Goal: Contribute content: Contribute content

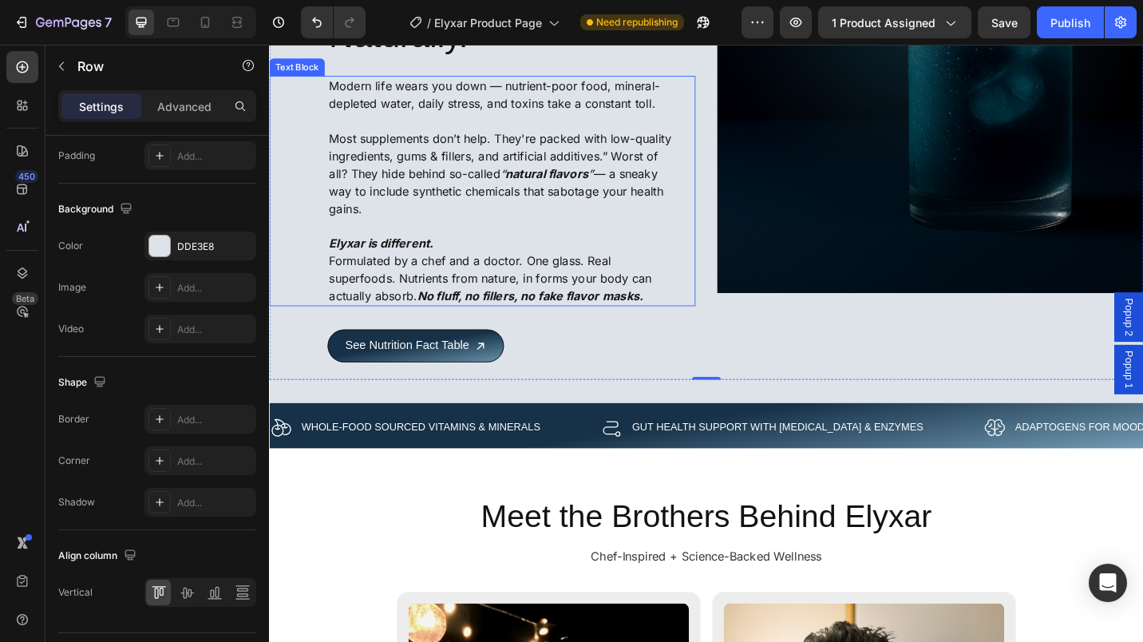
scroll to position [6192, 0]
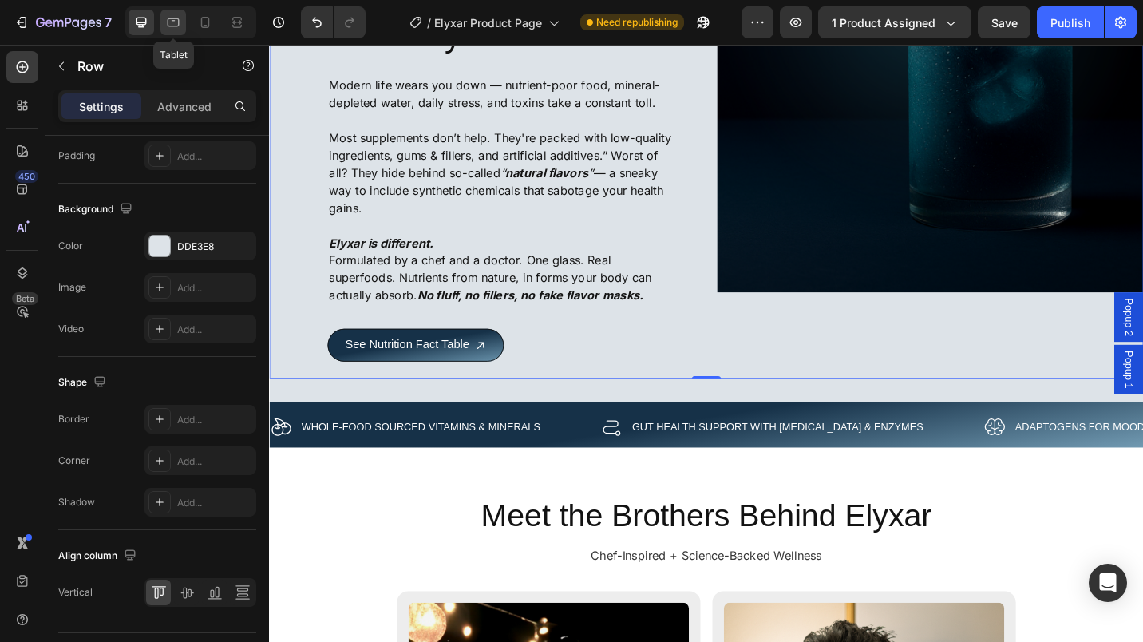
click at [168, 25] on icon at bounding box center [174, 22] width 12 height 9
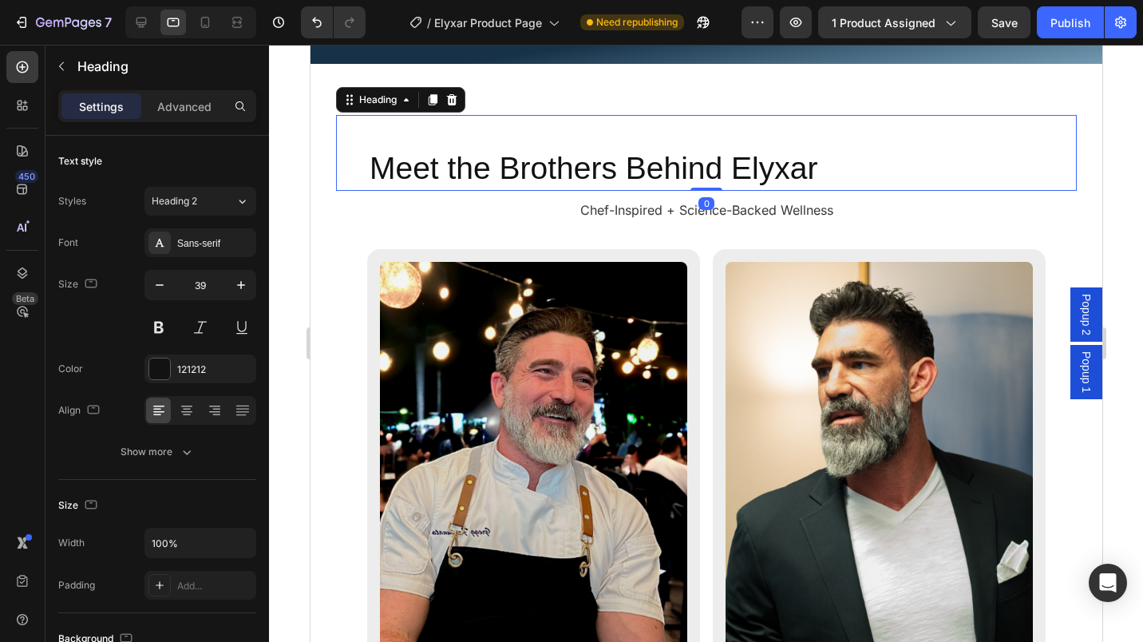
drag, startPoint x: 703, startPoint y: 208, endPoint x: 393, endPoint y: 184, distance: 311.4
click at [707, 184] on div "Meet the Brothers Behind Elyxar Heading 0" at bounding box center [705, 153] width 741 height 76
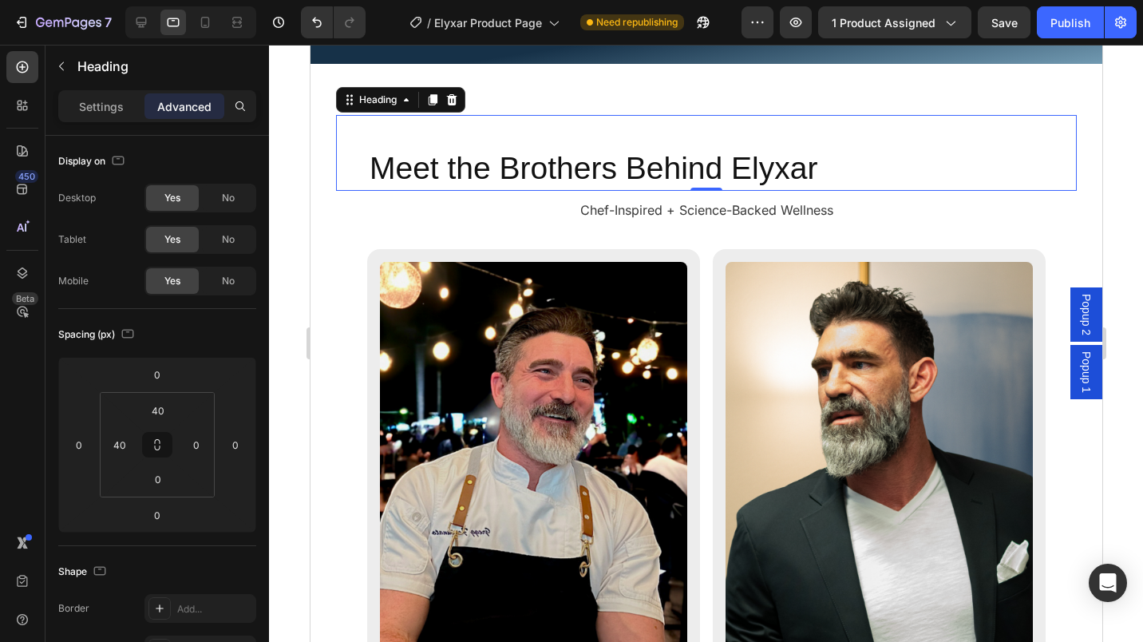
click at [113, 121] on div "Settings Advanced" at bounding box center [157, 106] width 198 height 32
click at [105, 102] on p "Settings" at bounding box center [101, 106] width 45 height 17
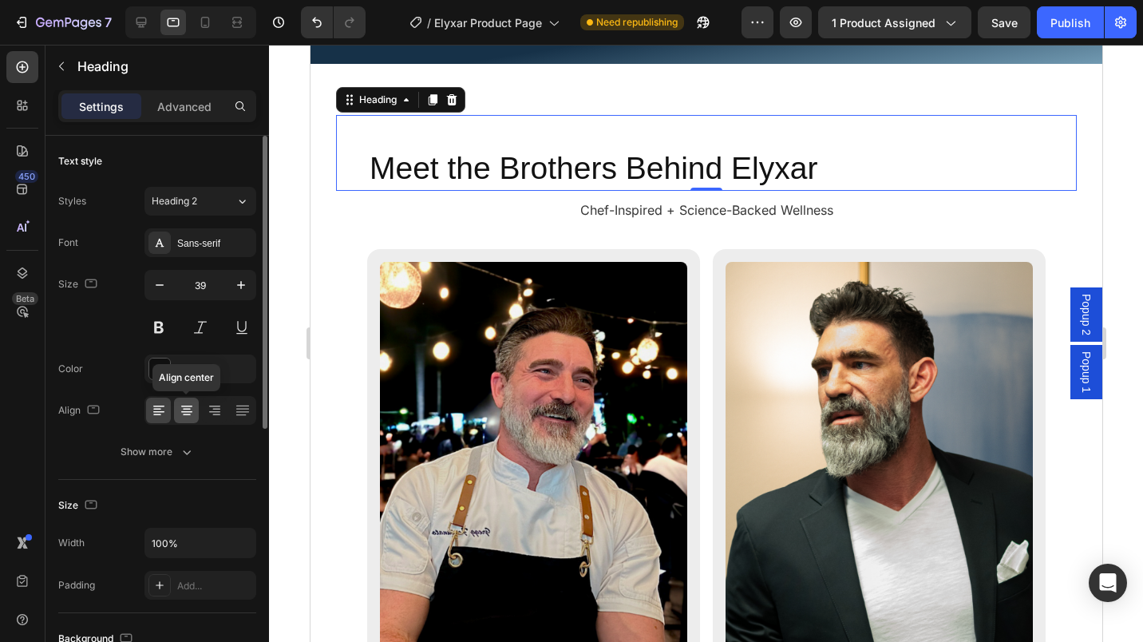
click at [180, 408] on icon at bounding box center [187, 410] width 16 height 16
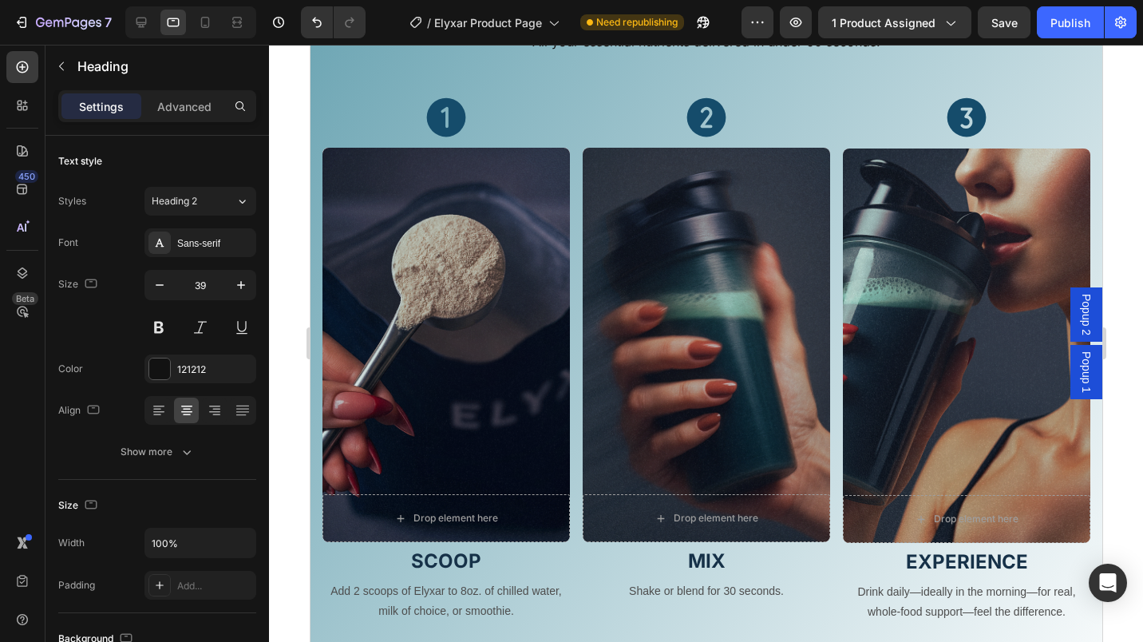
scroll to position [4900, 0]
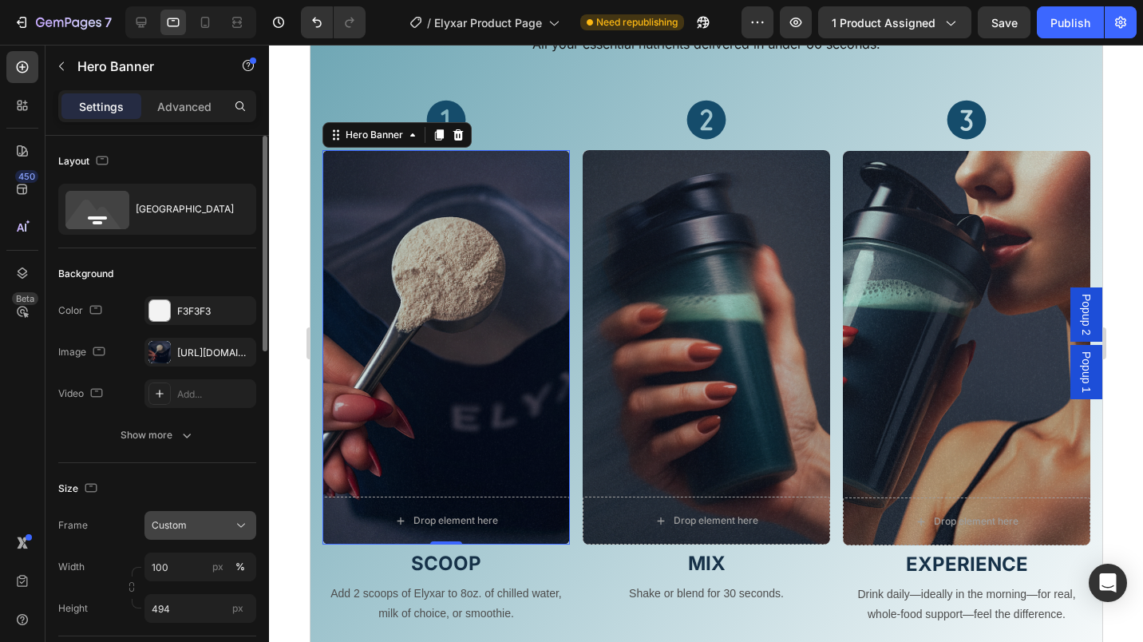
click at [239, 519] on icon at bounding box center [241, 525] width 16 height 16
click at [202, 566] on span "As banner source" at bounding box center [190, 563] width 79 height 14
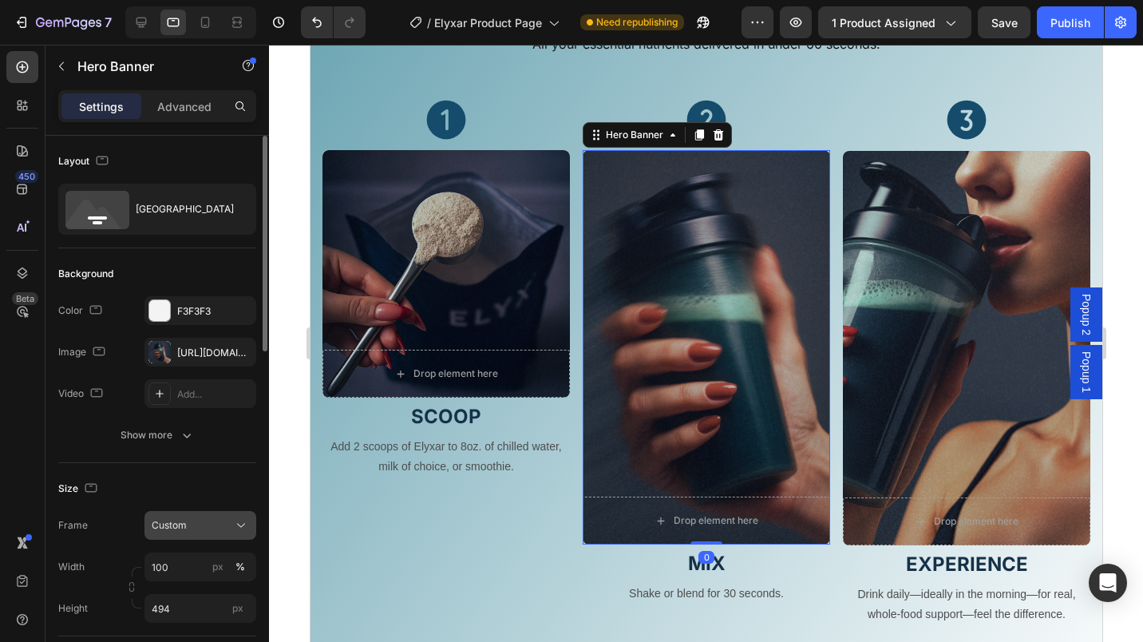
click at [240, 515] on button "Custom" at bounding box center [200, 525] width 112 height 29
click at [172, 553] on div "As banner source" at bounding box center [186, 563] width 128 height 29
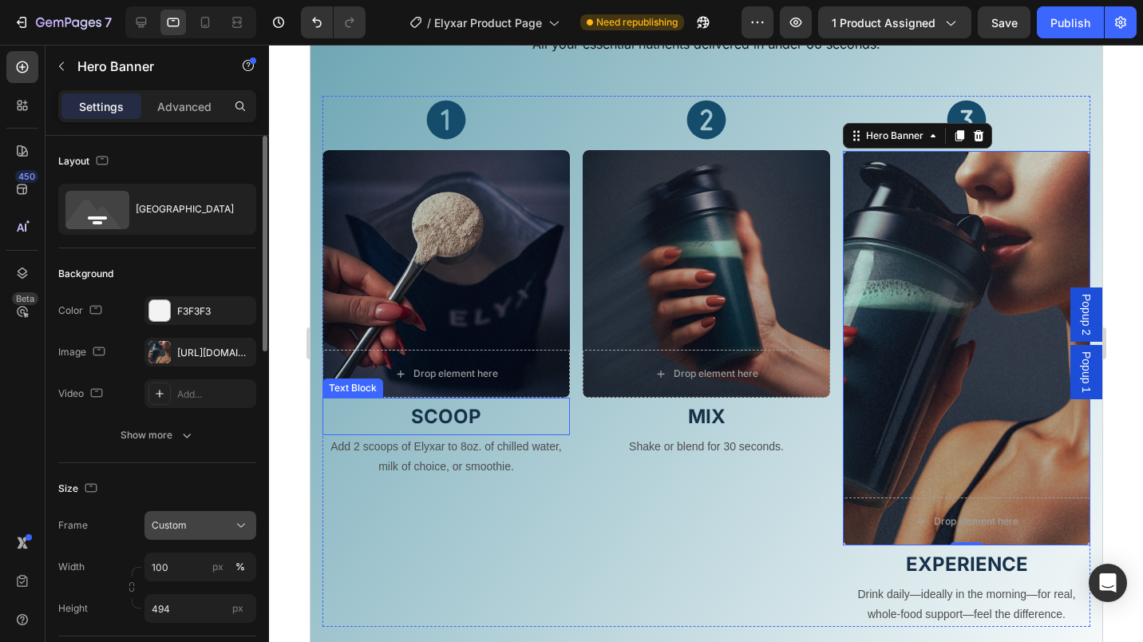
click at [245, 531] on icon at bounding box center [241, 525] width 16 height 16
click at [200, 550] on div "As banner source" at bounding box center [186, 563] width 128 height 29
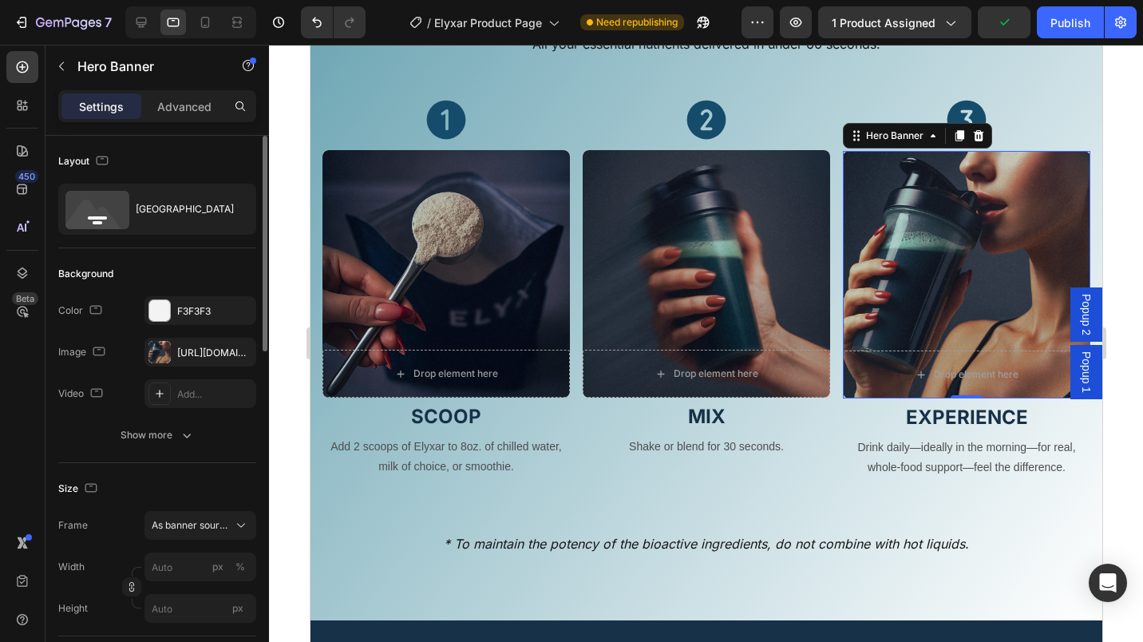
click at [144, 35] on div at bounding box center [190, 22] width 131 height 32
click at [141, 18] on icon at bounding box center [141, 23] width 10 height 10
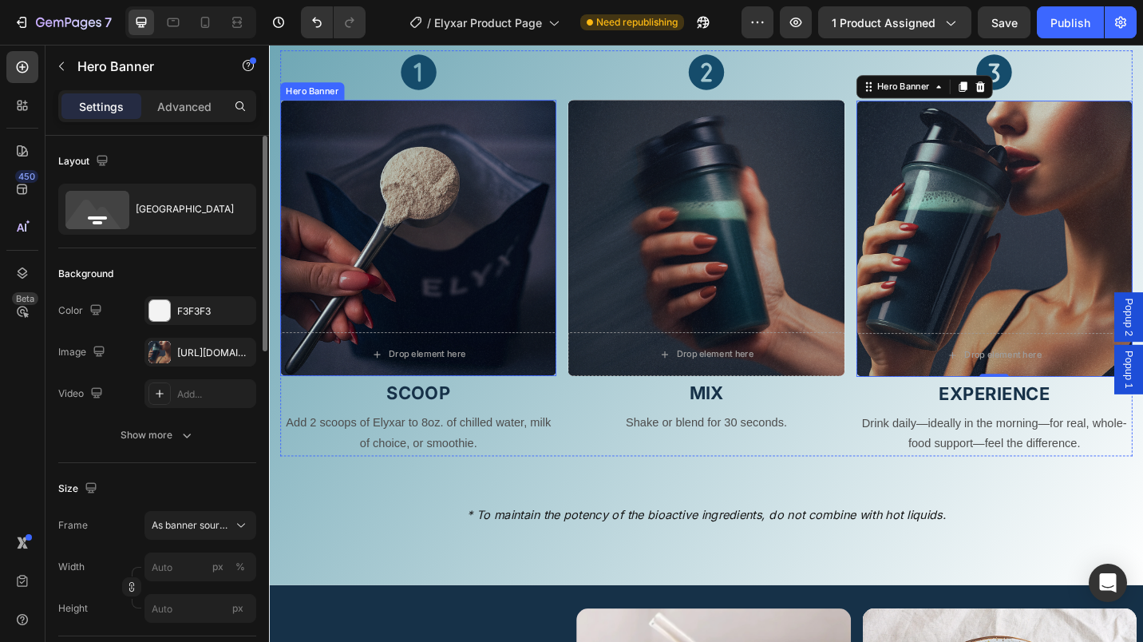
scroll to position [4906, 0]
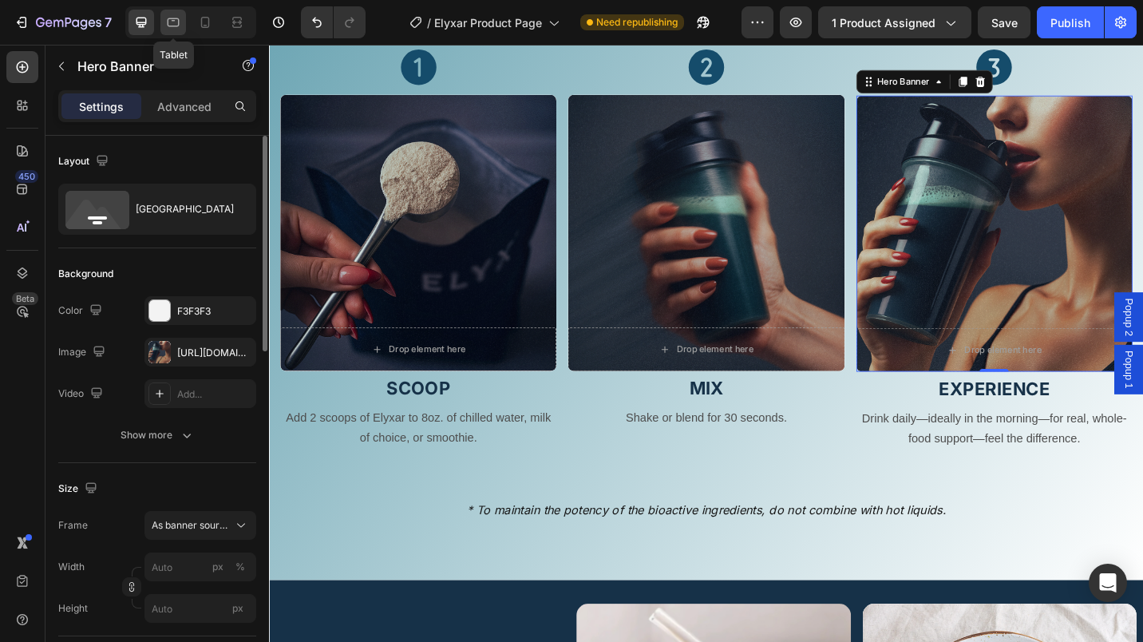
click at [174, 23] on icon at bounding box center [173, 22] width 16 height 16
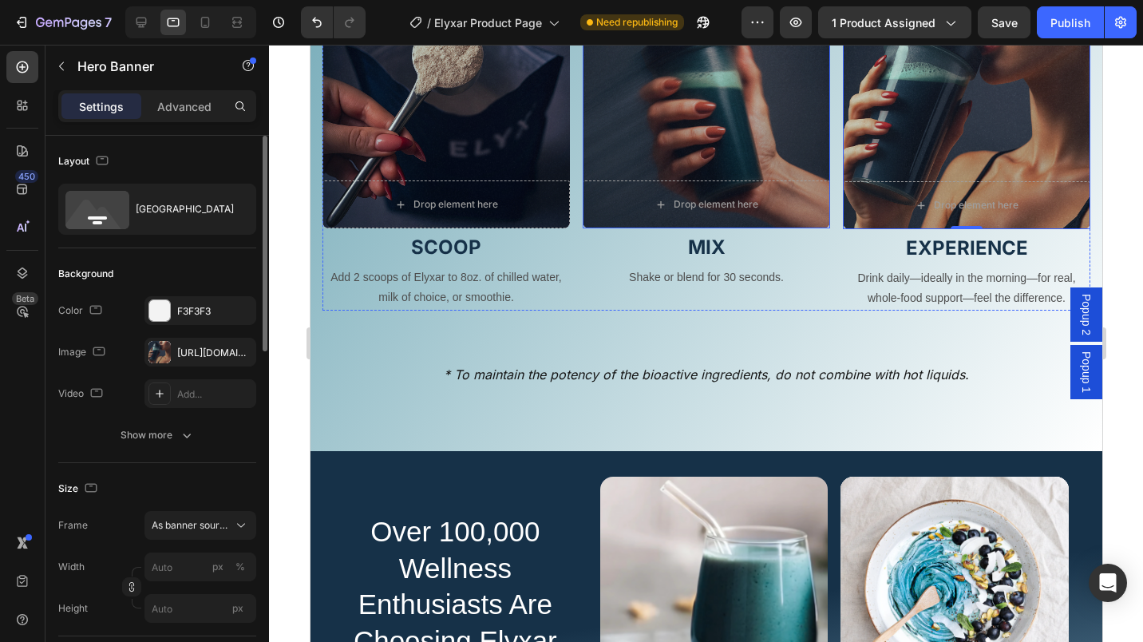
scroll to position [5216, 0]
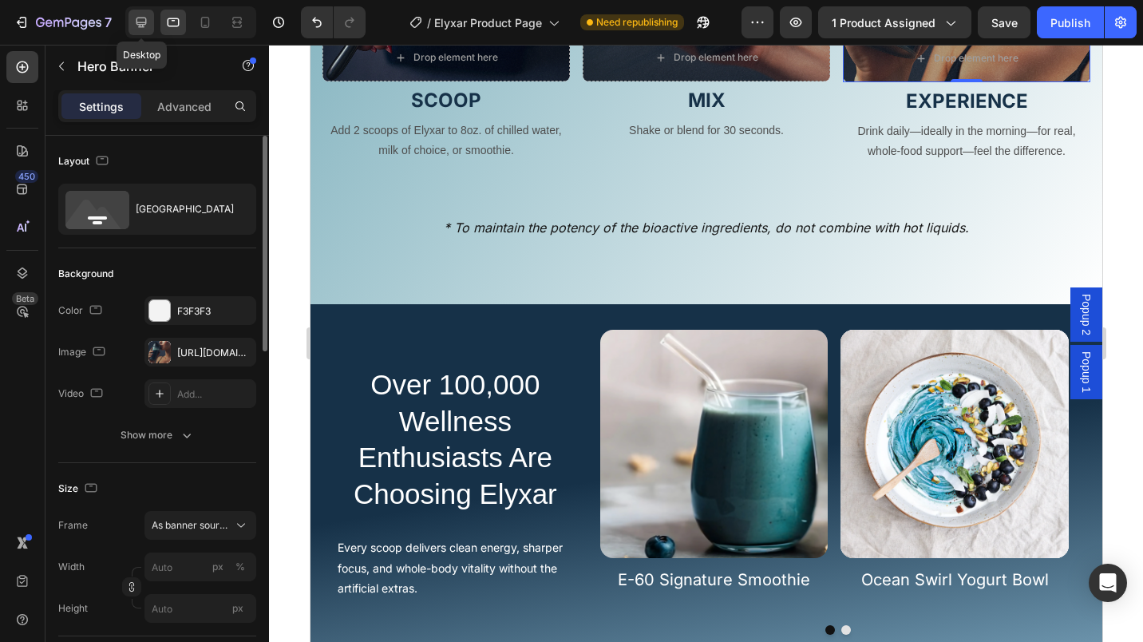
click at [130, 26] on div at bounding box center [142, 23] width 26 height 26
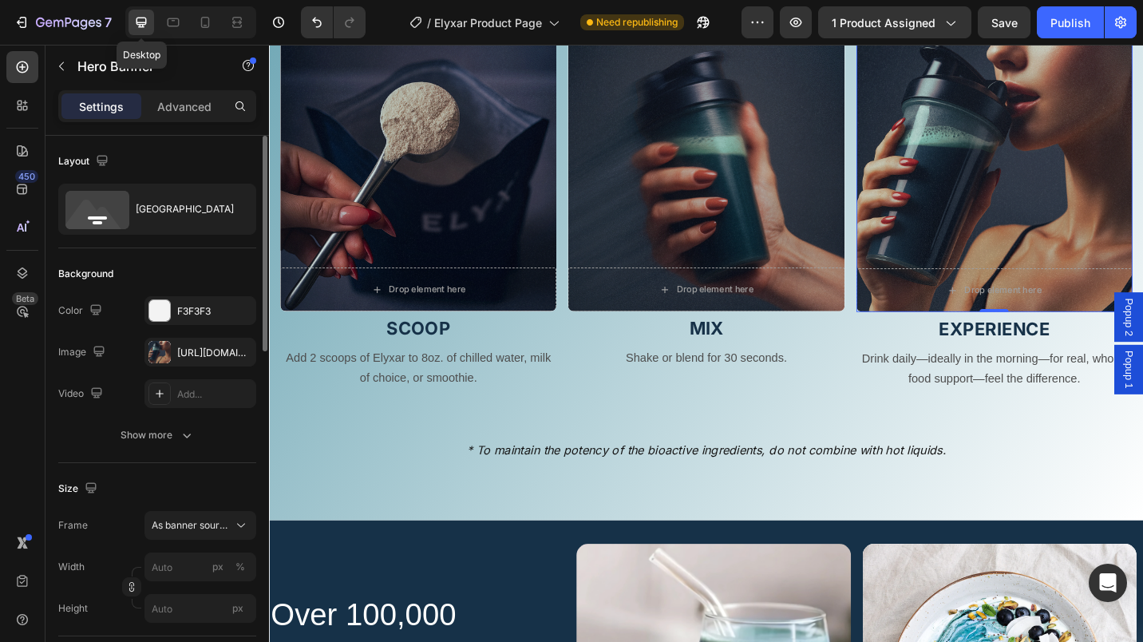
scroll to position [4906, 0]
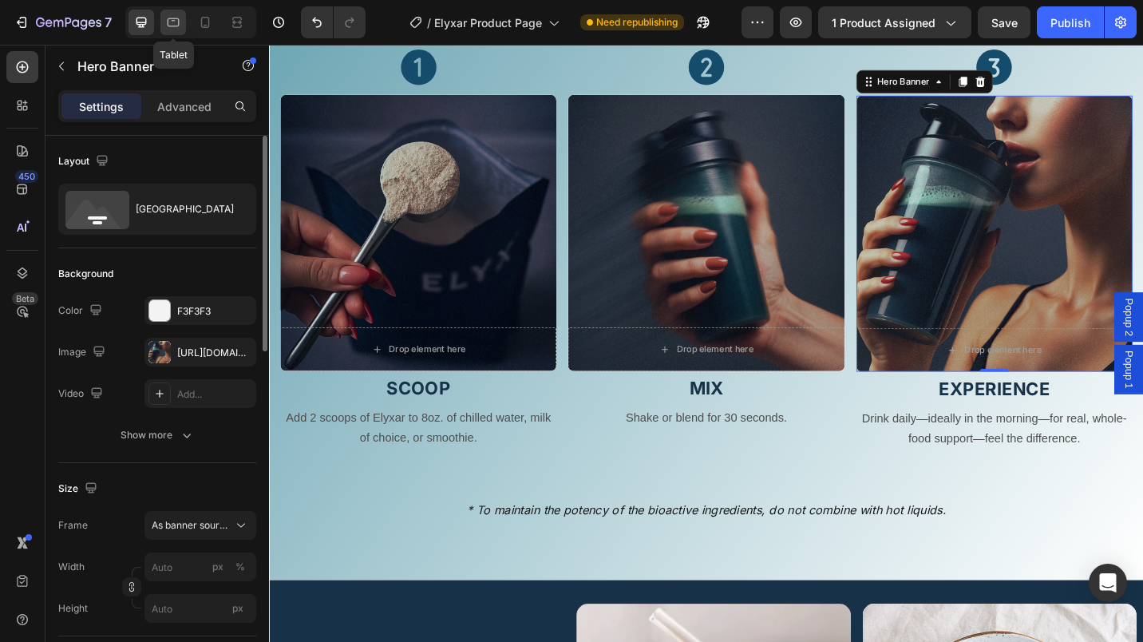
click at [162, 34] on div at bounding box center [173, 23] width 26 height 26
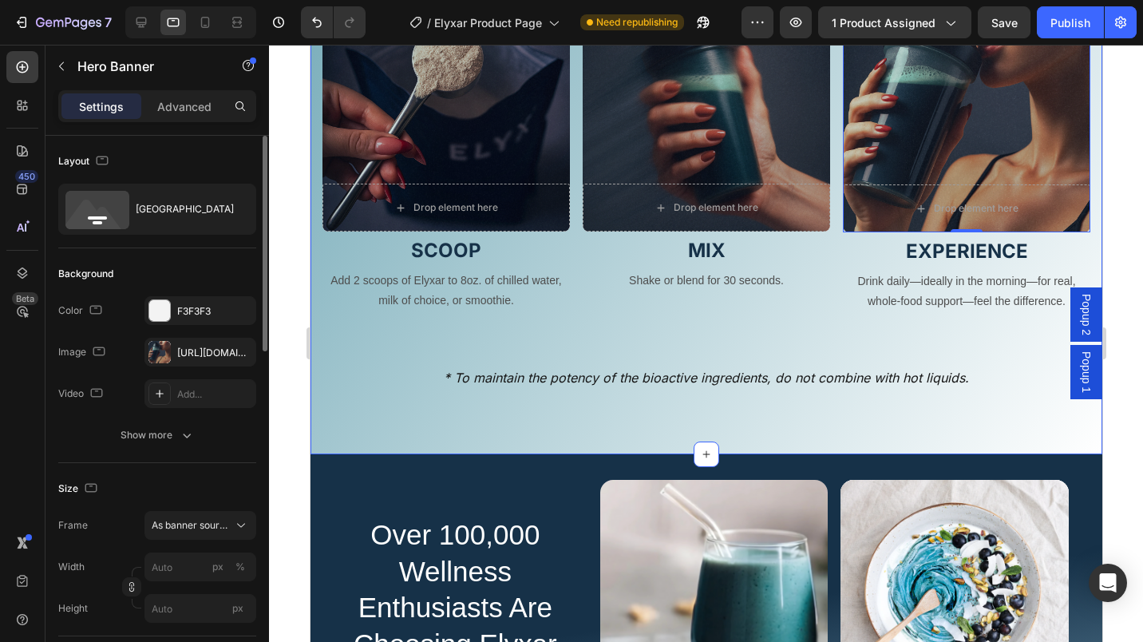
scroll to position [5069, 0]
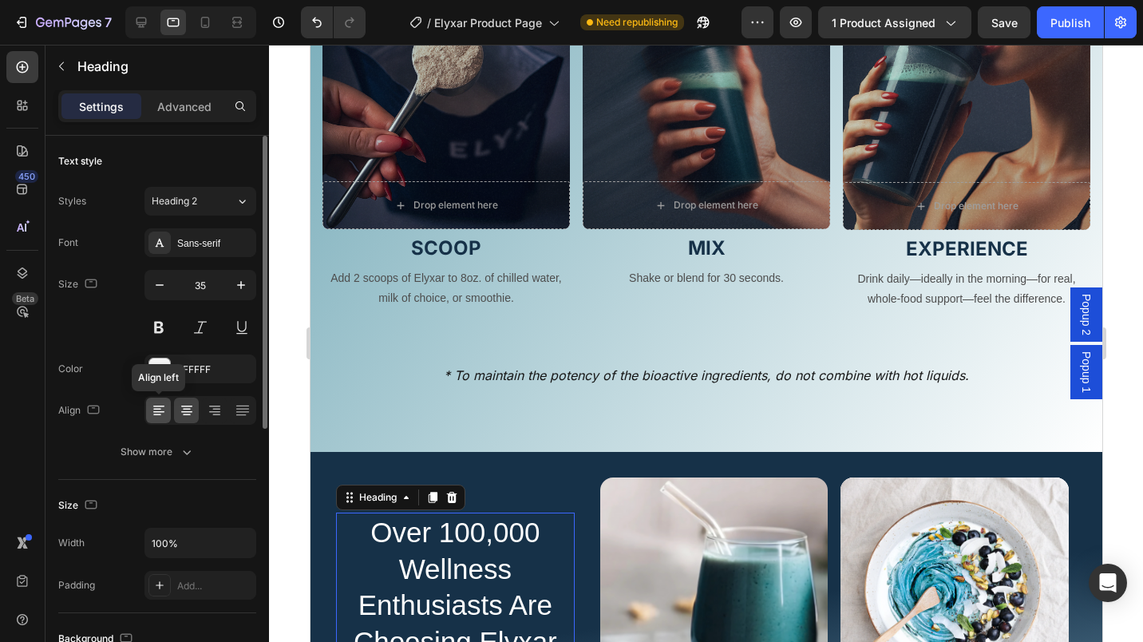
click at [166, 406] on div at bounding box center [158, 411] width 25 height 26
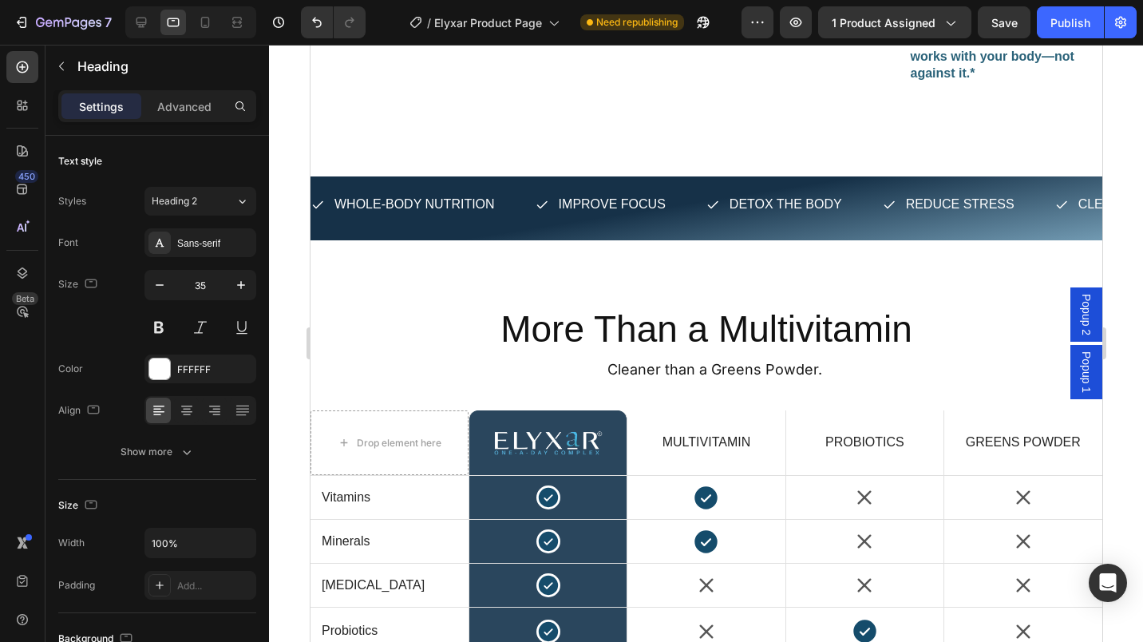
scroll to position [3866, 0]
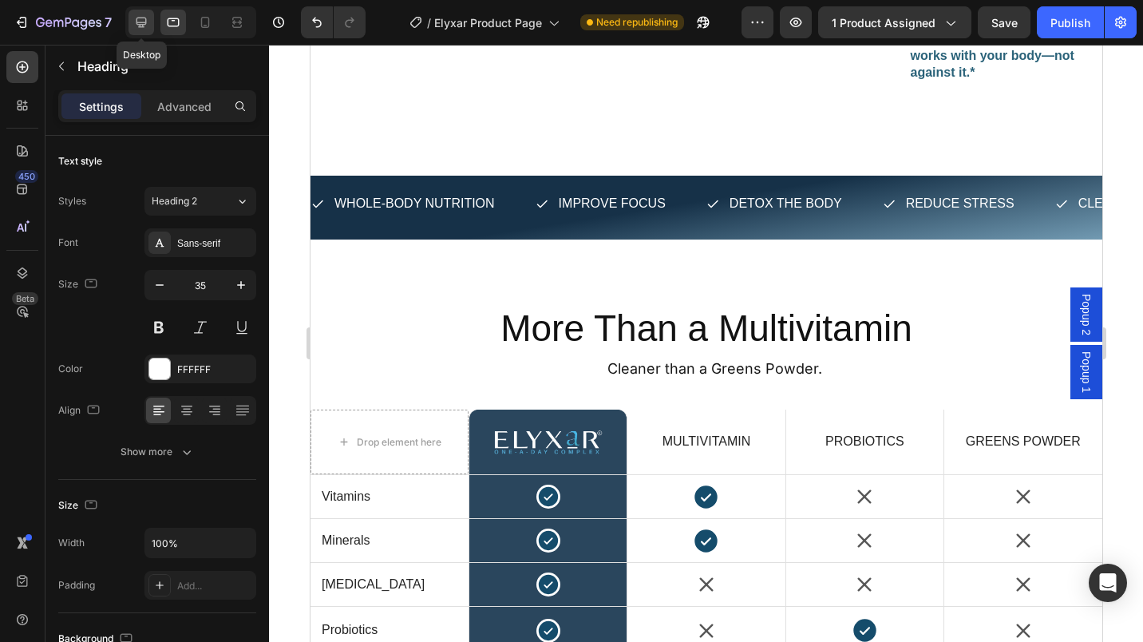
click at [140, 22] on icon at bounding box center [141, 23] width 10 height 10
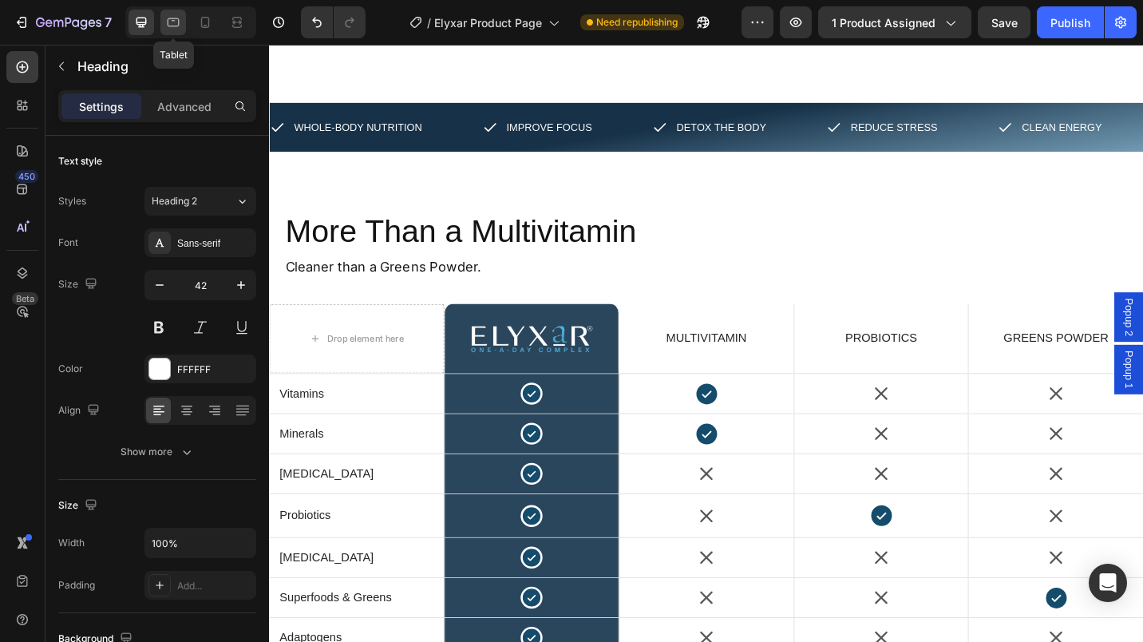
click at [179, 22] on icon at bounding box center [174, 22] width 12 height 9
type input "35"
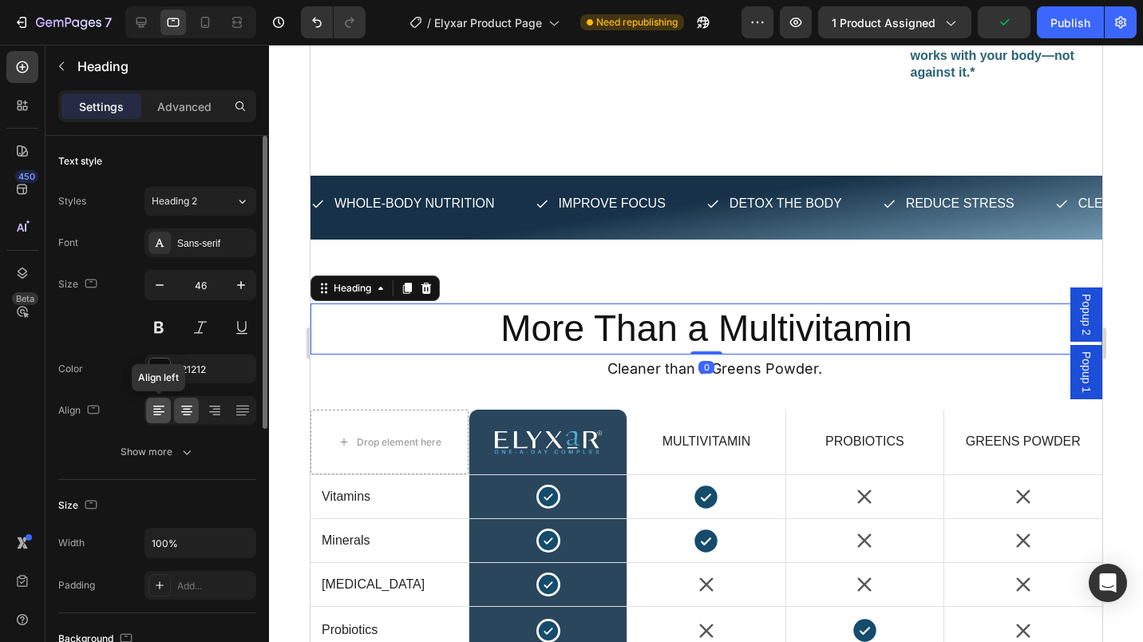
click at [166, 405] on div at bounding box center [158, 411] width 25 height 26
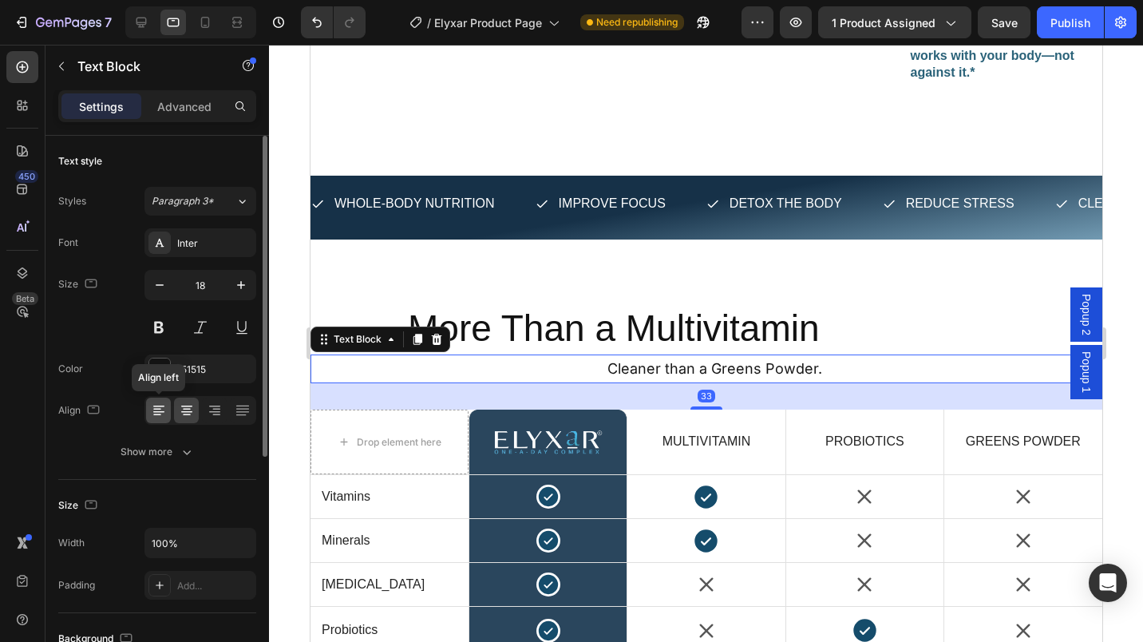
click at [159, 417] on icon at bounding box center [159, 410] width 16 height 16
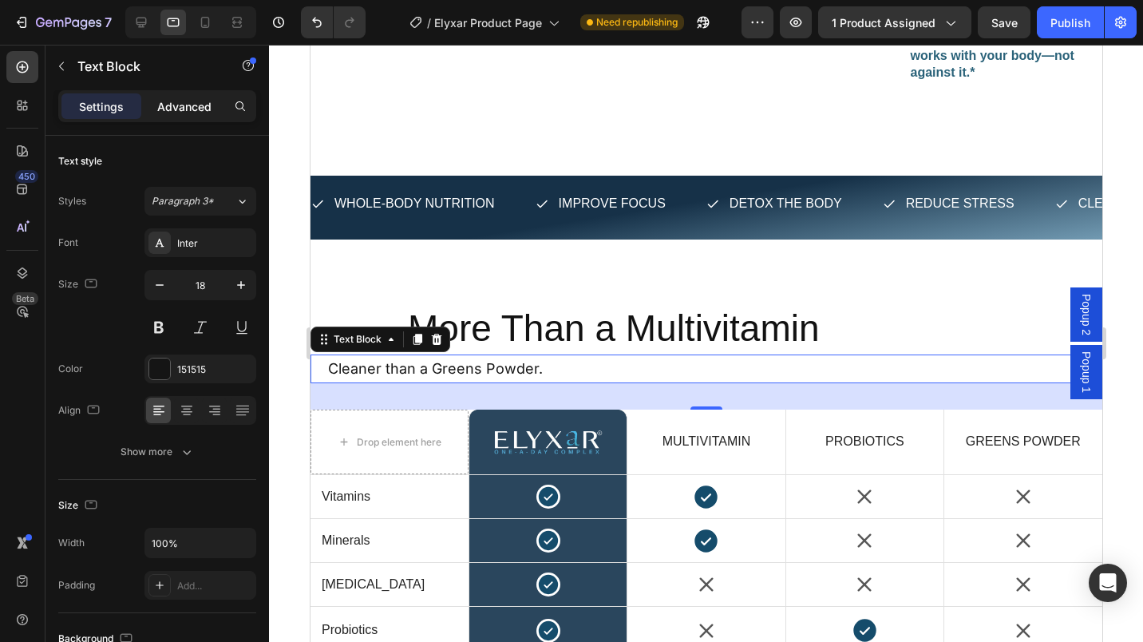
click at [197, 99] on p "Advanced" at bounding box center [184, 106] width 54 height 17
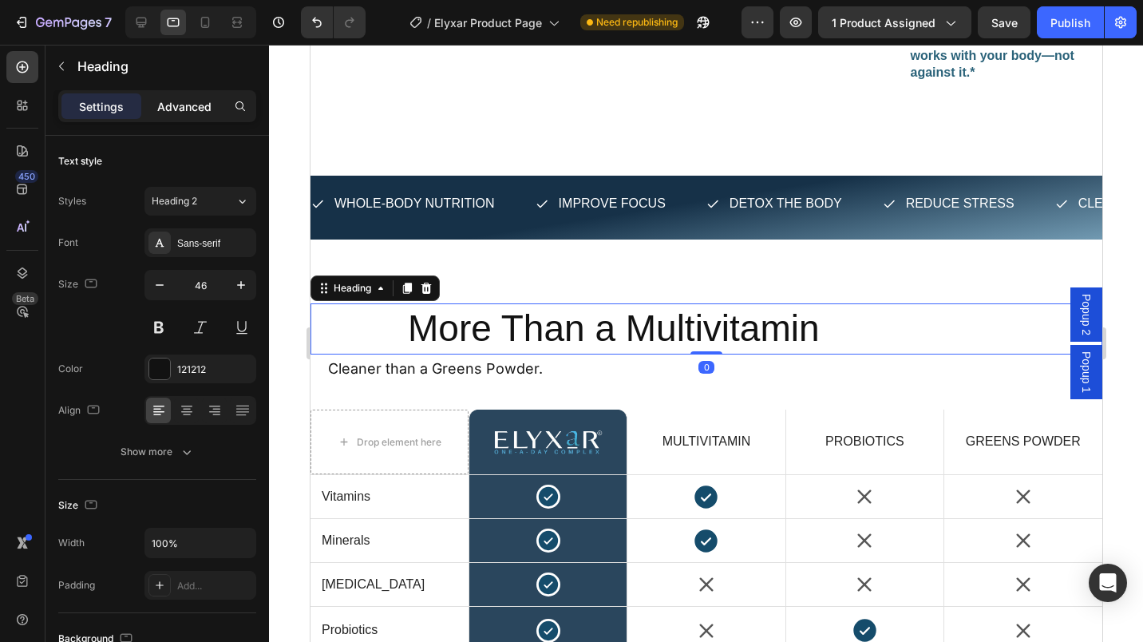
click at [179, 105] on p "Advanced" at bounding box center [184, 106] width 54 height 17
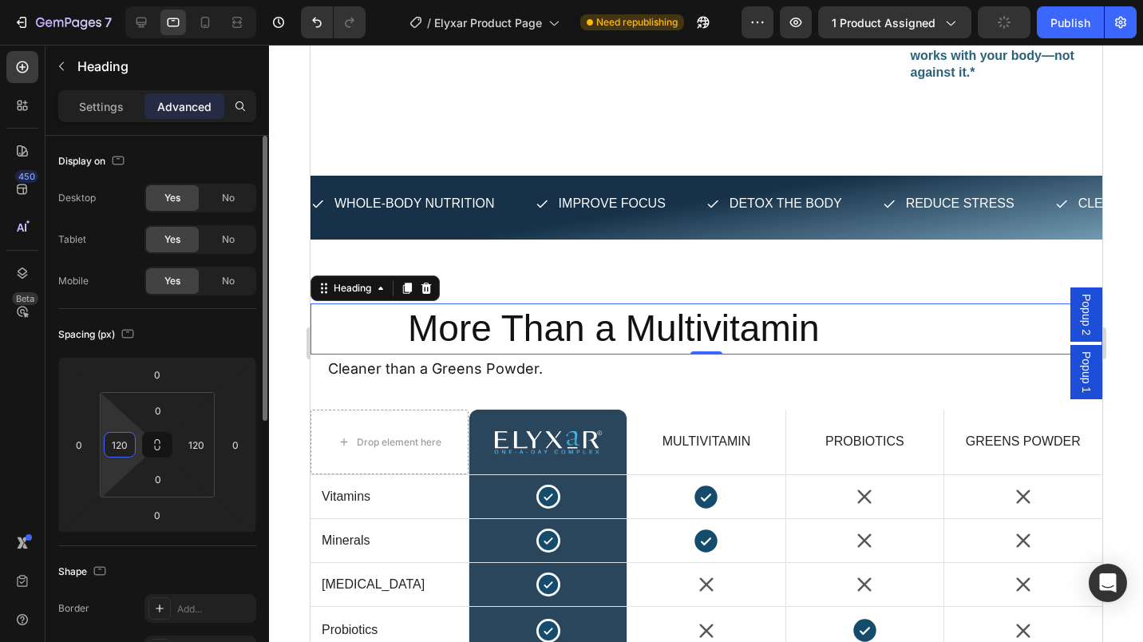
click at [117, 444] on input "120" at bounding box center [120, 445] width 24 height 24
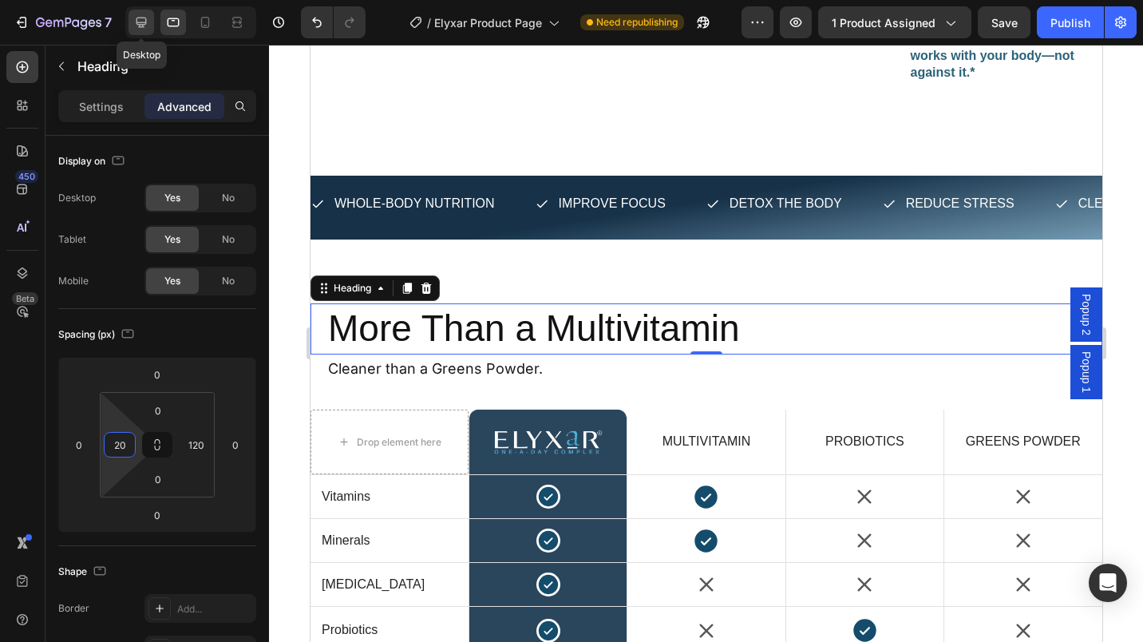
type input "20"
click at [129, 16] on div at bounding box center [142, 23] width 26 height 26
type input "0"
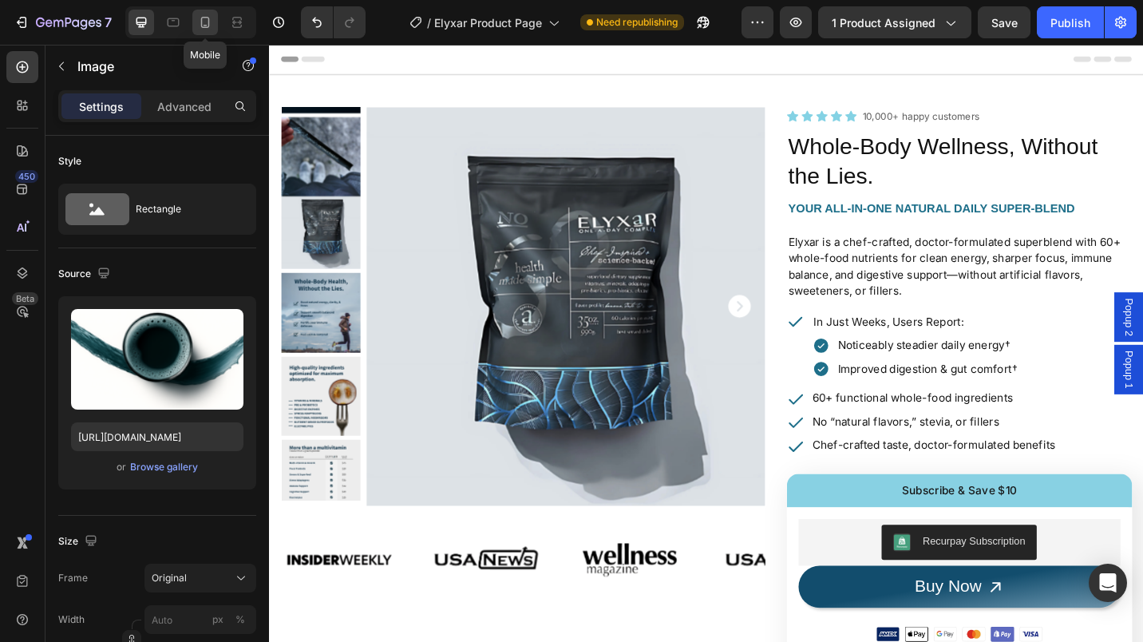
click at [203, 26] on icon at bounding box center [205, 22] width 16 height 16
type input "https://cdn.shopify.com/s/files/1/0673/5524/6778/files/gempages_535789032974582…"
type input "175"
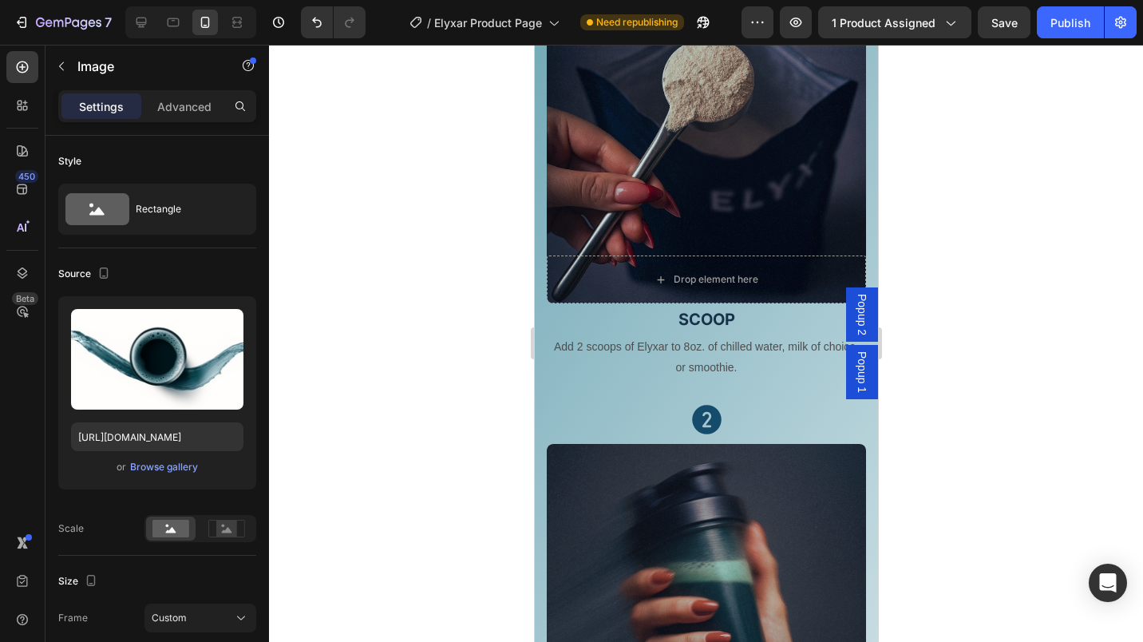
scroll to position [5548, 0]
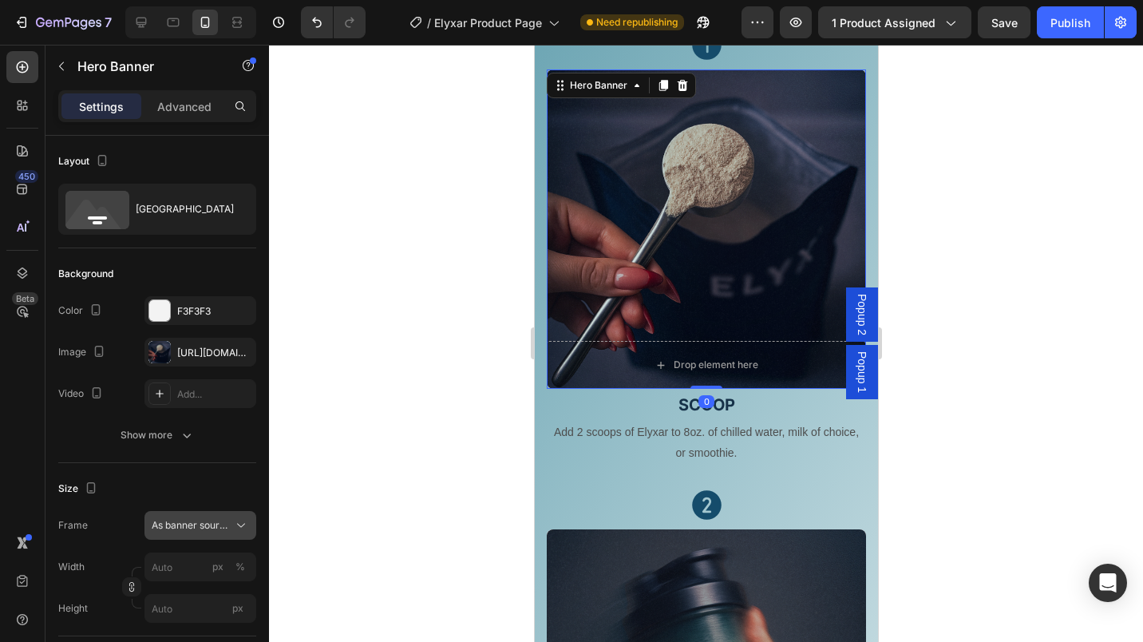
click at [239, 527] on icon at bounding box center [241, 525] width 16 height 16
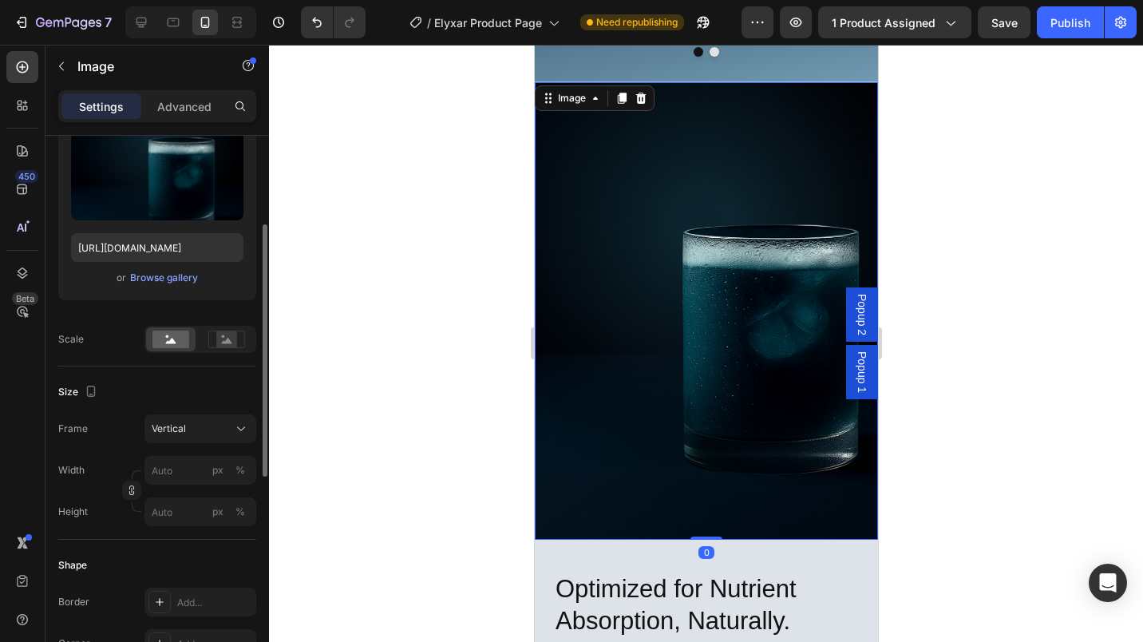
scroll to position [191, 0]
click at [234, 417] on button "Vertical" at bounding box center [200, 427] width 112 height 29
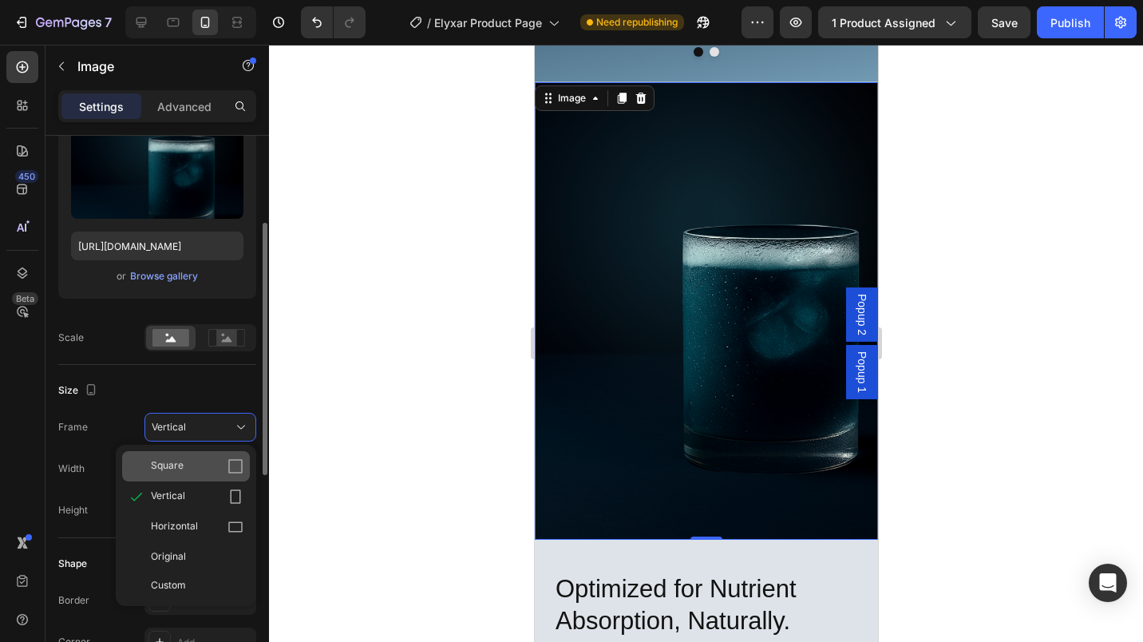
click at [180, 469] on span "Square" at bounding box center [167, 466] width 33 height 16
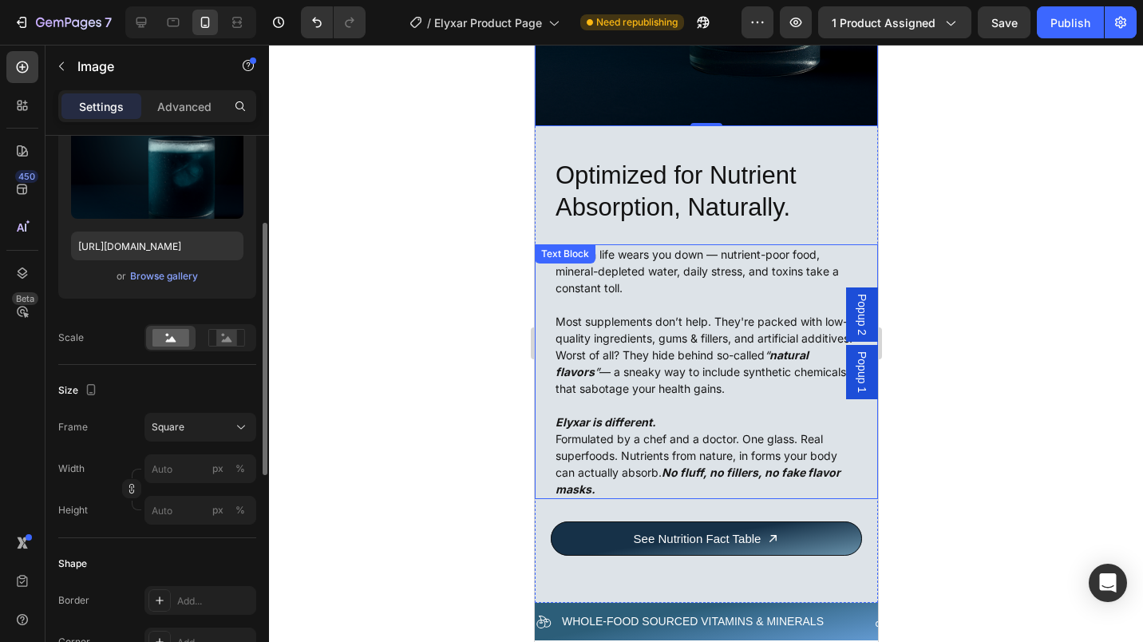
scroll to position [7865, 0]
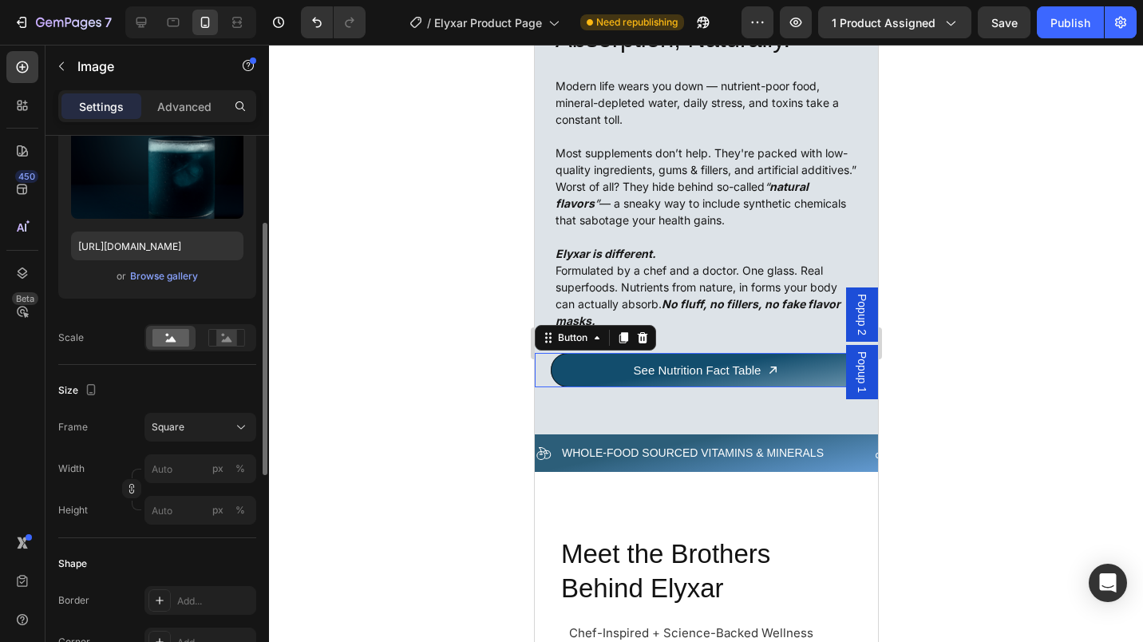
click at [564, 362] on link "See Nutrition Fact Table" at bounding box center [705, 370] width 311 height 34
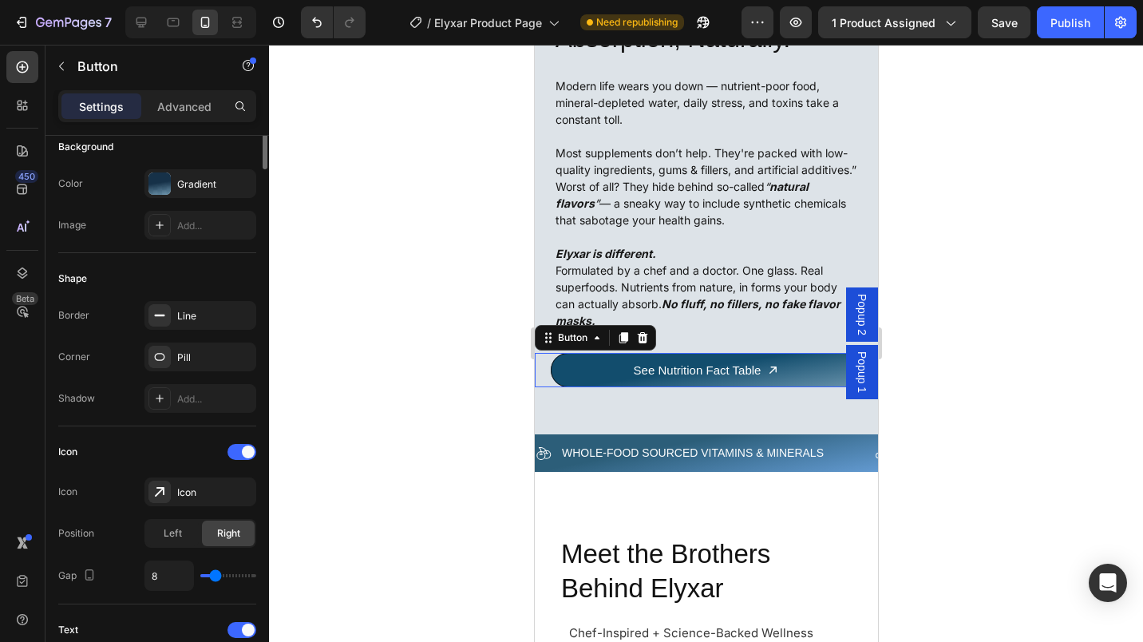
scroll to position [0, 0]
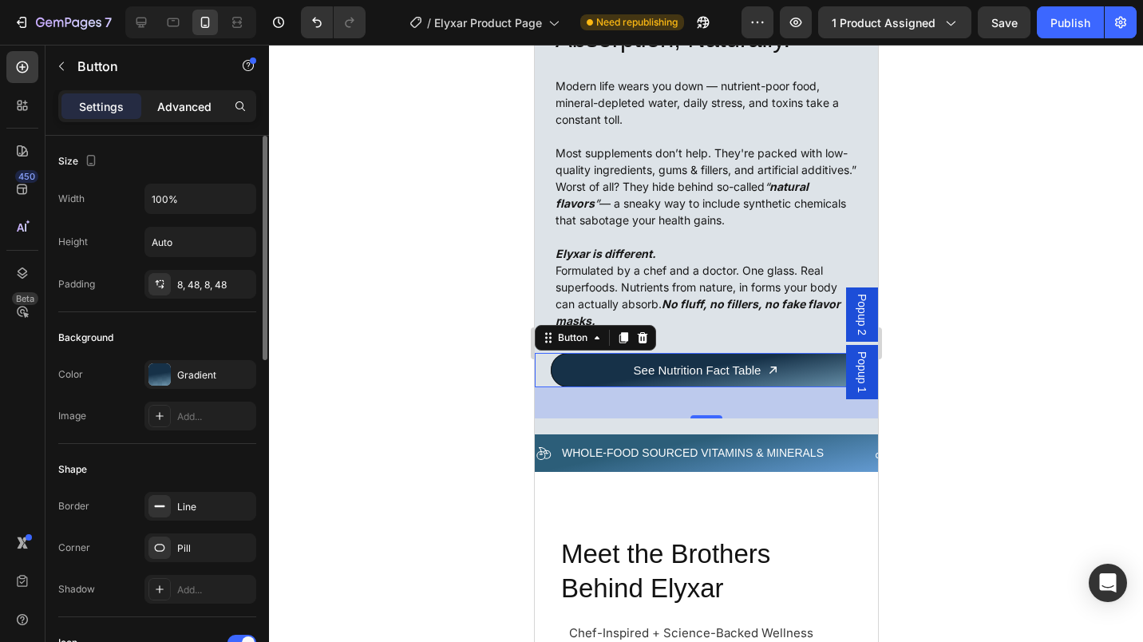
click at [172, 105] on p "Advanced" at bounding box center [184, 106] width 54 height 17
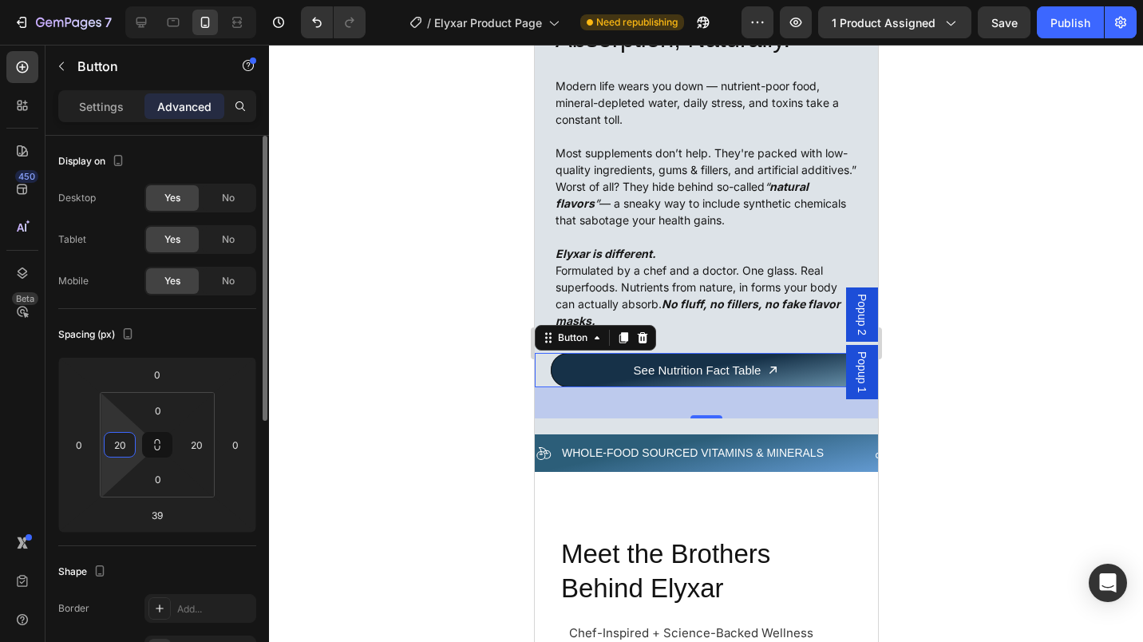
click at [113, 448] on input "20" at bounding box center [120, 445] width 24 height 24
type input "40"
click at [193, 446] on input "20" at bounding box center [196, 445] width 24 height 24
type input "50"
click at [103, 0] on html "7 Version history / Elyxar Product Page Need republishing Preview 1 product ass…" at bounding box center [571, 0] width 1143 height 0
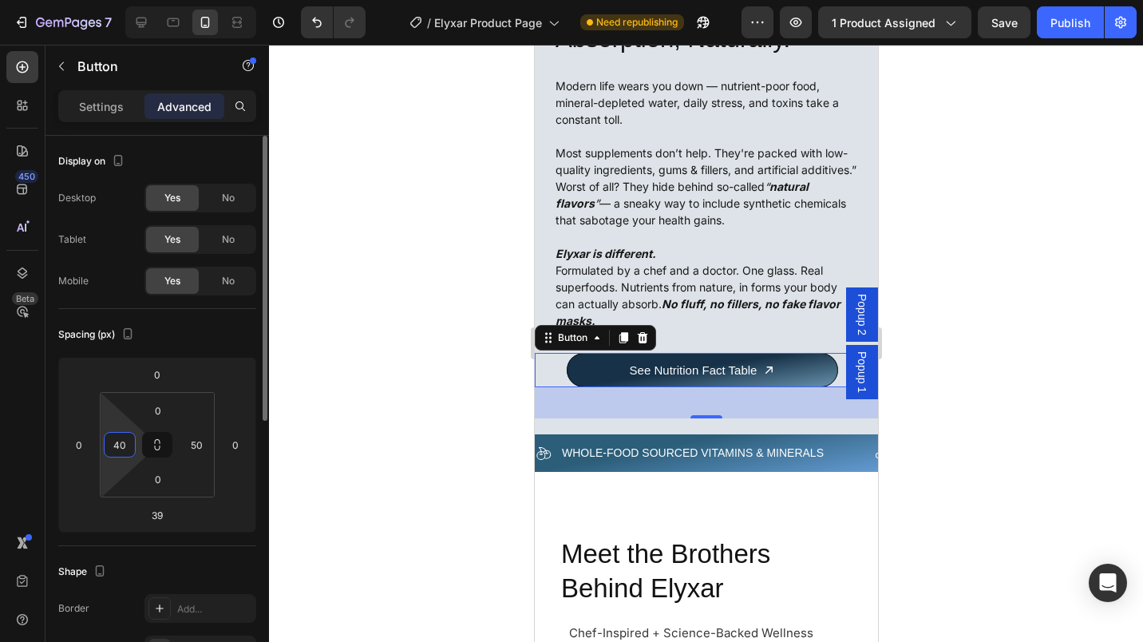
click at [111, 444] on input "40" at bounding box center [120, 445] width 24 height 24
type input "50"
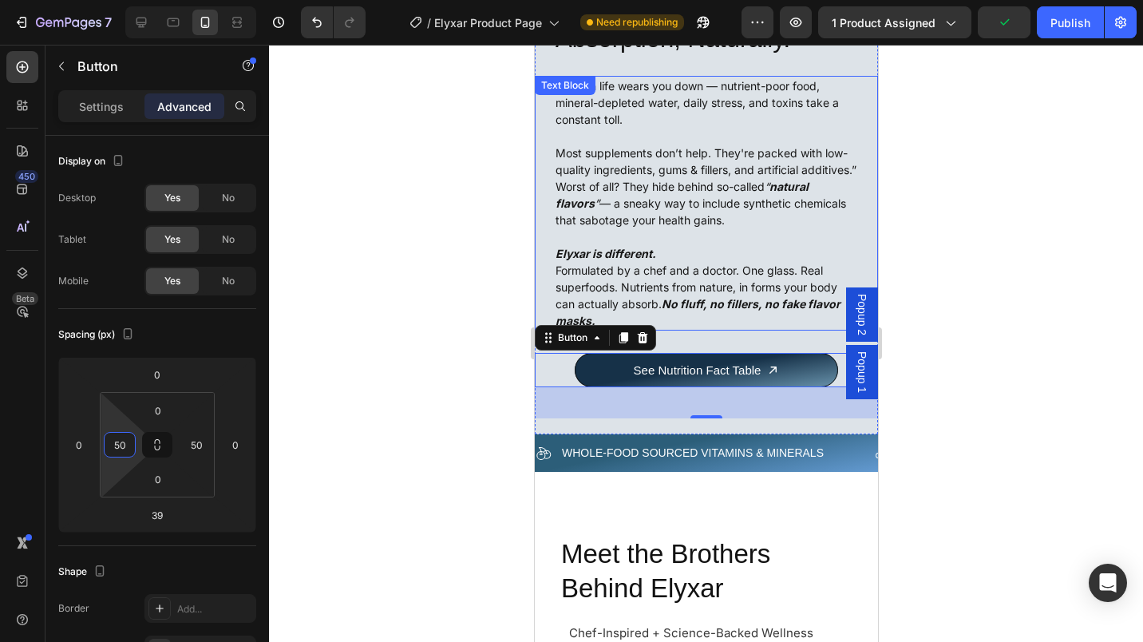
click at [694, 214] on p "Most supplements don’t help. They're packed with low-quality ingredients, gums …" at bounding box center [706, 186] width 302 height 84
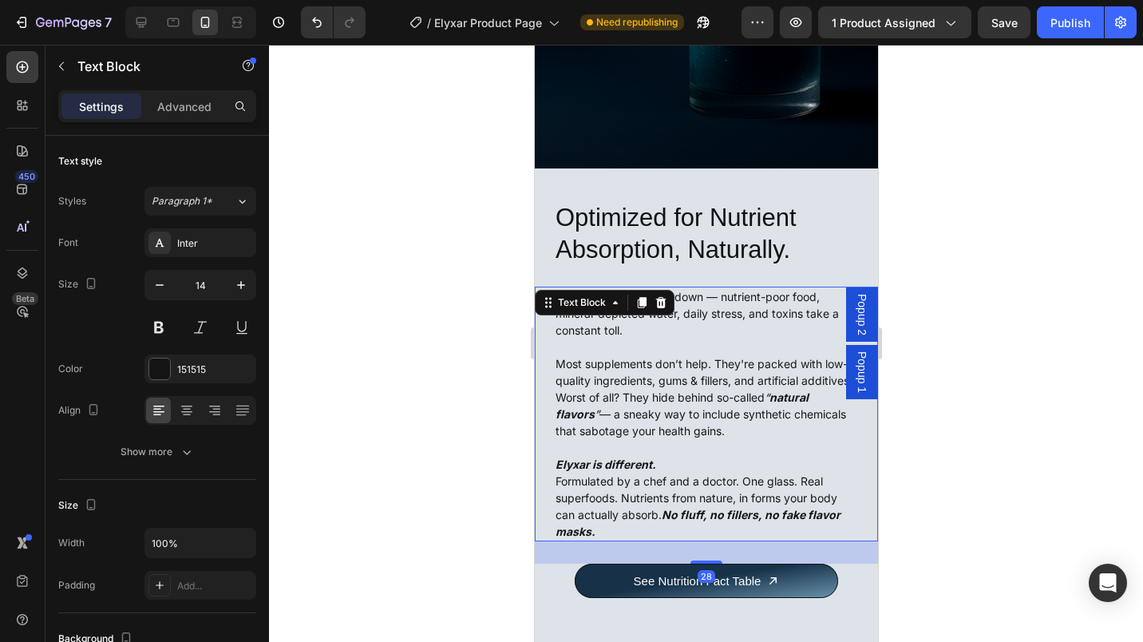
scroll to position [7687, 0]
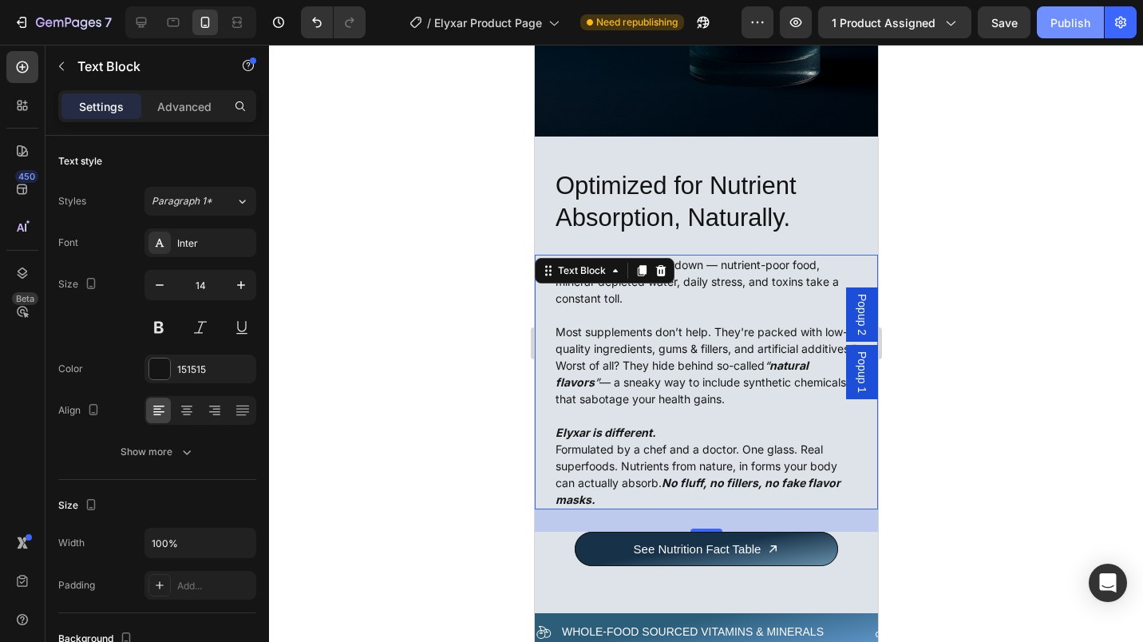
click at [1062, 25] on div "Publish" at bounding box center [1070, 22] width 40 height 17
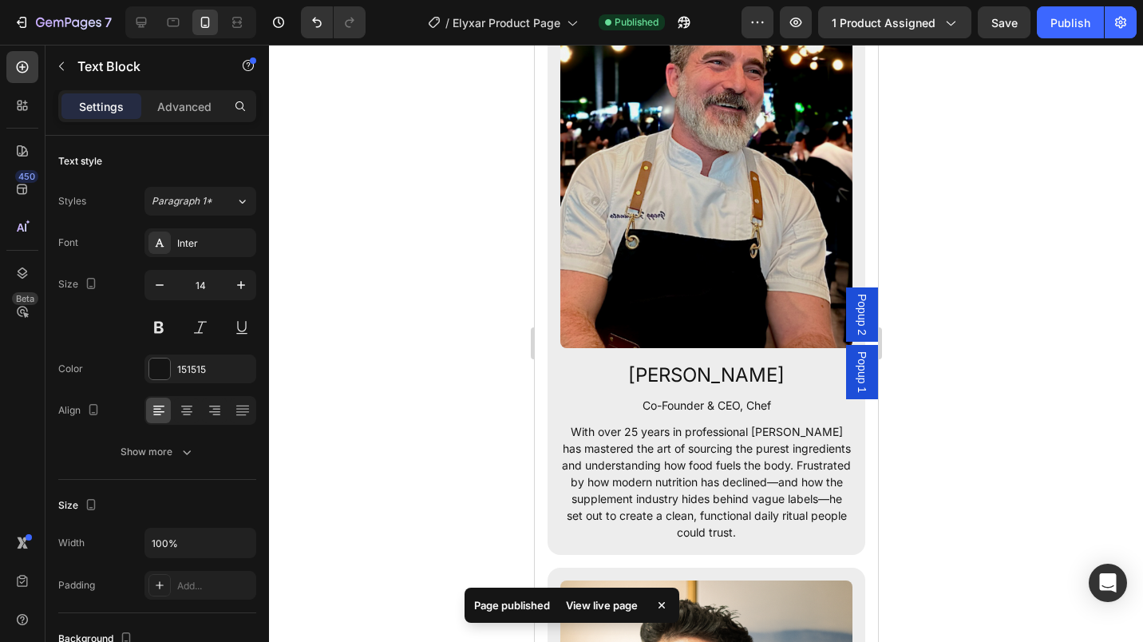
scroll to position [8584, 0]
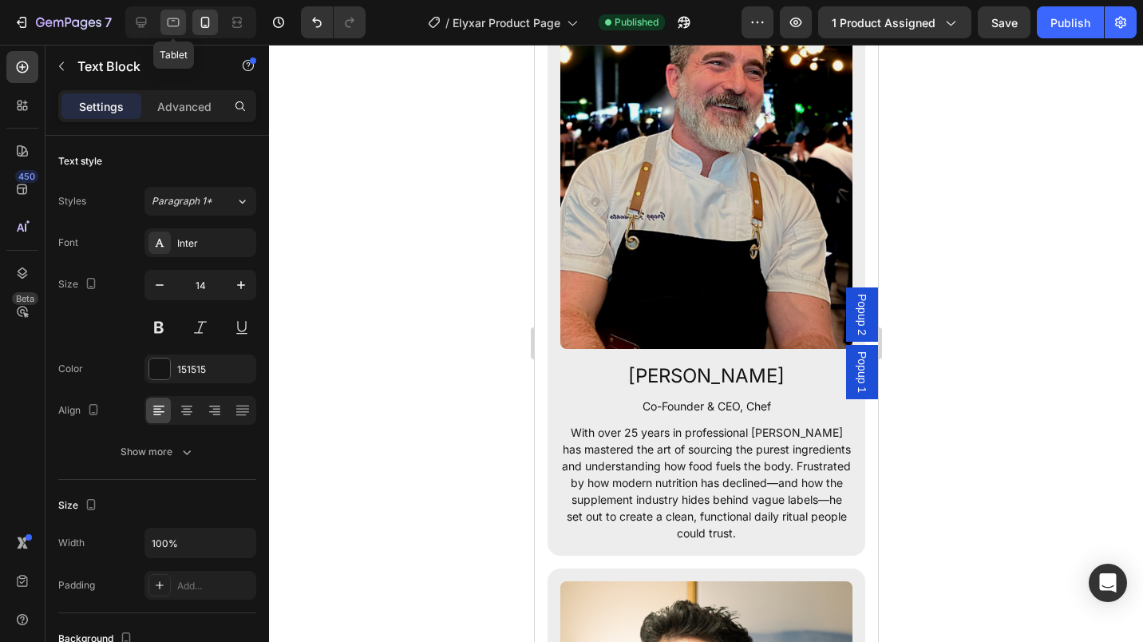
click at [178, 26] on icon at bounding box center [174, 22] width 12 height 9
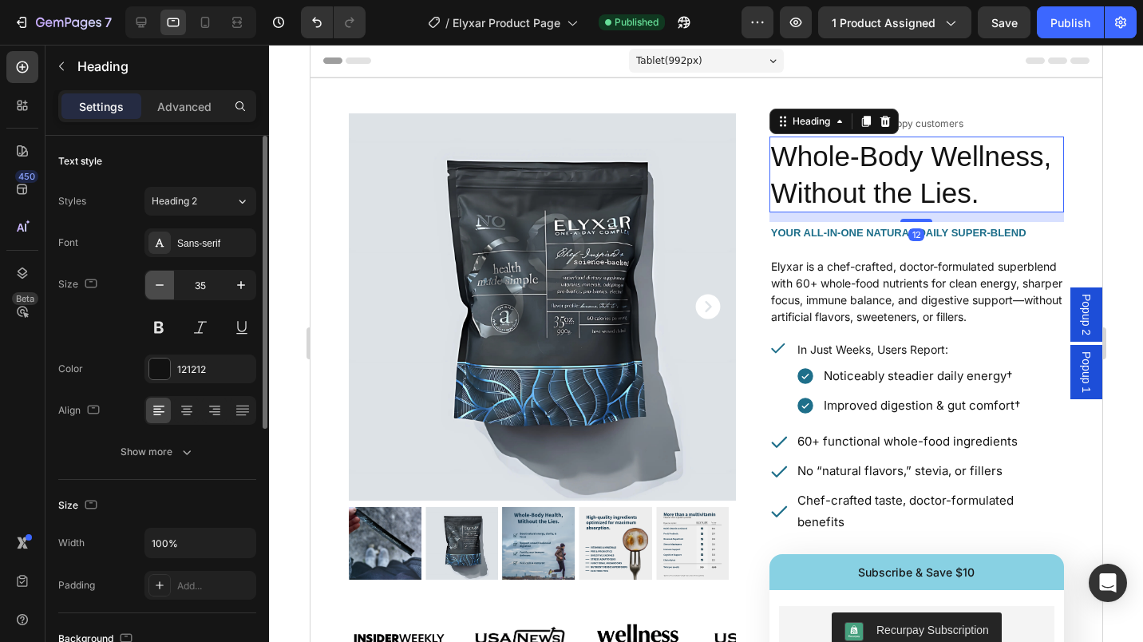
click at [156, 283] on icon "button" at bounding box center [160, 285] width 16 height 16
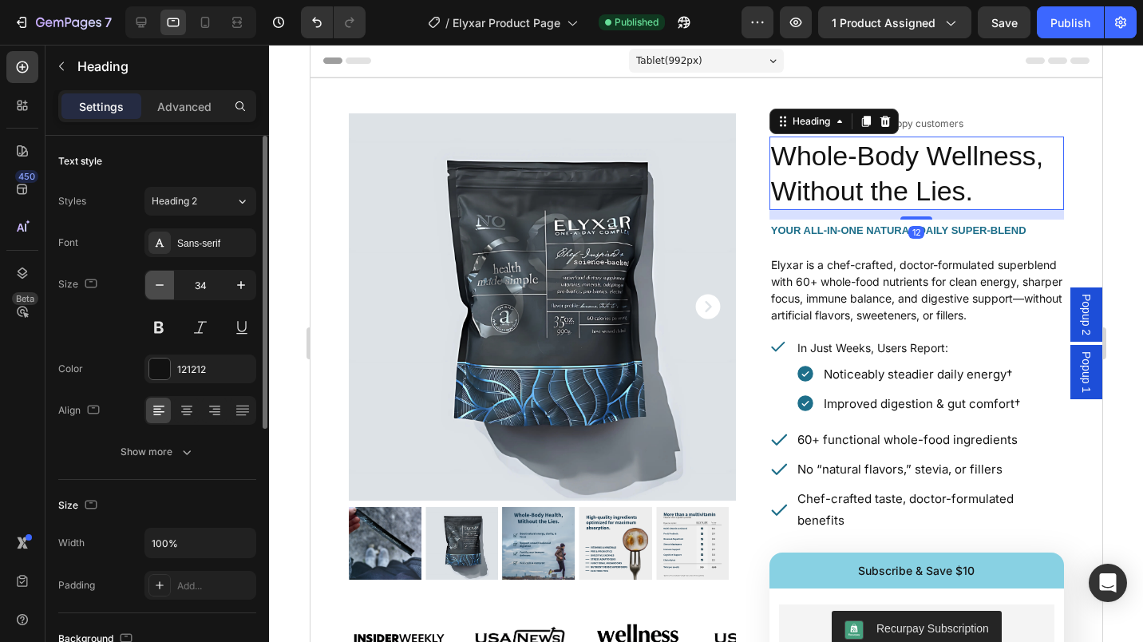
click at [156, 283] on icon "button" at bounding box center [160, 285] width 16 height 16
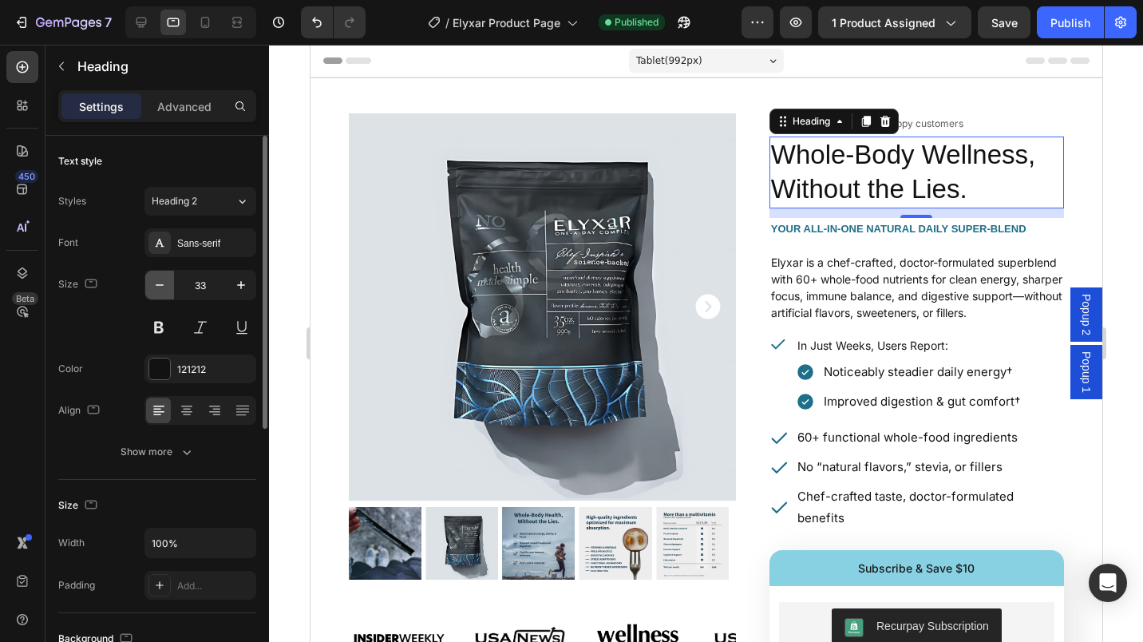
click at [156, 283] on icon "button" at bounding box center [160, 285] width 16 height 16
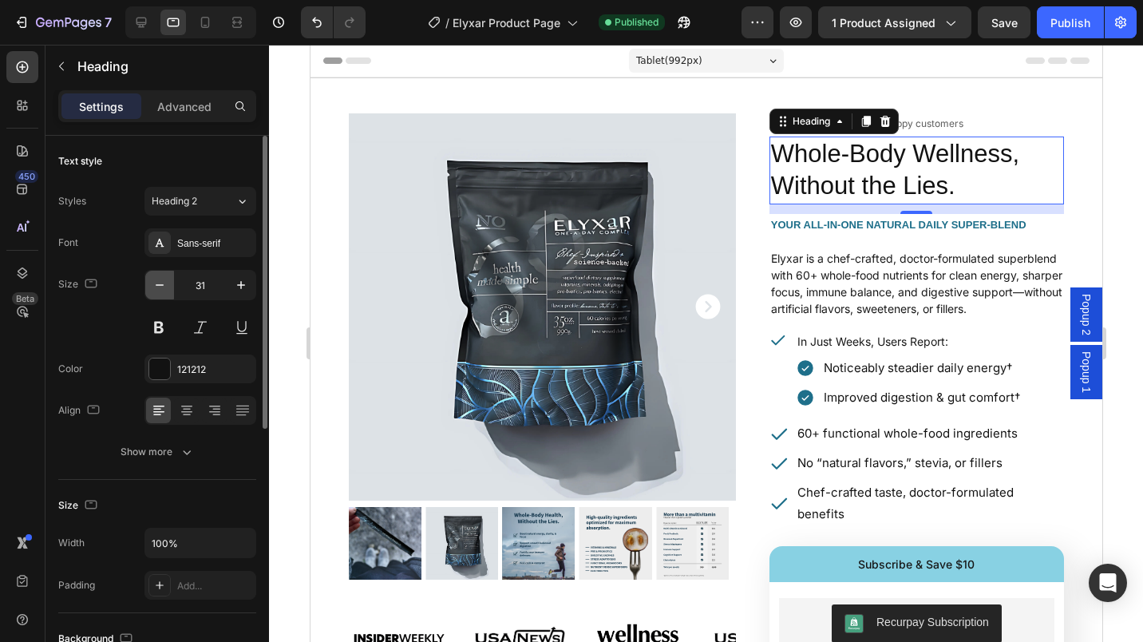
click at [156, 283] on icon "button" at bounding box center [160, 285] width 16 height 16
type input "30"
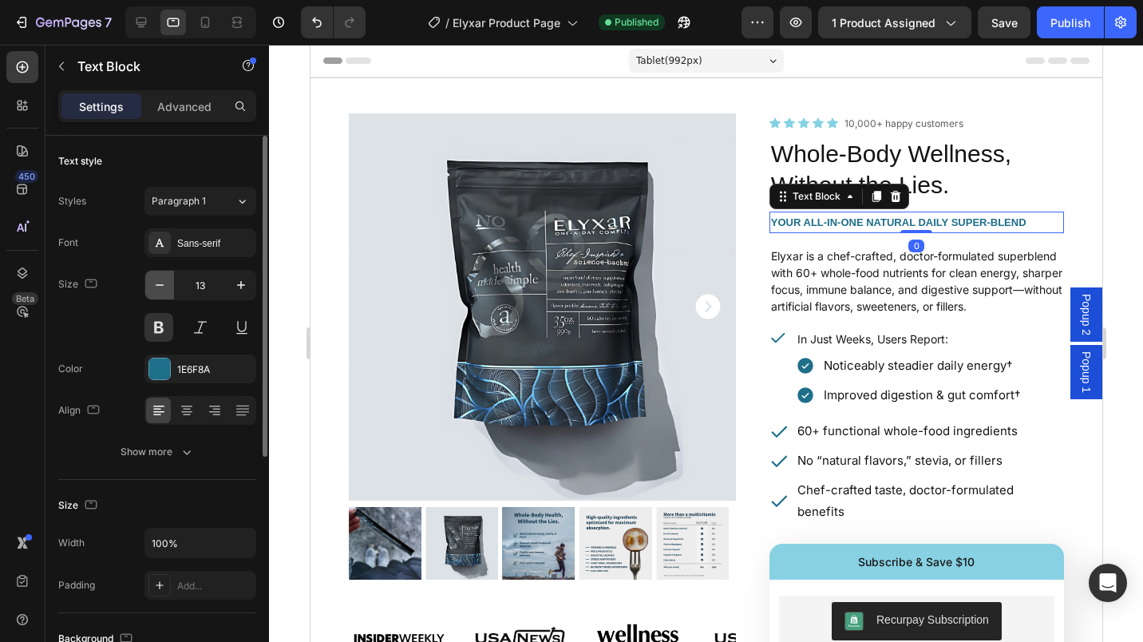
click at [159, 290] on icon "button" at bounding box center [160, 285] width 16 height 16
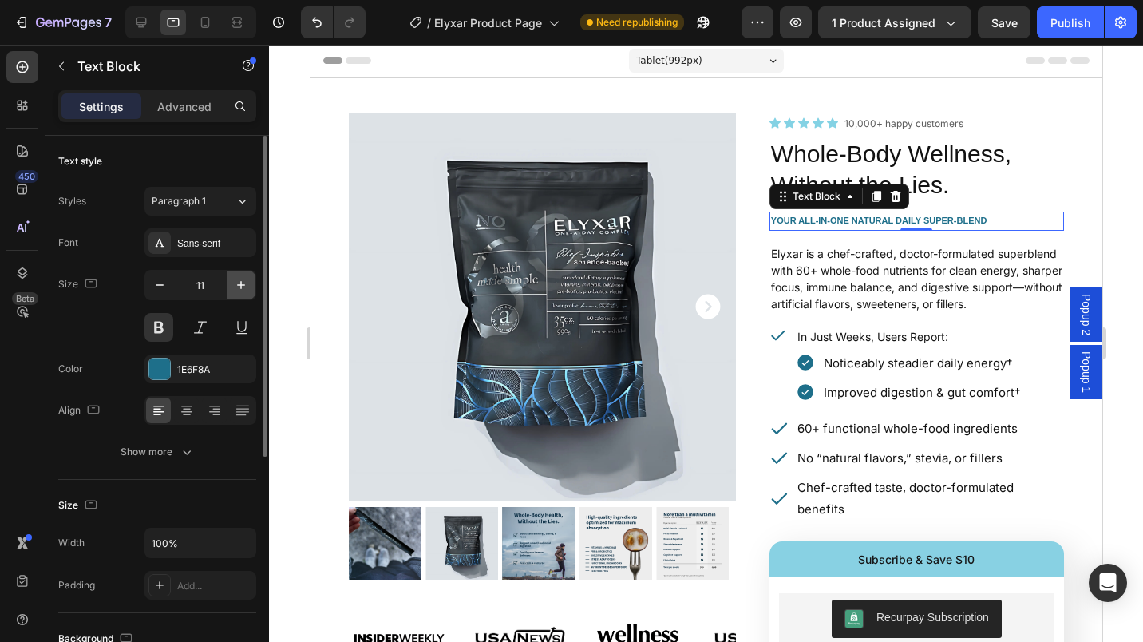
click at [251, 283] on button "button" at bounding box center [241, 285] width 29 height 29
type input "12"
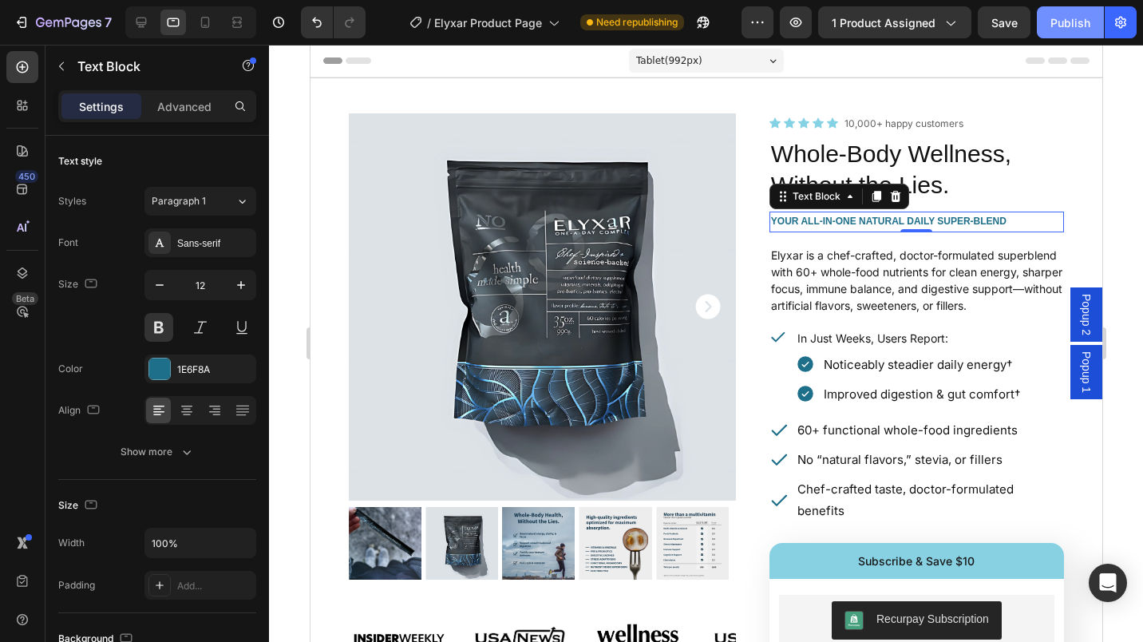
click at [1090, 22] on div "Publish" at bounding box center [1070, 22] width 40 height 17
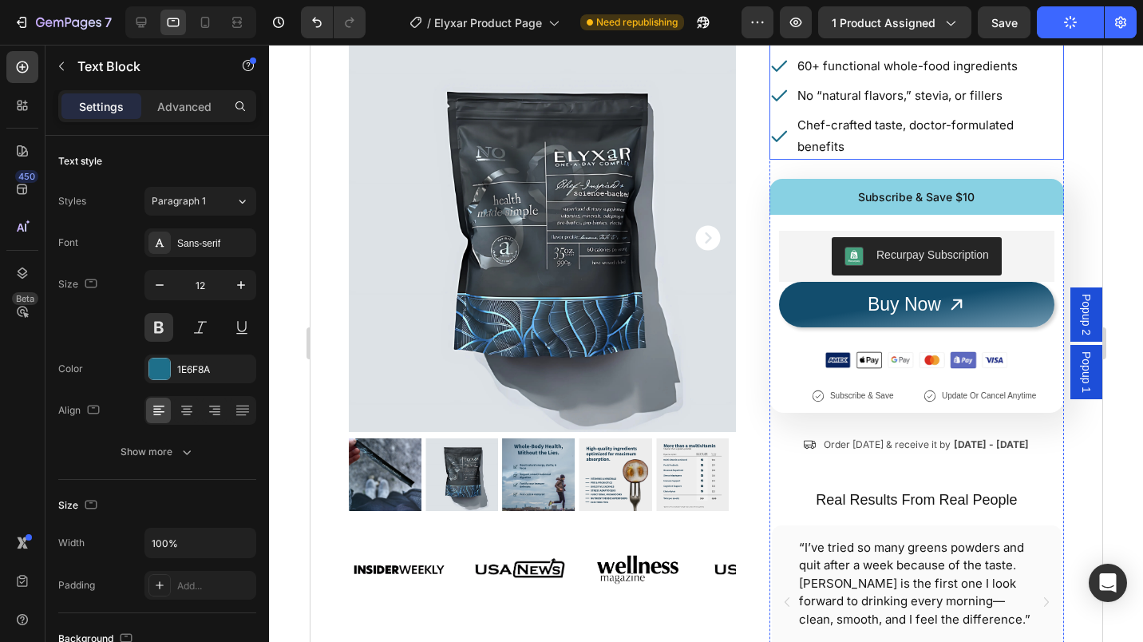
scroll to position [407, 0]
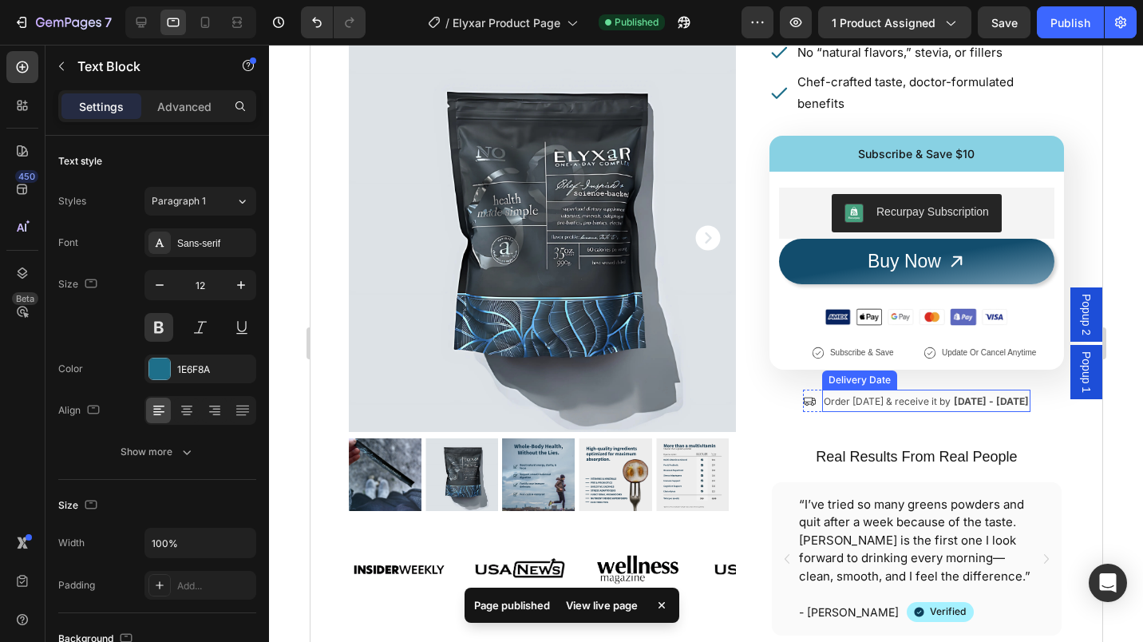
click at [831, 407] on span "Order today & receive it by" at bounding box center [886, 401] width 127 height 12
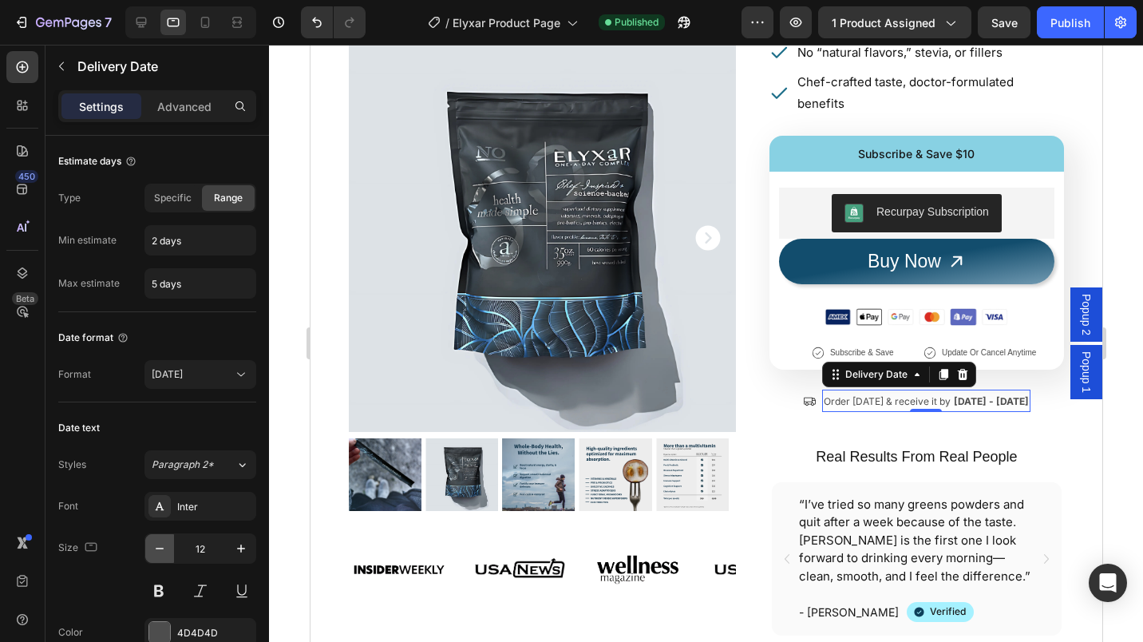
click at [160, 555] on icon "button" at bounding box center [160, 548] width 16 height 16
type input "10"
click at [1060, 23] on div "Publish" at bounding box center [1070, 22] width 40 height 17
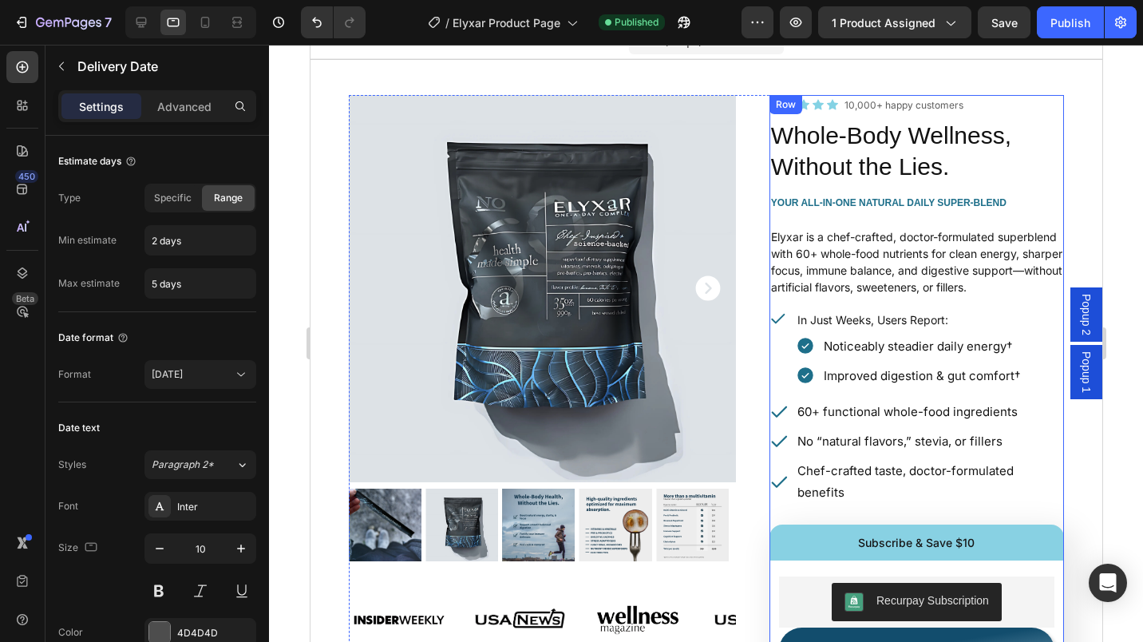
scroll to position [0, 0]
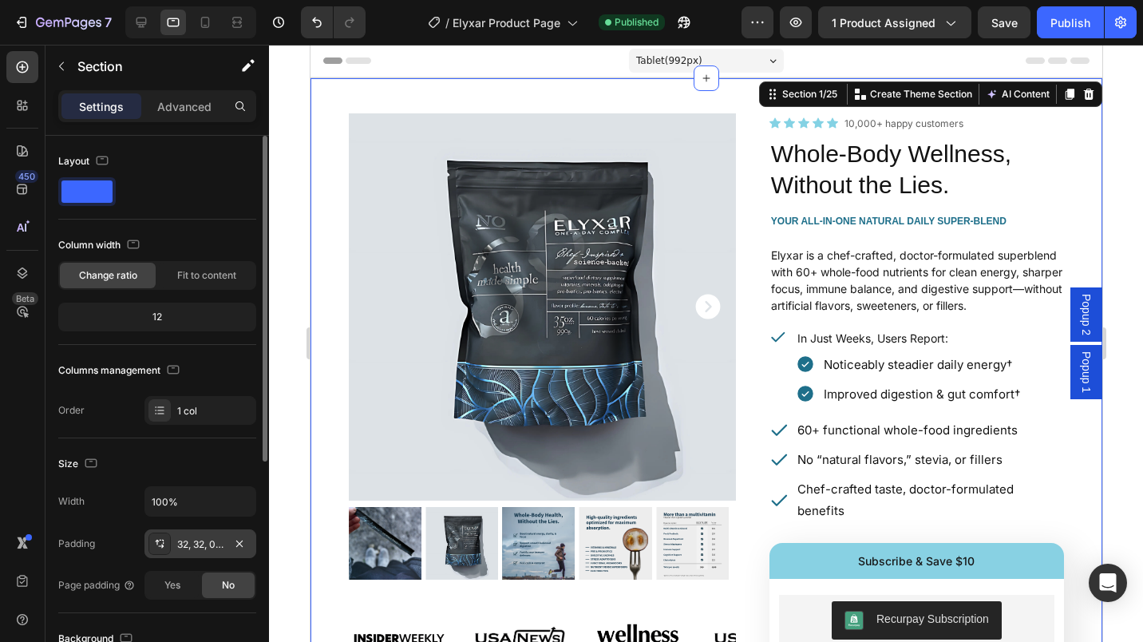
click at [193, 540] on div "32, 32, 0, 32" at bounding box center [200, 544] width 46 height 14
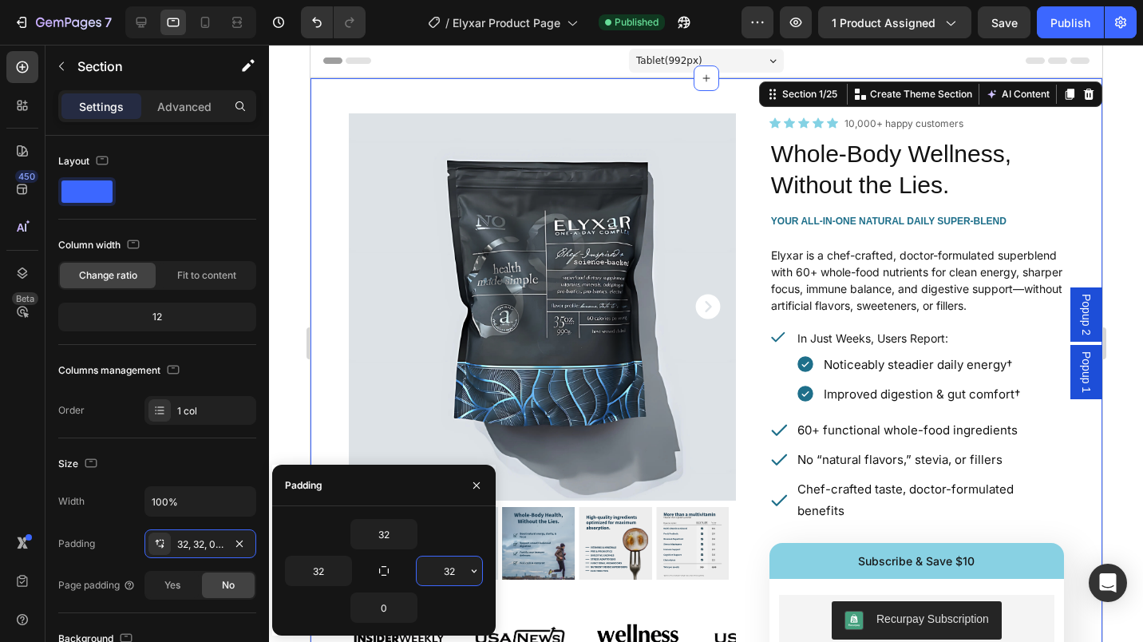
click at [435, 568] on input "32" at bounding box center [449, 570] width 65 height 29
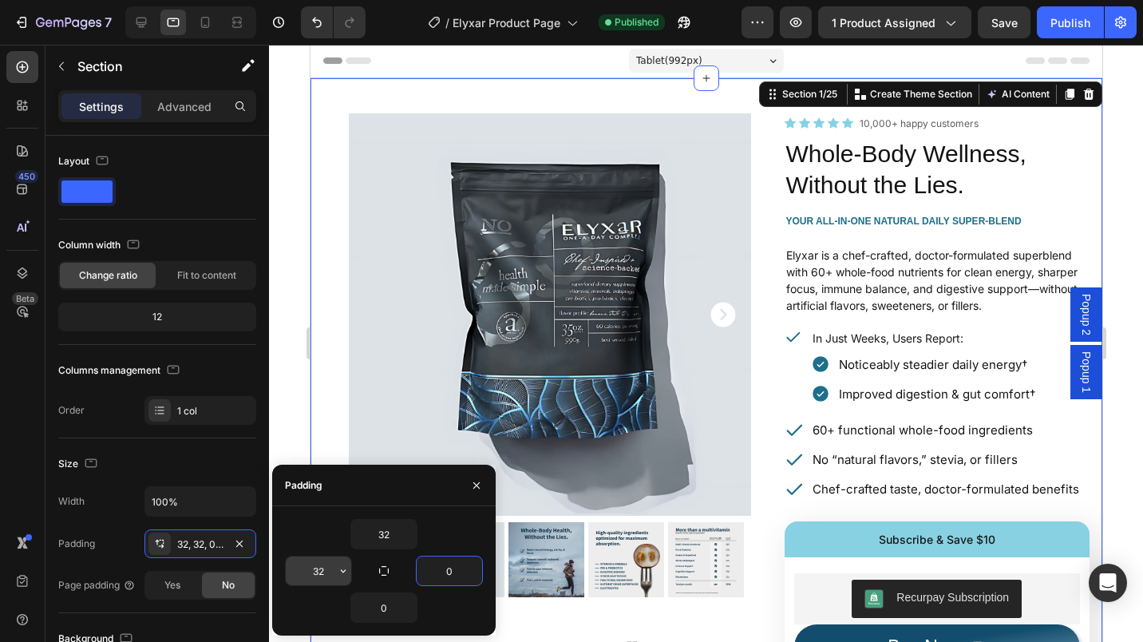
type input "0"
click at [323, 568] on input "32" at bounding box center [318, 570] width 65 height 29
type input "0"
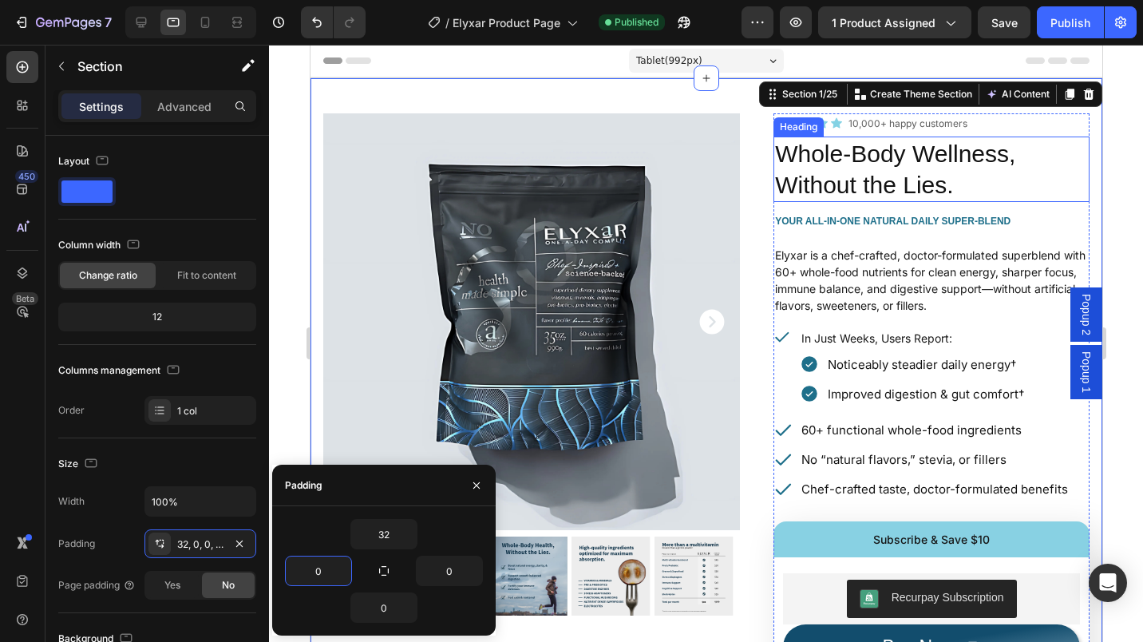
click at [773, 180] on h2 "Whole-Body Wellness, Without the Lies." at bounding box center [931, 168] width 316 height 65
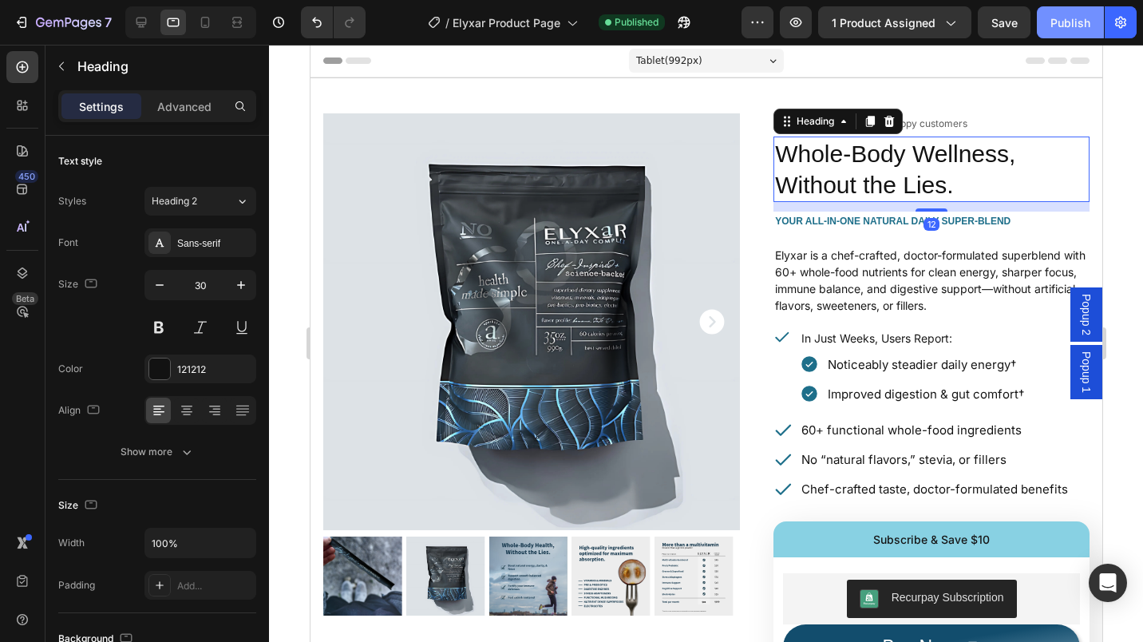
click at [1068, 22] on div "Publish" at bounding box center [1070, 22] width 40 height 17
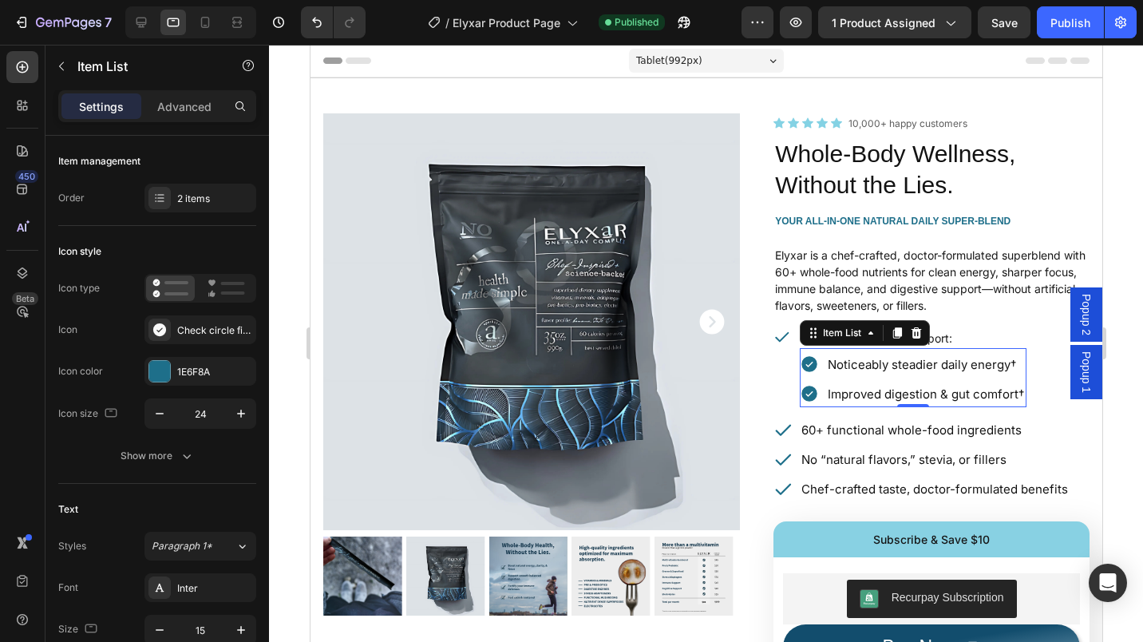
click at [825, 381] on div "Improved digestion & gut comfort†" at bounding box center [925, 394] width 201 height 26
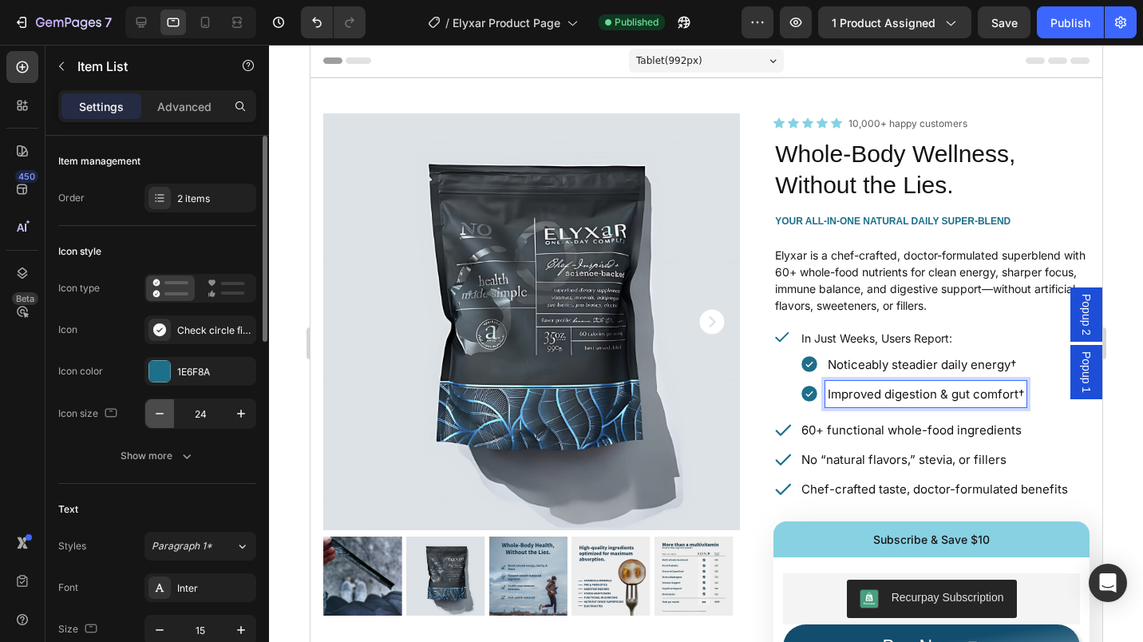
click at [155, 414] on icon "button" at bounding box center [160, 413] width 16 height 16
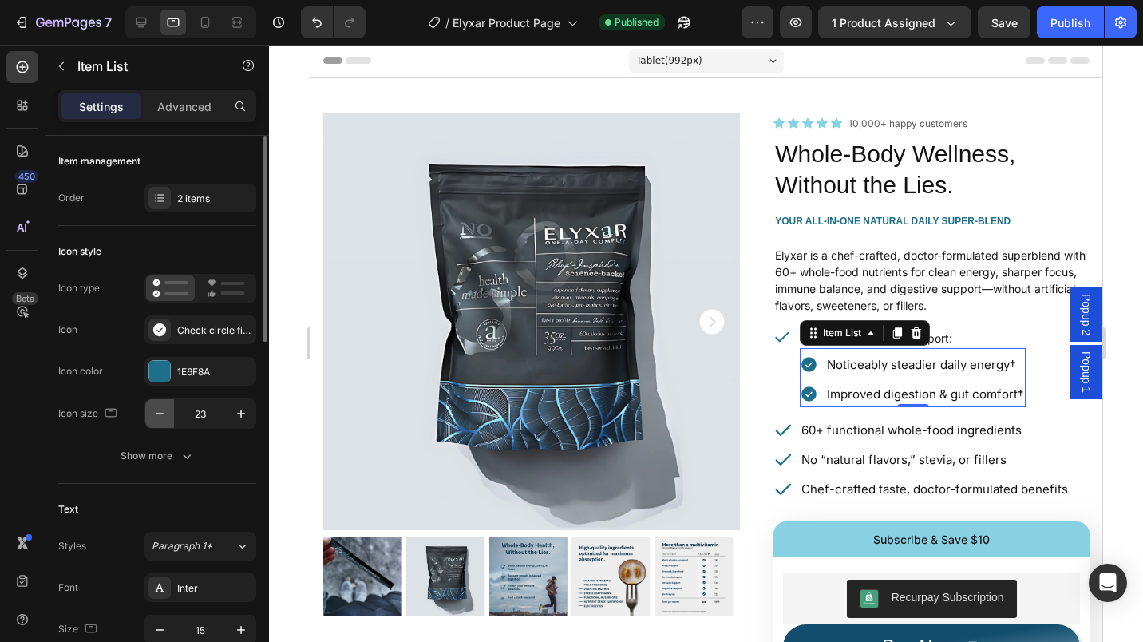
click at [156, 414] on icon "button" at bounding box center [160, 413] width 16 height 16
click at [160, 416] on icon "button" at bounding box center [160, 413] width 16 height 16
type input "20"
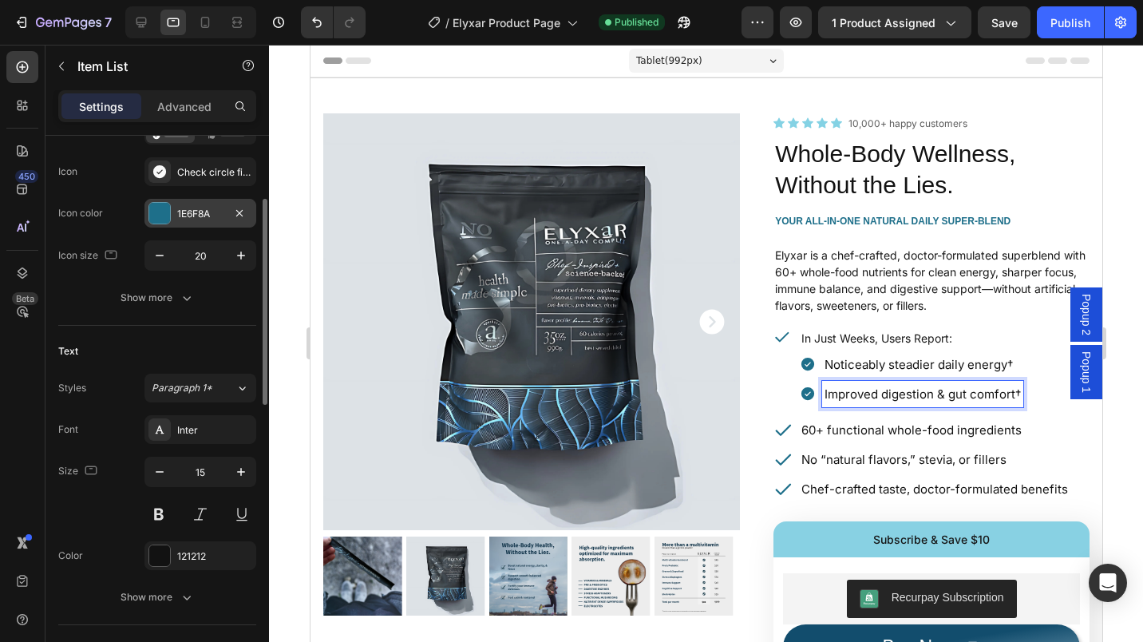
scroll to position [162, 0]
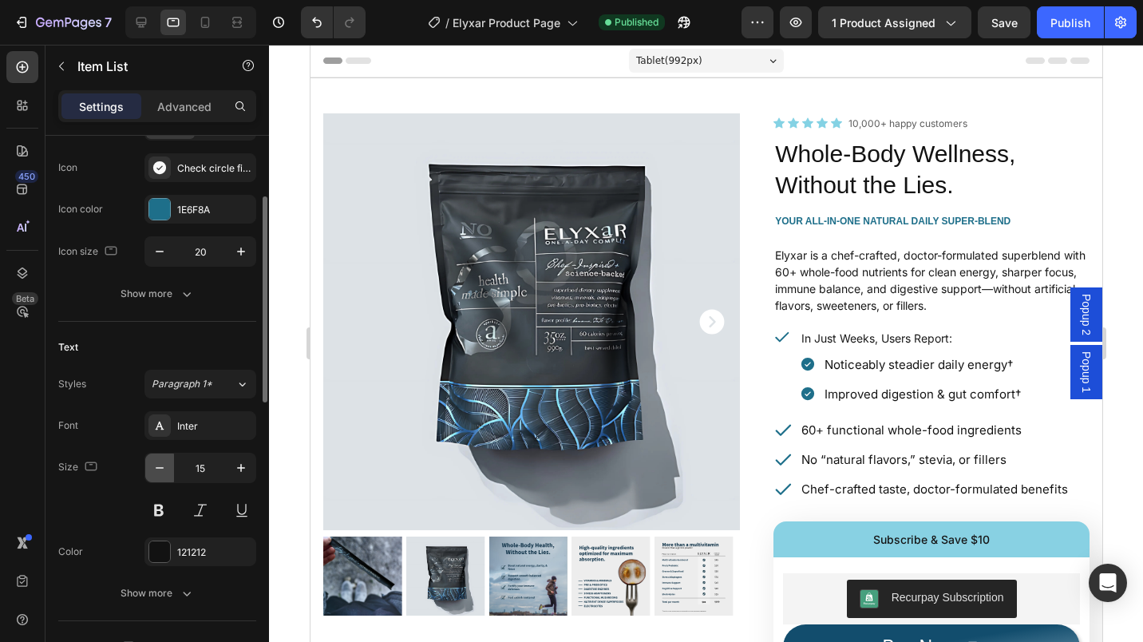
click at [164, 466] on icon "button" at bounding box center [160, 468] width 16 height 16
type input "14"
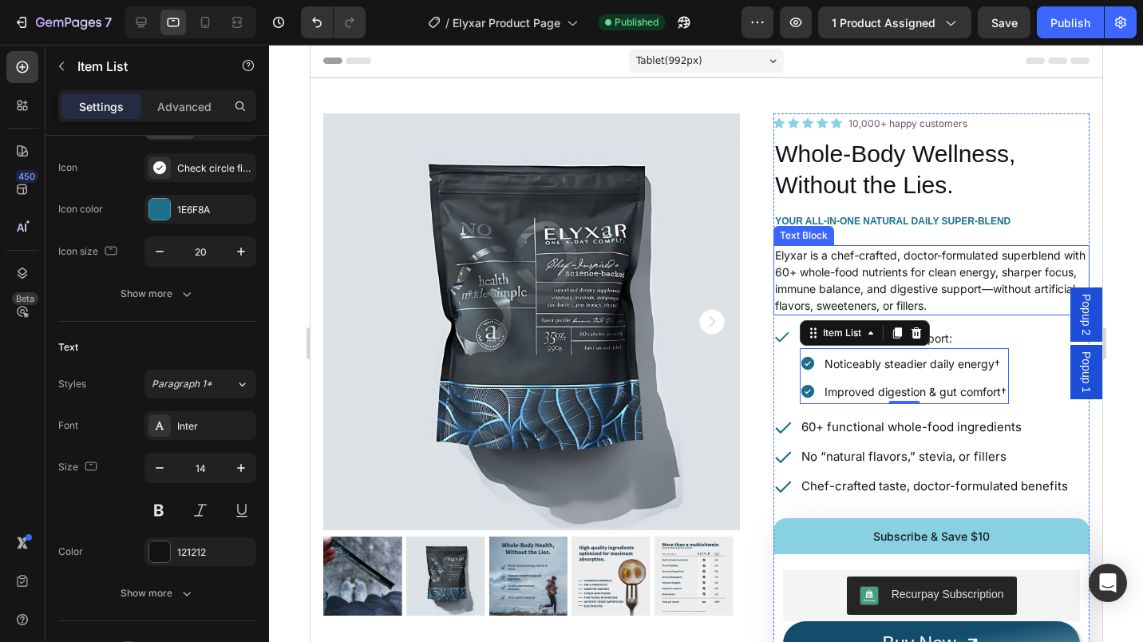
click at [928, 264] on p "Elyxar is a chef-crafted, doctor-formulated superblend with 60+ whole-food nutr…" at bounding box center [930, 280] width 313 height 67
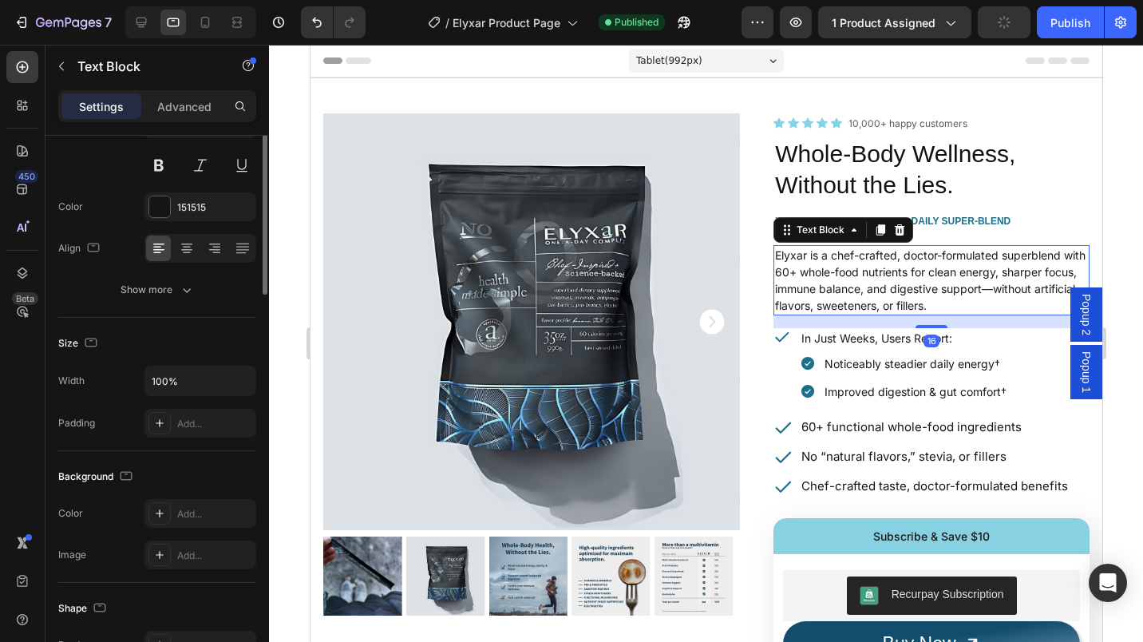
scroll to position [0, 0]
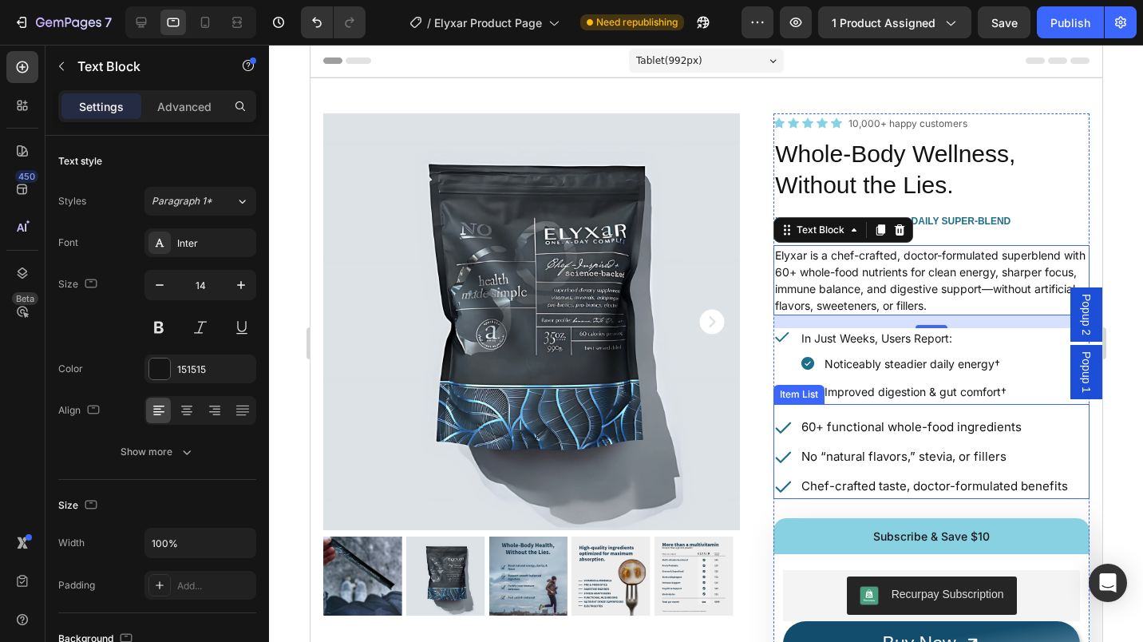
click at [787, 446] on div "No “natural flavors,” stevia, or fillers" at bounding box center [921, 456] width 297 height 26
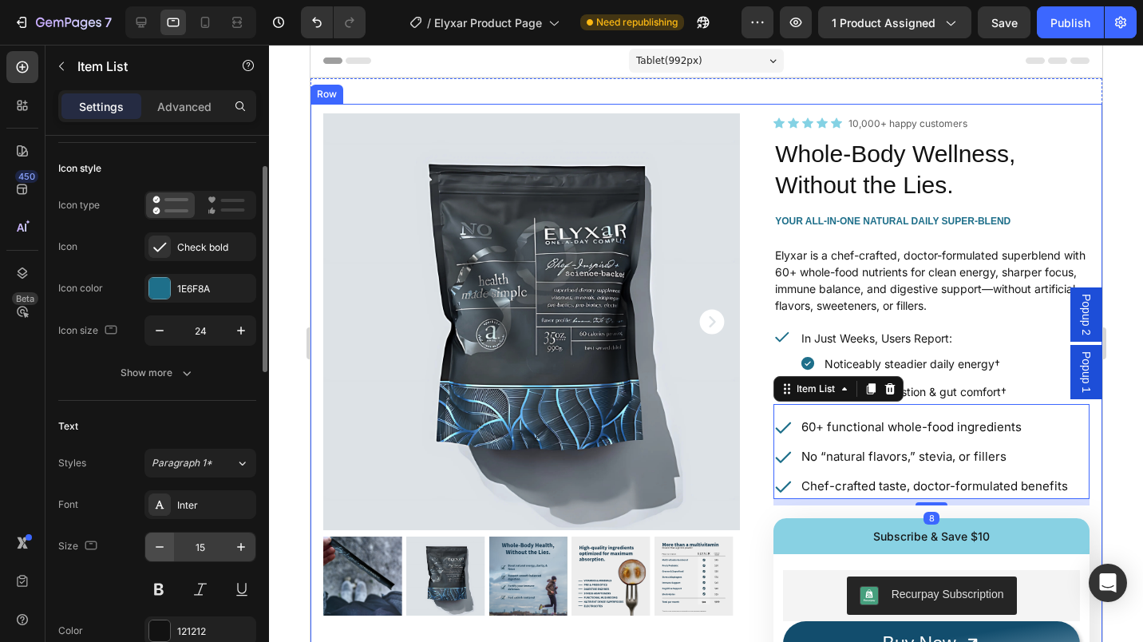
scroll to position [84, 0]
click at [158, 535] on button "button" at bounding box center [159, 546] width 29 height 29
type input "14"
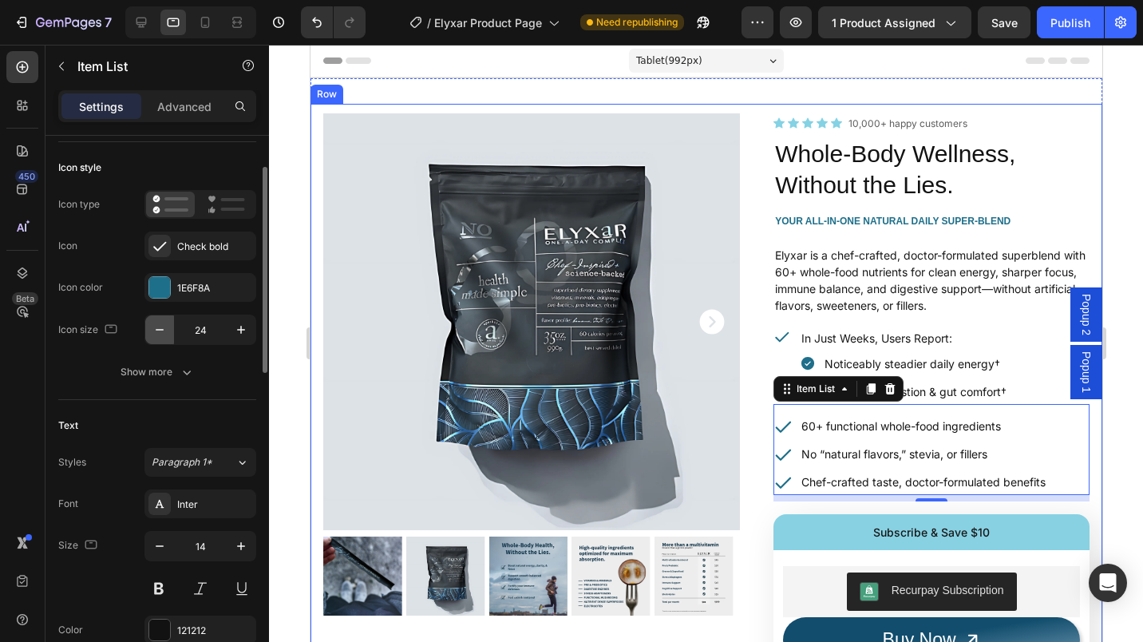
click at [151, 319] on button "button" at bounding box center [159, 329] width 29 height 29
type input "20"
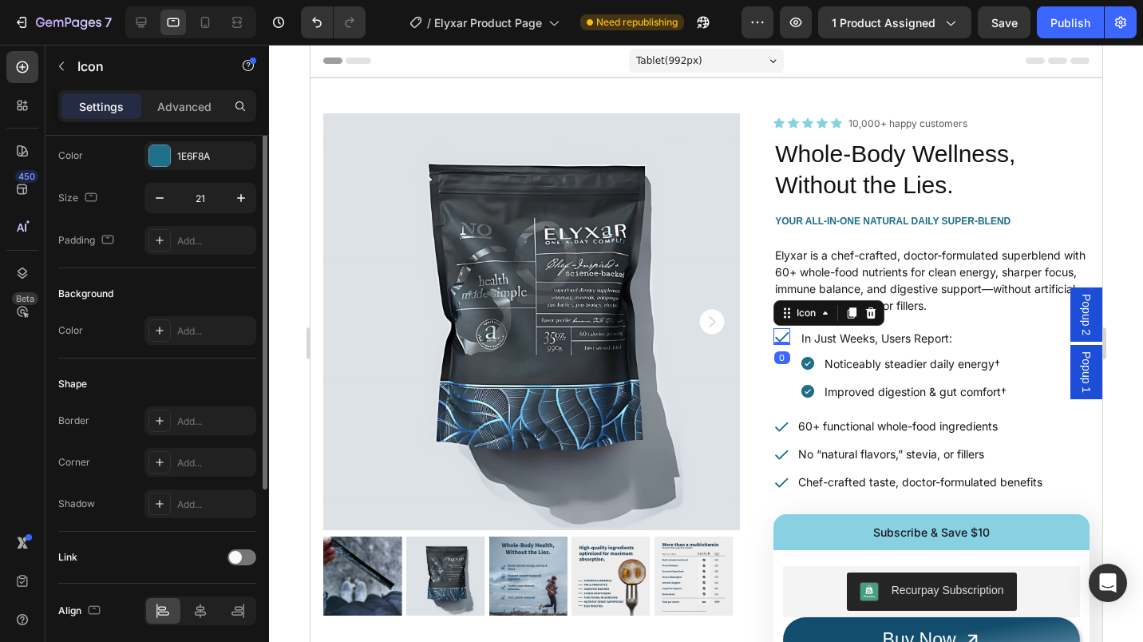
scroll to position [0, 0]
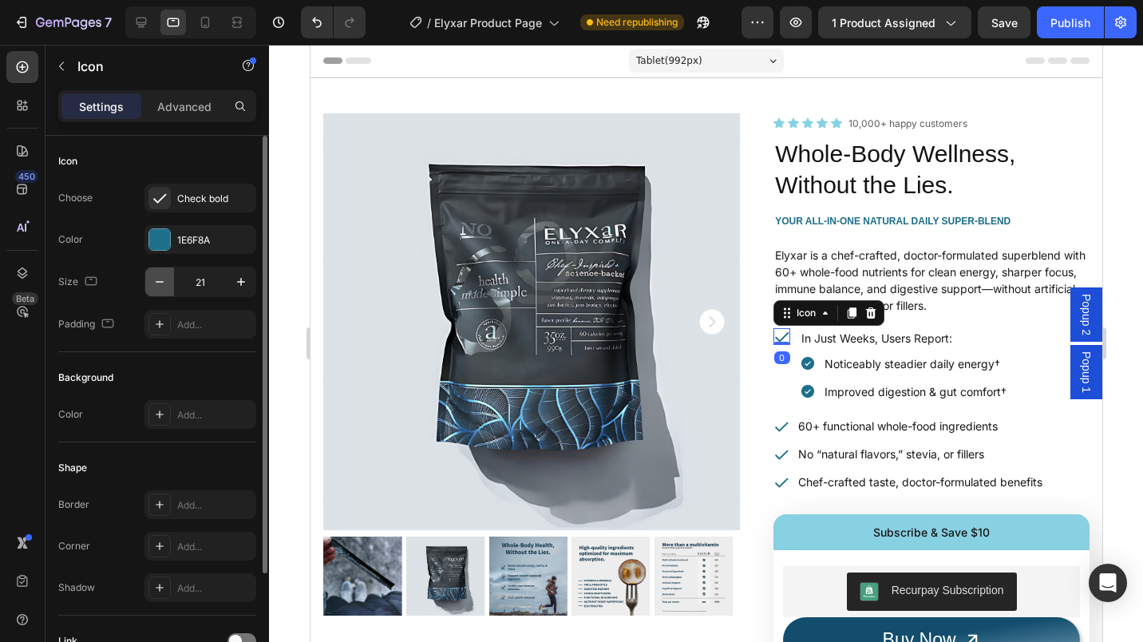
click at [159, 289] on icon "button" at bounding box center [160, 282] width 16 height 16
type input "20"
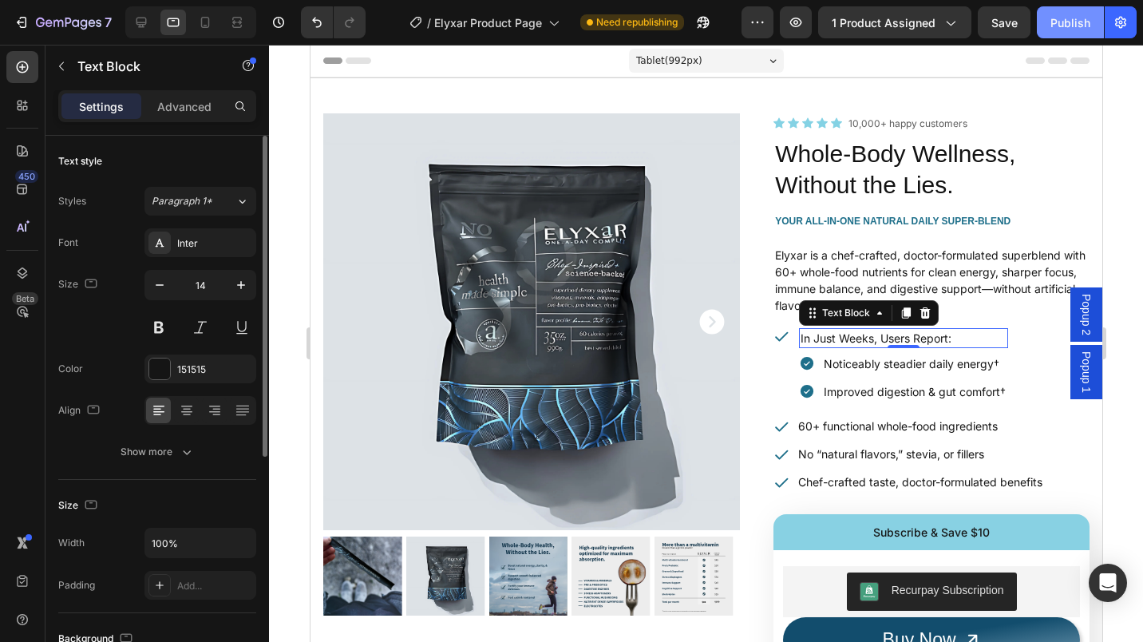
click at [1051, 17] on div "Publish" at bounding box center [1070, 22] width 40 height 17
click at [140, 26] on icon at bounding box center [141, 23] width 10 height 10
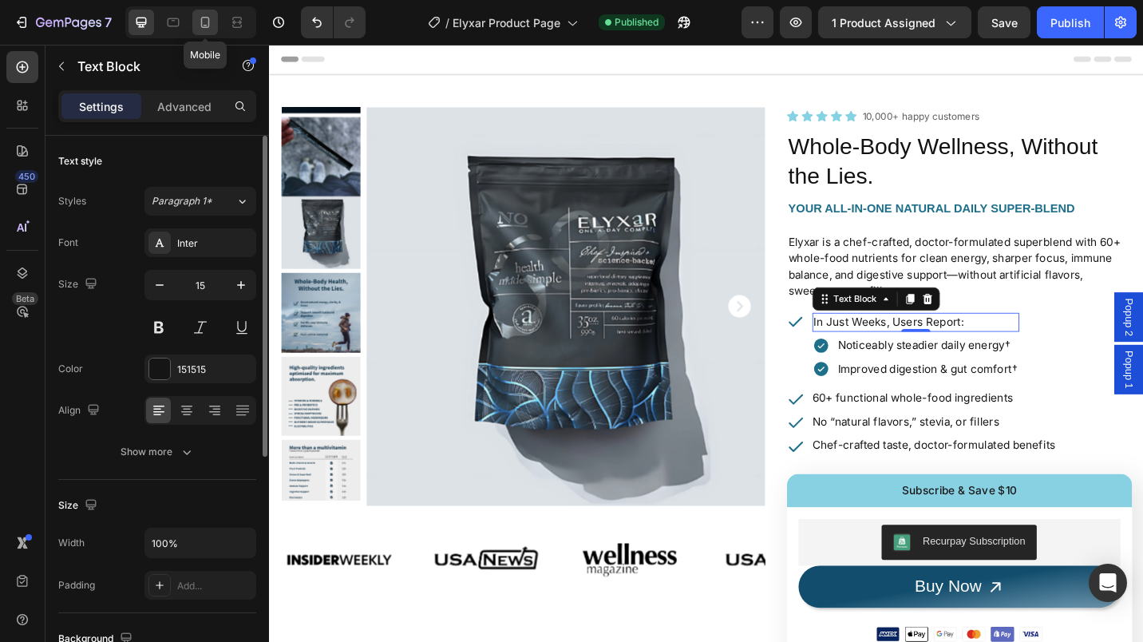
click at [205, 22] on icon at bounding box center [205, 22] width 16 height 16
type input "14"
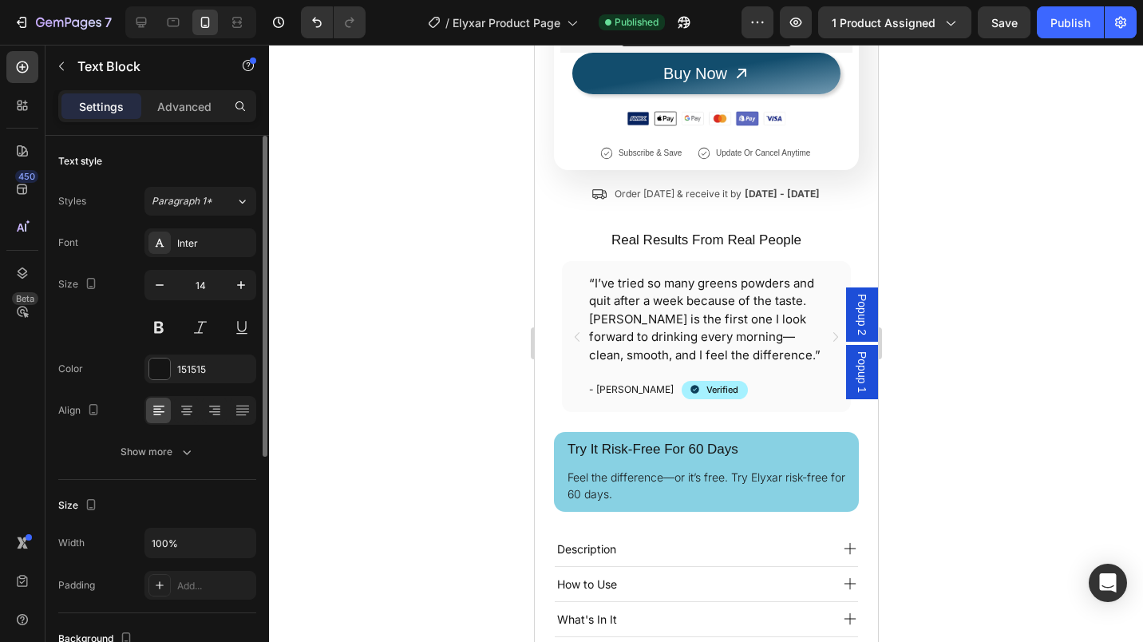
scroll to position [712, 0]
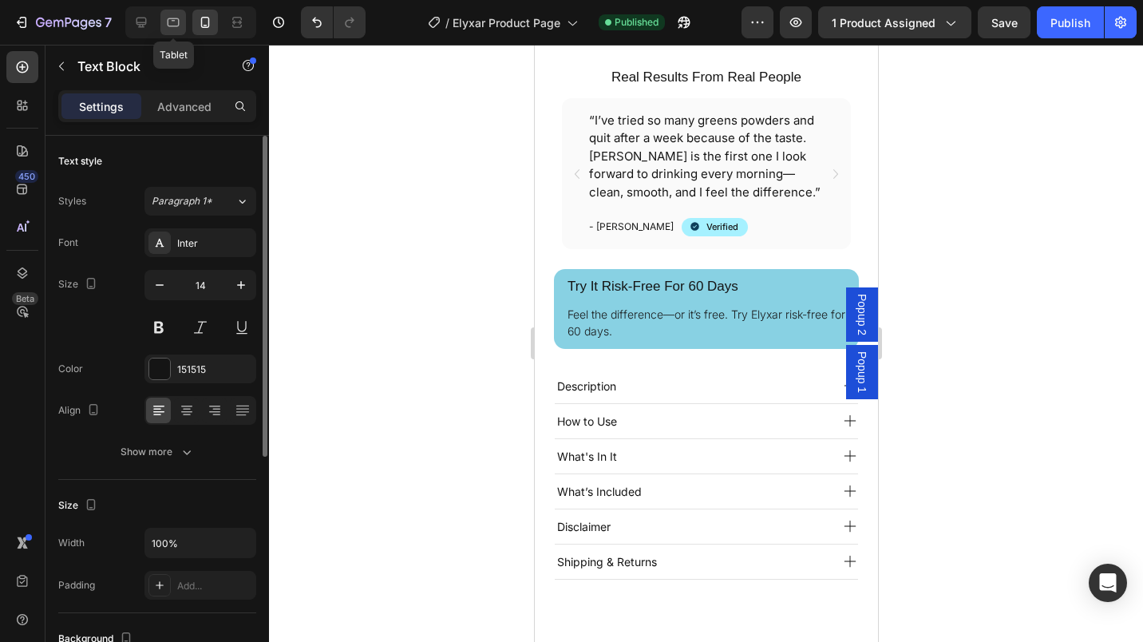
click at [165, 18] on icon at bounding box center [173, 22] width 16 height 16
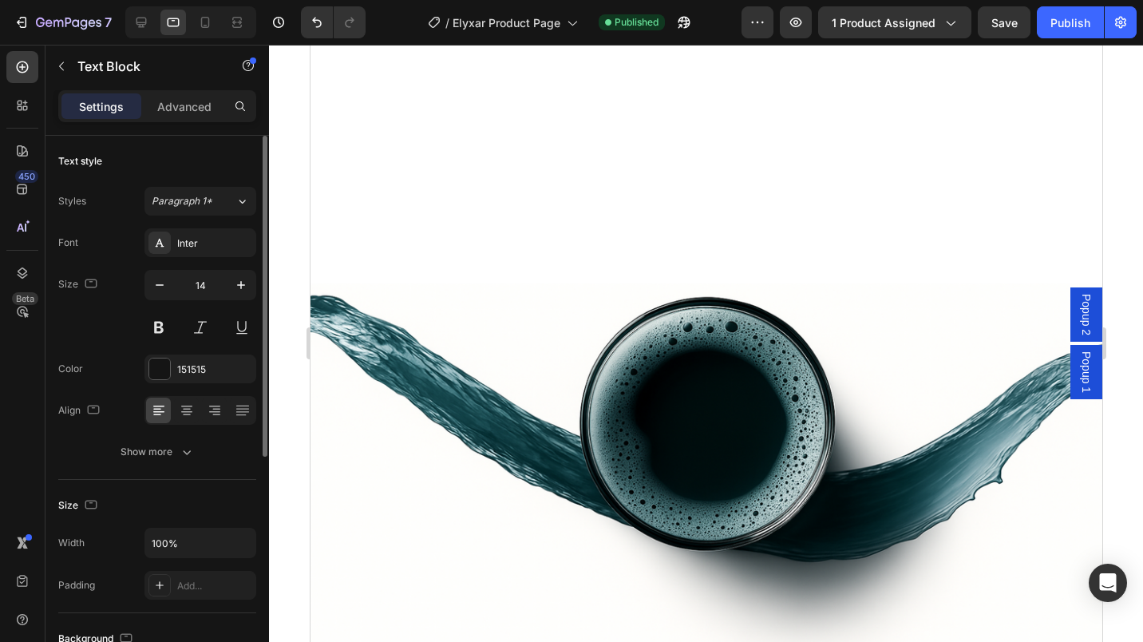
scroll to position [1342, 0]
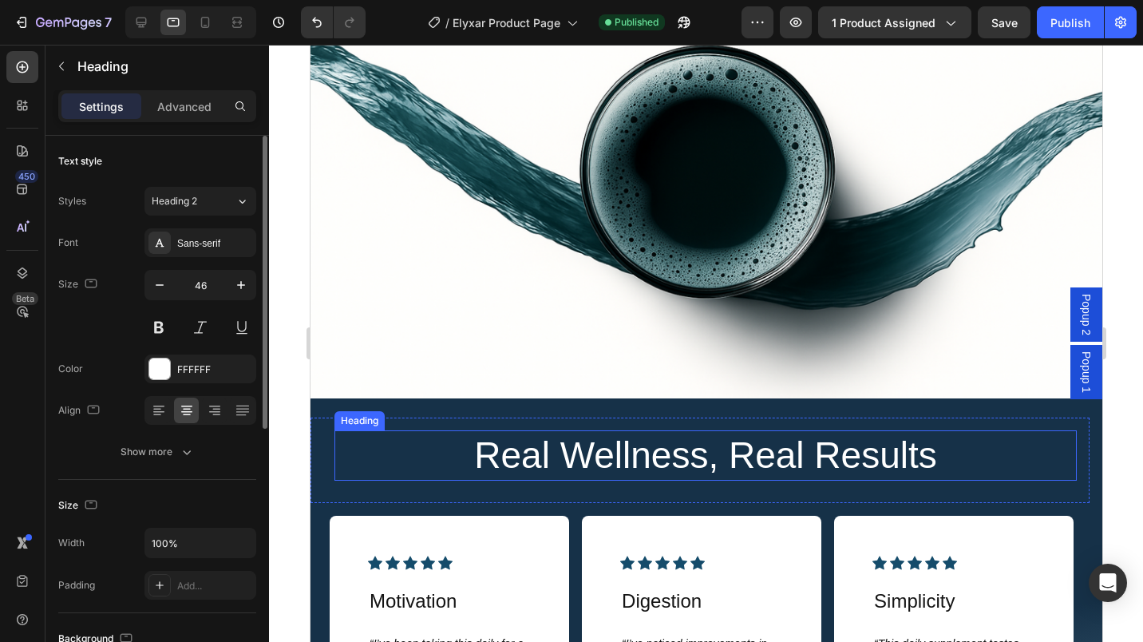
click at [574, 450] on h2 "Real Wellness, Real Results" at bounding box center [704, 455] width 551 height 51
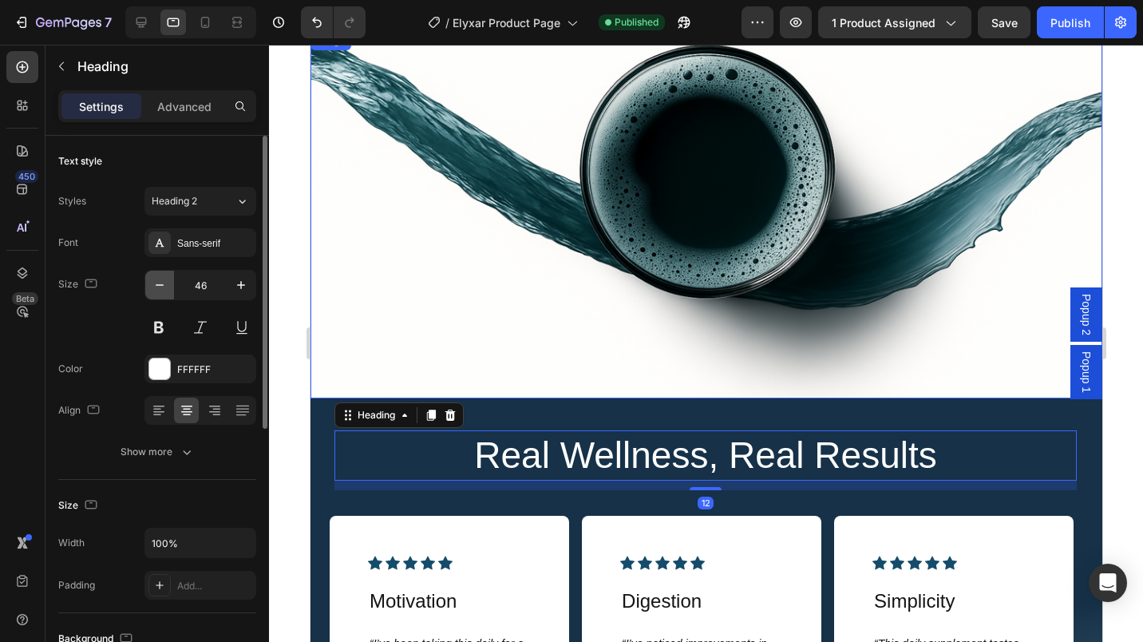
click at [162, 291] on icon "button" at bounding box center [160, 285] width 16 height 16
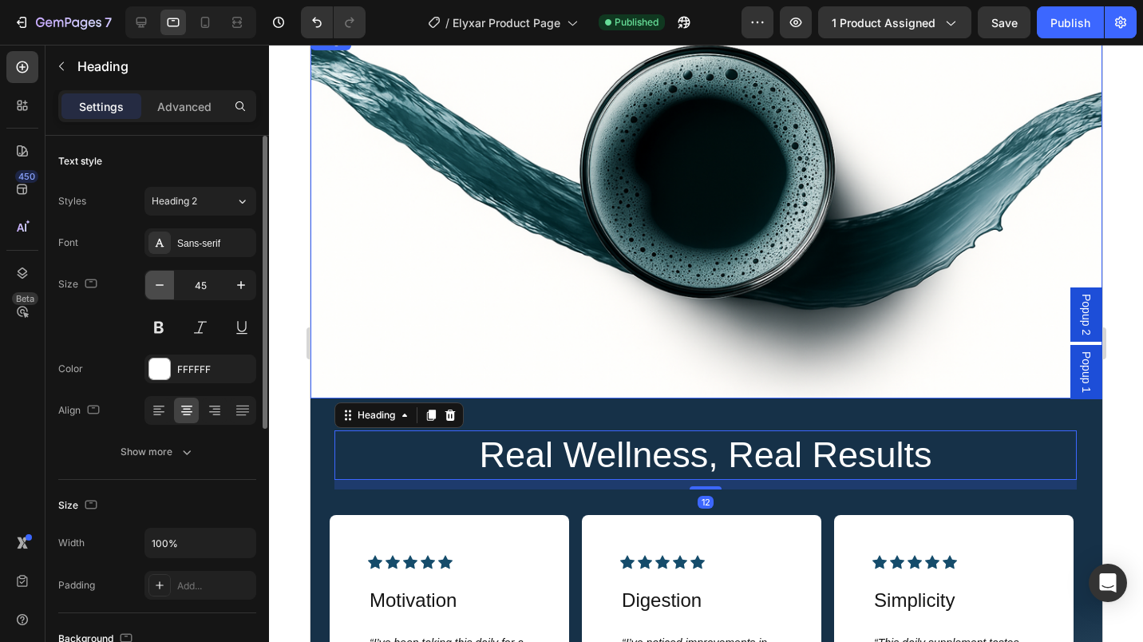
click at [162, 291] on icon "button" at bounding box center [160, 285] width 16 height 16
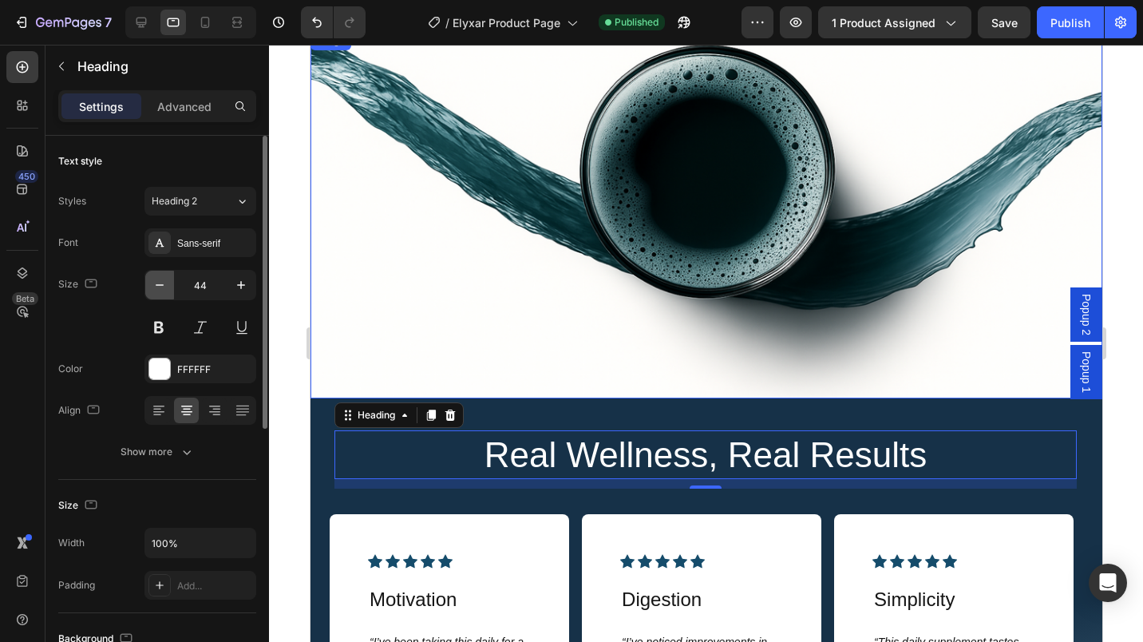
click at [162, 291] on icon "button" at bounding box center [160, 285] width 16 height 16
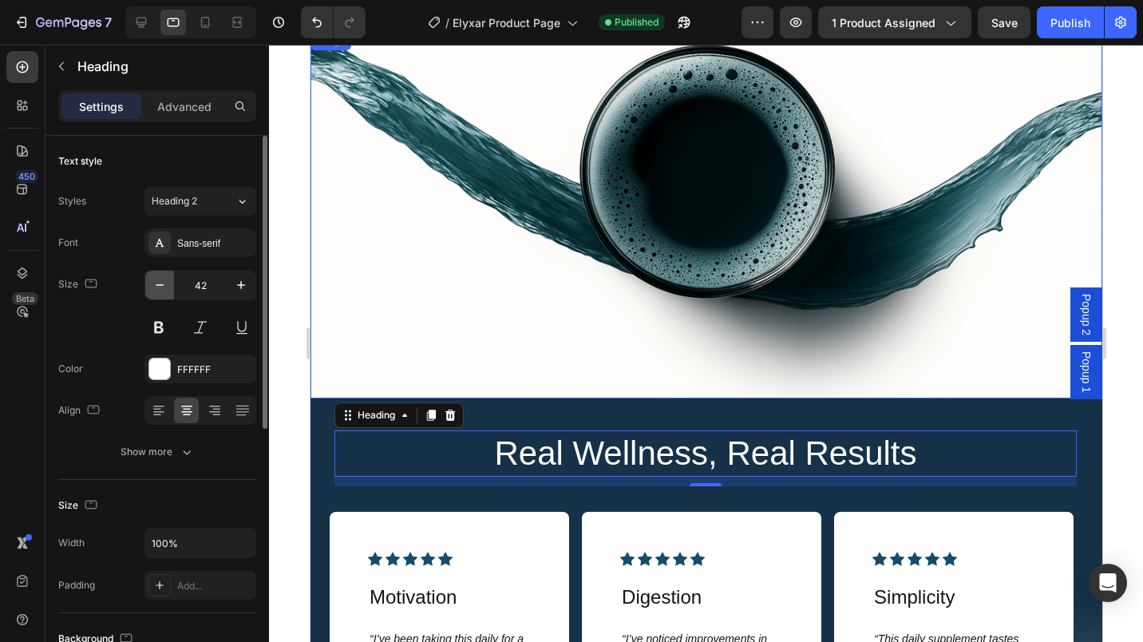
click at [162, 291] on icon "button" at bounding box center [160, 285] width 16 height 16
type input "40"
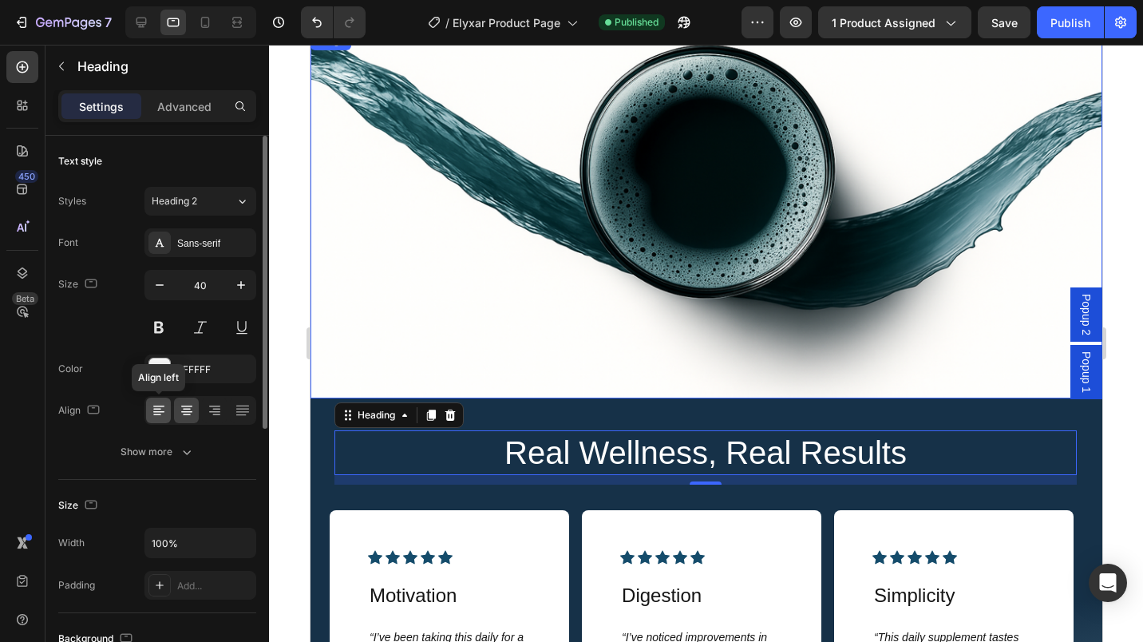
click at [165, 411] on icon at bounding box center [159, 410] width 16 height 16
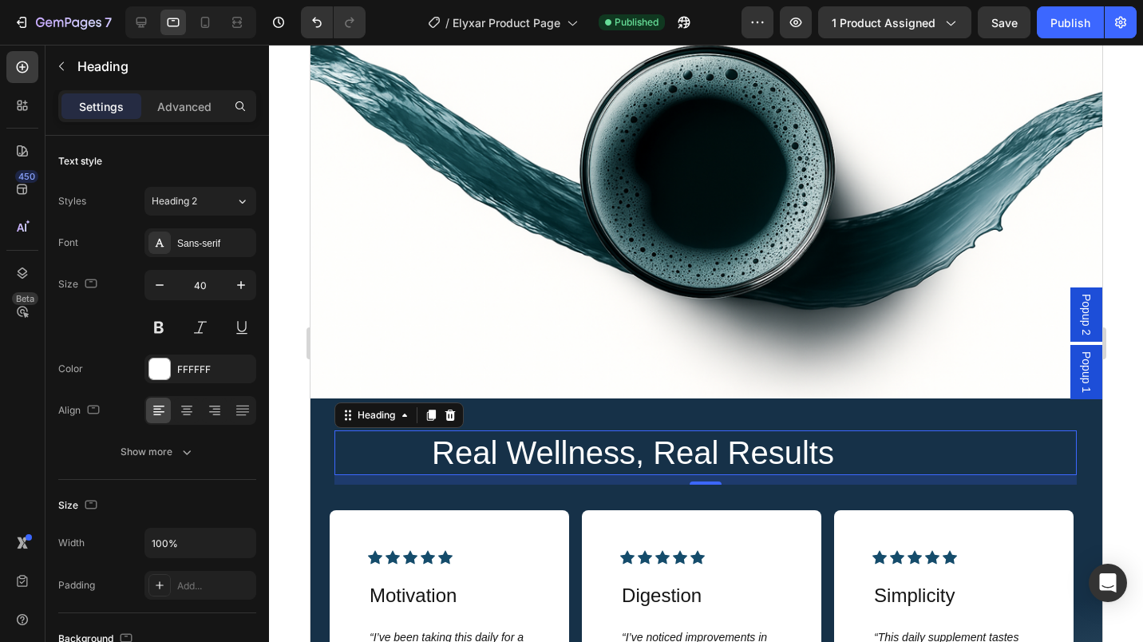
click at [412, 457] on div "Real Wellness, Real Results Heading 12" at bounding box center [705, 452] width 742 height 45
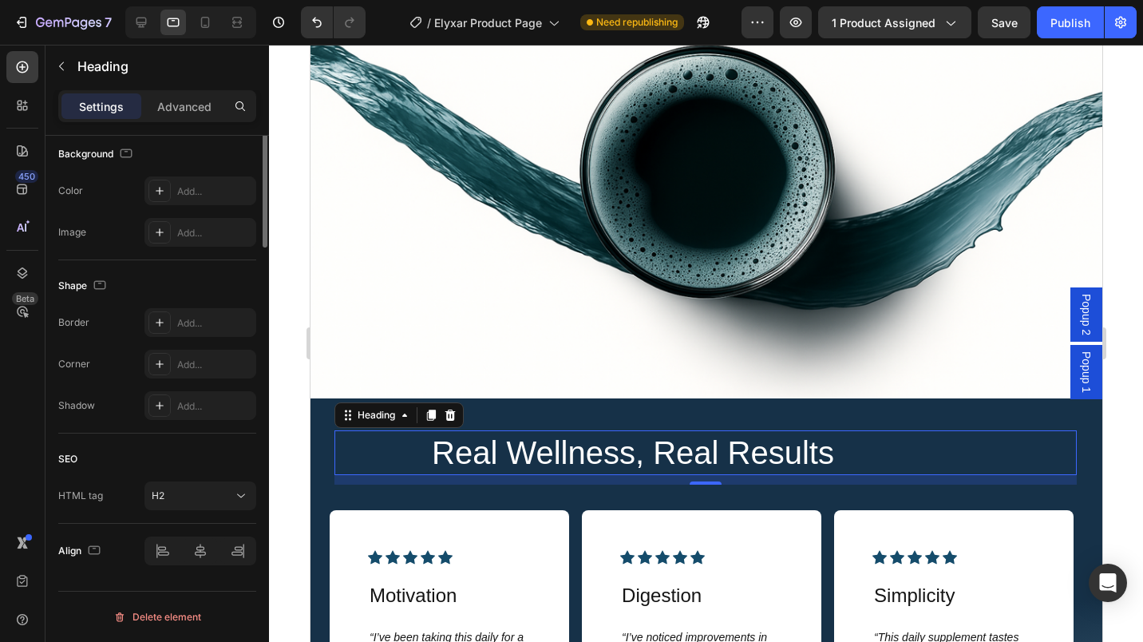
scroll to position [0, 0]
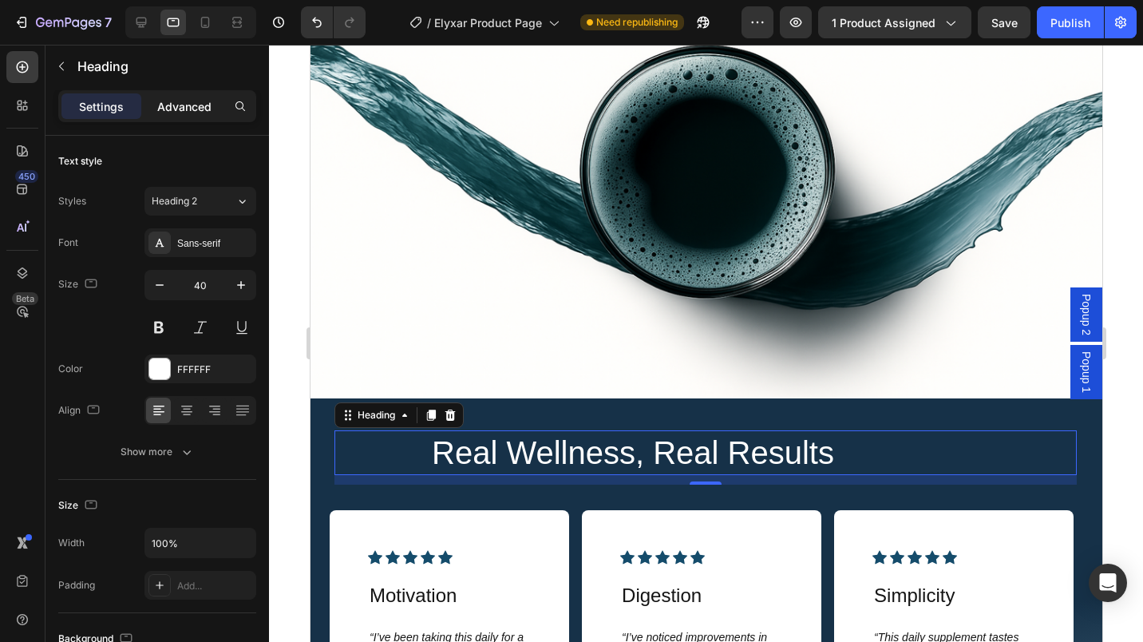
click at [202, 118] on div "Advanced" at bounding box center [184, 106] width 80 height 26
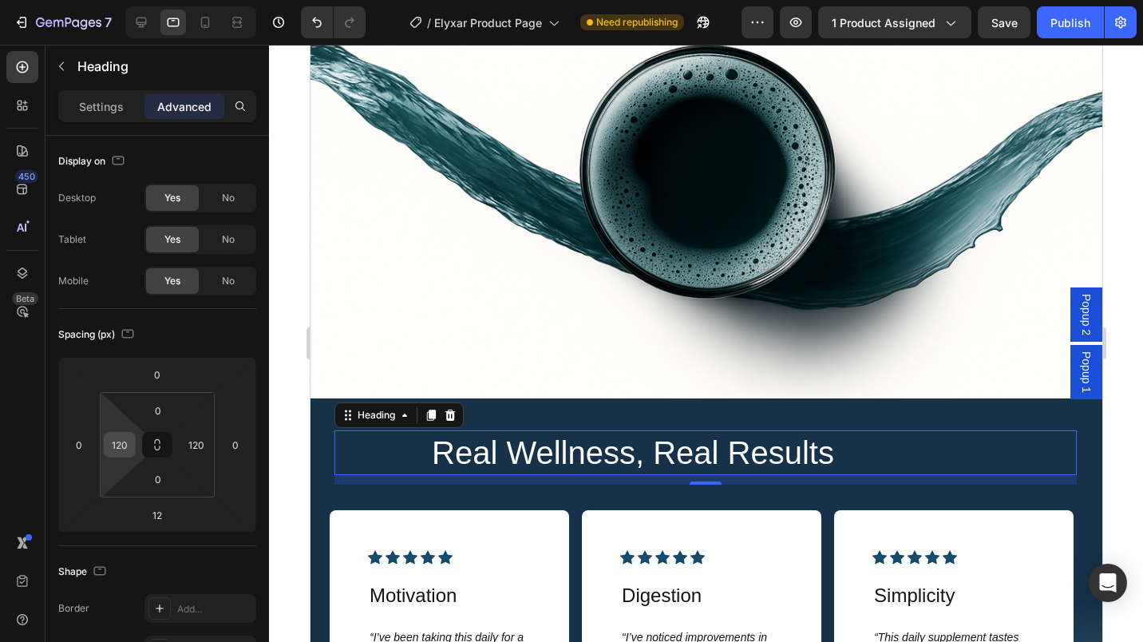
click at [125, 442] on input "120" at bounding box center [120, 445] width 24 height 24
type input "0"
click at [353, 461] on div "Real Wellness, Real Results Heading 12" at bounding box center [705, 452] width 742 height 45
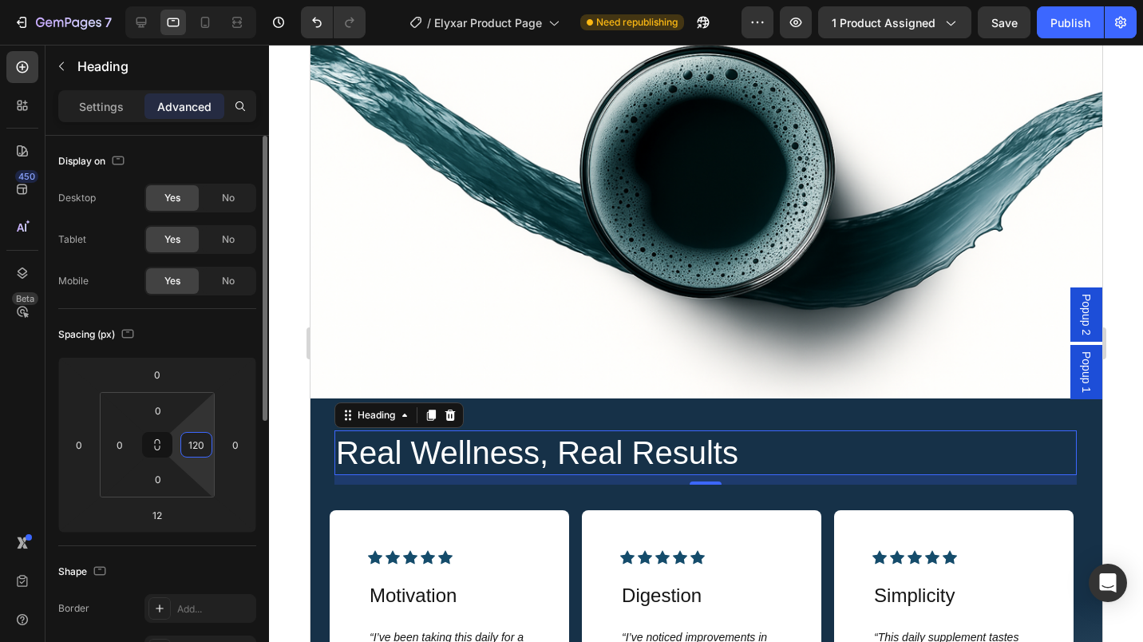
click at [184, 444] on input "120" at bounding box center [196, 445] width 24 height 24
type input "0"
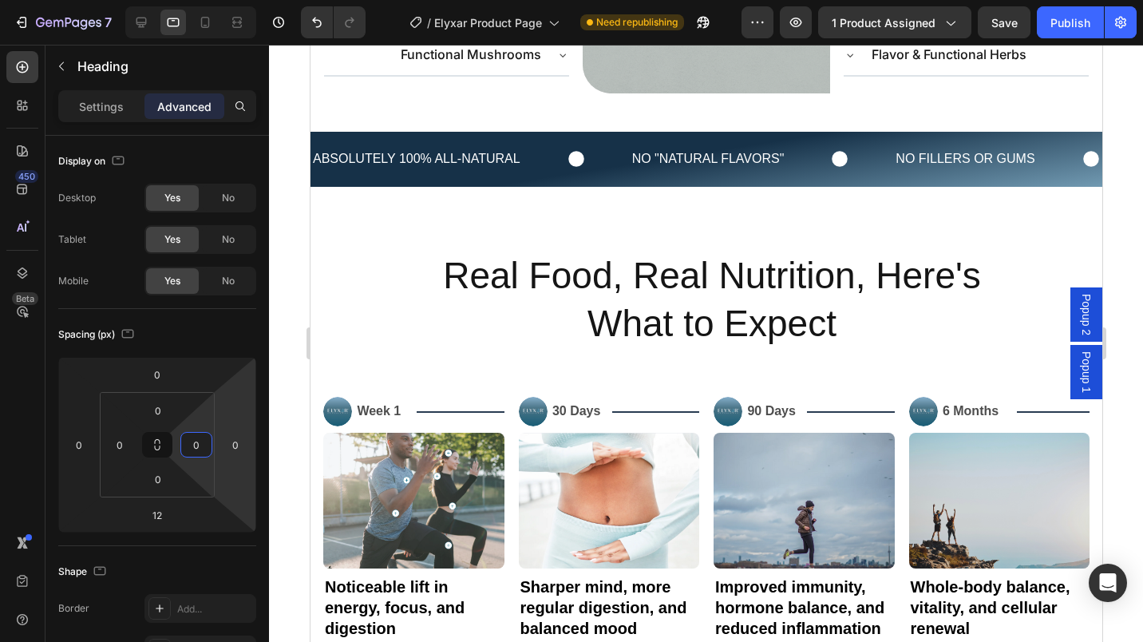
scroll to position [2773, 0]
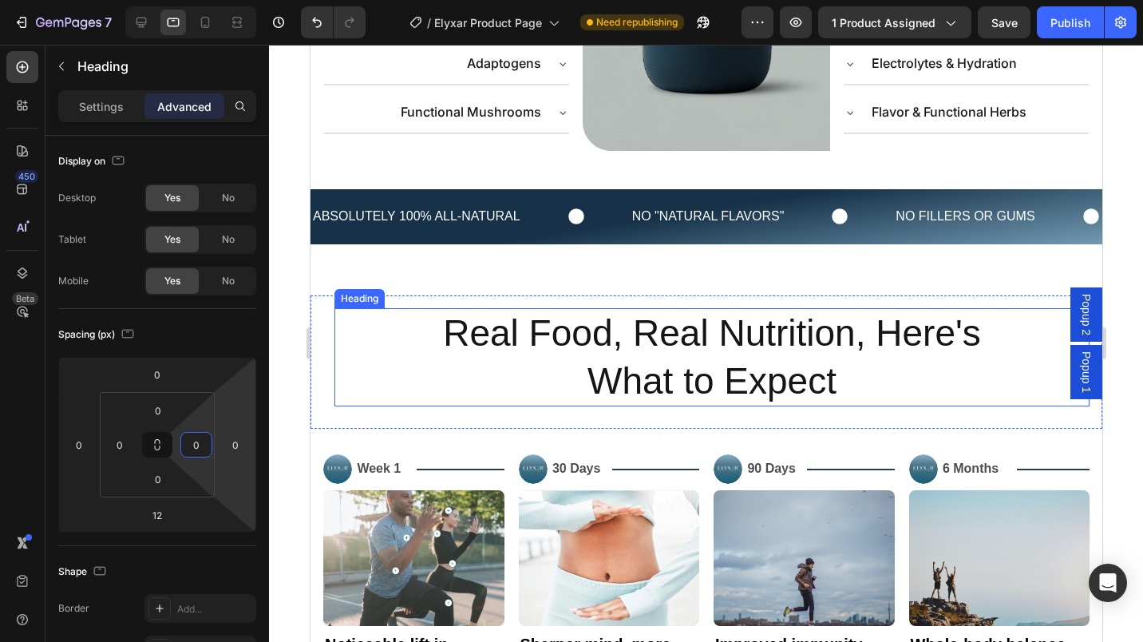
click at [541, 333] on h2 "Real Food, Real Nutrition, Here's What to Expect" at bounding box center [711, 357] width 564 height 99
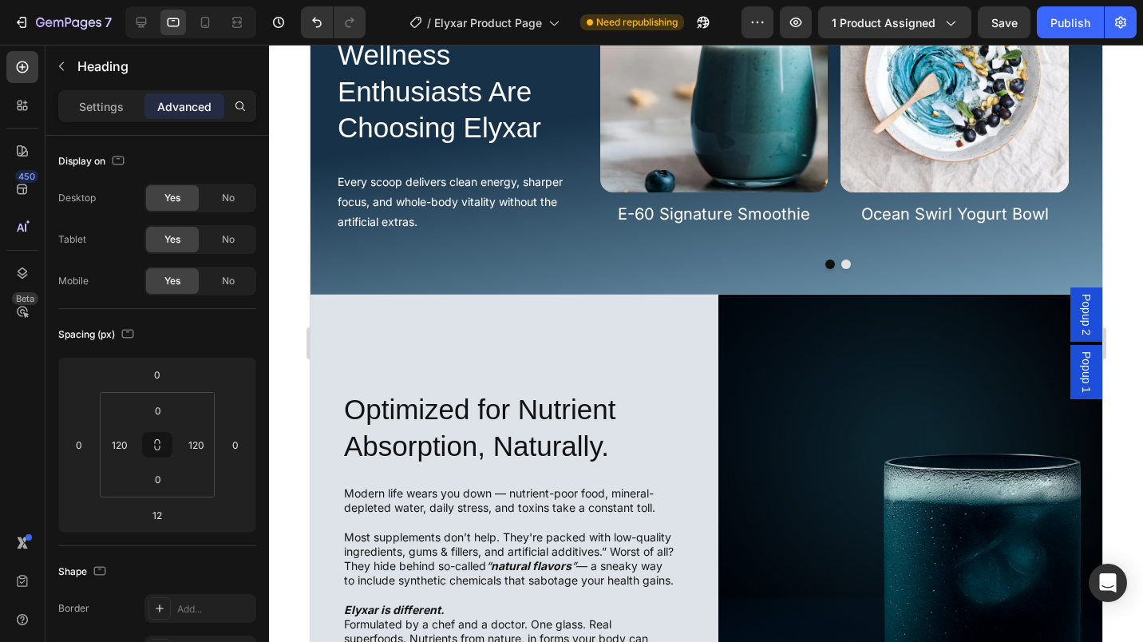
scroll to position [5535, 0]
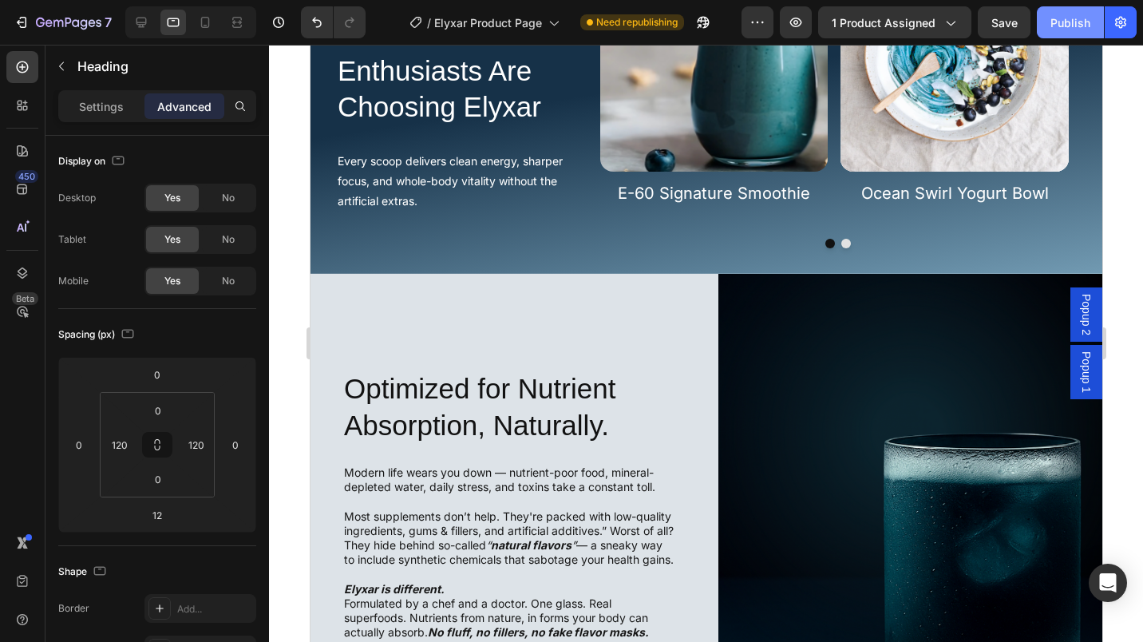
click at [1080, 19] on div "Publish" at bounding box center [1070, 22] width 40 height 17
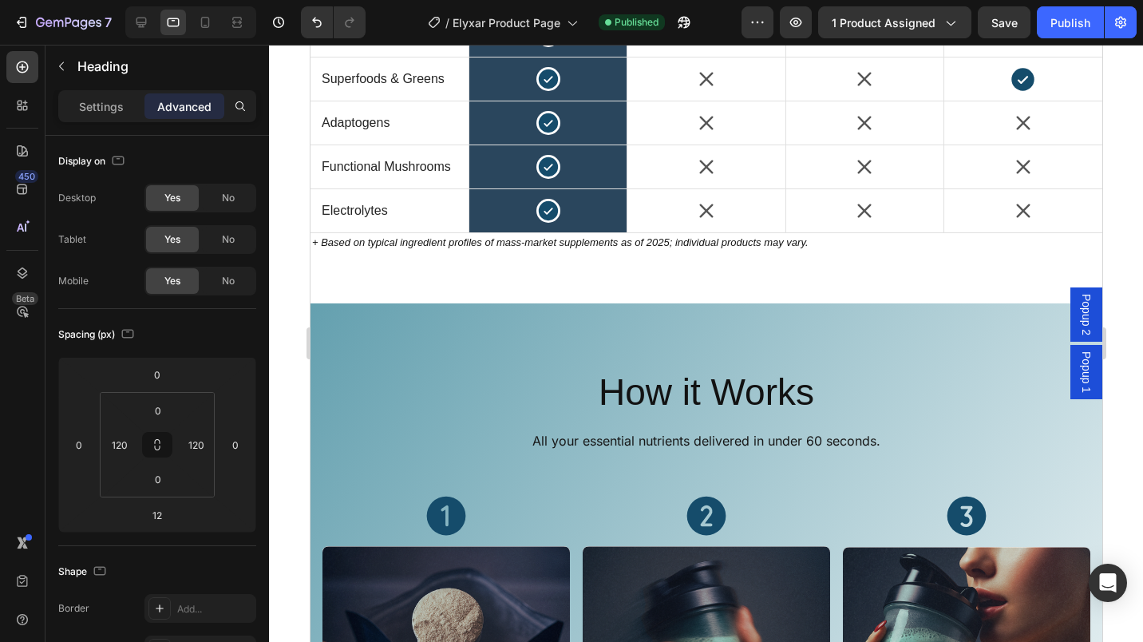
scroll to position [4442, 0]
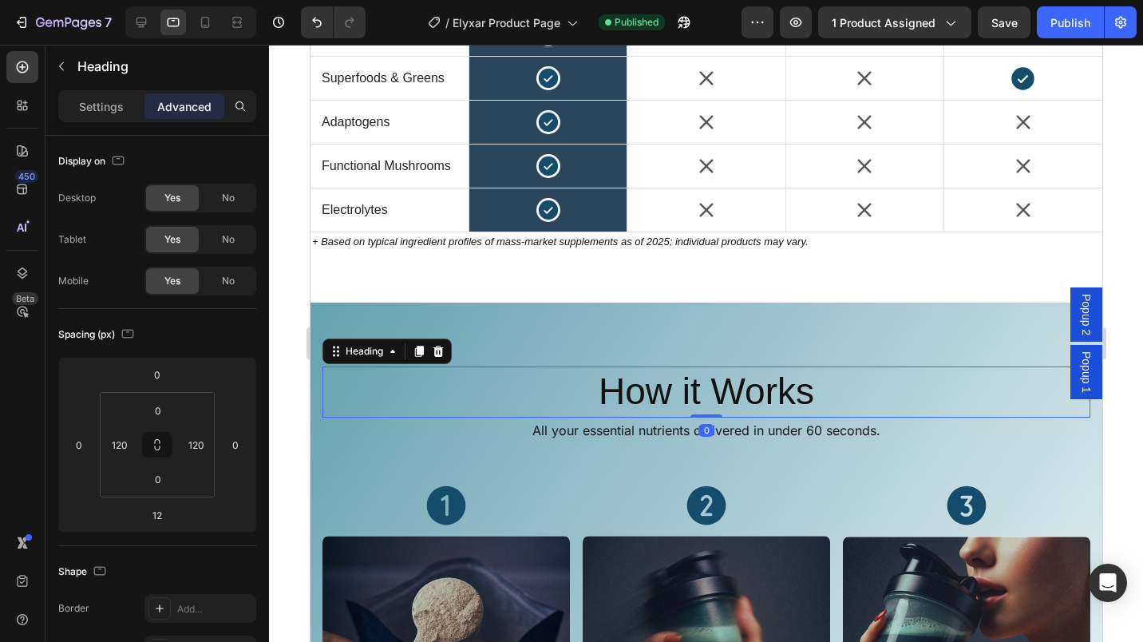
drag, startPoint x: 697, startPoint y: 423, endPoint x: 695, endPoint y: 408, distance: 15.2
click at [695, 408] on div "How it Works Heading 0" at bounding box center [706, 391] width 768 height 51
type input "0"
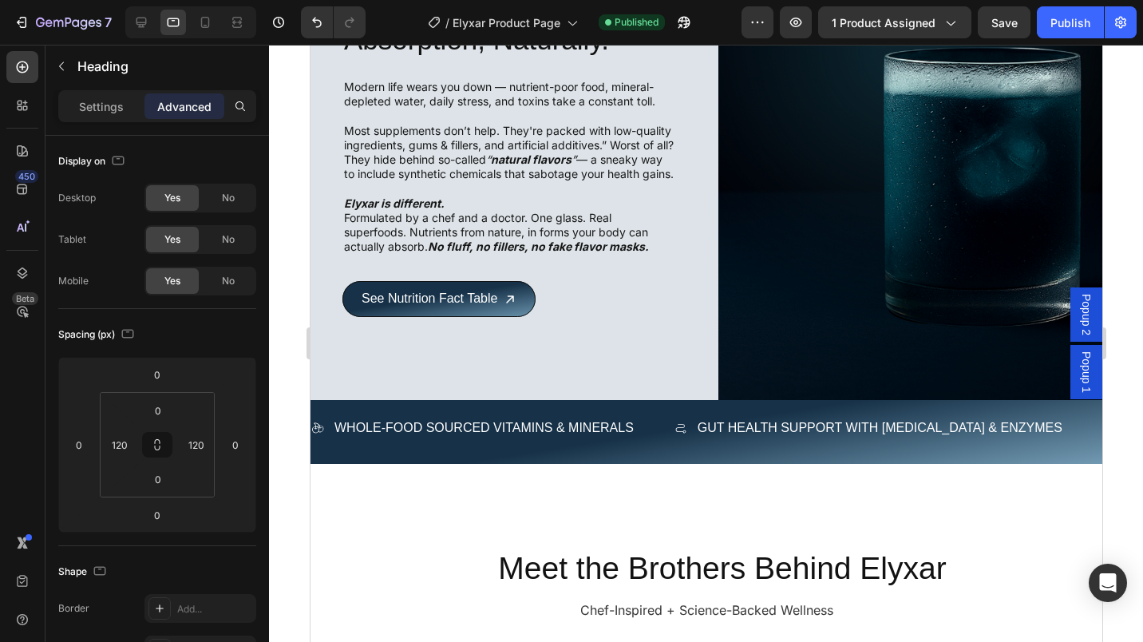
scroll to position [5913, 0]
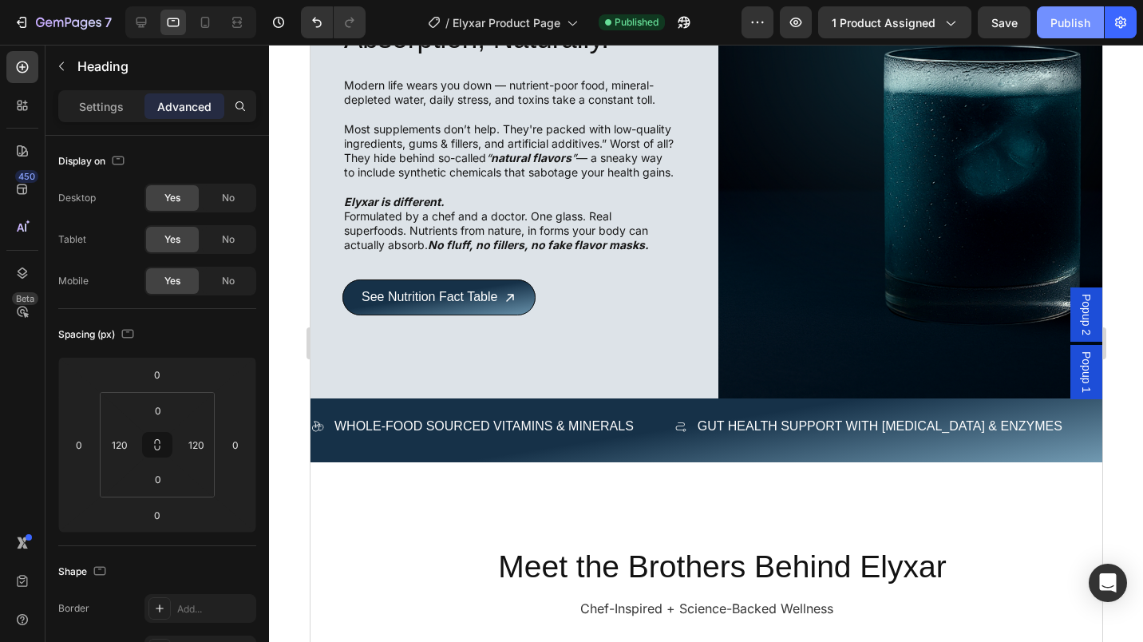
click at [1071, 17] on div "Publish" at bounding box center [1070, 22] width 40 height 17
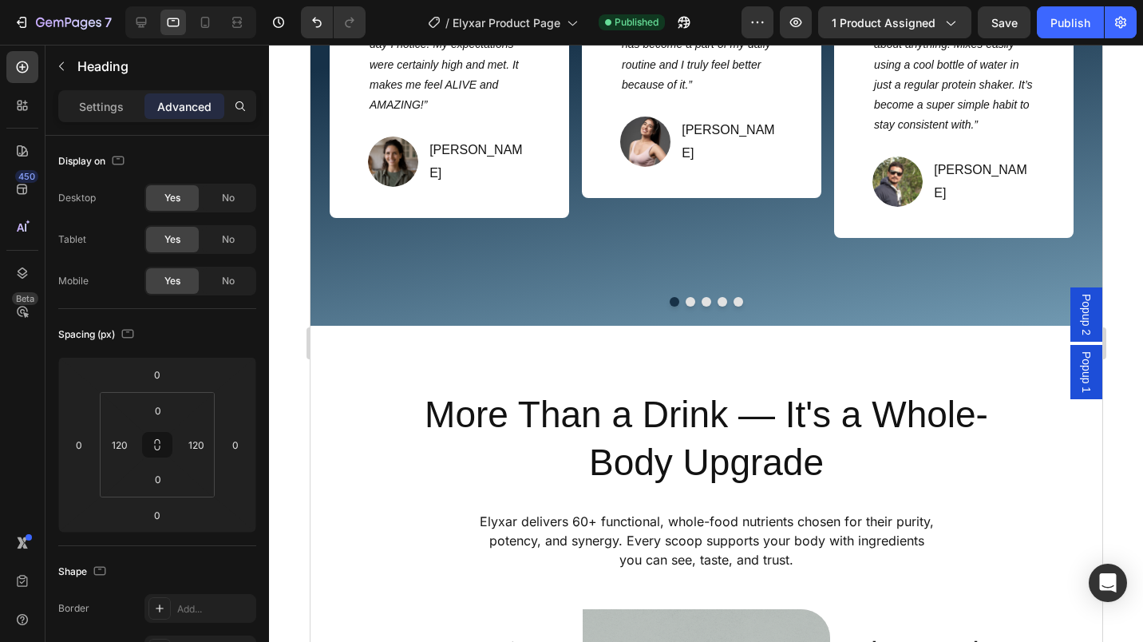
scroll to position [1461, 0]
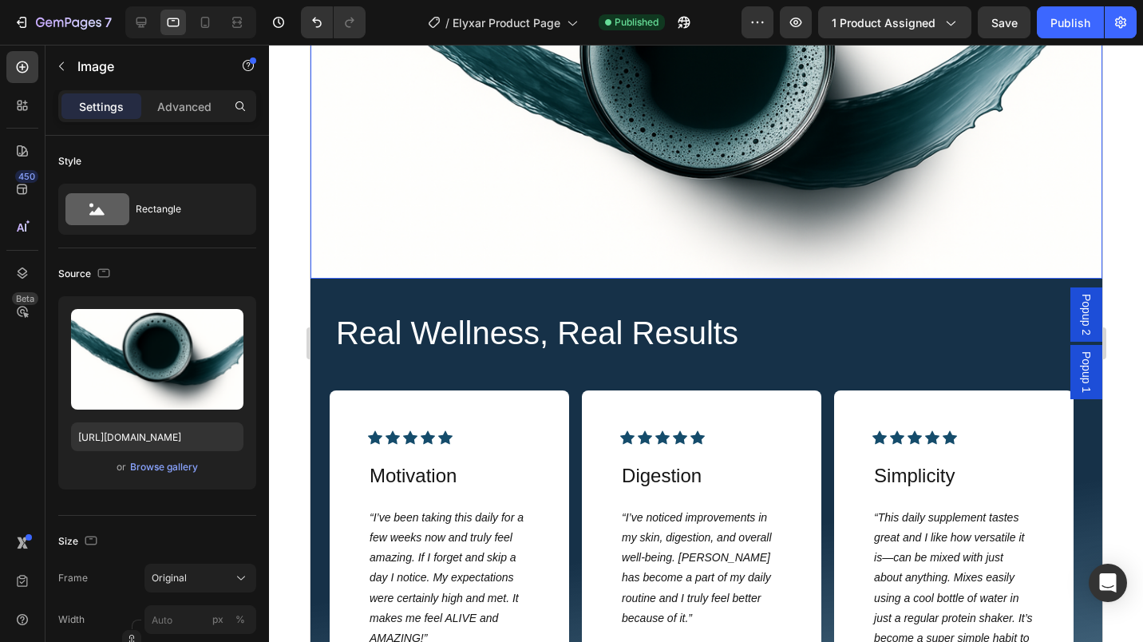
click at [316, 279] on img at bounding box center [706, 94] width 792 height 367
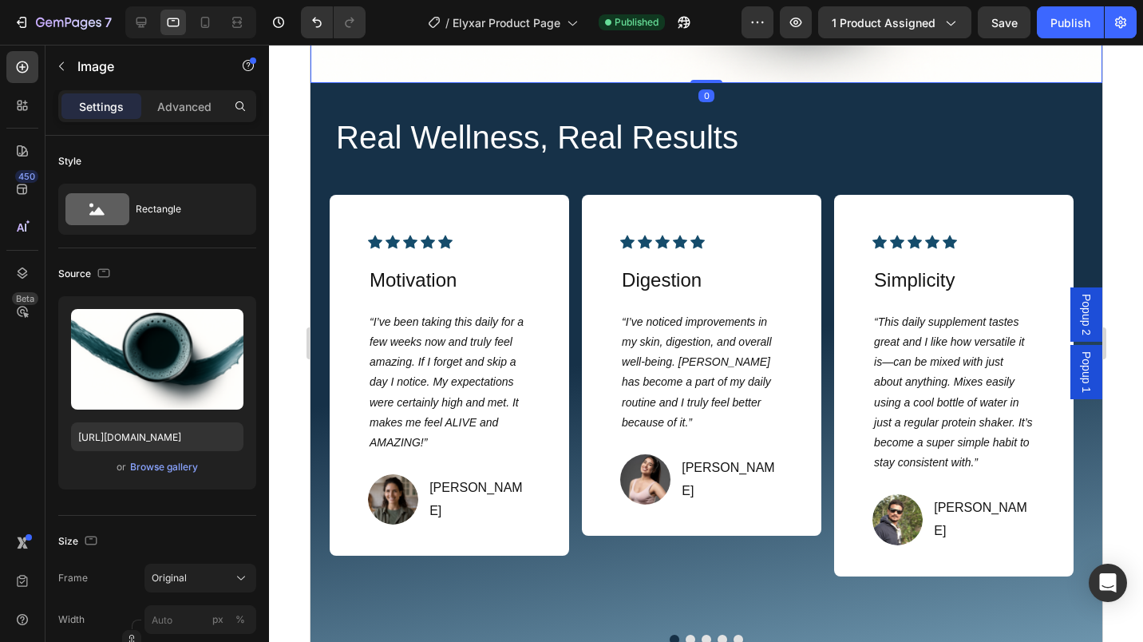
scroll to position [1658, 0]
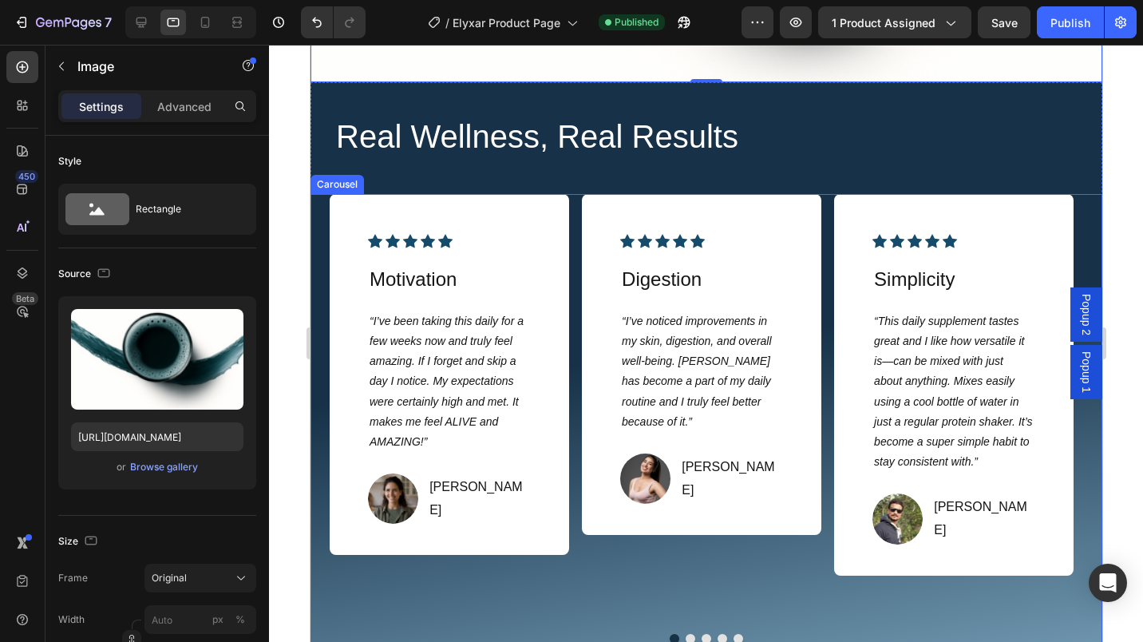
click at [316, 270] on div "Icon Icon Icon Icon Icon Icon List Hoz Motivation Text Block “I’ve been taking …" at bounding box center [706, 418] width 792 height 449
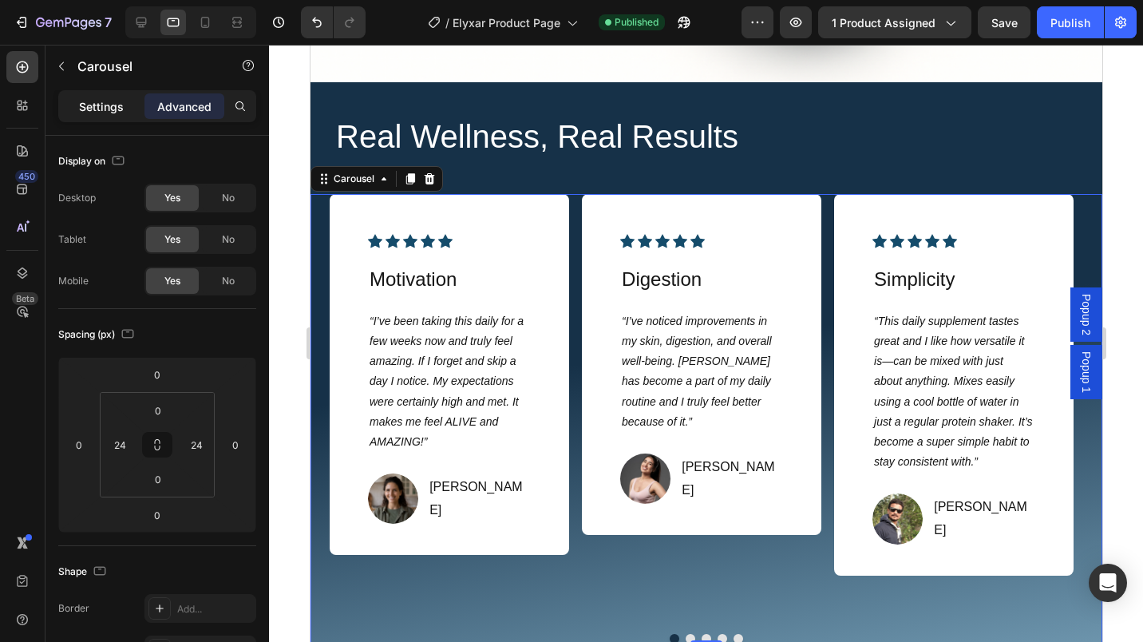
click at [102, 111] on p "Settings" at bounding box center [101, 106] width 45 height 17
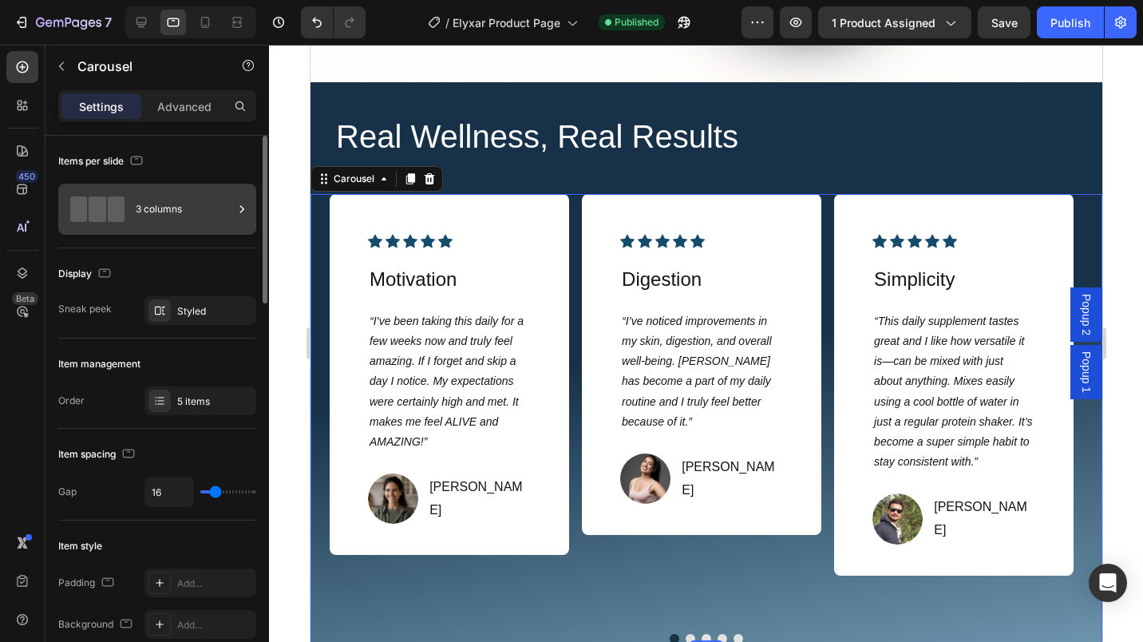
click at [233, 214] on div "3 columns" at bounding box center [157, 209] width 198 height 51
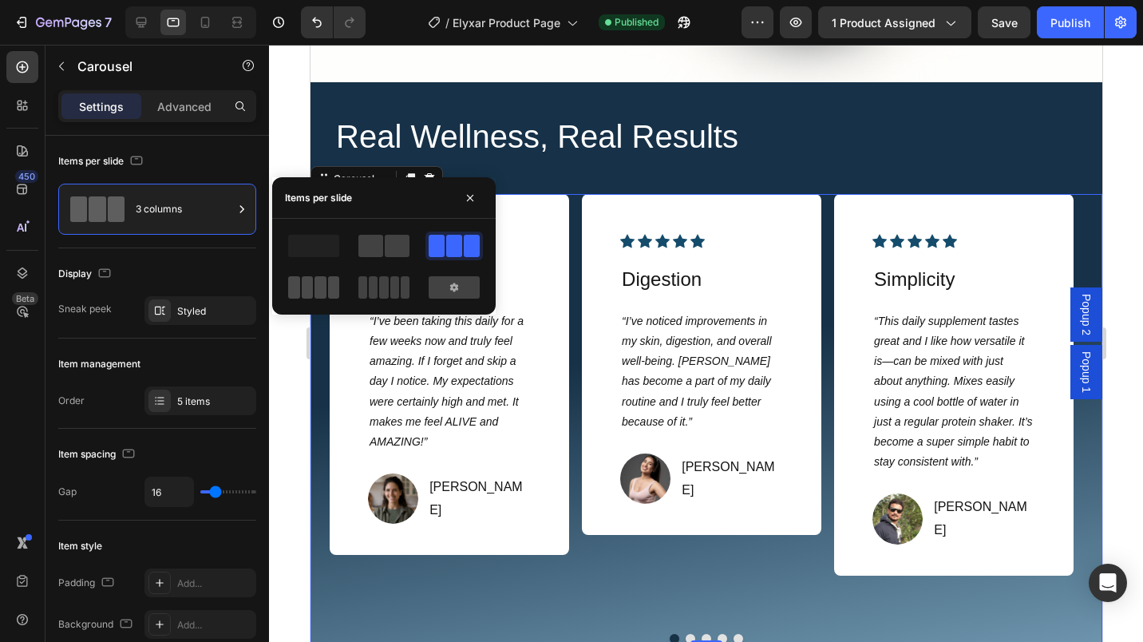
click at [309, 285] on span at bounding box center [308, 287] width 12 height 22
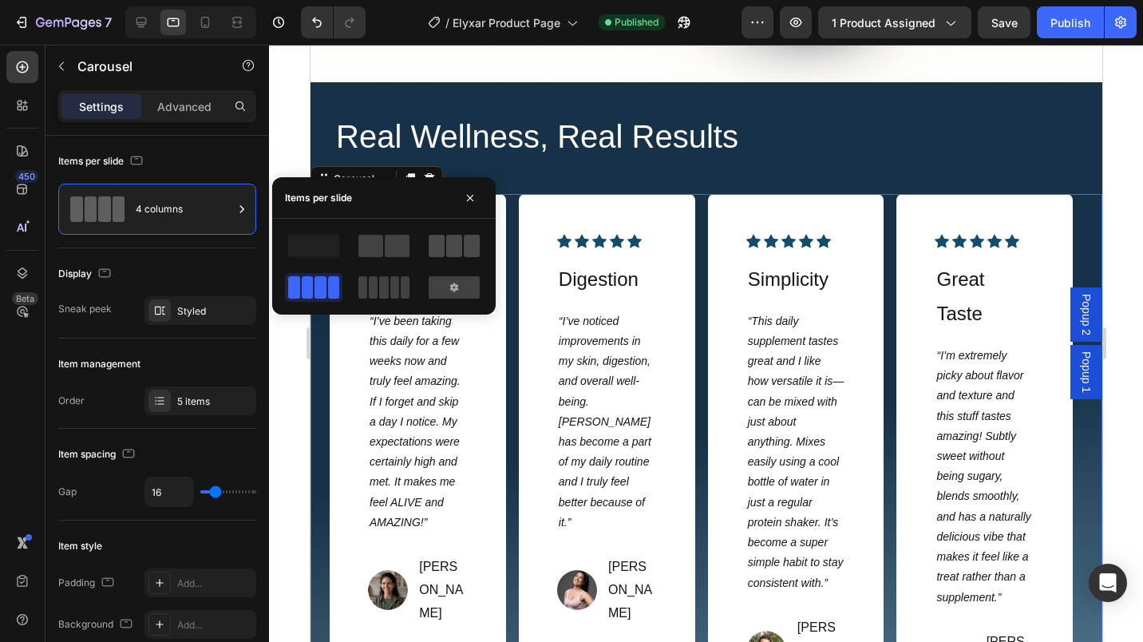
click at [452, 248] on span at bounding box center [454, 246] width 16 height 22
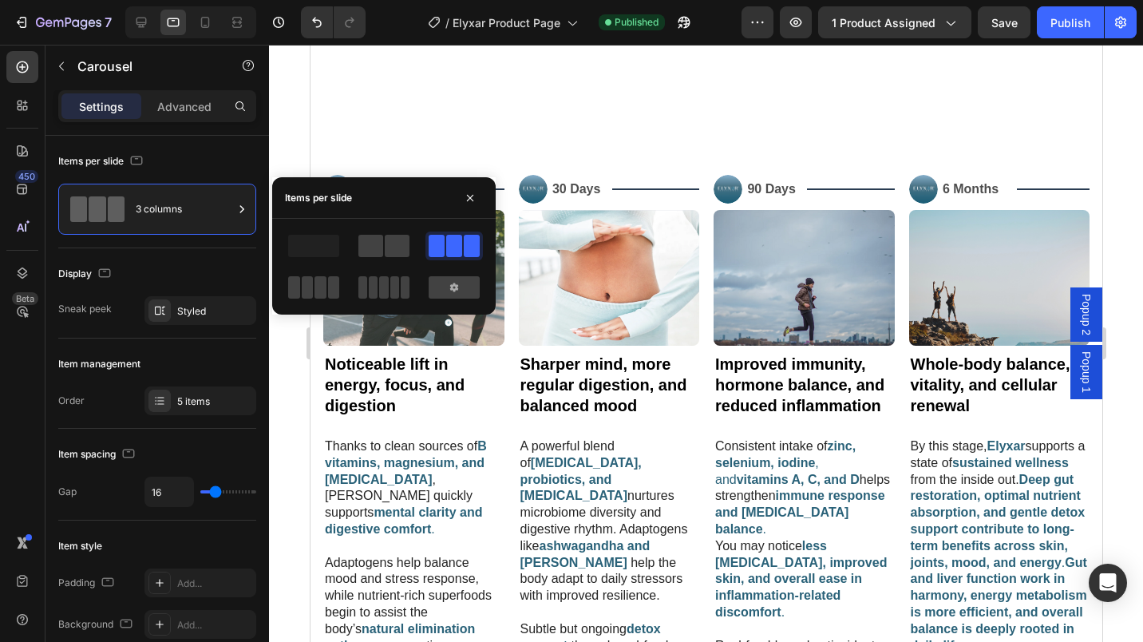
scroll to position [3165, 0]
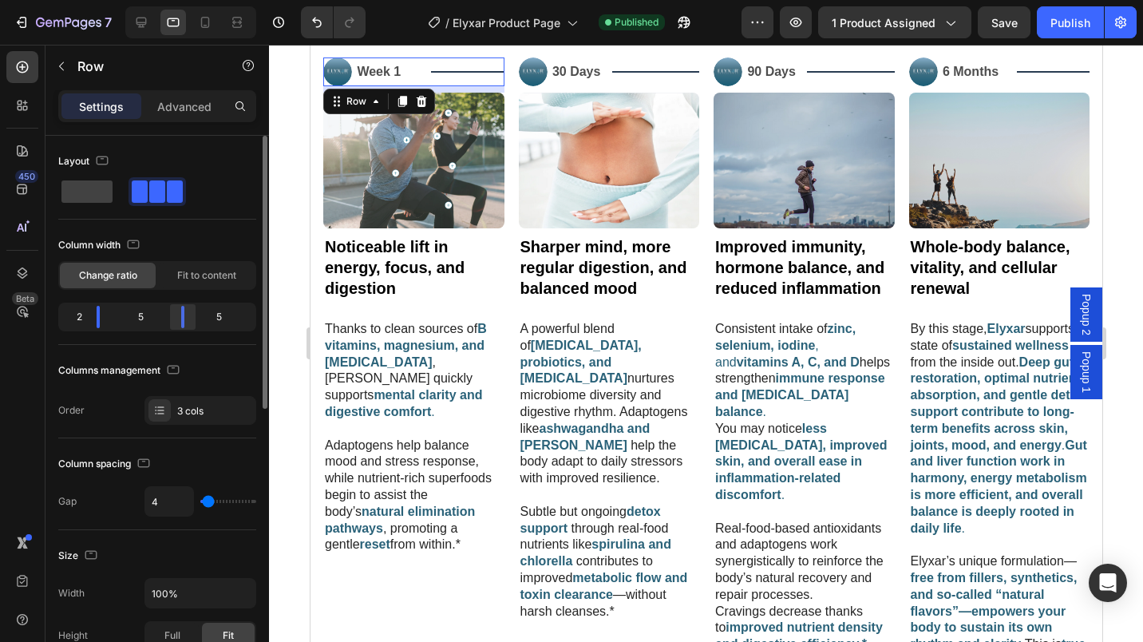
click at [177, 320] on div at bounding box center [182, 317] width 29 height 22
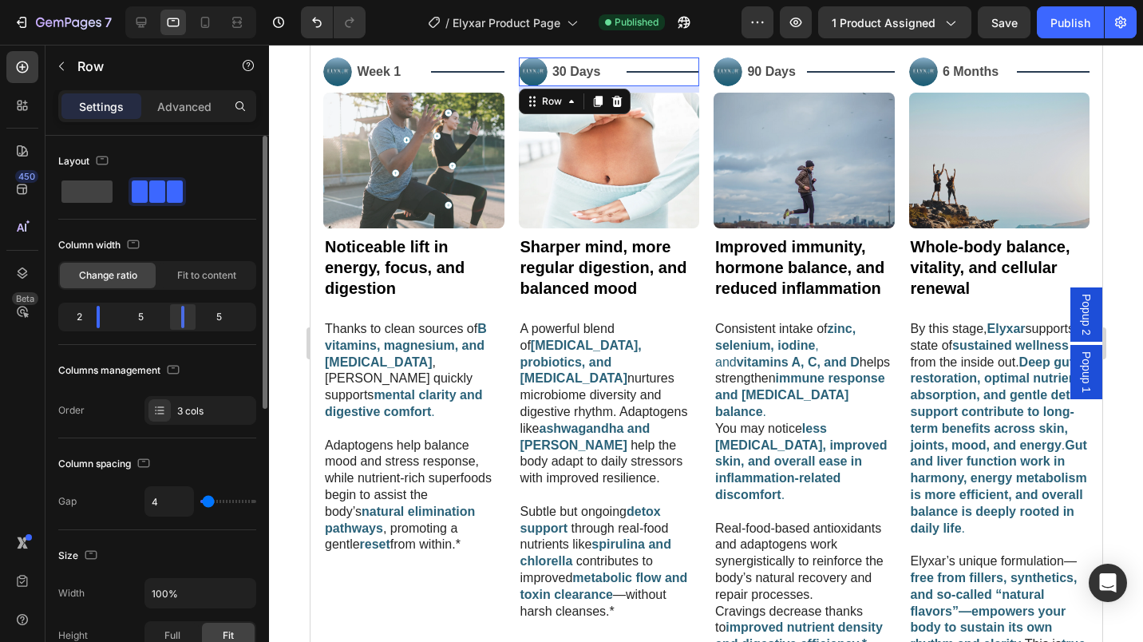
click at [180, 321] on div at bounding box center [182, 317] width 29 height 22
click at [796, 81] on div "Image 90 Days Text Block Title Line Row" at bounding box center [803, 71] width 181 height 29
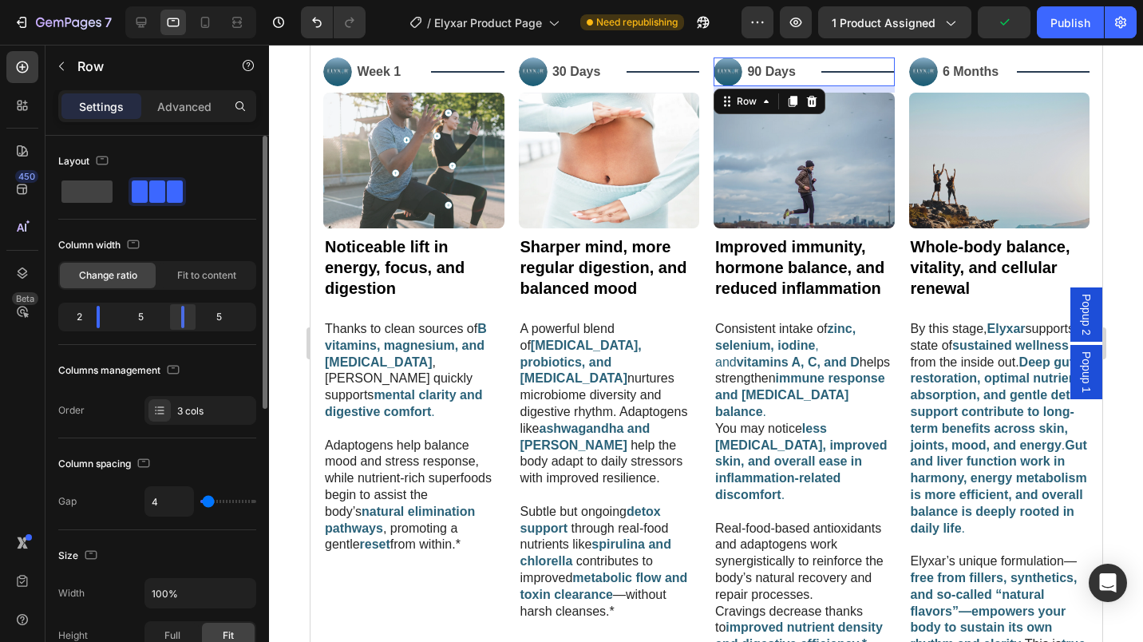
click at [178, 317] on div at bounding box center [182, 317] width 29 height 22
click at [1003, 77] on div "Image 6 Months Text Block Title Line Row" at bounding box center [998, 71] width 181 height 29
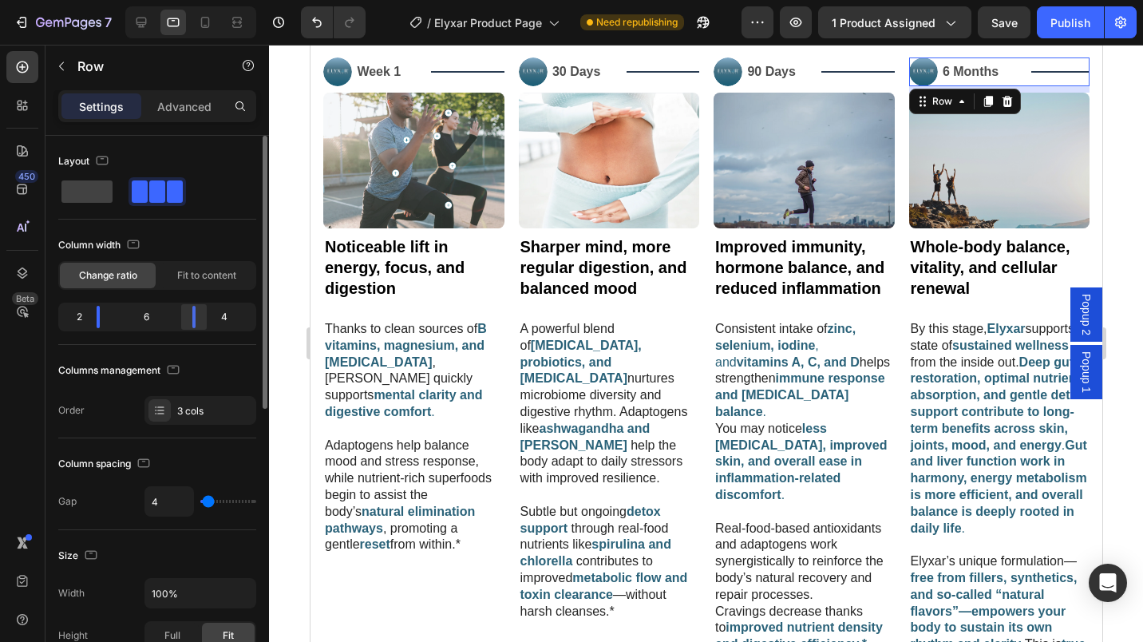
click at [188, 322] on div at bounding box center [194, 317] width 29 height 22
click at [1064, 22] on div "Publish" at bounding box center [1070, 22] width 40 height 17
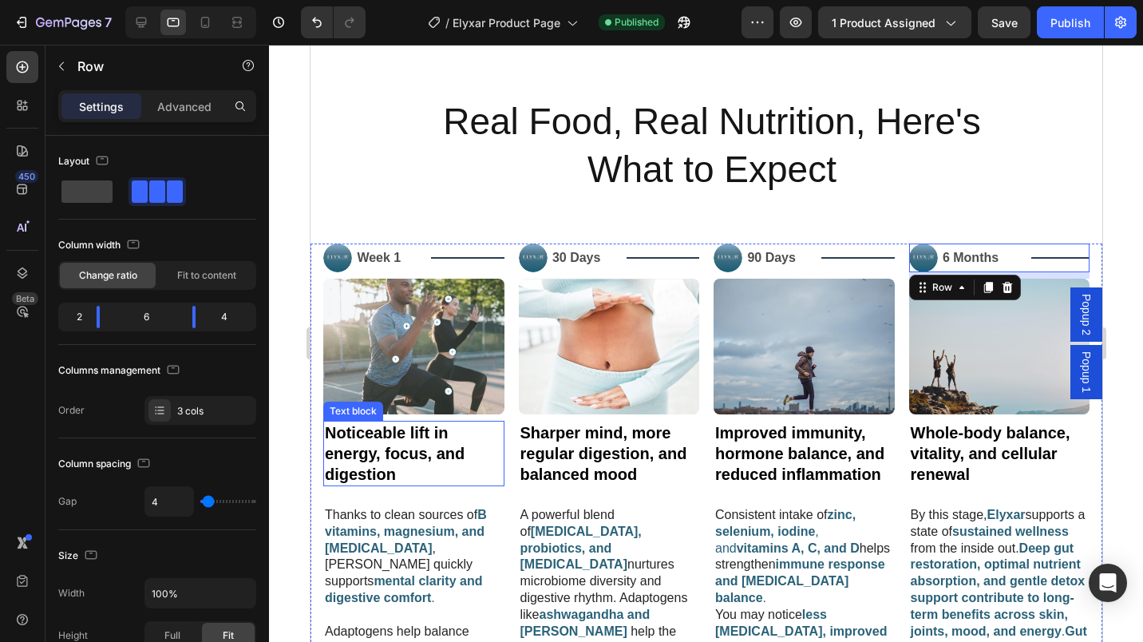
scroll to position [3059, 0]
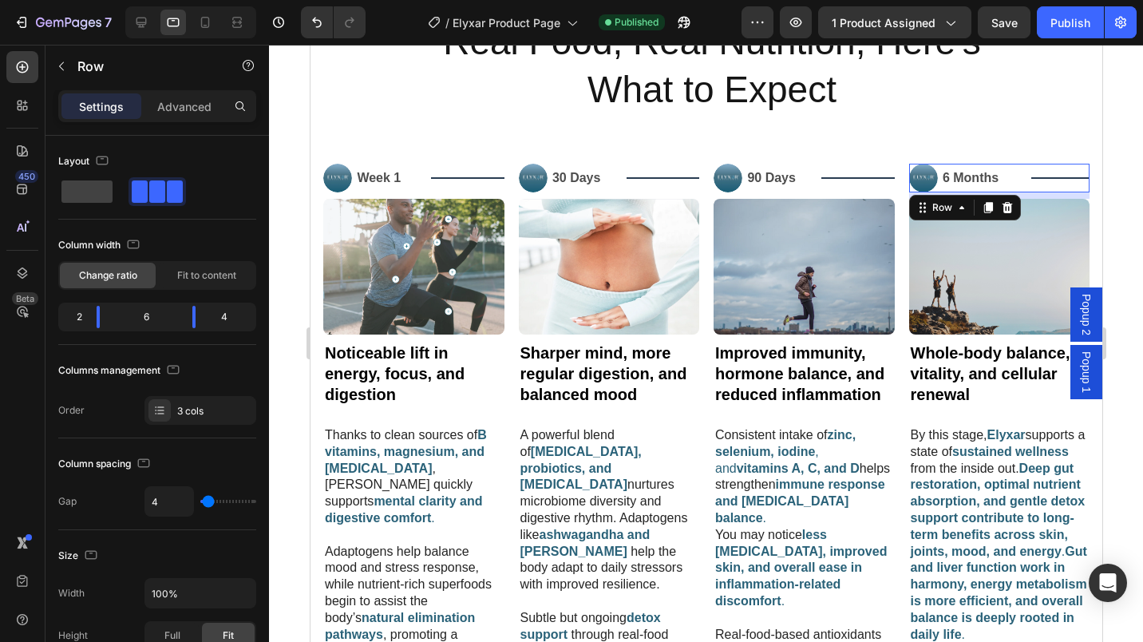
click at [286, 129] on div at bounding box center [706, 343] width 874 height 597
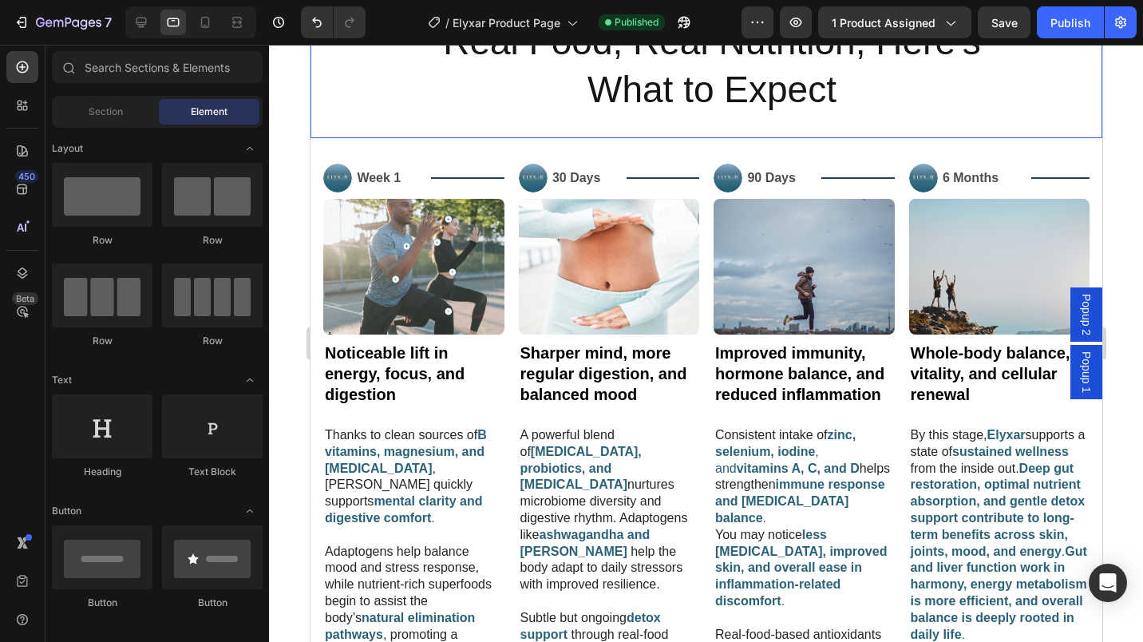
click at [310, 113] on div "Real Food, Real Nutrition, Here's What to Expect Heading Row" at bounding box center [706, 71] width 792 height 134
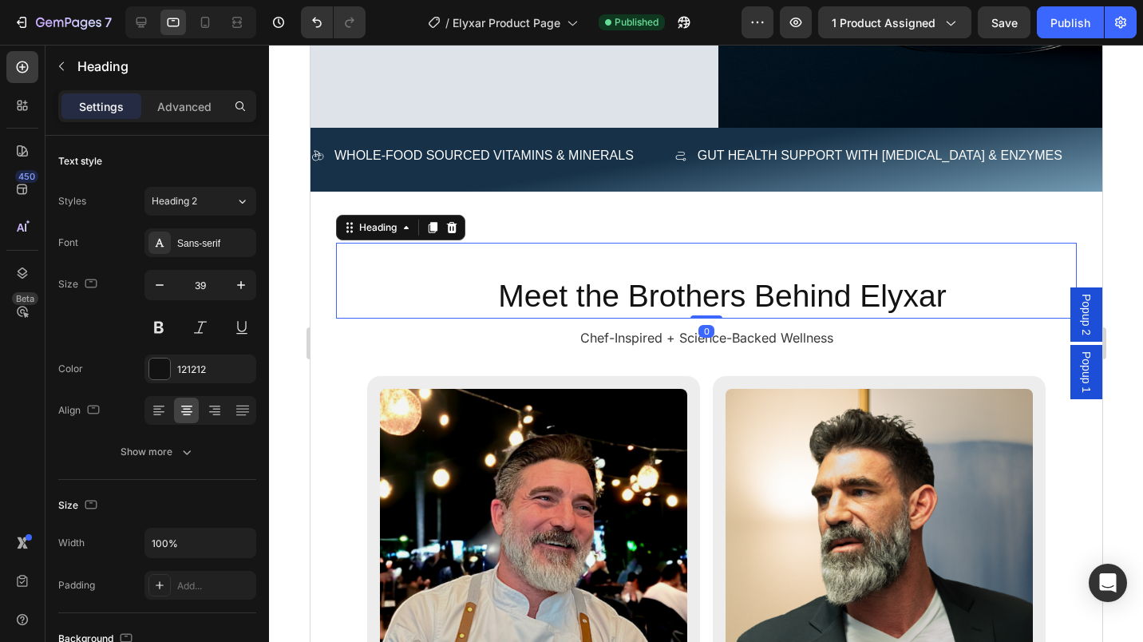
scroll to position [6150, 0]
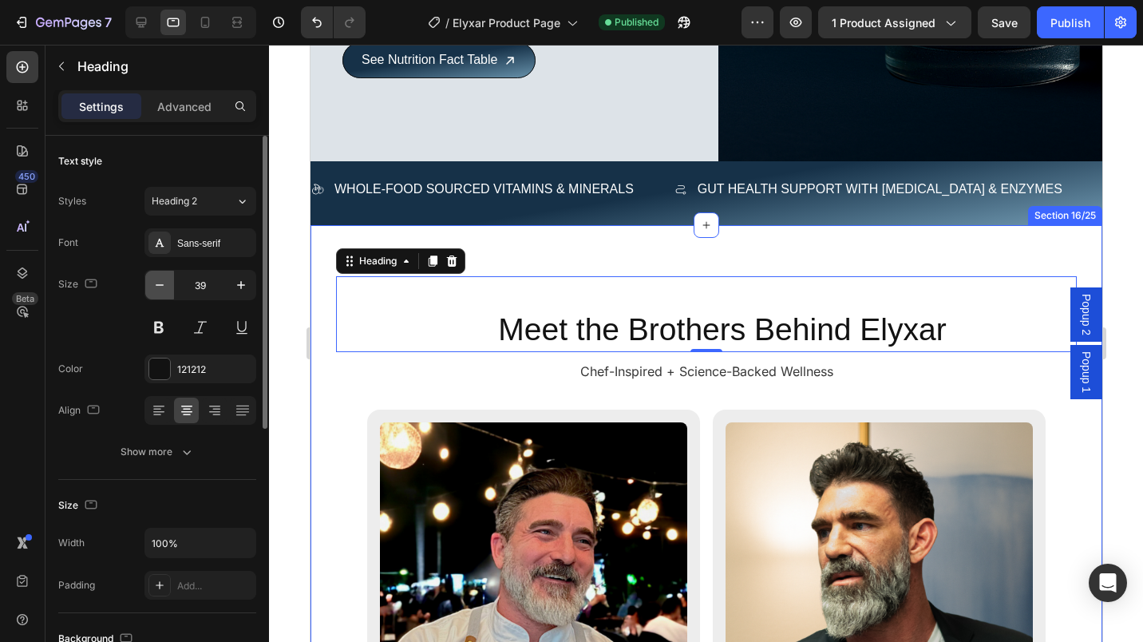
click at [164, 289] on icon "button" at bounding box center [160, 285] width 16 height 16
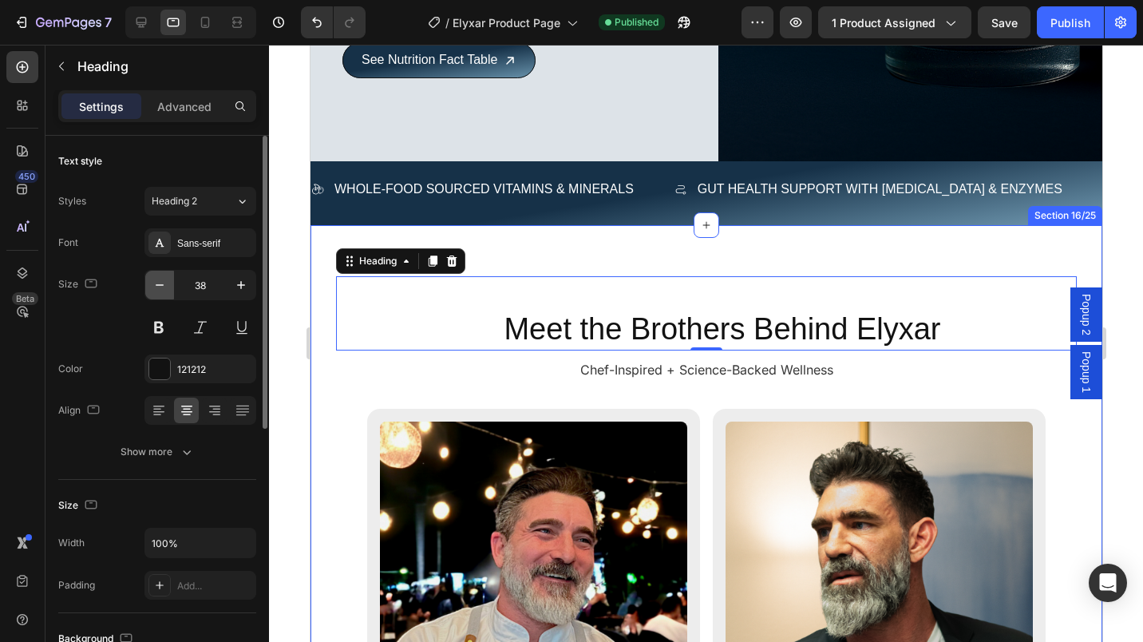
click at [164, 289] on icon "button" at bounding box center [160, 285] width 16 height 16
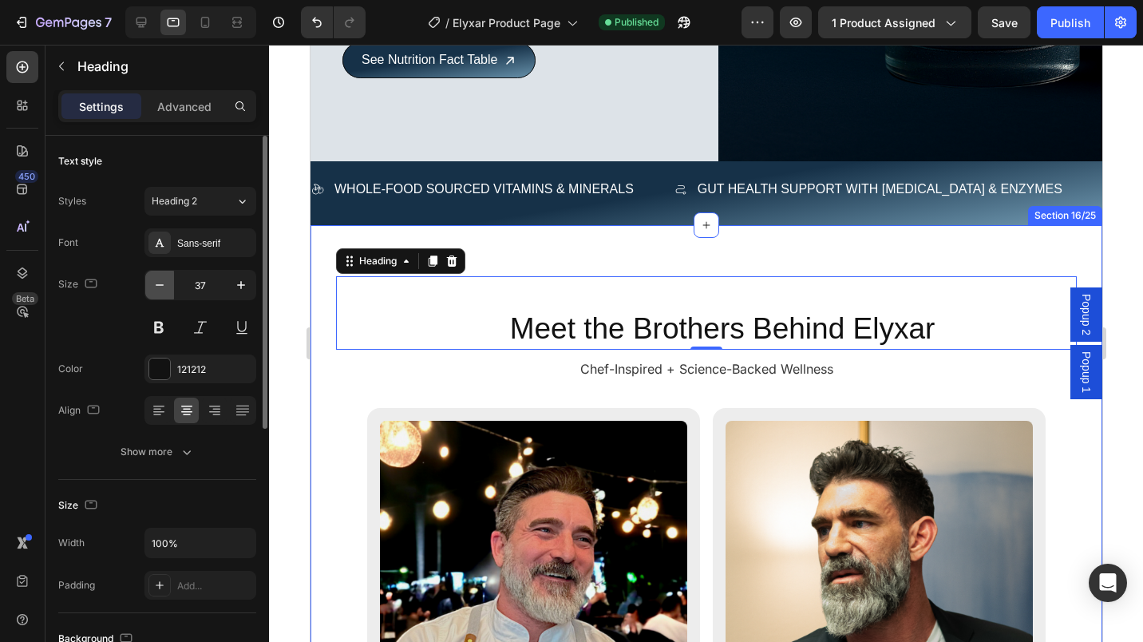
click at [164, 289] on icon "button" at bounding box center [160, 285] width 16 height 16
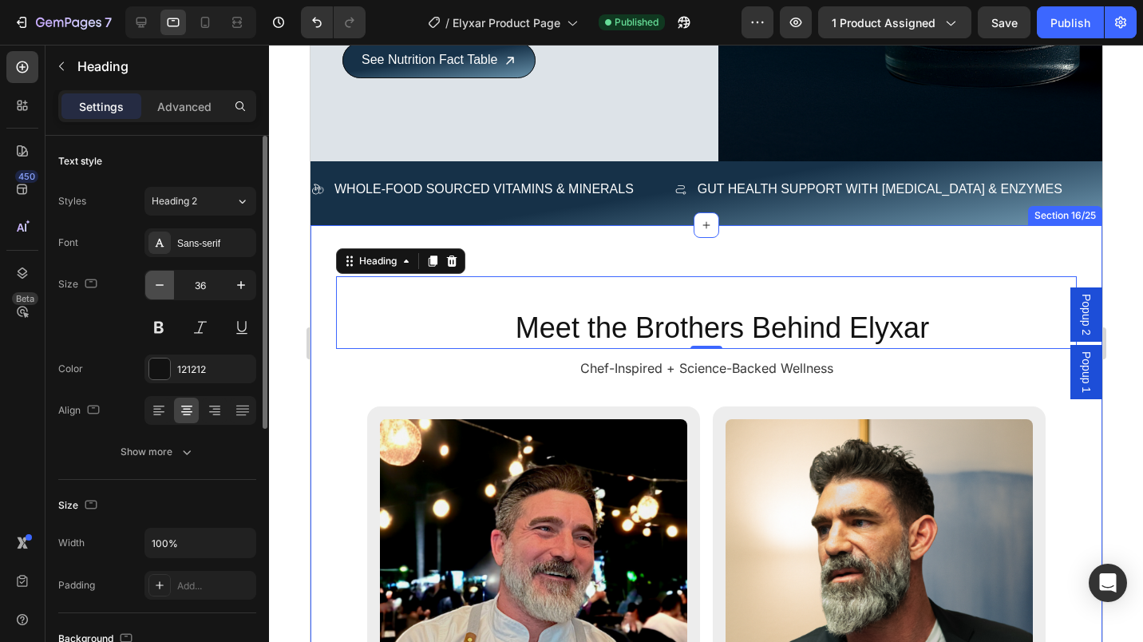
click at [164, 289] on icon "button" at bounding box center [160, 285] width 16 height 16
type input "35"
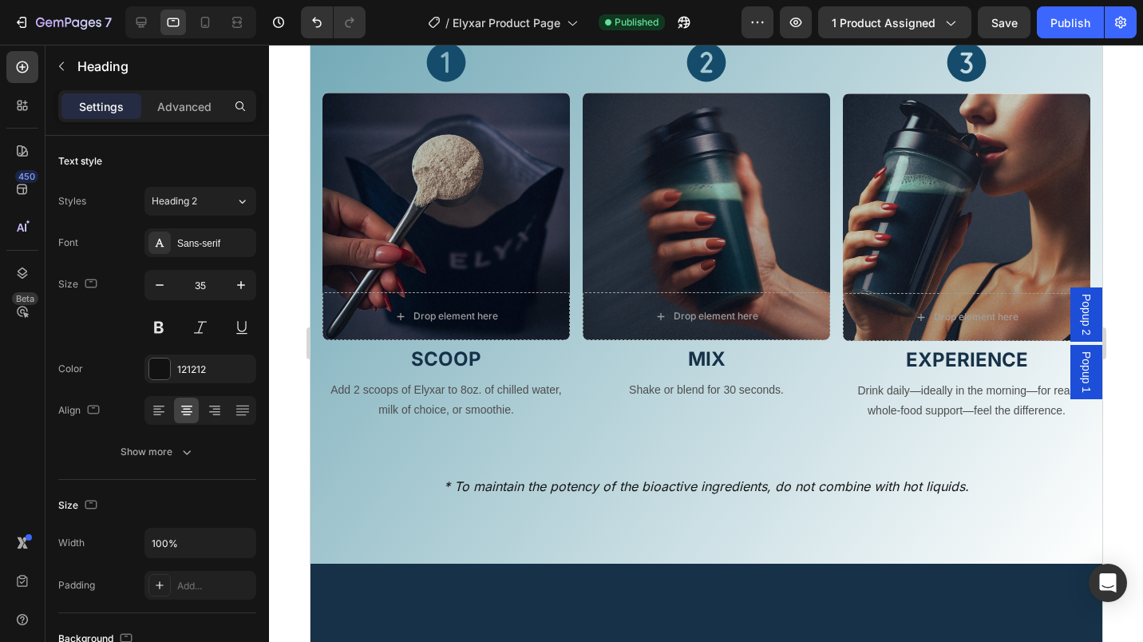
scroll to position [4503, 0]
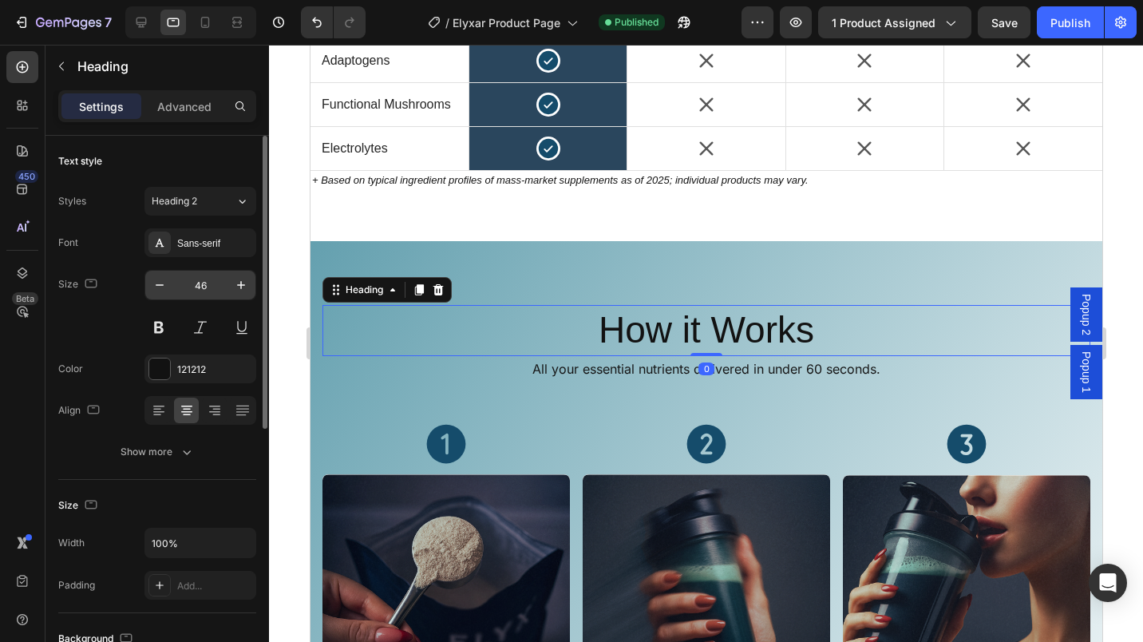
click at [186, 288] on input "46" at bounding box center [200, 285] width 53 height 29
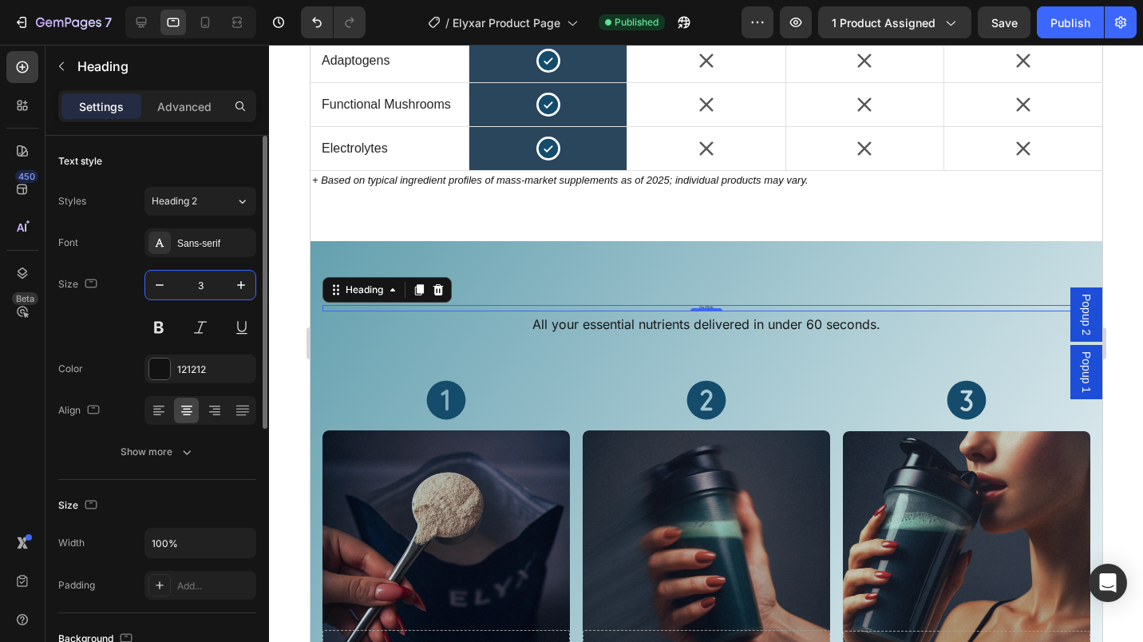
type input "35"
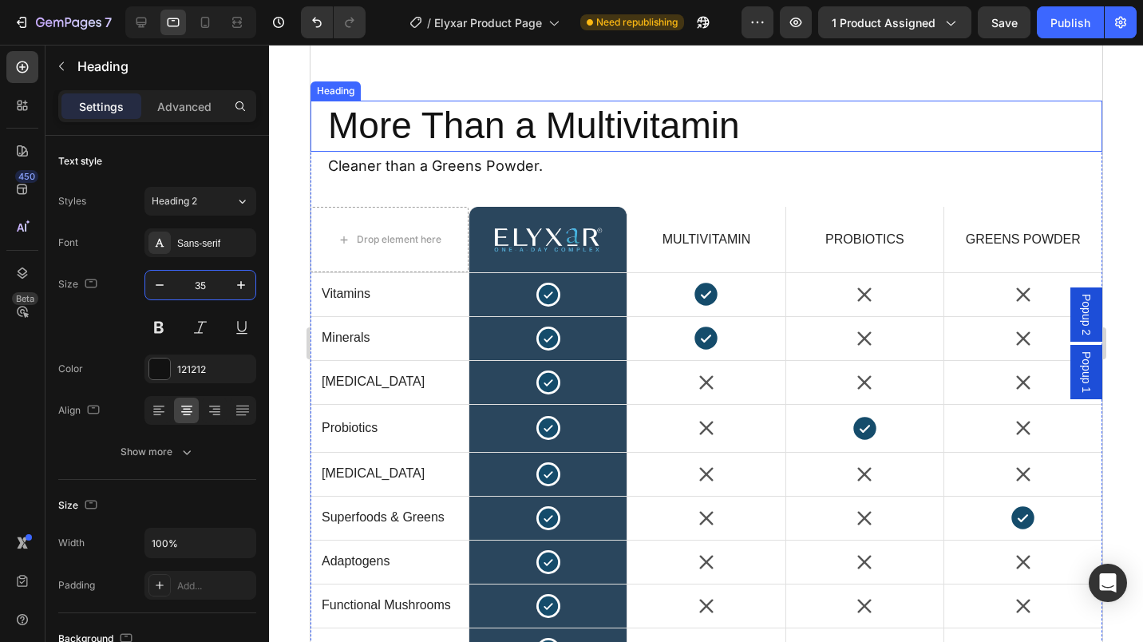
scroll to position [3887, 0]
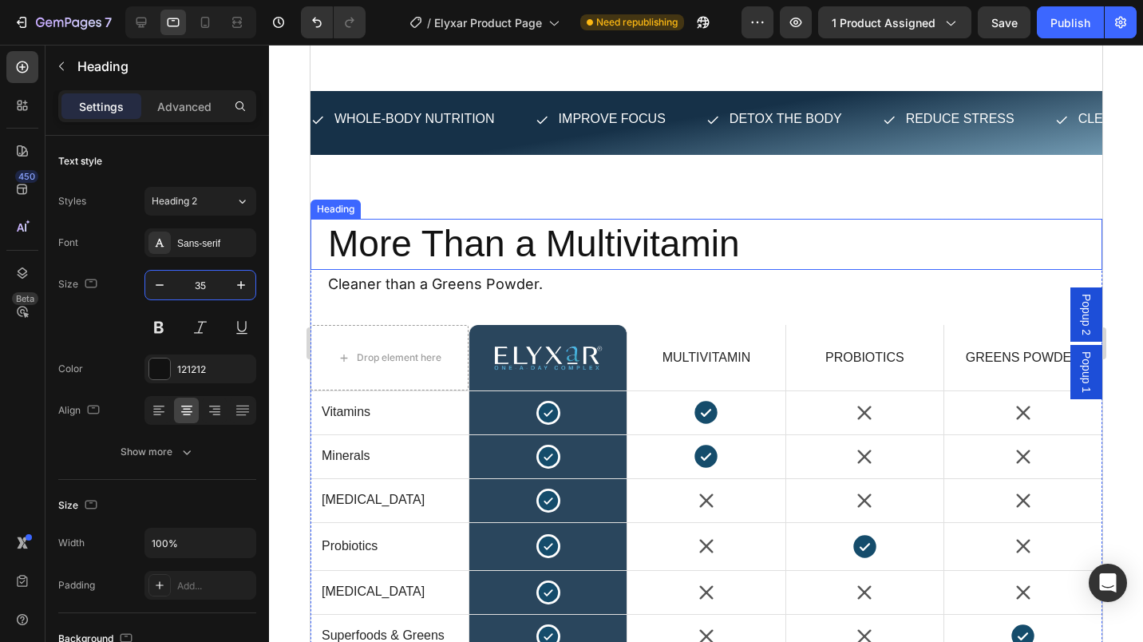
click at [540, 252] on h2 "More Than a Multivitamin" at bounding box center [666, 244] width 680 height 51
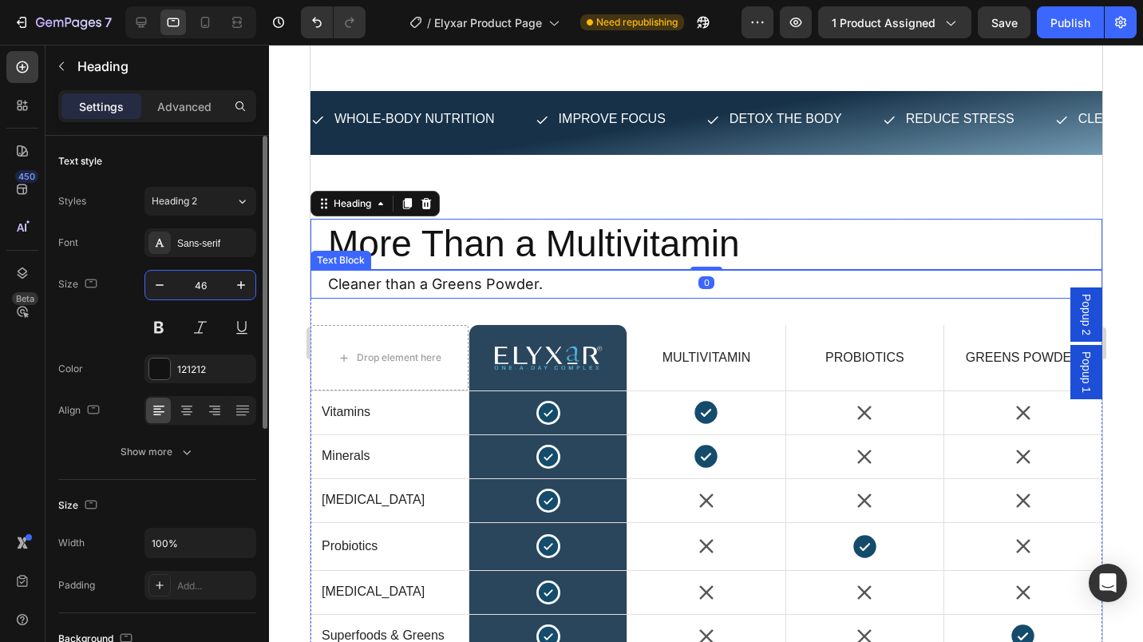
click at [193, 287] on input "46" at bounding box center [200, 285] width 53 height 29
type input "35"
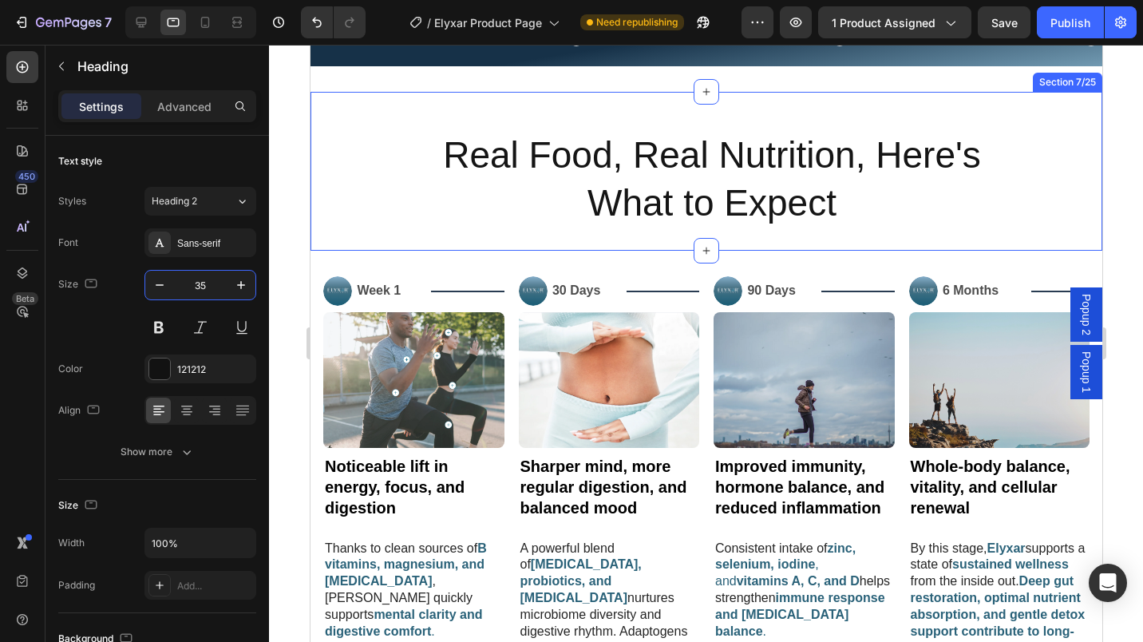
scroll to position [2874, 0]
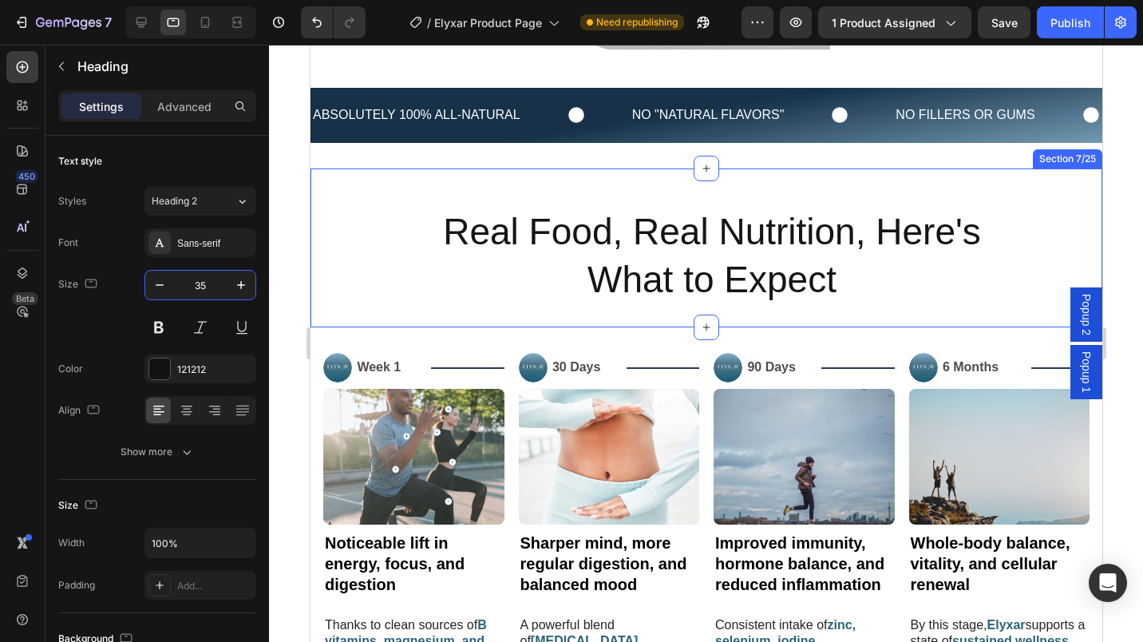
click at [697, 239] on h2 "Real Food, Real Nutrition, Here's What to Expect" at bounding box center [711, 256] width 564 height 99
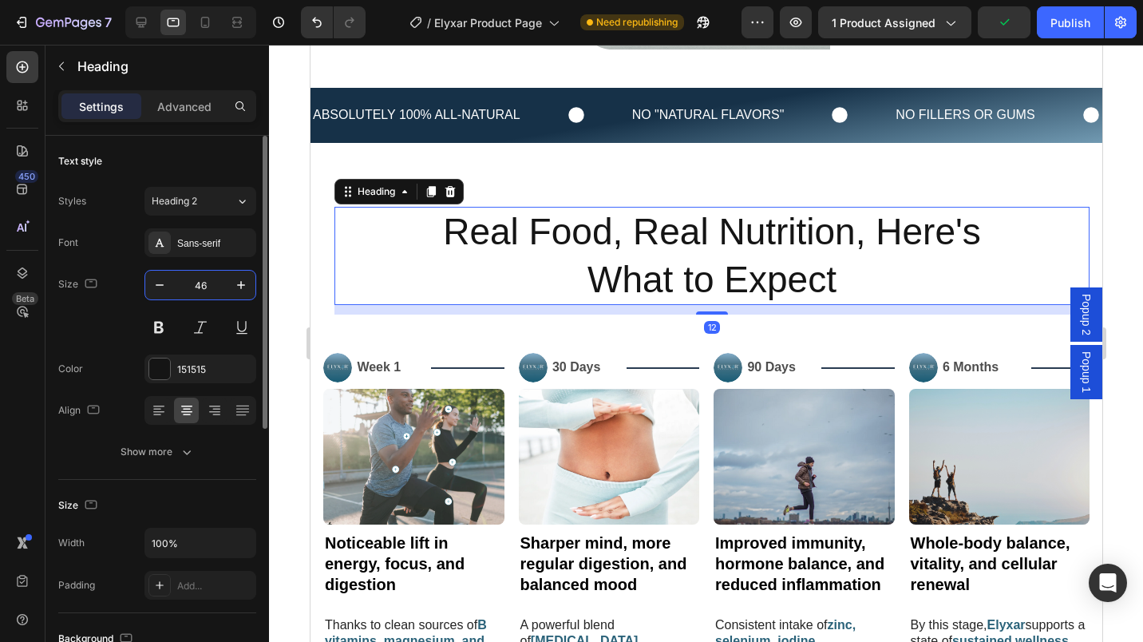
click at [197, 287] on input "46" at bounding box center [200, 285] width 53 height 29
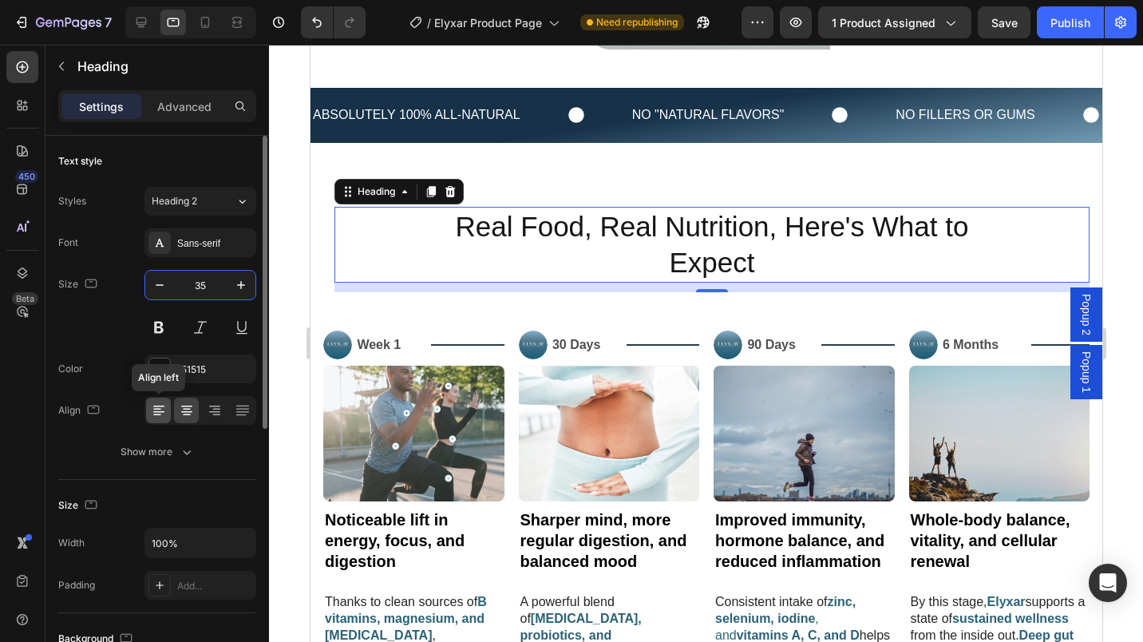
type input "35"
click at [167, 411] on div at bounding box center [158, 411] width 25 height 26
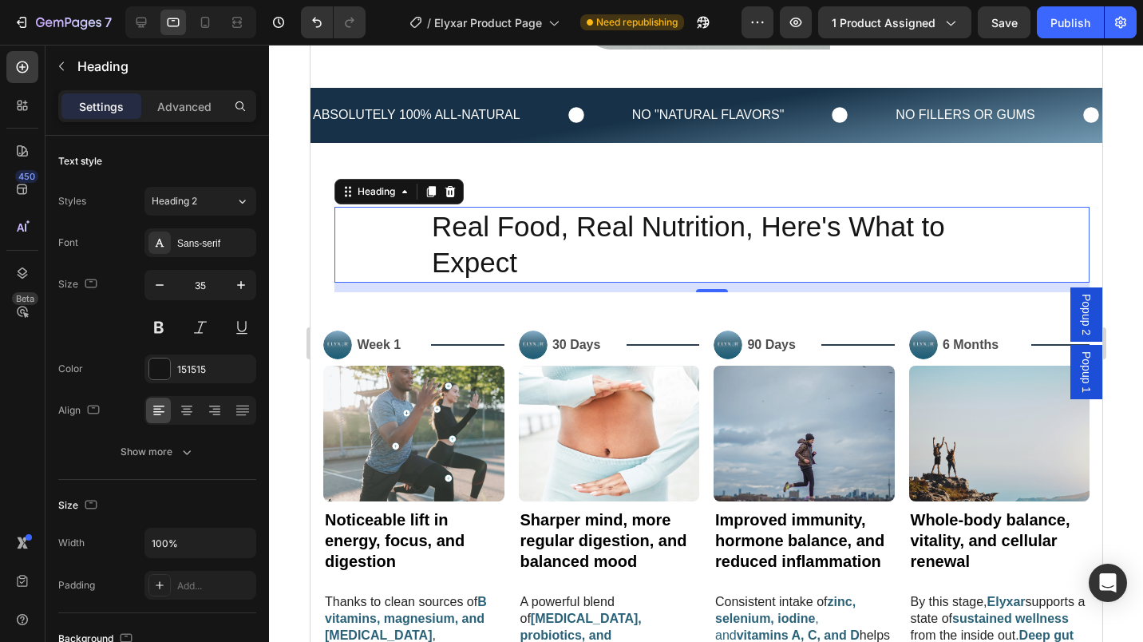
click at [424, 244] on div "Real Food, Real Nutrition, Here's What to Expect Heading 12" at bounding box center [711, 245] width 755 height 76
click at [187, 103] on p "Advanced" at bounding box center [184, 106] width 54 height 17
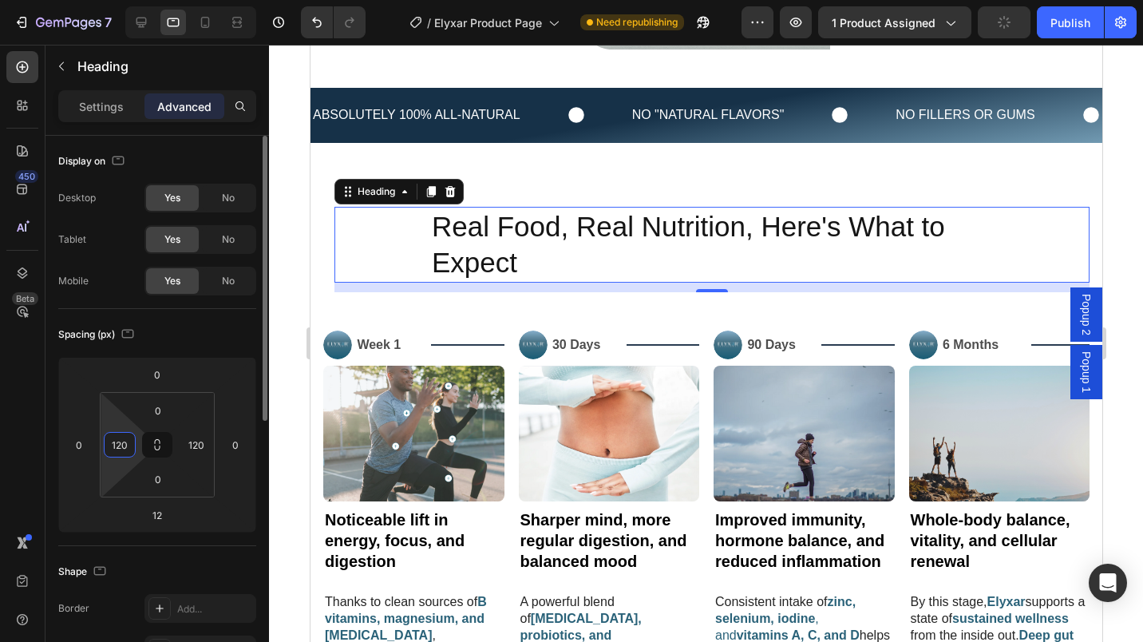
click at [125, 441] on input "120" at bounding box center [120, 445] width 24 height 24
type input "9"
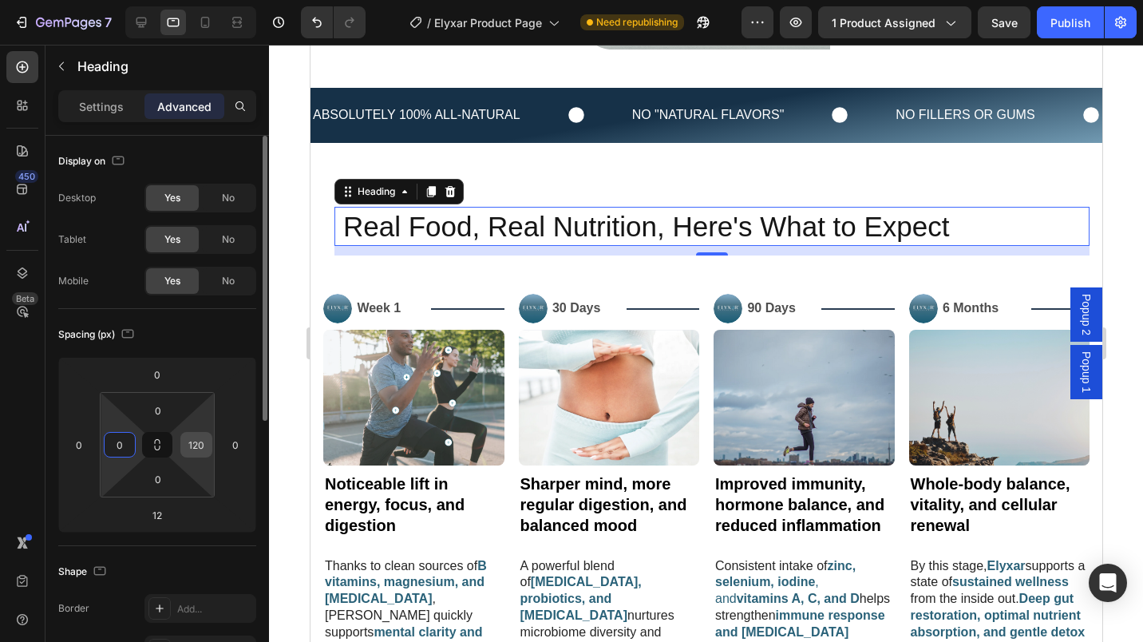
type input "0"
click at [196, 437] on input "120" at bounding box center [196, 445] width 24 height 24
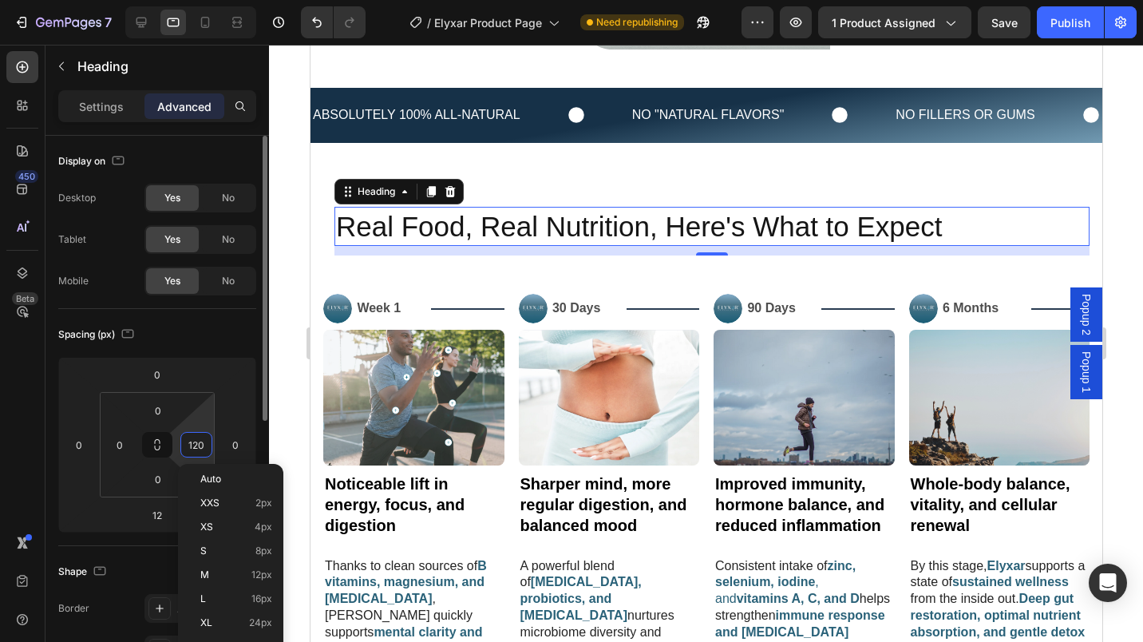
type input "0"
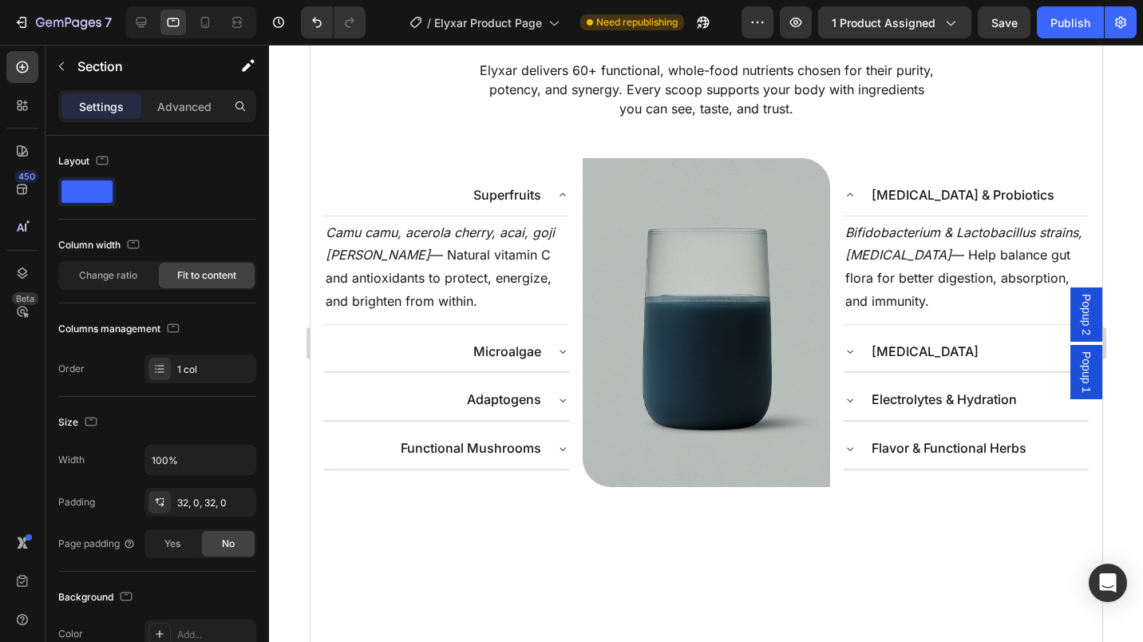
scroll to position [2126, 0]
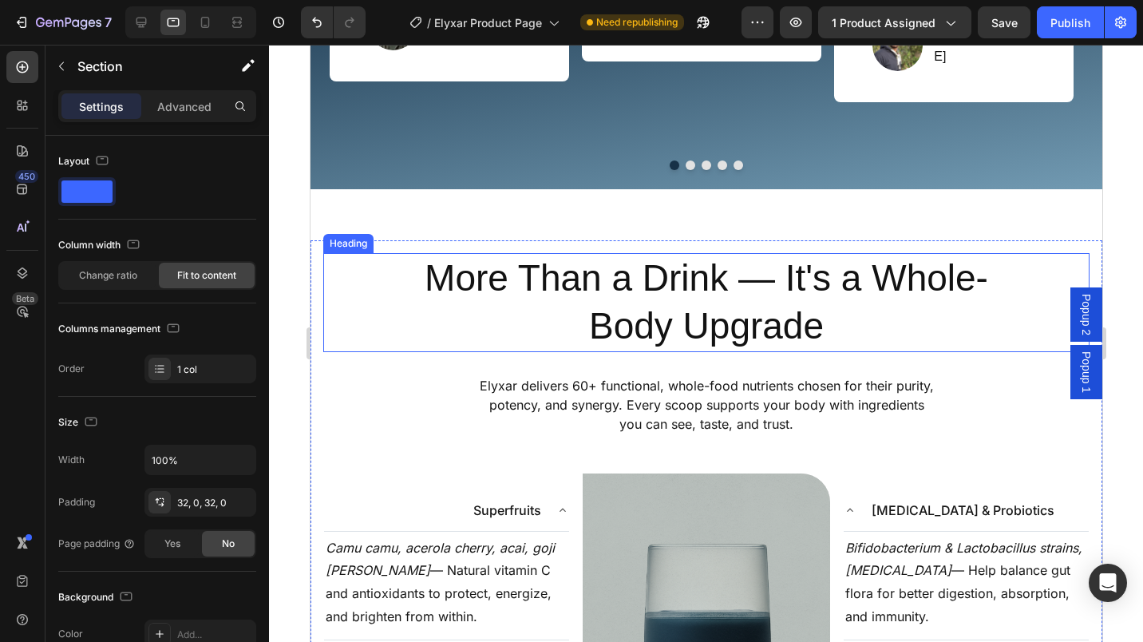
click at [583, 282] on h2 "More Than a Drink — It's a Whole-Body Upgrade" at bounding box center [705, 302] width 575 height 99
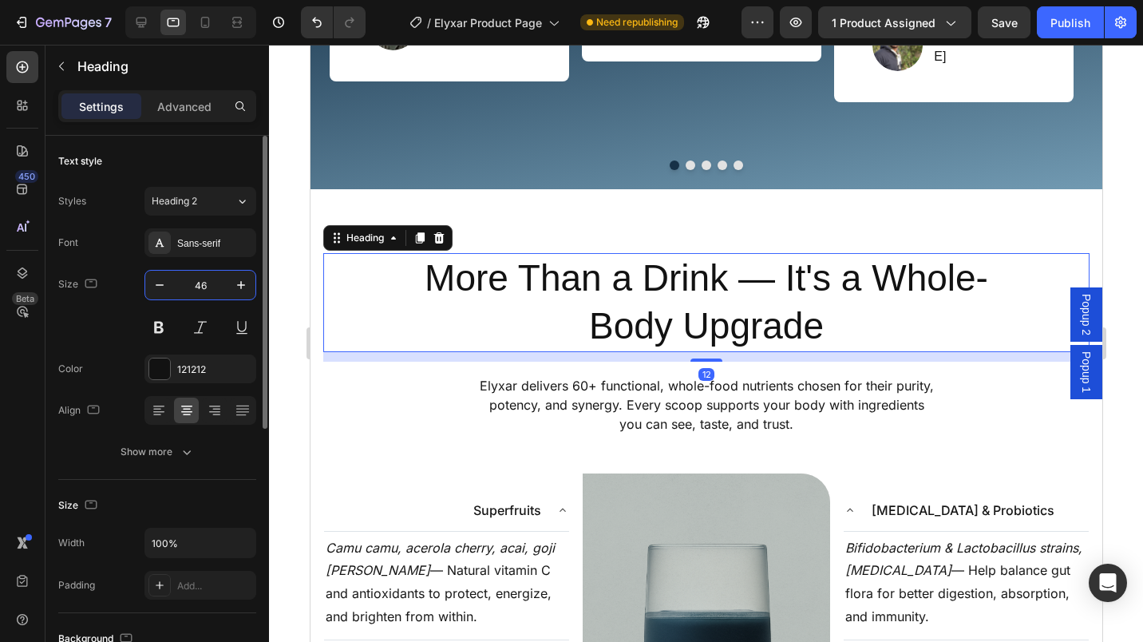
click at [196, 282] on input "46" at bounding box center [200, 285] width 53 height 29
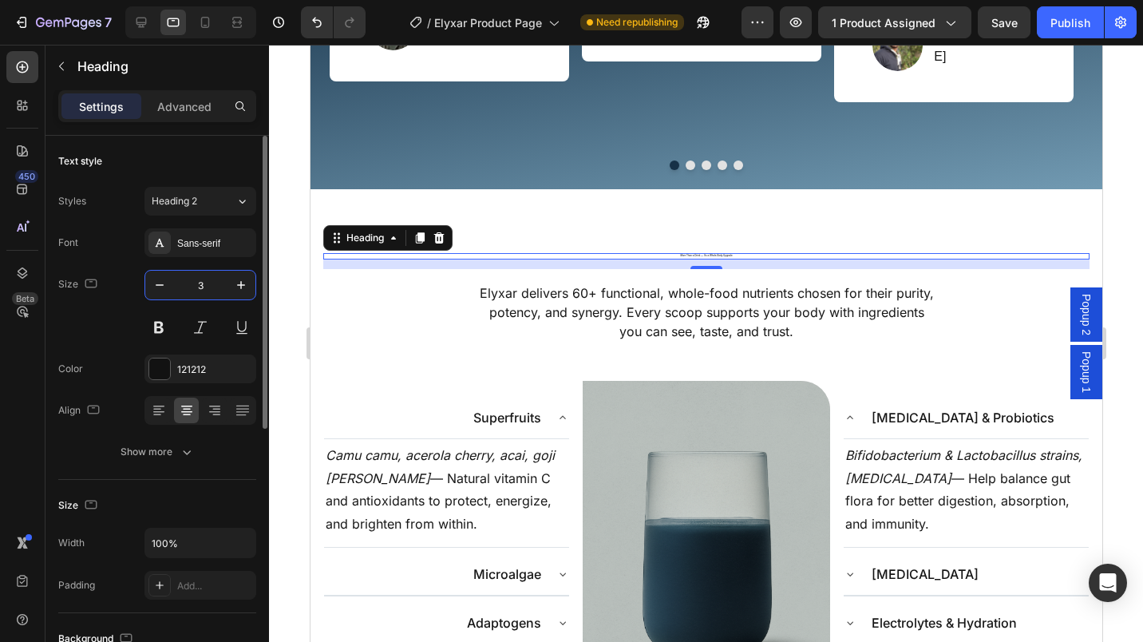
type input "35"
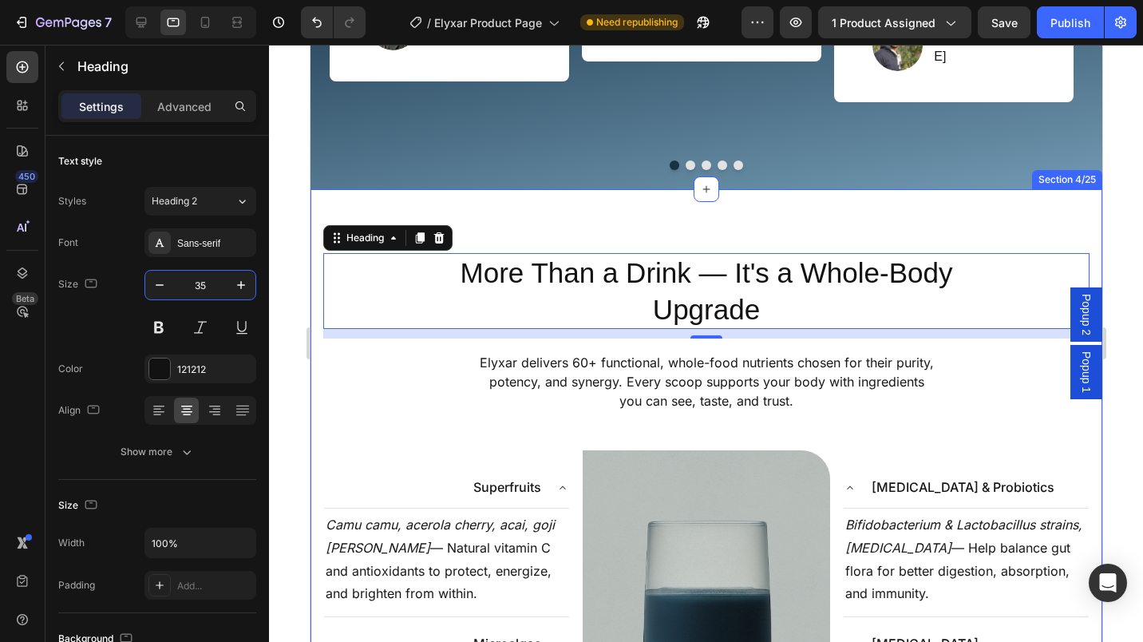
click at [459, 208] on div "More Than a Drink — It's a Whole-Body Upgrade Heading 12 Elyxar delivers 60+ fu…" at bounding box center [706, 490] width 792 height 603
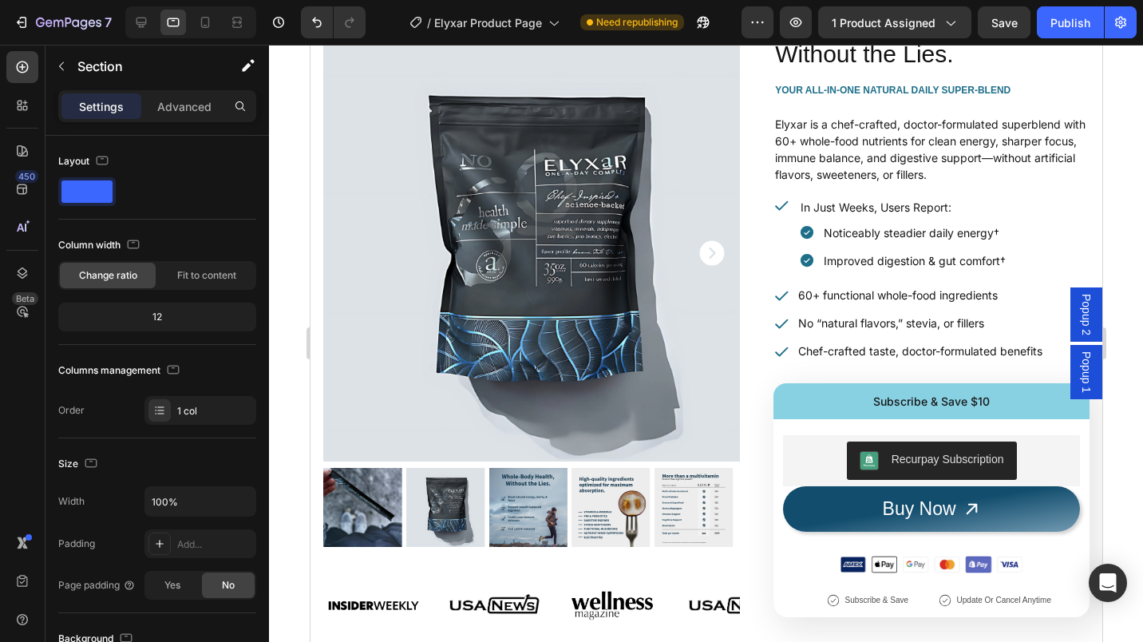
scroll to position [98, 0]
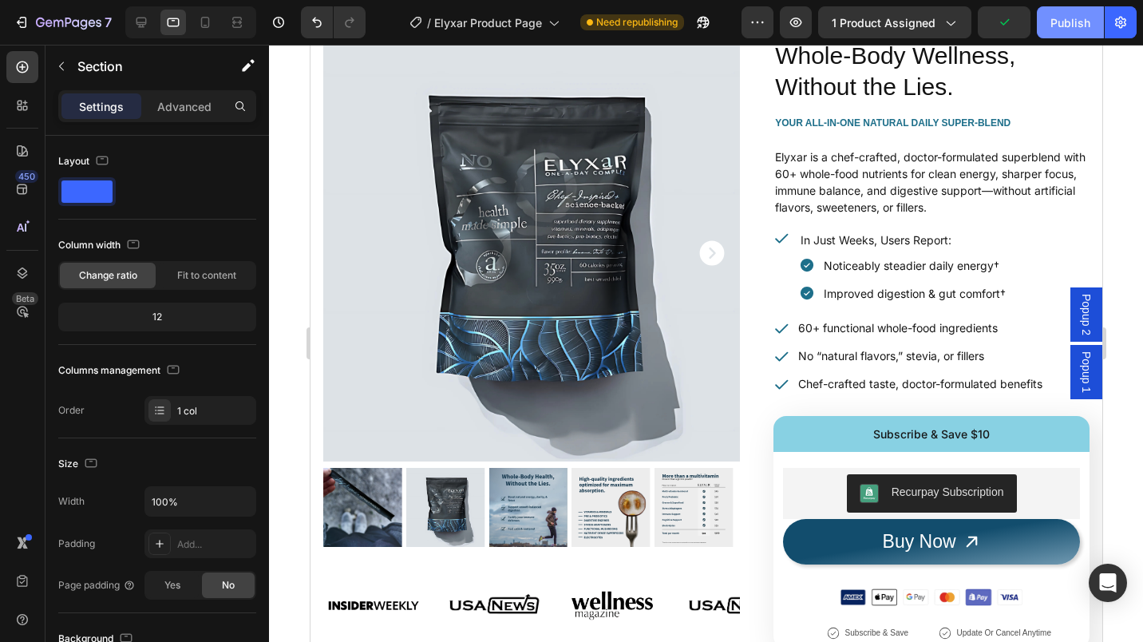
click at [1062, 28] on div "Publish" at bounding box center [1070, 22] width 40 height 17
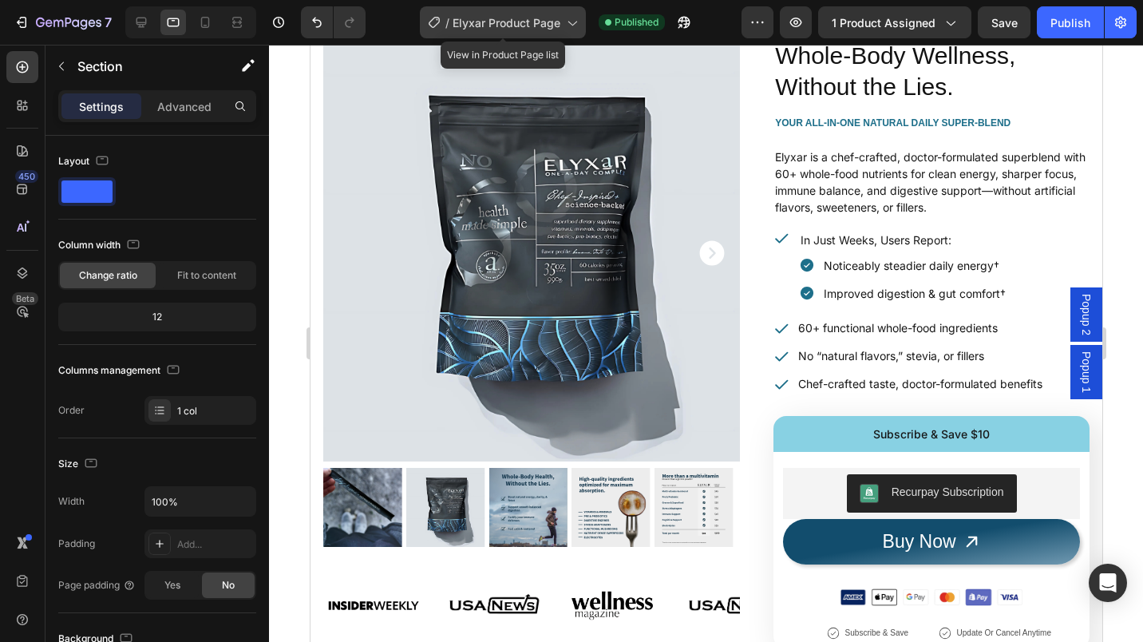
click at [571, 28] on icon at bounding box center [572, 22] width 16 height 16
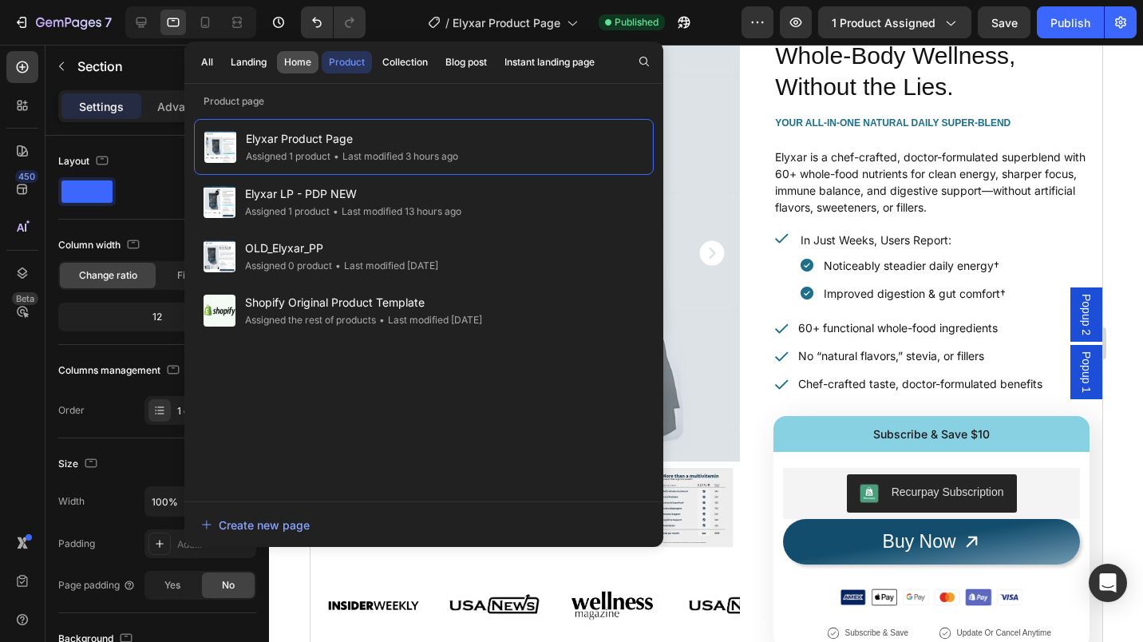
click at [300, 64] on div "Home" at bounding box center [297, 62] width 27 height 14
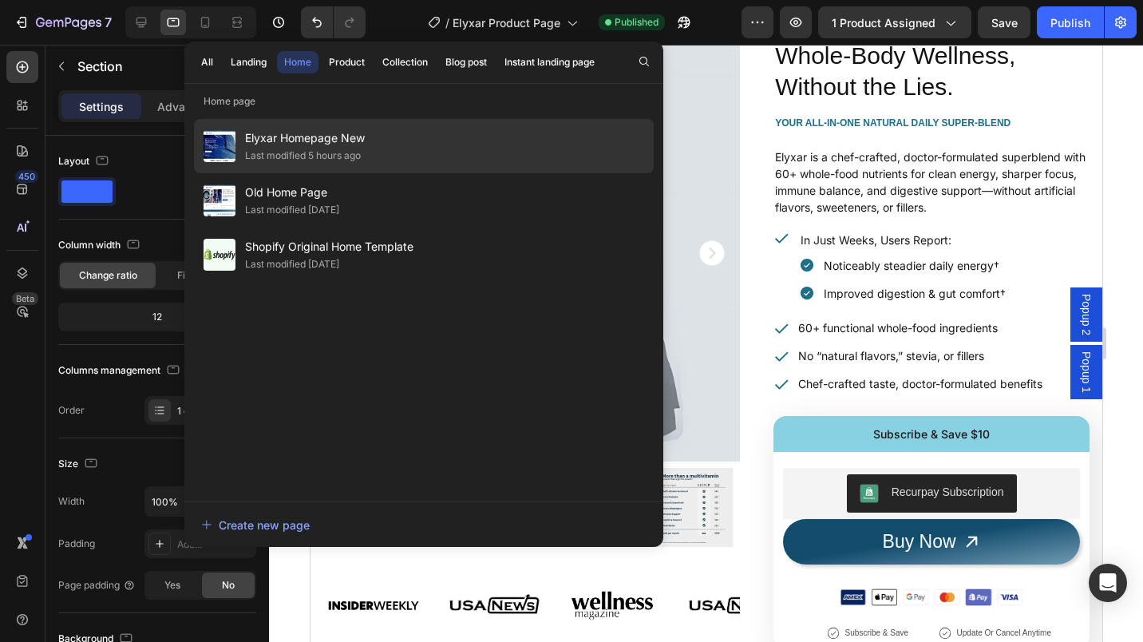
click at [323, 147] on span "Elyxar Homepage New" at bounding box center [305, 138] width 120 height 19
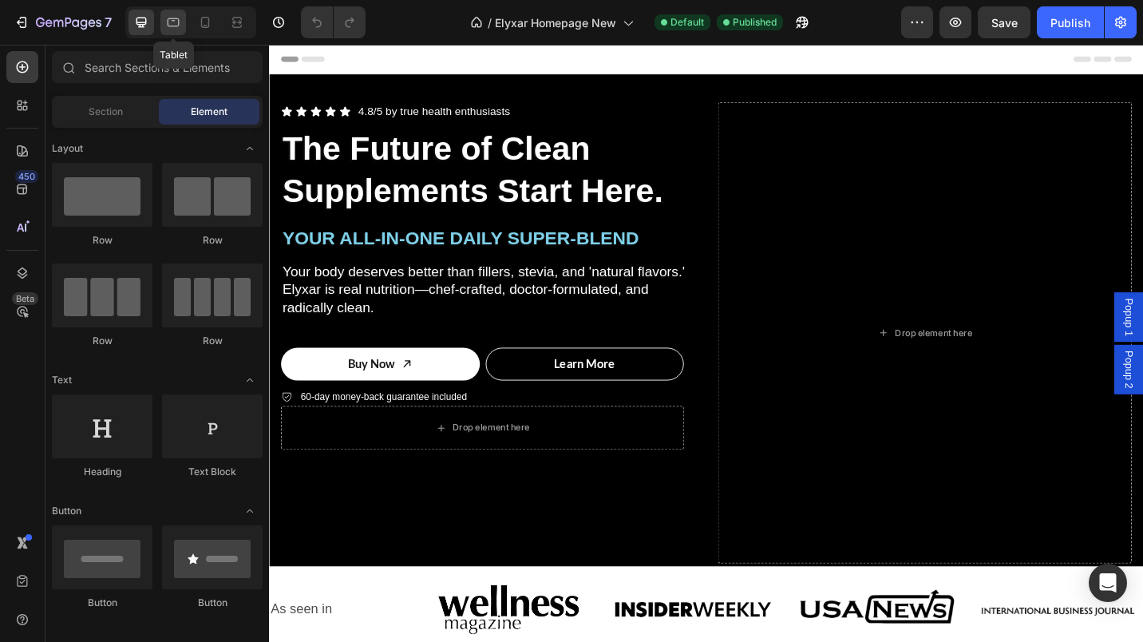
click at [176, 30] on icon at bounding box center [173, 22] width 16 height 16
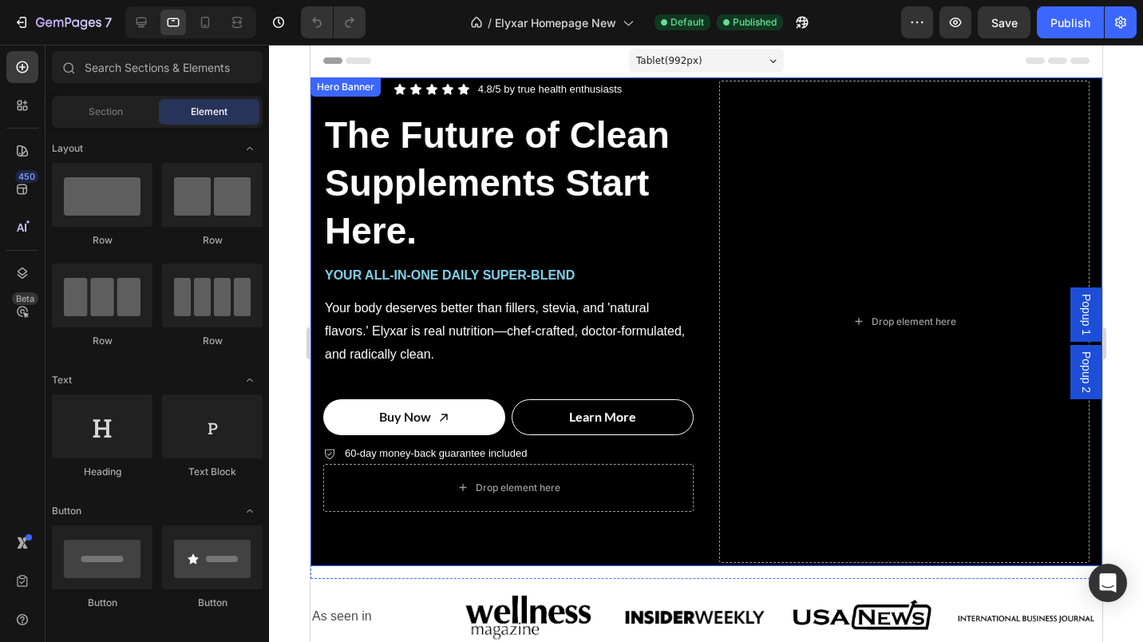
click at [704, 83] on div "Icon Icon Icon Icon Icon Icon List 4.8/5 by true health enthusiasts Text Block …" at bounding box center [706, 321] width 792 height 488
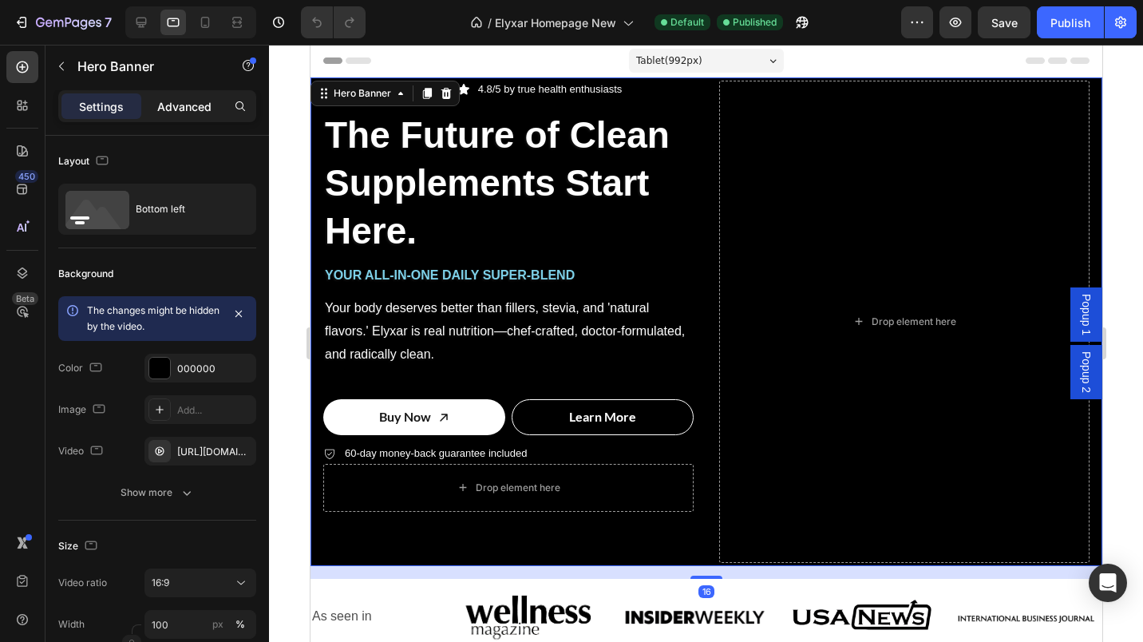
click at [190, 105] on p "Advanced" at bounding box center [184, 106] width 54 height 17
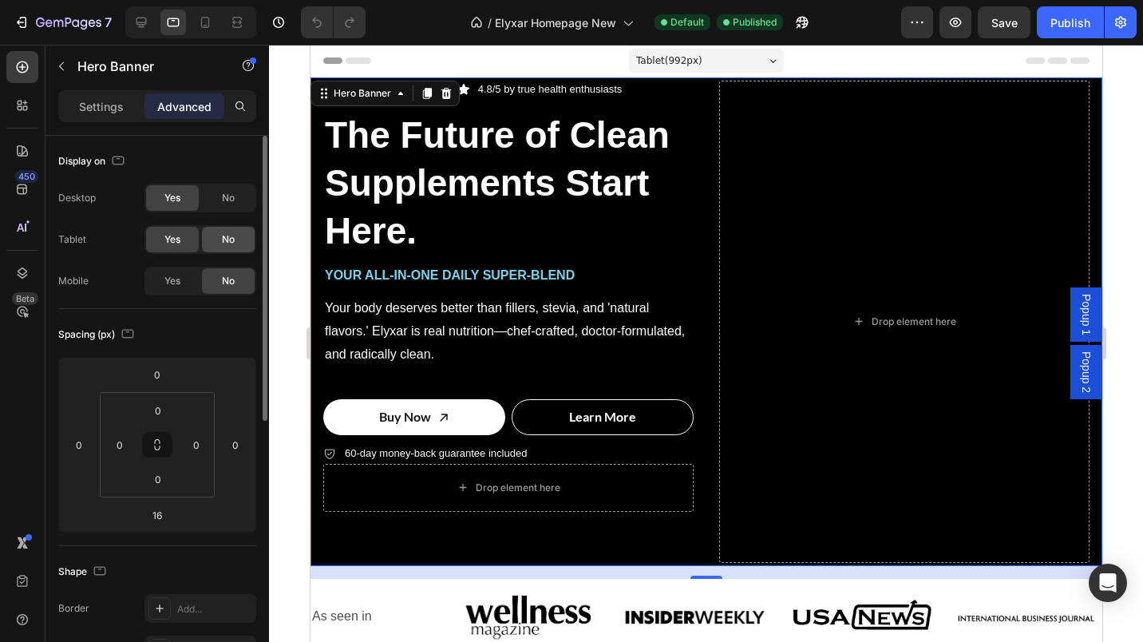
click at [212, 240] on div "No" at bounding box center [228, 240] width 53 height 26
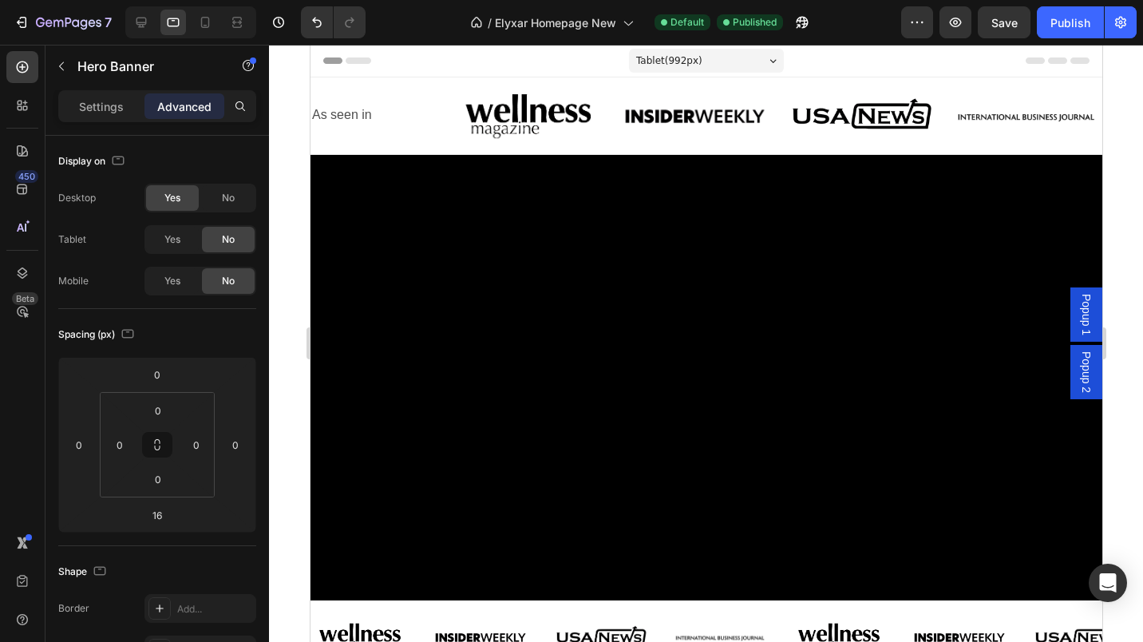
scroll to position [1, 0]
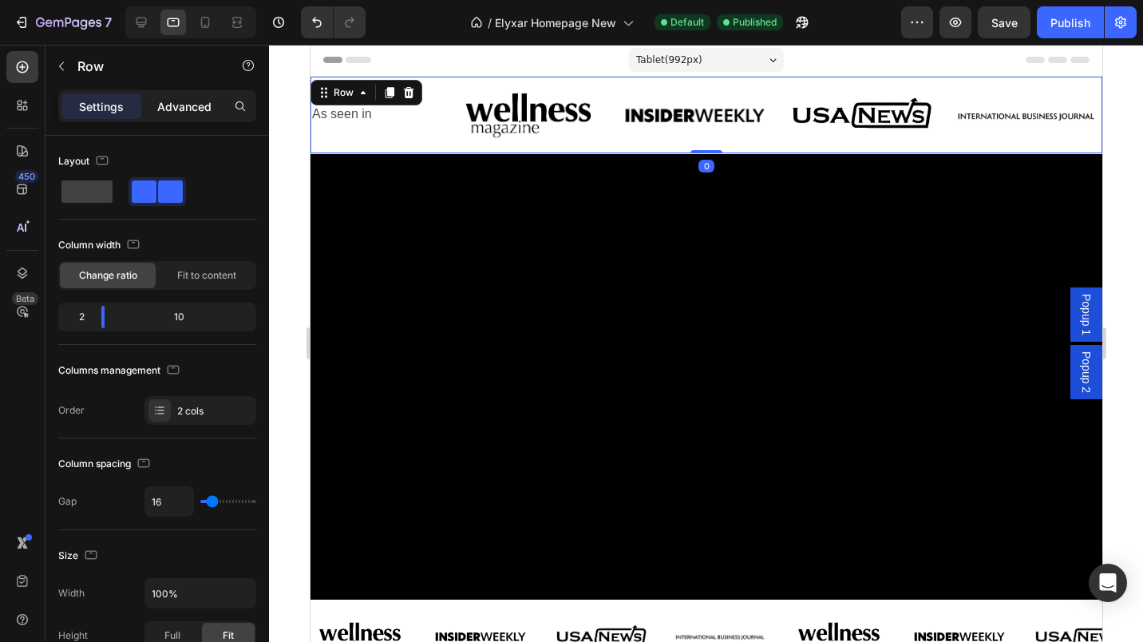
click at [174, 112] on p "Advanced" at bounding box center [184, 106] width 54 height 17
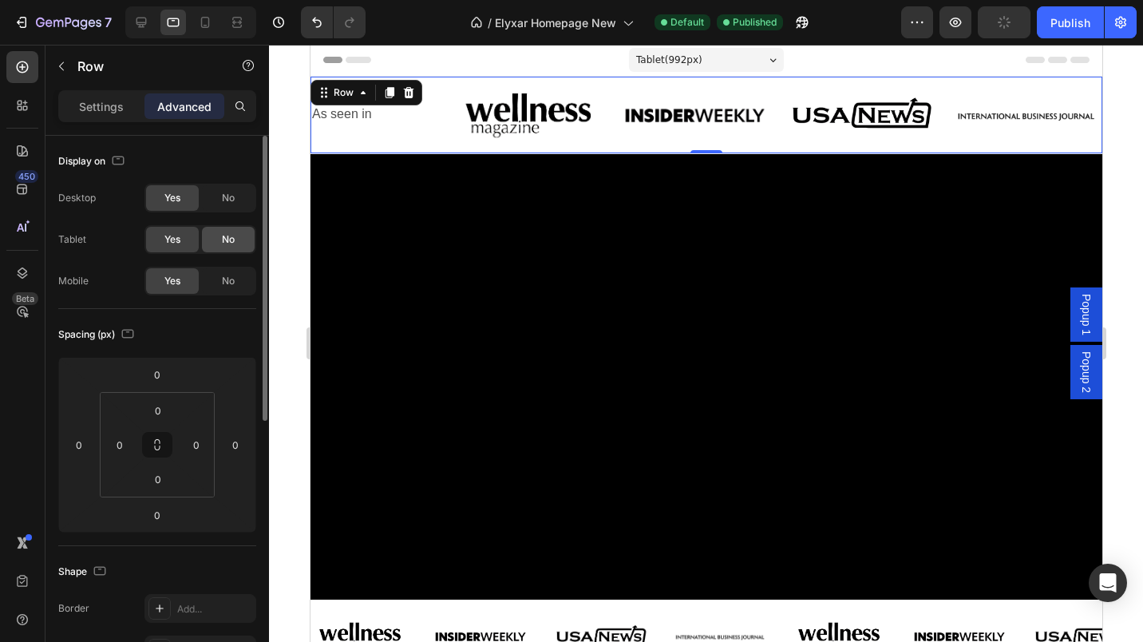
click at [238, 235] on div "No" at bounding box center [228, 240] width 53 height 26
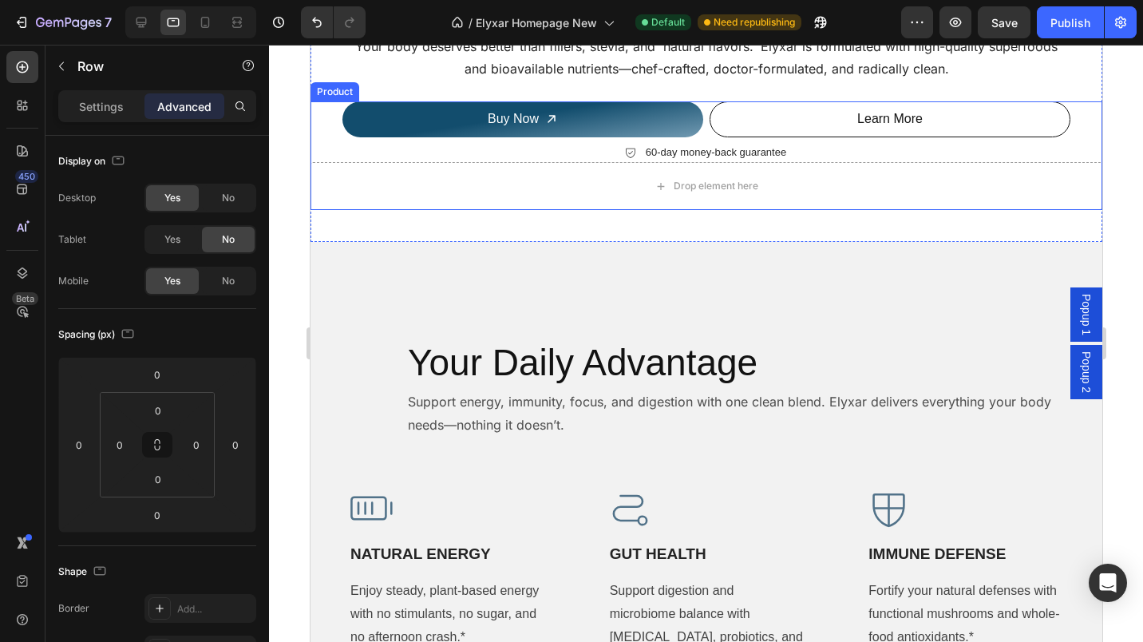
scroll to position [817, 0]
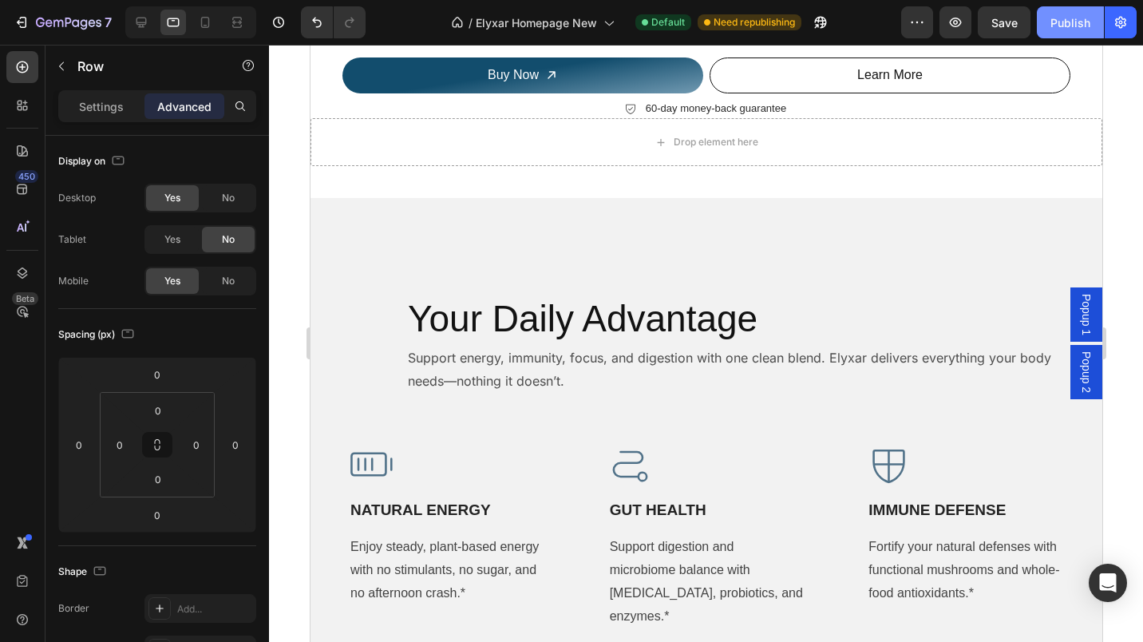
click at [1058, 21] on div "Publish" at bounding box center [1070, 22] width 40 height 17
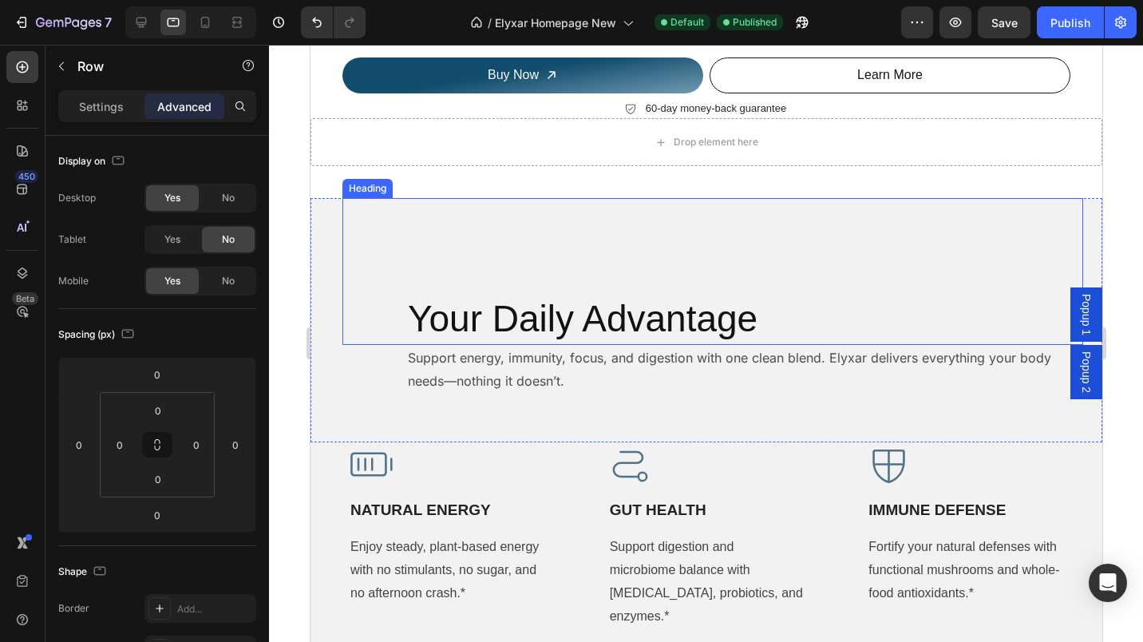
click at [773, 315] on h2 "Your Daily Advantage" at bounding box center [711, 319] width 613 height 51
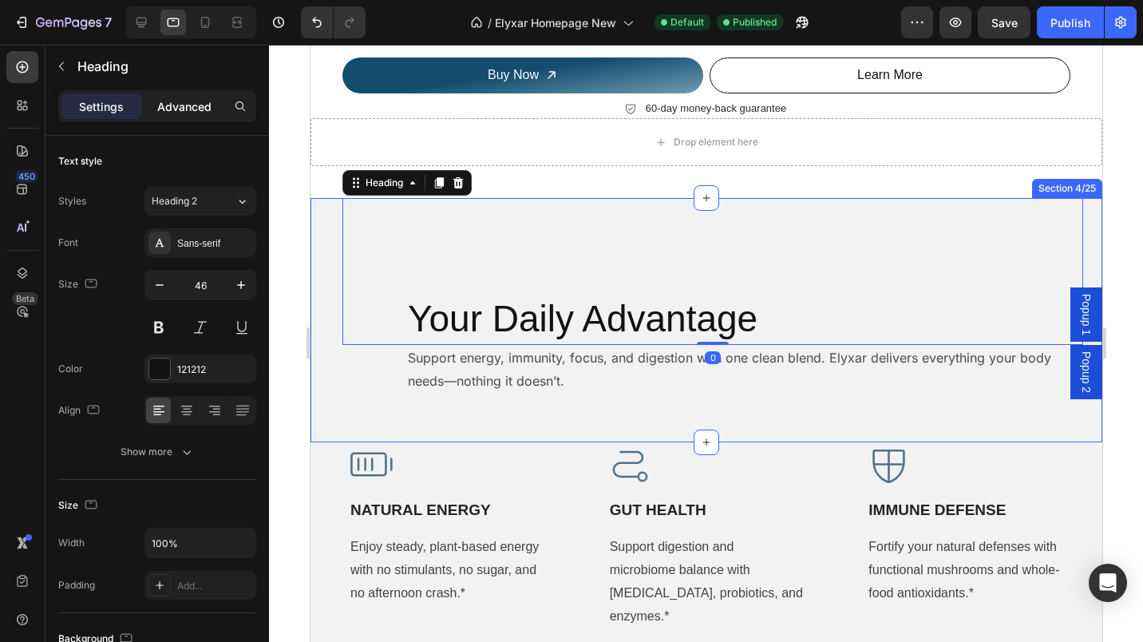
click at [172, 105] on p "Advanced" at bounding box center [184, 106] width 54 height 17
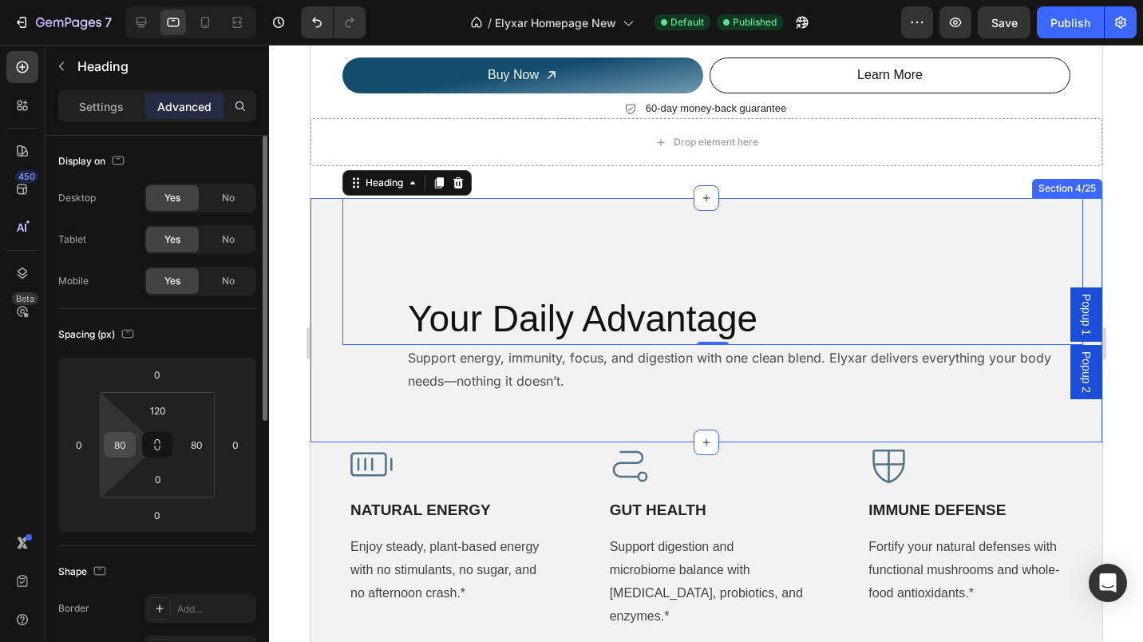
click at [126, 449] on input "80" at bounding box center [120, 445] width 24 height 24
type input "0"
click at [190, 451] on input "80" at bounding box center [196, 445] width 24 height 24
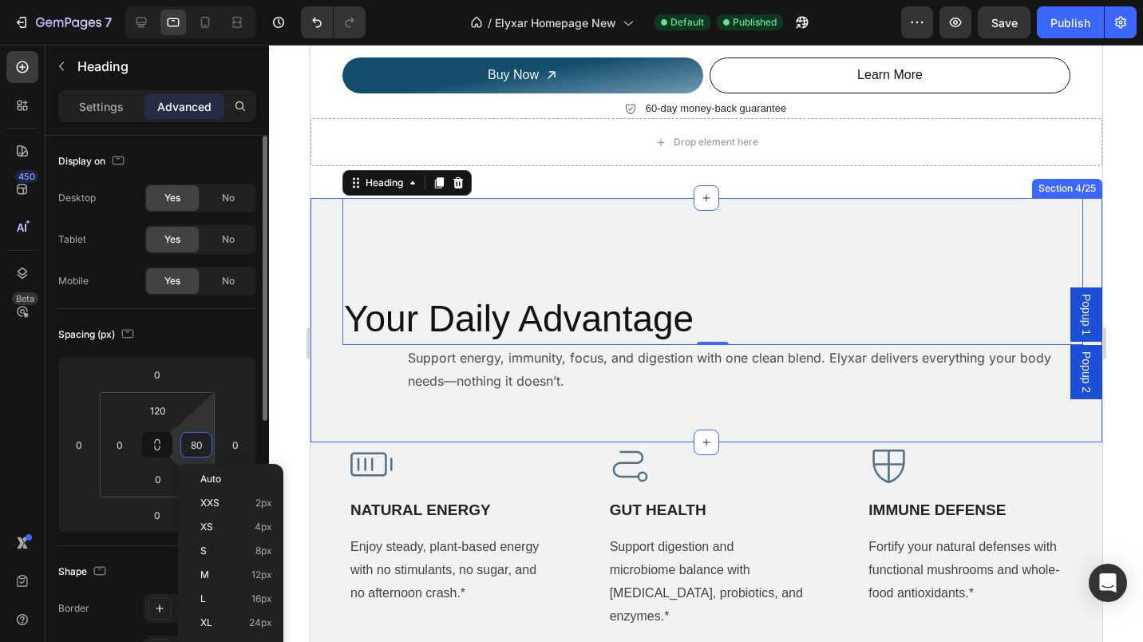
type input "p"
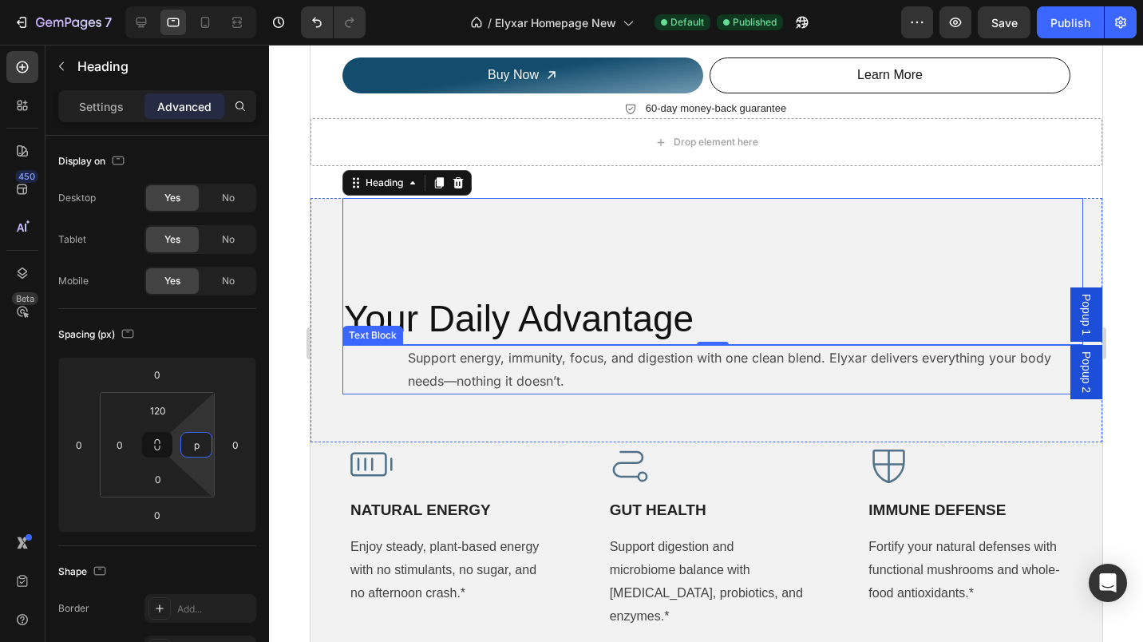
click at [391, 366] on div "Support energy, immunity, focus, and digestion with one clean blend. Elyxar del…" at bounding box center [712, 369] width 741 height 49
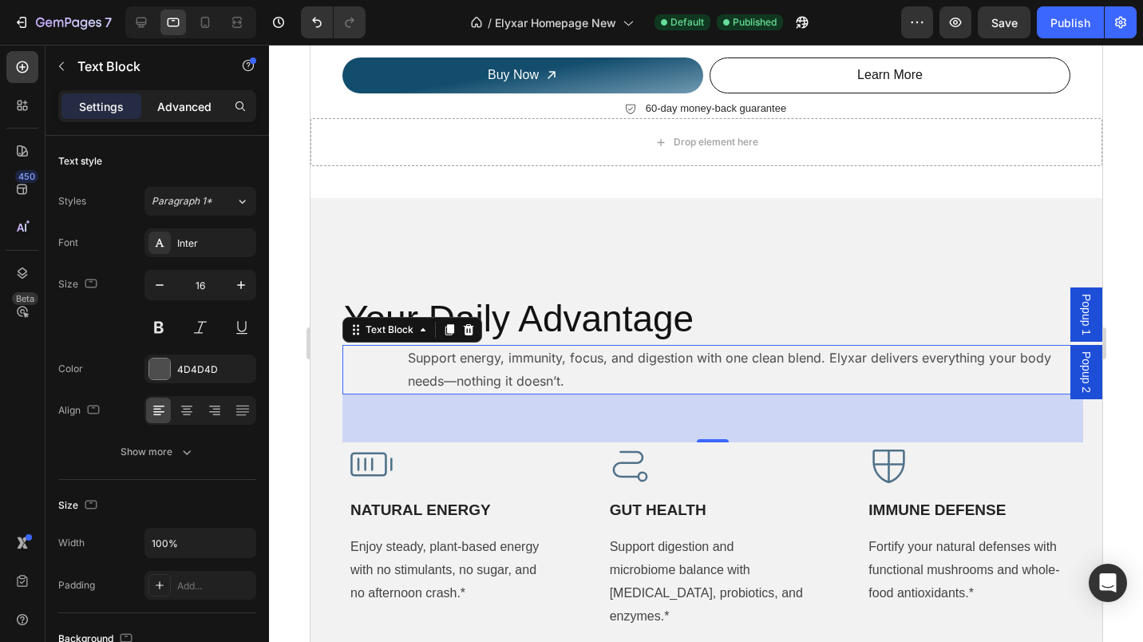
click at [174, 111] on p "Advanced" at bounding box center [184, 106] width 54 height 17
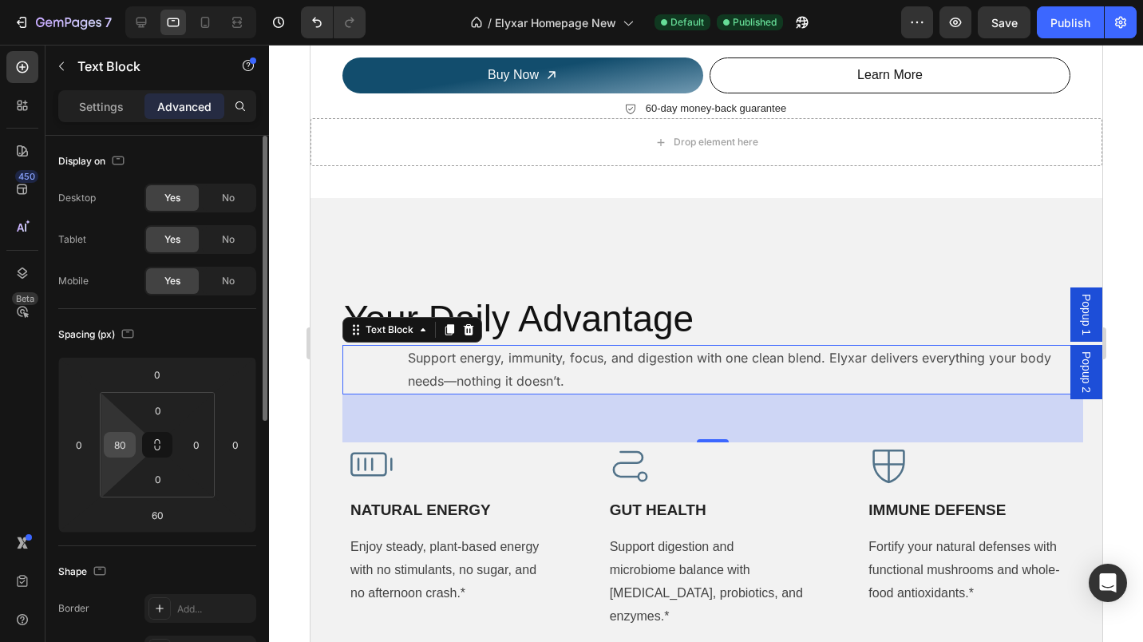
click at [123, 441] on input "80" at bounding box center [120, 445] width 24 height 24
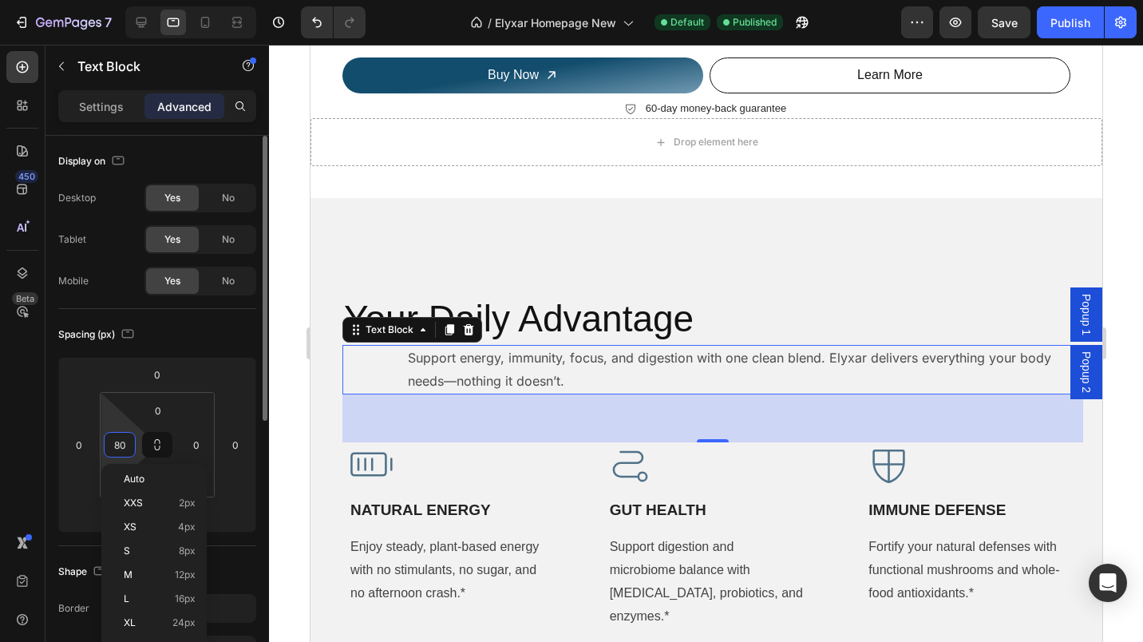
type input "0"
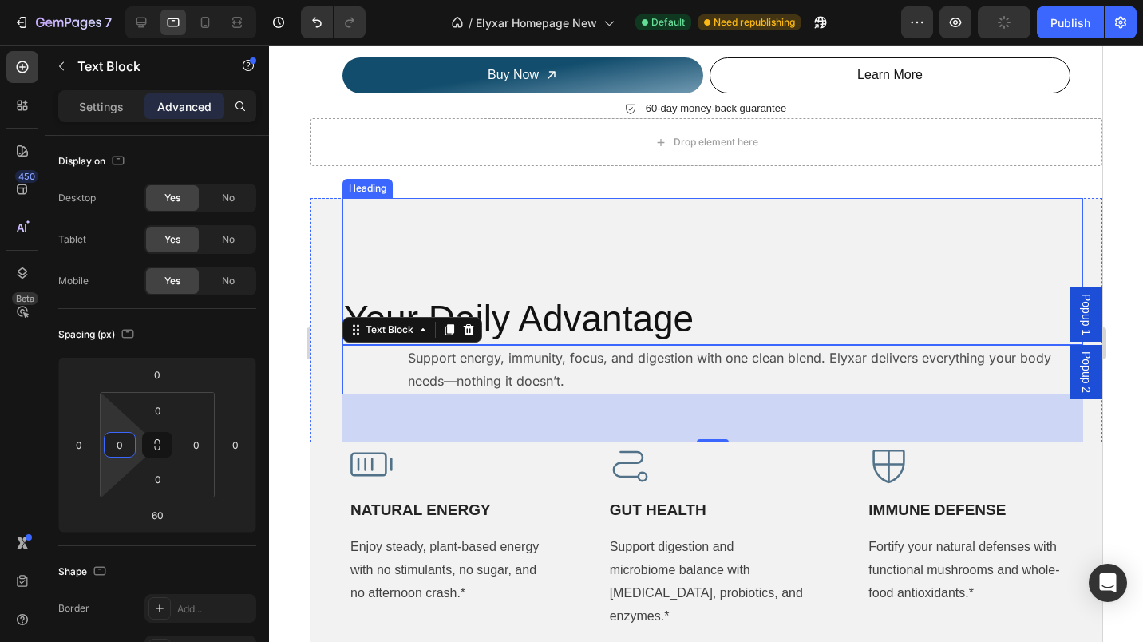
click at [421, 251] on div "Your Daily Advantage Heading" at bounding box center [712, 271] width 741 height 147
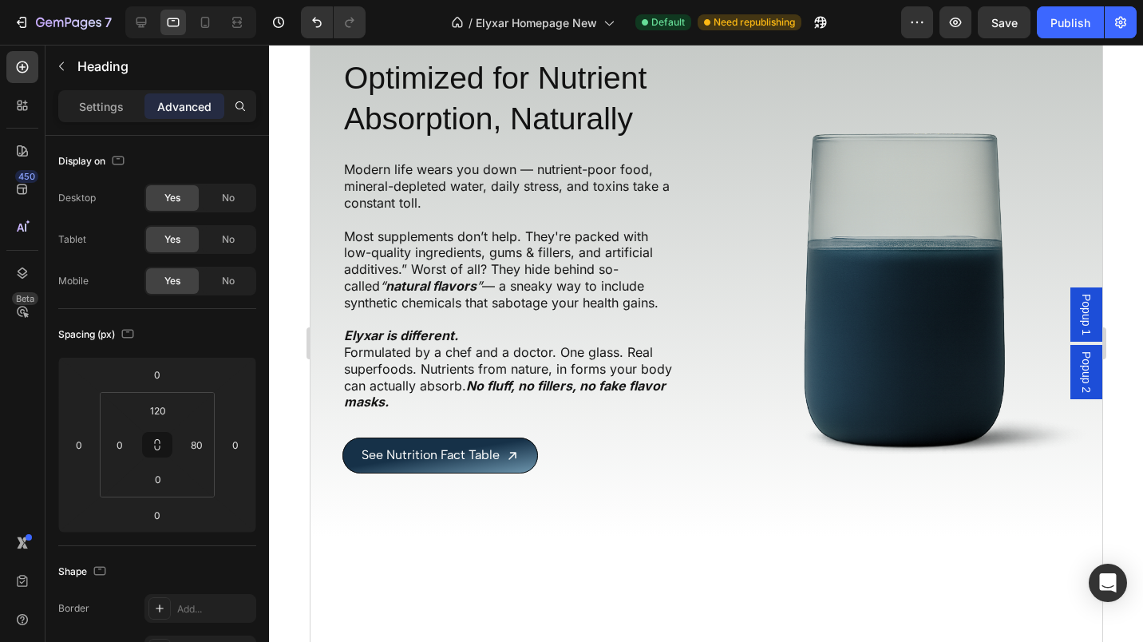
scroll to position [1669, 0]
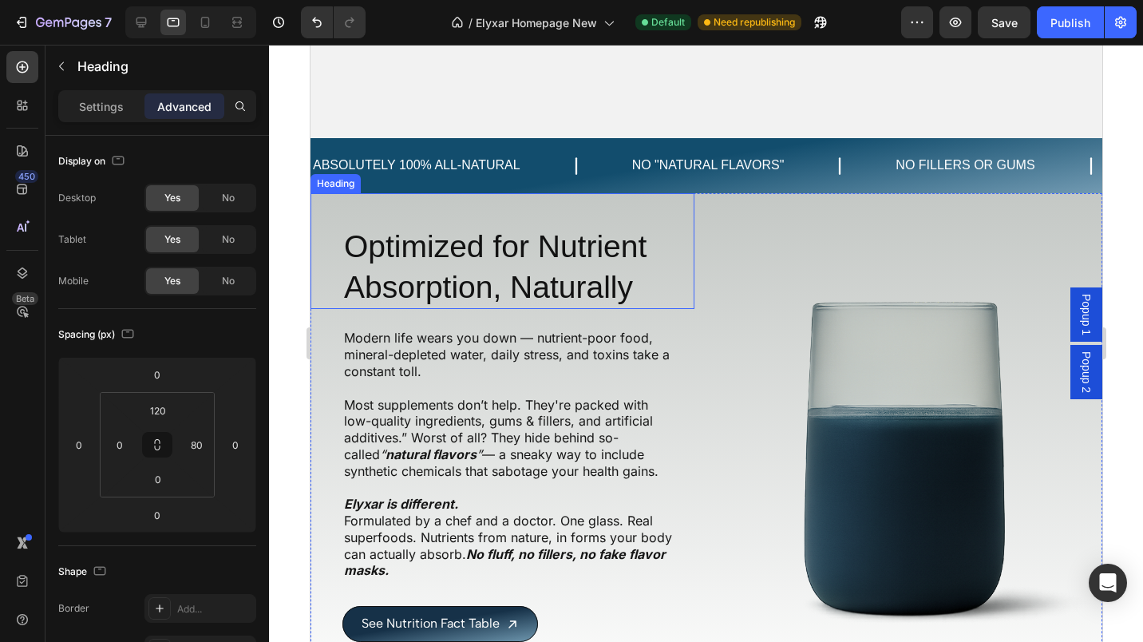
click at [485, 273] on h2 "Optimized for Nutrient Absorption, Naturally" at bounding box center [518, 267] width 352 height 84
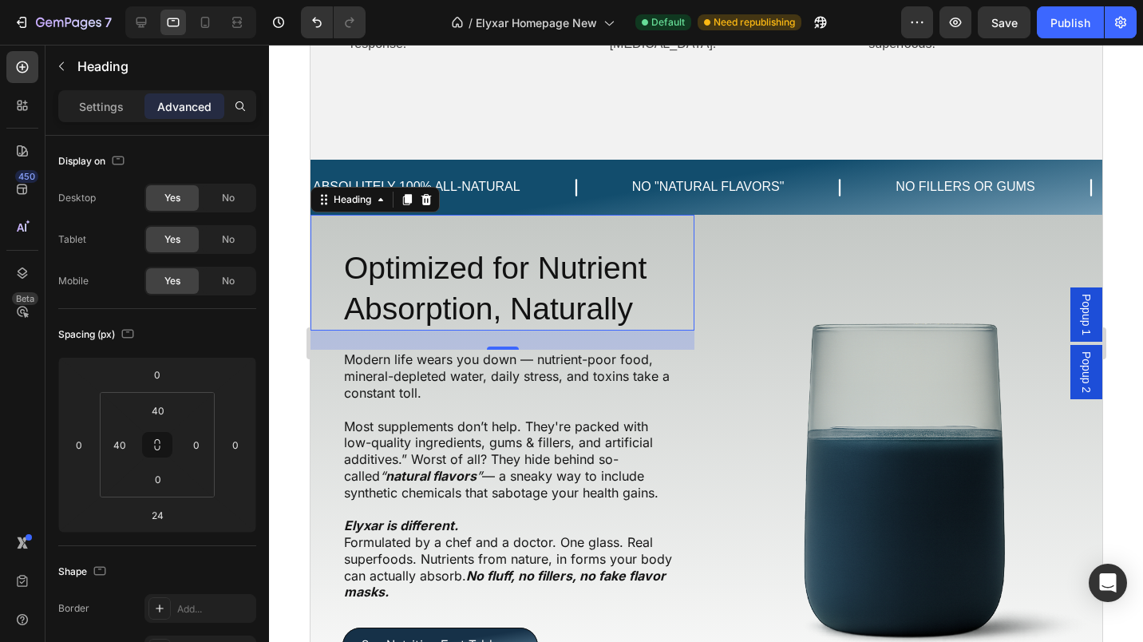
scroll to position [1686, 0]
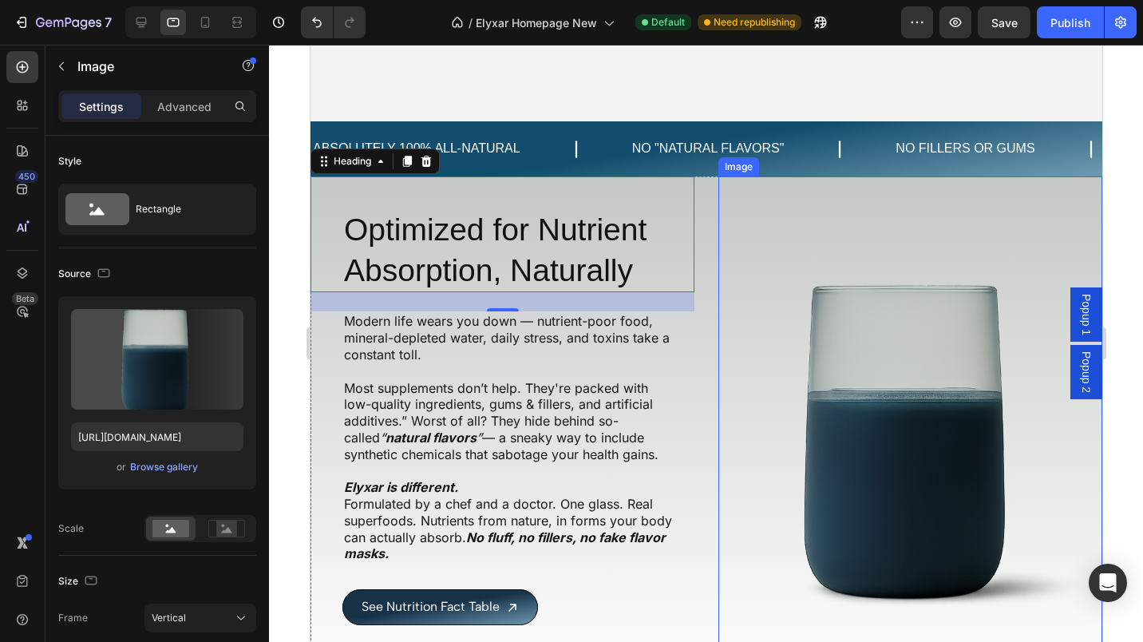
click at [718, 390] on img at bounding box center [910, 432] width 384 height 512
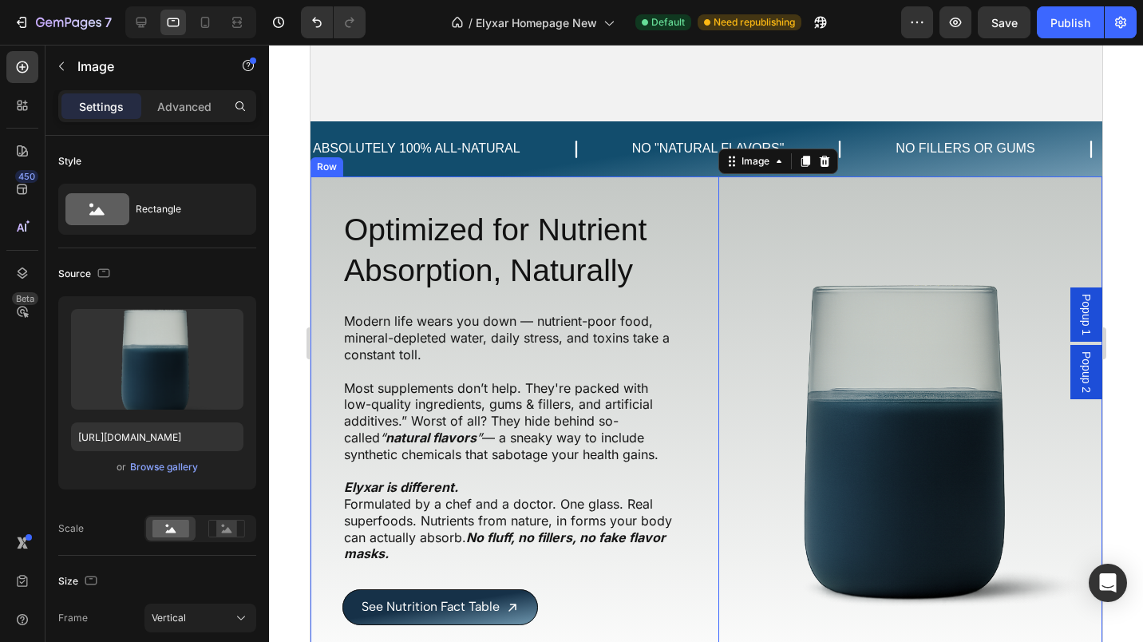
click at [706, 394] on div "Optimized for Nutrient Absorption, Naturally Heading Modern life wears you down…" at bounding box center [706, 432] width 792 height 512
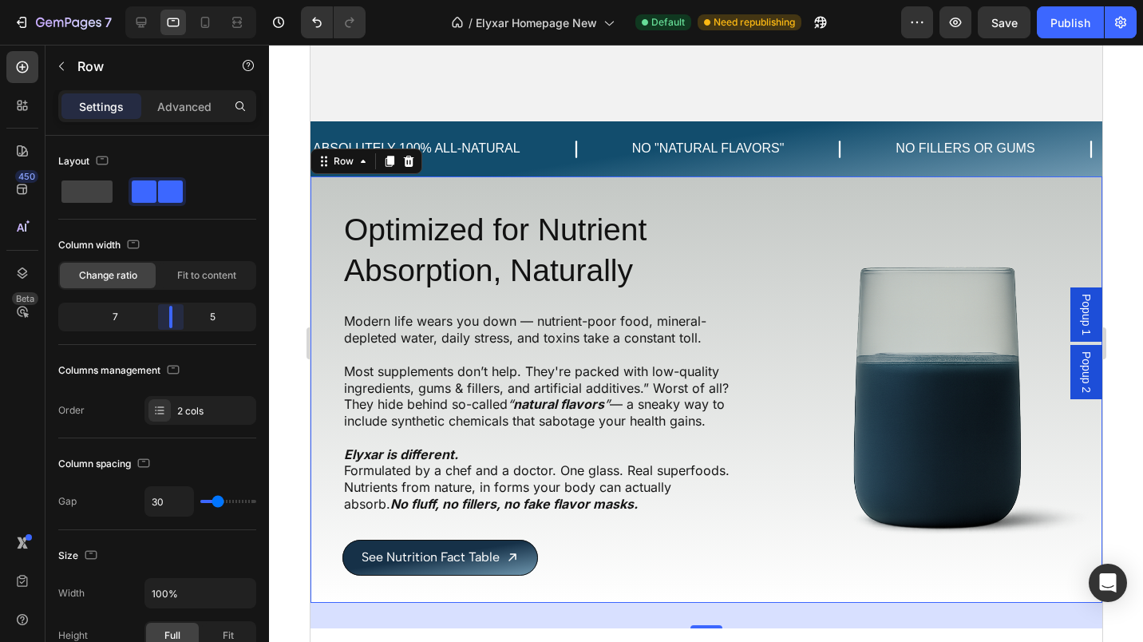
drag, startPoint x: 156, startPoint y: 316, endPoint x: 86, endPoint y: 267, distance: 85.9
click at [180, 0] on body "7 Version history / Elyxar Homepage New Default Need republishing Preview Save …" at bounding box center [571, 0] width 1143 height 0
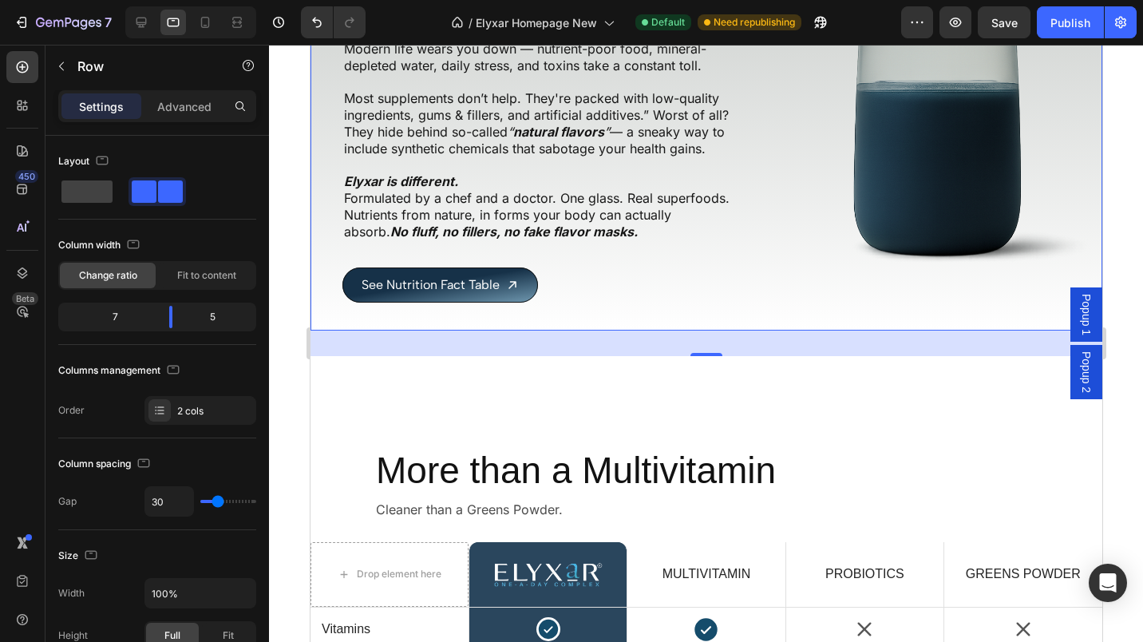
scroll to position [2051, 0]
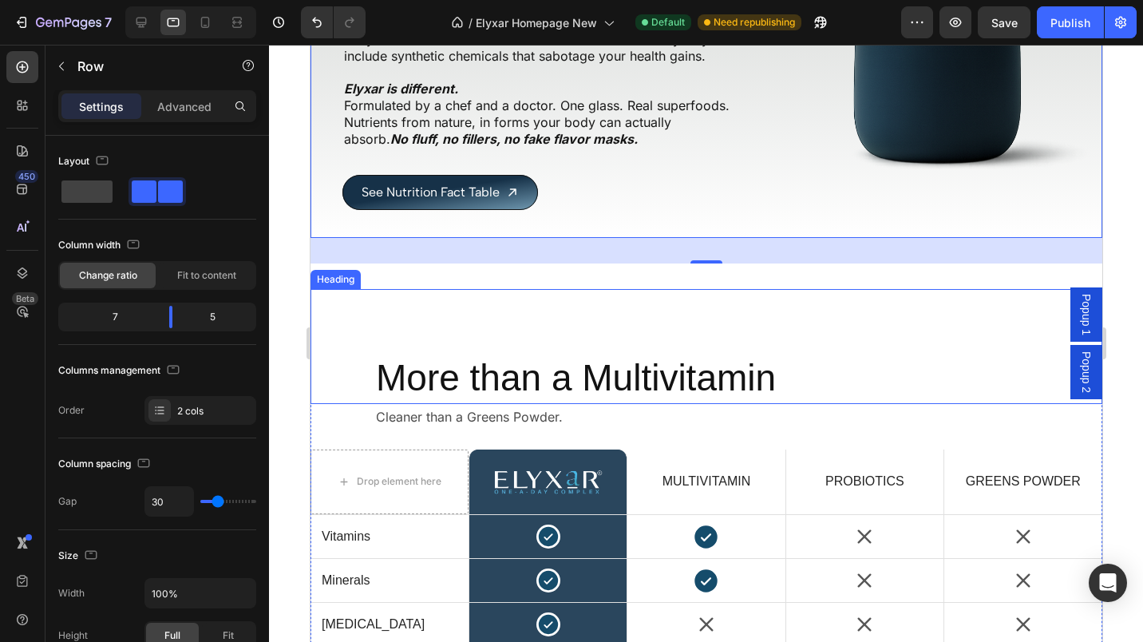
click at [473, 379] on h2 "More than a Multivitamin" at bounding box center [706, 378] width 664 height 51
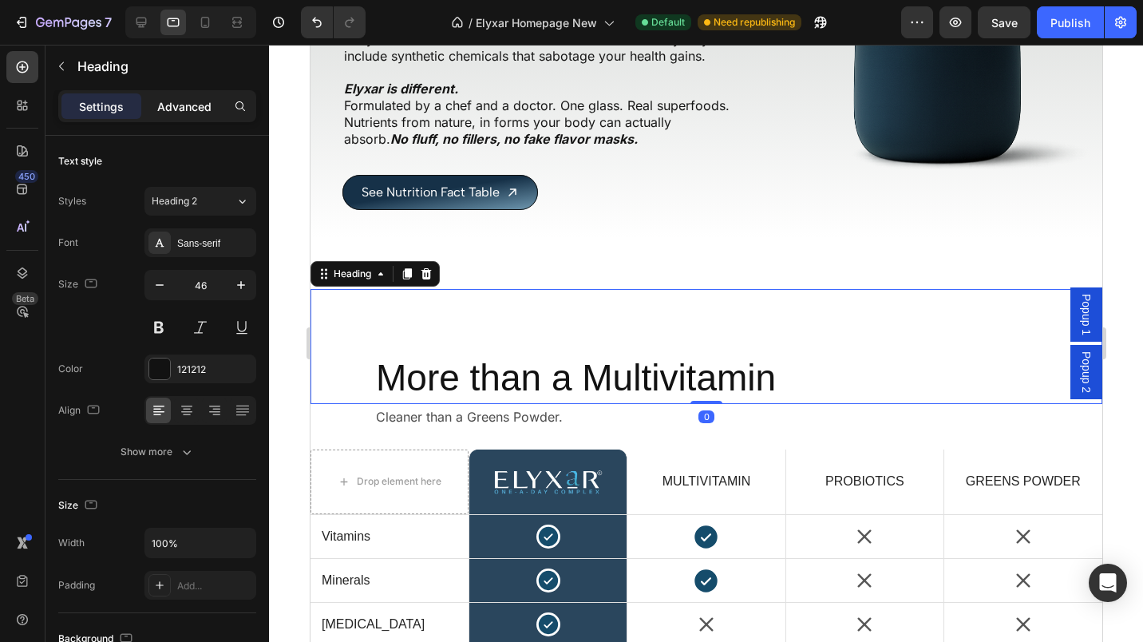
click at [188, 114] on p "Advanced" at bounding box center [184, 106] width 54 height 17
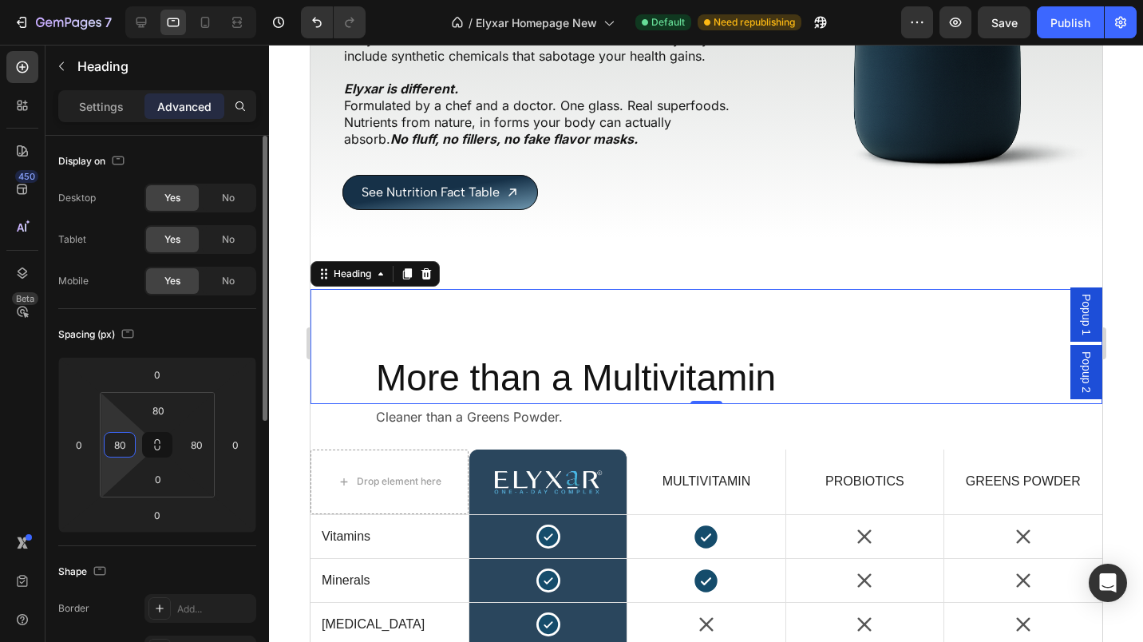
click at [129, 448] on input "80" at bounding box center [120, 445] width 24 height 24
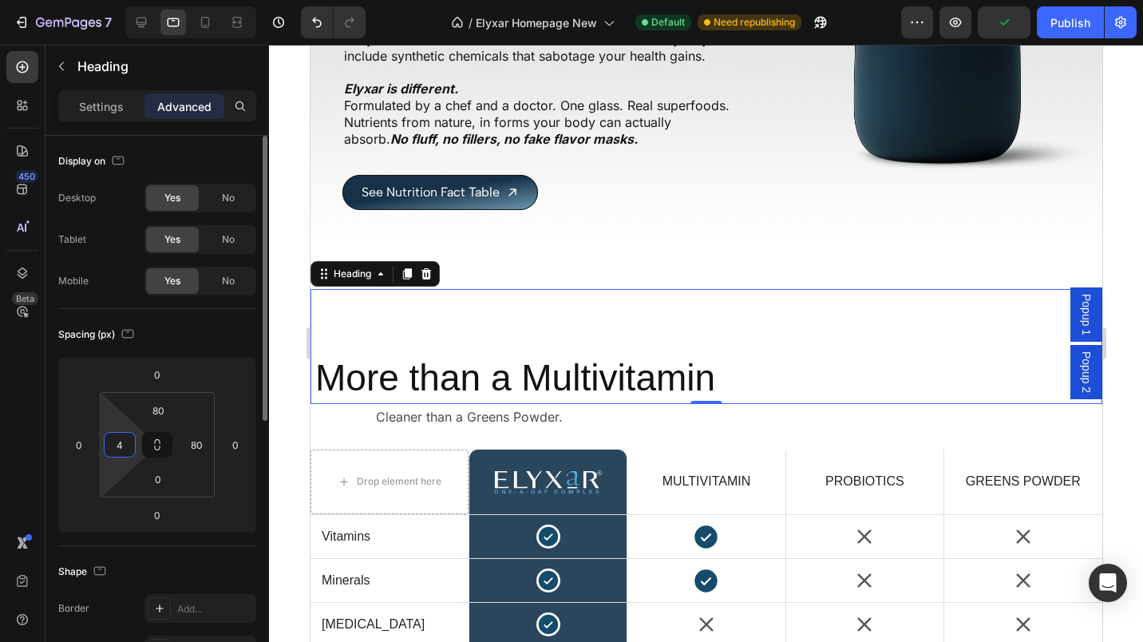
type input "40"
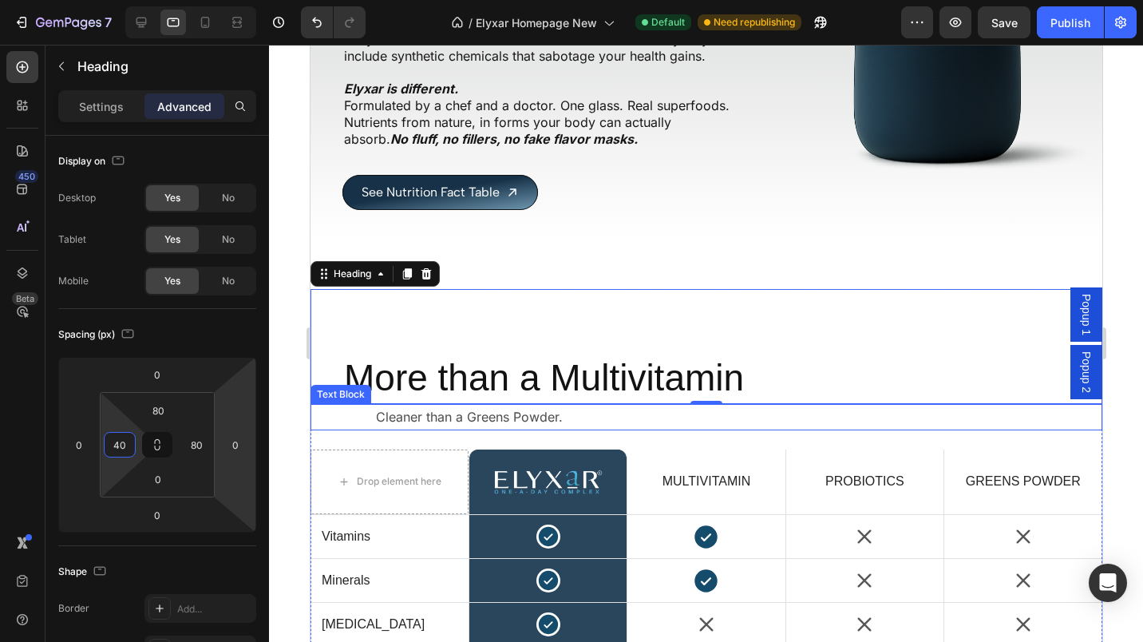
click at [364, 410] on div "Cleaner than a Greens Powder. Text Block" at bounding box center [706, 417] width 792 height 26
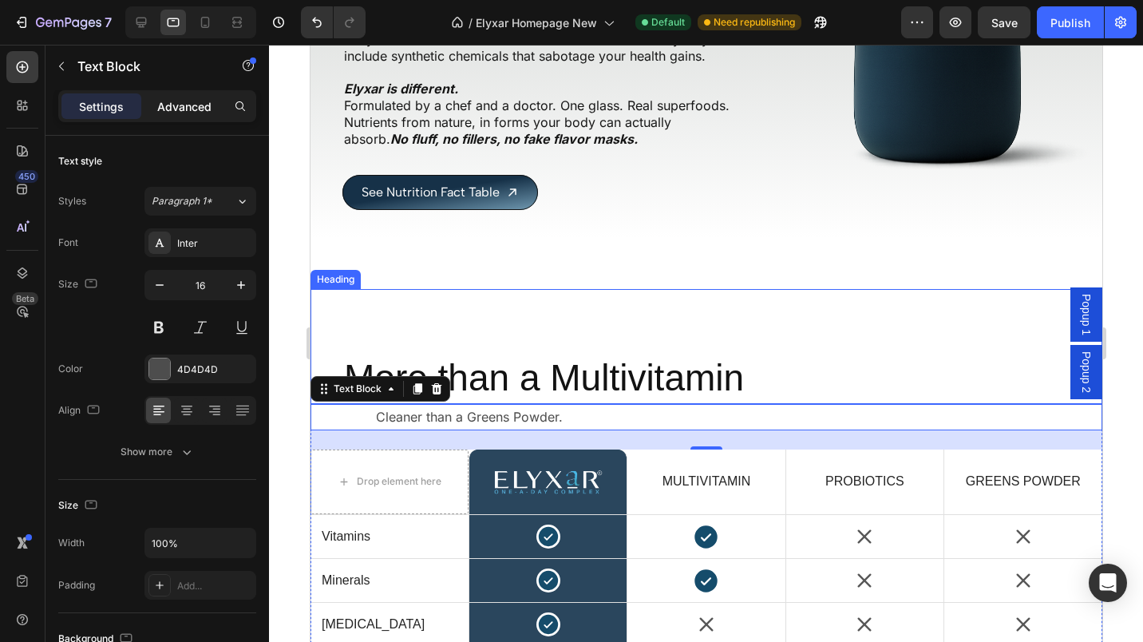
click at [181, 102] on p "Advanced" at bounding box center [184, 106] width 54 height 17
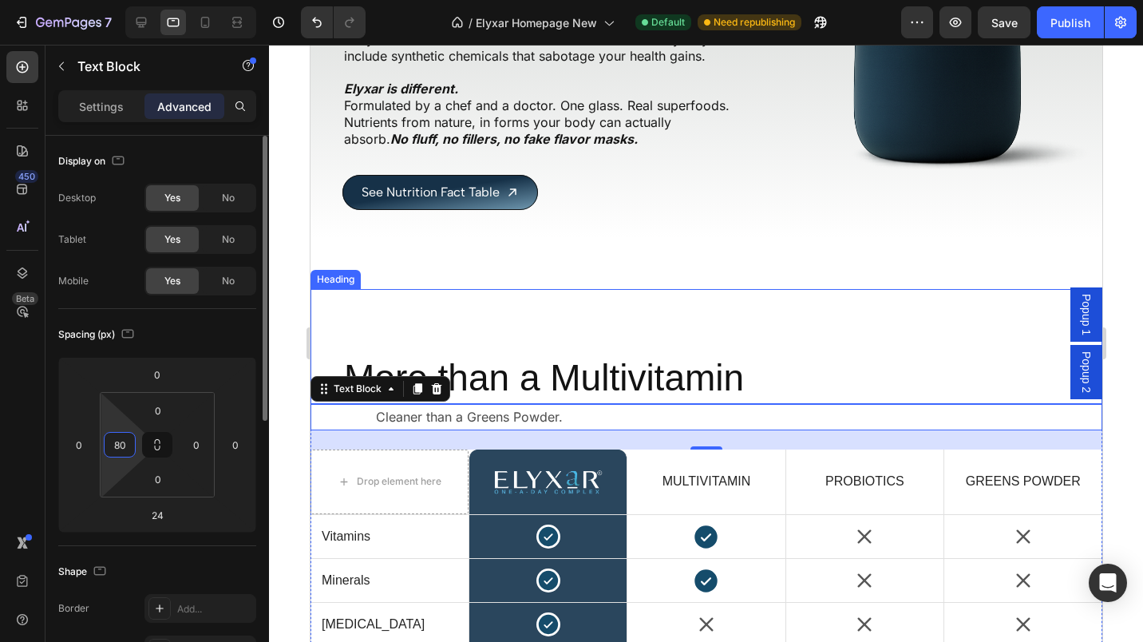
click at [120, 443] on input "80" at bounding box center [120, 445] width 24 height 24
type input "40"
click at [647, 295] on div "More than a Multivitamin Heading" at bounding box center [706, 346] width 792 height 115
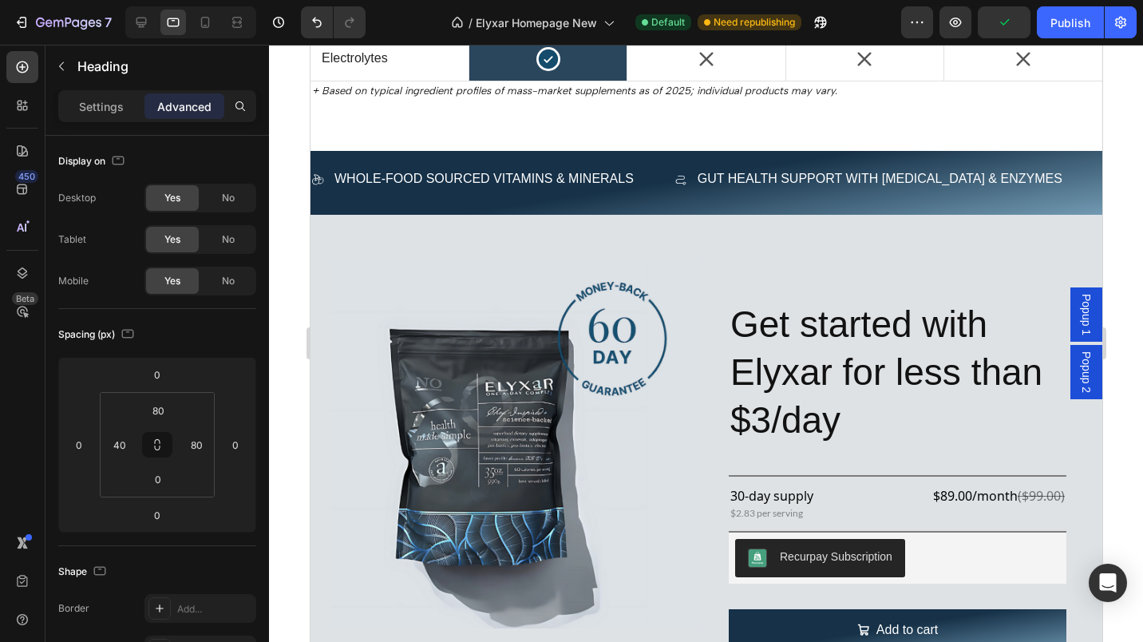
scroll to position [2996, 0]
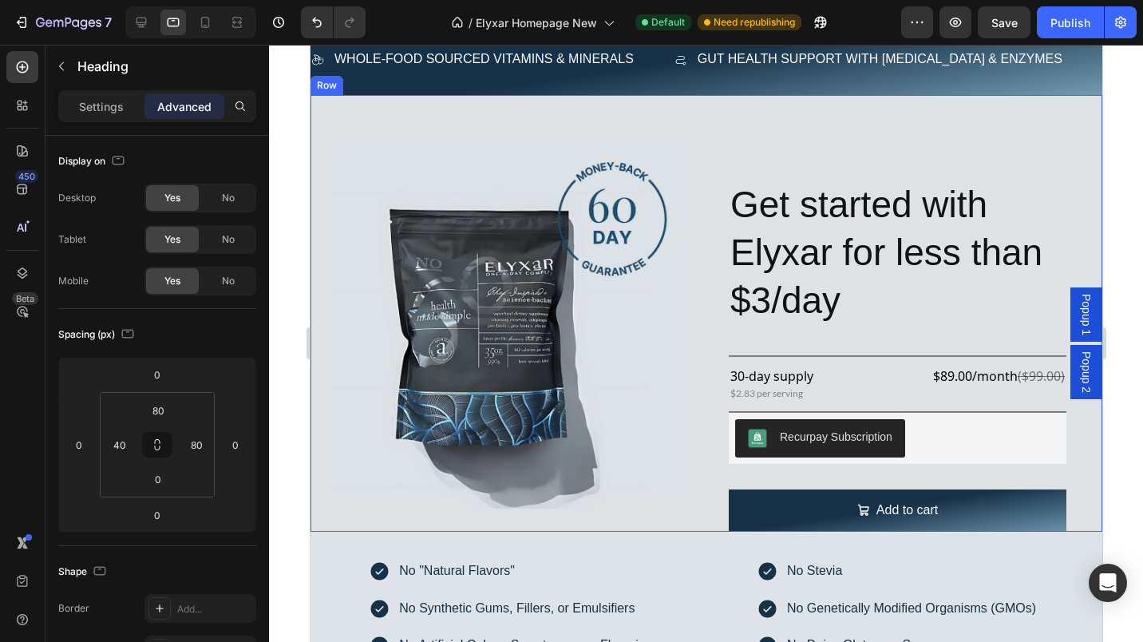
click at [703, 311] on div "Image Get started with Elyxar for less than $3/day Heading Row Title Line 30-da…" at bounding box center [706, 313] width 792 height 437
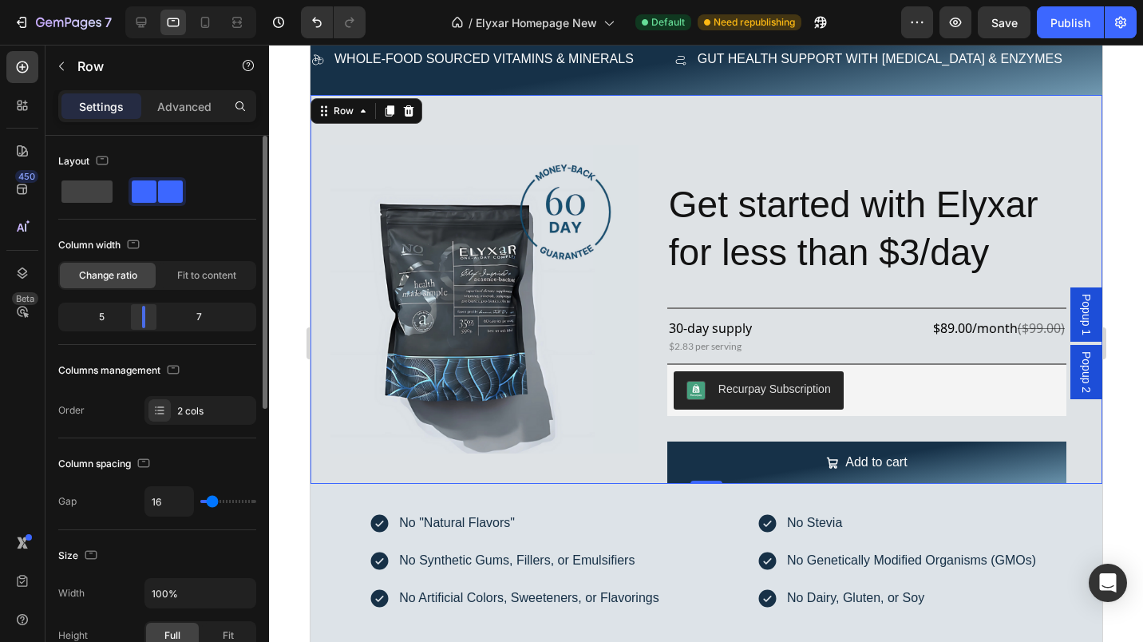
drag, startPoint x: 160, startPoint y: 318, endPoint x: 136, endPoint y: 318, distance: 23.9
click at [136, 0] on body "7 Version history / Elyxar Homepage New Default Need republishing Preview Save …" at bounding box center [571, 0] width 1143 height 0
click at [801, 119] on div "Get started with Elyxar for less than $3/day Heading Row Title Line 30-day supp…" at bounding box center [866, 299] width 431 height 369
click at [202, 105] on p "Advanced" at bounding box center [184, 106] width 54 height 17
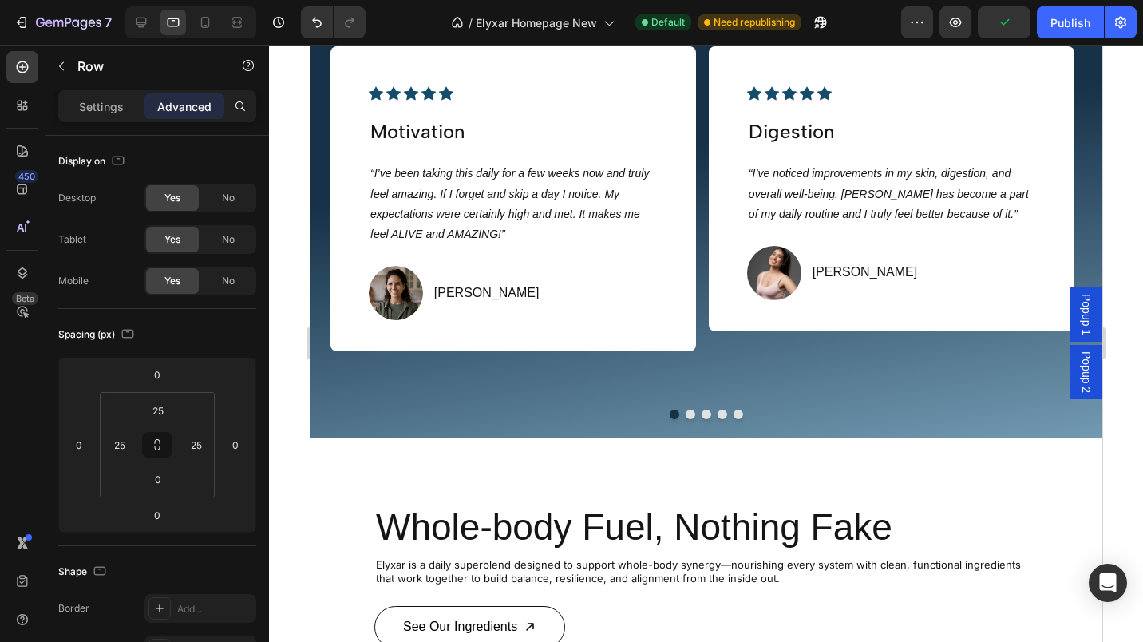
scroll to position [3725, 0]
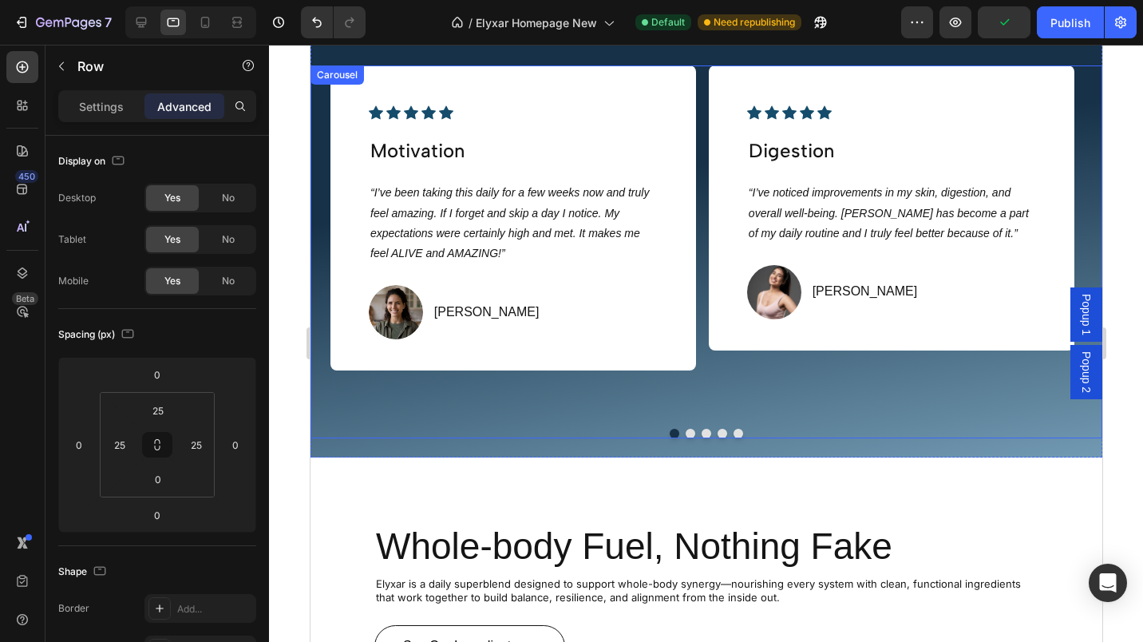
click at [714, 385] on div "Icon Icon Icon Icon Icon Icon List Hoz Digestion Text Block “I’ve noticed impro…" at bounding box center [891, 240] width 366 height 350
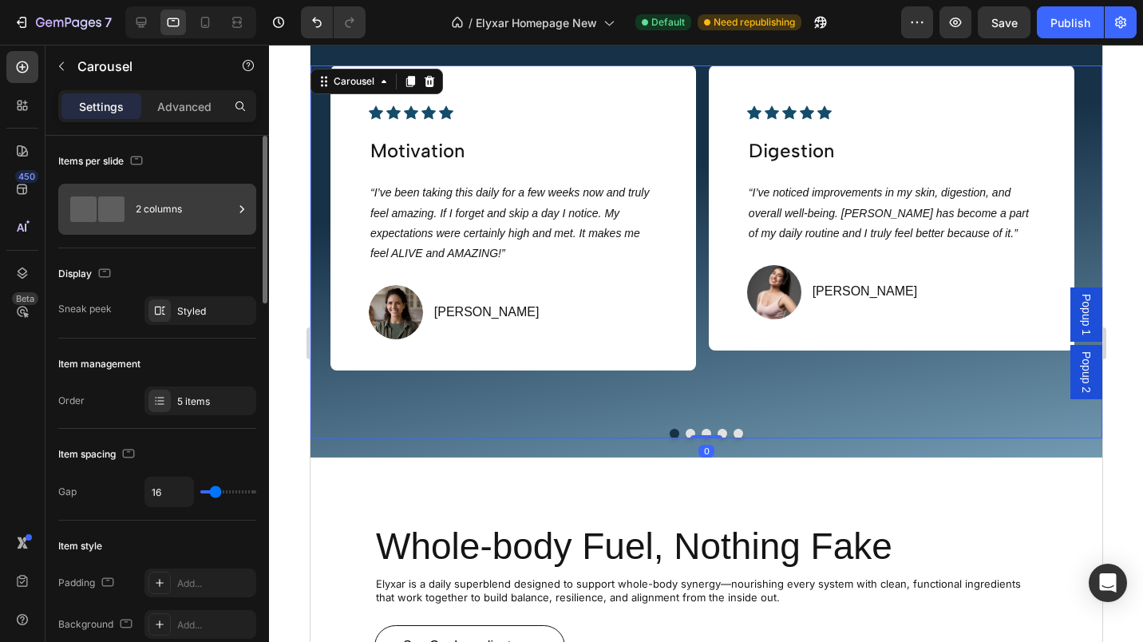
click at [226, 207] on div "2 columns" at bounding box center [184, 209] width 97 height 37
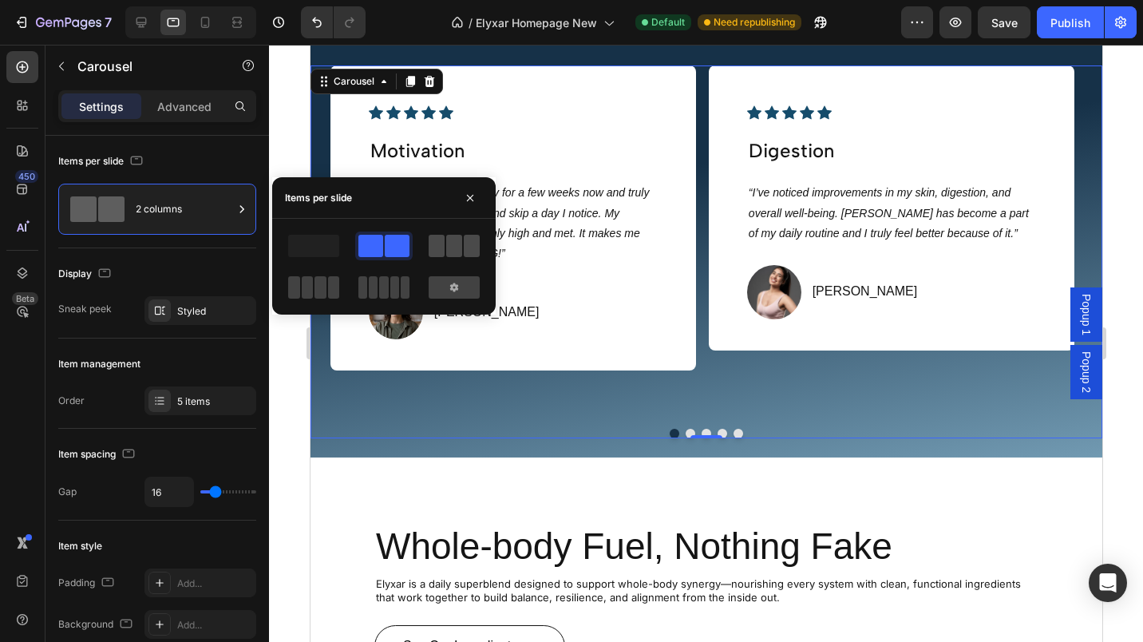
click at [433, 243] on span at bounding box center [437, 246] width 16 height 22
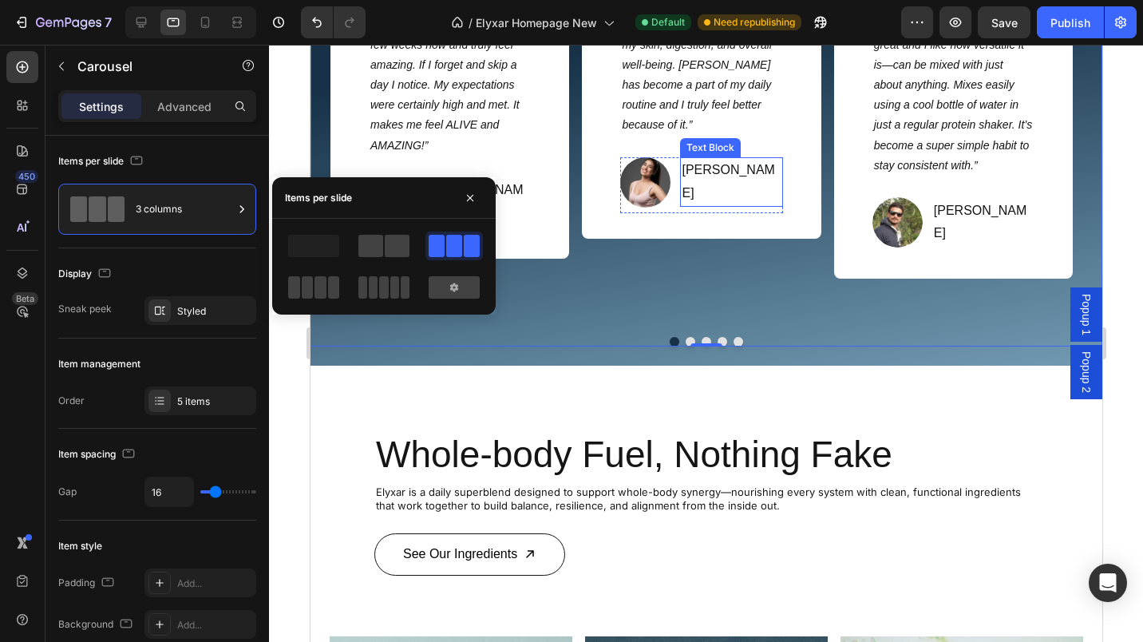
scroll to position [4056, 0]
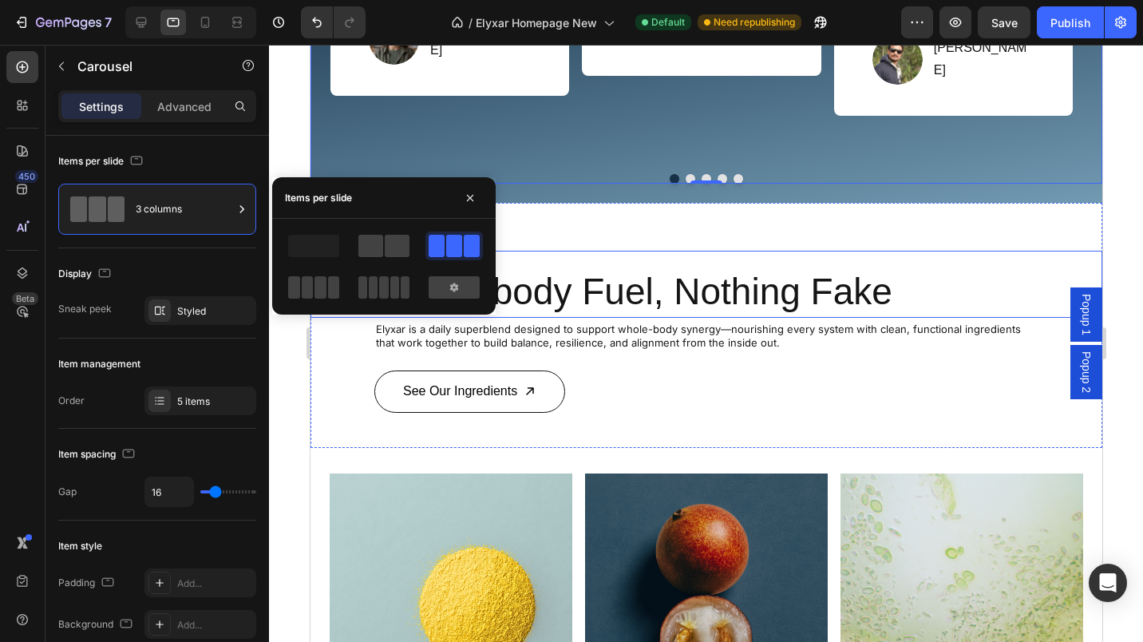
click at [934, 301] on h2 "Whole-body Fuel, Nothing Fake" at bounding box center [706, 292] width 664 height 51
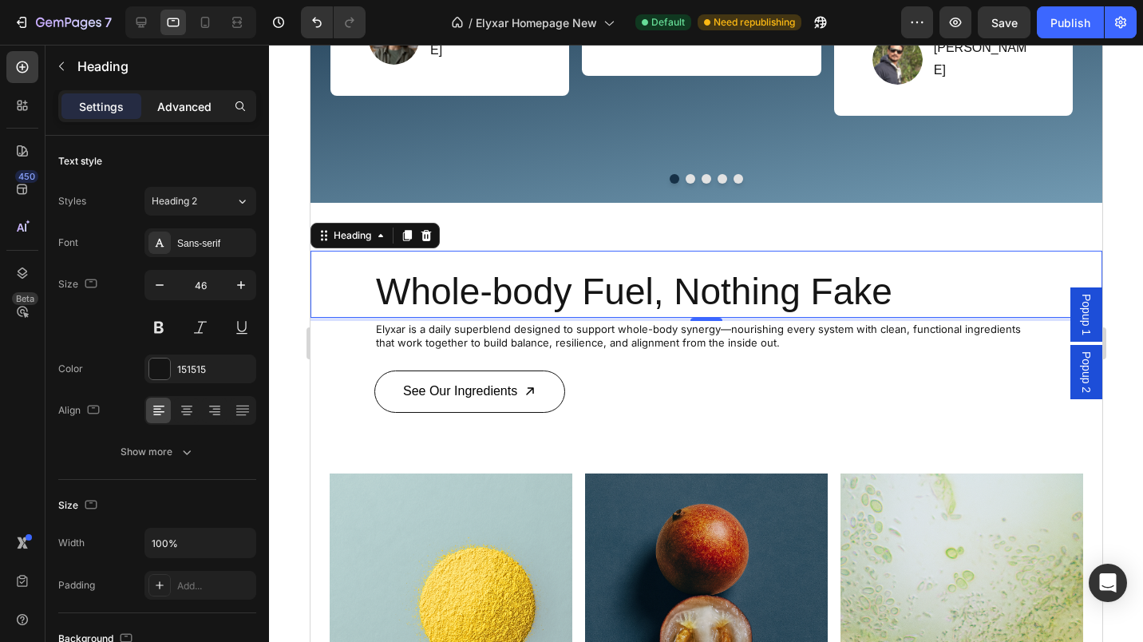
click at [177, 103] on p "Advanced" at bounding box center [184, 106] width 54 height 17
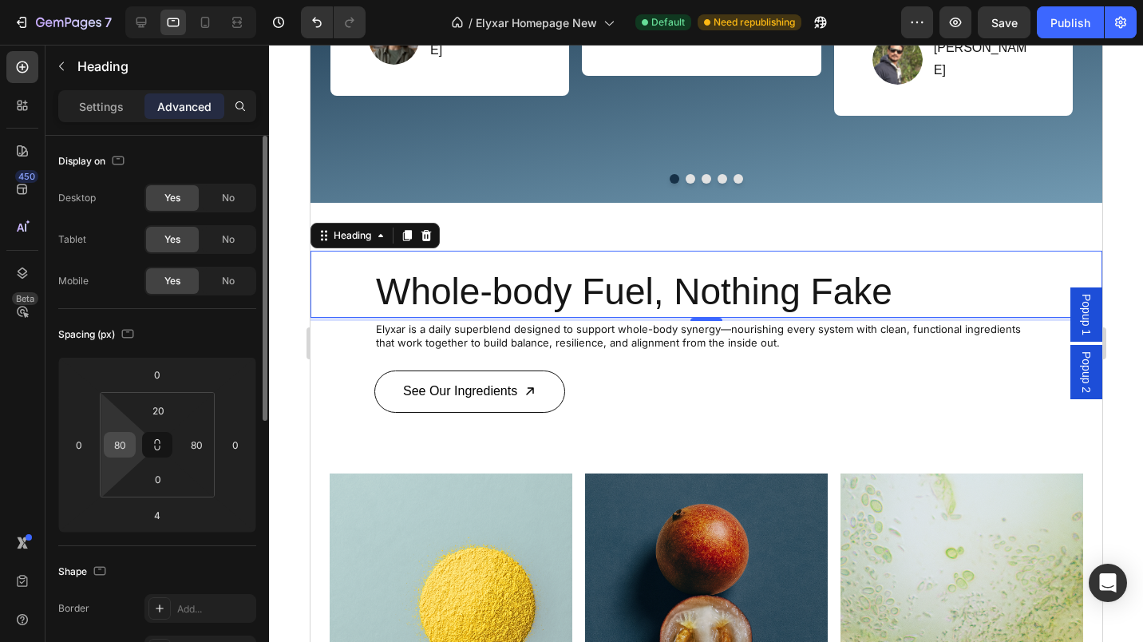
click at [115, 440] on input "80" at bounding box center [120, 445] width 24 height 24
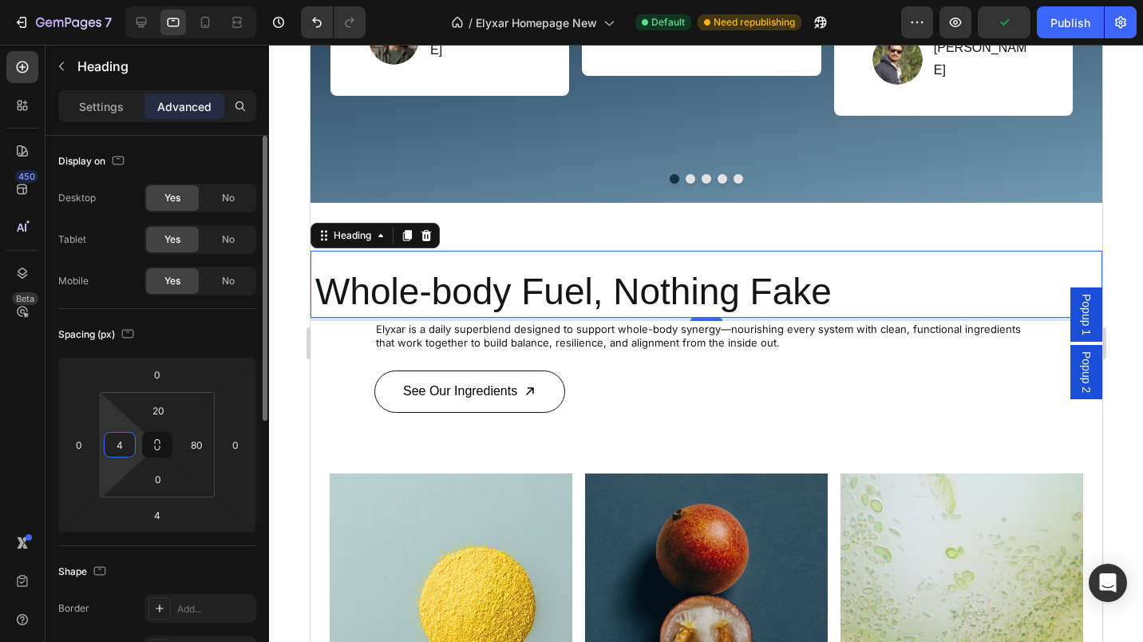
type input "40"
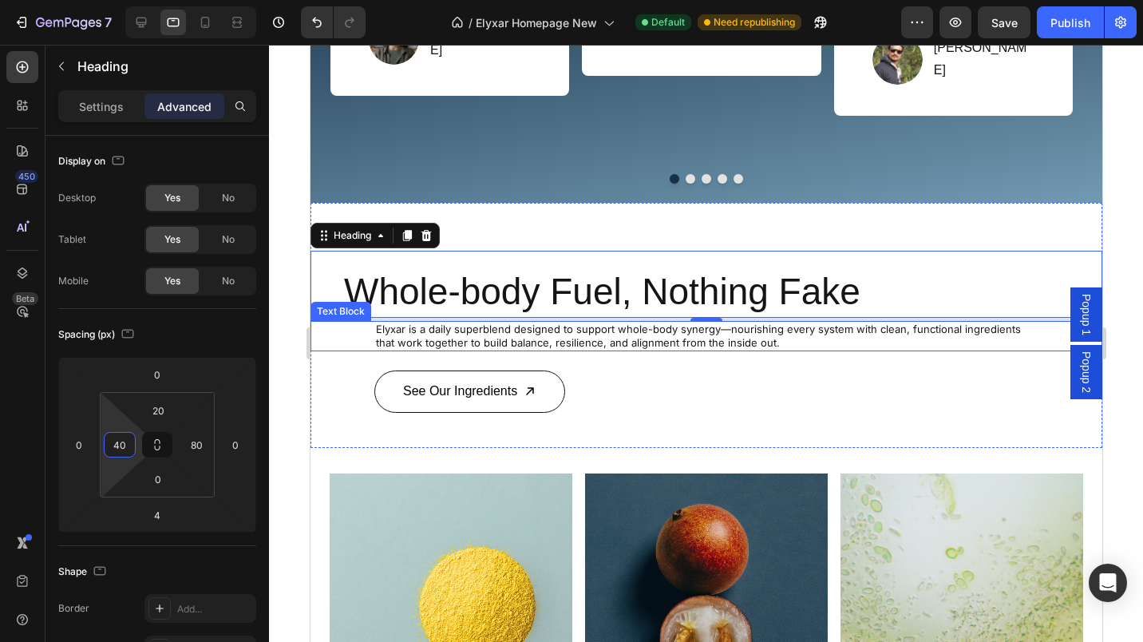
click at [365, 338] on div "Elyxar is a daily superblend designed to support whole-body synergy—nourishing …" at bounding box center [706, 336] width 792 height 30
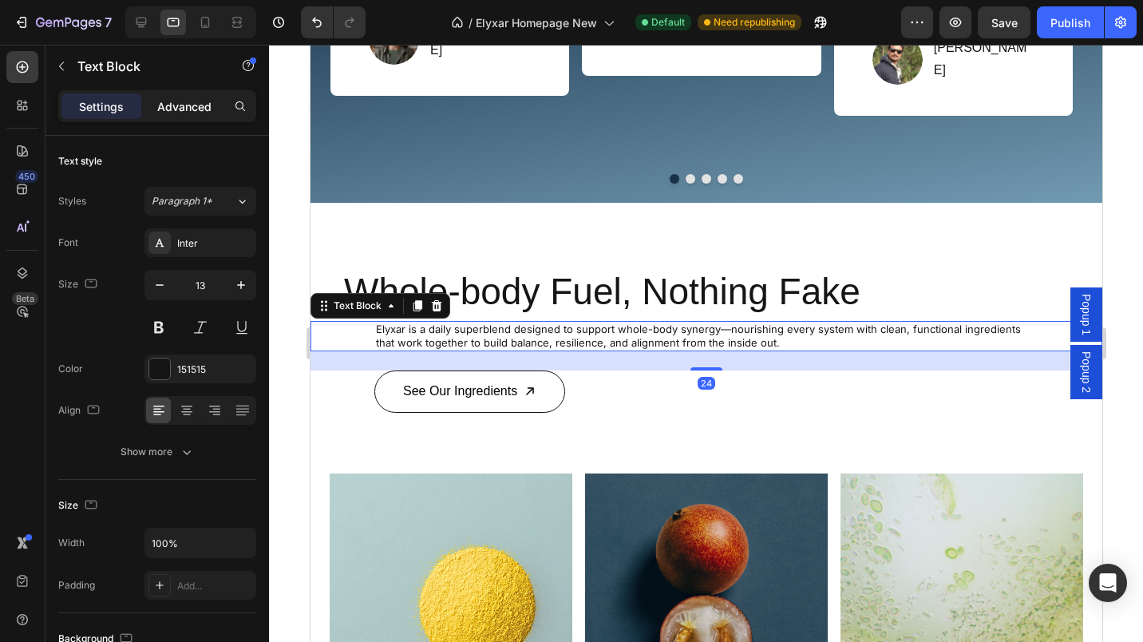
click at [186, 117] on div "Advanced" at bounding box center [184, 106] width 80 height 26
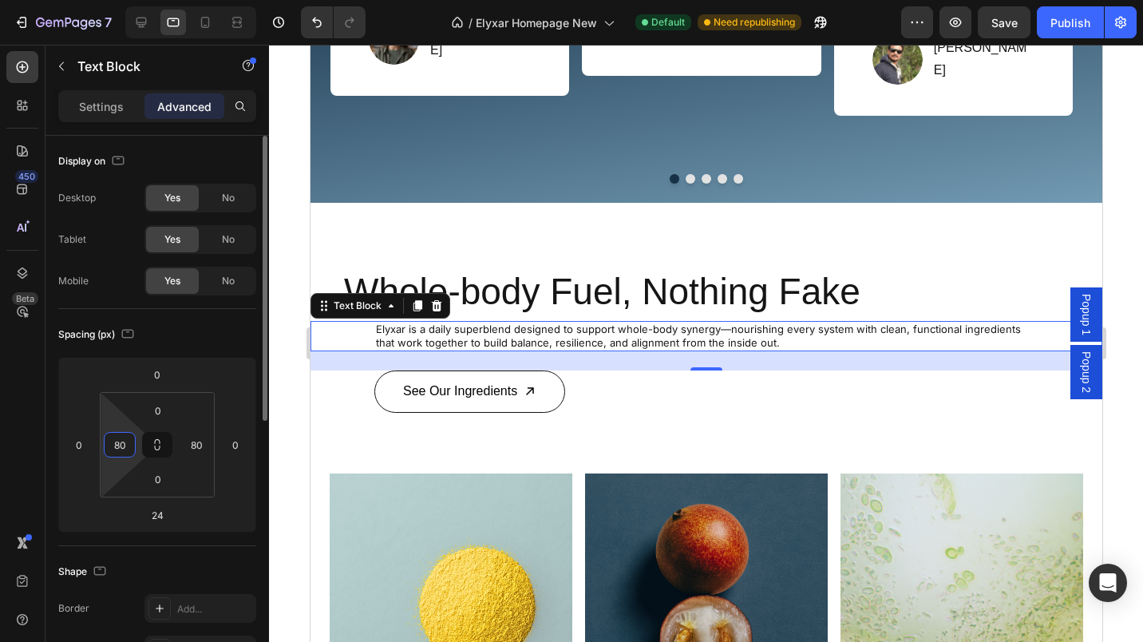
click at [106, 0] on html "7 Version history / Elyxar Homepage New Default Need republishing Preview Save …" at bounding box center [571, 0] width 1143 height 0
type input "40"
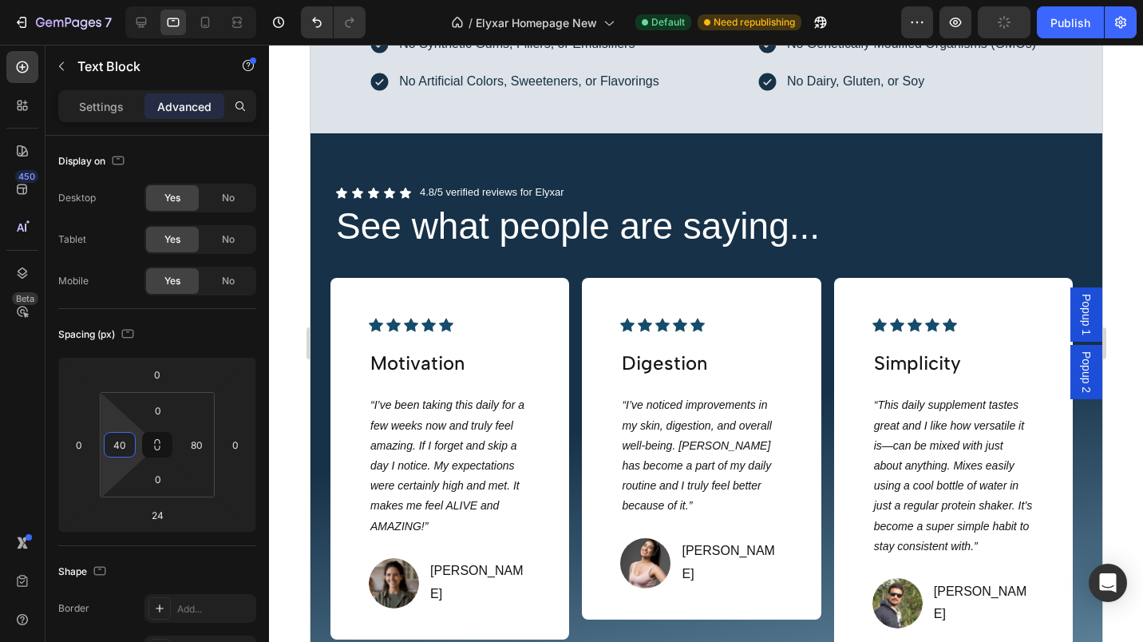
scroll to position [3520, 0]
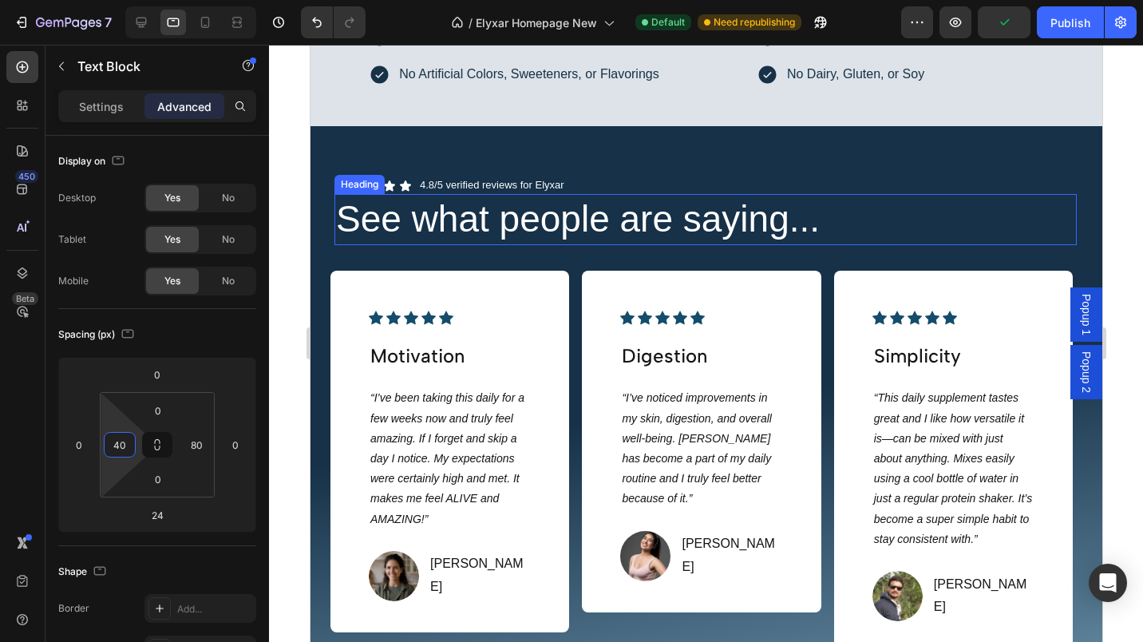
click at [364, 223] on h2 "See what people are saying..." at bounding box center [705, 219] width 742 height 51
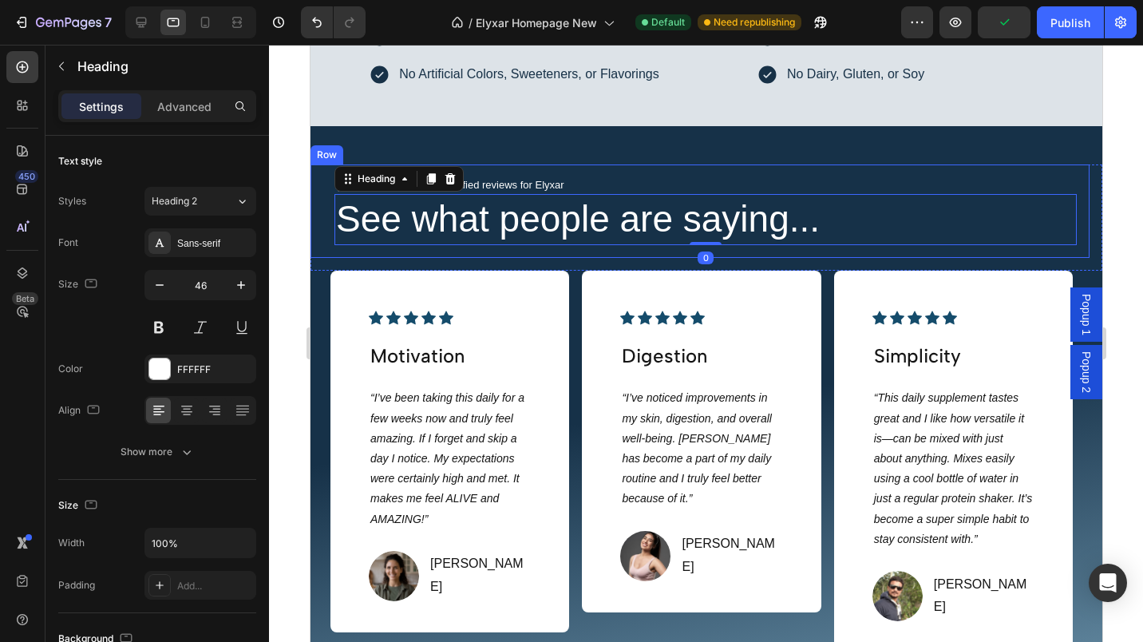
click at [328, 229] on div "Icon Icon Icon Icon Icon Icon List 4.8/5 verified reviews for Elyxar Text Block…" at bounding box center [699, 210] width 779 height 93
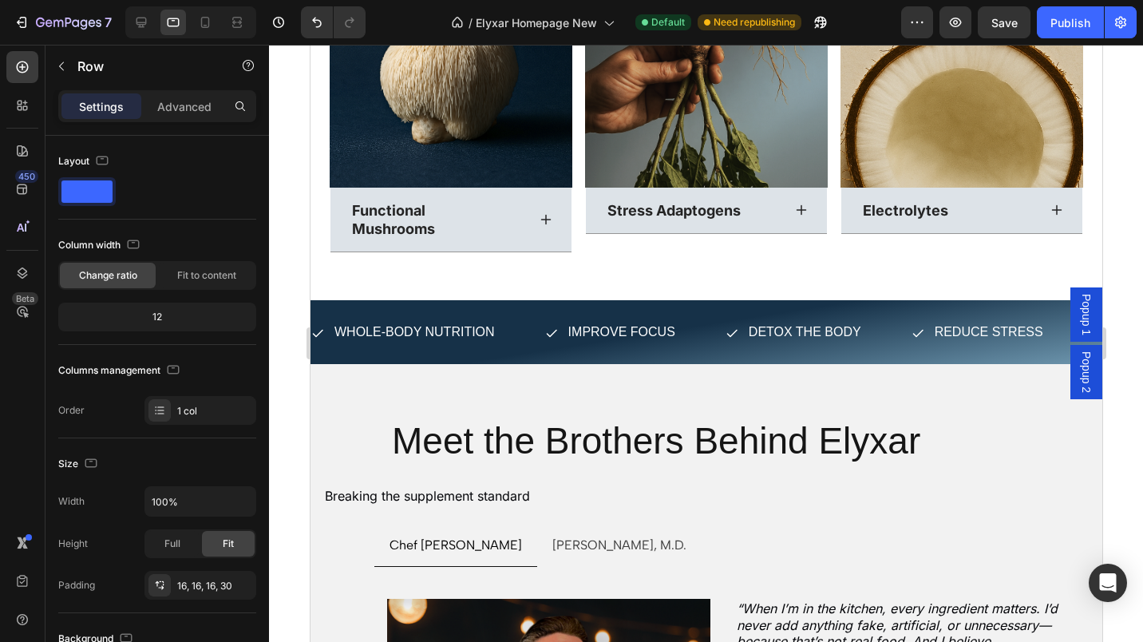
scroll to position [5001, 0]
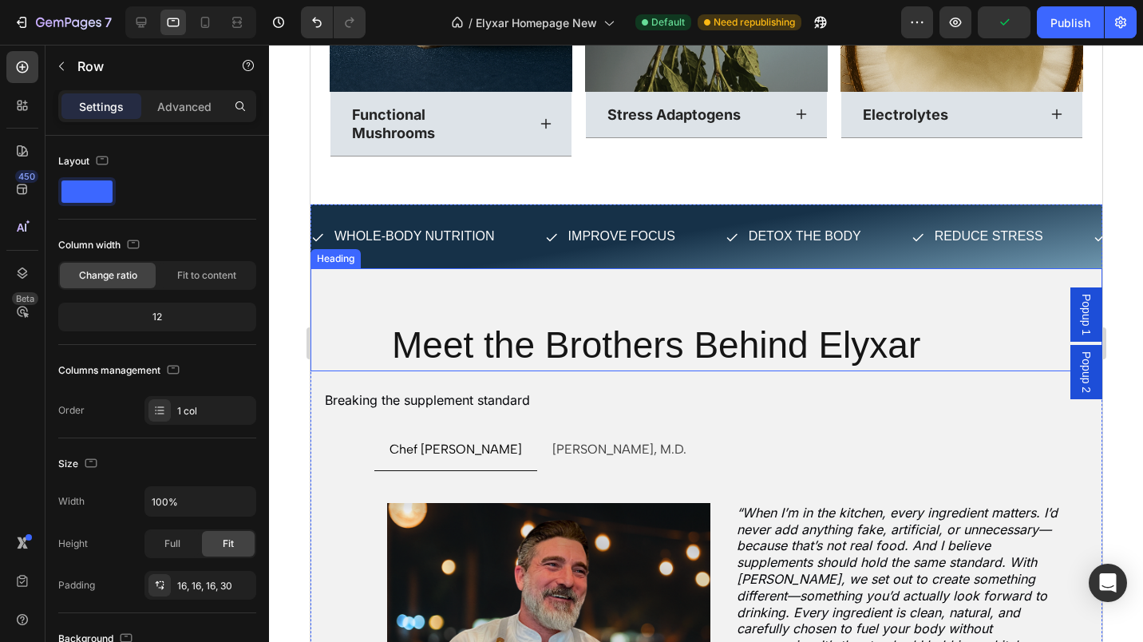
click at [381, 334] on div "Meet the Brothers Behind Elyxar Heading" at bounding box center [706, 319] width 792 height 103
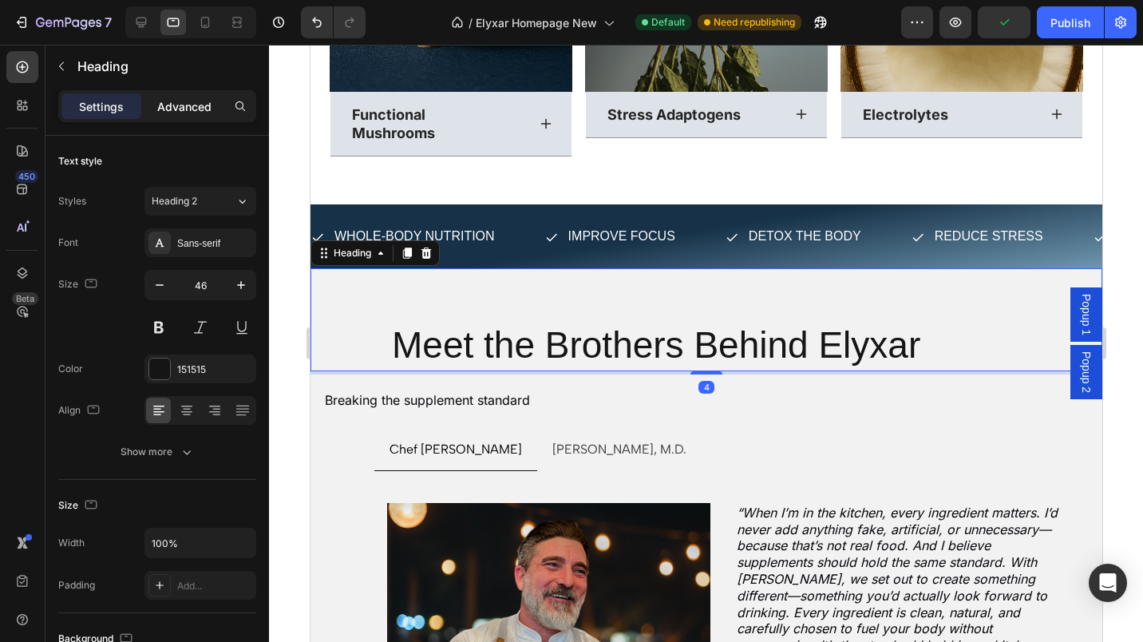
click at [176, 112] on p "Advanced" at bounding box center [184, 106] width 54 height 17
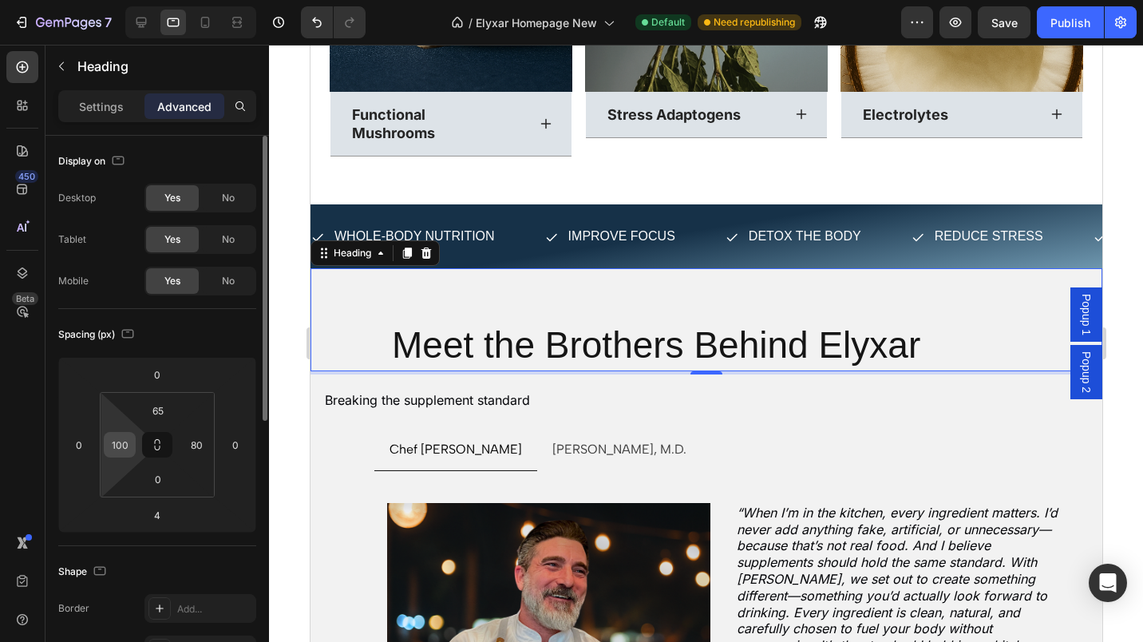
click at [110, 442] on input "100" at bounding box center [120, 445] width 24 height 24
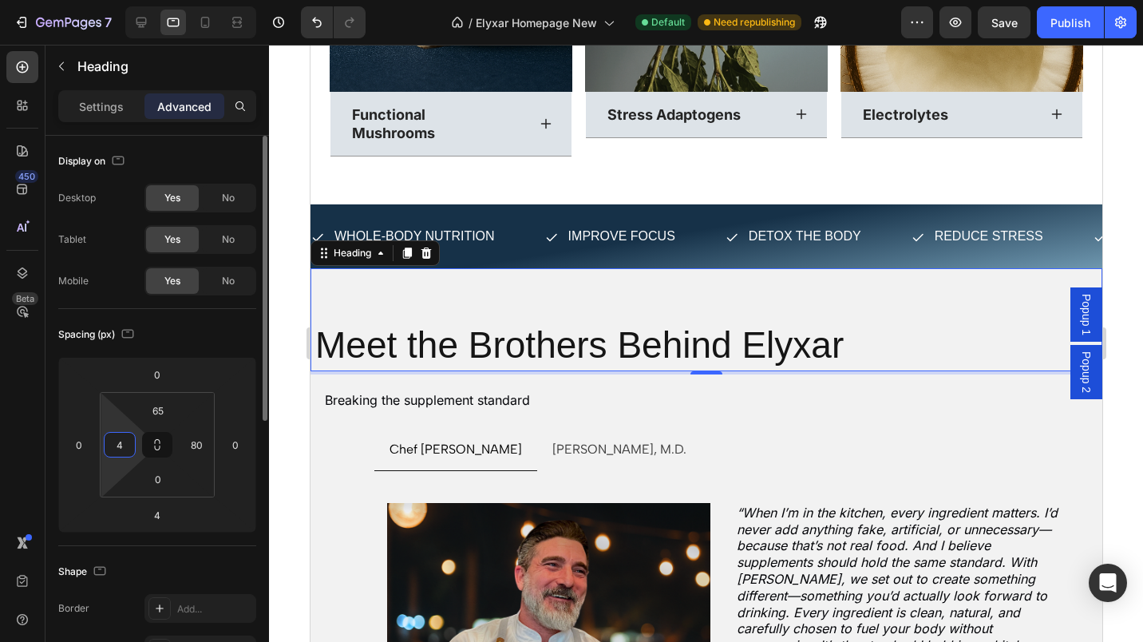
type input "40"
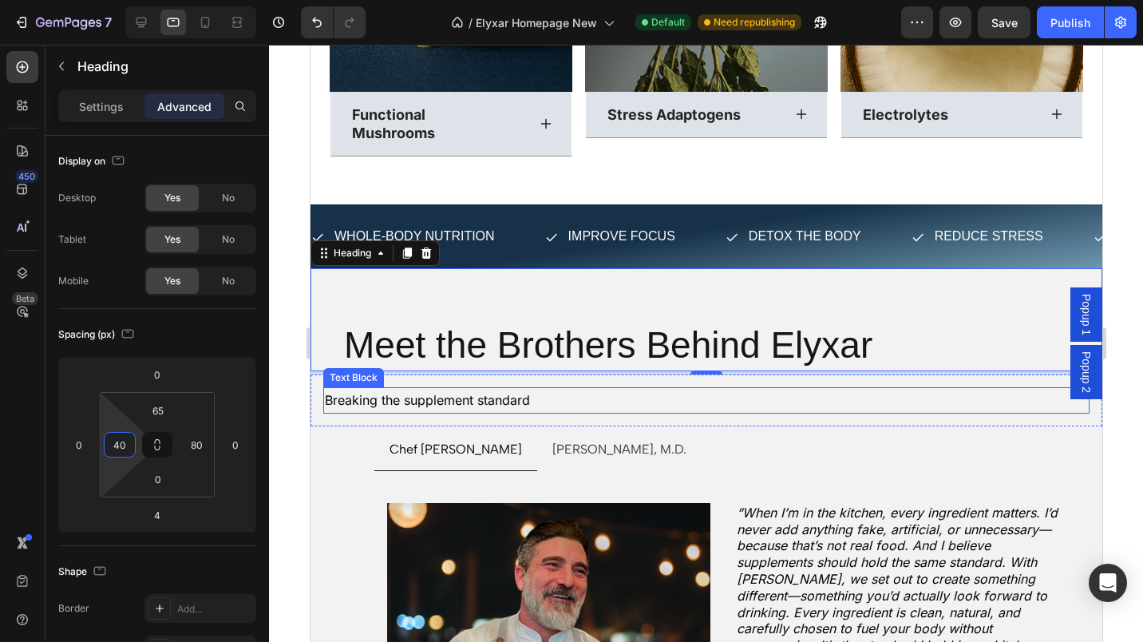
click at [358, 393] on p "Breaking the supplement standard" at bounding box center [705, 400] width 763 height 23
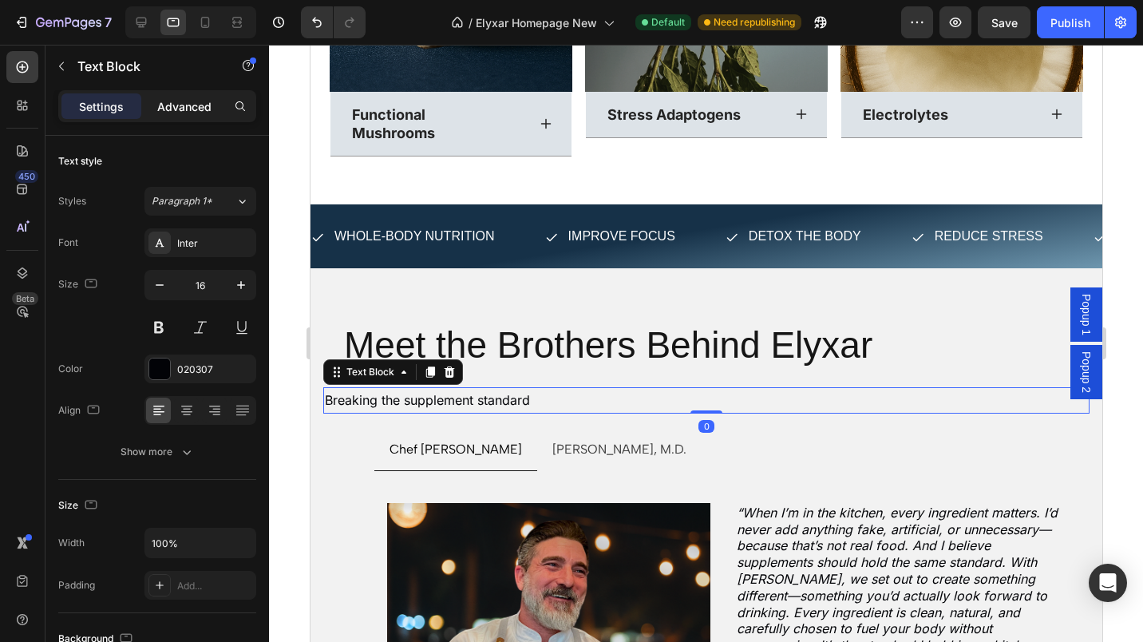
click at [179, 105] on p "Advanced" at bounding box center [184, 106] width 54 height 17
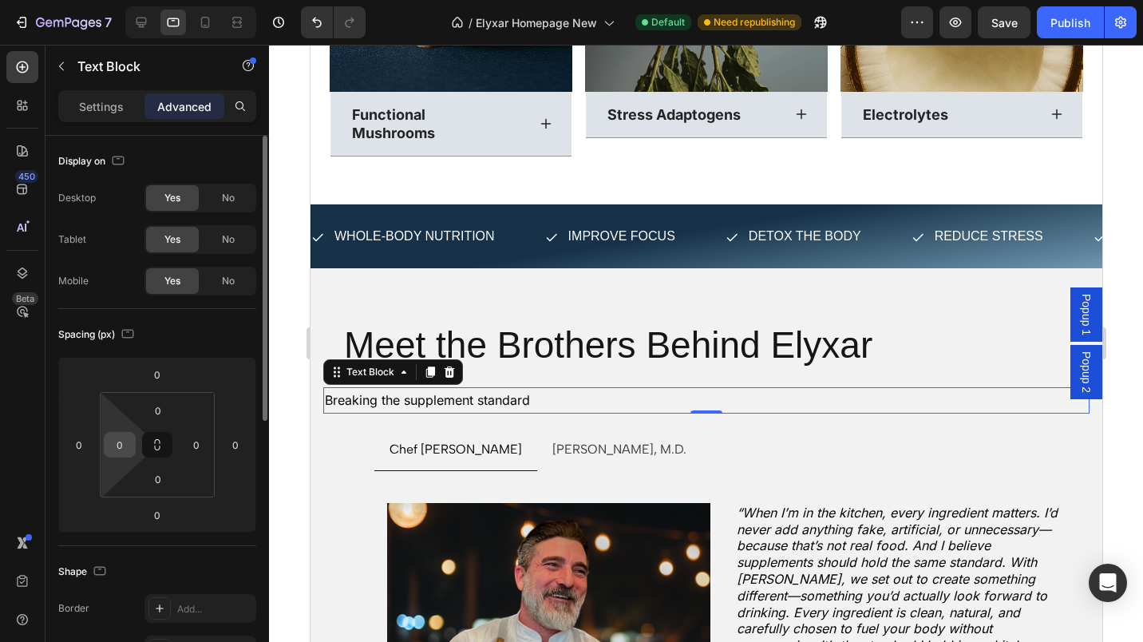
click at [113, 443] on input "0" at bounding box center [120, 445] width 24 height 24
type input "24"
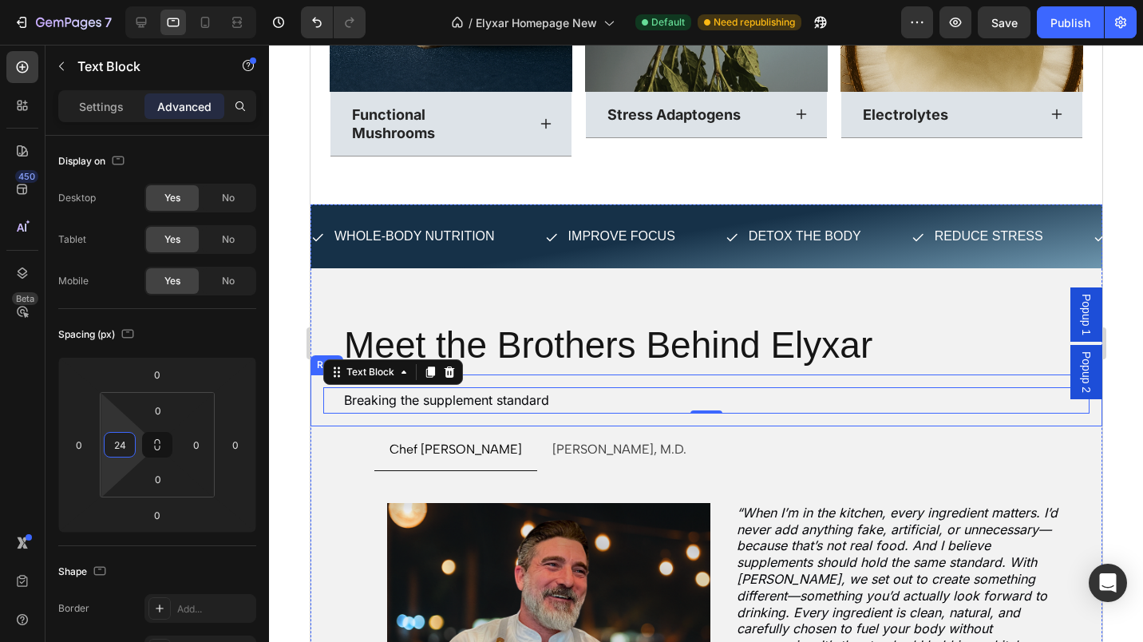
click at [372, 413] on div "Breaking the supplement standard Text Block 0 Row" at bounding box center [706, 400] width 792 height 52
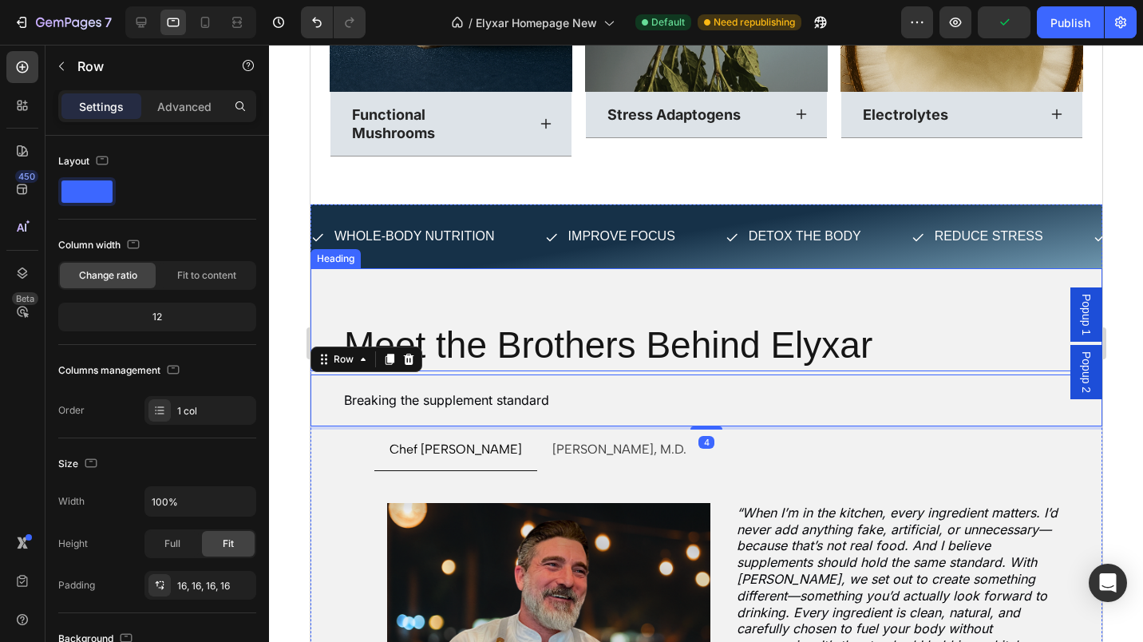
scroll to position [5116, 0]
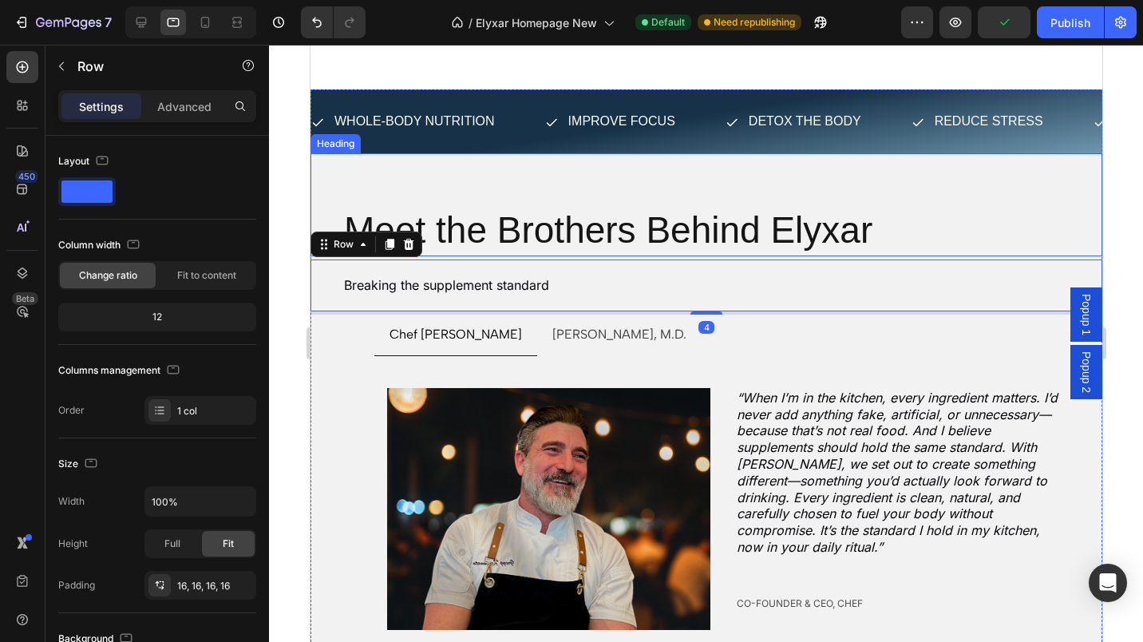
click at [474, 356] on div "Image Row “When I’m in the kitchen, every ingredient matters. I’d never add any…" at bounding box center [728, 499] width 708 height 287
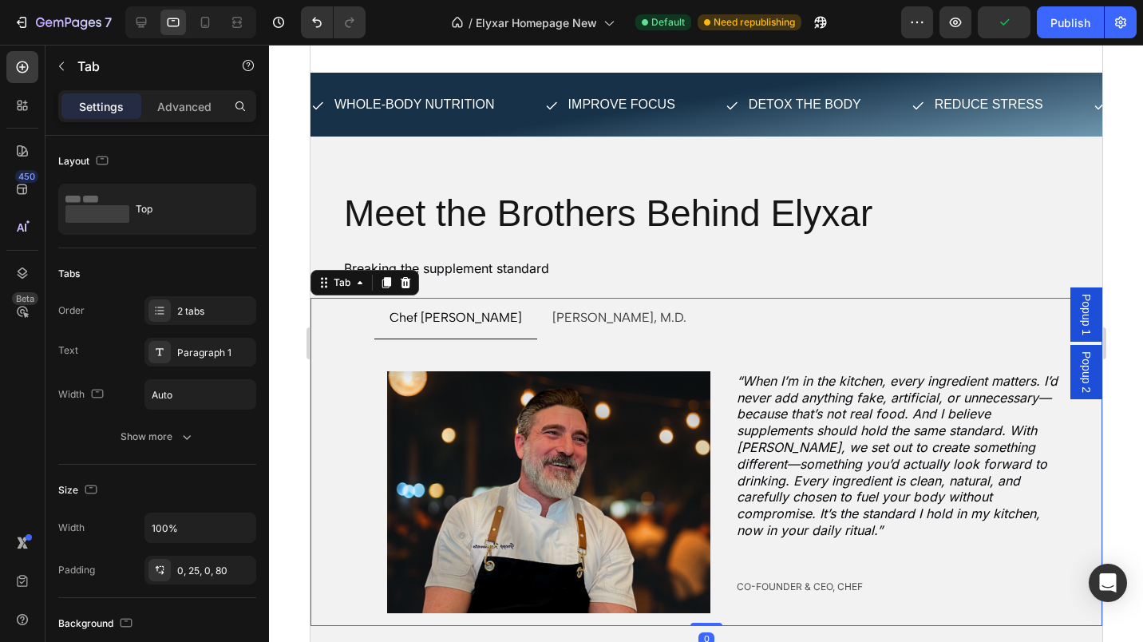
scroll to position [5160, 0]
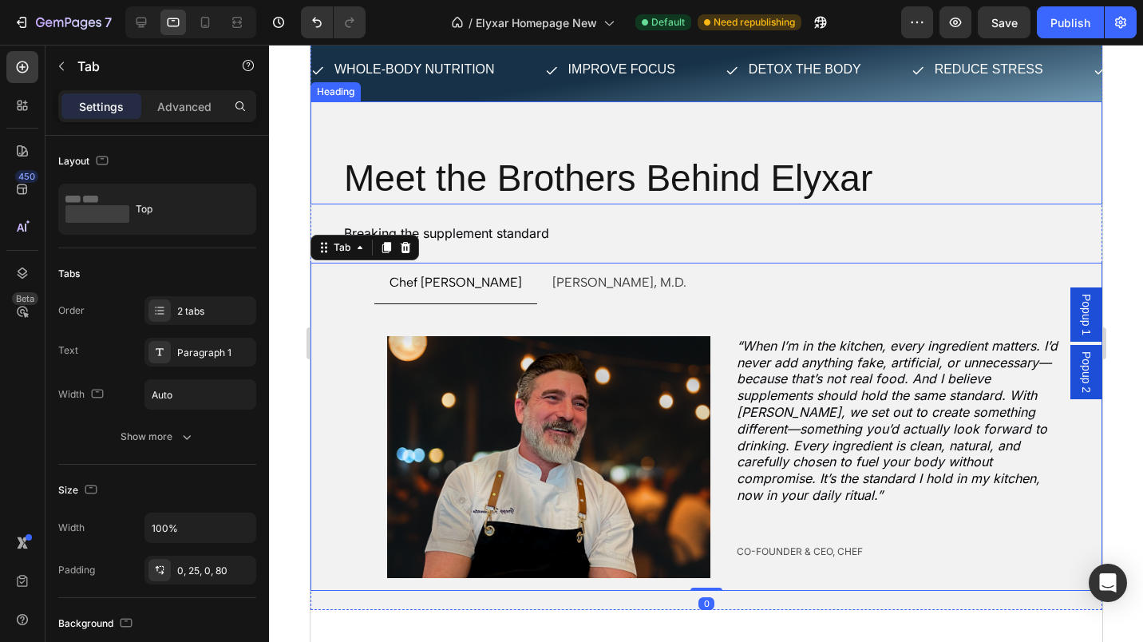
click at [588, 184] on h2 "Meet the Brothers Behind Elyxar" at bounding box center [690, 178] width 696 height 51
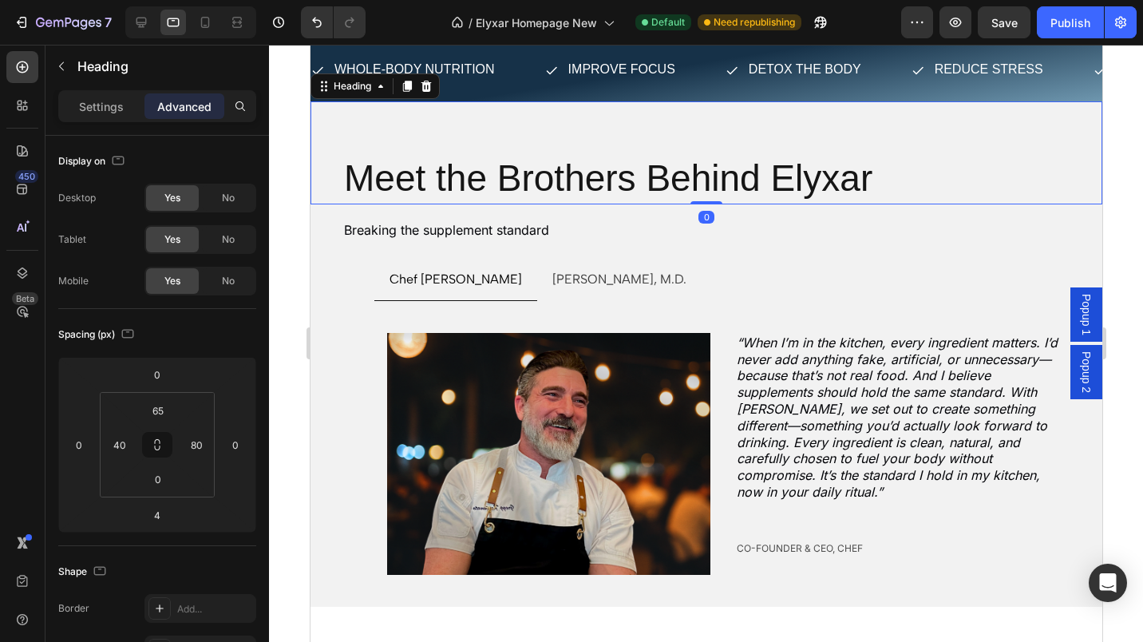
drag, startPoint x: 687, startPoint y: 207, endPoint x: 686, endPoint y: 163, distance: 43.9
click at [686, 163] on div "Meet the Brothers Behind Elyxar Heading 0" at bounding box center [706, 152] width 792 height 103
type input "0"
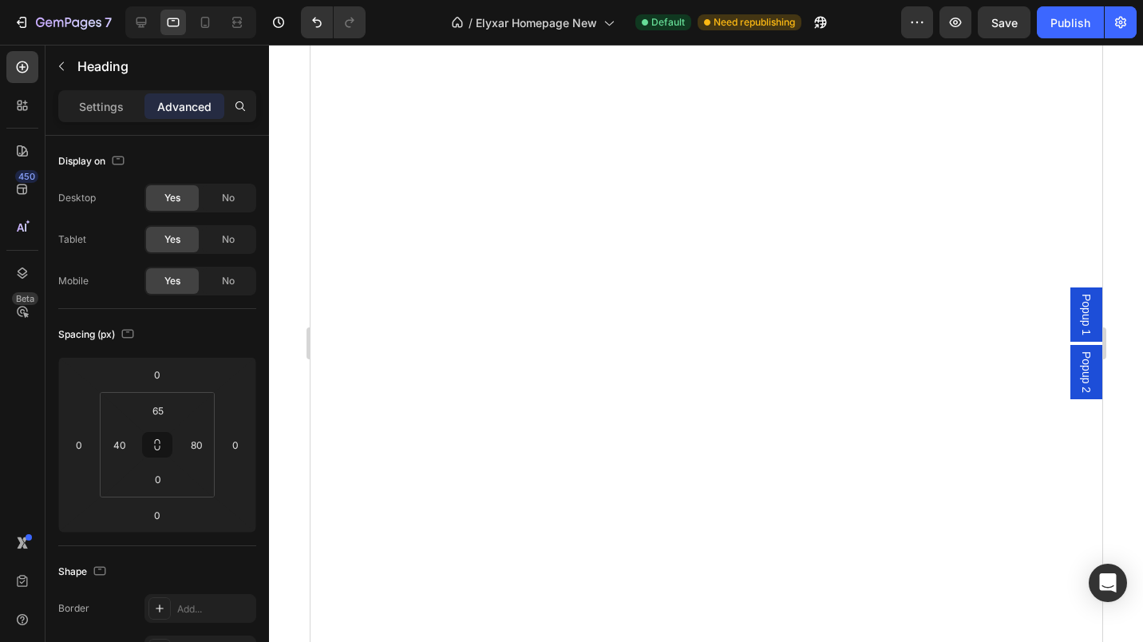
scroll to position [3317, 0]
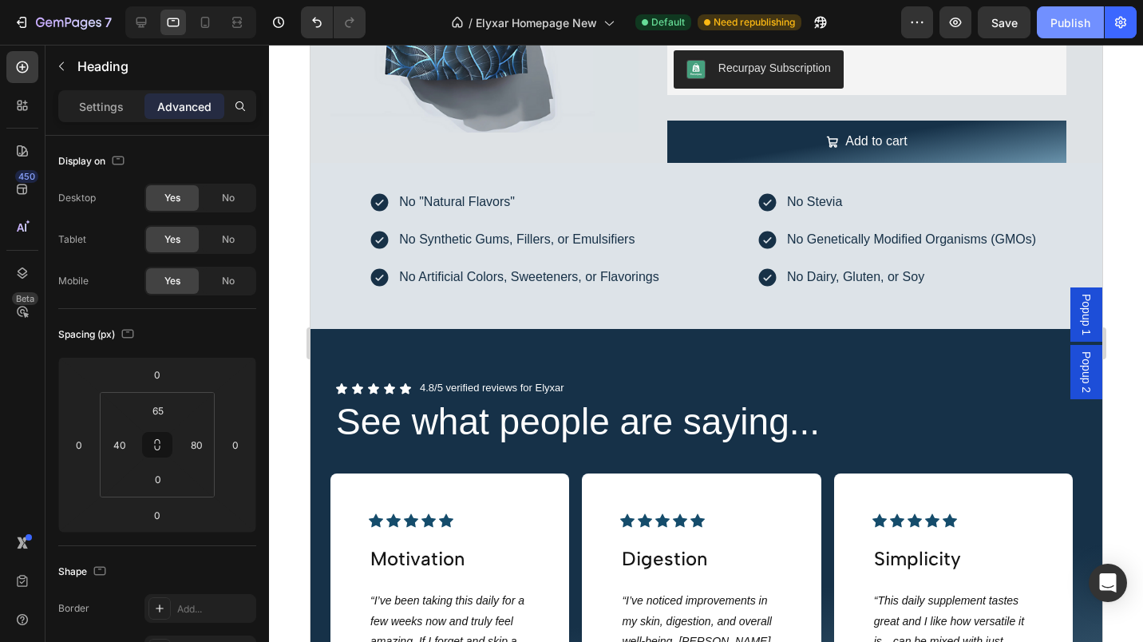
click at [1071, 14] on div "Publish" at bounding box center [1070, 22] width 40 height 17
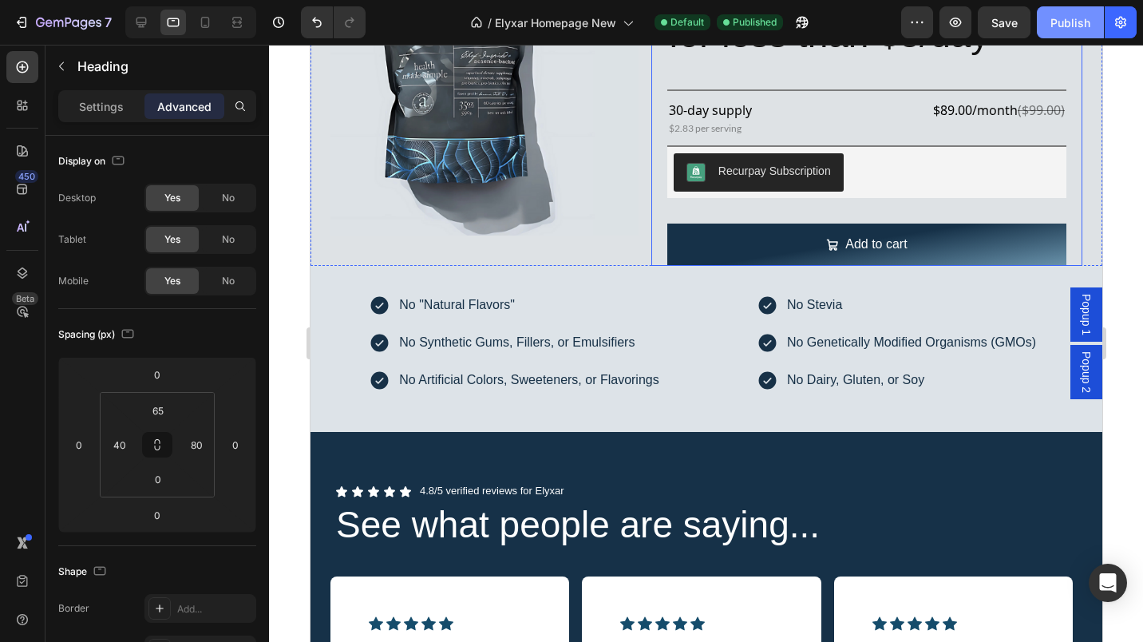
click at [651, 109] on div "Get started with Elyxar for less than $3/day Heading Row Title Line 30-day supp…" at bounding box center [866, 107] width 431 height 317
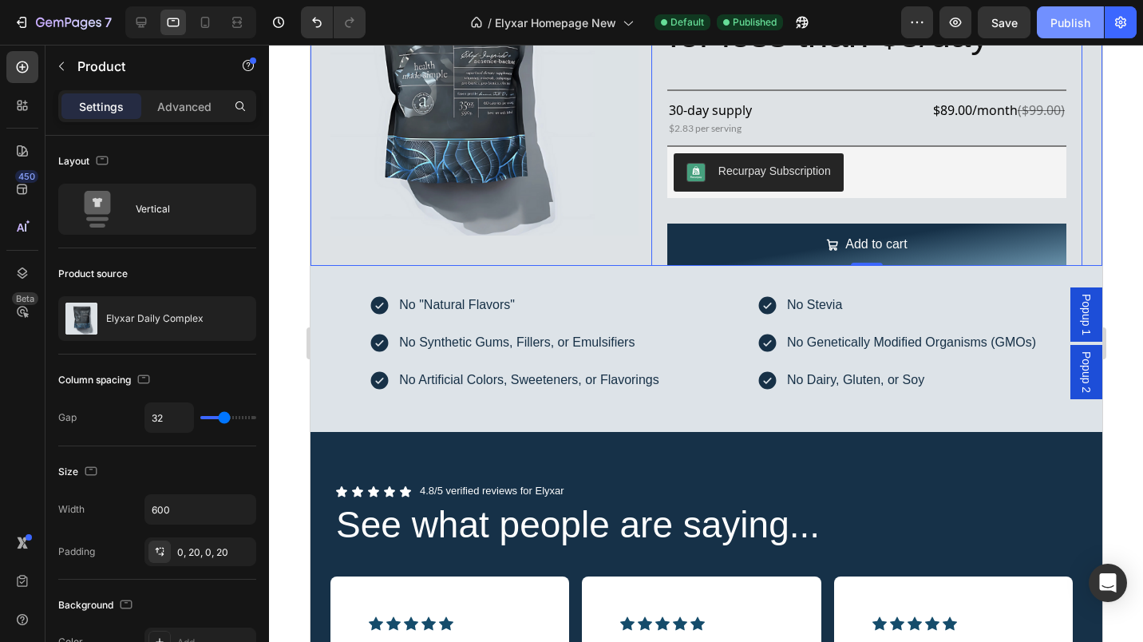
click at [635, 263] on div "Image Get started with Elyxar for less than $3/day Heading Row Title Line 30-da…" at bounding box center [706, 71] width 792 height 389
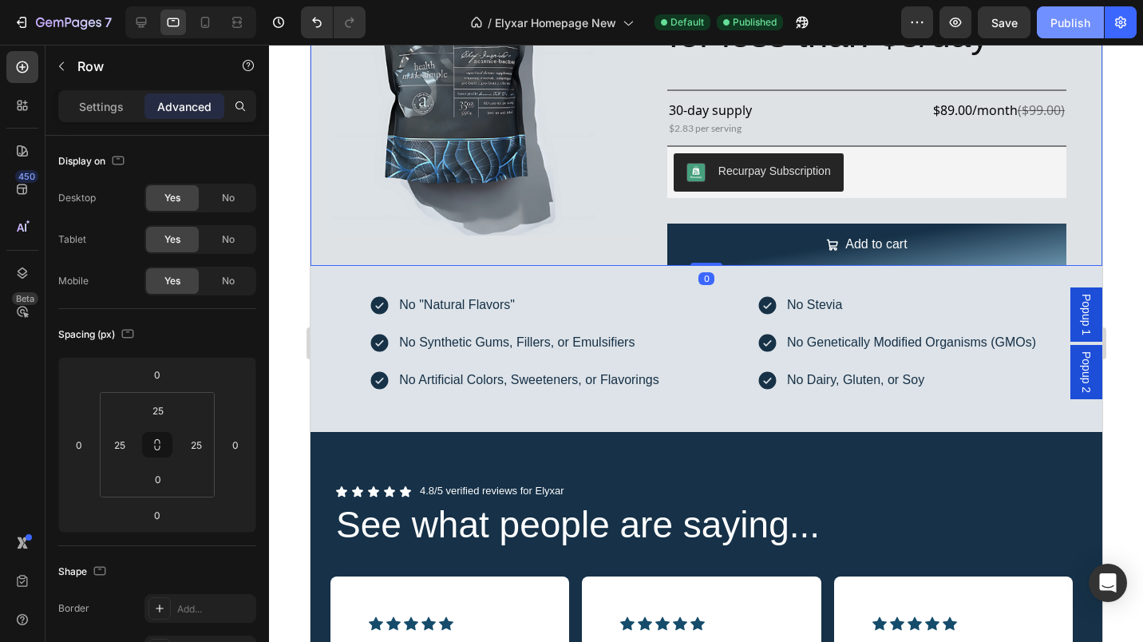
click at [97, 96] on div "Settings" at bounding box center [101, 106] width 80 height 26
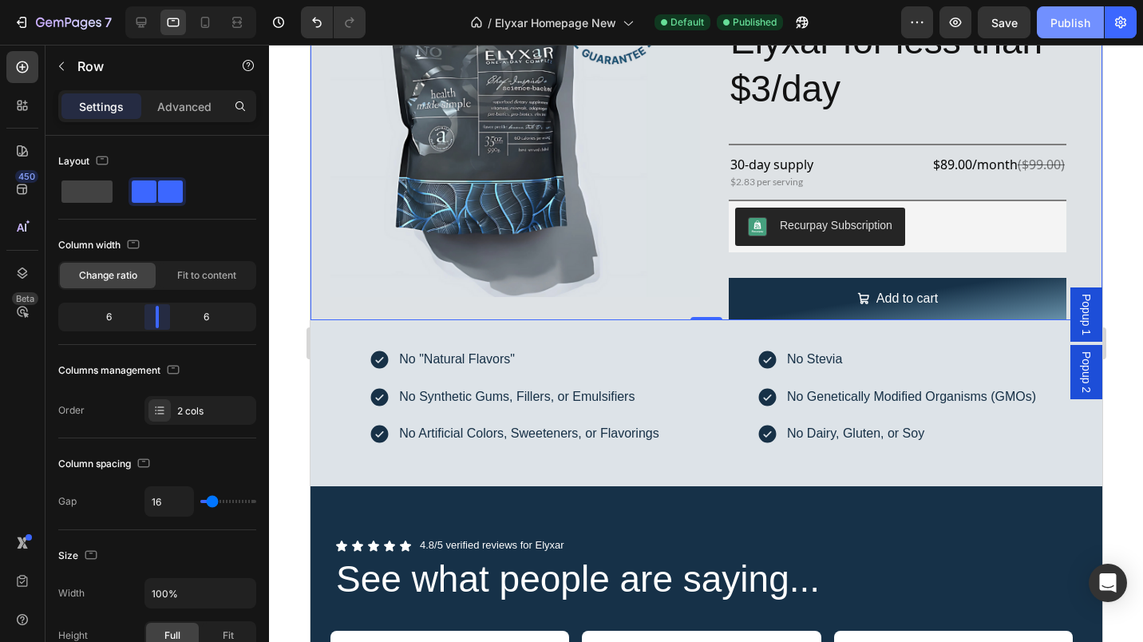
scroll to position [3182, 0]
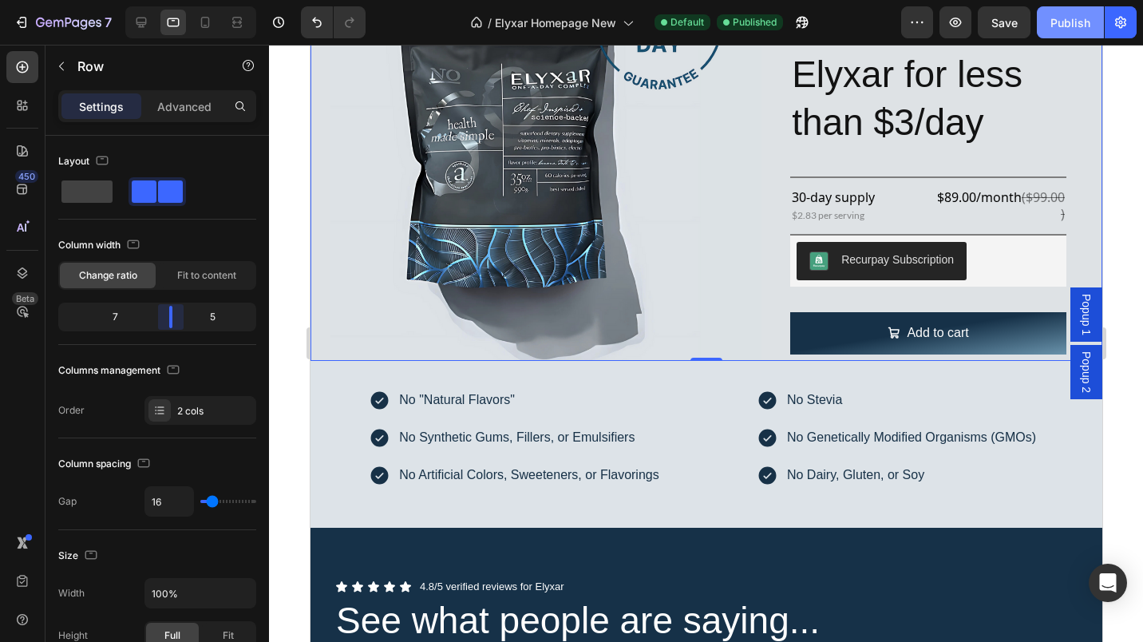
drag, startPoint x: 148, startPoint y: 310, endPoint x: 173, endPoint y: 314, distance: 25.1
click at [173, 314] on div at bounding box center [170, 317] width 29 height 22
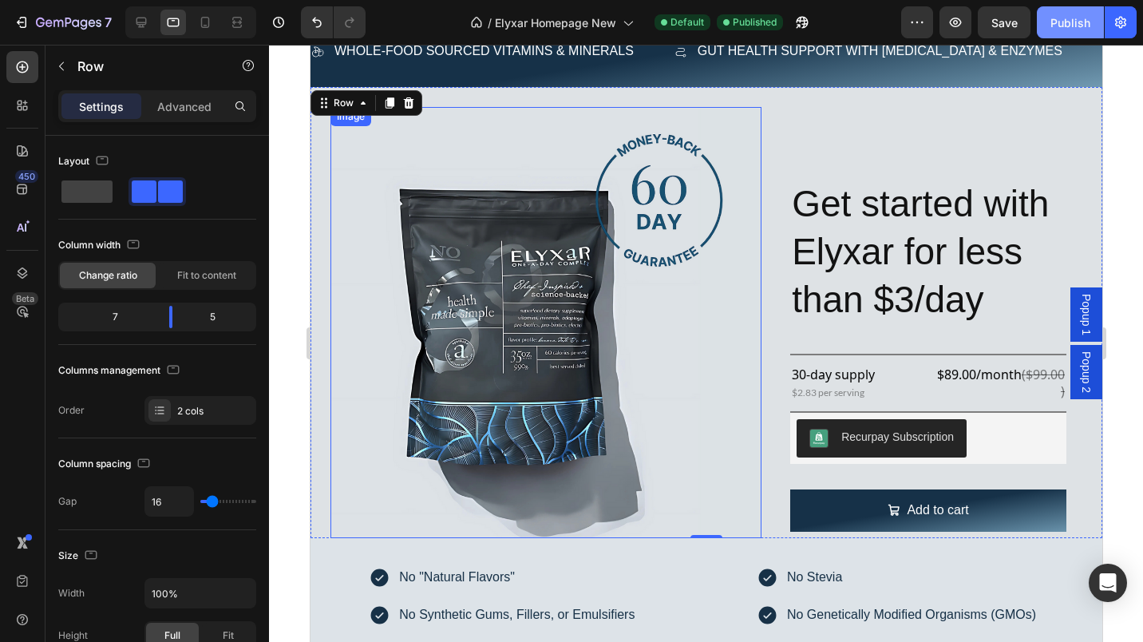
scroll to position [3005, 0]
click at [1073, 23] on div "Publish" at bounding box center [1070, 22] width 40 height 17
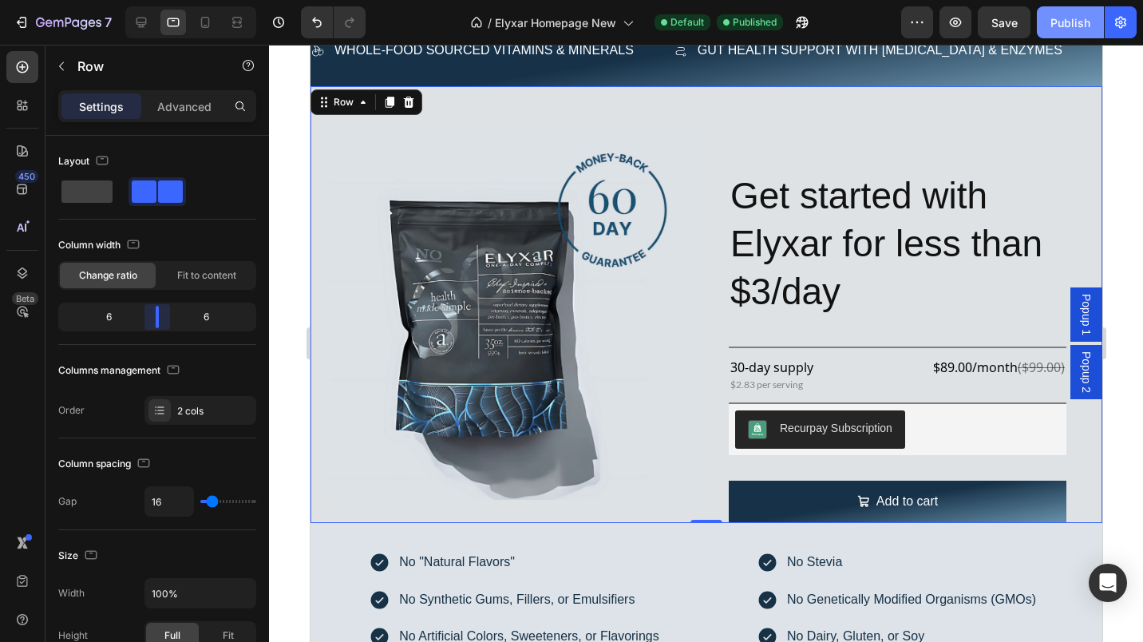
click at [164, 322] on div at bounding box center [157, 317] width 29 height 22
click at [1063, 17] on div "Publish" at bounding box center [1070, 22] width 40 height 17
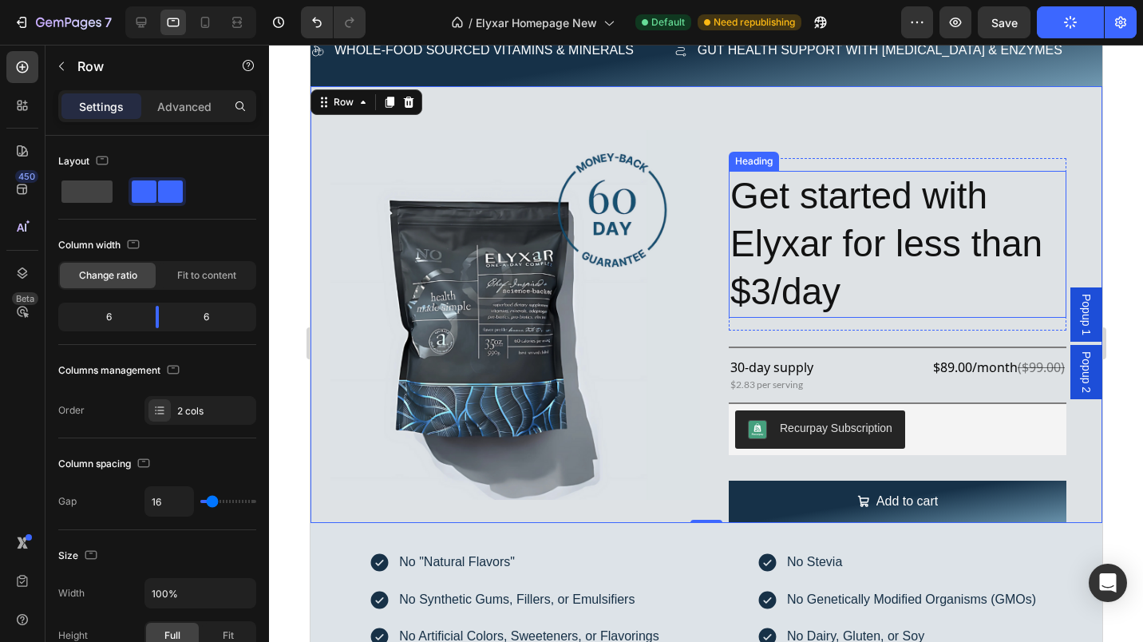
click at [817, 233] on h2 "Get started with Elyxar for less than $3/day" at bounding box center [897, 244] width 338 height 146
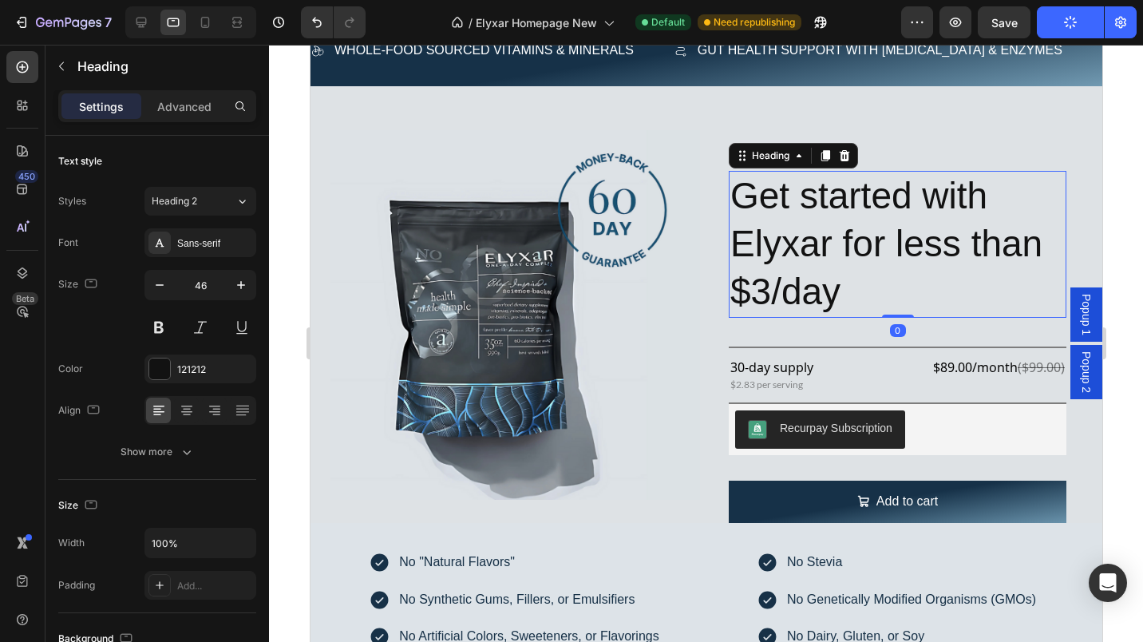
click at [159, 286] on icon "button" at bounding box center [160, 285] width 16 height 16
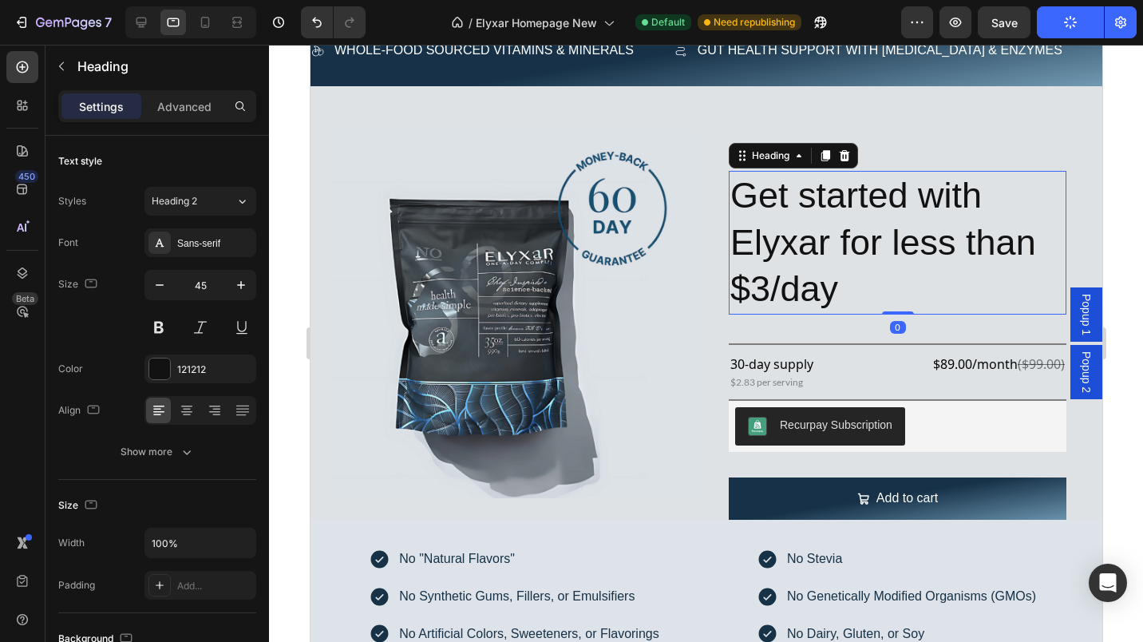
click at [159, 286] on icon "button" at bounding box center [160, 285] width 16 height 16
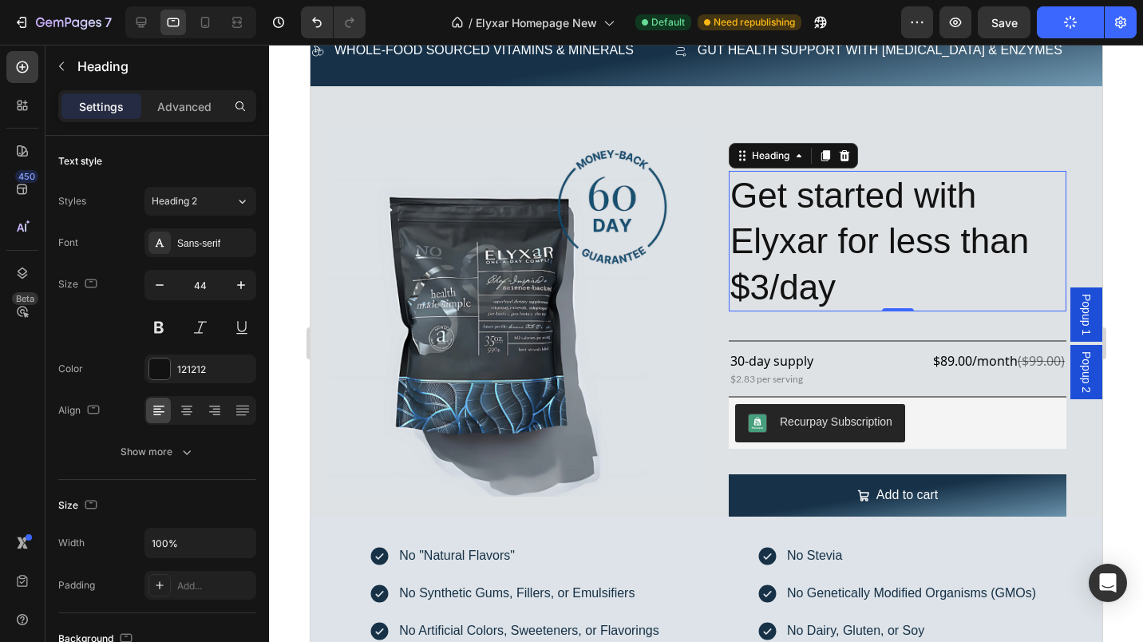
click at [159, 286] on icon "button" at bounding box center [160, 285] width 16 height 16
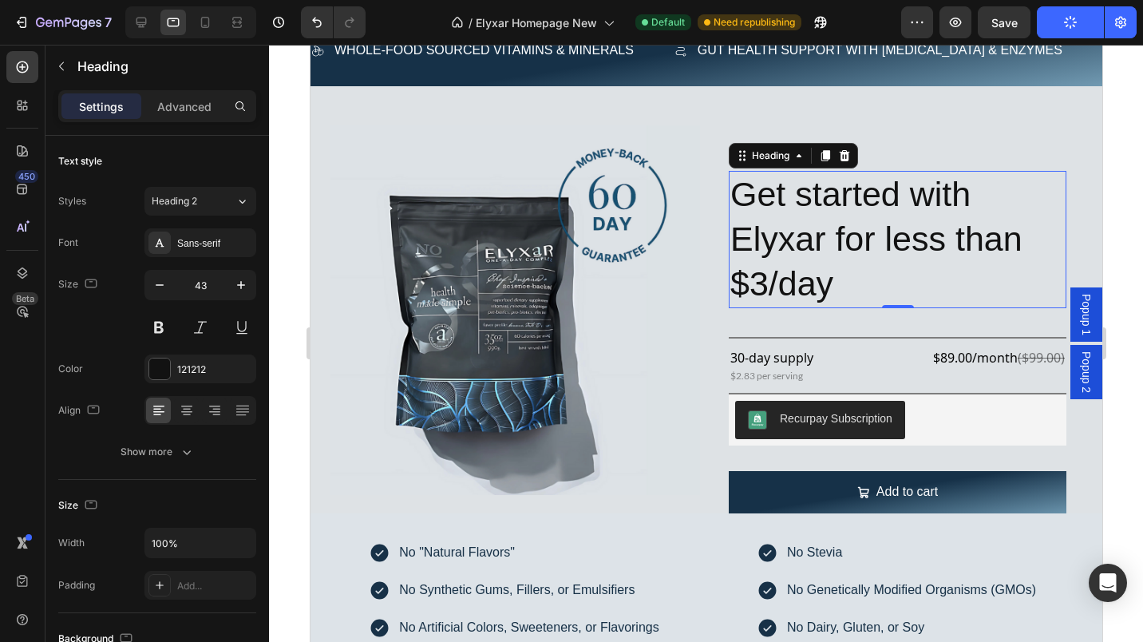
click at [159, 286] on icon "button" at bounding box center [160, 285] width 16 height 16
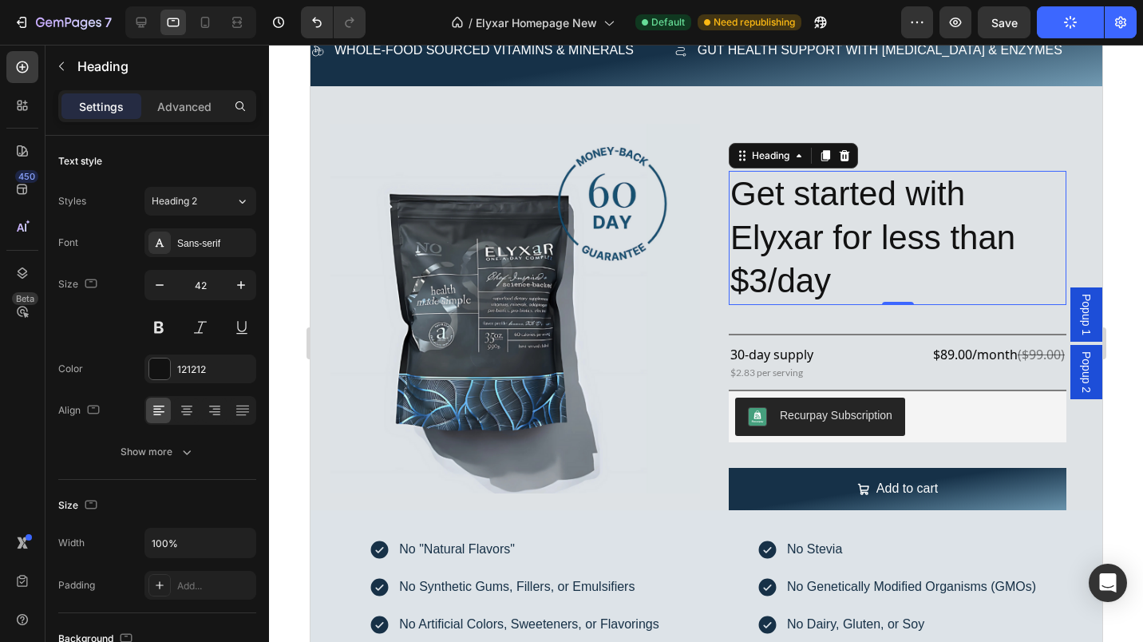
click at [159, 286] on icon "button" at bounding box center [160, 285] width 16 height 16
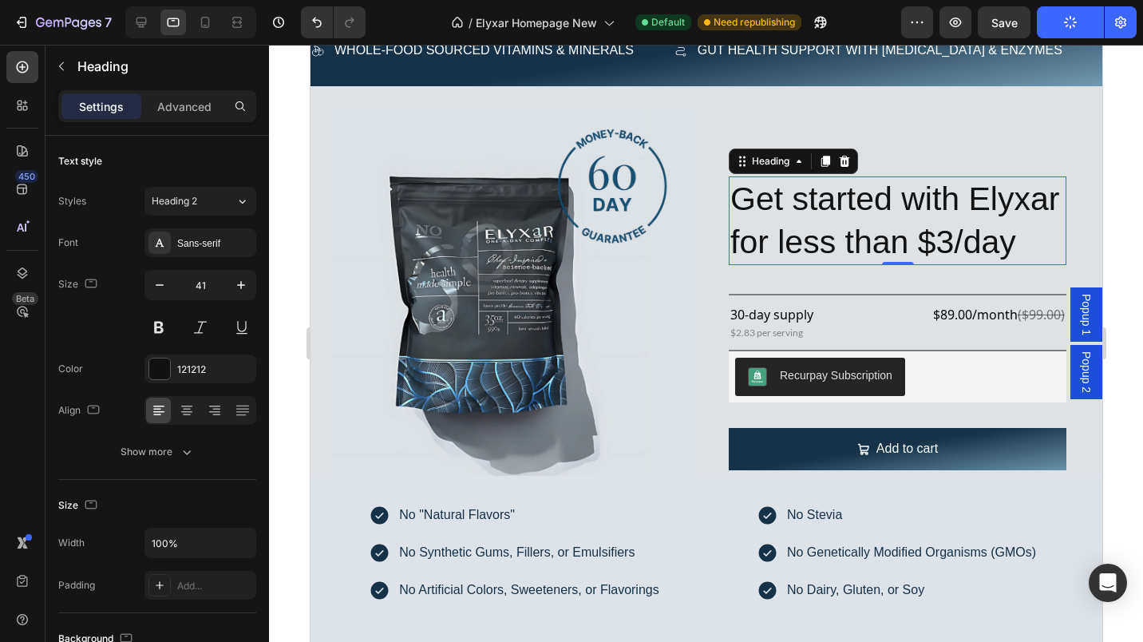
click at [159, 286] on icon "button" at bounding box center [160, 285] width 16 height 16
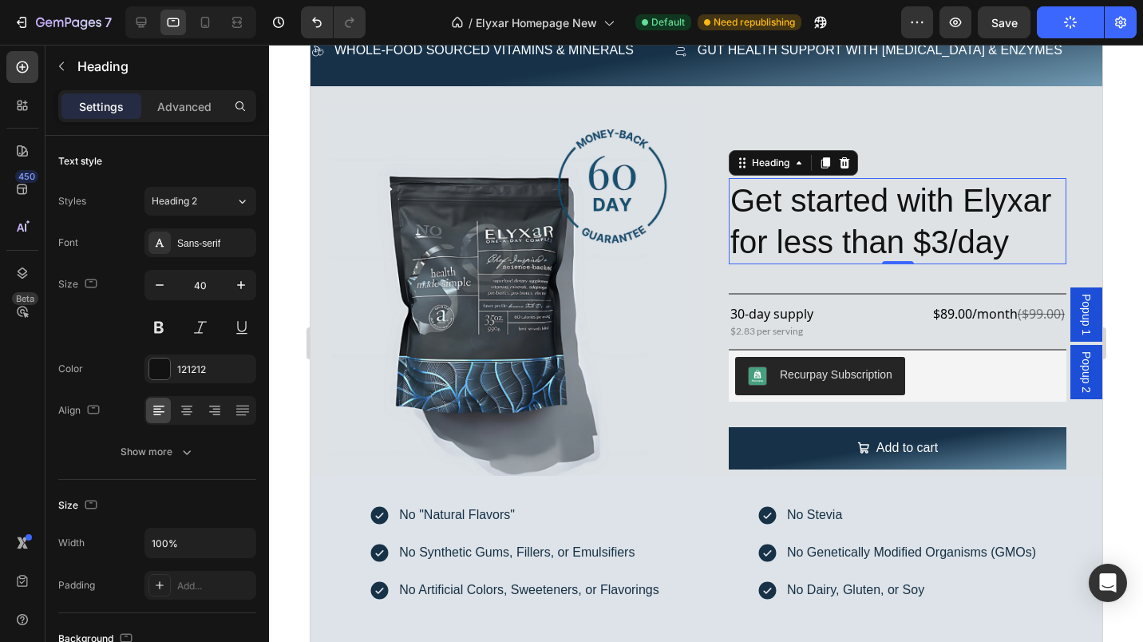
click at [159, 286] on icon "button" at bounding box center [160, 285] width 16 height 16
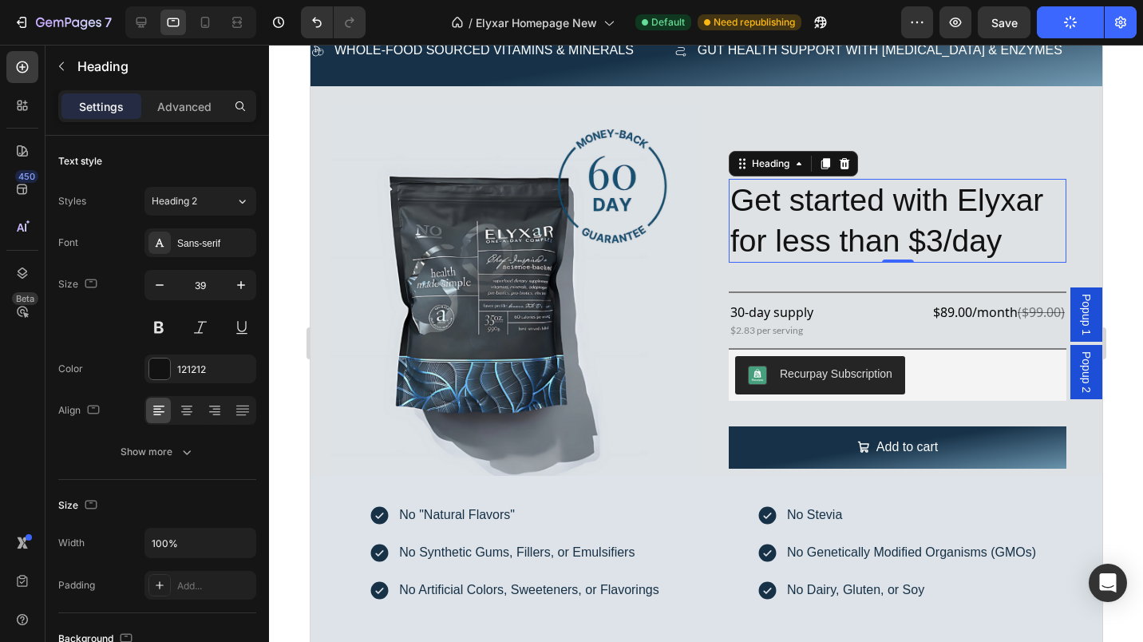
click at [159, 286] on icon "button" at bounding box center [160, 285] width 16 height 16
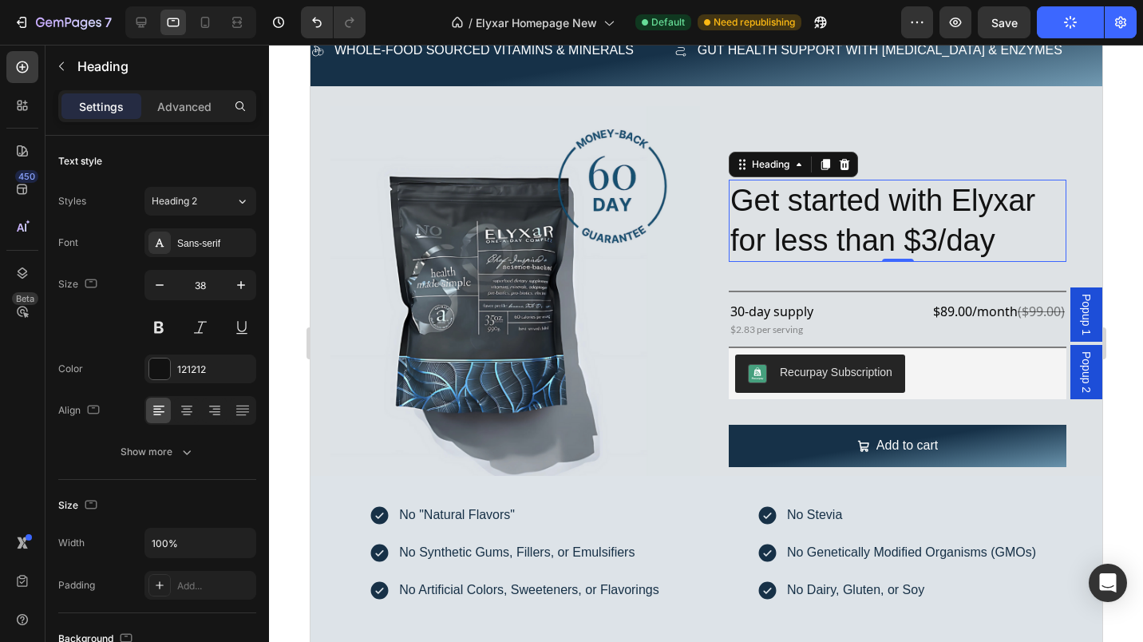
click at [159, 286] on icon "button" at bounding box center [160, 285] width 16 height 16
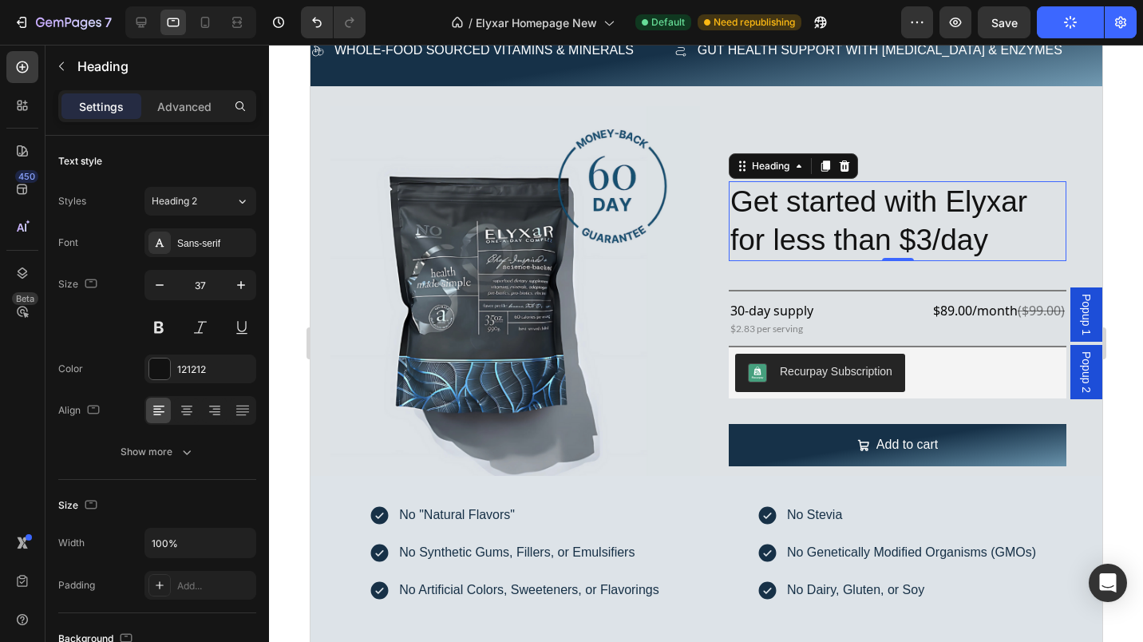
click at [159, 286] on icon "button" at bounding box center [160, 285] width 16 height 16
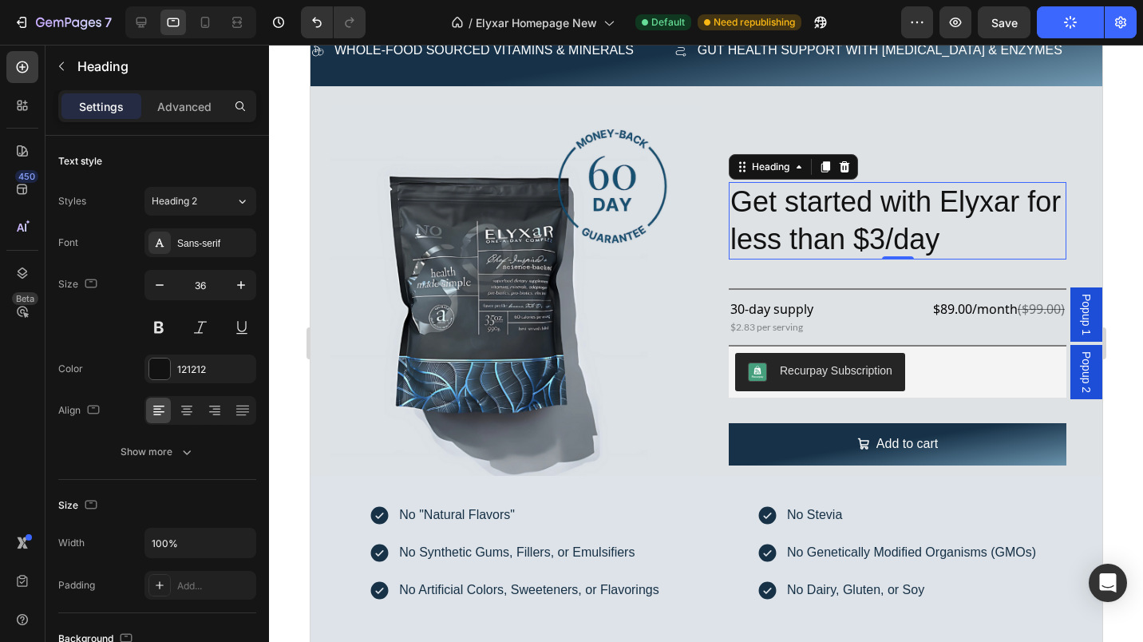
click at [159, 286] on icon "button" at bounding box center [160, 285] width 16 height 16
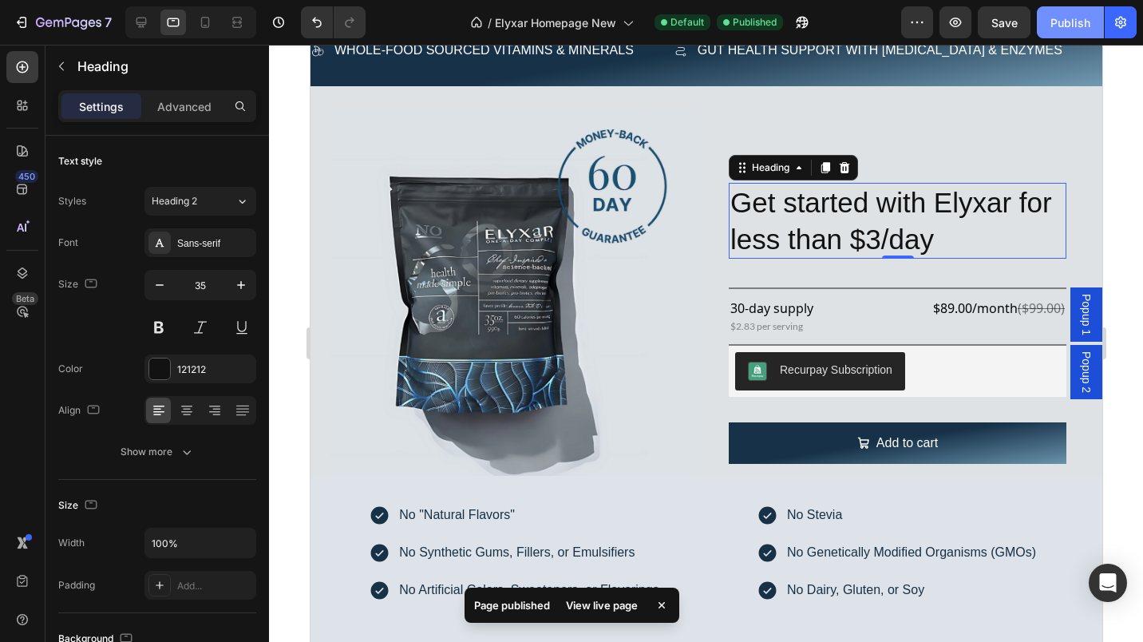
click at [1064, 16] on div "Publish" at bounding box center [1070, 22] width 40 height 17
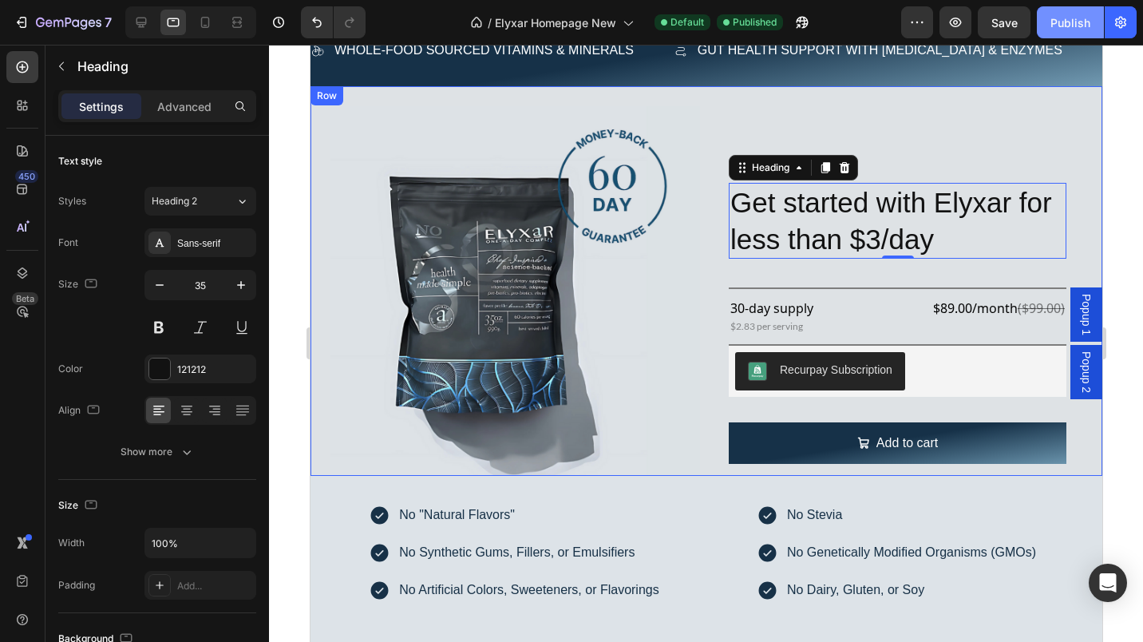
click at [158, 283] on icon "button" at bounding box center [160, 285] width 16 height 16
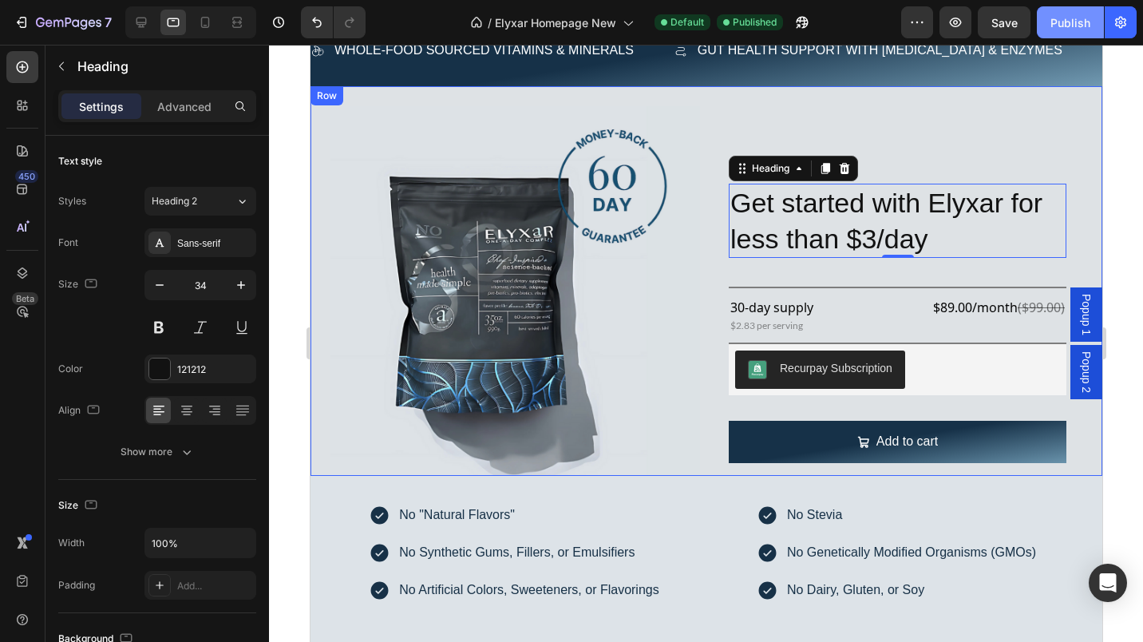
click at [158, 283] on icon "button" at bounding box center [160, 285] width 16 height 16
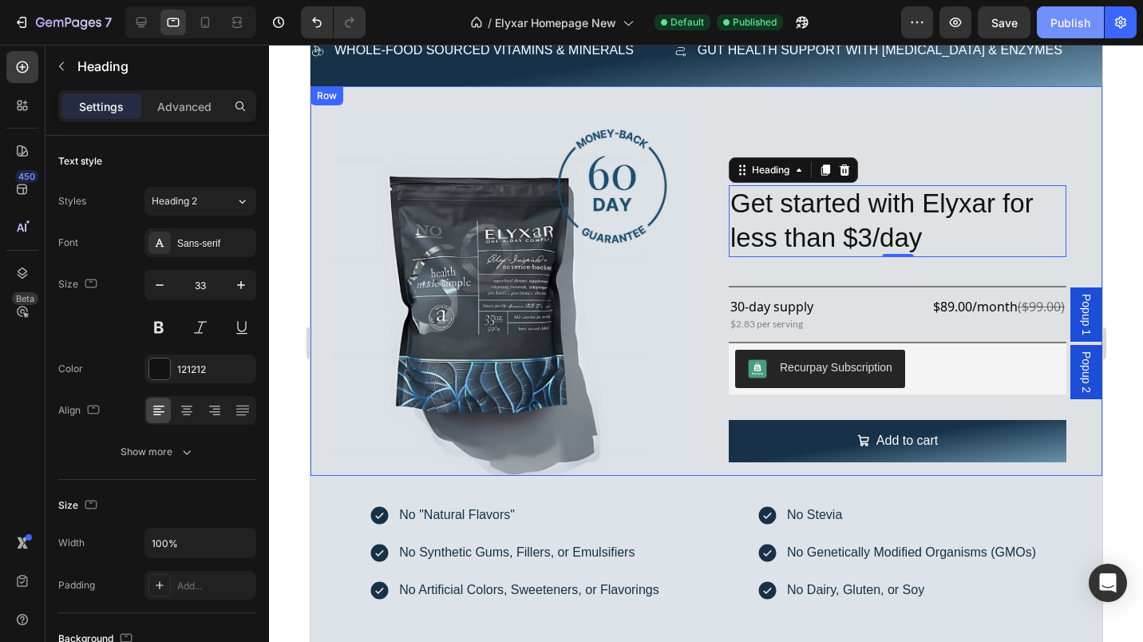
click at [158, 283] on icon "button" at bounding box center [160, 285] width 16 height 16
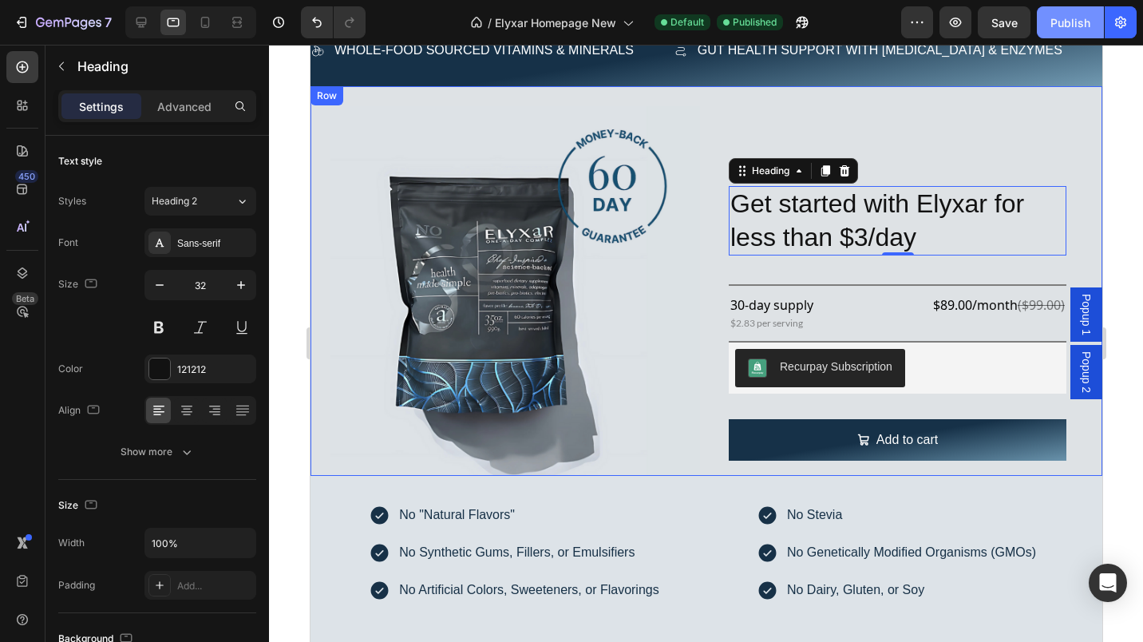
click at [158, 283] on icon "button" at bounding box center [160, 285] width 16 height 16
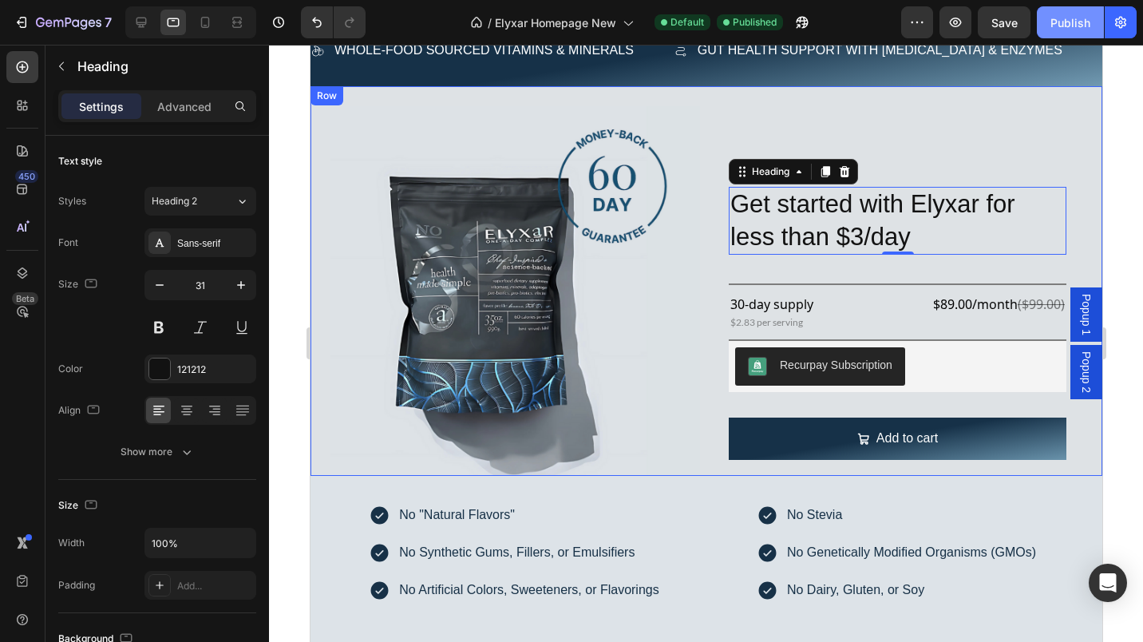
type input "30"
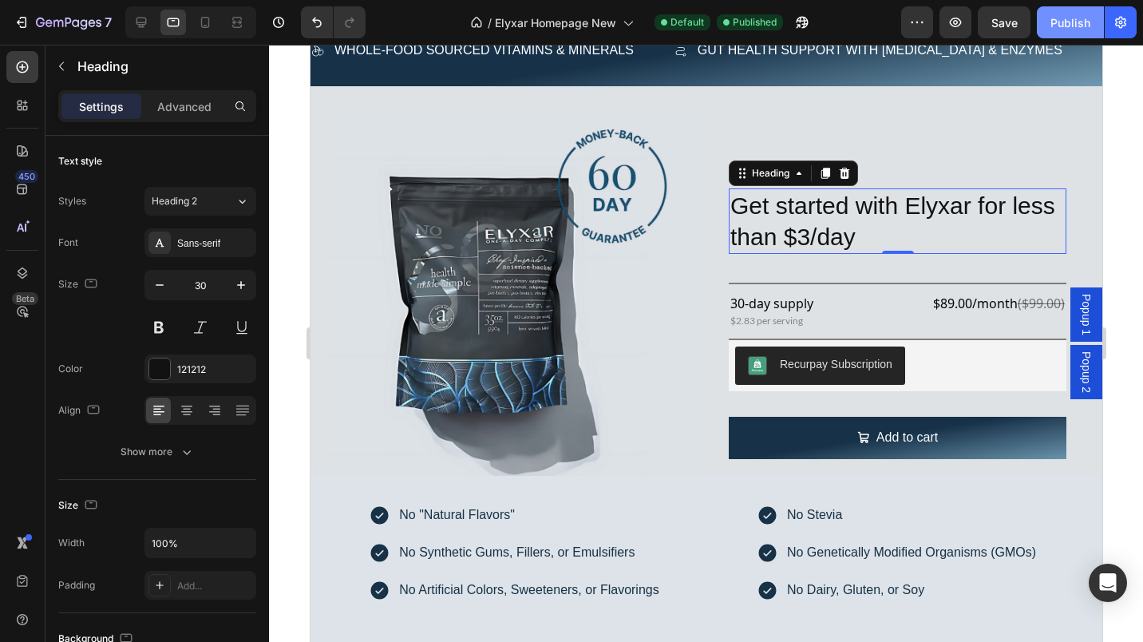
click at [1071, 18] on div "Publish" at bounding box center [1070, 22] width 40 height 17
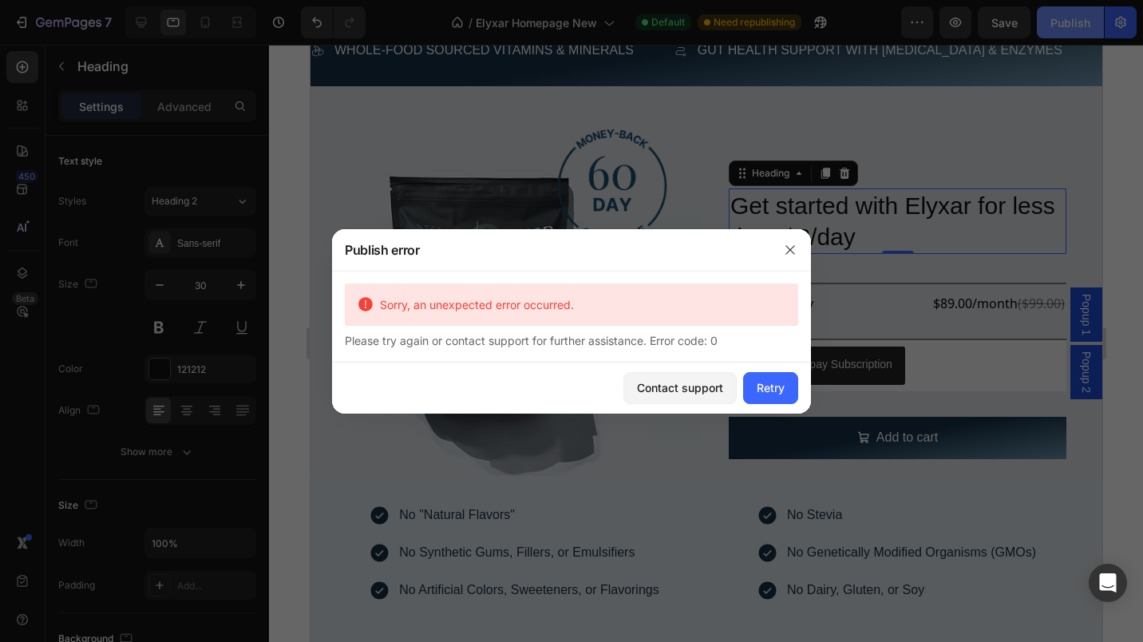
click at [797, 247] on button "button" at bounding box center [790, 250] width 26 height 26
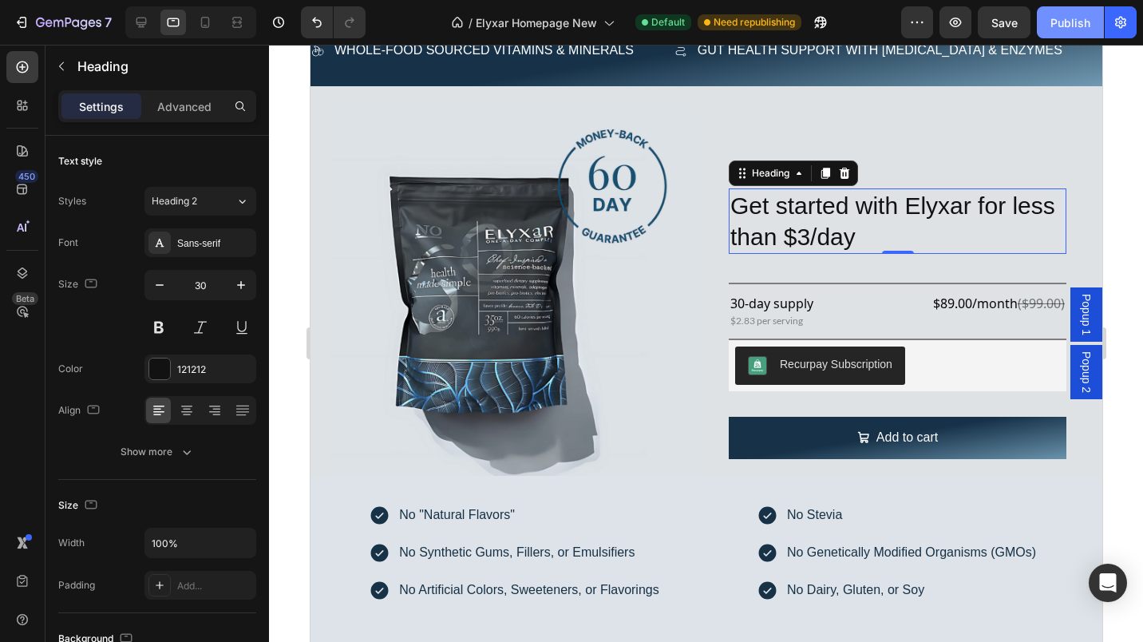
click at [1072, 12] on button "Publish" at bounding box center [1070, 22] width 67 height 32
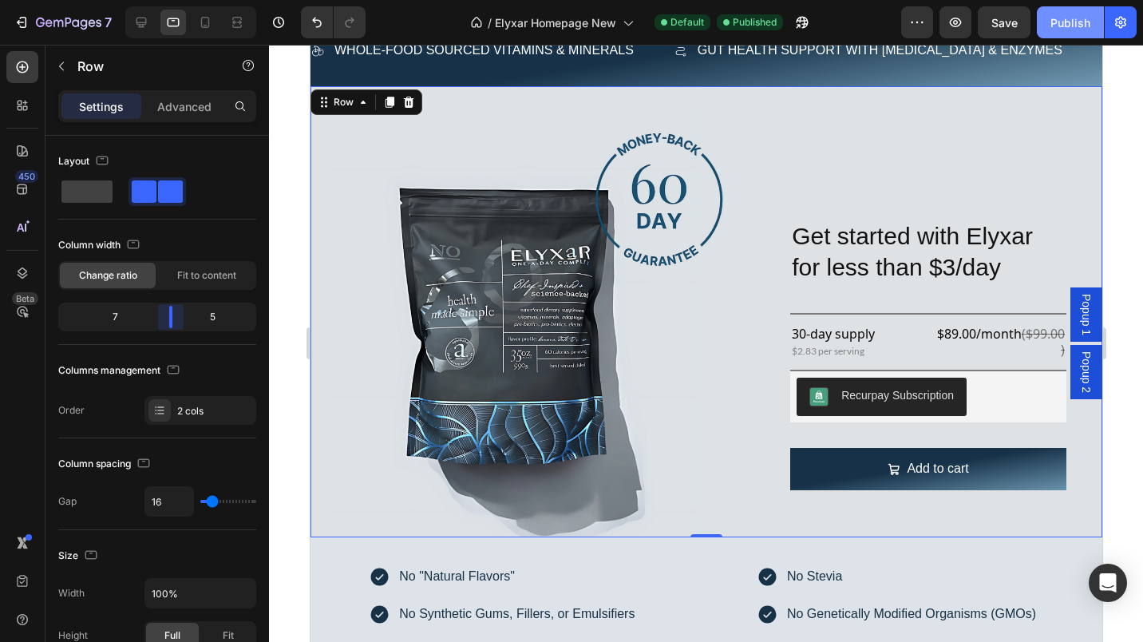
drag, startPoint x: 158, startPoint y: 320, endPoint x: 172, endPoint y: 321, distance: 14.4
click at [172, 321] on div at bounding box center [170, 317] width 29 height 22
click at [1071, 21] on div "Publish" at bounding box center [1070, 22] width 40 height 17
click at [815, 224] on h2 "Get started with Elyxar for less than $3/day" at bounding box center [927, 251] width 276 height 65
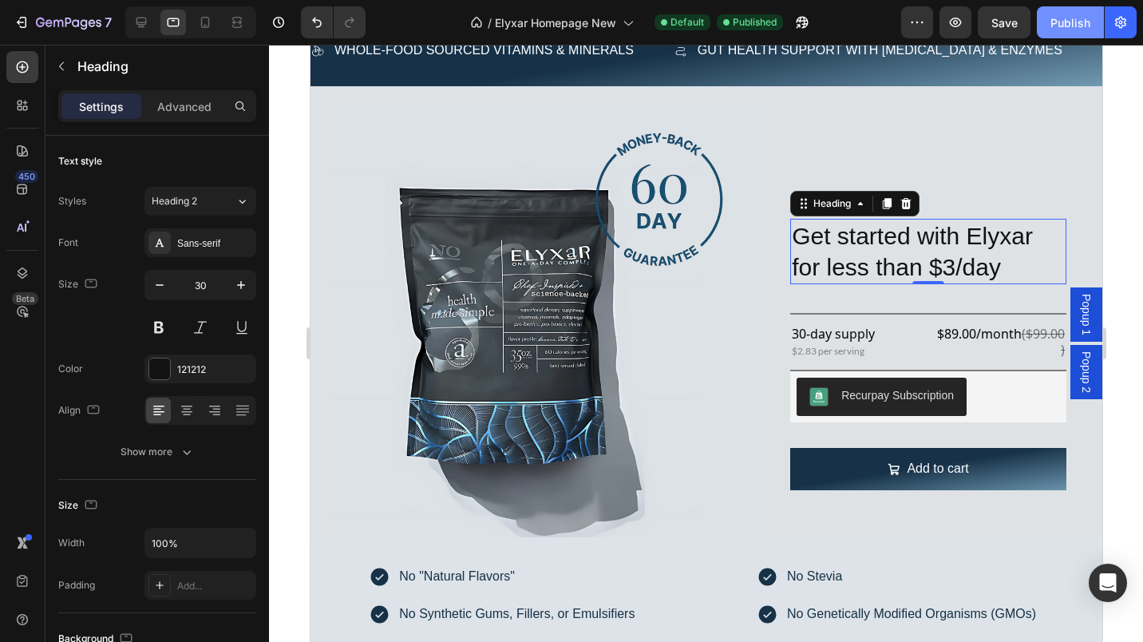
click at [154, 289] on icon "button" at bounding box center [160, 285] width 16 height 16
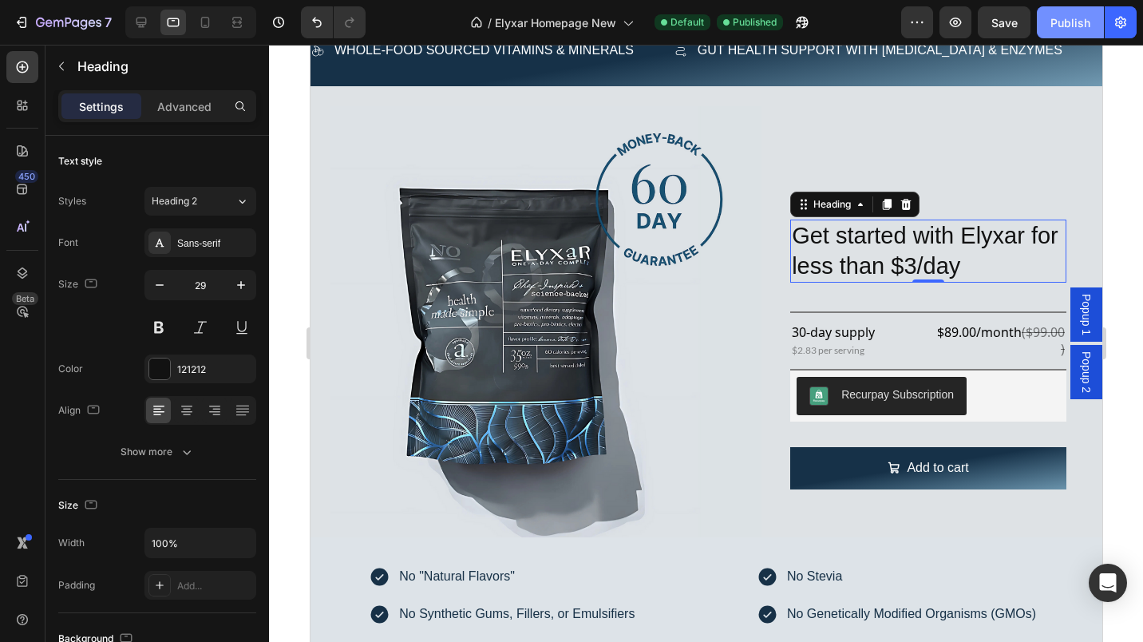
click at [154, 289] on icon "button" at bounding box center [160, 285] width 16 height 16
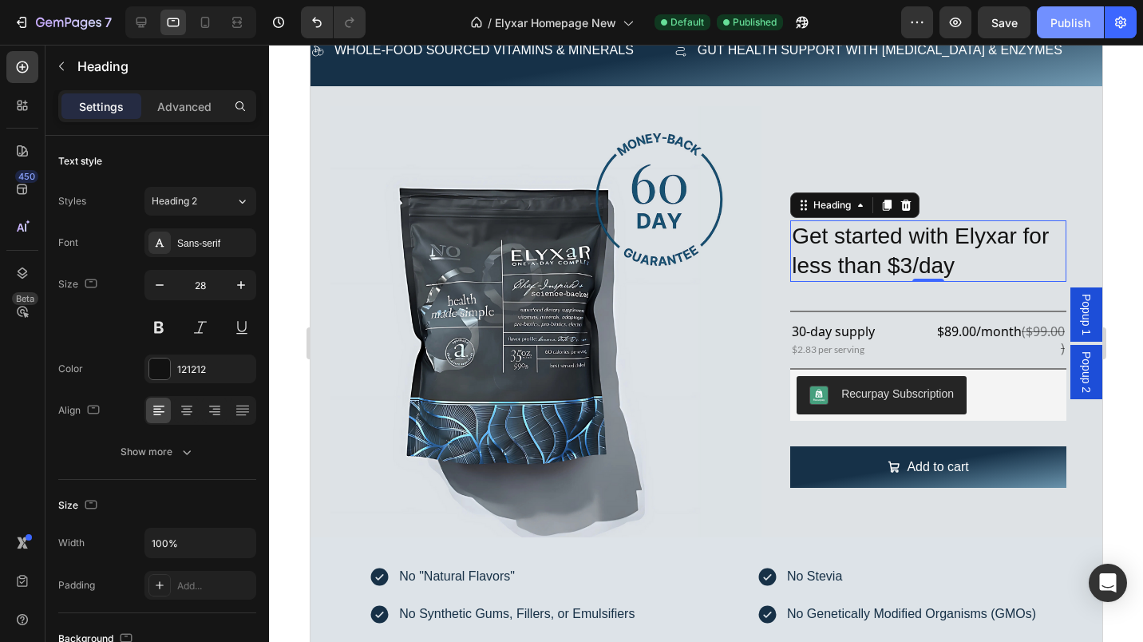
click at [154, 289] on icon "button" at bounding box center [160, 285] width 16 height 16
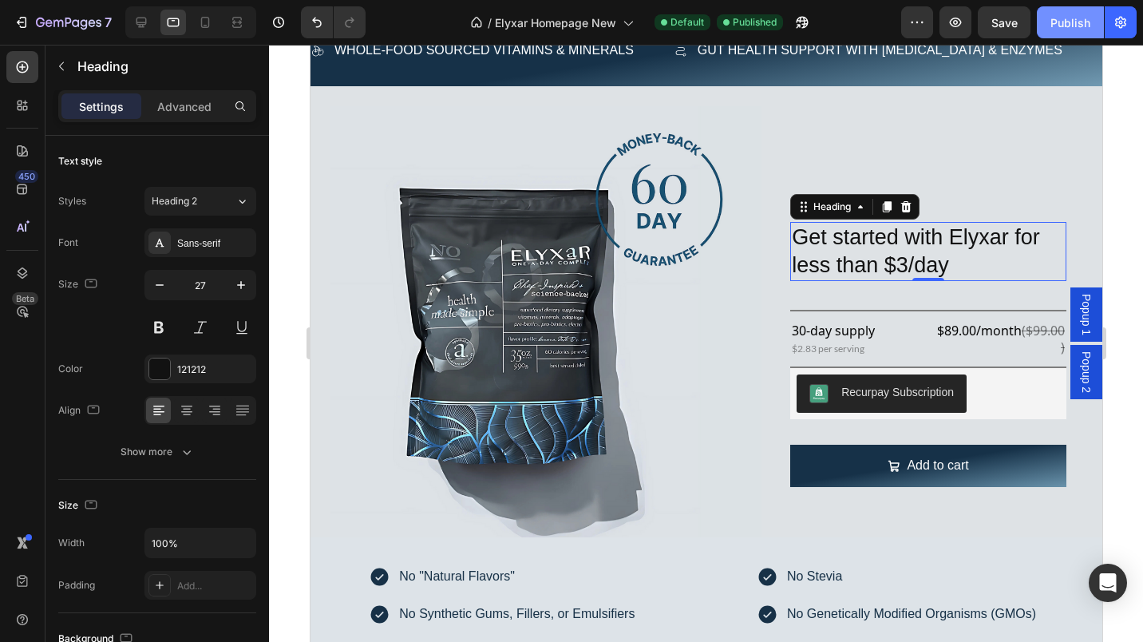
click at [154, 289] on icon "button" at bounding box center [160, 285] width 16 height 16
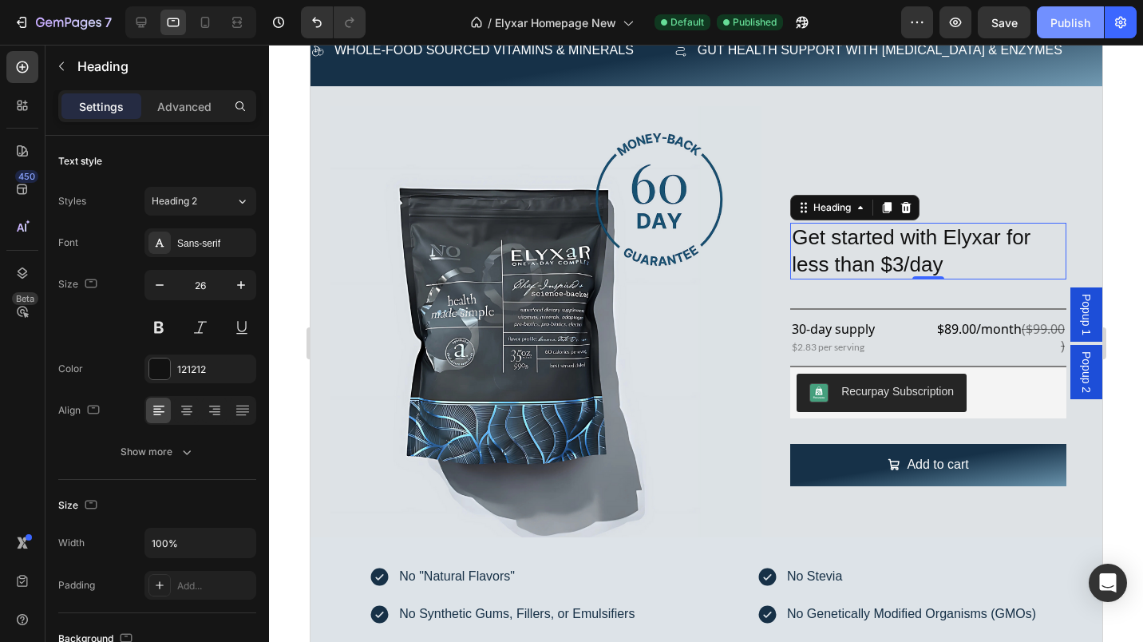
click at [154, 289] on icon "button" at bounding box center [160, 285] width 16 height 16
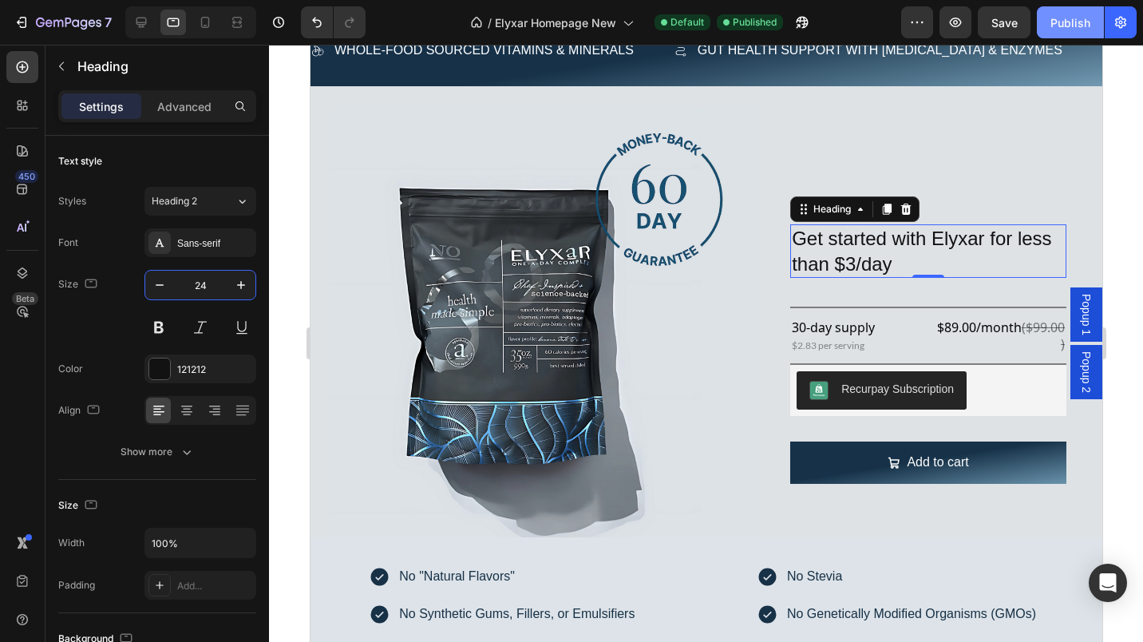
click at [226, 286] on input "24" at bounding box center [200, 285] width 53 height 29
click at [241, 285] on icon "button" at bounding box center [241, 285] width 8 height 8
type input "25"
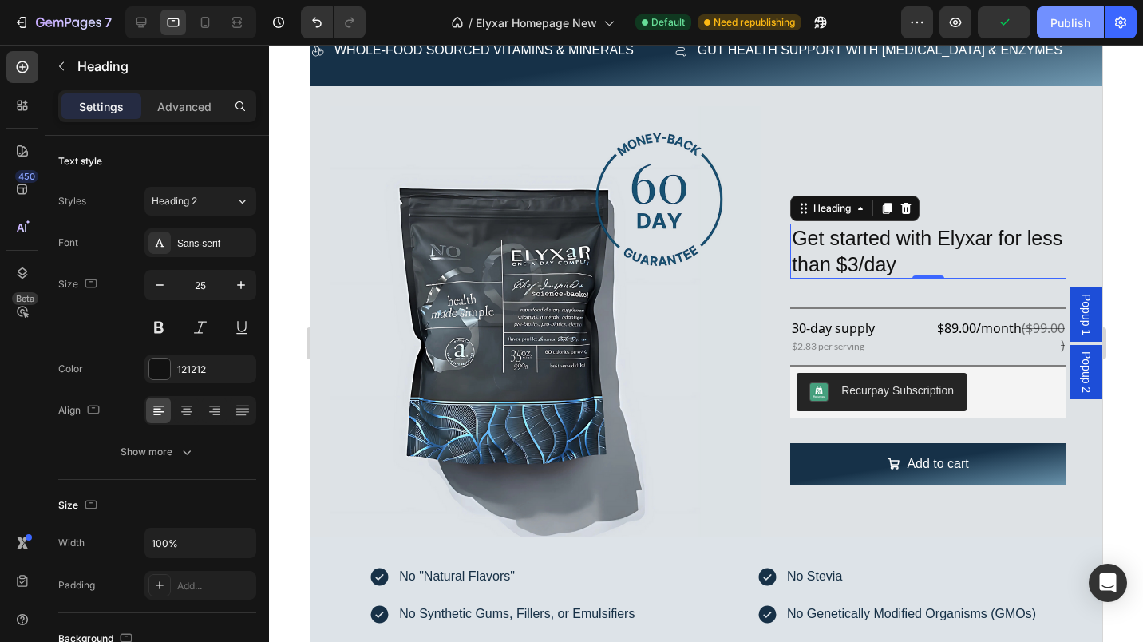
click at [1046, 19] on button "Publish" at bounding box center [1070, 22] width 67 height 32
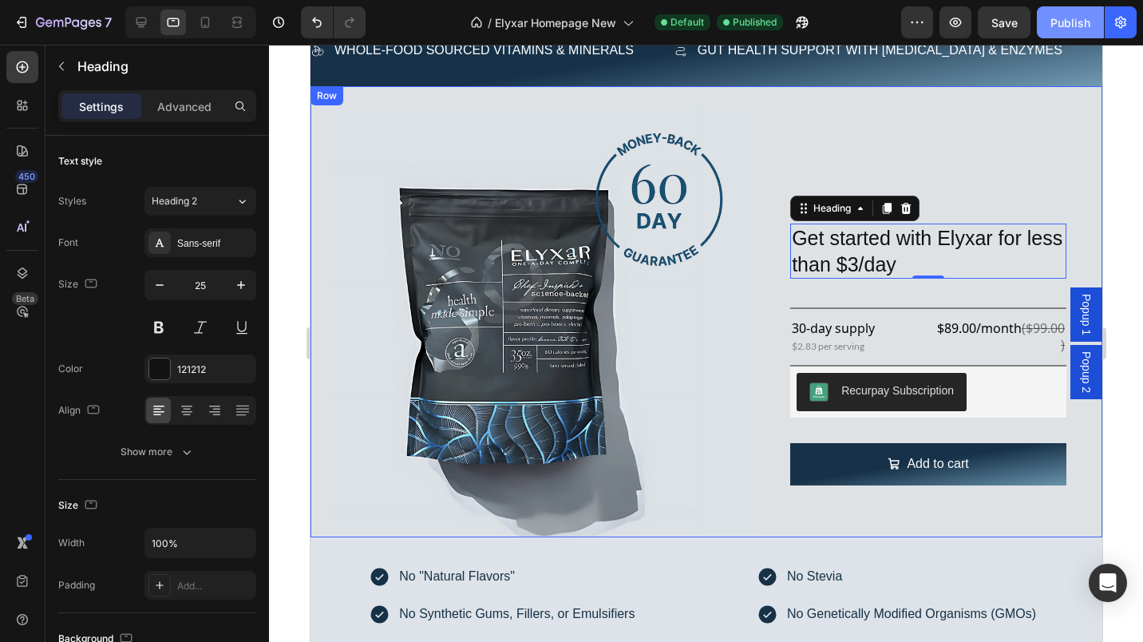
click at [844, 124] on div "Get started with Elyxar for less than $3/day Heading 0 Row Title Line 30-day su…" at bounding box center [927, 321] width 308 height 431
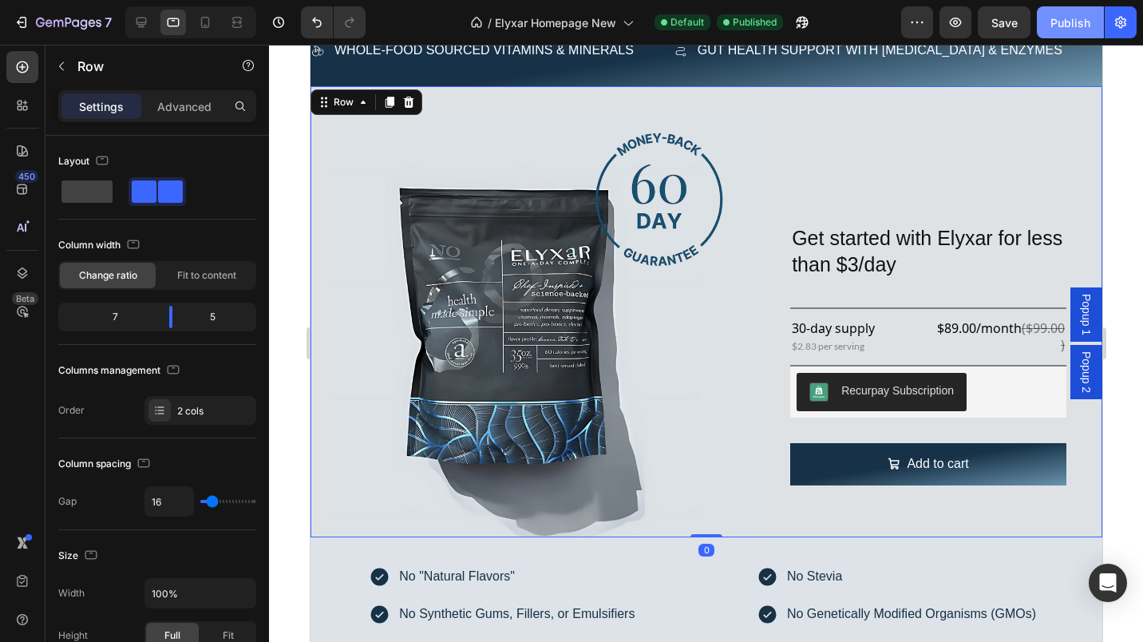
click at [835, 174] on div "Get started with Elyxar for less than $3/day Heading Row Title Line 30-day supp…" at bounding box center [927, 321] width 308 height 431
click at [900, 224] on h2 "Get started with Elyxar for less than $3/day" at bounding box center [927, 250] width 276 height 55
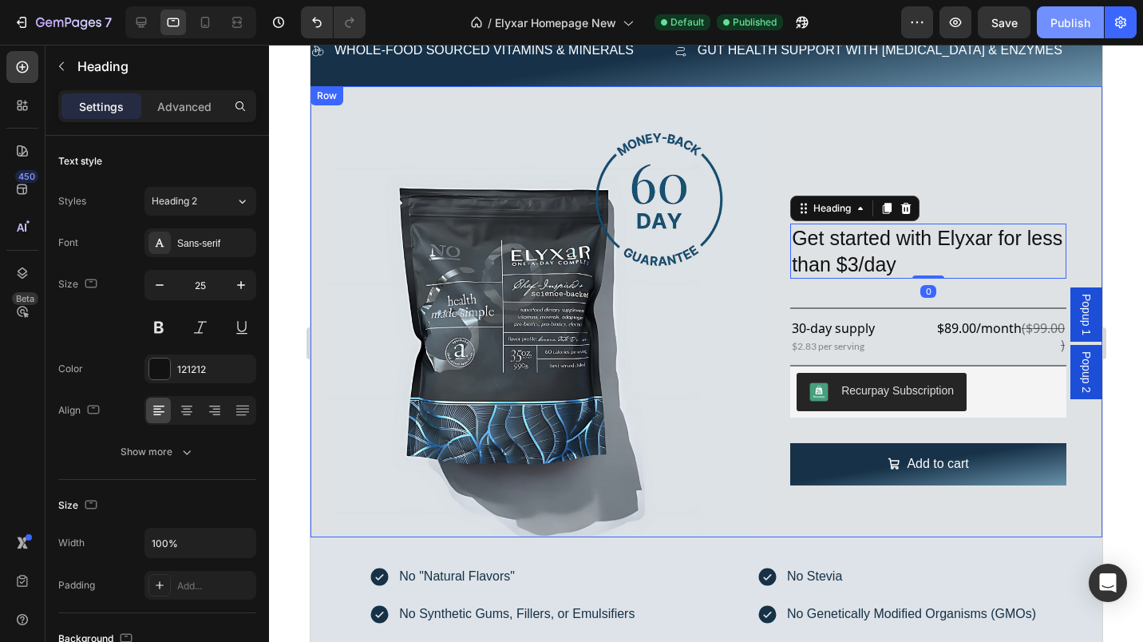
click at [196, 108] on p "Advanced" at bounding box center [184, 106] width 54 height 17
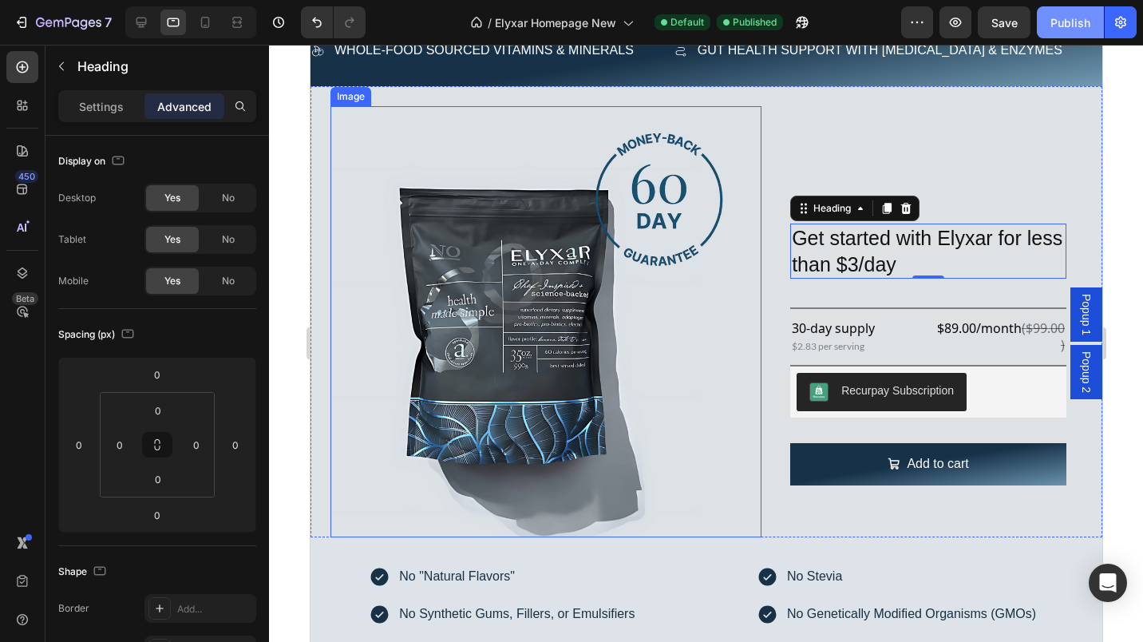
click at [563, 142] on img at bounding box center [545, 321] width 431 height 431
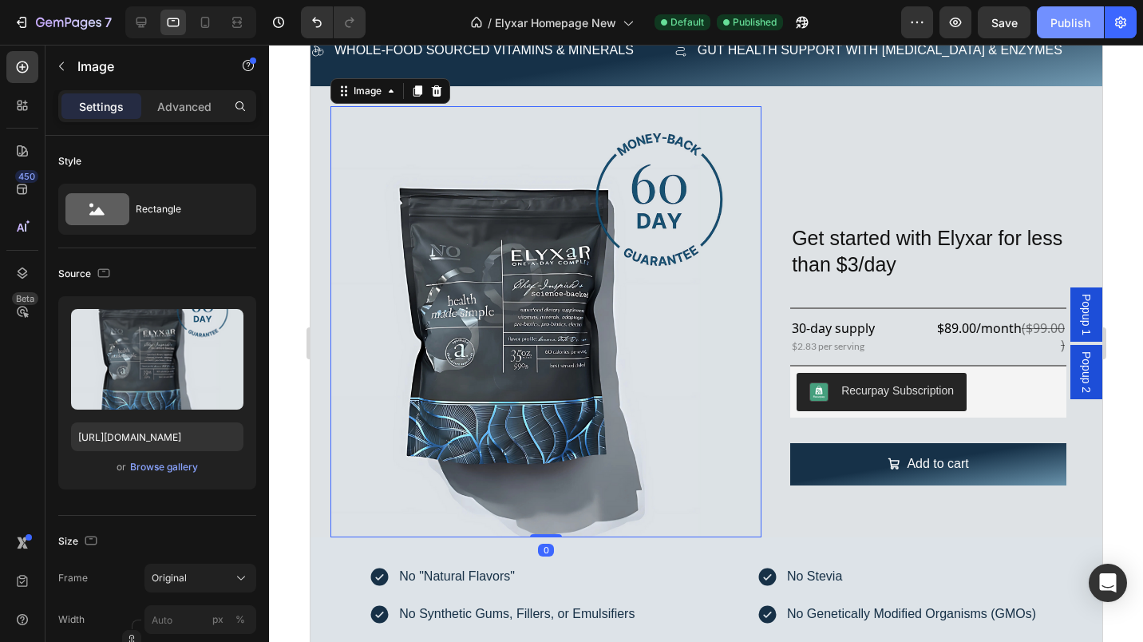
click at [237, 576] on icon at bounding box center [241, 578] width 16 height 16
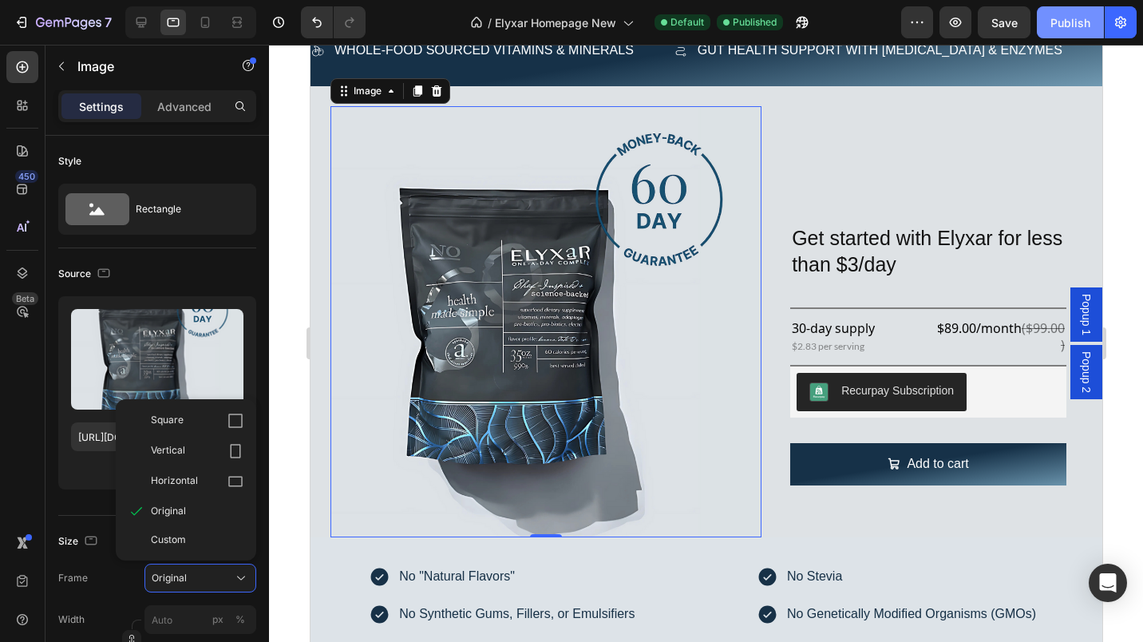
click at [186, 425] on div "Square" at bounding box center [197, 421] width 93 height 16
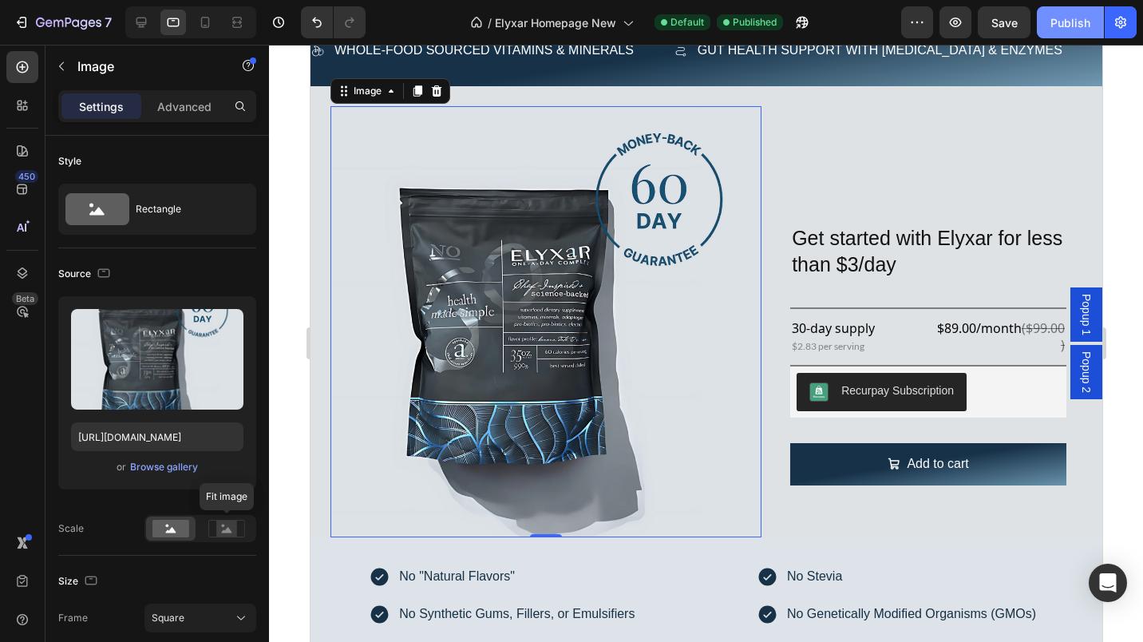
click at [225, 530] on icon at bounding box center [227, 530] width 10 height 6
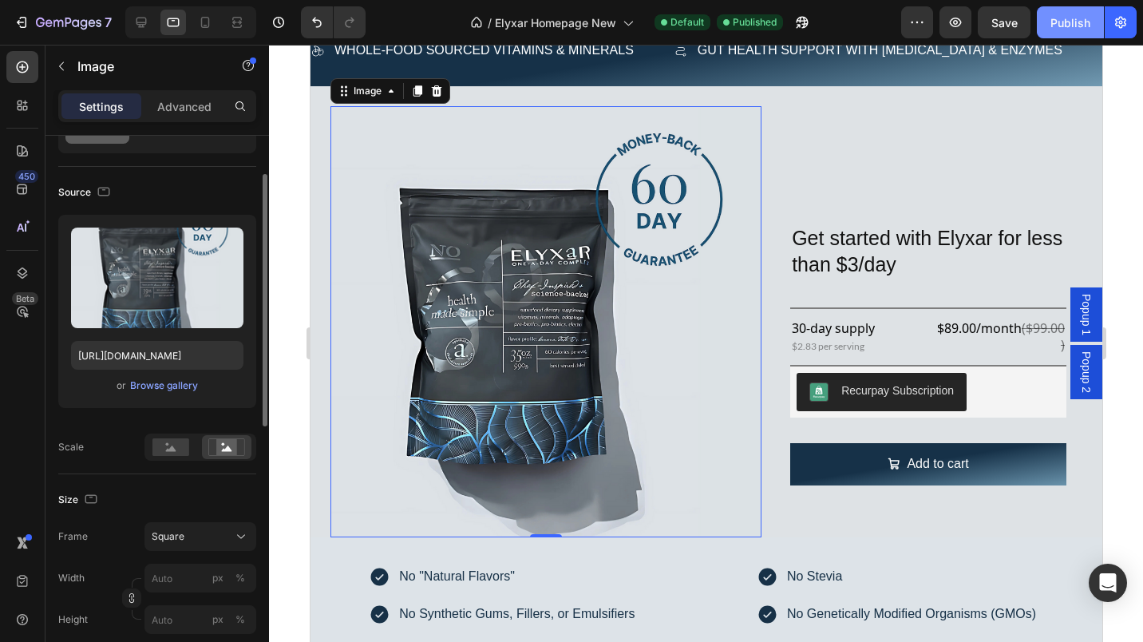
scroll to position [82, 0]
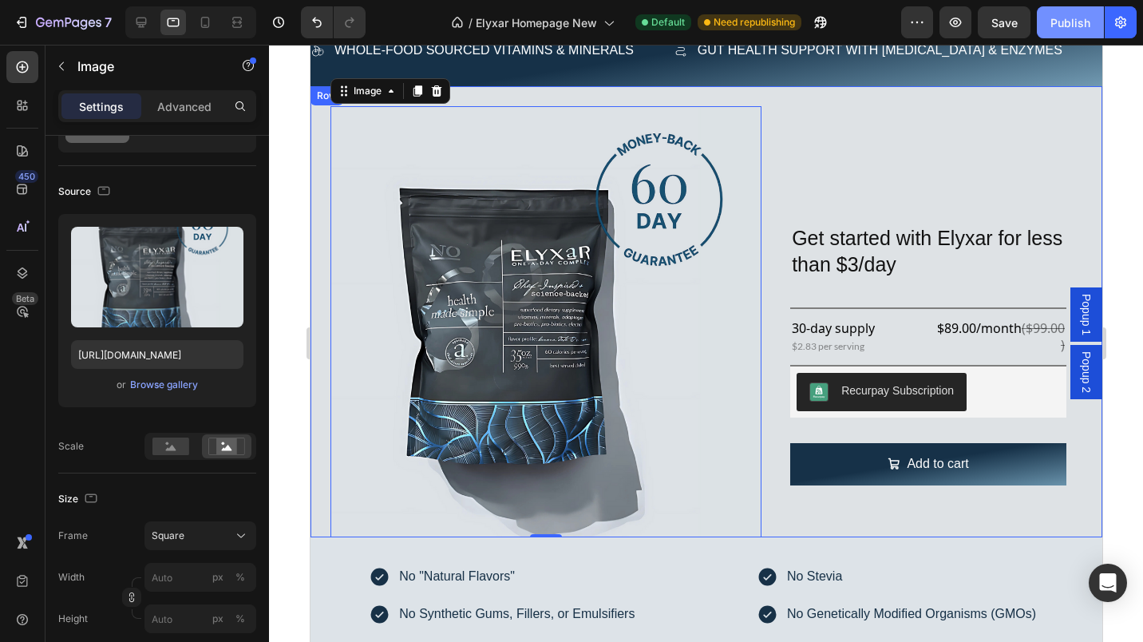
click at [784, 188] on div "Get started with Elyxar for less than $3/day Heading Row Title Line 30-day supp…" at bounding box center [927, 321] width 308 height 431
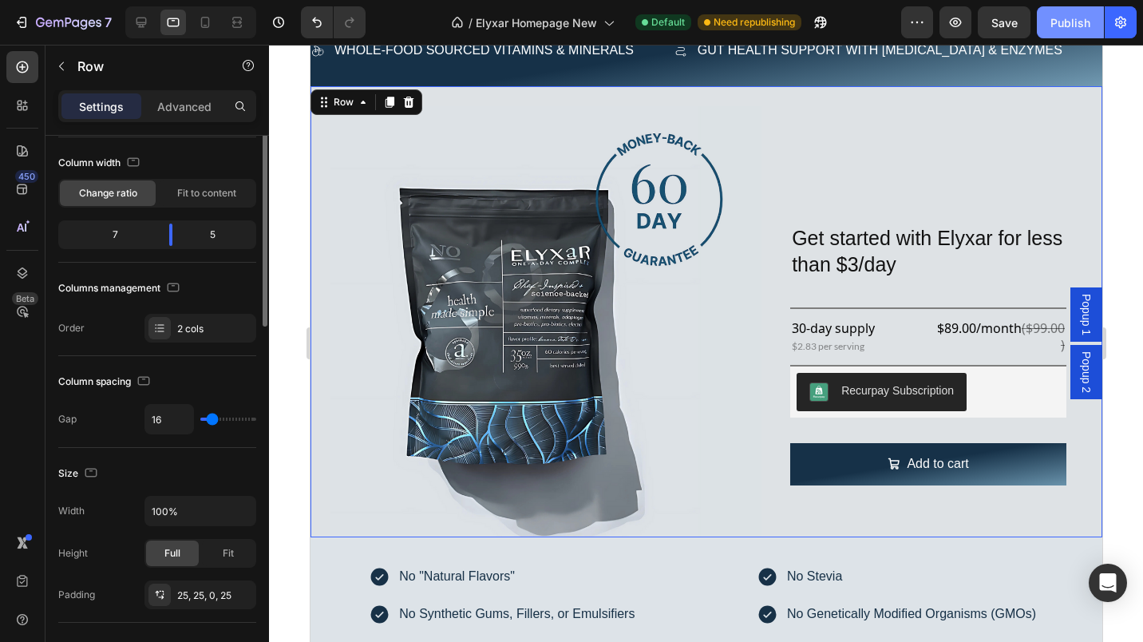
scroll to position [0, 0]
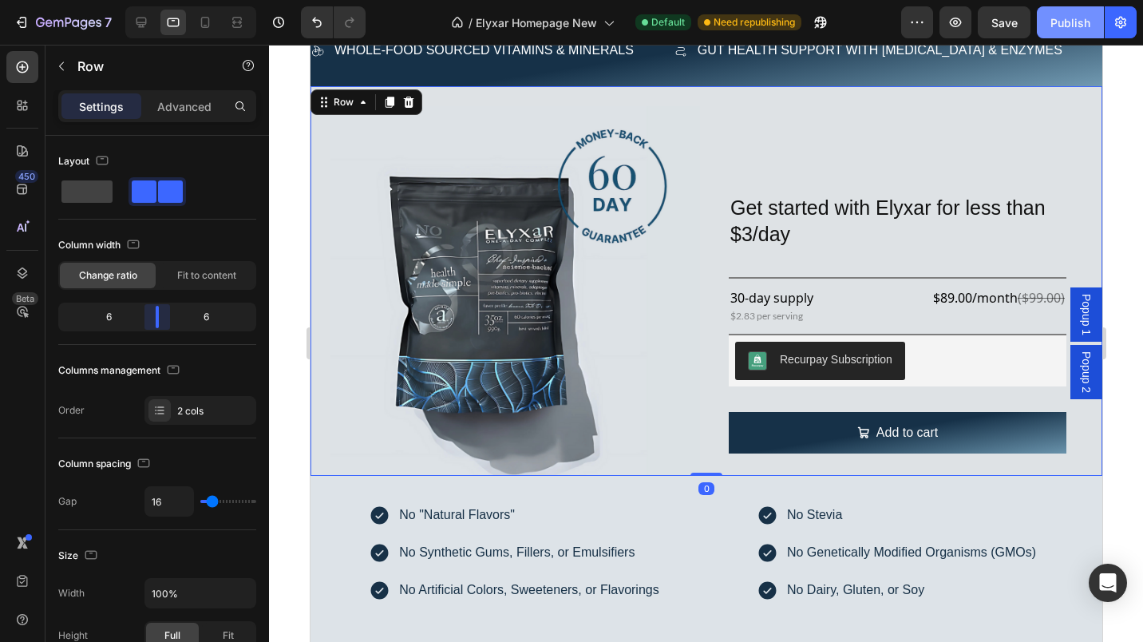
drag, startPoint x: 171, startPoint y: 308, endPoint x: 157, endPoint y: 308, distance: 13.6
click at [157, 308] on div at bounding box center [157, 317] width 3 height 22
click at [1058, 31] on button "Publish" at bounding box center [1070, 22] width 67 height 32
click at [1066, 166] on div "Get started with Elyxar for less than $3/day Heading Row Title Line 30-day supp…" at bounding box center [897, 291] width 370 height 370
click at [1047, 168] on div "Get started with Elyxar for less than $3/day Heading Row Title Line 30-day supp…" at bounding box center [897, 291] width 370 height 370
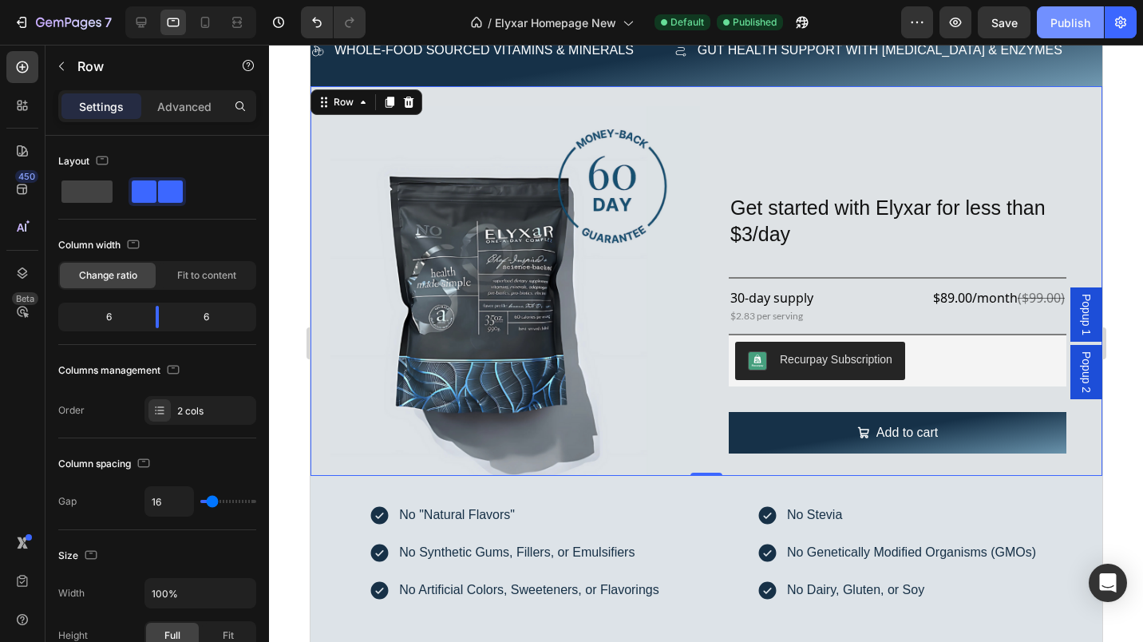
click at [1031, 162] on div "Get started with Elyxar for less than $3/day Heading Row Title Line 30-day supp…" at bounding box center [897, 291] width 370 height 370
click at [976, 239] on h2 "Get started with Elyxar for less than $3/day" at bounding box center [897, 220] width 338 height 55
click at [698, 167] on div "Image Get started with Elyxar for less than $3/day Heading Row Title Line 30-da…" at bounding box center [706, 281] width 792 height 390
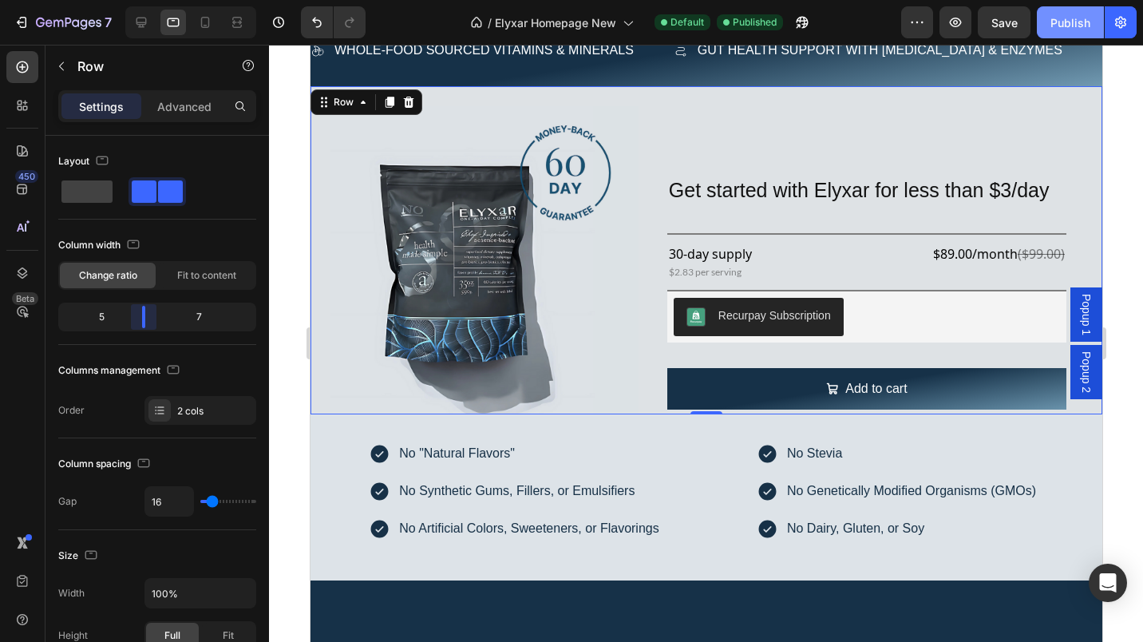
drag, startPoint x: 154, startPoint y: 315, endPoint x: 144, endPoint y: 314, distance: 9.6
click at [144, 314] on div at bounding box center [143, 317] width 29 height 22
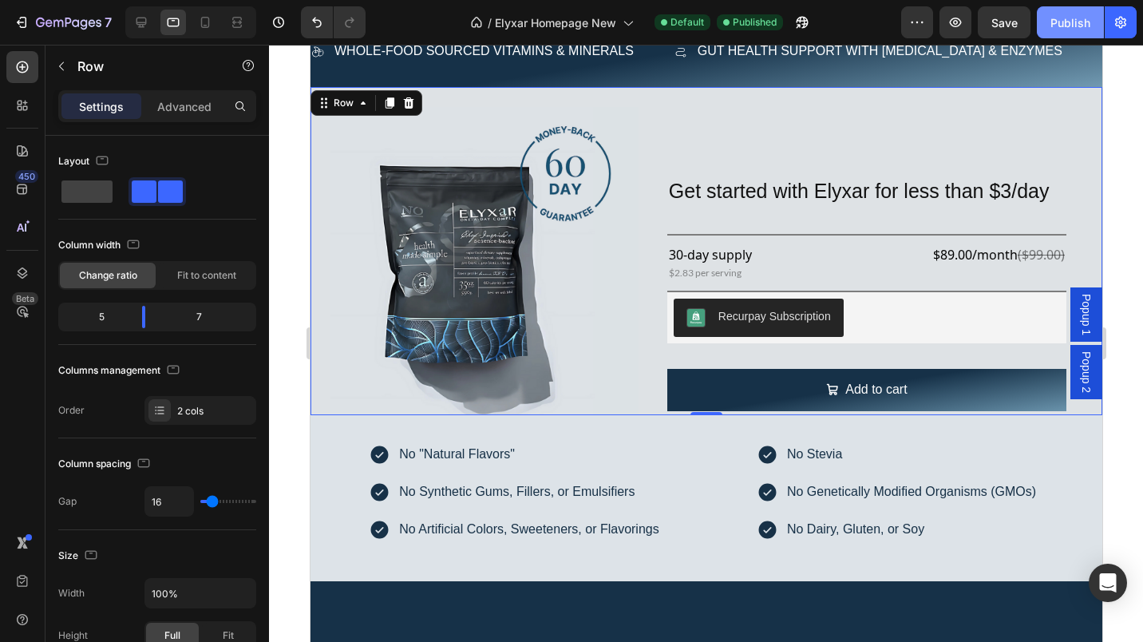
scroll to position [2920, 0]
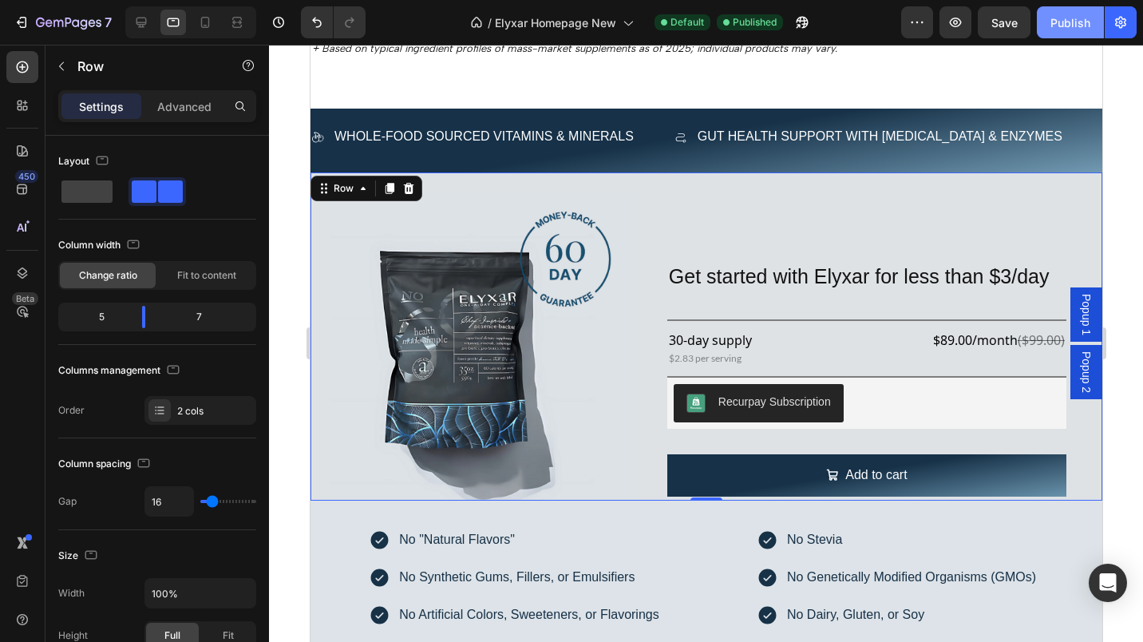
click at [1073, 22] on div "Publish" at bounding box center [1070, 22] width 40 height 17
click at [639, 233] on div "Image Get started with Elyxar for less than $3/day Heading Row Title Line 30-da…" at bounding box center [706, 336] width 792 height 328
click at [660, 294] on div "Get started with Elyxar for less than $3/day Heading Row Title Line 30-day supp…" at bounding box center [866, 372] width 431 height 247
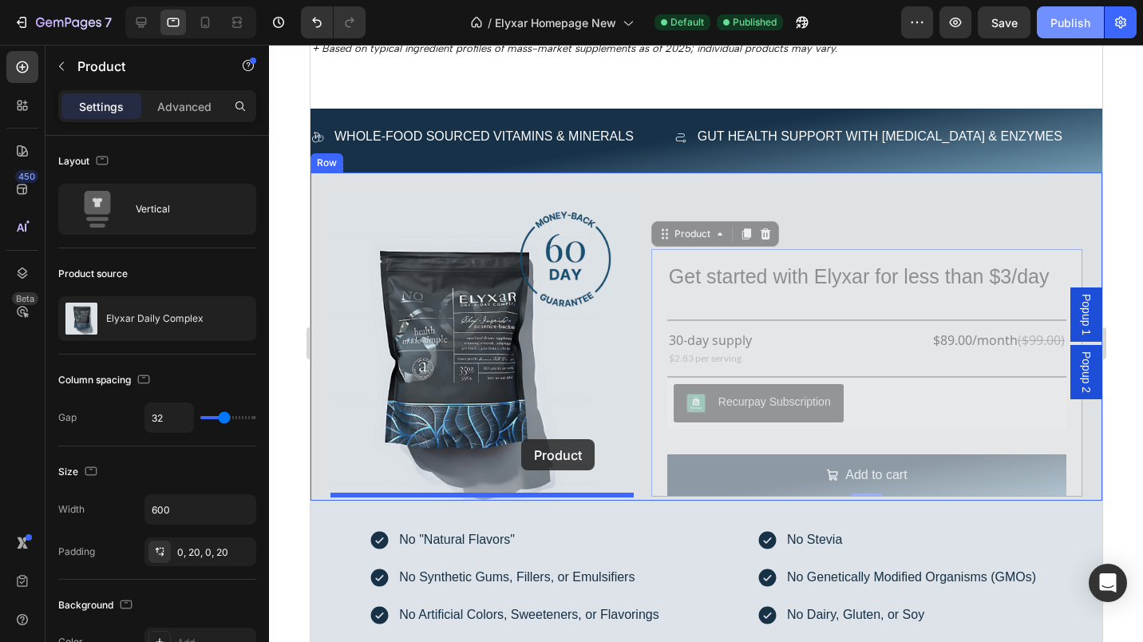
drag, startPoint x: 651, startPoint y: 253, endPoint x: 520, endPoint y: 439, distance: 227.0
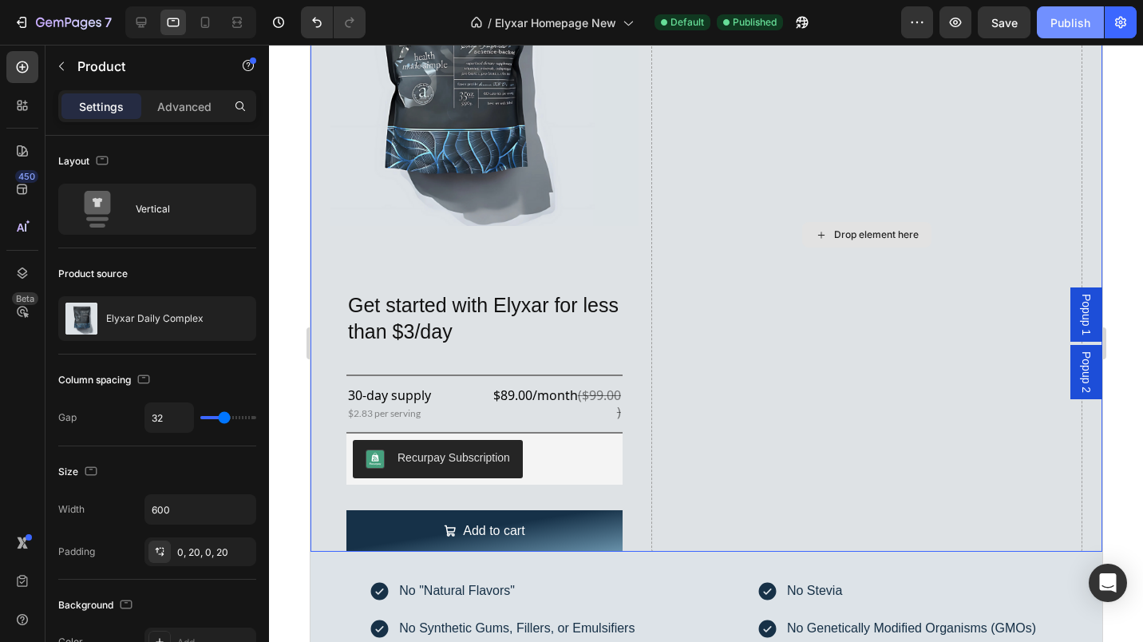
scroll to position [3158, 0]
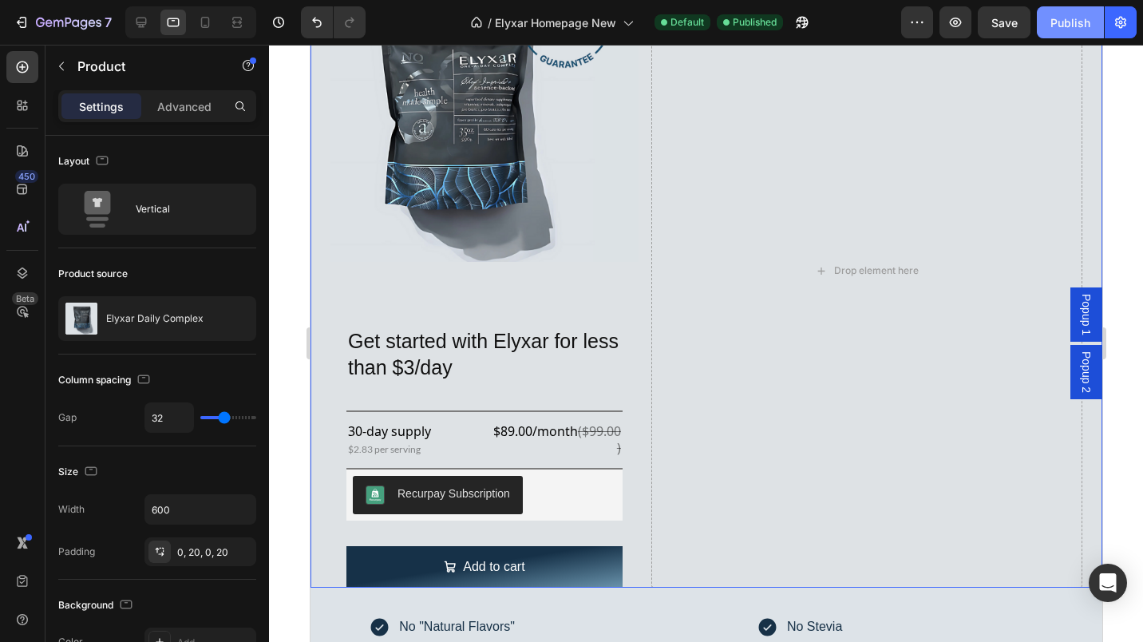
click at [643, 227] on div "Image Get started with Elyxar for less than $3/day Heading Row Title Line 30-da…" at bounding box center [706, 261] width 792 height 654
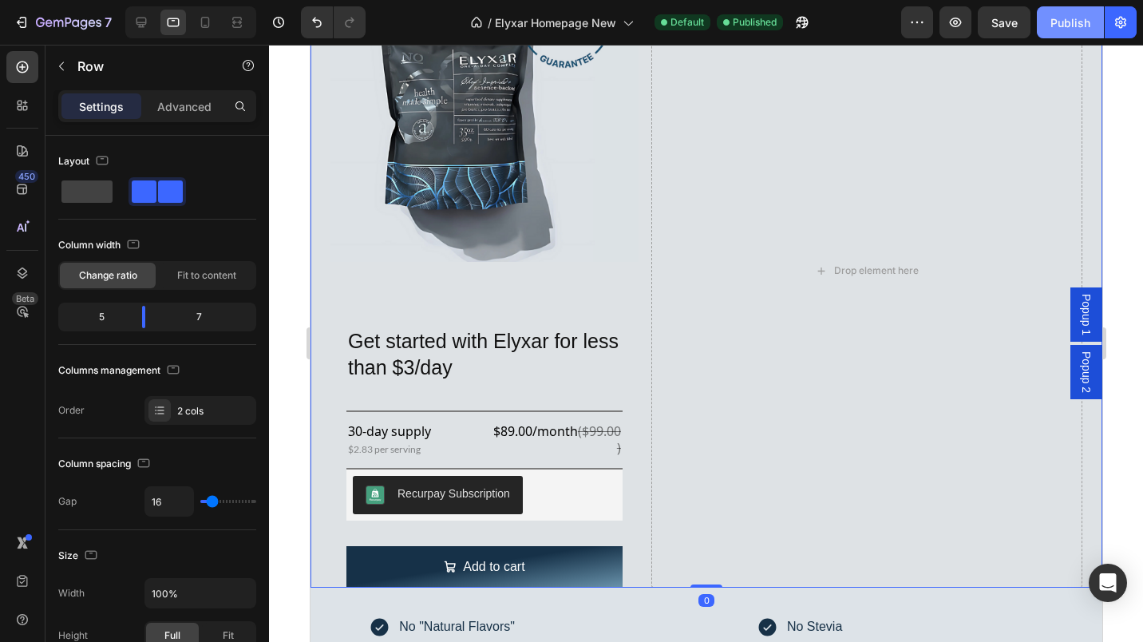
click at [86, 187] on span at bounding box center [86, 191] width 51 height 22
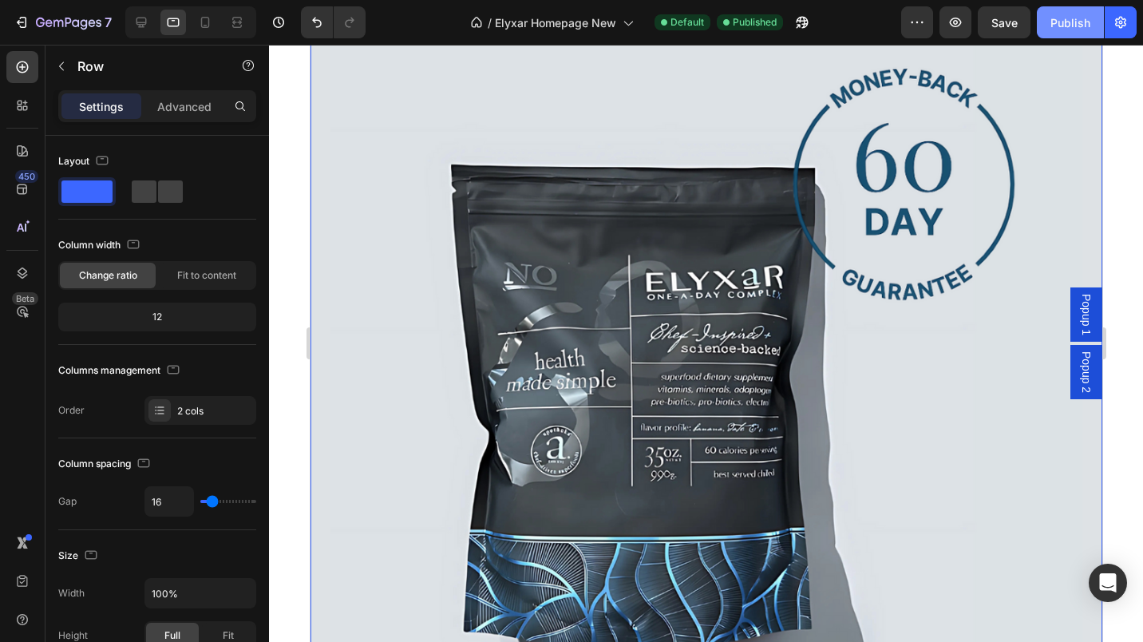
scroll to position [2896, 0]
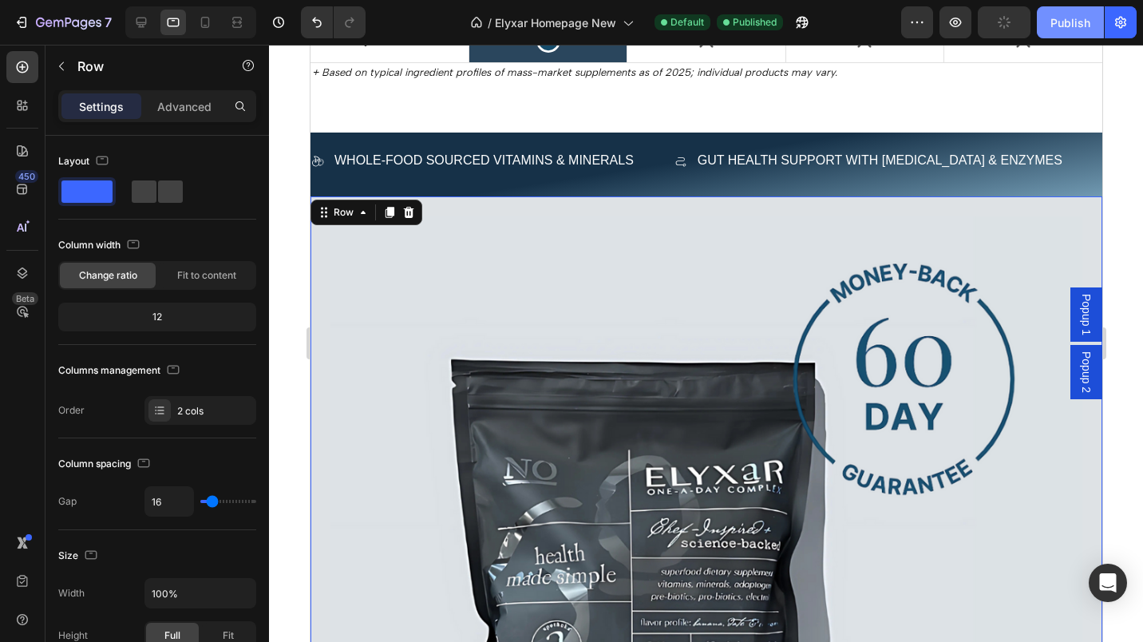
click at [315, 17] on icon "Undo/Redo" at bounding box center [317, 22] width 16 height 16
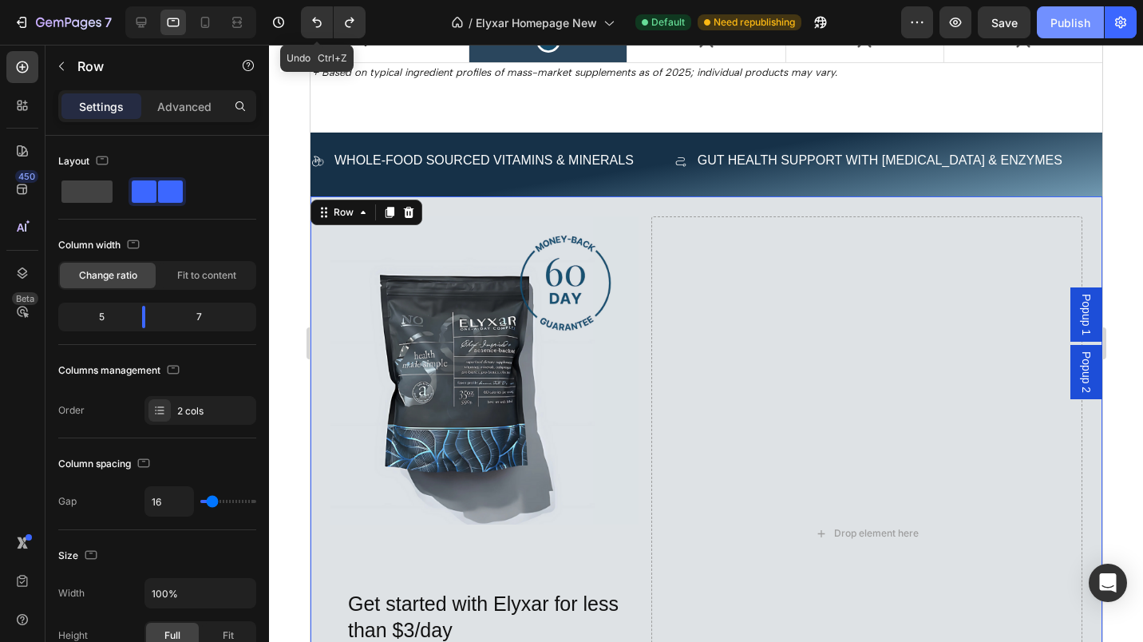
click at [315, 17] on icon "Undo/Redo" at bounding box center [317, 22] width 16 height 16
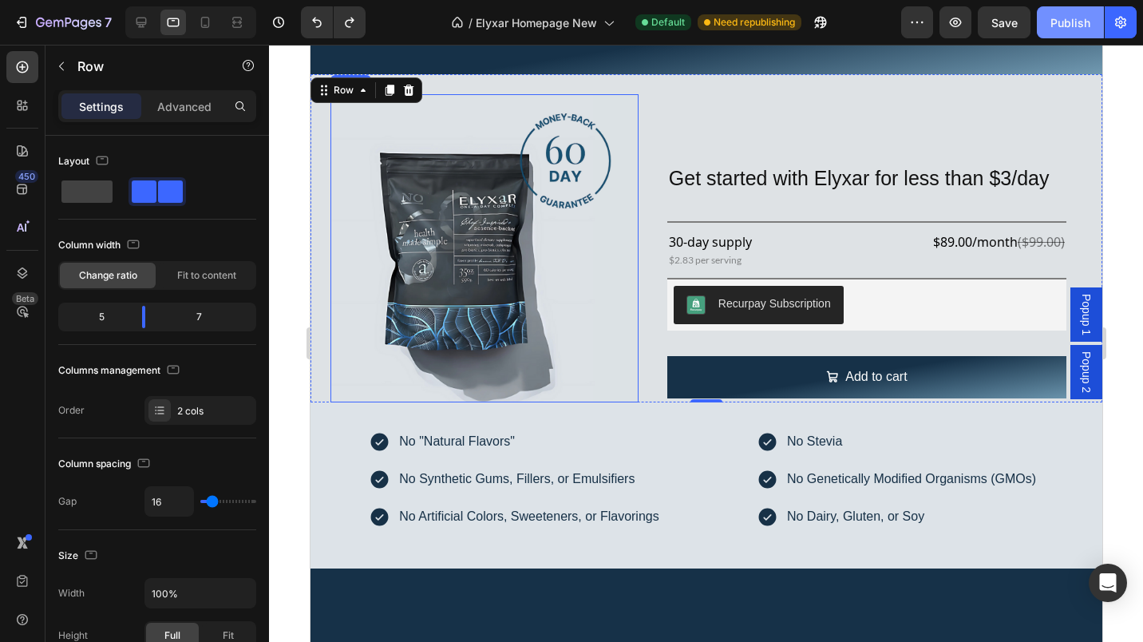
scroll to position [2861, 0]
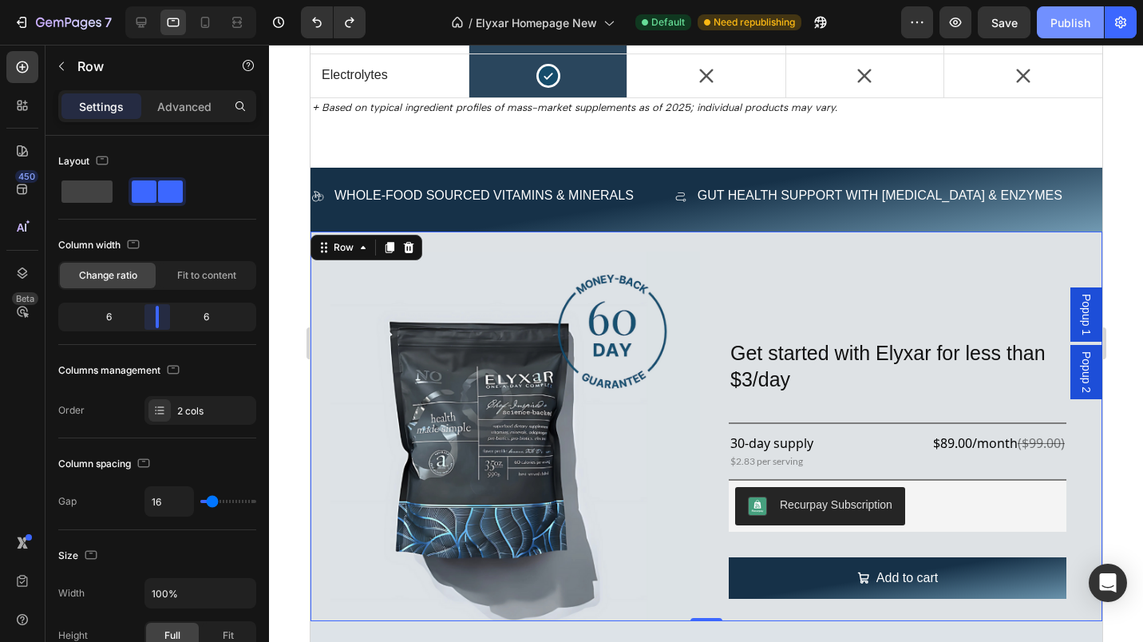
drag, startPoint x: 148, startPoint y: 323, endPoint x: 156, endPoint y: 325, distance: 8.1
click at [156, 325] on div at bounding box center [157, 317] width 29 height 22
click at [429, 280] on img at bounding box center [515, 436] width 370 height 370
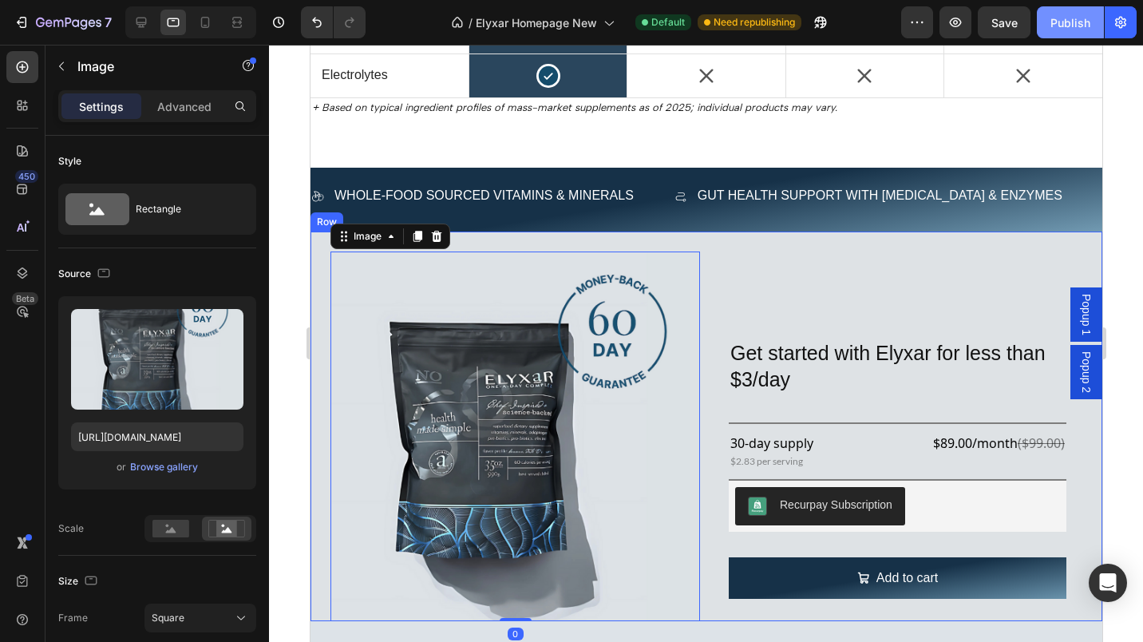
click at [479, 238] on div "Image 0 Get started with Elyxar for less than $3/day Heading Row Title Line 30-…" at bounding box center [706, 426] width 792 height 390
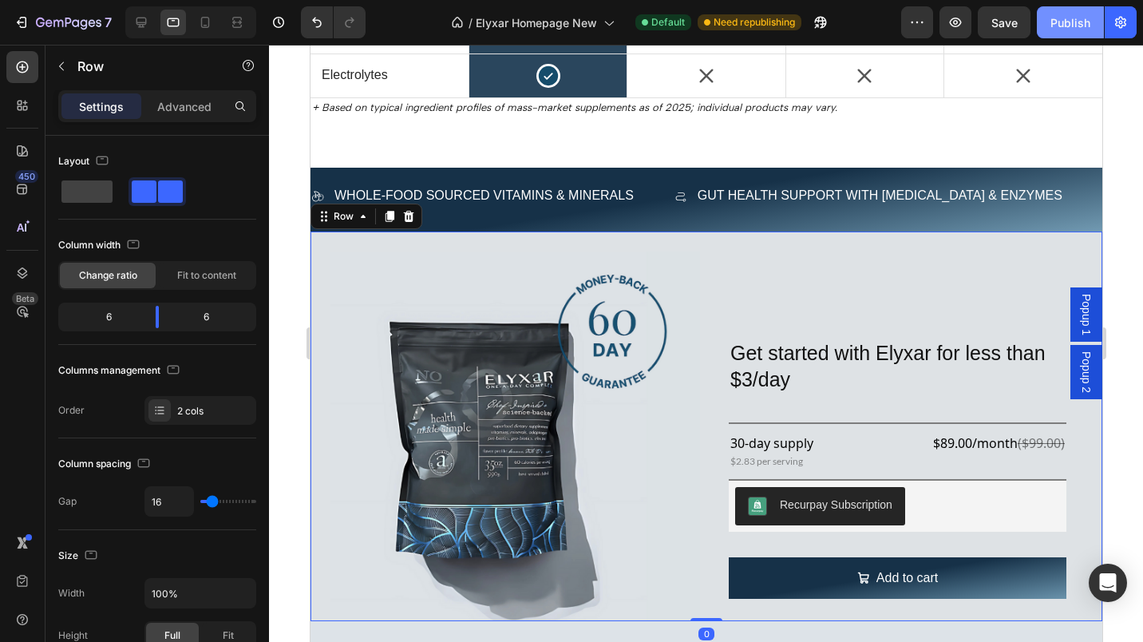
click at [188, 105] on p "Advanced" at bounding box center [184, 106] width 54 height 17
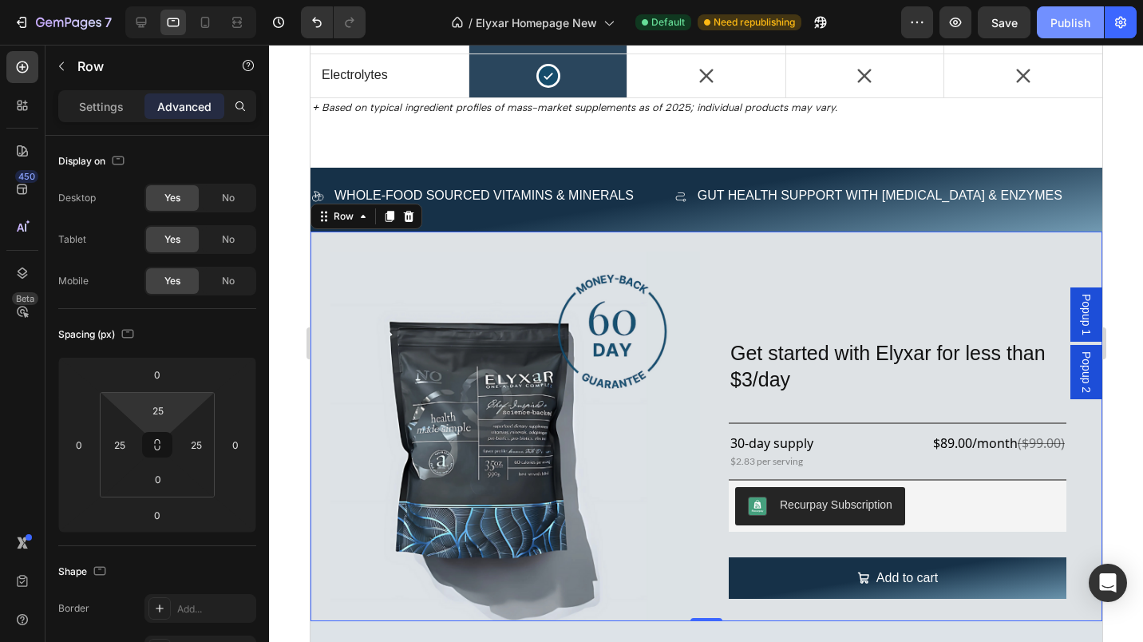
click at [145, 413] on input "25" at bounding box center [158, 410] width 32 height 24
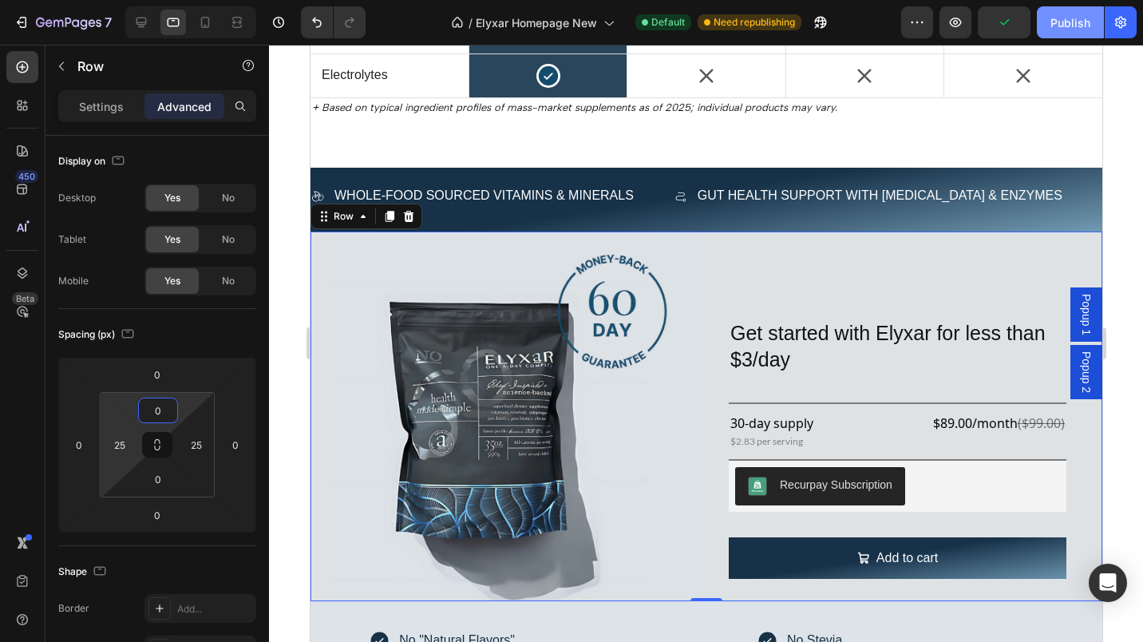
type input "0"
click at [114, 449] on input "25" at bounding box center [120, 445] width 24 height 24
type input "0"
click at [186, 444] on input "25" at bounding box center [196, 445] width 24 height 24
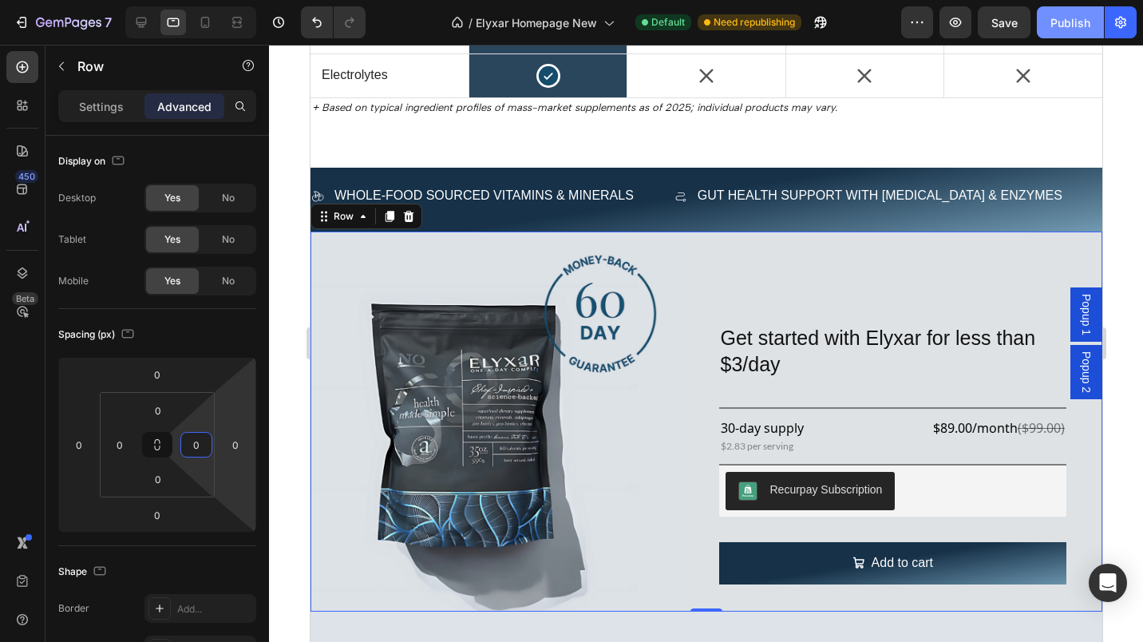
type input "0"
click at [243, 0] on html "7 Version history / Elyxar Homepage New Default Need republishing Preview Save …" at bounding box center [571, 0] width 1143 height 0
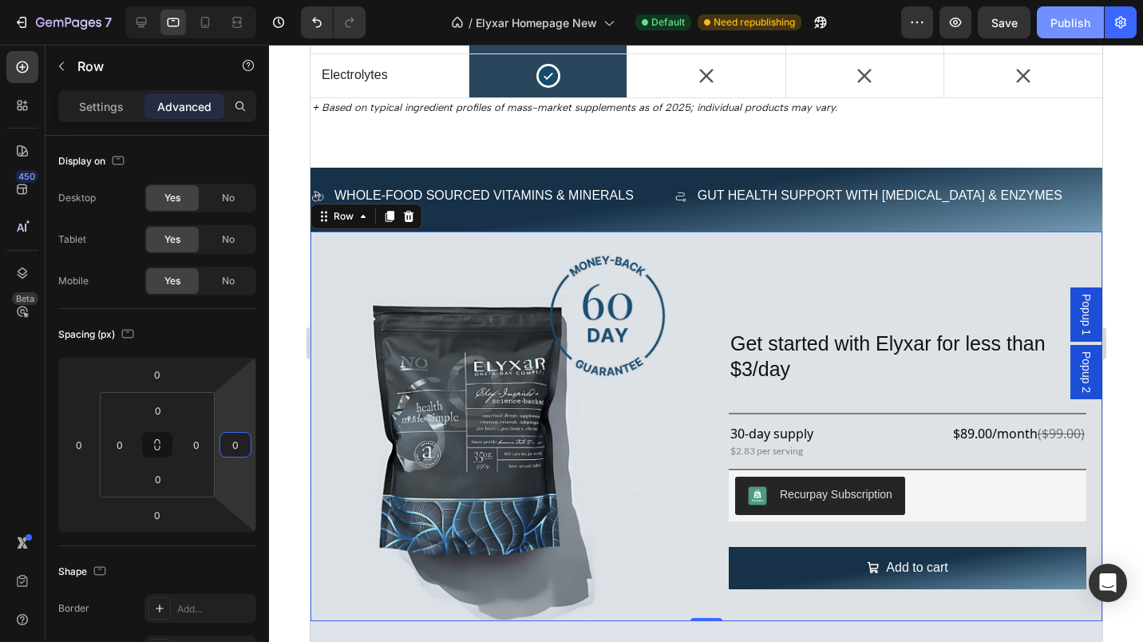
click at [1055, 20] on div "Publish" at bounding box center [1070, 22] width 40 height 17
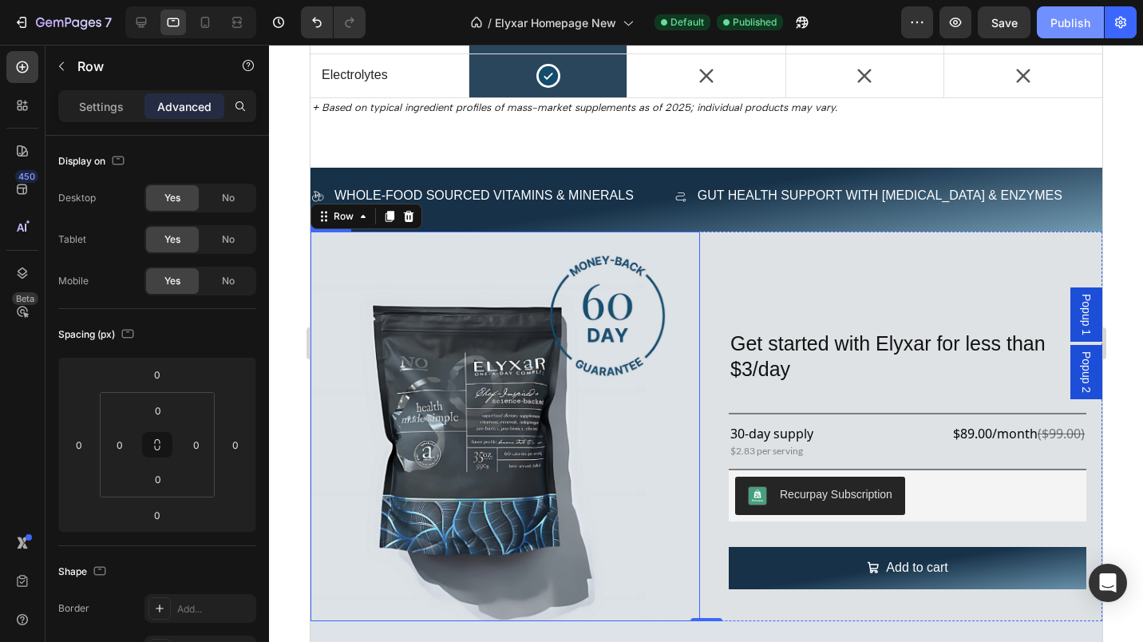
click at [619, 445] on img at bounding box center [505, 426] width 390 height 390
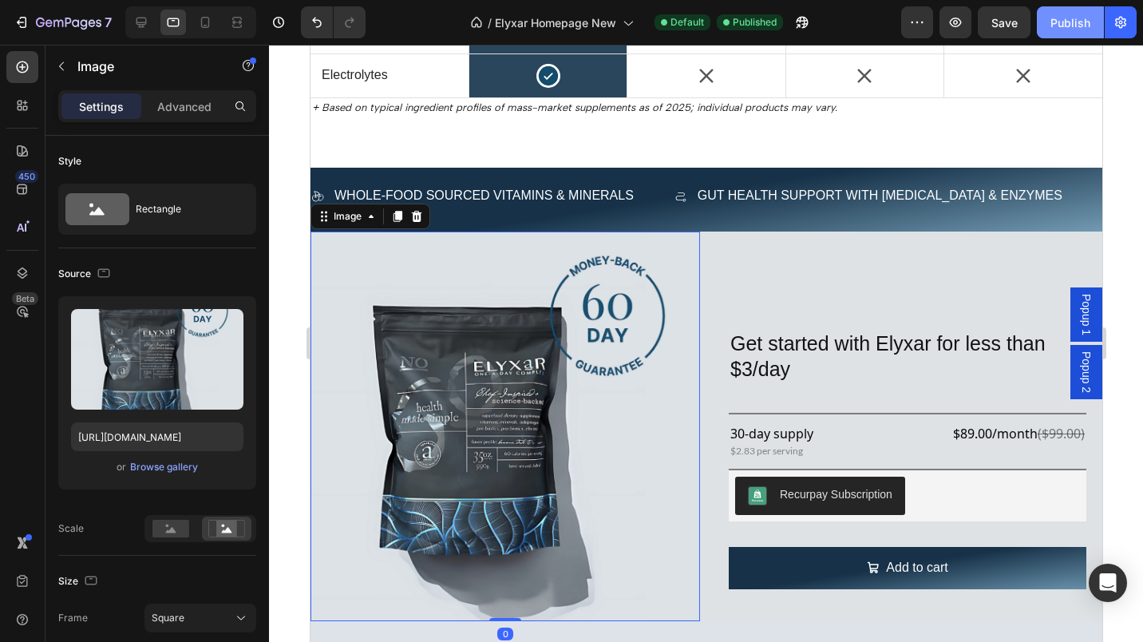
click at [229, 615] on div "Square" at bounding box center [191, 618] width 78 height 14
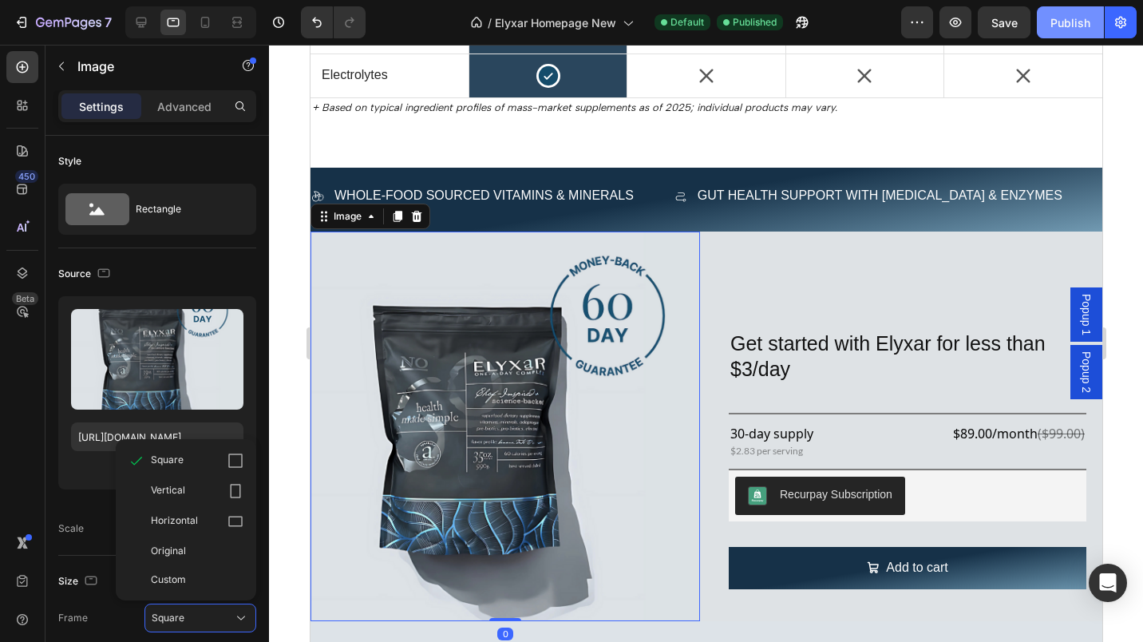
click at [186, 493] on div "Vertical" at bounding box center [197, 491] width 93 height 16
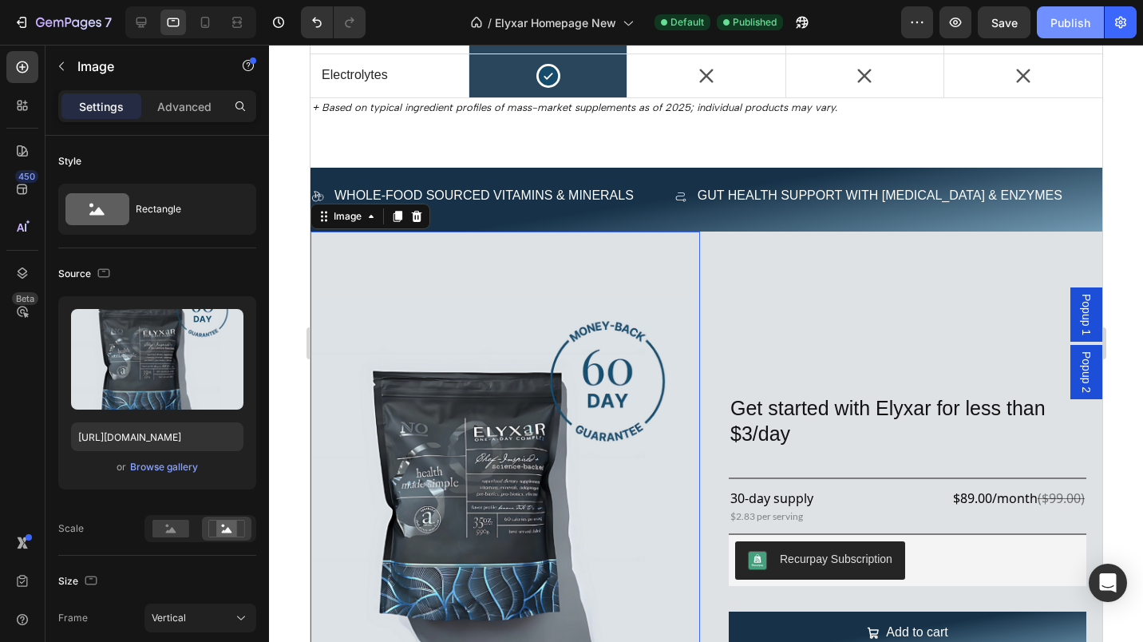
click at [238, 608] on button "Vertical" at bounding box center [200, 617] width 112 height 29
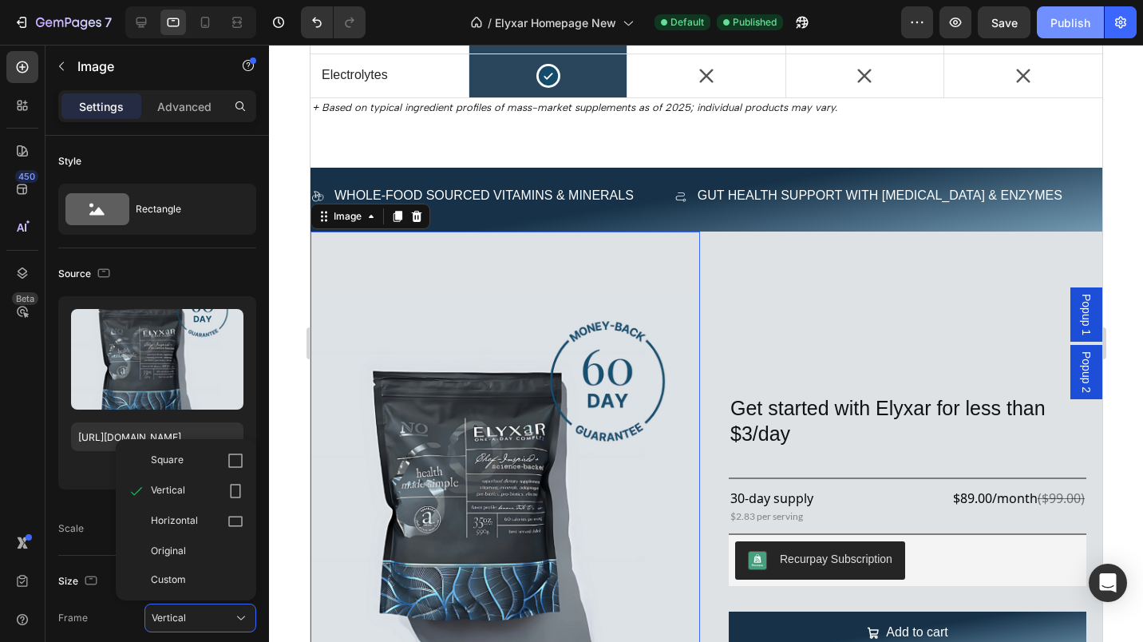
click at [190, 549] on div "Original" at bounding box center [197, 551] width 93 height 14
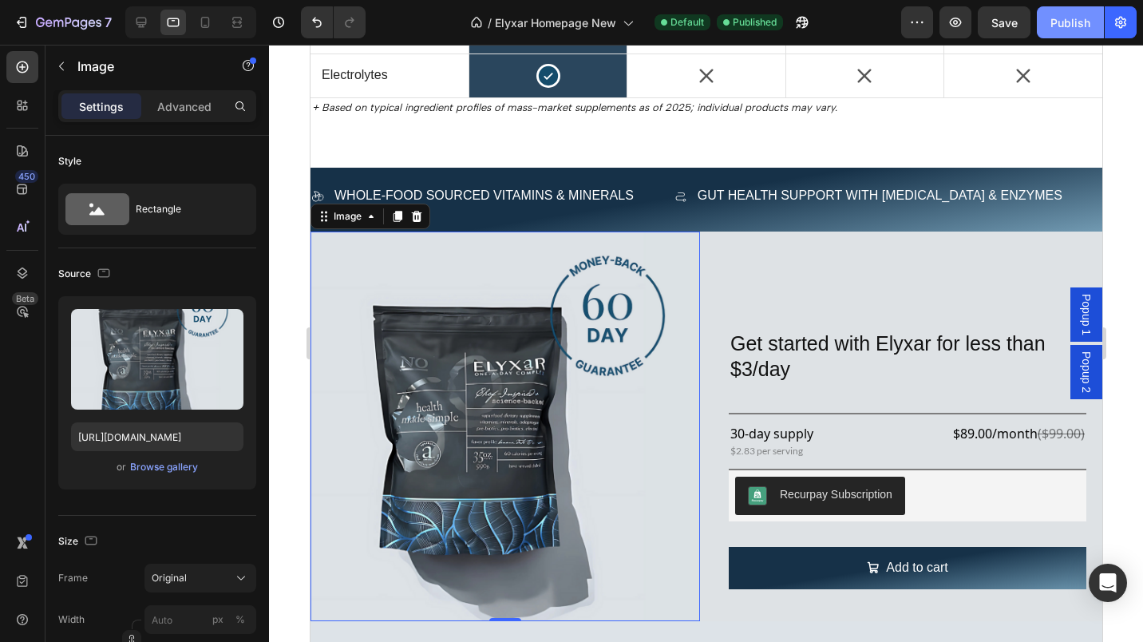
click at [1080, 22] on div "Publish" at bounding box center [1070, 22] width 40 height 17
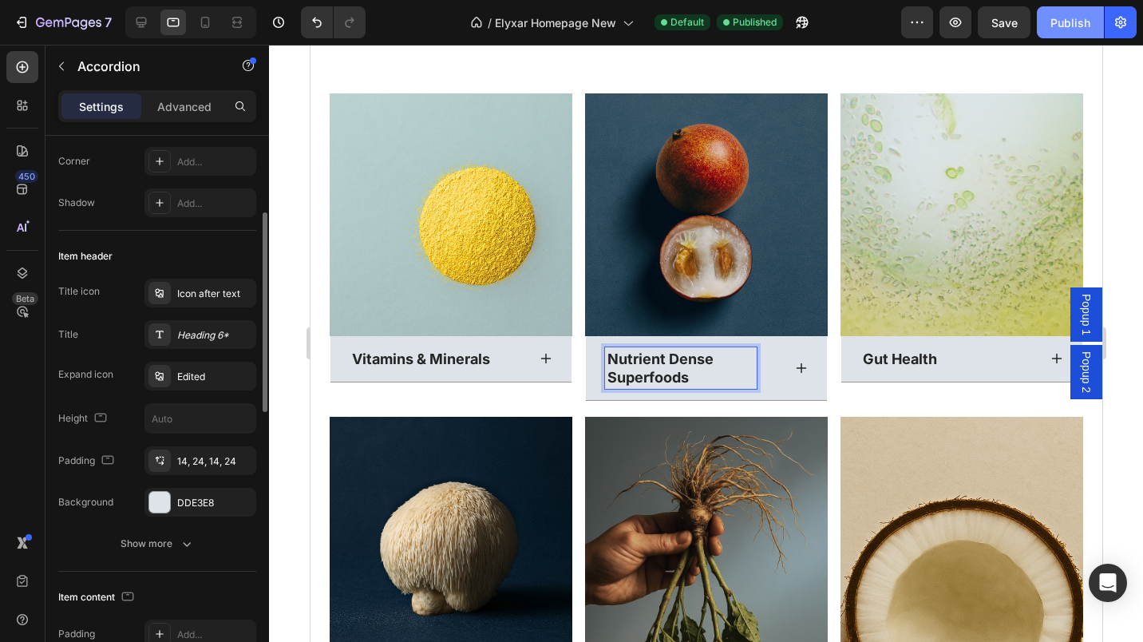
scroll to position [211, 0]
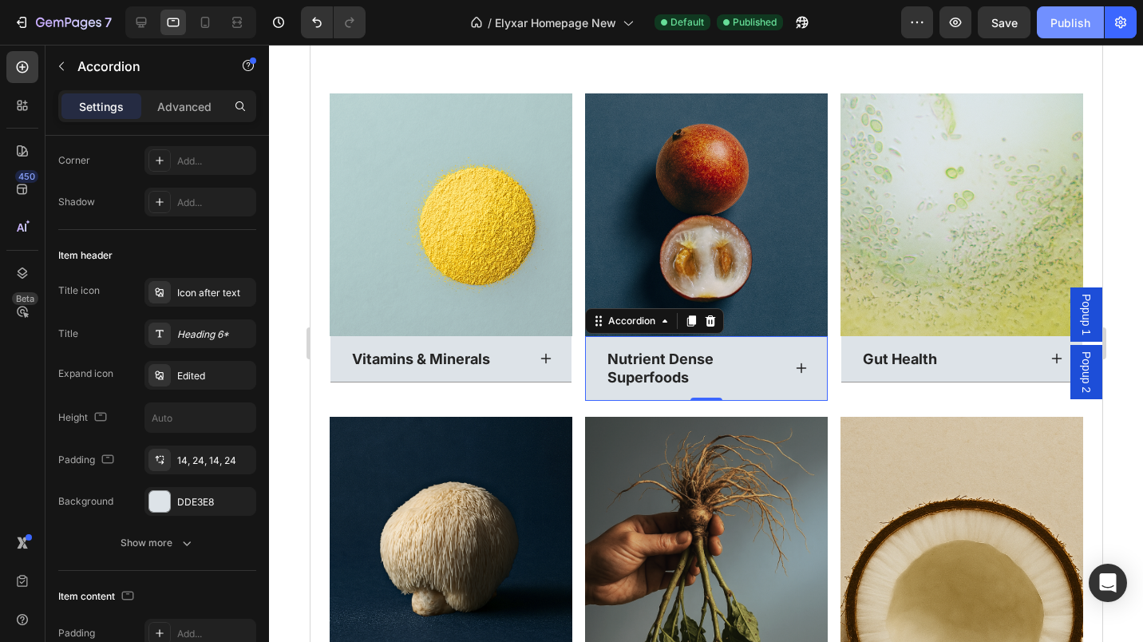
click at [205, 335] on div "Heading 6*" at bounding box center [214, 334] width 75 height 14
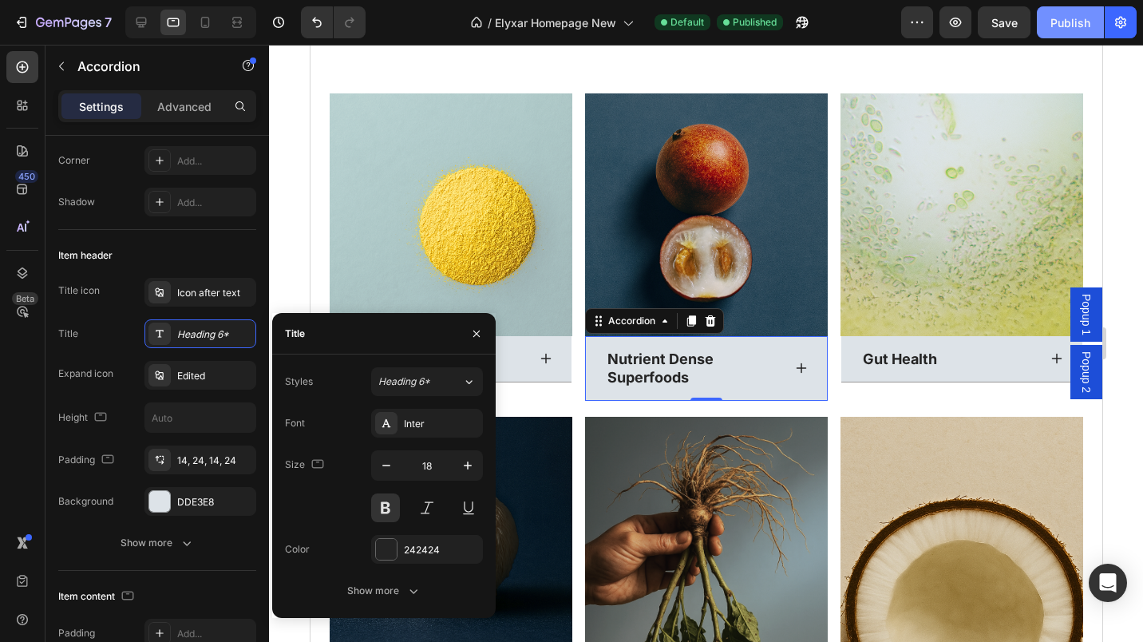
click at [386, 469] on icon "button" at bounding box center [386, 465] width 16 height 16
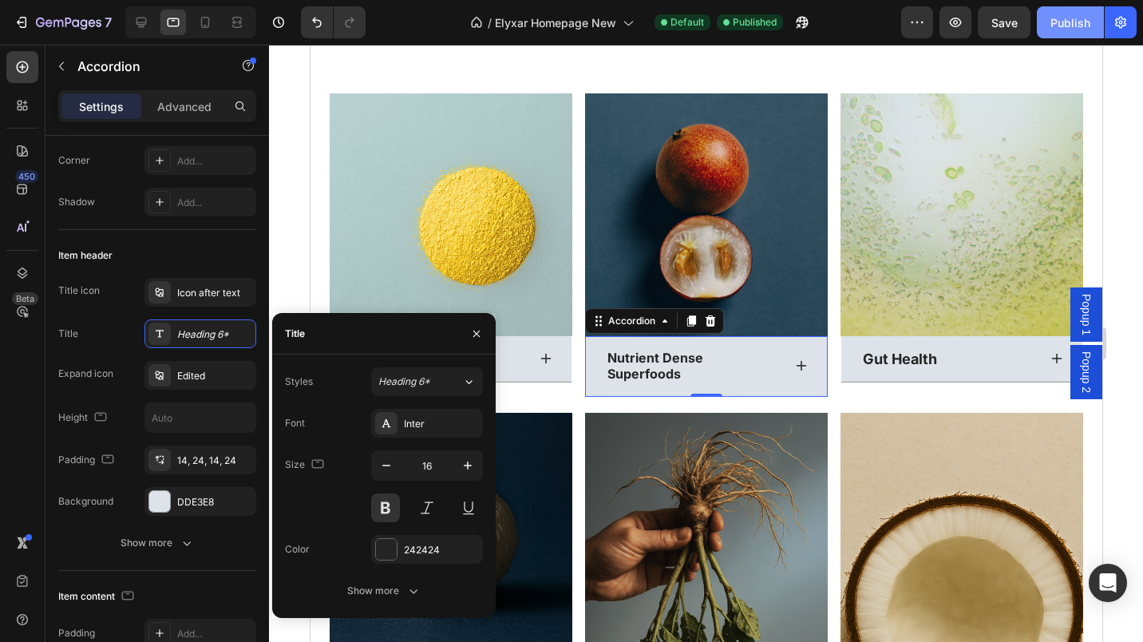
click at [386, 469] on icon "button" at bounding box center [386, 465] width 16 height 16
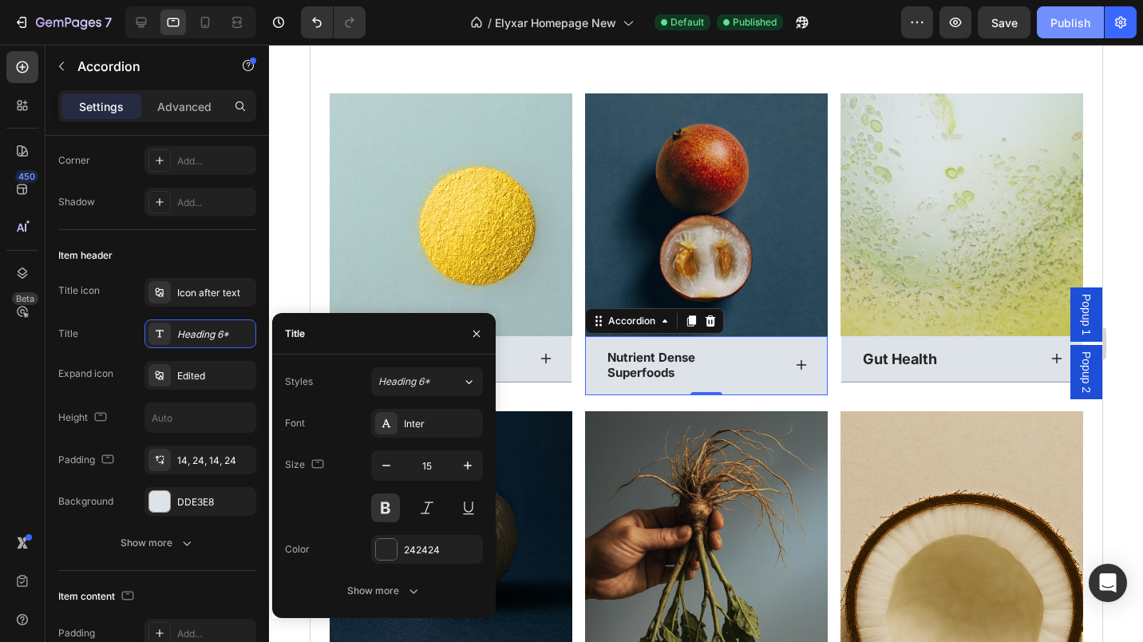
click at [386, 469] on icon "button" at bounding box center [386, 465] width 16 height 16
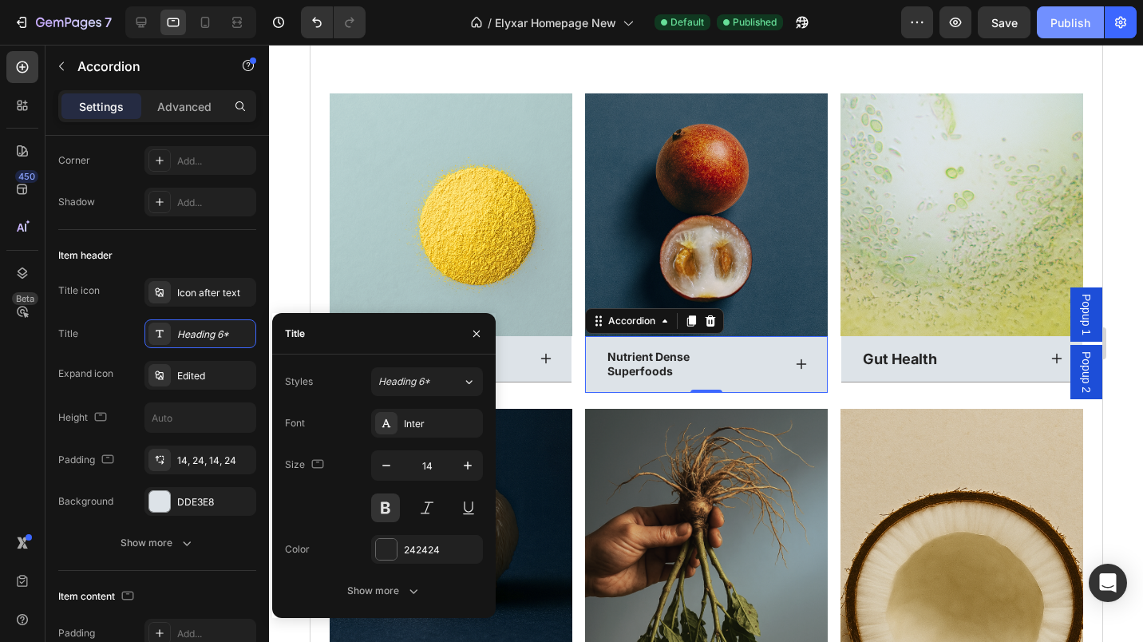
click at [386, 469] on icon "button" at bounding box center [386, 465] width 16 height 16
type input "13"
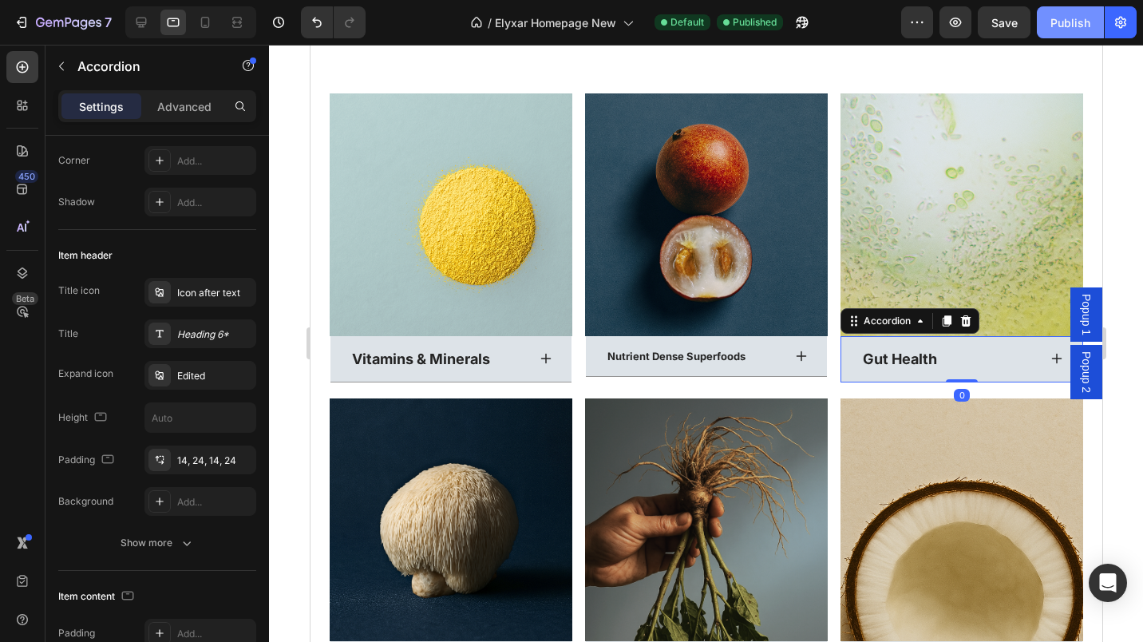
click at [892, 354] on p "Gut Health" at bounding box center [899, 359] width 74 height 18
click at [196, 325] on div "Heading 6*" at bounding box center [200, 333] width 112 height 29
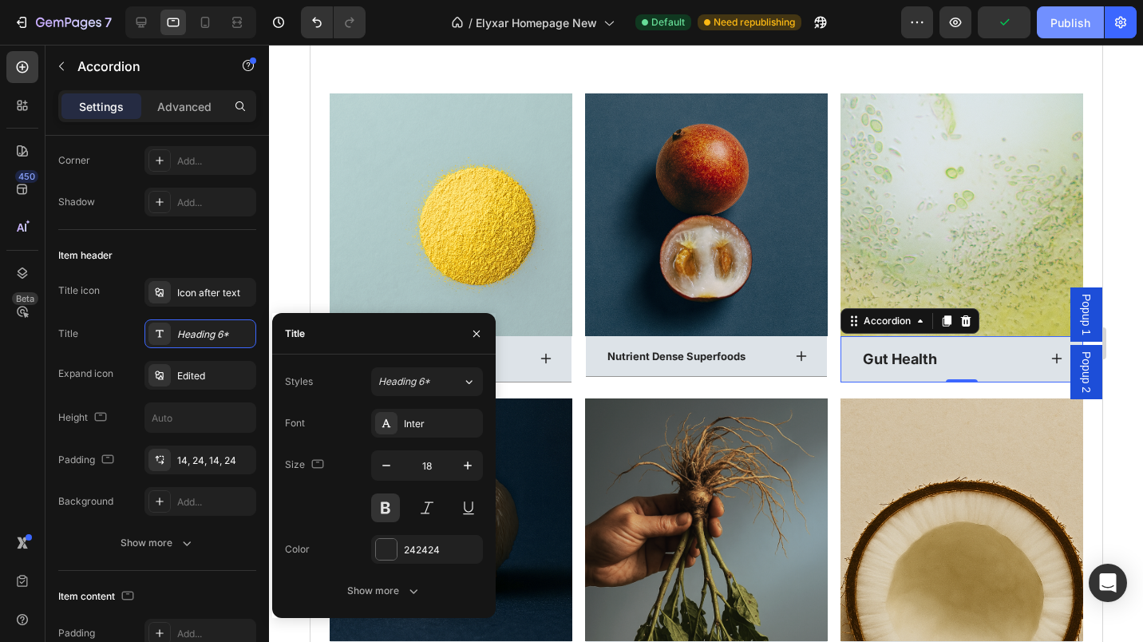
click at [393, 462] on icon "button" at bounding box center [386, 465] width 16 height 16
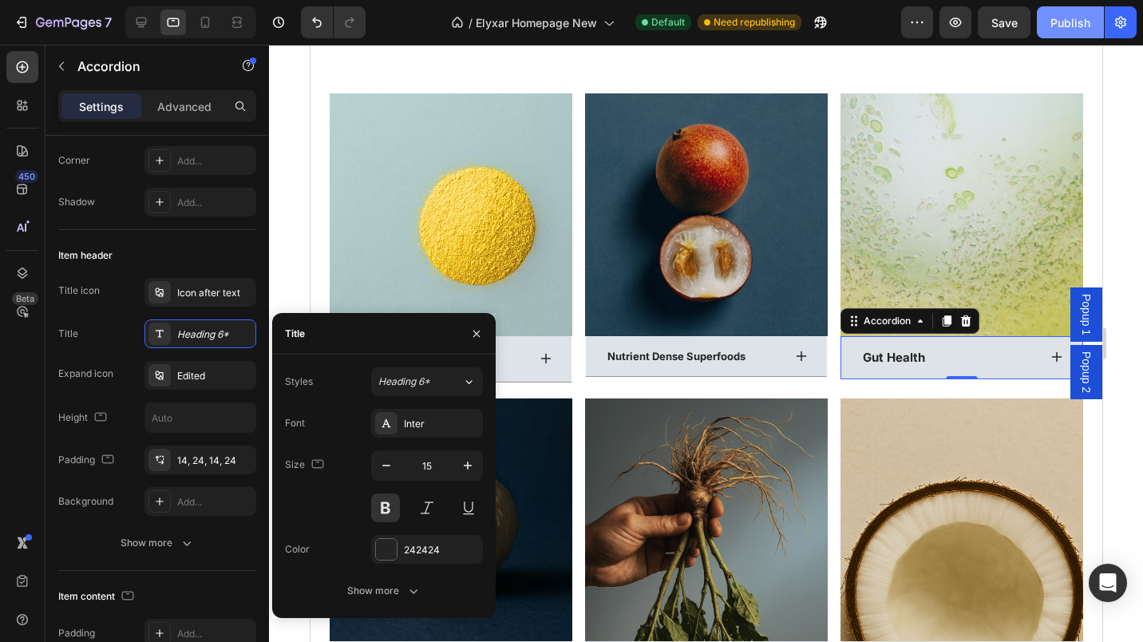
click at [393, 462] on icon "button" at bounding box center [386, 465] width 16 height 16
type input "13"
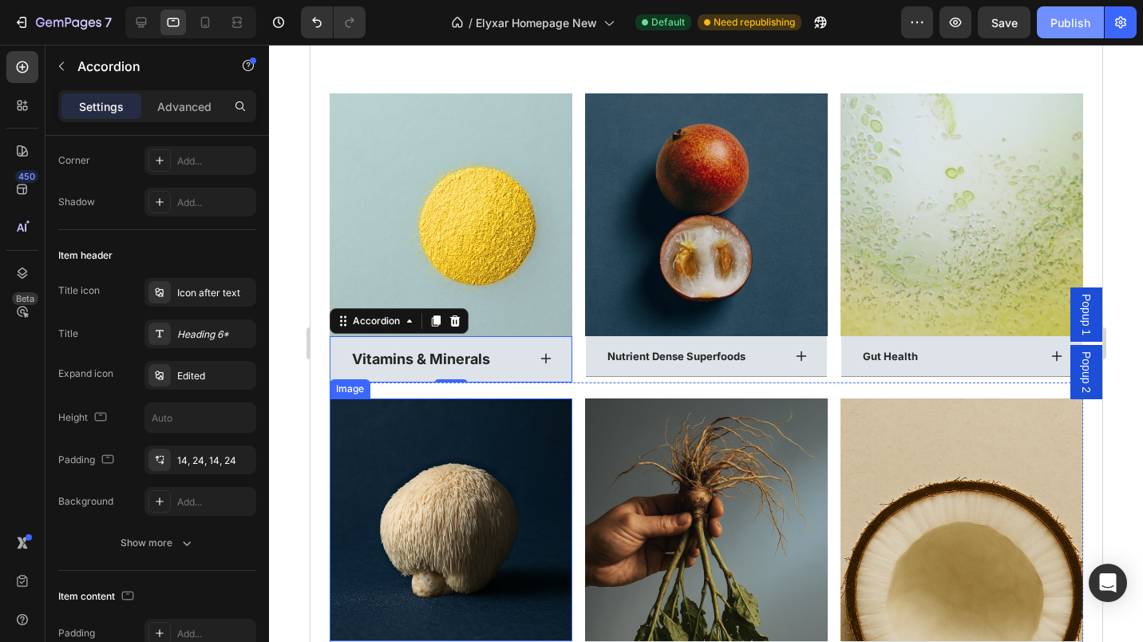
click at [197, 341] on div "Heading 6*" at bounding box center [200, 333] width 112 height 29
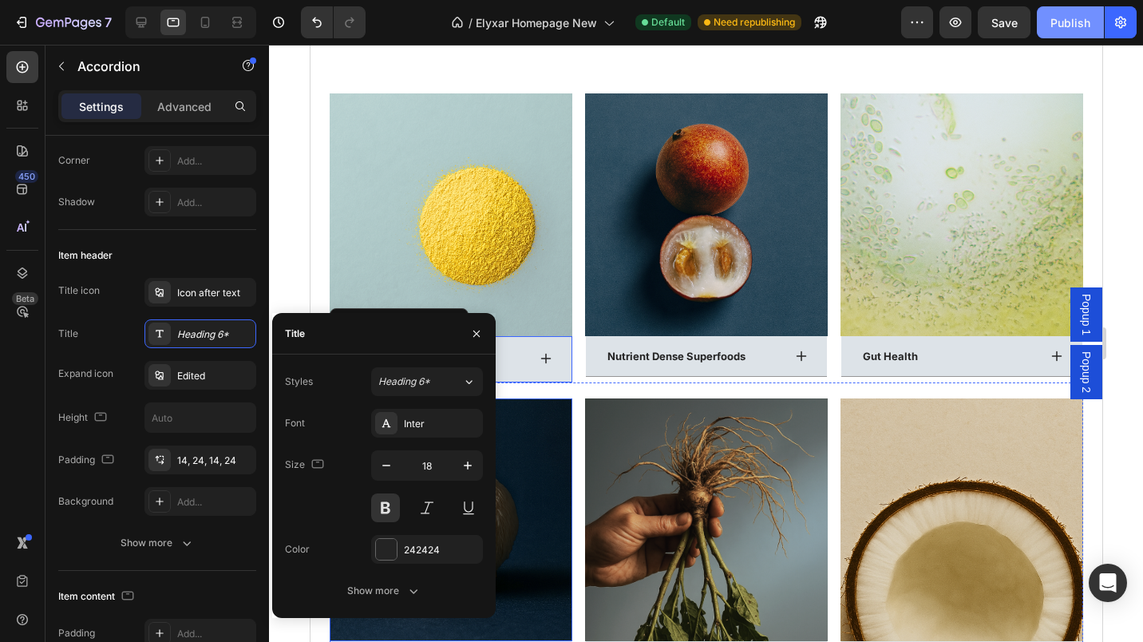
click at [390, 467] on icon "button" at bounding box center [386, 465] width 16 height 16
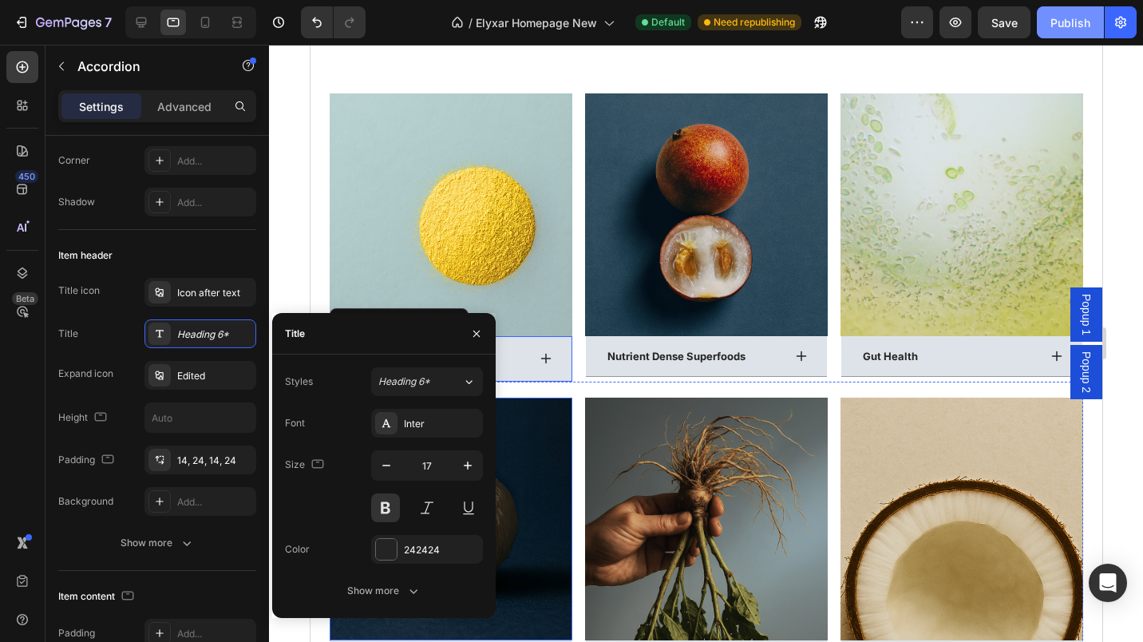
click at [390, 467] on icon "button" at bounding box center [386, 465] width 16 height 16
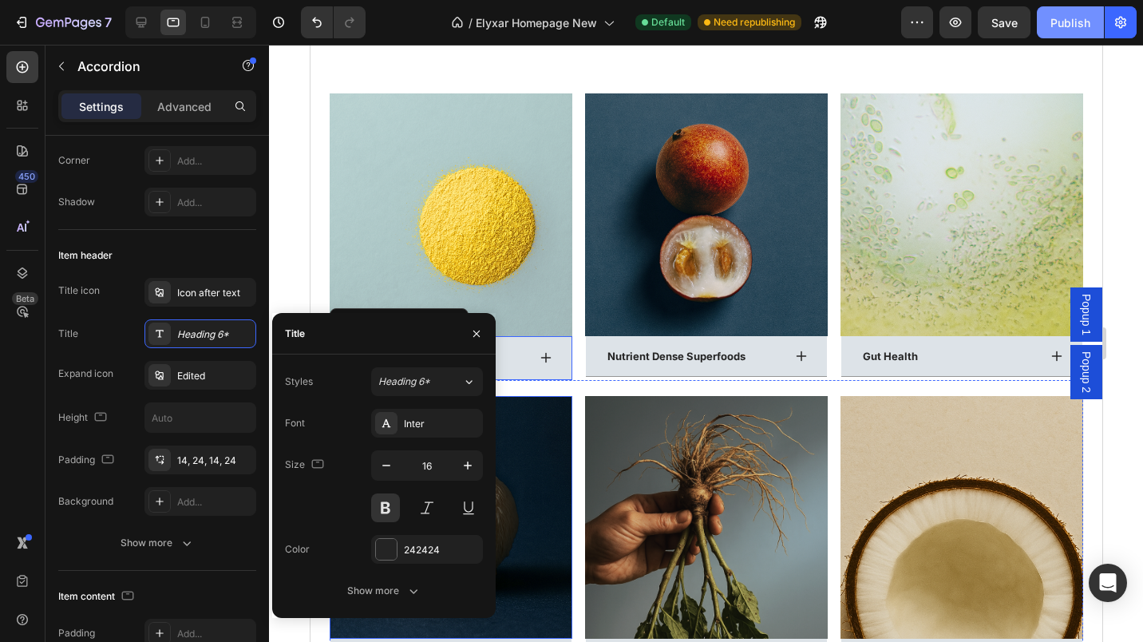
click at [390, 467] on icon "button" at bounding box center [386, 465] width 16 height 16
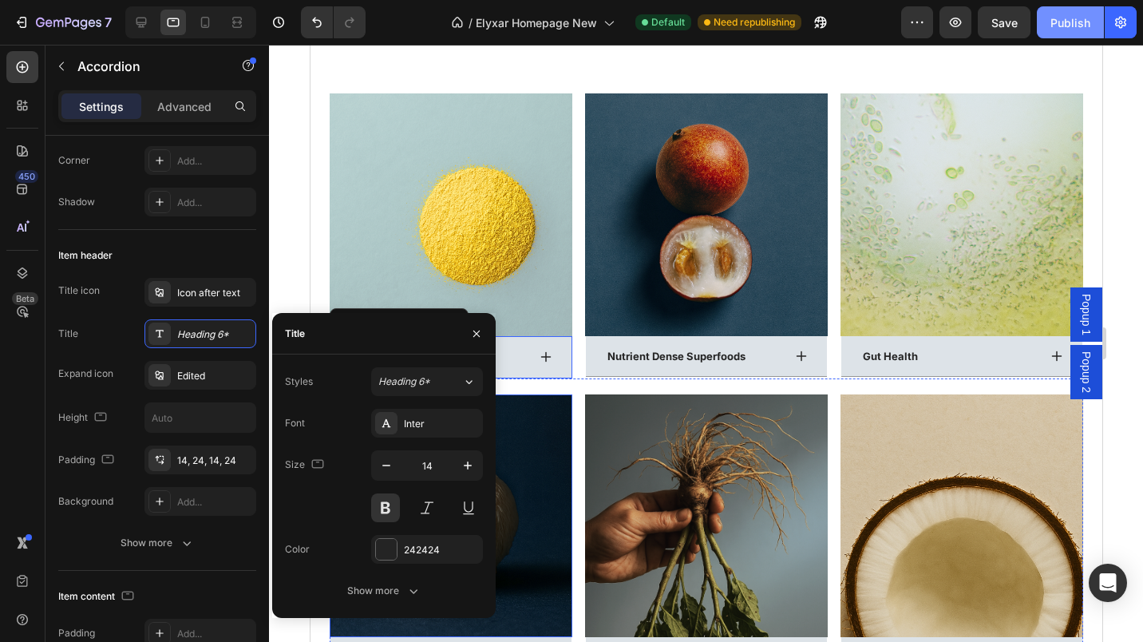
click at [390, 467] on icon "button" at bounding box center [386, 465] width 16 height 16
type input "13"
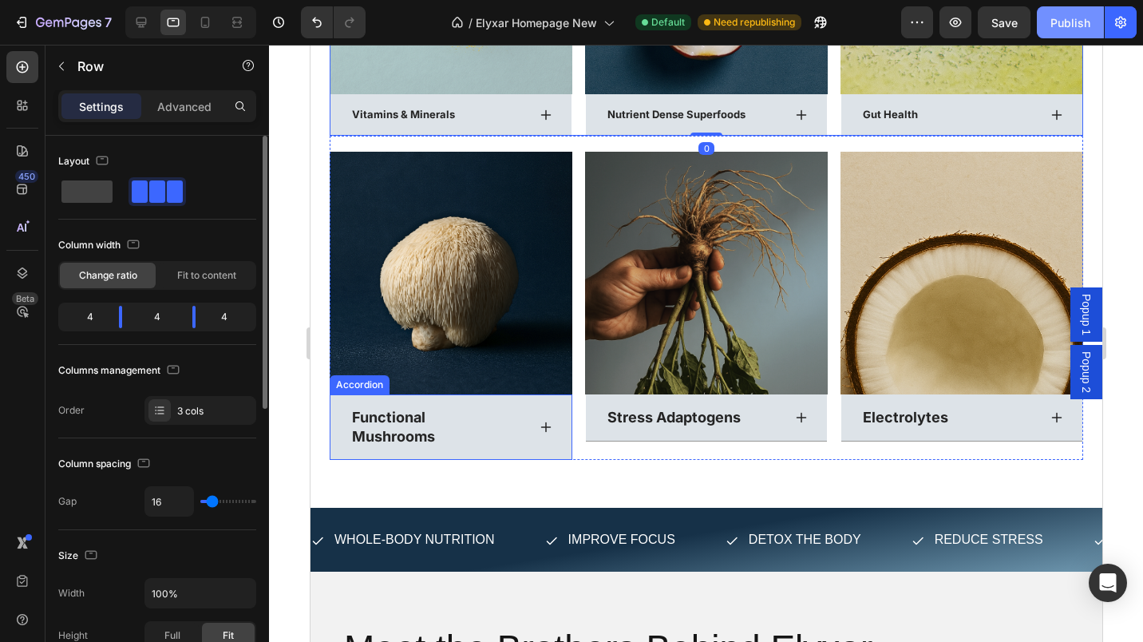
scroll to position [4710, 0]
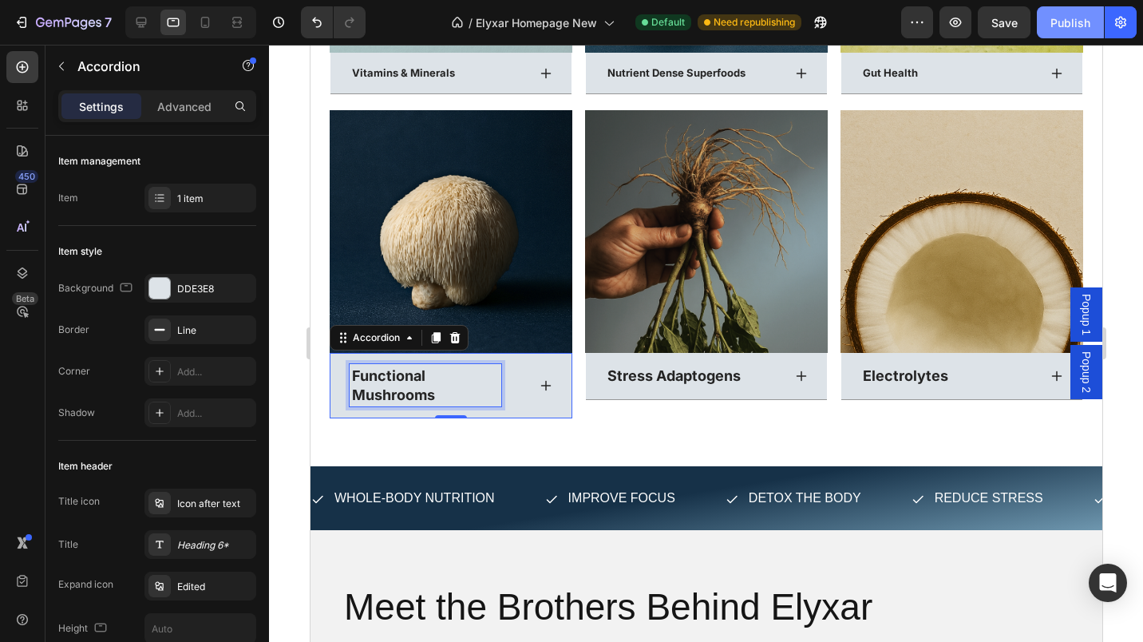
click at [394, 387] on p "Functional Mushrooms" at bounding box center [424, 385] width 147 height 38
click at [465, 373] on p "Functional Mushrooms" at bounding box center [424, 385] width 147 height 38
click at [213, 535] on div "Heading 6*" at bounding box center [200, 544] width 112 height 29
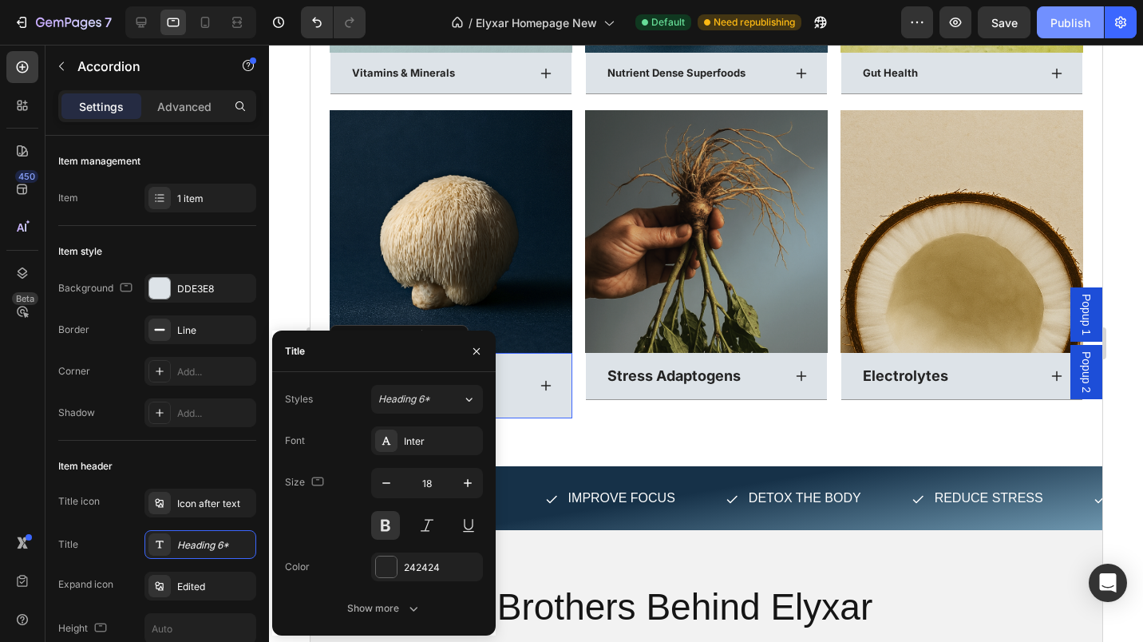
click at [425, 480] on input "18" at bounding box center [427, 483] width 53 height 29
type input "13"
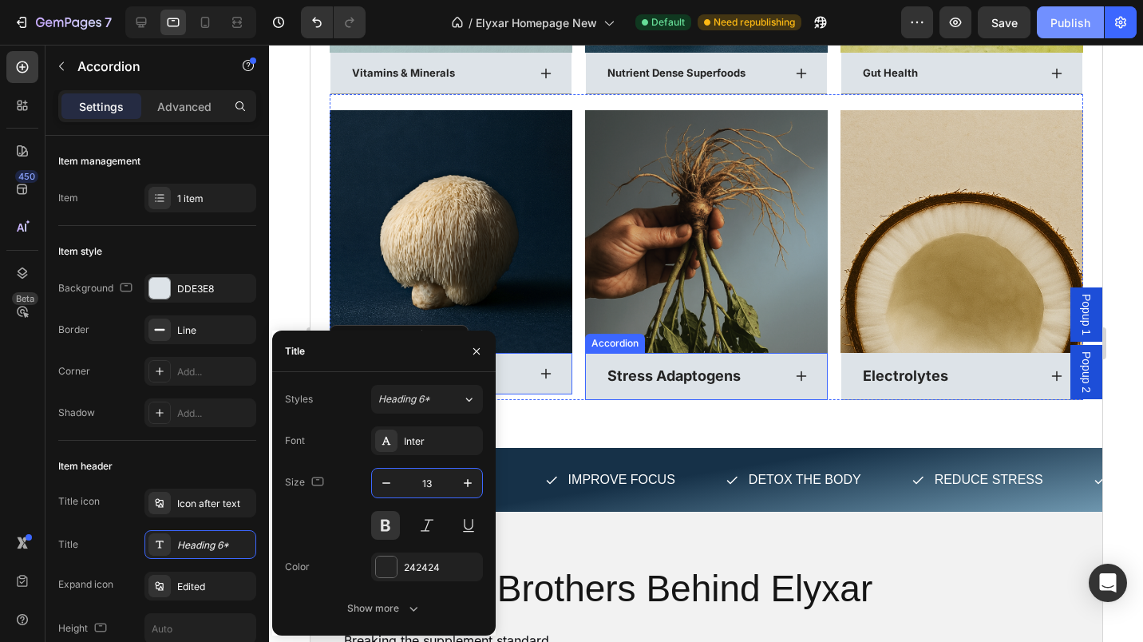
click at [712, 353] on div "Stress Adaptogens" at bounding box center [705, 375] width 241 height 45
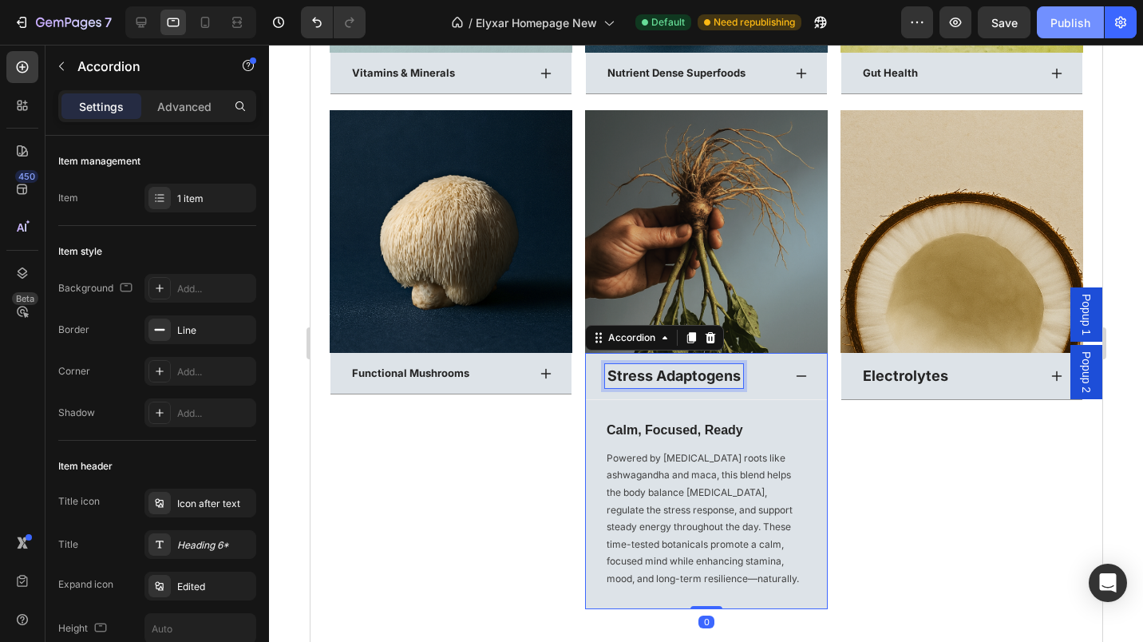
click at [730, 366] on p "Stress Adaptogens" at bounding box center [673, 375] width 133 height 18
click at [204, 540] on div "Heading 6*" at bounding box center [214, 545] width 75 height 14
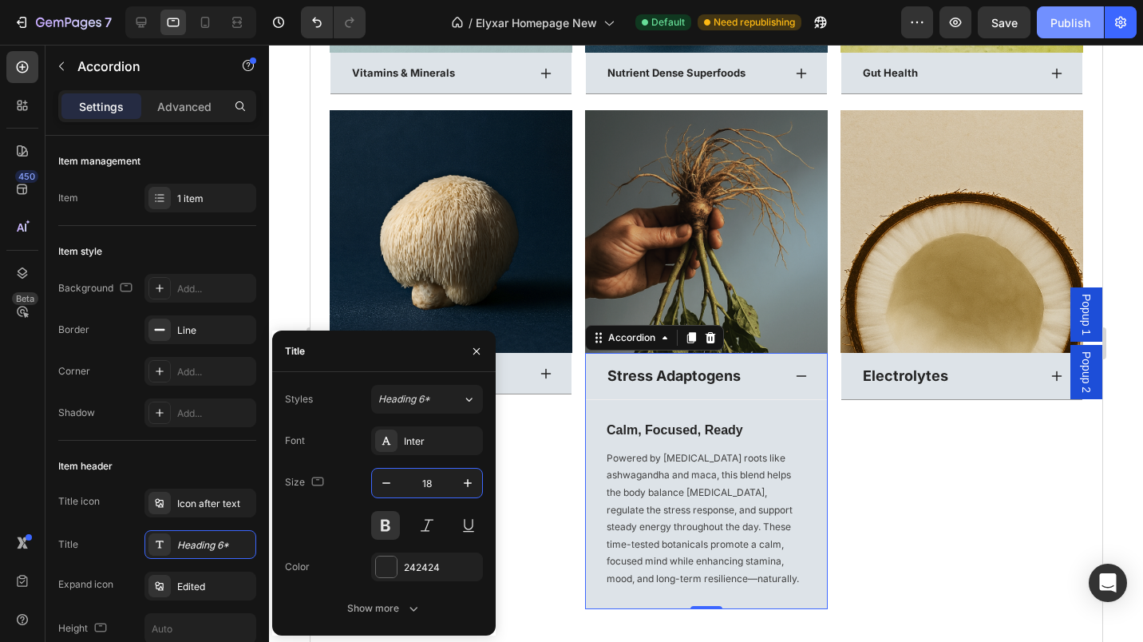
click at [425, 488] on input "18" at bounding box center [427, 483] width 53 height 29
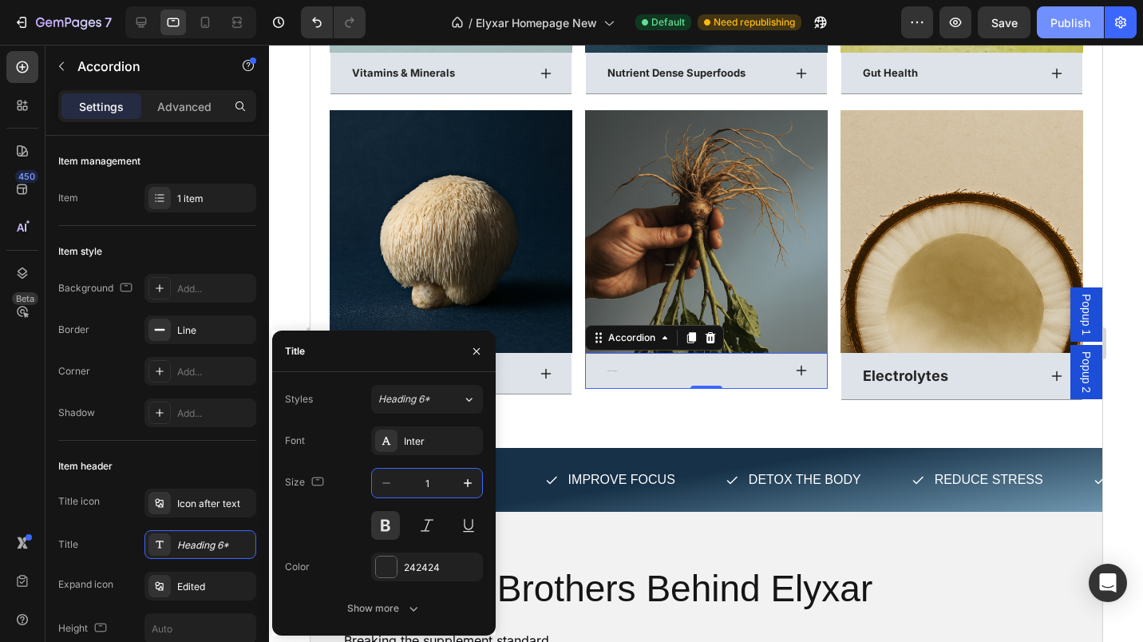
type input "13"
click at [904, 373] on p "Electrolytes" at bounding box center [904, 375] width 85 height 18
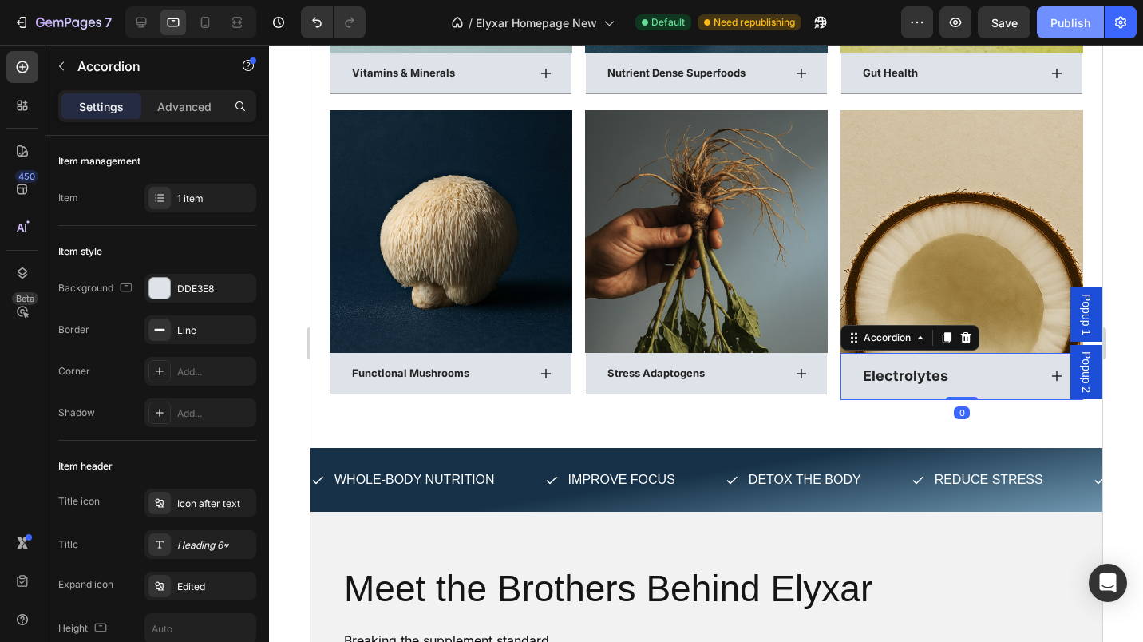
click at [888, 369] on p "Electrolytes" at bounding box center [904, 375] width 85 height 18
click at [197, 547] on div "Heading 6*" at bounding box center [214, 545] width 75 height 14
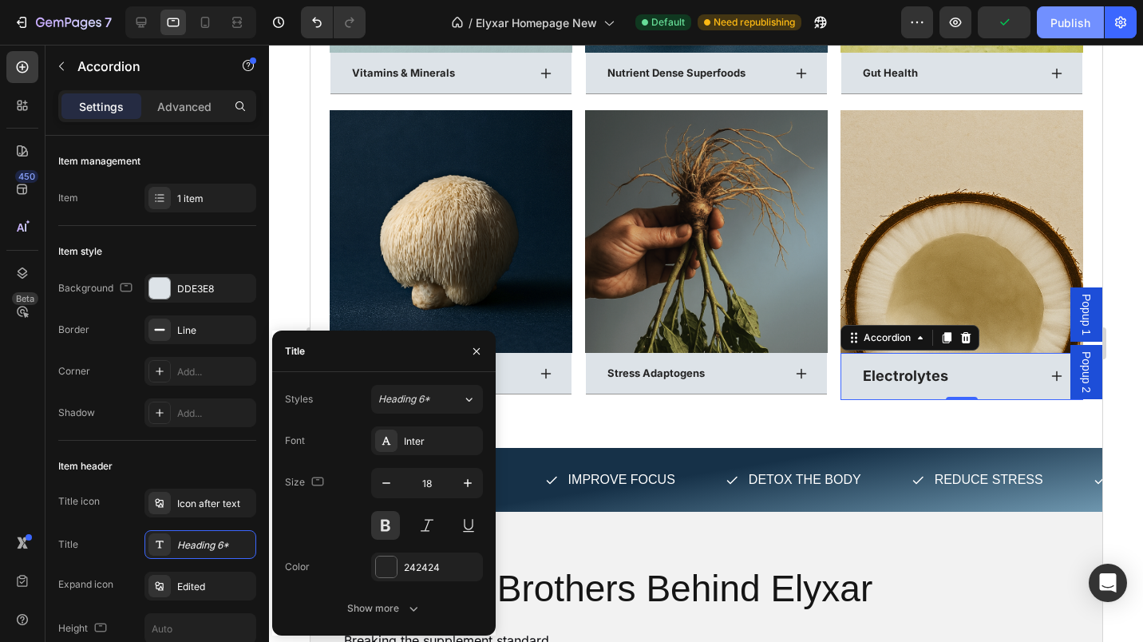
click at [425, 483] on input "18" at bounding box center [427, 483] width 53 height 29
type input "13"
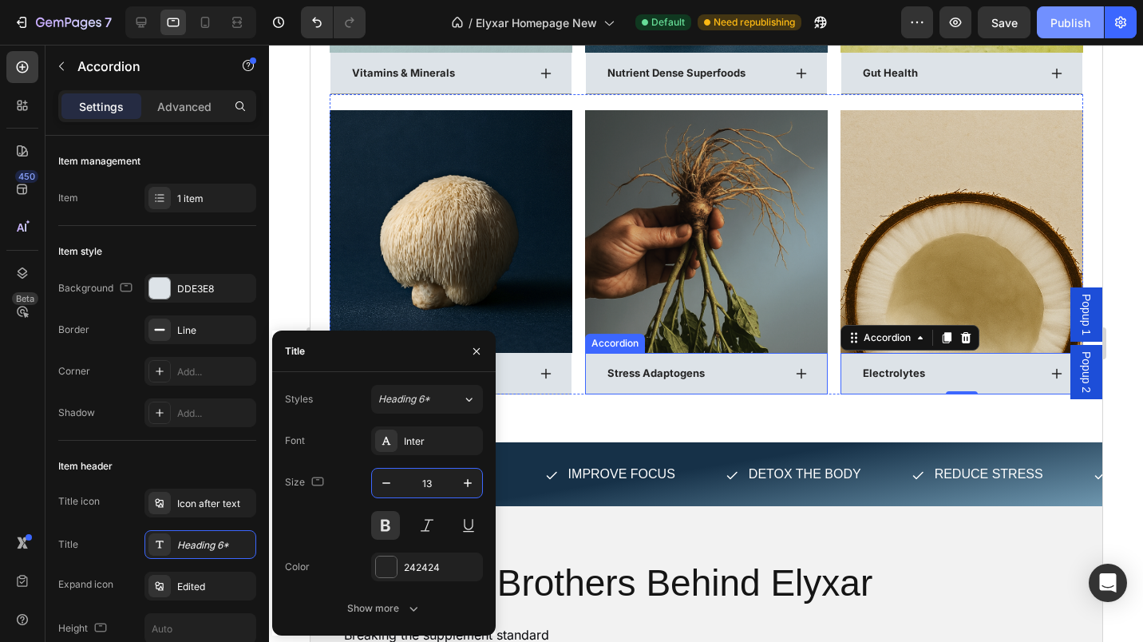
click at [746, 381] on div "Stress Adaptogens" at bounding box center [705, 373] width 241 height 41
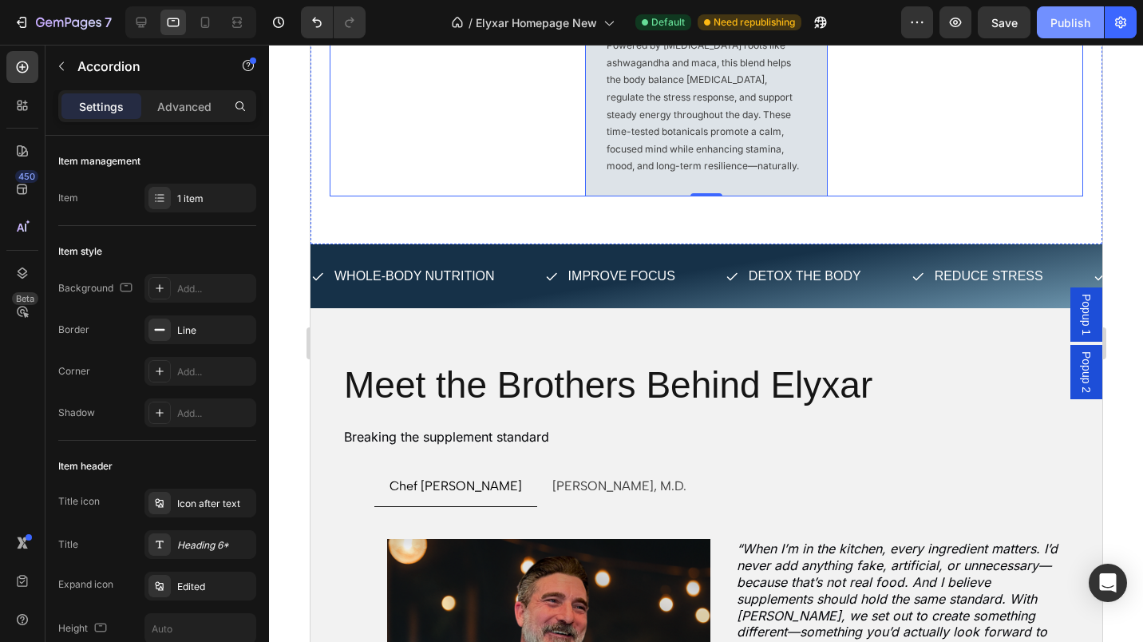
scroll to position [5118, 0]
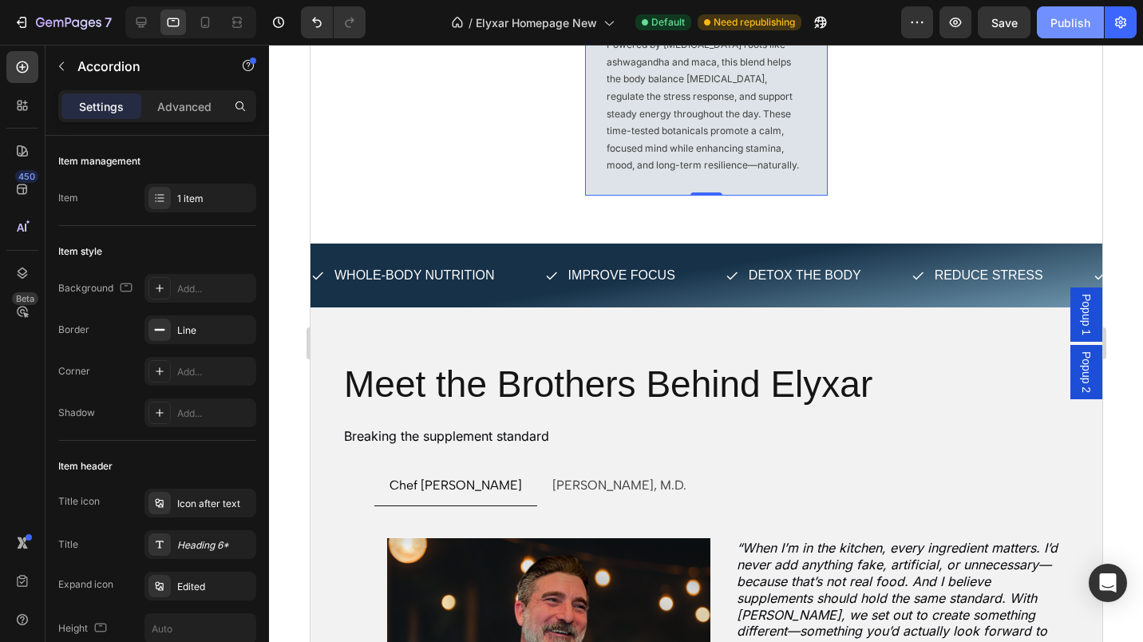
click at [1068, 30] on div "Publish" at bounding box center [1070, 22] width 40 height 17
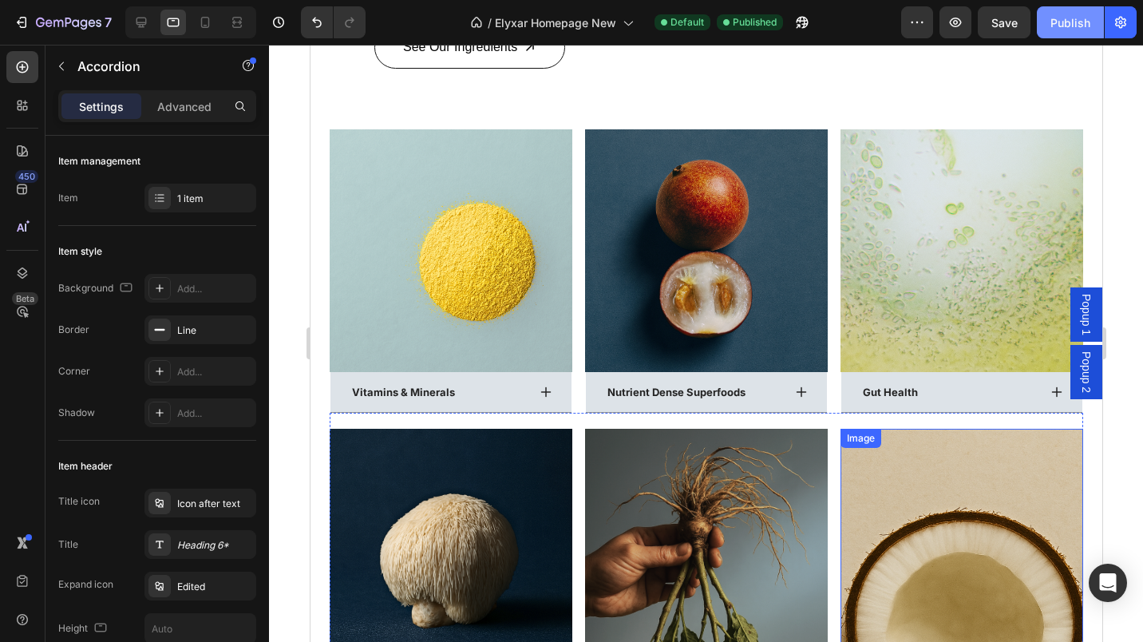
scroll to position [4391, 0]
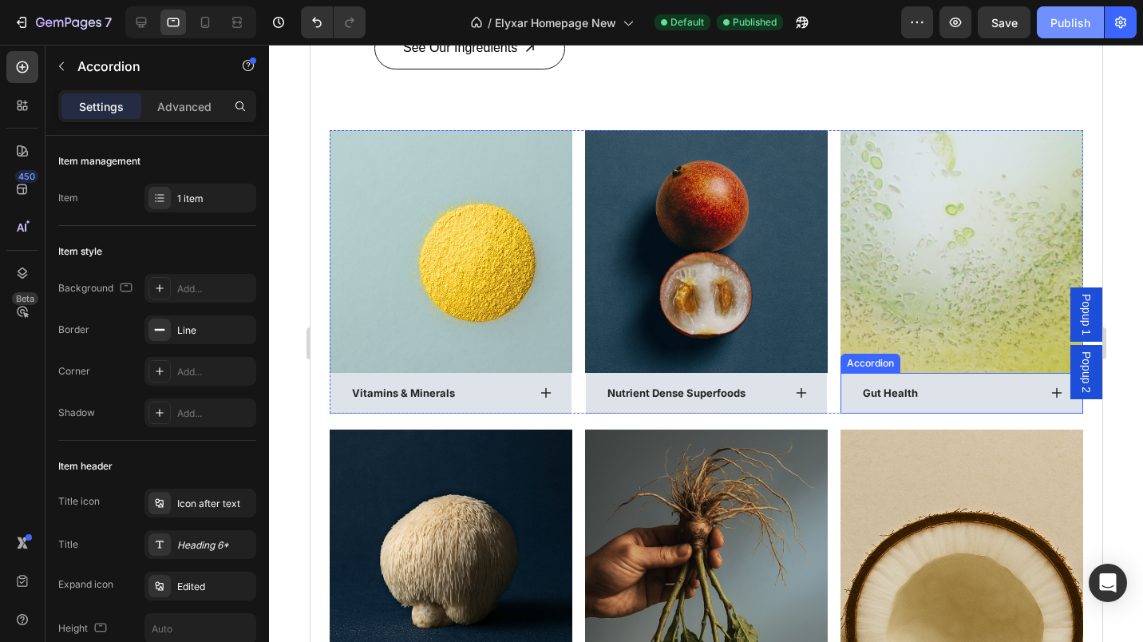
click at [875, 390] on p "Gut Health" at bounding box center [889, 393] width 55 height 14
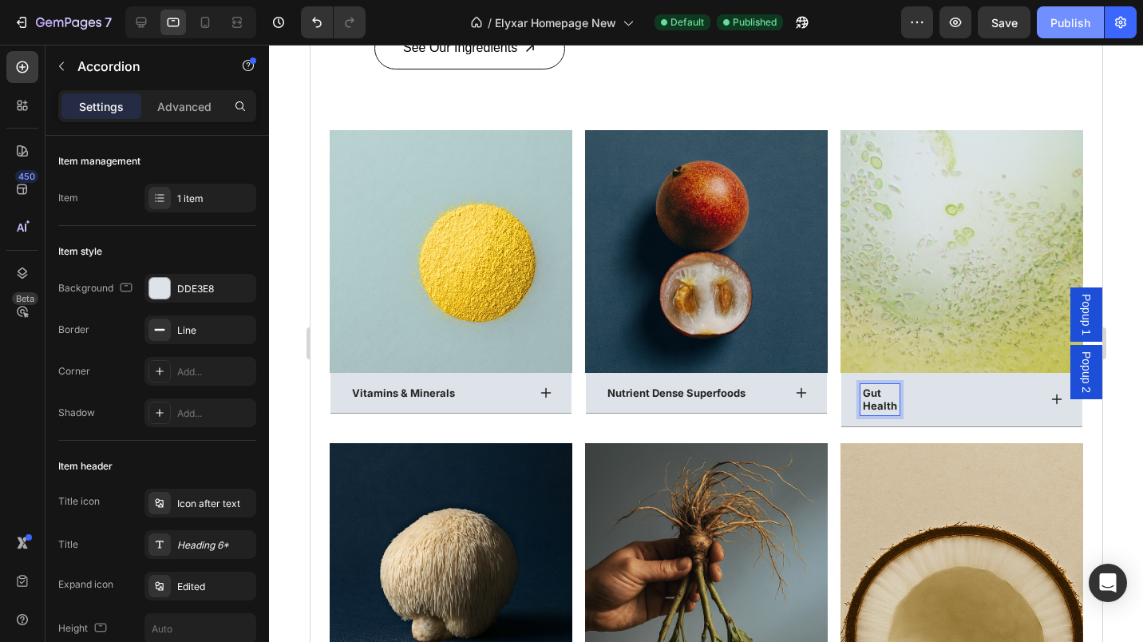
click at [1071, 26] on div "Publish" at bounding box center [1070, 22] width 40 height 17
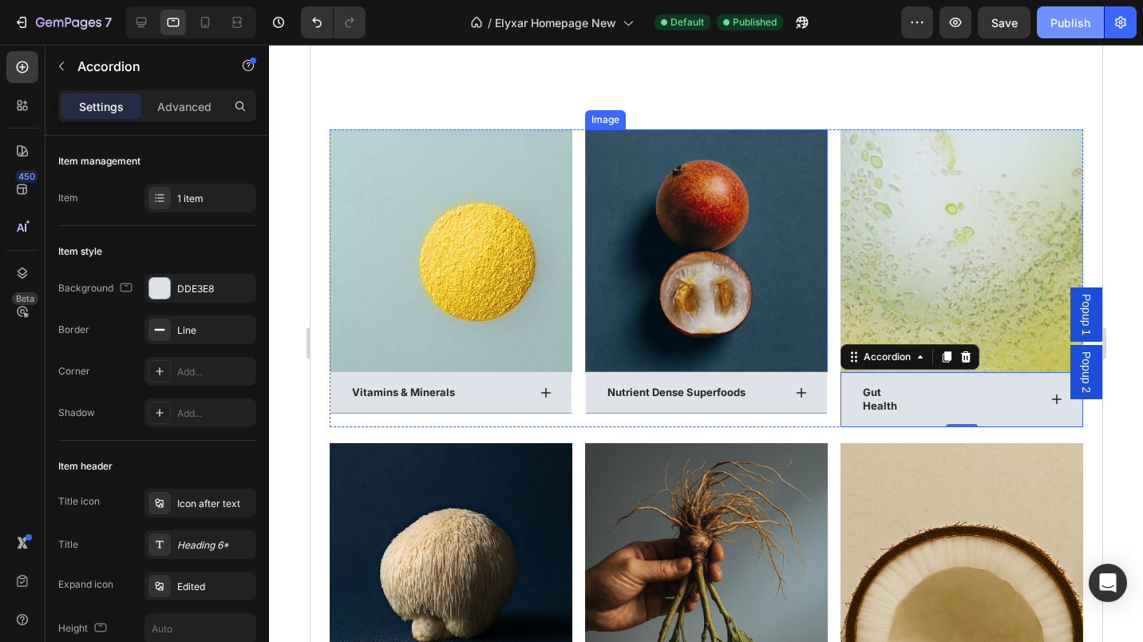
scroll to position [4687, 0]
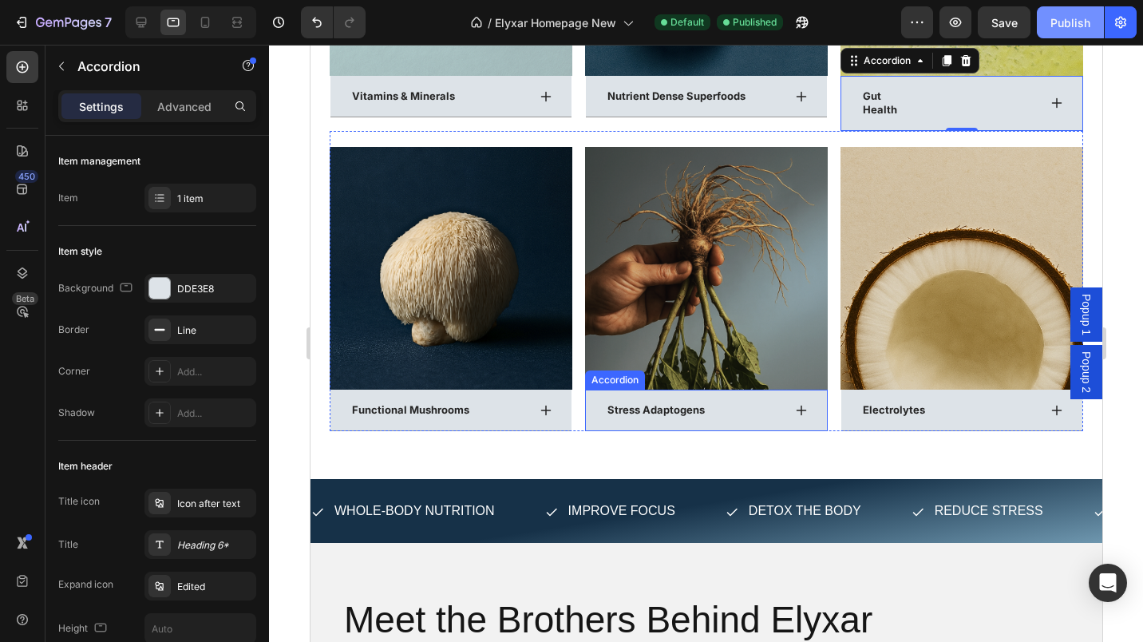
click at [638, 403] on p "Stress Adaptogens" at bounding box center [655, 410] width 97 height 14
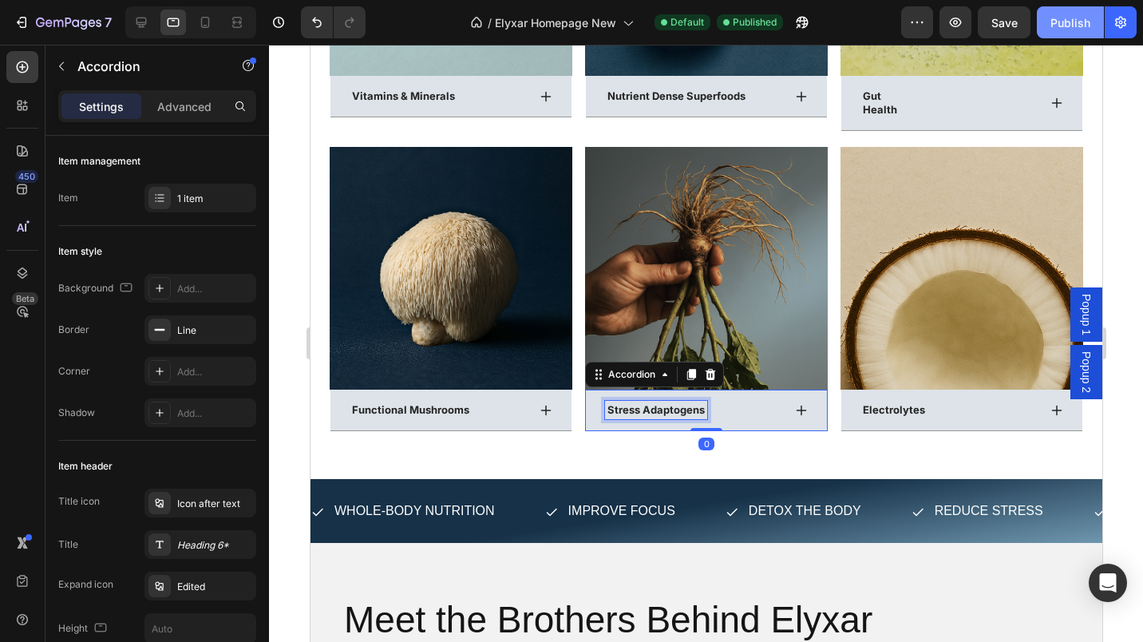
click at [638, 403] on p "Stress Adaptogens" at bounding box center [655, 410] width 97 height 14
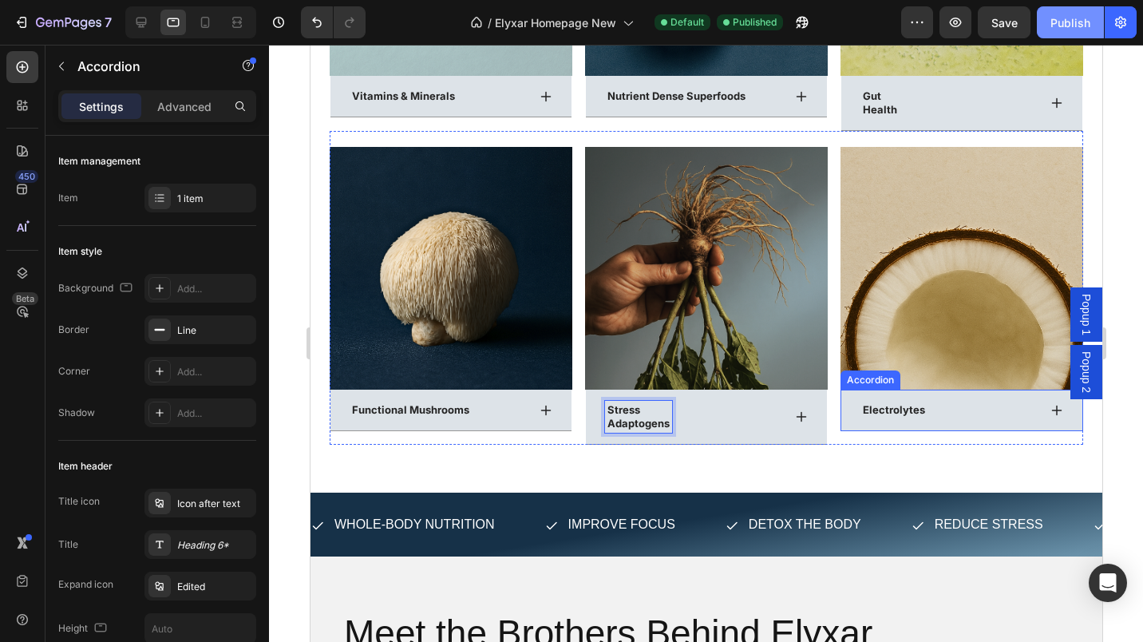
click at [917, 401] on div "Electrolytes" at bounding box center [948, 410] width 177 height 18
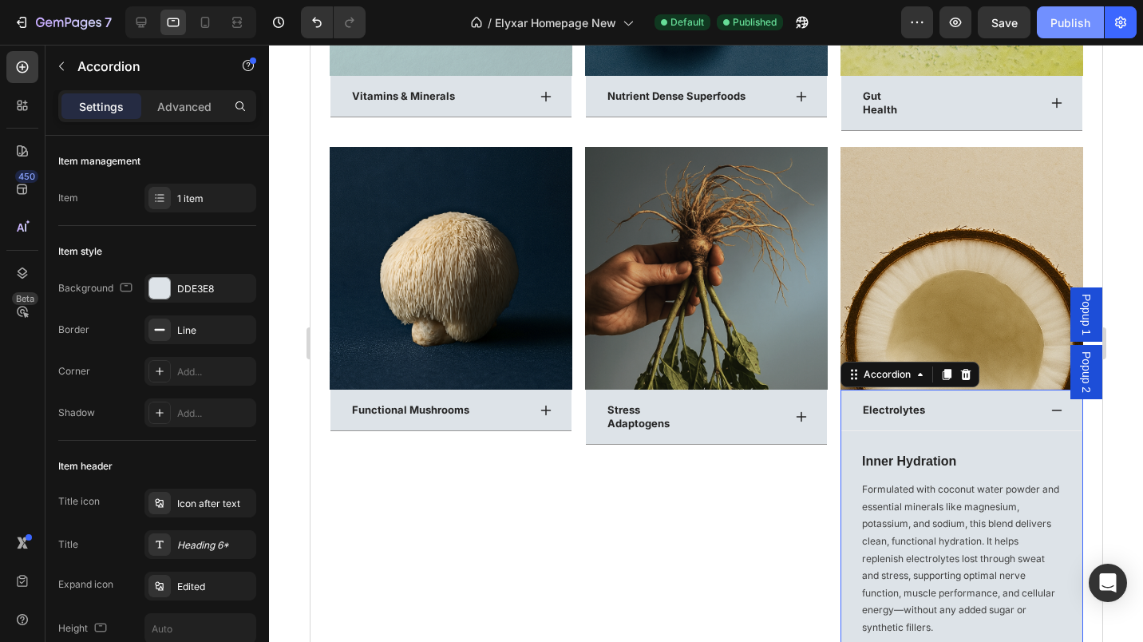
click at [917, 401] on div "Electrolytes" at bounding box center [948, 410] width 177 height 18
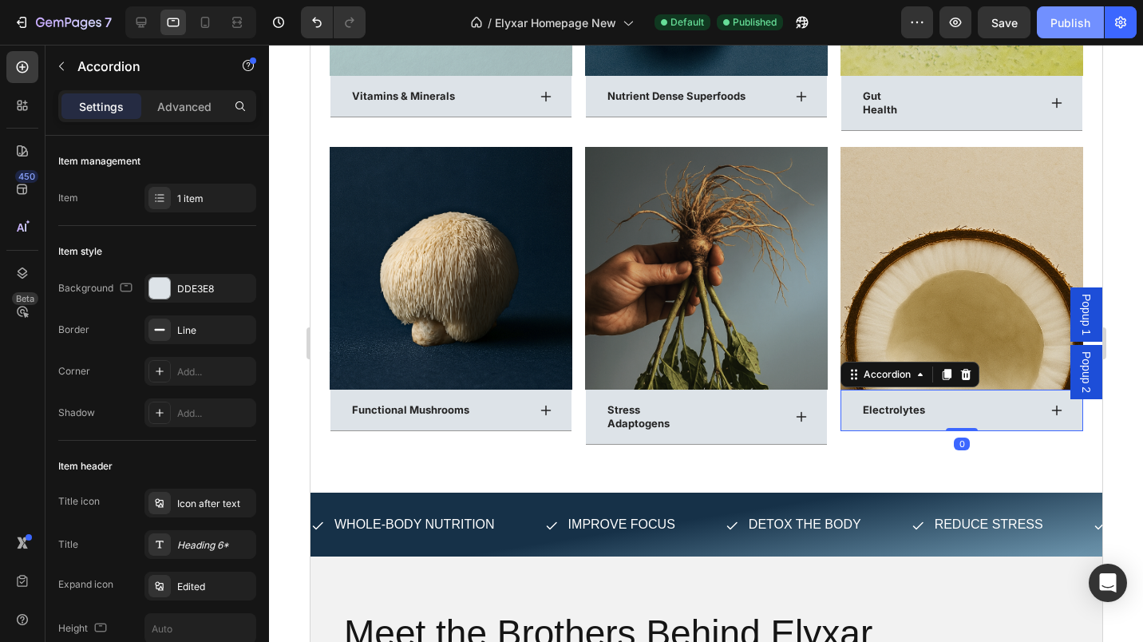
click at [916, 401] on div "Electrolytes" at bounding box center [893, 410] width 67 height 18
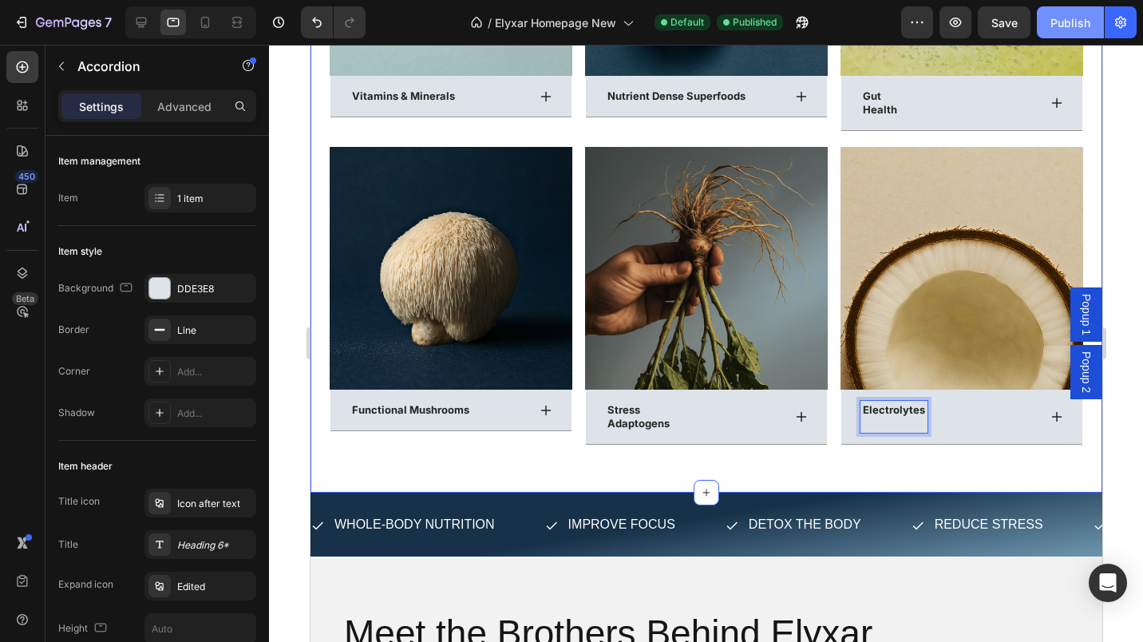
click at [911, 450] on div "Image Vitamins & Minerals Accordion Image Nutrient Dense Superfoods Accordion I…" at bounding box center [706, 150] width 792 height 685
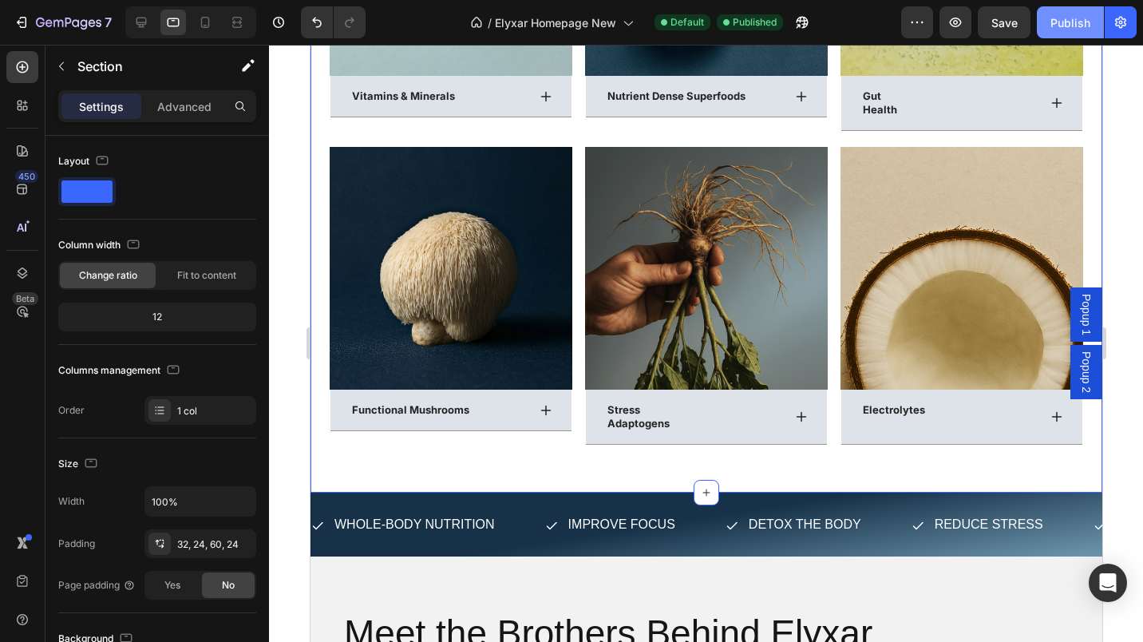
click at [1063, 11] on button "Publish" at bounding box center [1070, 22] width 67 height 32
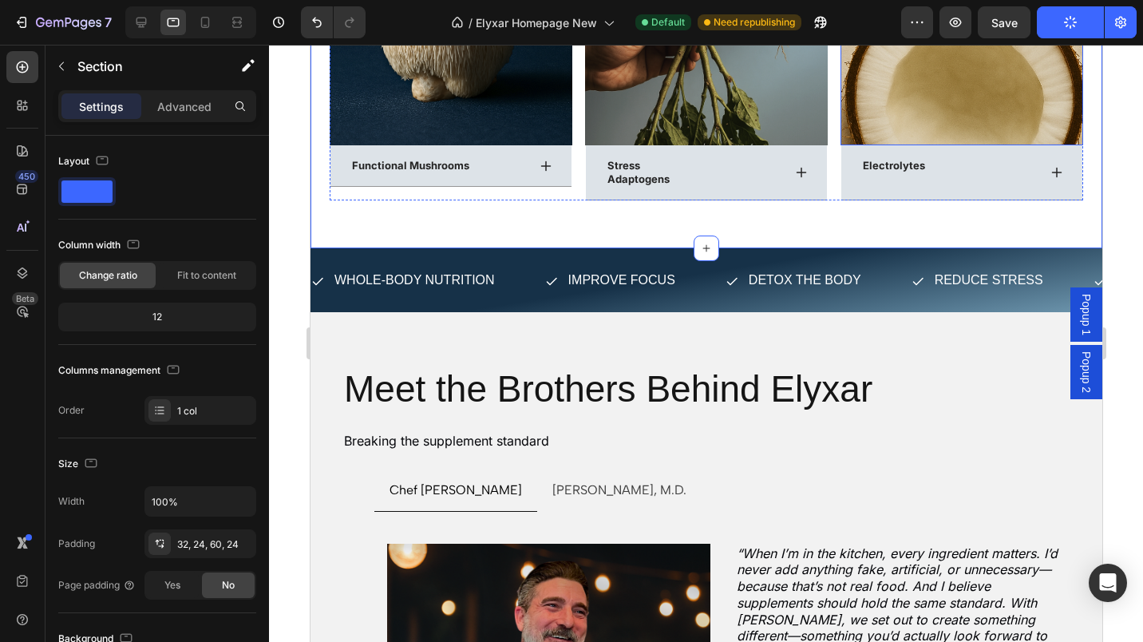
scroll to position [5001, 0]
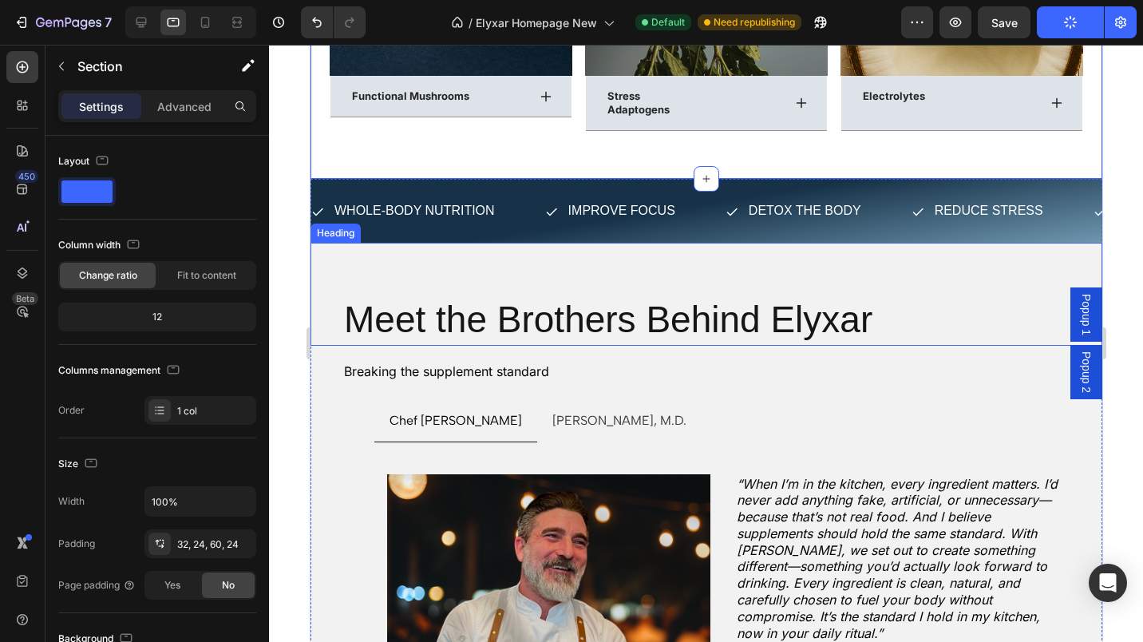
click at [548, 322] on h2 "Meet the Brothers Behind Elyxar" at bounding box center [690, 320] width 696 height 51
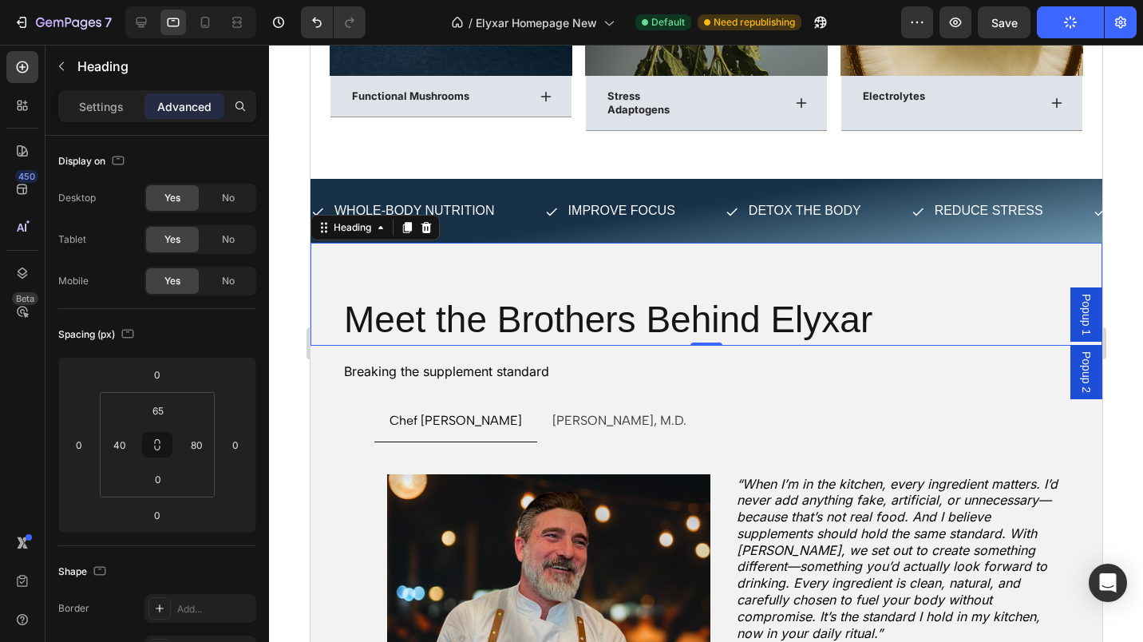
click at [364, 304] on h2 "Meet the Brothers Behind Elyxar" at bounding box center [690, 320] width 696 height 51
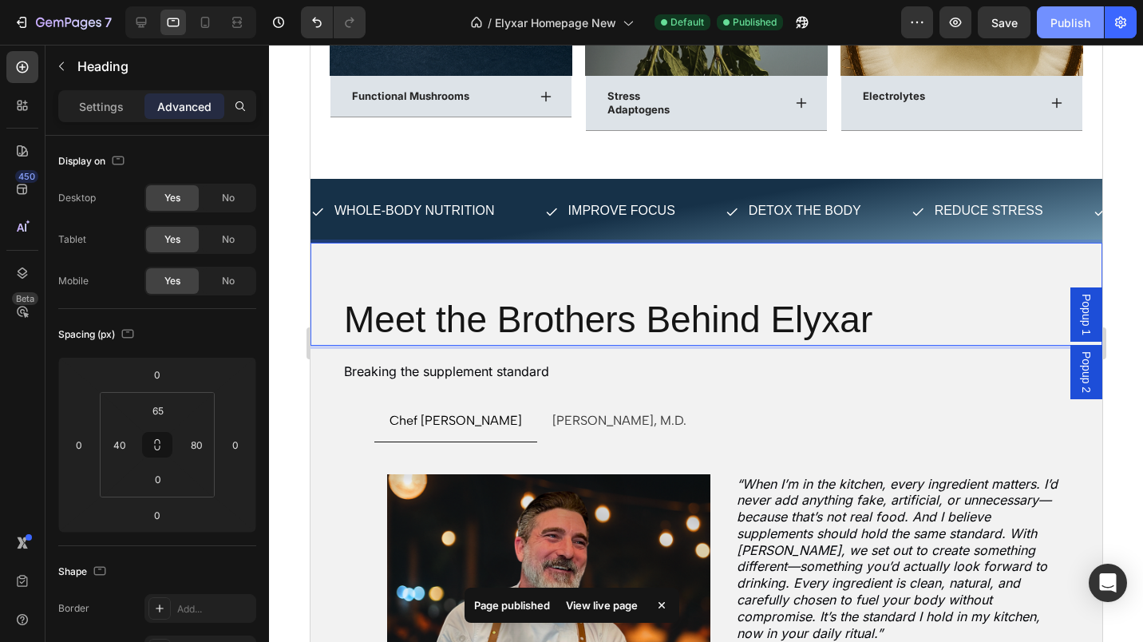
click at [105, 113] on p "Settings" at bounding box center [101, 106] width 45 height 17
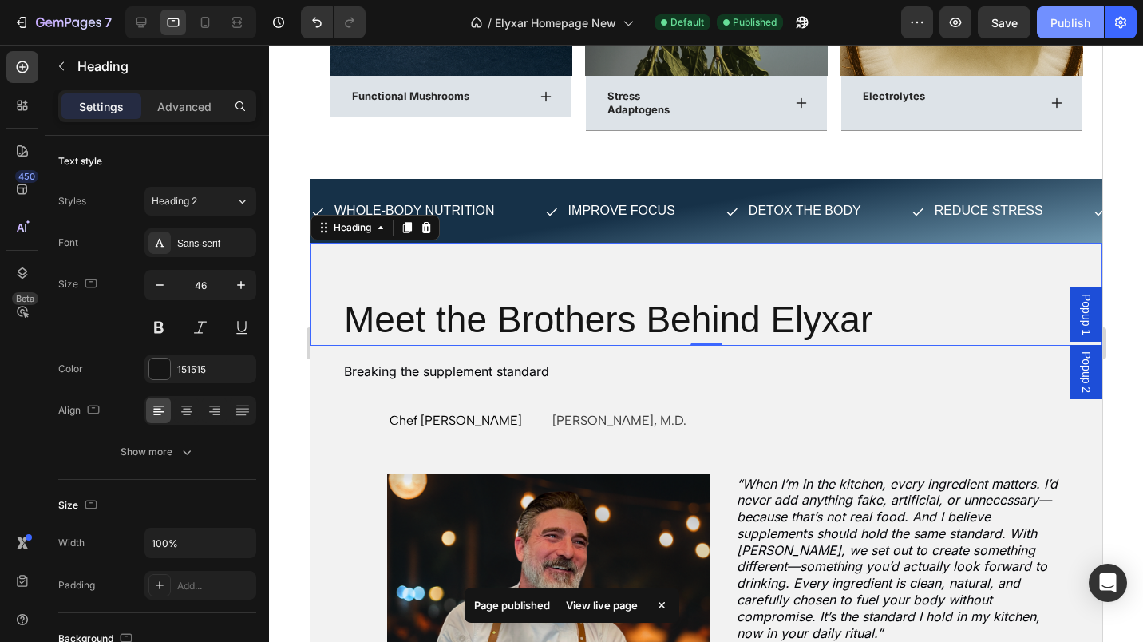
click at [160, 281] on icon "button" at bounding box center [160, 285] width 16 height 16
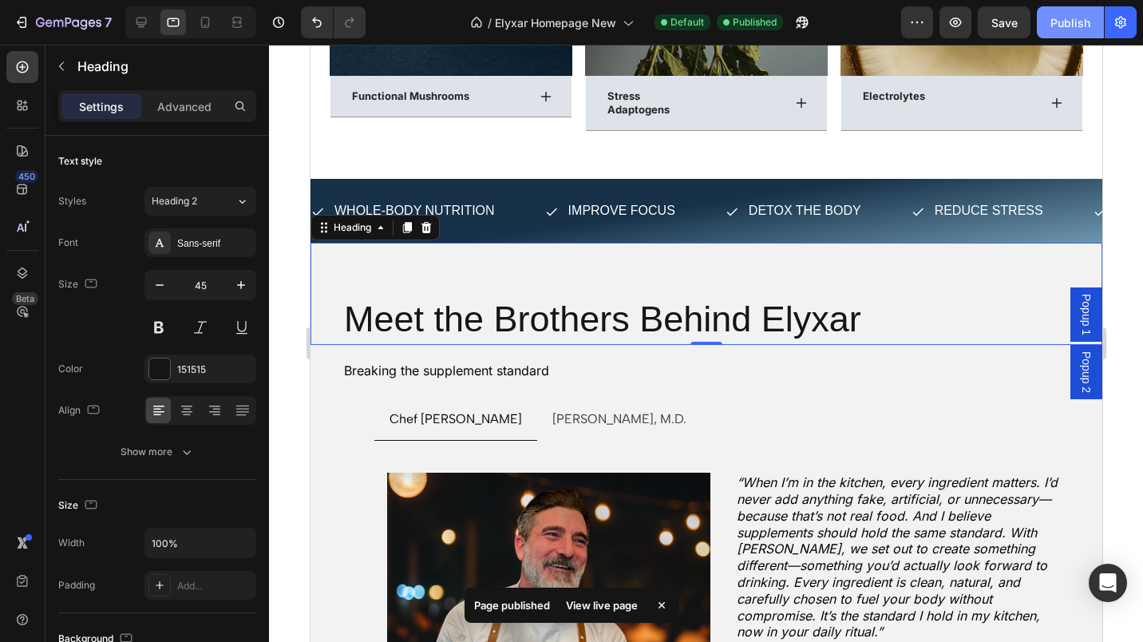
click at [160, 281] on icon "button" at bounding box center [160, 285] width 16 height 16
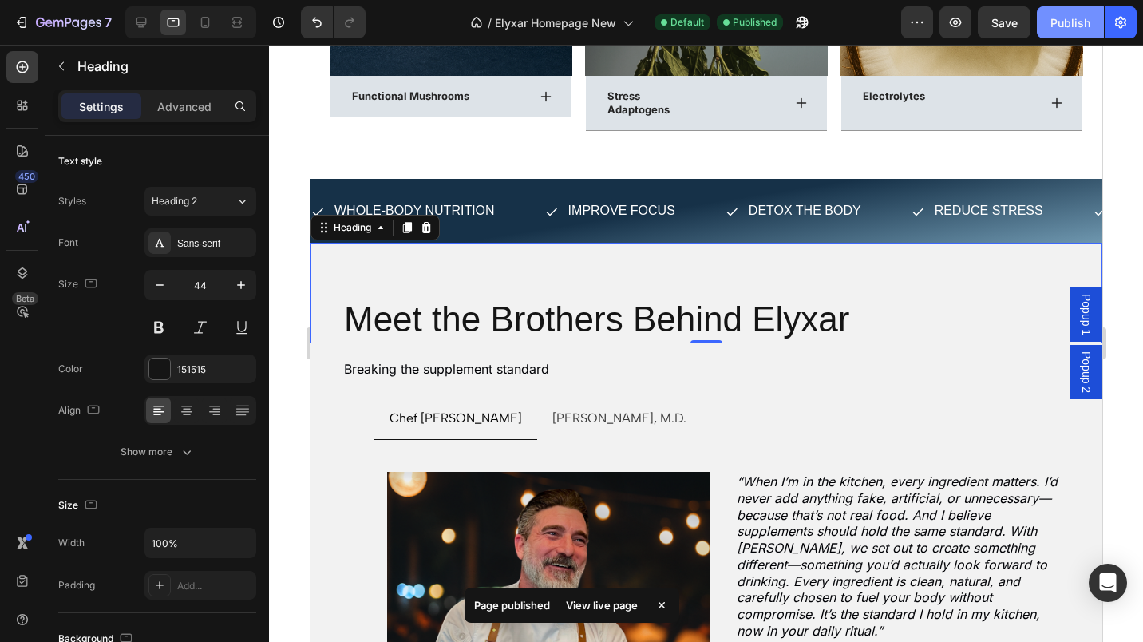
click at [160, 281] on icon "button" at bounding box center [160, 285] width 16 height 16
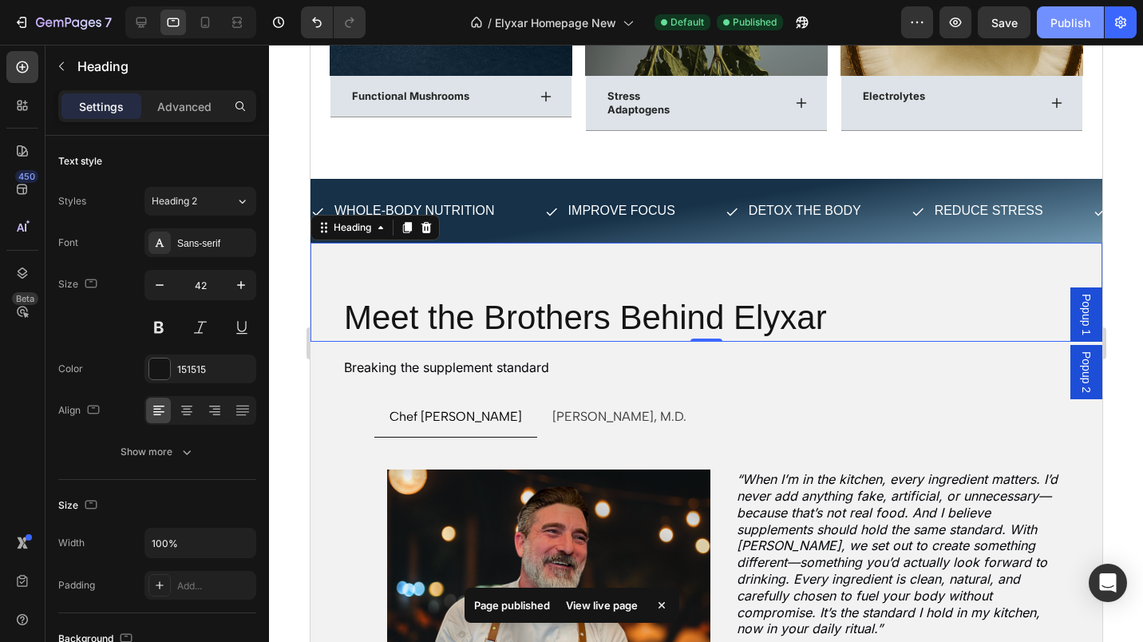
click at [160, 281] on icon "button" at bounding box center [160, 285] width 16 height 16
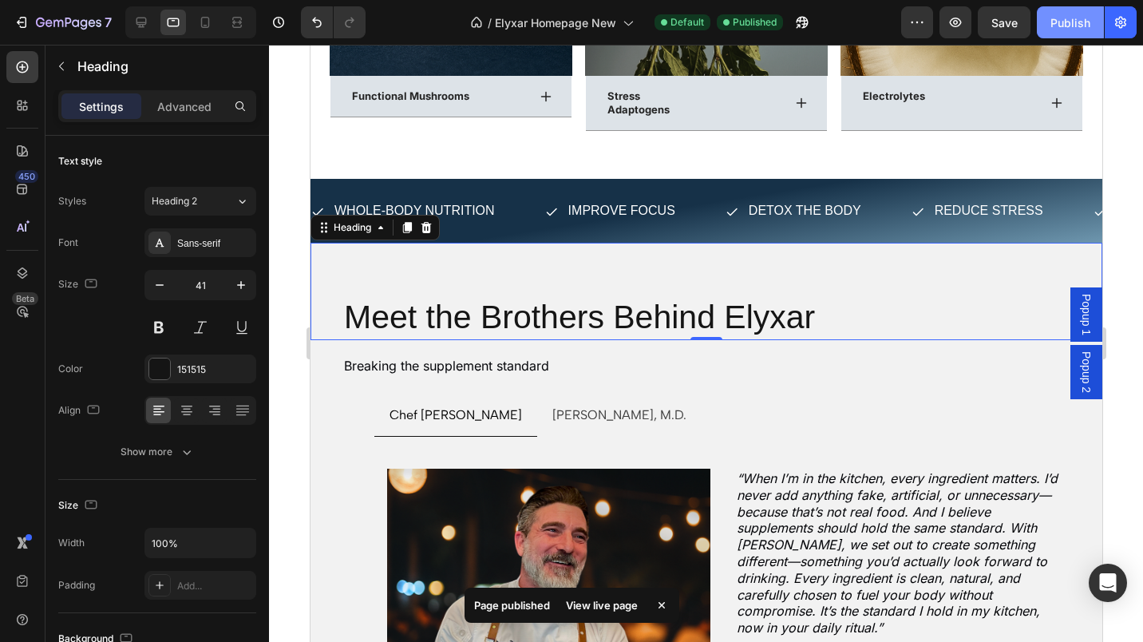
click at [160, 281] on icon "button" at bounding box center [160, 285] width 16 height 16
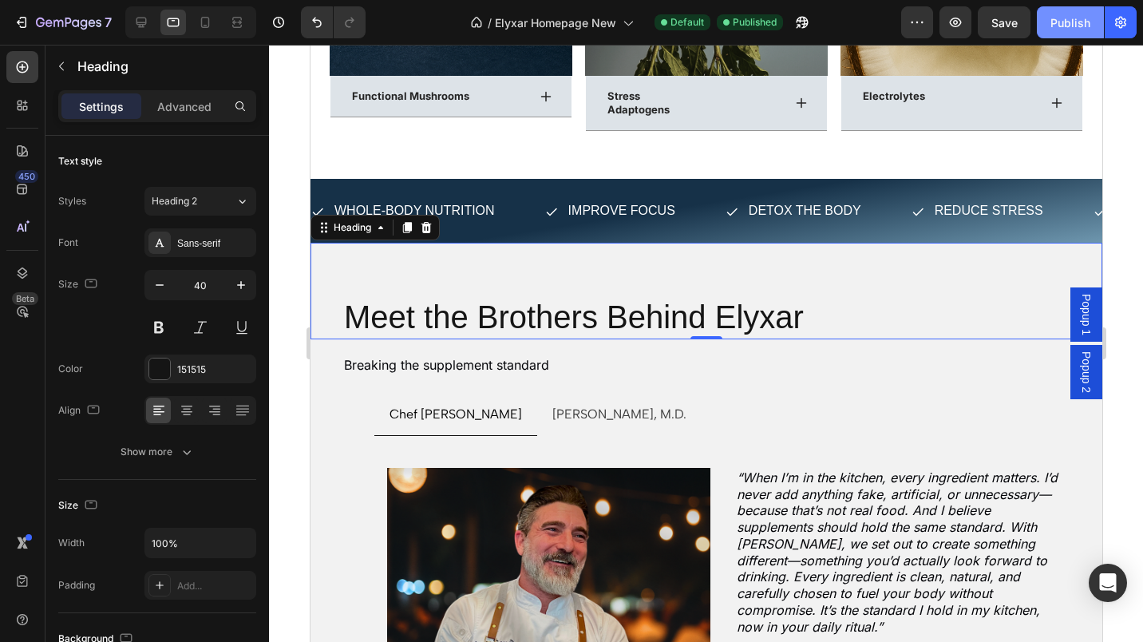
click at [160, 281] on icon "button" at bounding box center [160, 285] width 16 height 16
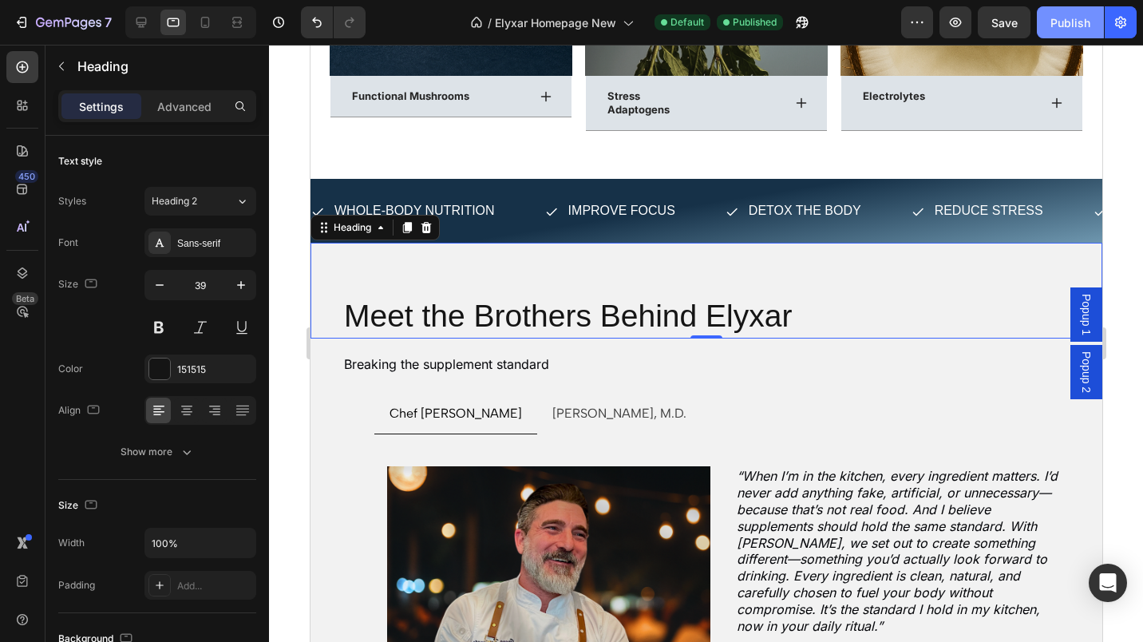
click at [160, 281] on icon "button" at bounding box center [160, 285] width 16 height 16
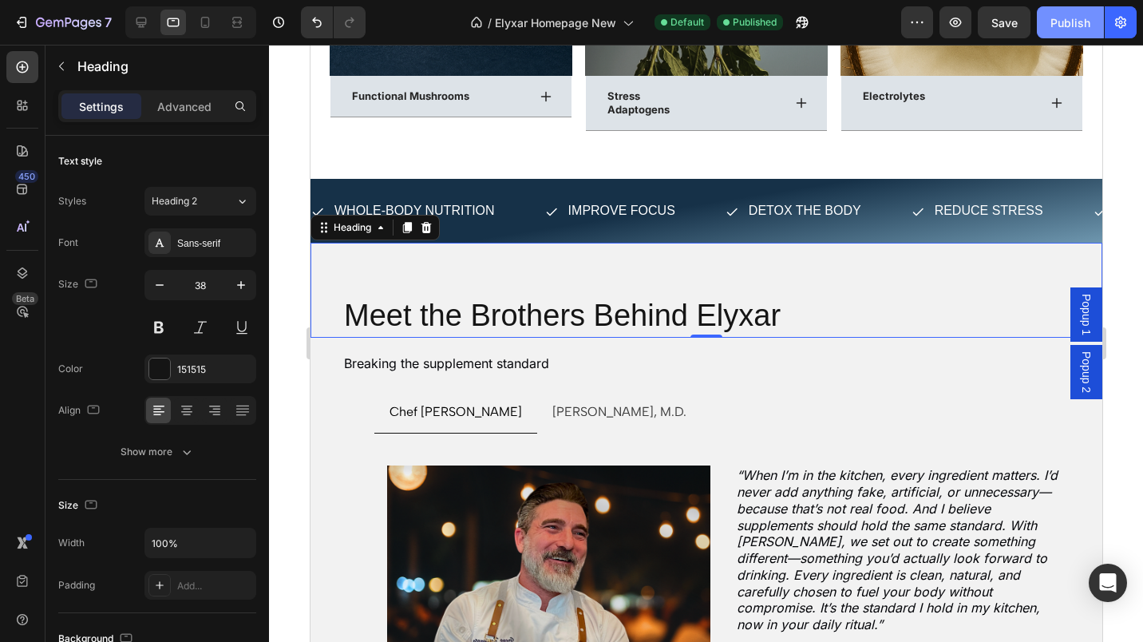
click at [160, 281] on icon "button" at bounding box center [160, 285] width 16 height 16
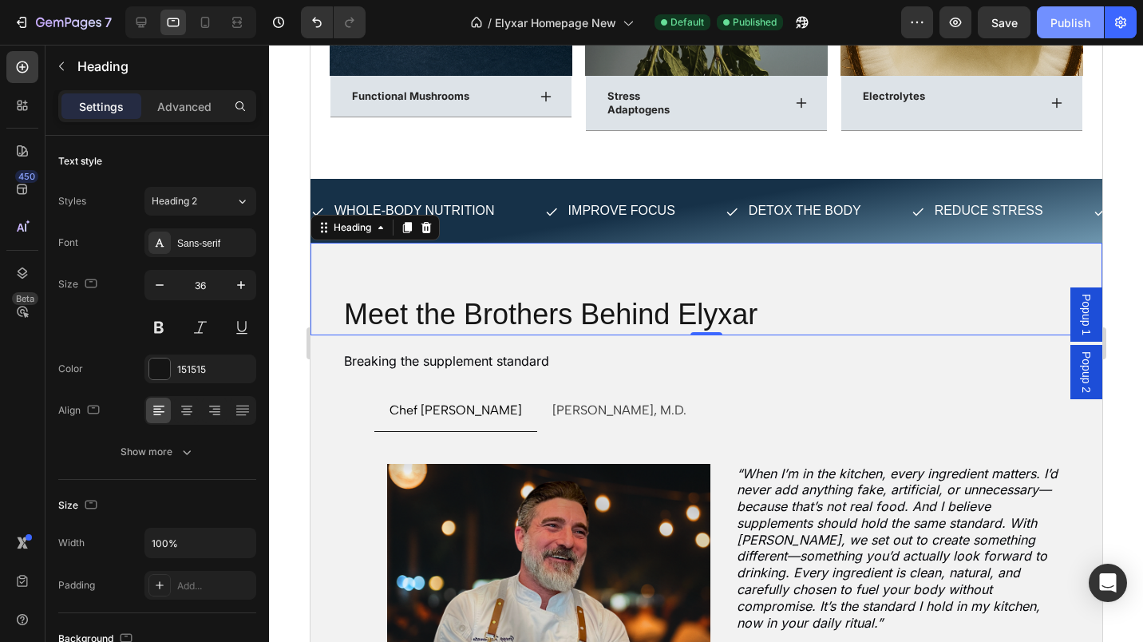
click at [160, 281] on icon "button" at bounding box center [160, 285] width 16 height 16
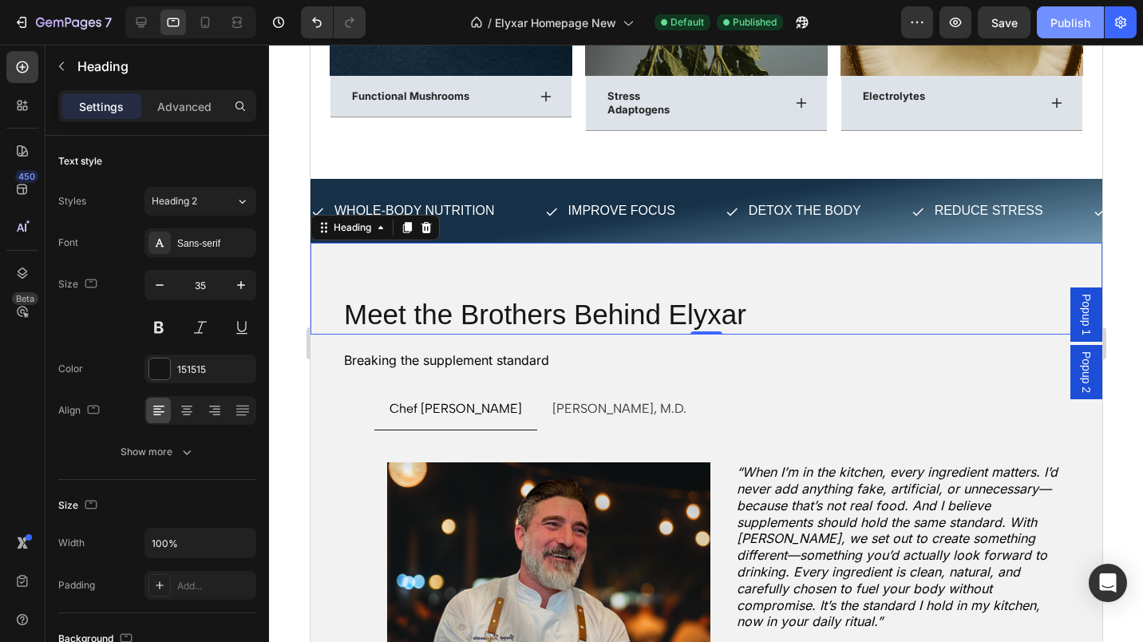
click at [160, 281] on icon "button" at bounding box center [160, 285] width 16 height 16
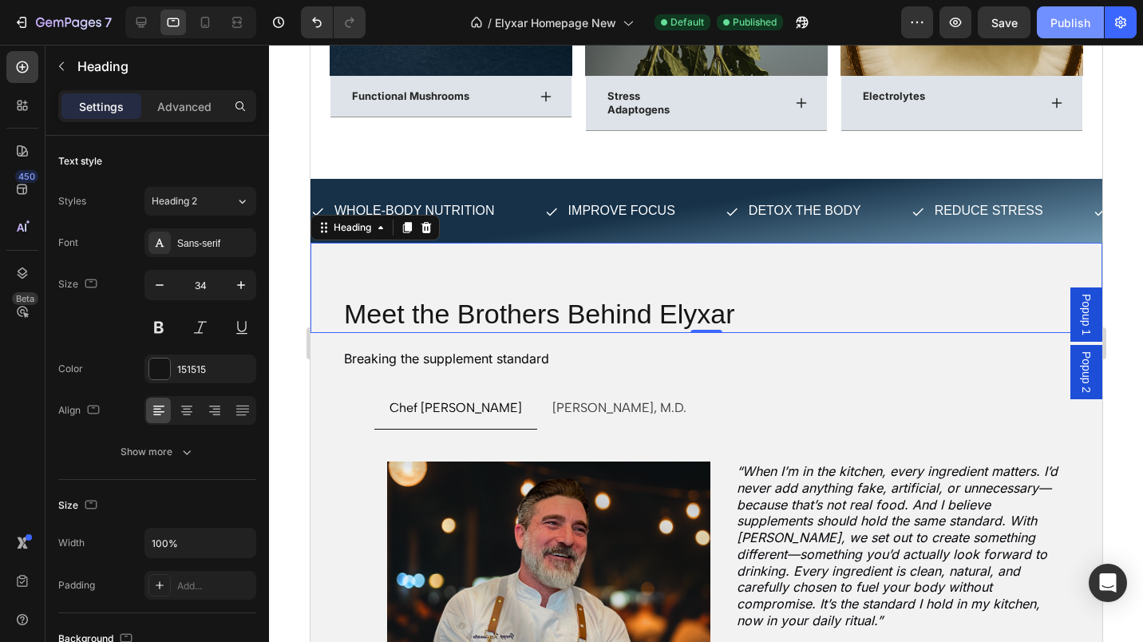
click at [242, 283] on icon "button" at bounding box center [241, 285] width 16 height 16
type input "35"
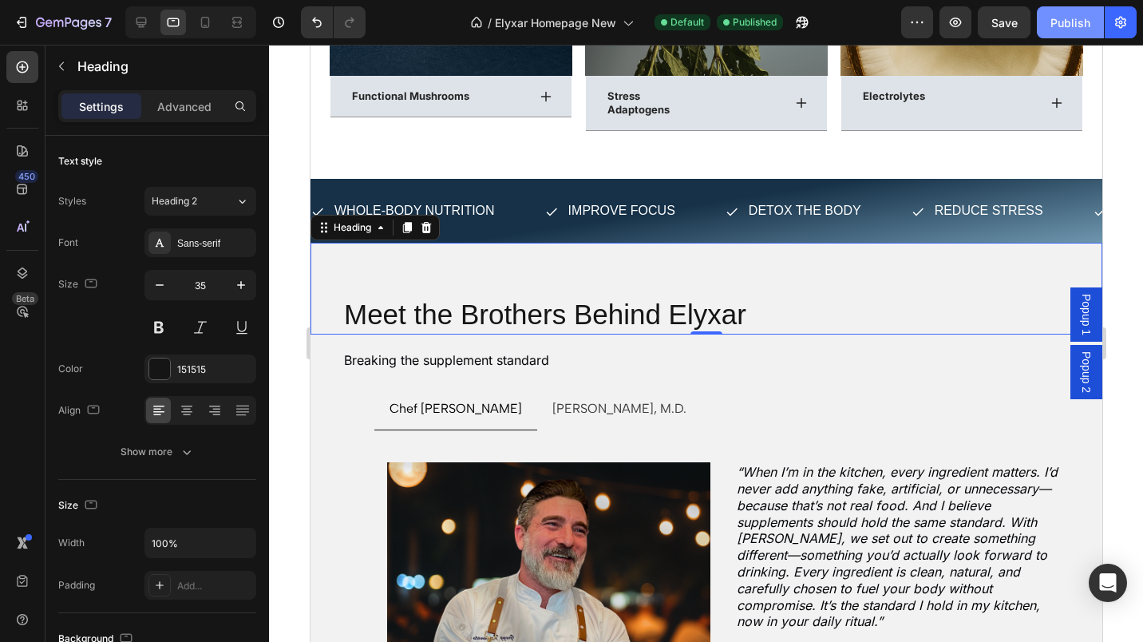
drag, startPoint x: 1069, startPoint y: 13, endPoint x: 709, endPoint y: 2, distance: 360.2
click at [1069, 13] on button "Publish" at bounding box center [1070, 22] width 67 height 32
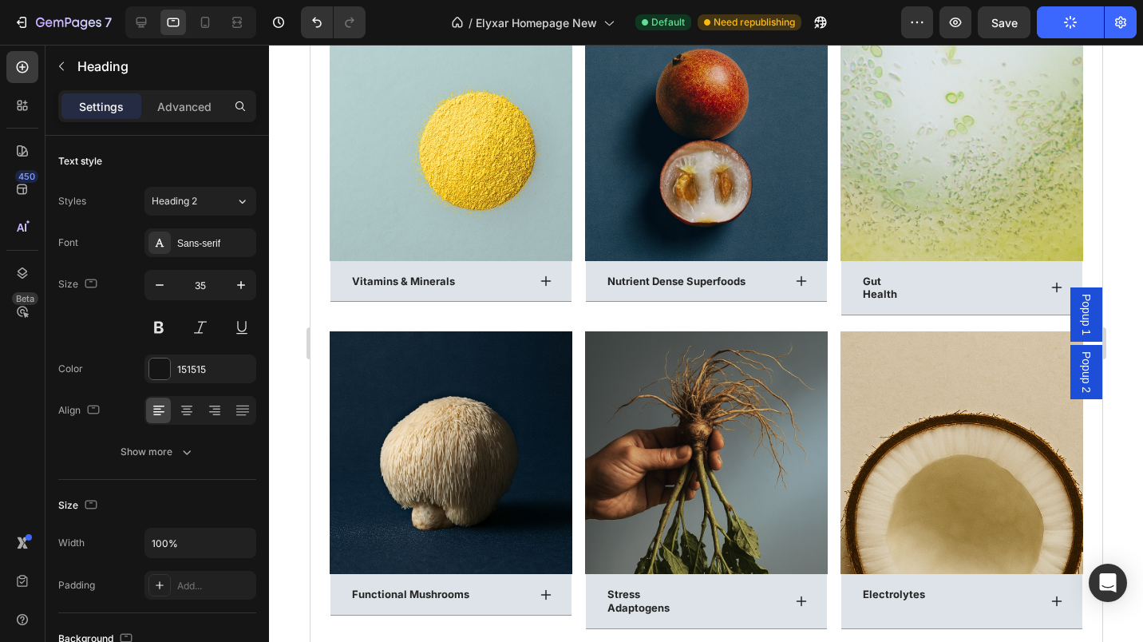
scroll to position [4038, 0]
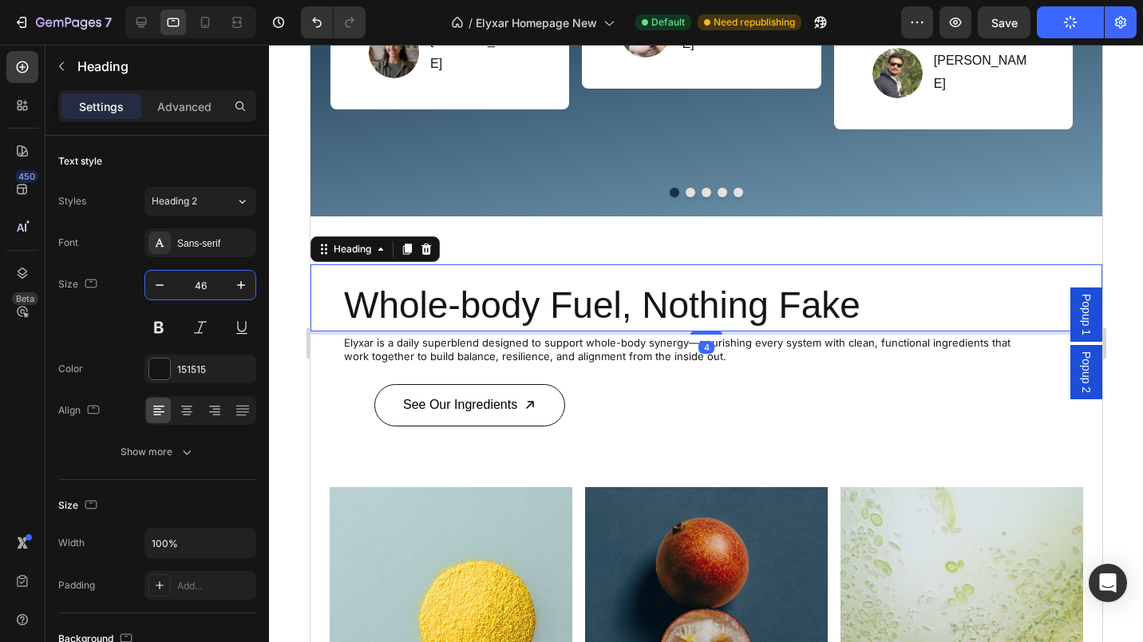
click at [194, 285] on input "46" at bounding box center [200, 285] width 53 height 29
type input "35"
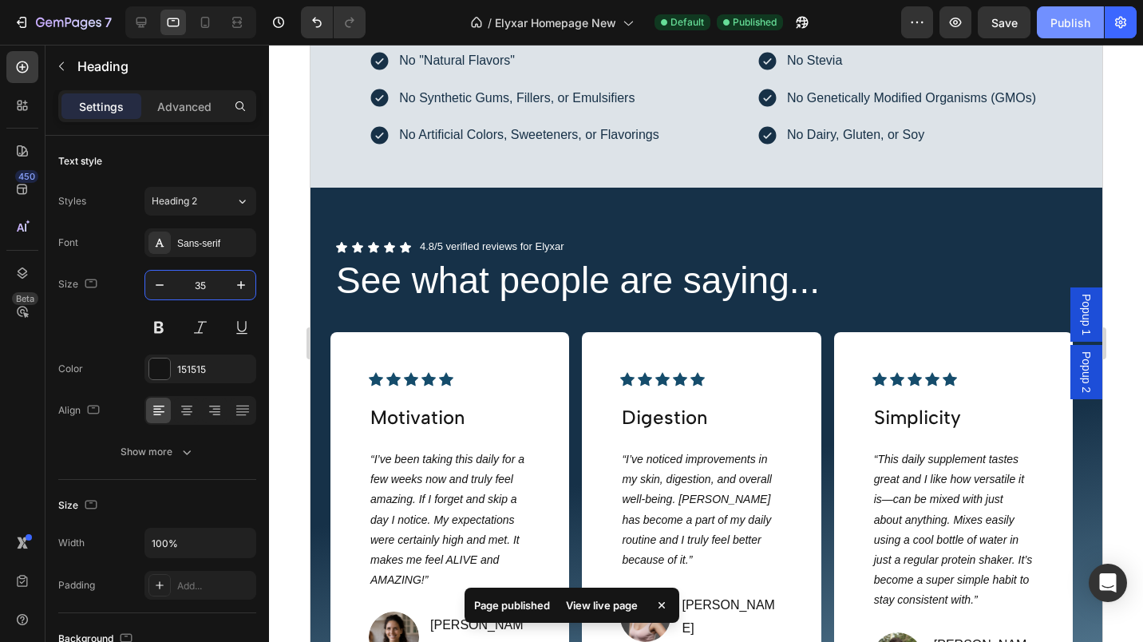
scroll to position [3451, 0]
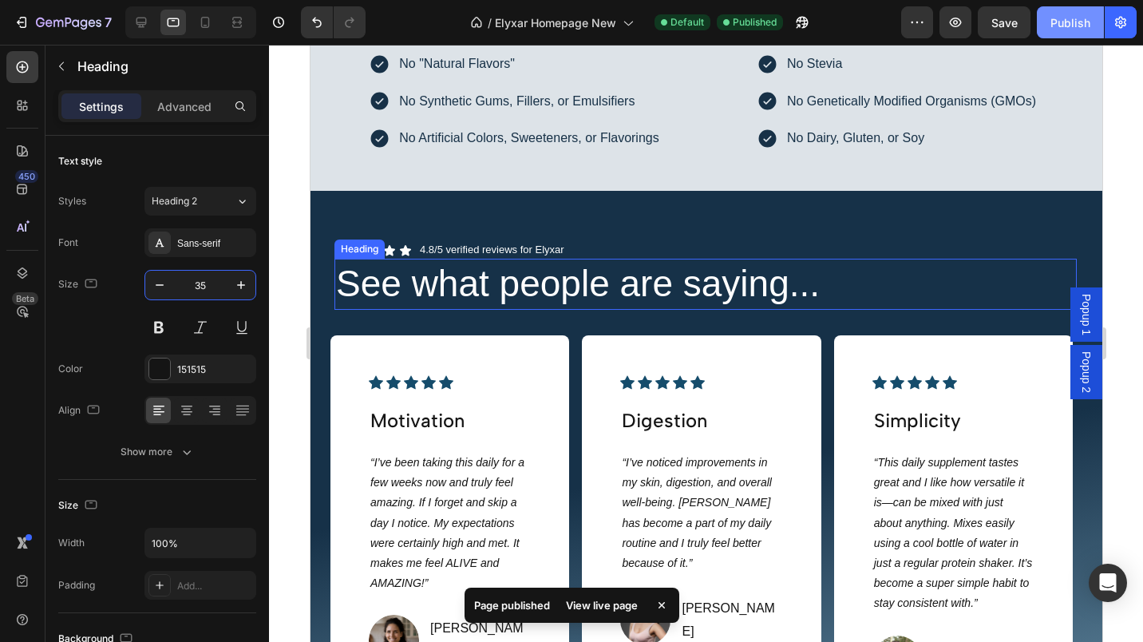
click at [473, 283] on h2 "See what people are saying..." at bounding box center [705, 284] width 742 height 51
click at [195, 283] on input "46" at bounding box center [200, 285] width 53 height 29
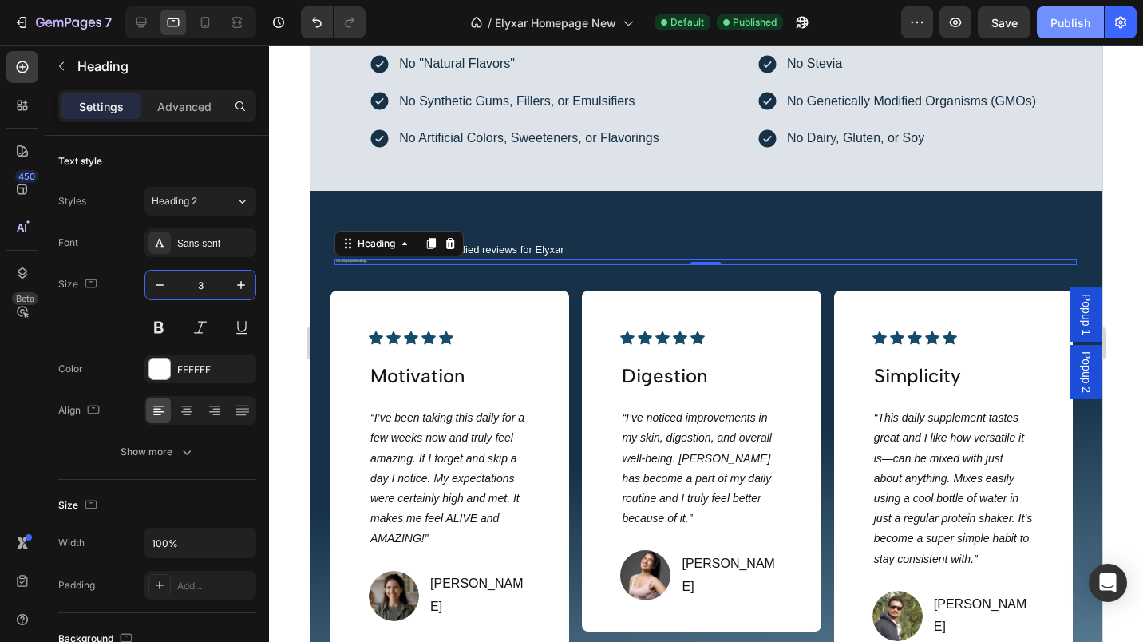
type input "35"
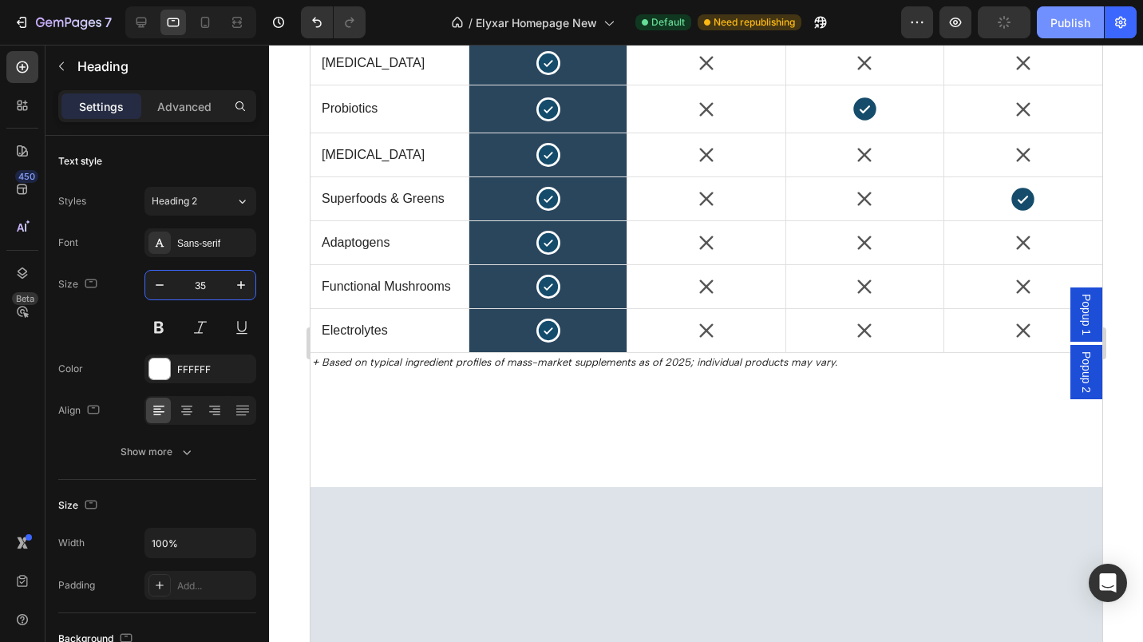
scroll to position [2219, 0]
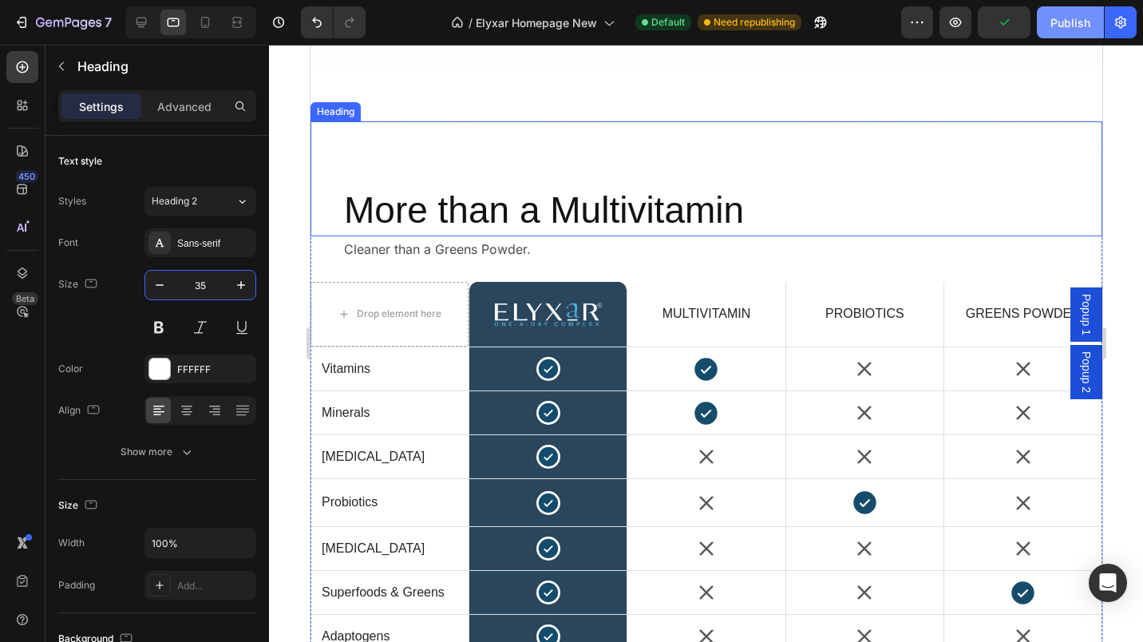
click at [459, 210] on h2 "More than a Multivitamin" at bounding box center [690, 210] width 696 height 51
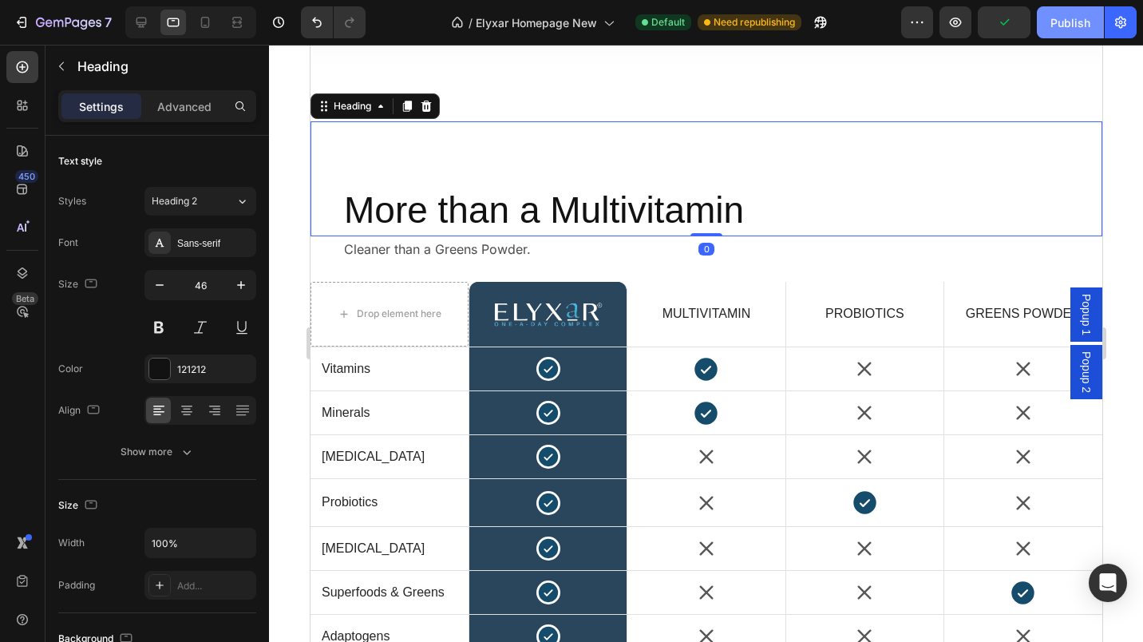
click at [196, 283] on input "46" at bounding box center [200, 285] width 53 height 29
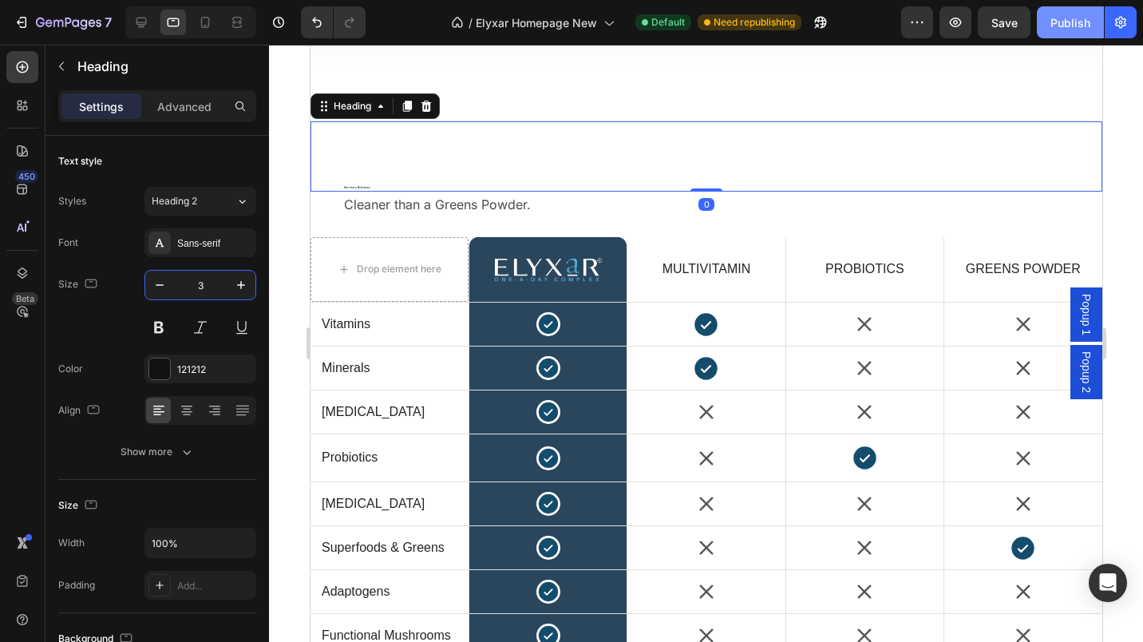
type input "35"
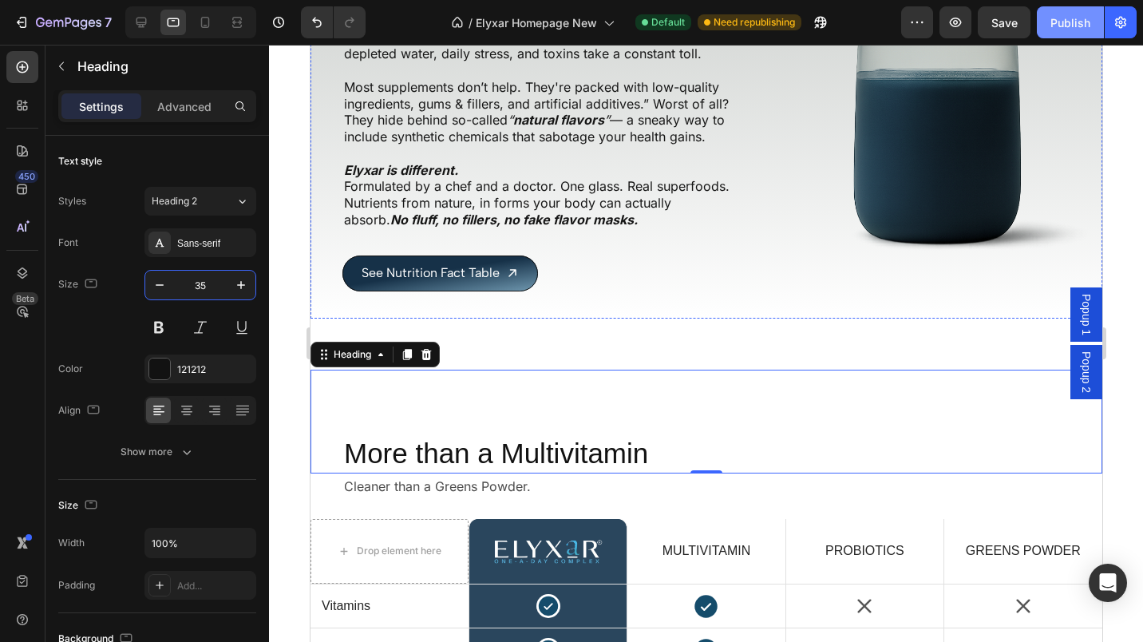
scroll to position [1726, 0]
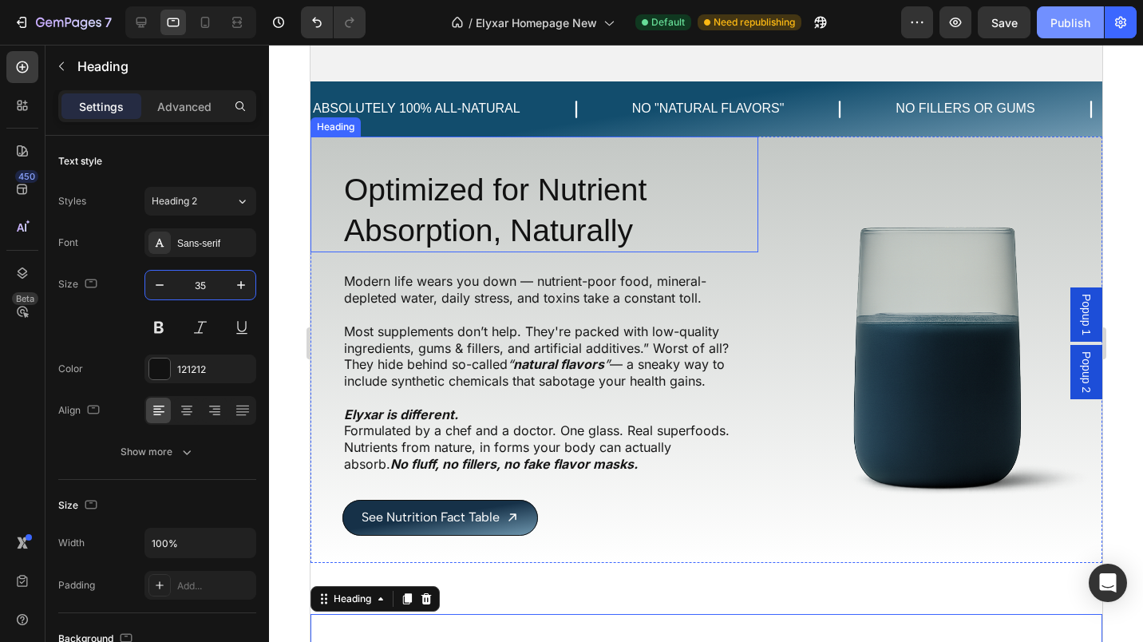
click at [481, 202] on h2 "Optimized for Nutrient Absorption, Naturally" at bounding box center [550, 210] width 416 height 84
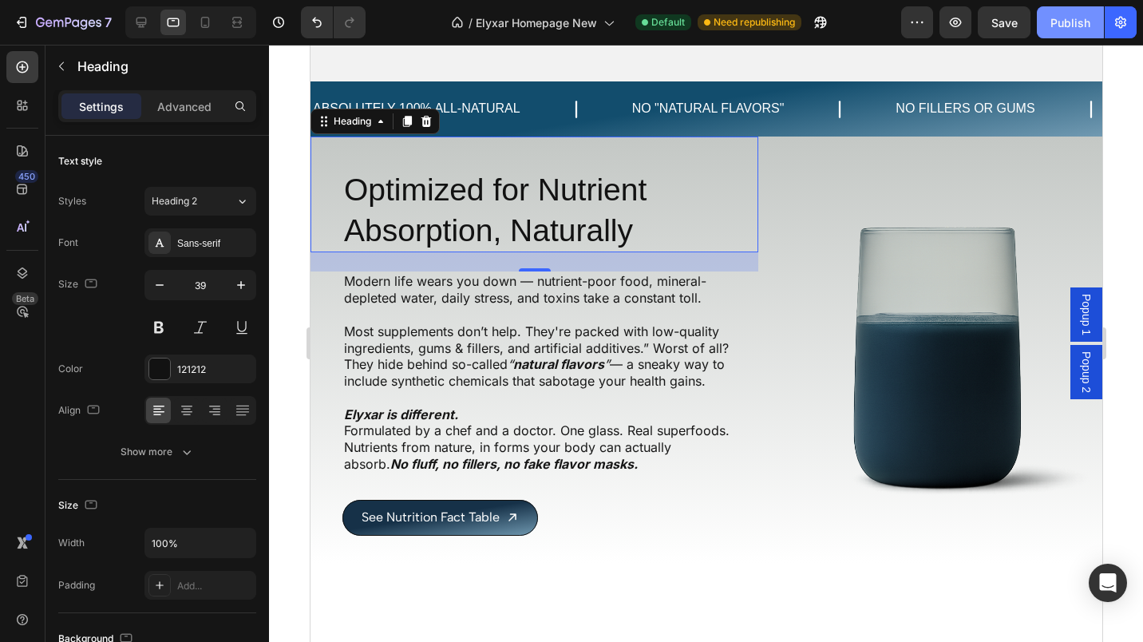
click at [196, 285] on input "39" at bounding box center [200, 285] width 53 height 29
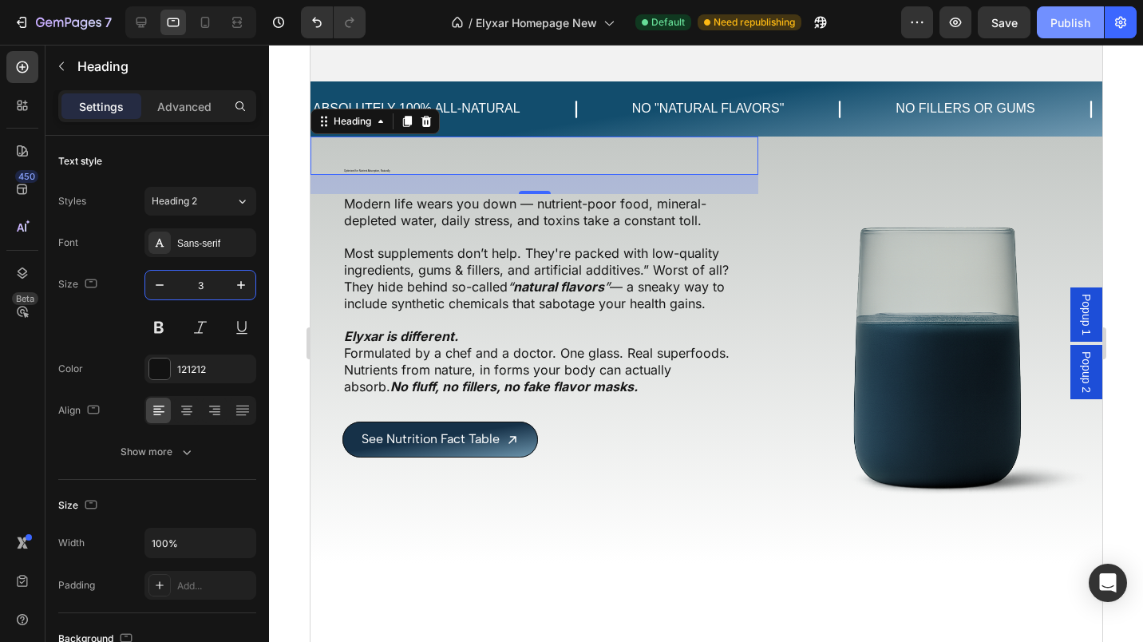
type input "35"
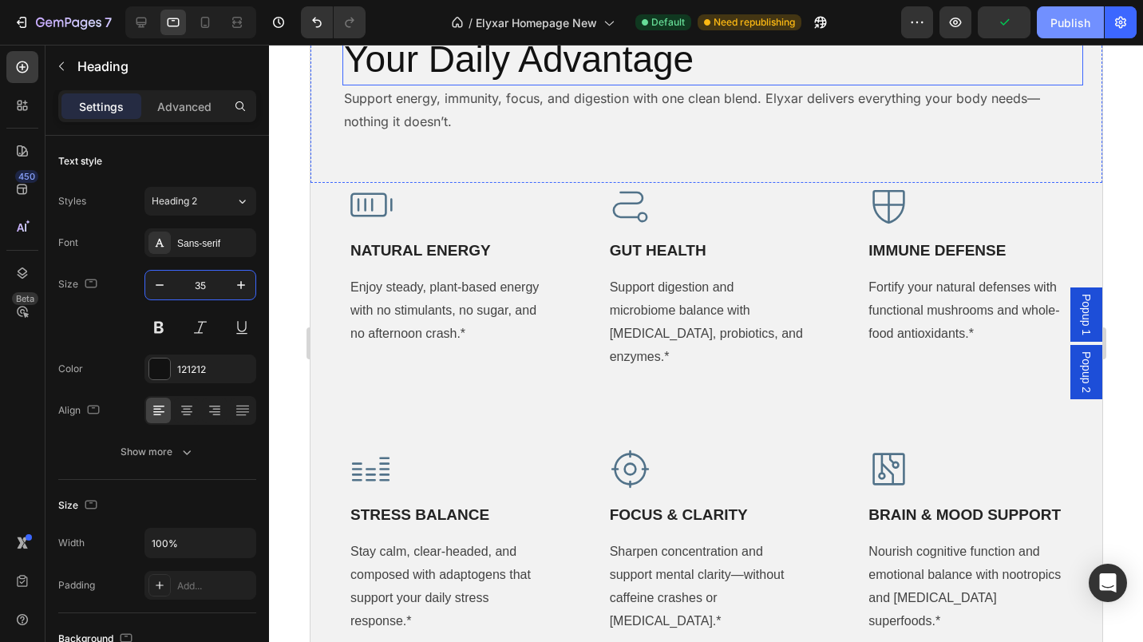
scroll to position [857, 0]
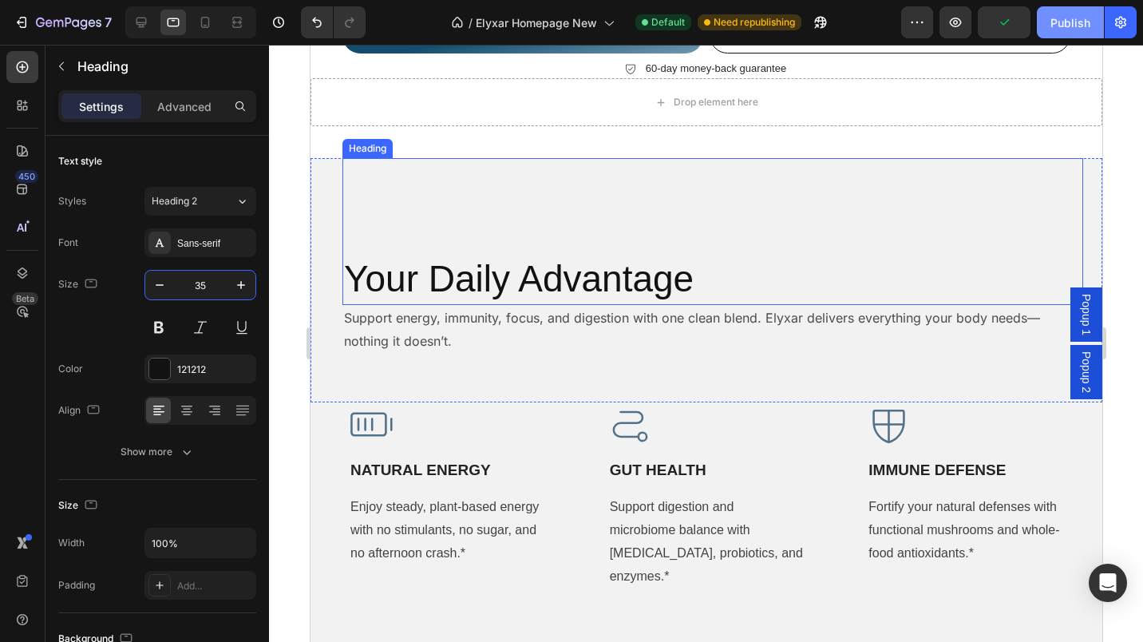
click at [560, 257] on h2 "Your Daily Advantage" at bounding box center [680, 279] width 677 height 51
click at [192, 282] on input "46" at bounding box center [200, 285] width 53 height 29
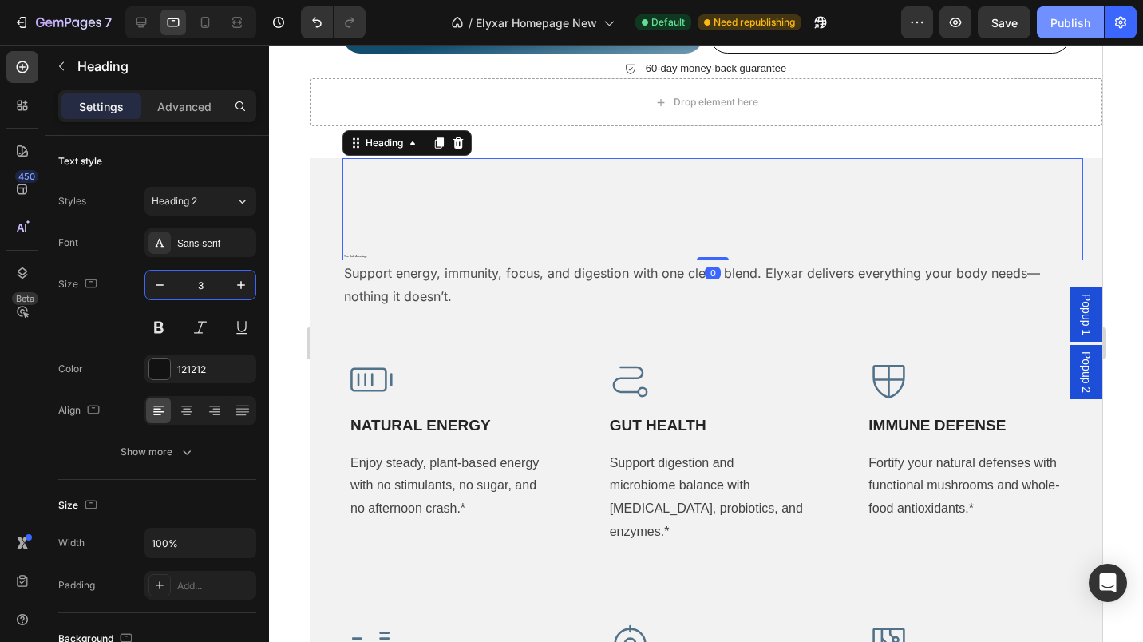
type input "35"
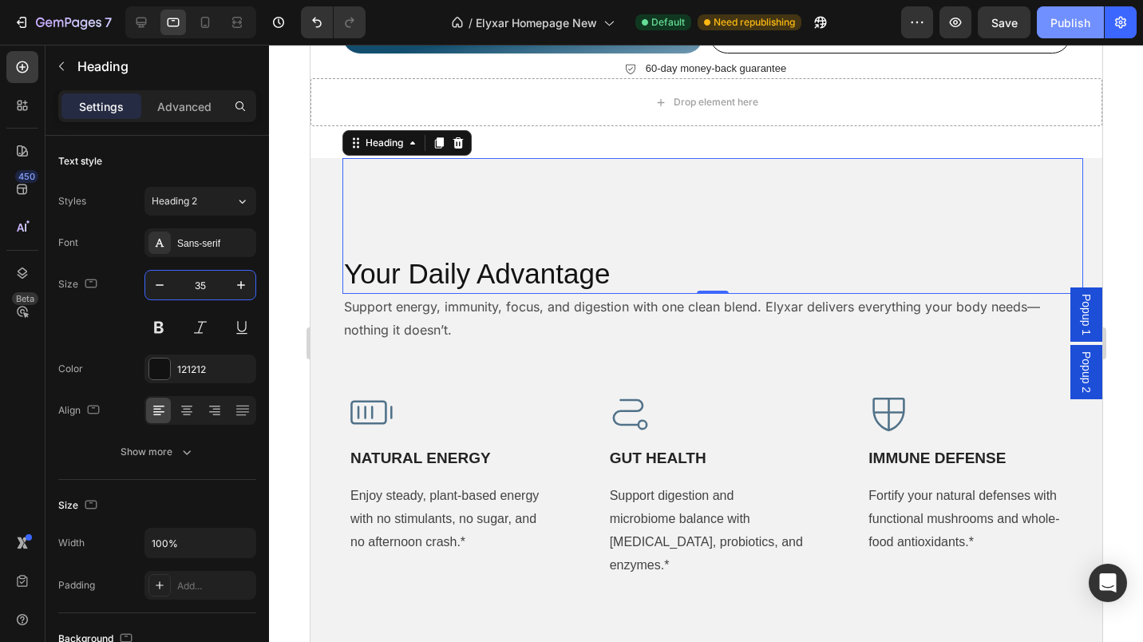
scroll to position [750, 0]
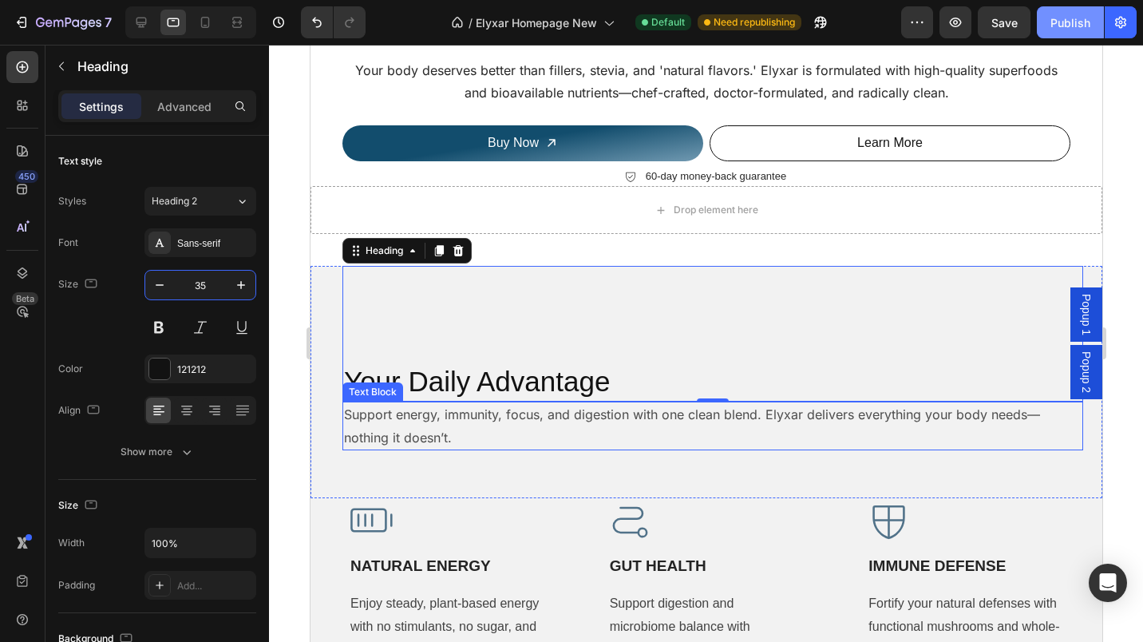
click at [423, 406] on p "Support energy, immunity, focus, and digestion with one clean blend. Elyxar del…" at bounding box center [712, 426] width 738 height 46
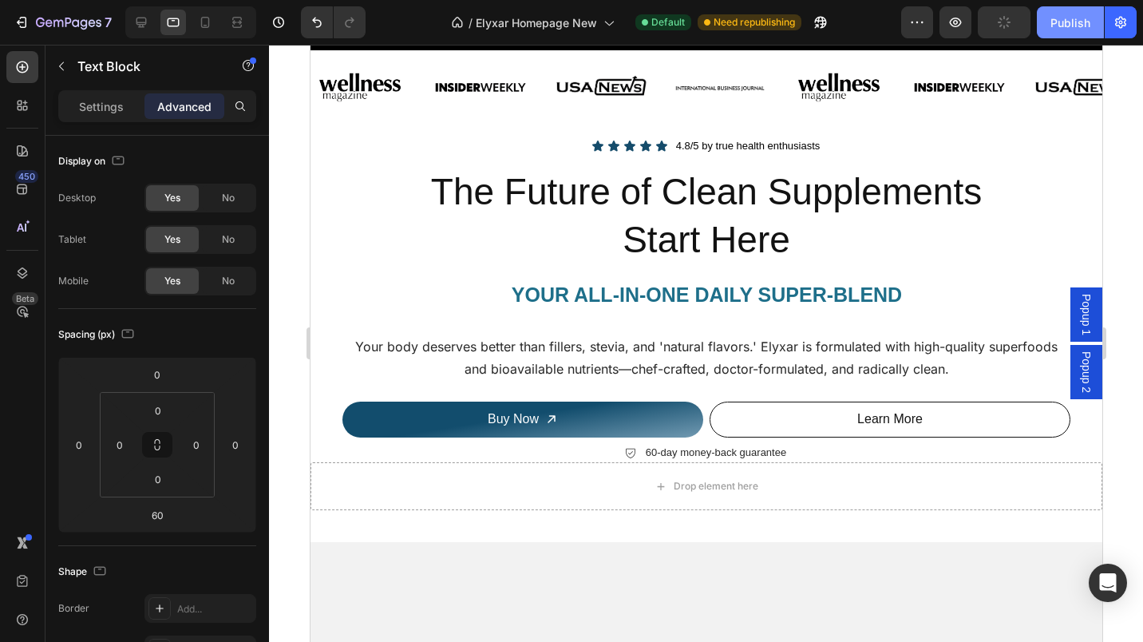
scroll to position [402, 0]
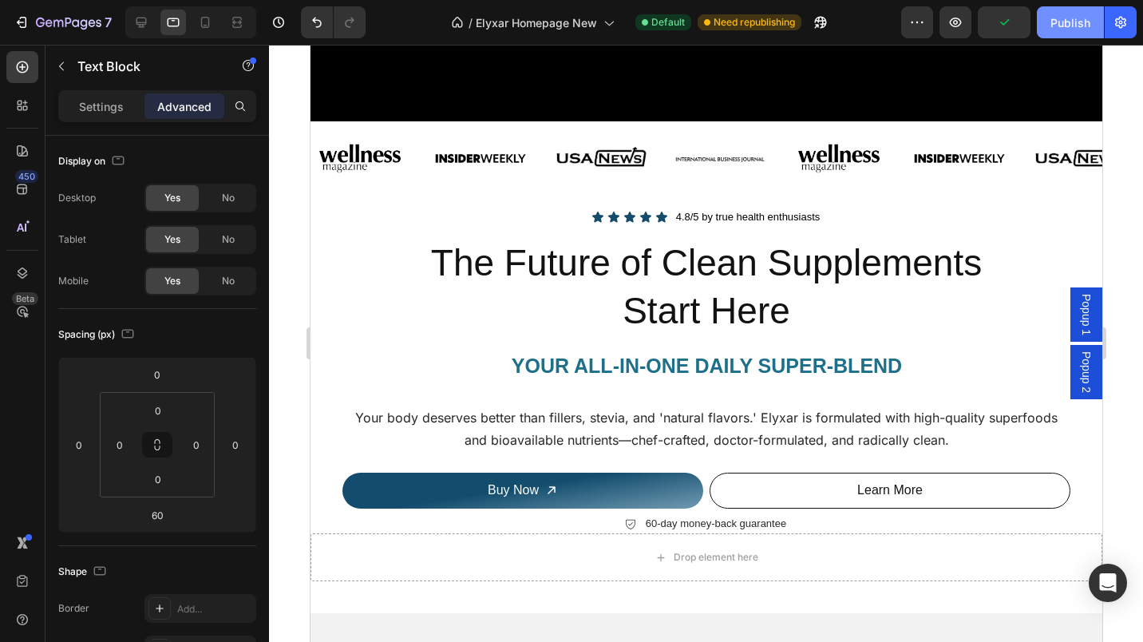
click at [1063, 18] on div "Publish" at bounding box center [1070, 22] width 40 height 17
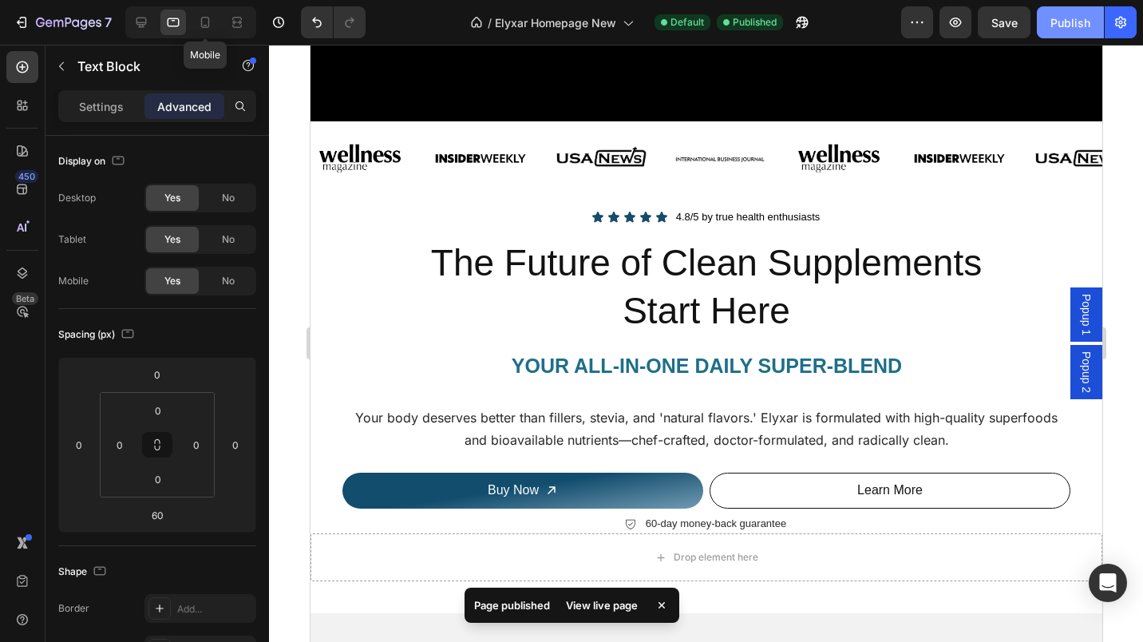
click at [208, 27] on icon at bounding box center [205, 22] width 9 height 11
type input "32"
type input "24"
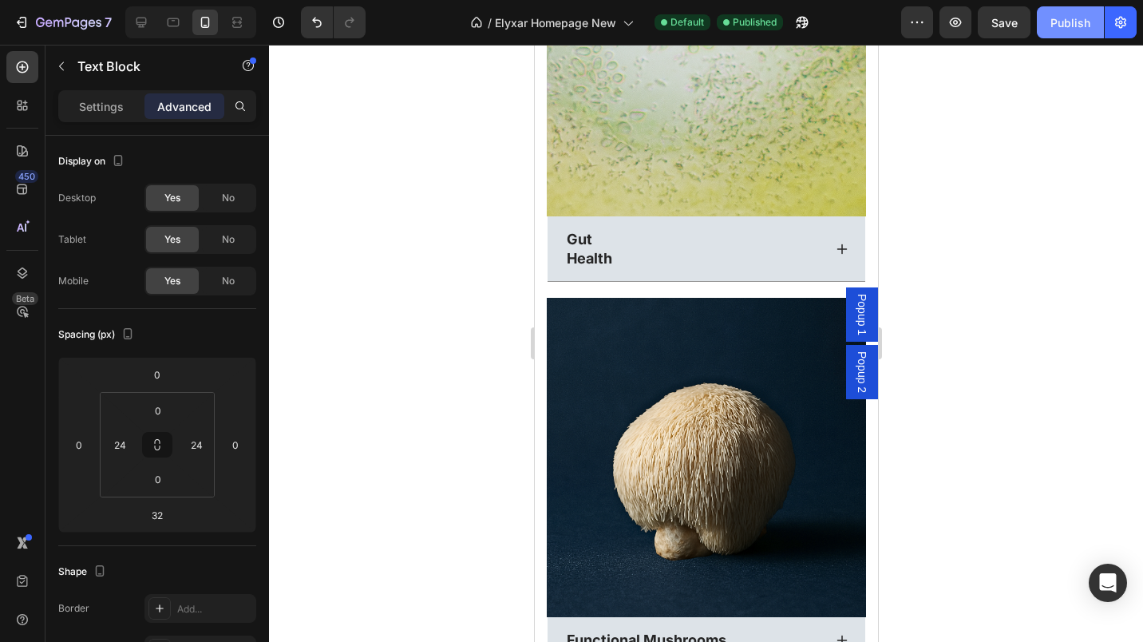
scroll to position [5583, 0]
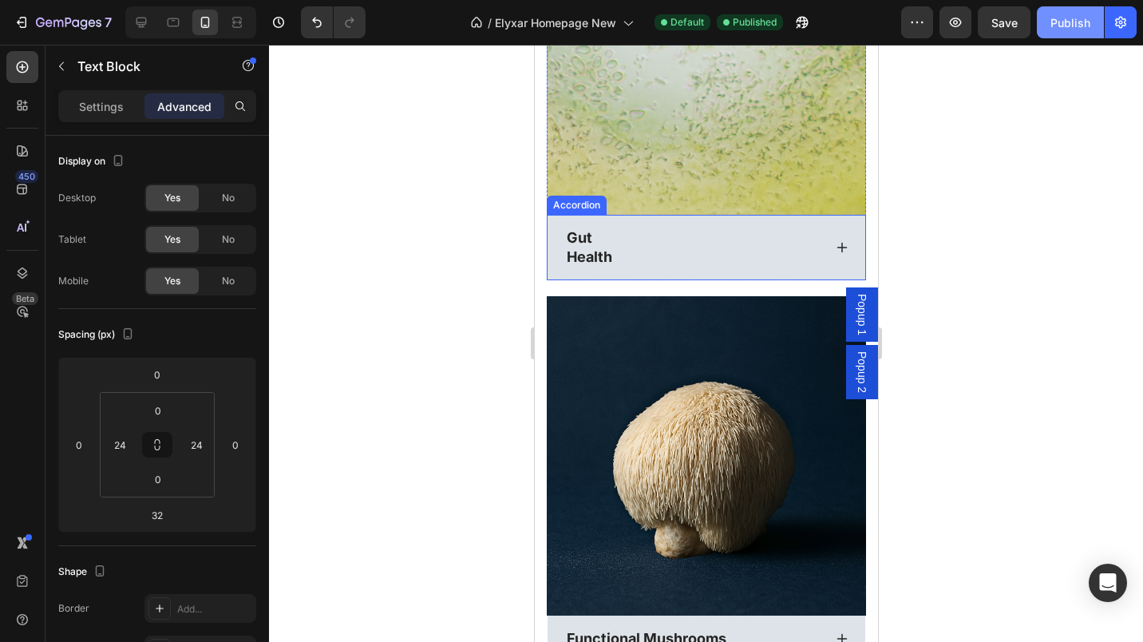
click at [592, 228] on p "Gut" at bounding box center [588, 237] width 45 height 18
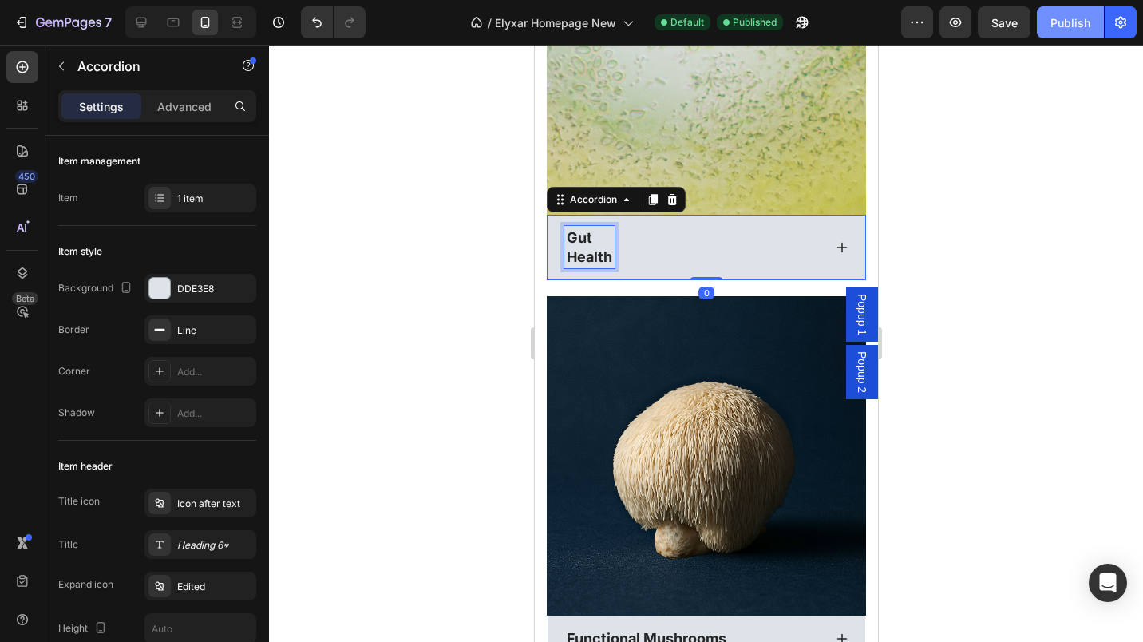
click at [593, 228] on p "Gut" at bounding box center [588, 237] width 45 height 18
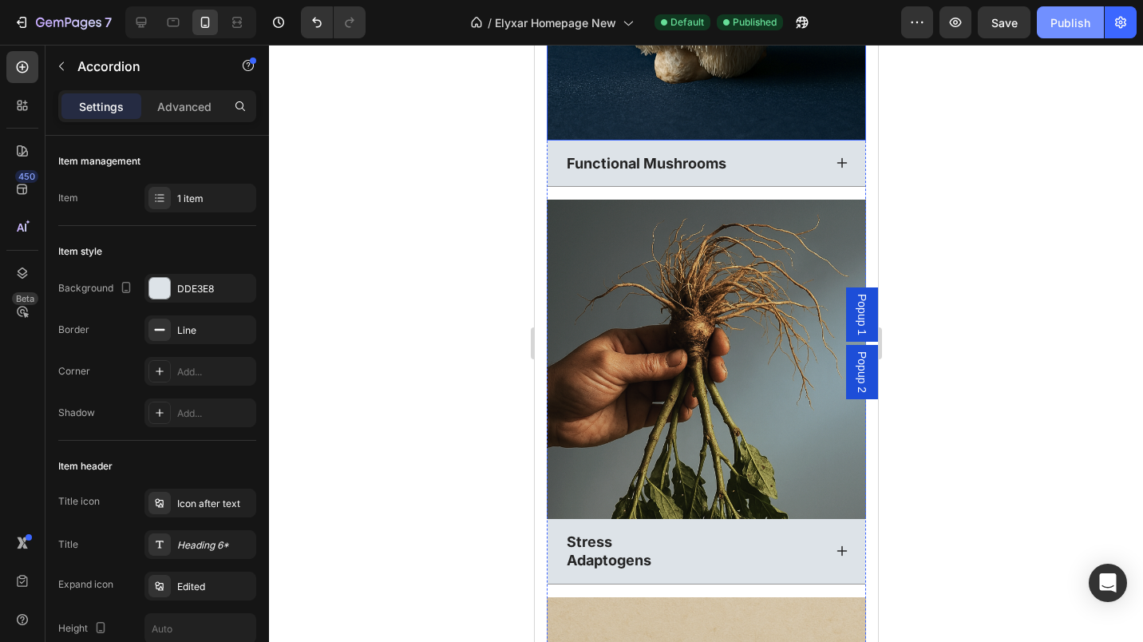
scroll to position [6180, 0]
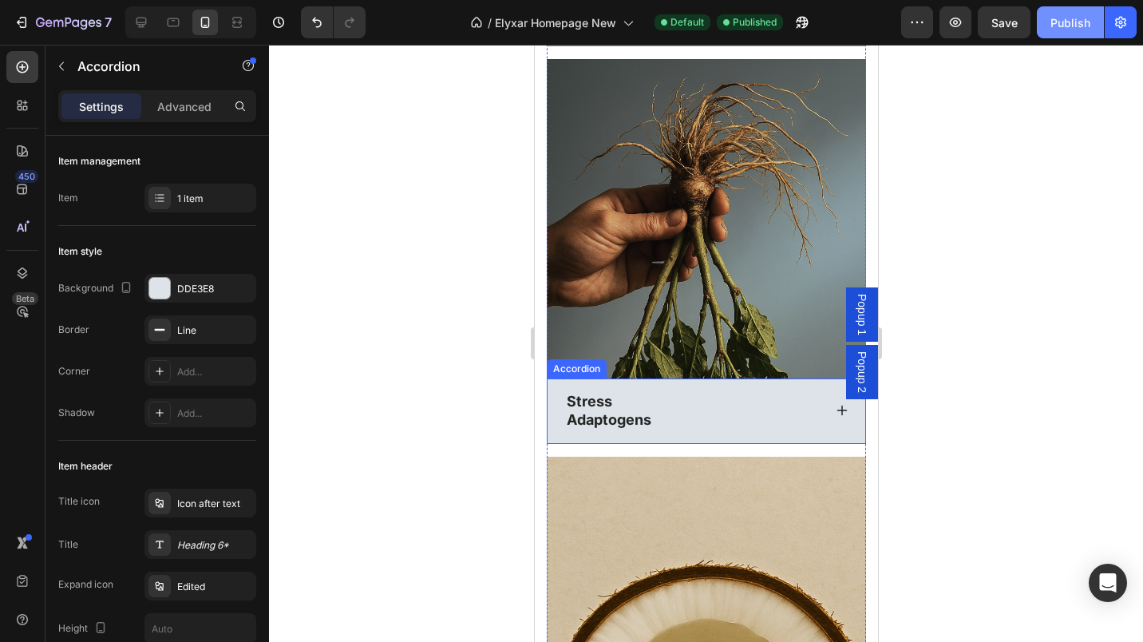
click at [608, 392] on p "Stress" at bounding box center [608, 401] width 85 height 18
click at [568, 410] on p "Adaptogens" at bounding box center [608, 419] width 85 height 18
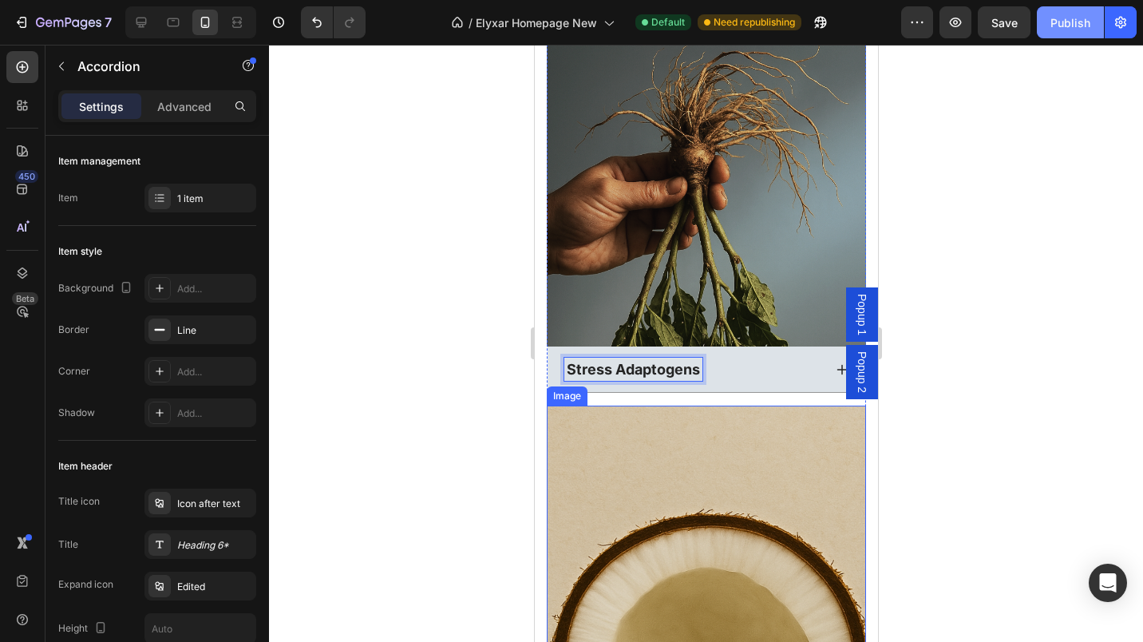
scroll to position [6876, 0]
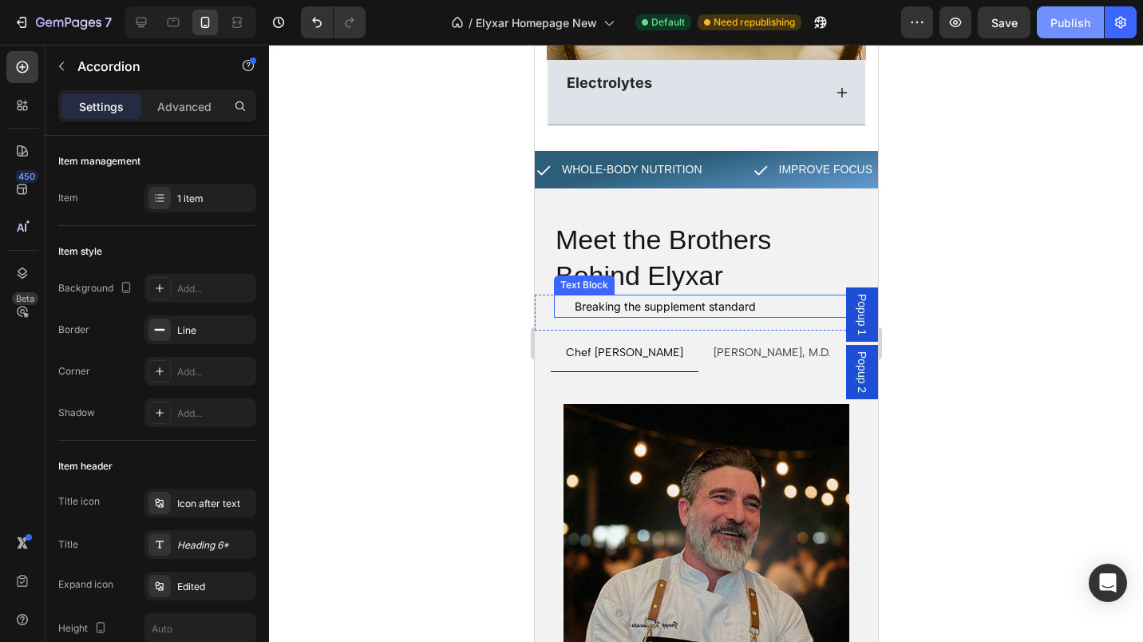
click at [571, 295] on div "Breaking the supplement standard Text Block" at bounding box center [708, 306] width 311 height 23
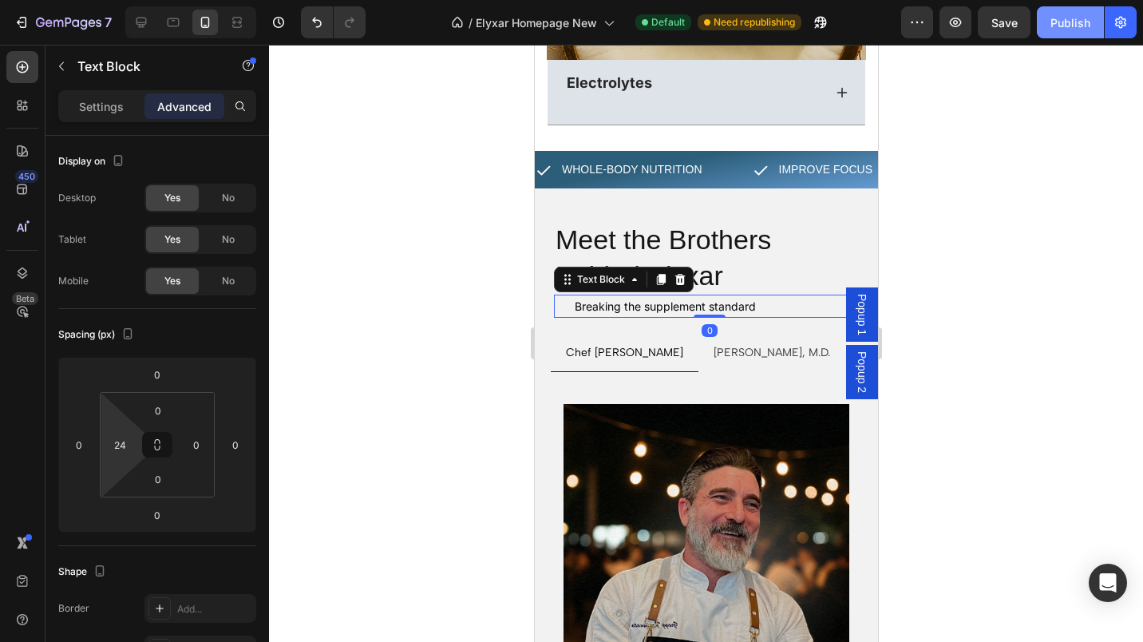
click at [128, 447] on input "24" at bounding box center [120, 445] width 24 height 24
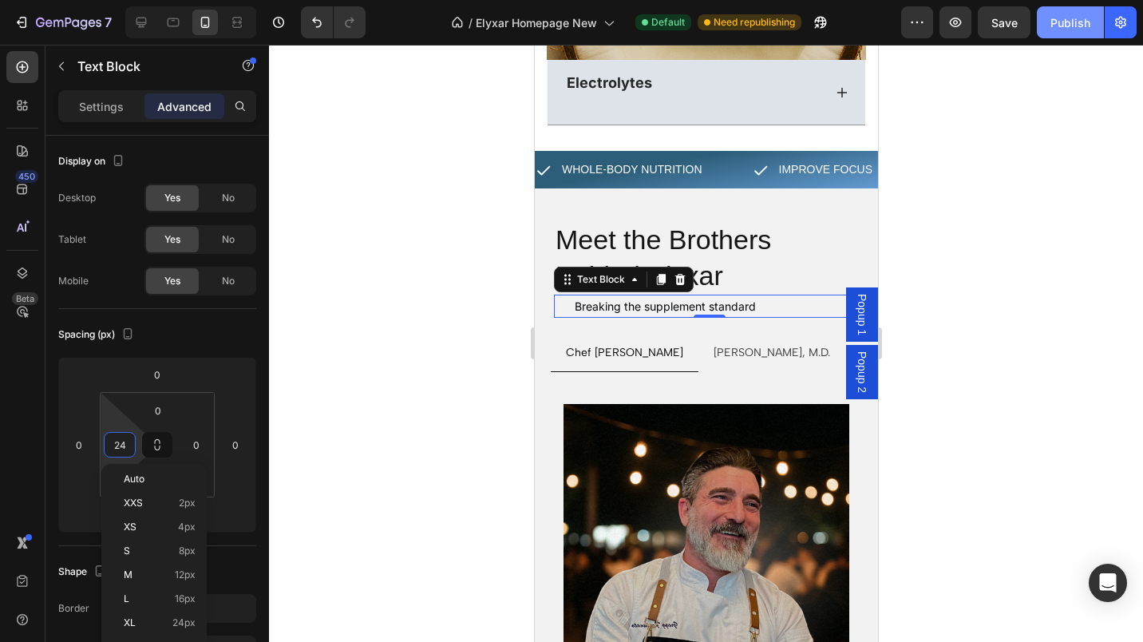
type input "0"
click at [363, 409] on div at bounding box center [706, 343] width 874 height 597
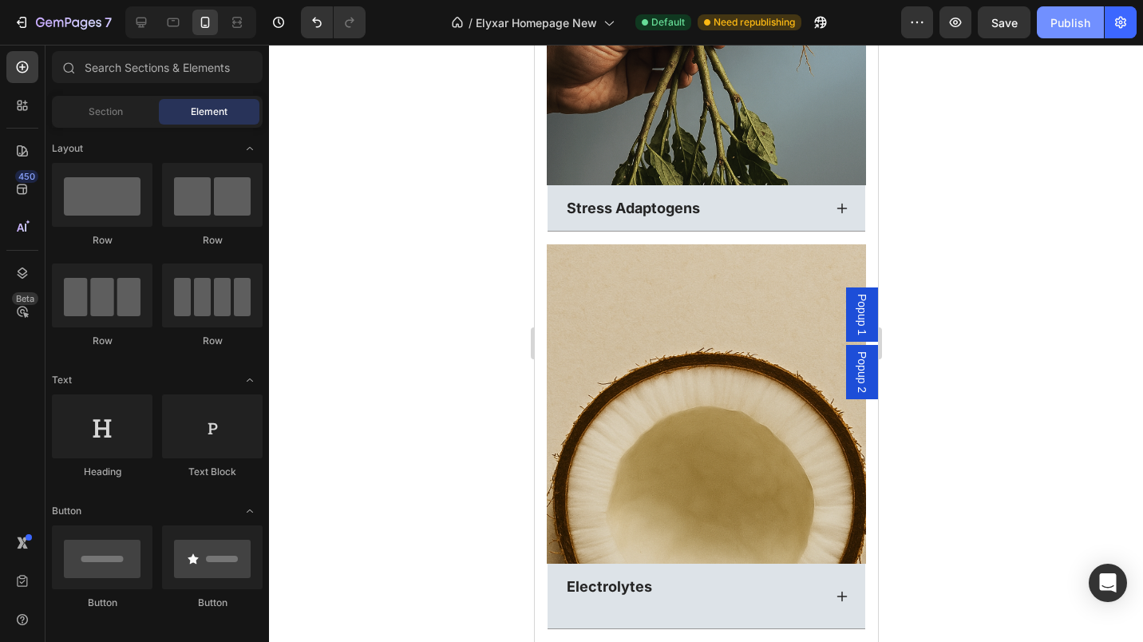
scroll to position [6372, 0]
click at [1059, 17] on div "Publish" at bounding box center [1070, 22] width 40 height 17
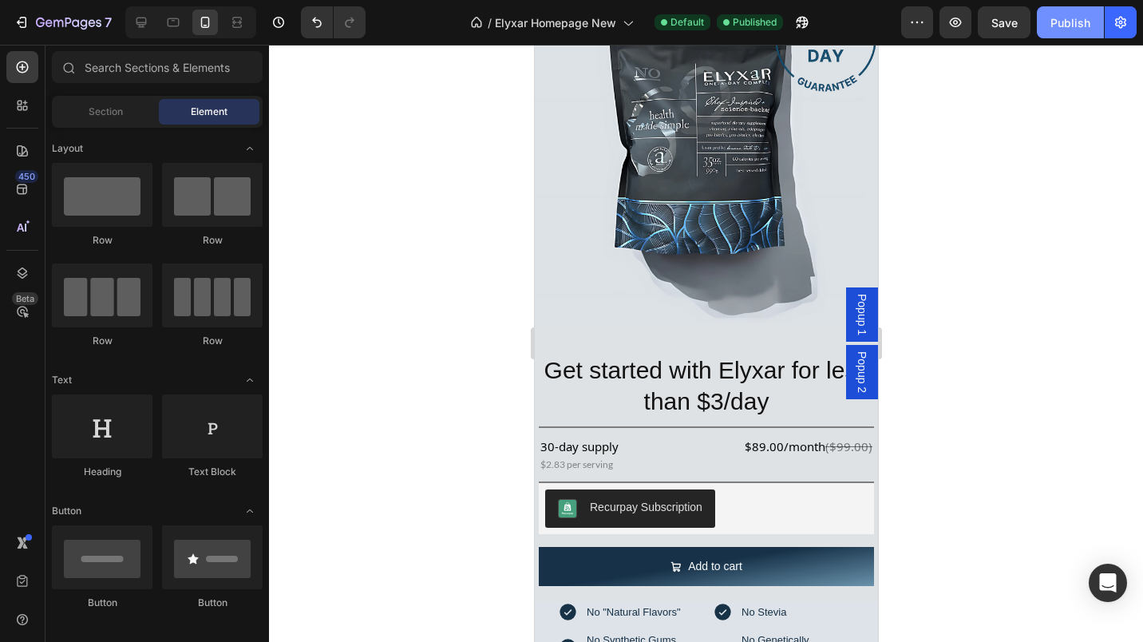
scroll to position [3036, 0]
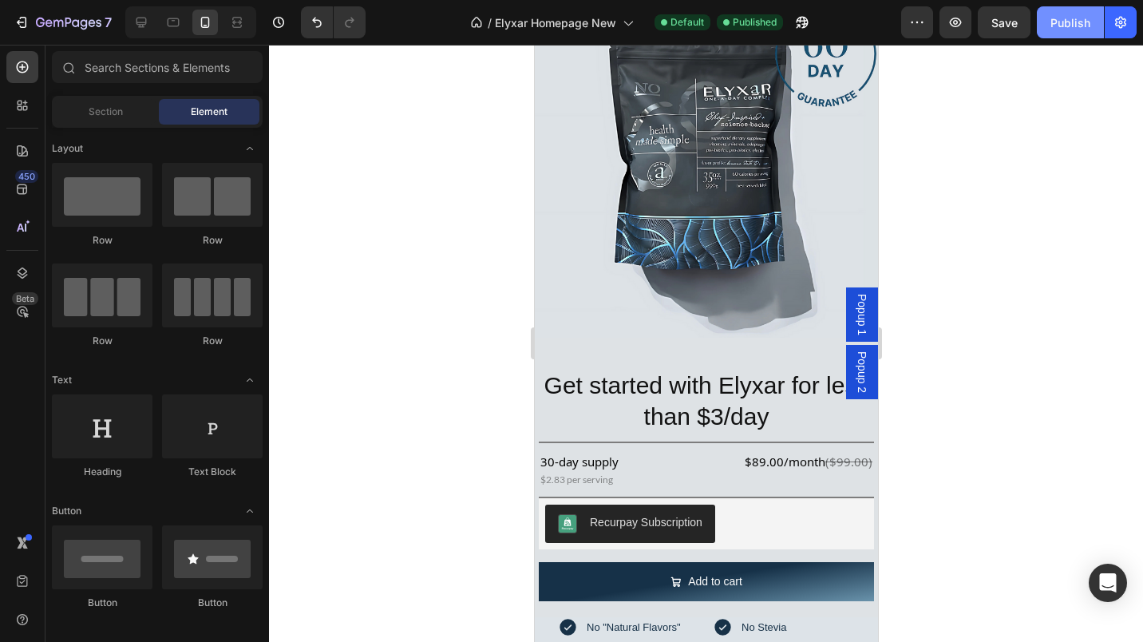
click at [552, 338] on img at bounding box center [705, 165] width 343 height 343
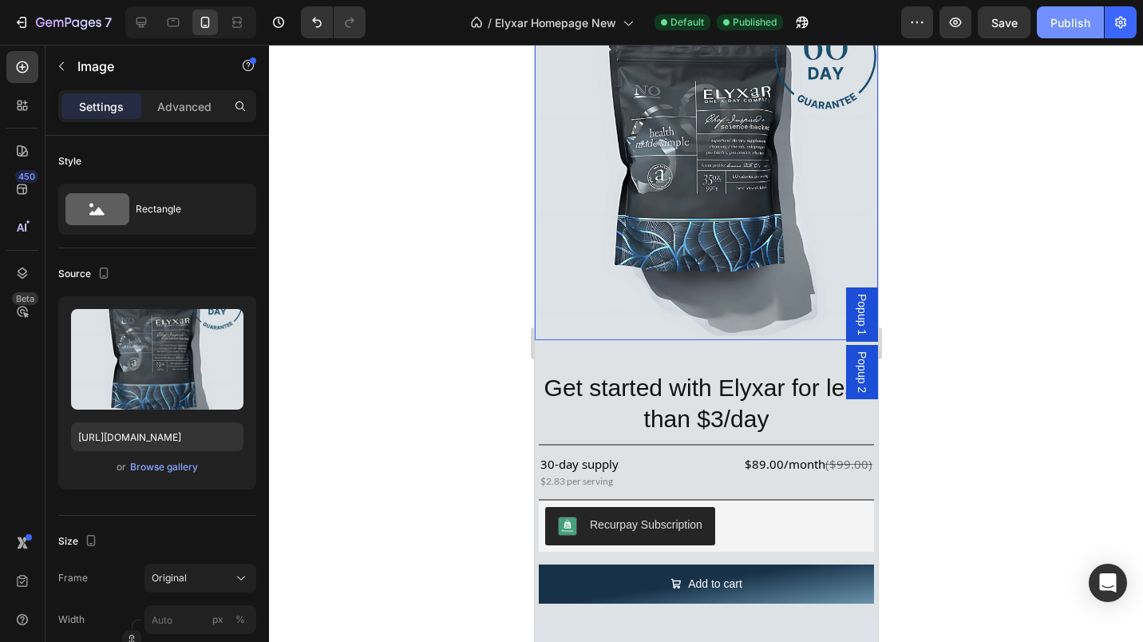
scroll to position [2688, 0]
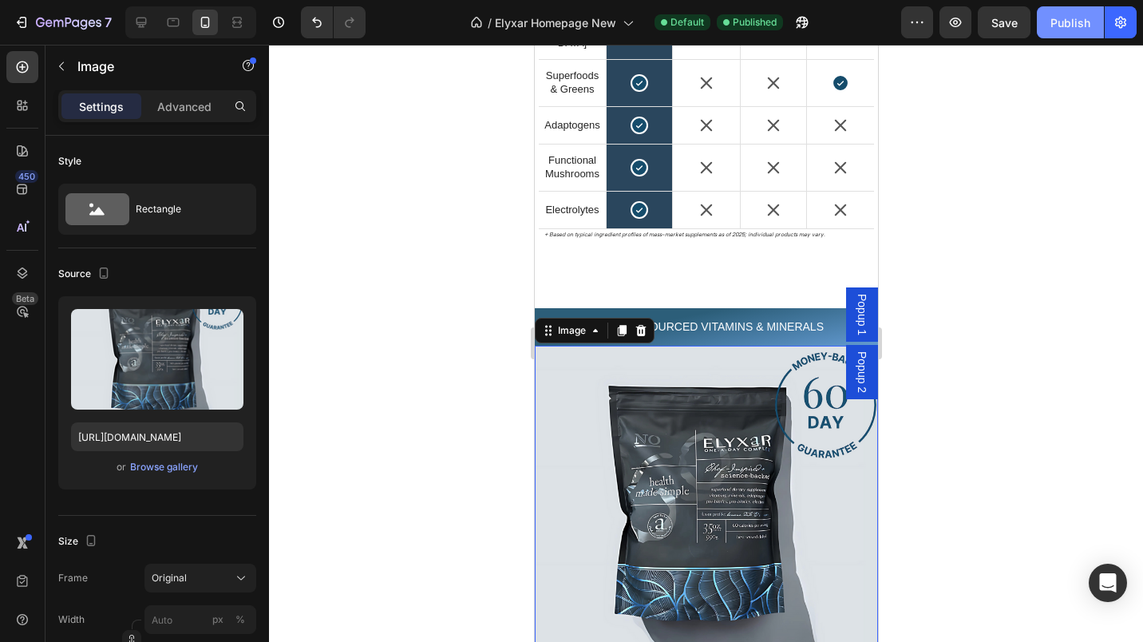
click at [191, 95] on div "Advanced" at bounding box center [184, 106] width 80 height 26
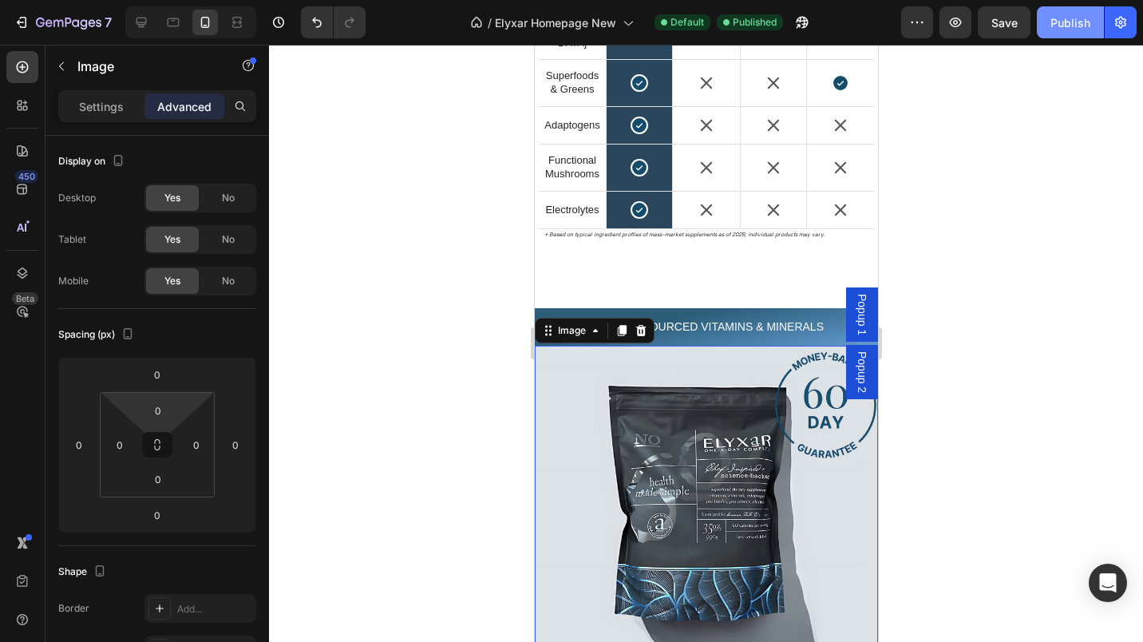
click at [150, 413] on input "0" at bounding box center [158, 410] width 32 height 24
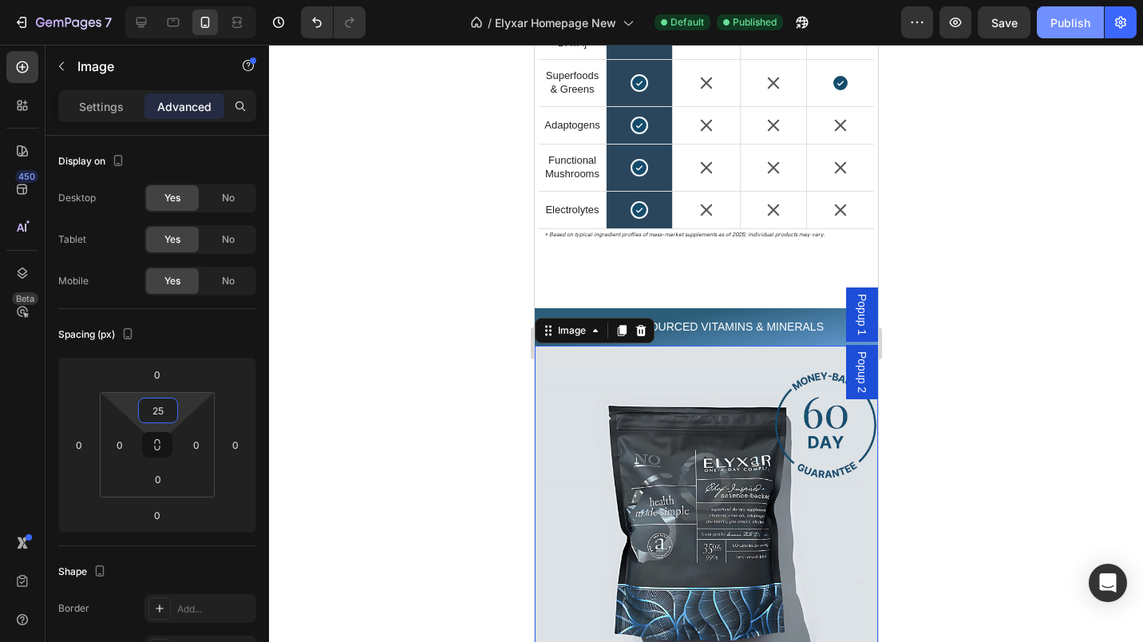
scroll to position [2912, 0]
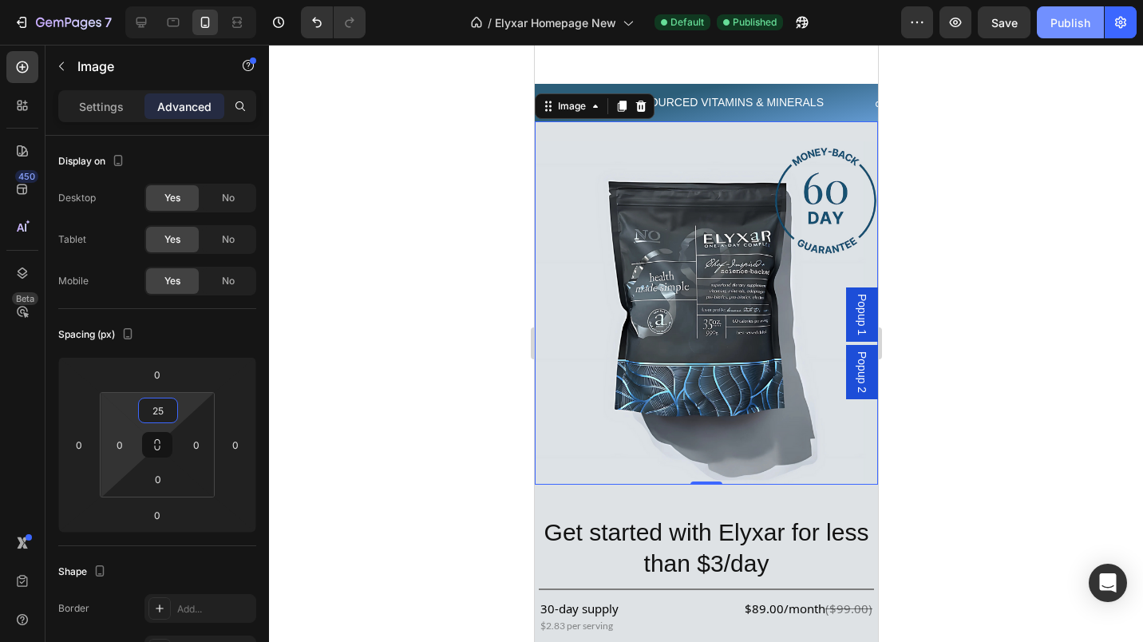
type input "25"
click at [121, 449] on input "0" at bounding box center [120, 445] width 24 height 24
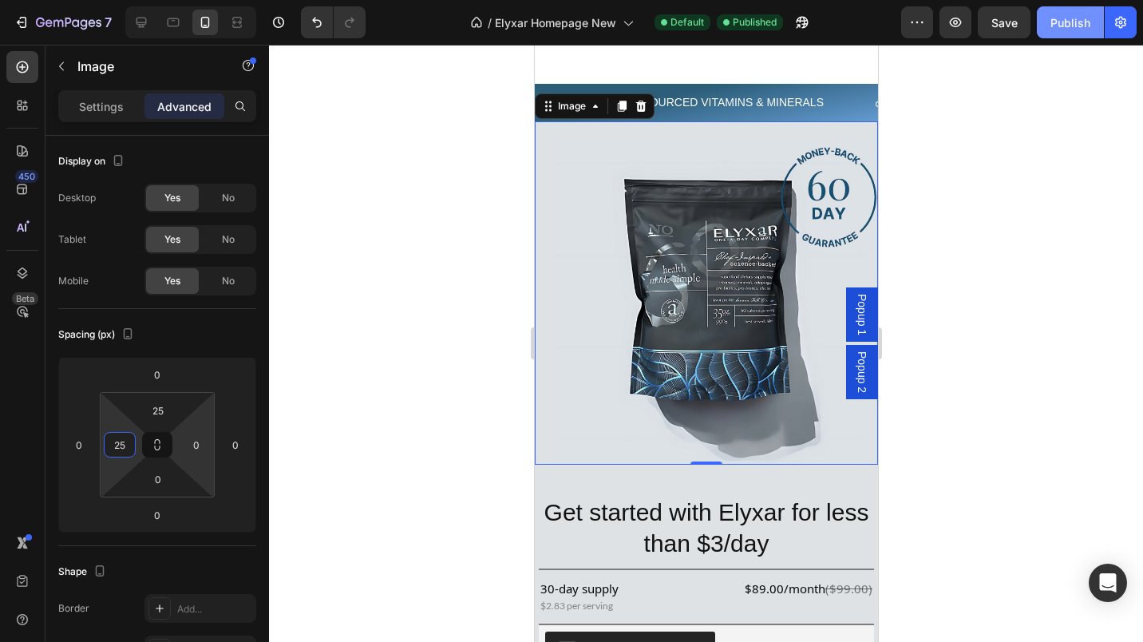
type input "25"
click at [192, 439] on input "0" at bounding box center [196, 445] width 24 height 24
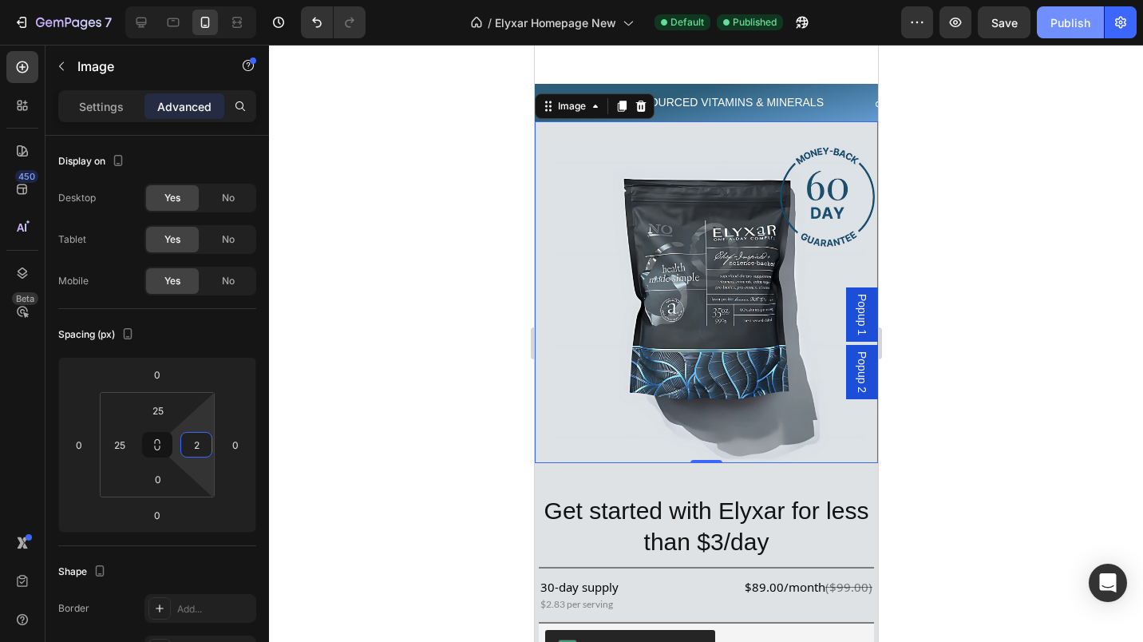
type input "25"
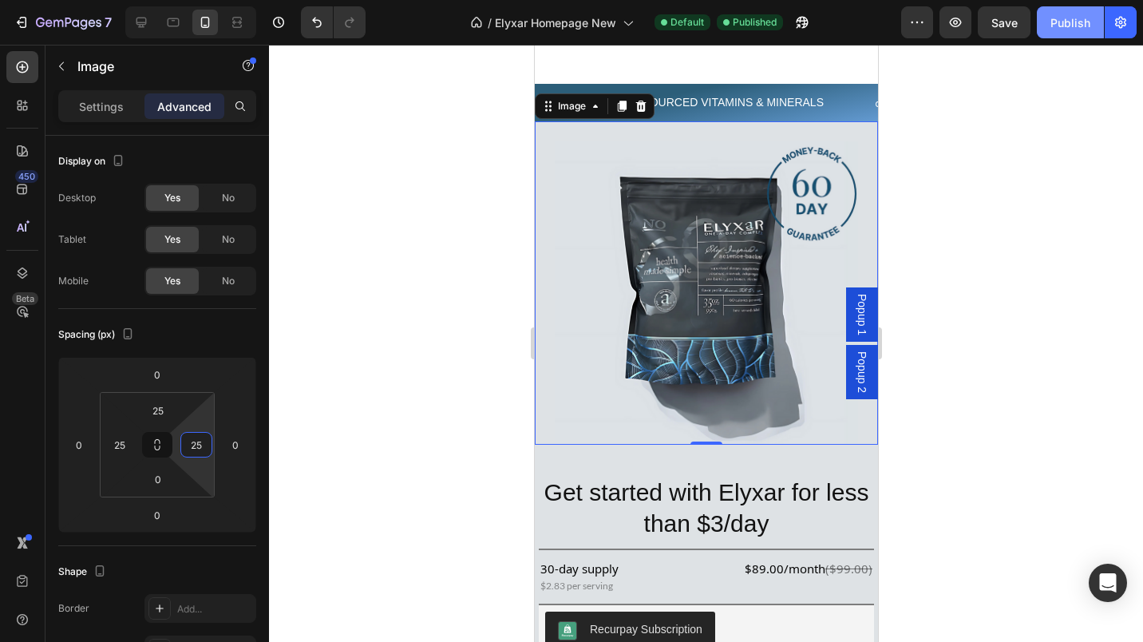
click at [1013, 338] on div at bounding box center [706, 343] width 874 height 597
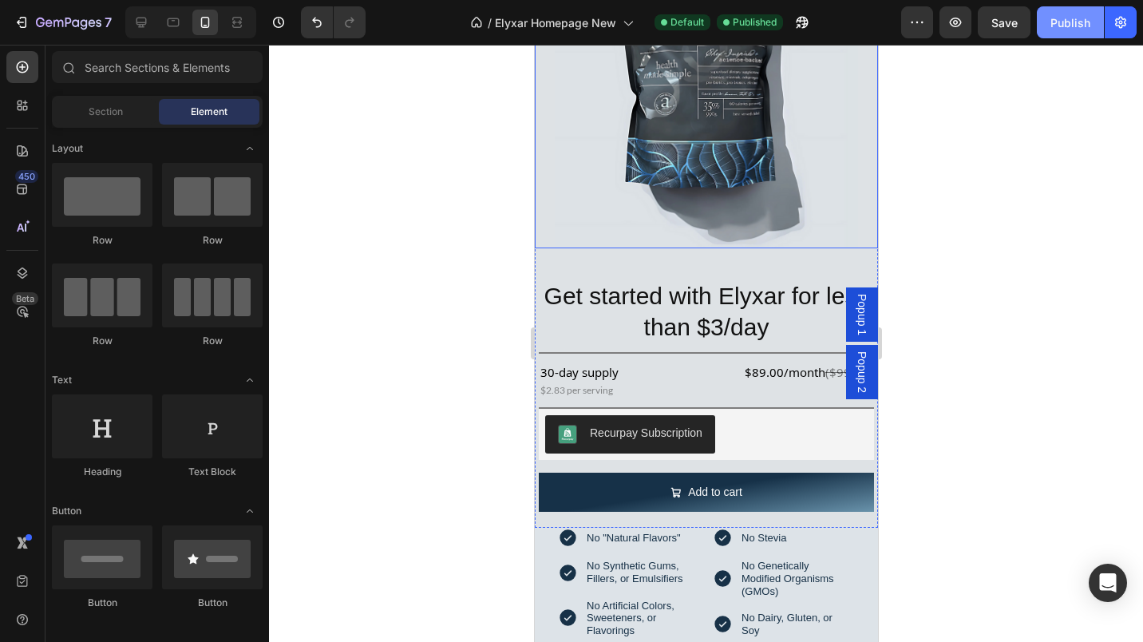
scroll to position [3125, 0]
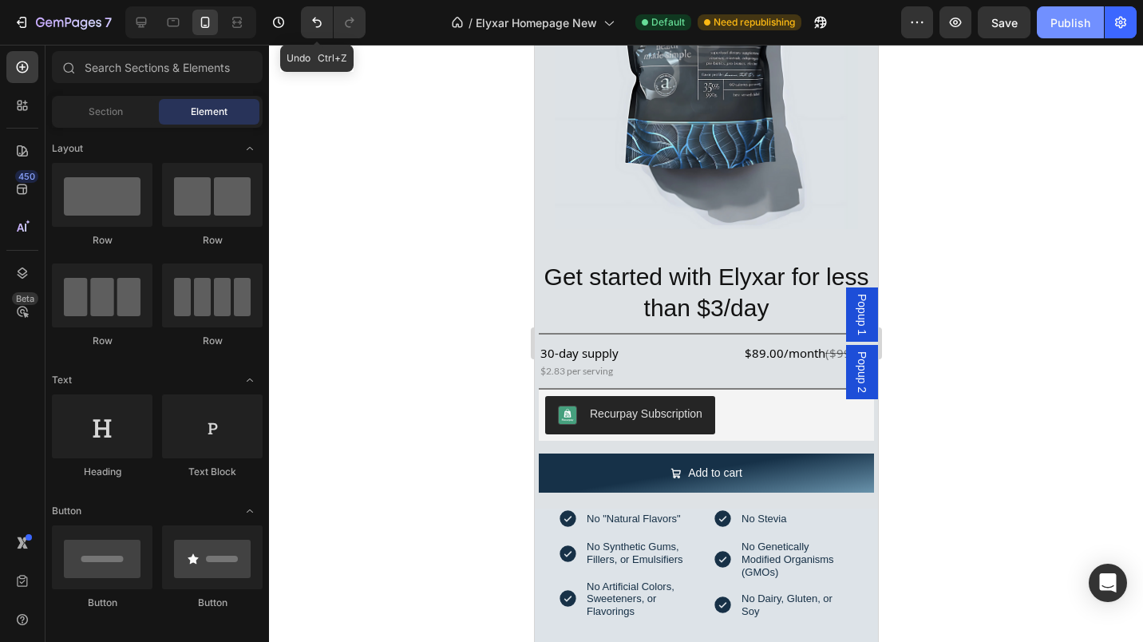
click at [314, 24] on icon "Undo/Redo" at bounding box center [317, 22] width 16 height 16
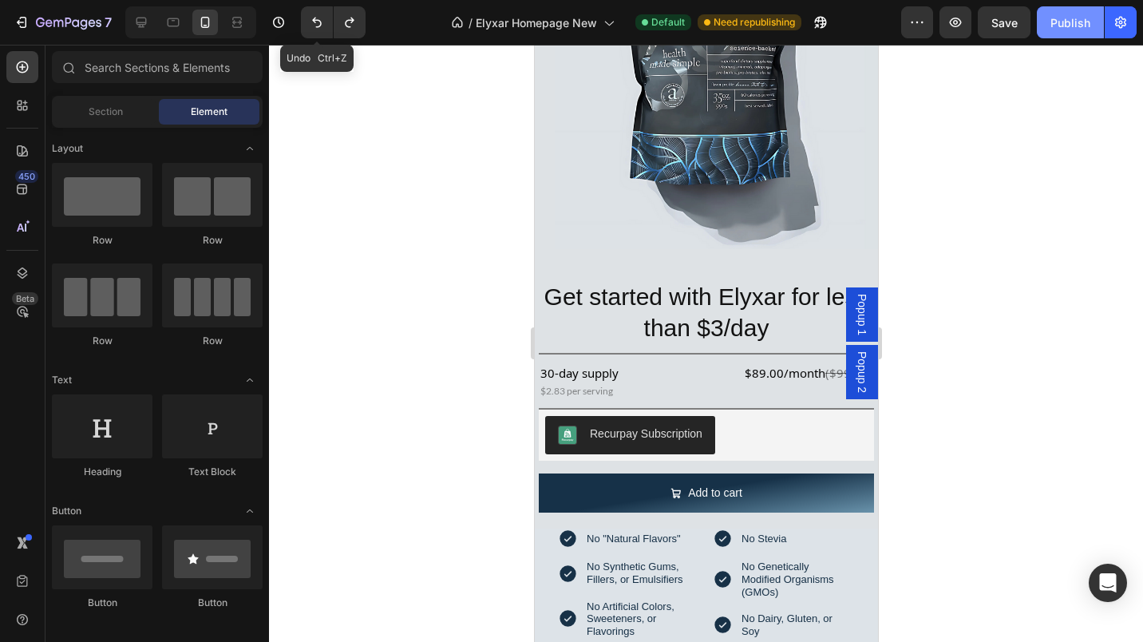
click at [314, 24] on icon "Undo/Redo" at bounding box center [317, 22] width 16 height 16
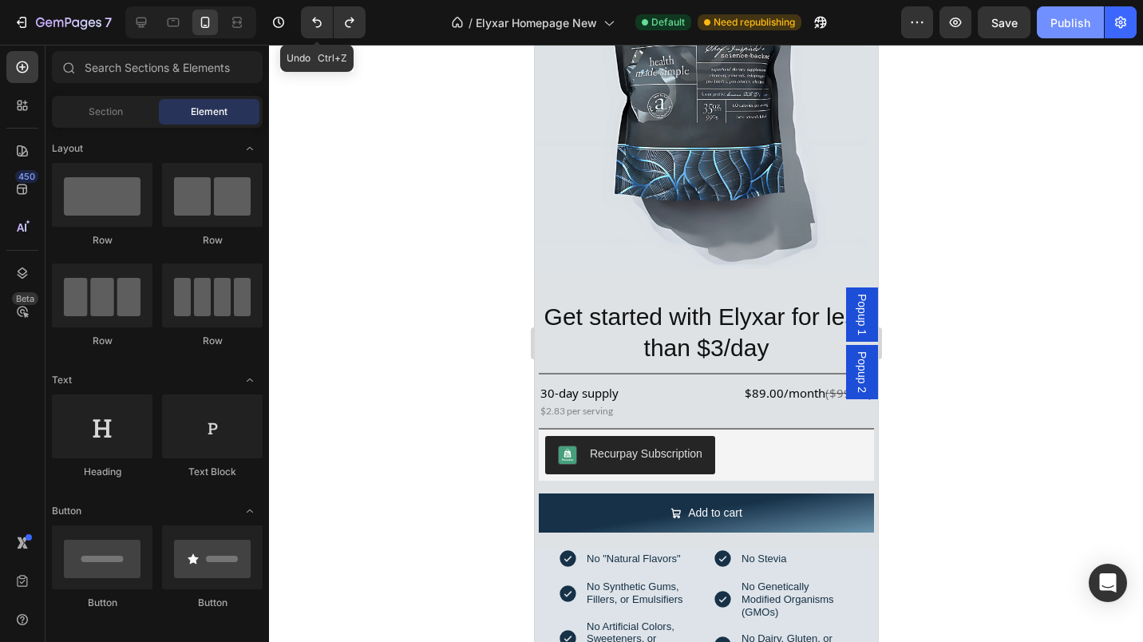
click at [314, 24] on icon "Undo/Redo" at bounding box center [317, 22] width 16 height 16
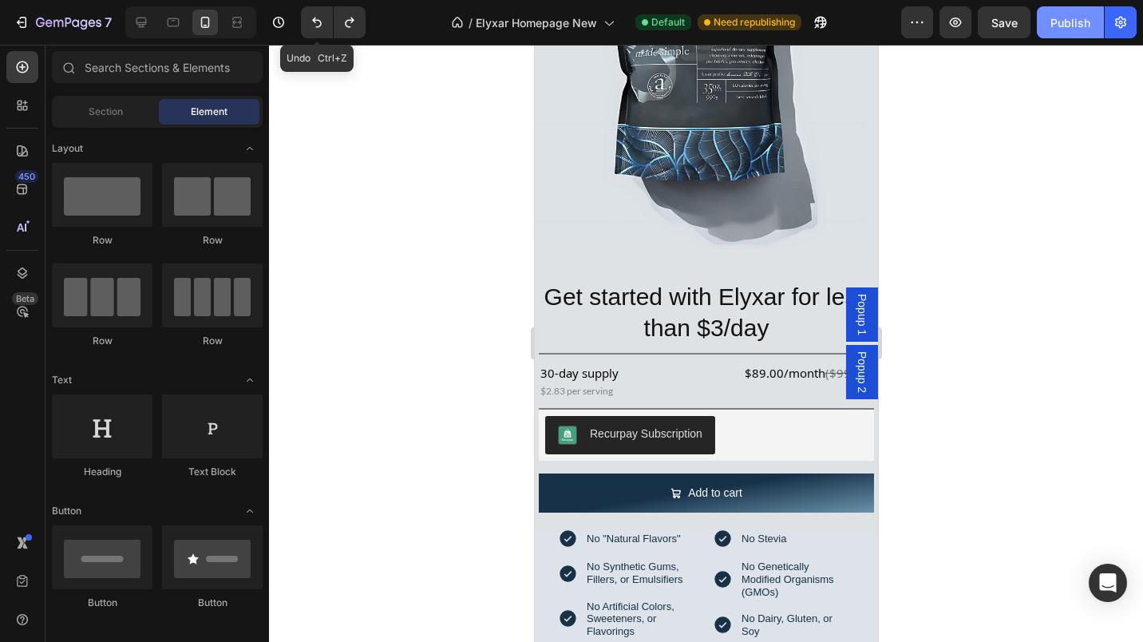
click at [314, 24] on icon "Undo/Redo" at bounding box center [317, 22] width 16 height 16
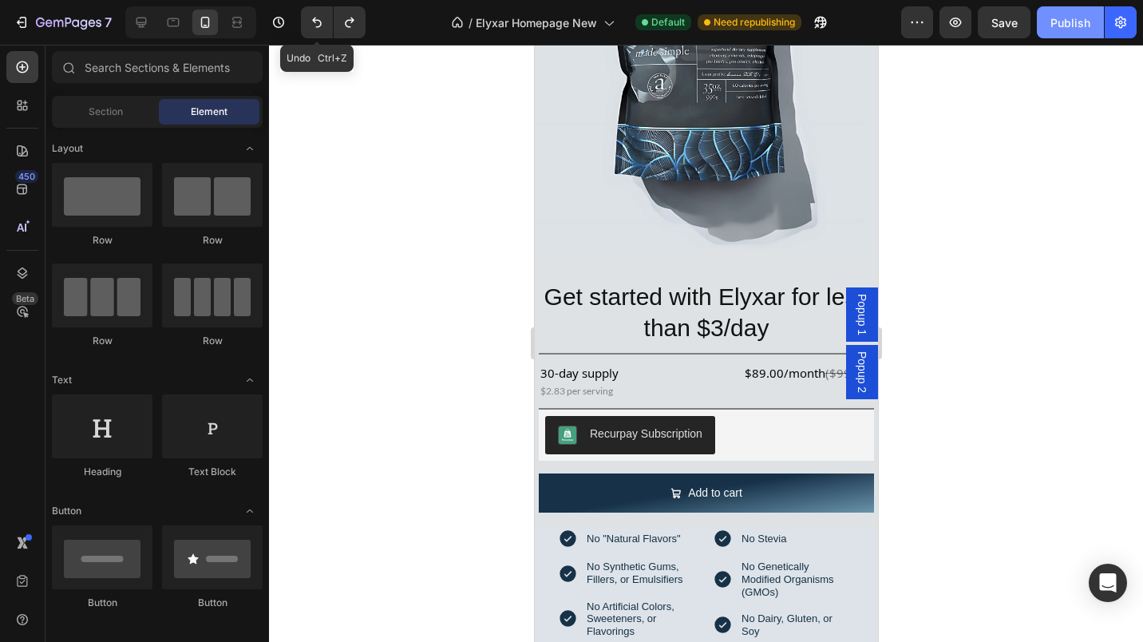
click at [314, 24] on icon "Undo/Redo" at bounding box center [317, 22] width 16 height 16
click at [314, 19] on icon "Undo/Redo" at bounding box center [317, 23] width 10 height 10
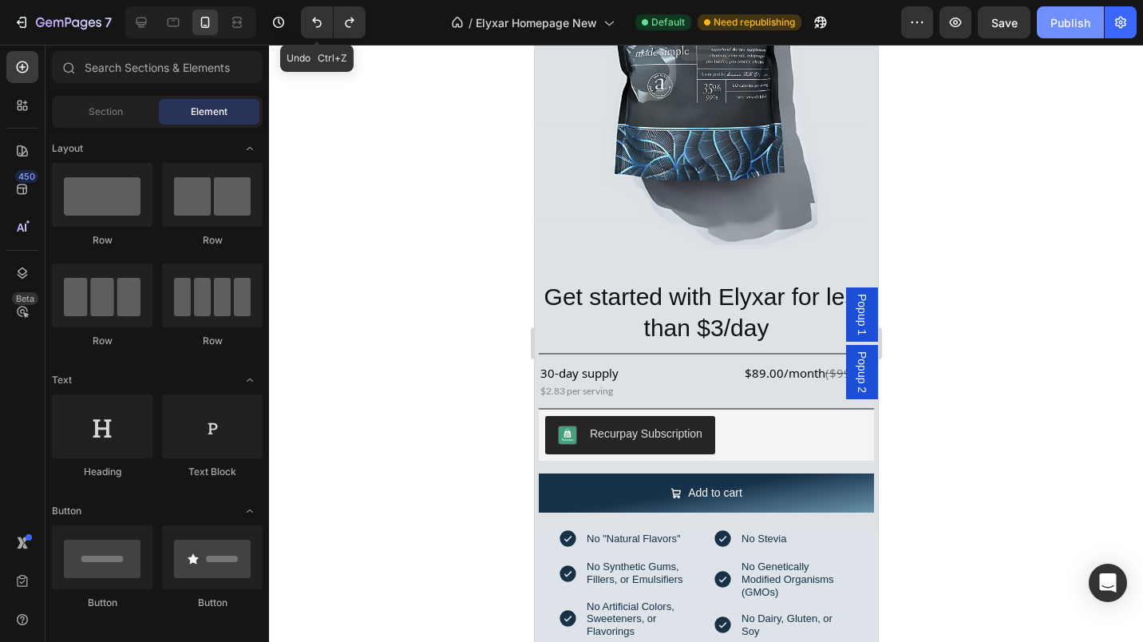
click at [314, 19] on icon "Undo/Redo" at bounding box center [317, 23] width 10 height 10
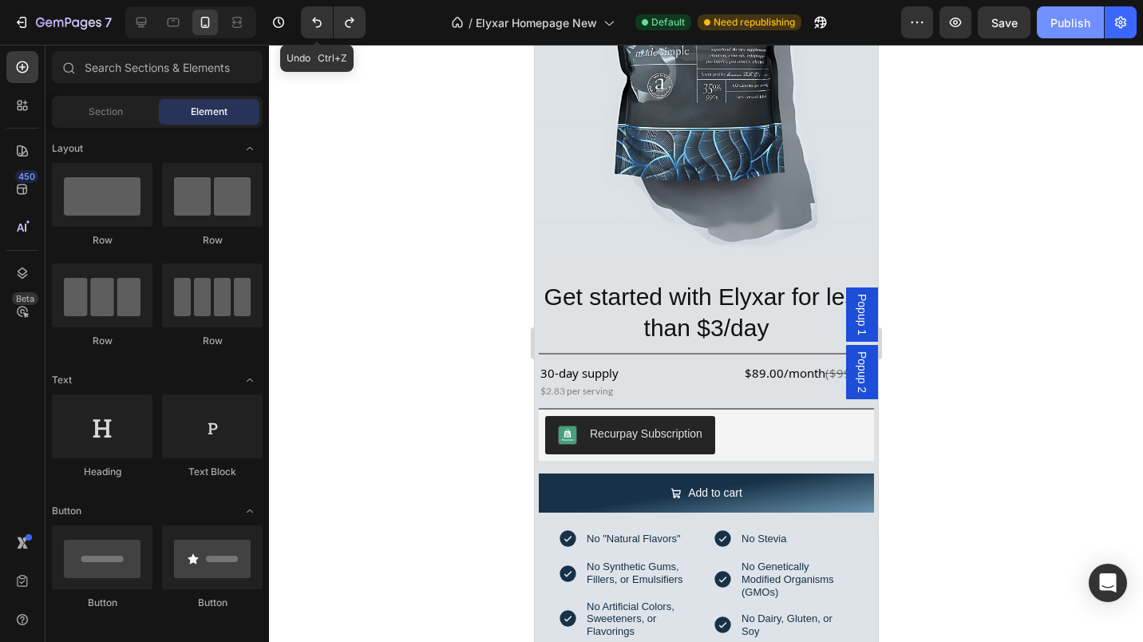
click at [314, 19] on icon "Undo/Redo" at bounding box center [317, 23] width 10 height 10
click at [314, 22] on icon "Undo/Redo" at bounding box center [317, 23] width 10 height 10
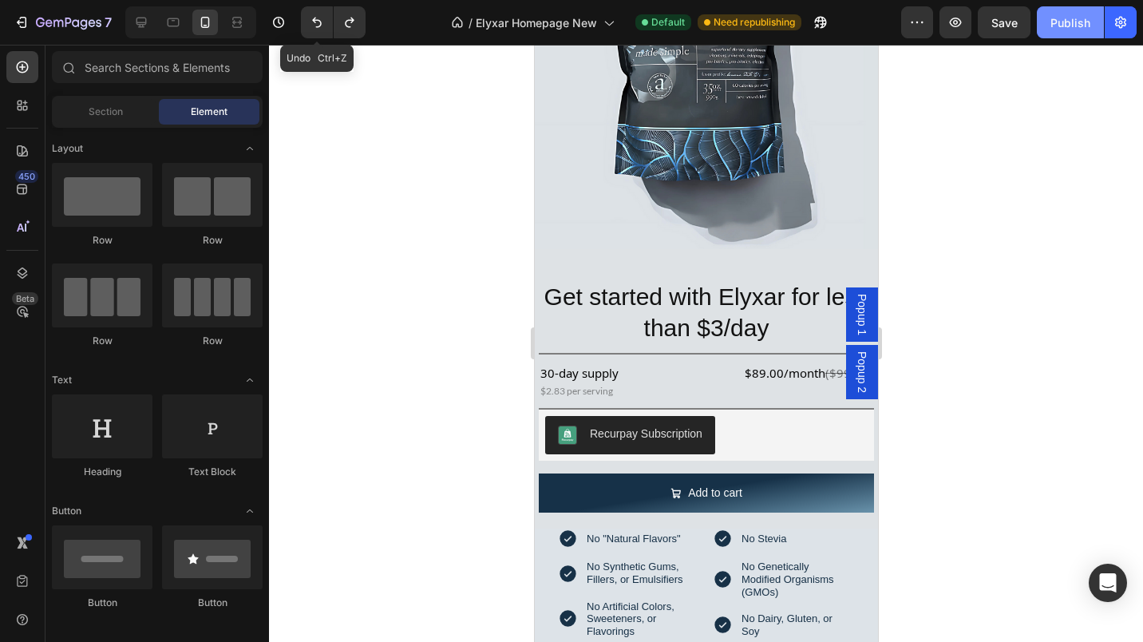
click at [314, 22] on icon "Undo/Redo" at bounding box center [317, 23] width 10 height 10
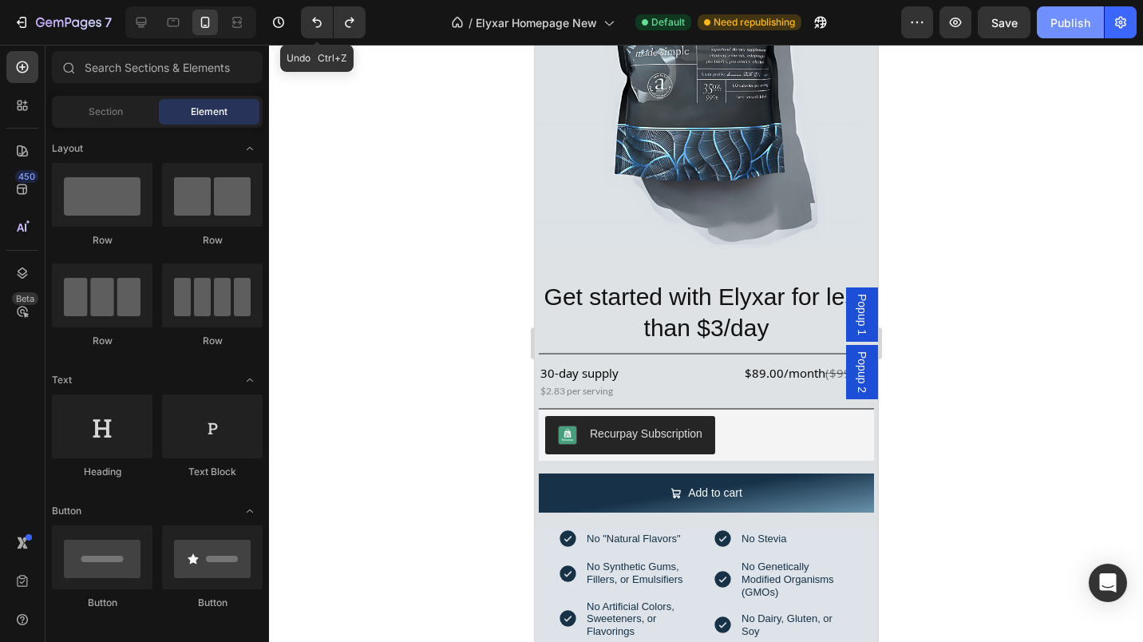
click at [314, 22] on icon "Undo/Redo" at bounding box center [317, 23] width 10 height 10
click at [316, 23] on icon "Undo/Redo" at bounding box center [317, 22] width 16 height 16
click at [314, 17] on icon "Undo/Redo" at bounding box center [317, 22] width 16 height 16
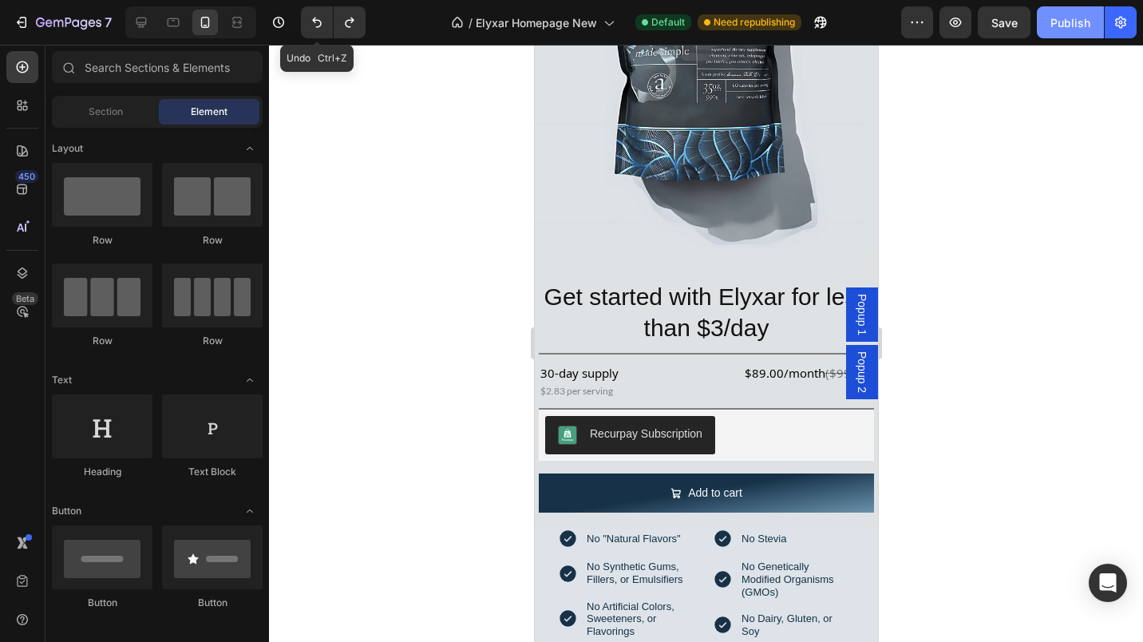
click at [316, 21] on icon "Undo/Redo" at bounding box center [317, 23] width 10 height 10
click at [319, 24] on icon "Undo/Redo" at bounding box center [317, 22] width 16 height 16
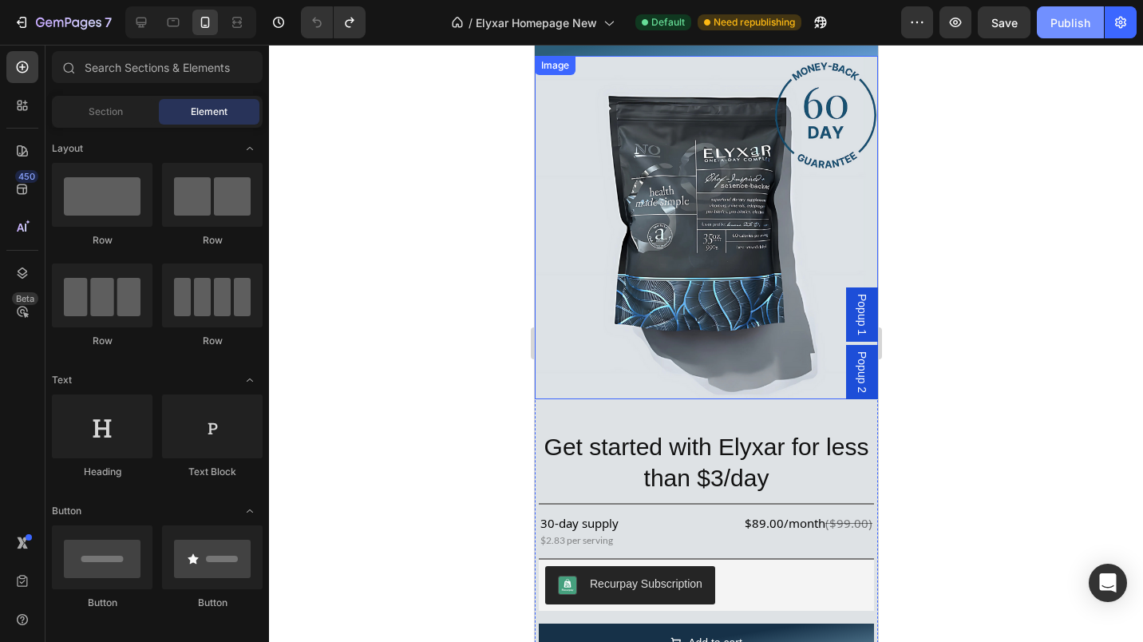
scroll to position [2881, 0]
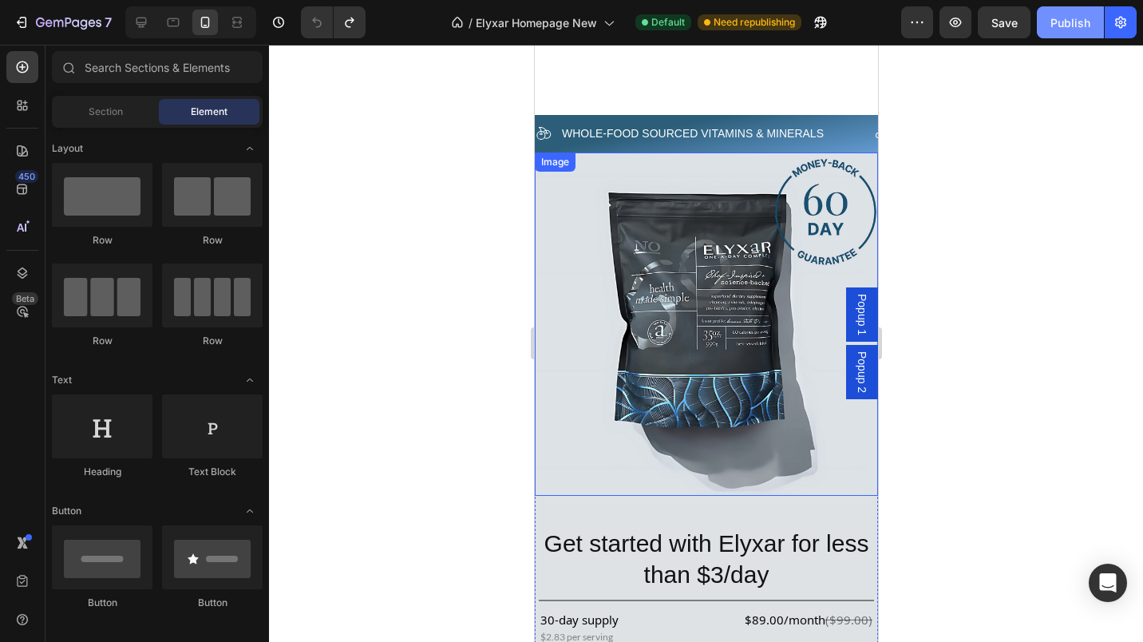
click at [549, 212] on img at bounding box center [705, 323] width 343 height 343
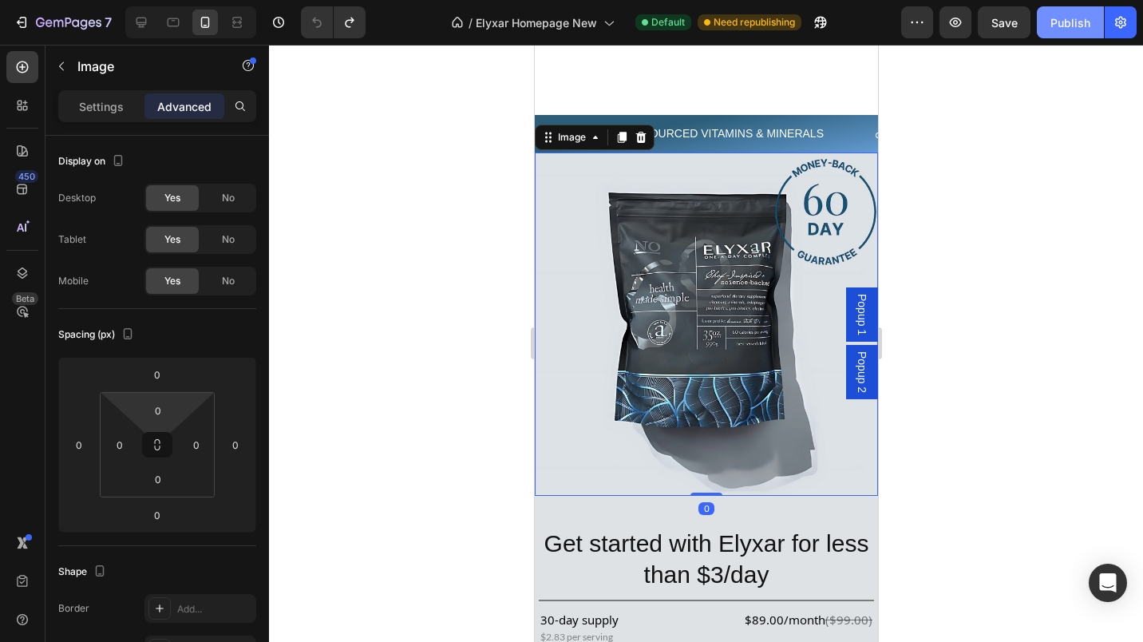
click at [156, 403] on input "0" at bounding box center [158, 410] width 32 height 24
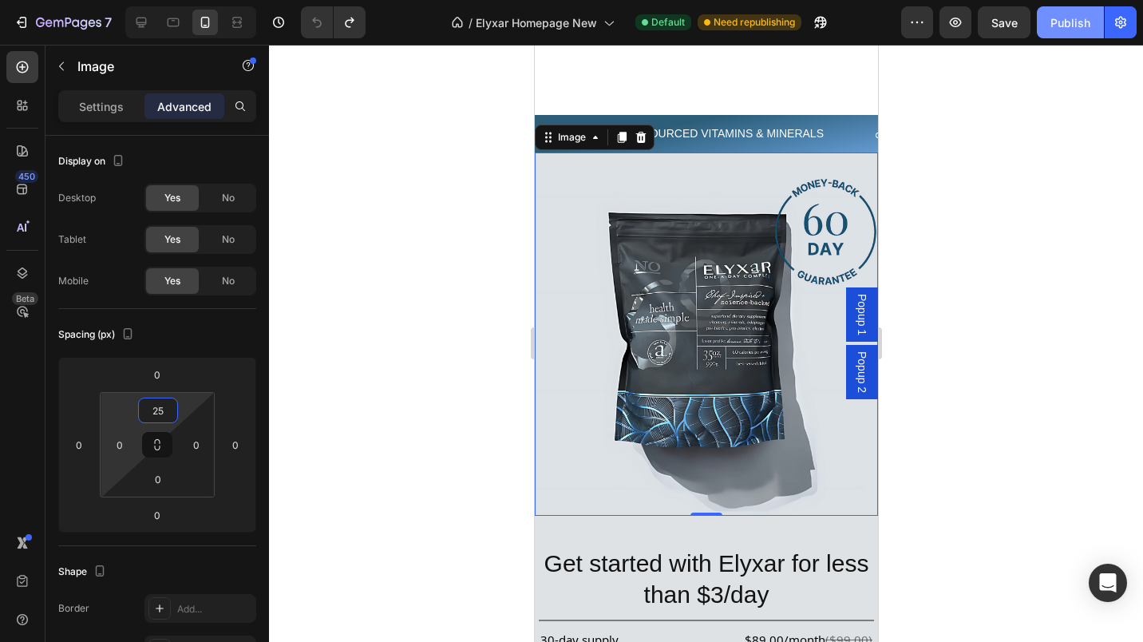
type input "25"
click at [117, 443] on input "0" at bounding box center [120, 445] width 24 height 24
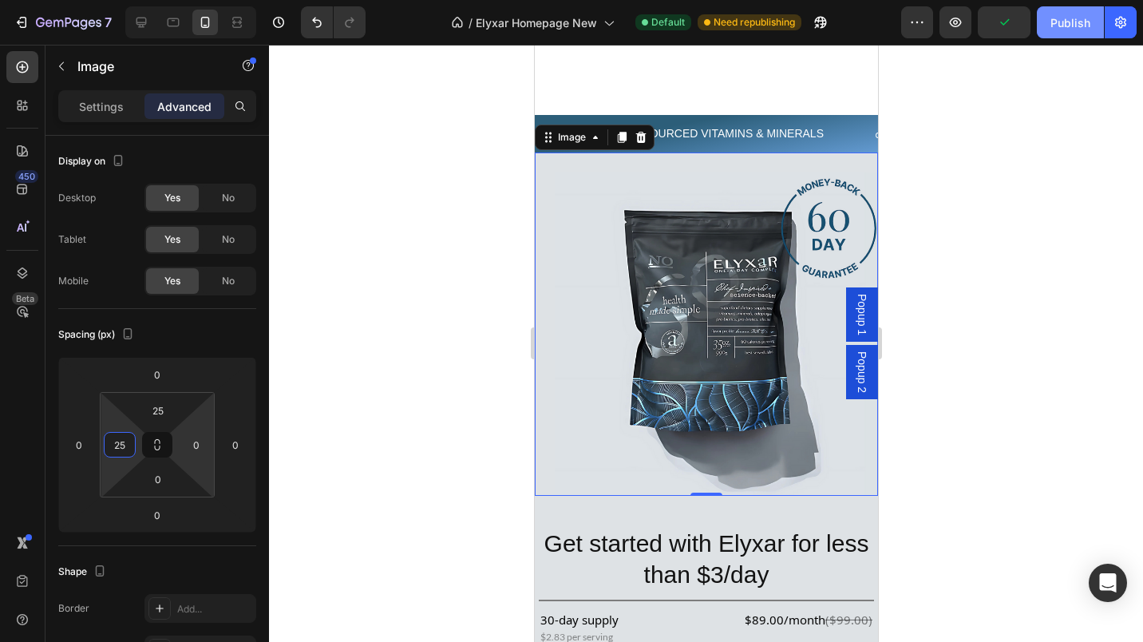
type input "25"
click at [188, 448] on input "0" at bounding box center [196, 445] width 24 height 24
type input "25"
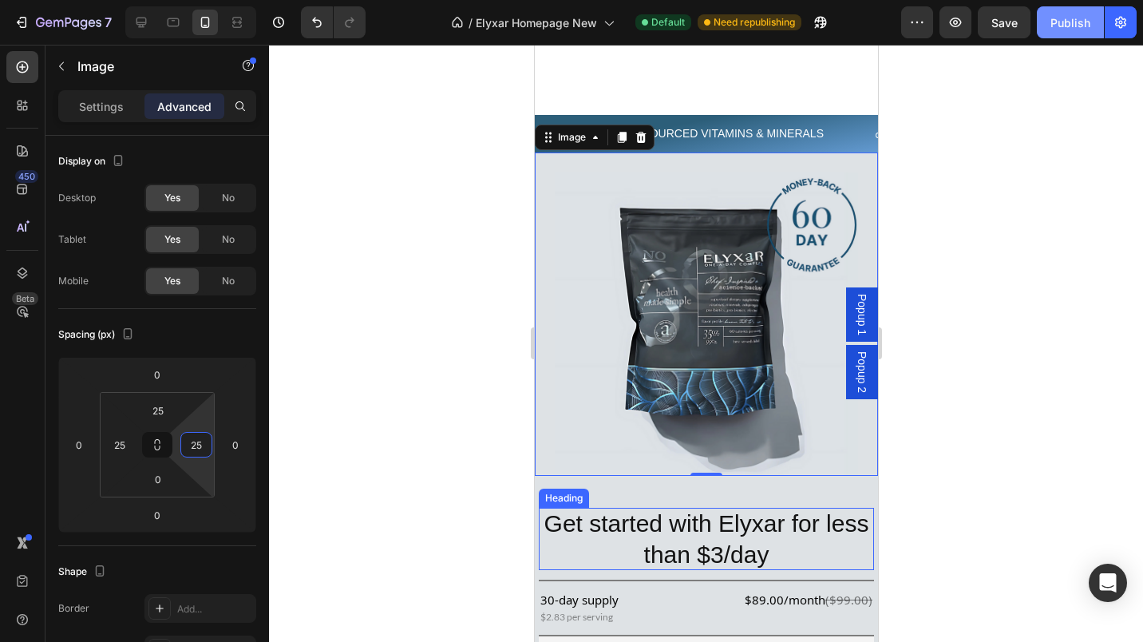
click at [544, 544] on h2 "Get started with Elyxar for less than $3/day" at bounding box center [705, 539] width 335 height 62
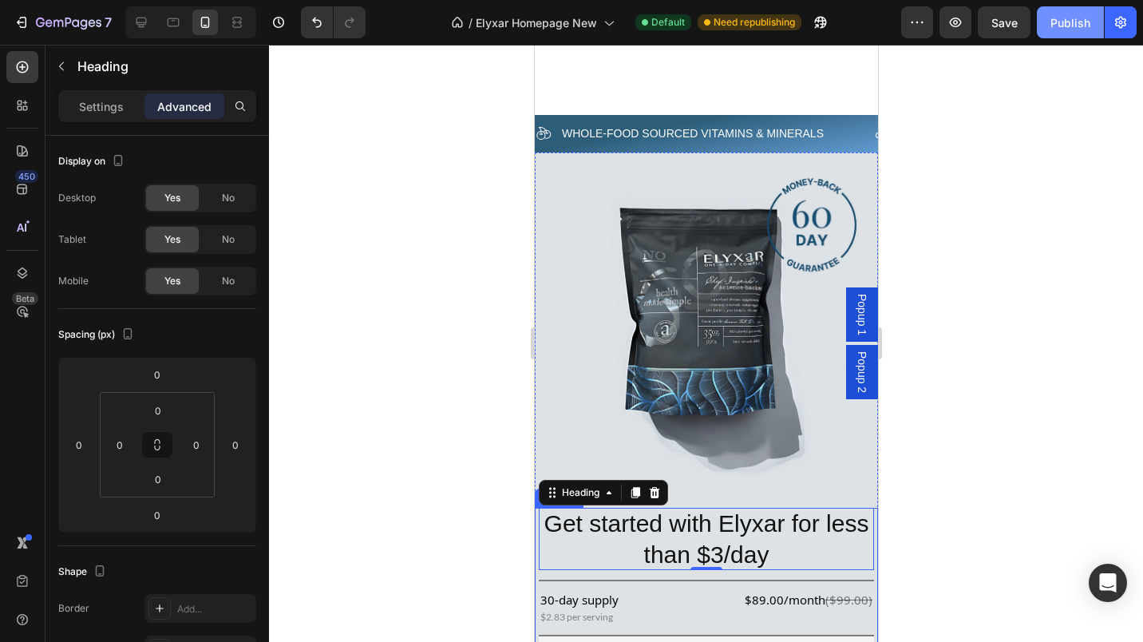
click at [536, 560] on div "Get started with Elyxar for less than $3/day Heading 0 Row Title Line 30-day su…" at bounding box center [705, 631] width 343 height 247
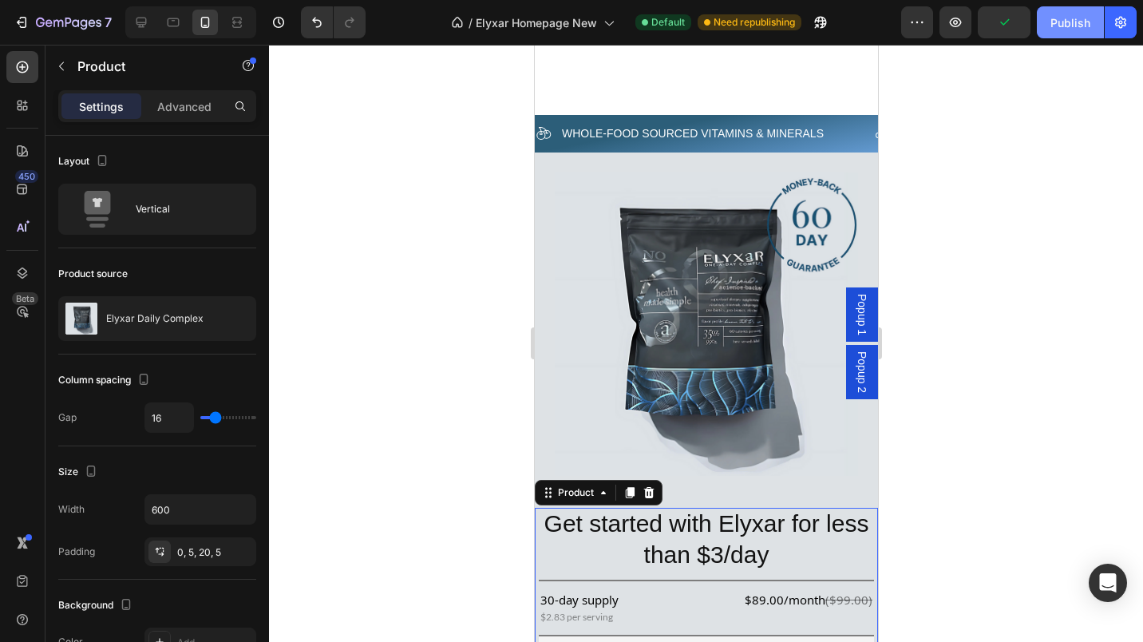
click at [536, 550] on div "Get started with Elyxar for less than $3/day Heading Row Title Line 30-day supp…" at bounding box center [705, 631] width 343 height 247
click at [174, 116] on div "Advanced" at bounding box center [184, 106] width 80 height 26
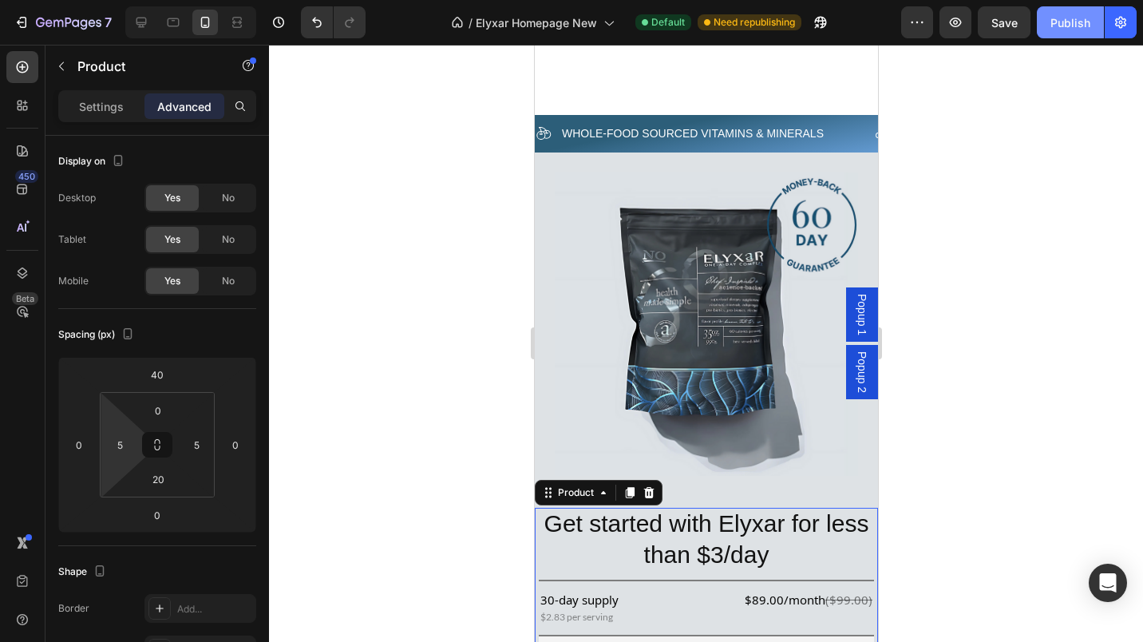
click at [114, 442] on input "5" at bounding box center [120, 445] width 24 height 24
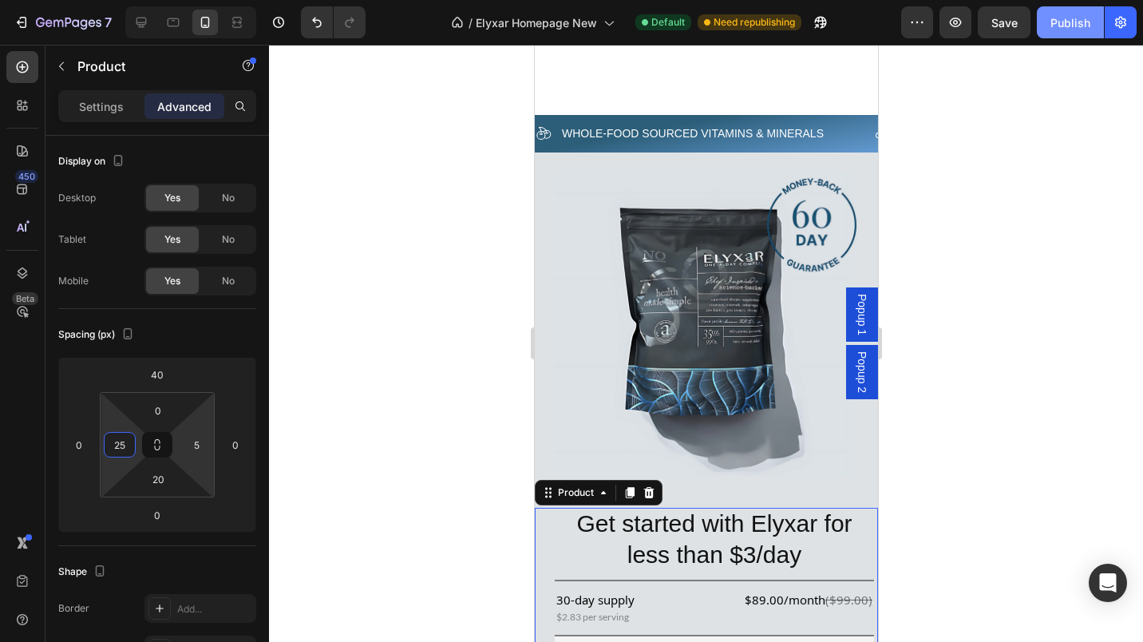
type input "25"
click at [197, 449] on input "5" at bounding box center [196, 445] width 24 height 24
click at [194, 449] on input "5" at bounding box center [196, 445] width 24 height 24
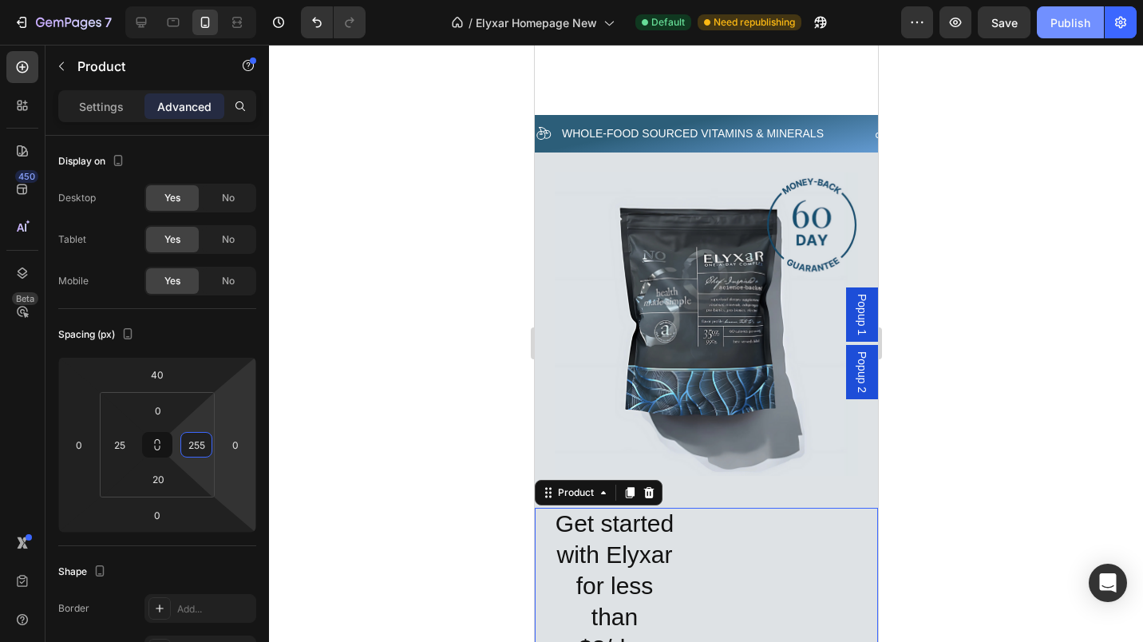
type input "25"
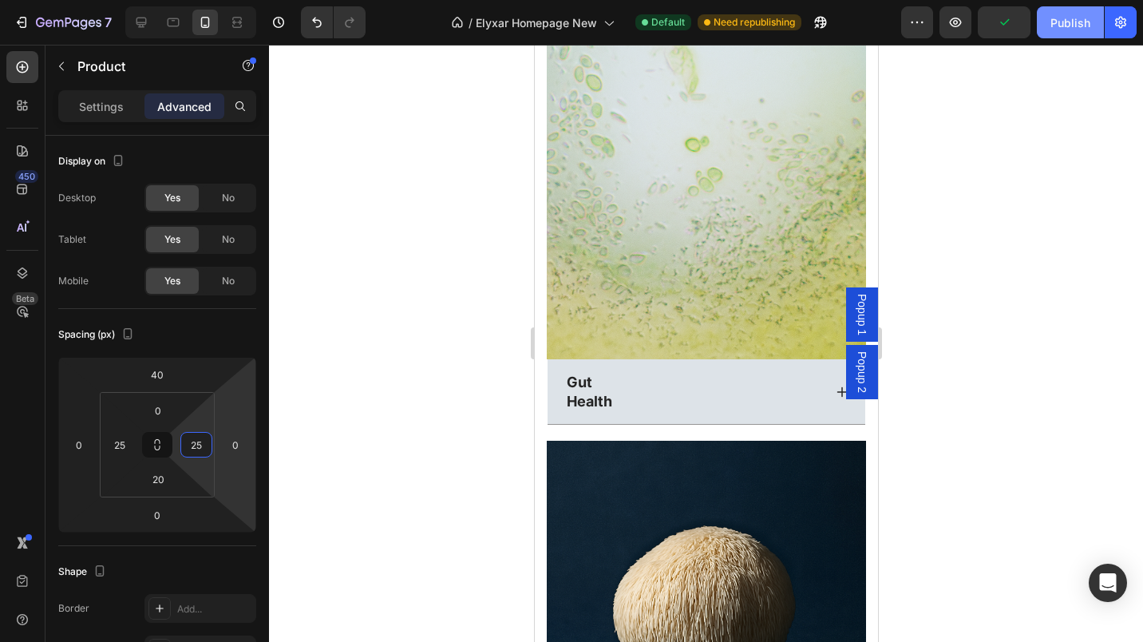
scroll to position [5422, 0]
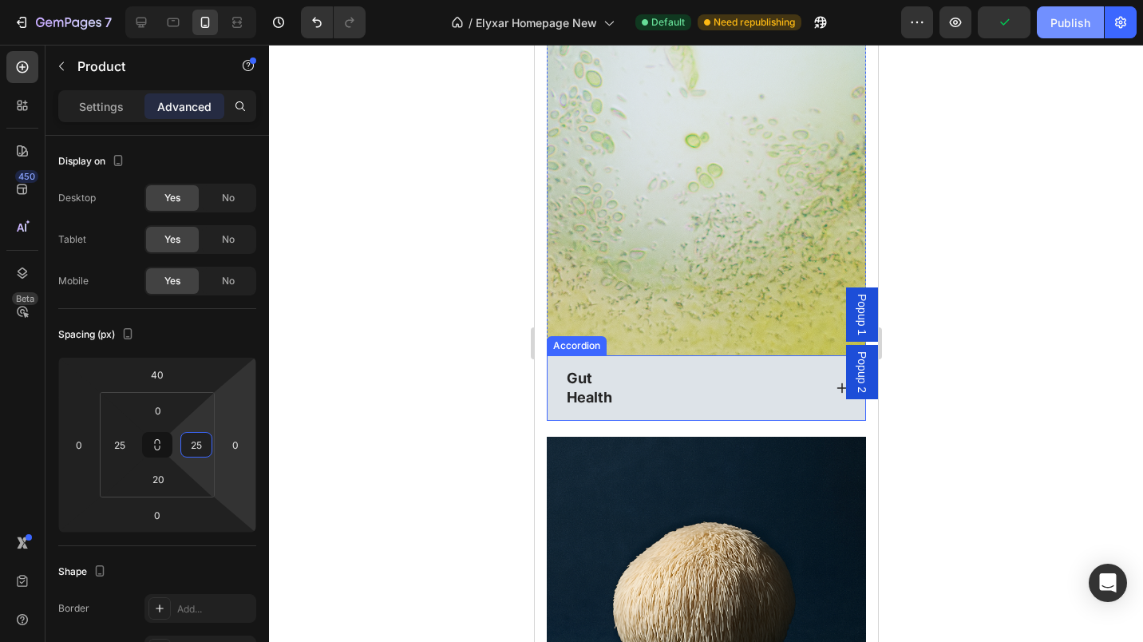
click at [589, 369] on p "Gut" at bounding box center [588, 378] width 45 height 18
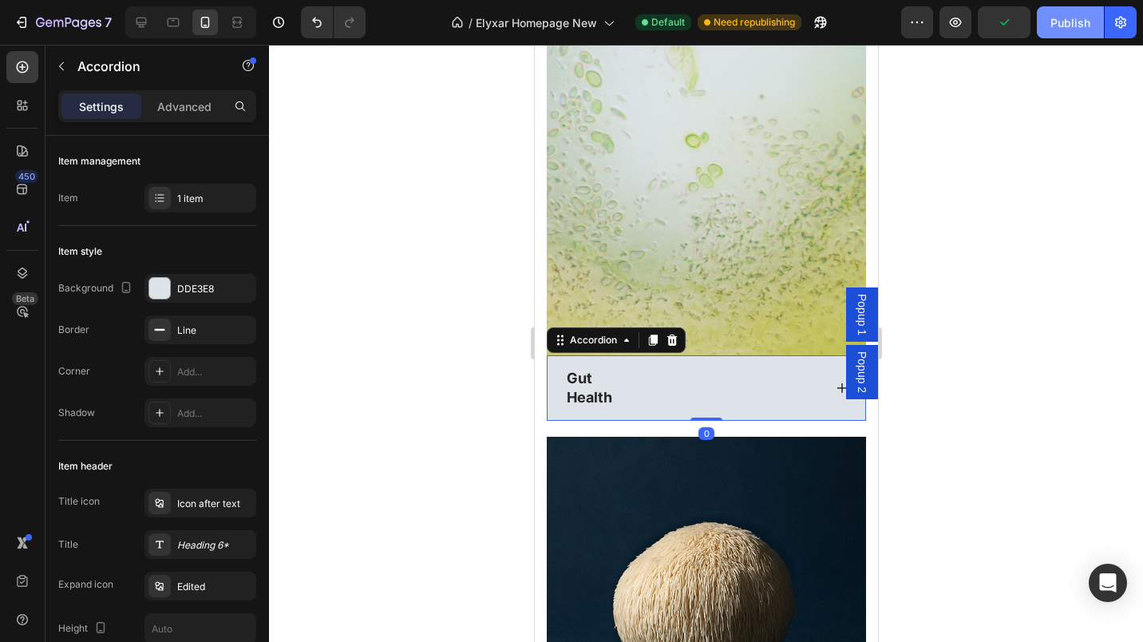
click at [591, 369] on p "Gut" at bounding box center [588, 378] width 45 height 18
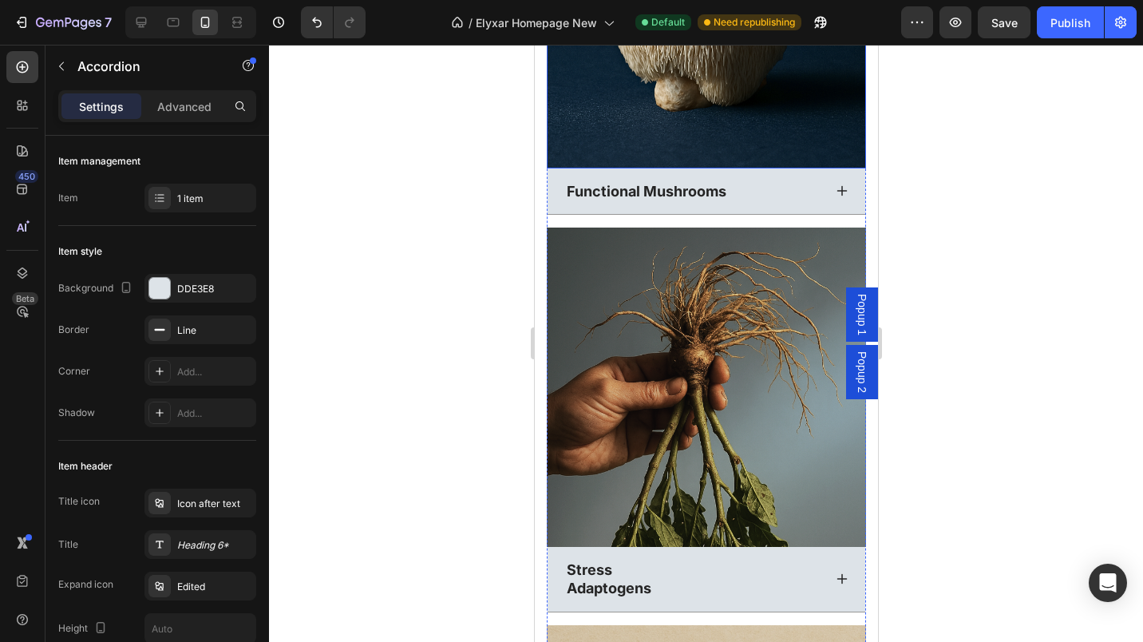
scroll to position [6139, 0]
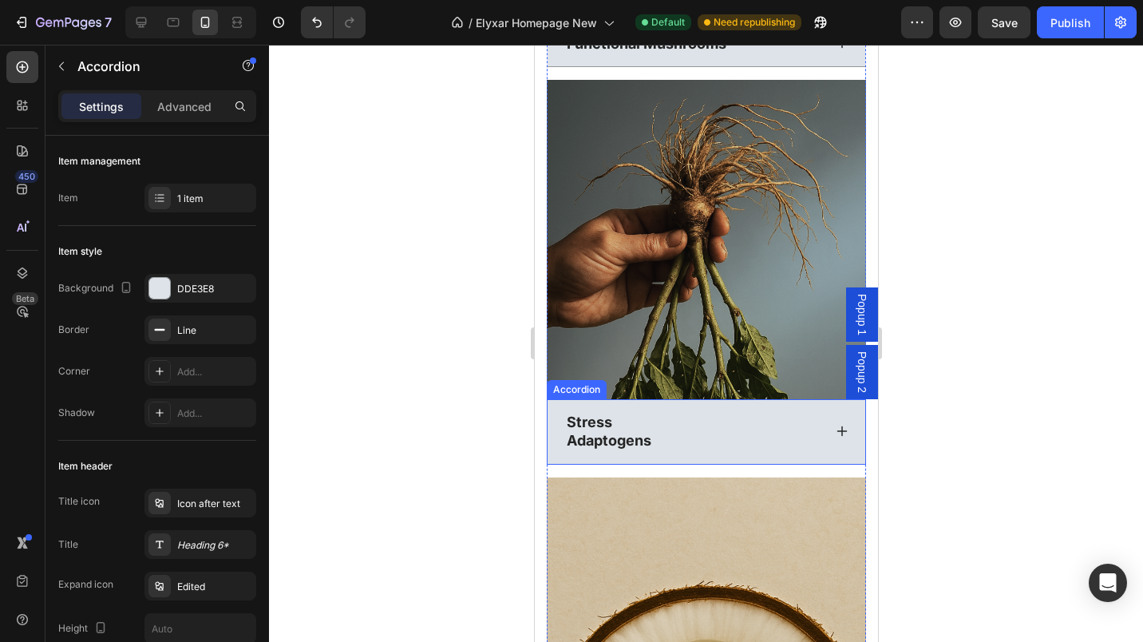
click at [567, 431] on p "Adaptogens" at bounding box center [608, 440] width 85 height 18
click at [568, 431] on p "Adaptogens" at bounding box center [608, 440] width 85 height 18
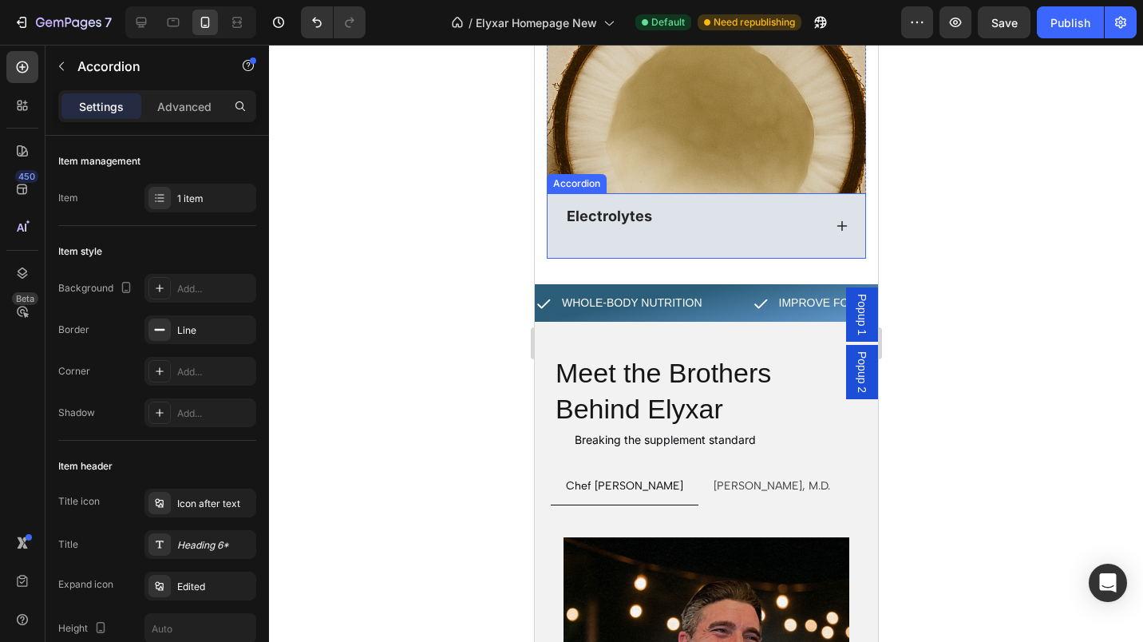
scroll to position [6724, 0]
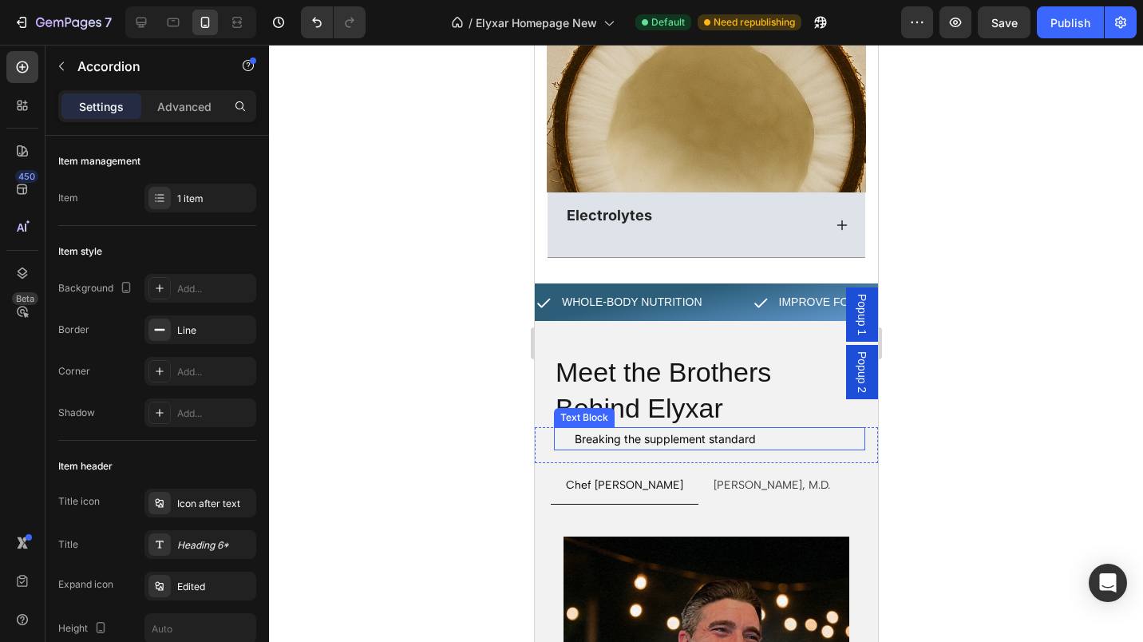
click at [594, 429] on p "Breaking the supplement standard" at bounding box center [718, 439] width 289 height 20
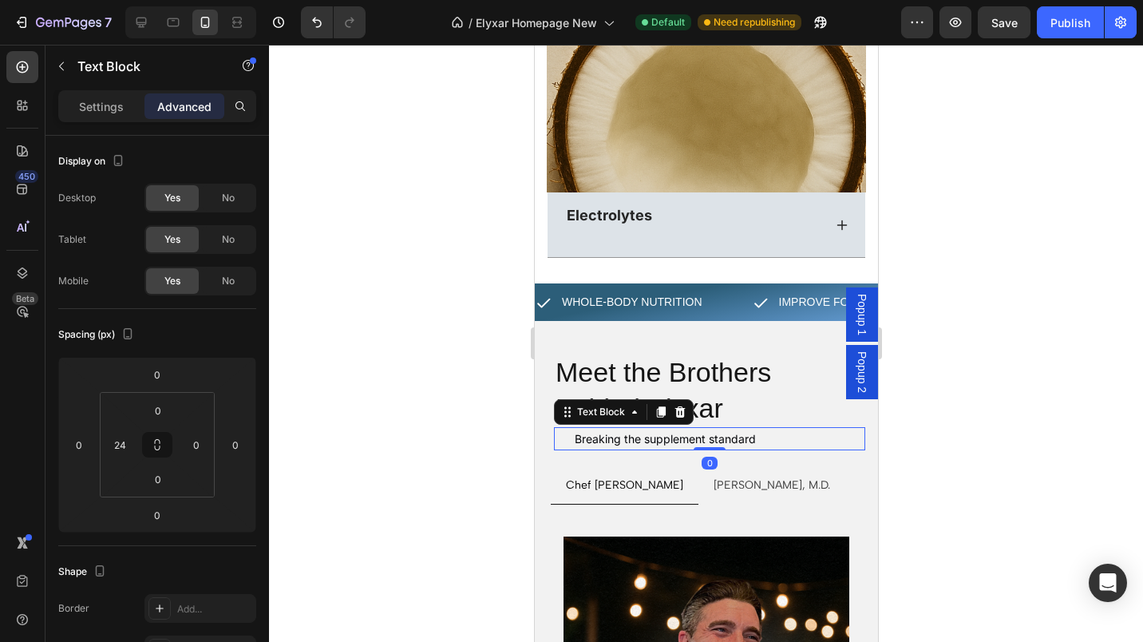
click at [565, 427] on div "Breaking the supplement standard Text Block 0" at bounding box center [708, 438] width 311 height 23
click at [124, 452] on input "24" at bounding box center [120, 445] width 24 height 24
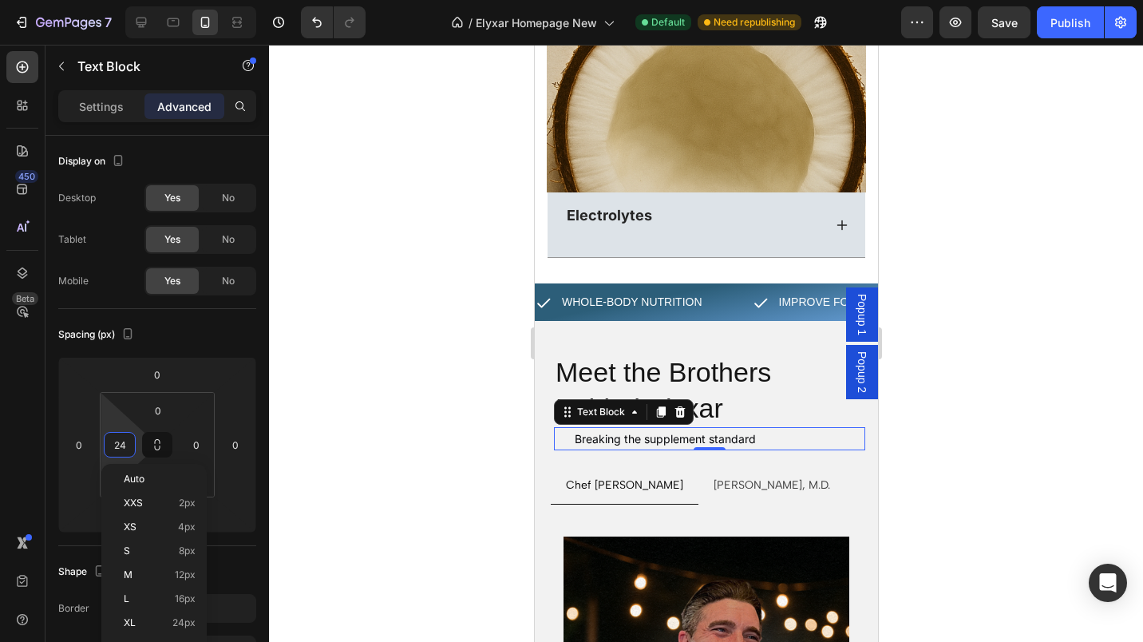
type input "0"
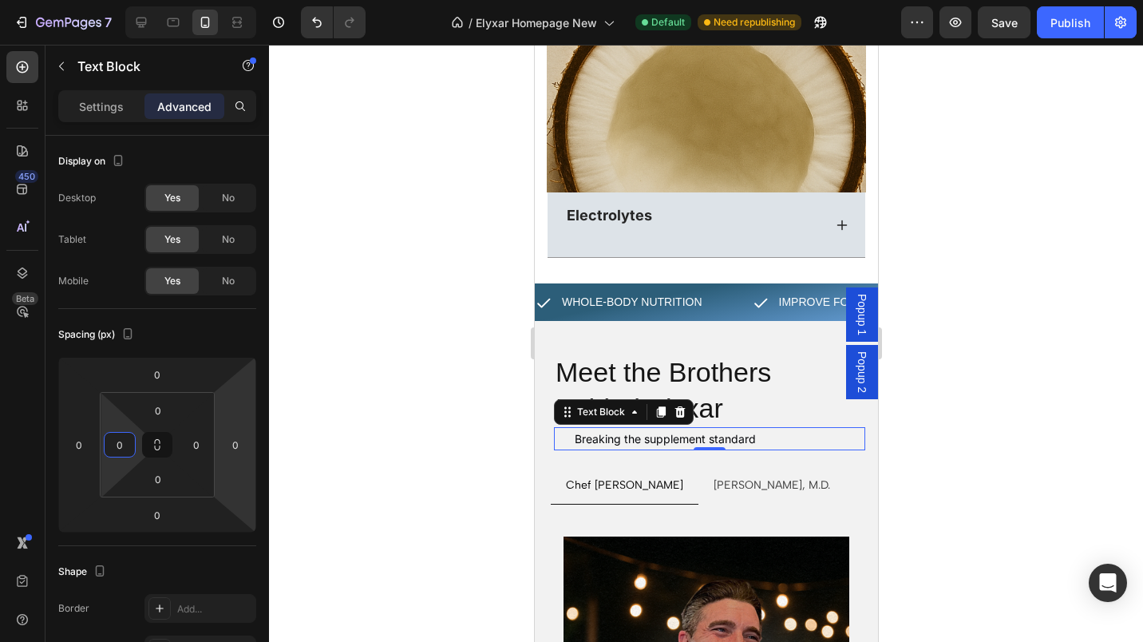
click at [274, 452] on div at bounding box center [706, 343] width 874 height 597
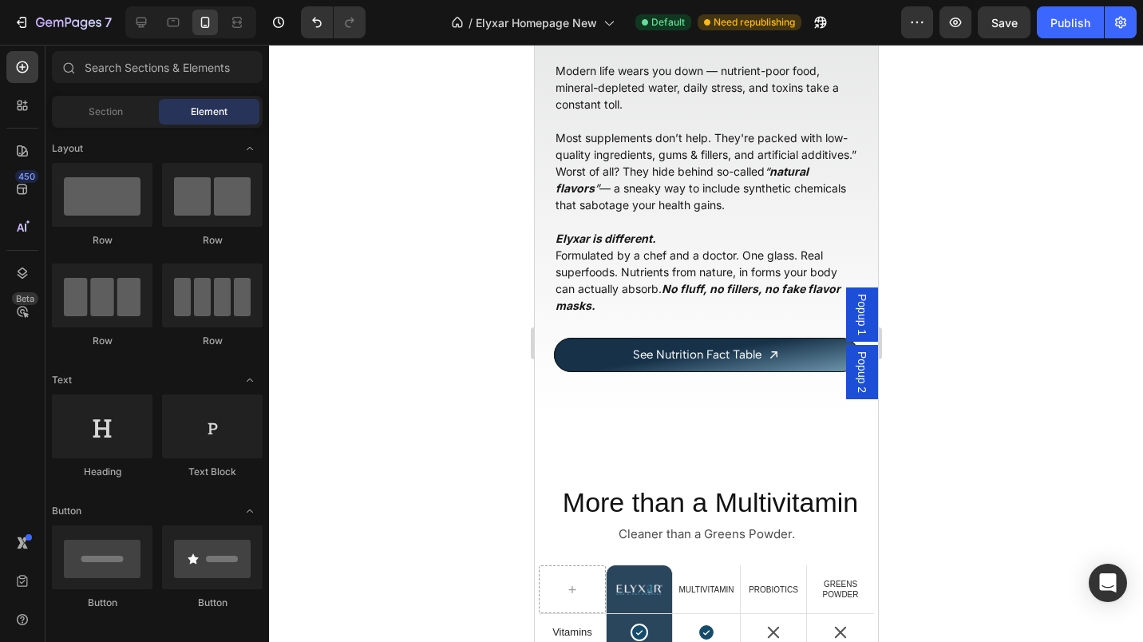
scroll to position [1940, 0]
click at [589, 342] on link "See Nutrition Fact Table" at bounding box center [705, 355] width 305 height 34
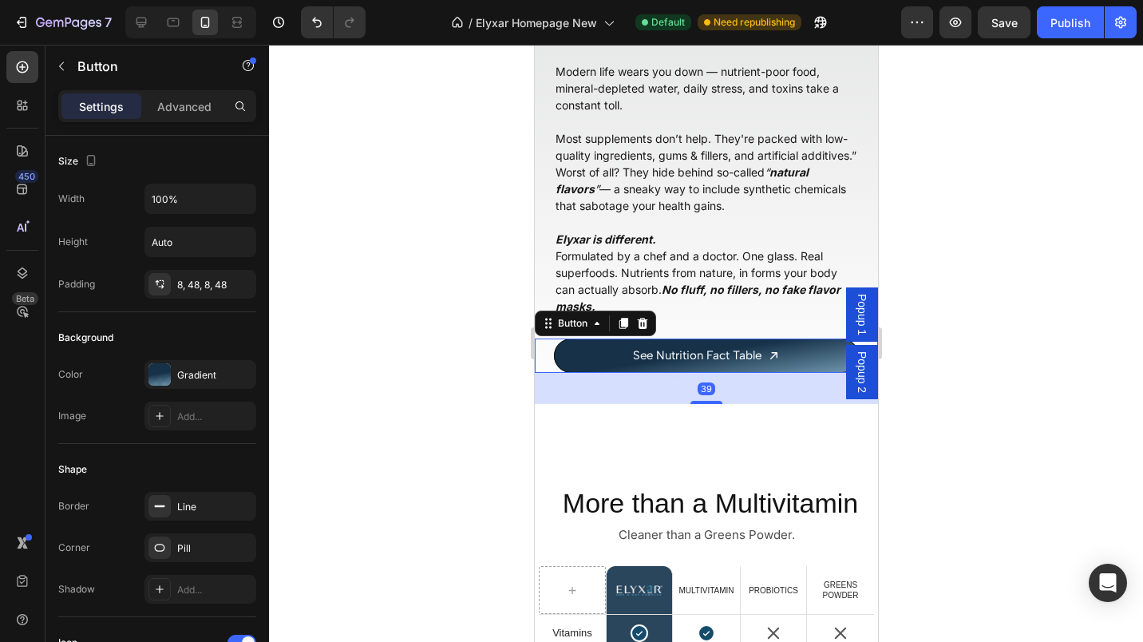
click at [172, 99] on p "Advanced" at bounding box center [184, 106] width 54 height 17
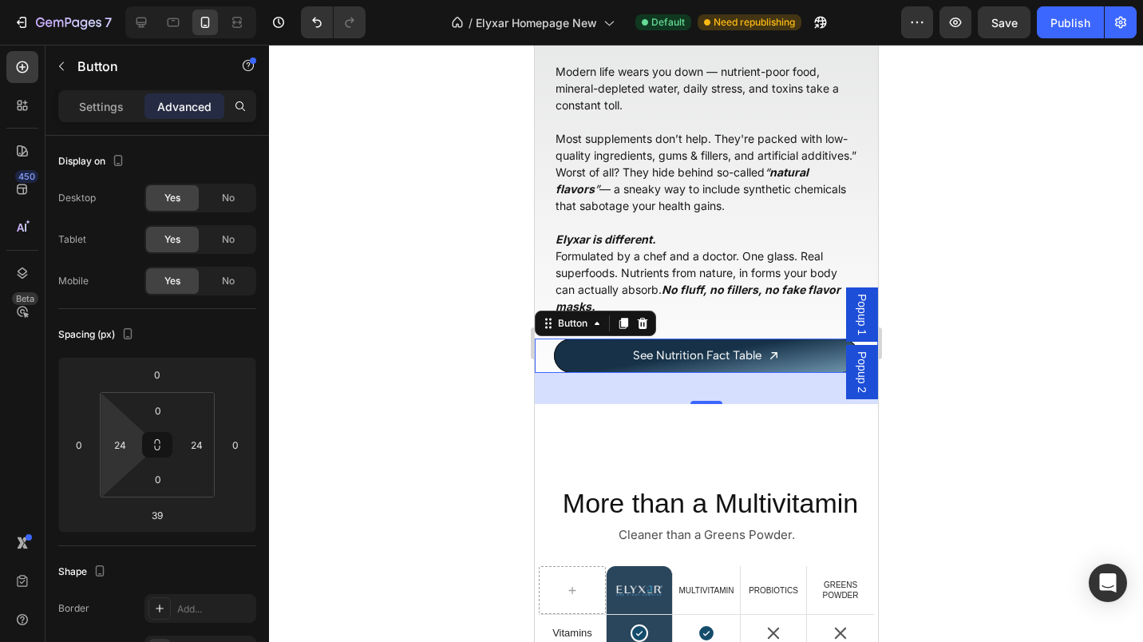
click at [109, 445] on input "24" at bounding box center [120, 445] width 24 height 24
type input "50"
click at [188, 445] on input "24" at bounding box center [196, 445] width 24 height 24
type input "50"
click at [115, 441] on input "50" at bounding box center [120, 445] width 24 height 24
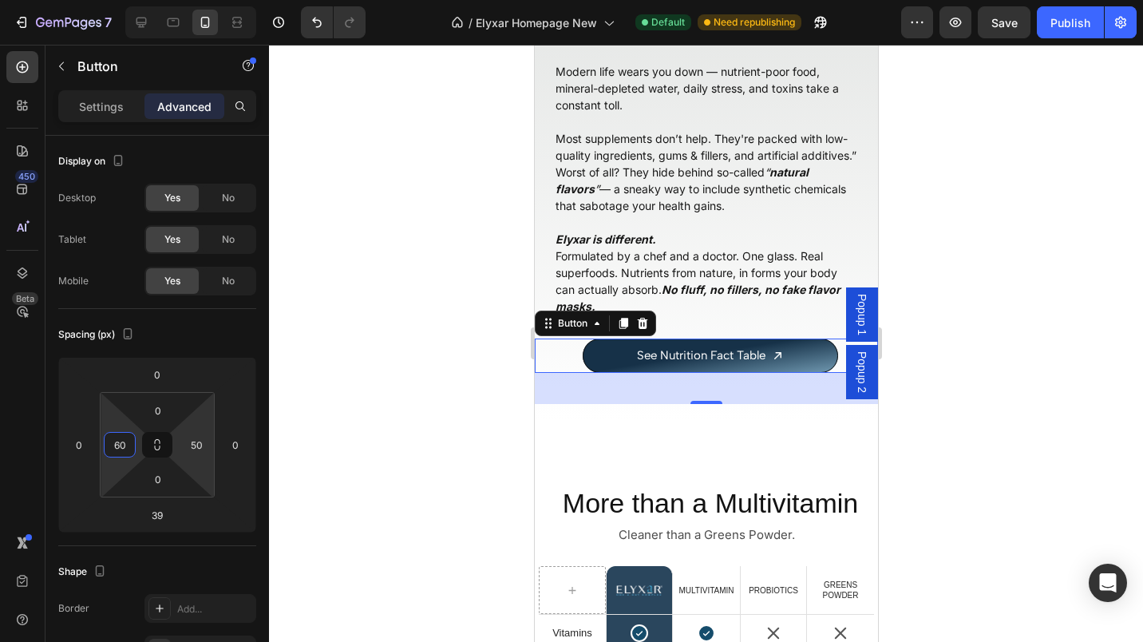
type input "60"
click at [191, 443] on input "50" at bounding box center [196, 445] width 24 height 24
type input "60"
click at [1055, 24] on div "Publish" at bounding box center [1070, 22] width 40 height 17
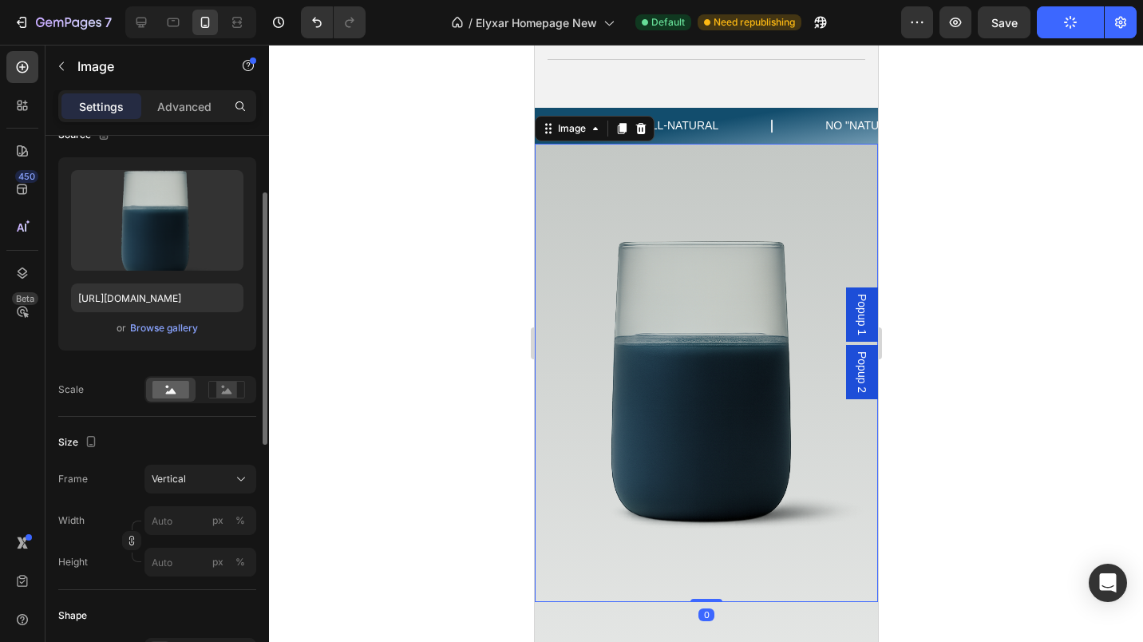
scroll to position [143, 0]
click at [241, 473] on icon at bounding box center [241, 475] width 16 height 16
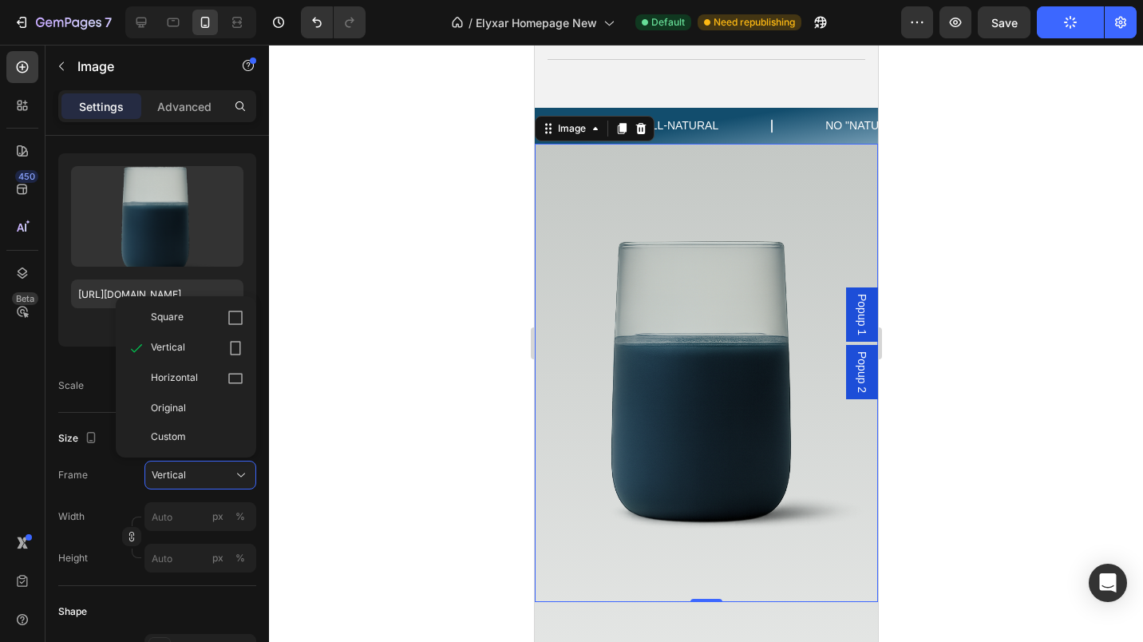
click at [195, 317] on div "Square" at bounding box center [197, 318] width 93 height 16
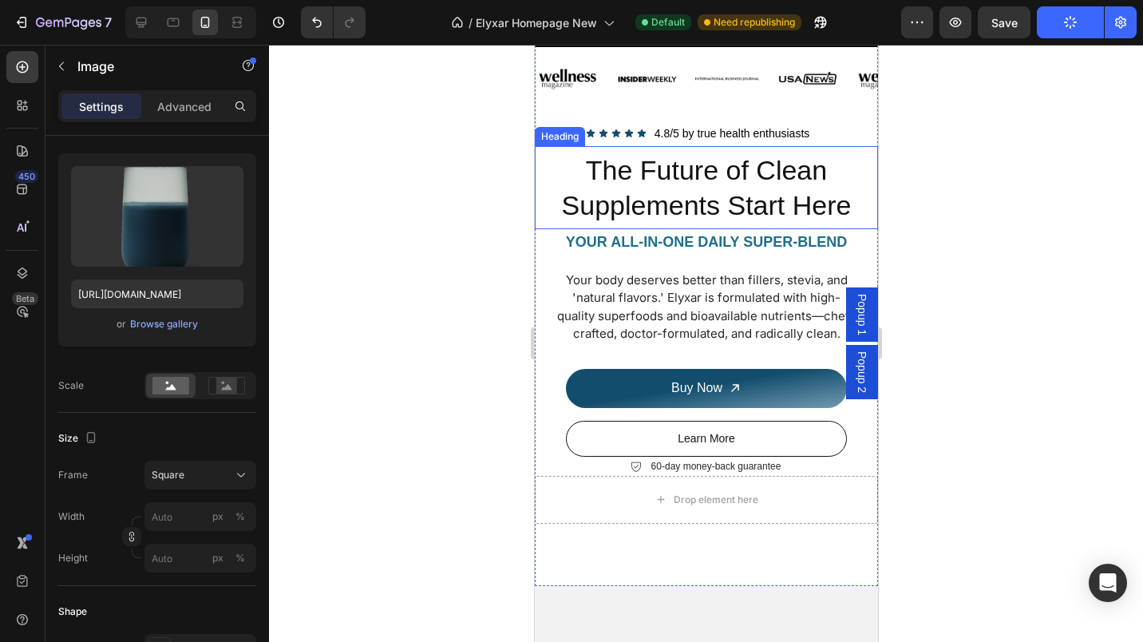
scroll to position [223, 0]
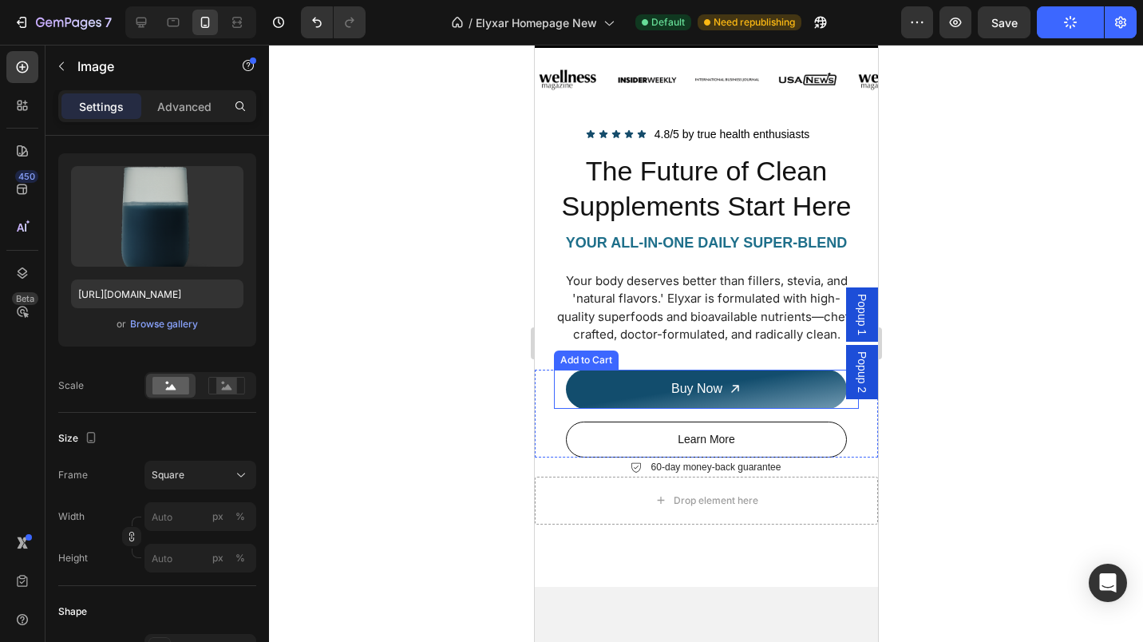
click at [590, 409] on button "Buy Now" at bounding box center [705, 389] width 281 height 39
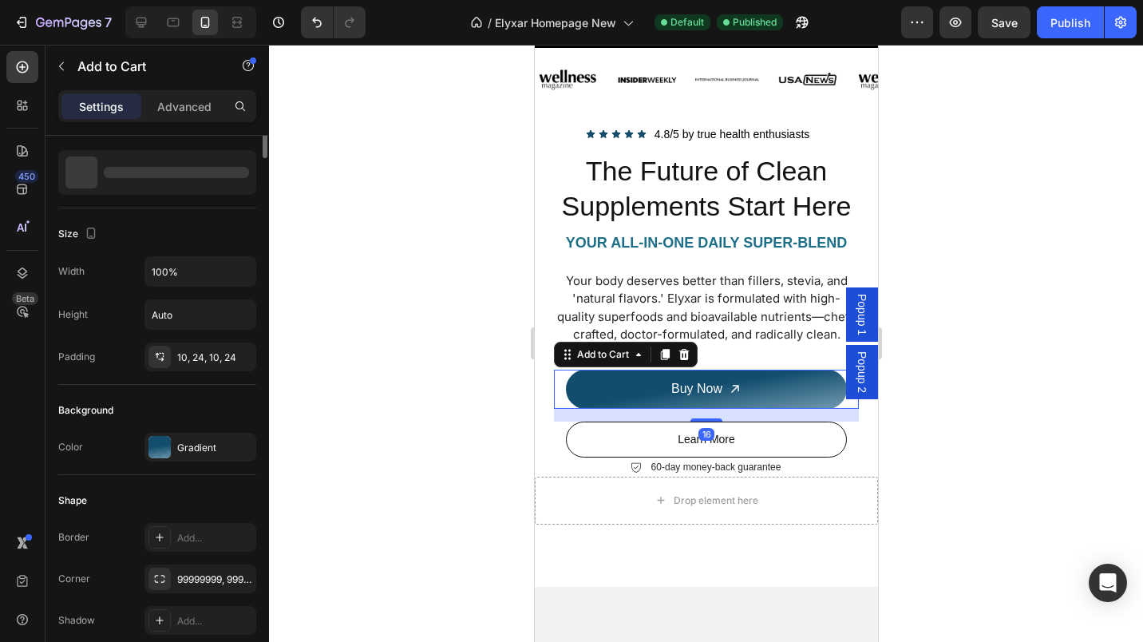
scroll to position [0, 0]
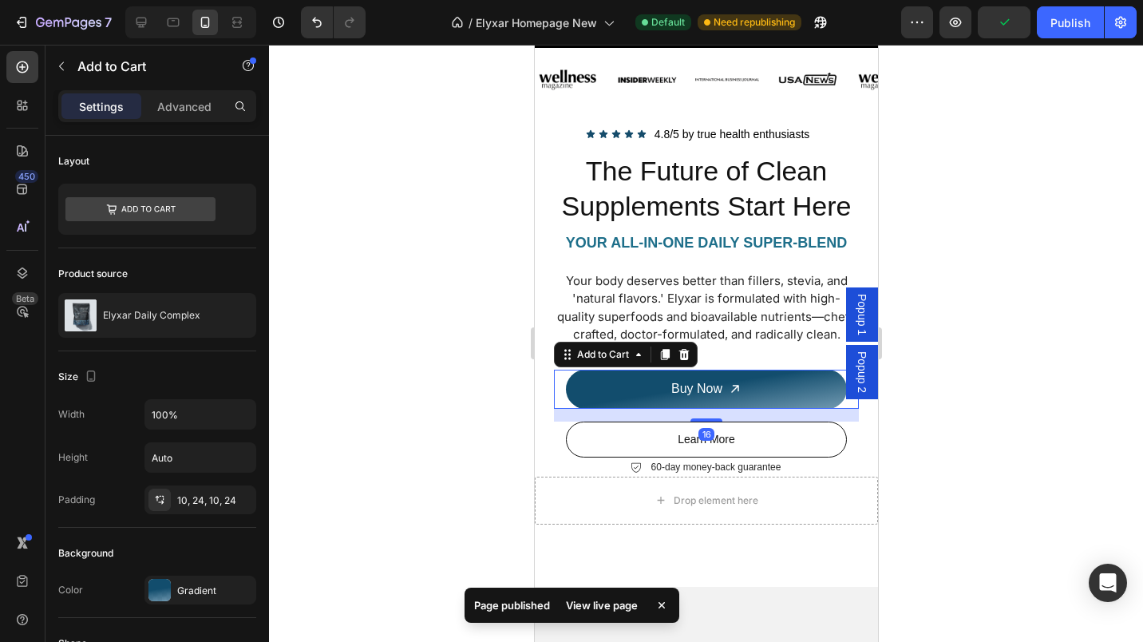
click at [192, 113] on p "Advanced" at bounding box center [184, 106] width 54 height 17
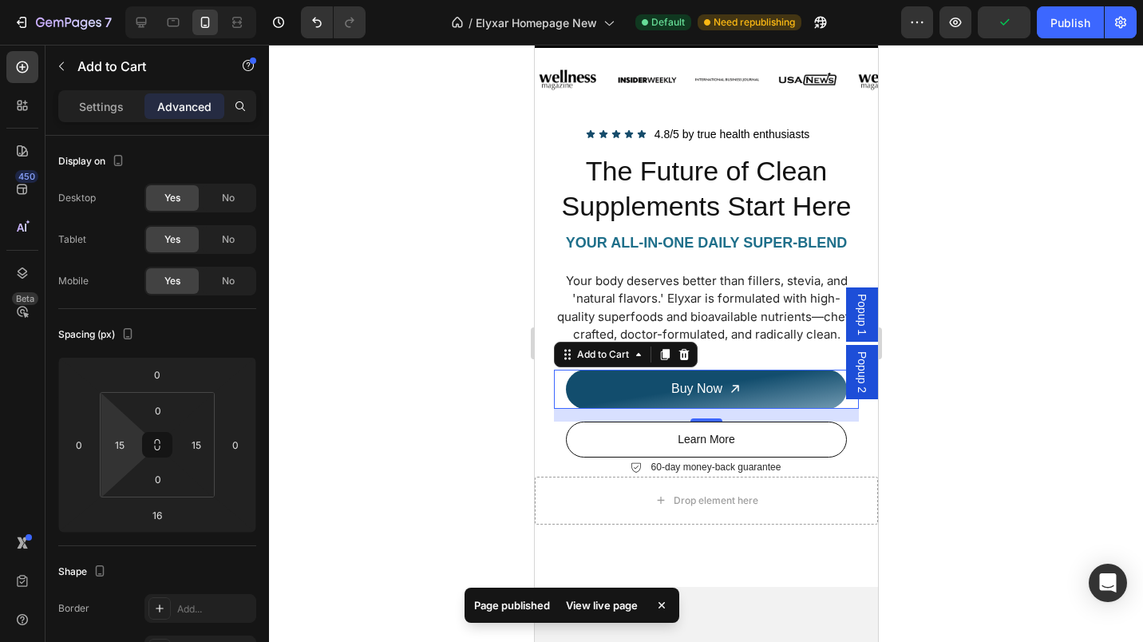
click at [127, 445] on input "15" at bounding box center [120, 445] width 24 height 24
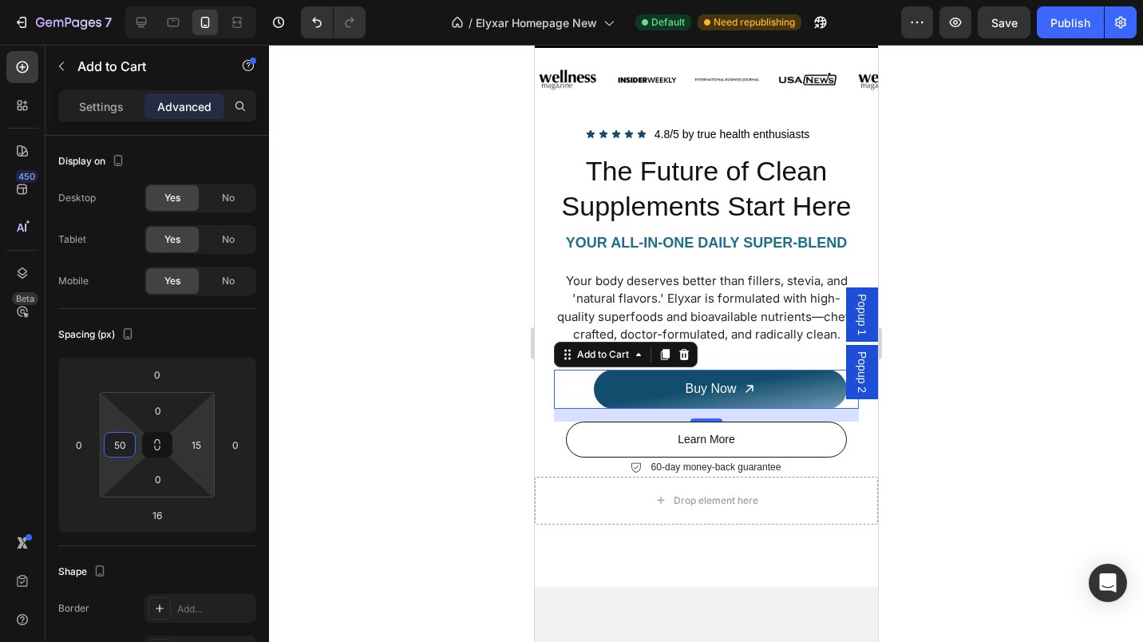
type input "50"
click at [193, 448] on input "15" at bounding box center [196, 445] width 24 height 24
type input "50"
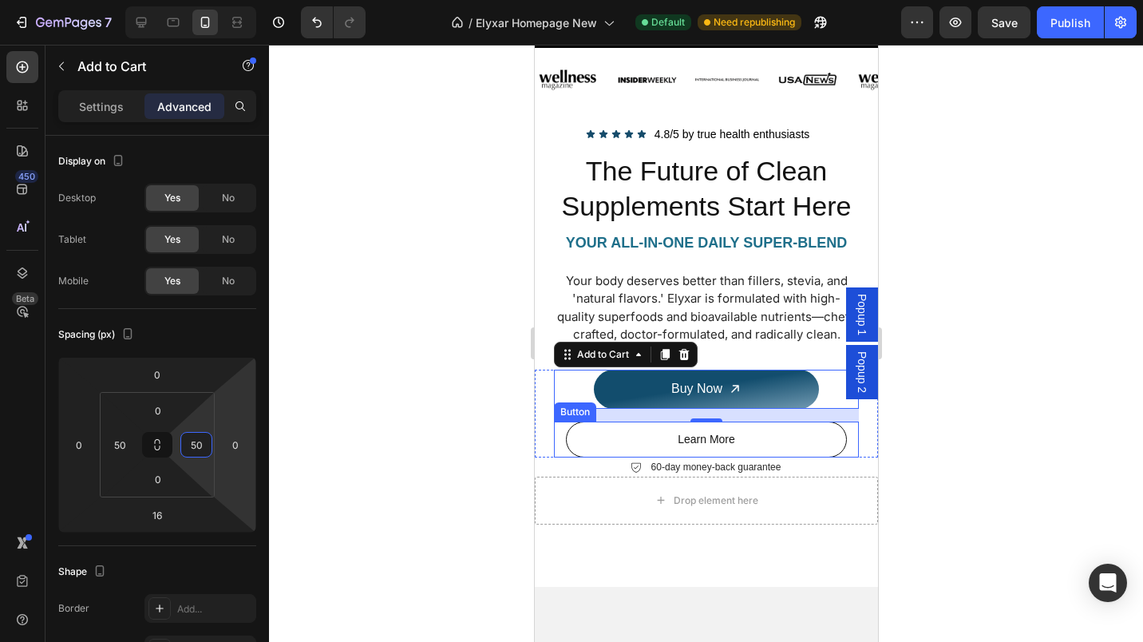
click at [585, 457] on link "Learn More" at bounding box center [705, 439] width 281 height 36
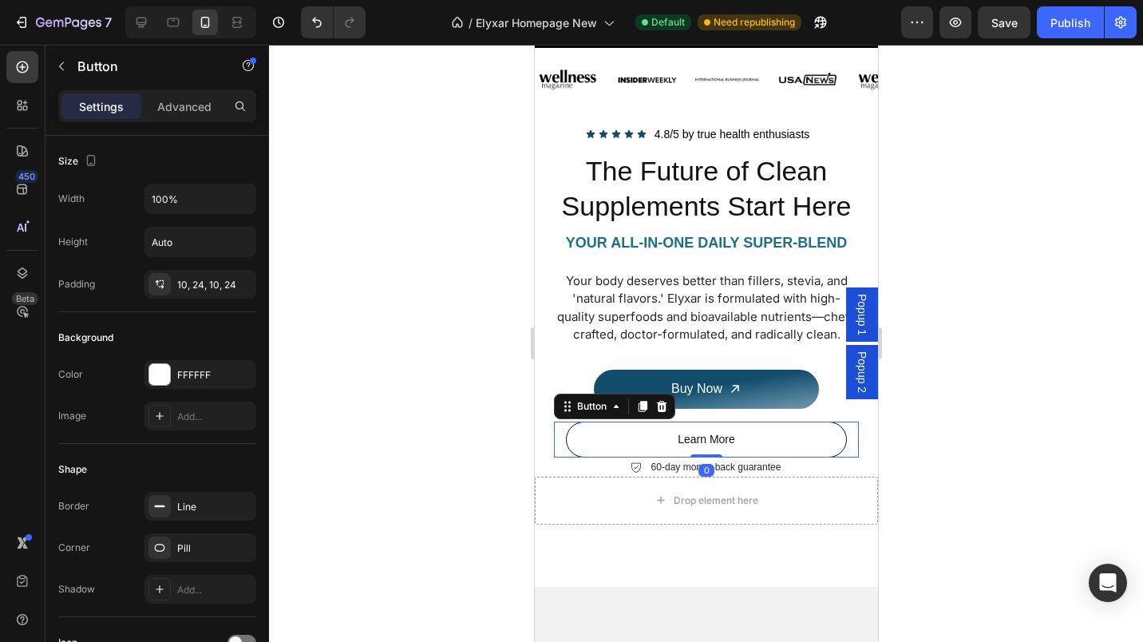
click at [198, 108] on p "Advanced" at bounding box center [184, 106] width 54 height 17
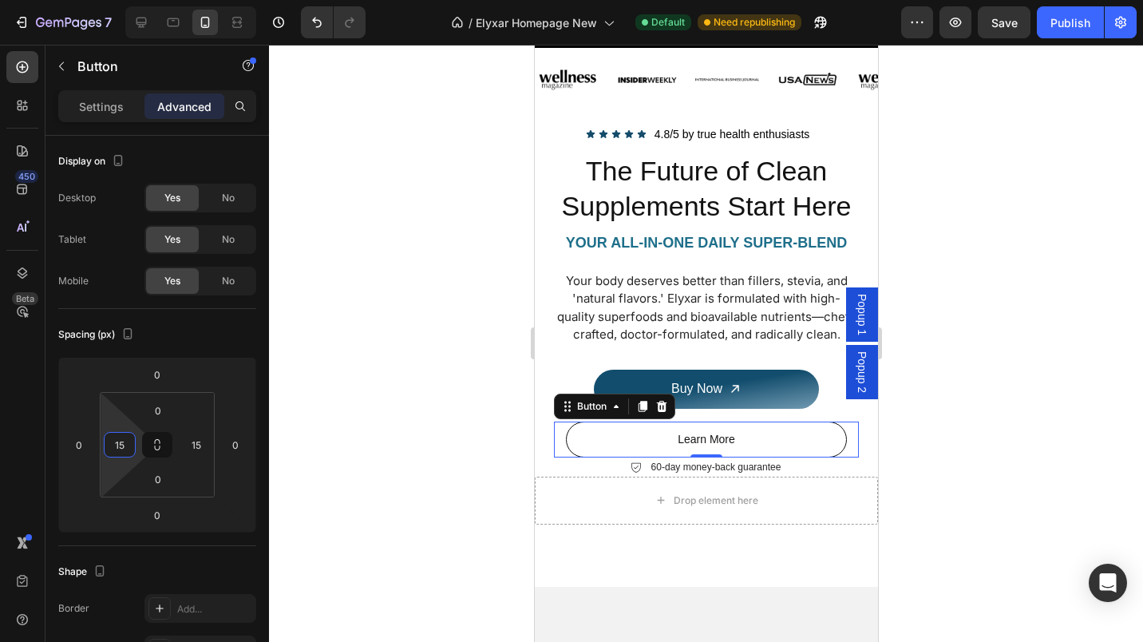
click at [123, 449] on input "15" at bounding box center [120, 445] width 24 height 24
type input "50"
click at [194, 445] on input "15" at bounding box center [196, 445] width 24 height 24
type input "50"
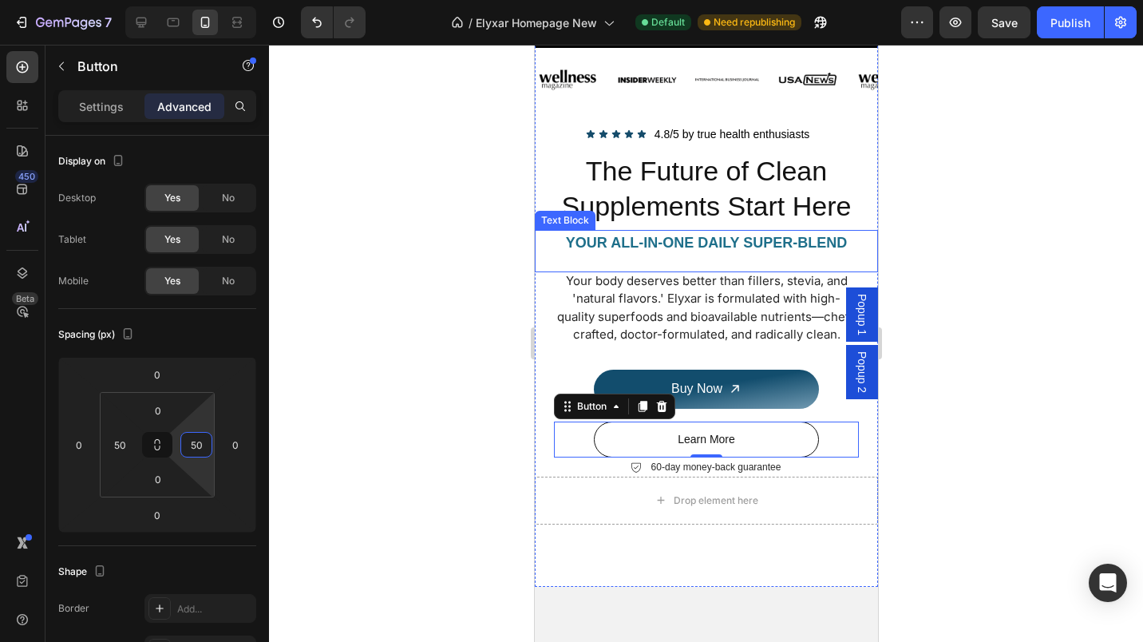
click at [922, 239] on div at bounding box center [706, 343] width 874 height 597
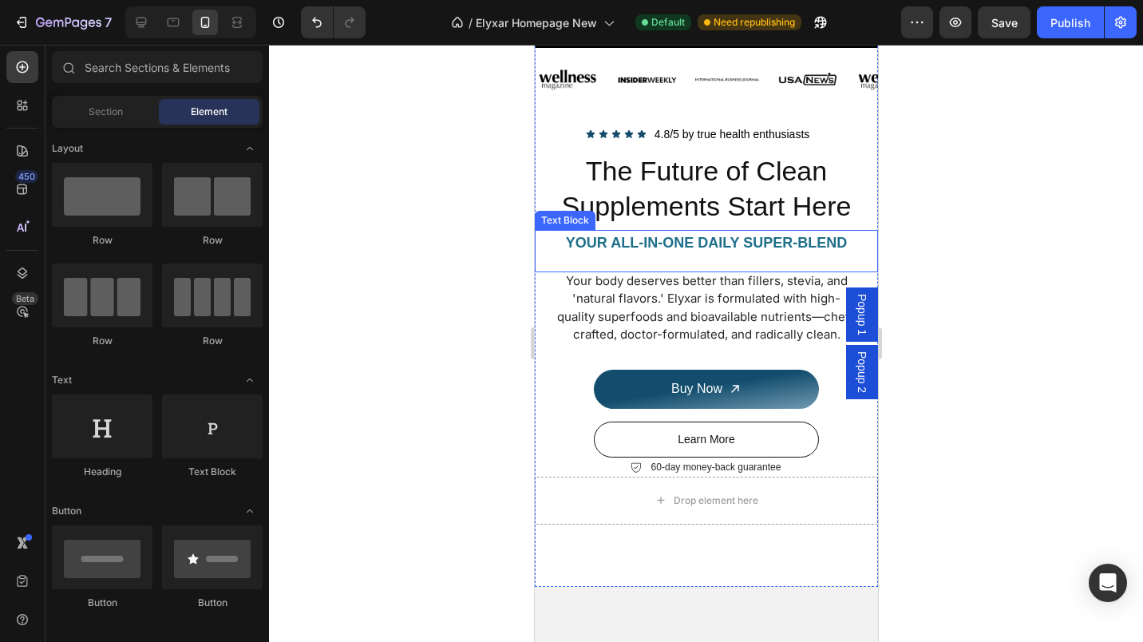
scroll to position [154, 0]
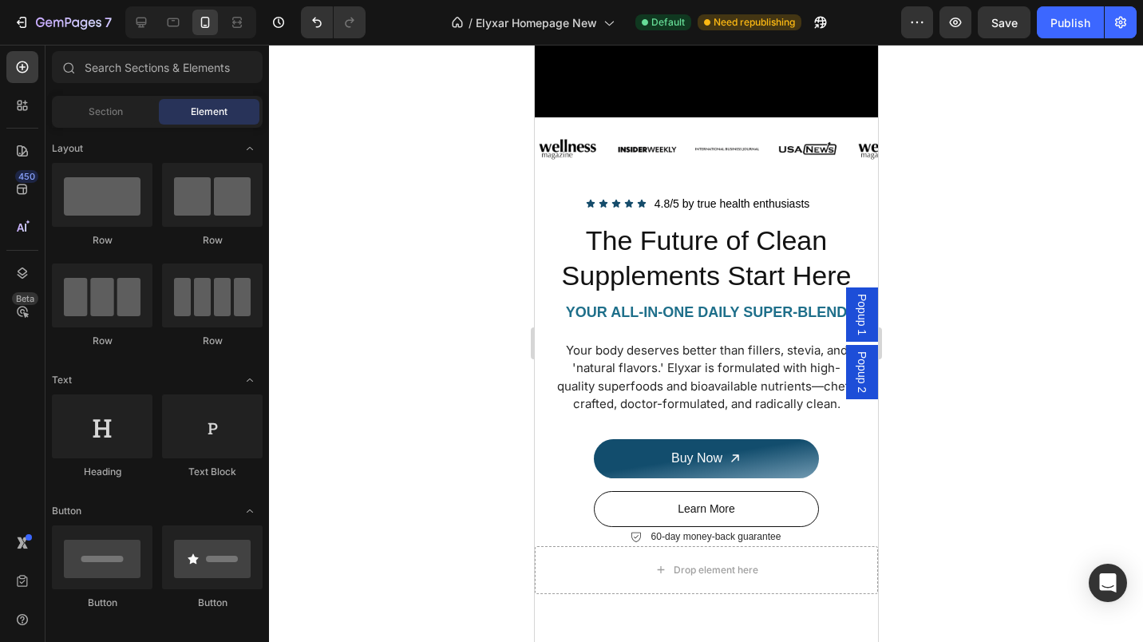
click at [1066, 22] on div "Publish" at bounding box center [1070, 22] width 40 height 17
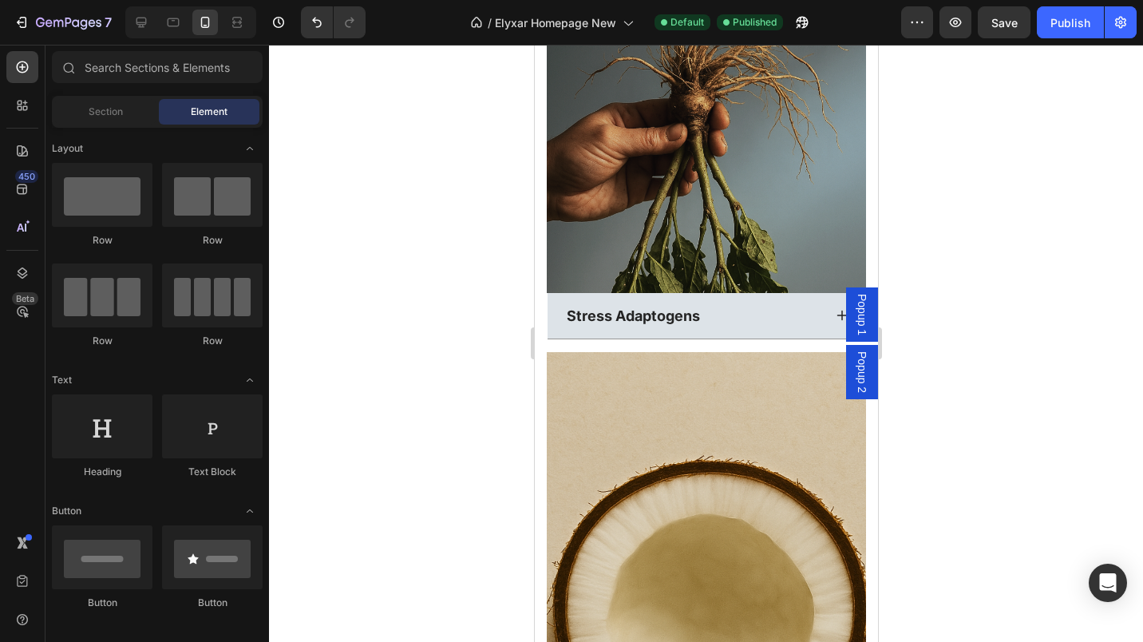
scroll to position [6518, 0]
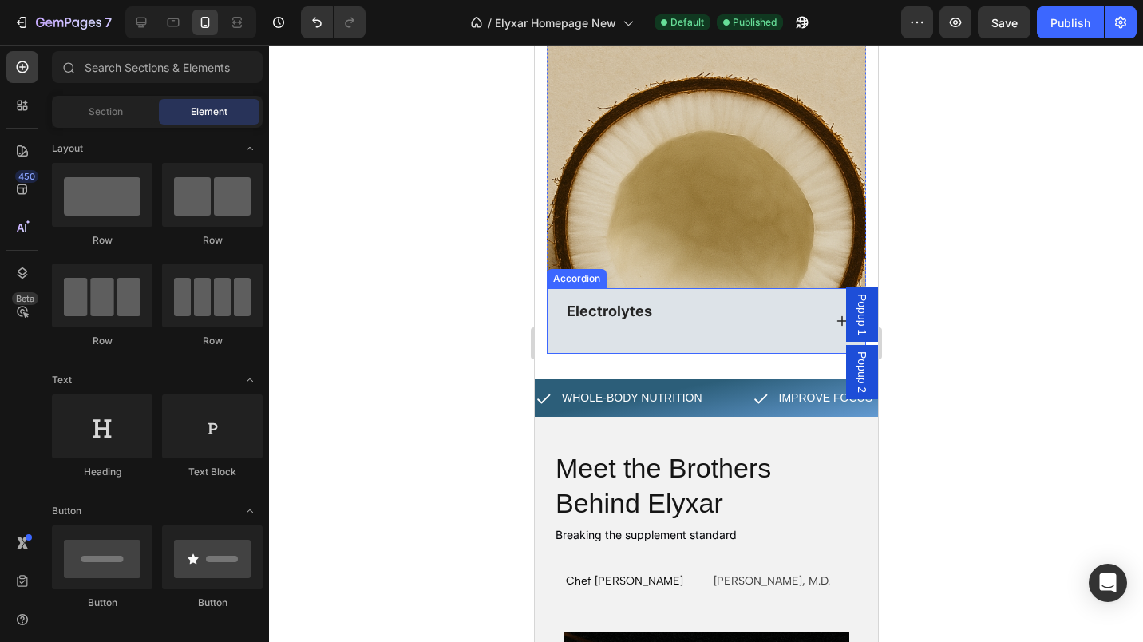
click at [665, 299] on div "Electrolytes" at bounding box center [693, 320] width 259 height 42
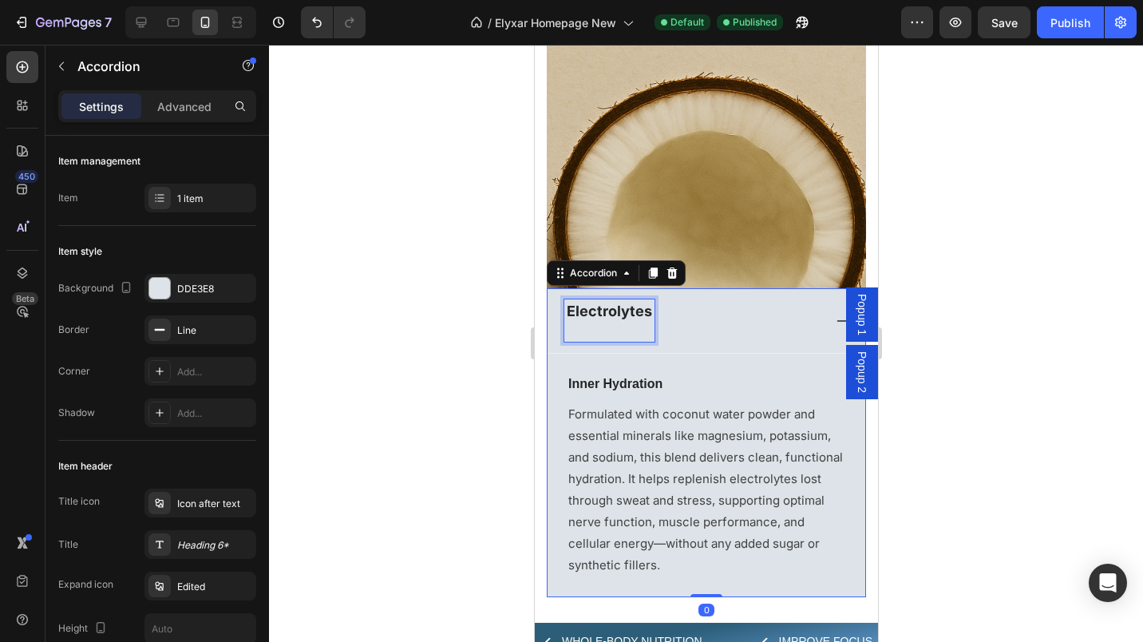
click at [630, 321] on p "Rich Text Editor. Editing area: main" at bounding box center [608, 330] width 85 height 18
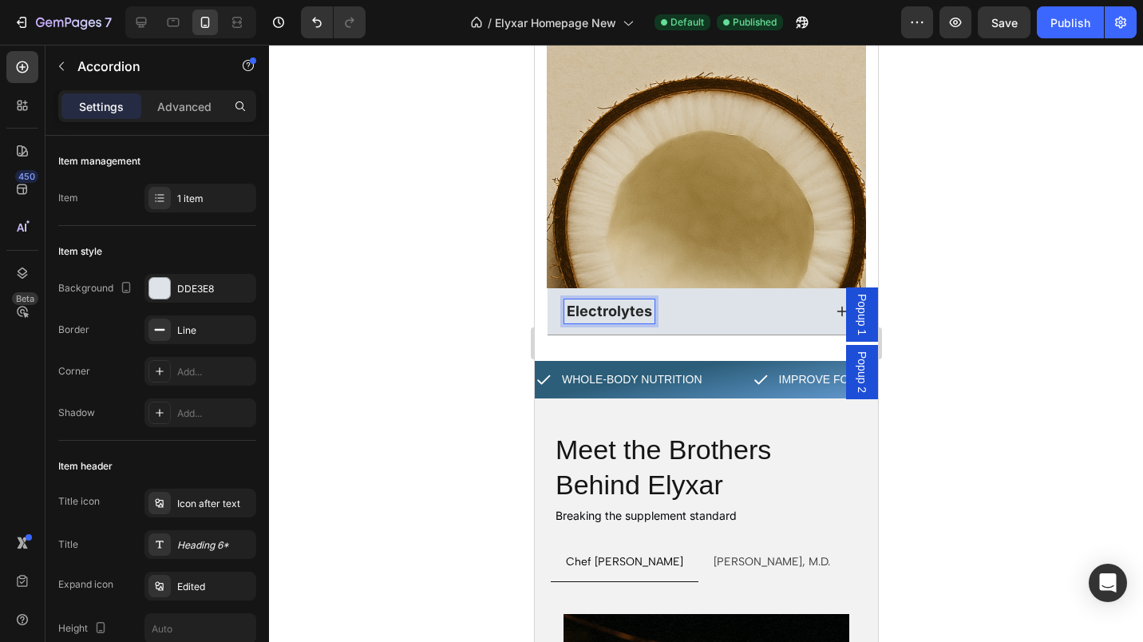
click at [1070, 18] on div "Publish" at bounding box center [1070, 22] width 40 height 17
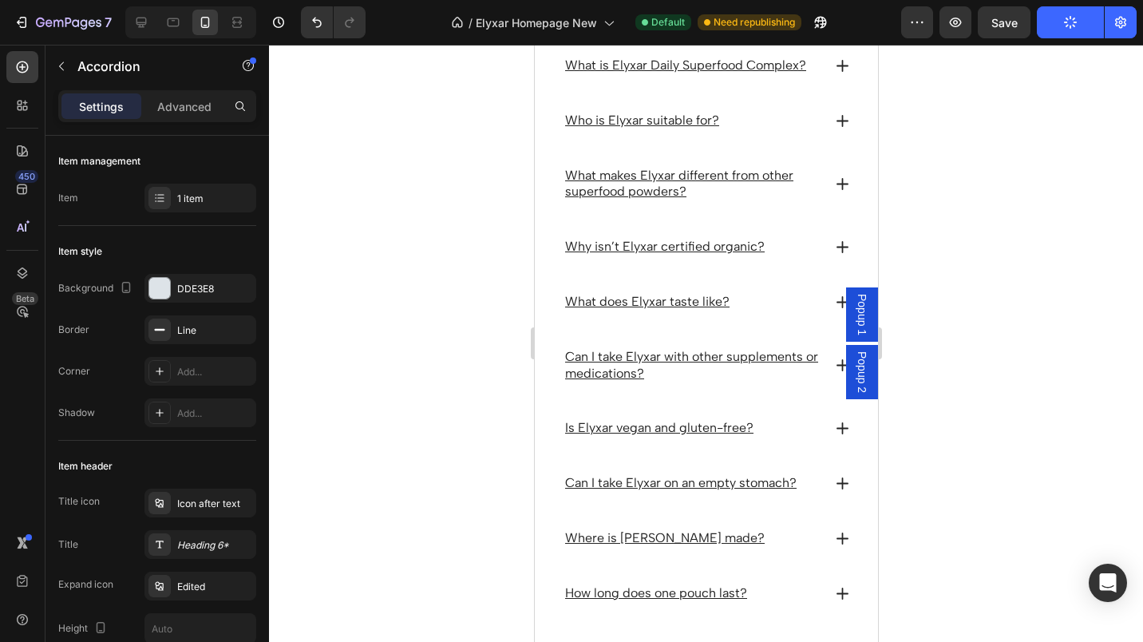
scroll to position [7727, 0]
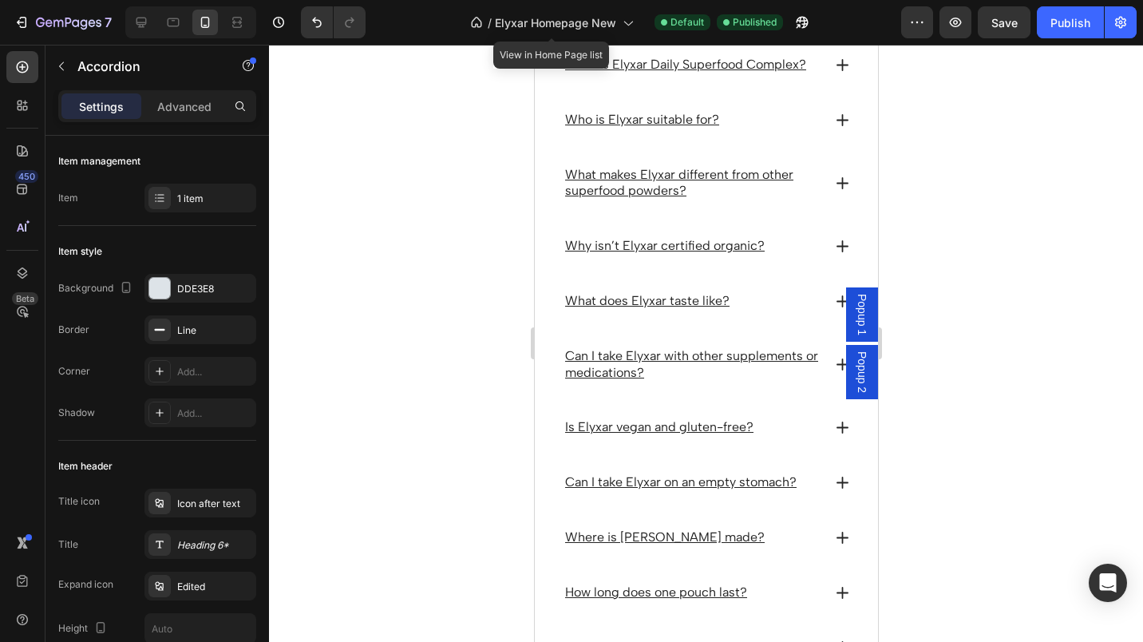
click at [622, 27] on icon at bounding box center [627, 22] width 16 height 16
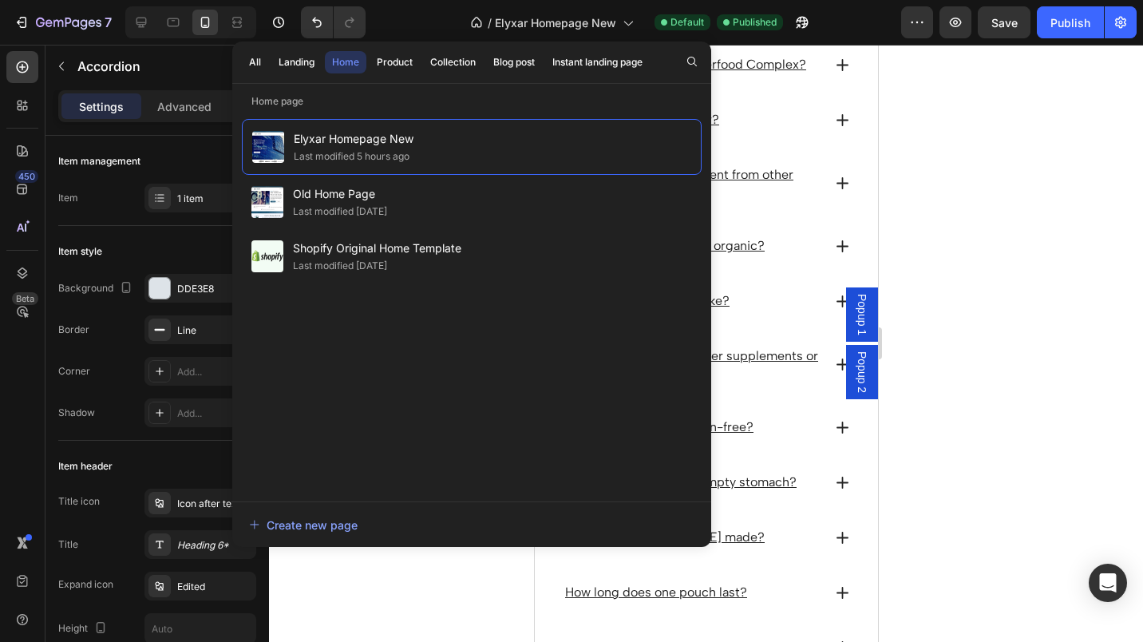
click at [313, 62] on div "Landing" at bounding box center [297, 62] width 36 height 14
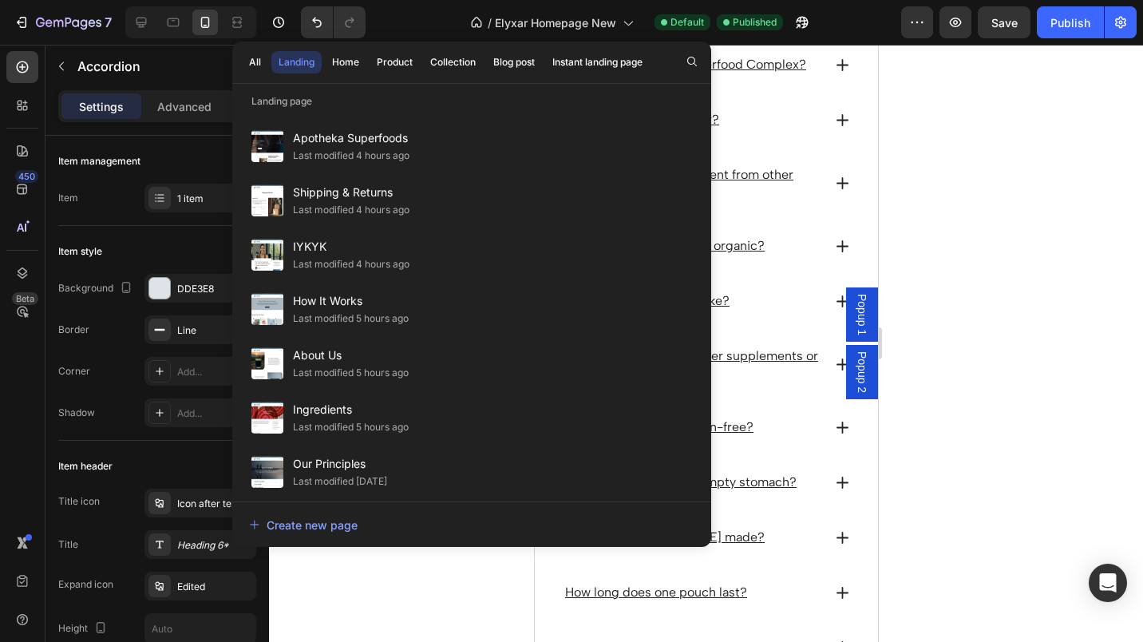
click at [300, 409] on span "Ingredients" at bounding box center [351, 409] width 116 height 19
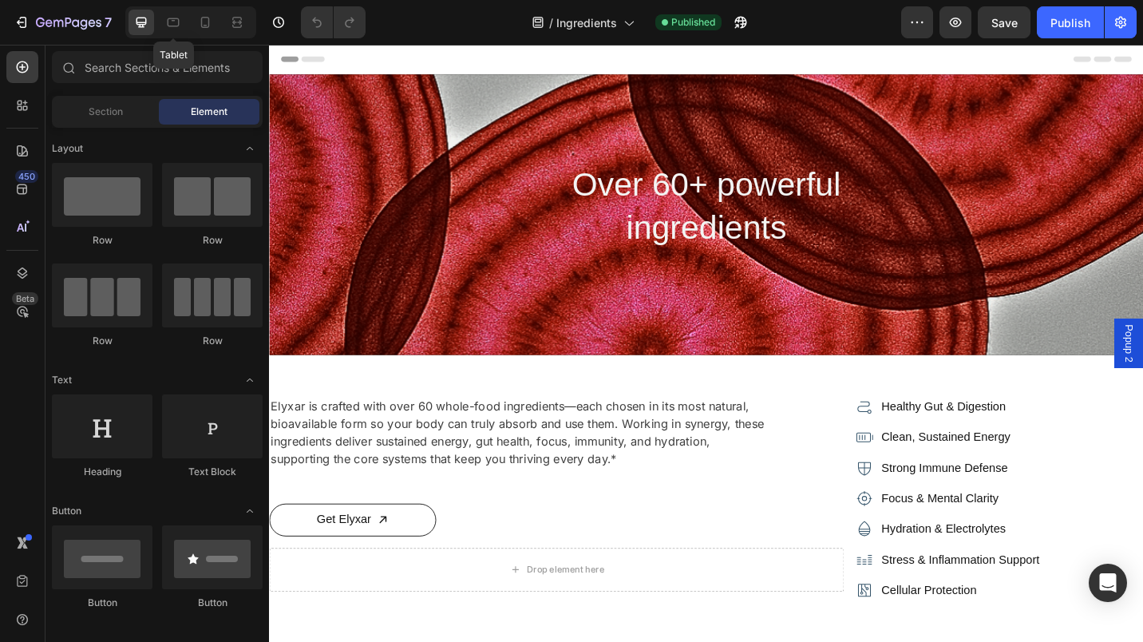
click at [177, 26] on icon at bounding box center [173, 22] width 16 height 16
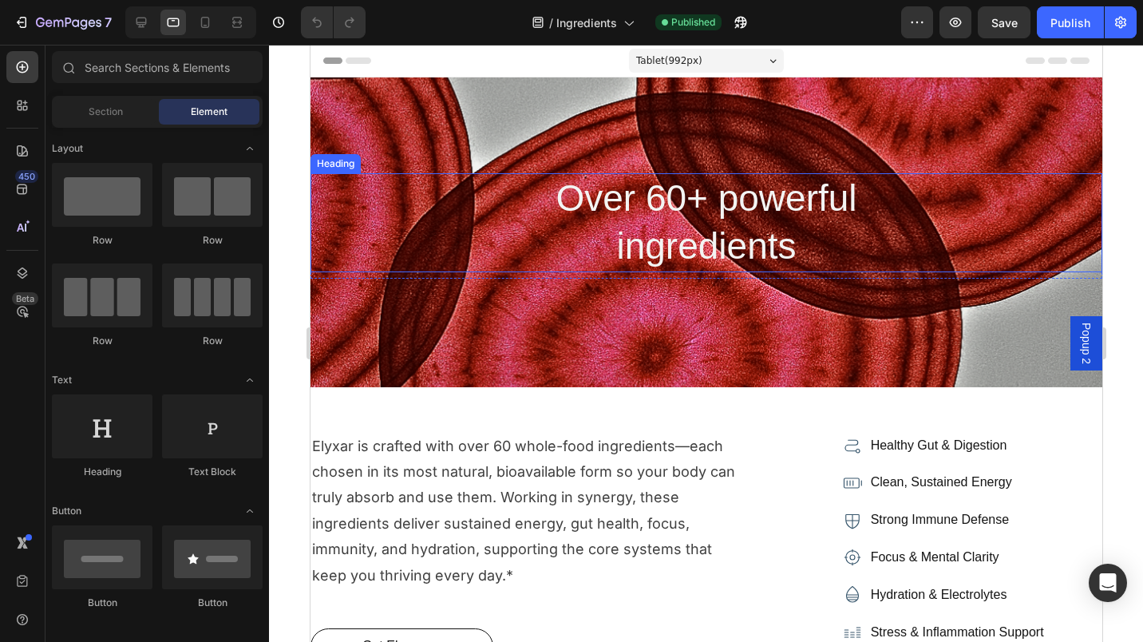
click at [622, 249] on h2 "Over 60+ powerful ingredients" at bounding box center [705, 222] width 313 height 99
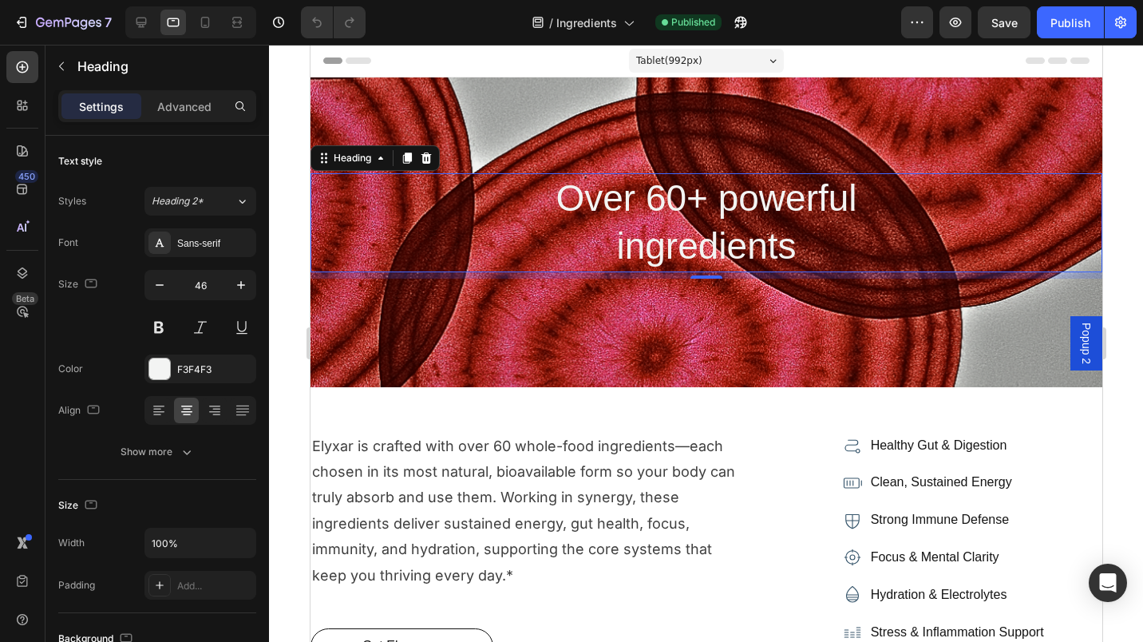
click at [177, 109] on p "Advanced" at bounding box center [184, 106] width 54 height 17
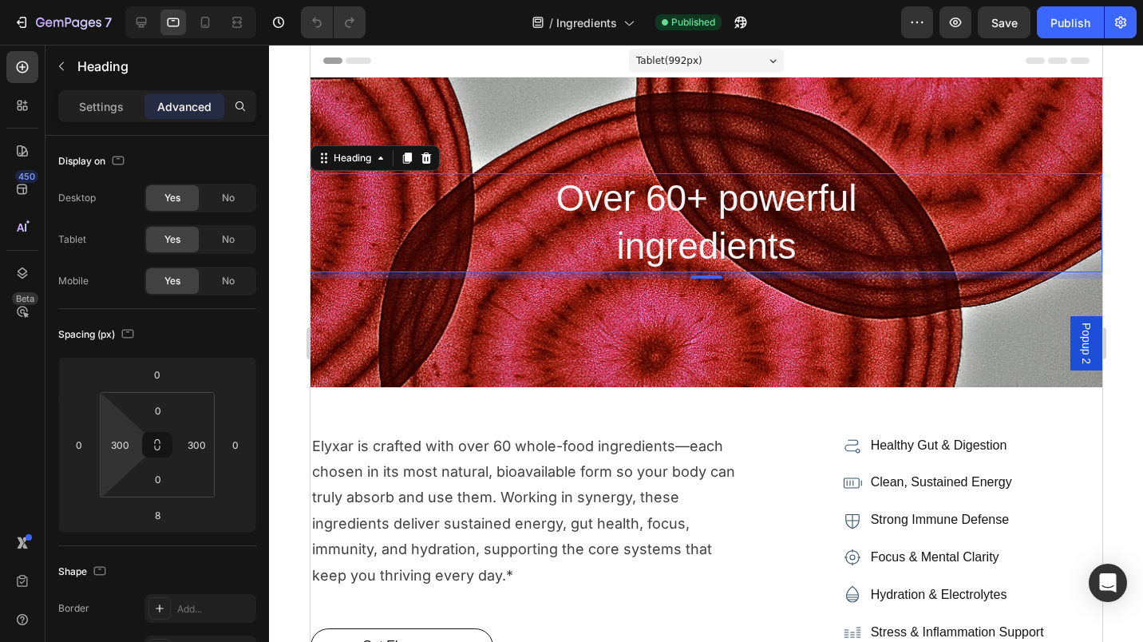
click at [132, 449] on div "300" at bounding box center [120, 445] width 32 height 26
click at [129, 447] on input "300" at bounding box center [120, 445] width 24 height 24
click at [109, 445] on input "300" at bounding box center [120, 445] width 24 height 24
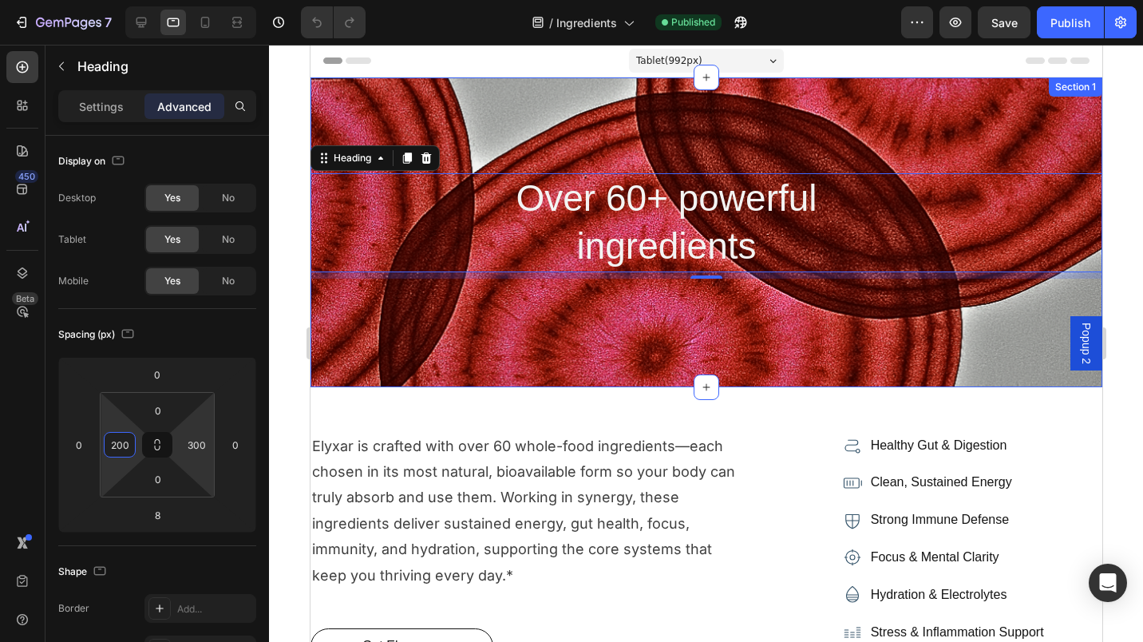
type input "200"
click at [188, 447] on input "300" at bounding box center [196, 445] width 24 height 24
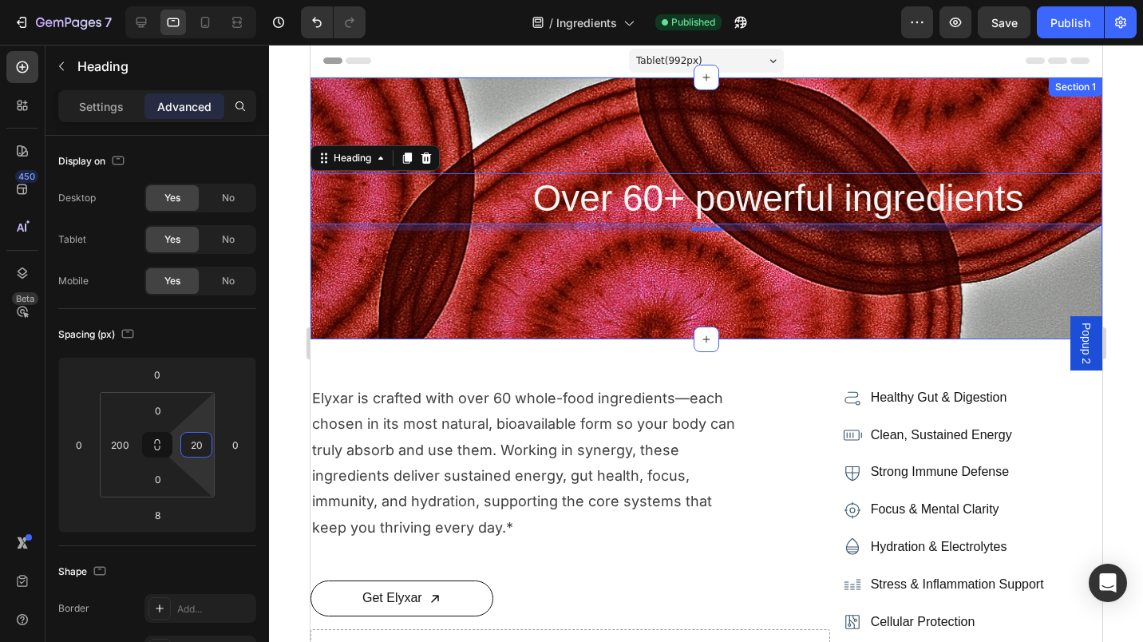
type input "200"
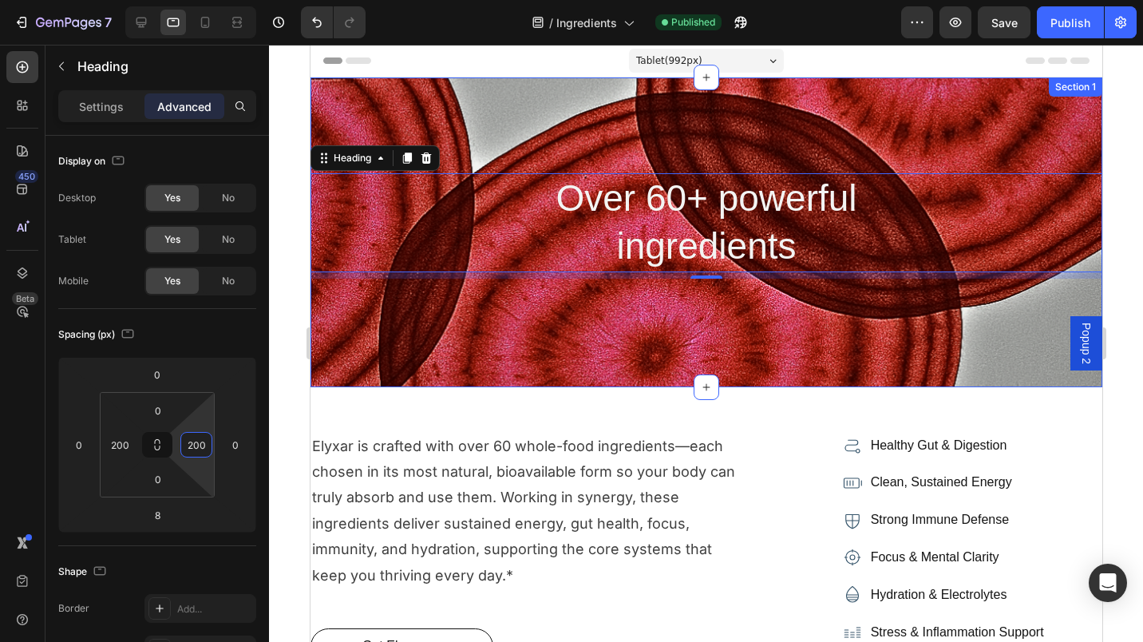
click at [524, 326] on div "Over 60+ powerful ingredients Heading 8 Row Section 1" at bounding box center [706, 232] width 792 height 310
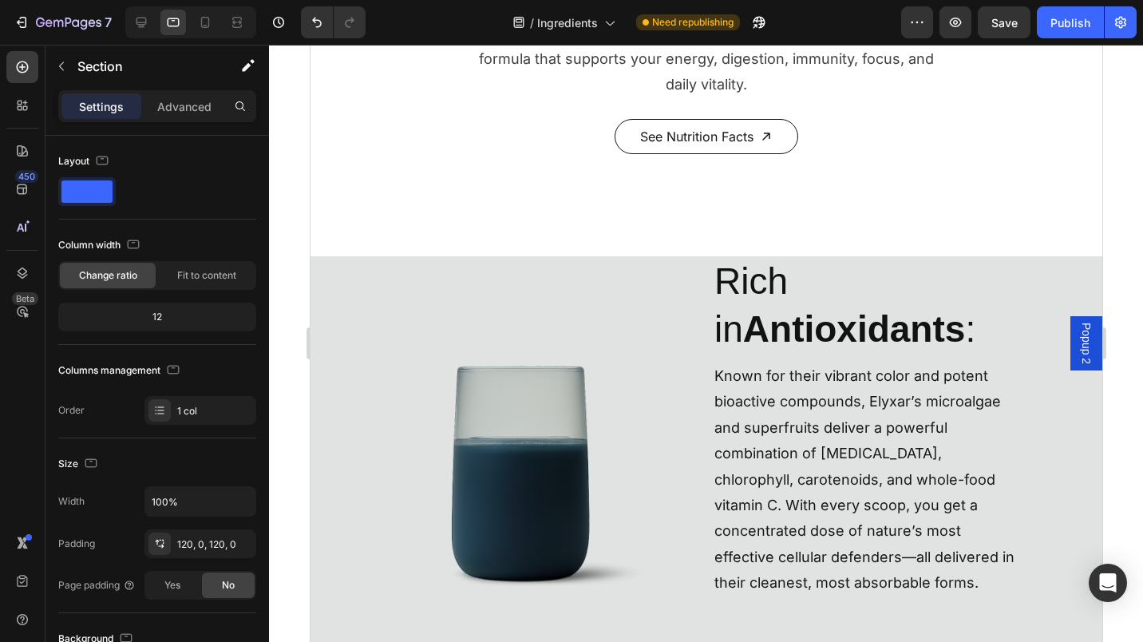
scroll to position [1954, 0]
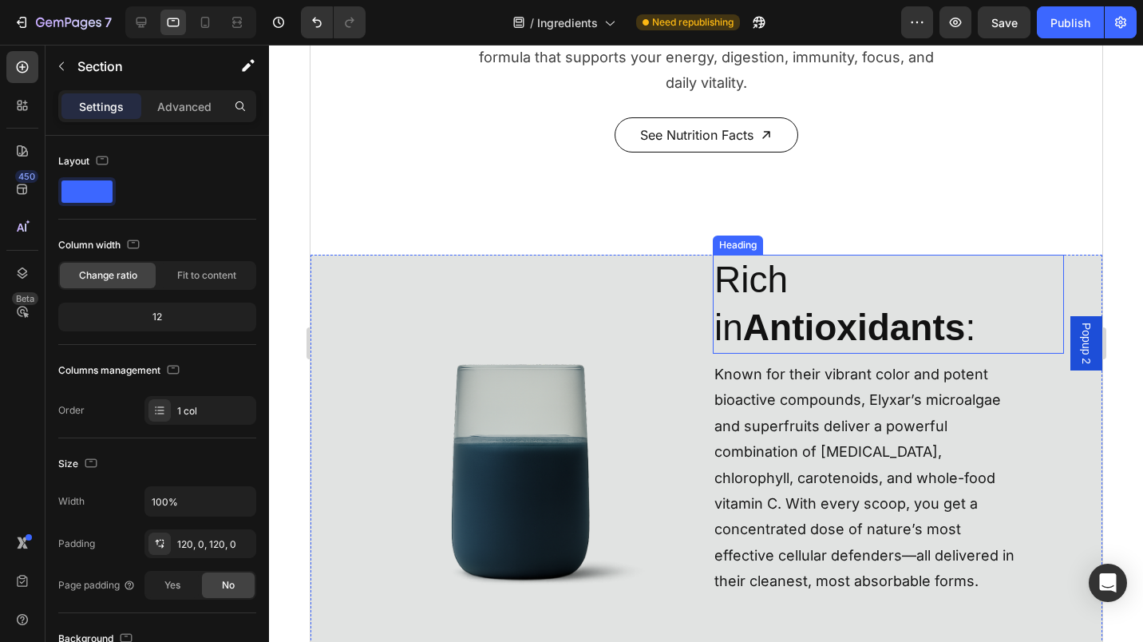
click at [746, 267] on h2 "Rich in Antioxidants :" at bounding box center [867, 304] width 311 height 99
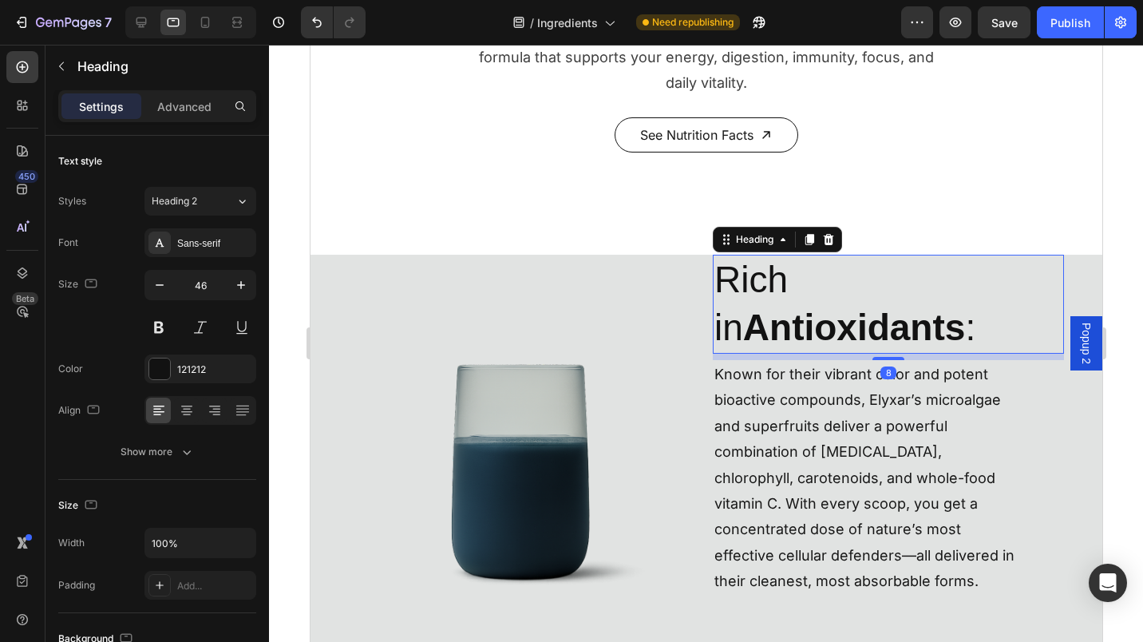
click at [167, 279] on icon "button" at bounding box center [160, 285] width 16 height 16
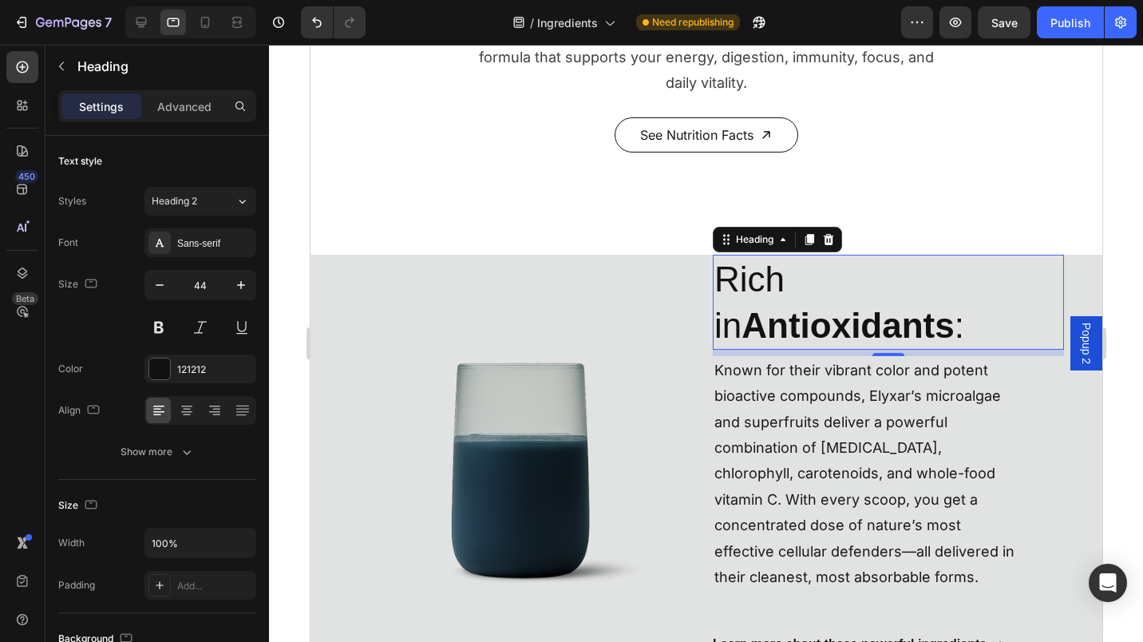
click at [167, 279] on icon "button" at bounding box center [160, 285] width 16 height 16
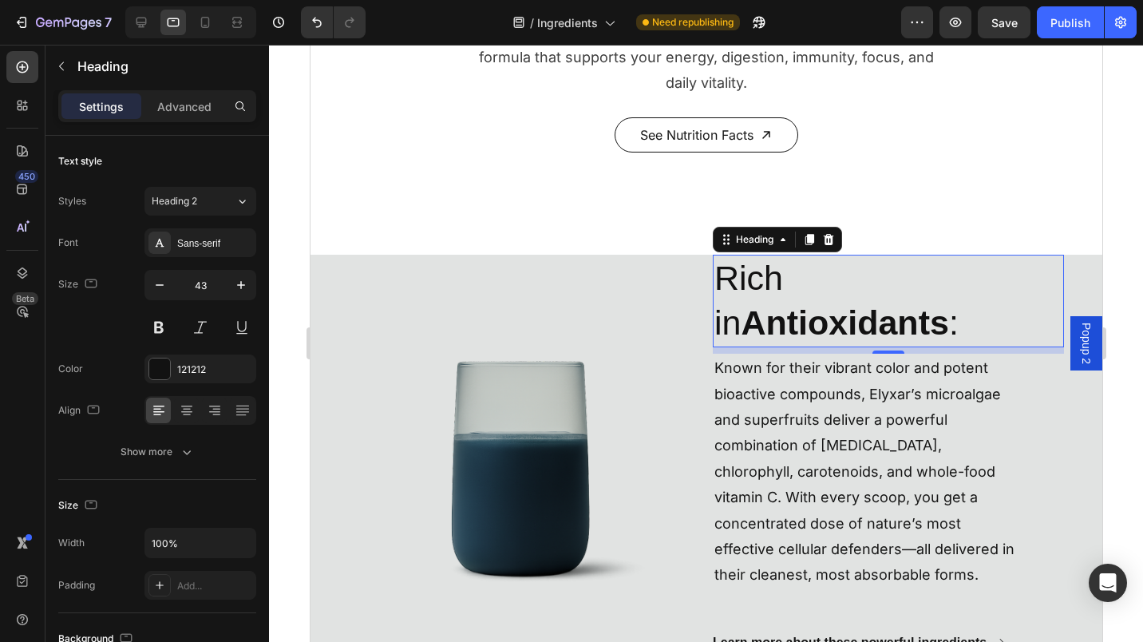
click at [167, 279] on icon "button" at bounding box center [160, 285] width 16 height 16
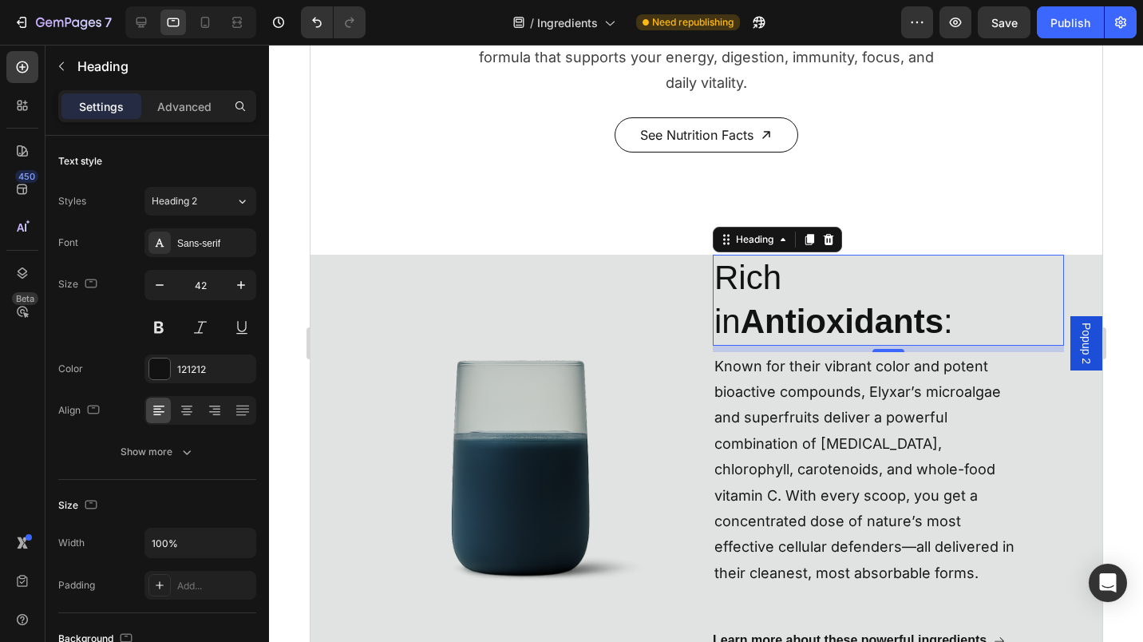
click at [167, 279] on icon "button" at bounding box center [160, 285] width 16 height 16
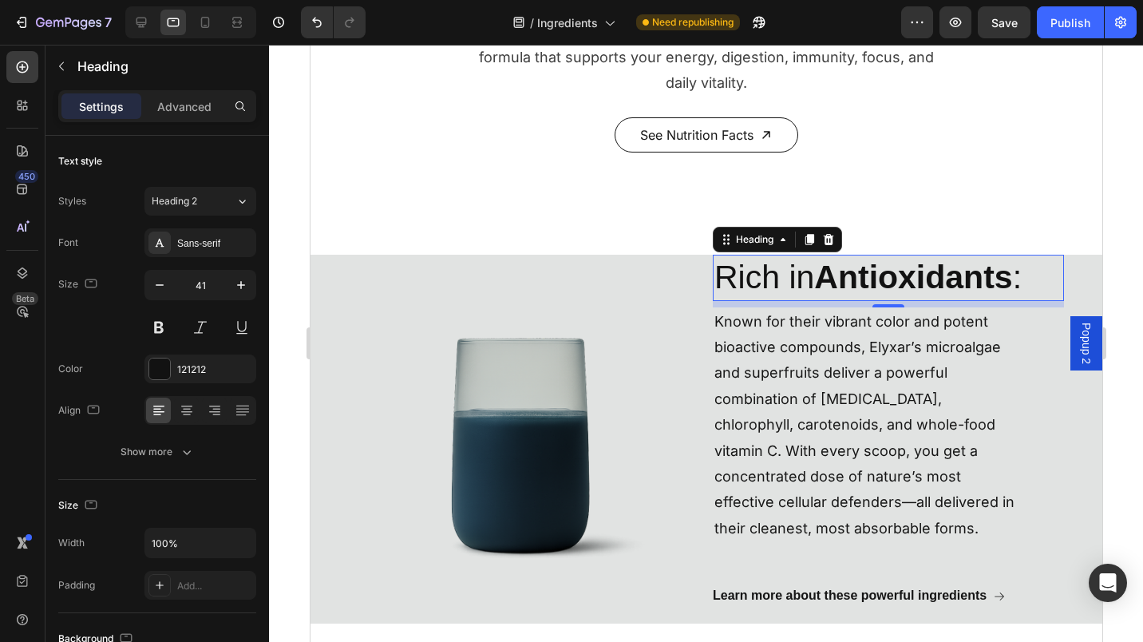
click at [167, 279] on icon "button" at bounding box center [160, 285] width 16 height 16
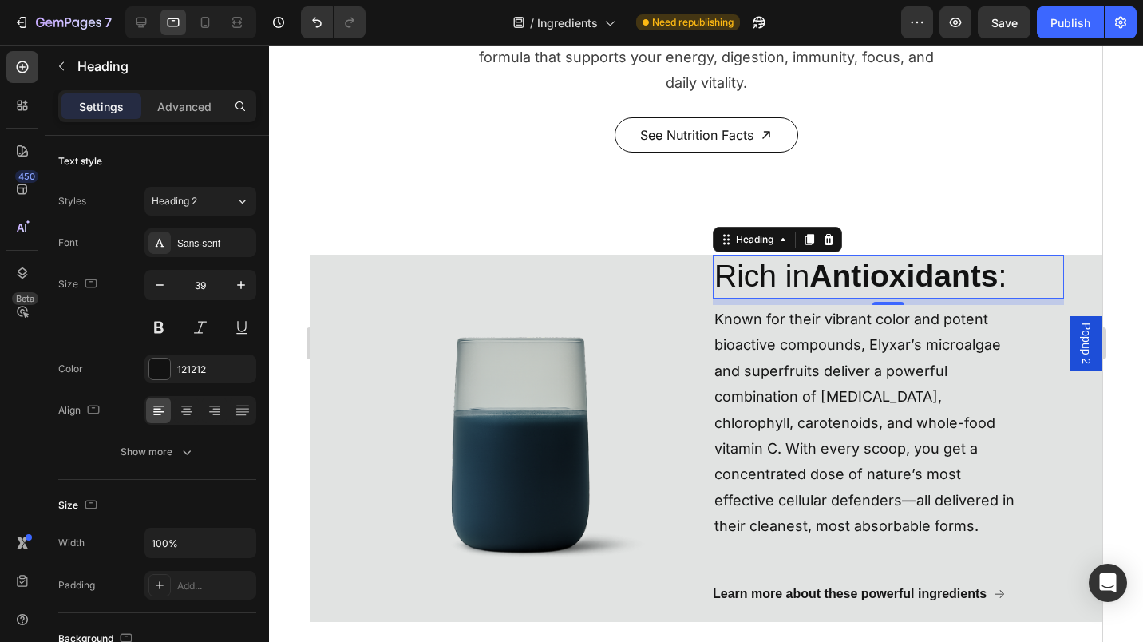
click at [167, 279] on icon "button" at bounding box center [160, 285] width 16 height 16
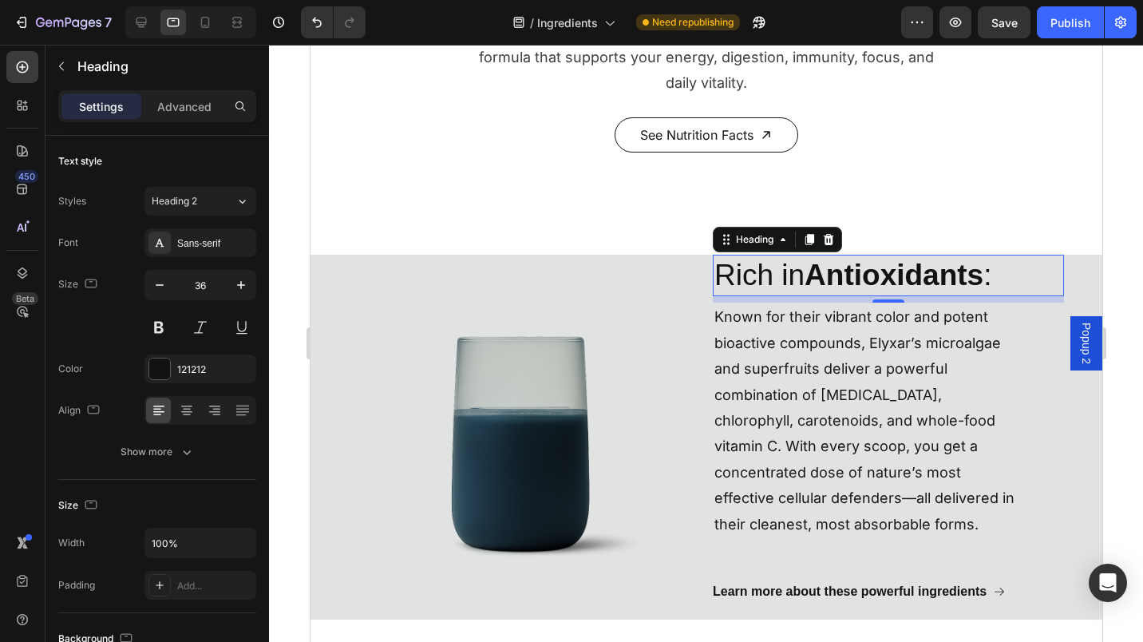
click at [167, 279] on icon "button" at bounding box center [160, 285] width 16 height 16
type input "35"
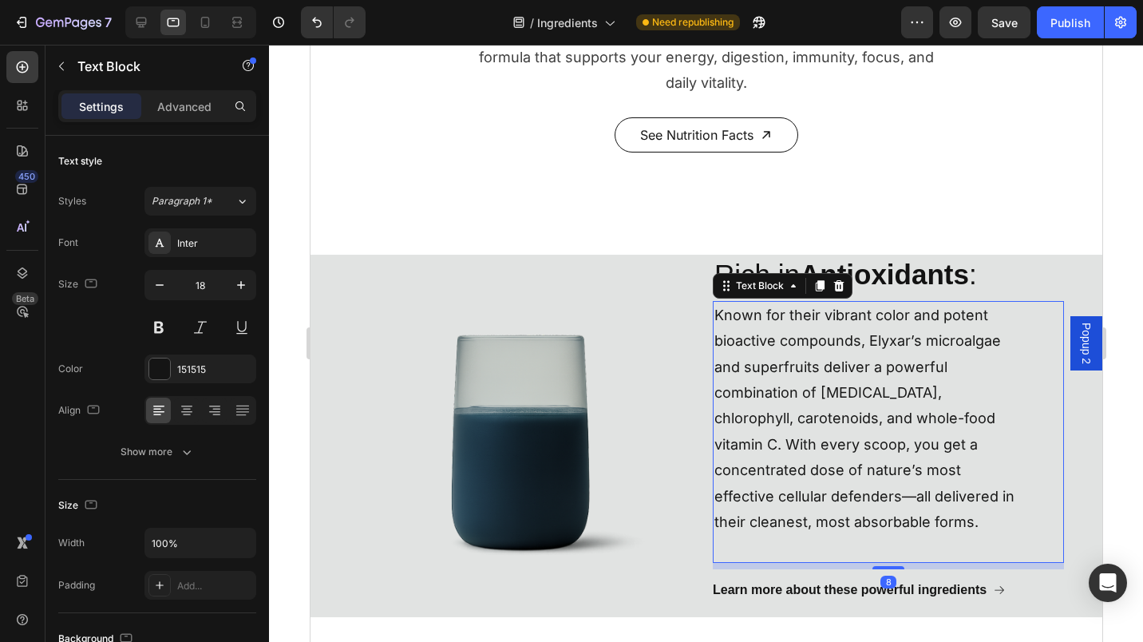
click at [152, 287] on icon "button" at bounding box center [160, 285] width 16 height 16
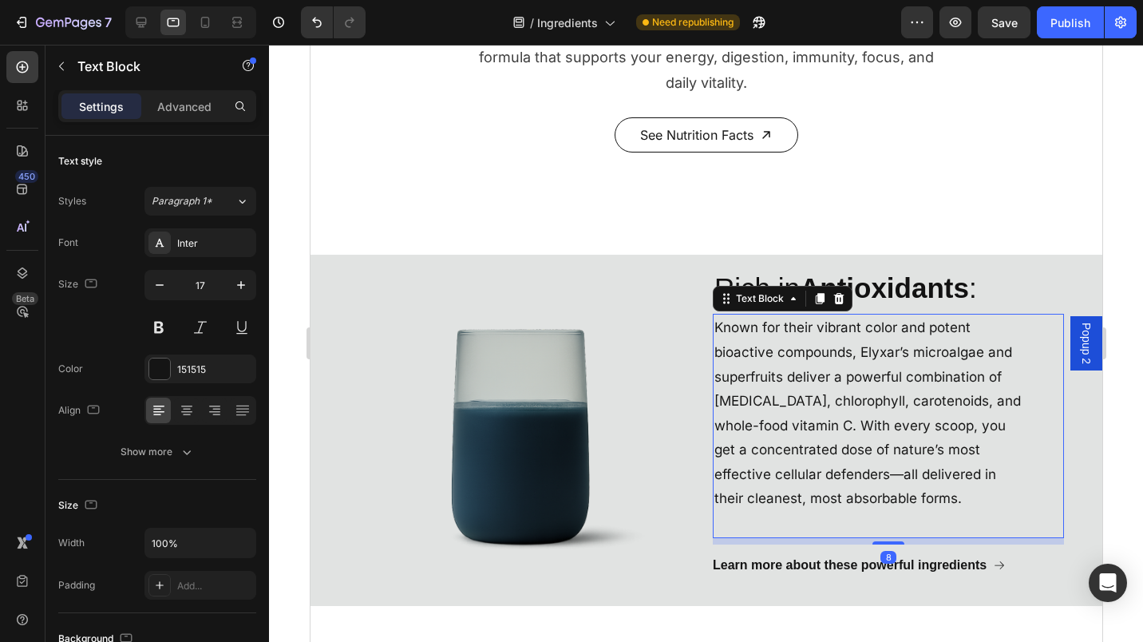
type input "16"
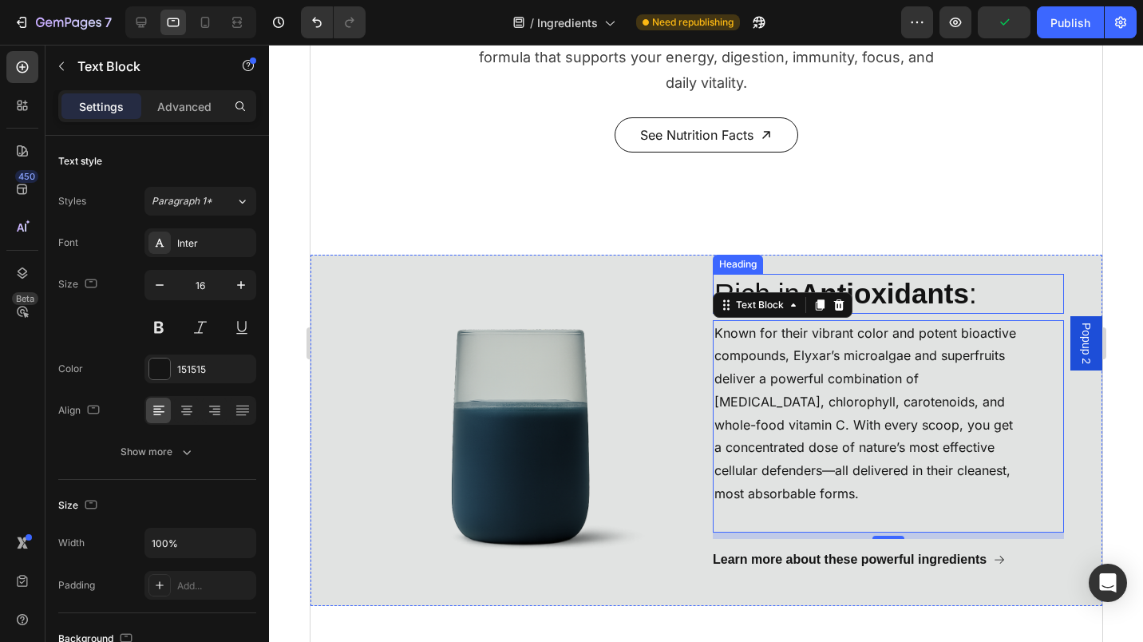
click at [764, 274] on h2 "Rich in Antioxidants :" at bounding box center [867, 294] width 311 height 40
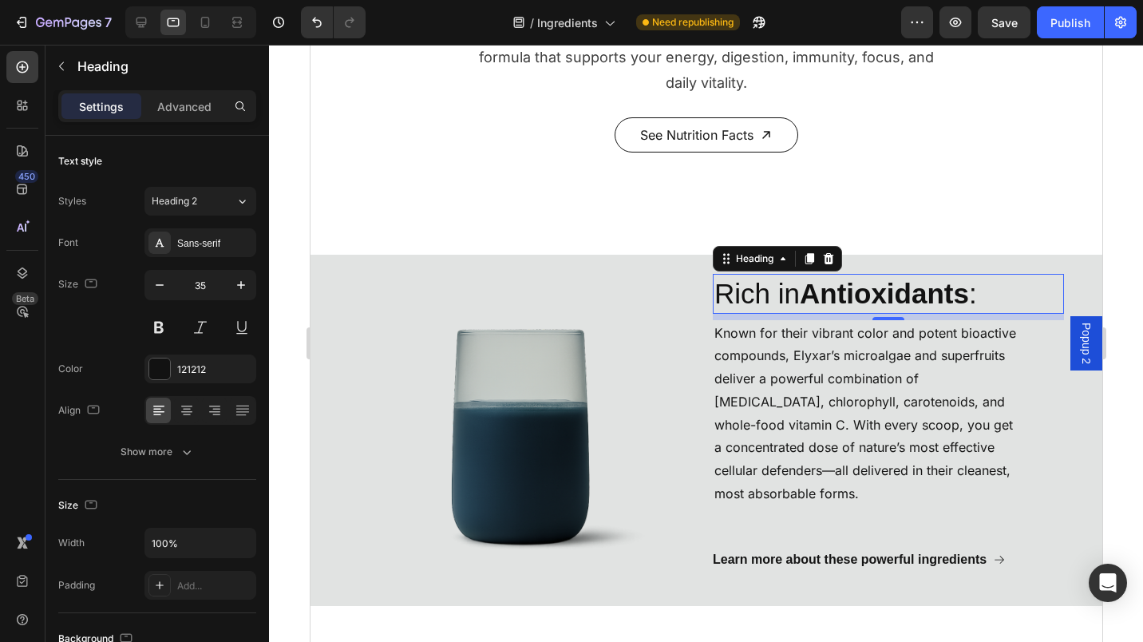
click at [197, 110] on p "Advanced" at bounding box center [184, 106] width 54 height 17
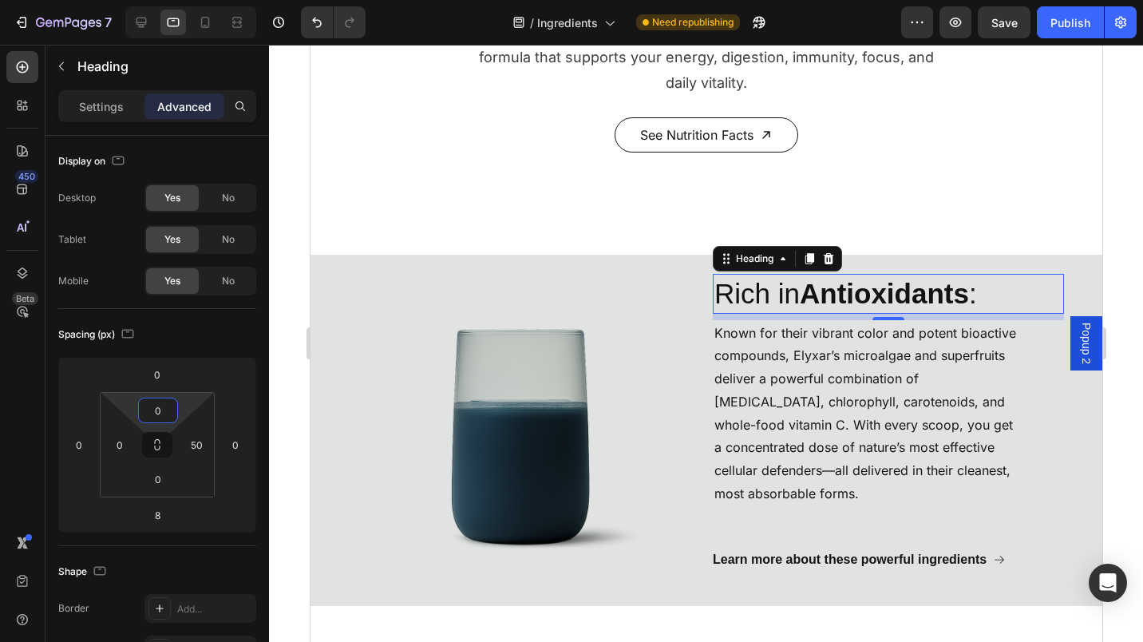
click at [152, 400] on input "0" at bounding box center [158, 410] width 32 height 24
type input "25"
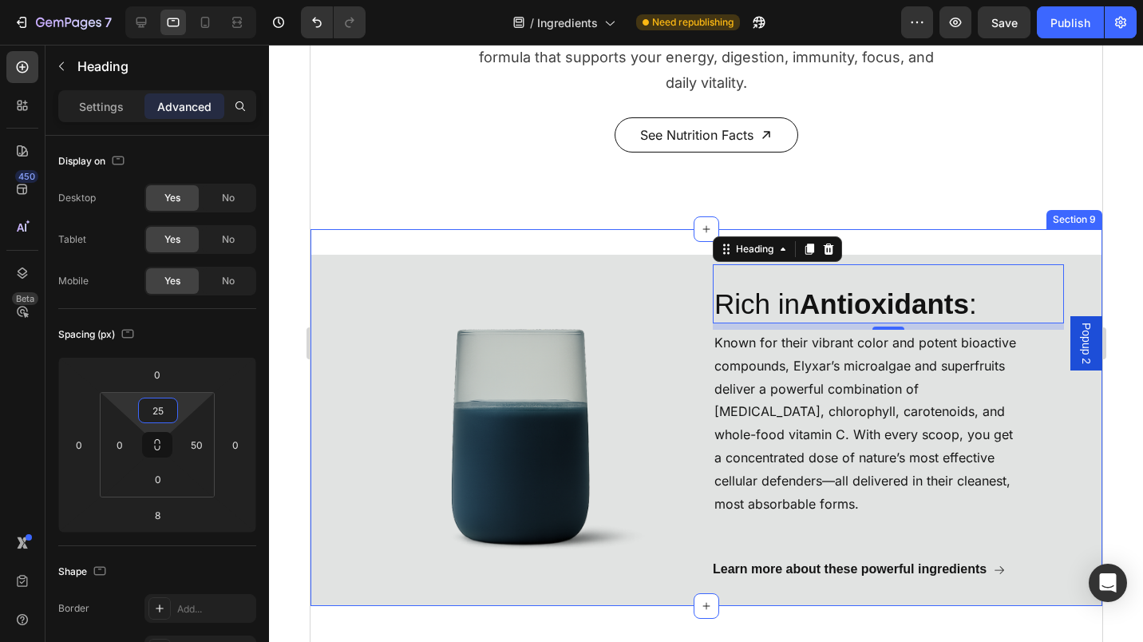
click at [544, 229] on div "Image Rich in Antioxidants : Heading 8 Known for their vibrant color and potent…" at bounding box center [706, 417] width 792 height 377
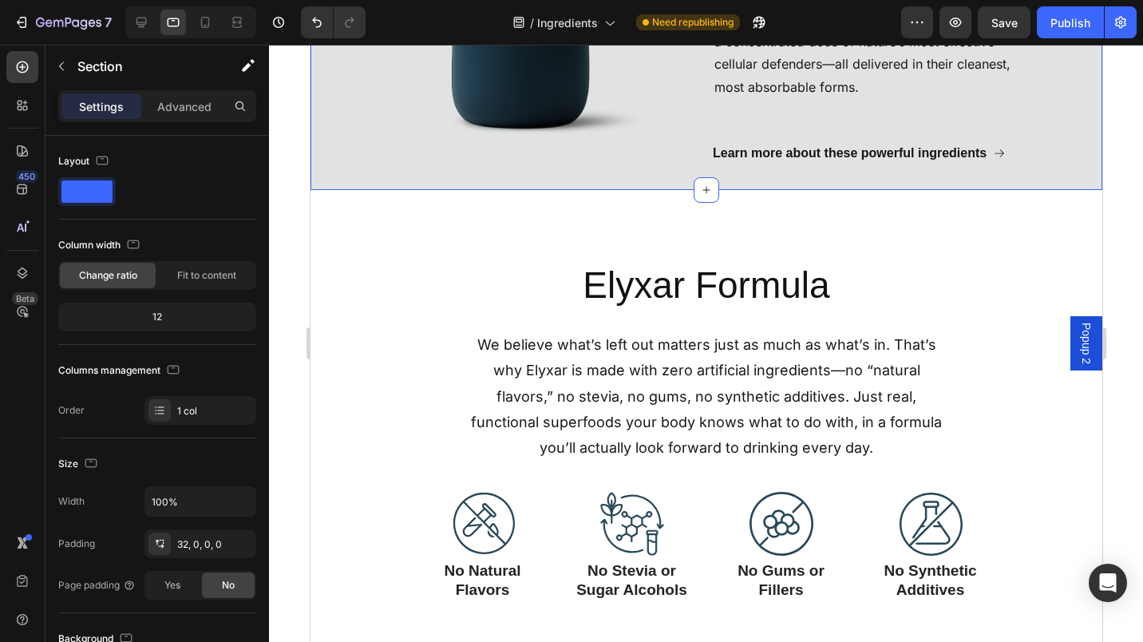
scroll to position [2350, 0]
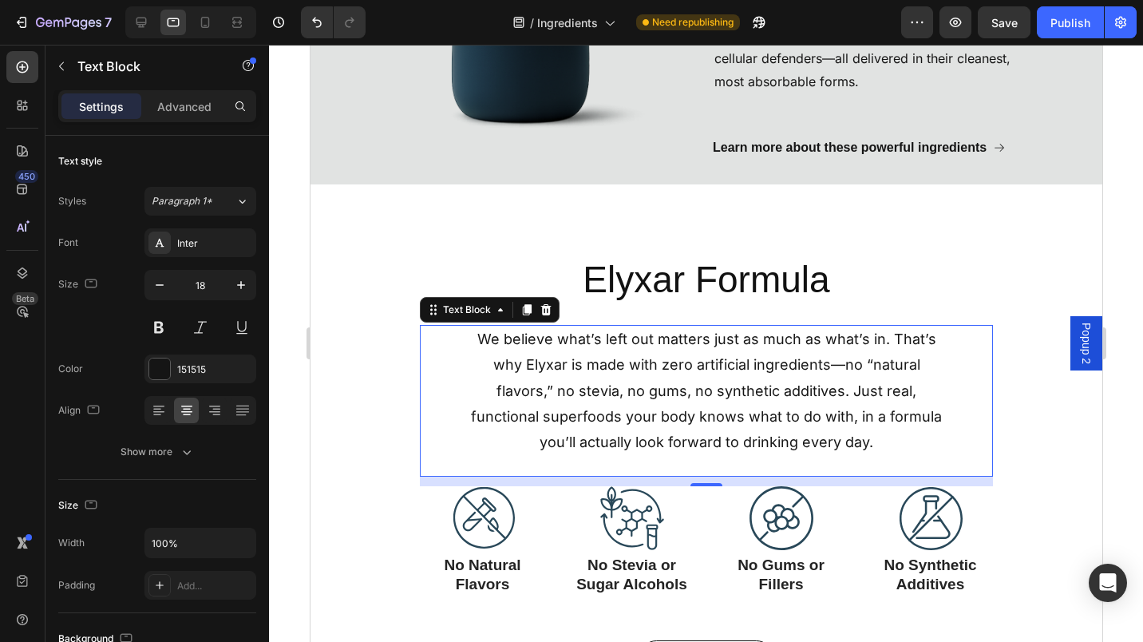
click at [199, 100] on p "Advanced" at bounding box center [184, 106] width 54 height 17
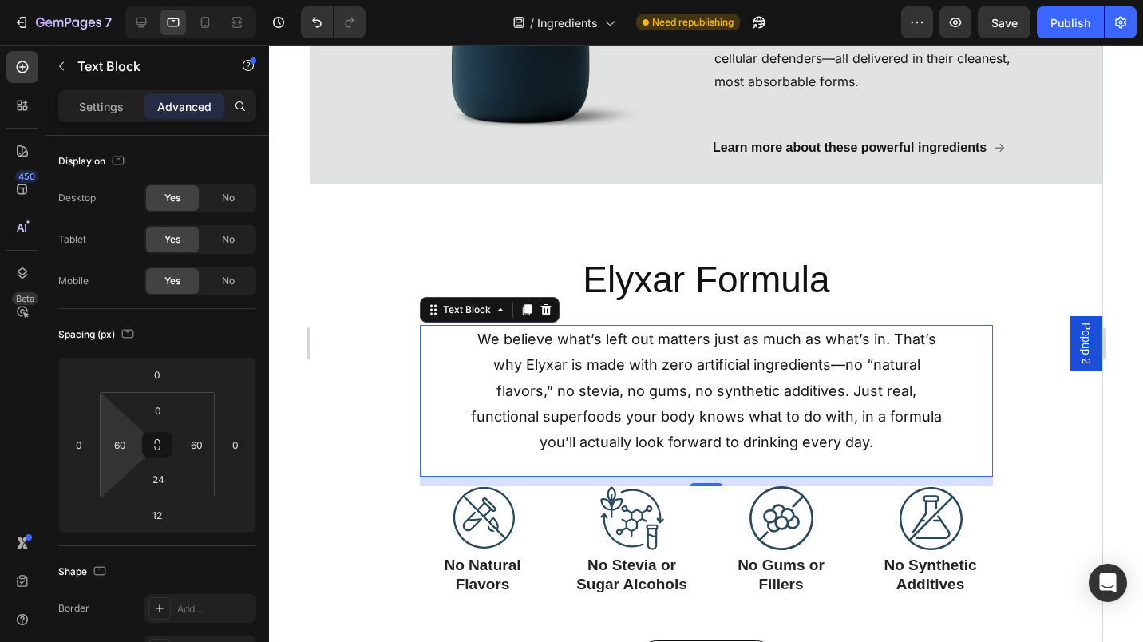
click at [128, 453] on input "60" at bounding box center [120, 445] width 24 height 24
type input "0"
click at [196, 440] on input "60" at bounding box center [196, 445] width 24 height 24
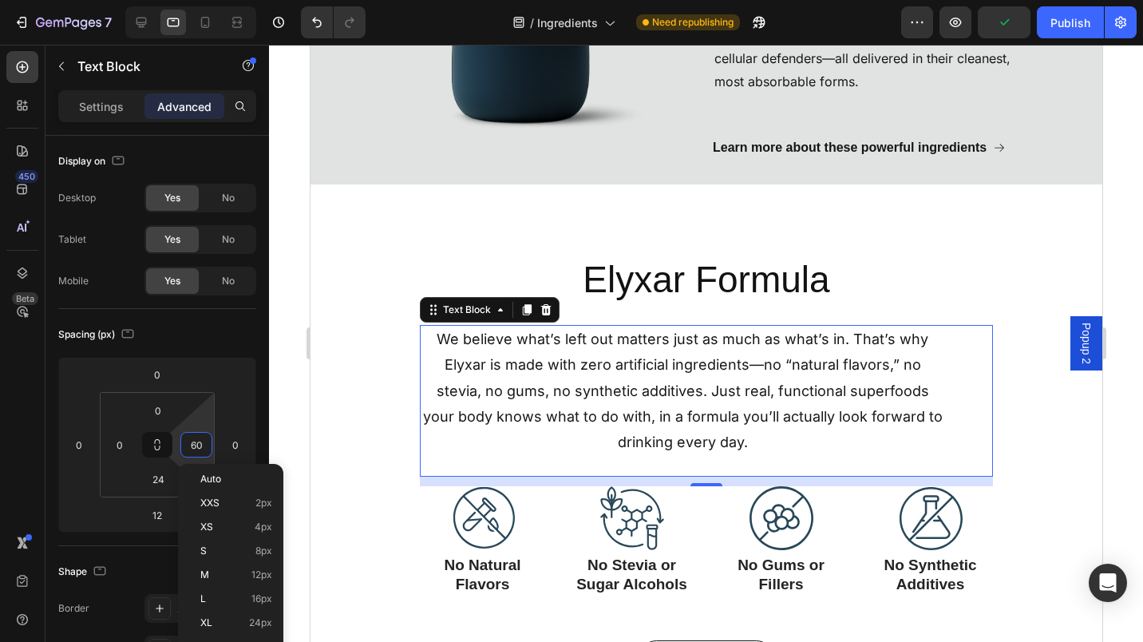
type input "0"
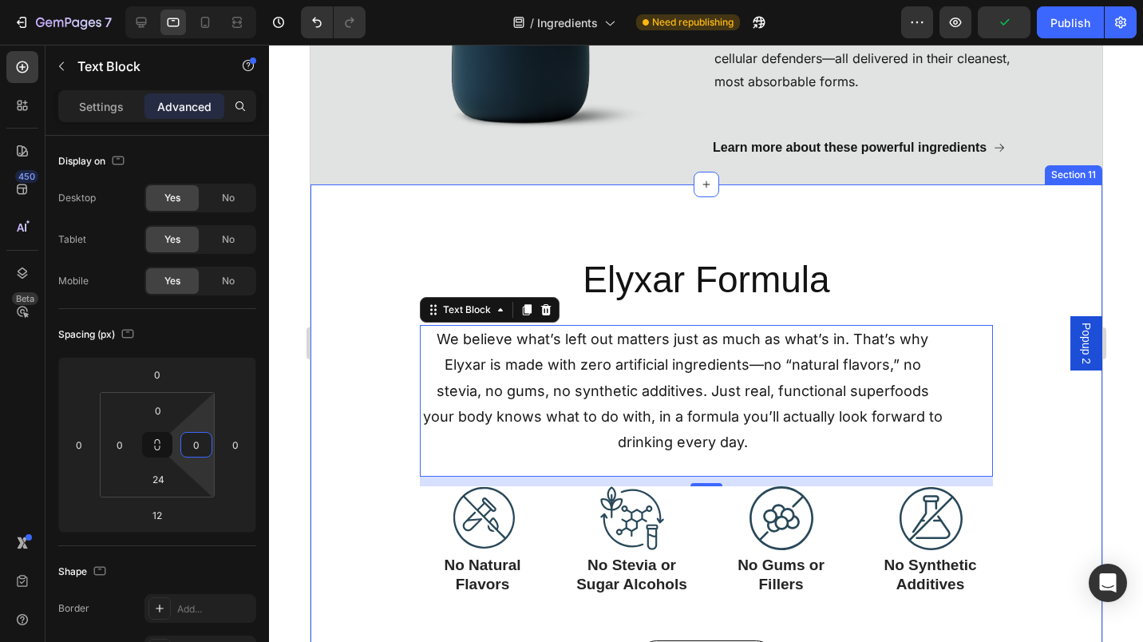
click at [332, 414] on div "Elyxar Formula Heading We believe what’s left out matters just as much as what’…" at bounding box center [706, 480] width 792 height 540
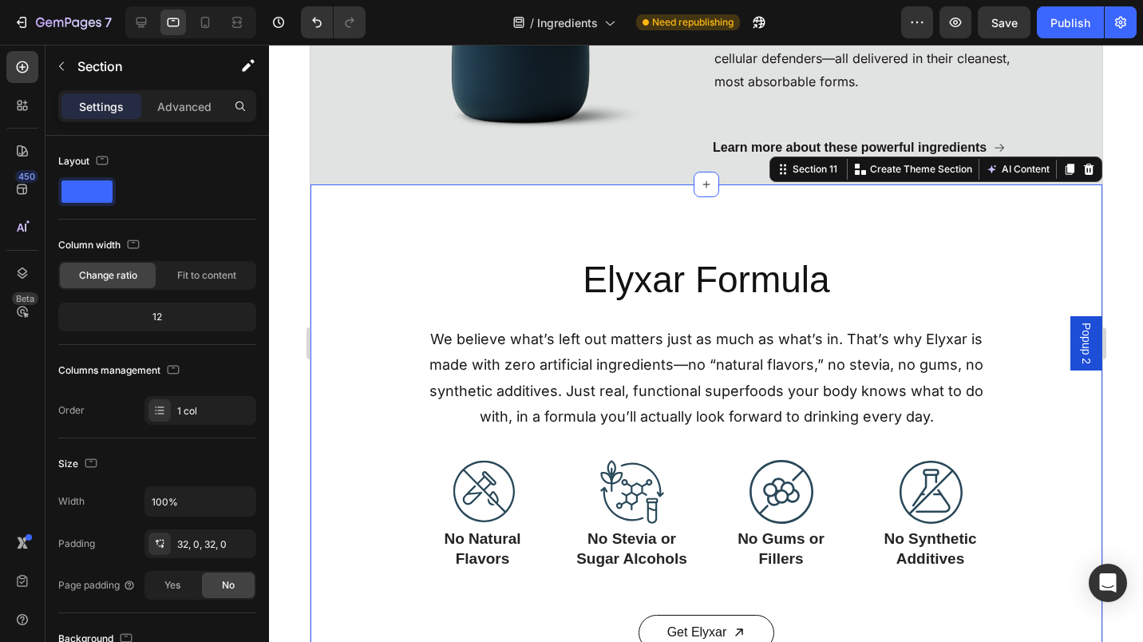
click at [1054, 31] on button "Publish" at bounding box center [1070, 22] width 67 height 32
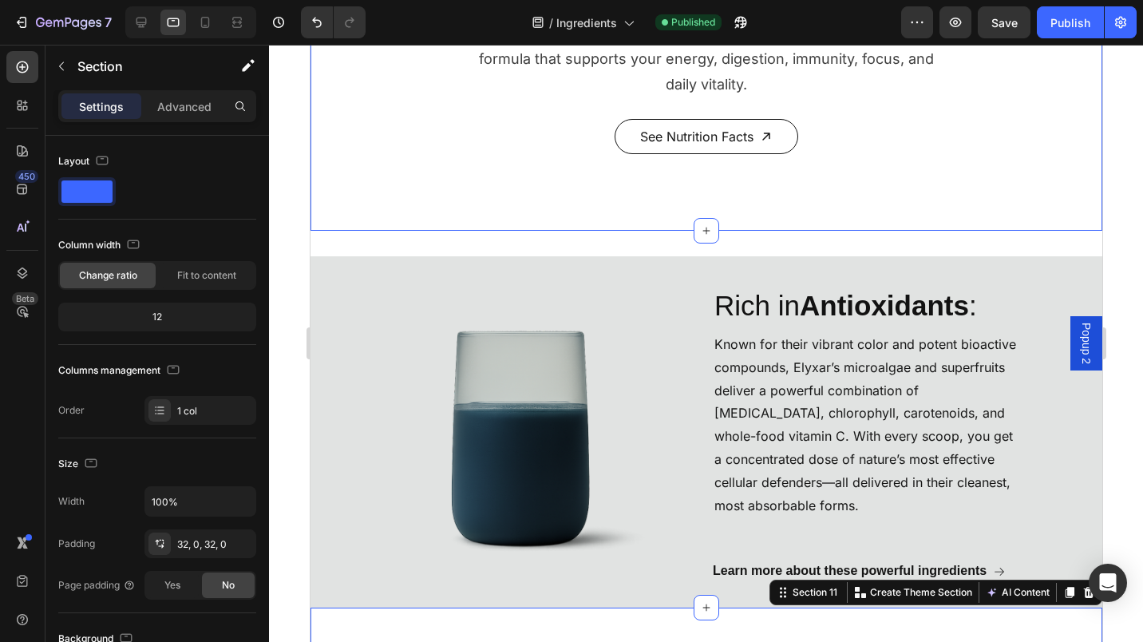
scroll to position [1952, 0]
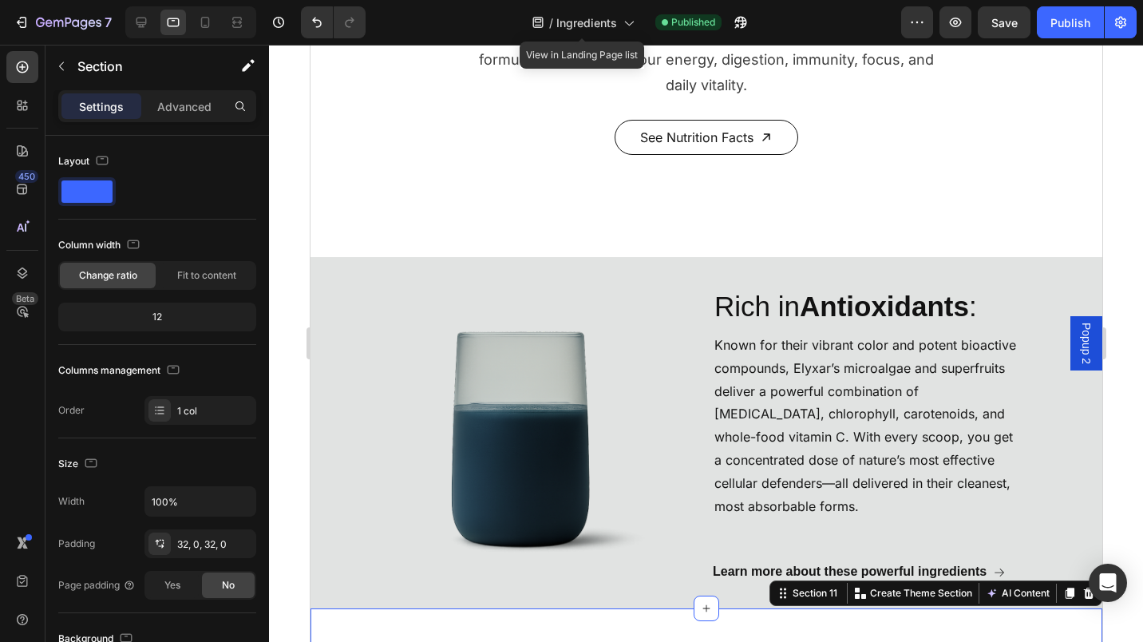
click at [623, 25] on icon at bounding box center [628, 22] width 16 height 16
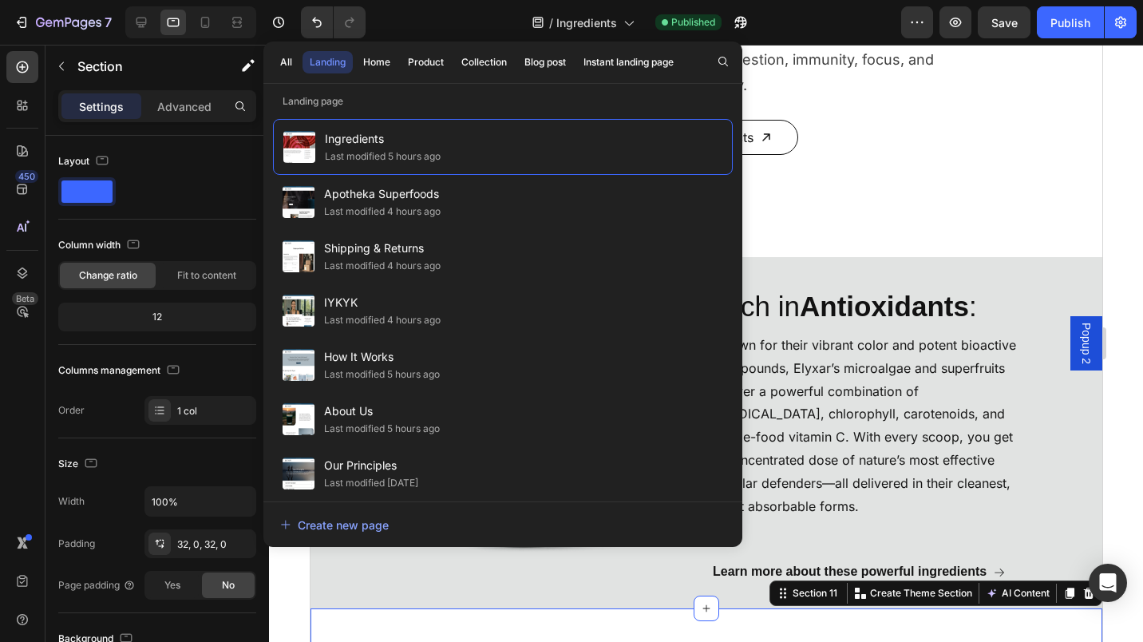
click at [351, 358] on span "How It Works" at bounding box center [382, 356] width 116 height 19
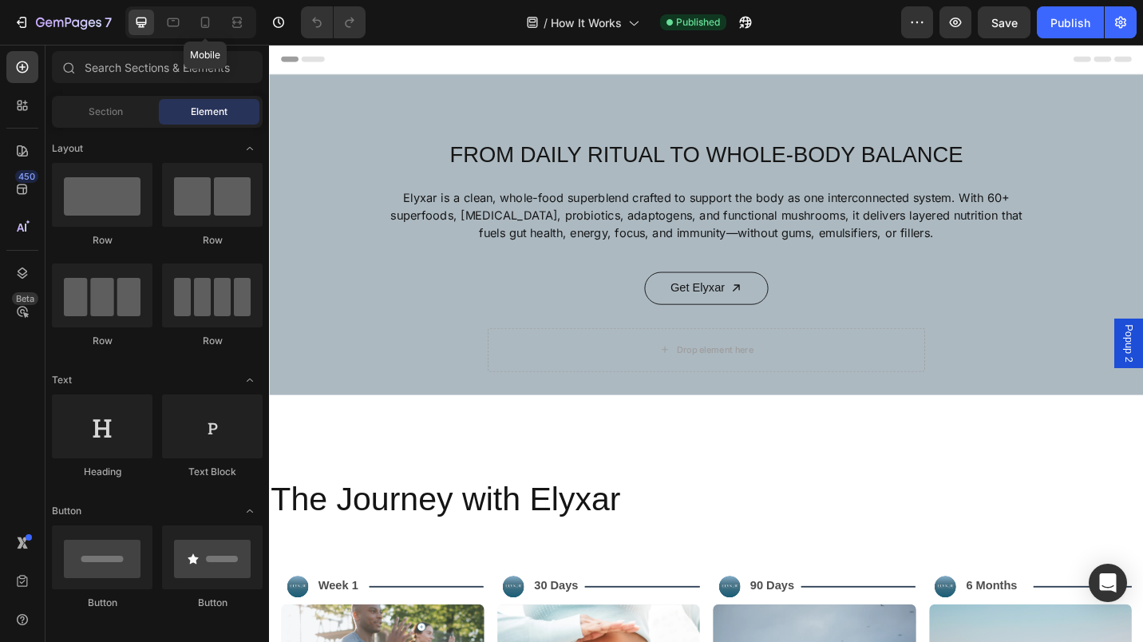
click at [206, 29] on icon at bounding box center [205, 22] width 16 height 16
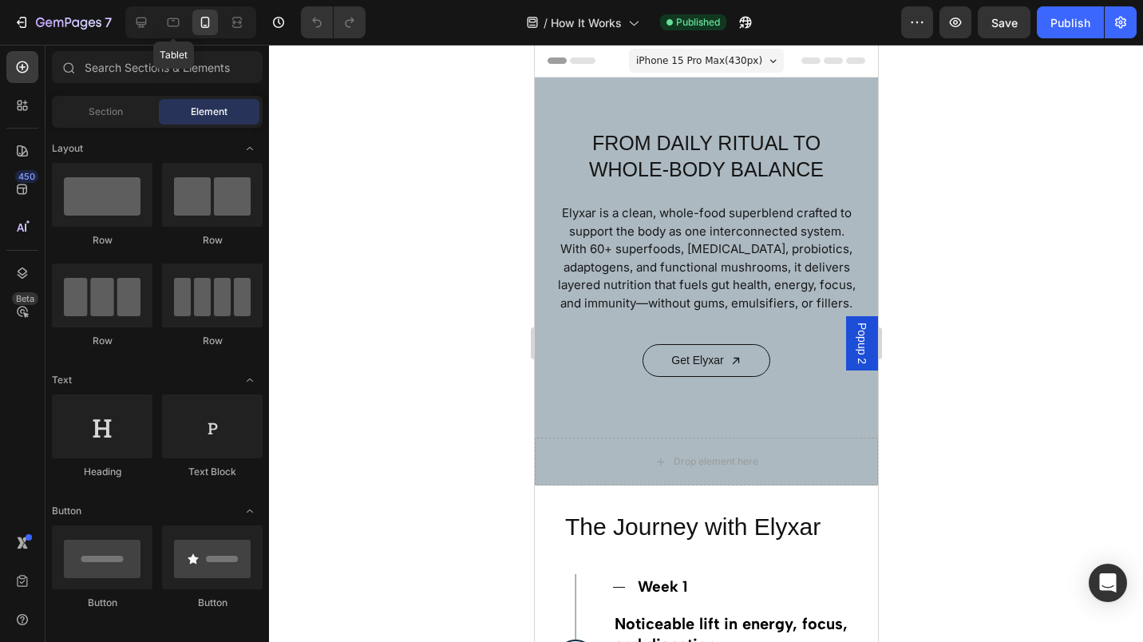
click at [176, 24] on icon at bounding box center [173, 22] width 16 height 16
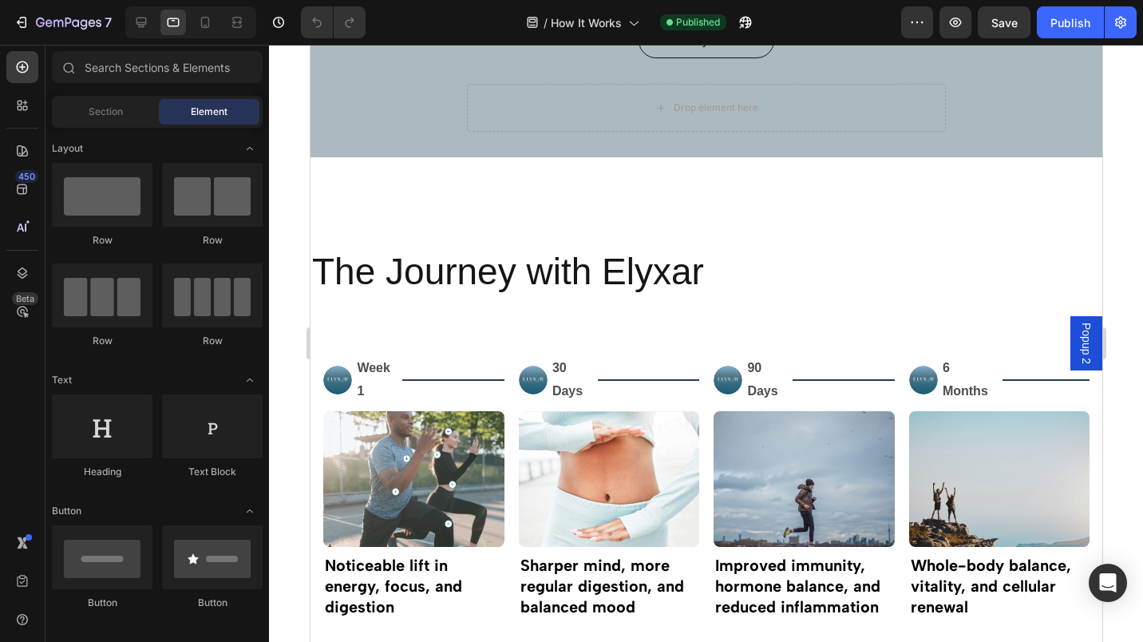
scroll to position [465, 0]
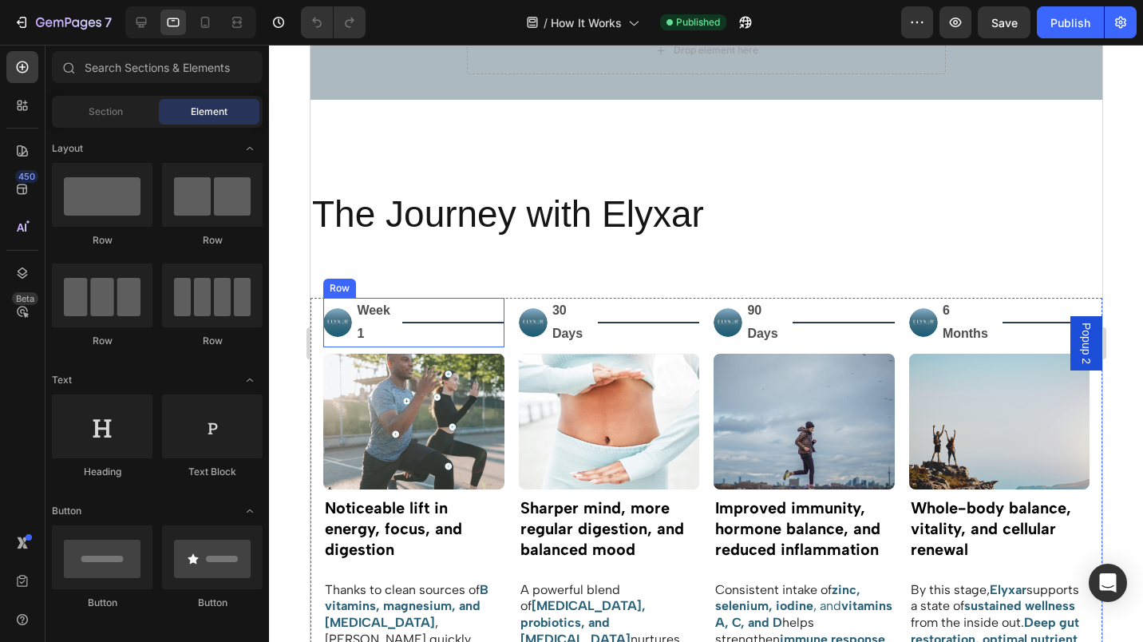
click at [397, 329] on div "Image Week 1 Text Block Title Line Row" at bounding box center [412, 322] width 181 height 49
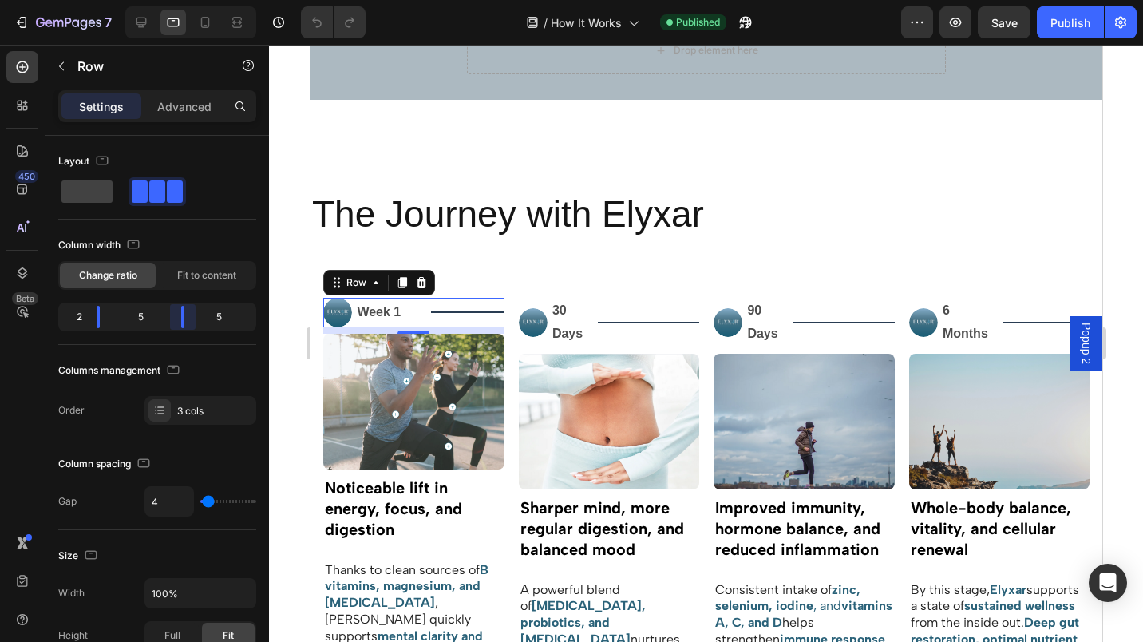
click at [169, 0] on body "7 Version history / How It Works Published Preview Save Publish 450 Beta Sectio…" at bounding box center [571, 0] width 1143 height 0
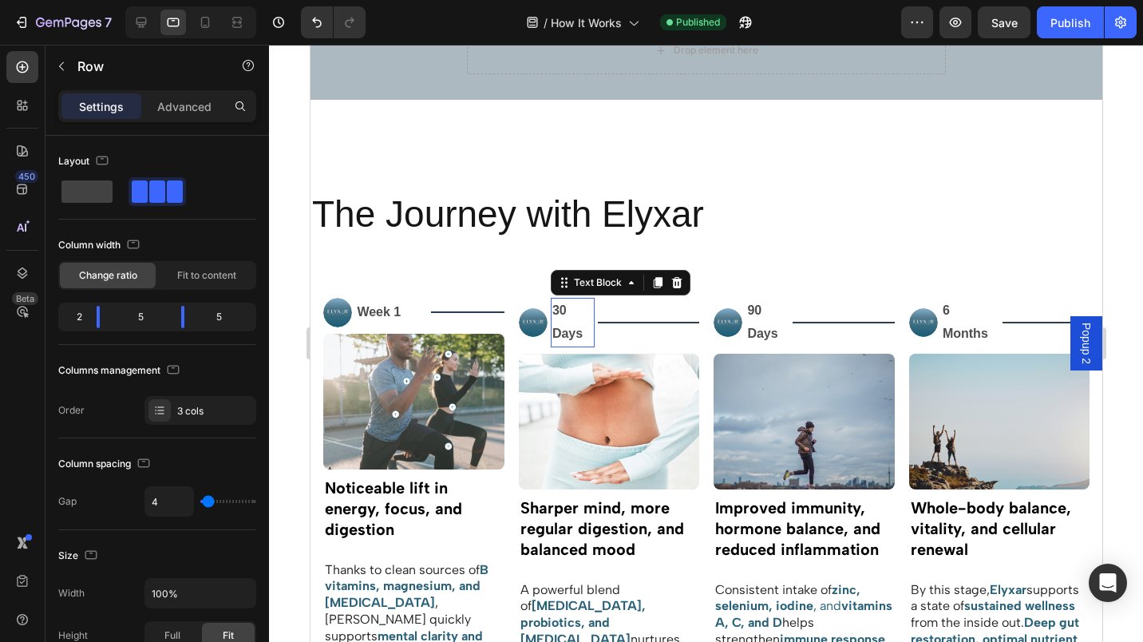
click at [587, 334] on p "30 Days" at bounding box center [572, 322] width 41 height 46
click at [591, 334] on div "Image 30 Days Text Block 0 Title Line Row" at bounding box center [608, 322] width 181 height 49
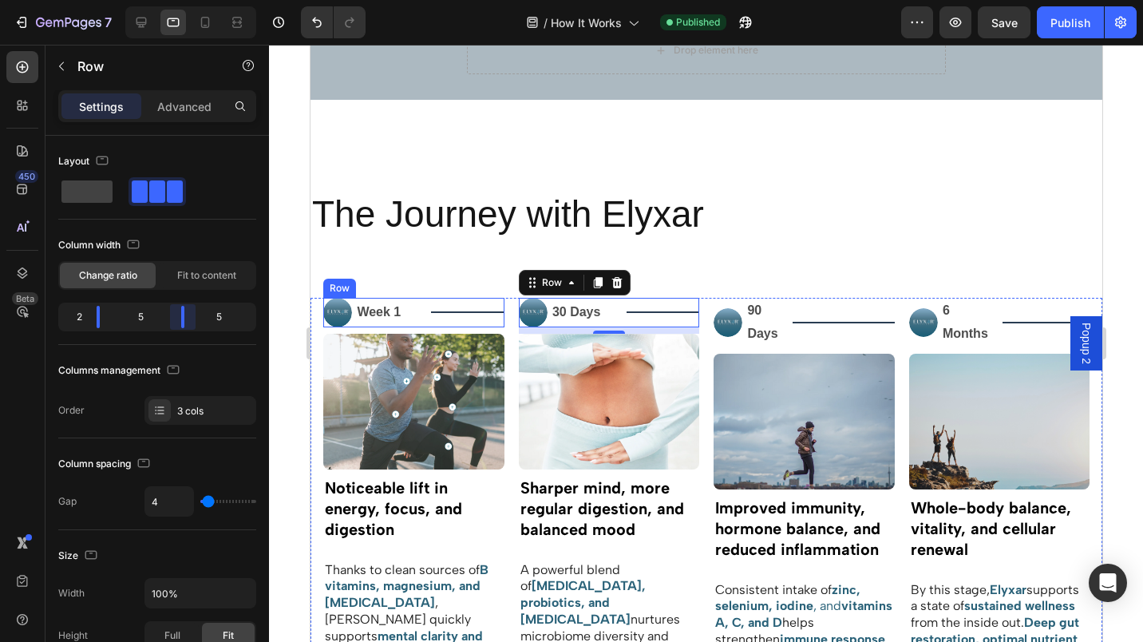
drag, startPoint x: 160, startPoint y: 317, endPoint x: 178, endPoint y: 318, distance: 17.6
click at [178, 0] on body "7 Version history / How It Works Published Preview Save Publish 450 Beta Sectio…" at bounding box center [571, 0] width 1143 height 0
click at [782, 328] on div "Image 90 Days Text Block Title Line Row" at bounding box center [803, 322] width 181 height 49
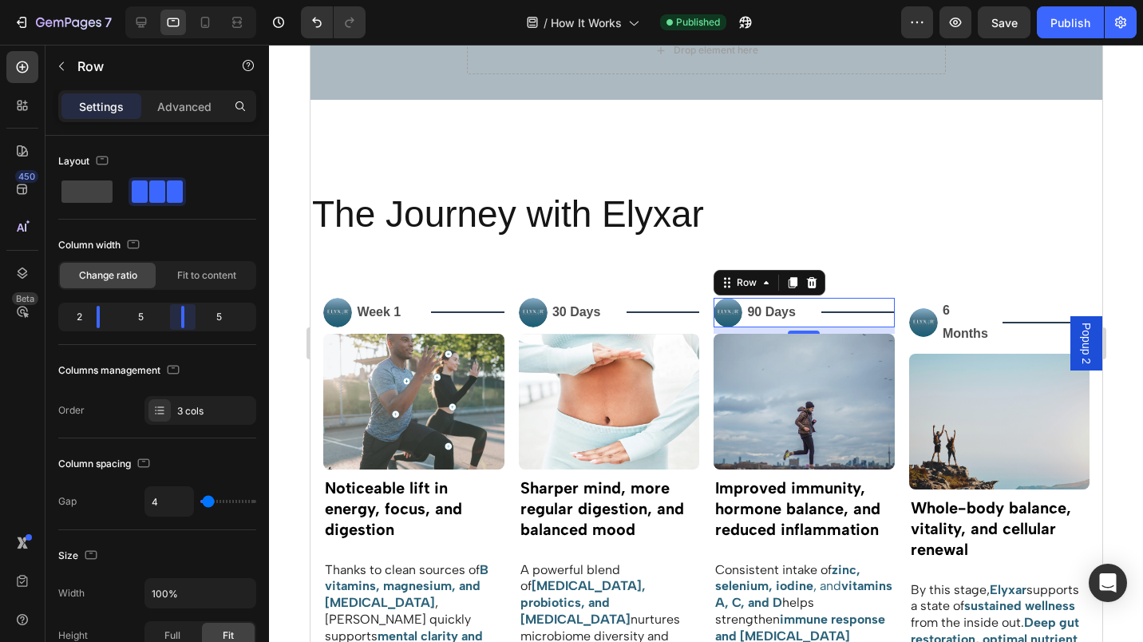
drag, startPoint x: 153, startPoint y: 321, endPoint x: 170, endPoint y: 322, distance: 16.8
click at [170, 0] on body "7 Version history / How It Works Published Preview Save Publish 450 Beta Sectio…" at bounding box center [571, 0] width 1143 height 0
click at [980, 326] on p "6 Months" at bounding box center [969, 322] width 55 height 46
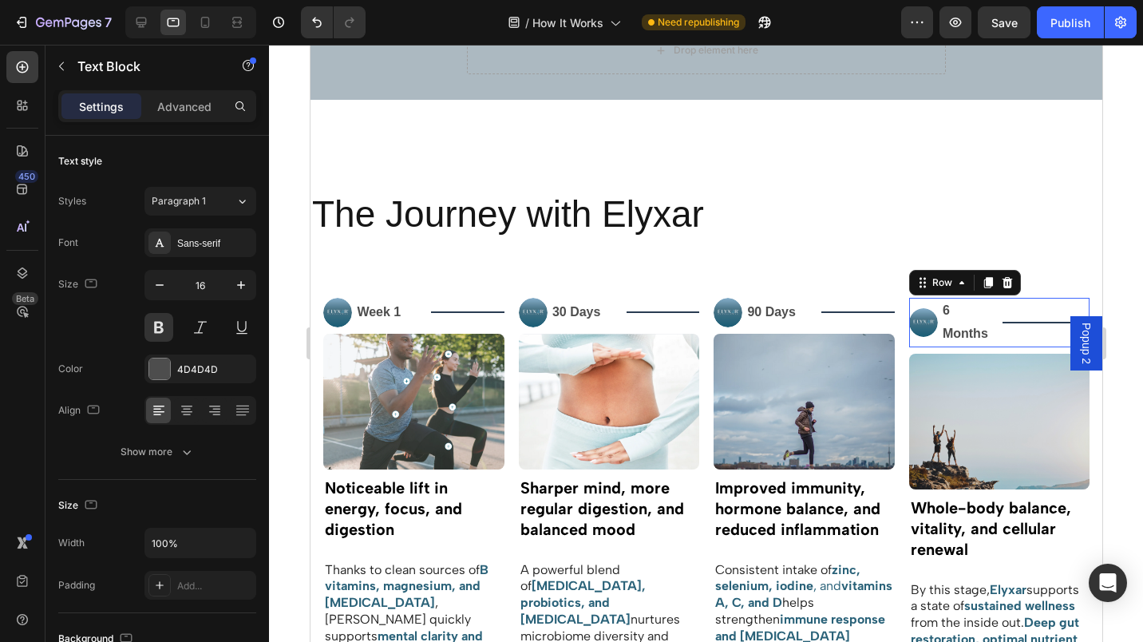
click at [1002, 336] on div "Title Line" at bounding box center [1045, 322] width 87 height 49
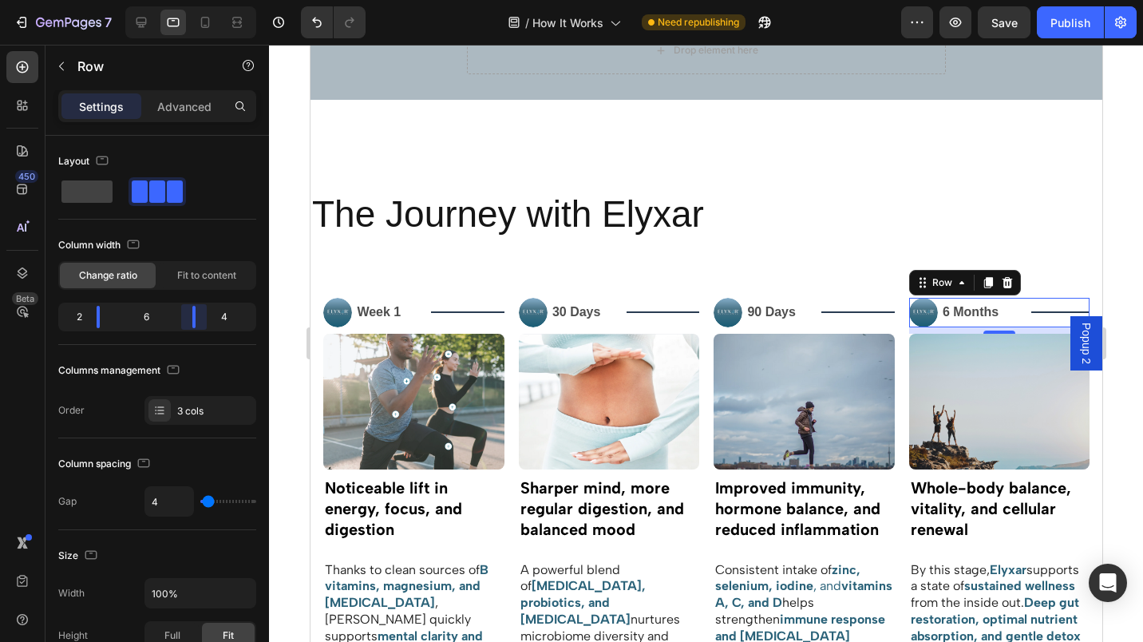
drag, startPoint x: 170, startPoint y: 308, endPoint x: 188, endPoint y: 308, distance: 17.6
click at [188, 0] on body "7 Version history / How It Works Need republishing Preview Save Publish 450 Bet…" at bounding box center [571, 0] width 1143 height 0
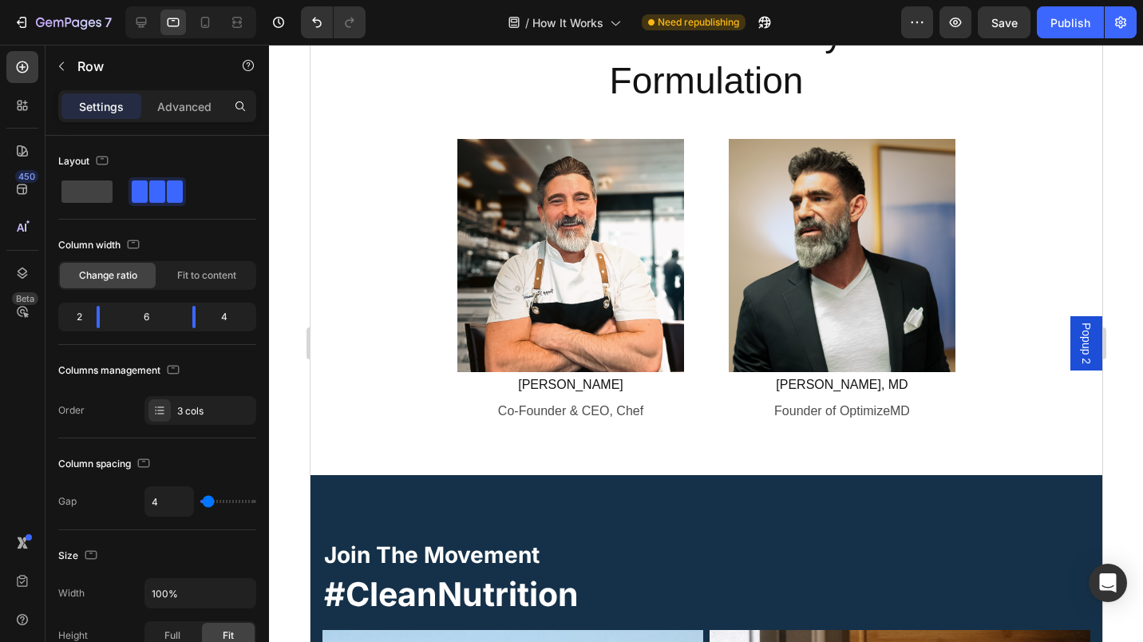
scroll to position [2184, 0]
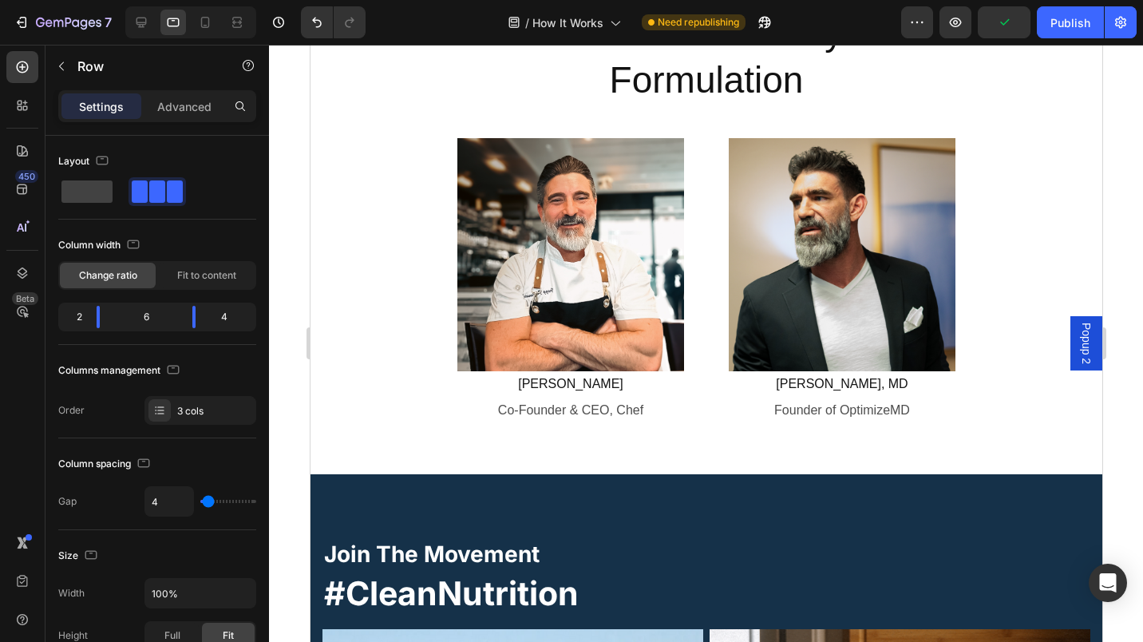
click at [1054, 19] on div "Publish" at bounding box center [1070, 22] width 40 height 17
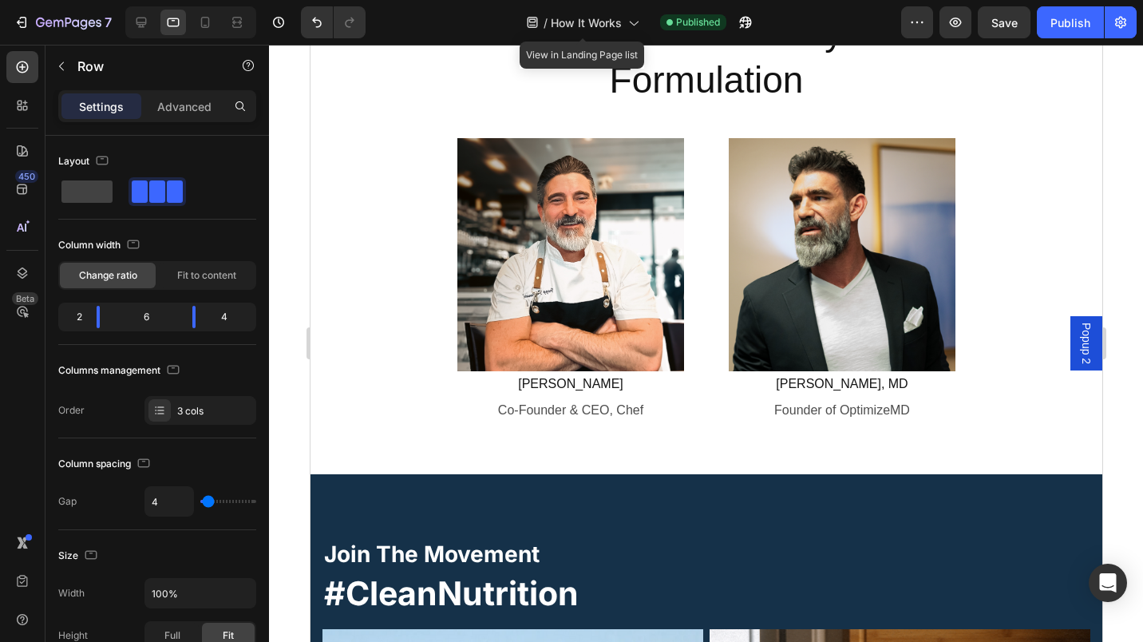
click at [625, 26] on icon at bounding box center [633, 22] width 16 height 16
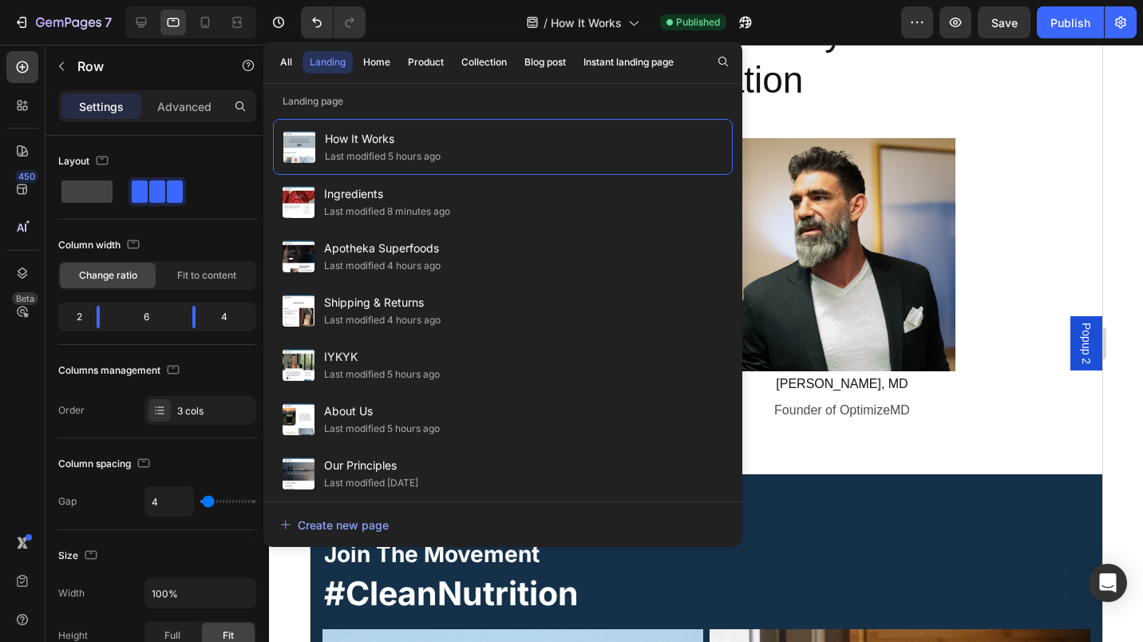
click at [363, 416] on span "About Us" at bounding box center [382, 410] width 116 height 19
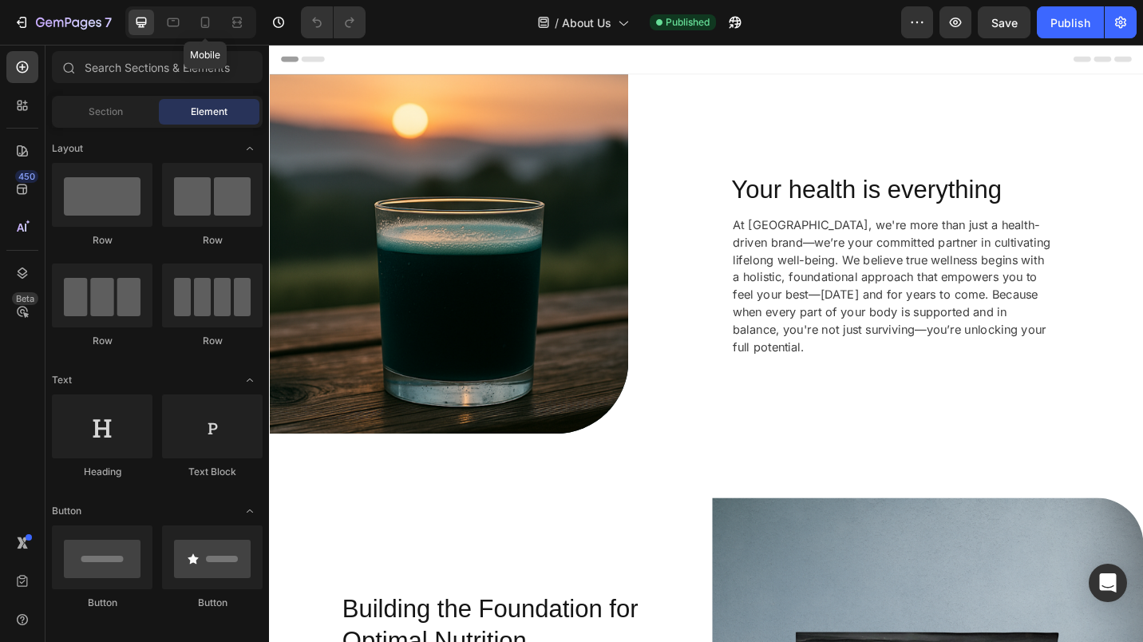
click at [213, 30] on div at bounding box center [205, 23] width 26 height 26
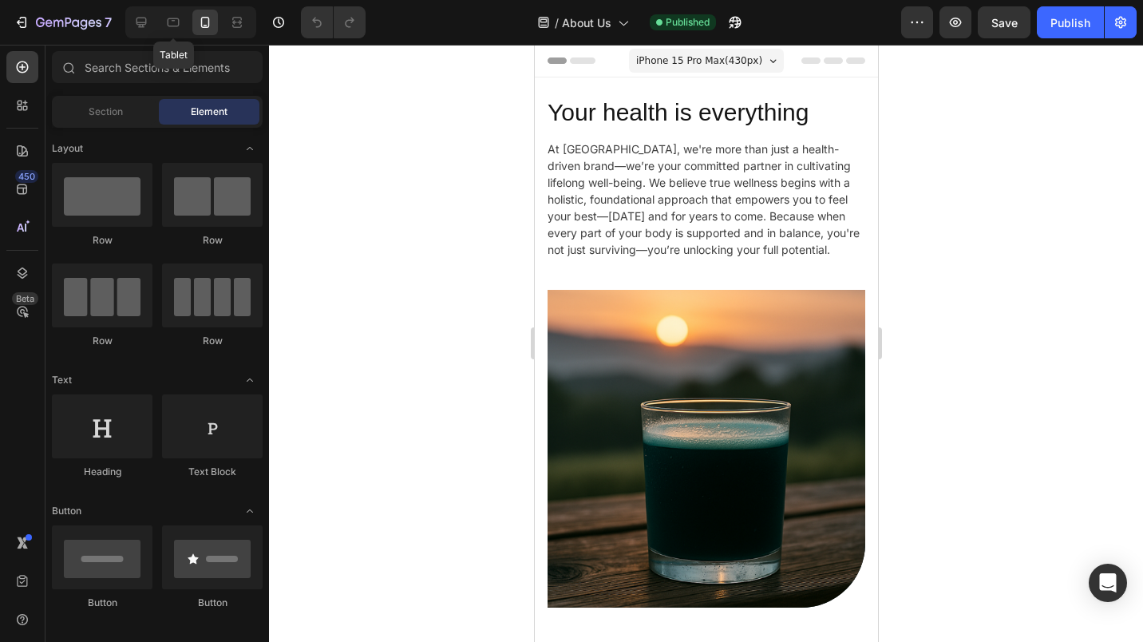
click at [176, 23] on icon at bounding box center [173, 22] width 16 height 16
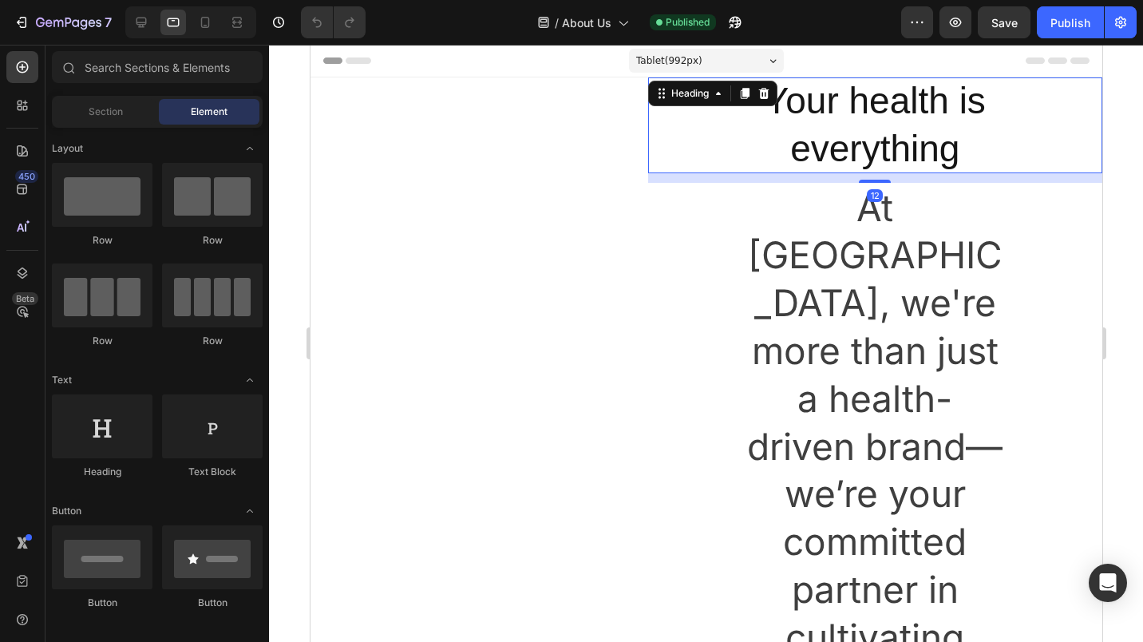
click at [817, 156] on h2 "Your health is everything" at bounding box center [874, 125] width 263 height 96
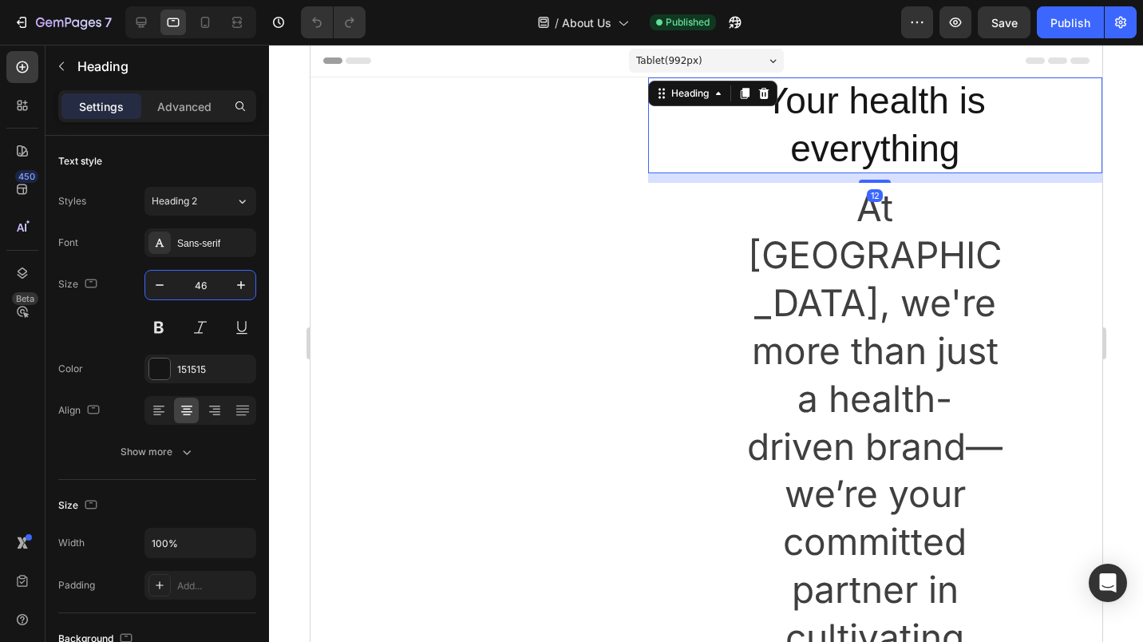
click at [191, 277] on input "46" at bounding box center [200, 285] width 53 height 29
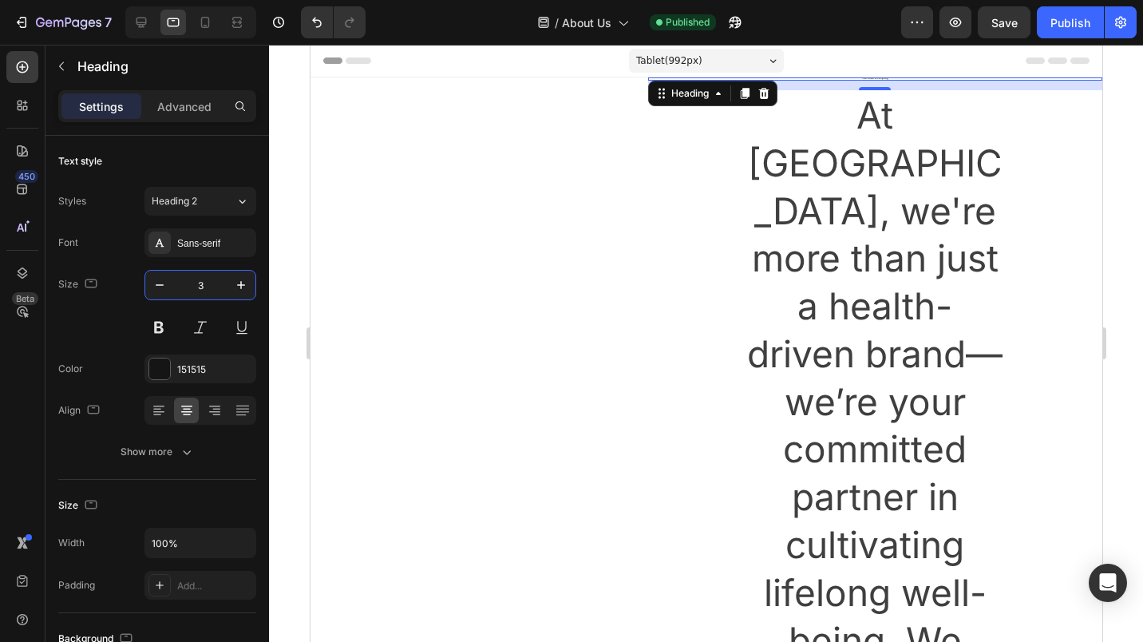
type input "35"
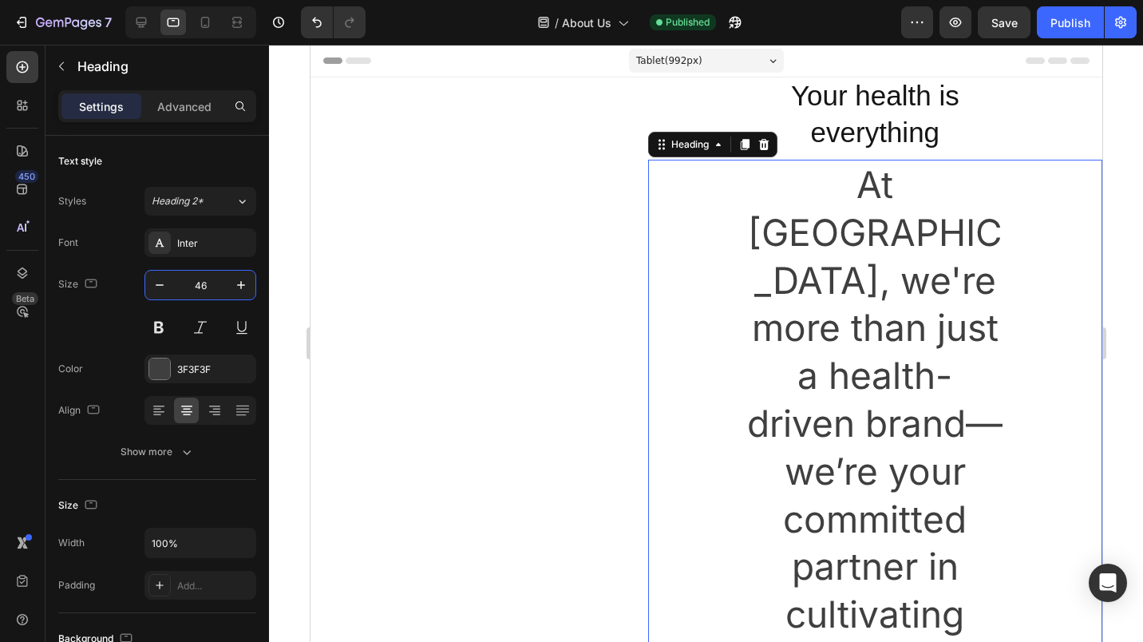
click at [196, 287] on input "46" at bounding box center [200, 285] width 53 height 29
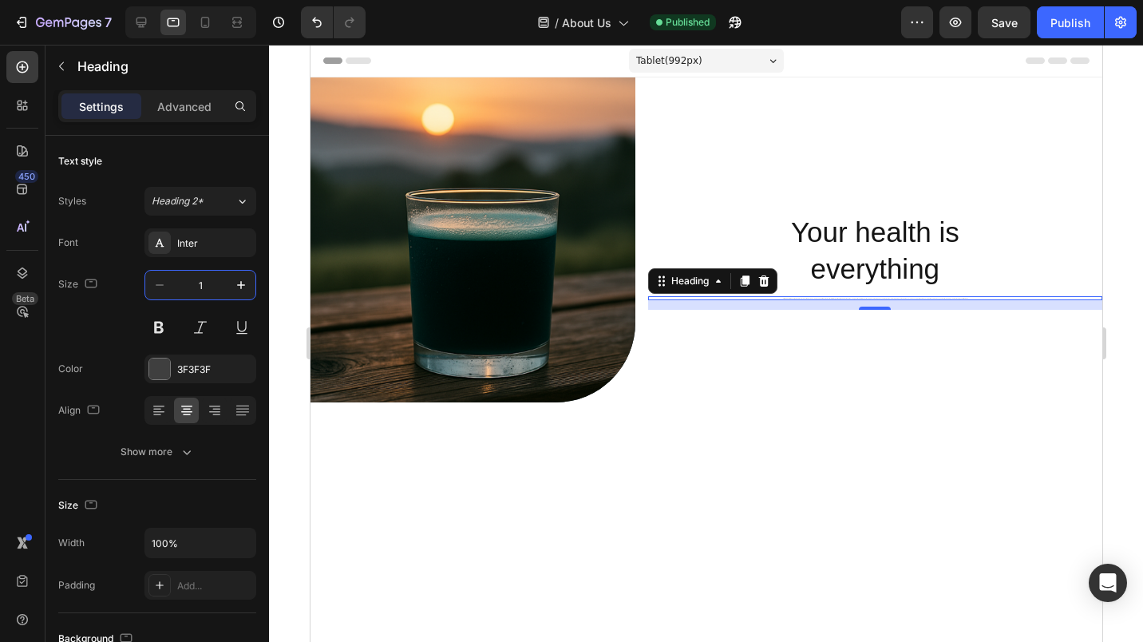
type input "15"
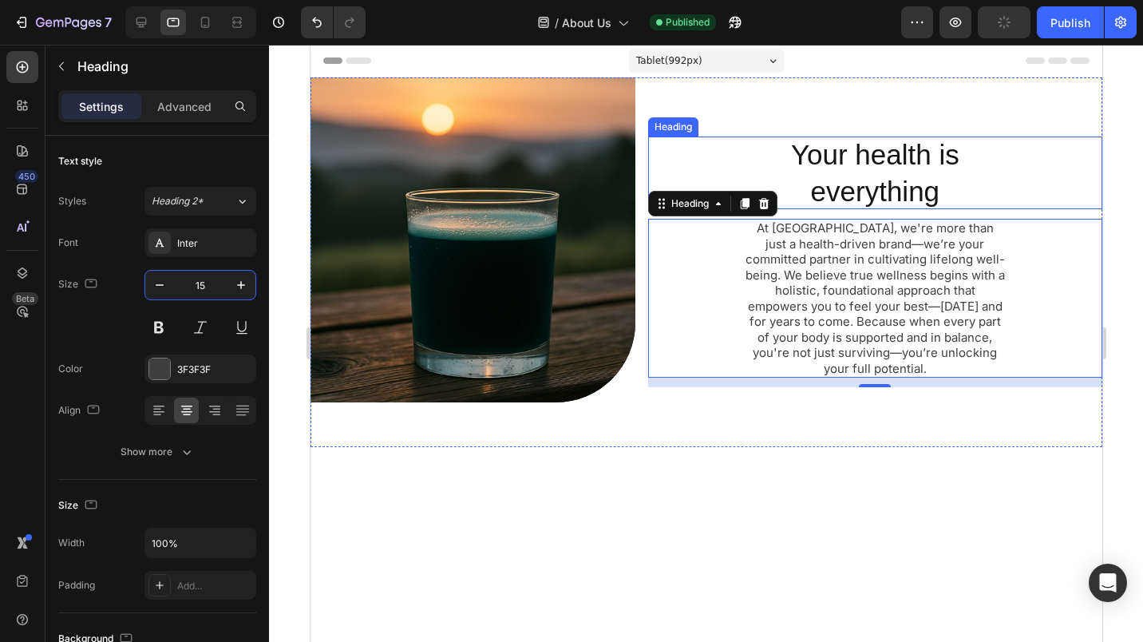
click at [678, 142] on div "Your health is everything Heading" at bounding box center [874, 172] width 454 height 73
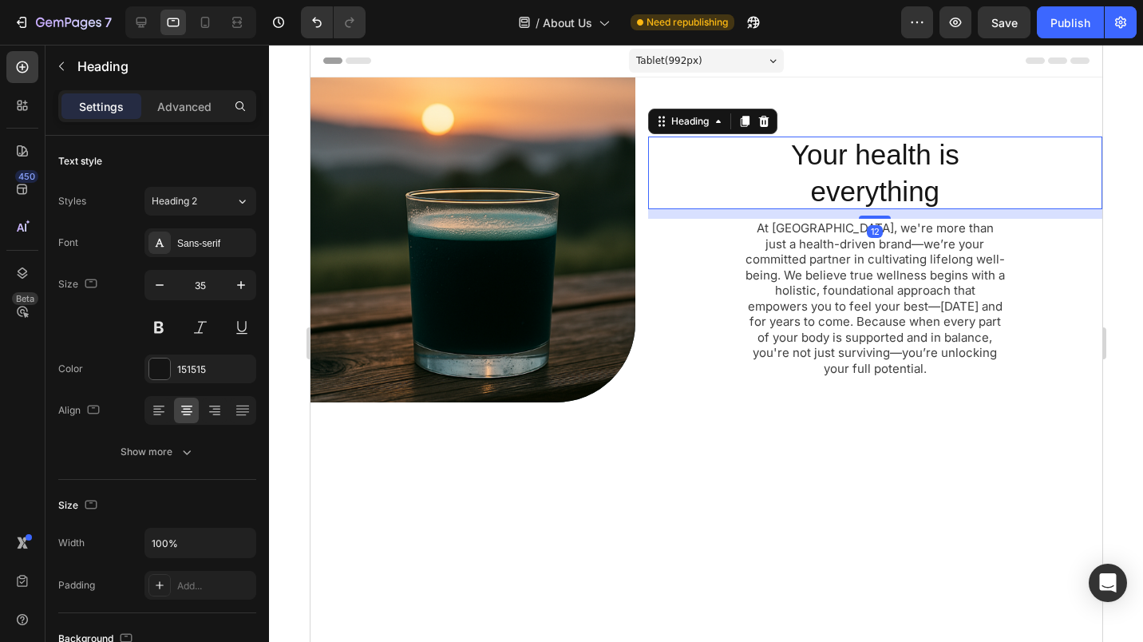
click at [677, 148] on div "Your health is everything Heading 12" at bounding box center [874, 172] width 454 height 73
click at [199, 93] on div "Advanced" at bounding box center [184, 106] width 80 height 26
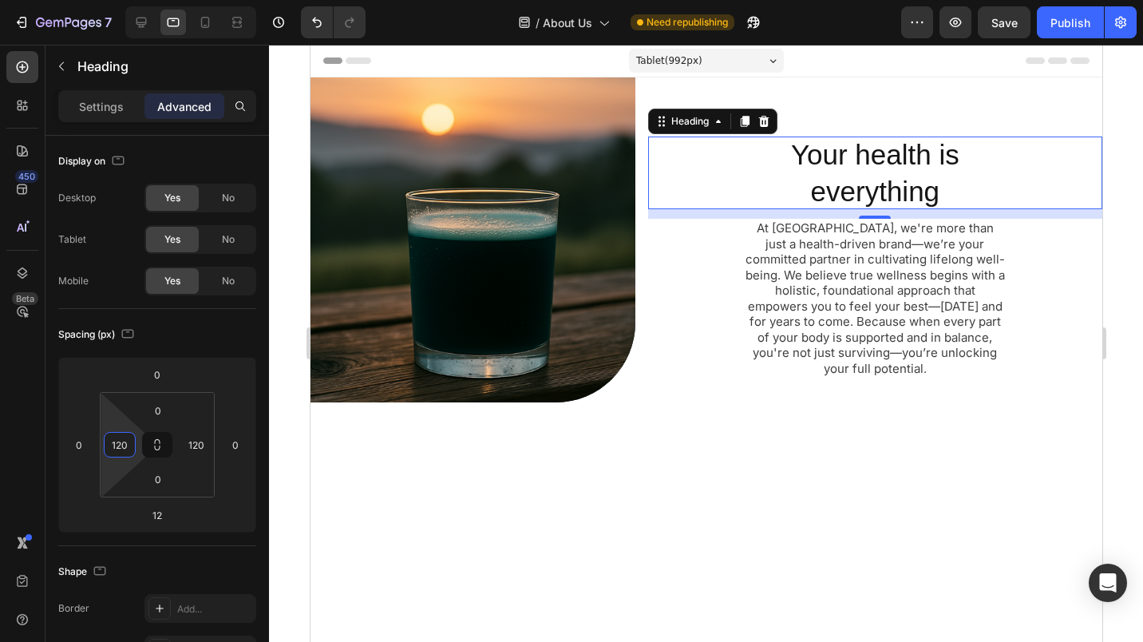
click at [130, 452] on input "120" at bounding box center [120, 445] width 24 height 24
type input "80"
click at [190, 440] on input "120" at bounding box center [196, 445] width 24 height 24
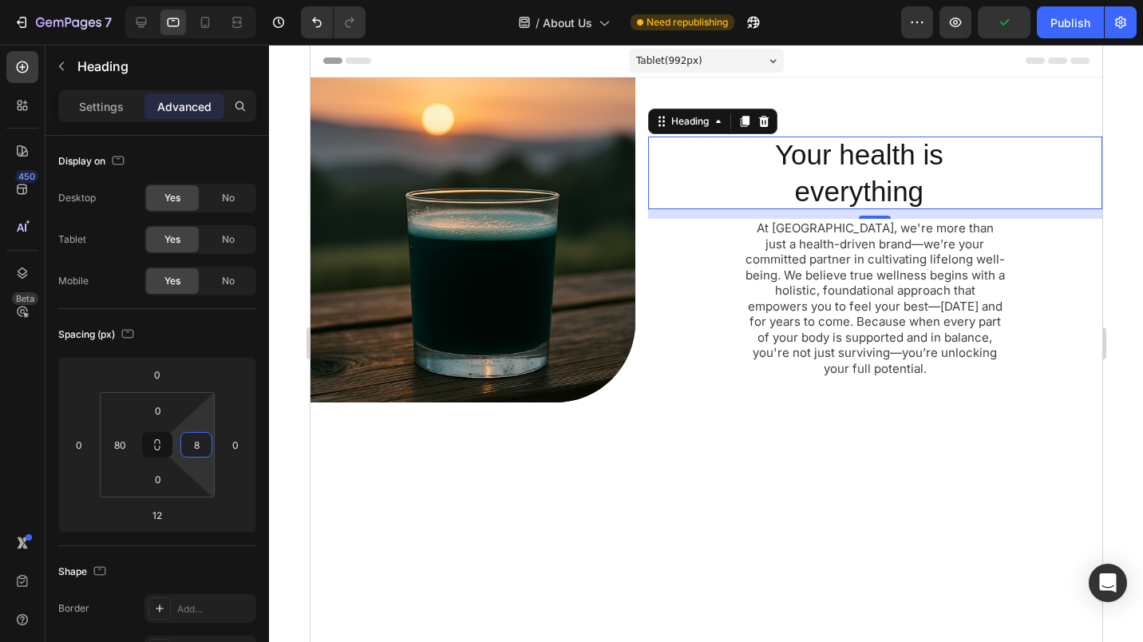
type input "80"
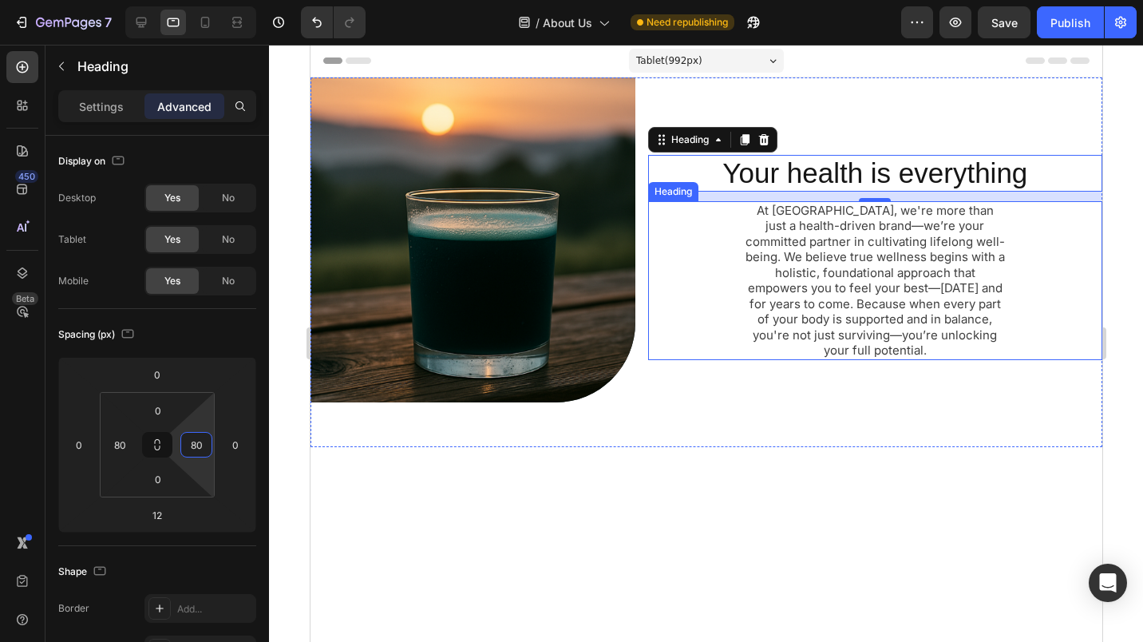
click at [821, 237] on h2 "At Elyxar, we're more than just a health-driven brand—we’re your committed part…" at bounding box center [874, 280] width 263 height 159
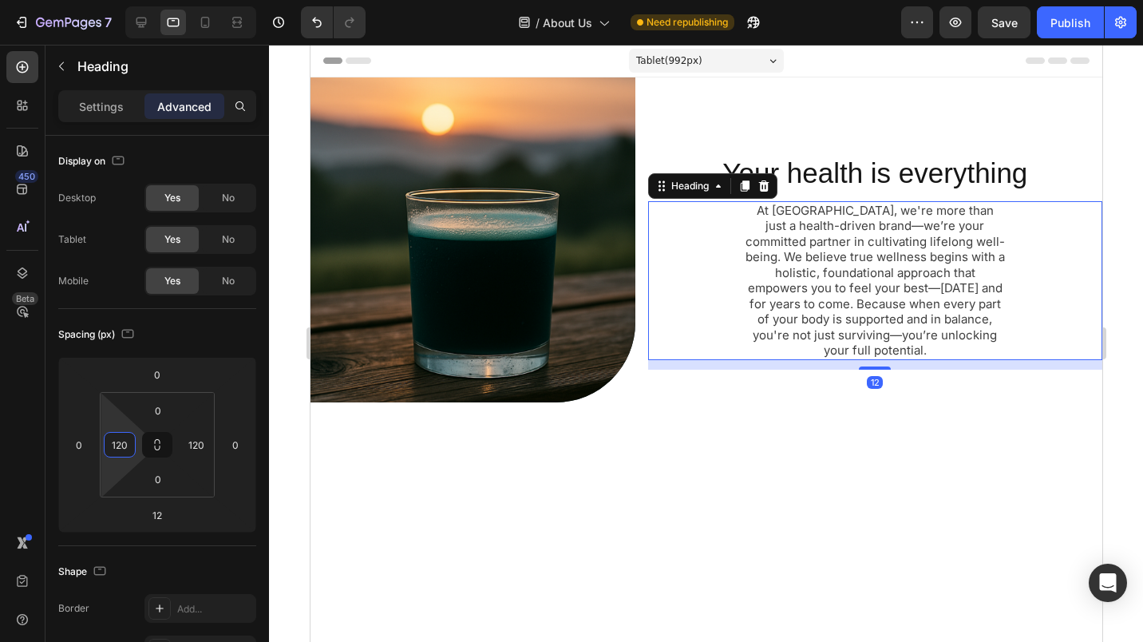
click at [124, 437] on input "120" at bounding box center [120, 445] width 24 height 24
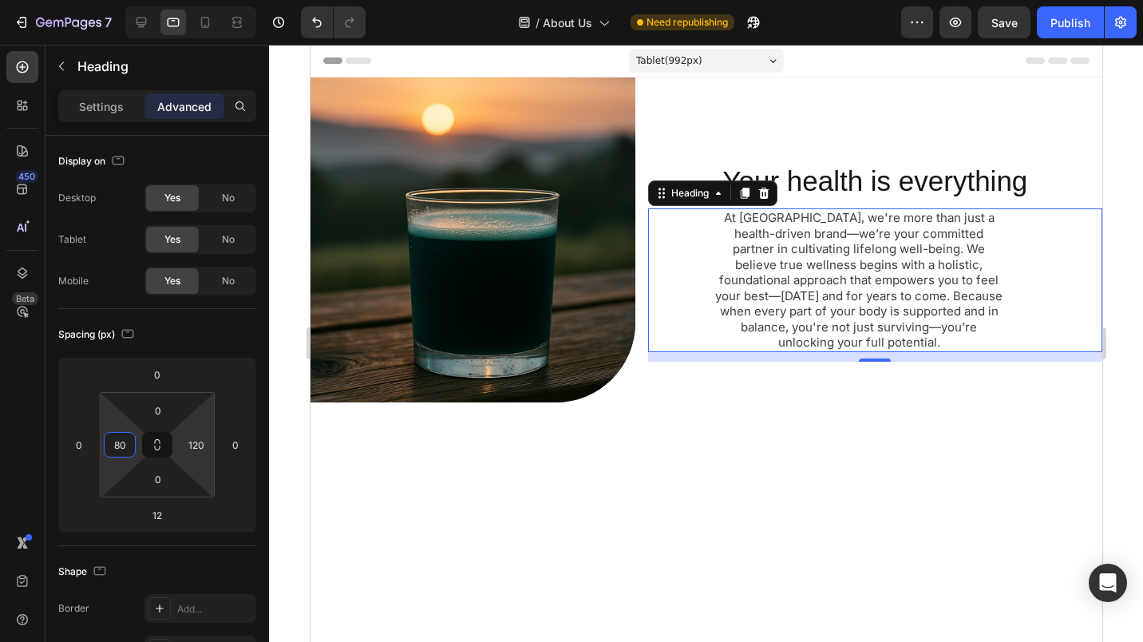
type input "80"
click at [184, 449] on div "120" at bounding box center [196, 445] width 32 height 26
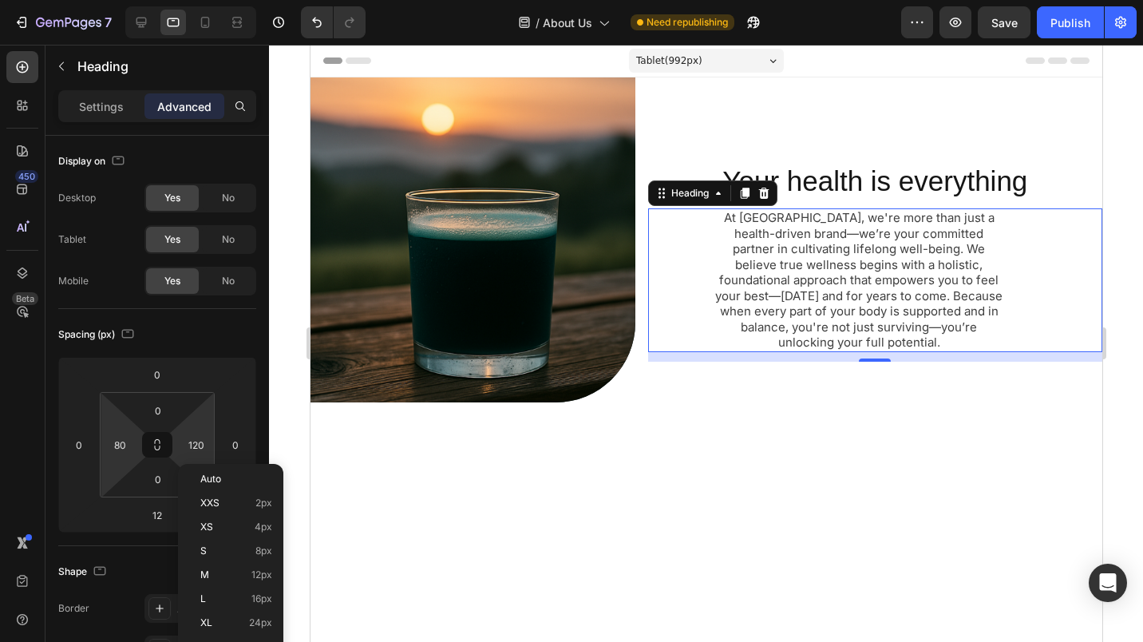
click at [187, 448] on input "120" at bounding box center [196, 445] width 24 height 24
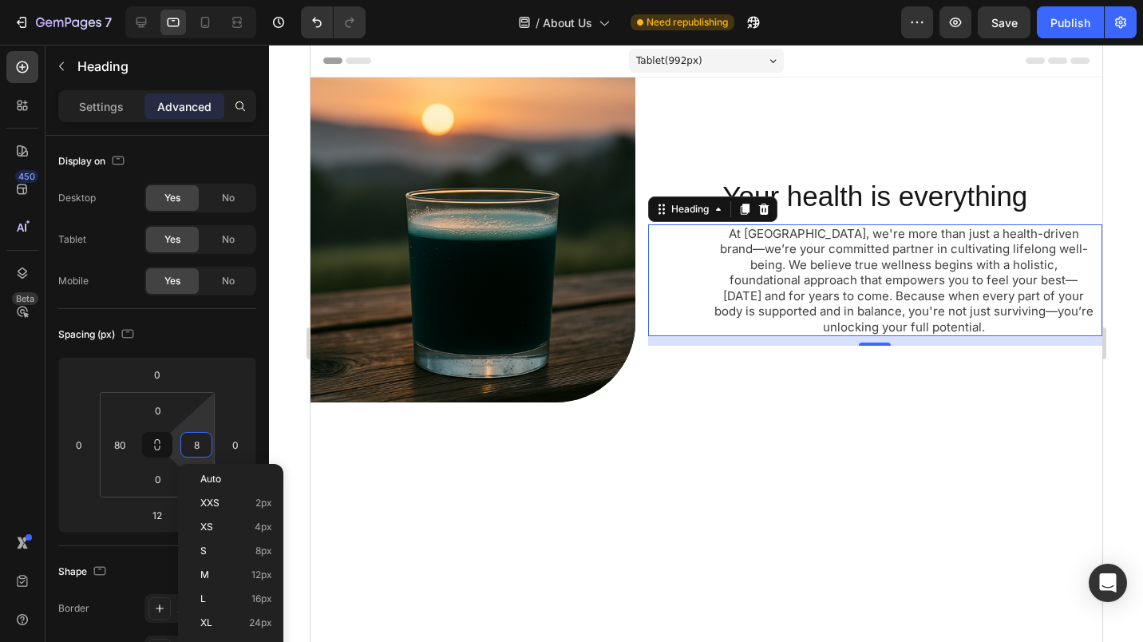
type input "80"
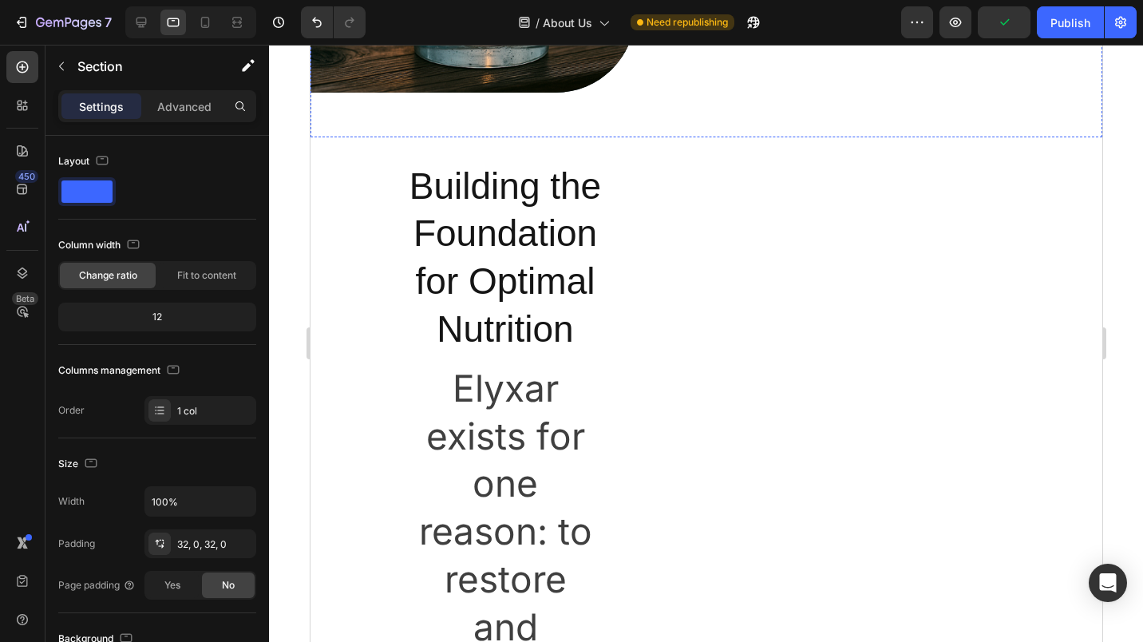
scroll to position [303, 0]
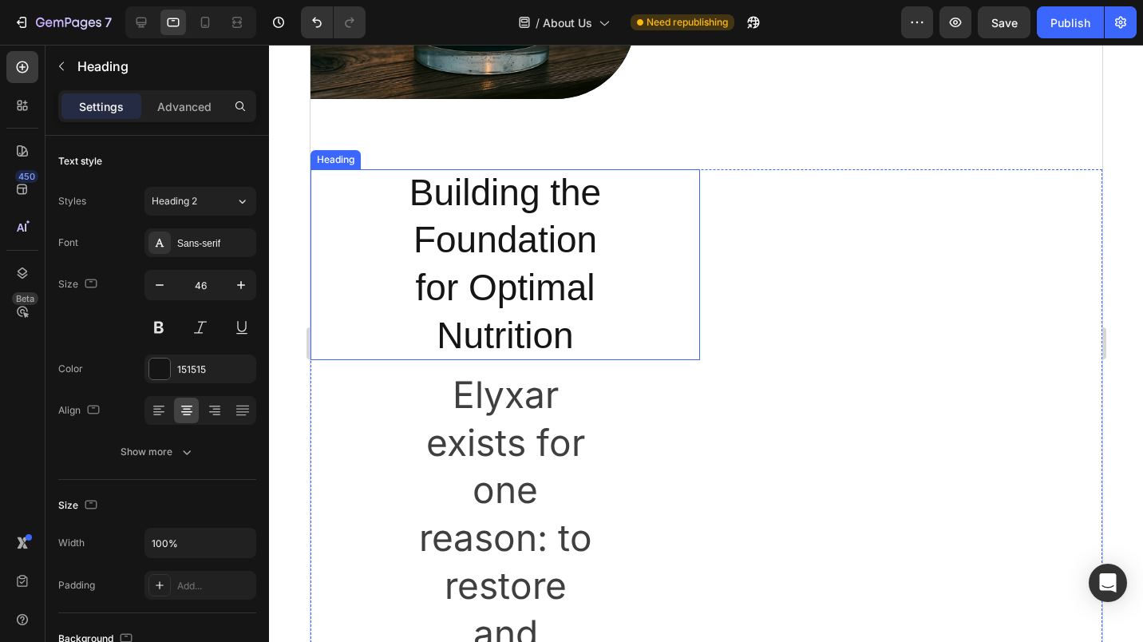
click at [552, 223] on h2 "Building the Foundation for Optimal Nutrition" at bounding box center [504, 264] width 198 height 191
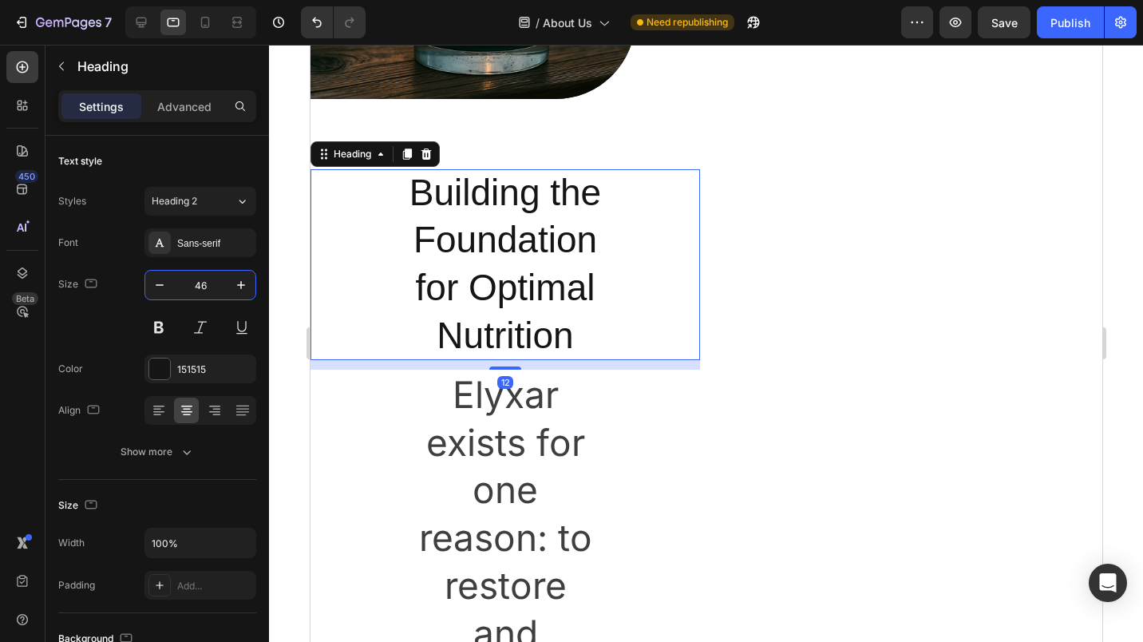
click at [197, 291] on input "46" at bounding box center [200, 285] width 53 height 29
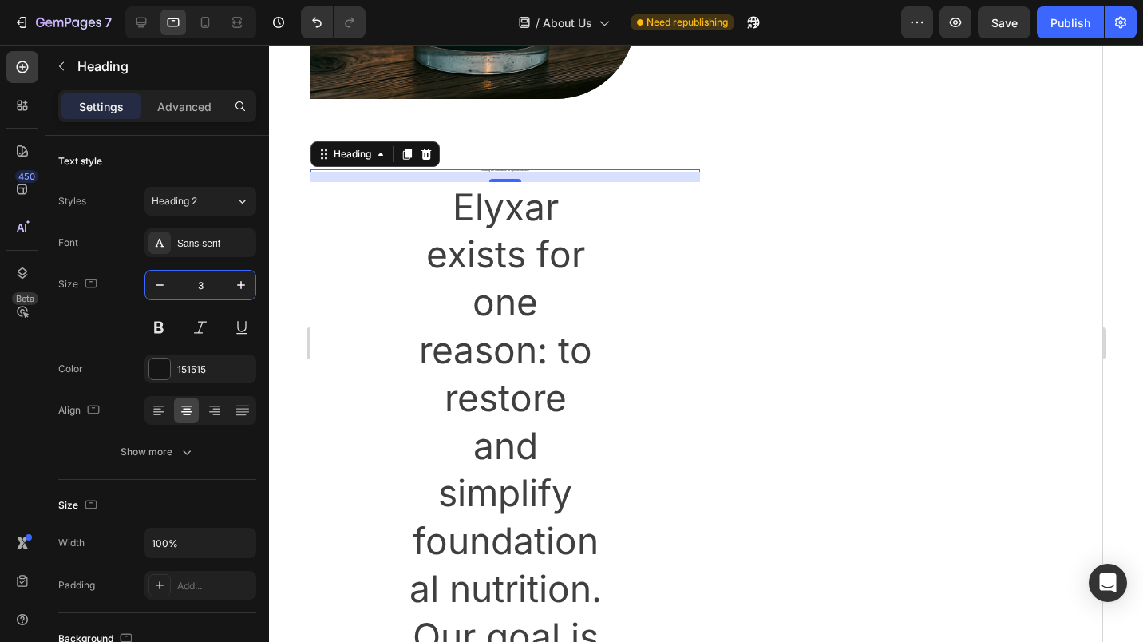
type input "35"
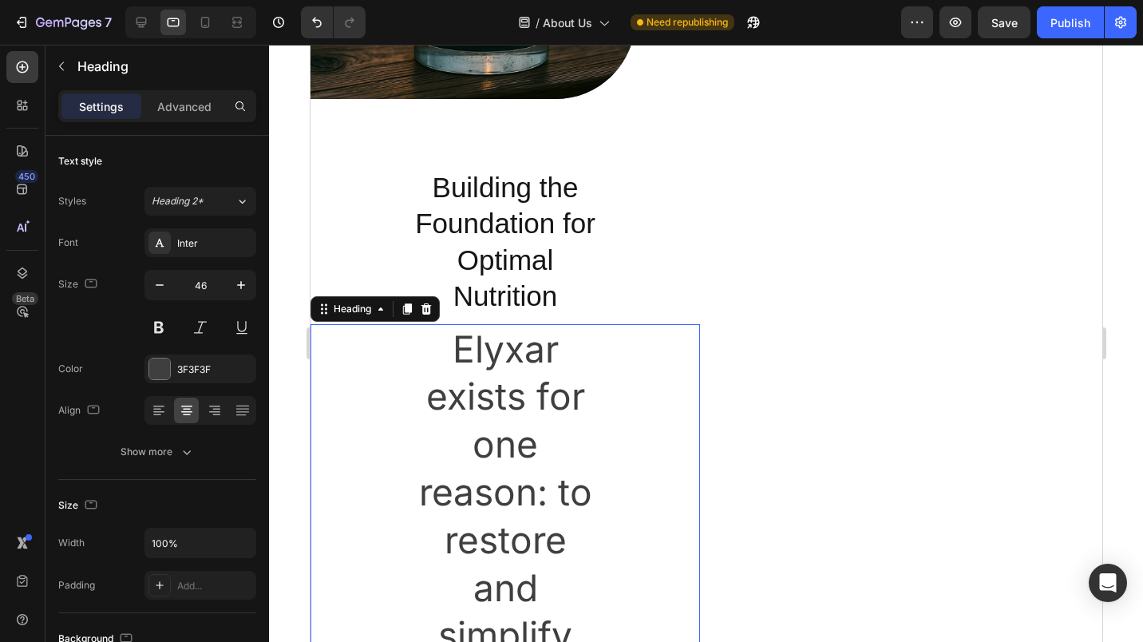
click at [193, 286] on input "46" at bounding box center [200, 285] width 53 height 29
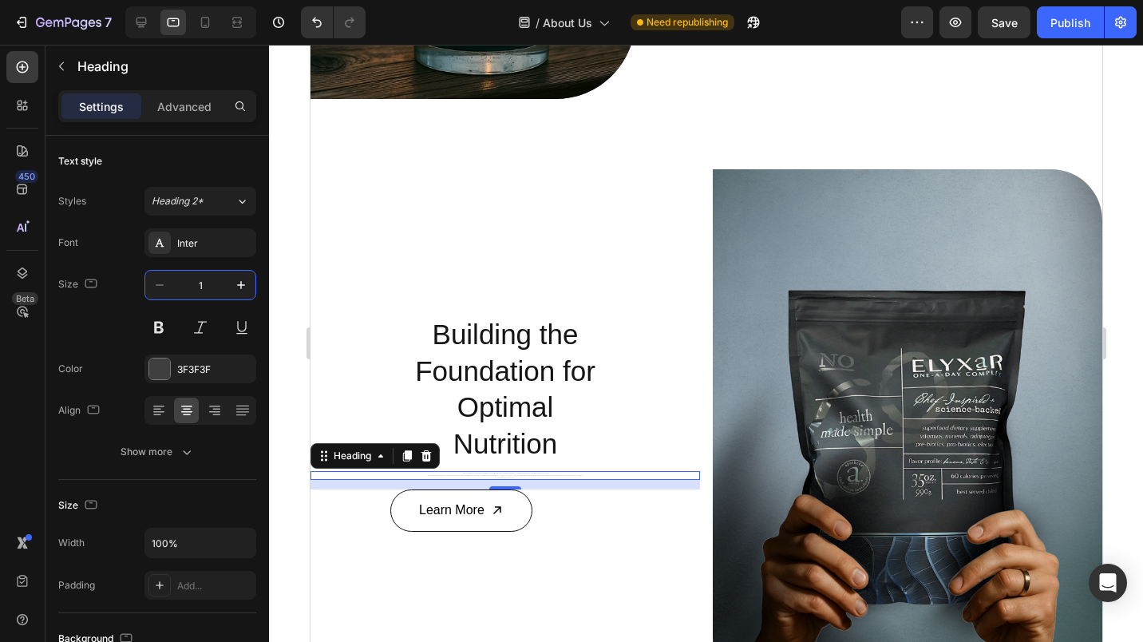
type input "15"
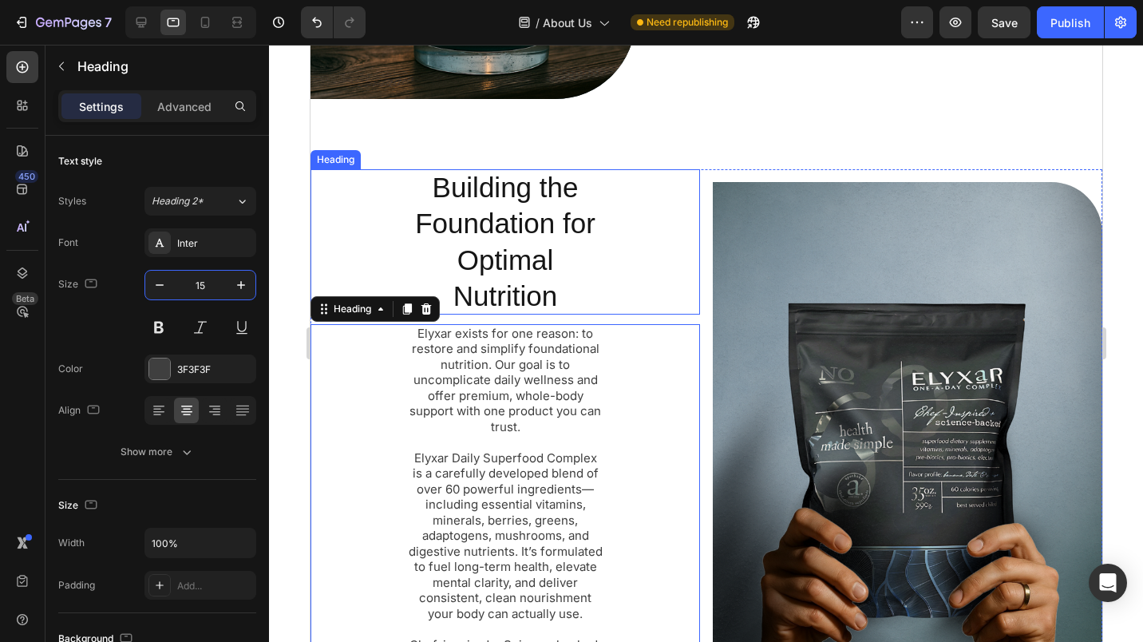
click at [482, 186] on h2 "Building the Foundation for Optimal Nutrition" at bounding box center [504, 241] width 198 height 145
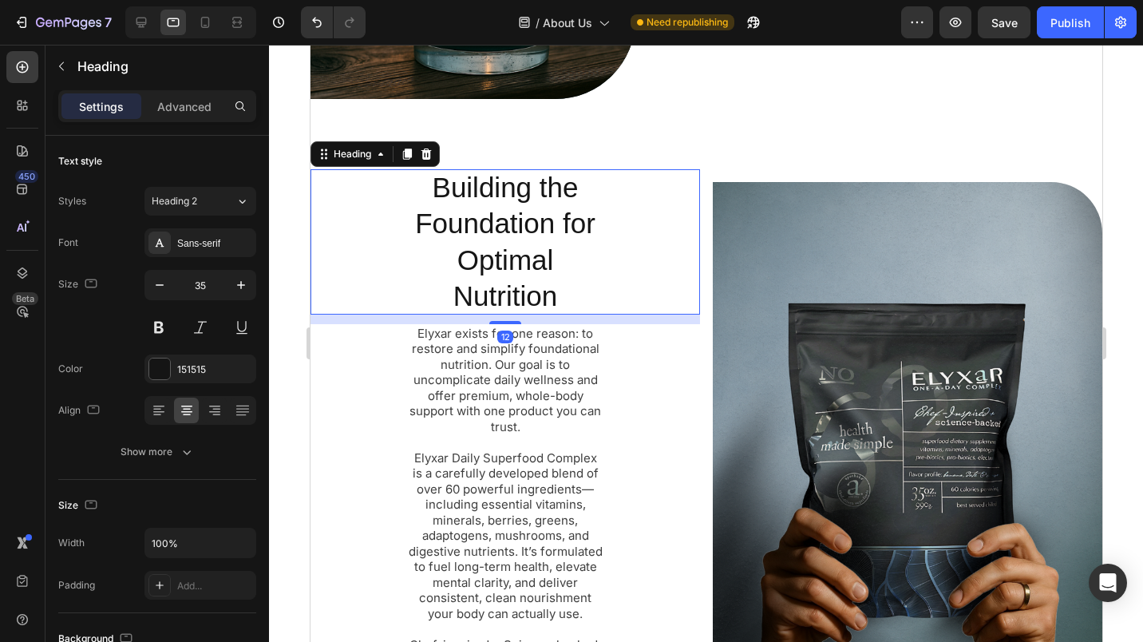
click at [191, 113] on p "Advanced" at bounding box center [184, 106] width 54 height 17
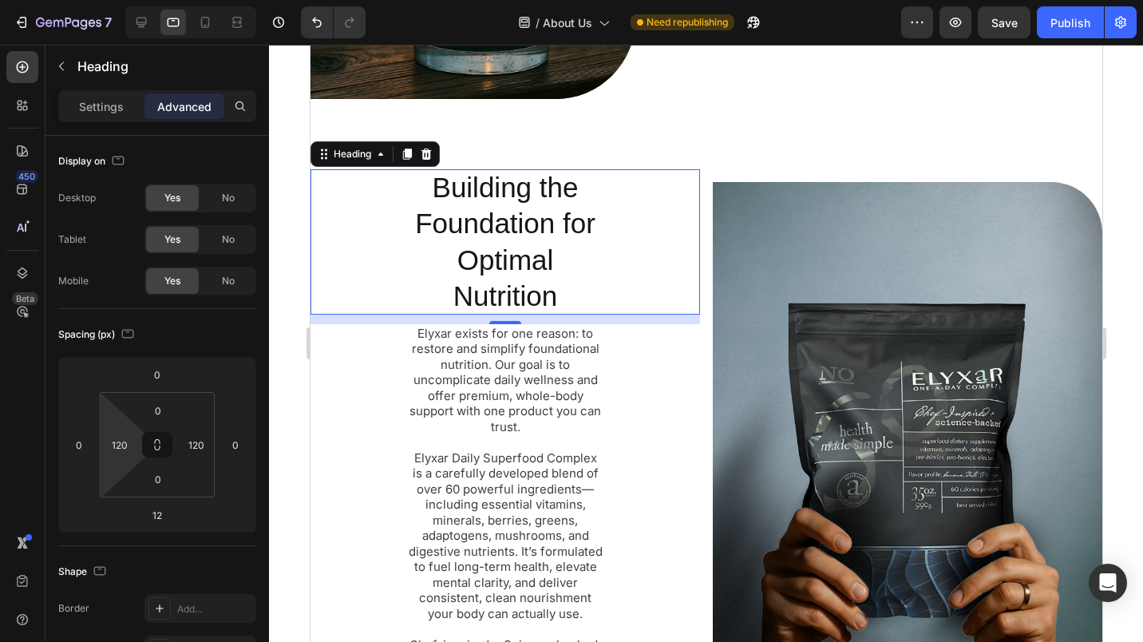
click at [124, 445] on input "120" at bounding box center [120, 445] width 24 height 24
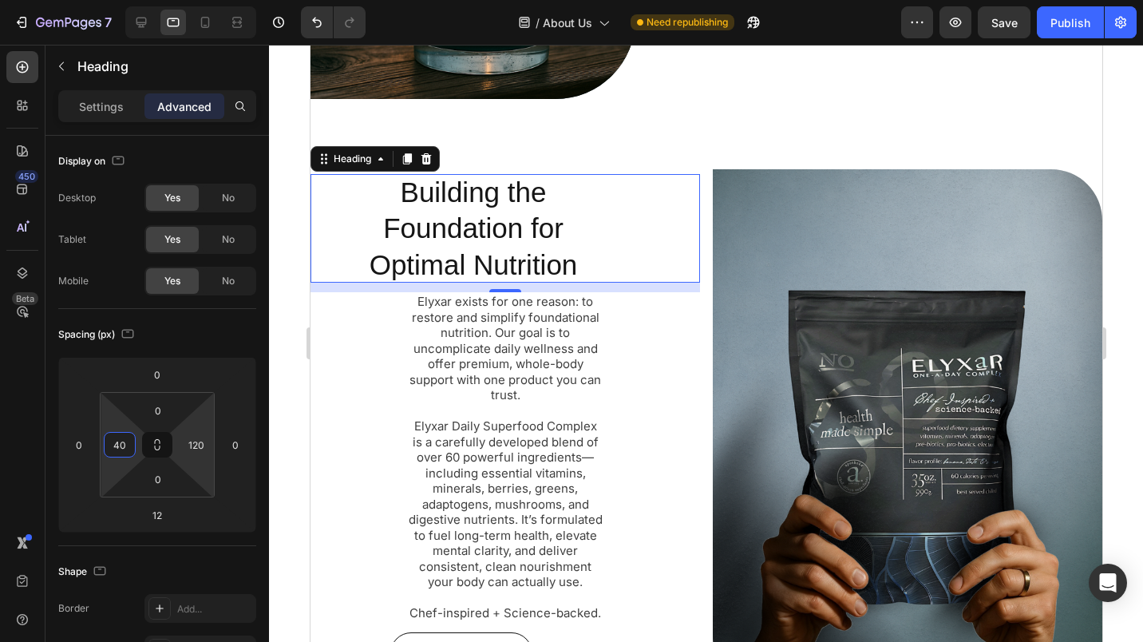
type input "40"
click at [191, 445] on input "120" at bounding box center [196, 445] width 24 height 24
type input "40"
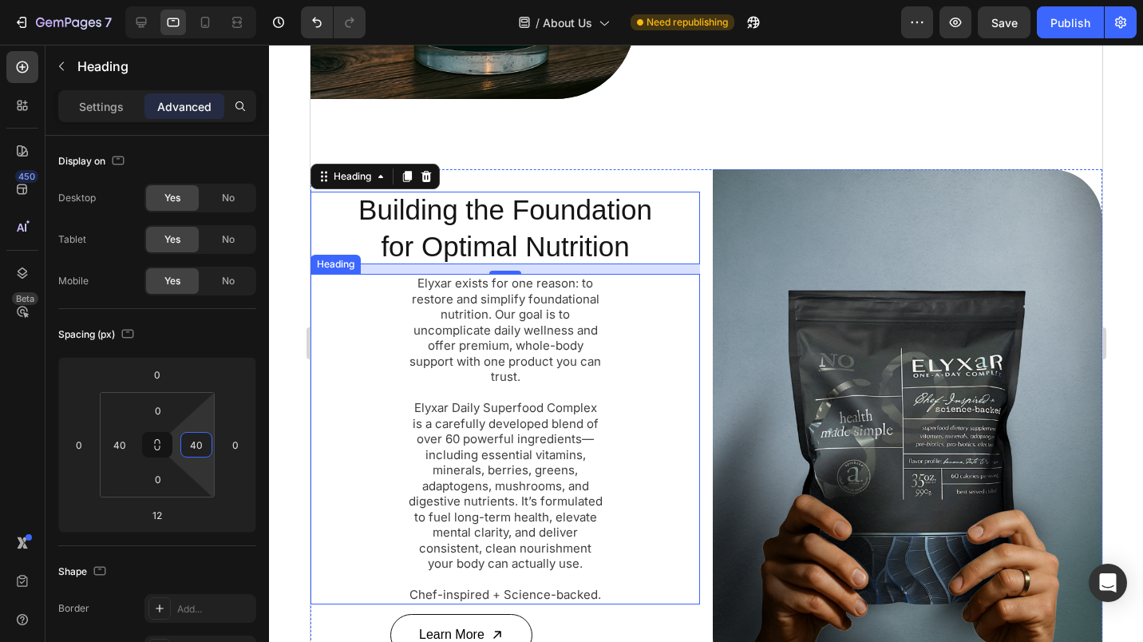
click at [453, 418] on h2 "Elyxar exists for one reason: to restore and simplify foundational nutrition. O…" at bounding box center [504, 439] width 198 height 330
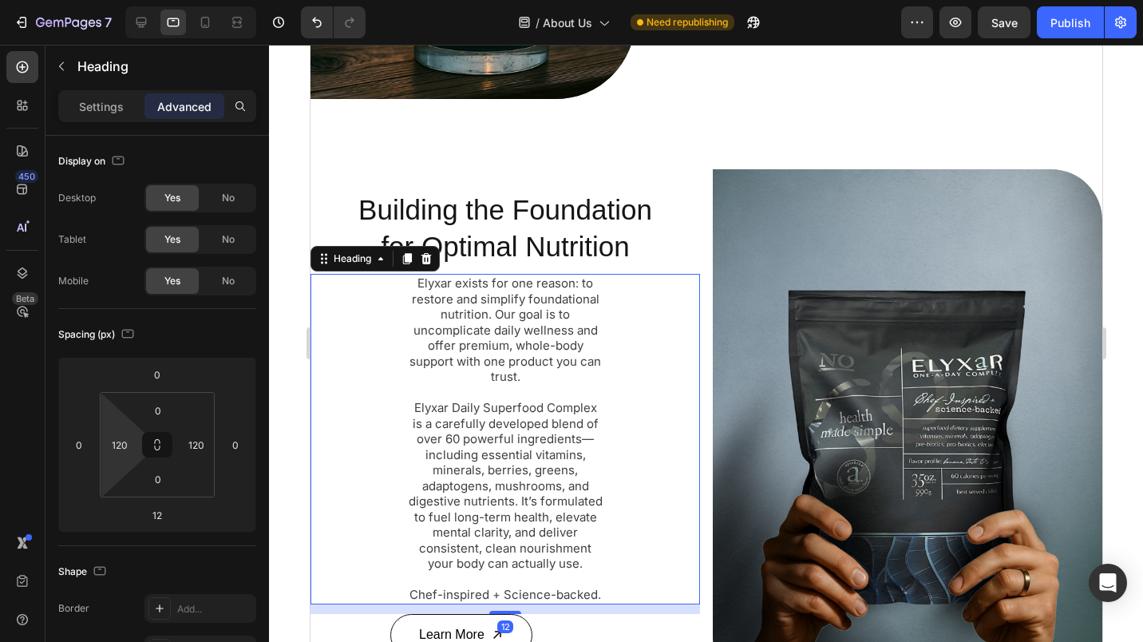
click at [120, 449] on input "120" at bounding box center [120, 445] width 24 height 24
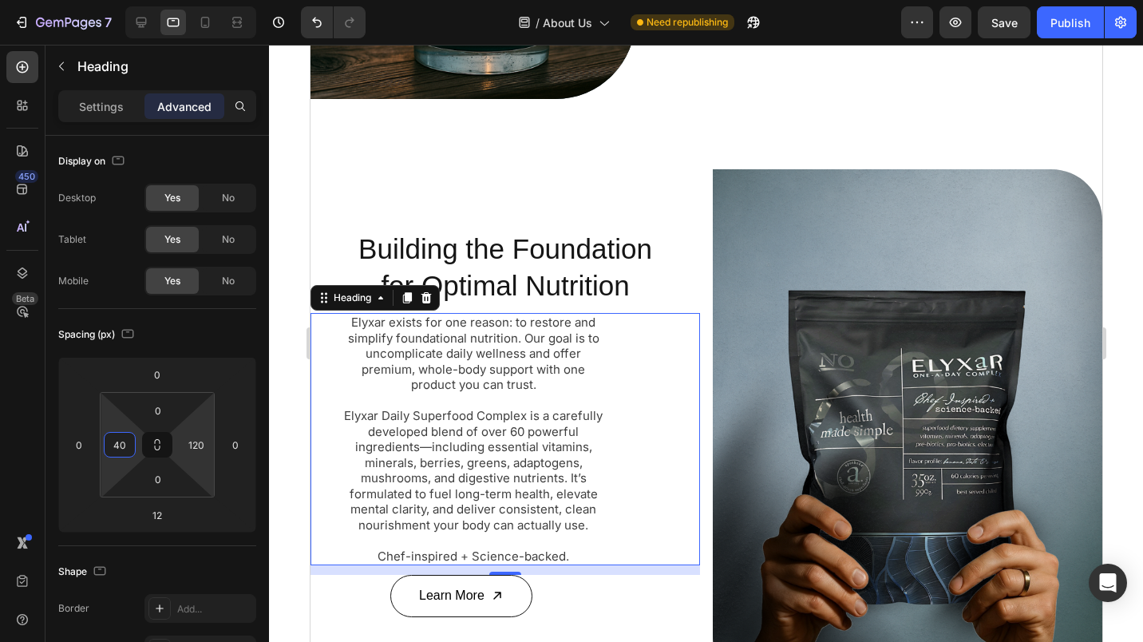
type input "40"
click at [197, 443] on input "120" at bounding box center [196, 445] width 24 height 24
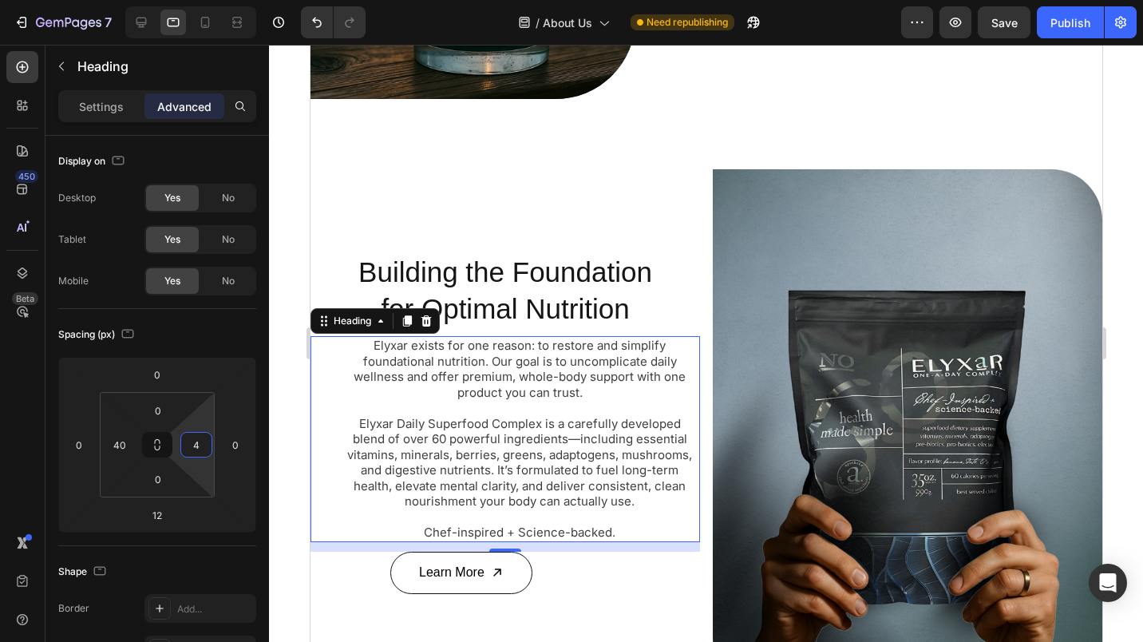
type input "40"
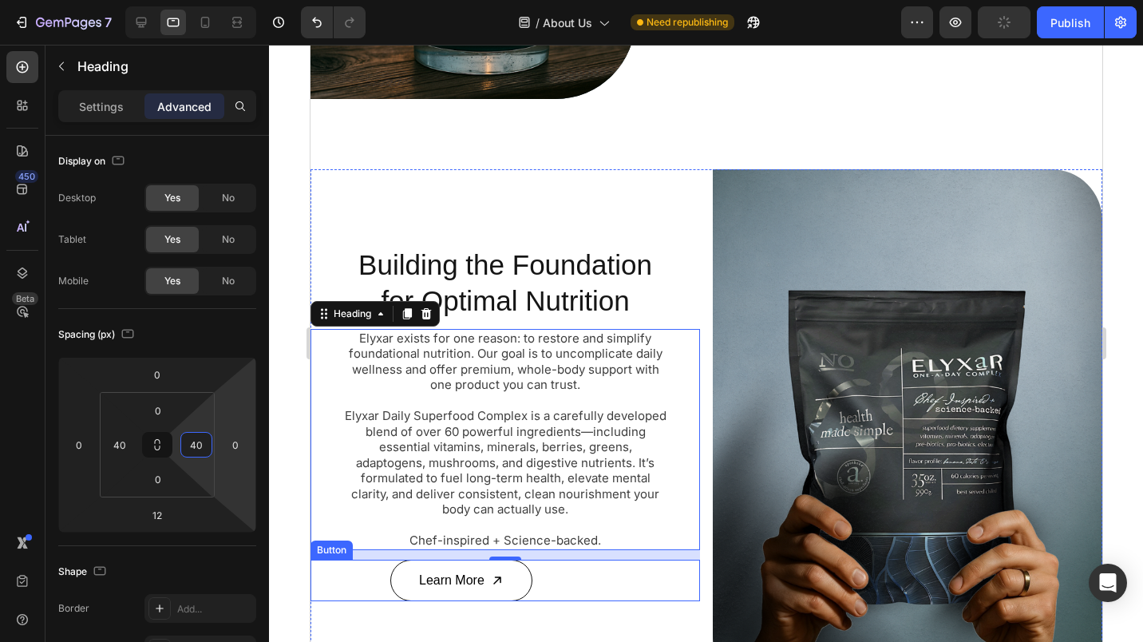
click at [561, 573] on div "Learn More Button" at bounding box center [505, 581] width 390 height 42
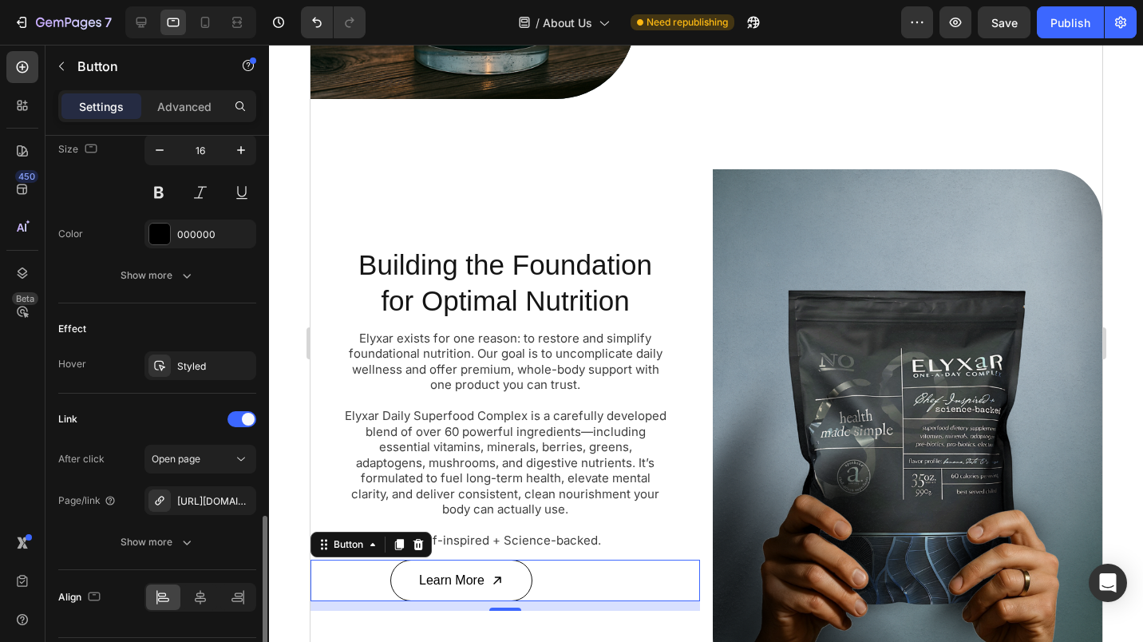
scroll to position [844, 0]
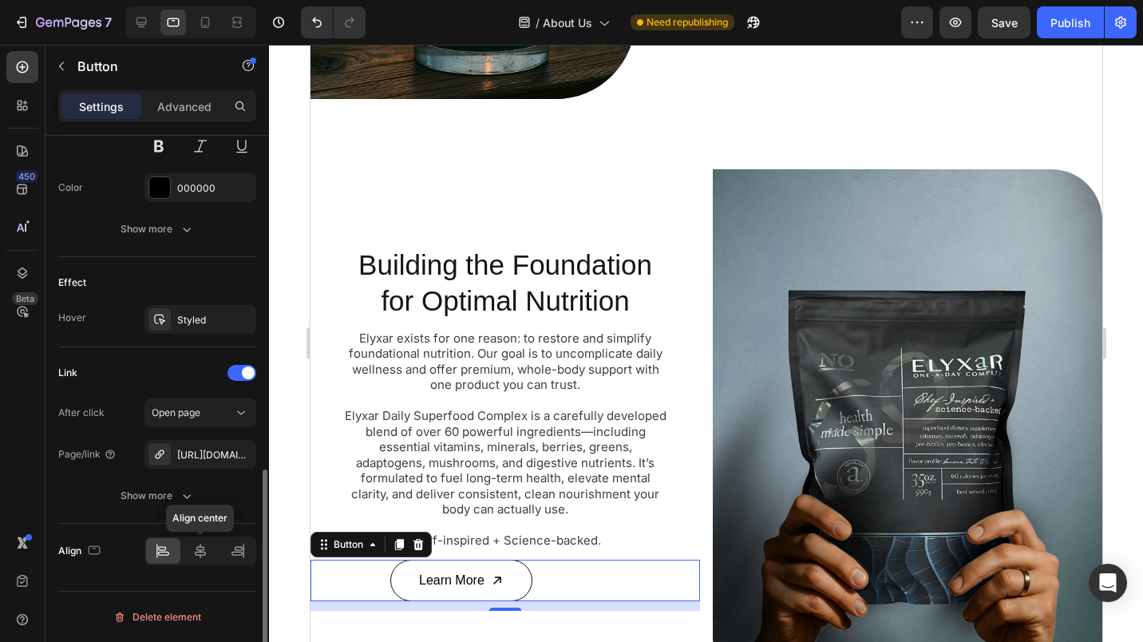
click at [197, 554] on icon at bounding box center [200, 551] width 11 height 14
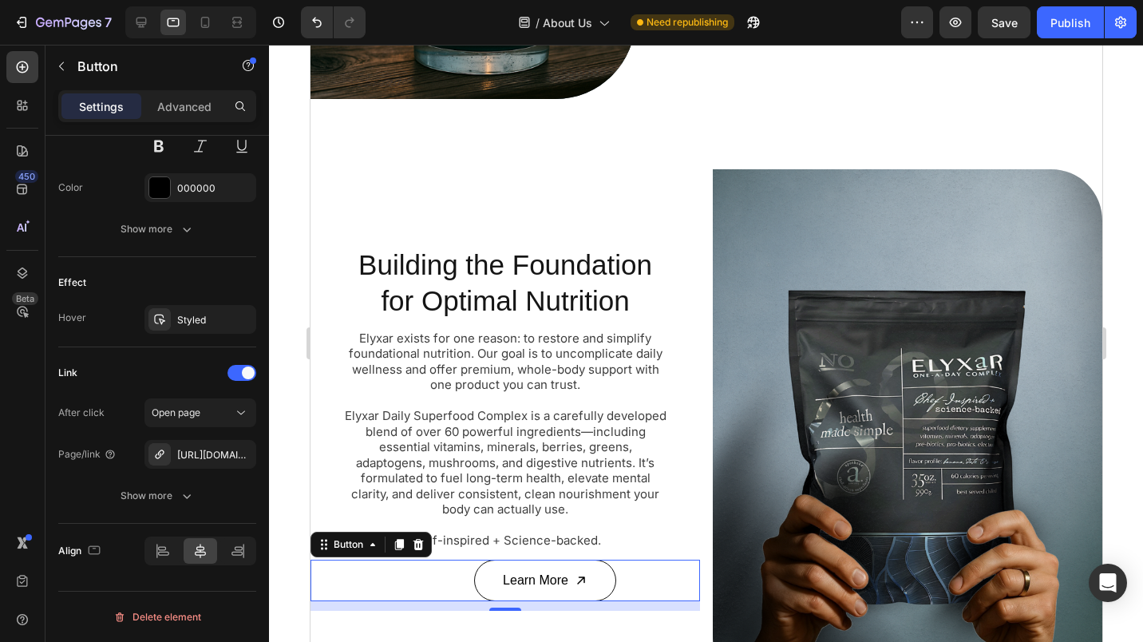
click at [361, 586] on div "Learn More Button 12" at bounding box center [505, 581] width 390 height 42
click at [200, 113] on p "Advanced" at bounding box center [184, 106] width 54 height 17
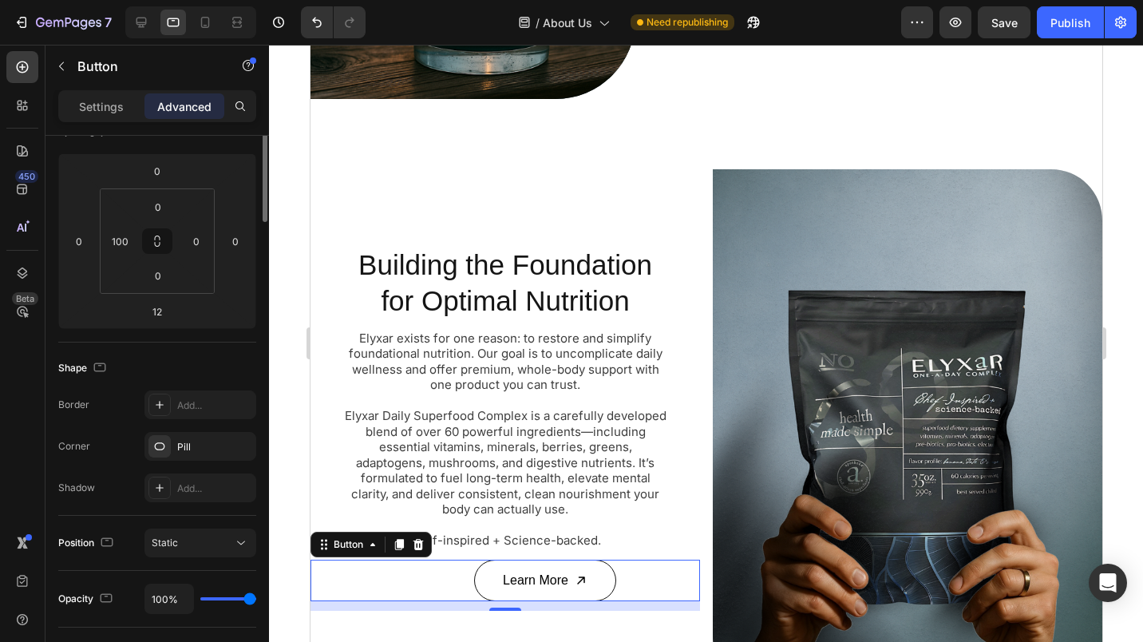
scroll to position [0, 0]
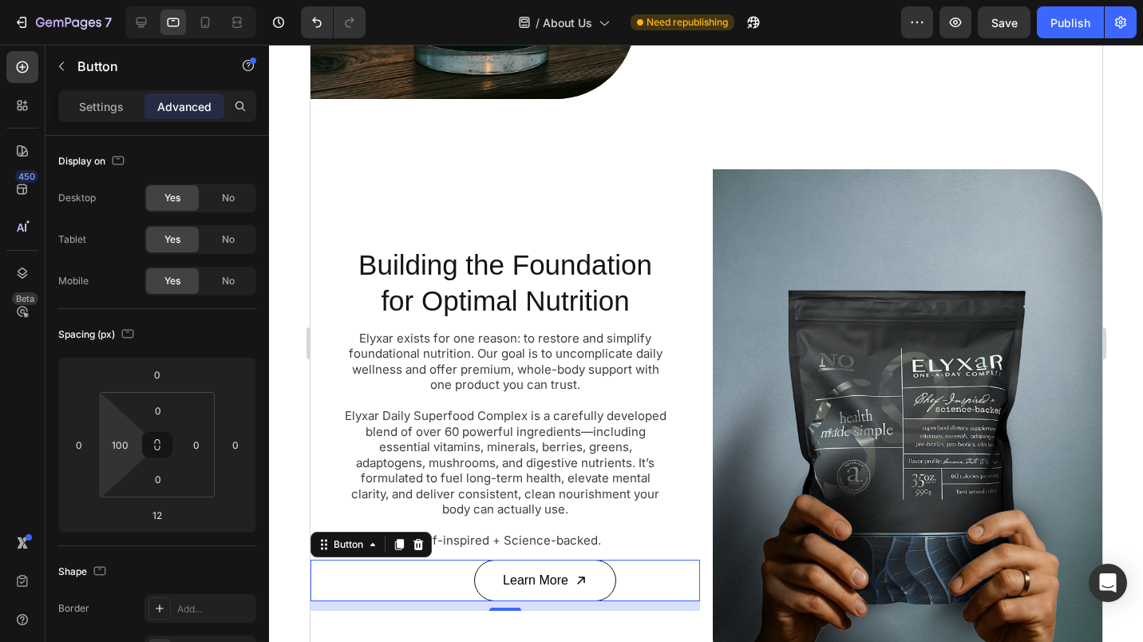
click at [132, 443] on div "100" at bounding box center [120, 445] width 32 height 26
click at [130, 445] on input "100" at bounding box center [120, 445] width 24 height 24
type input "0"
click at [370, 329] on h2 "Elyxar exists for one reason: to restore and simplify foundational nutrition. O…" at bounding box center [505, 439] width 326 height 221
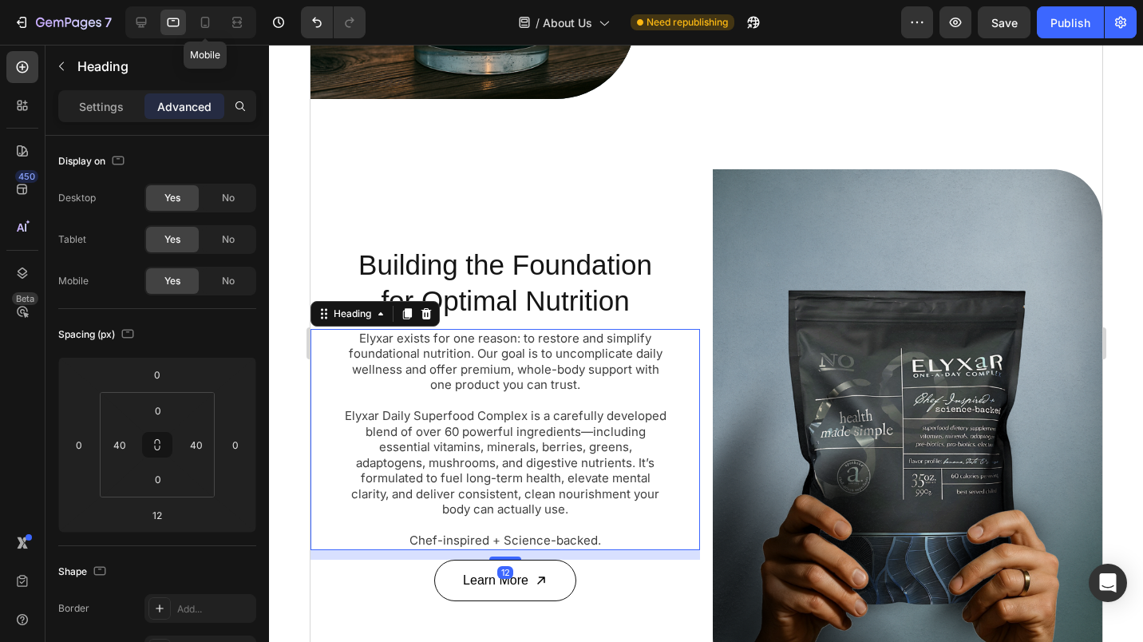
click at [209, 22] on icon at bounding box center [205, 22] width 16 height 16
type input "32"
type input "16"
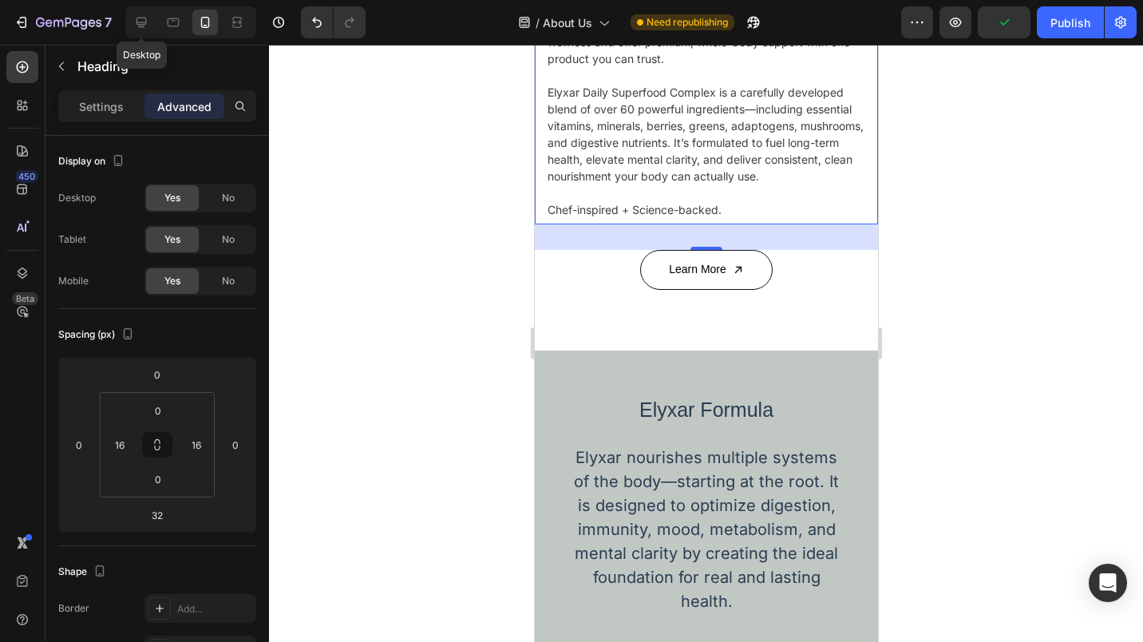
click at [145, 21] on icon at bounding box center [141, 23] width 10 height 10
type input "25"
type input "100"
type input "80"
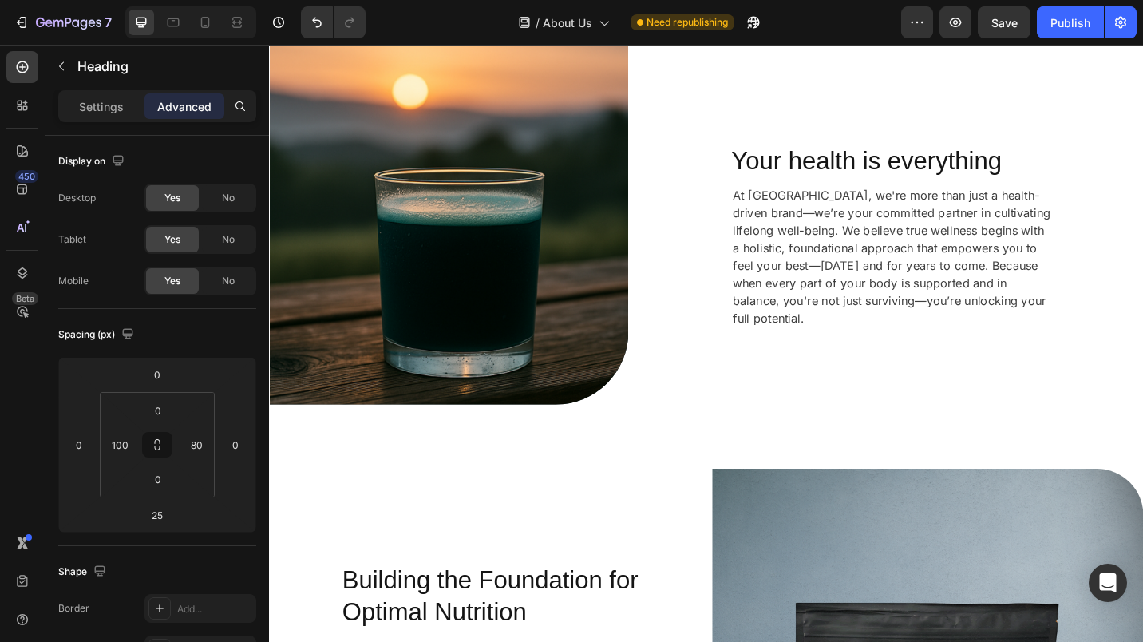
scroll to position [31, 0]
click at [177, 24] on icon at bounding box center [173, 22] width 16 height 16
type input "12"
type input "40"
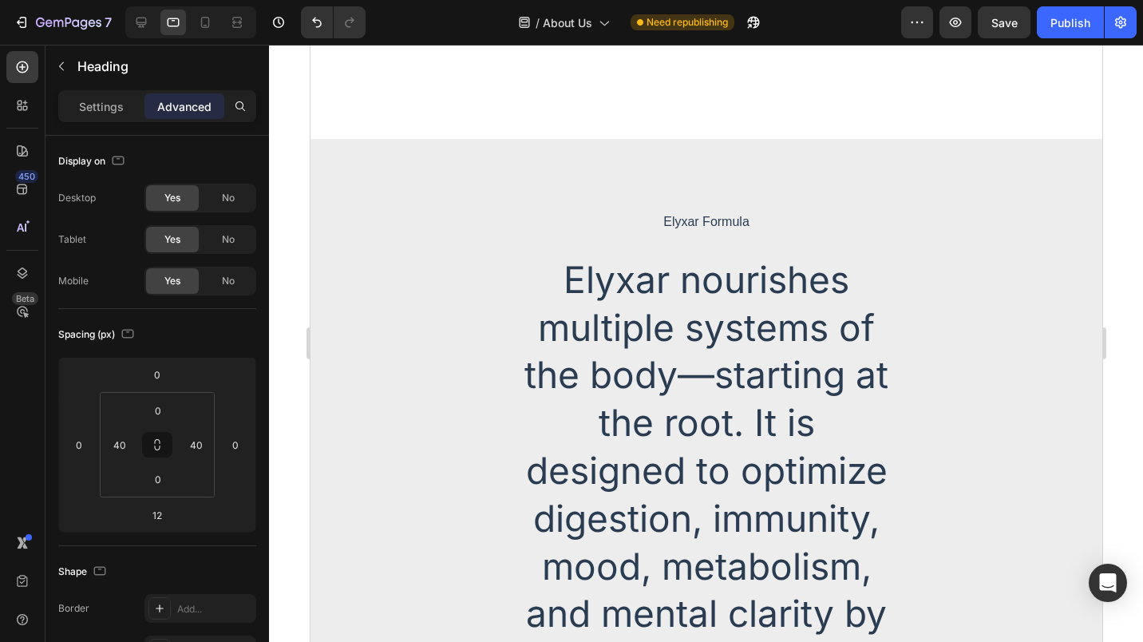
scroll to position [942, 0]
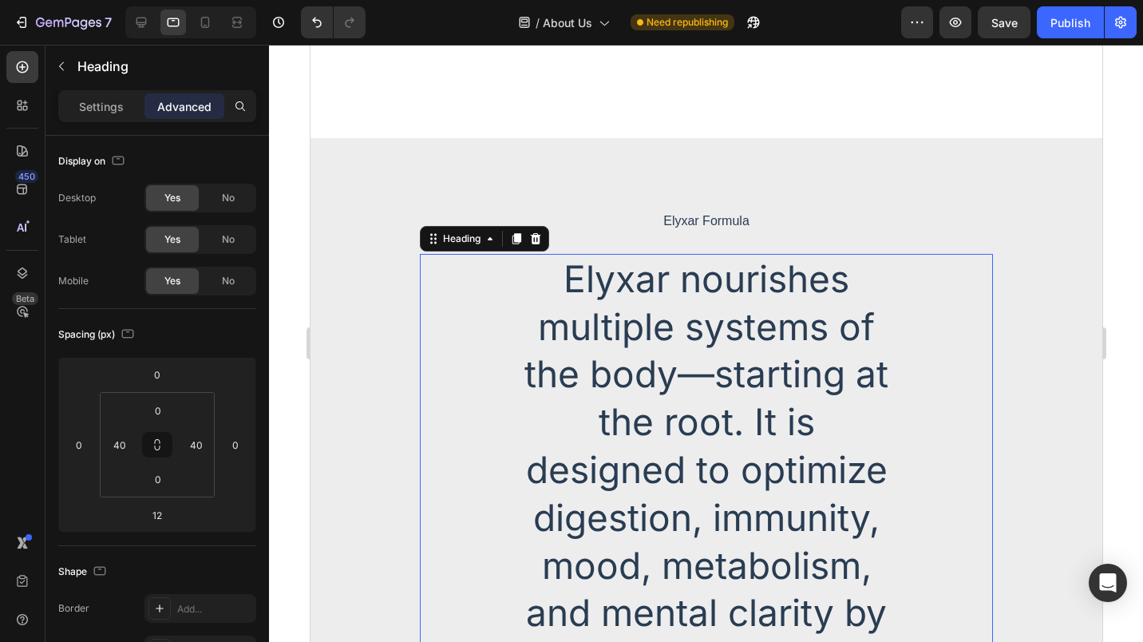
click at [625, 297] on h2 "Elyxar nourishes multiple systems of the body—starting at the root. It is desig…" at bounding box center [706, 518] width 382 height 528
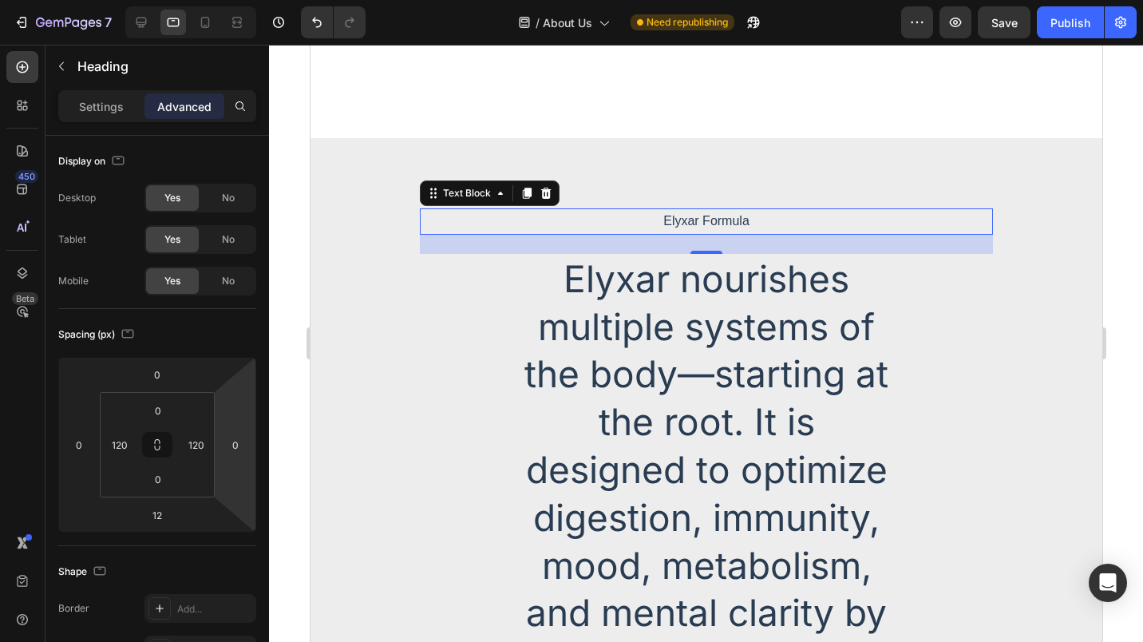
click at [691, 215] on p "Elyxar Formula" at bounding box center [706, 221] width 570 height 23
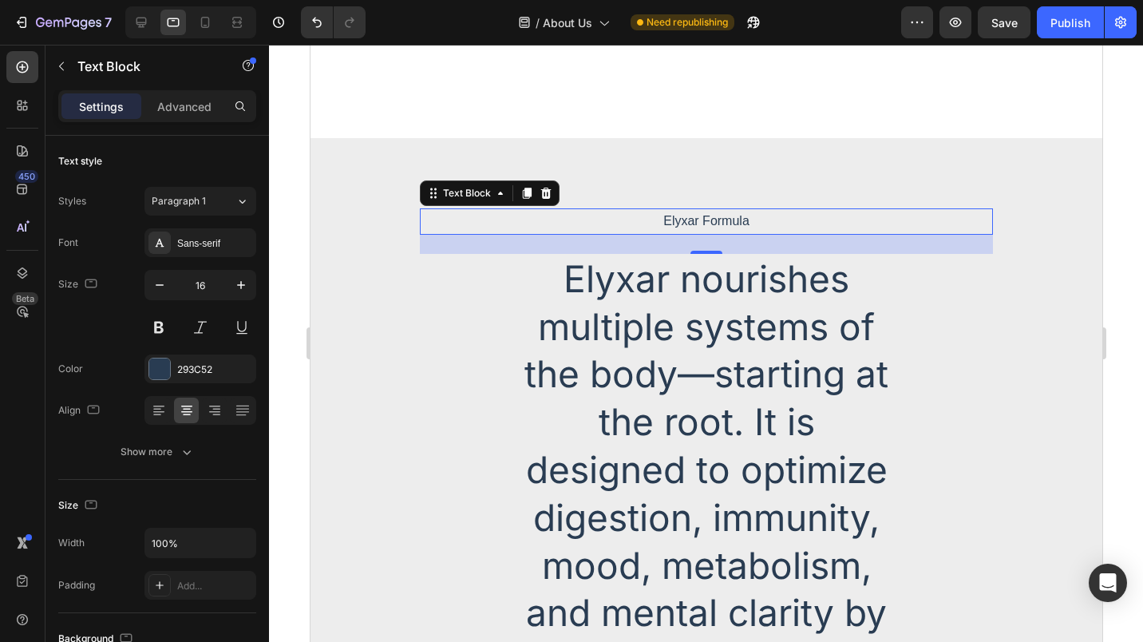
click at [194, 286] on input "16" at bounding box center [200, 285] width 53 height 29
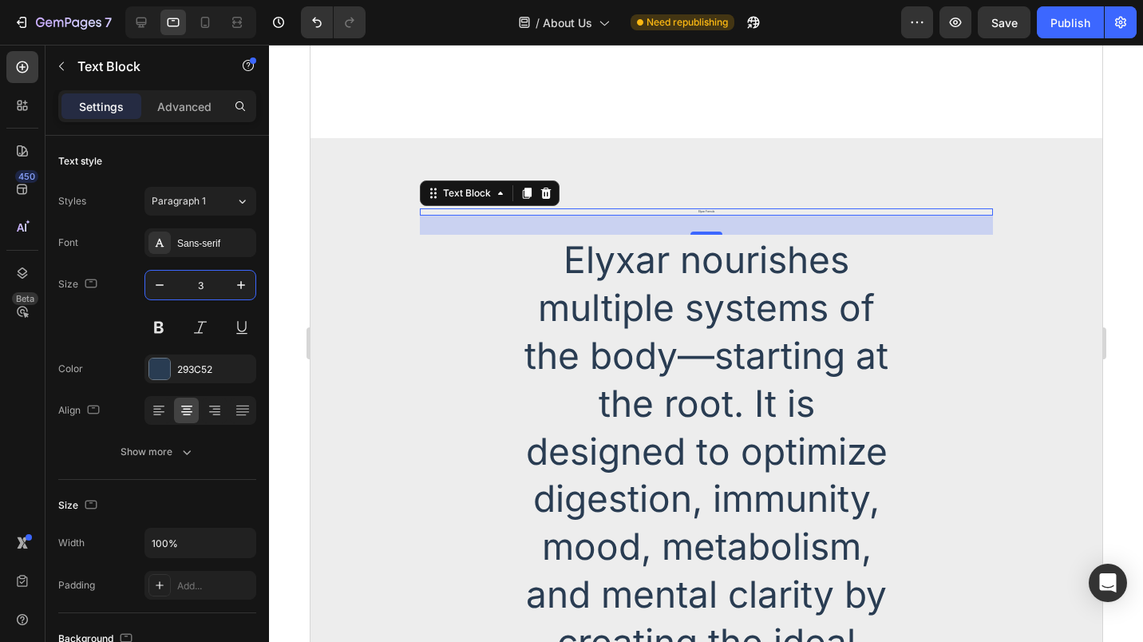
type input "35"
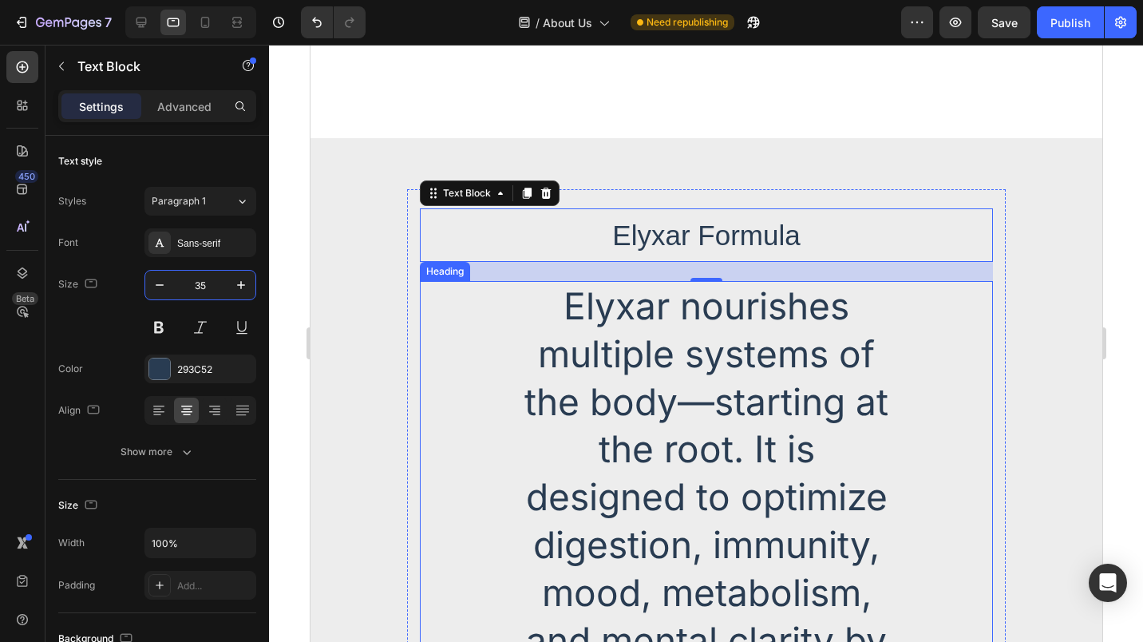
click at [554, 371] on h2 "Elyxar nourishes multiple systems of the body—starting at the root. It is desig…" at bounding box center [706, 545] width 382 height 528
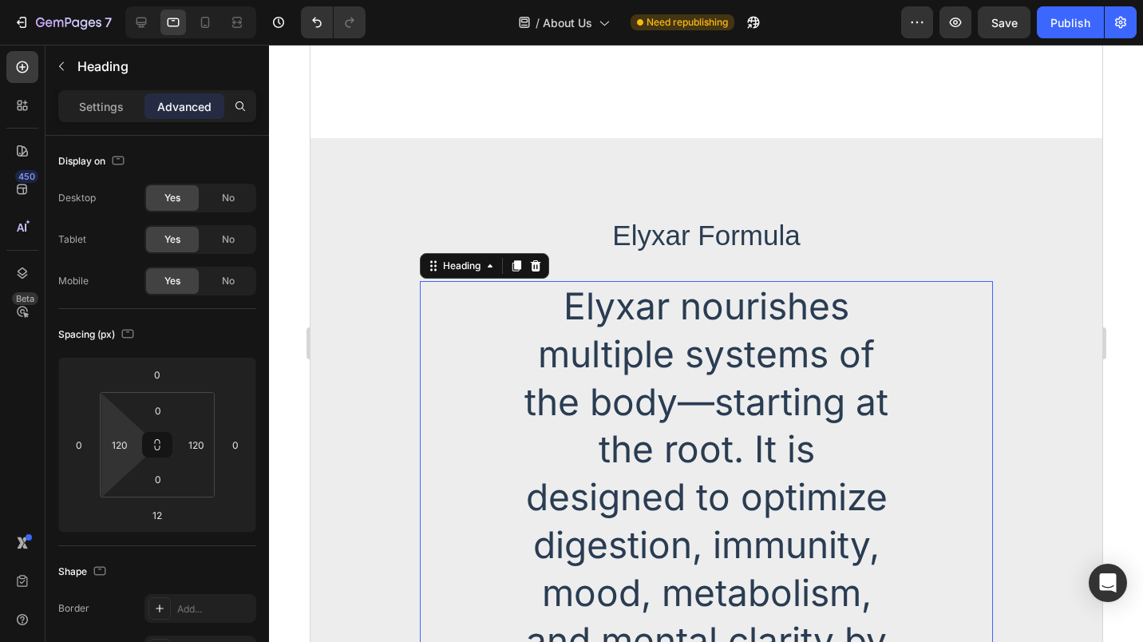
click at [109, 447] on input "120" at bounding box center [120, 445] width 24 height 24
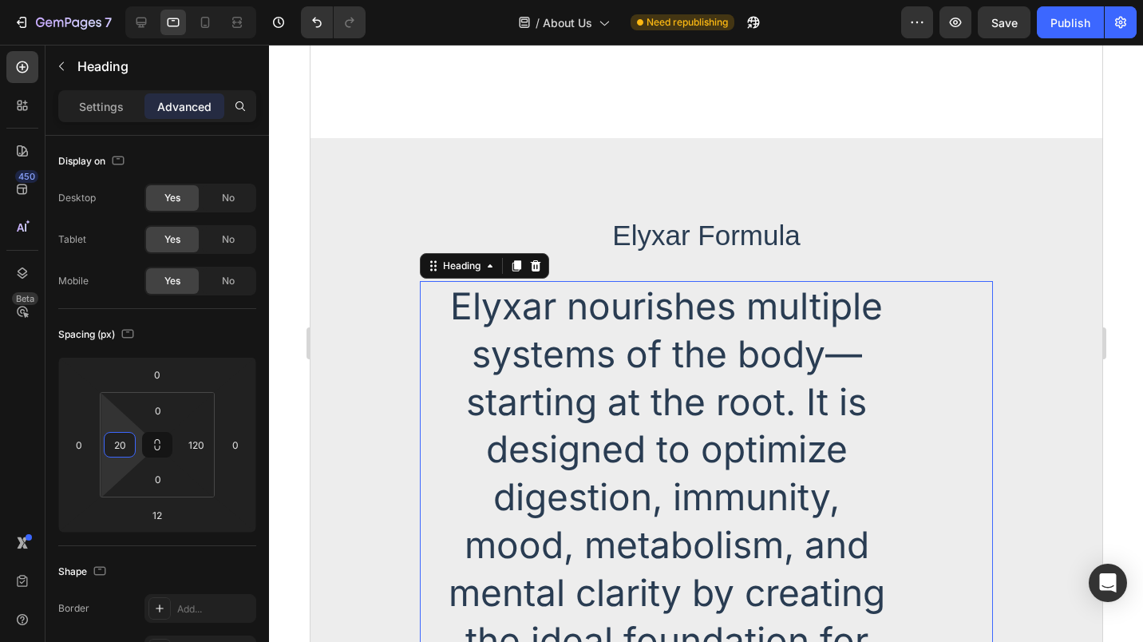
type input "0"
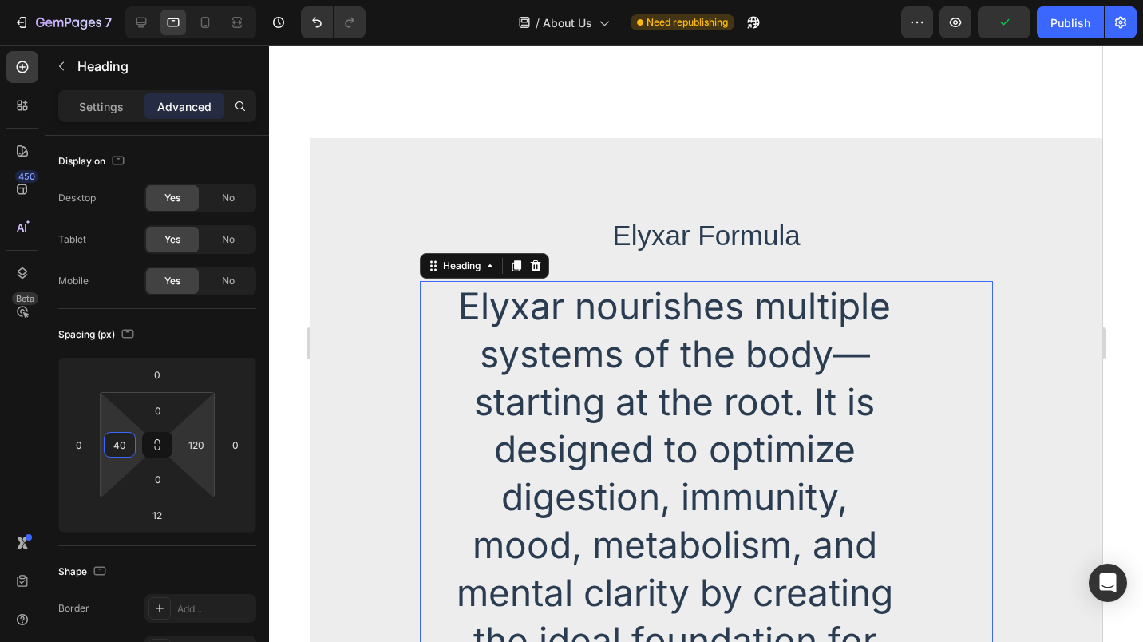
type input "40"
click at [187, 446] on input "120" at bounding box center [196, 445] width 24 height 24
type input "40"
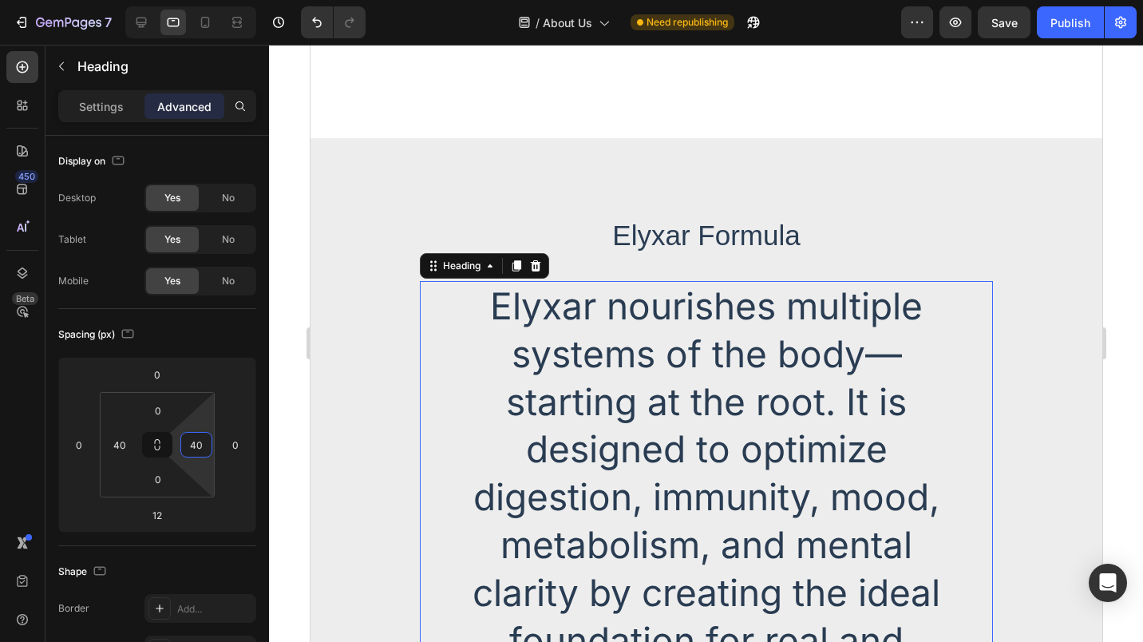
click at [120, 107] on p "Settings" at bounding box center [101, 106] width 45 height 17
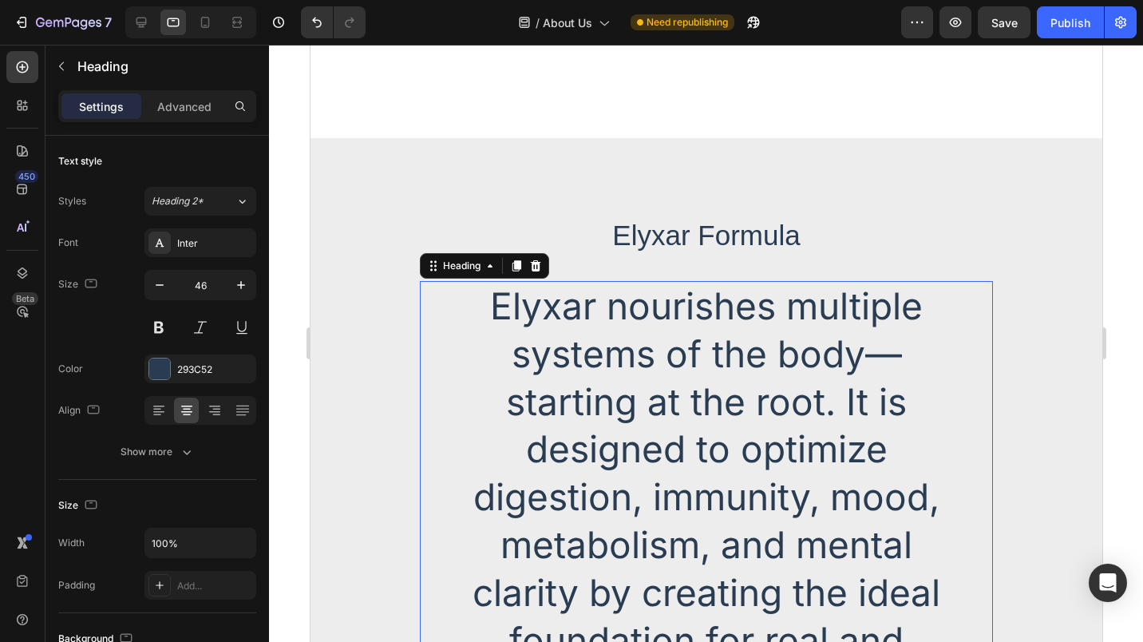
click at [191, 283] on input "46" at bounding box center [200, 285] width 53 height 29
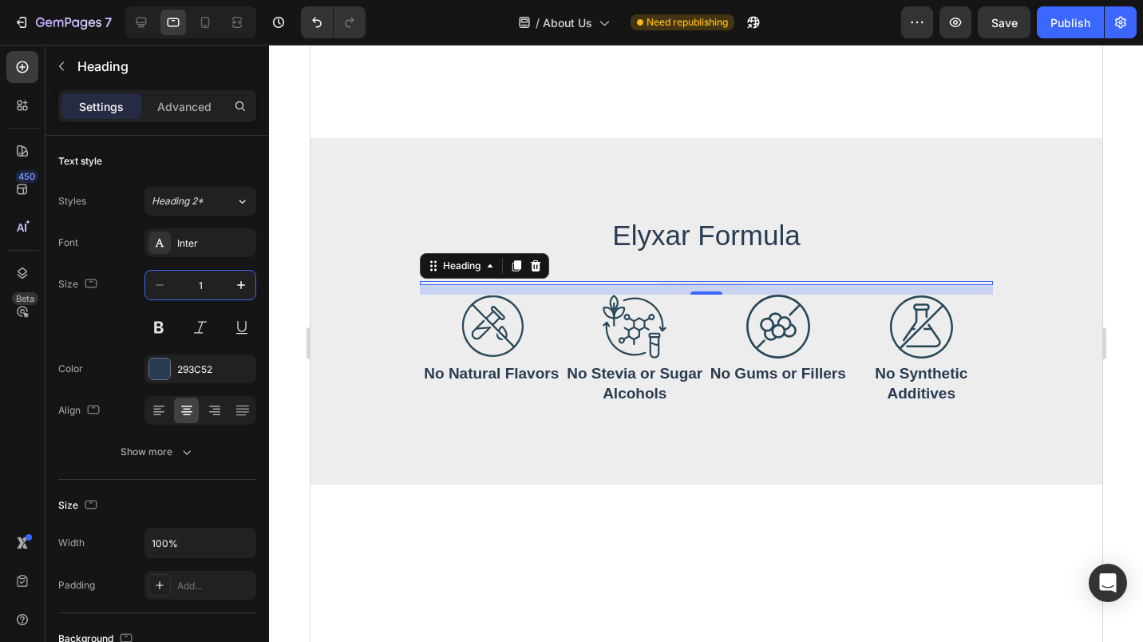
type input "18"
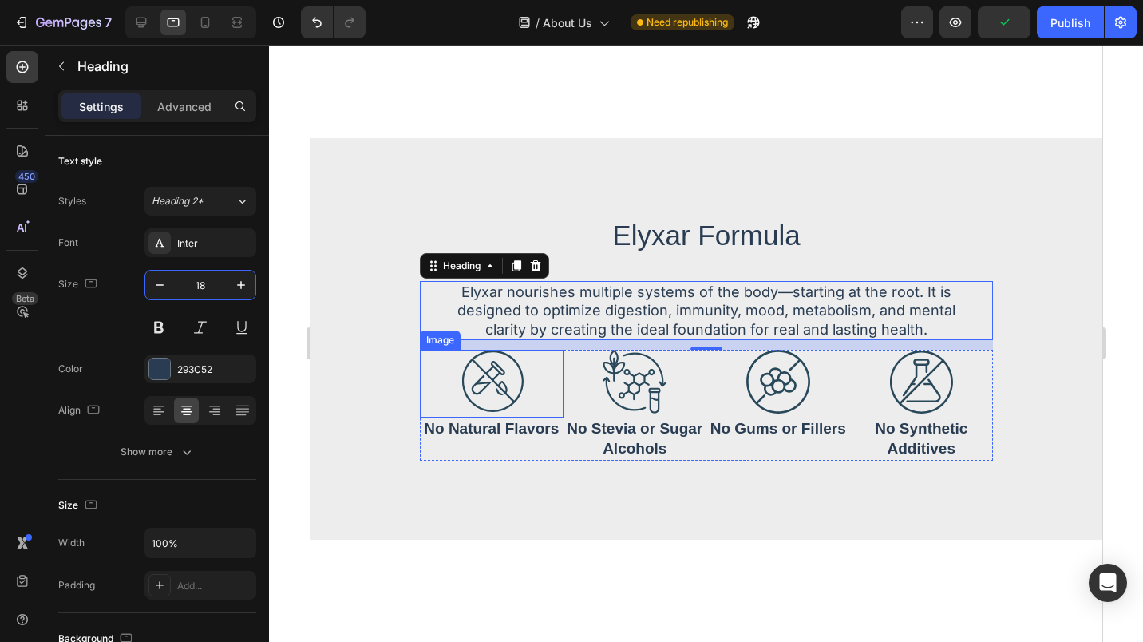
click at [509, 377] on img at bounding box center [491, 382] width 64 height 64
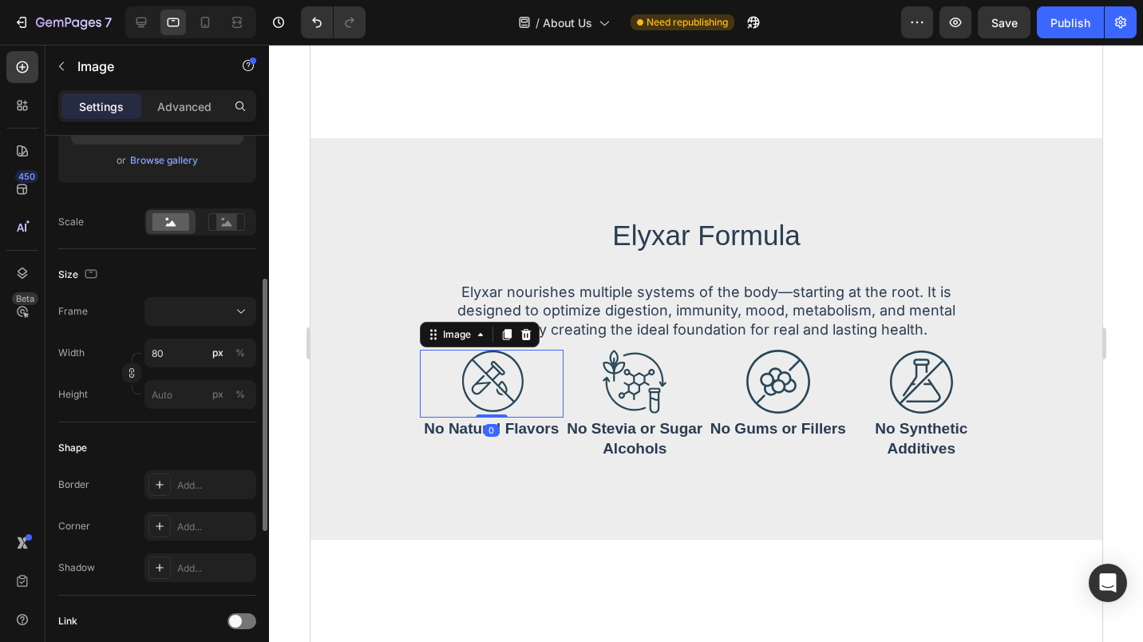
scroll to position [308, 0]
click at [172, 358] on input "80" at bounding box center [200, 351] width 112 height 29
type input "6"
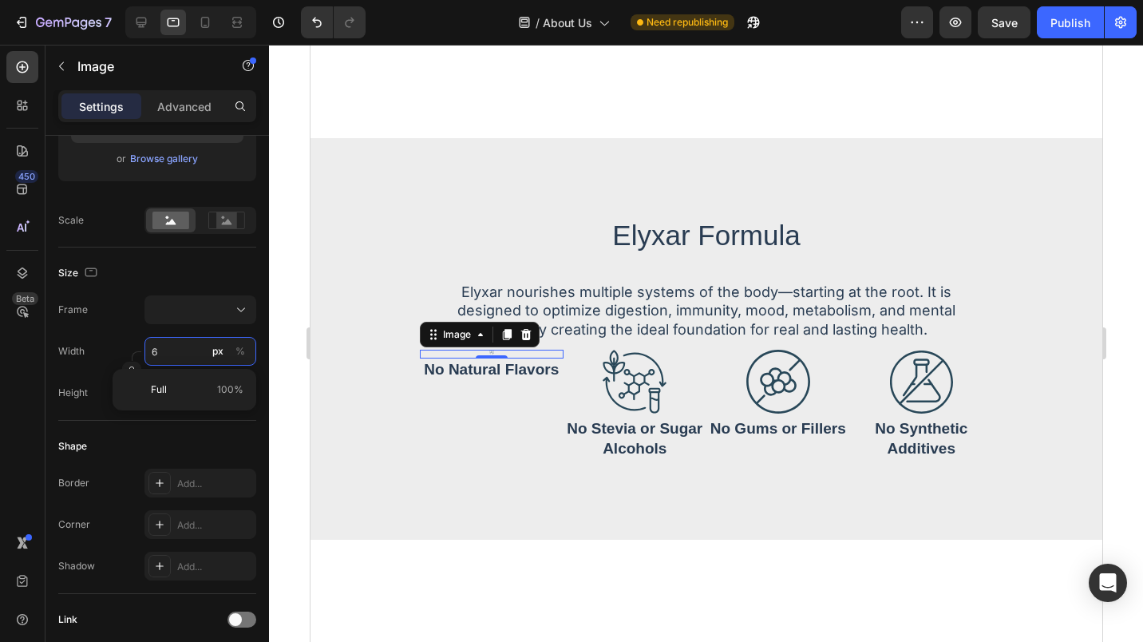
type input "60"
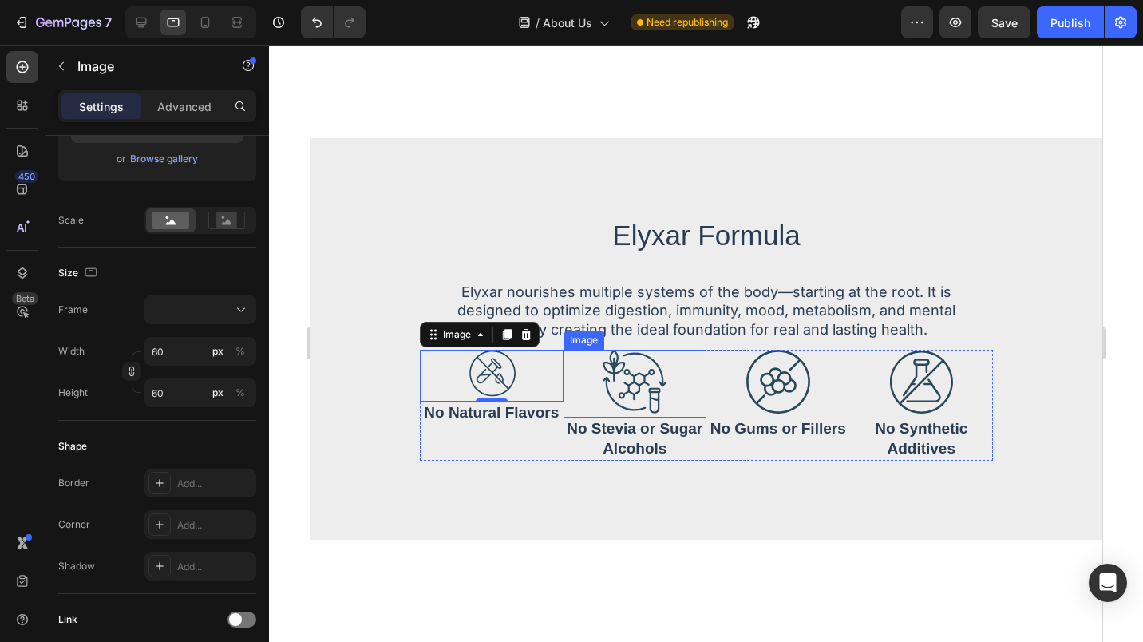
click at [625, 376] on img at bounding box center [634, 382] width 64 height 64
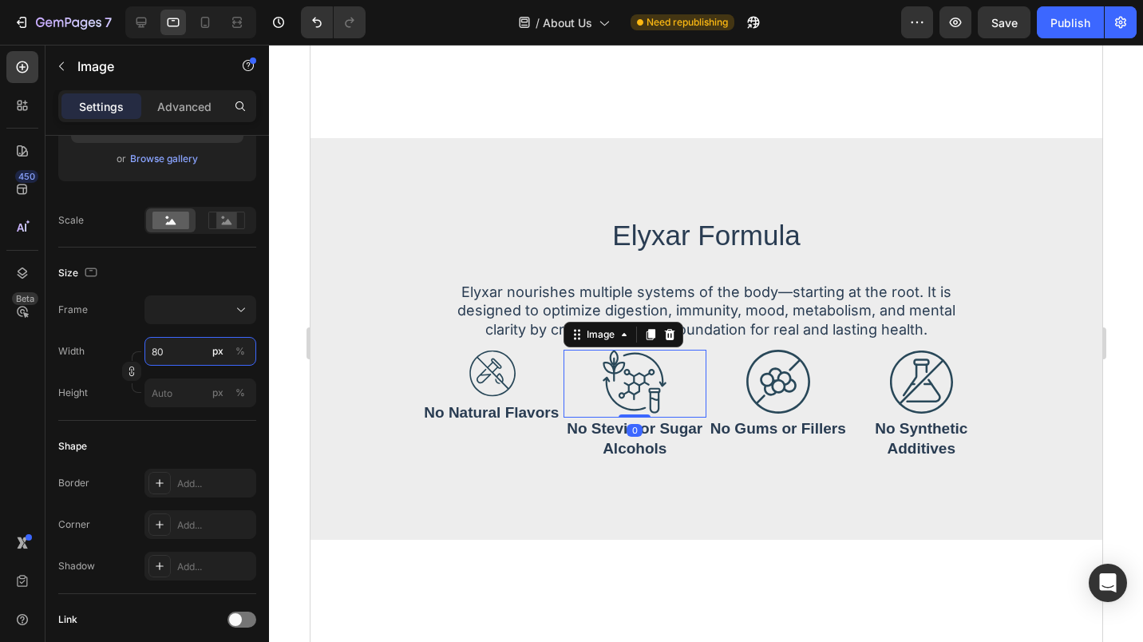
click at [168, 356] on input "80" at bounding box center [200, 351] width 112 height 29
type input "6"
type input "69"
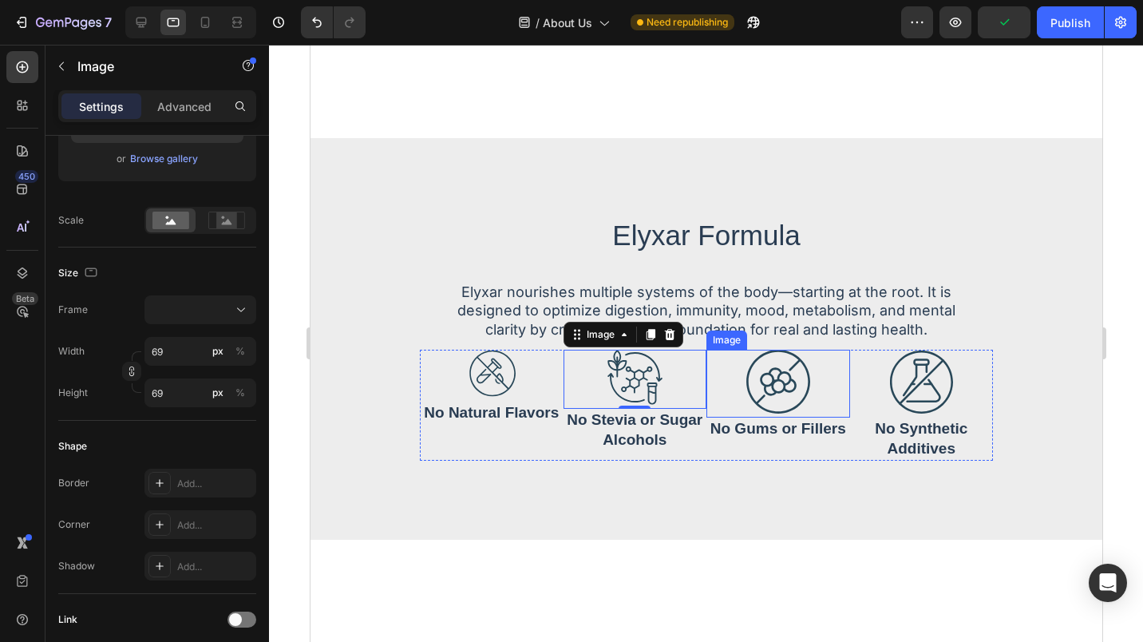
click at [805, 360] on div at bounding box center [778, 382] width 144 height 64
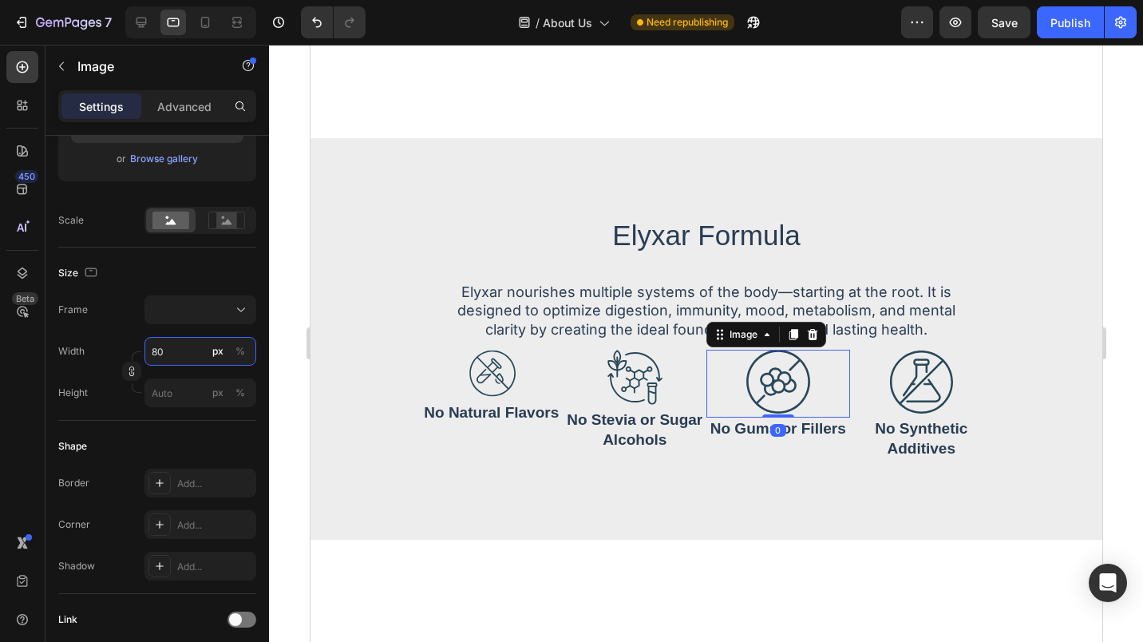
click at [151, 349] on input "80" at bounding box center [200, 351] width 112 height 29
type input "6"
type input "69"
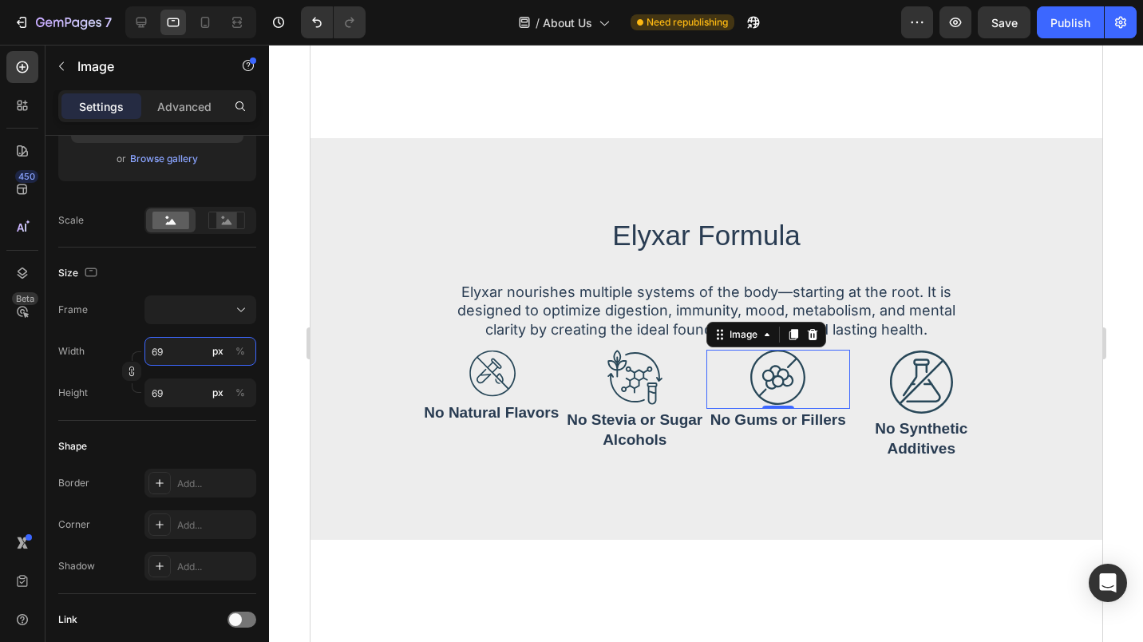
type input "6"
type input "60"
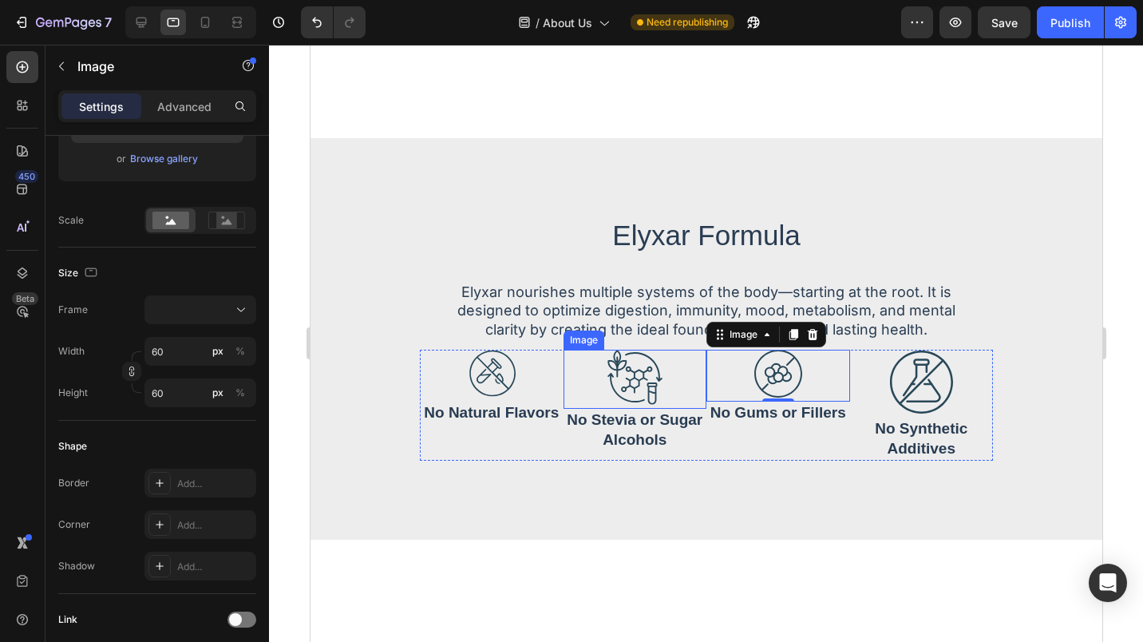
click at [619, 351] on img at bounding box center [634, 377] width 55 height 55
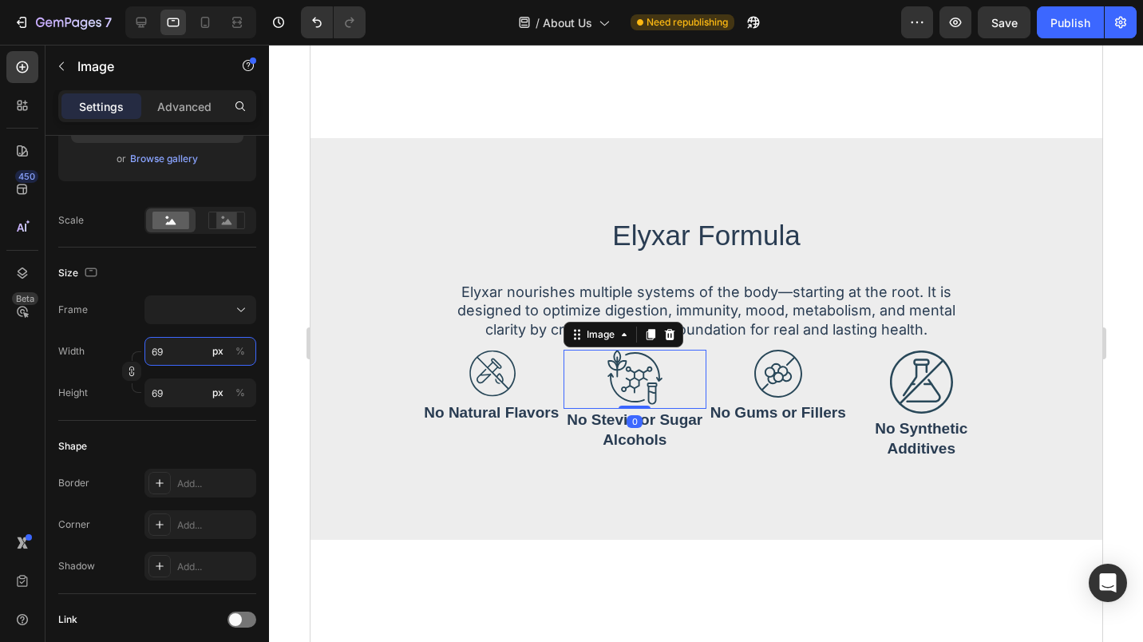
click at [151, 350] on input "69" at bounding box center [200, 351] width 112 height 29
type input "6"
type input "60"
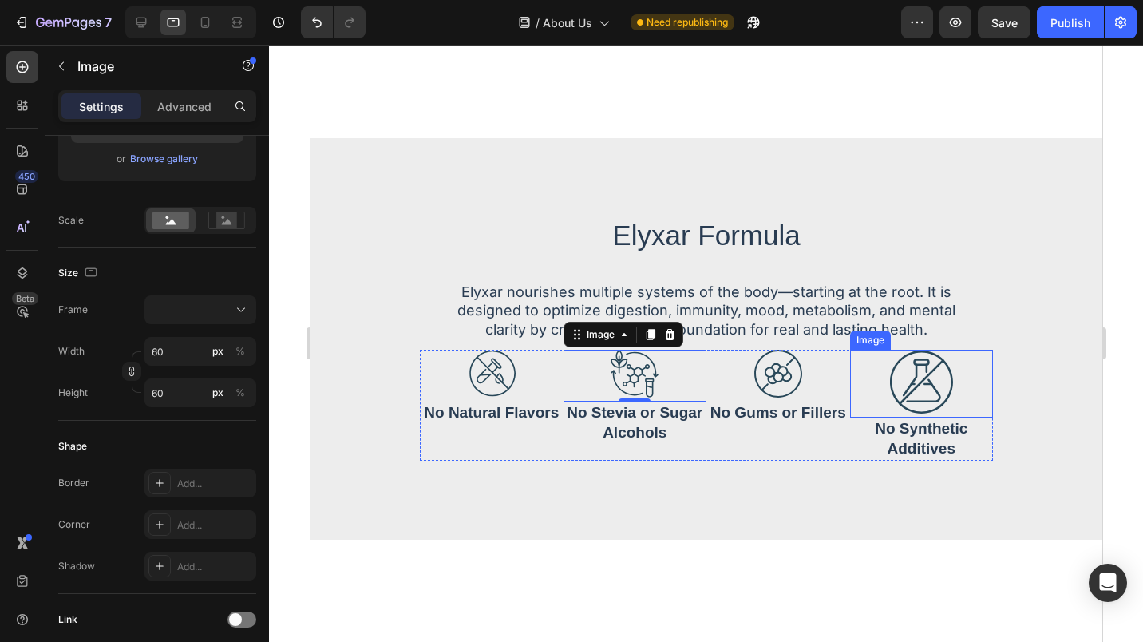
click at [924, 383] on img at bounding box center [920, 382] width 64 height 64
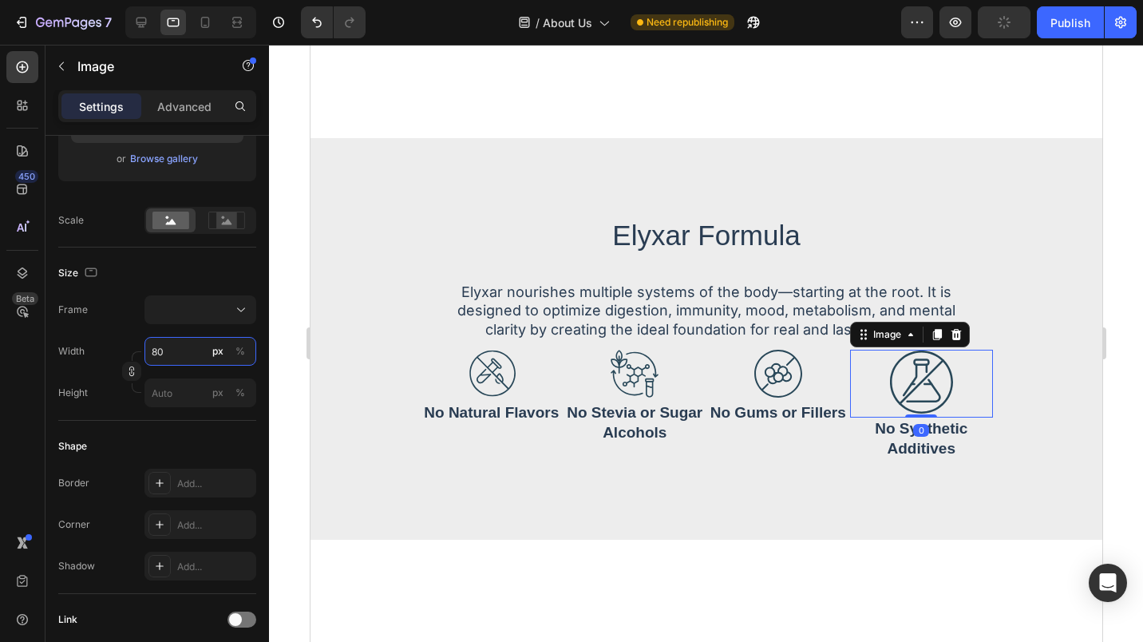
click at [154, 348] on input "80" at bounding box center [200, 351] width 112 height 29
type input "6"
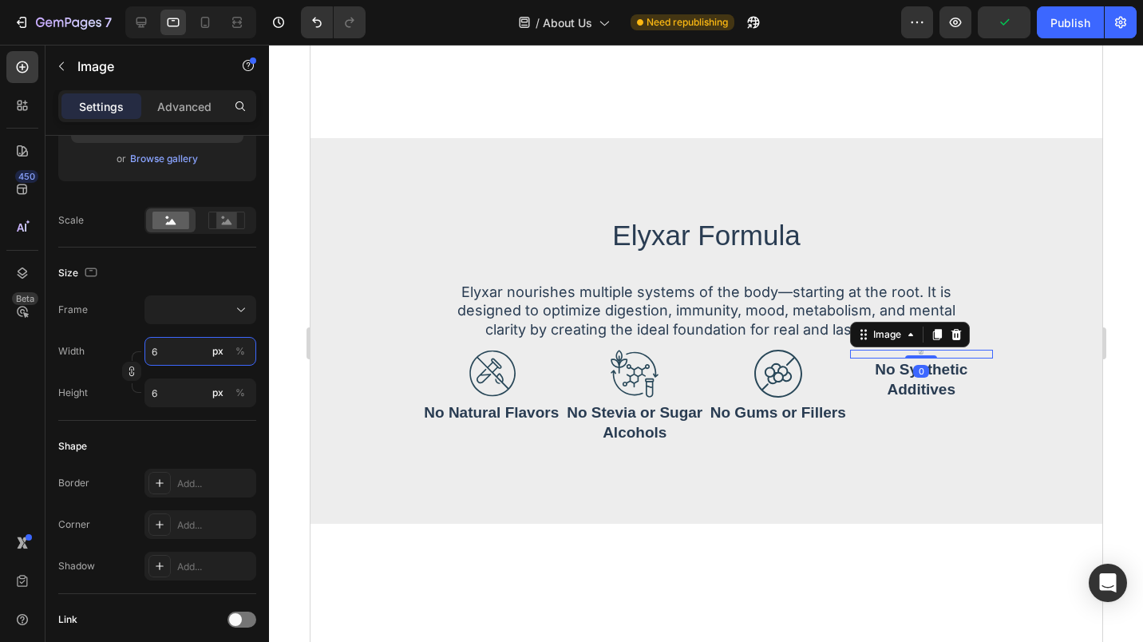
type input "60"
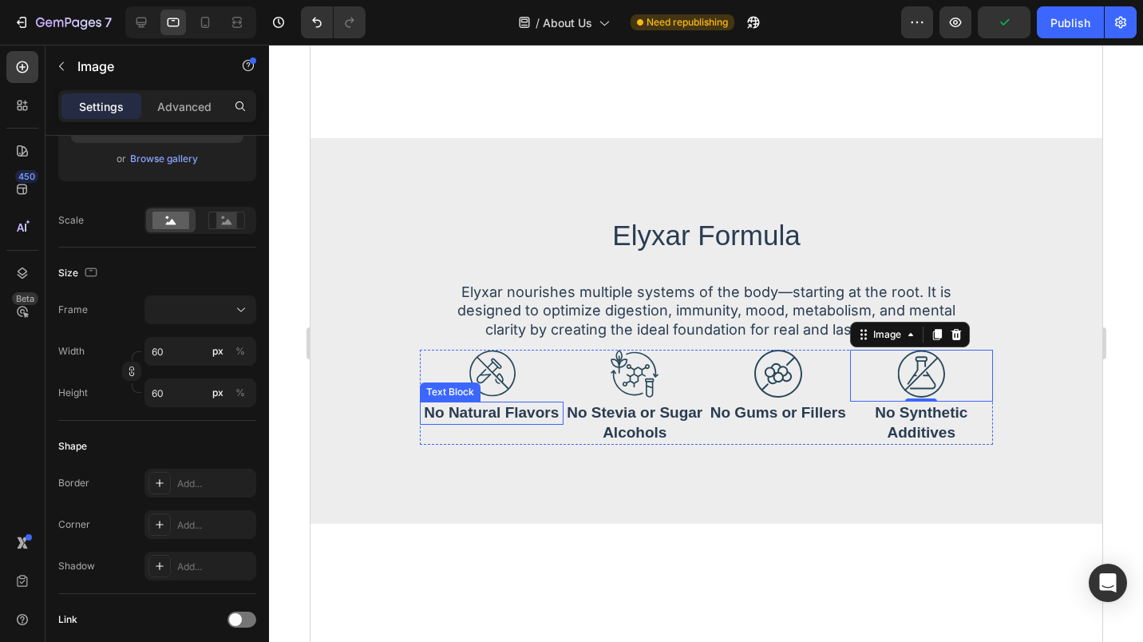
click at [451, 403] on p "No Natural Flavors" at bounding box center [491, 413] width 140 height 20
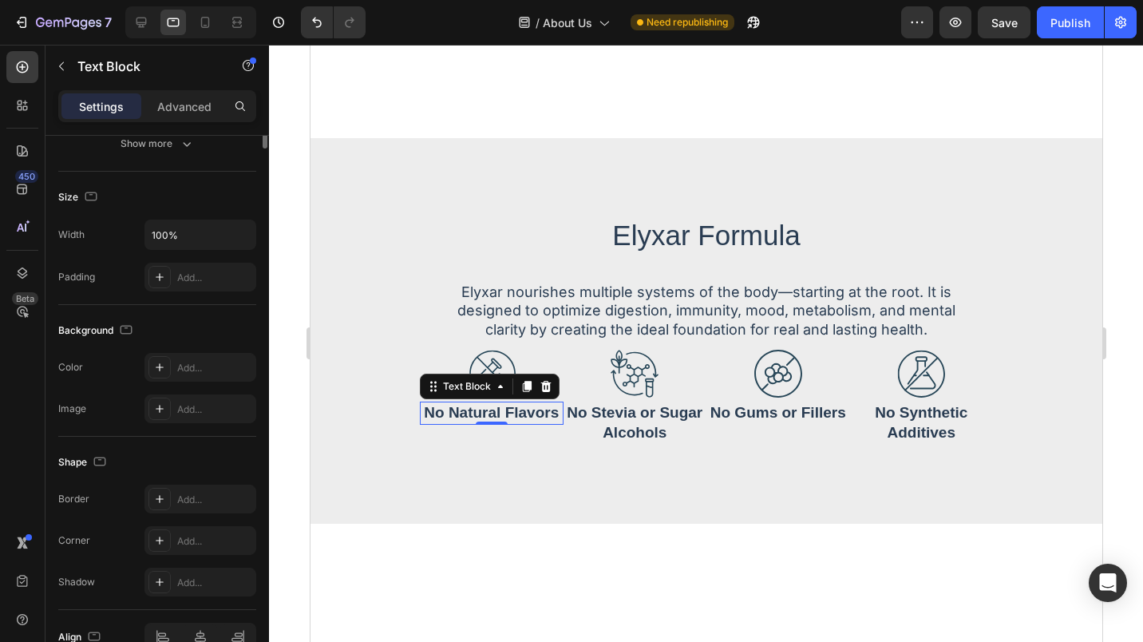
scroll to position [0, 0]
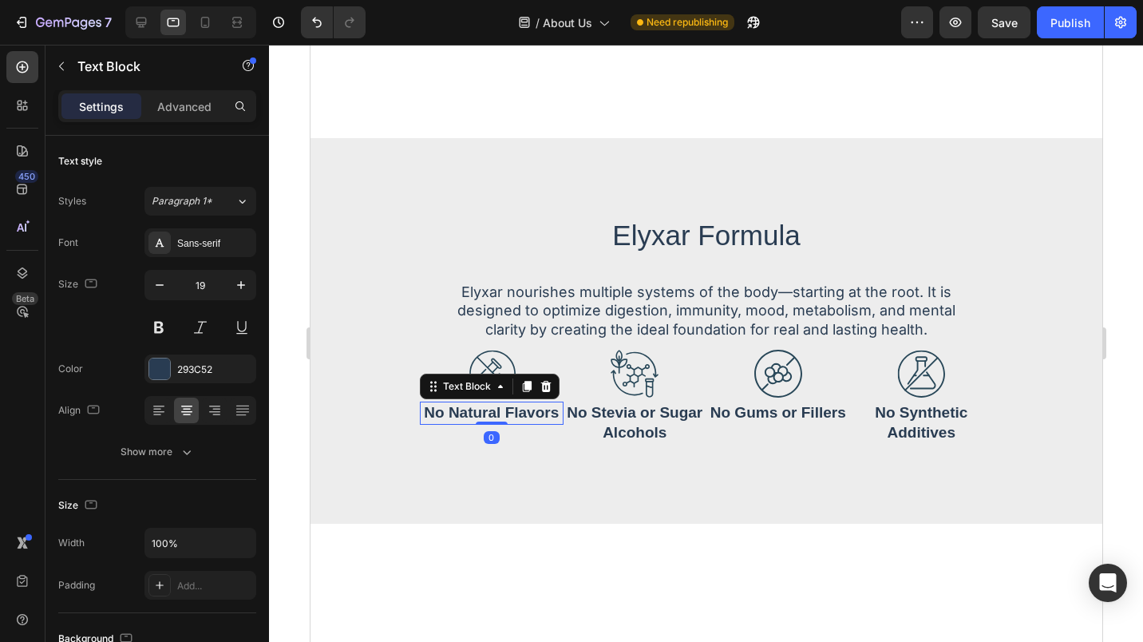
click at [171, 285] on button "button" at bounding box center [159, 285] width 29 height 29
type input "15"
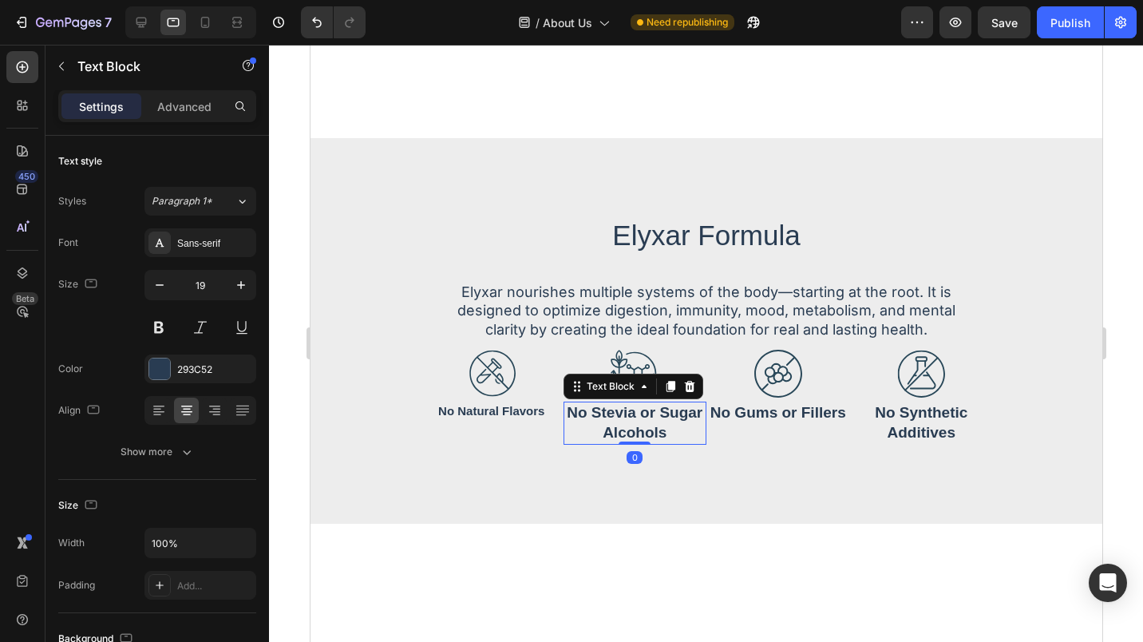
click at [165, 277] on icon "button" at bounding box center [160, 285] width 16 height 16
type input "15"
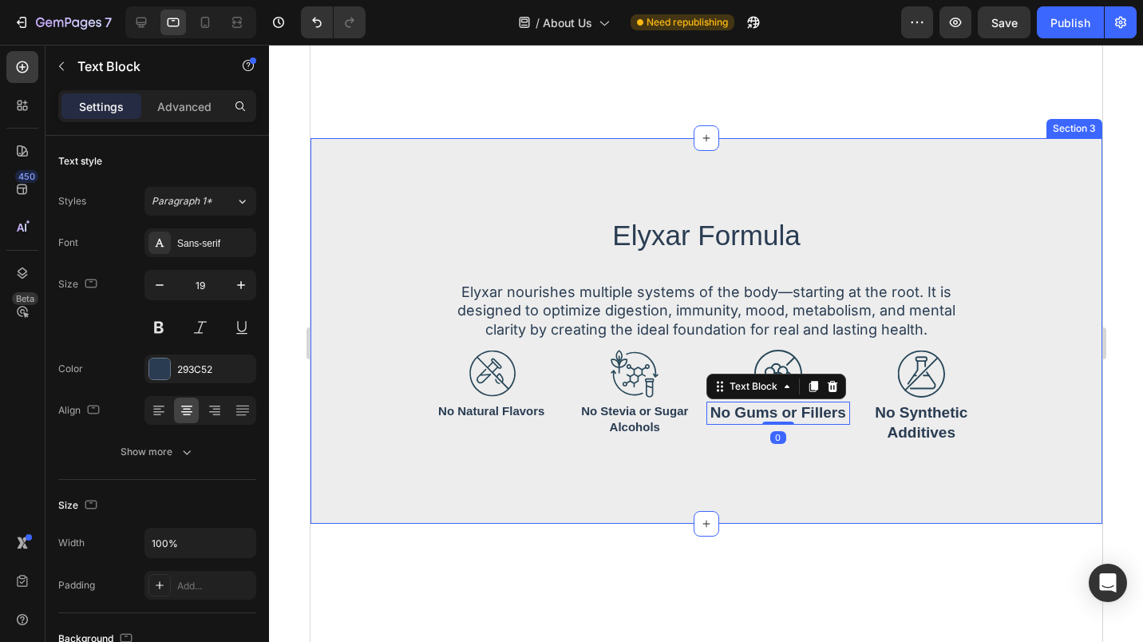
click at [167, 291] on icon "button" at bounding box center [160, 285] width 16 height 16
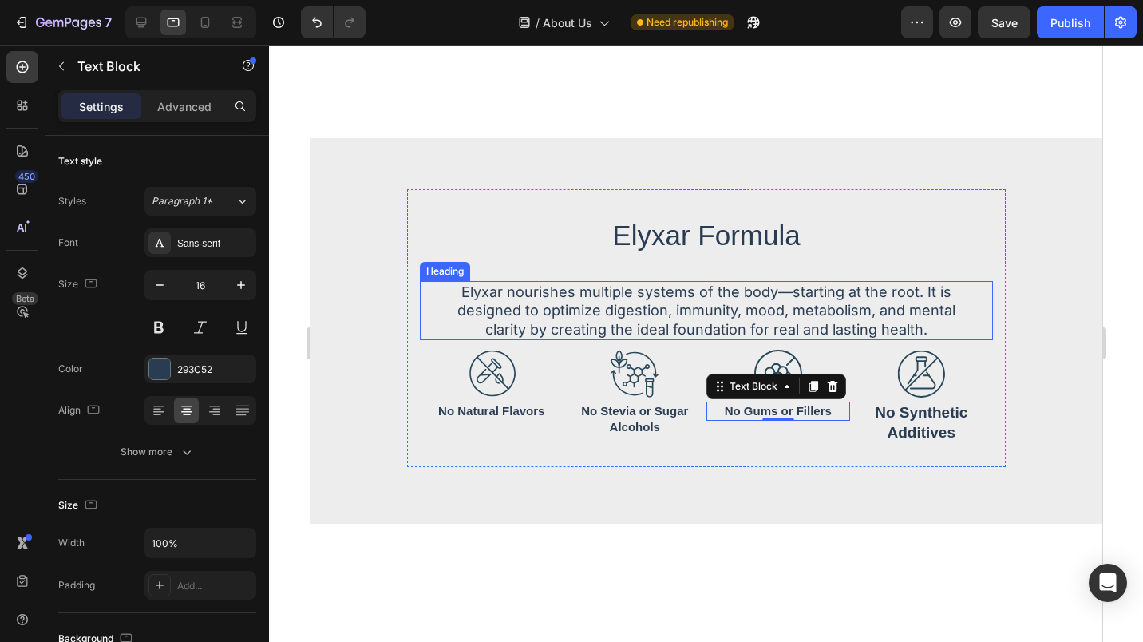
type input "15"
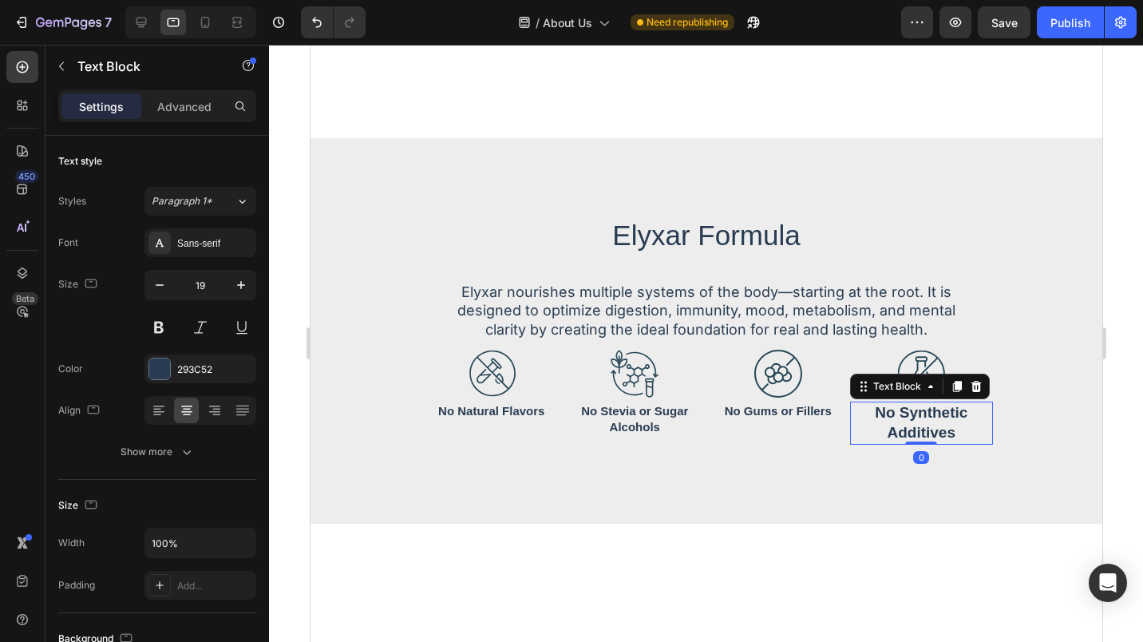
click at [160, 286] on icon "button" at bounding box center [160, 285] width 16 height 16
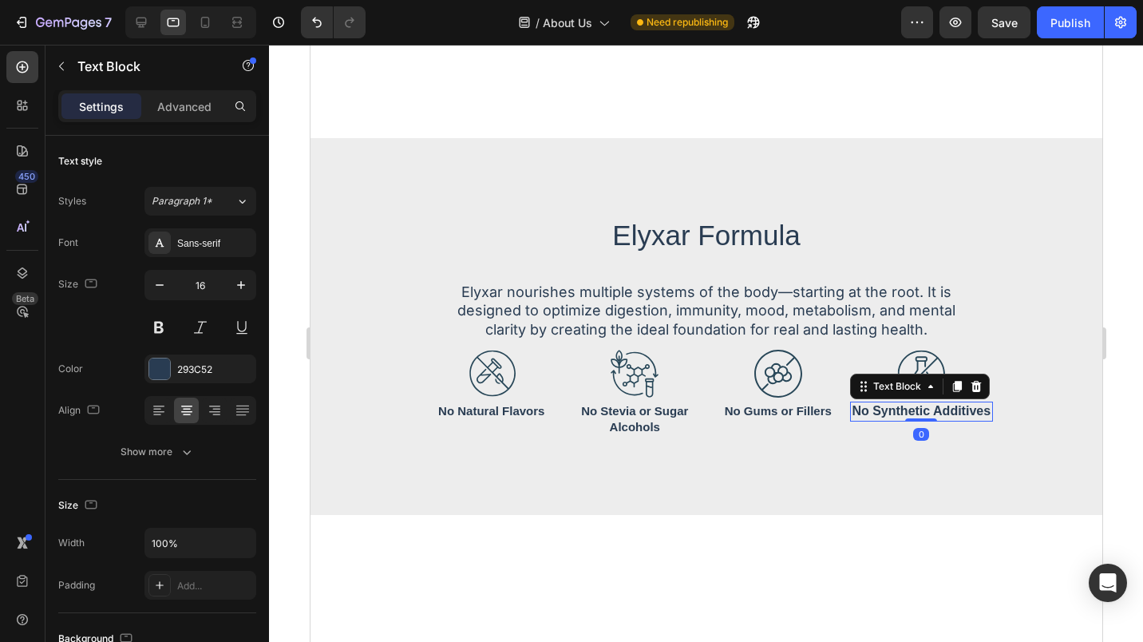
click at [160, 286] on icon "button" at bounding box center [160, 285] width 16 height 16
type input "15"
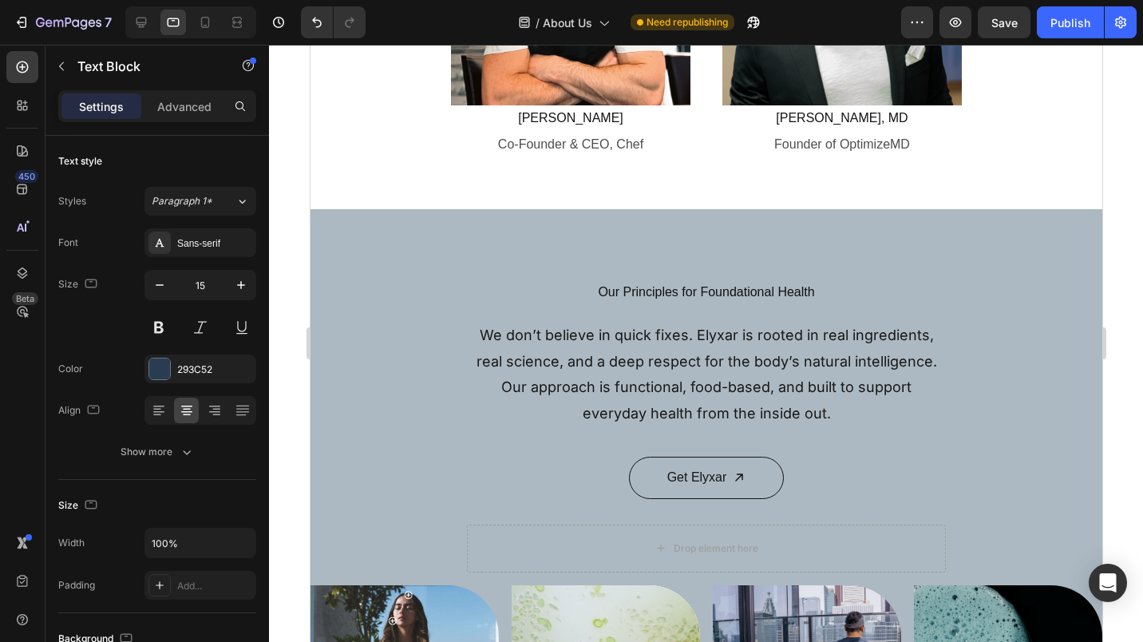
scroll to position [1725, 0]
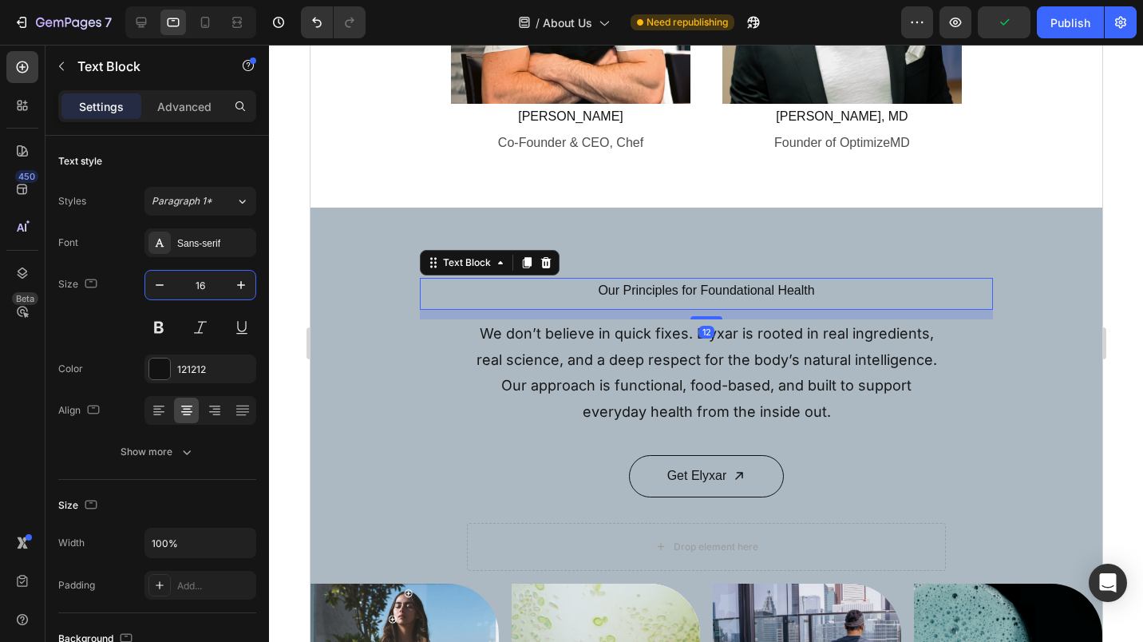
click at [196, 288] on input "16" at bounding box center [200, 285] width 53 height 29
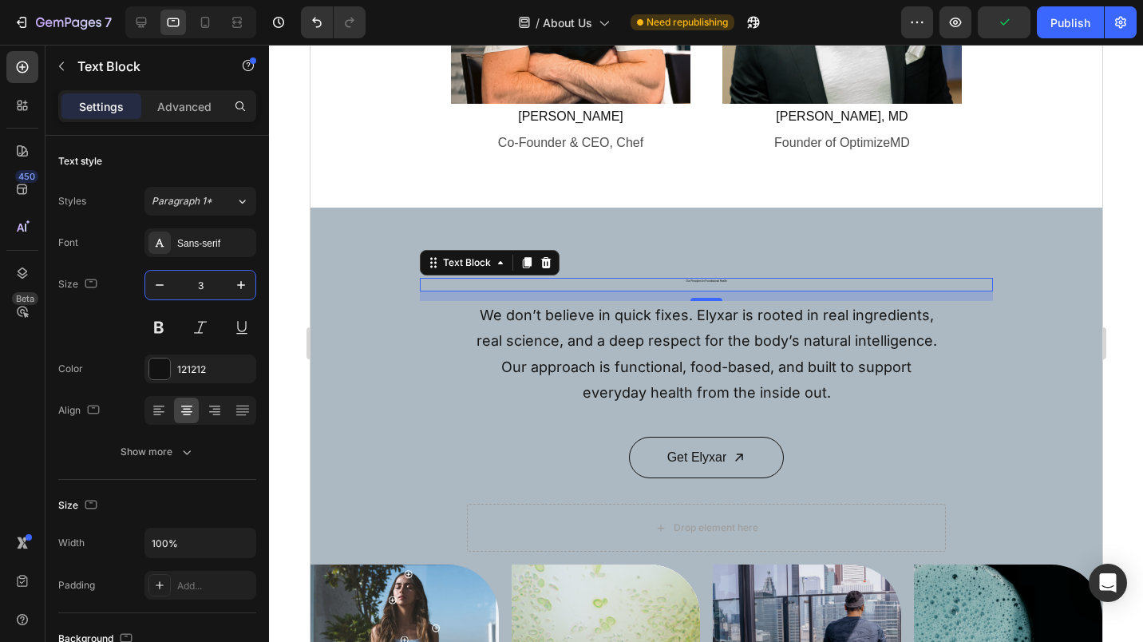
type input "35"
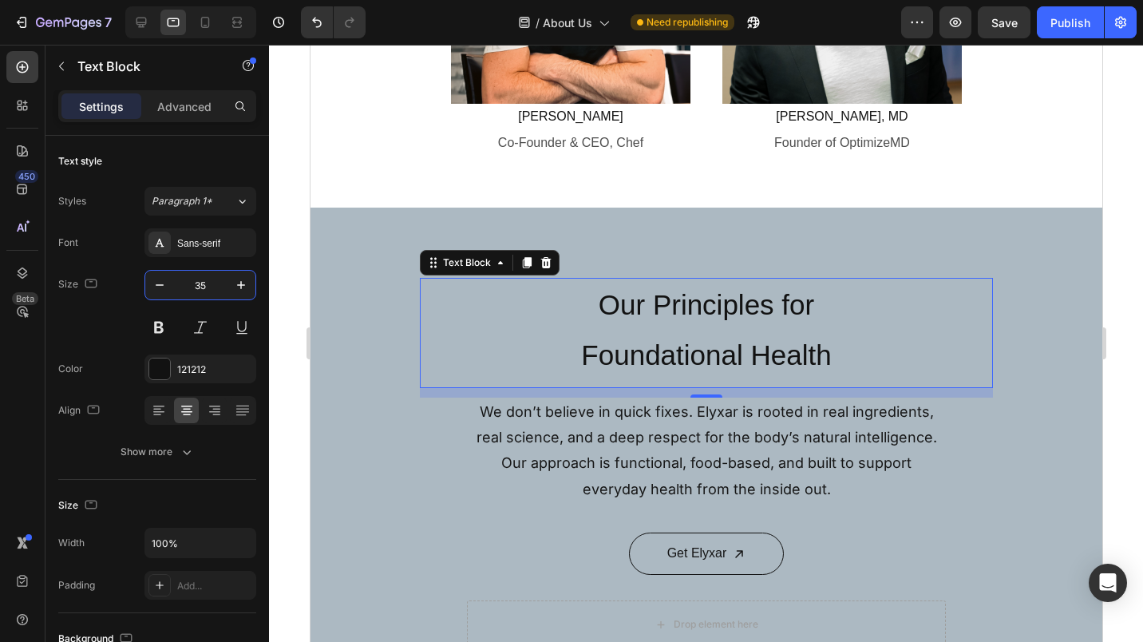
click at [193, 108] on p "Advanced" at bounding box center [184, 106] width 54 height 17
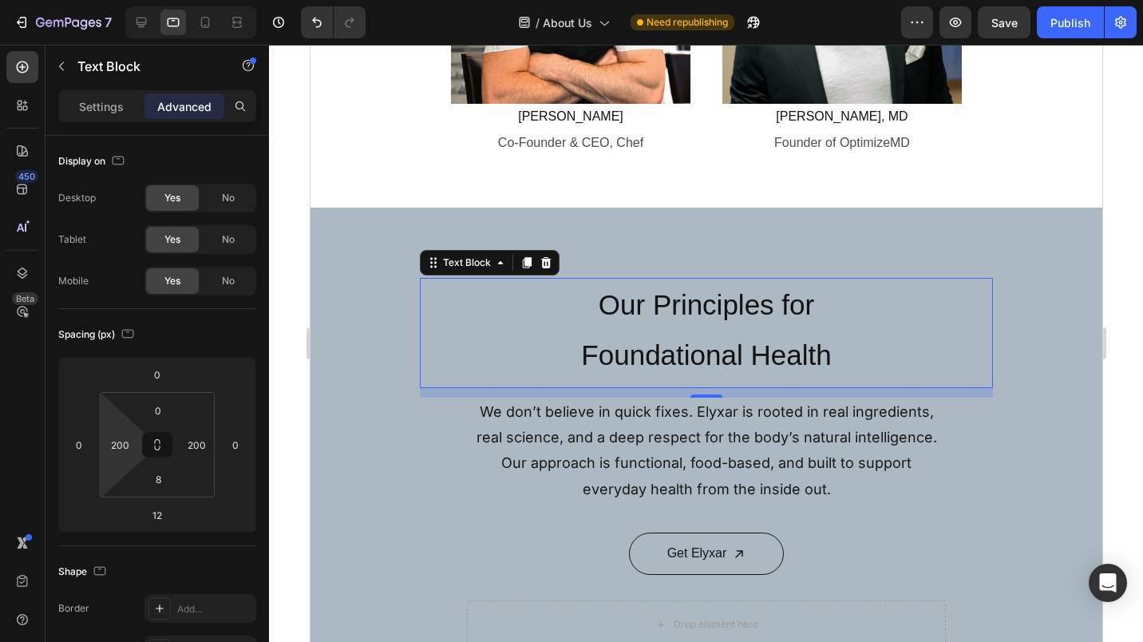
click at [116, 447] on input "200" at bounding box center [120, 445] width 24 height 24
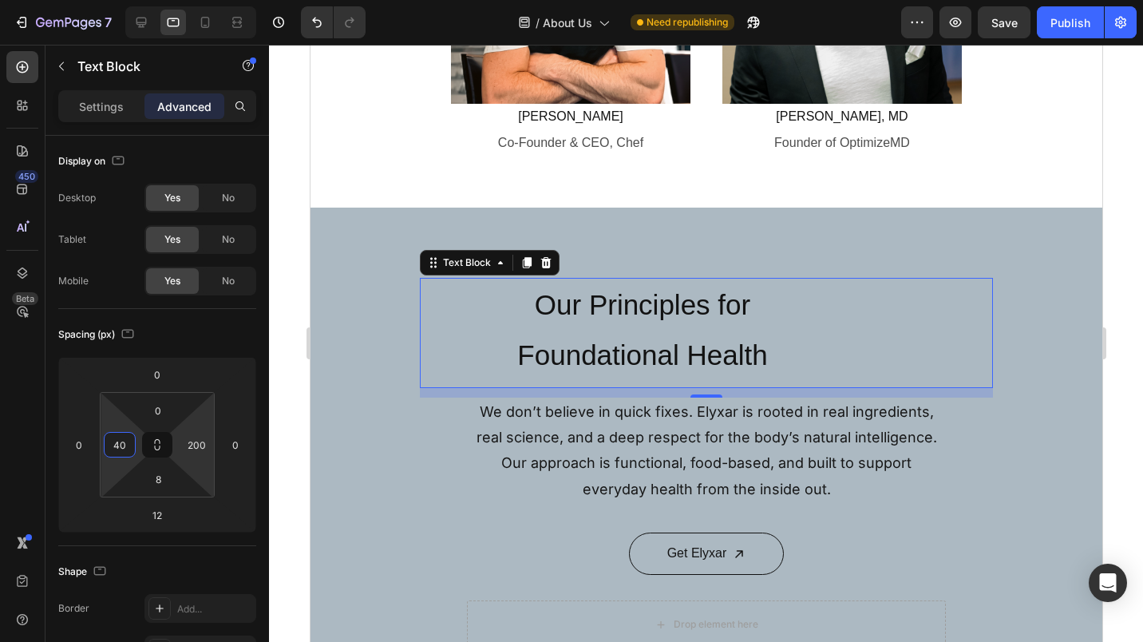
type input "40"
click at [187, 441] on input "200" at bounding box center [196, 445] width 24 height 24
type input "40"
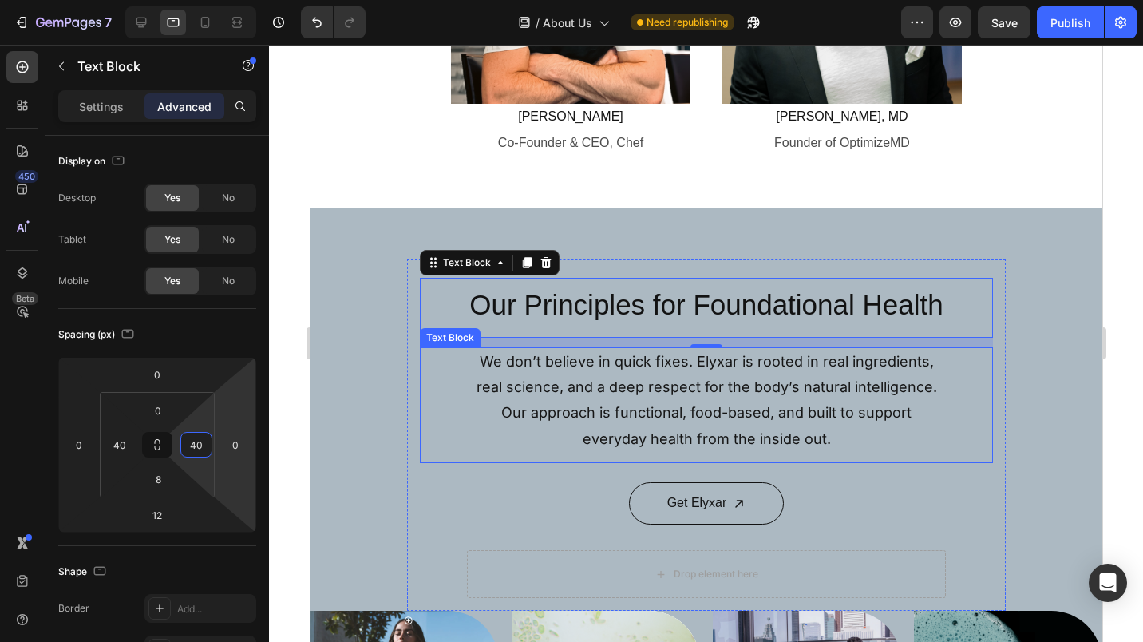
click at [584, 392] on p "We don’t believe in quick fixes. Elyxar is rooted in real ingredients, real sci…" at bounding box center [706, 401] width 474 height 104
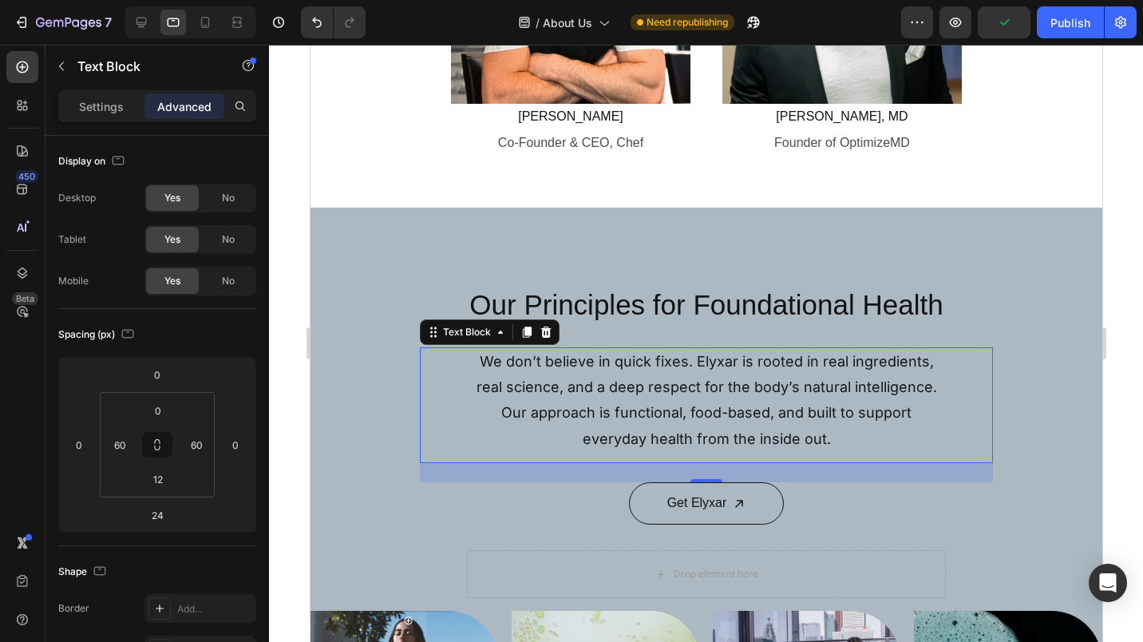
click at [119, 107] on p "Settings" at bounding box center [101, 106] width 45 height 17
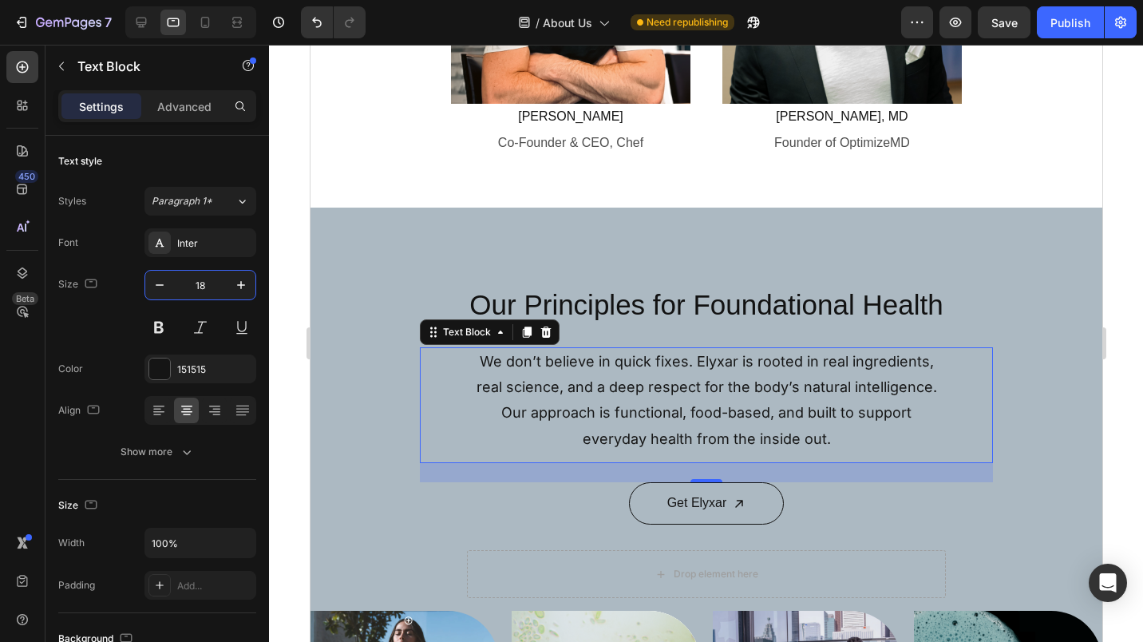
click at [192, 282] on input "18" at bounding box center [200, 285] width 53 height 29
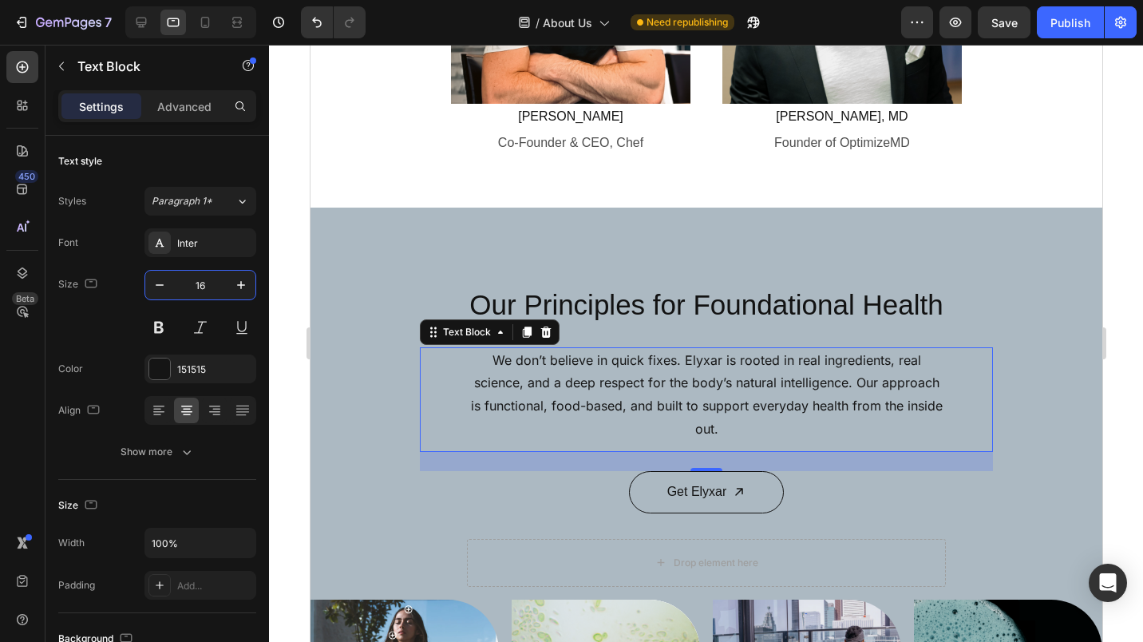
type input "16"
click at [190, 116] on div "Advanced" at bounding box center [184, 106] width 80 height 26
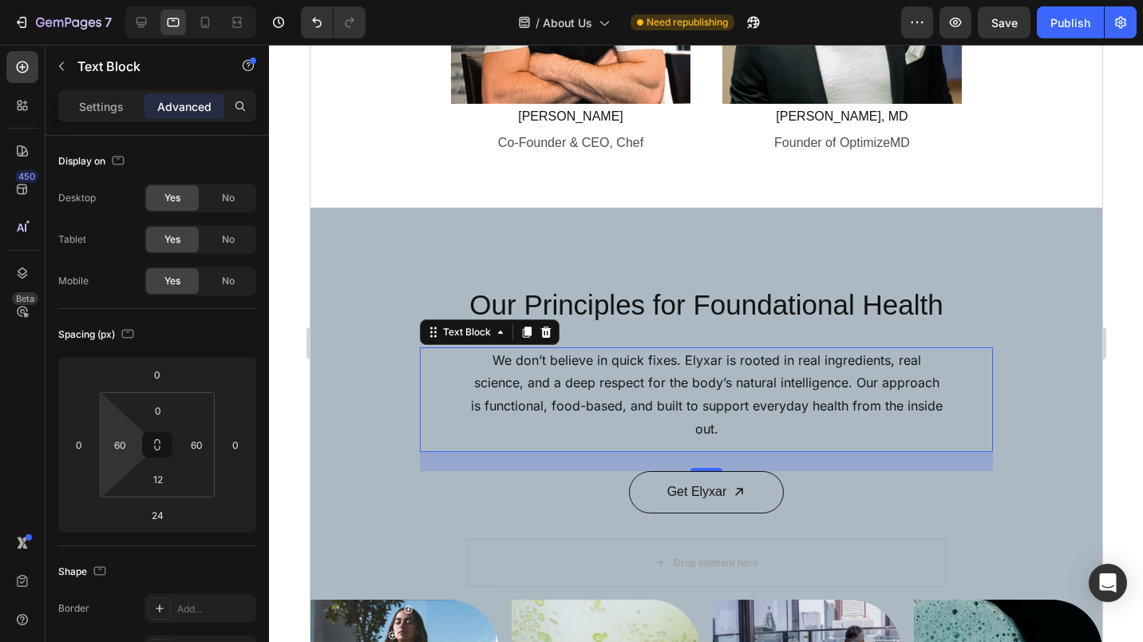
click at [122, 445] on input "60" at bounding box center [120, 445] width 24 height 24
type input "0"
click at [199, 445] on input "60" at bounding box center [196, 445] width 24 height 24
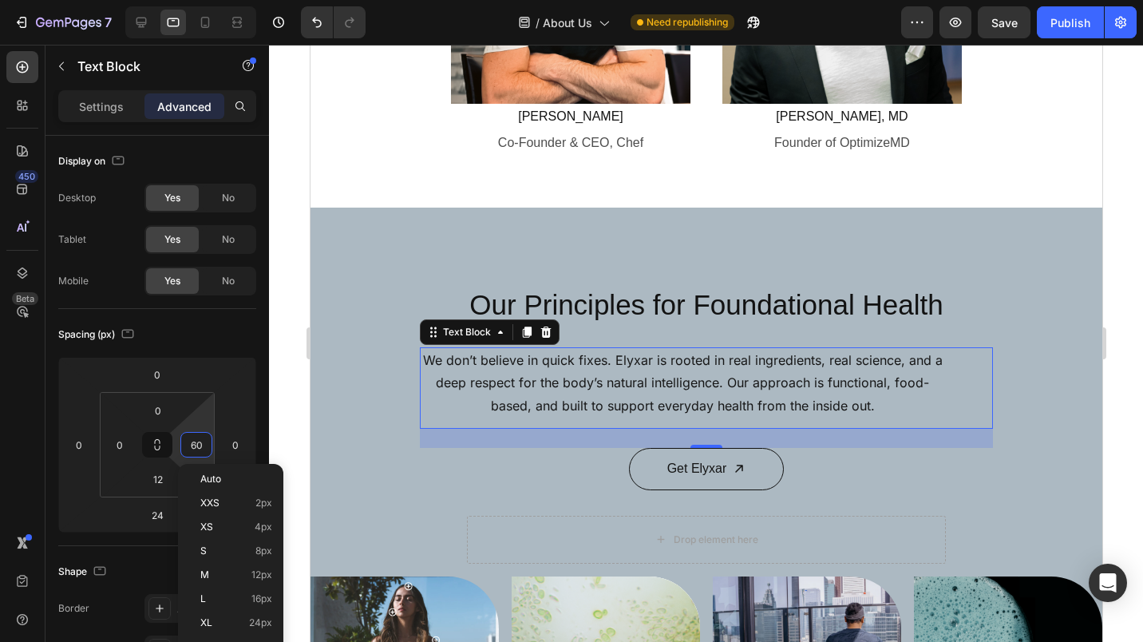
type input "0"
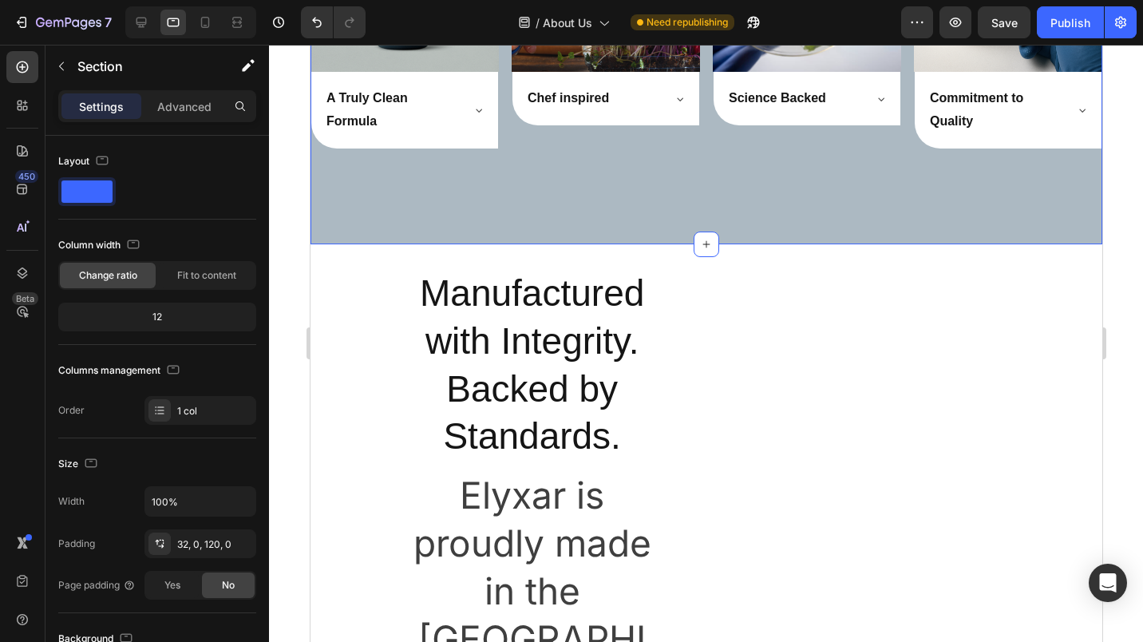
scroll to position [2623, 0]
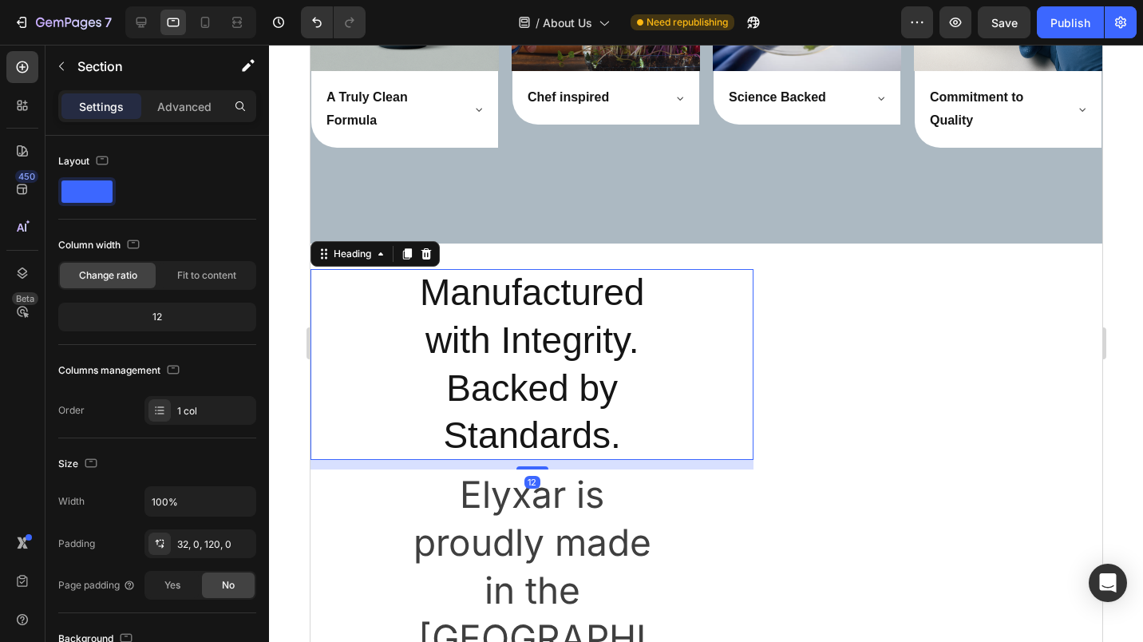
click at [532, 340] on h2 "Manufactured with Integrity. Backed by Standards." at bounding box center [530, 364] width 251 height 191
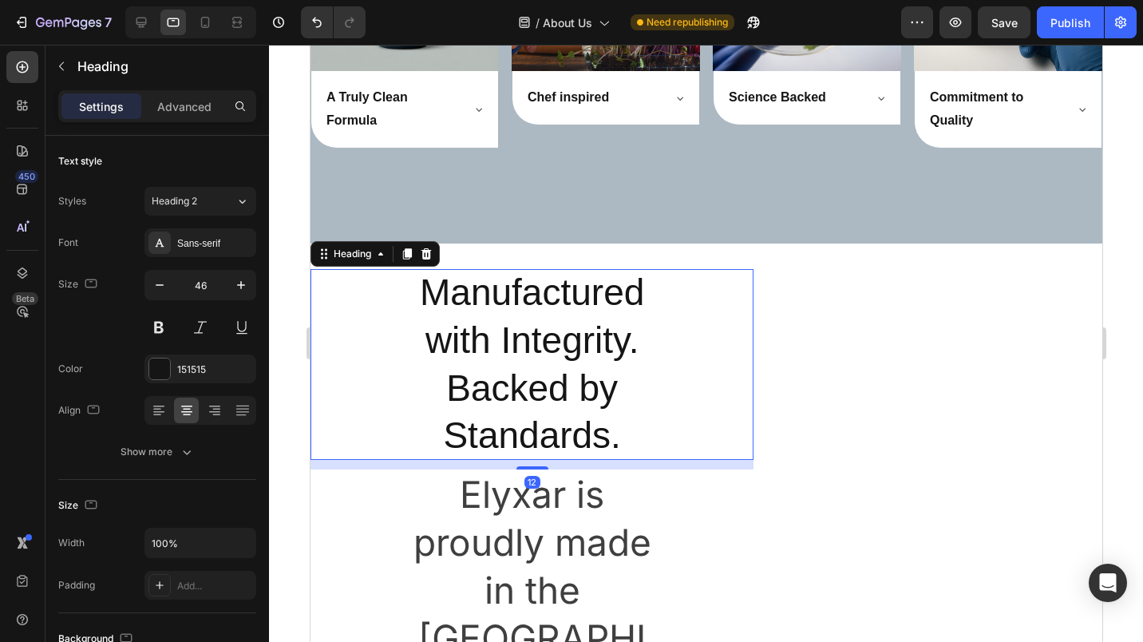
click at [194, 279] on input "46" at bounding box center [200, 285] width 53 height 29
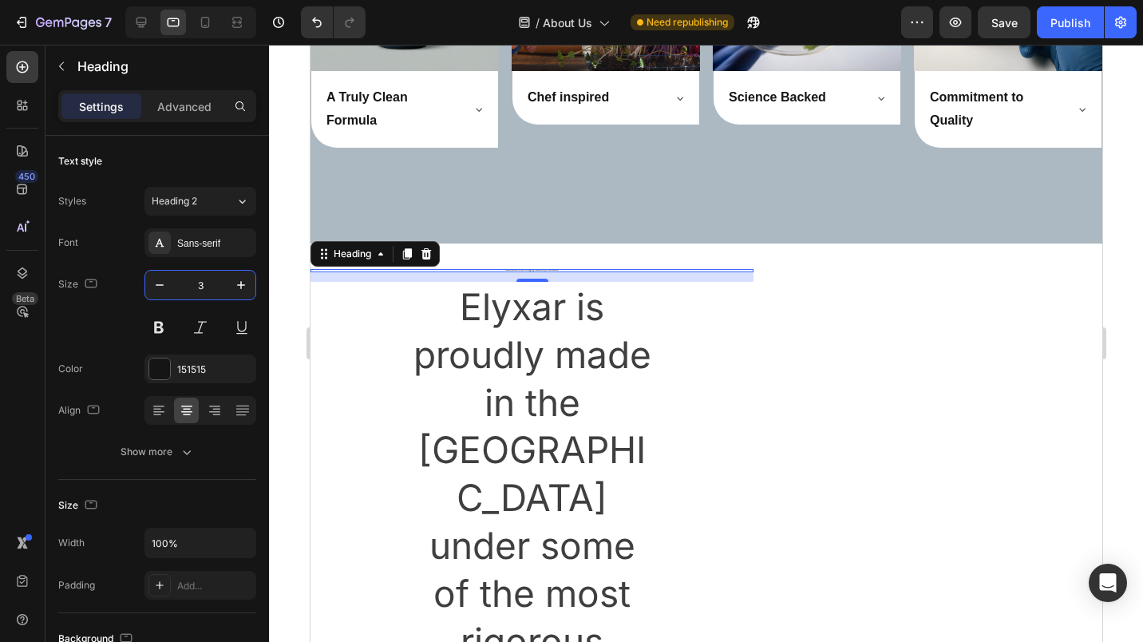
type input "35"
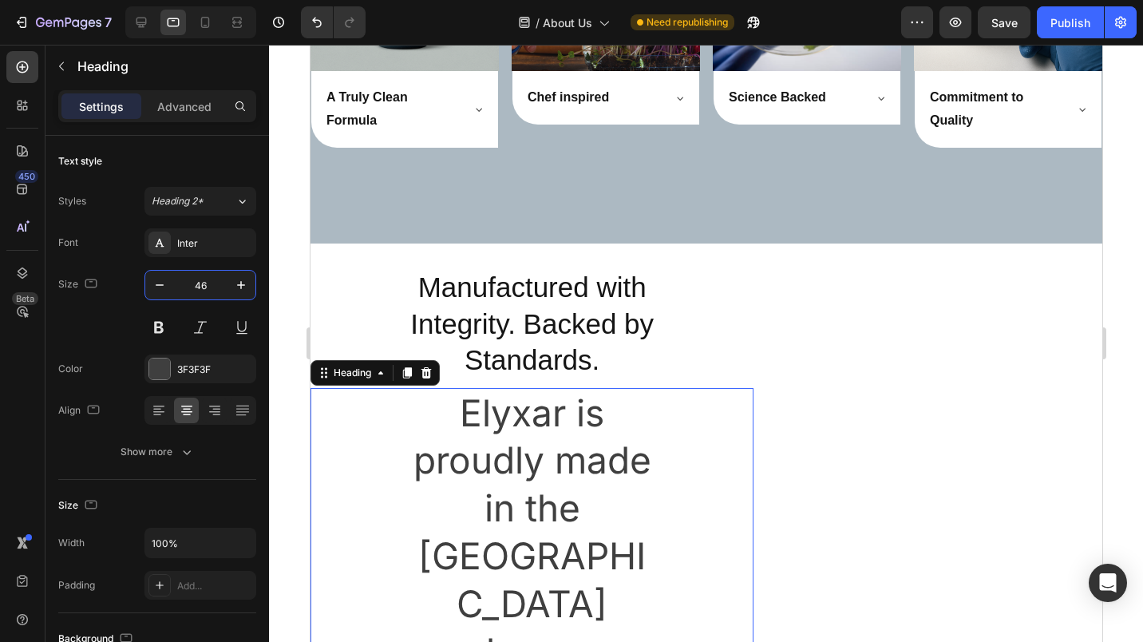
click at [192, 291] on input "46" at bounding box center [200, 285] width 53 height 29
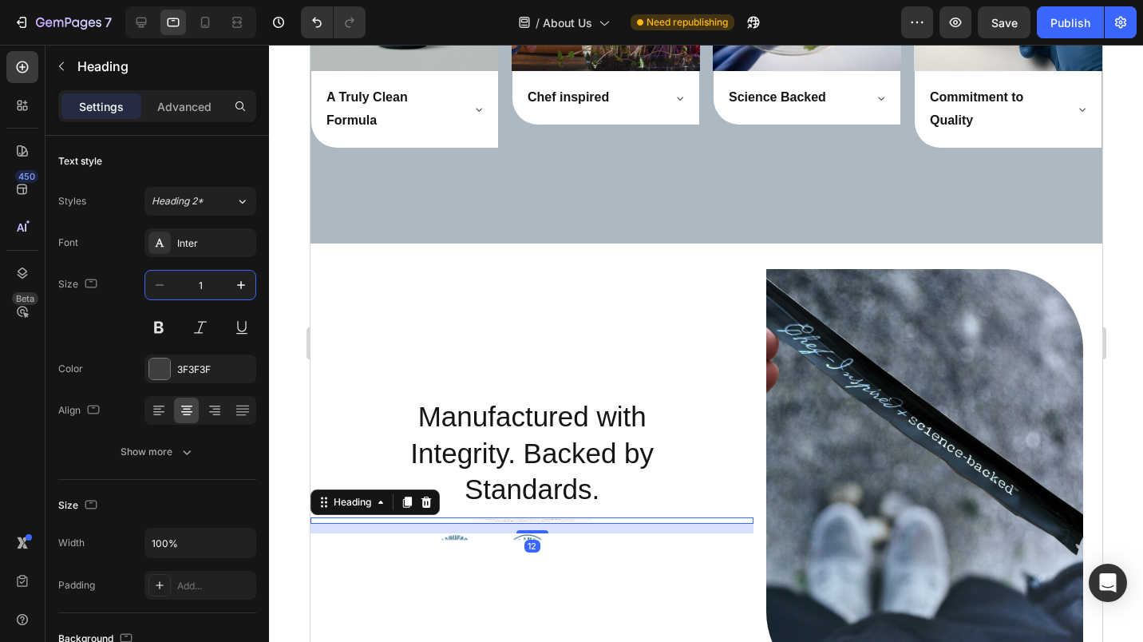
type input "15"
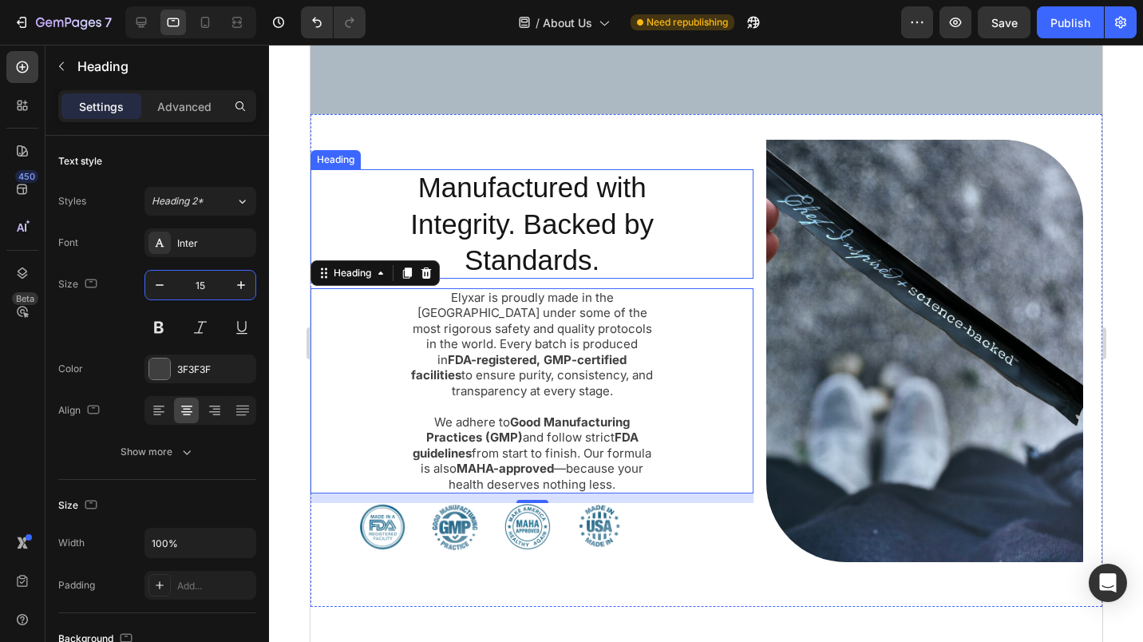
scroll to position [2763, 0]
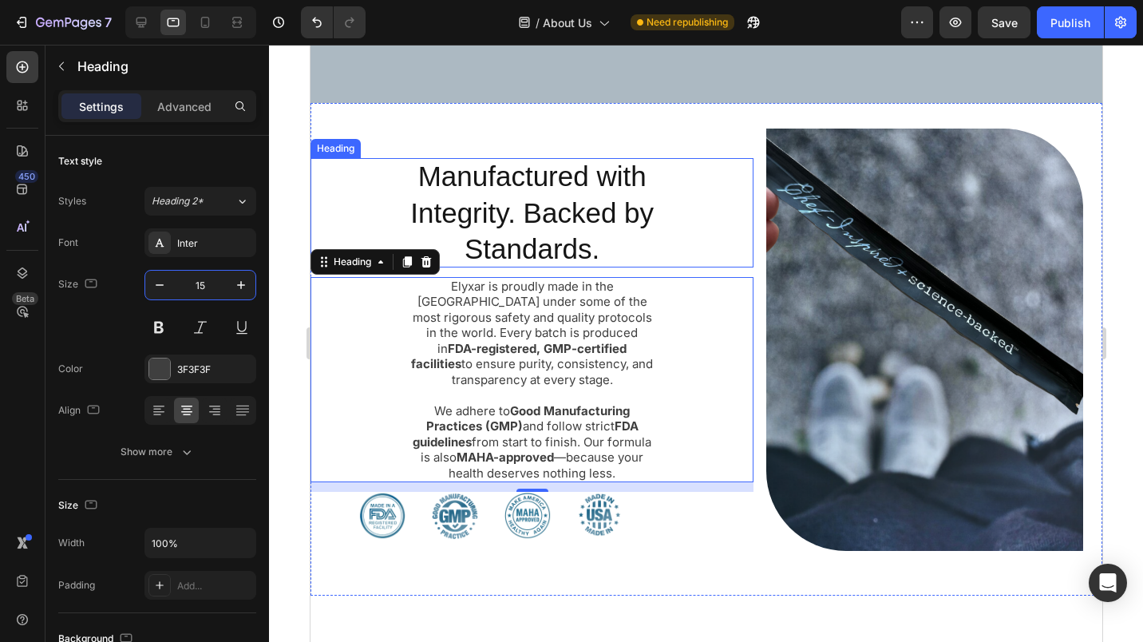
click at [416, 192] on h2 "Manufactured with Integrity. Backed by Standards." at bounding box center [530, 212] width 251 height 109
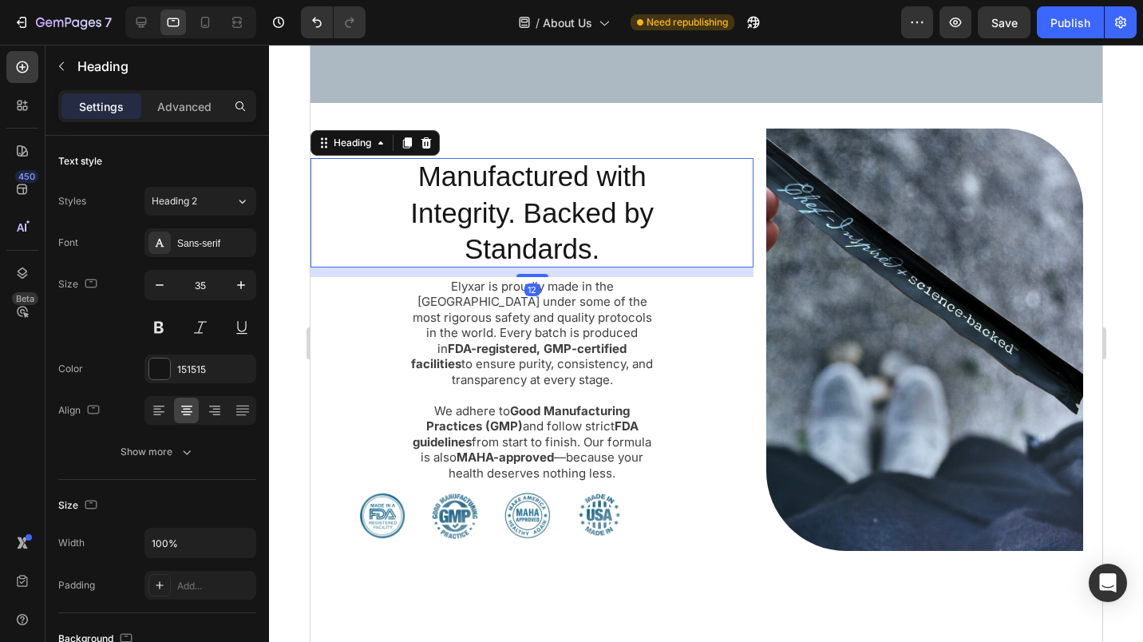
click at [204, 107] on p "Advanced" at bounding box center [184, 106] width 54 height 17
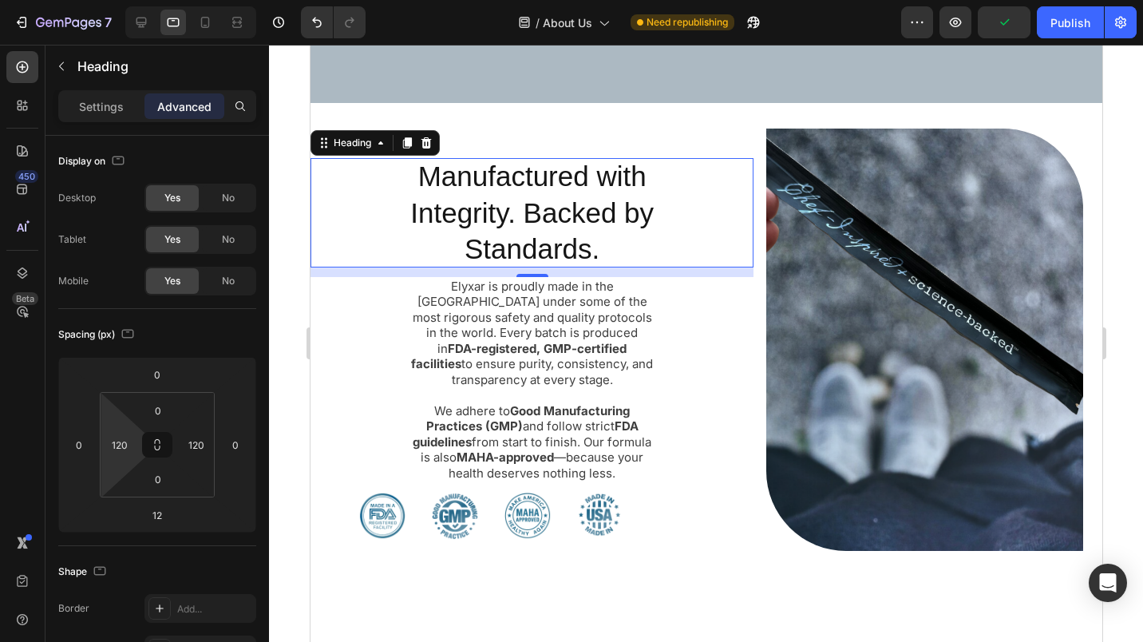
click at [122, 449] on input "120" at bounding box center [120, 445] width 24 height 24
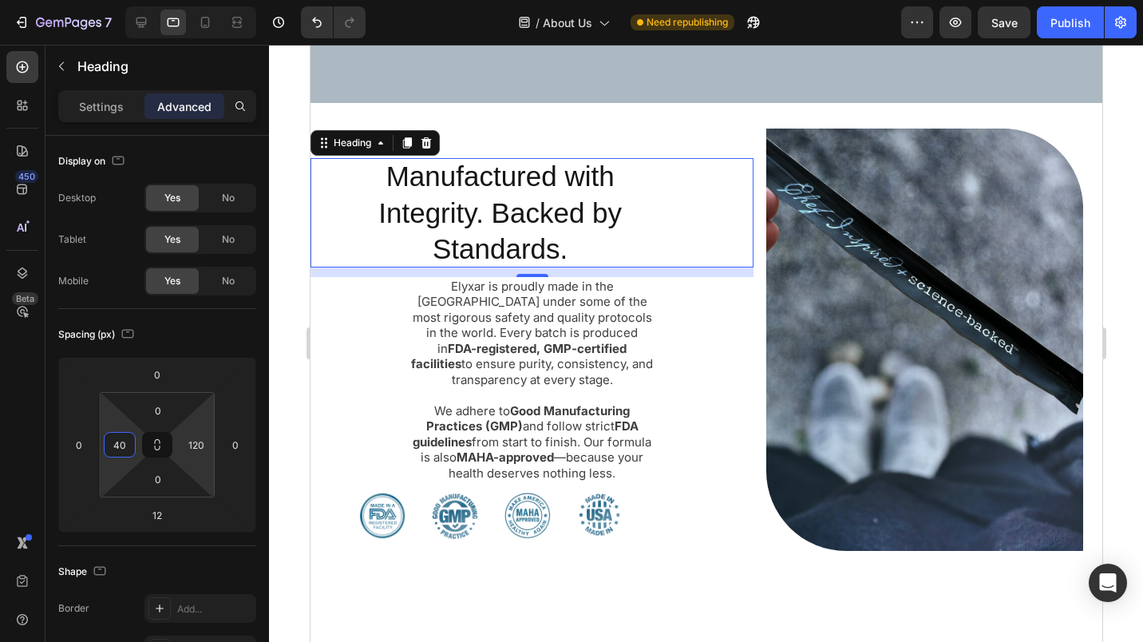
type input "40"
click at [189, 443] on input "120" at bounding box center [196, 445] width 24 height 24
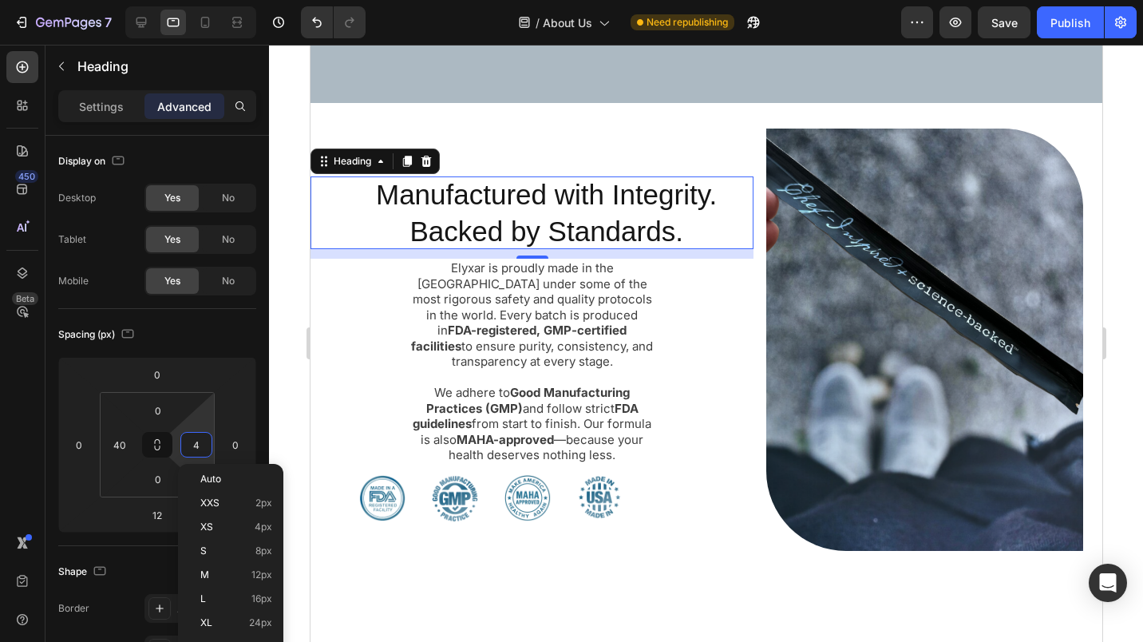
type input "40"
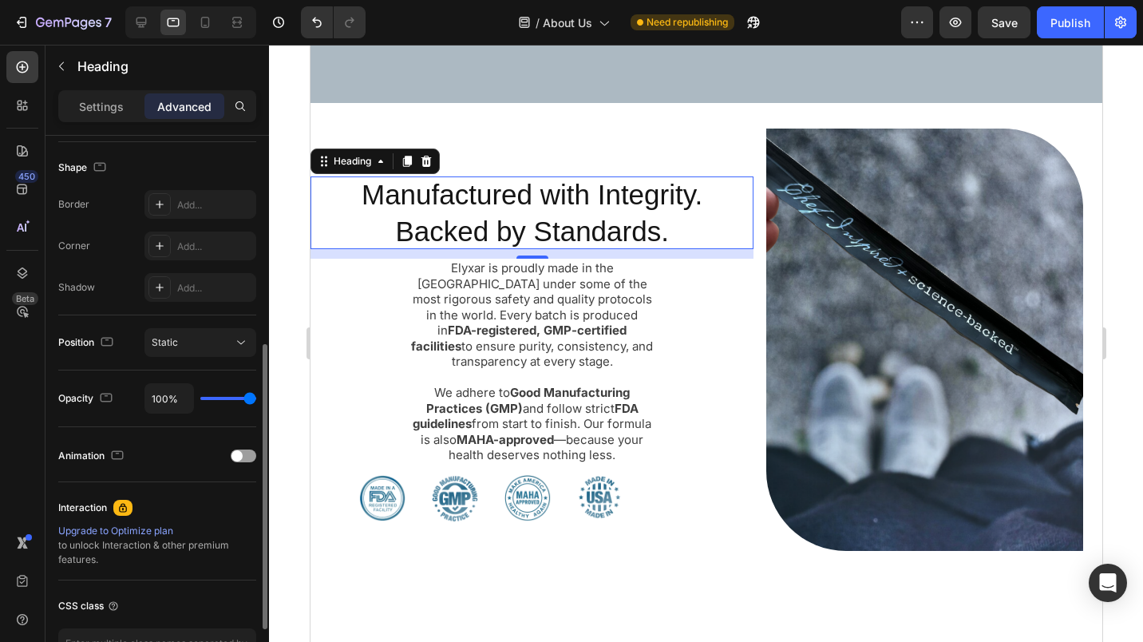
scroll to position [403, 0]
click at [433, 322] on h2 "Elyxar is proudly made in the USA under some of the most rigorous safety and qu…" at bounding box center [530, 362] width 251 height 206
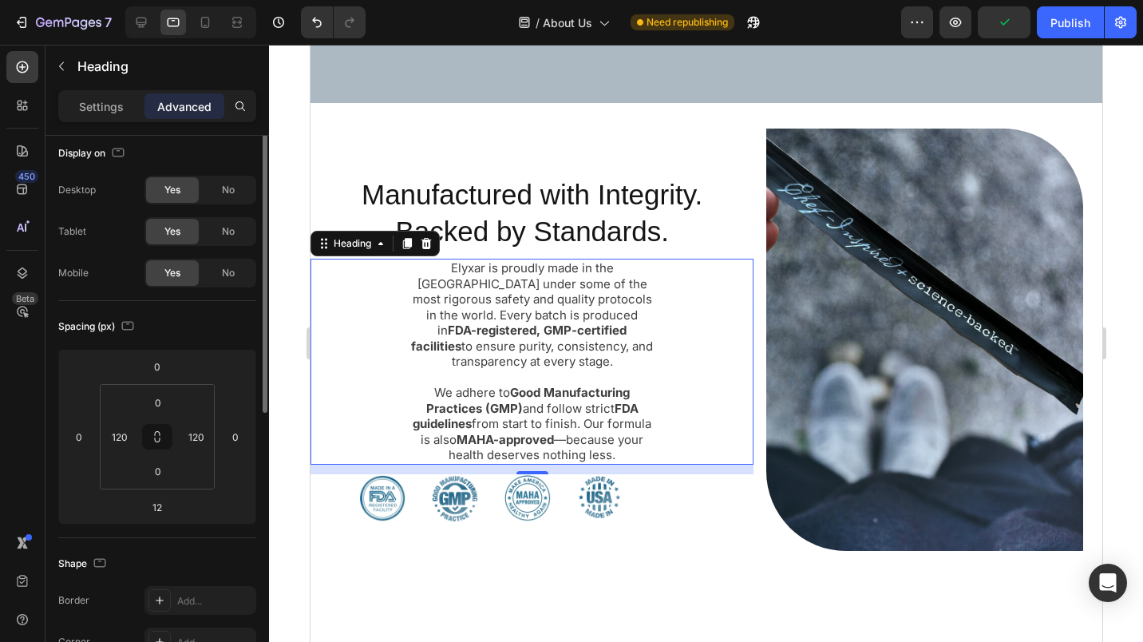
scroll to position [0, 0]
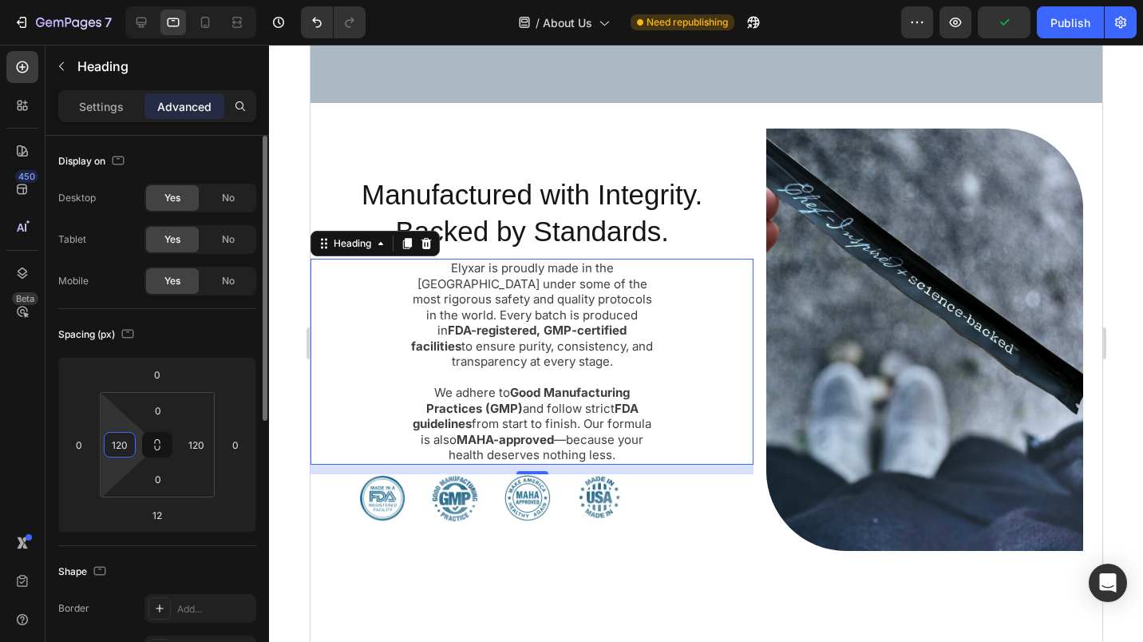
click at [120, 449] on input "120" at bounding box center [120, 445] width 24 height 24
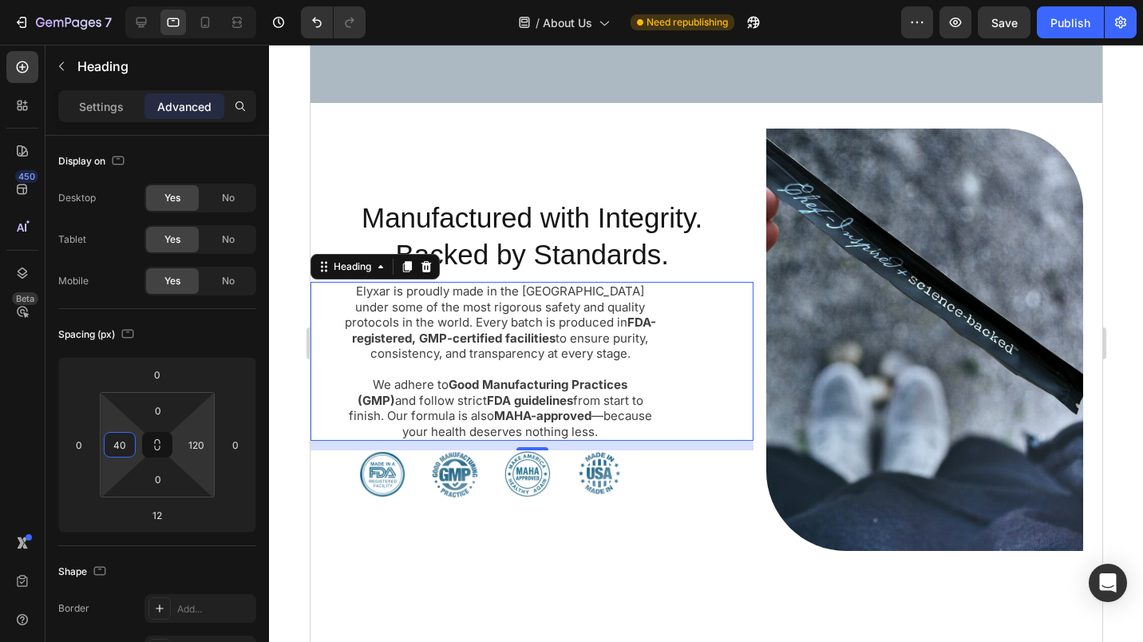
type input "40"
click at [187, 440] on input "120" at bounding box center [196, 445] width 24 height 24
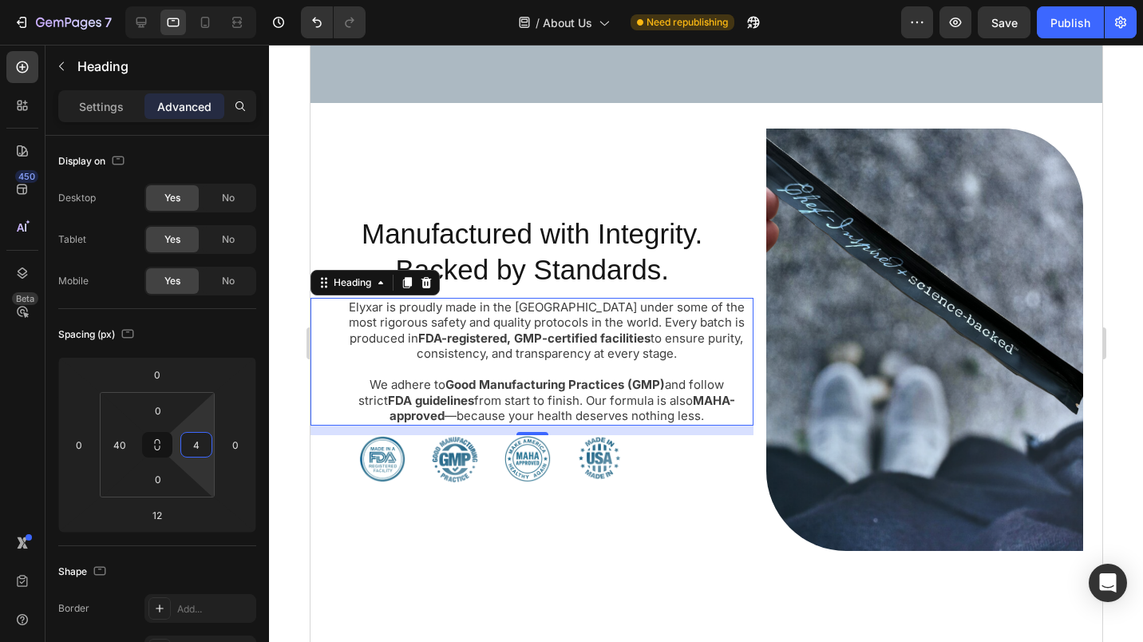
type input "40"
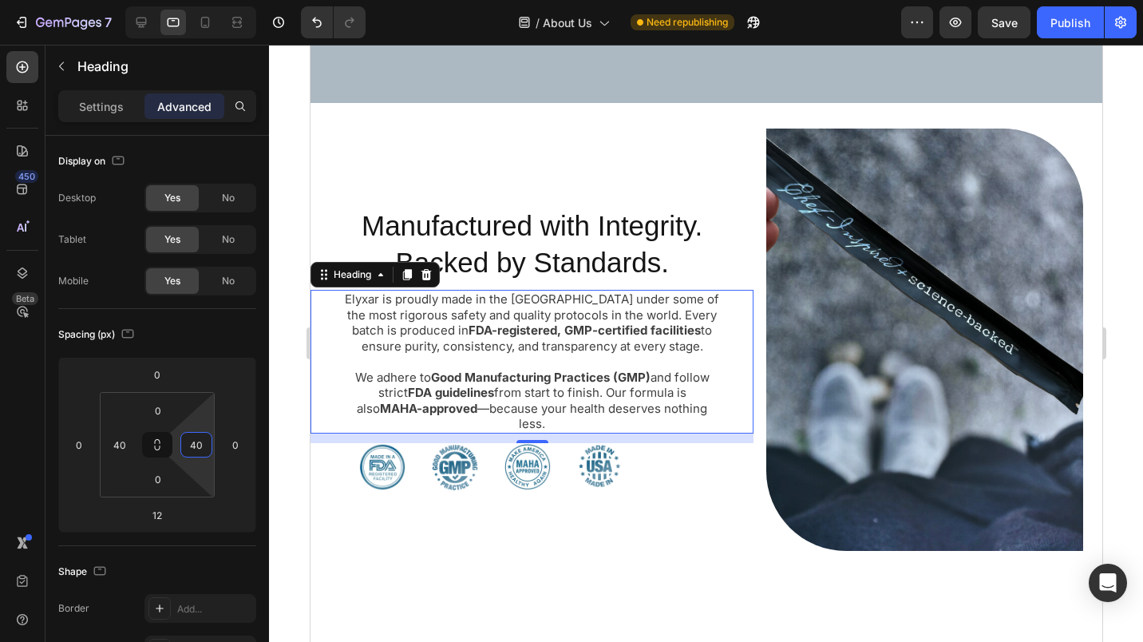
click at [119, 112] on p "Settings" at bounding box center [101, 106] width 45 height 17
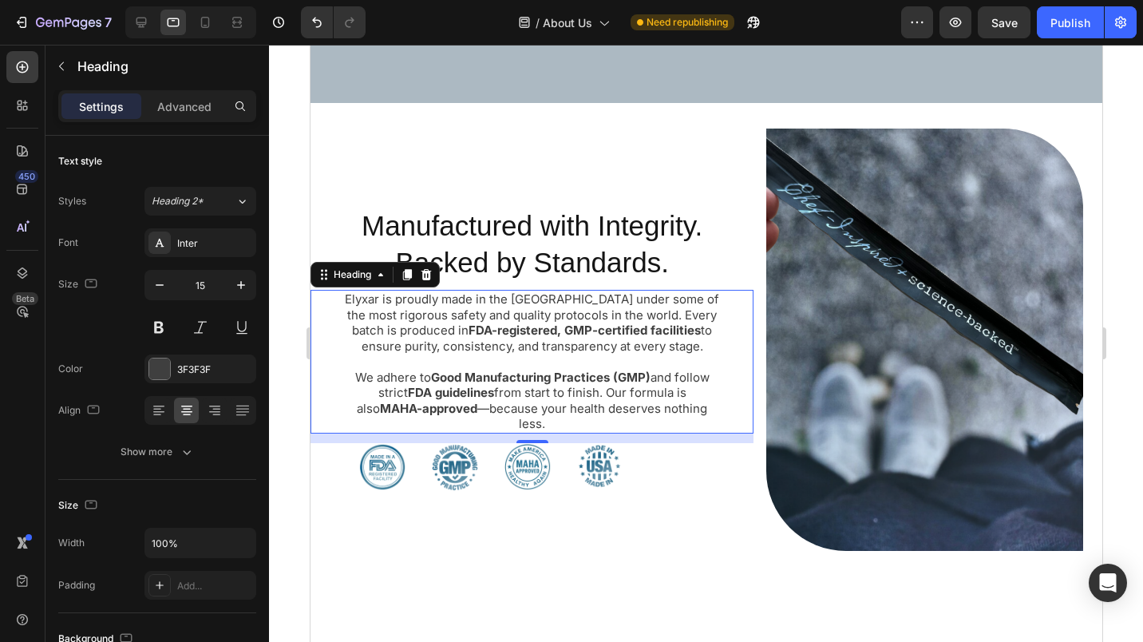
click at [156, 394] on div "Font Inter Size 15 Color 3F3F3F Align Show more" at bounding box center [157, 347] width 198 height 238
click at [158, 404] on icon at bounding box center [159, 410] width 16 height 16
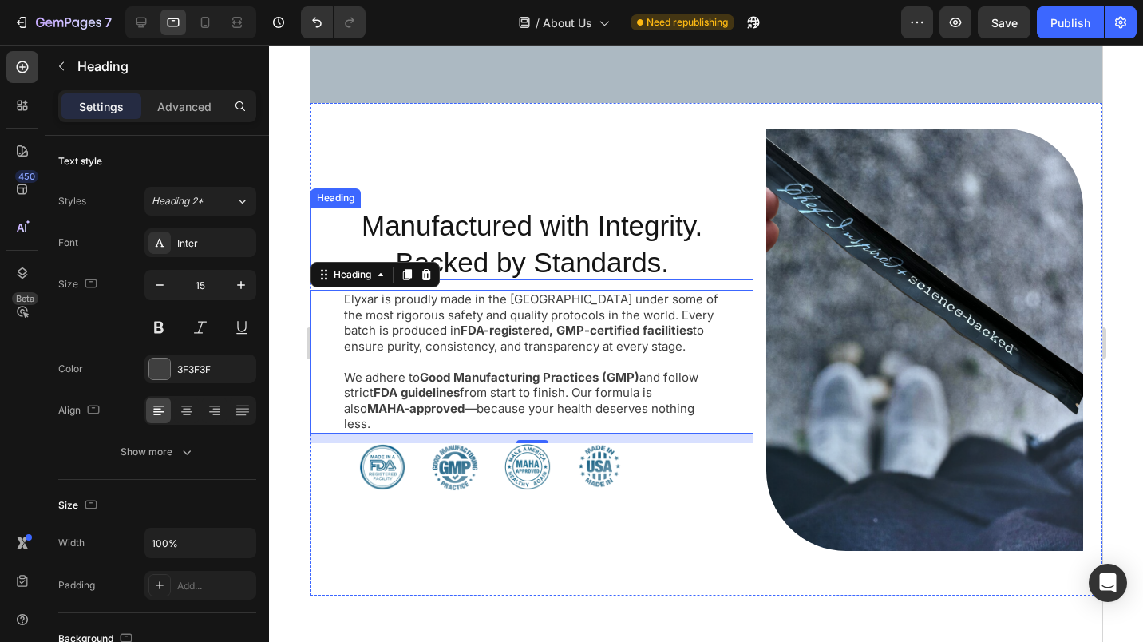
click at [384, 247] on h2 "Manufactured with Integrity. Backed by Standards." at bounding box center [531, 244] width 379 height 73
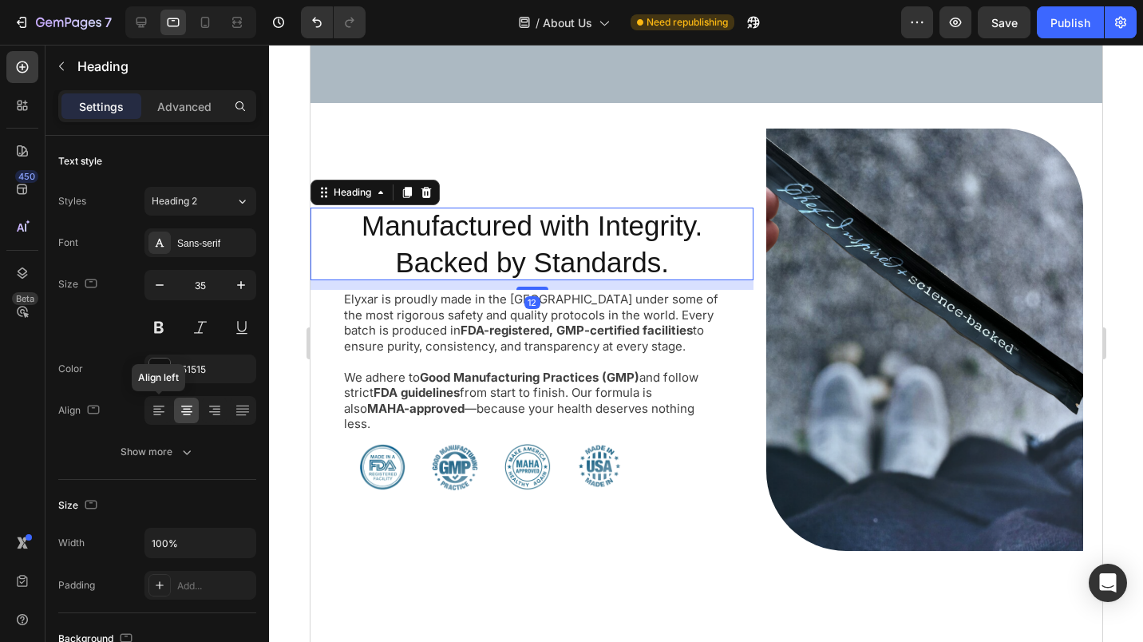
click at [156, 402] on icon at bounding box center [159, 410] width 16 height 16
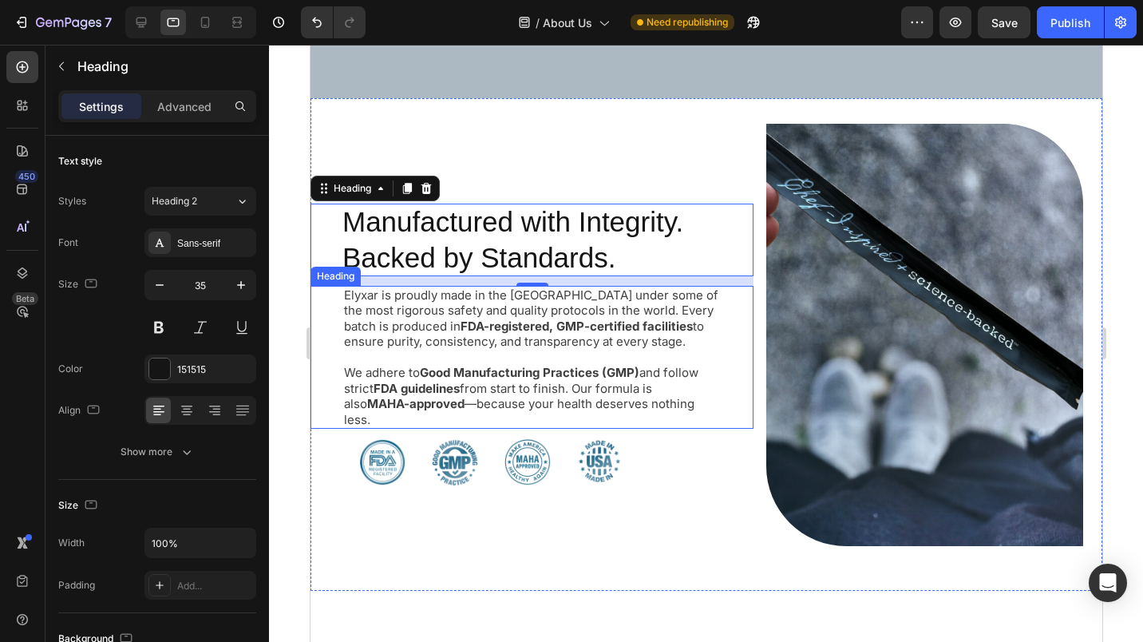
scroll to position [2856, 0]
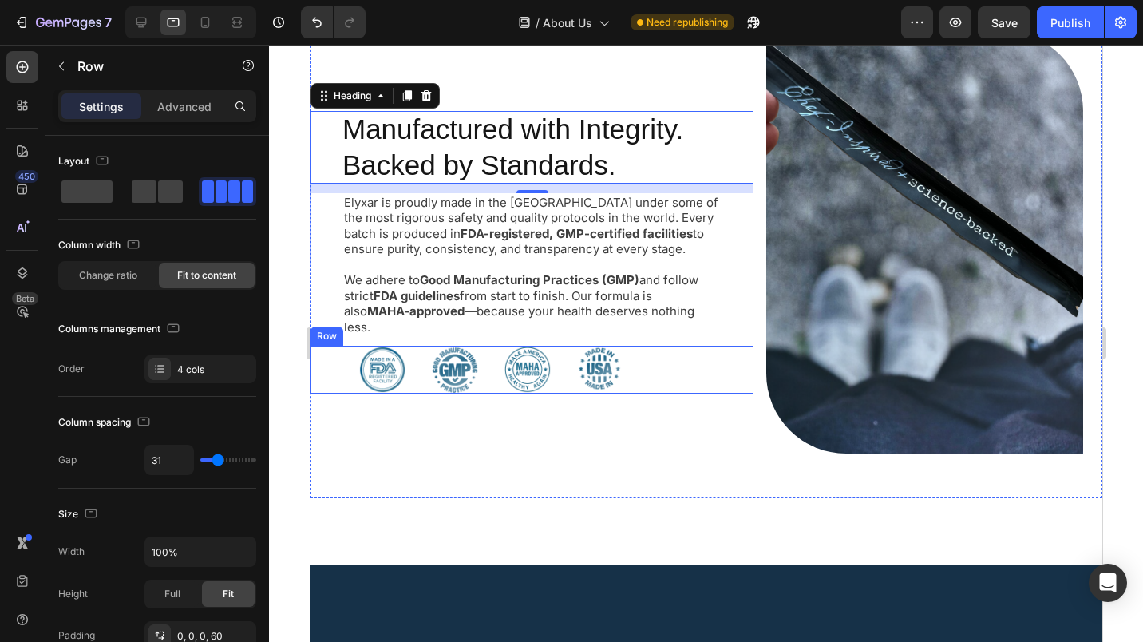
click at [345, 373] on div "Image Image Image Image Row" at bounding box center [531, 370] width 443 height 48
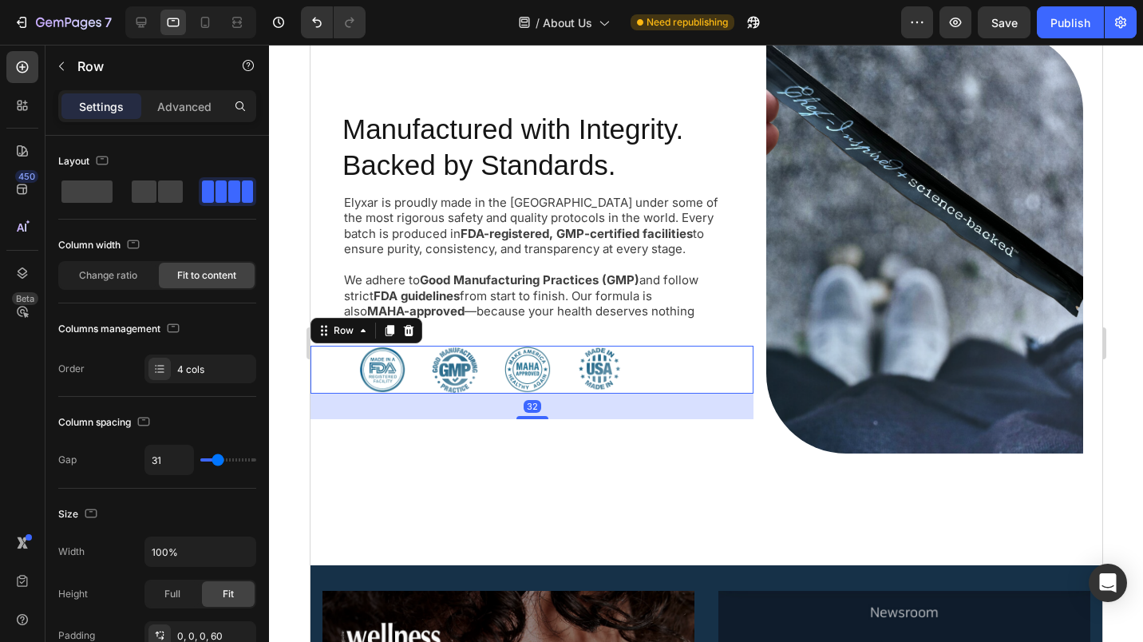
click at [180, 111] on p "Advanced" at bounding box center [184, 106] width 54 height 17
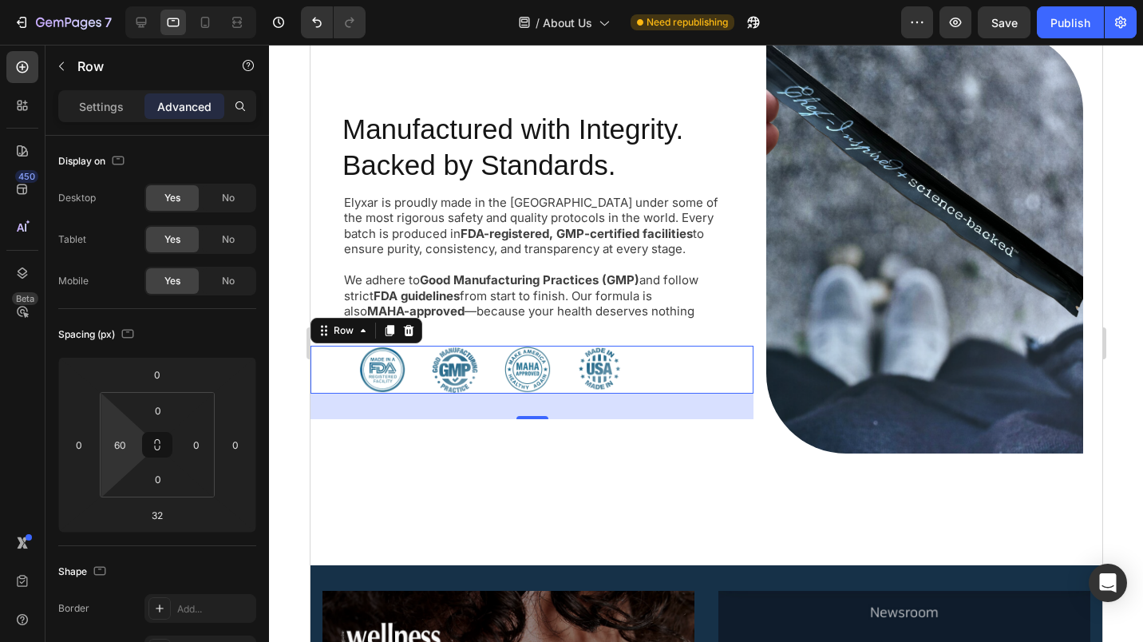
click at [123, 441] on input "60" at bounding box center [120, 445] width 24 height 24
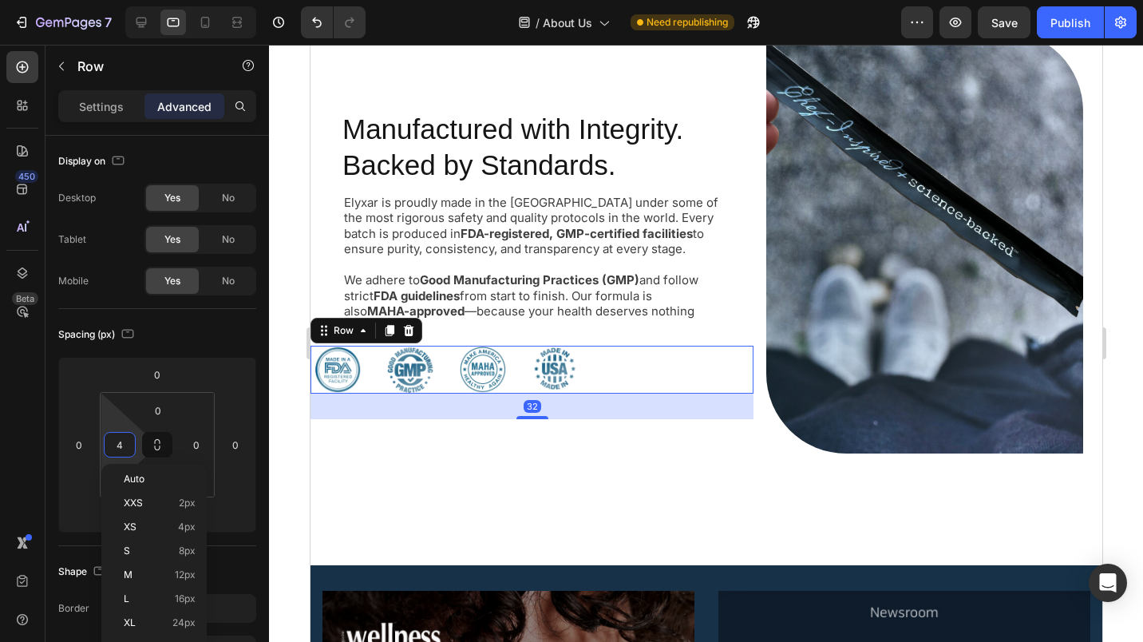
type input "40"
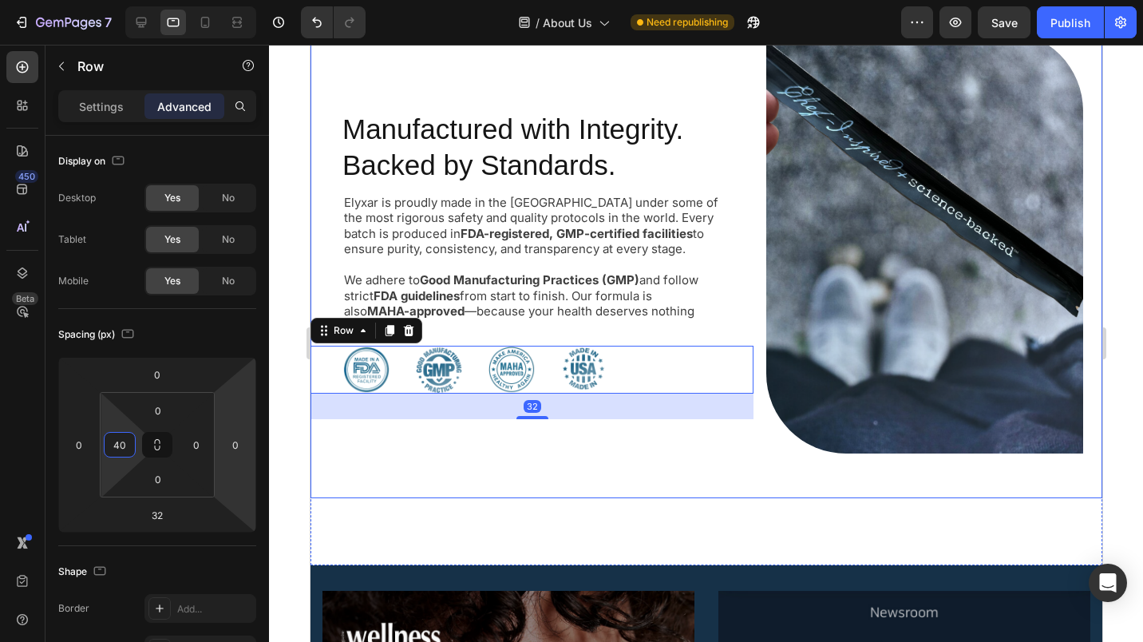
click at [655, 460] on div "Manufactured with Integrity. Backed by Standards. Heading Elyxar is proudly mad…" at bounding box center [531, 264] width 443 height 467
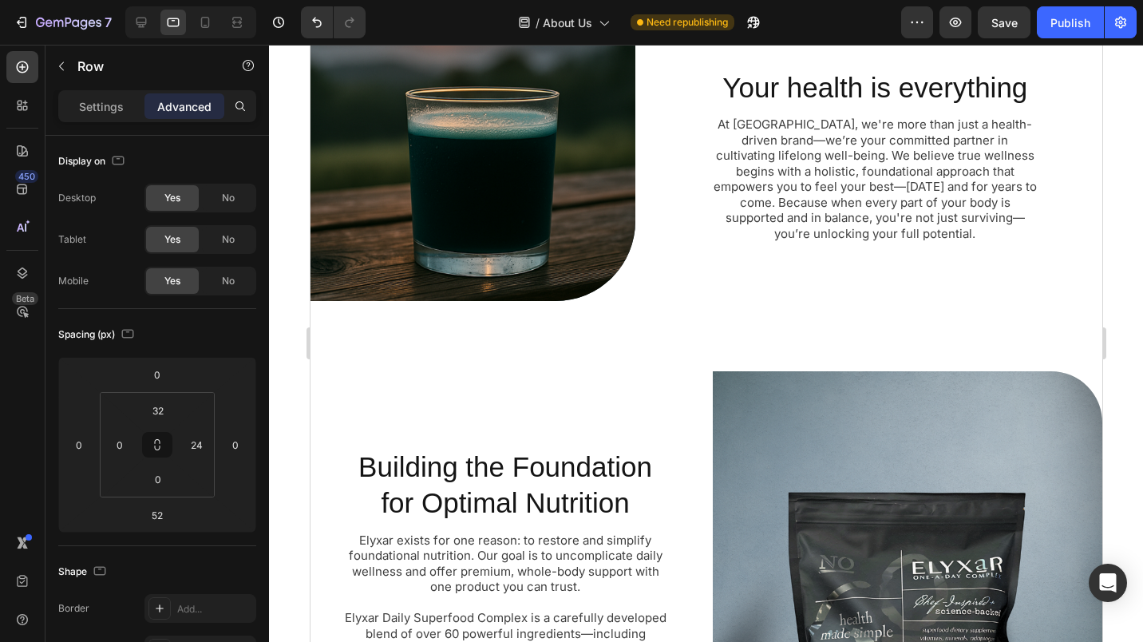
scroll to position [0, 0]
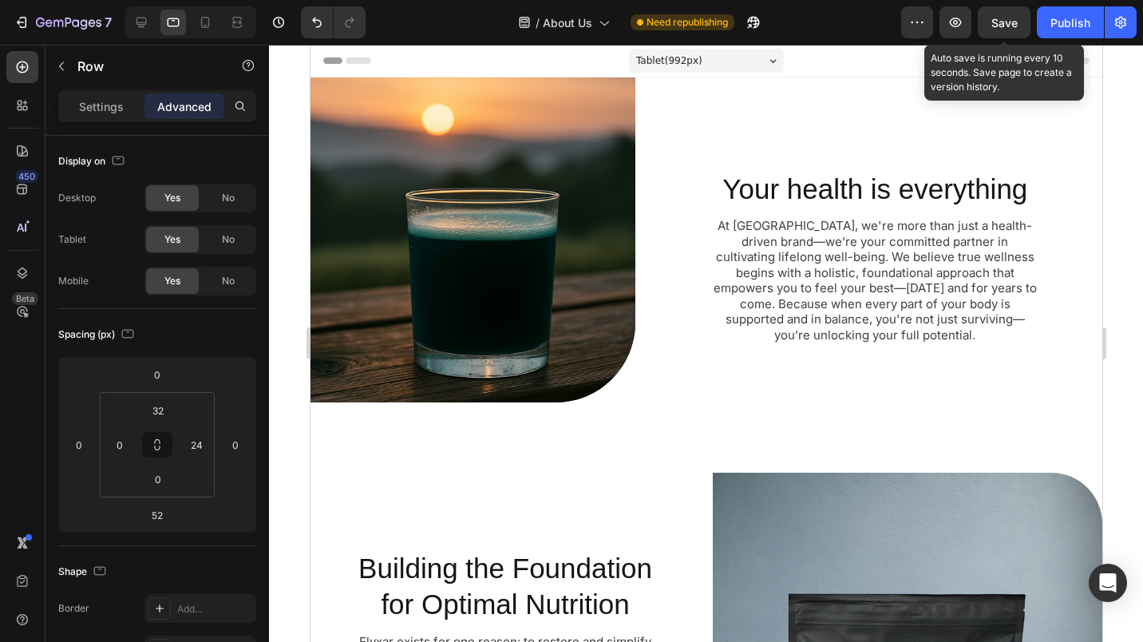
click at [998, 14] on div "Save" at bounding box center [1004, 22] width 26 height 17
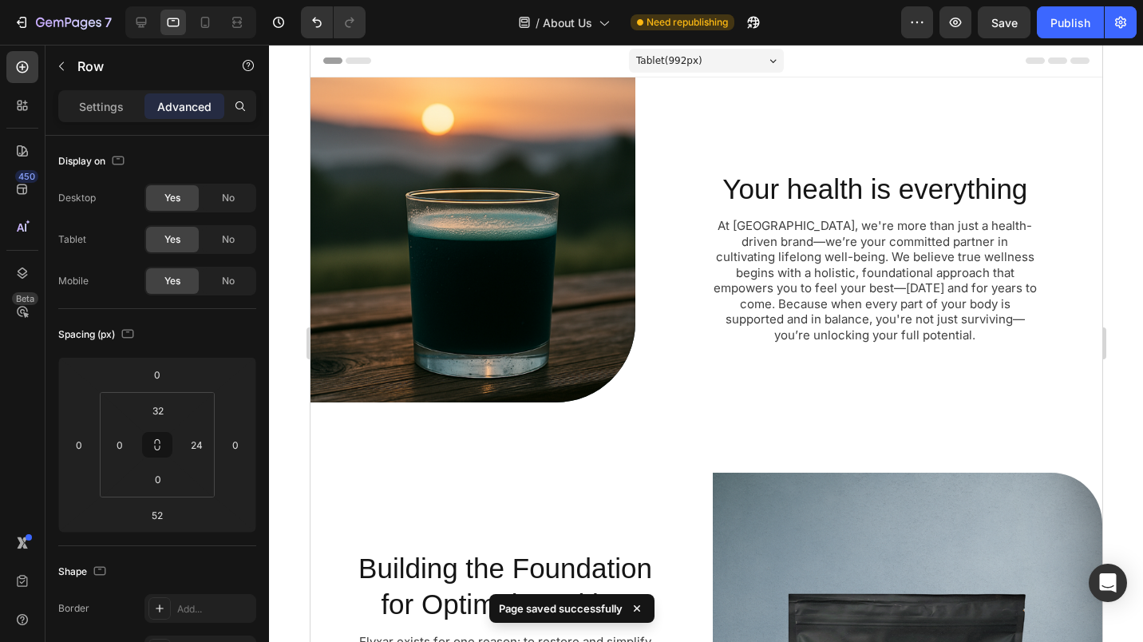
click at [1050, 11] on button "Publish" at bounding box center [1070, 22] width 67 height 32
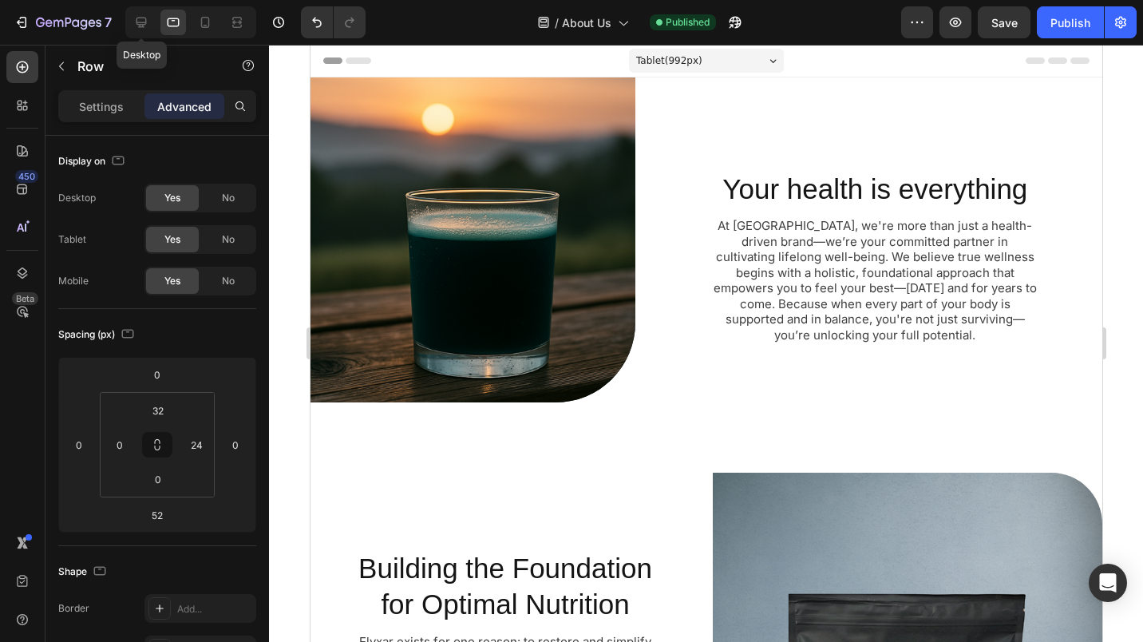
click at [136, 19] on icon at bounding box center [141, 22] width 16 height 16
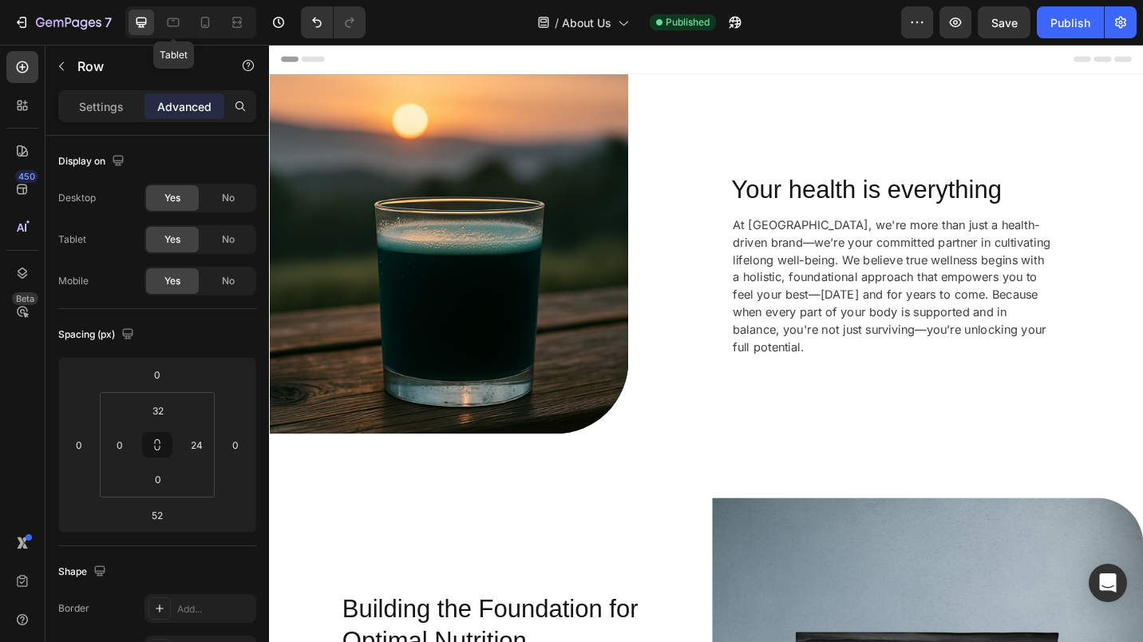
click at [170, 22] on icon at bounding box center [173, 22] width 16 height 16
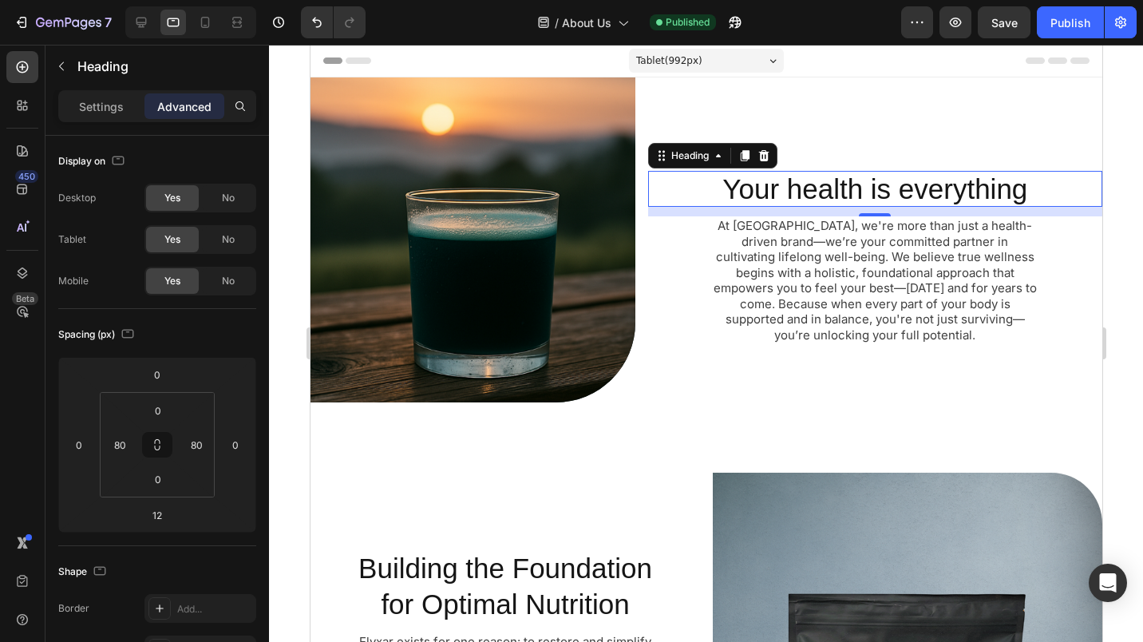
click at [94, 103] on p "Settings" at bounding box center [101, 106] width 45 height 17
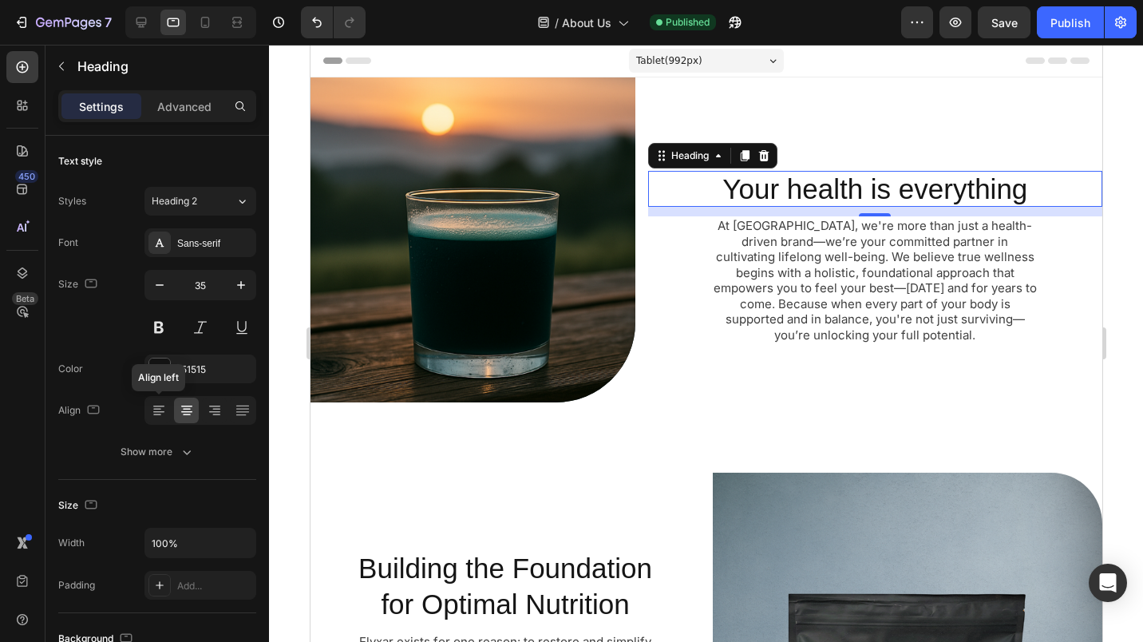
click at [155, 407] on icon at bounding box center [159, 410] width 16 height 16
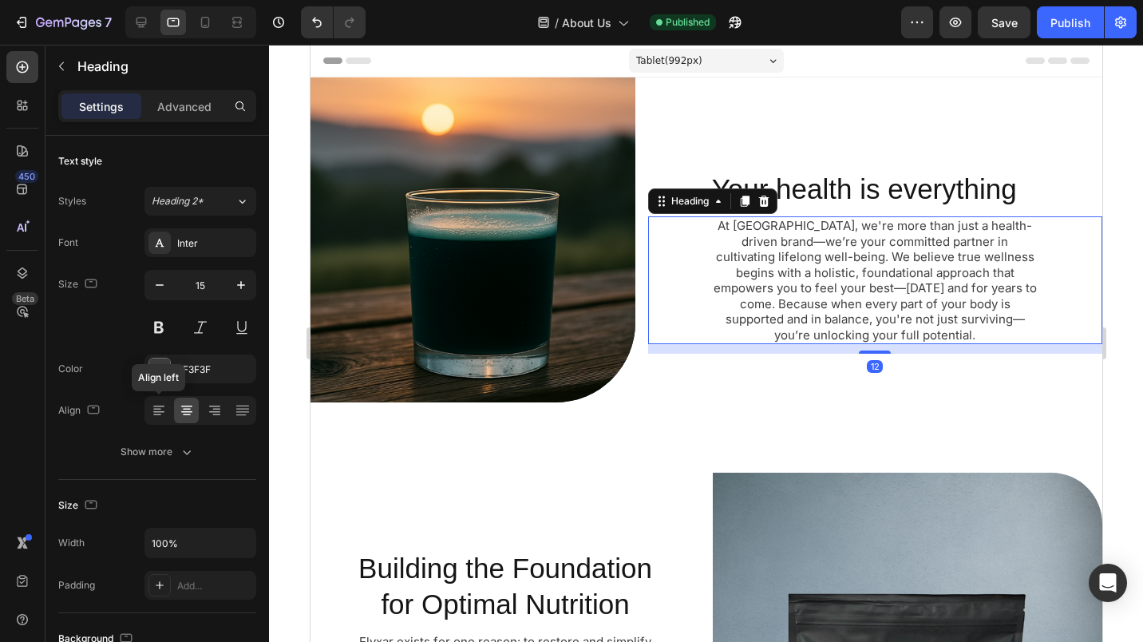
click at [158, 409] on icon at bounding box center [159, 410] width 16 height 16
click at [1062, 22] on div "Publish" at bounding box center [1070, 22] width 40 height 17
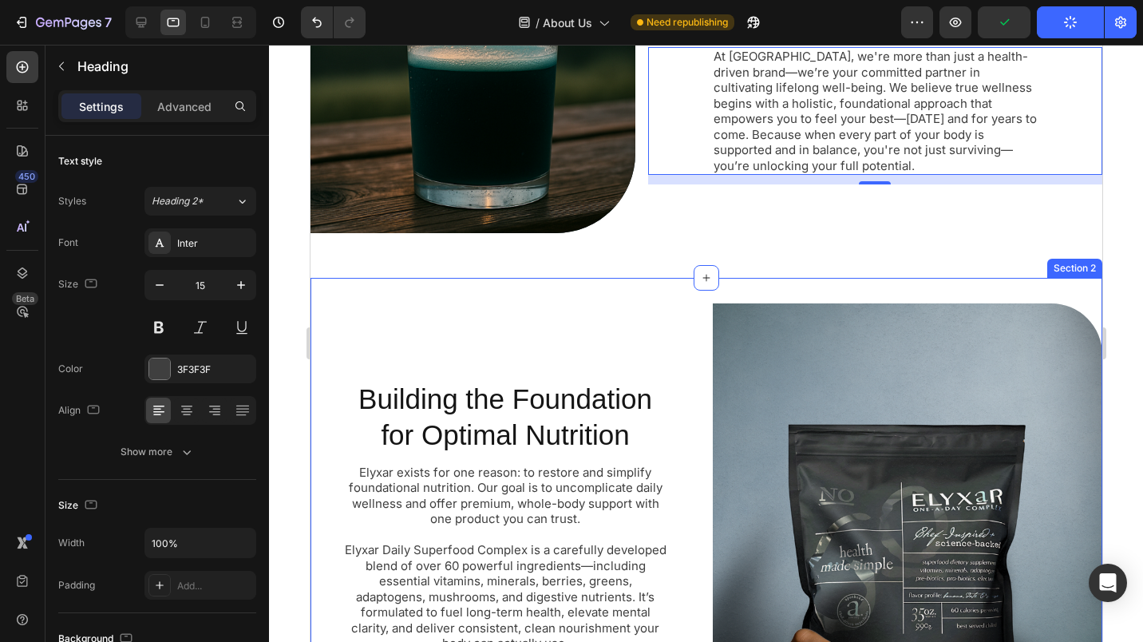
scroll to position [170, 0]
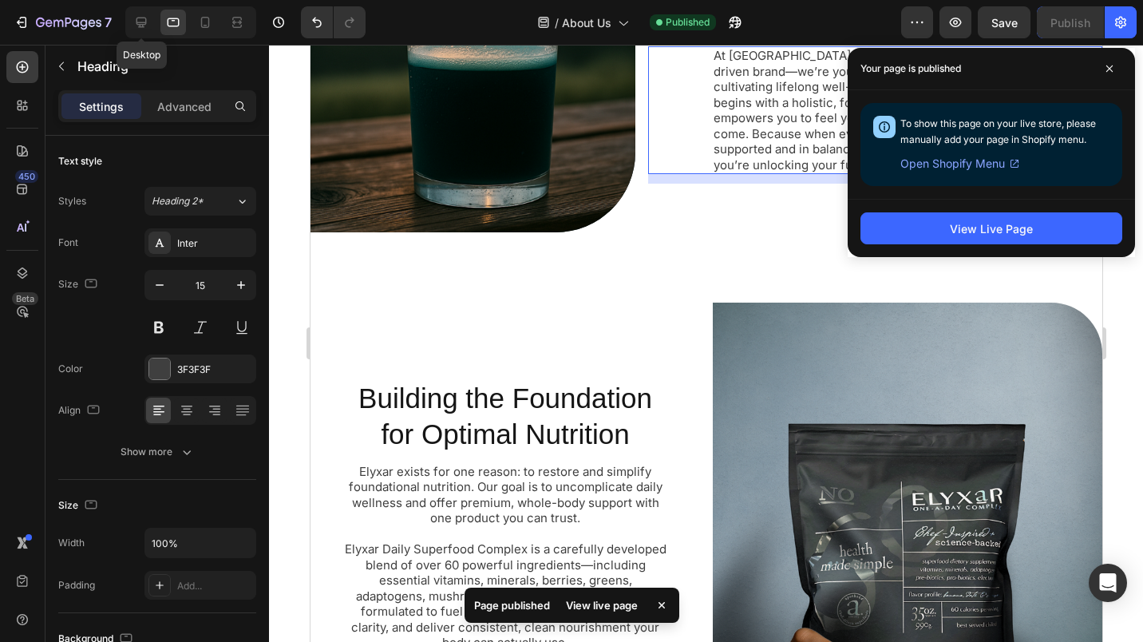
click at [140, 28] on icon at bounding box center [141, 22] width 16 height 16
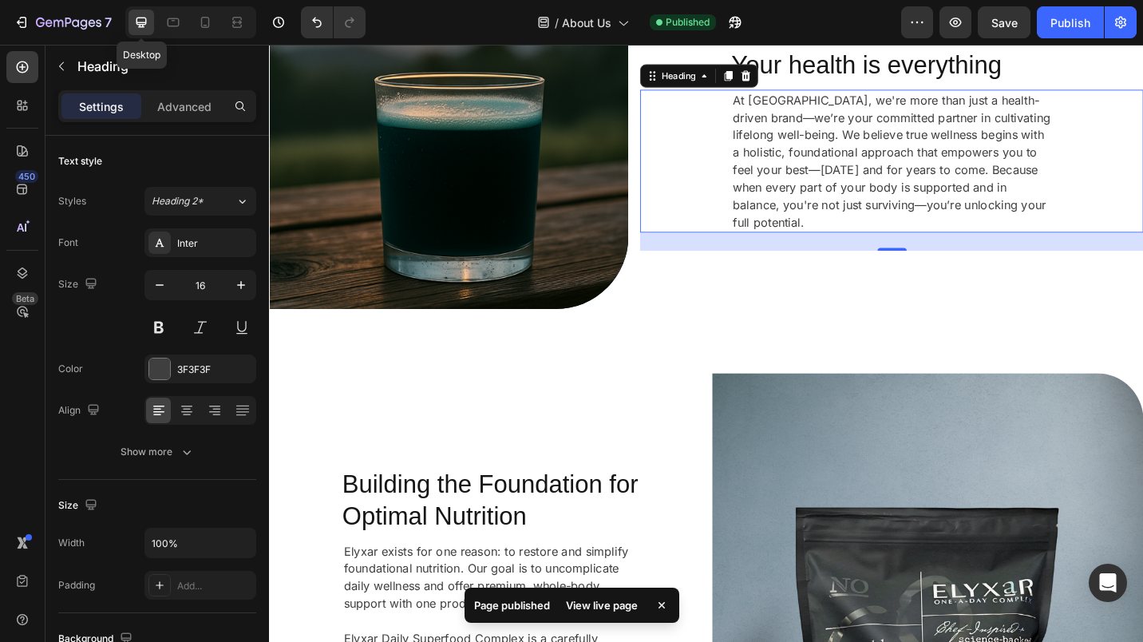
scroll to position [128, 0]
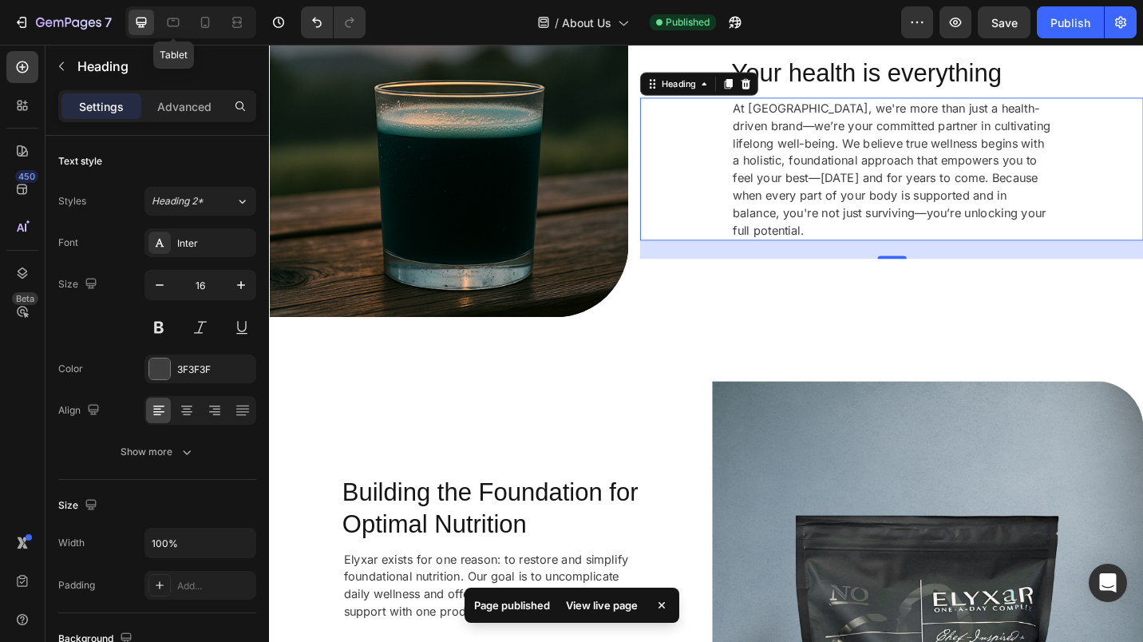
click at [178, 30] on icon at bounding box center [173, 22] width 16 height 16
type input "15"
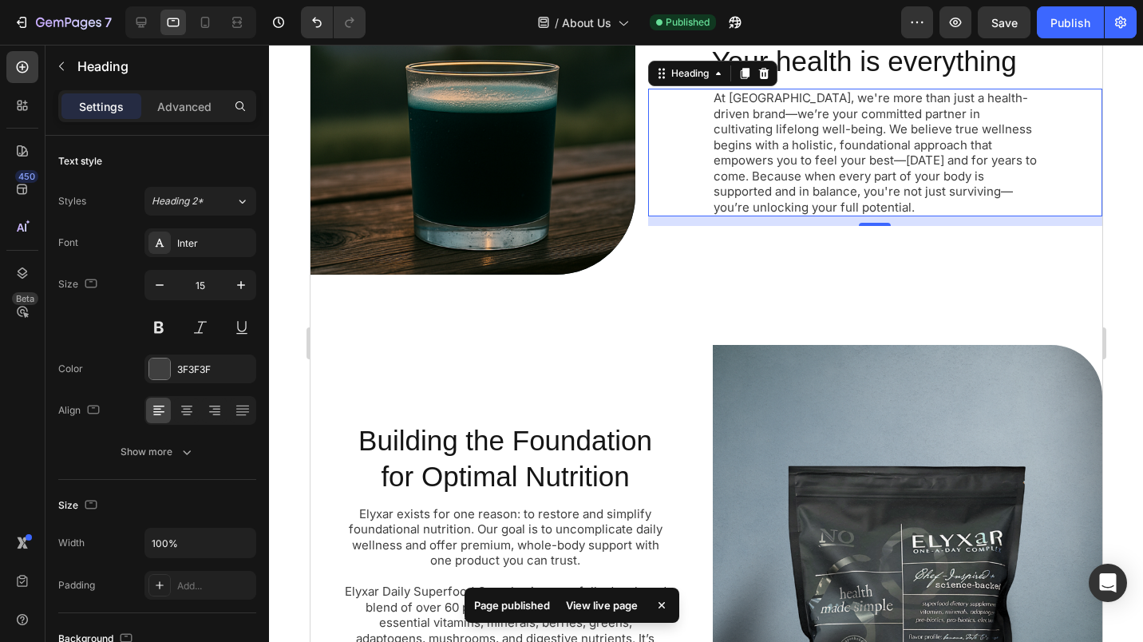
scroll to position [113, 0]
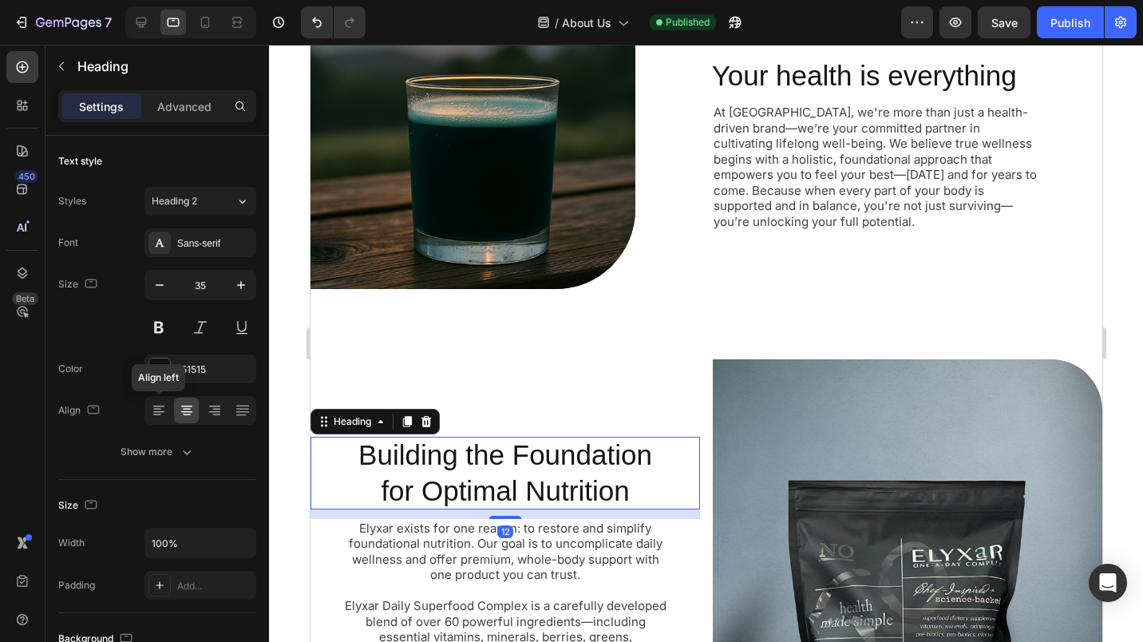
click at [164, 402] on icon at bounding box center [159, 410] width 16 height 16
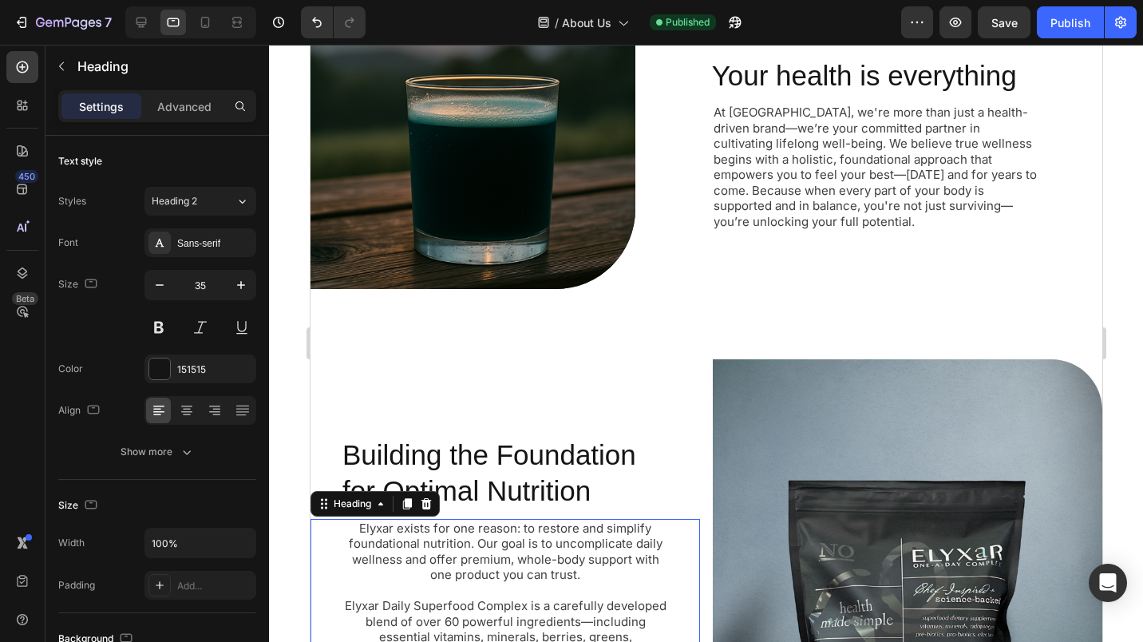
click at [402, 568] on h2 "Elyxar exists for one reason: to restore and simplify foundational nutrition. O…" at bounding box center [505, 629] width 326 height 221
click at [160, 412] on icon at bounding box center [158, 412] width 11 height 2
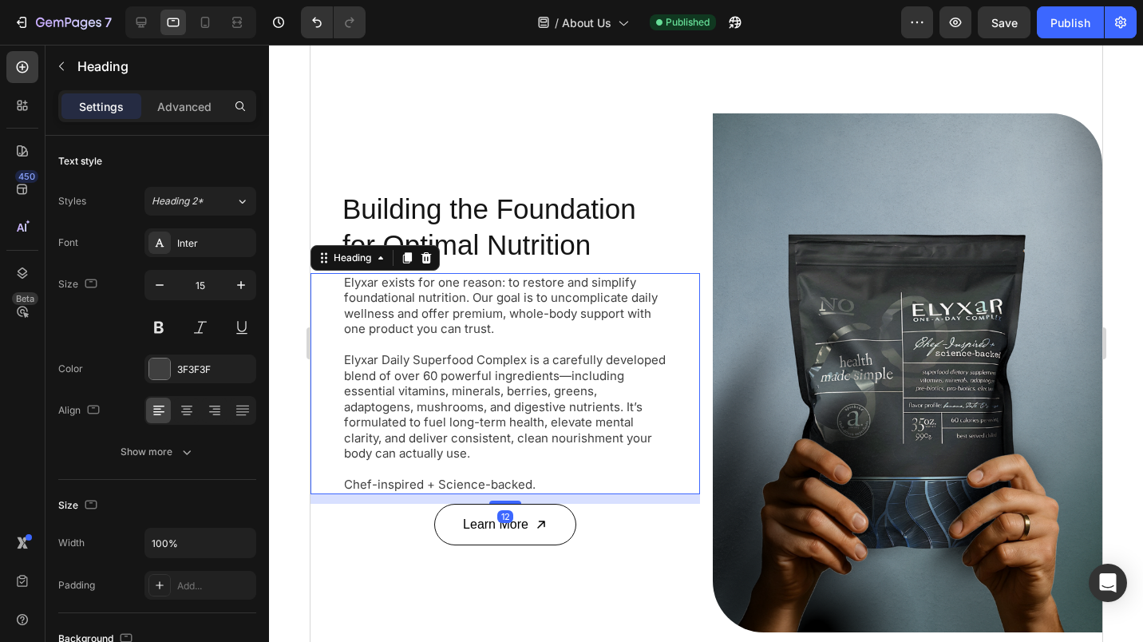
scroll to position [361, 0]
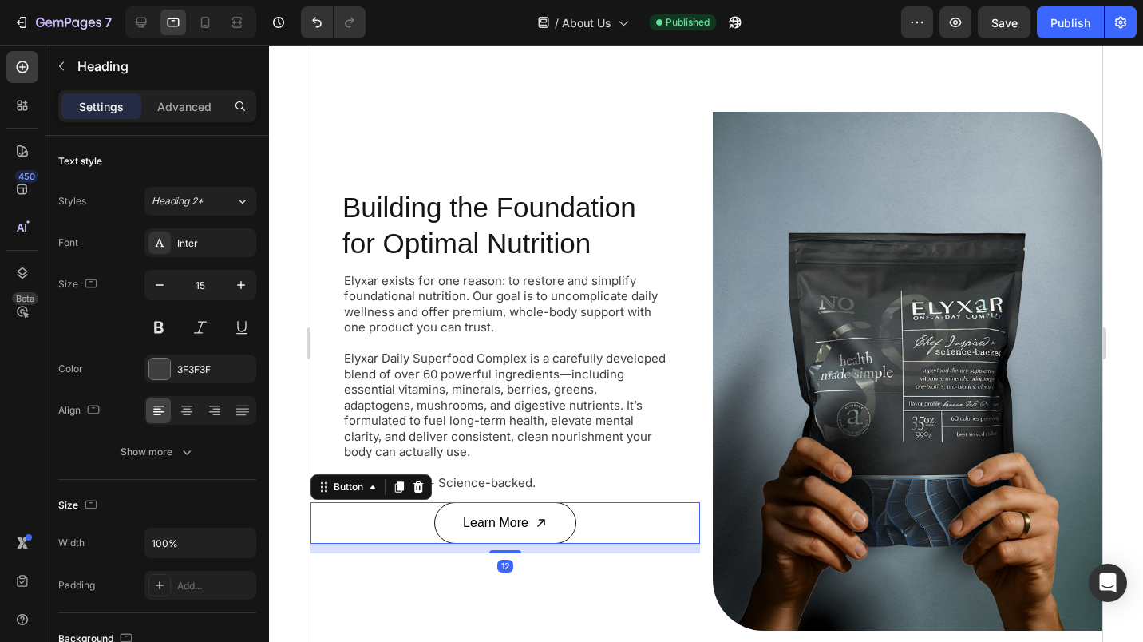
click at [411, 513] on div "Learn More Button 12" at bounding box center [505, 523] width 390 height 42
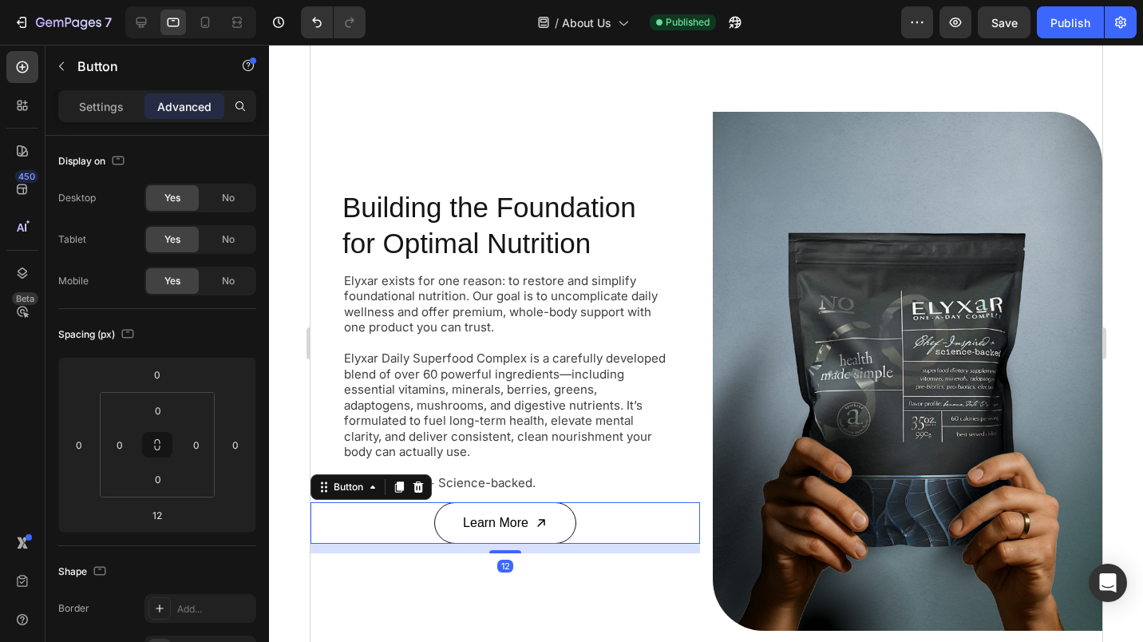
click at [99, 112] on p "Settings" at bounding box center [101, 106] width 45 height 17
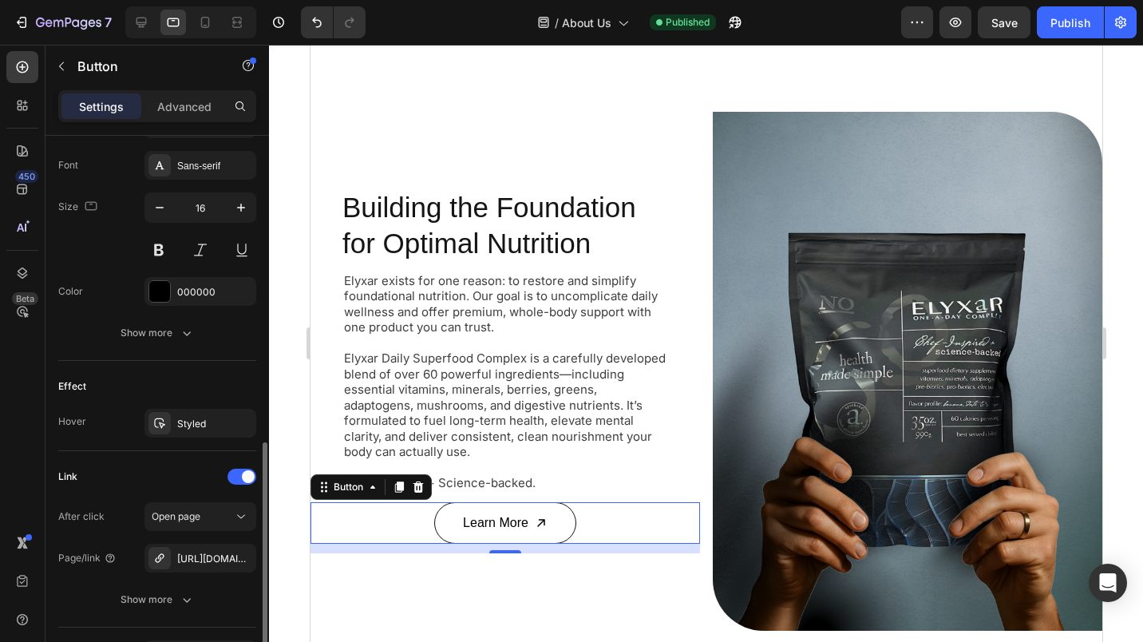
scroll to position [844, 0]
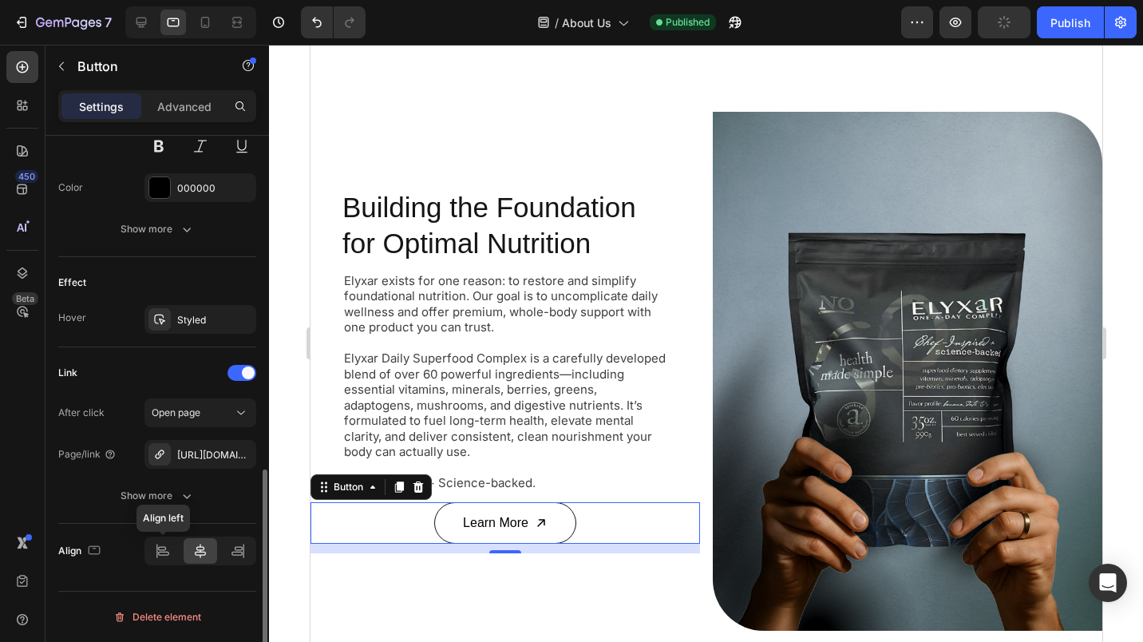
click at [166, 549] on icon at bounding box center [163, 551] width 16 height 16
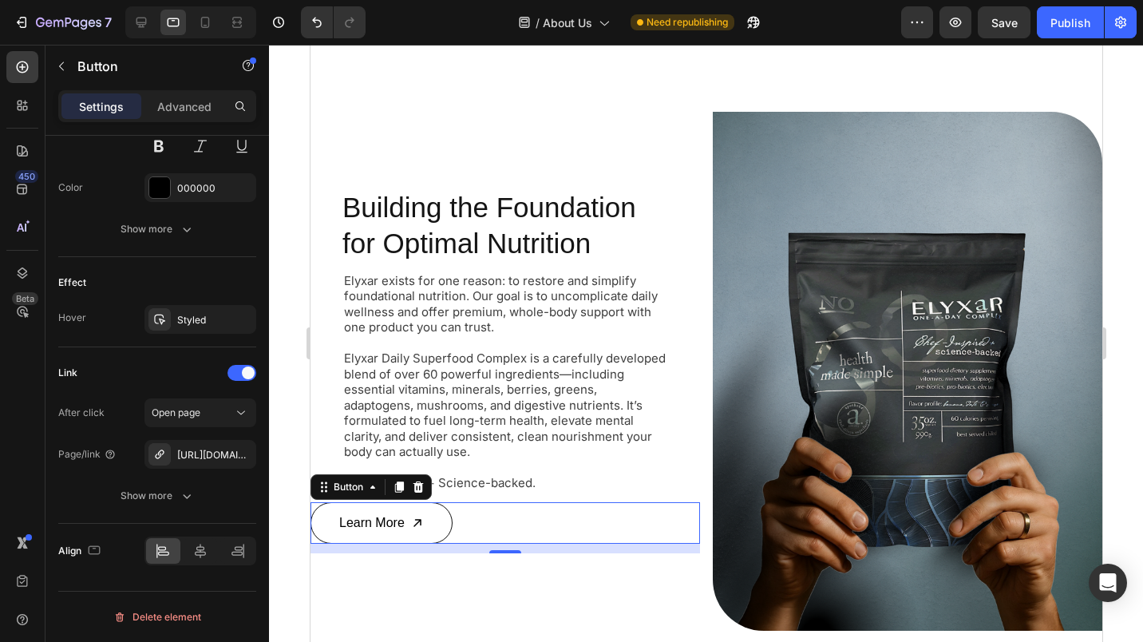
click at [188, 106] on p "Advanced" at bounding box center [184, 106] width 54 height 17
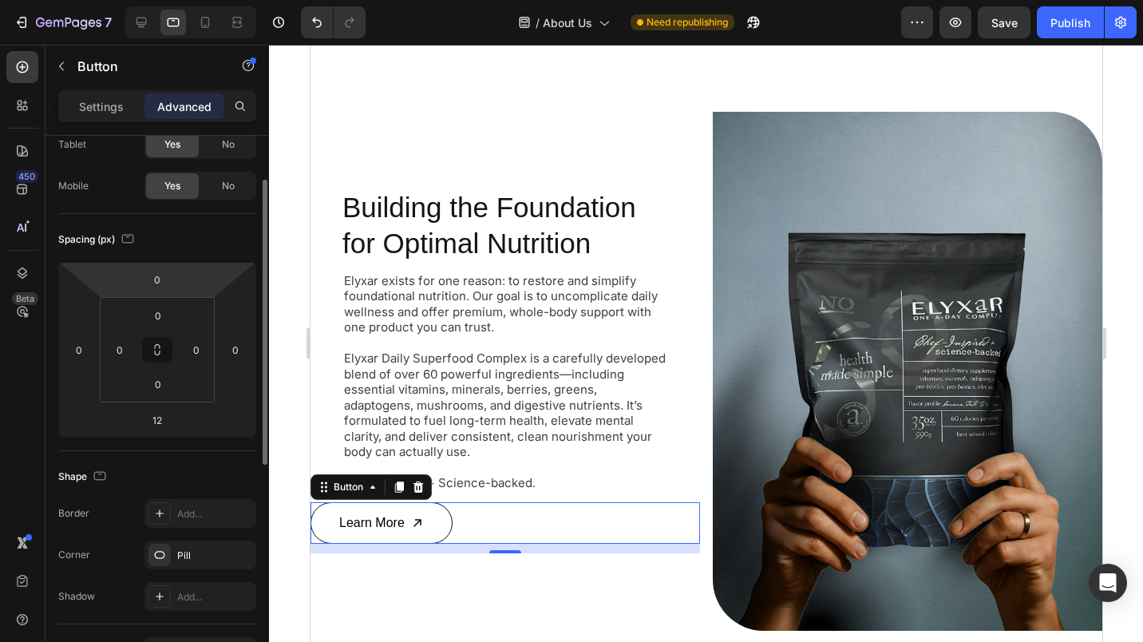
scroll to position [91, 0]
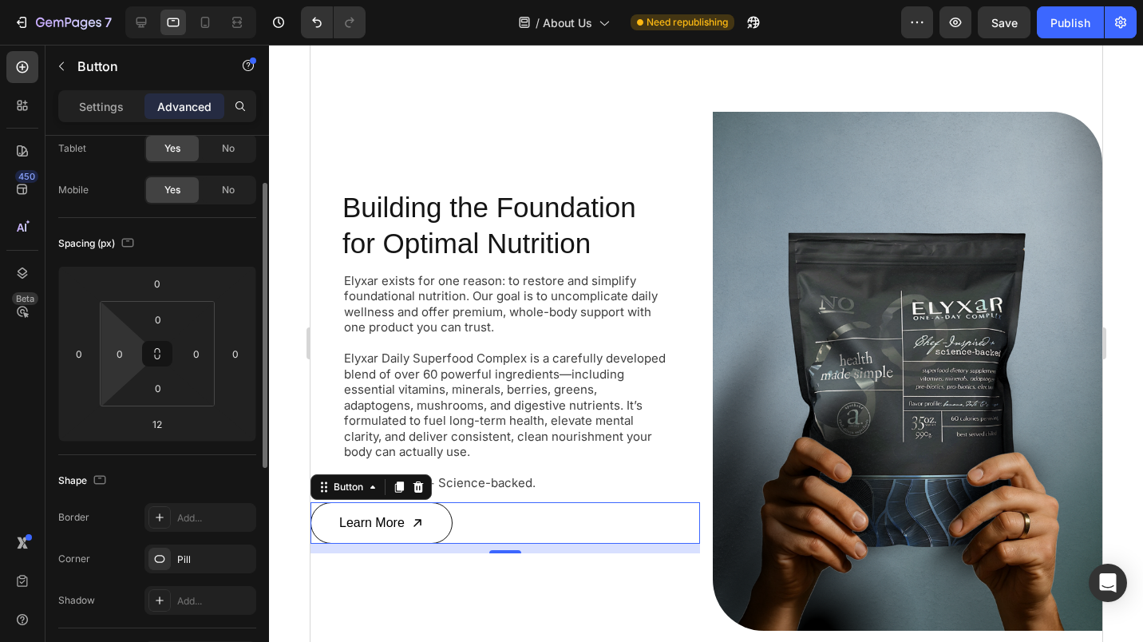
click at [109, 350] on input "0" at bounding box center [120, 354] width 24 height 24
type input "40"
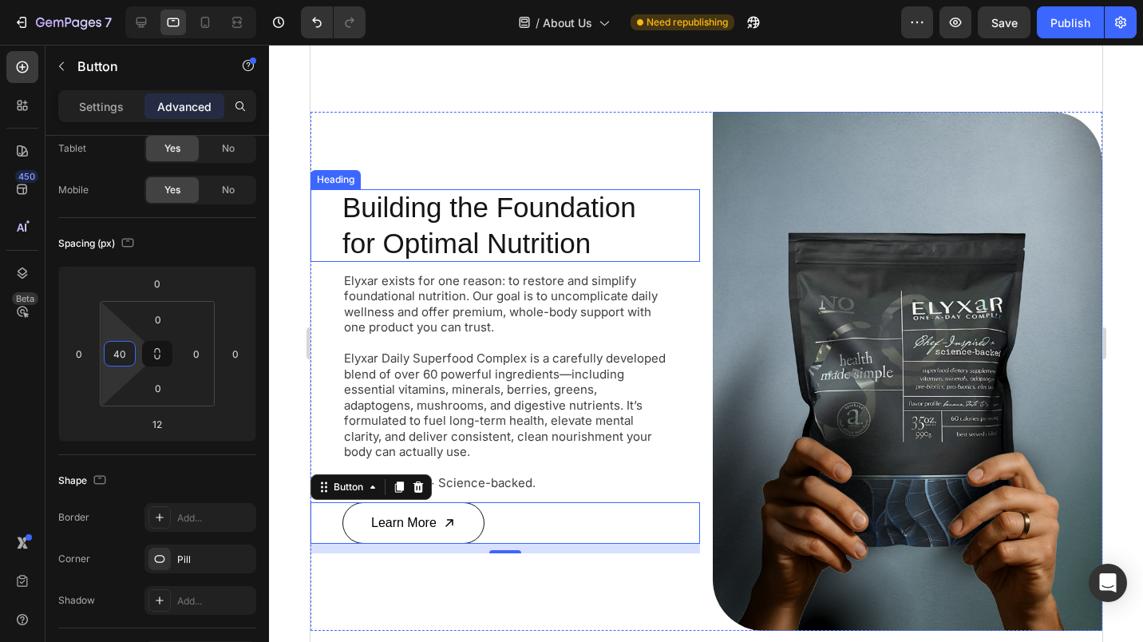
click at [627, 200] on h2 "Building the Foundation for Optimal Nutrition" at bounding box center [505, 225] width 326 height 73
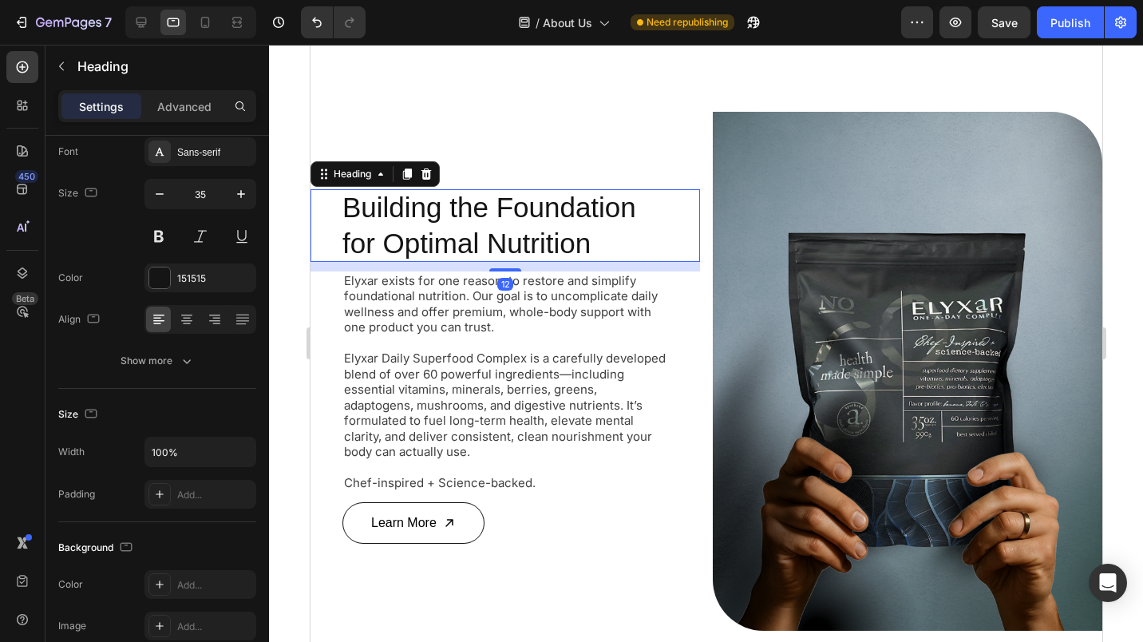
scroll to position [0, 0]
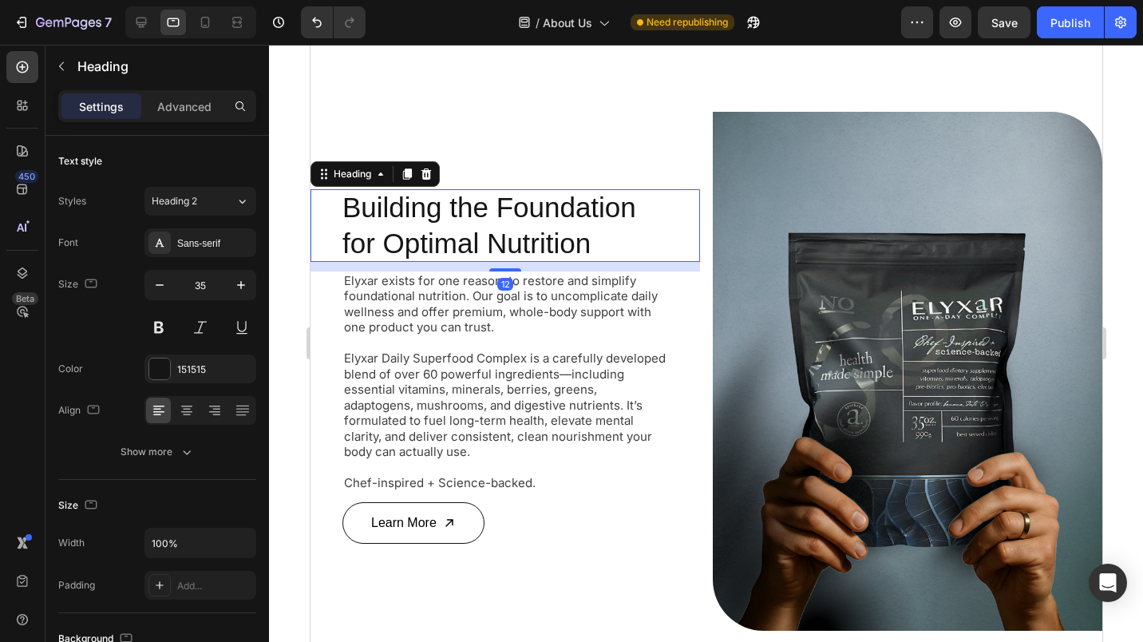
click at [1065, 22] on div "Publish" at bounding box center [1070, 22] width 40 height 17
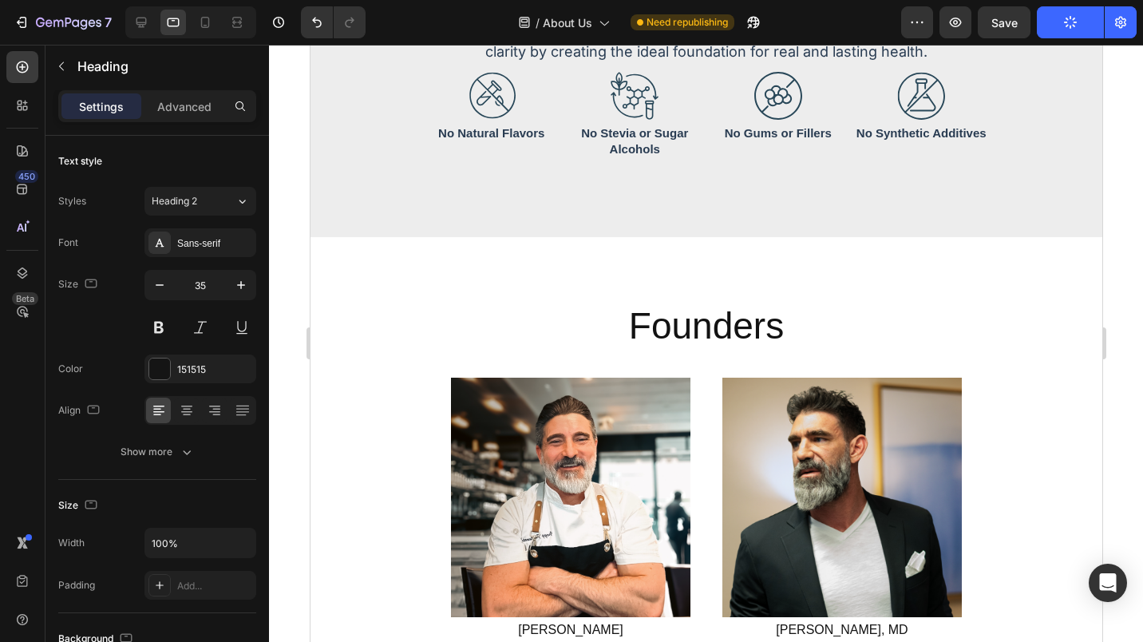
scroll to position [1141, 0]
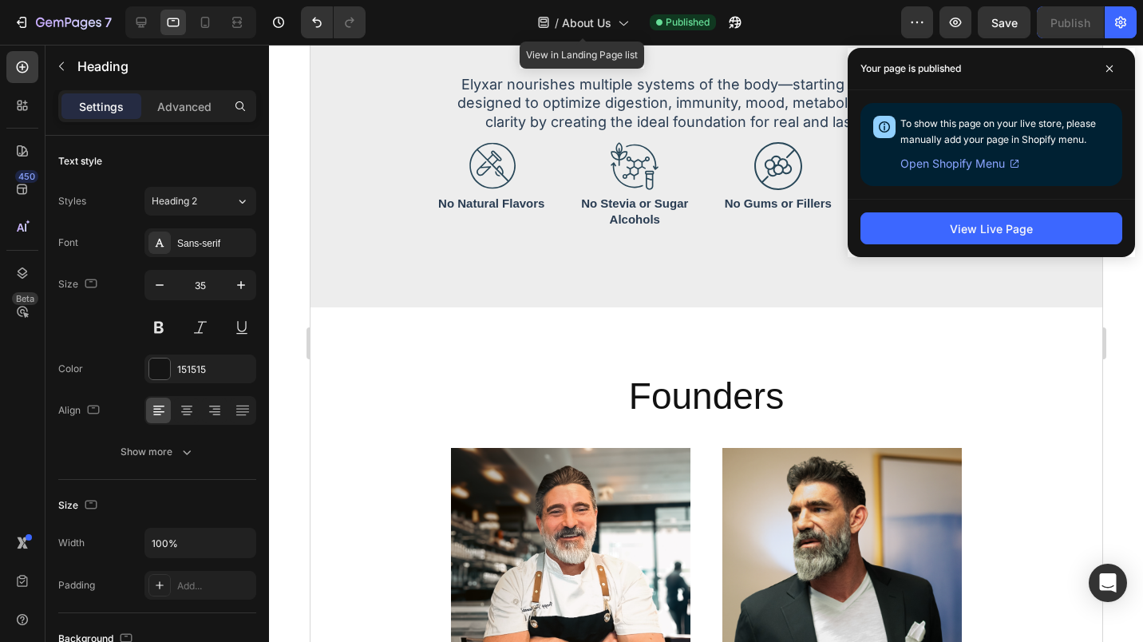
click at [620, 19] on icon at bounding box center [623, 22] width 16 height 16
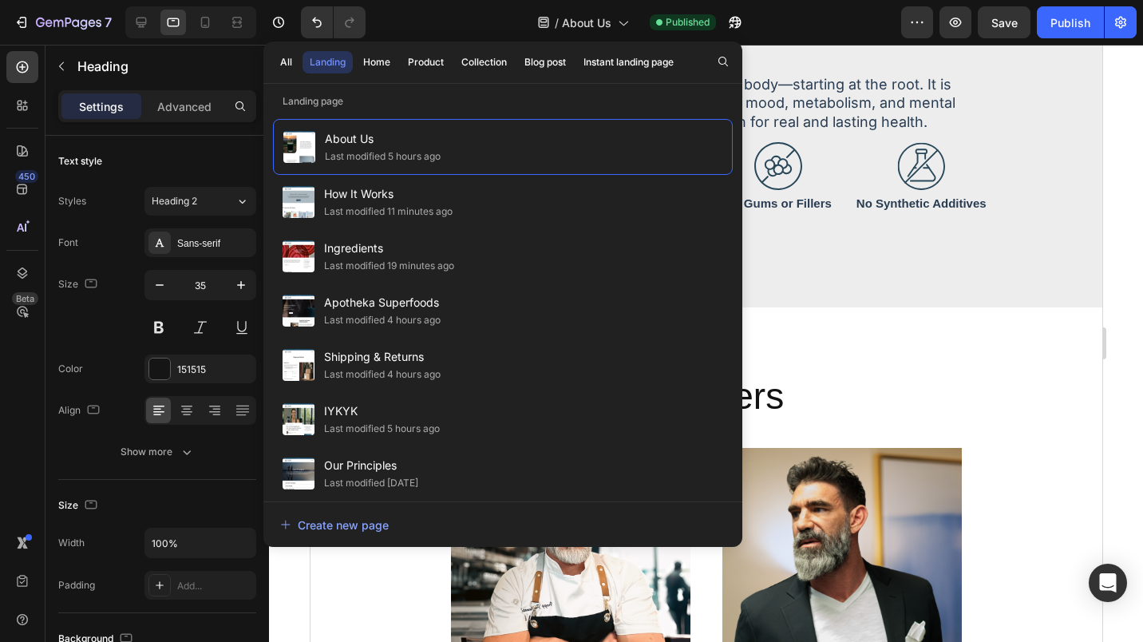
click at [338, 415] on span "IYKYK" at bounding box center [382, 410] width 116 height 19
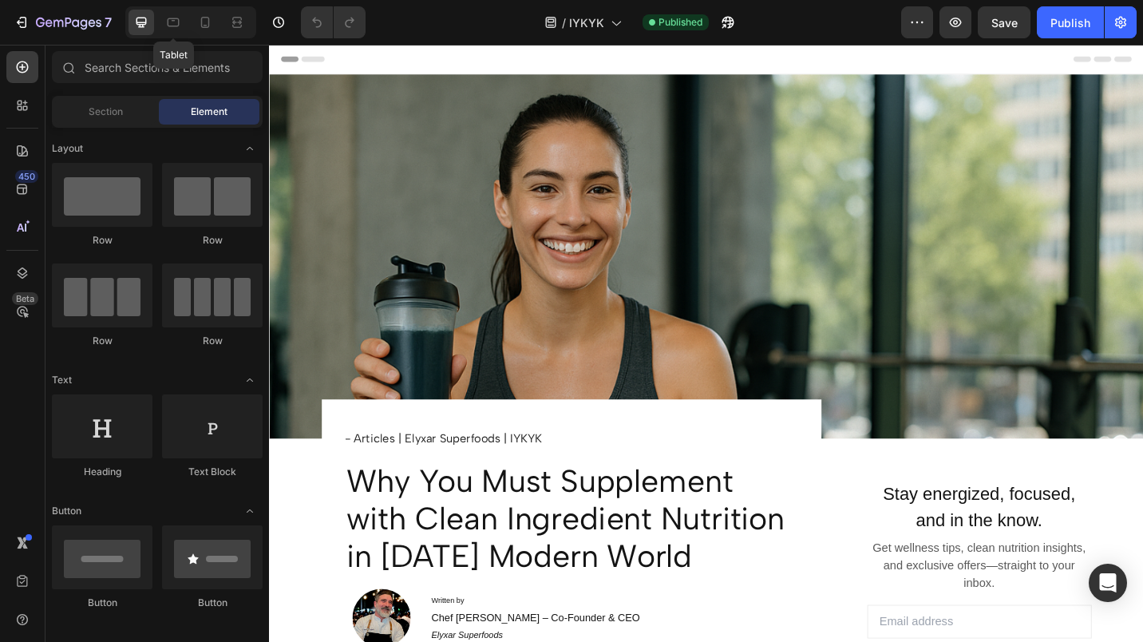
click at [165, 19] on icon at bounding box center [173, 22] width 16 height 16
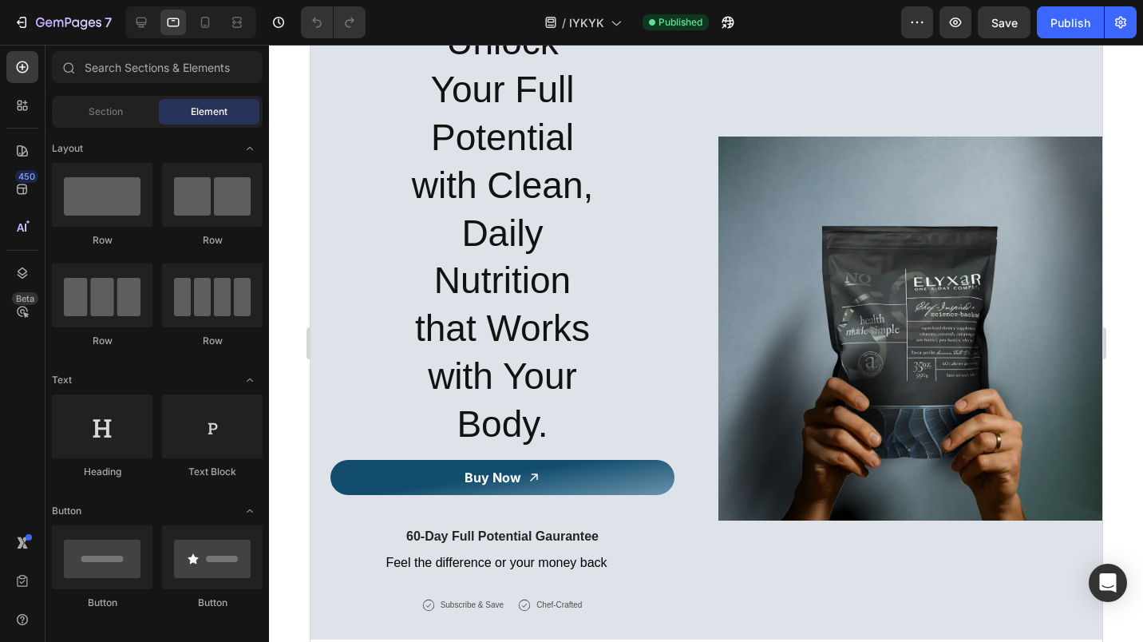
scroll to position [5092, 0]
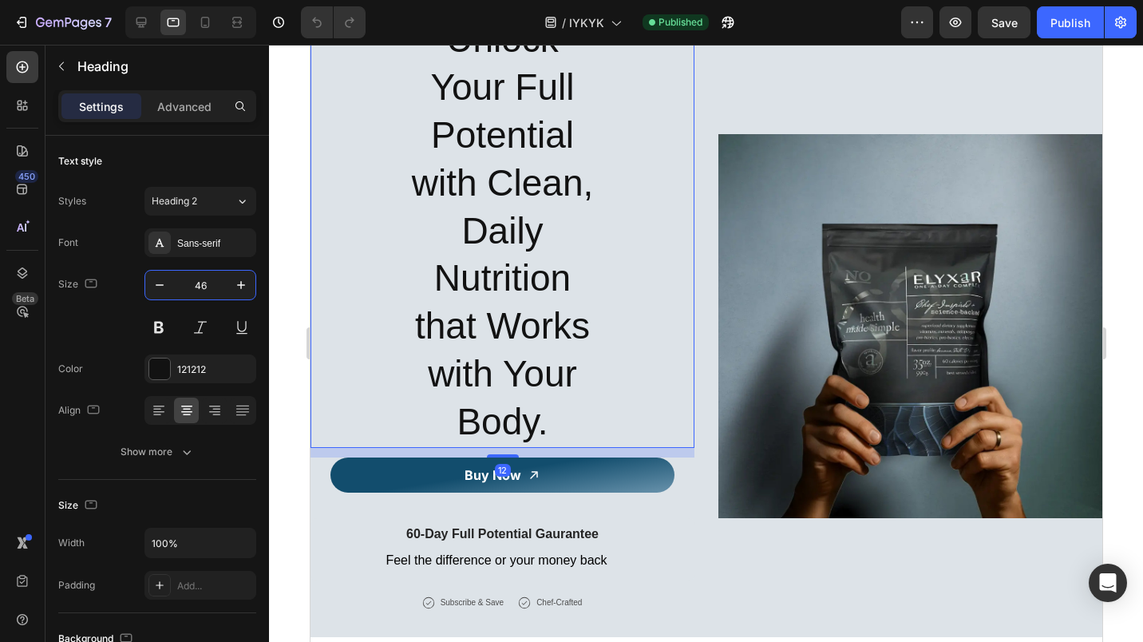
click at [191, 289] on input "46" at bounding box center [200, 285] width 53 height 29
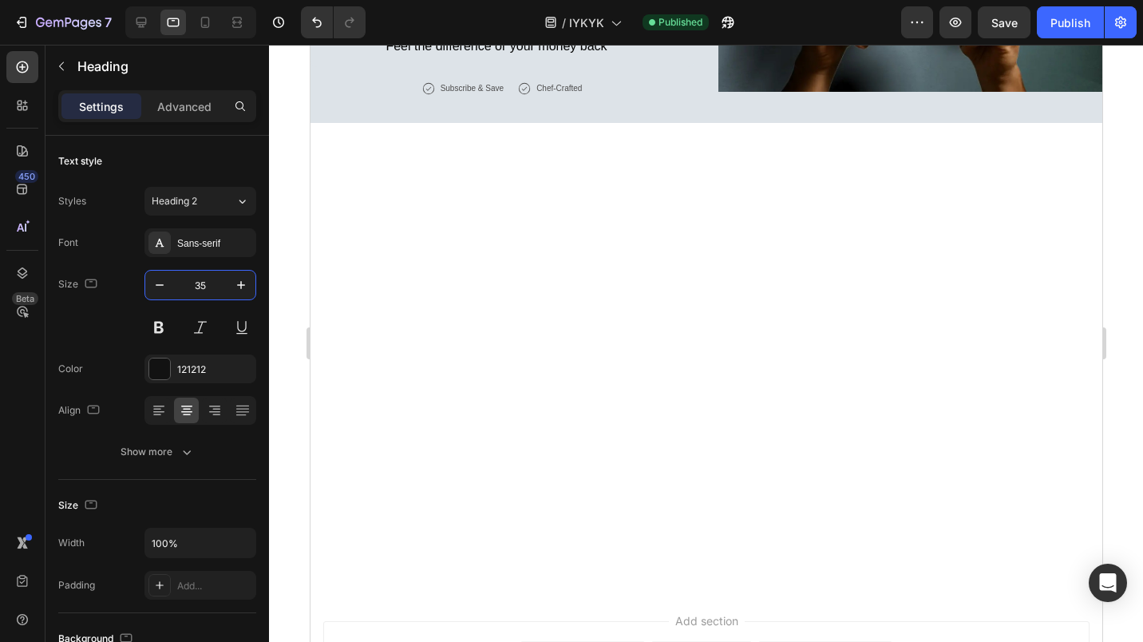
scroll to position [4917, 0]
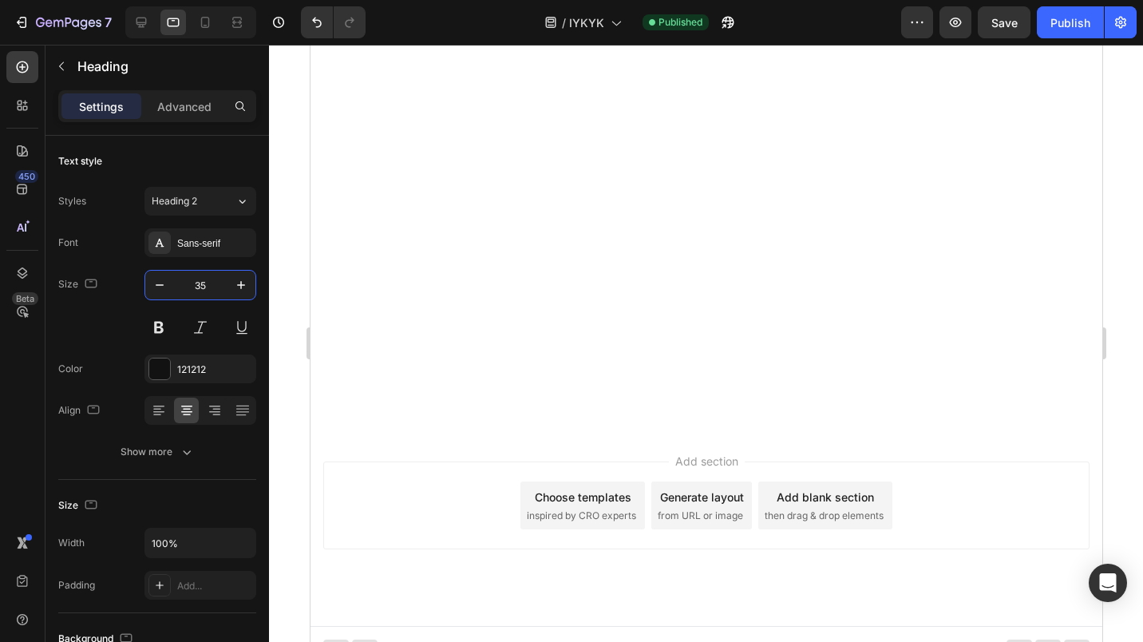
type input "35"
click at [194, 105] on p "Advanced" at bounding box center [184, 106] width 54 height 17
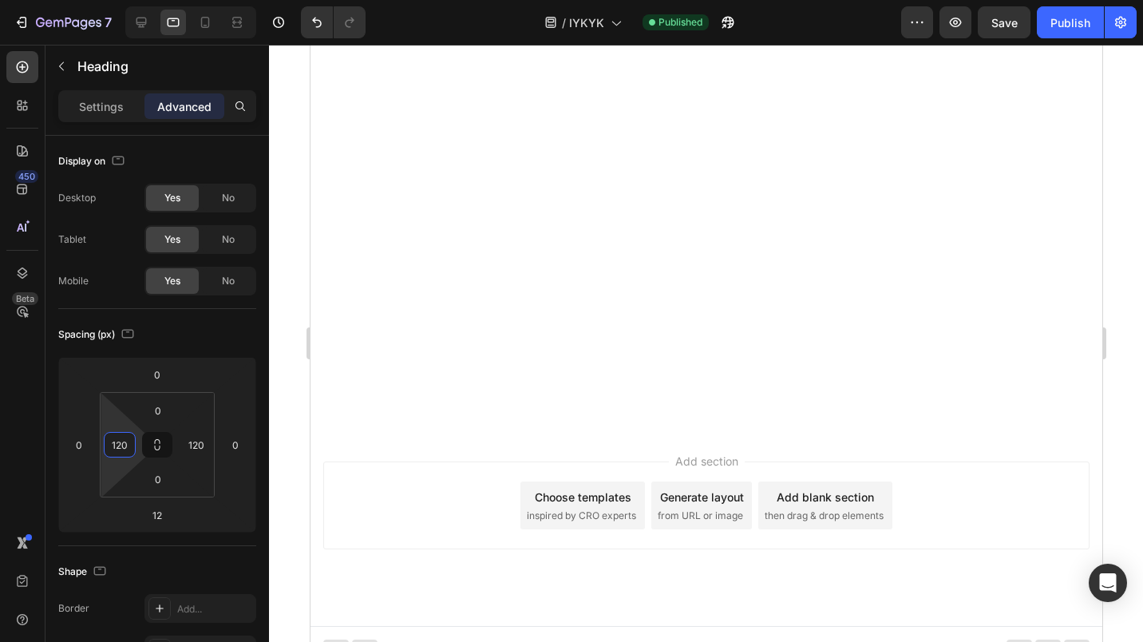
click at [110, 448] on input "120" at bounding box center [120, 445] width 24 height 24
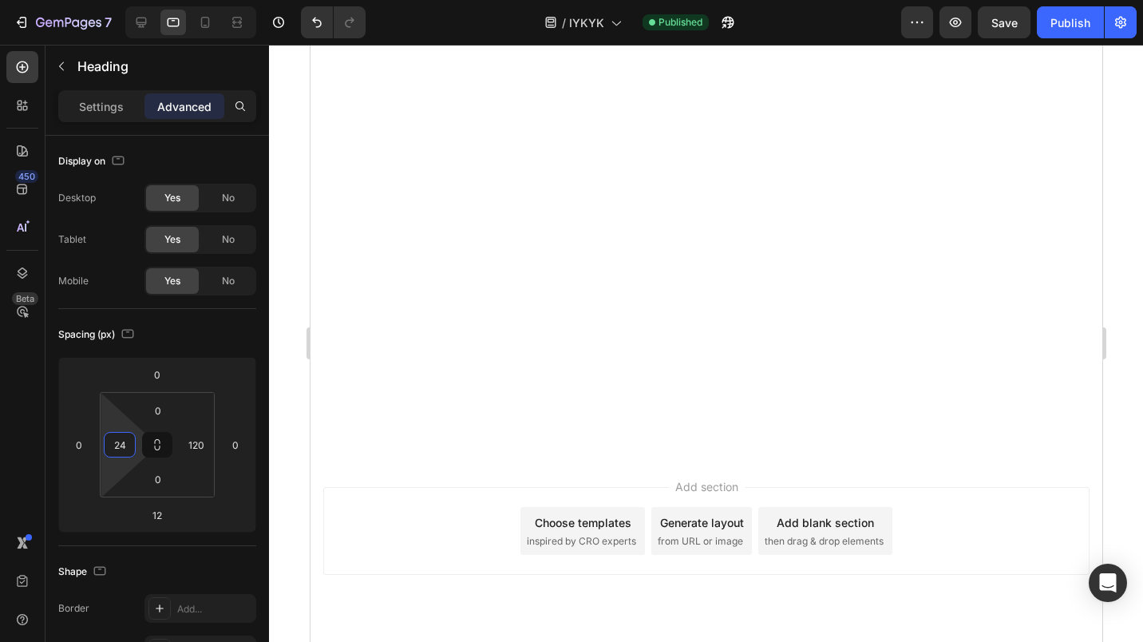
scroll to position [4846, 0]
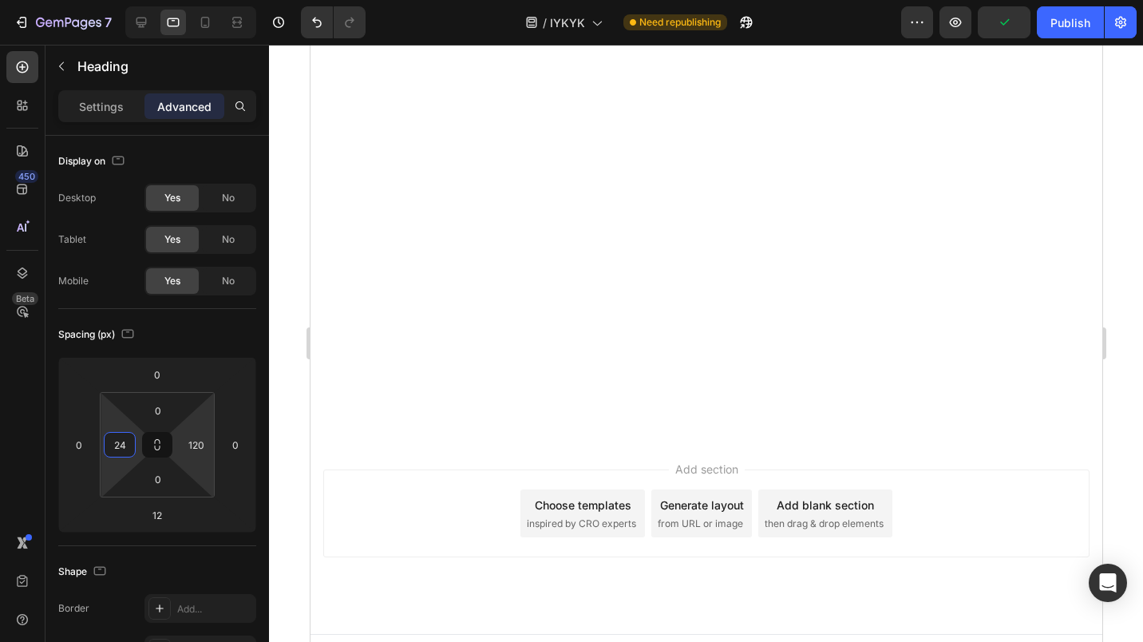
type input "24"
click at [192, 445] on input "120" at bounding box center [196, 445] width 24 height 24
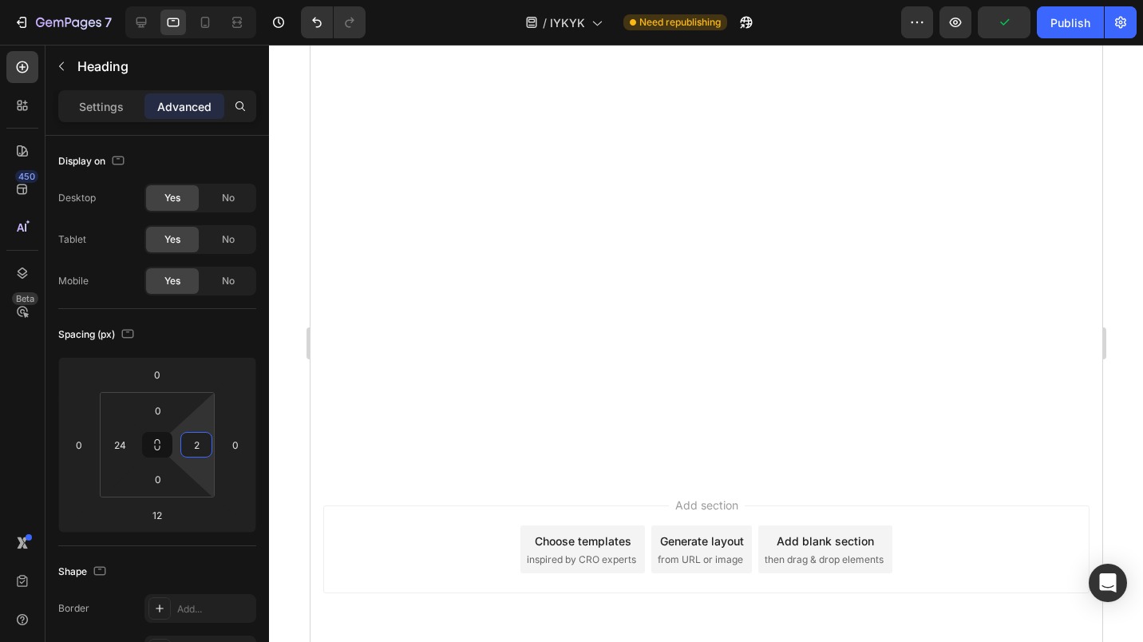
type input "24"
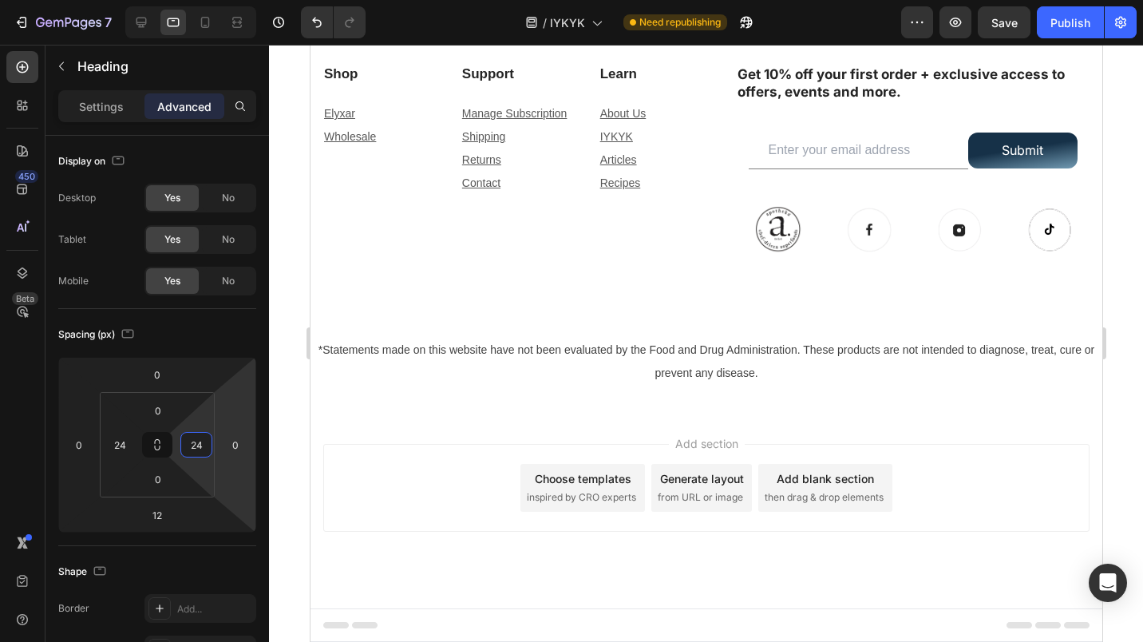
scroll to position [4918, 0]
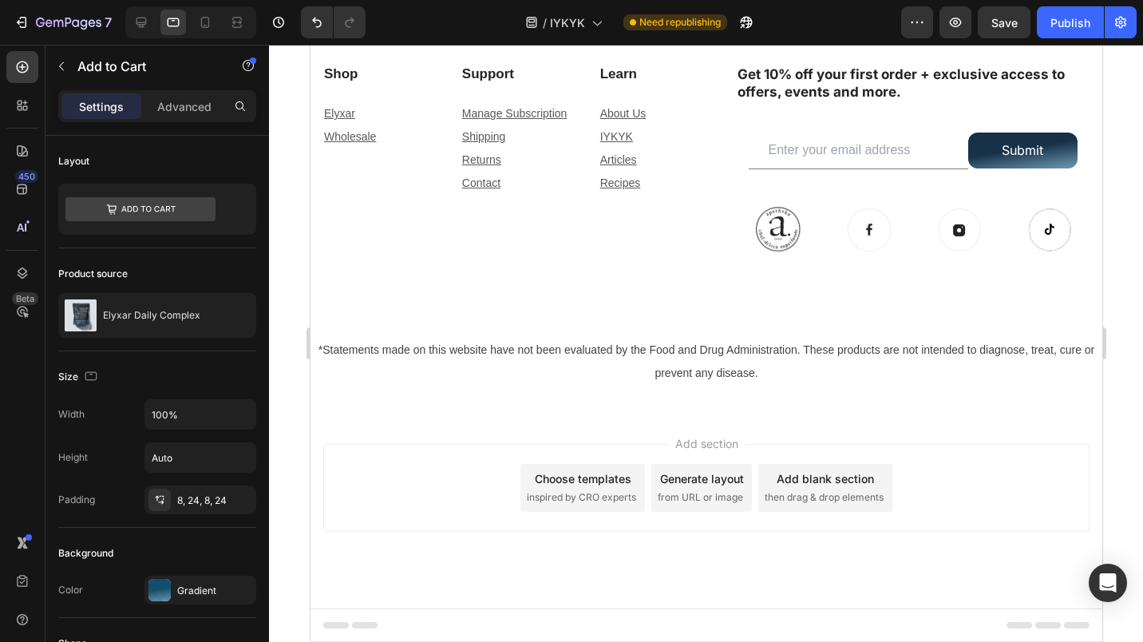
click at [197, 112] on p "Advanced" at bounding box center [184, 106] width 54 height 17
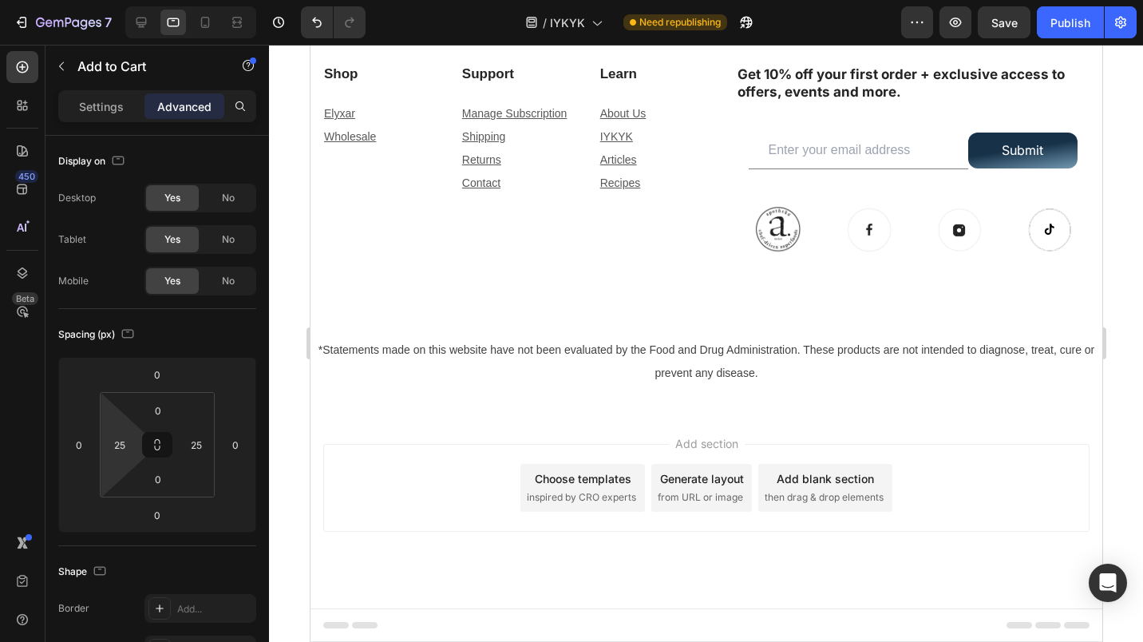
click at [110, 449] on input "25" at bounding box center [120, 445] width 24 height 24
type input "50"
click at [192, 441] on input "25" at bounding box center [196, 445] width 24 height 24
type input "50"
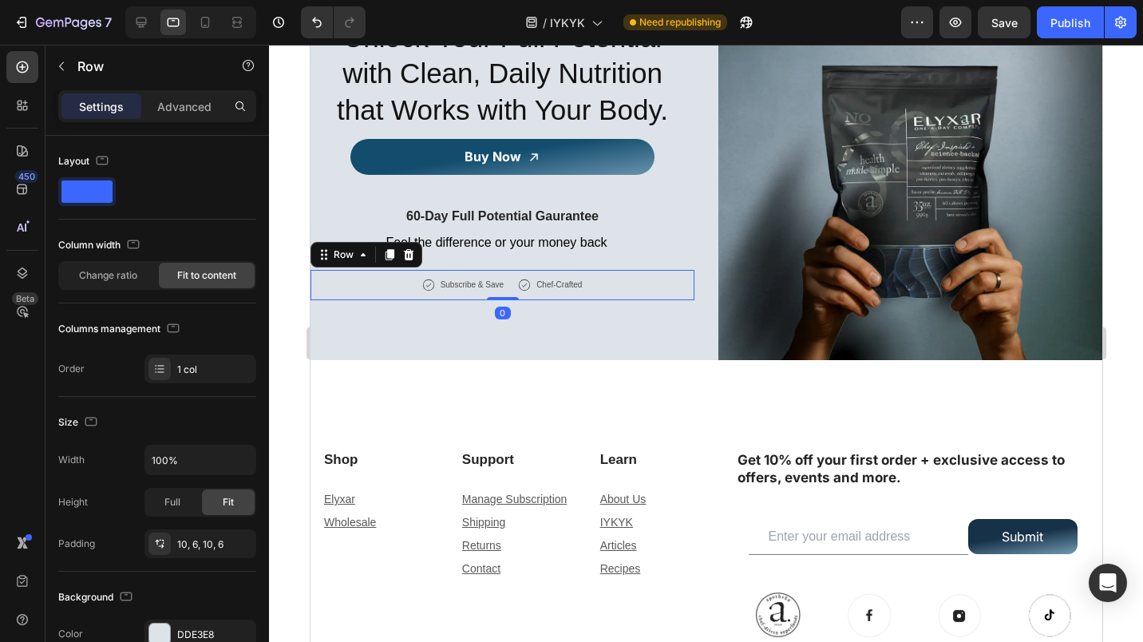
scroll to position [5130, 0]
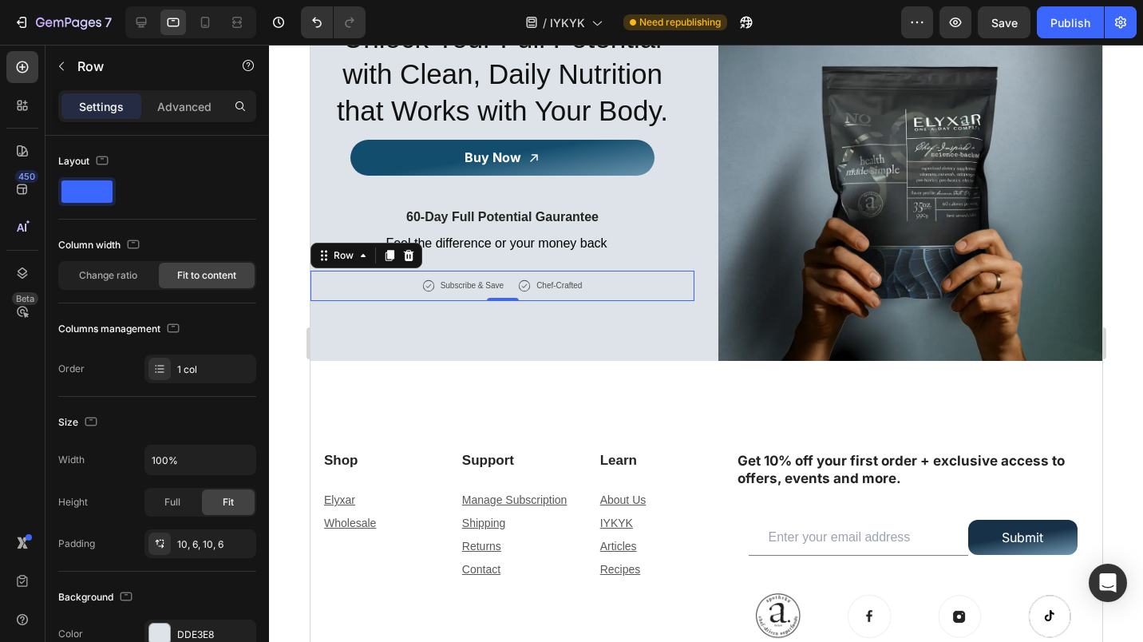
click at [1067, 12] on button "Publish" at bounding box center [1070, 22] width 67 height 32
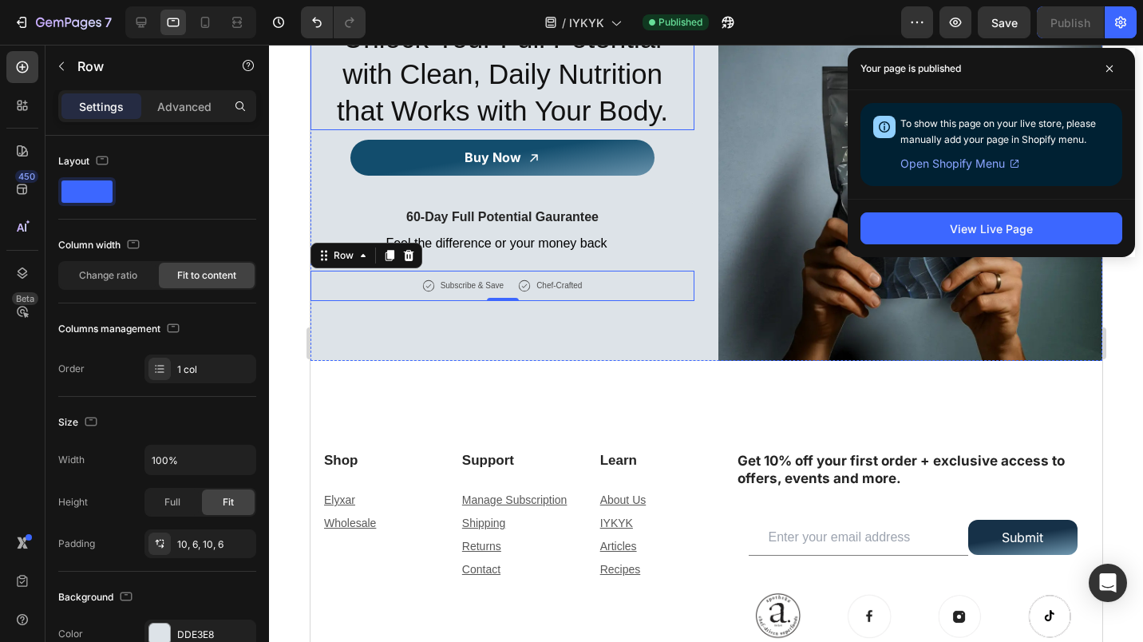
click at [442, 106] on h2 "Unlock Your Full Potential with Clean, Daily Nutrition that Works with Your Bod…" at bounding box center [502, 74] width 346 height 113
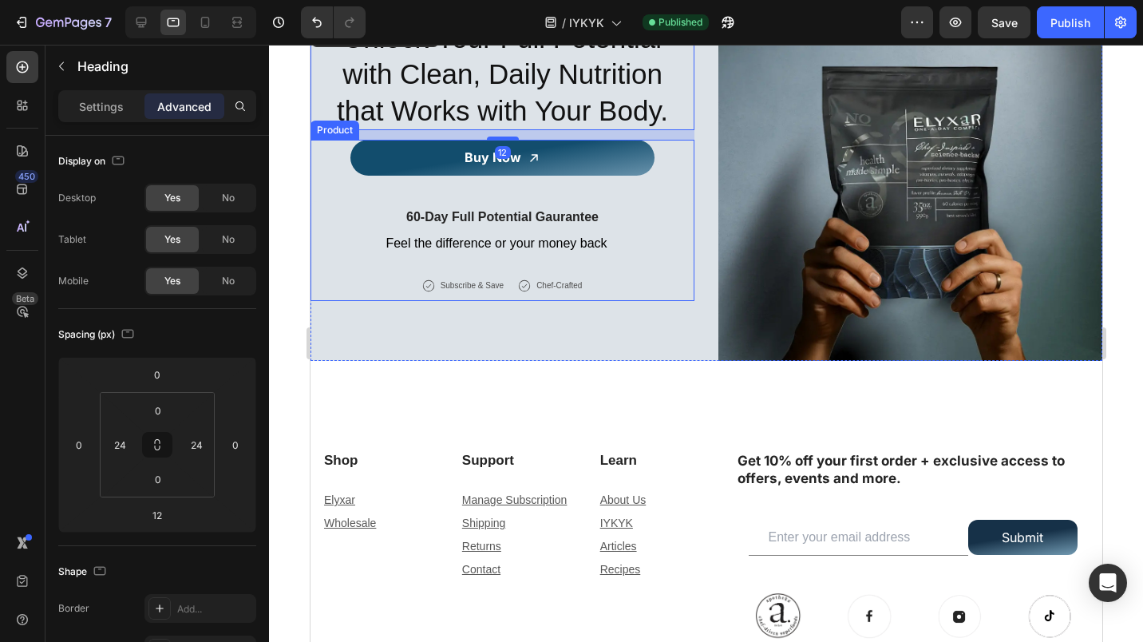
click at [94, 110] on p "Settings" at bounding box center [101, 106] width 45 height 17
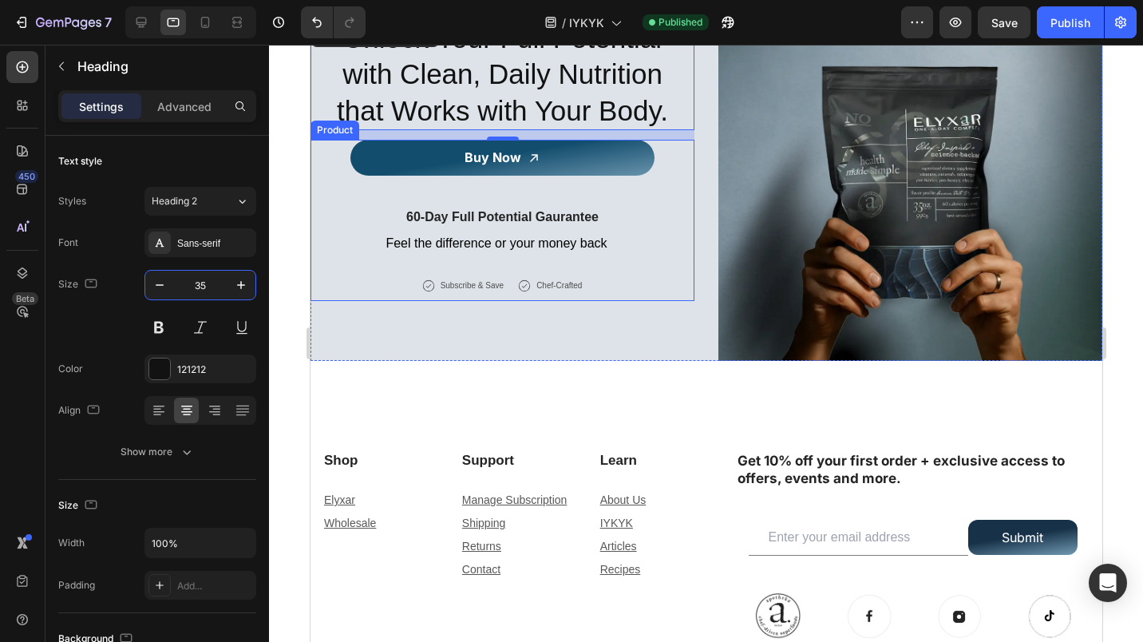
click at [192, 290] on input "35" at bounding box center [200, 285] width 53 height 29
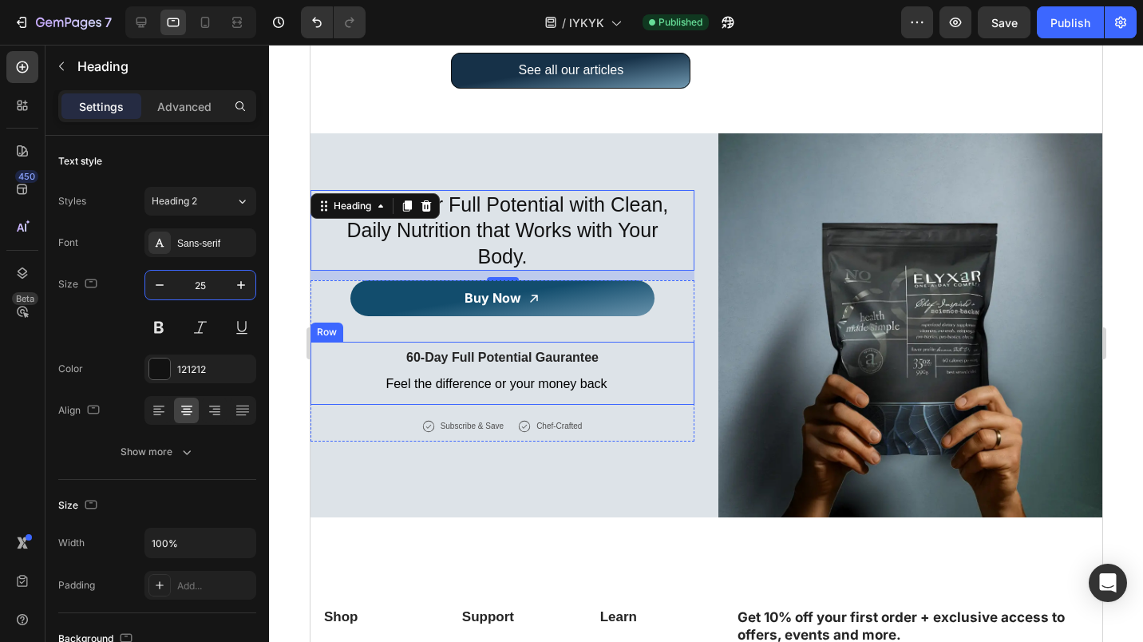
scroll to position [4954, 0]
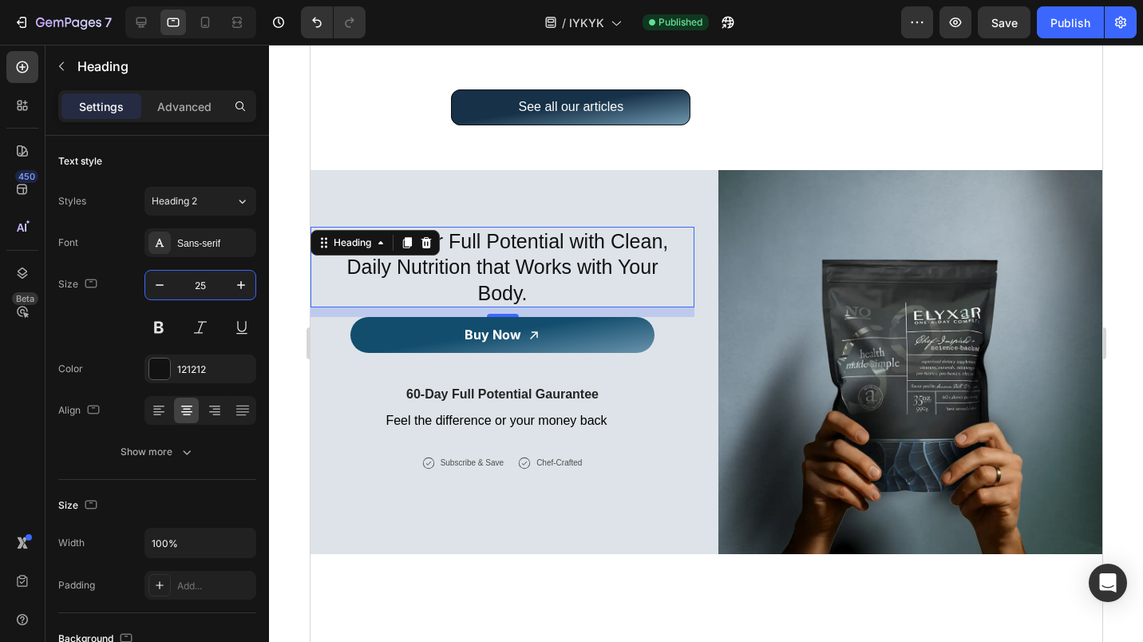
type input "25"
click at [1059, 21] on div "Publish" at bounding box center [1070, 22] width 40 height 17
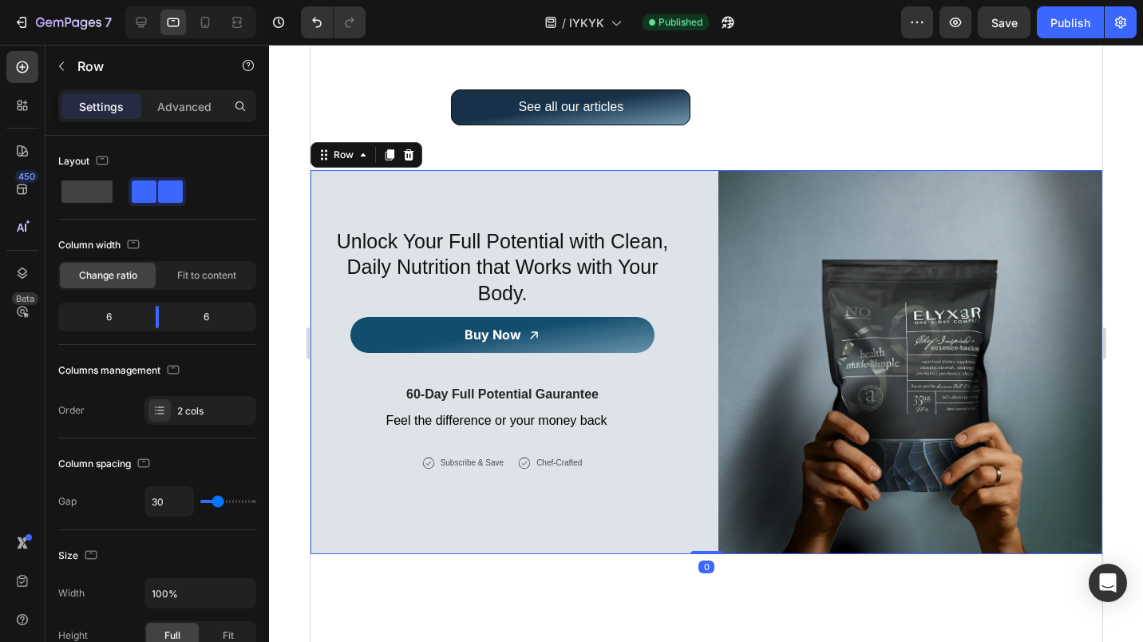
click at [553, 196] on div "Unlock Your Full Potential with Clean, Daily Nutrition that Works with Your Bod…" at bounding box center [502, 362] width 384 height 384
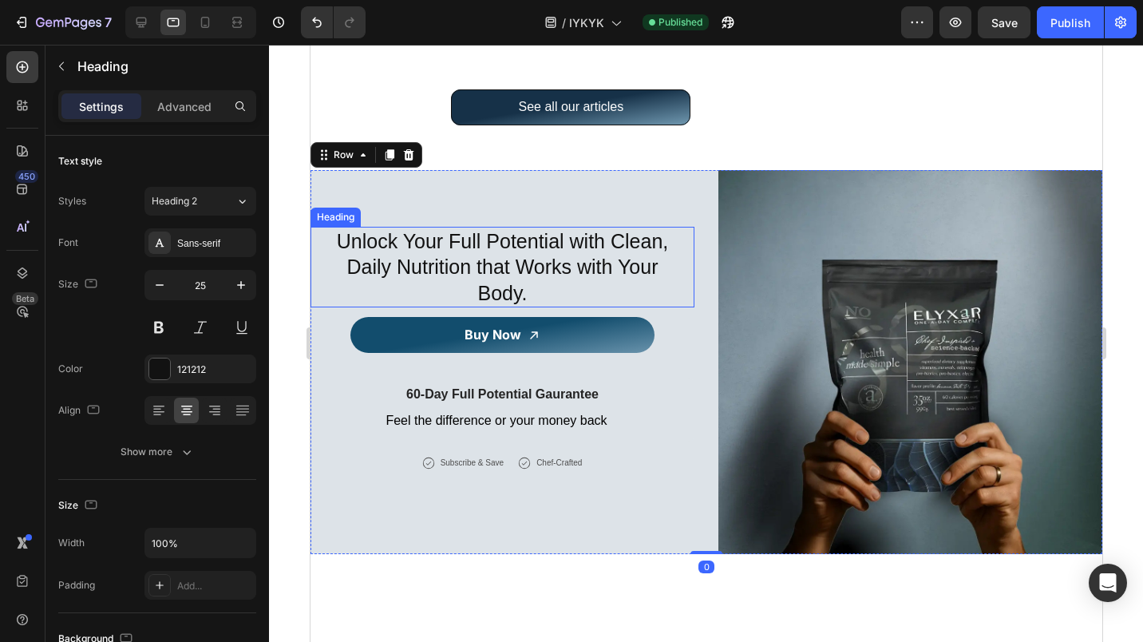
click at [317, 244] on div "Unlock Your Full Potential with Clean, Daily Nutrition that Works with Your Bod…" at bounding box center [502, 267] width 384 height 81
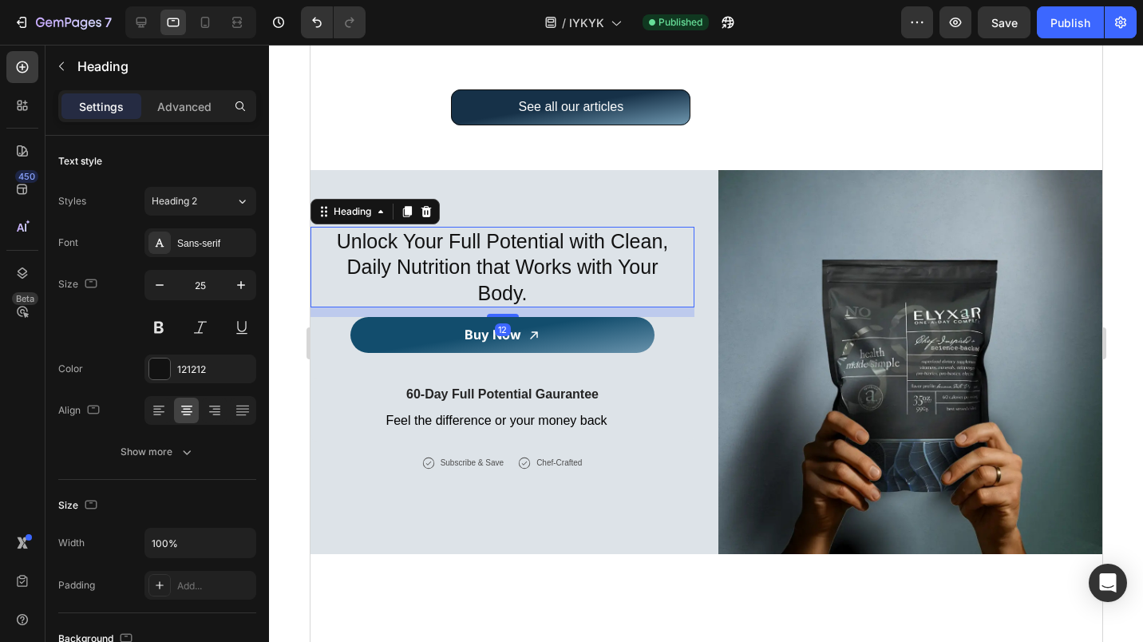
click at [187, 98] on p "Advanced" at bounding box center [184, 106] width 54 height 17
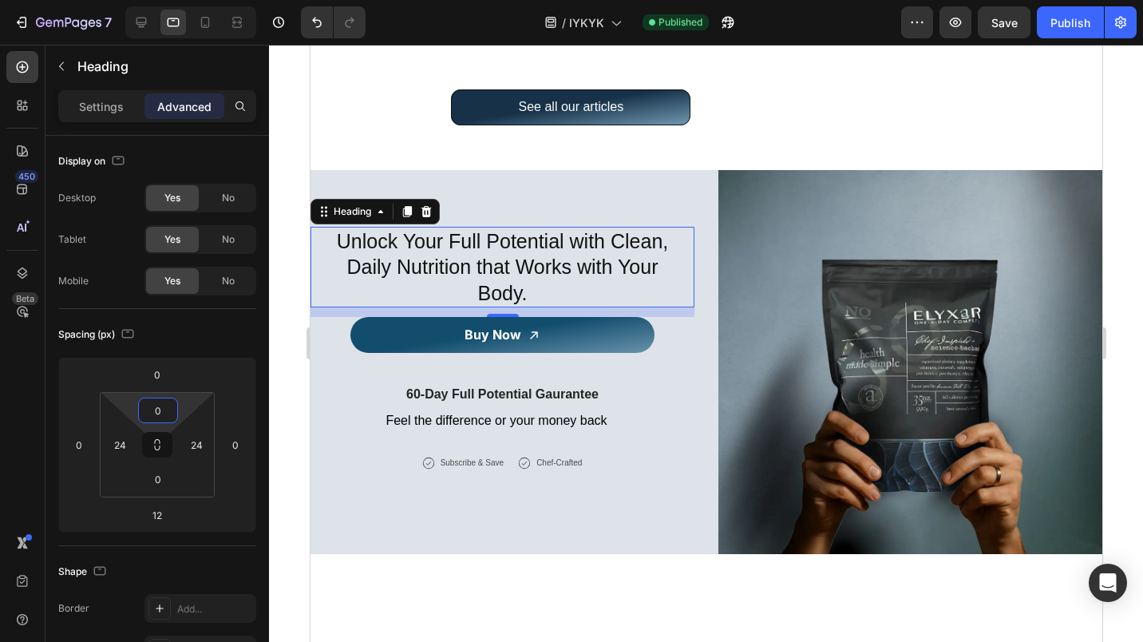
click at [144, 413] on input "0" at bounding box center [158, 410] width 32 height 24
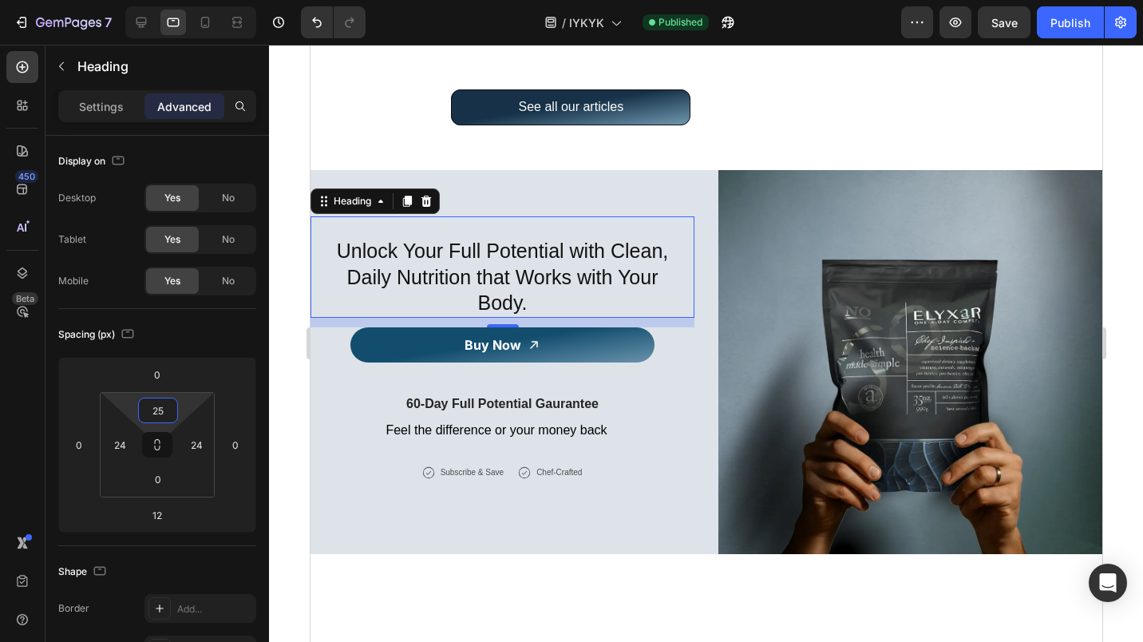
type input "2"
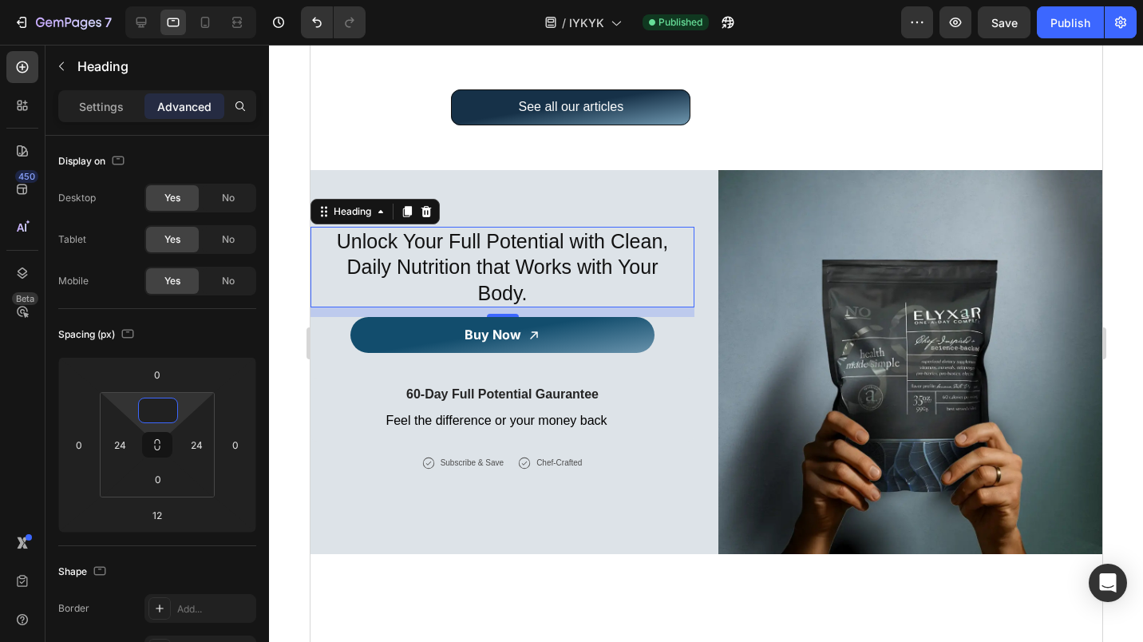
type input "4"
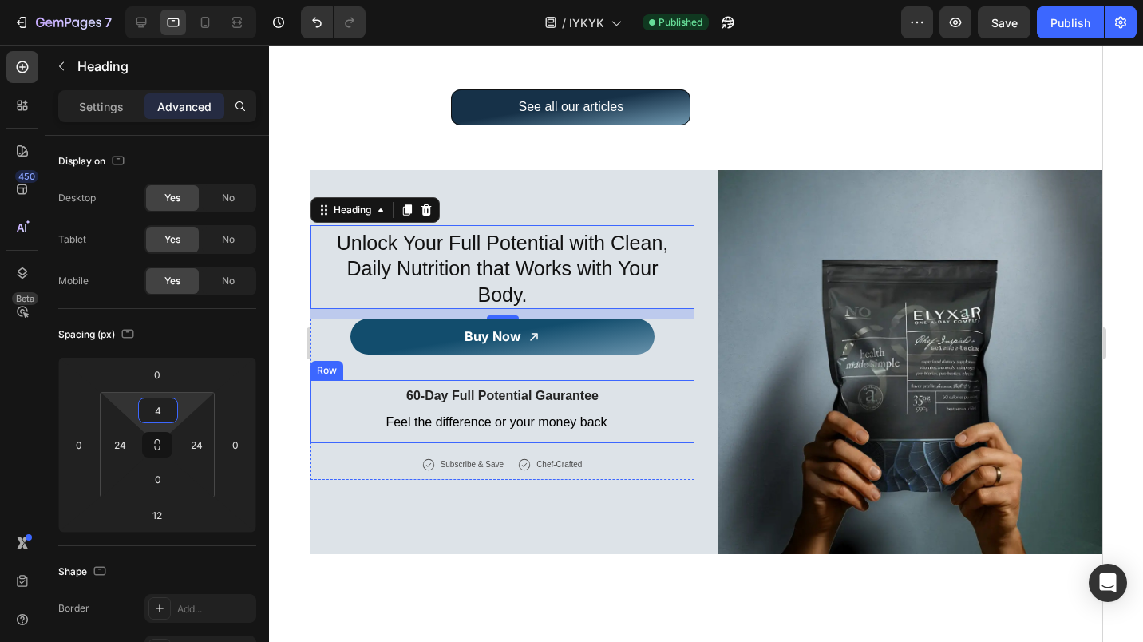
click at [322, 415] on div "60-Day Full Potential Gaurantee Heading Feel the difference or your money back …" at bounding box center [502, 411] width 384 height 63
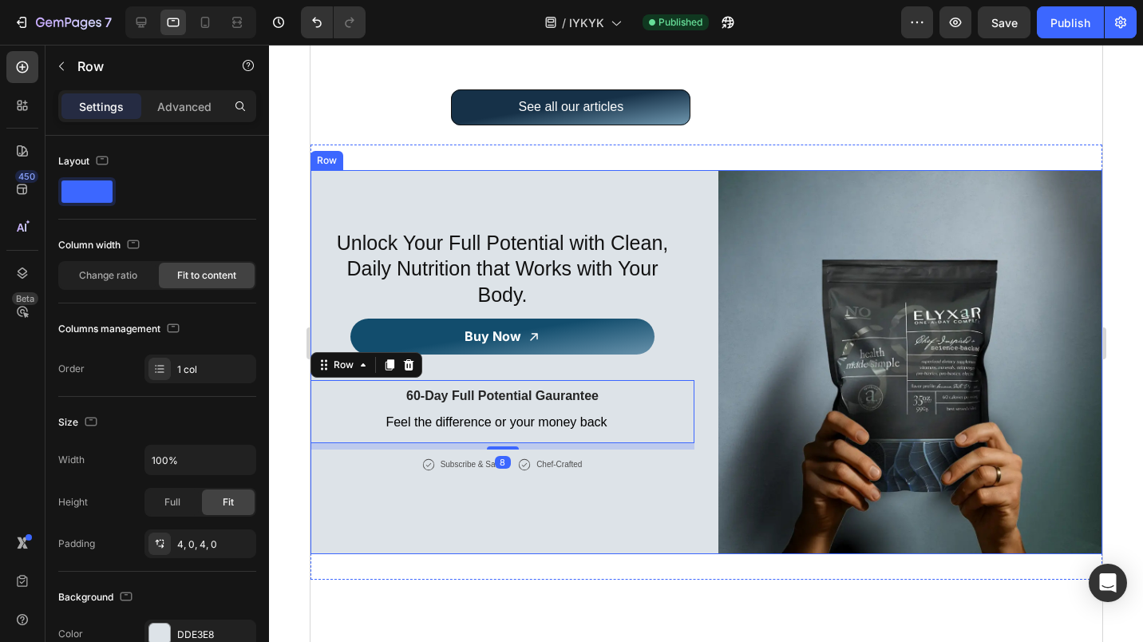
click at [318, 465] on div "Unlock Your Full Potential with Clean, Daily Nutrition that Works with Your Bod…" at bounding box center [502, 362] width 384 height 384
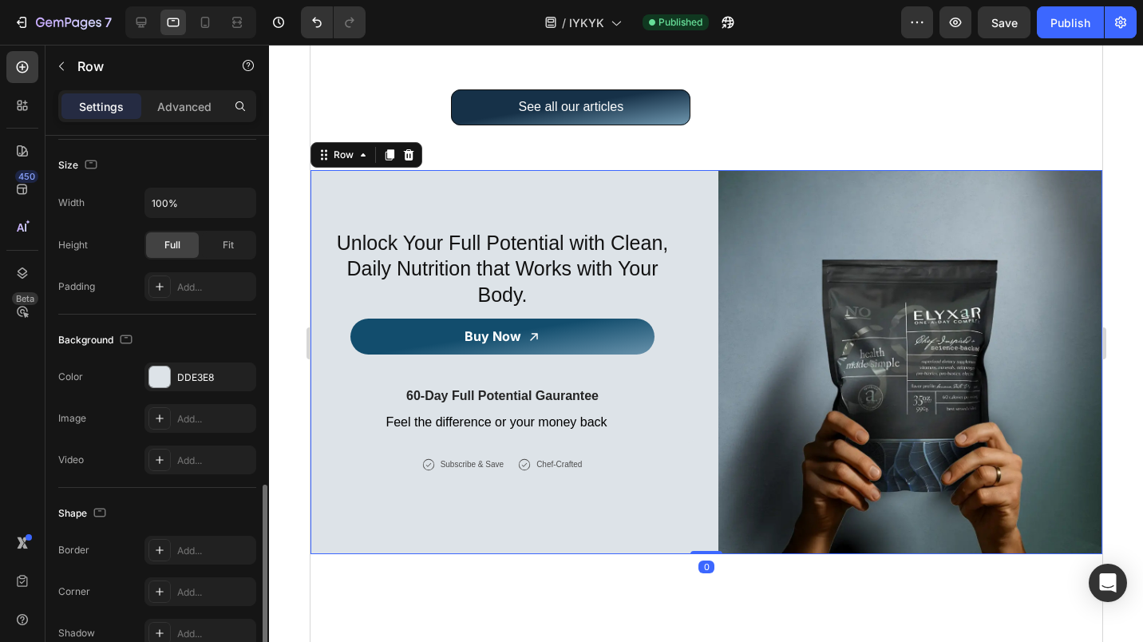
scroll to position [563, 0]
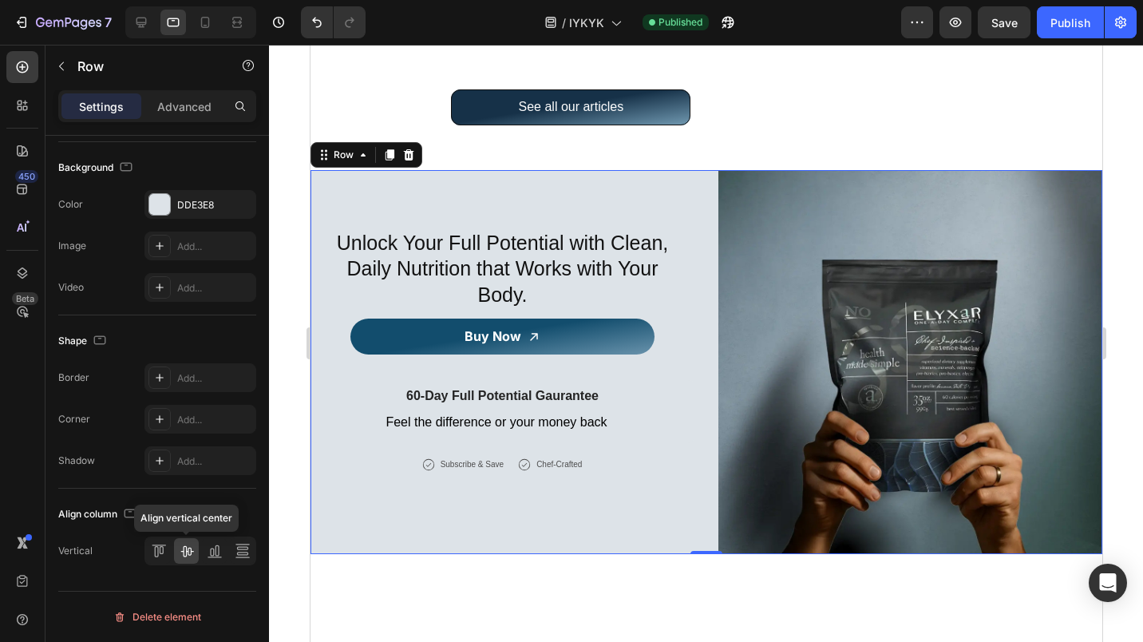
click at [188, 550] on icon at bounding box center [187, 551] width 16 height 16
click at [429, 470] on div "Unlock Your Full Potential with Clean, Daily Nutrition that Works with Your Bod…" at bounding box center [502, 362] width 384 height 384
click at [470, 170] on div "Unlock Your Full Potential with Clean, Daily Nutrition that Works with Your Bod…" at bounding box center [502, 362] width 384 height 384
click at [161, 553] on icon at bounding box center [161, 550] width 4 height 8
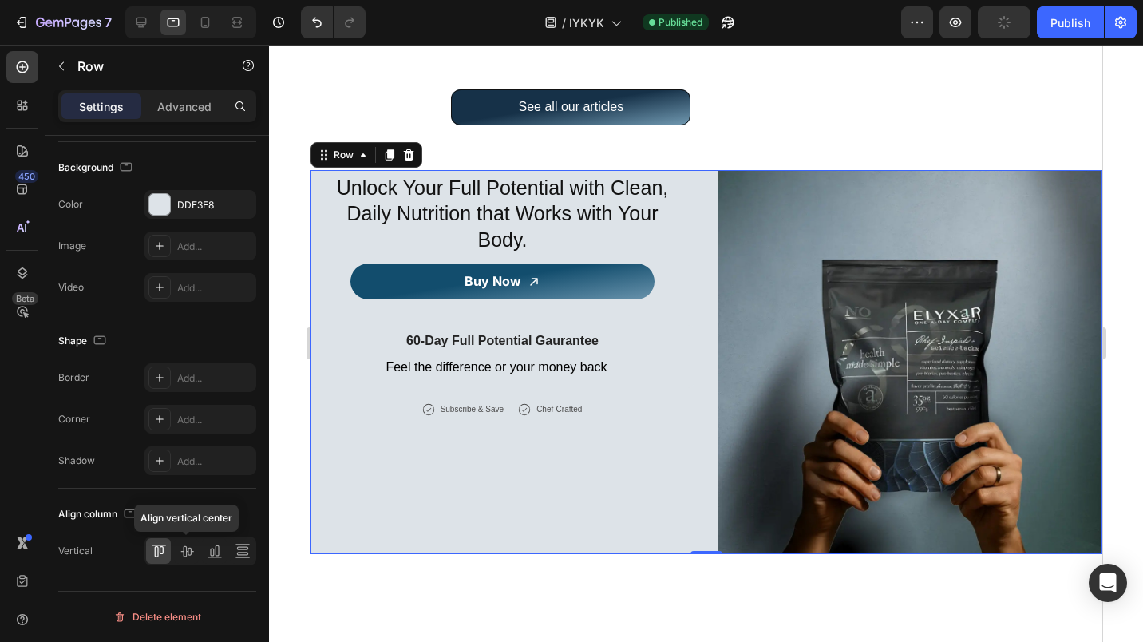
click at [187, 552] on icon at bounding box center [187, 551] width 16 height 16
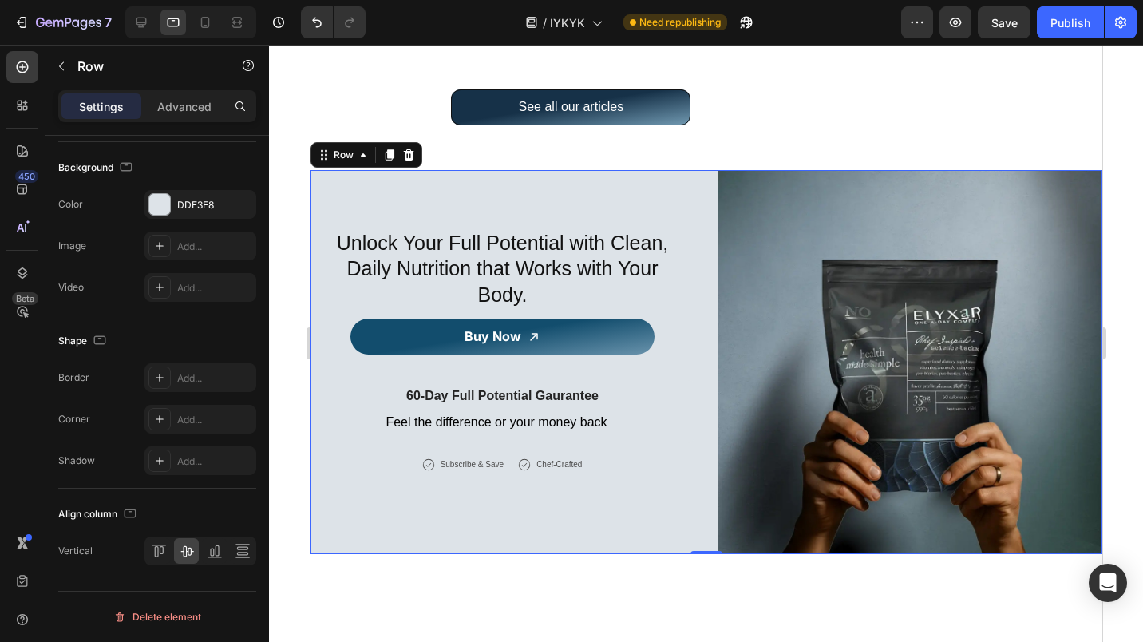
click at [1087, 14] on div "Publish" at bounding box center [1070, 22] width 40 height 17
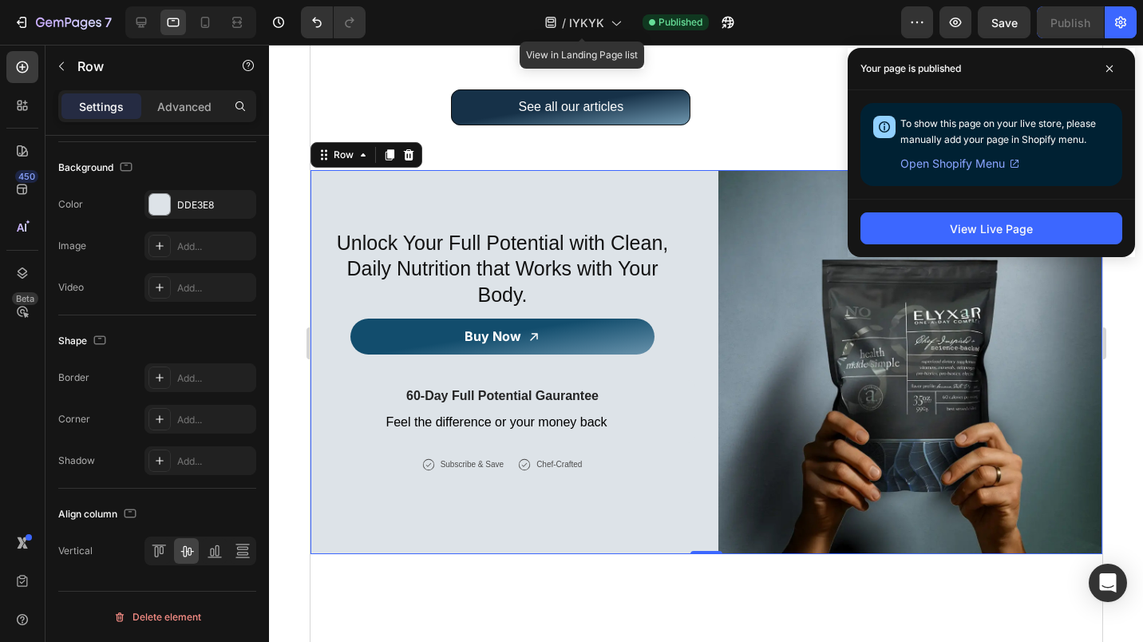
click at [616, 26] on icon at bounding box center [615, 22] width 16 height 16
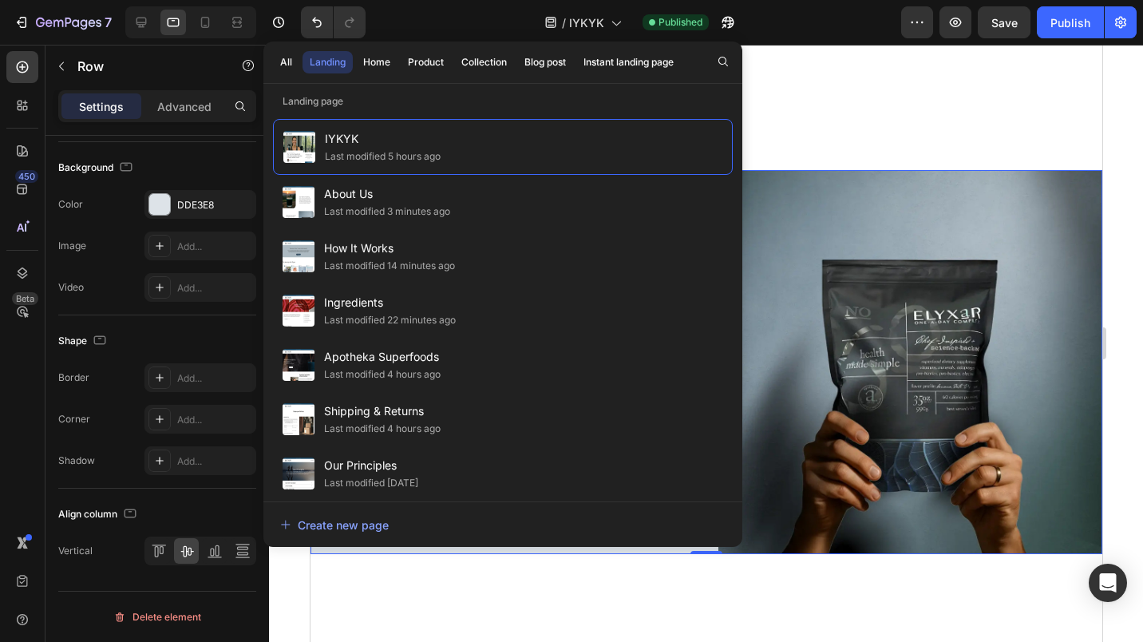
click at [542, 60] on div "Blog post" at bounding box center [545, 62] width 42 height 14
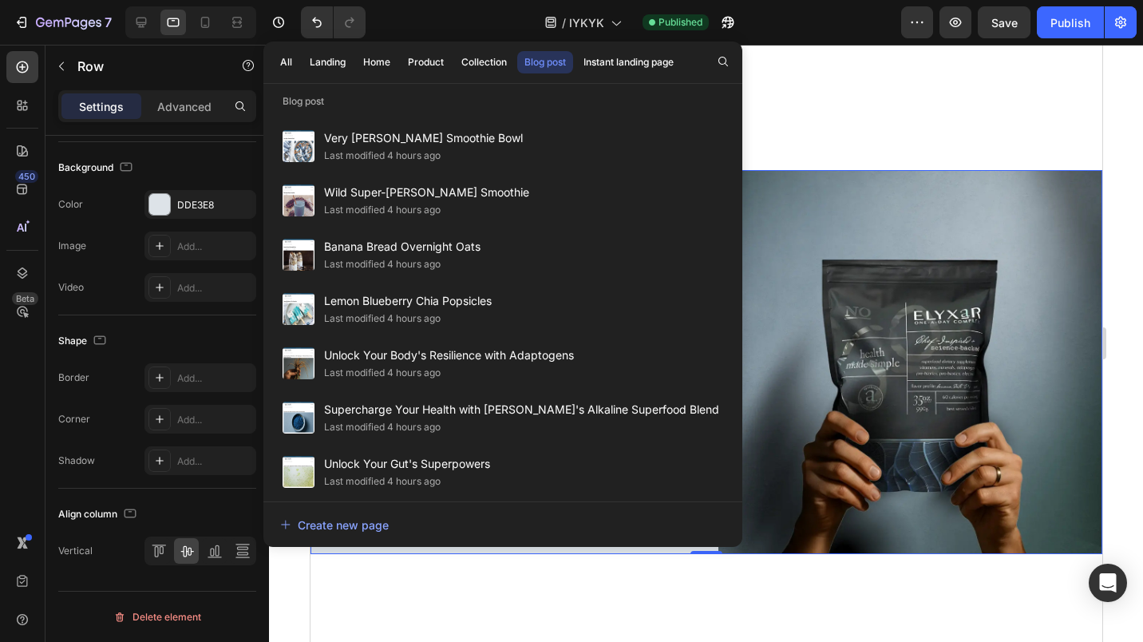
click at [390, 150] on div "Last modified 4 hours ago" at bounding box center [382, 156] width 117 height 16
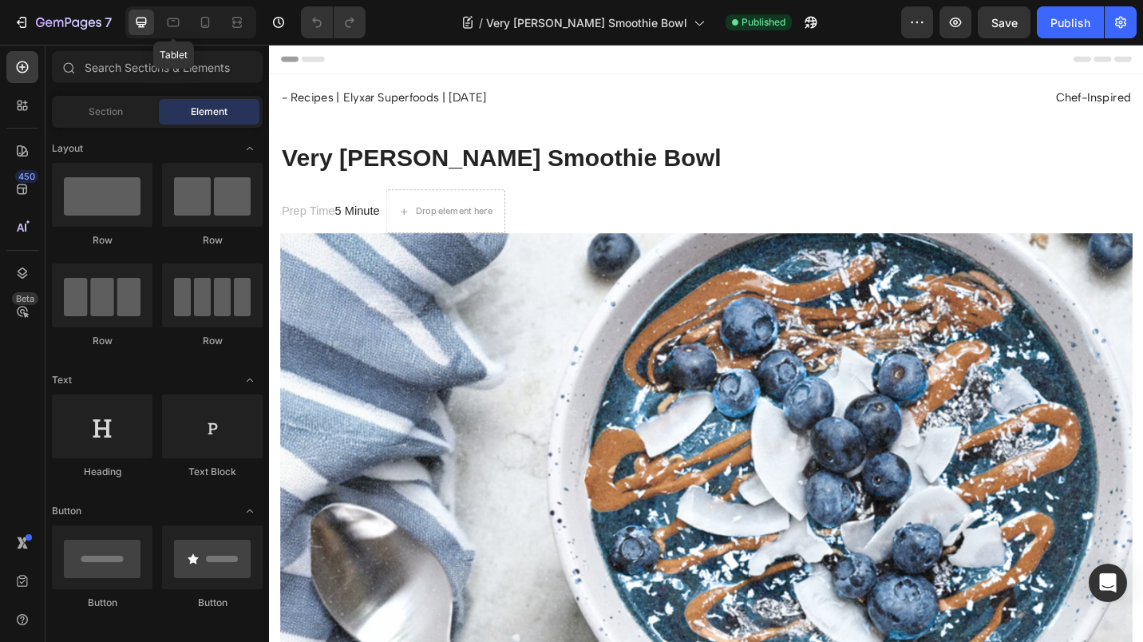
click at [178, 22] on icon at bounding box center [173, 22] width 16 height 16
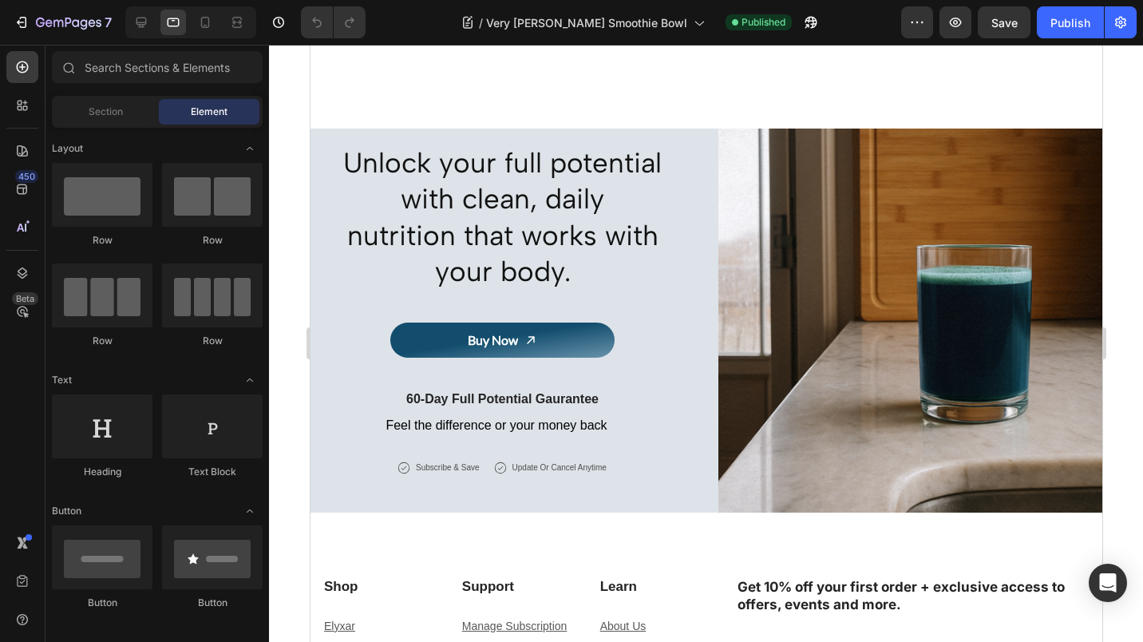
scroll to position [1600, 0]
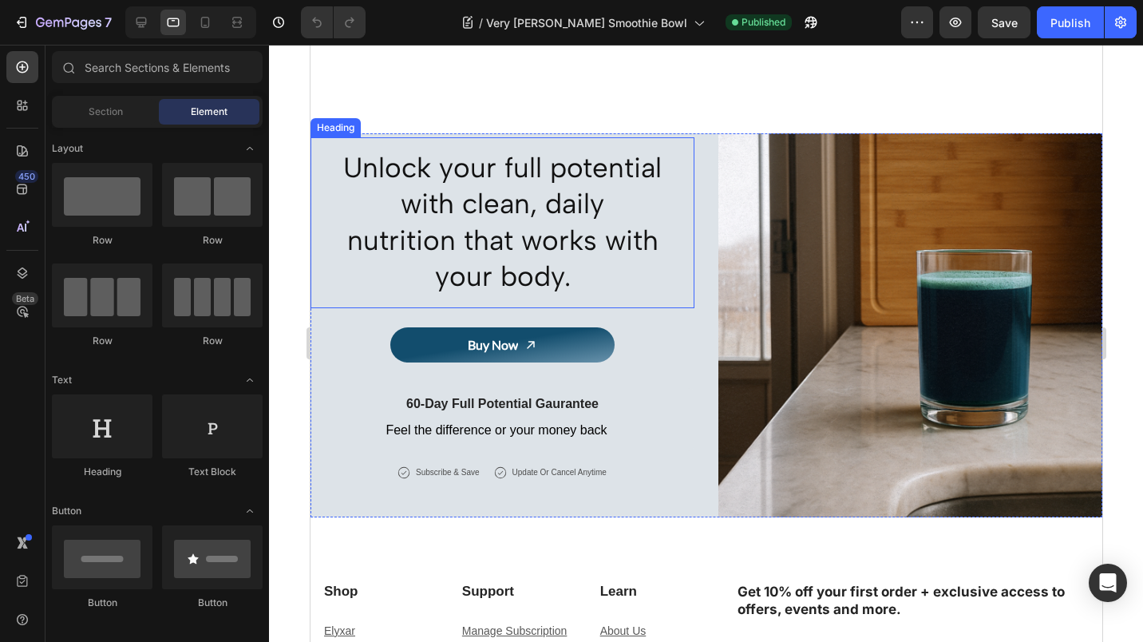
click at [406, 217] on h2 "Unlock your full potential with clean, daily nutrition that works with your bod…" at bounding box center [502, 222] width 344 height 171
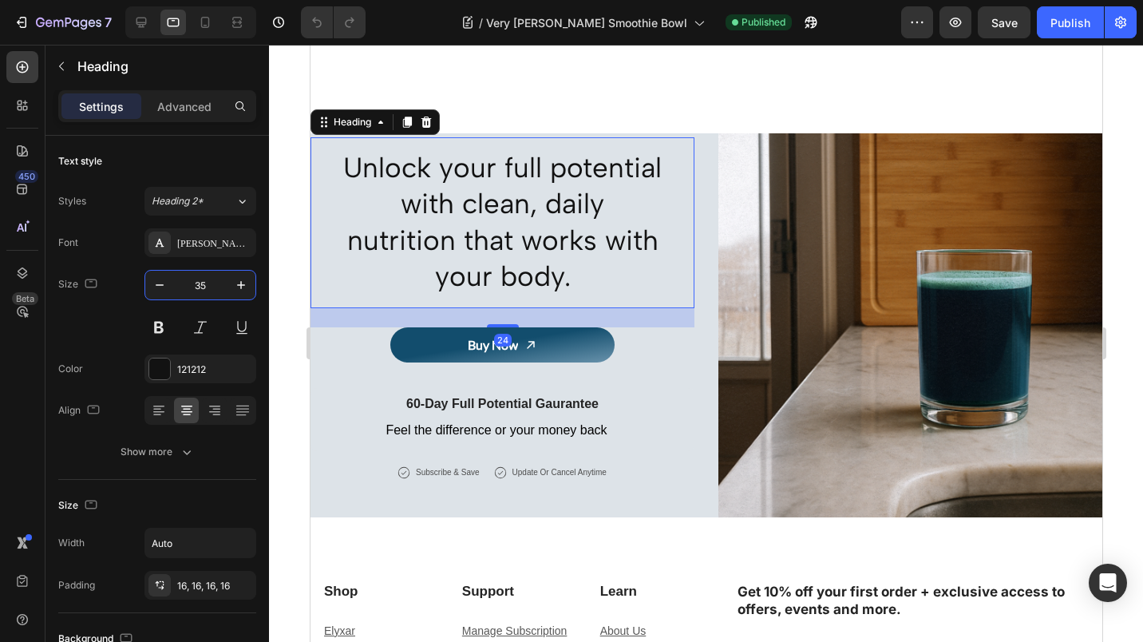
click at [193, 287] on input "35" at bounding box center [200, 285] width 53 height 29
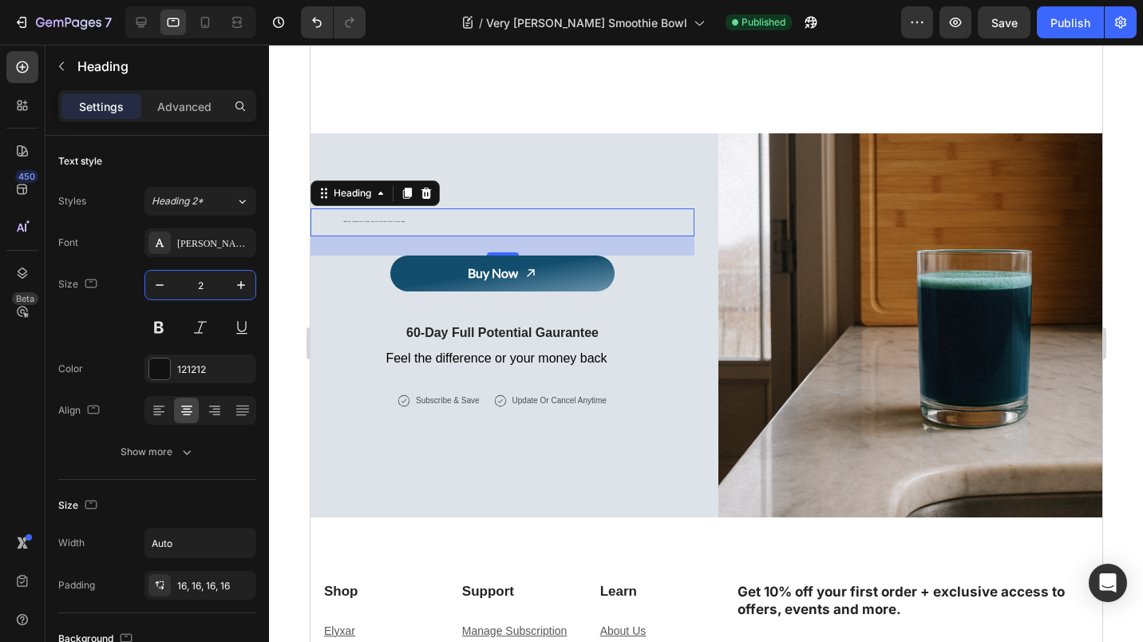
type input "25"
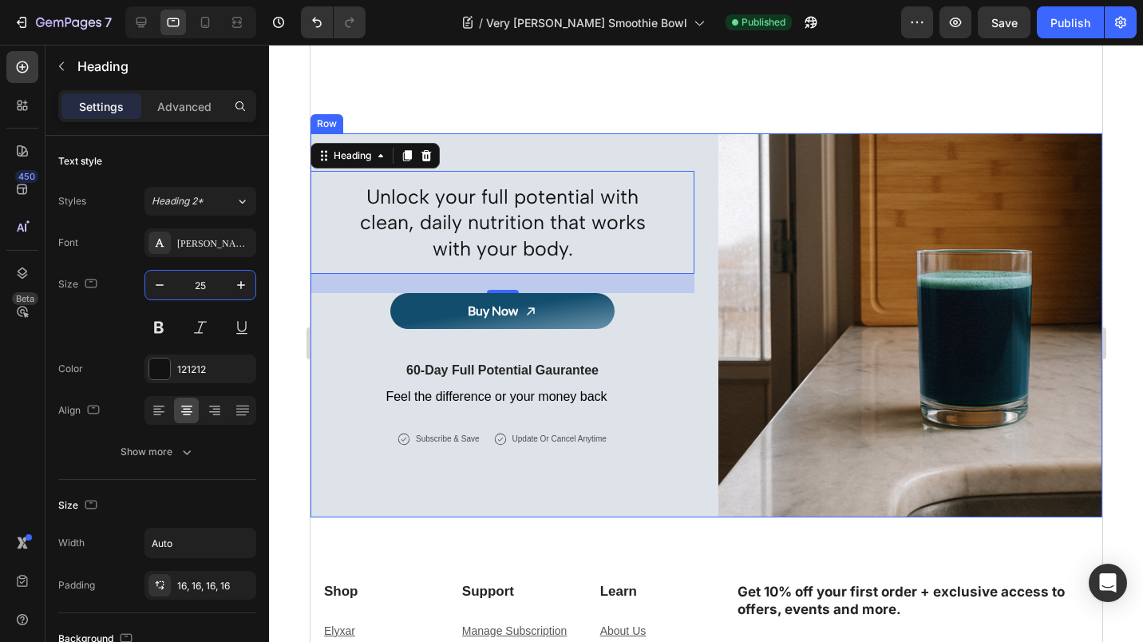
click at [358, 475] on div "Unlock your full potential with clean, daily nutrition that works with your bod…" at bounding box center [502, 325] width 384 height 384
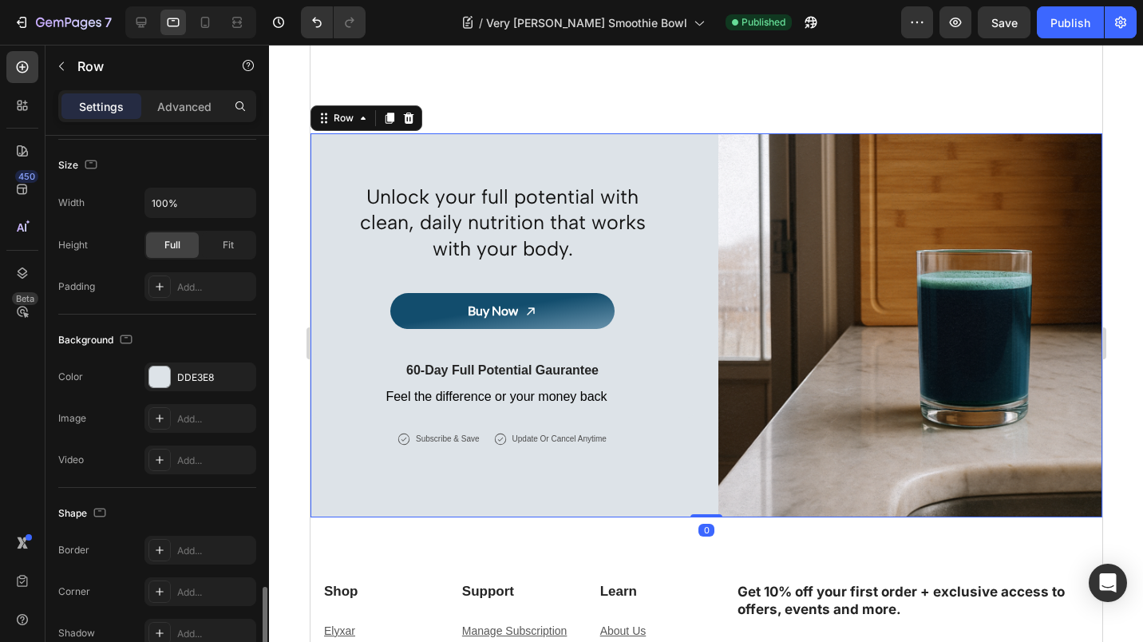
scroll to position [563, 0]
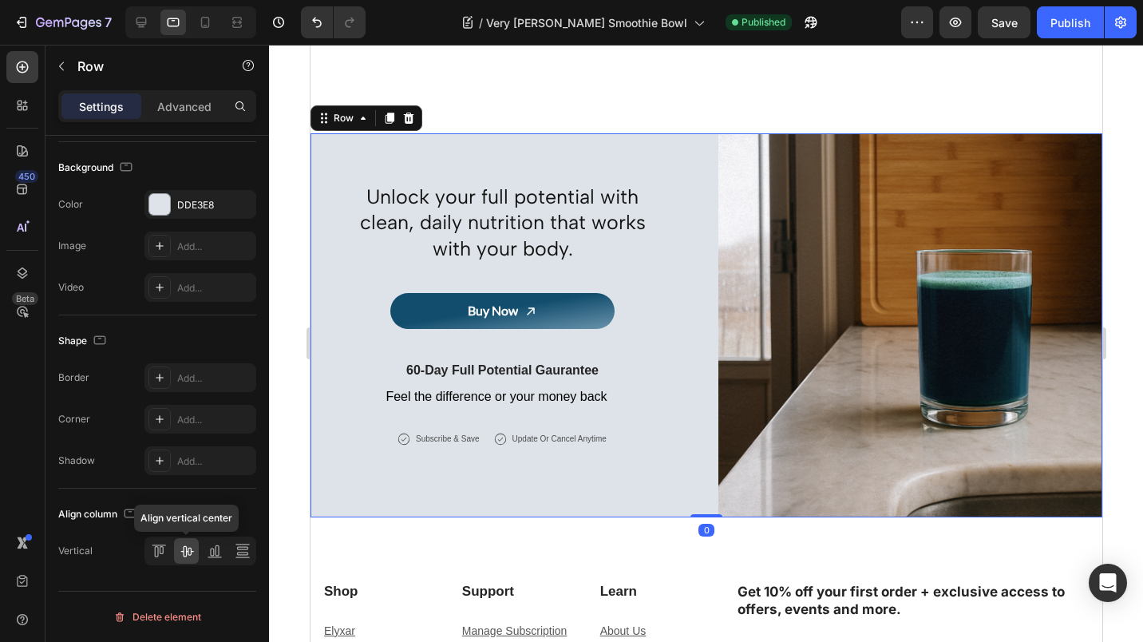
click at [180, 551] on icon at bounding box center [187, 551] width 16 height 16
click at [1061, 26] on div "Publish" at bounding box center [1070, 22] width 40 height 17
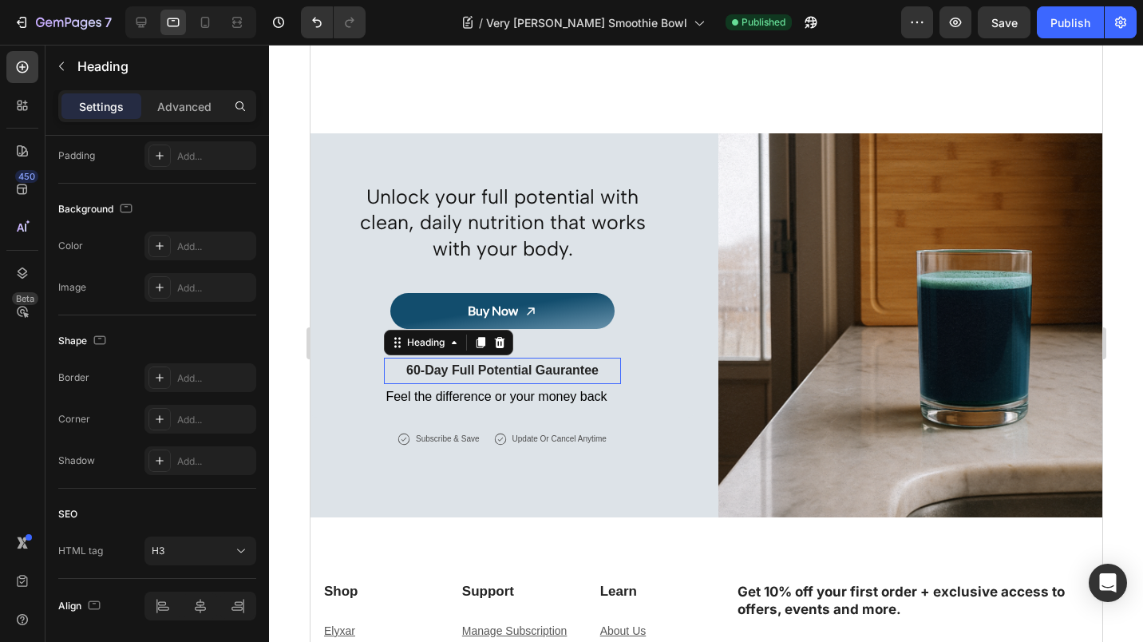
scroll to position [0, 0]
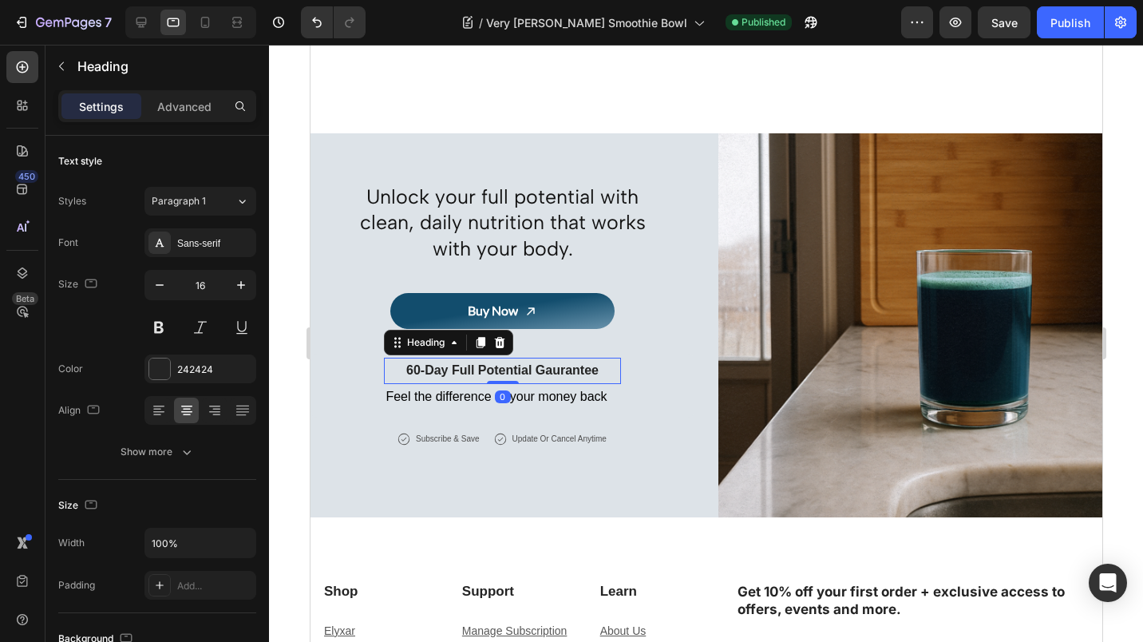
click at [157, 283] on icon "button" at bounding box center [160, 285] width 16 height 16
type input "14"
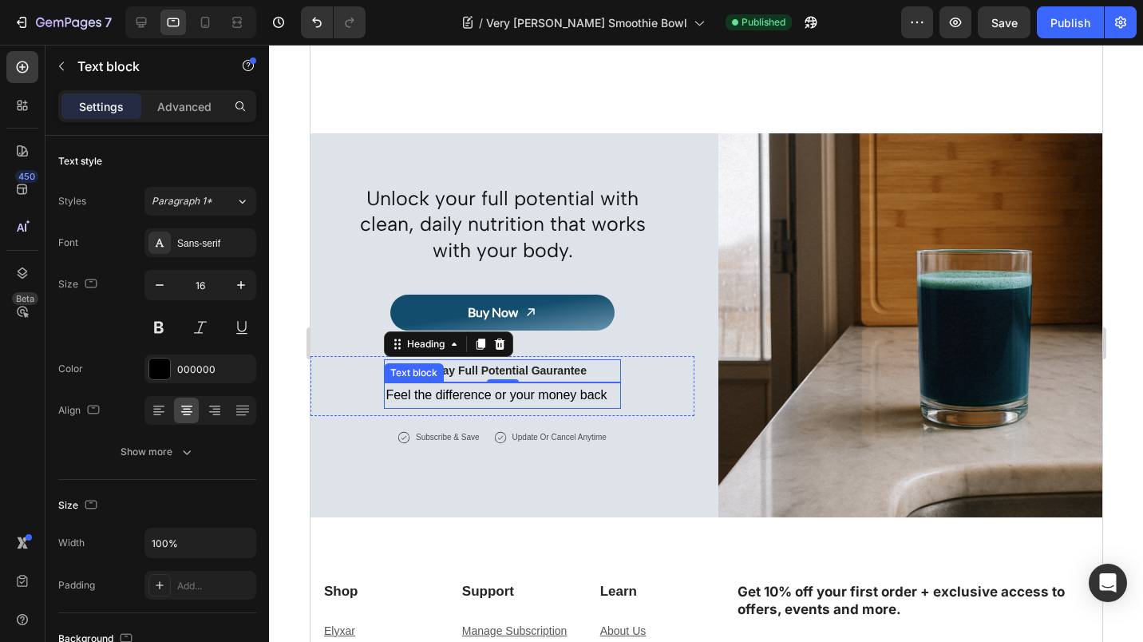
click at [394, 384] on p "Feel the difference or your money back" at bounding box center [495, 395] width 221 height 23
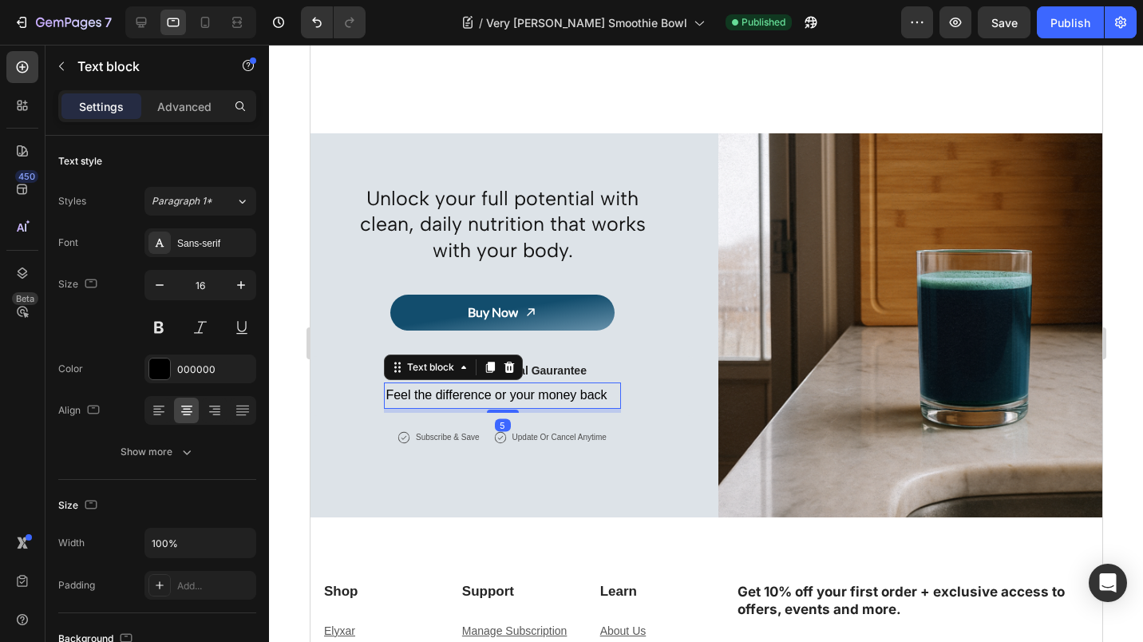
click at [167, 287] on icon "button" at bounding box center [160, 285] width 16 height 16
type input "14"
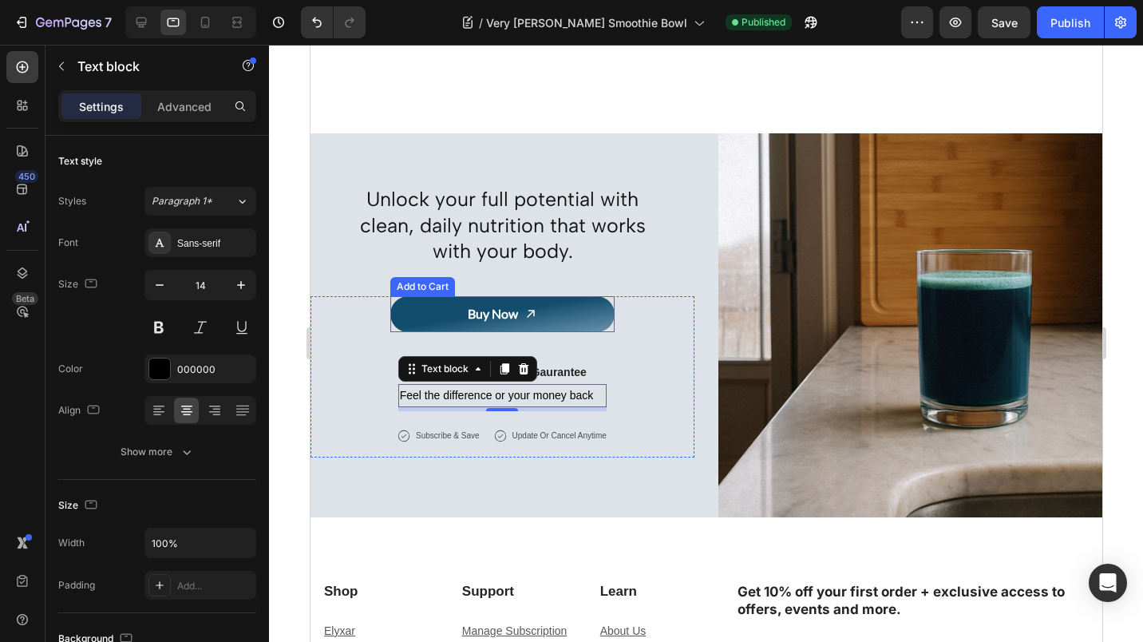
click at [467, 308] on div "Buy Now" at bounding box center [492, 314] width 50 height 23
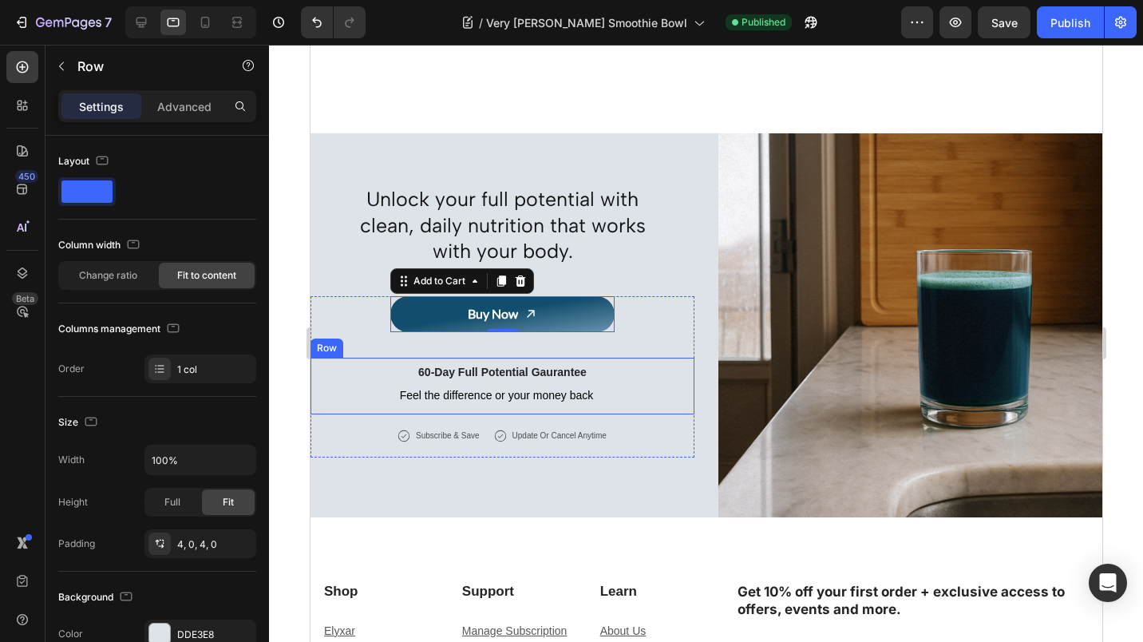
click at [488, 403] on div "60-Day Full Potential Gaurantee Heading Feel the difference or your money back …" at bounding box center [502, 386] width 384 height 57
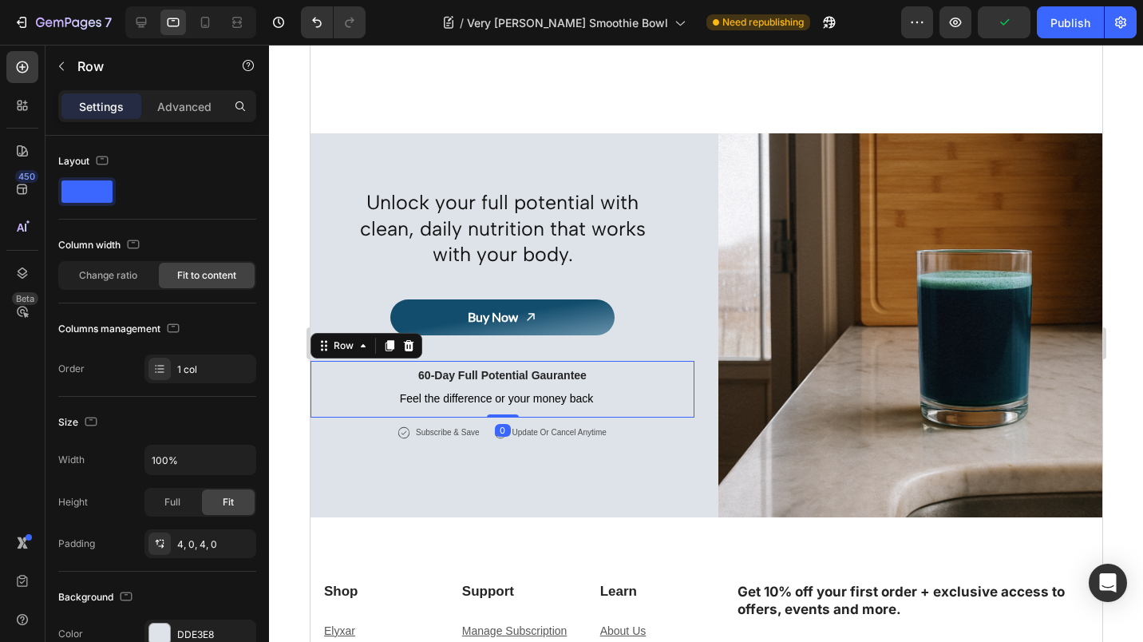
drag, startPoint x: 494, startPoint y: 409, endPoint x: 496, endPoint y: 369, distance: 40.8
click at [496, 369] on div "60-Day Full Potential Gaurantee Heading Feel the difference or your money back …" at bounding box center [502, 389] width 384 height 57
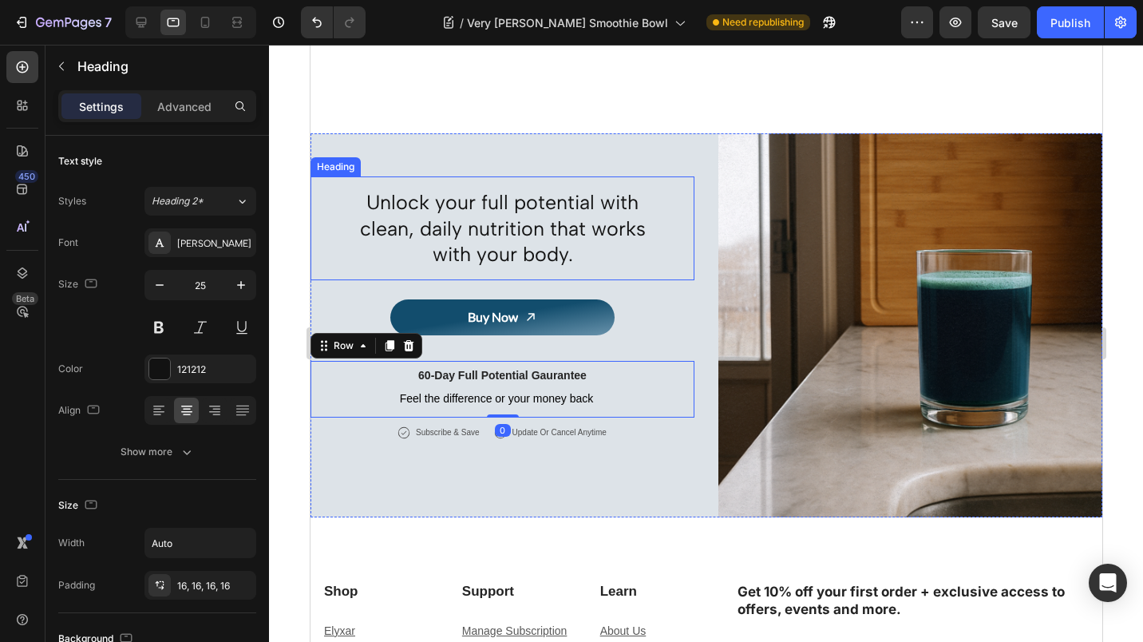
click at [495, 224] on h2 "Unlock your full potential with clean, daily nutrition that works with your bod…" at bounding box center [502, 228] width 344 height 104
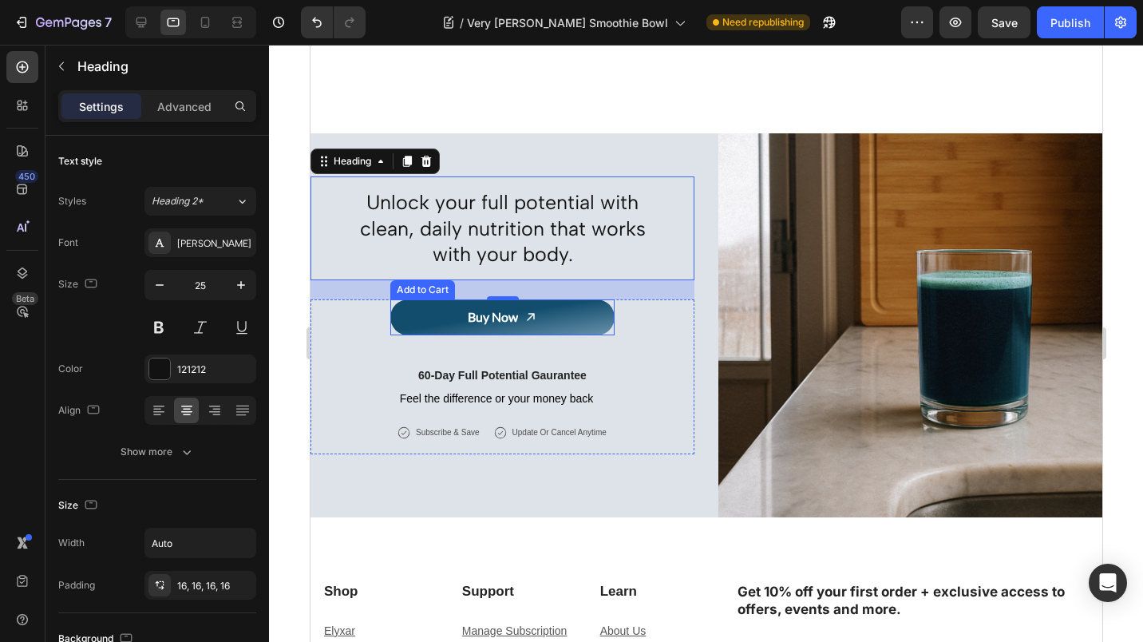
click at [535, 319] on button "Buy Now" at bounding box center [502, 317] width 224 height 36
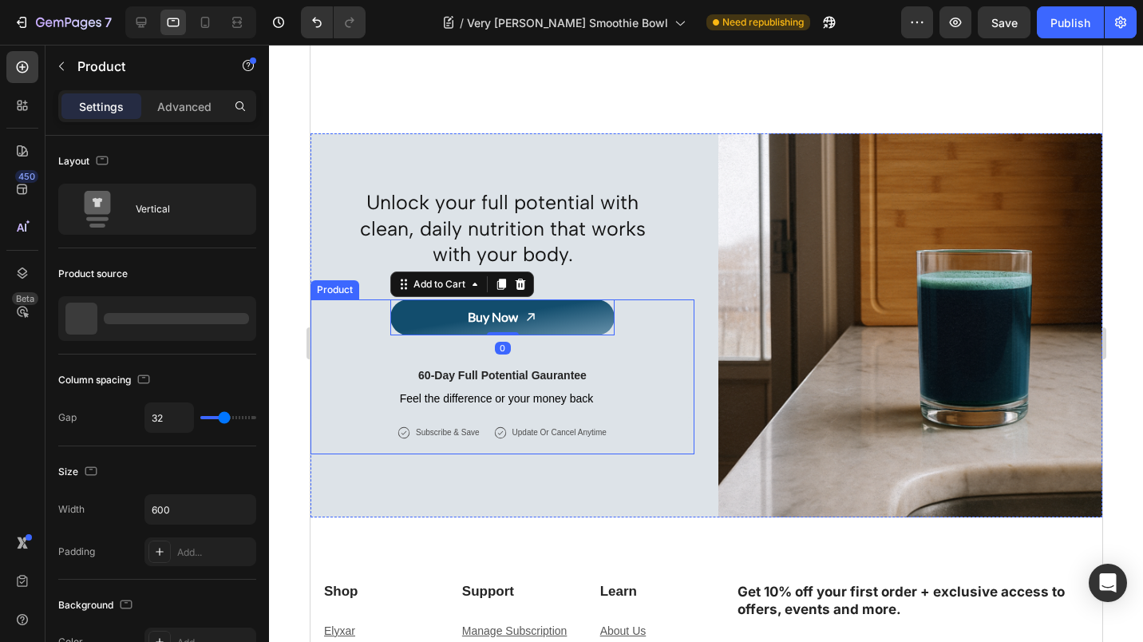
click at [523, 347] on div "Buy Now Add to Cart 0 60-Day Full Potential Gaurantee Heading Feel the differen…" at bounding box center [502, 376] width 384 height 155
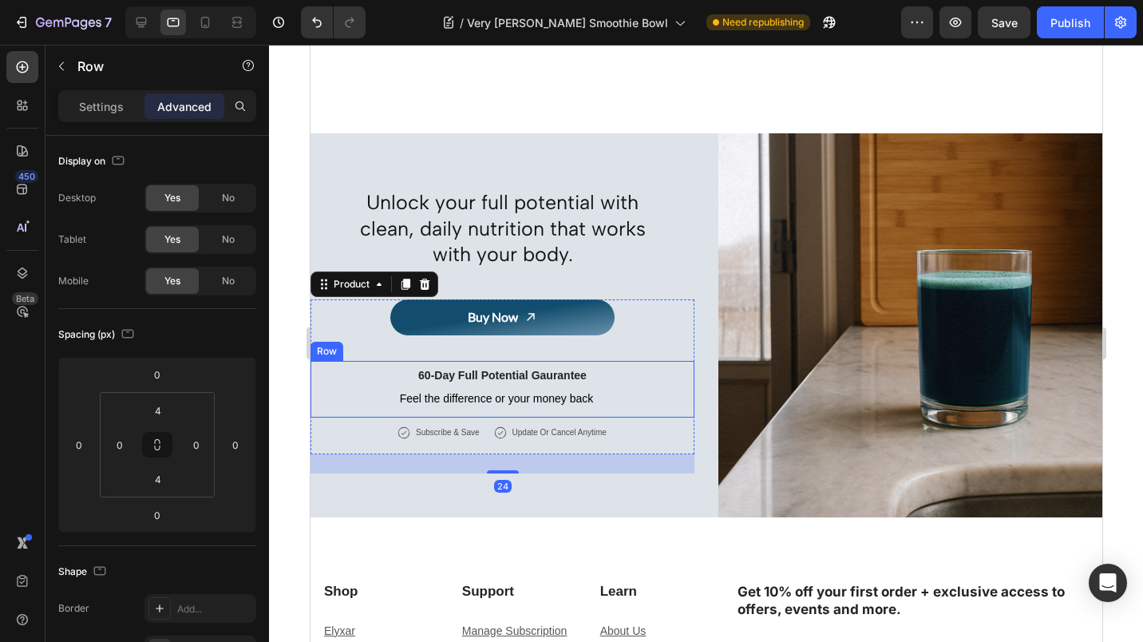
click at [369, 361] on div "60-Day Full Potential Gaurantee Heading Feel the difference or your money back …" at bounding box center [502, 389] width 384 height 57
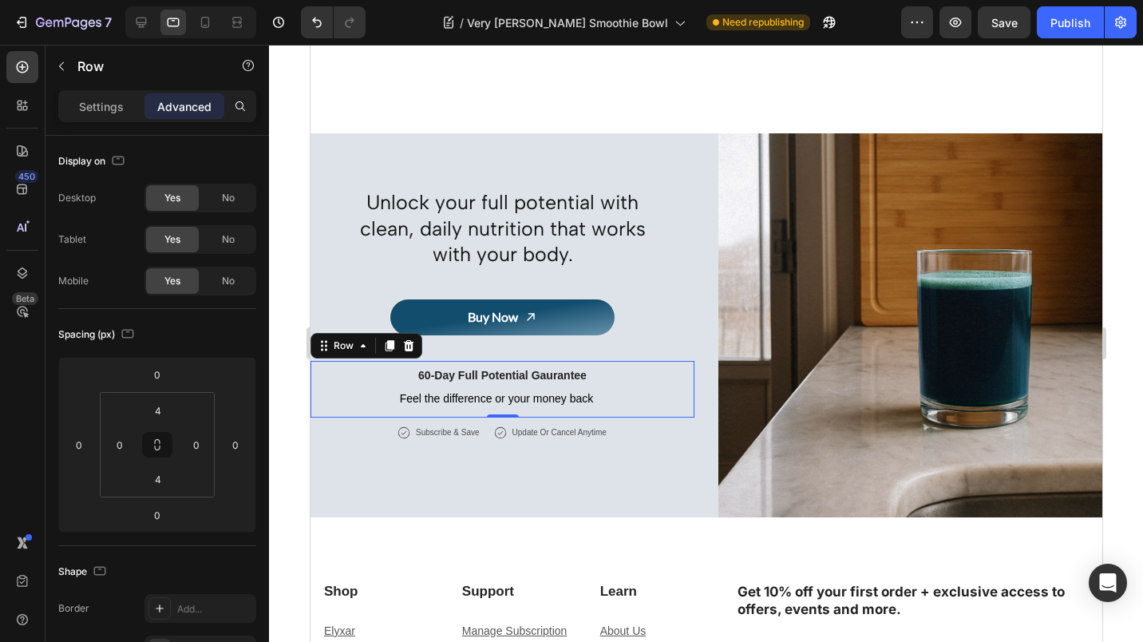
click at [1066, 15] on div "Publish" at bounding box center [1070, 22] width 40 height 17
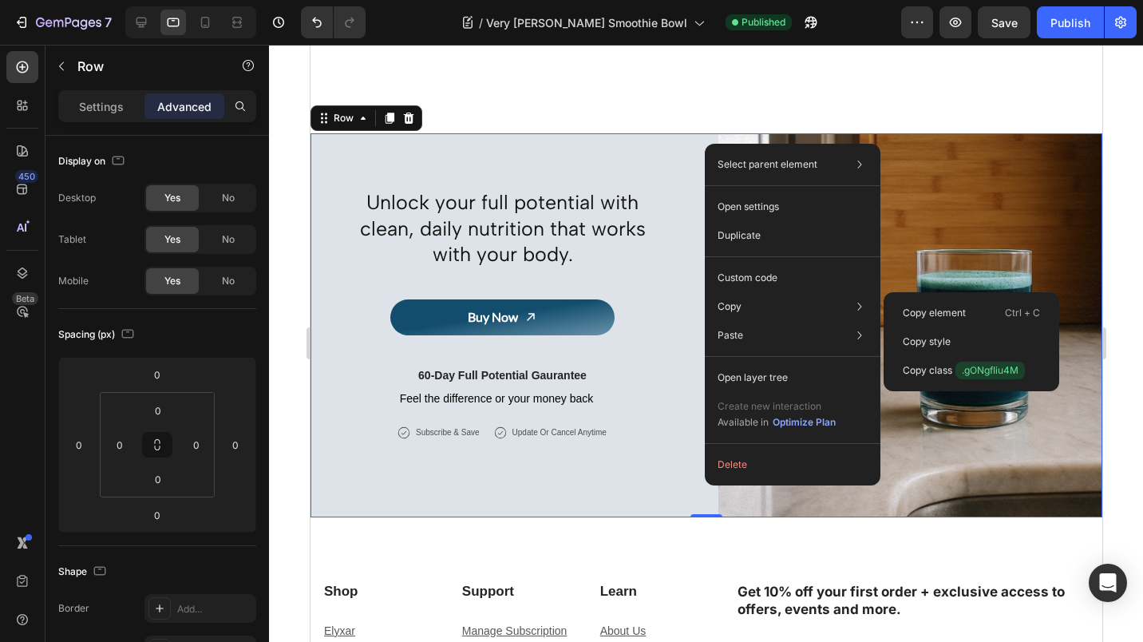
click at [916, 311] on p "Copy element" at bounding box center [934, 313] width 63 height 14
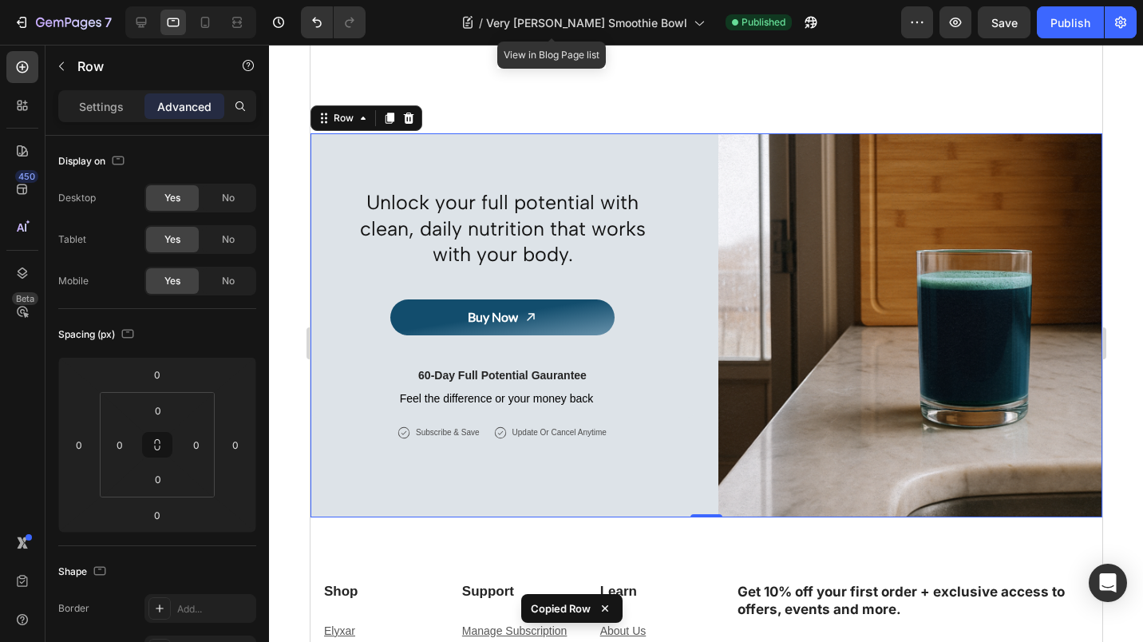
click at [690, 27] on icon at bounding box center [698, 22] width 16 height 16
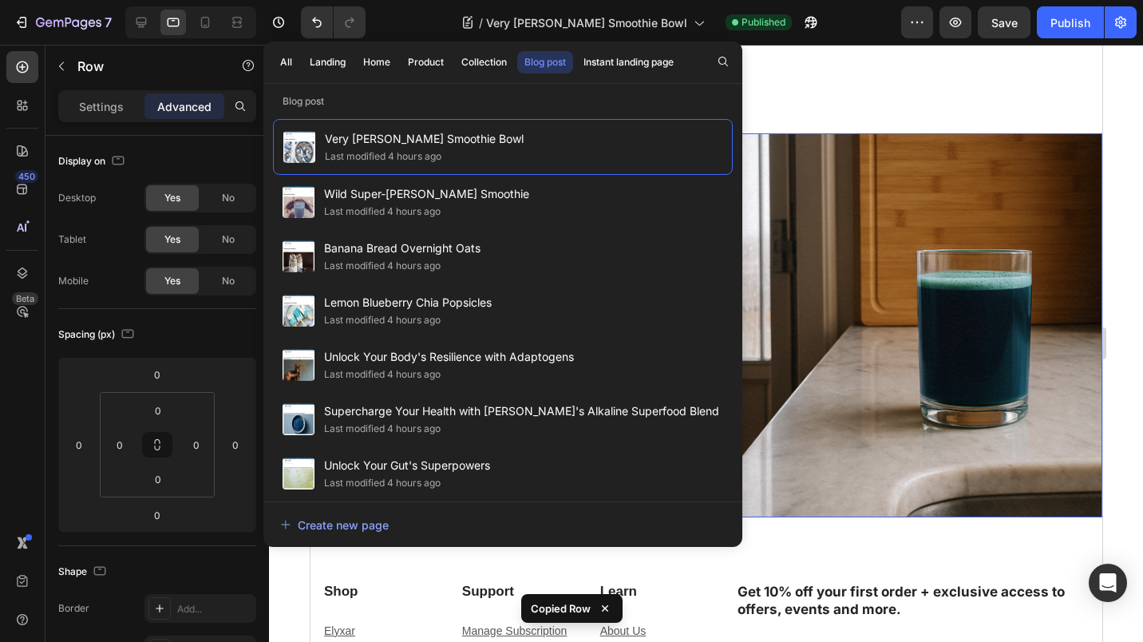
click at [370, 207] on div "Last modified 4 hours ago" at bounding box center [382, 212] width 117 height 16
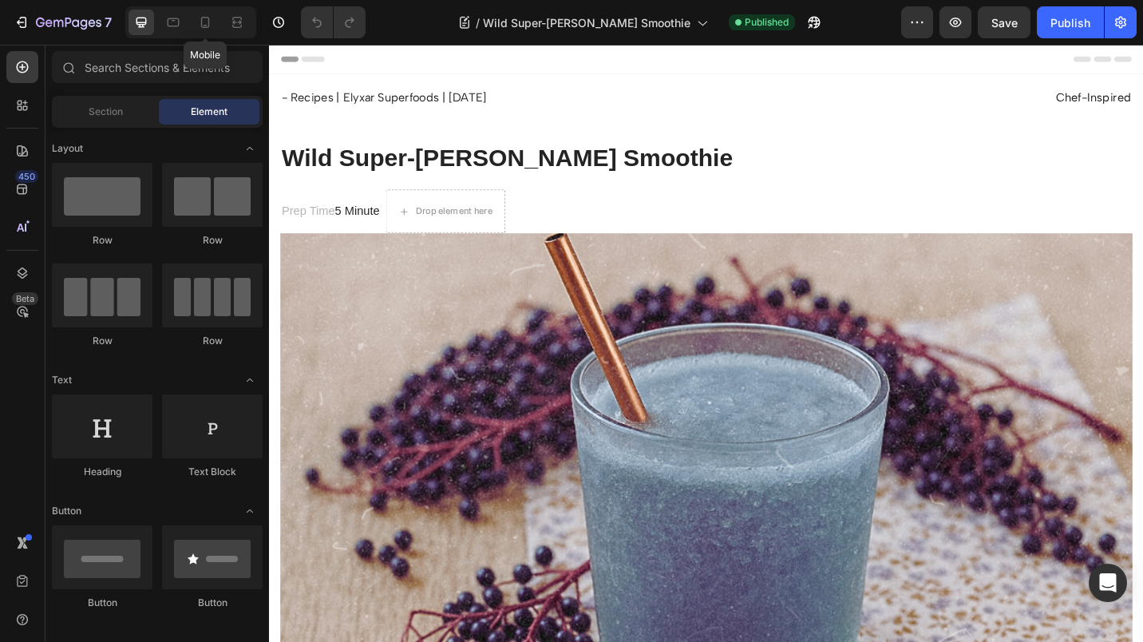
click at [200, 19] on icon at bounding box center [205, 22] width 16 height 16
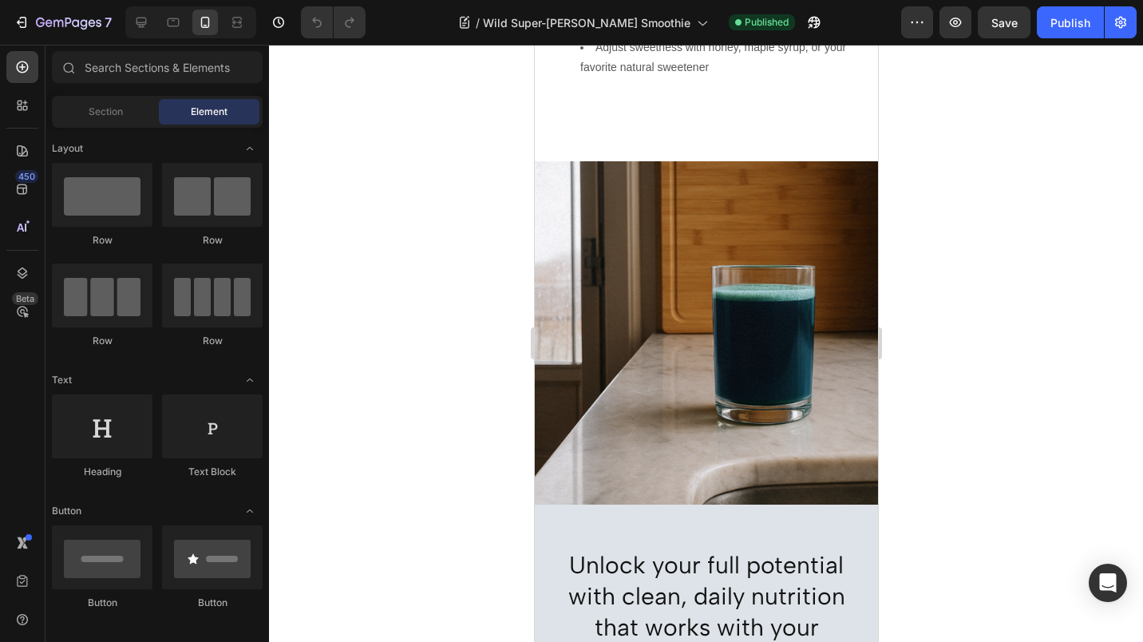
scroll to position [1359, 0]
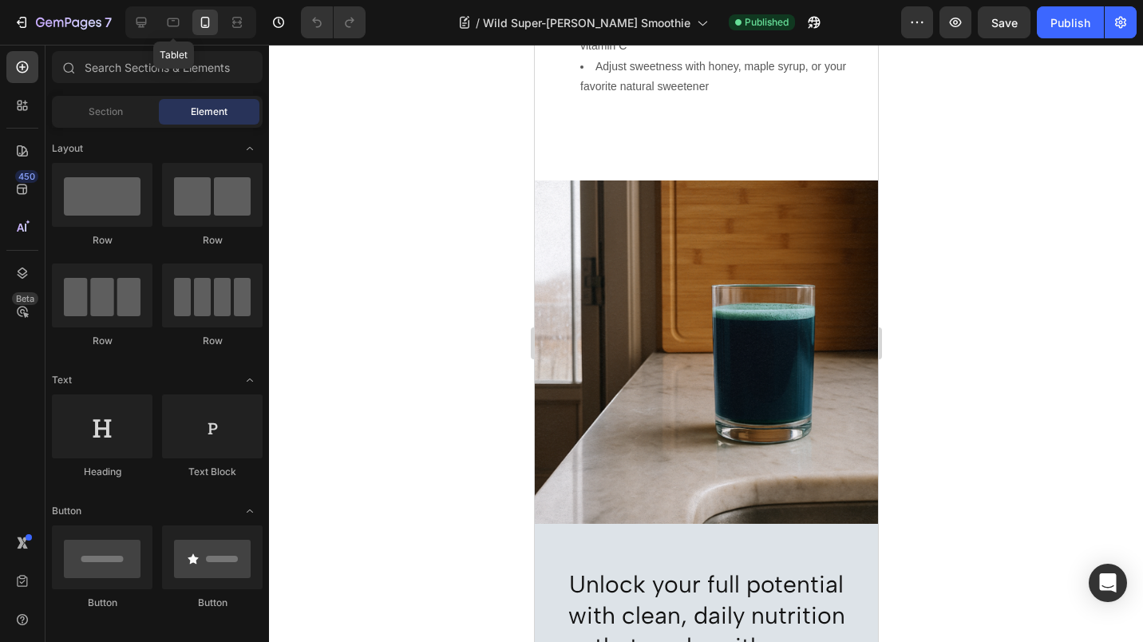
click at [172, 24] on icon at bounding box center [173, 22] width 16 height 16
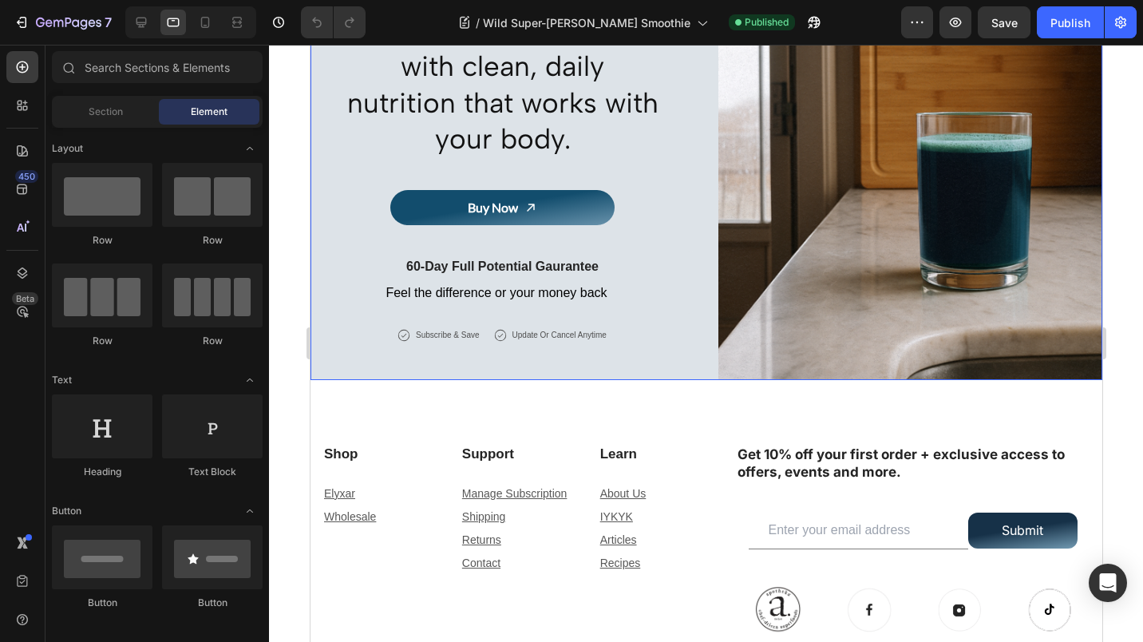
scroll to position [1566, 0]
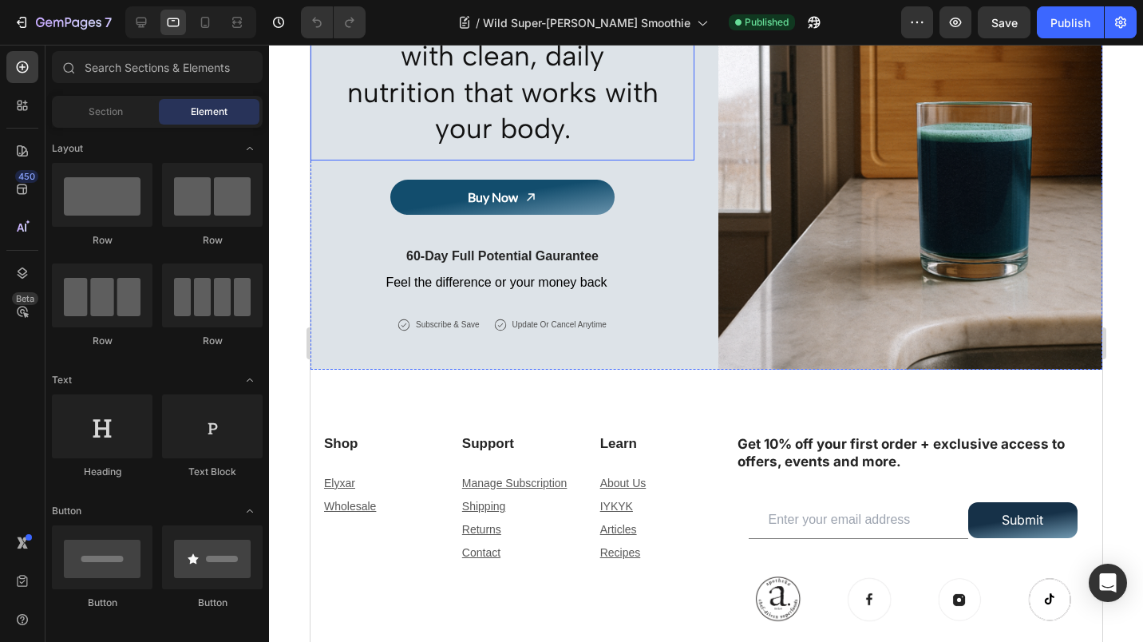
click at [451, 115] on h2 "Unlock your full potential with clean, daily nutrition that works with your bod…" at bounding box center [502, 75] width 344 height 171
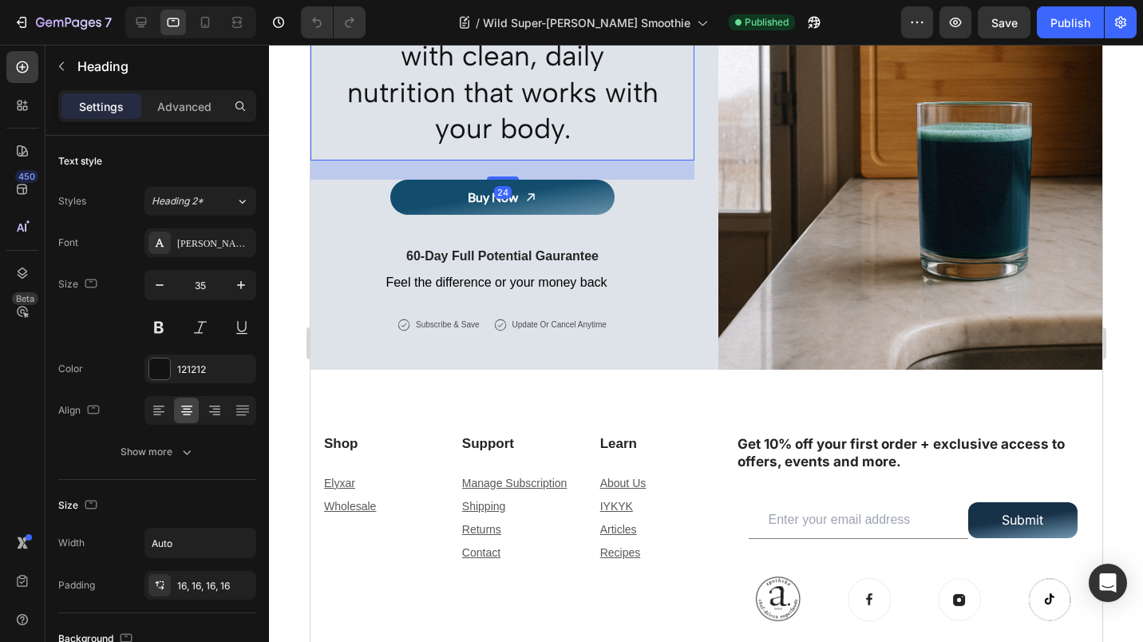
click at [191, 283] on input "35" at bounding box center [200, 285] width 53 height 29
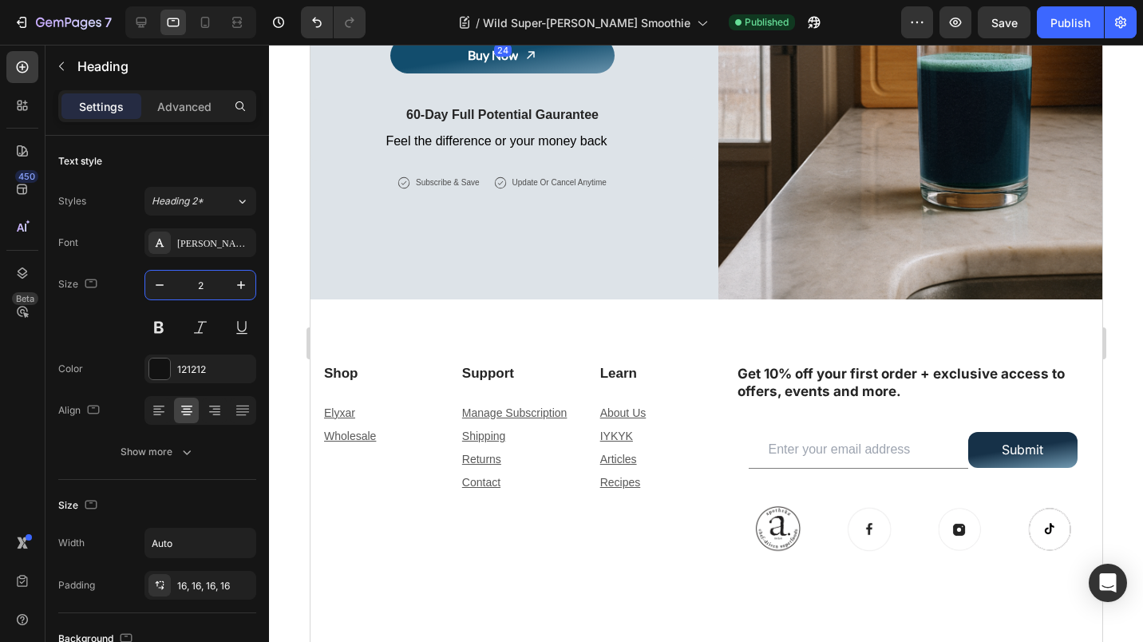
type input "20"
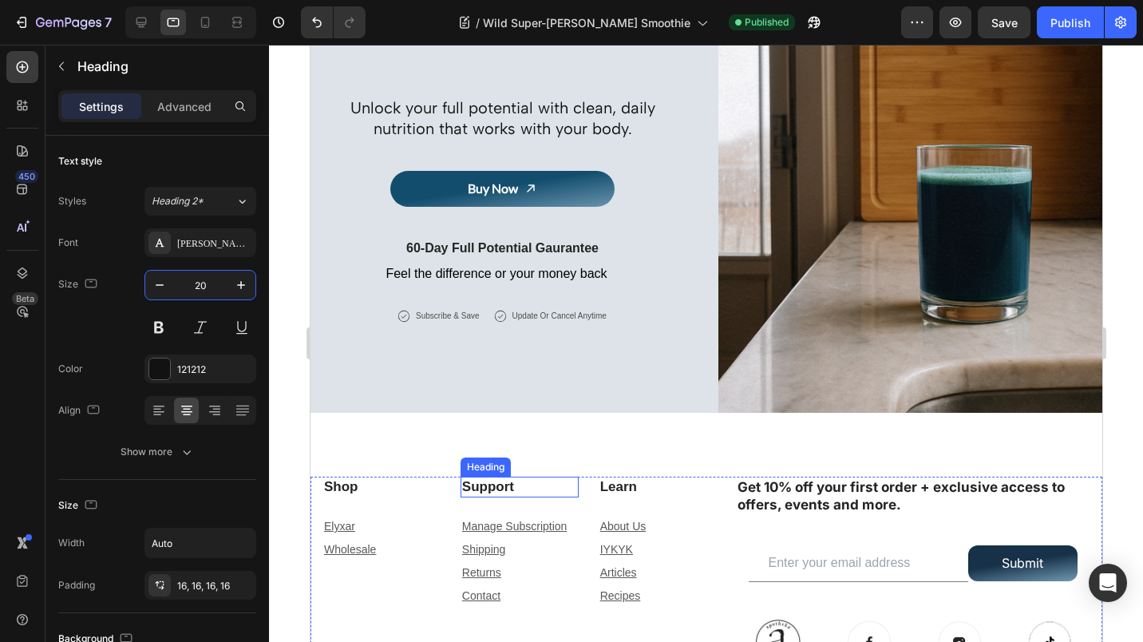
scroll to position [1098, 0]
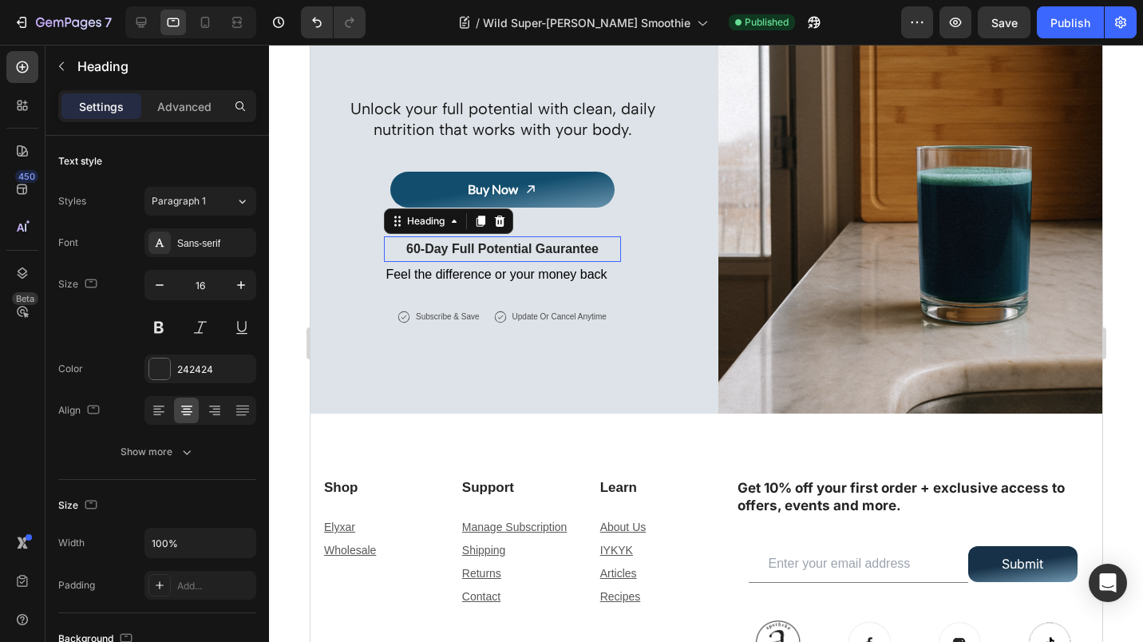
click at [500, 250] on strong "60-Day Full Potential Gaurantee" at bounding box center [501, 249] width 192 height 14
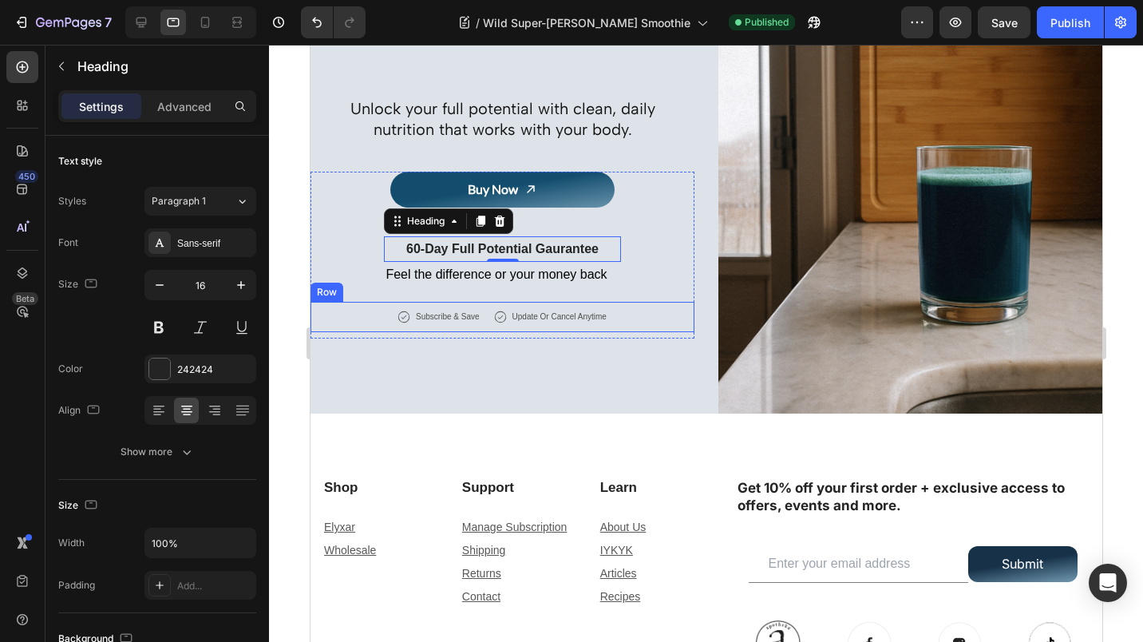
click at [167, 283] on icon "button" at bounding box center [160, 285] width 16 height 16
type input "14"
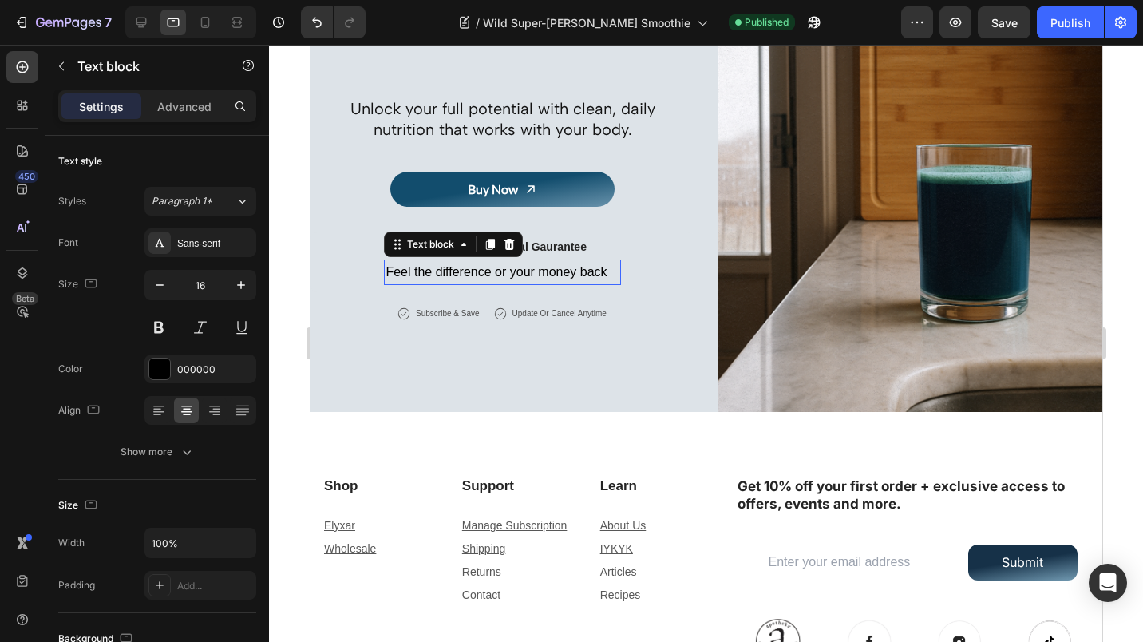
click at [406, 271] on p "Feel the difference or your money back" at bounding box center [495, 272] width 221 height 23
click at [160, 284] on icon "button" at bounding box center [160, 285] width 8 height 2
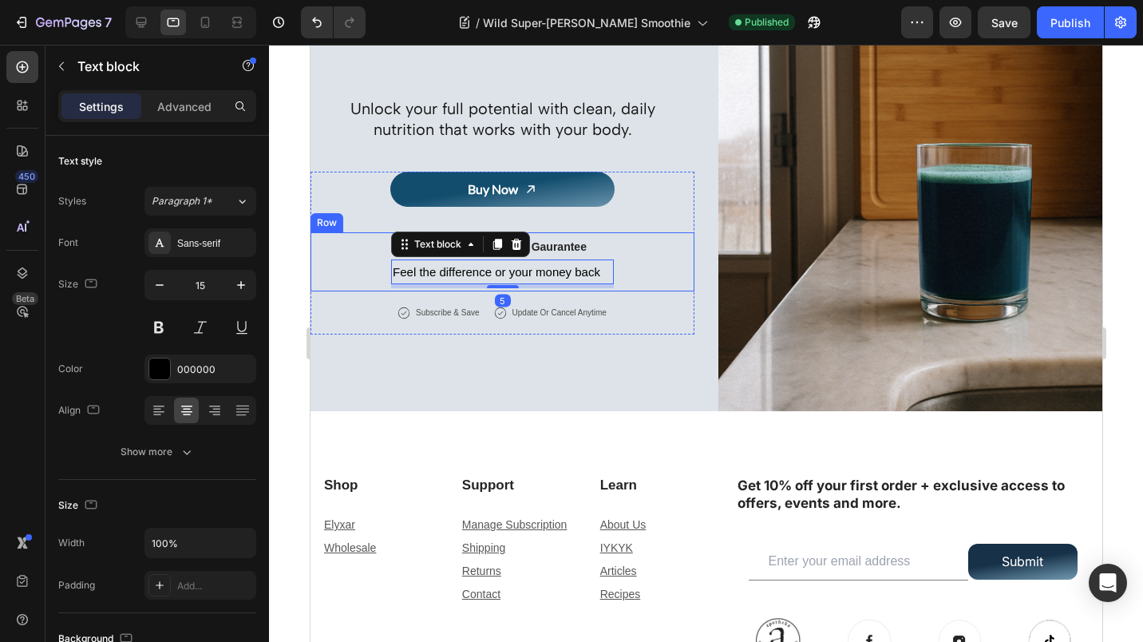
type input "14"
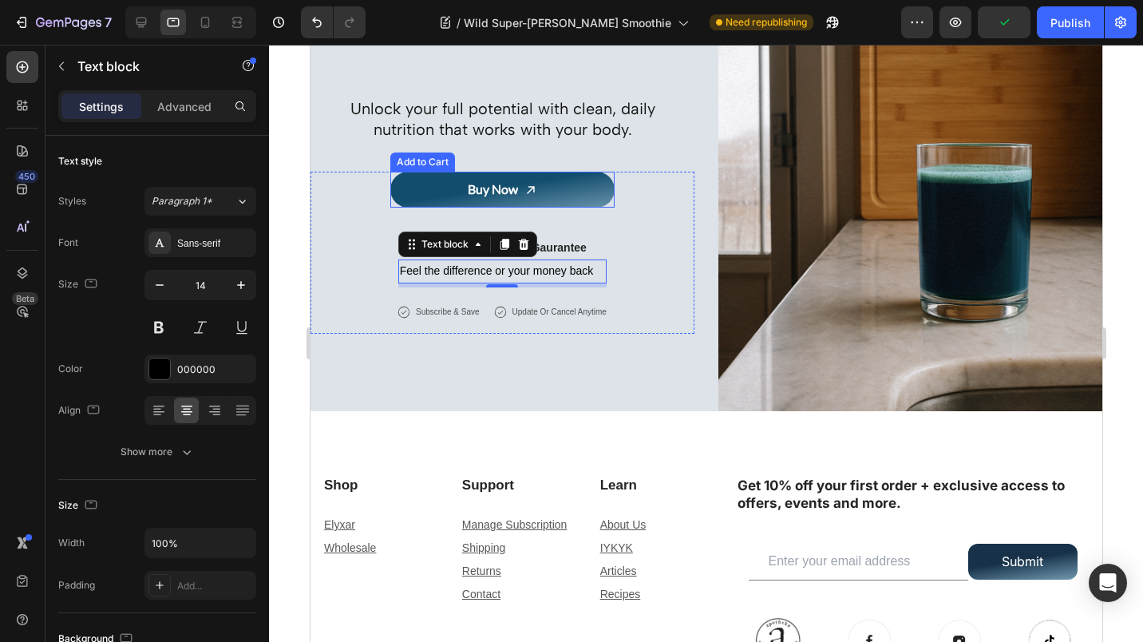
click at [487, 188] on div "Buy Now" at bounding box center [492, 189] width 50 height 23
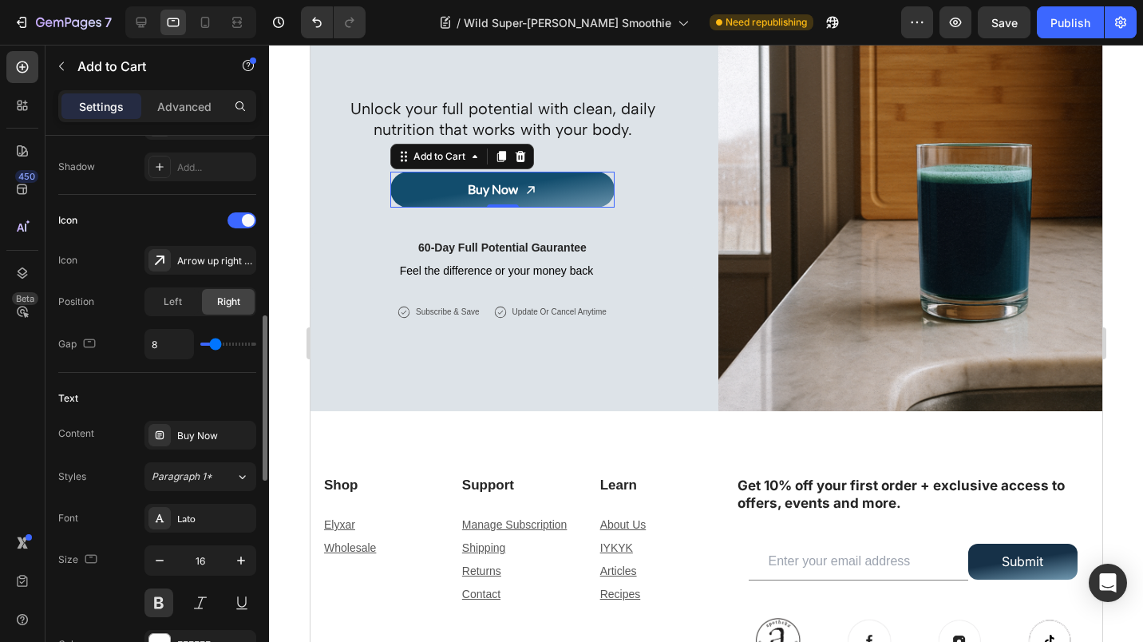
scroll to position [597, 0]
click at [199, 557] on input "16" at bounding box center [200, 559] width 53 height 29
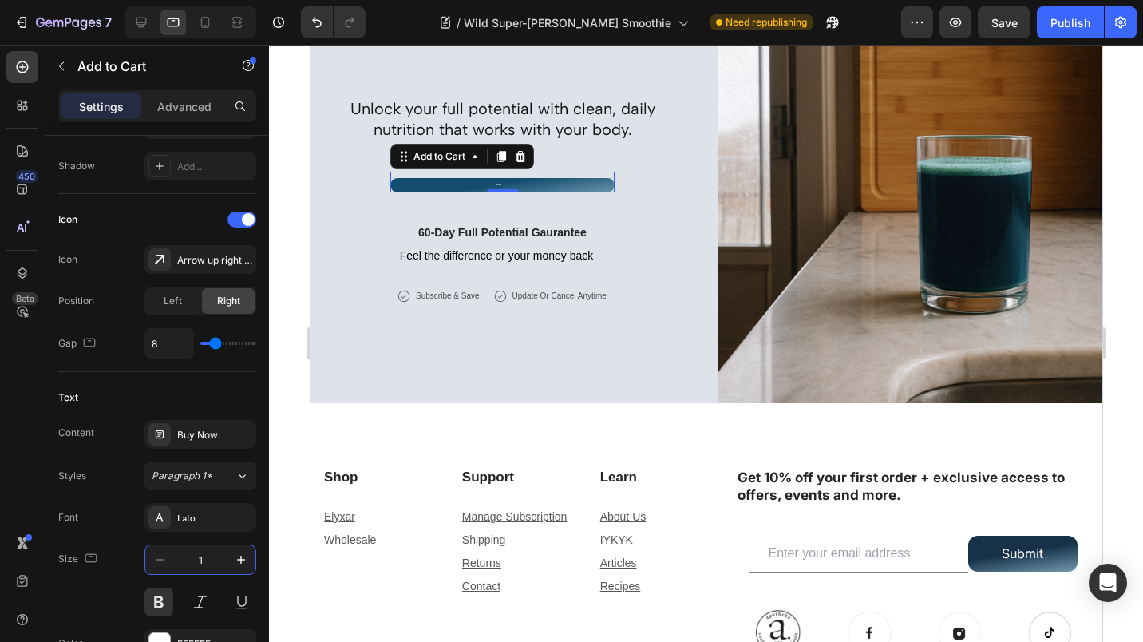
type input "14"
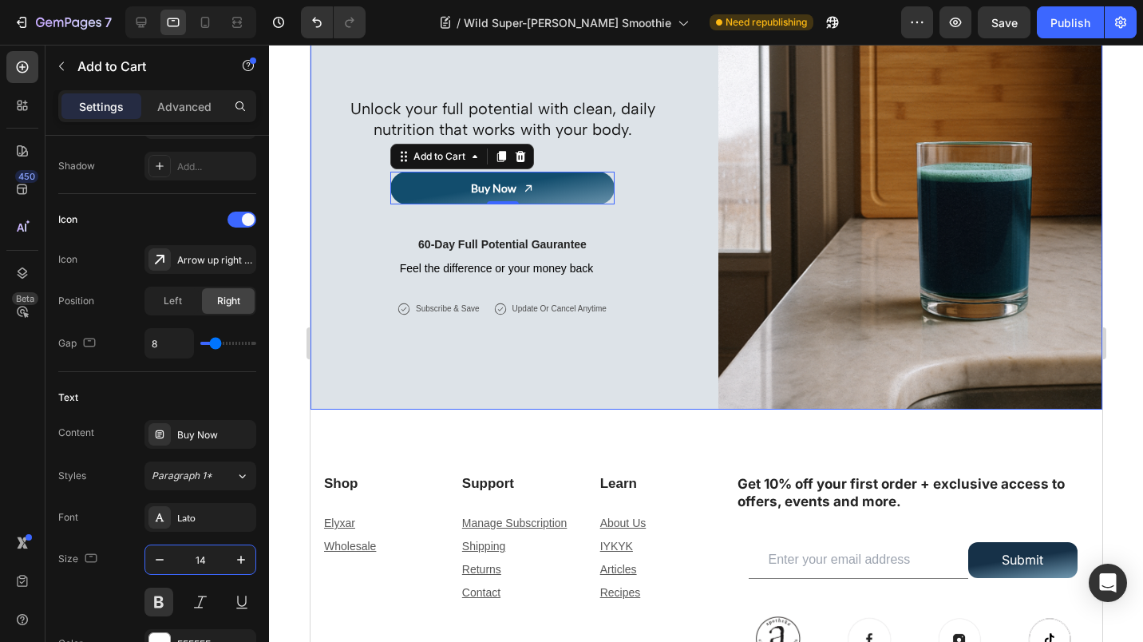
click at [637, 382] on div "Unlock your full potential with clean, daily nutrition that works with your bod…" at bounding box center [502, 218] width 384 height 384
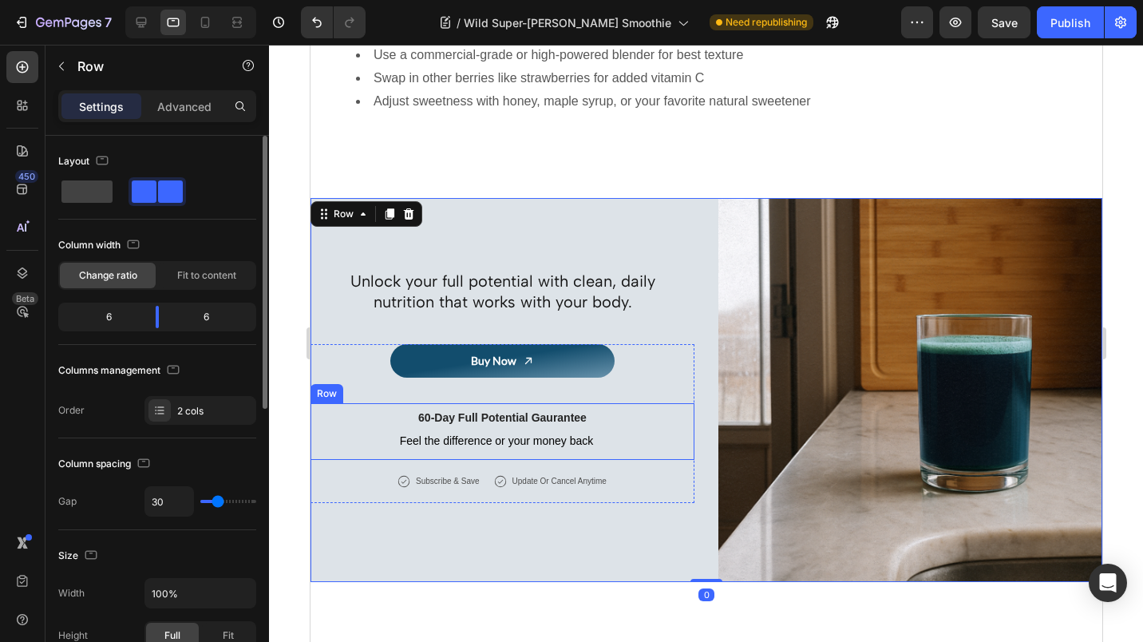
scroll to position [1359, 0]
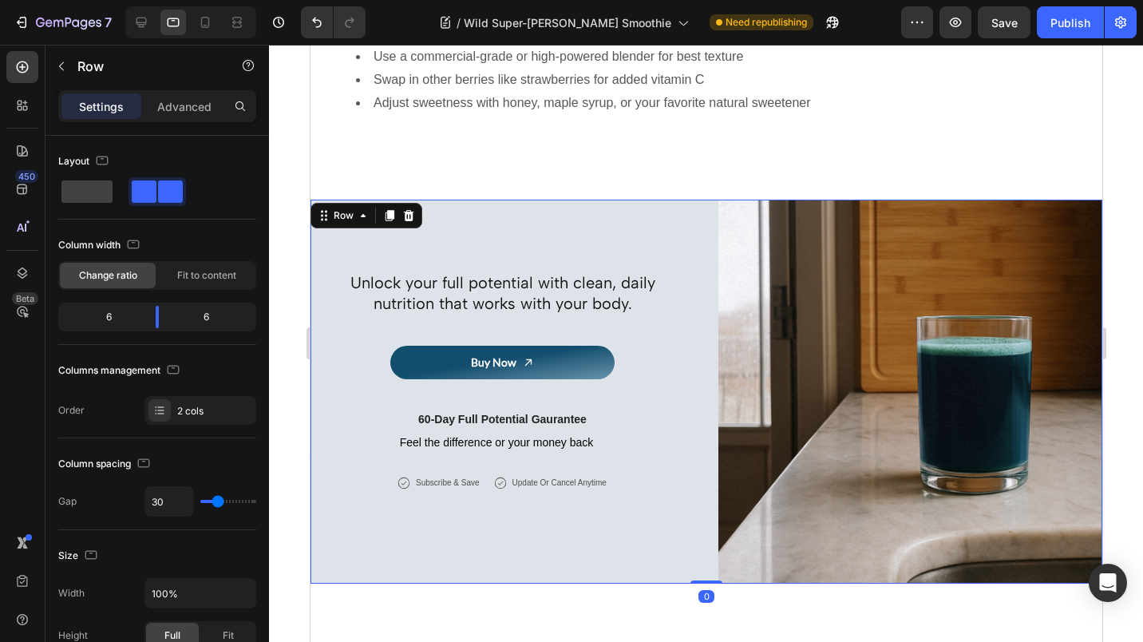
click at [1062, 29] on div "Publish" at bounding box center [1070, 22] width 40 height 17
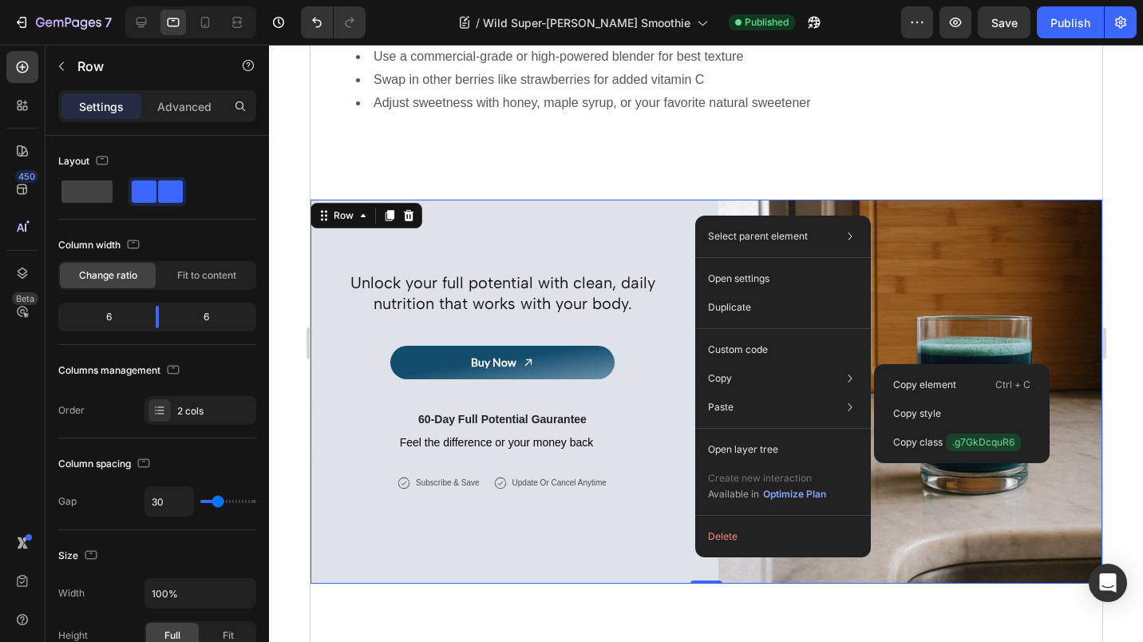
click at [900, 380] on p "Copy element" at bounding box center [924, 385] width 63 height 14
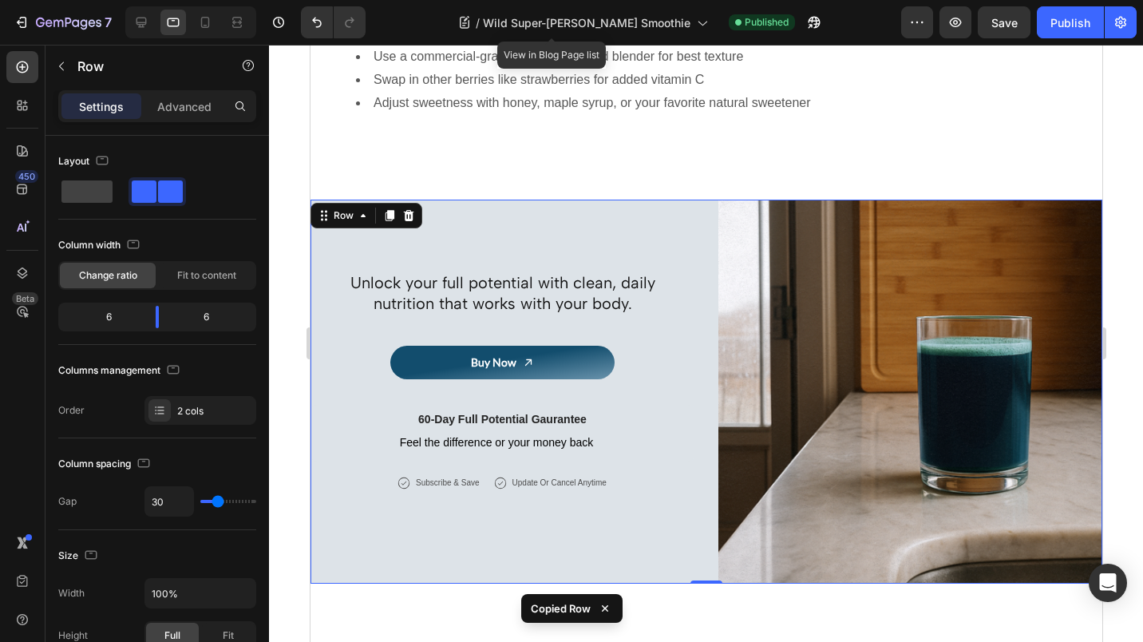
click at [694, 18] on icon at bounding box center [702, 22] width 16 height 16
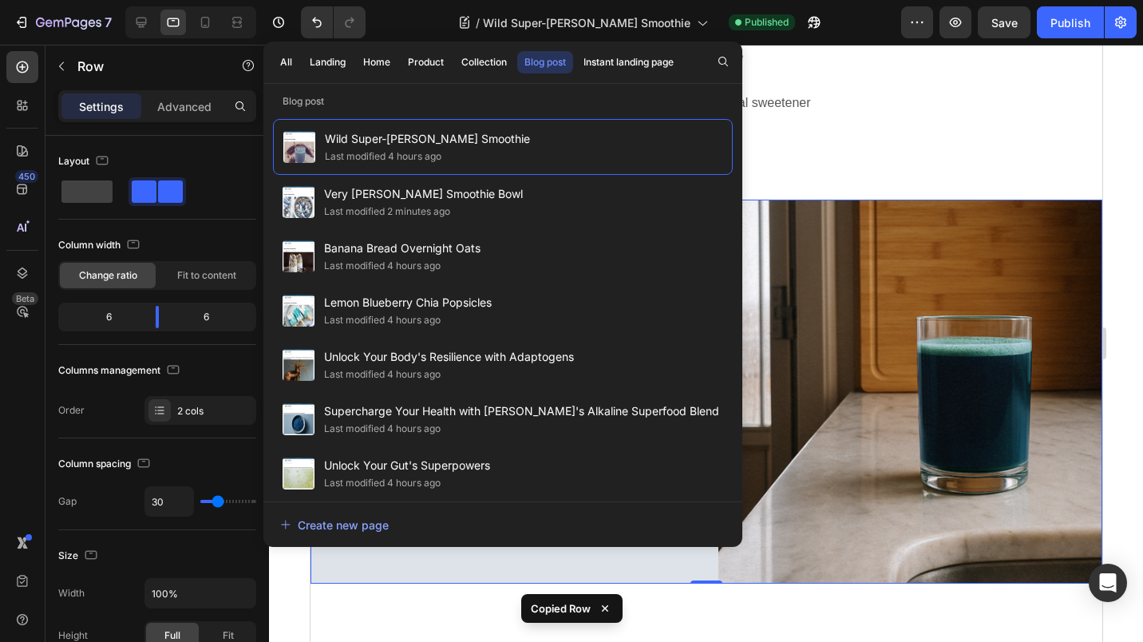
click at [407, 195] on span "Very [PERSON_NAME] Smoothie Bowl" at bounding box center [423, 193] width 199 height 19
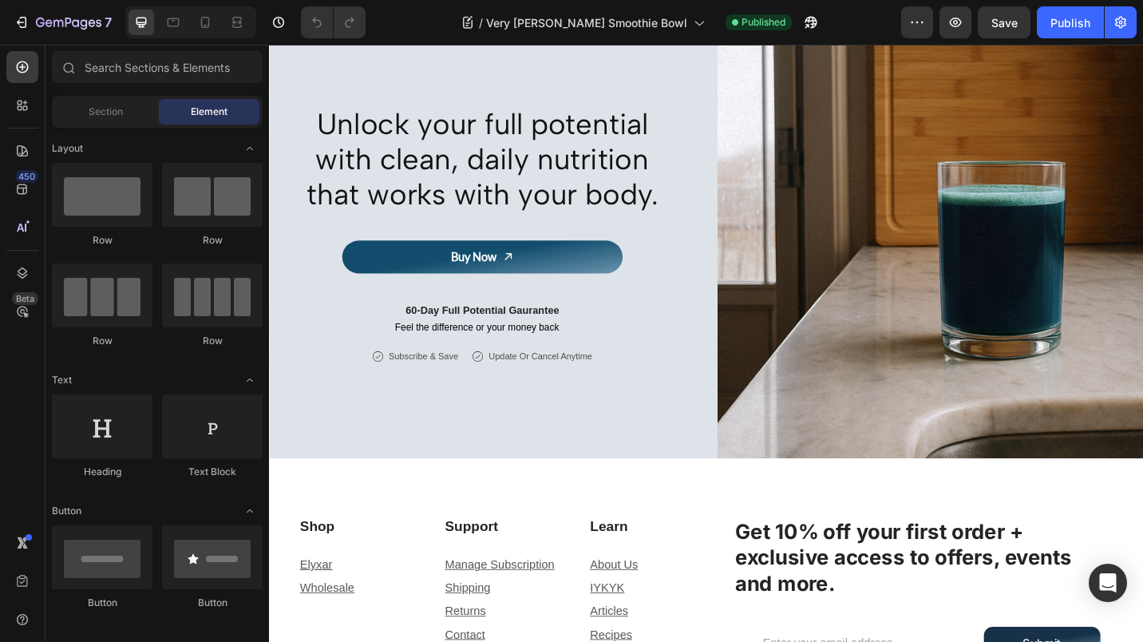
scroll to position [1810, 0]
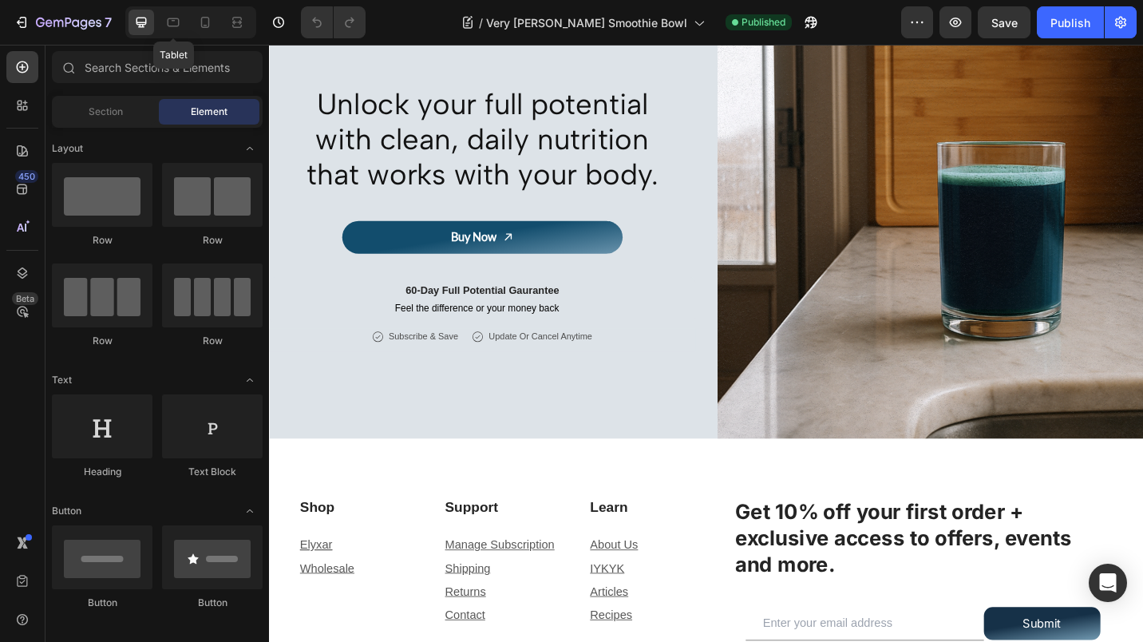
click at [176, 22] on icon at bounding box center [173, 22] width 16 height 16
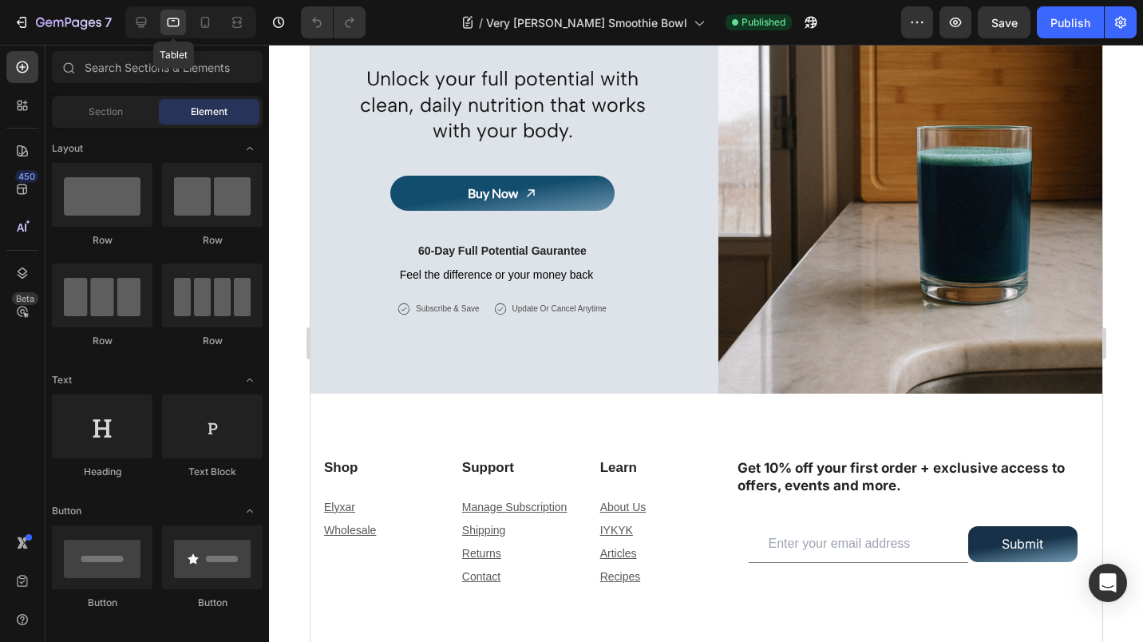
scroll to position [1683, 0]
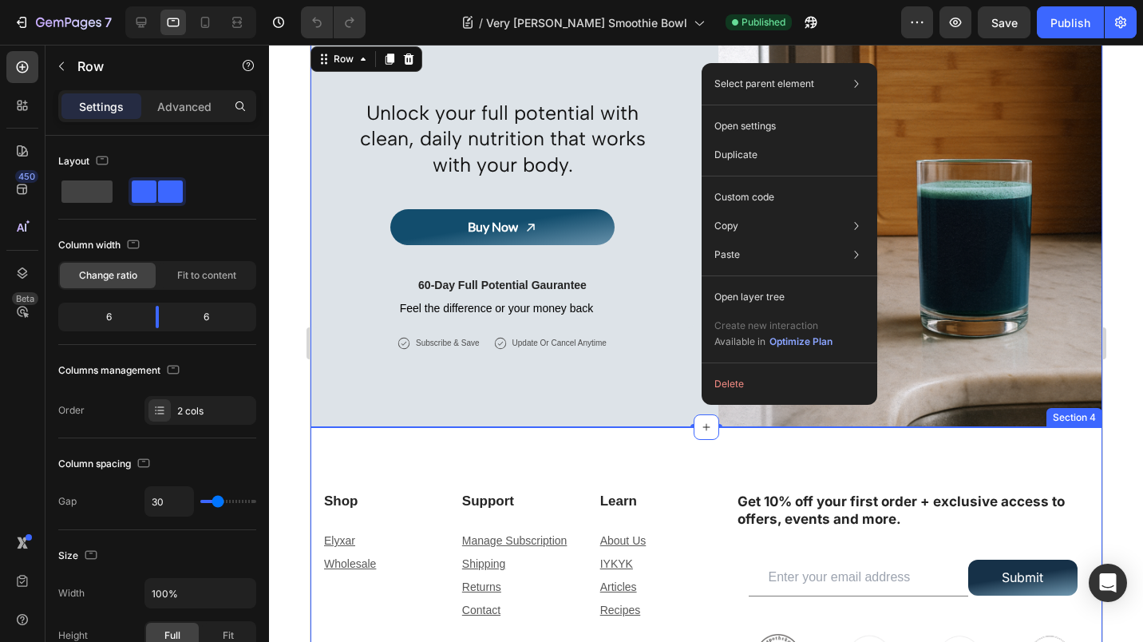
click at [704, 424] on icon at bounding box center [705, 427] width 13 height 13
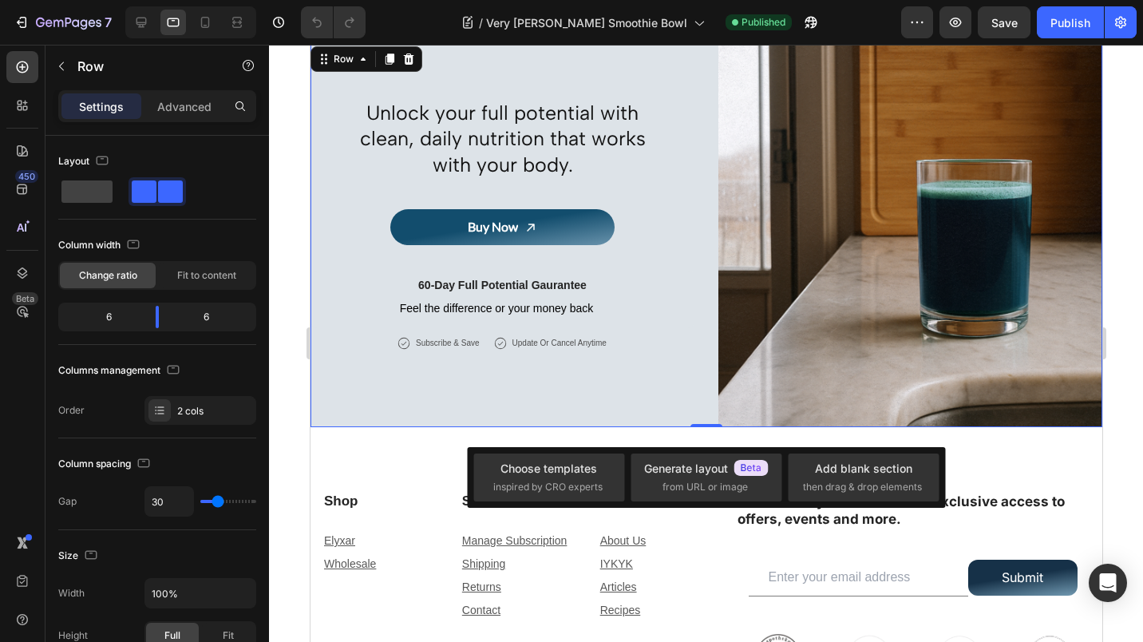
click at [813, 464] on div "Add blank section then drag & drop elements" at bounding box center [863, 477] width 121 height 34
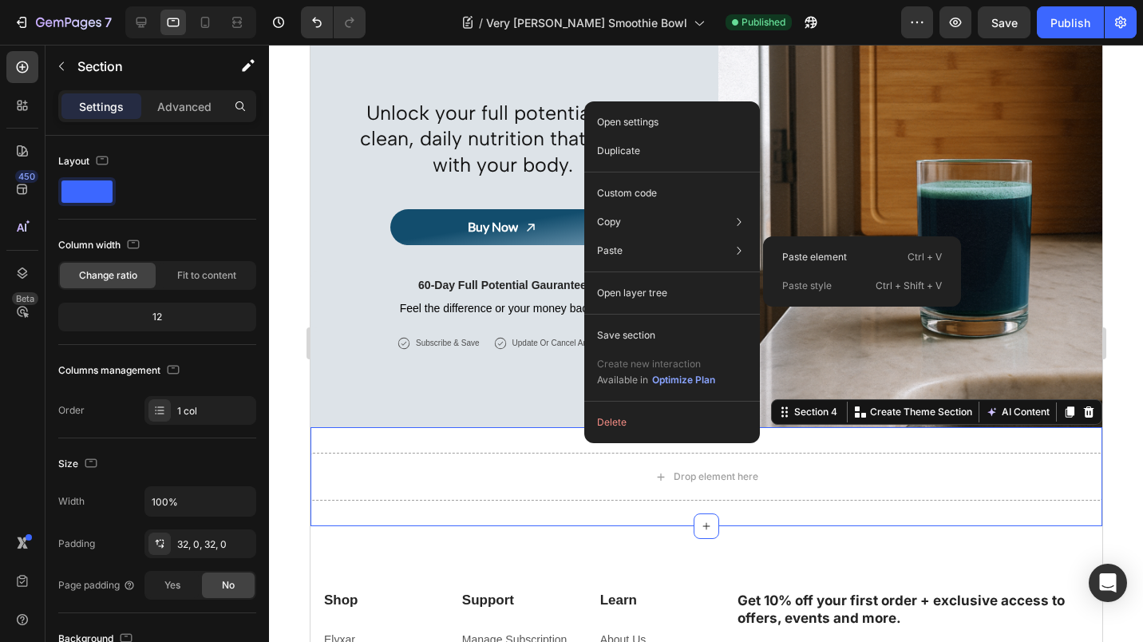
click at [789, 253] on p "Paste element" at bounding box center [814, 257] width 65 height 14
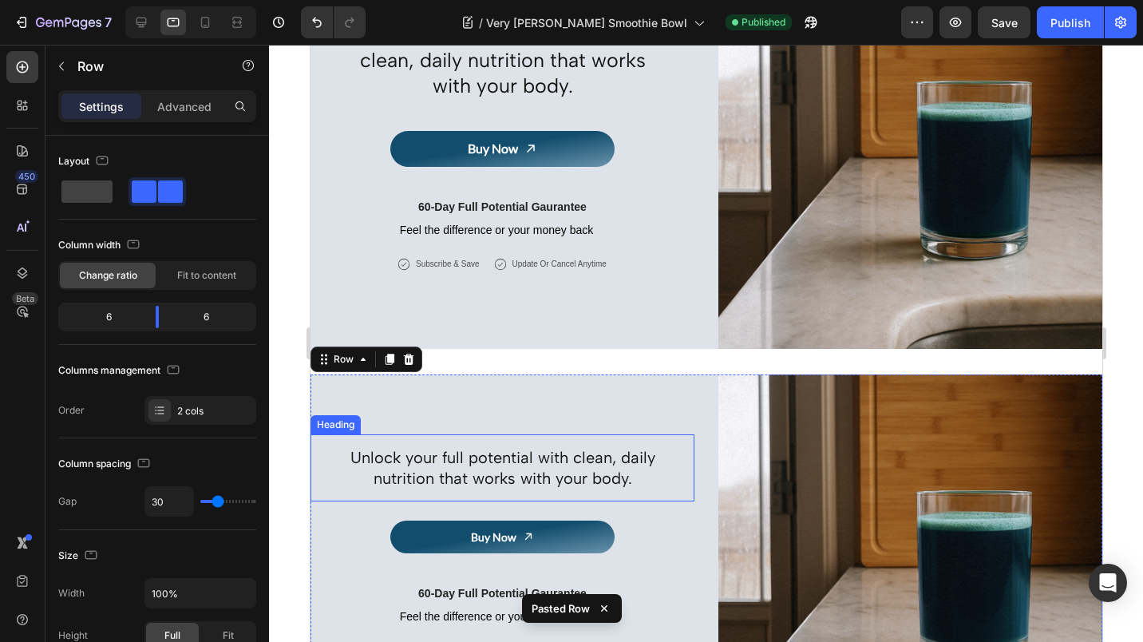
scroll to position [1333, 0]
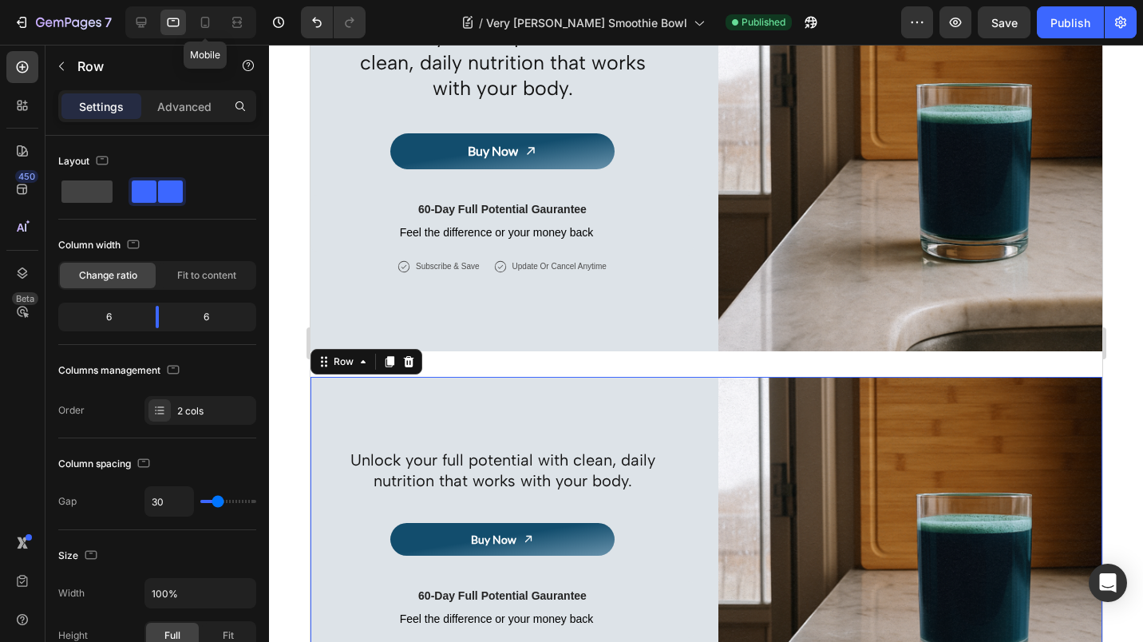
click at [200, 23] on icon at bounding box center [205, 22] width 16 height 16
type input "0"
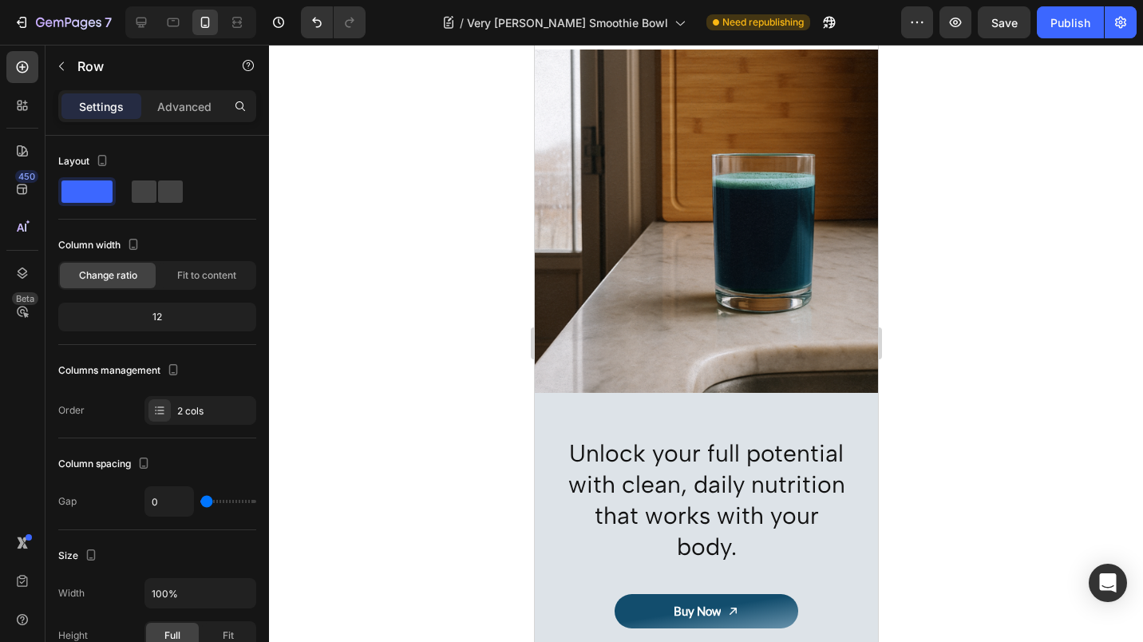
scroll to position [2215, 0]
click at [149, 22] on icon at bounding box center [141, 22] width 16 height 16
type input "30"
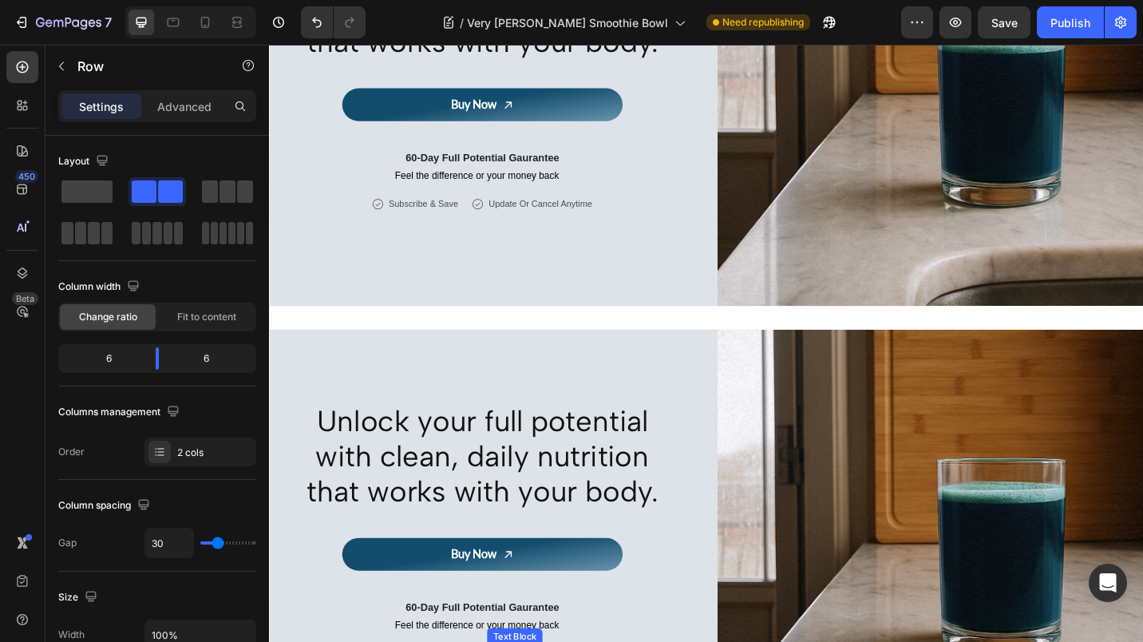
scroll to position [1434, 0]
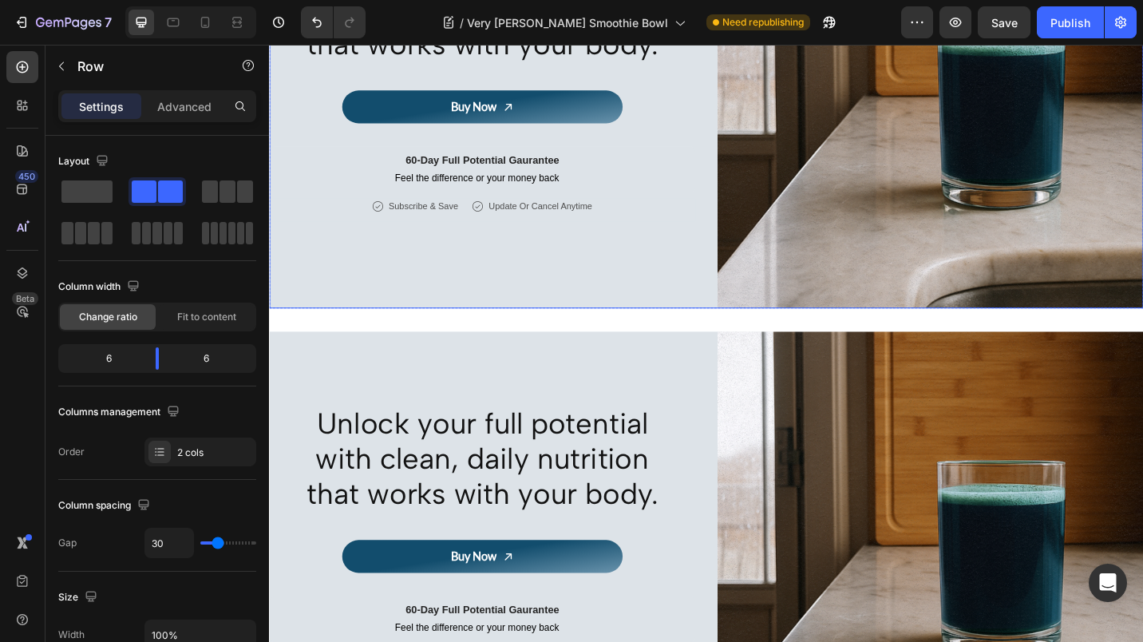
click at [744, 146] on div "Unlock your full potential with clean, daily nutrition that works with your bod…" at bounding box center [748, 100] width 958 height 467
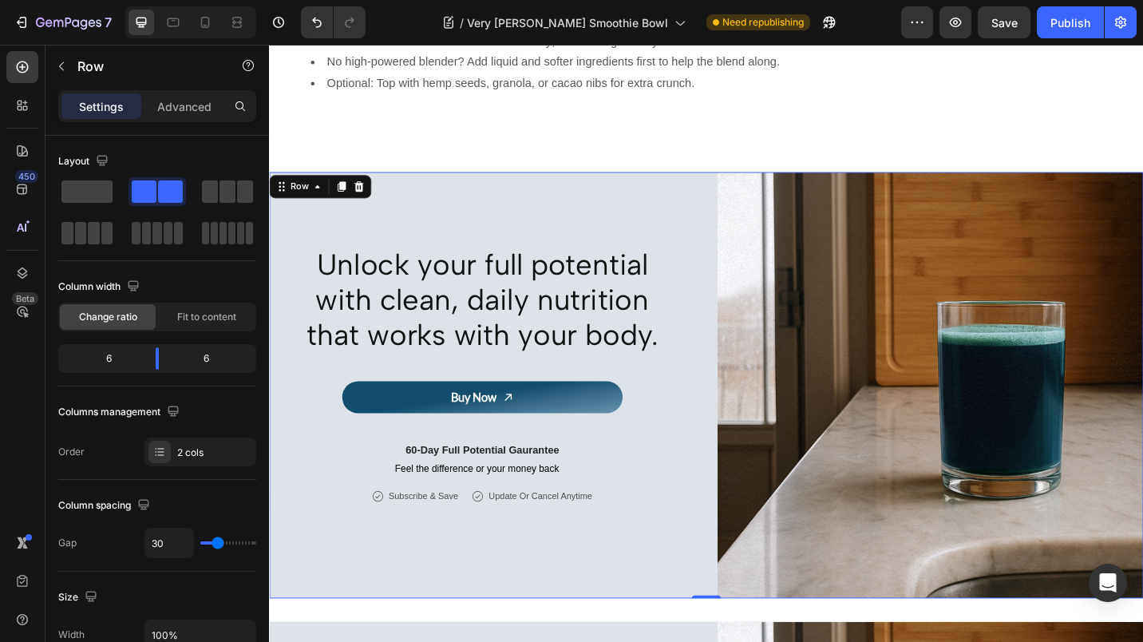
scroll to position [1639, 0]
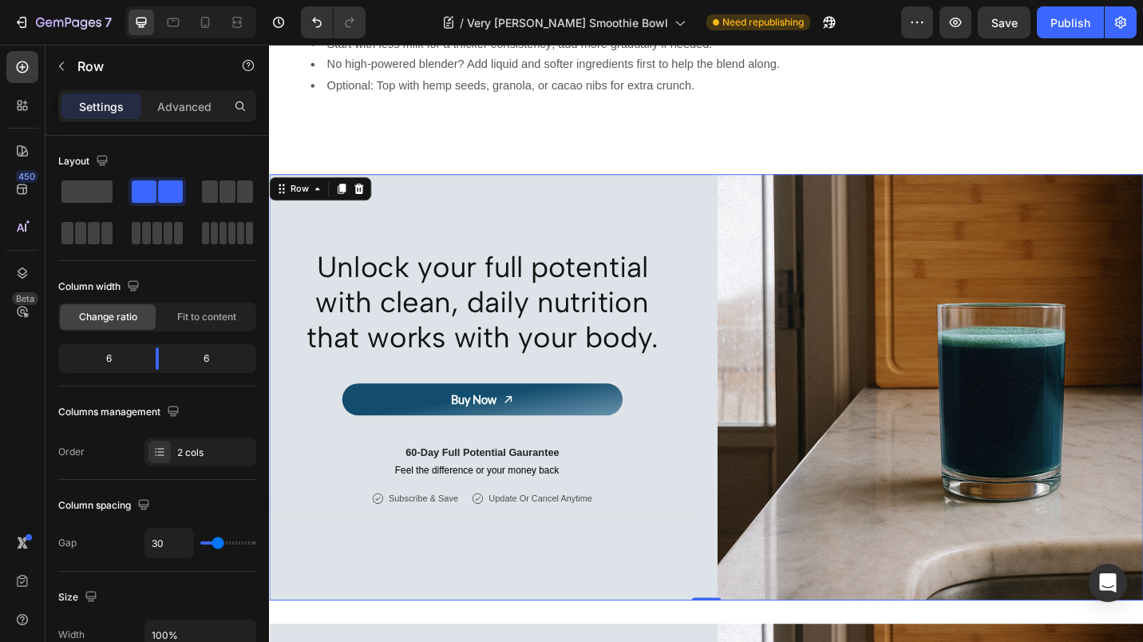
click at [734, 190] on div "Unlock your full potential with clean, daily nutrition that works with your bod…" at bounding box center [748, 420] width 958 height 467
click at [370, 197] on icon at bounding box center [367, 202] width 10 height 11
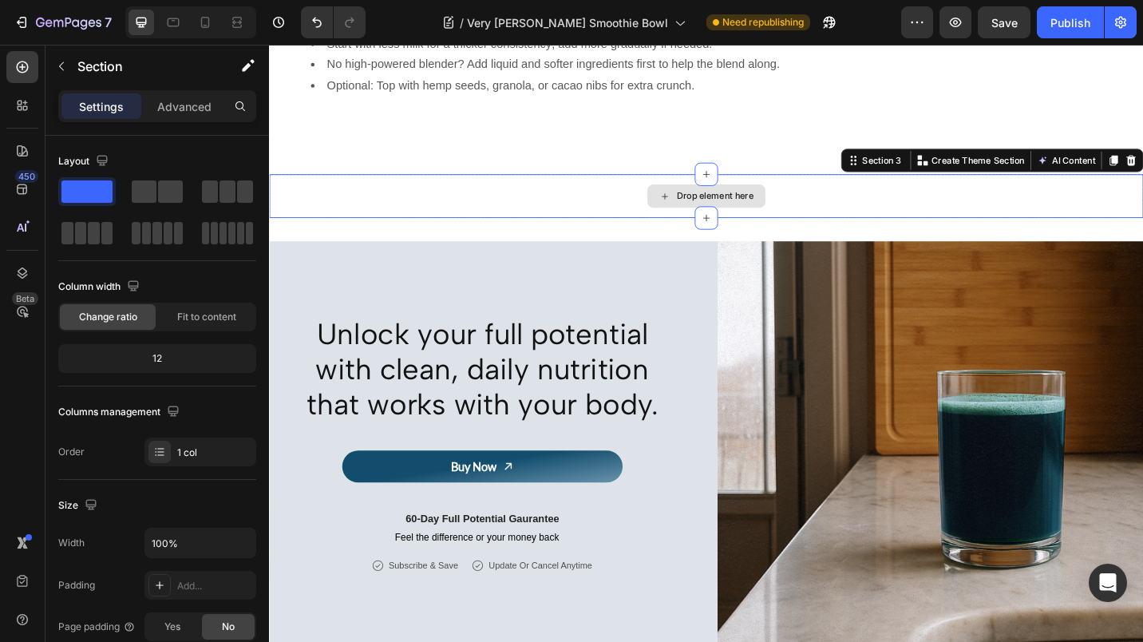
click at [604, 209] on div "Drop element here" at bounding box center [748, 211] width 958 height 48
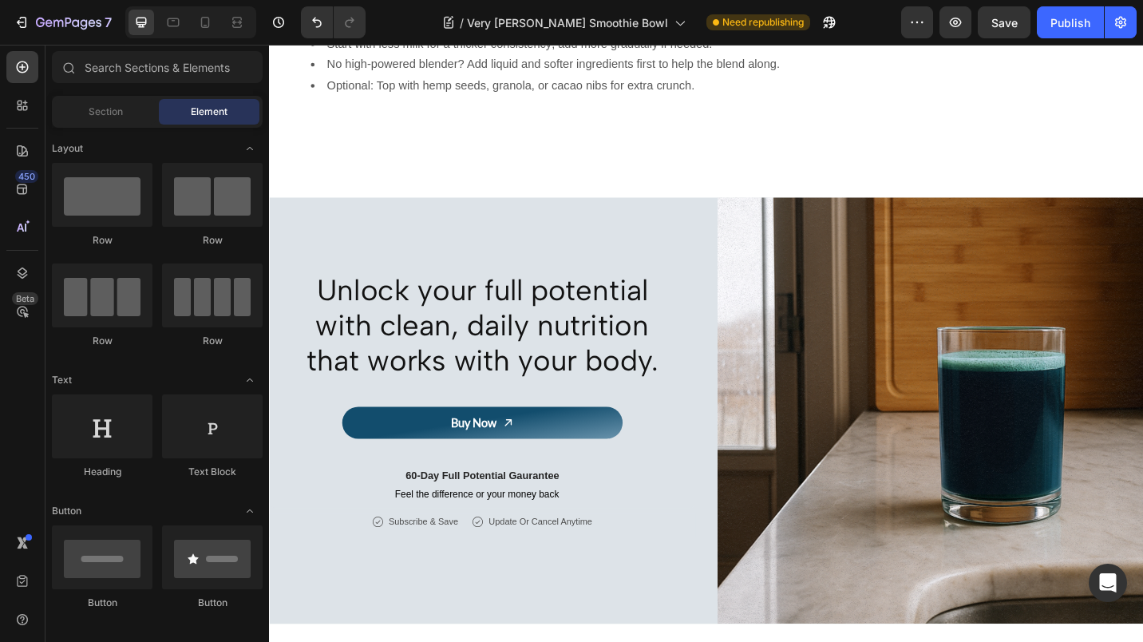
click at [1042, 26] on button "Publish" at bounding box center [1070, 22] width 67 height 32
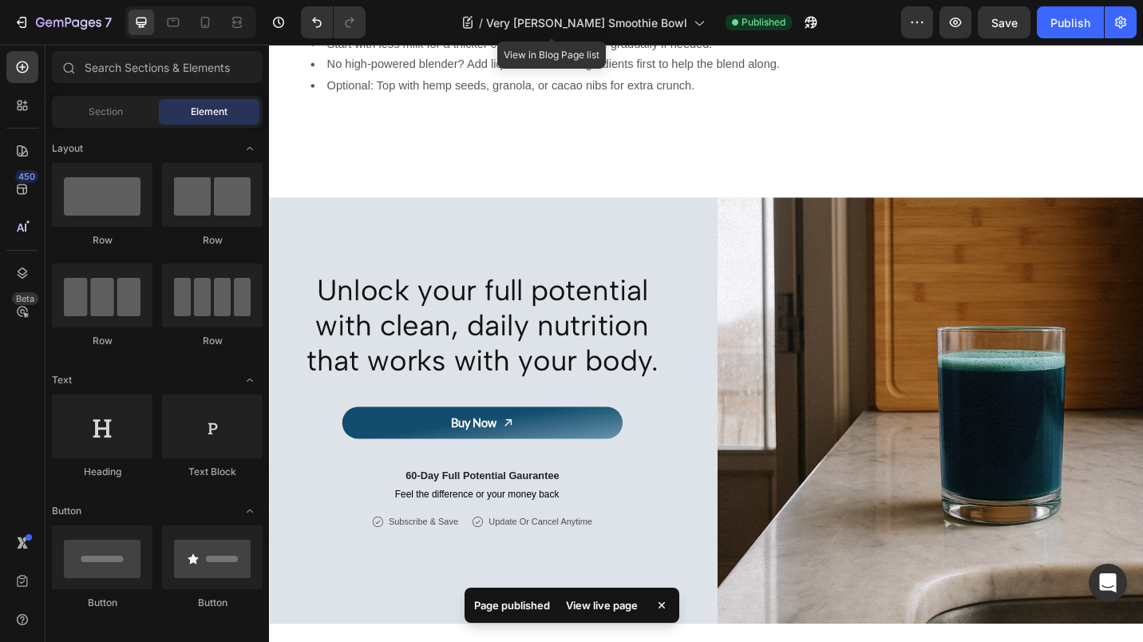
click at [658, 27] on div "/ Very Berry Smoothie Bowl" at bounding box center [582, 22] width 259 height 32
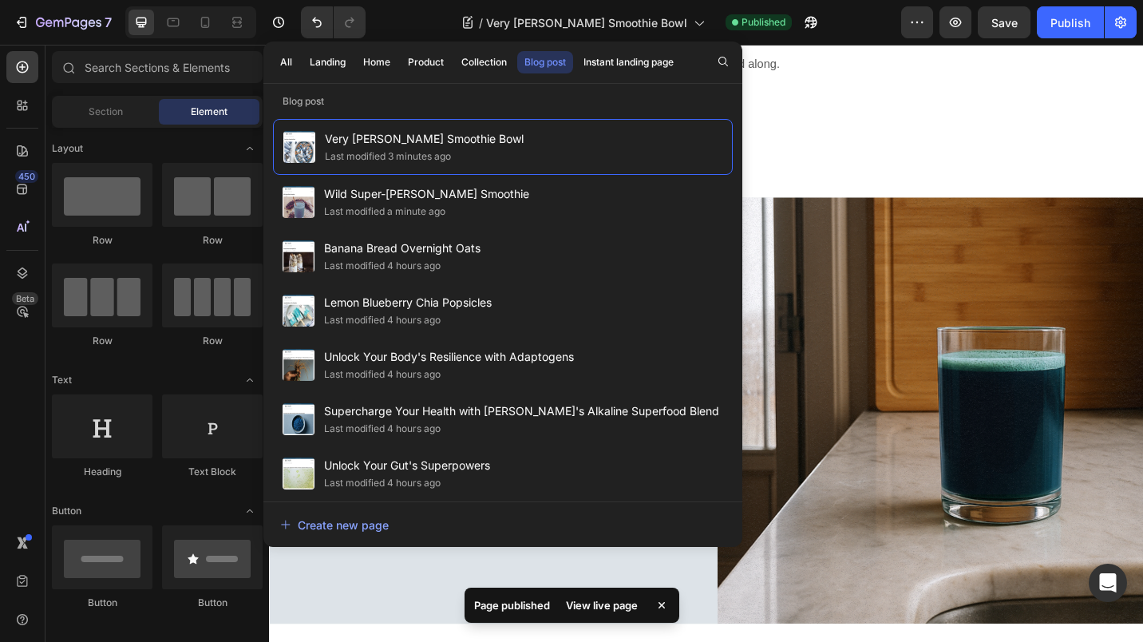
click at [376, 252] on span "Banana Bread Overnight Oats" at bounding box center [402, 248] width 156 height 19
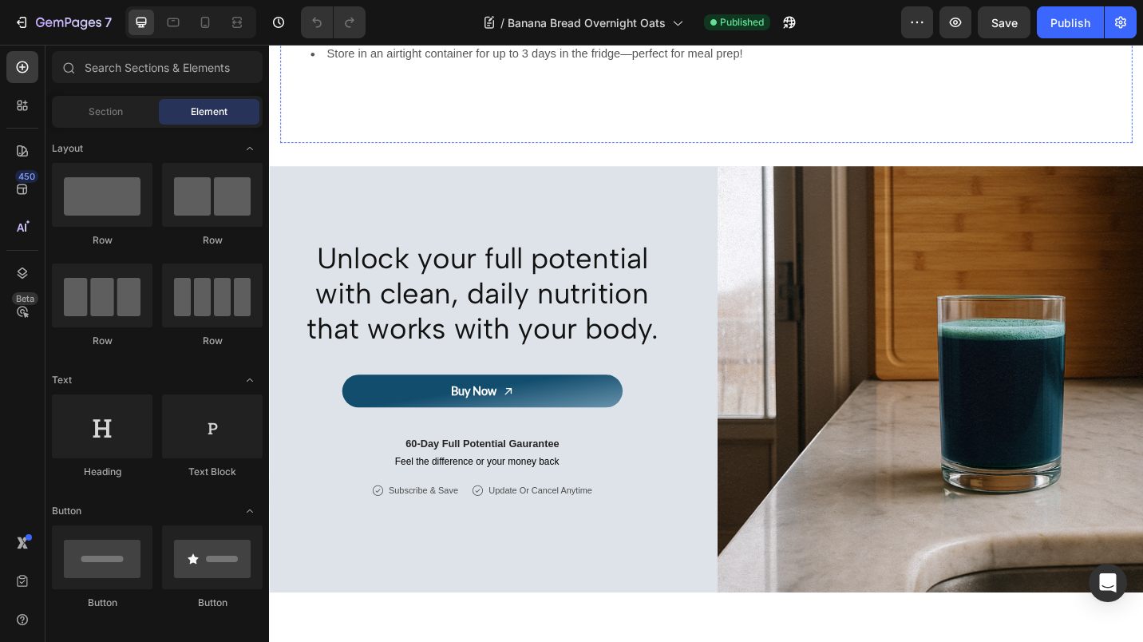
scroll to position [1848, 0]
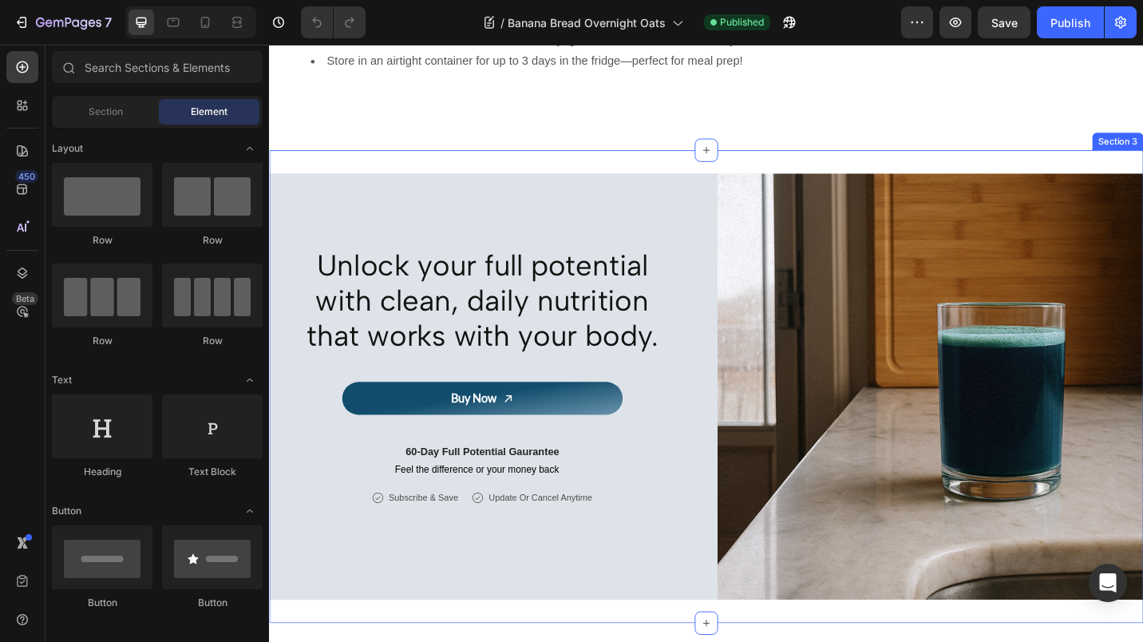
click at [741, 166] on div at bounding box center [748, 161] width 26 height 26
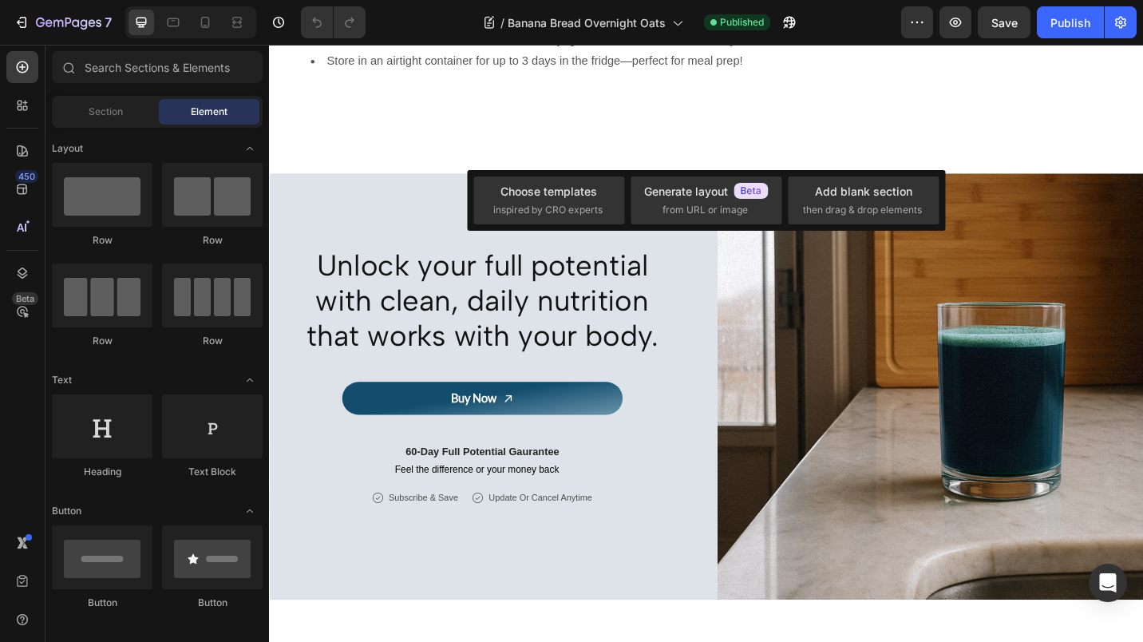
click at [797, 198] on div "Add blank section then drag & drop elements" at bounding box center [863, 200] width 151 height 48
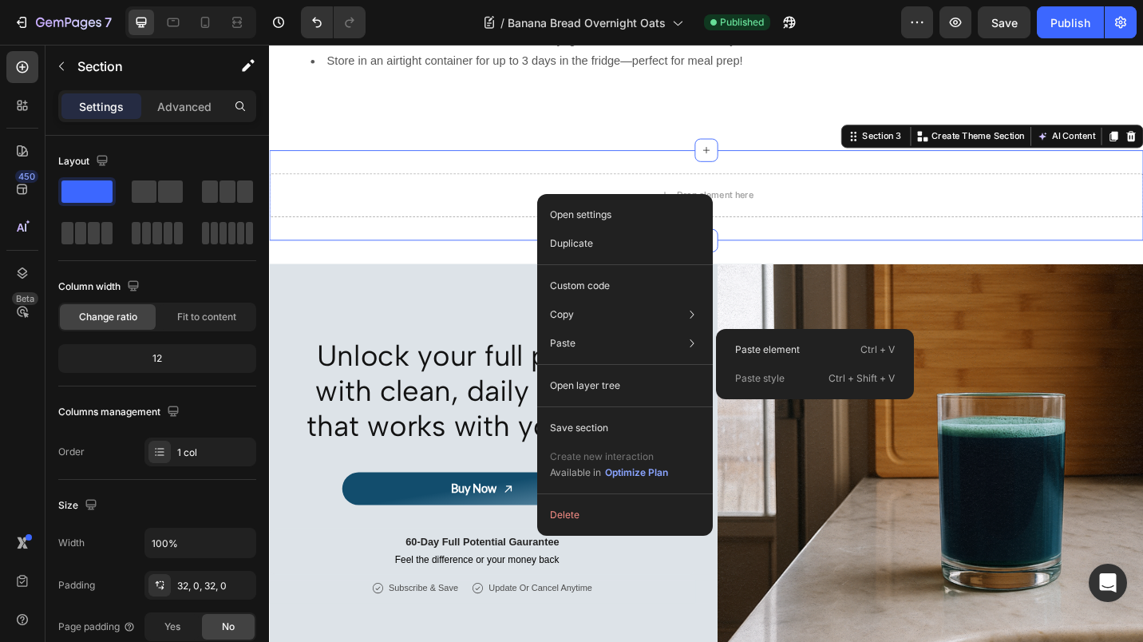
click at [739, 345] on p "Paste element" at bounding box center [767, 349] width 65 height 14
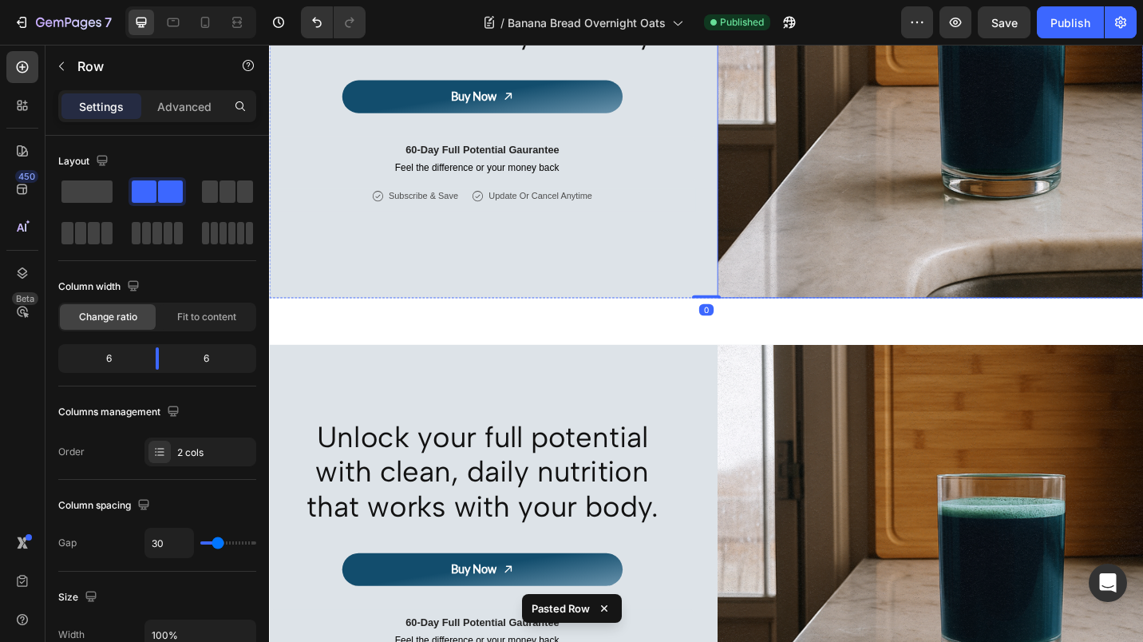
scroll to position [2173, 0]
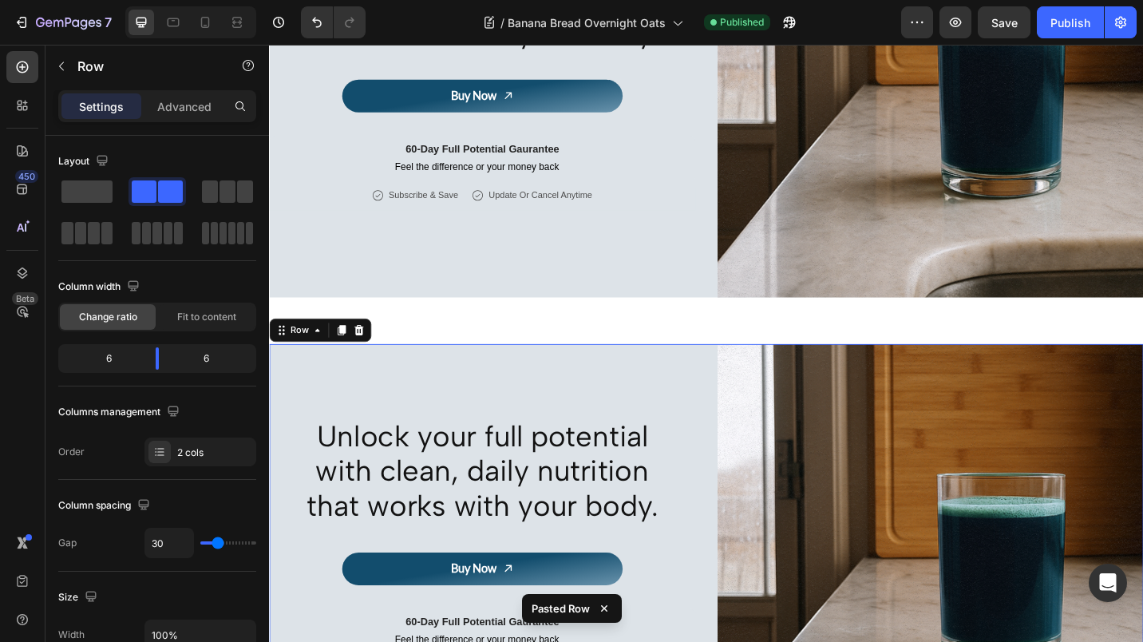
click at [732, 380] on div "Unlock your full potential with clean, daily nutrition that works with your bod…" at bounding box center [748, 606] width 958 height 467
click at [372, 354] on icon at bounding box center [367, 357] width 13 height 13
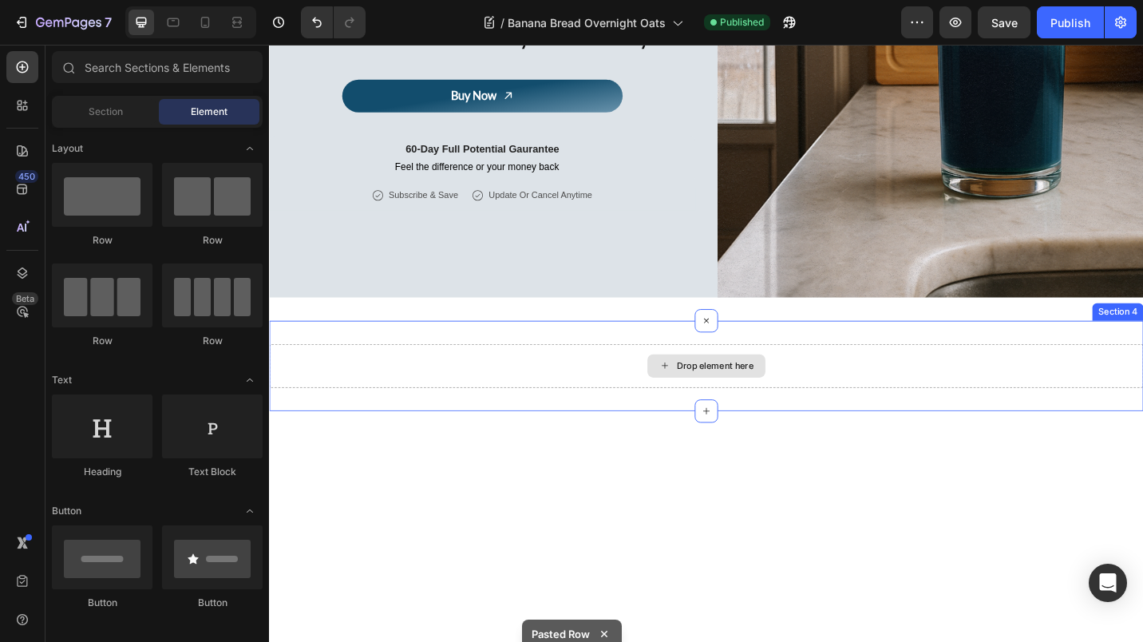
click at [561, 385] on div "Drop element here" at bounding box center [748, 397] width 958 height 48
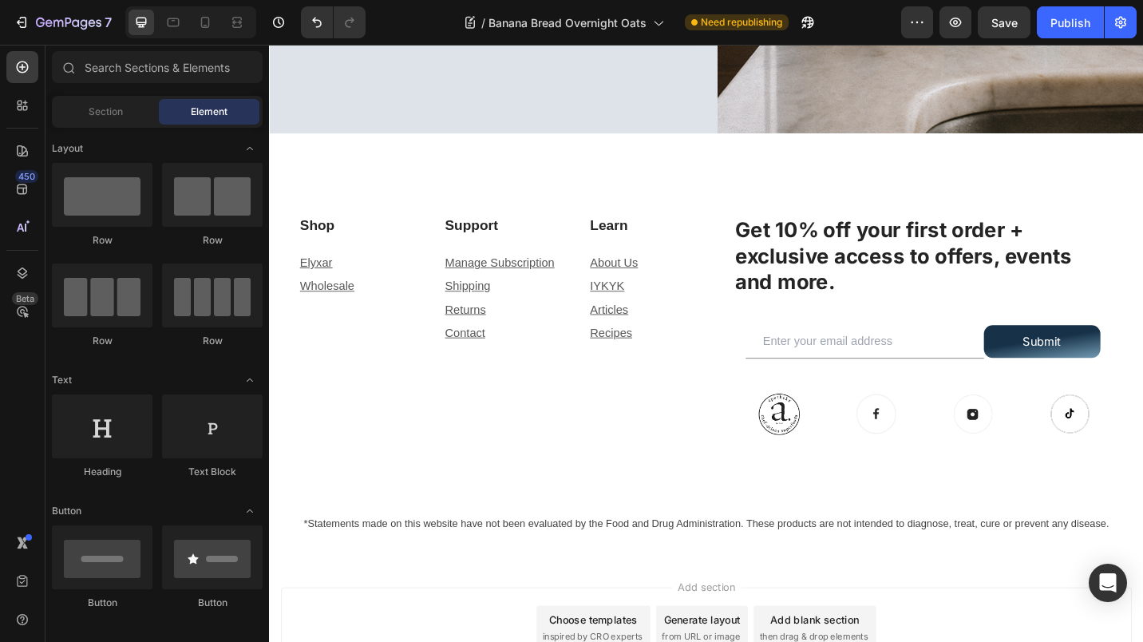
scroll to position [2347, 0]
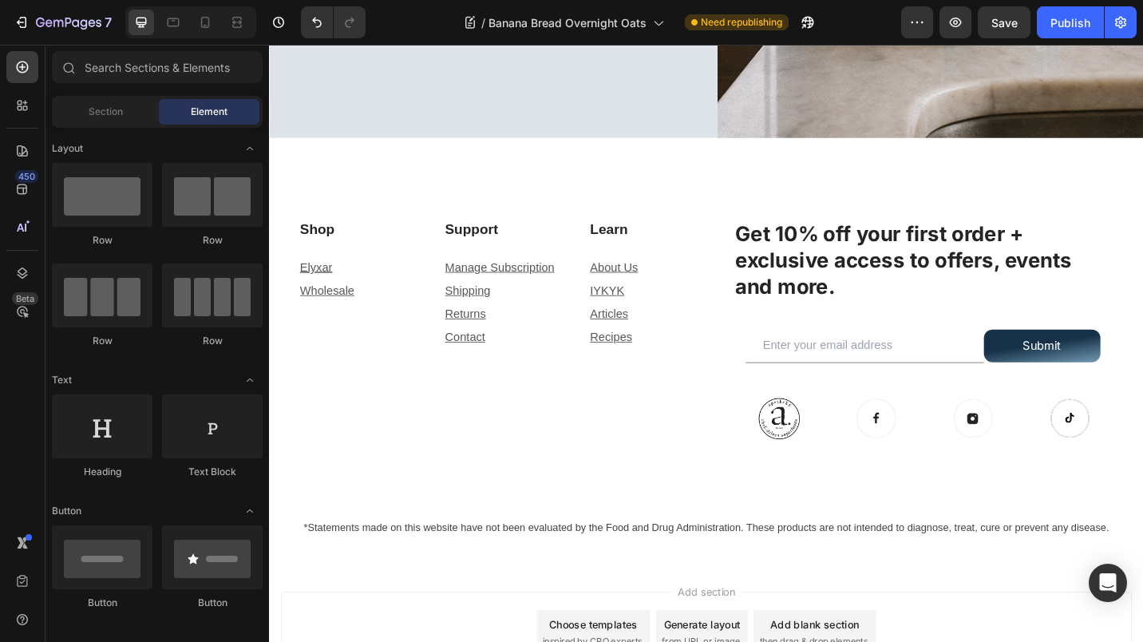
click at [1062, 25] on div "Publish" at bounding box center [1070, 22] width 40 height 17
click at [663, 16] on span "Banana Bread Overnight Oats" at bounding box center [587, 22] width 158 height 17
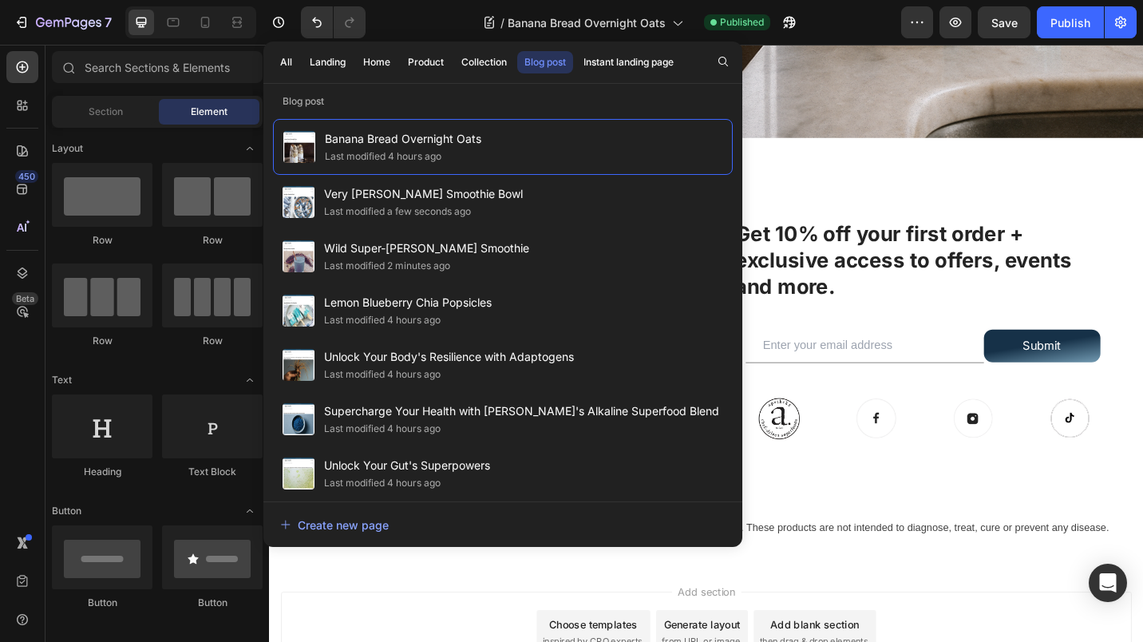
click at [385, 312] on div "Last modified 4 hours ago" at bounding box center [382, 320] width 117 height 16
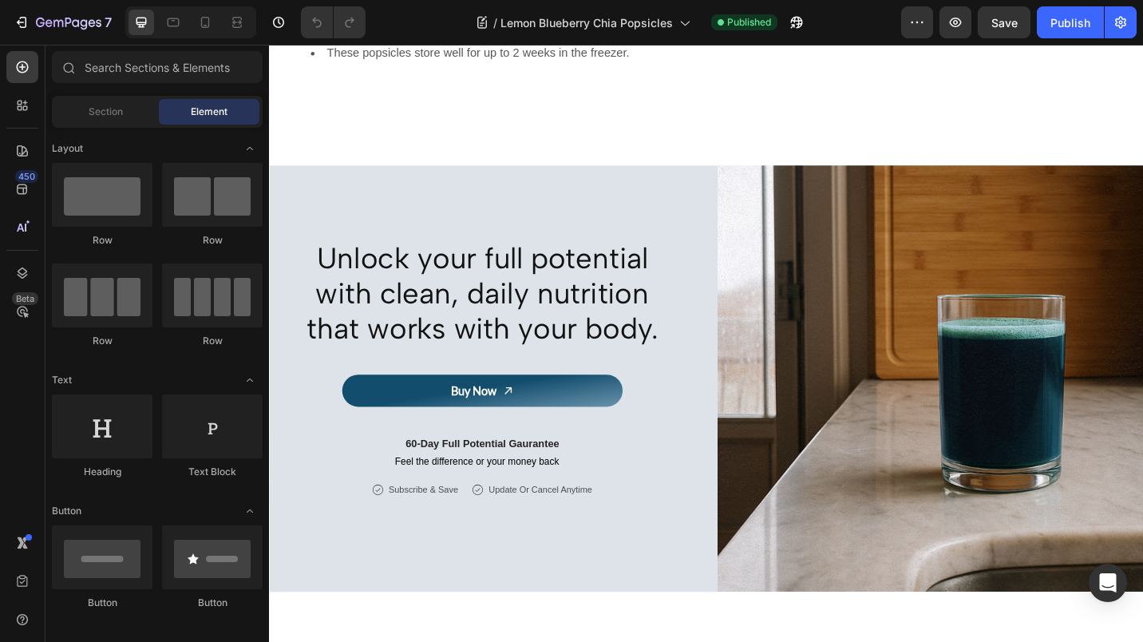
scroll to position [1649, 0]
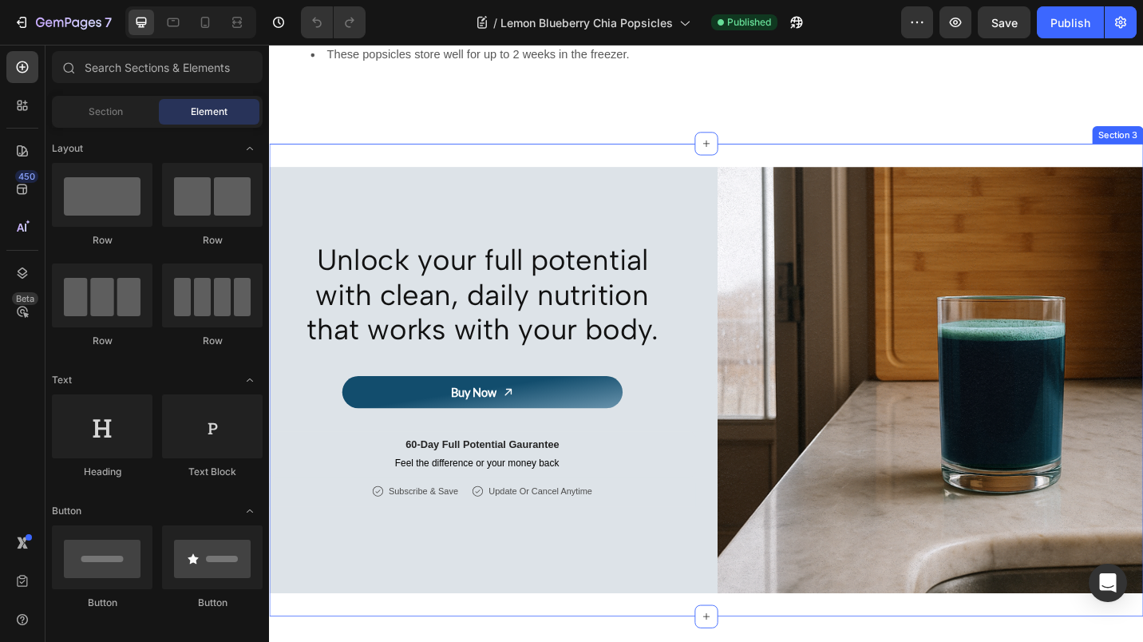
click at [742, 151] on icon at bounding box center [748, 153] width 13 height 13
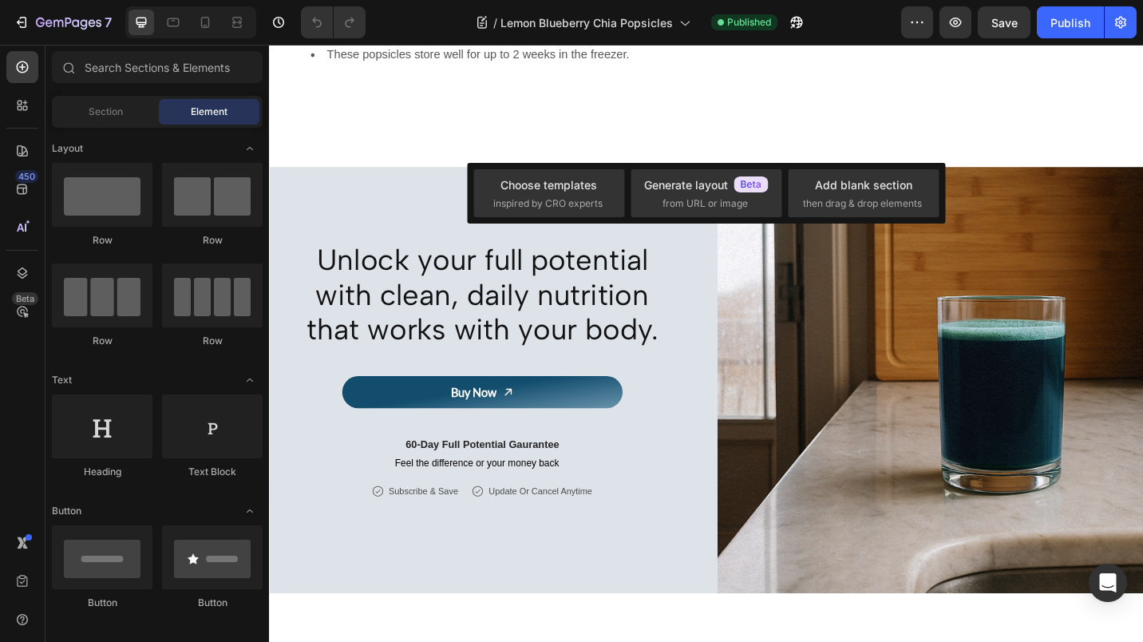
click at [831, 185] on div "Add blank section" at bounding box center [863, 184] width 97 height 17
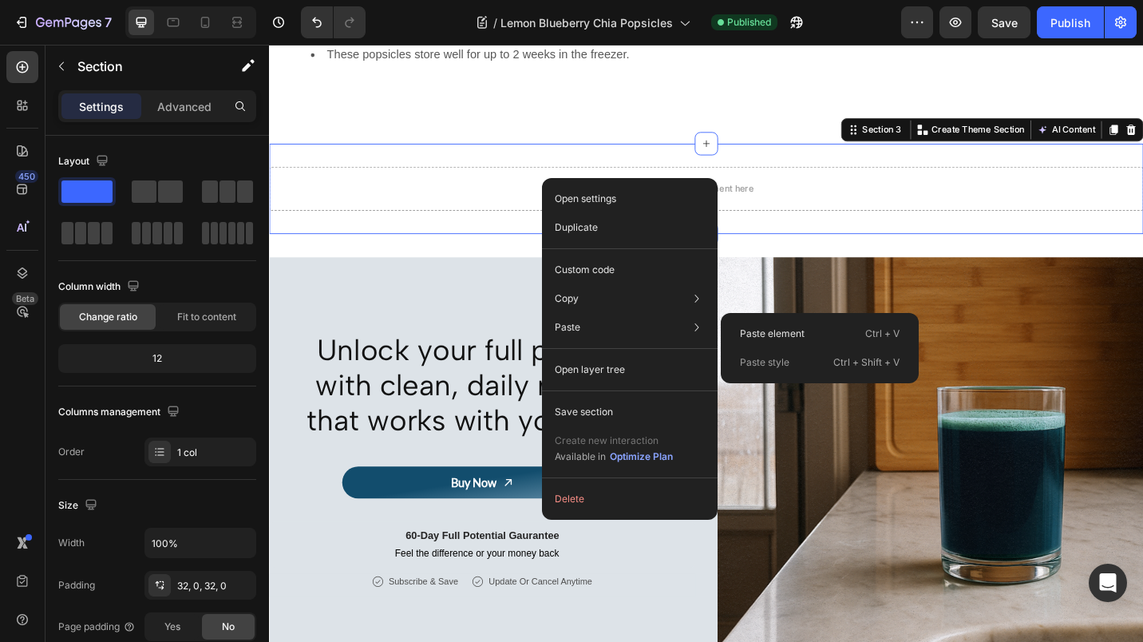
click at [762, 333] on p "Paste element" at bounding box center [772, 333] width 65 height 14
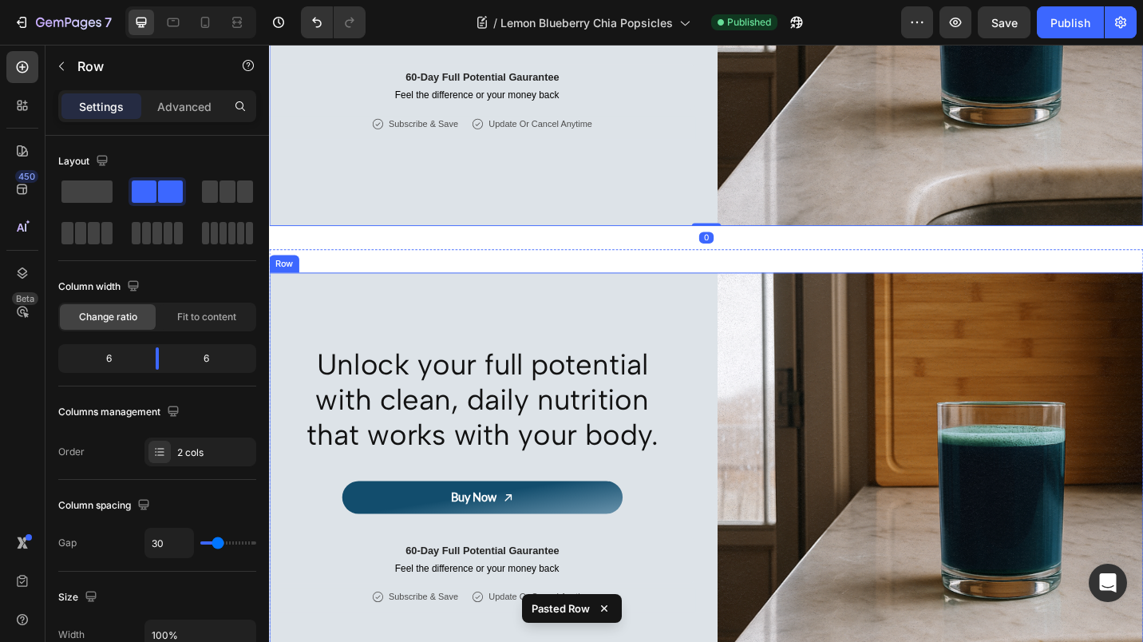
scroll to position [2047, 0]
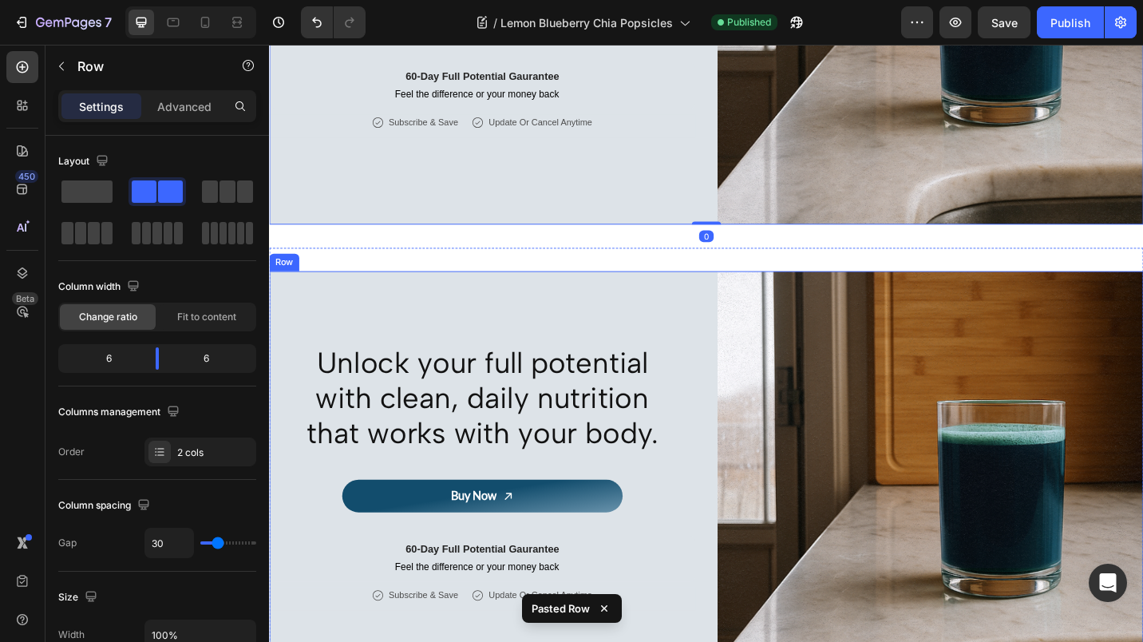
click at [721, 310] on div "Unlock your full potential with clean, daily nutrition that works with your bod…" at bounding box center [502, 526] width 467 height 467
click at [372, 271] on icon at bounding box center [367, 277] width 13 height 13
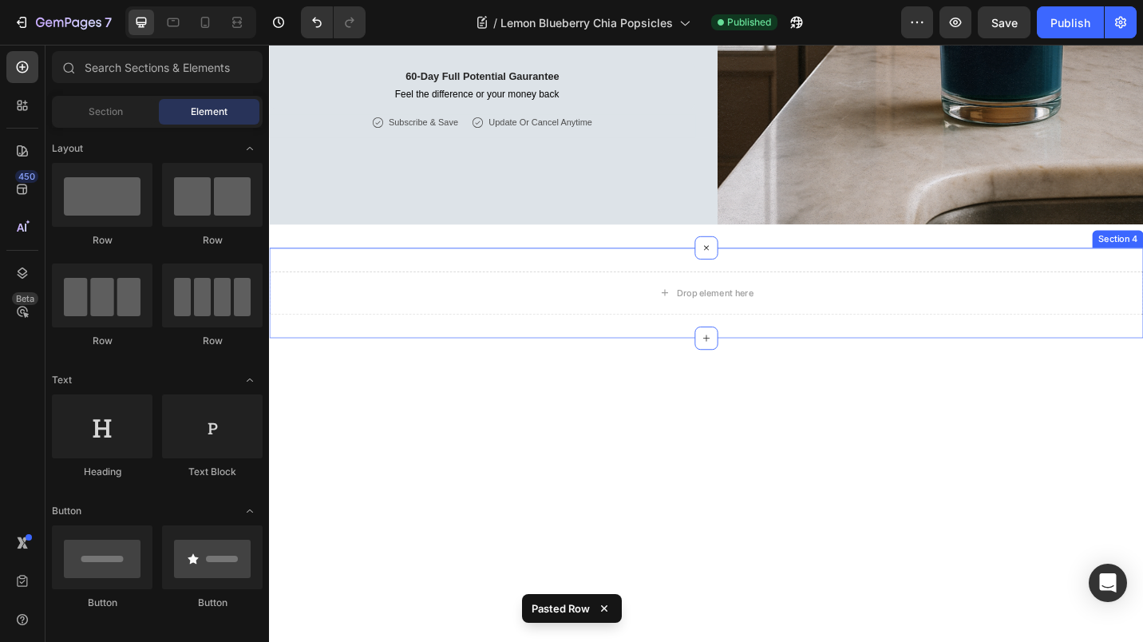
click at [622, 295] on div "Drop element here" at bounding box center [748, 317] width 958 height 48
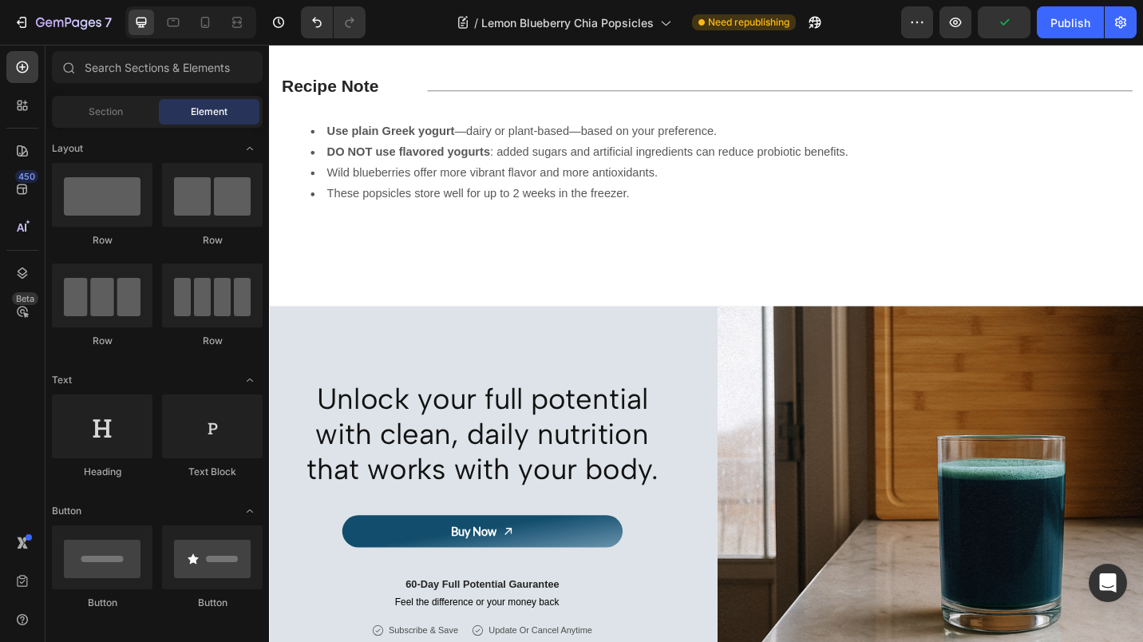
scroll to position [1487, 0]
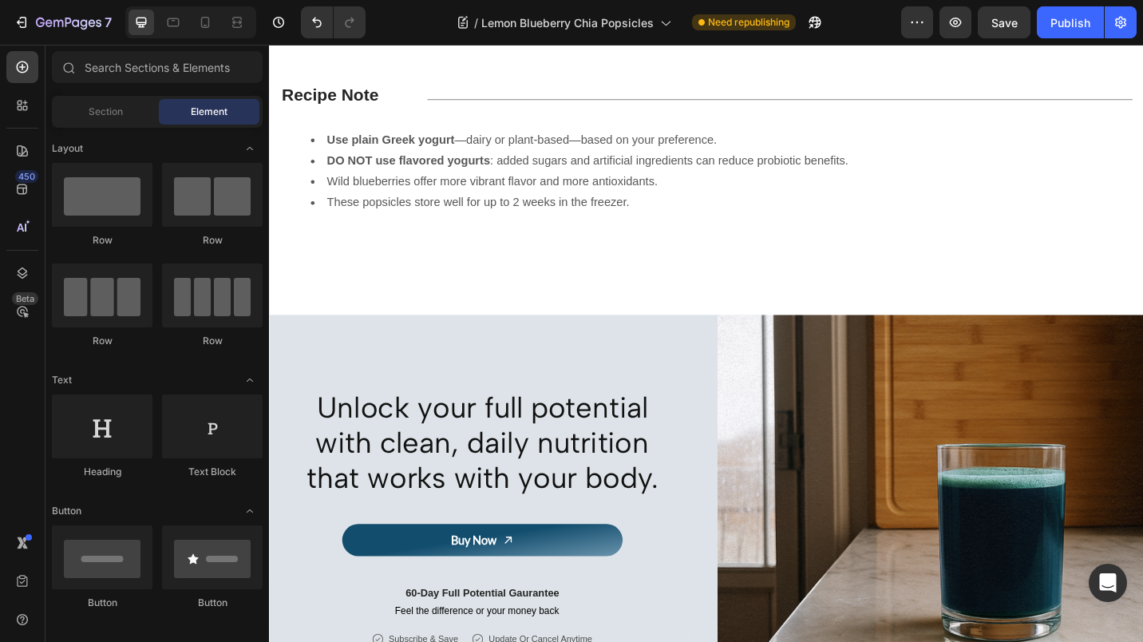
click at [1063, 22] on div "Publish" at bounding box center [1070, 22] width 40 height 17
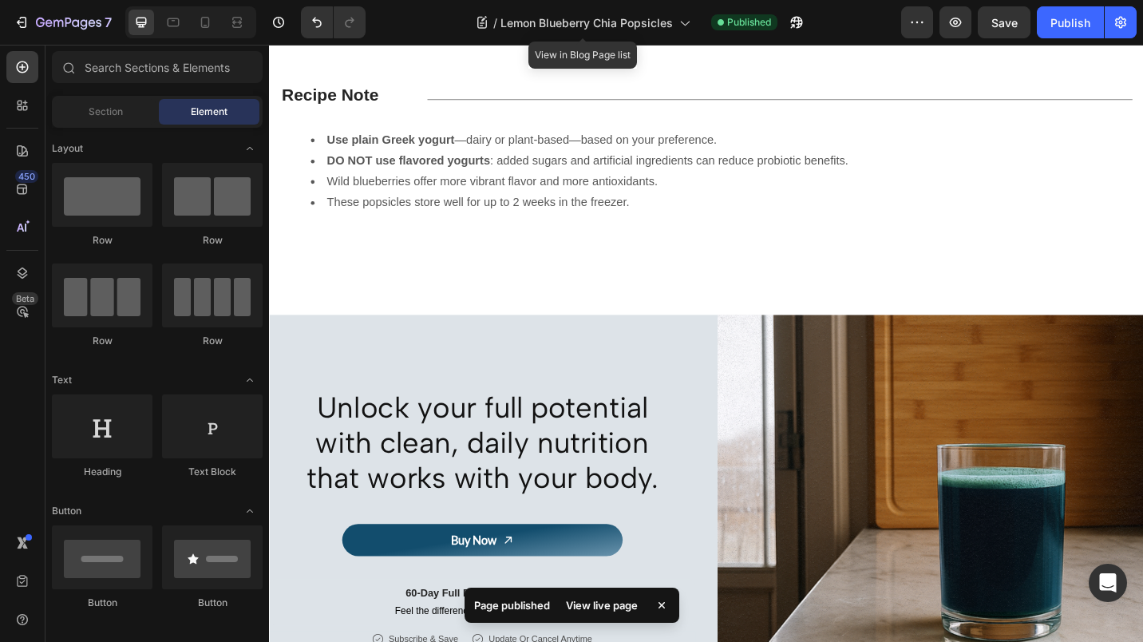
click at [670, 16] on span "Lemon Blueberry Chia Popsicles" at bounding box center [586, 22] width 172 height 17
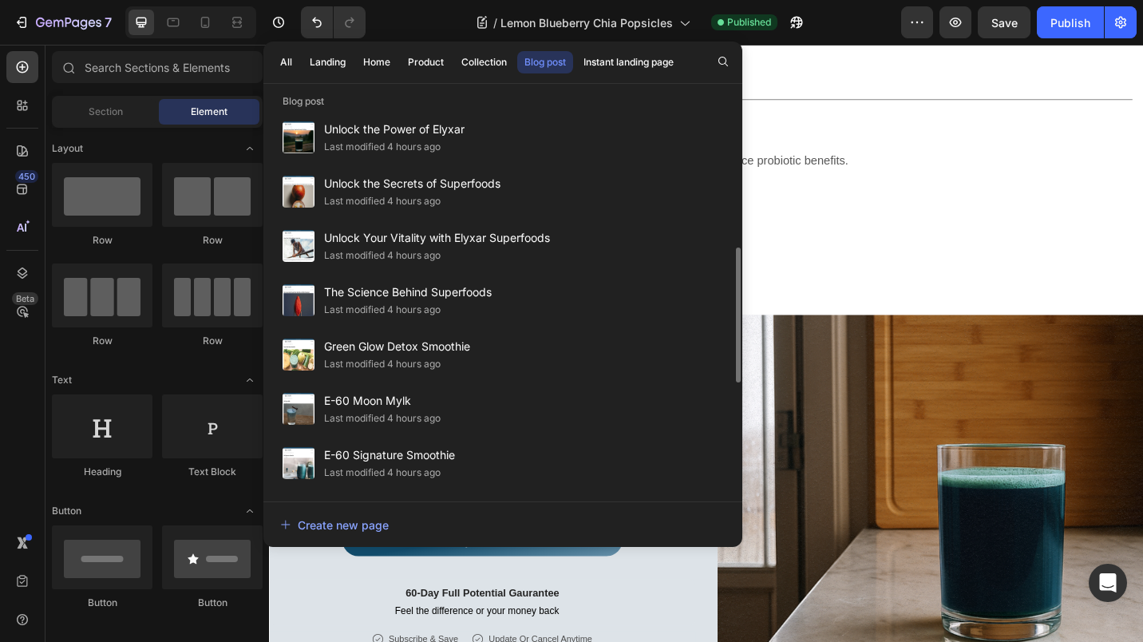
scroll to position [391, 0]
click at [393, 354] on span "Green Glow Detox Smoothie" at bounding box center [397, 345] width 146 height 19
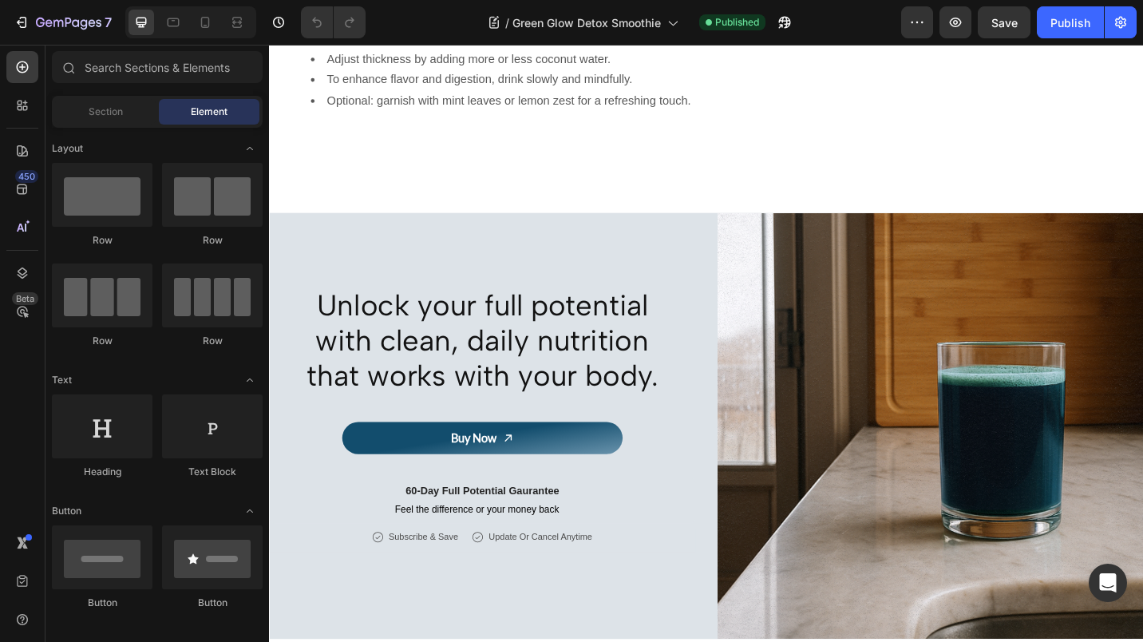
scroll to position [1497, 0]
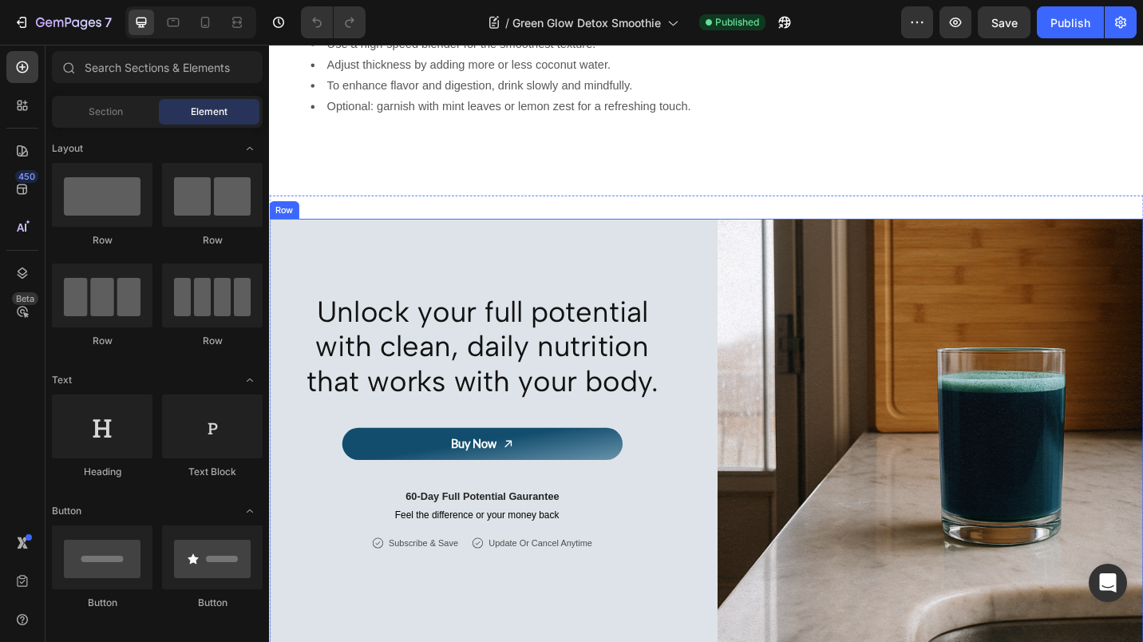
click at [733, 235] on div "Unlock your full potential with clean, daily nutrition that works with your bod…" at bounding box center [748, 468] width 958 height 467
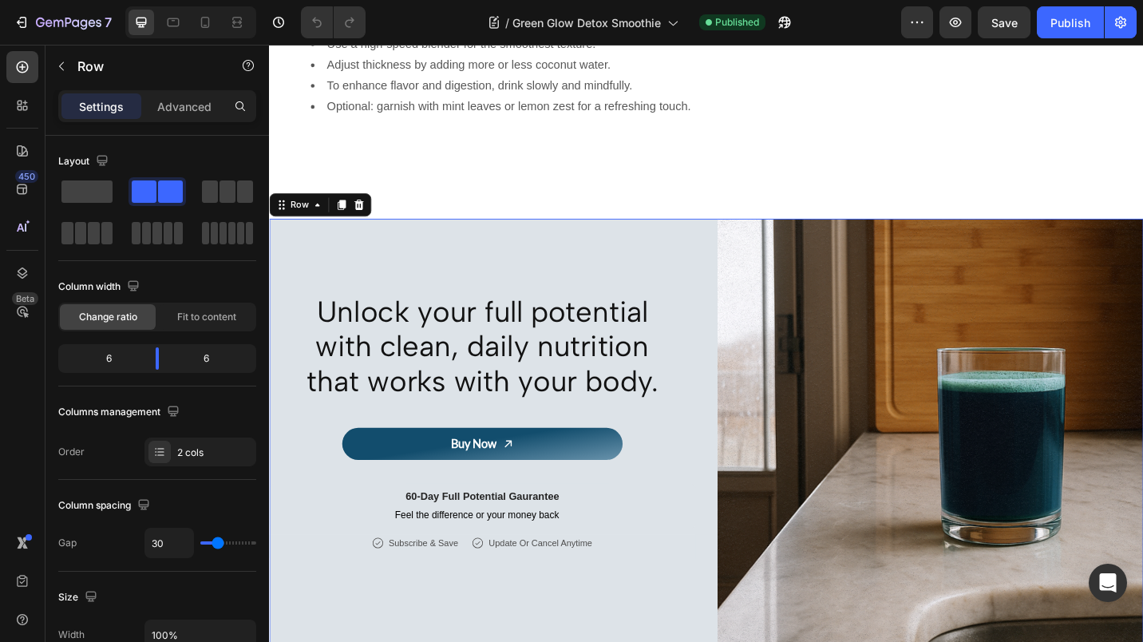
click at [367, 216] on icon at bounding box center [367, 220] width 10 height 11
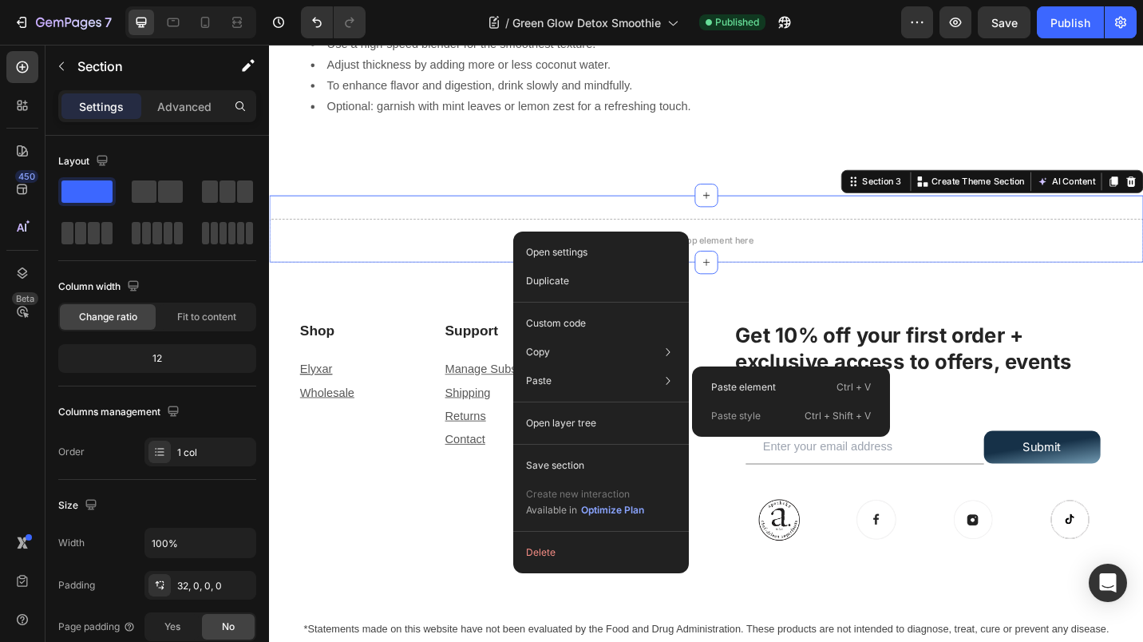
click at [732, 401] on div "Paste element Ctrl + V" at bounding box center [790, 415] width 185 height 29
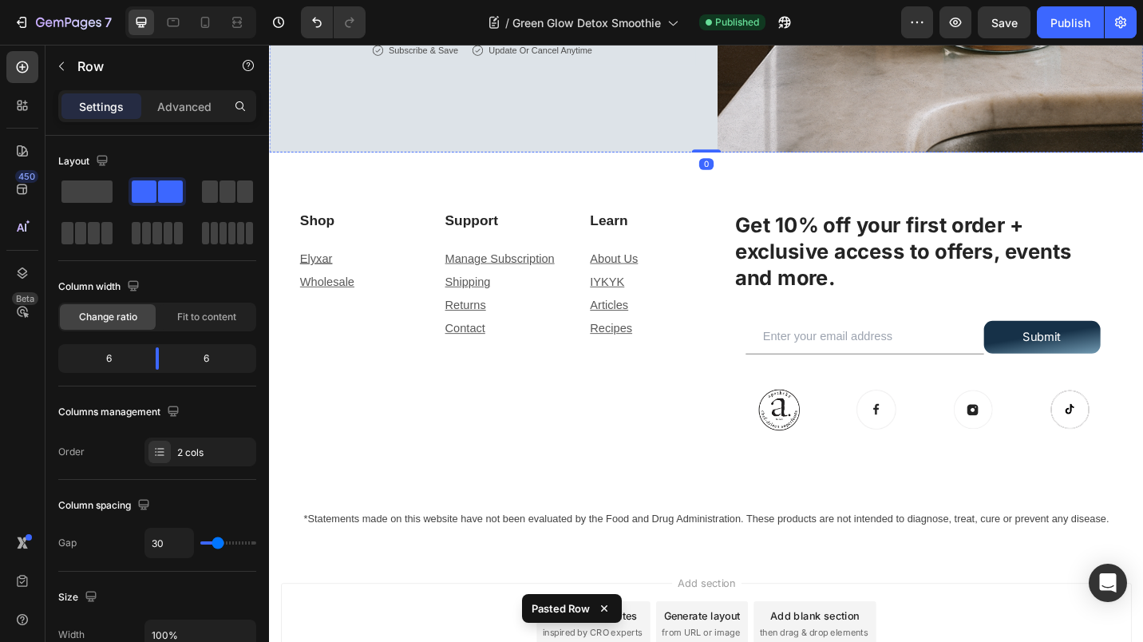
scroll to position [2031, 0]
click at [1054, 26] on div "Publish" at bounding box center [1070, 22] width 40 height 17
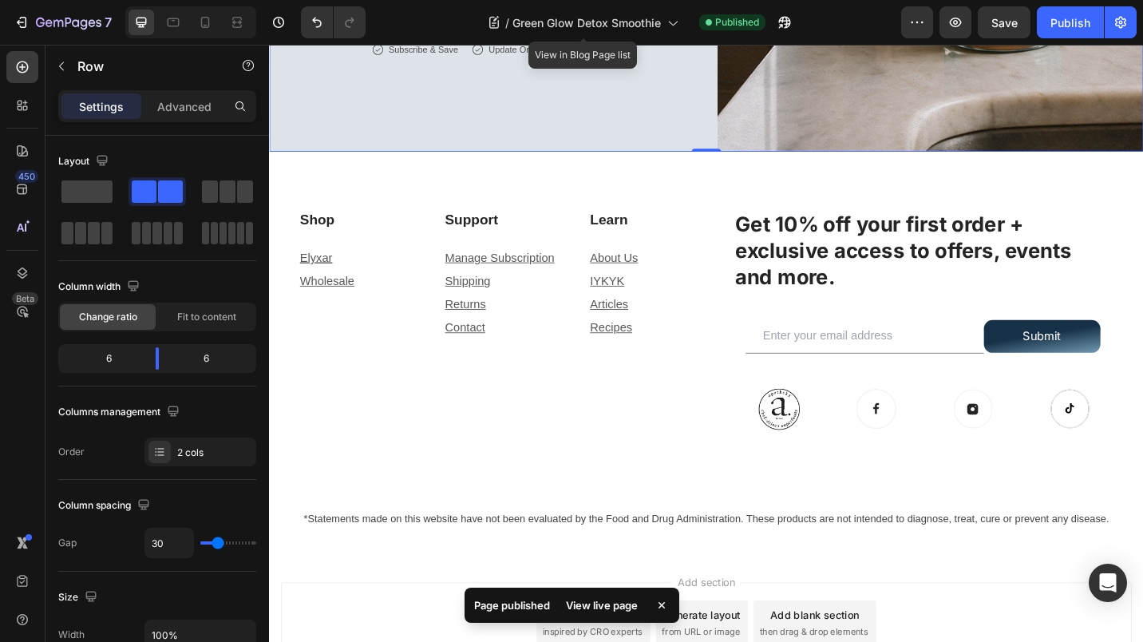
click at [664, 26] on icon at bounding box center [672, 22] width 16 height 16
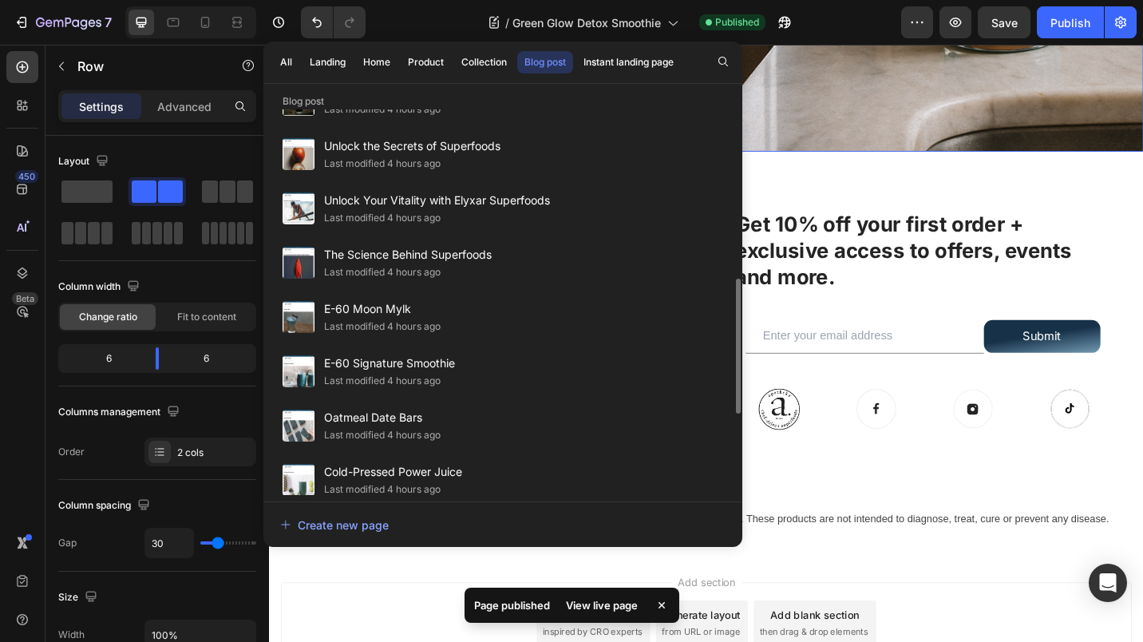
scroll to position [511, 0]
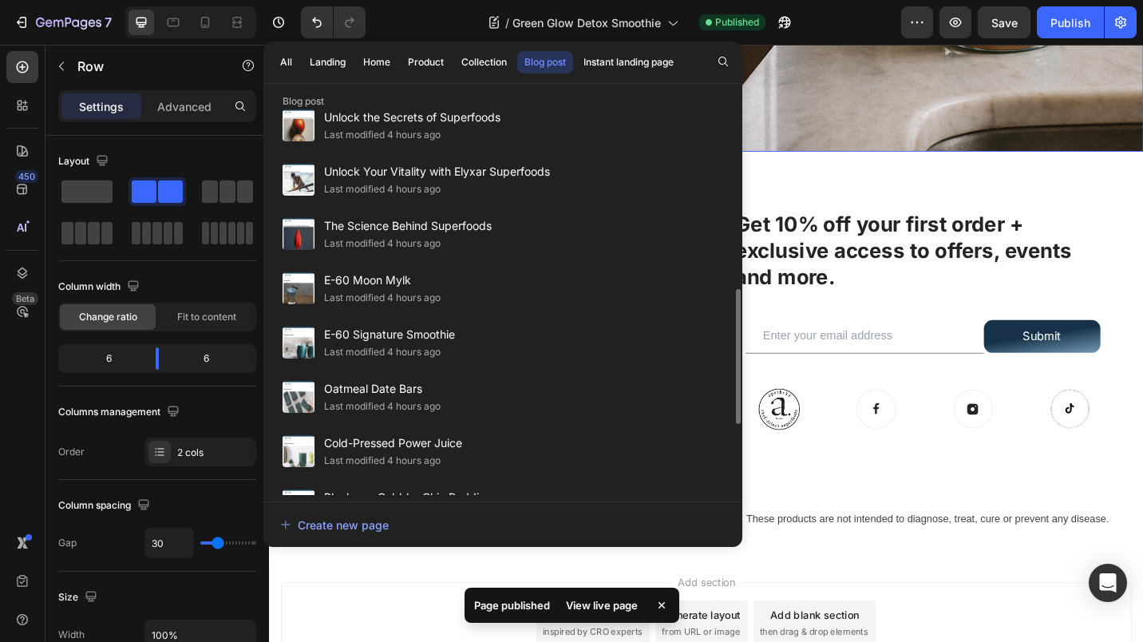
click at [374, 287] on span "E-60 Moon Mylk" at bounding box center [382, 280] width 117 height 19
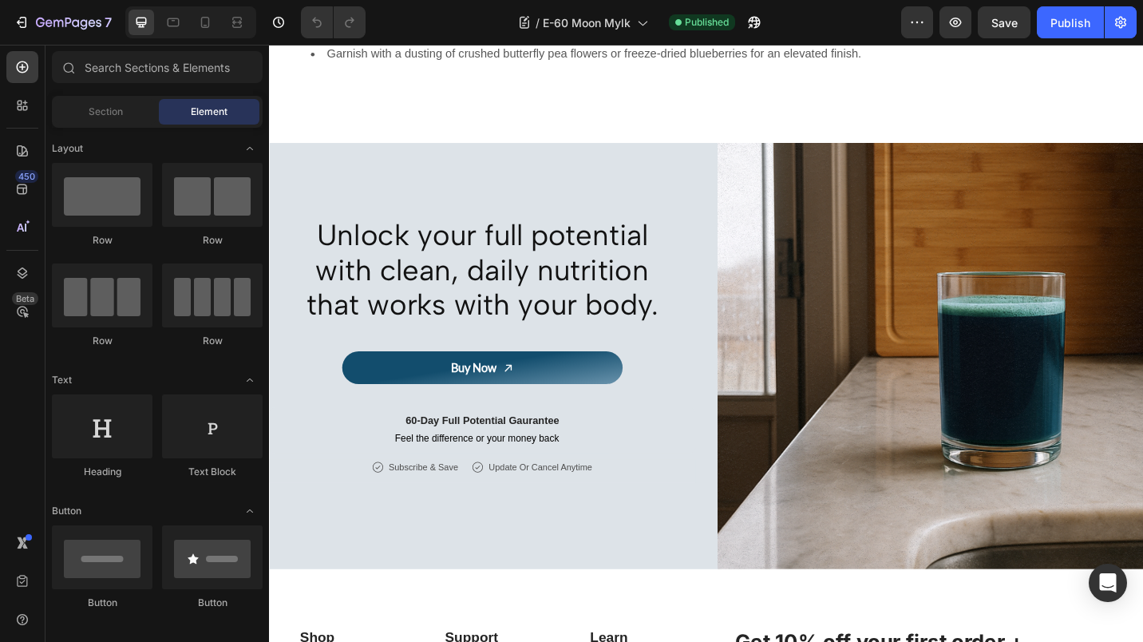
scroll to position [1467, 0]
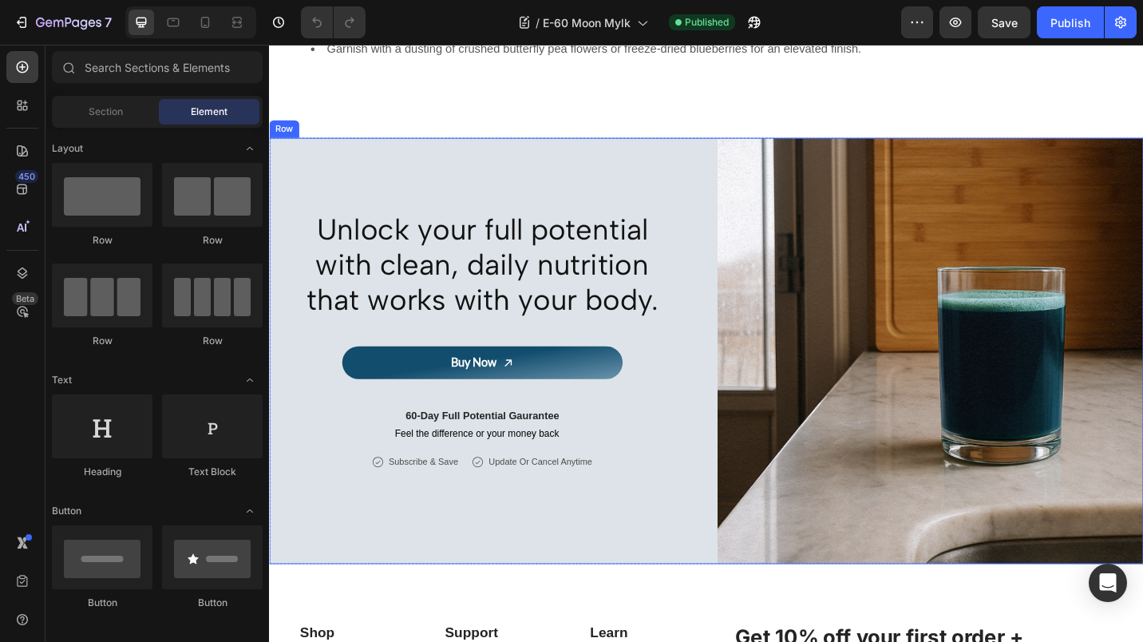
click at [727, 151] on div "Unlock your full potential with clean, daily nutrition that works with your bod…" at bounding box center [502, 380] width 467 height 467
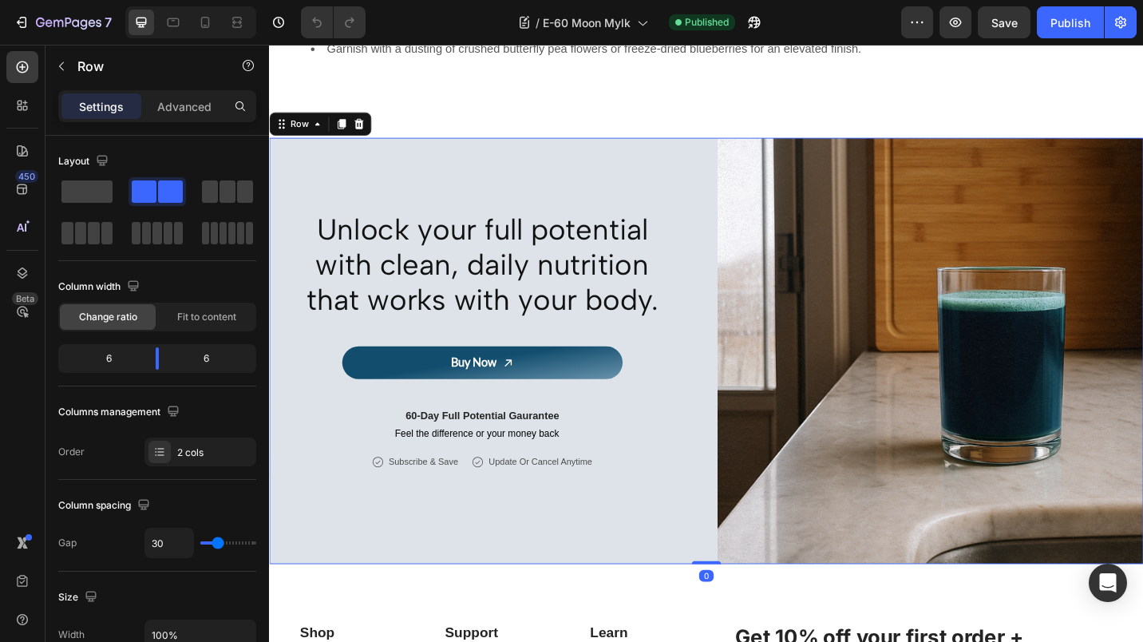
click at [370, 127] on icon at bounding box center [367, 130] width 10 height 11
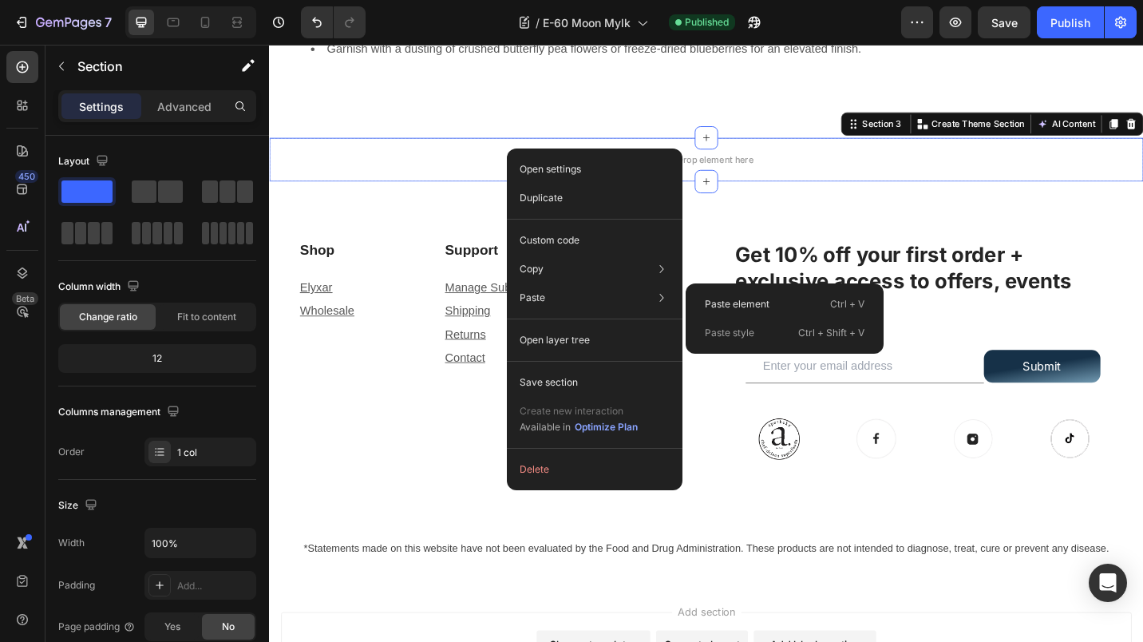
click at [705, 302] on p "Paste element" at bounding box center [737, 304] width 65 height 14
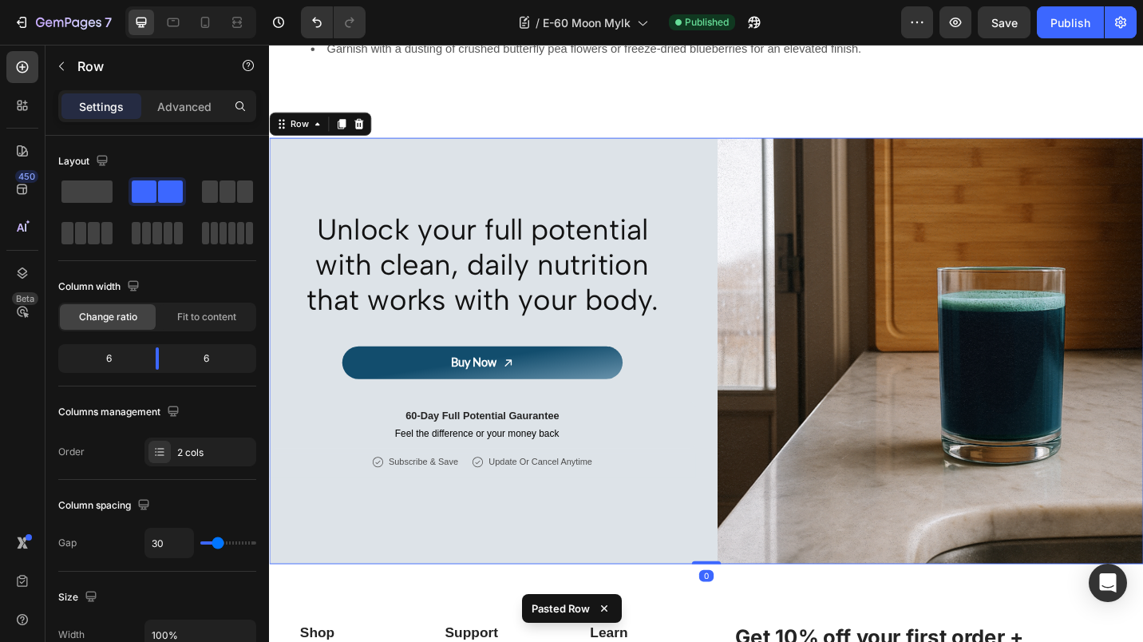
click at [1066, 25] on div "Publish" at bounding box center [1070, 22] width 40 height 17
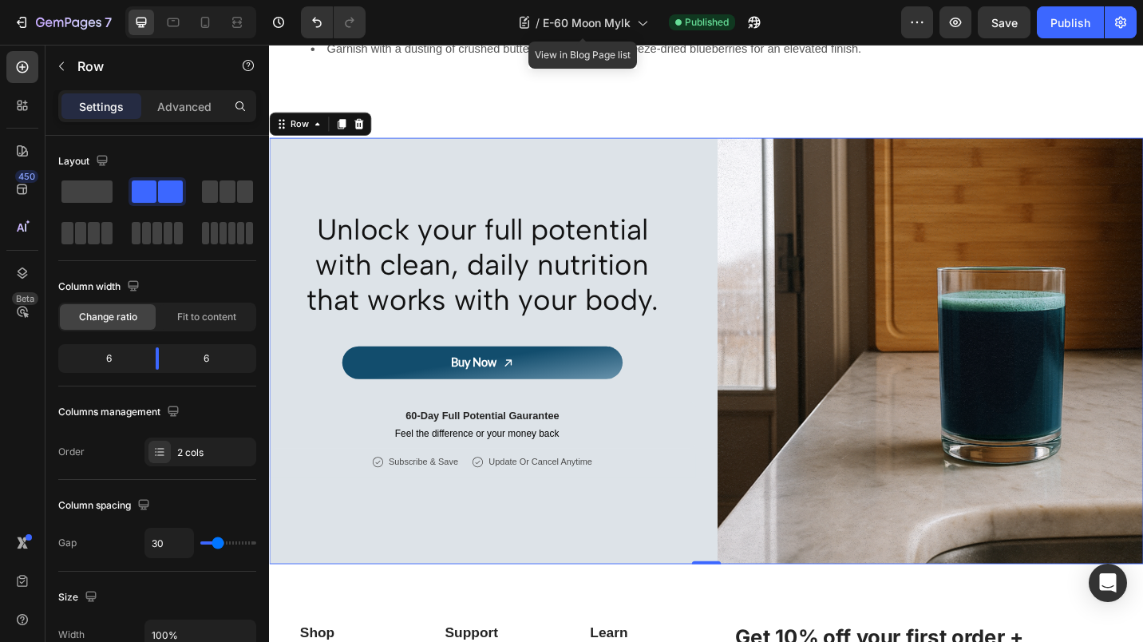
click at [640, 24] on icon at bounding box center [642, 22] width 16 height 16
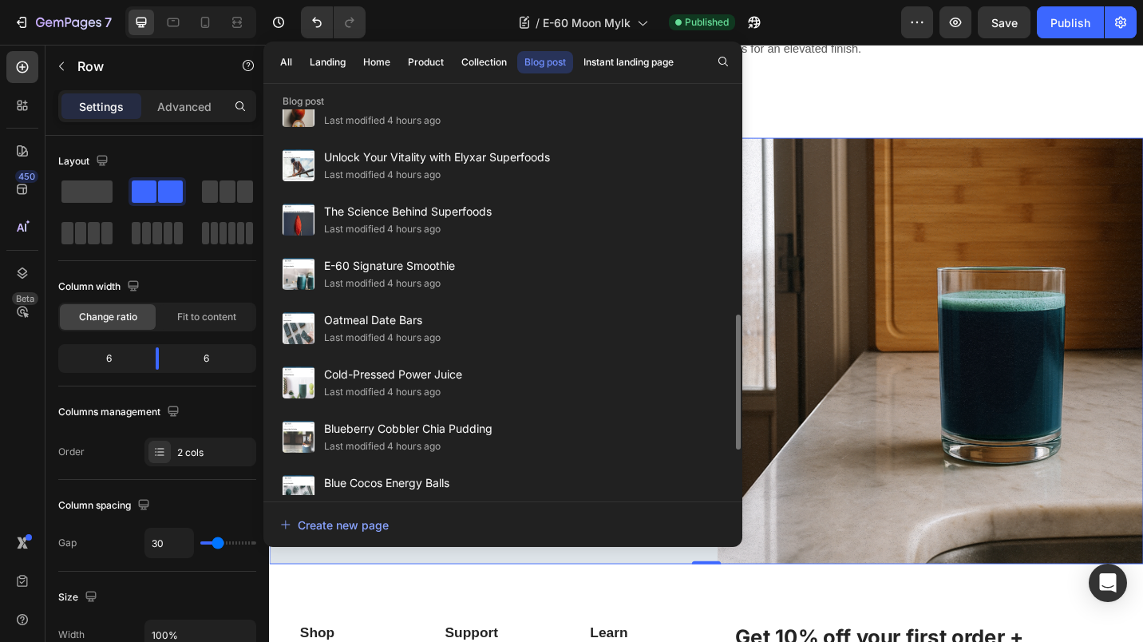
scroll to position [580, 0]
click at [382, 315] on span "Oatmeal Date Bars" at bounding box center [382, 319] width 117 height 19
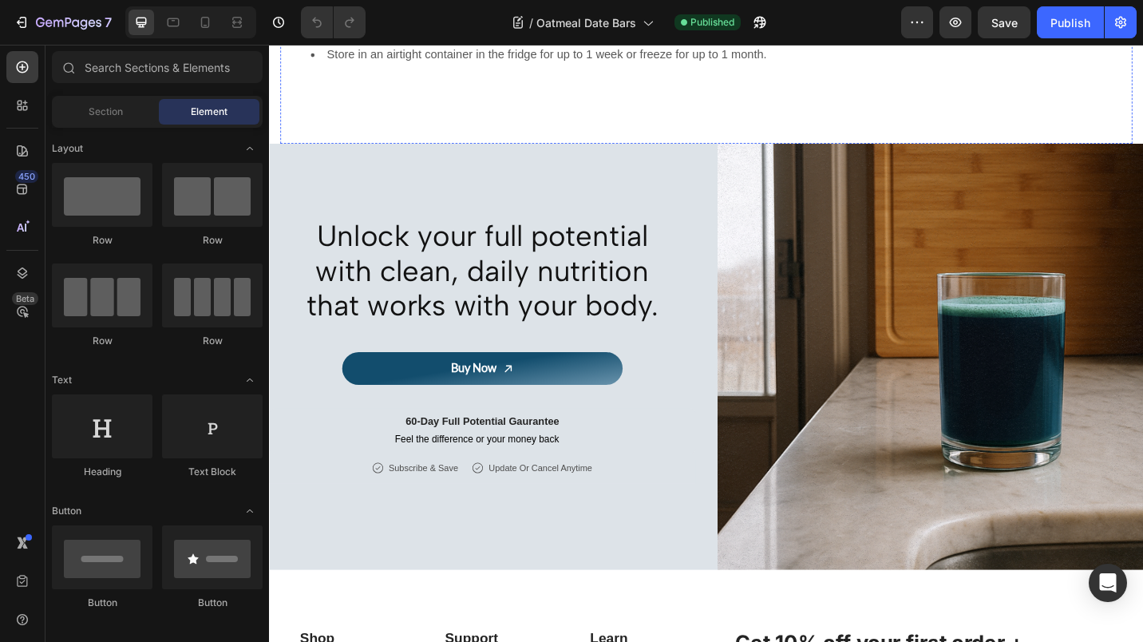
scroll to position [1733, 0]
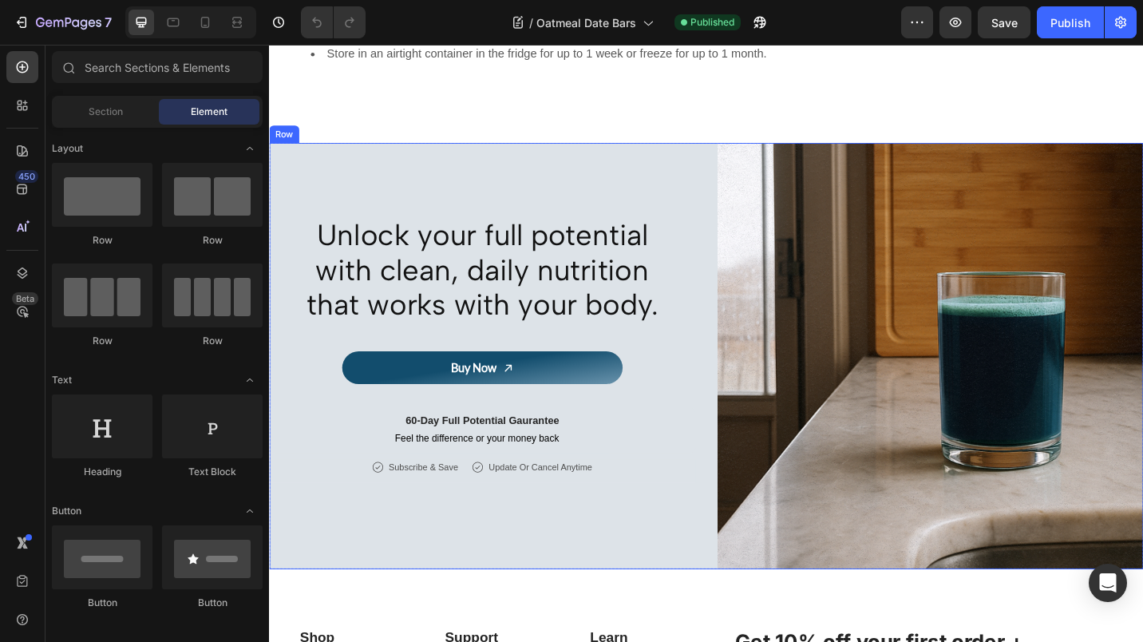
click at [735, 156] on div "Unlock your full potential with clean, daily nutrition that works with your bod…" at bounding box center [748, 385] width 958 height 467
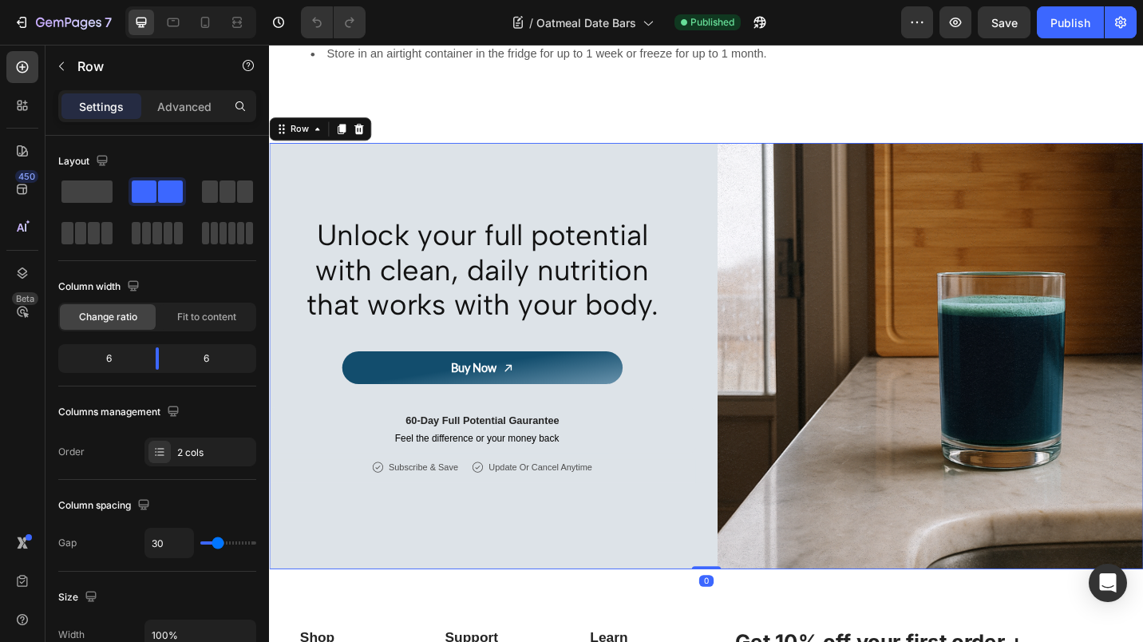
click at [372, 131] on icon at bounding box center [367, 137] width 13 height 13
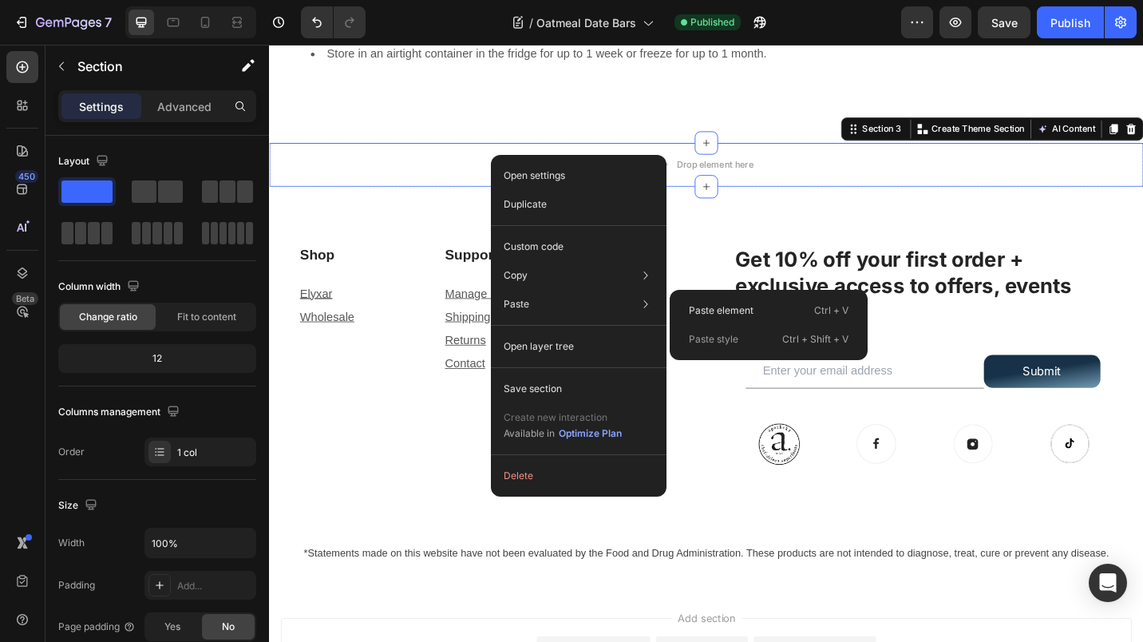
click at [708, 306] on p "Paste element" at bounding box center [721, 310] width 65 height 14
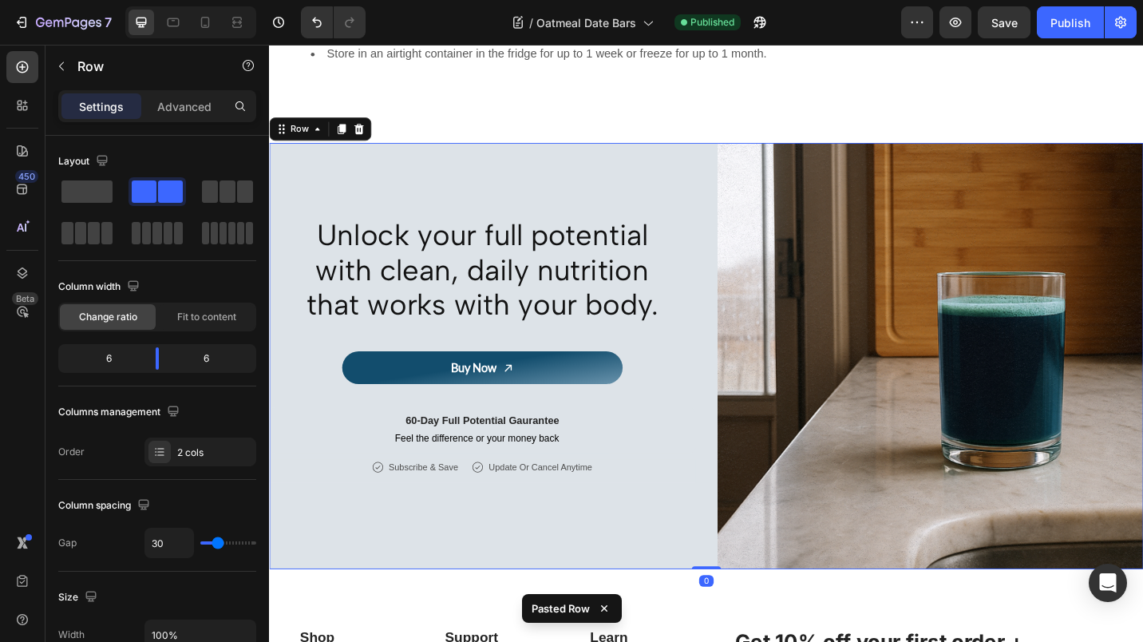
click at [1051, 34] on button "Publish" at bounding box center [1070, 22] width 67 height 32
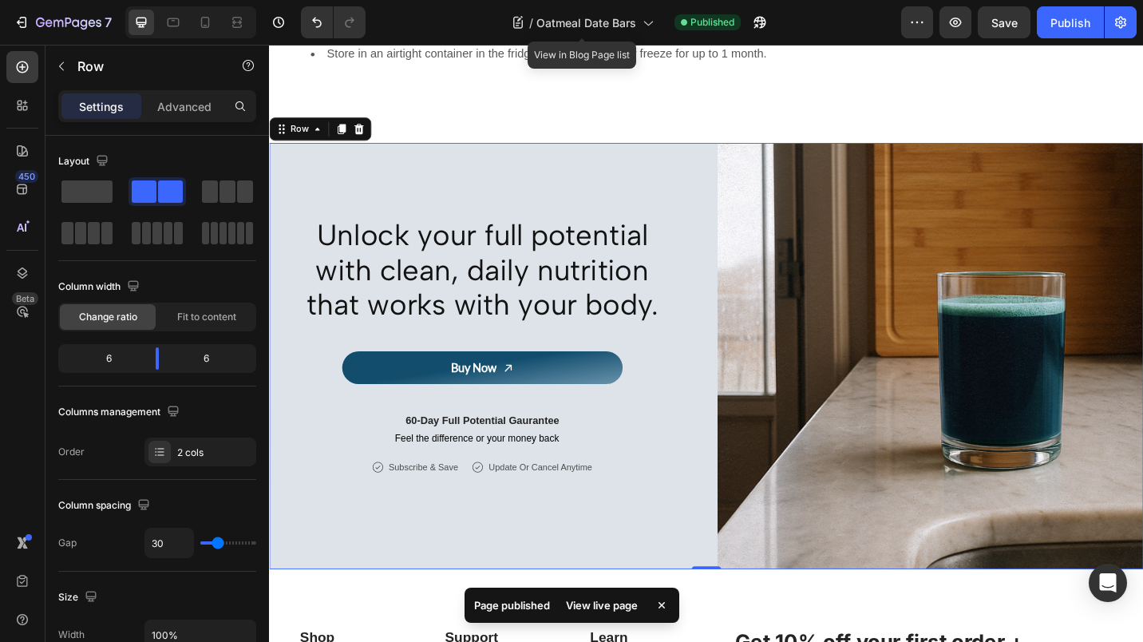
click at [642, 22] on icon at bounding box center [647, 22] width 16 height 16
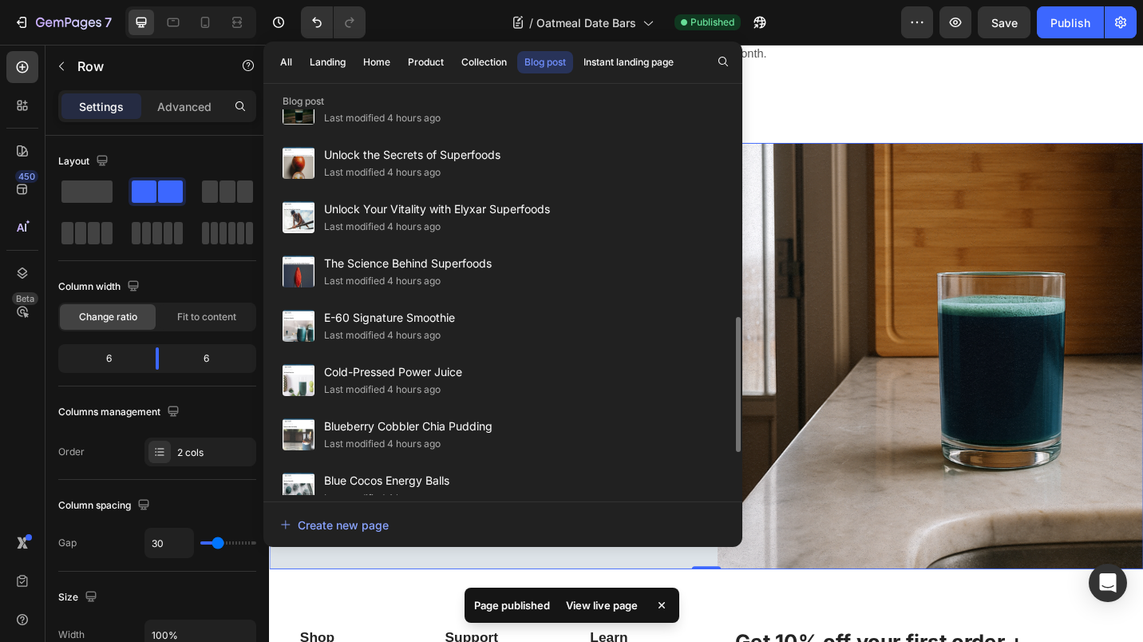
scroll to position [585, 0]
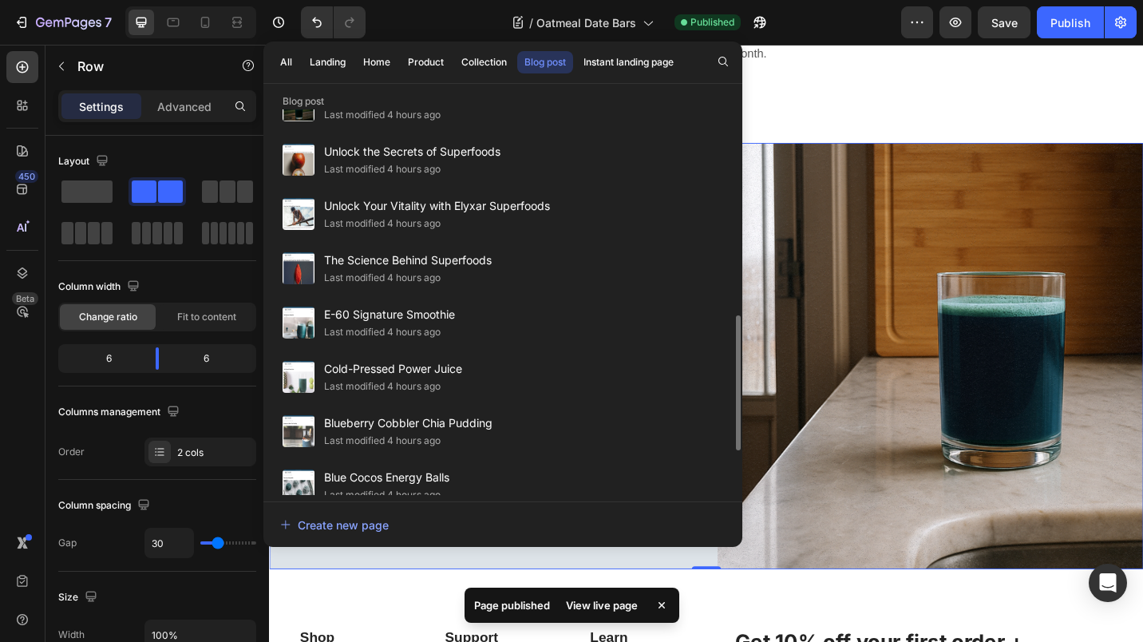
click at [368, 313] on span "E-60 Signature Smoothie" at bounding box center [389, 314] width 131 height 19
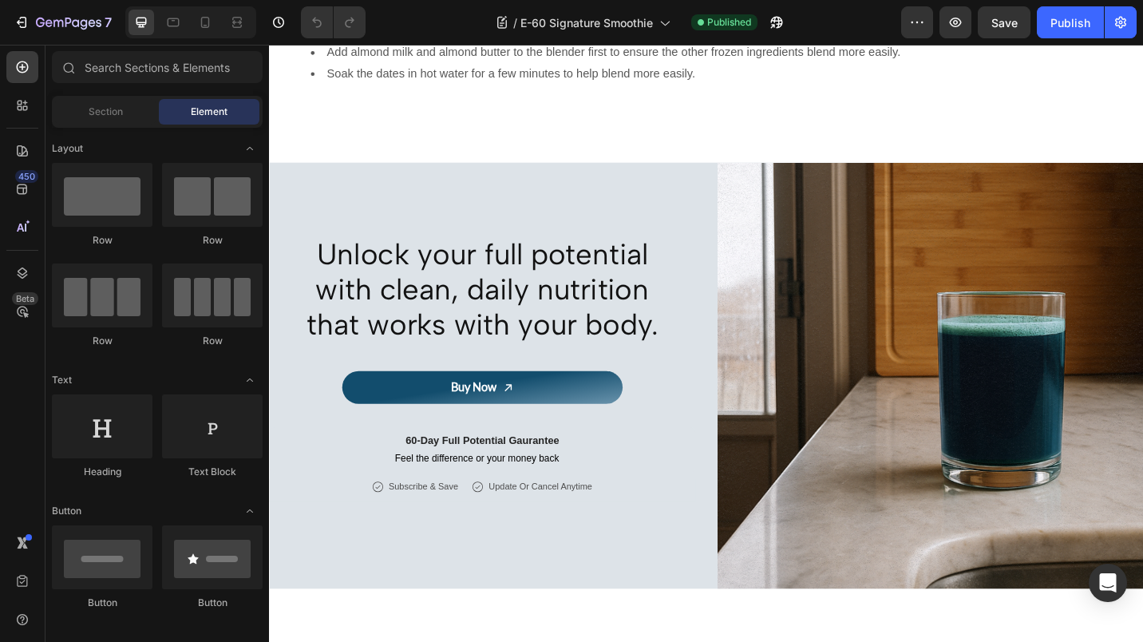
scroll to position [1537, 0]
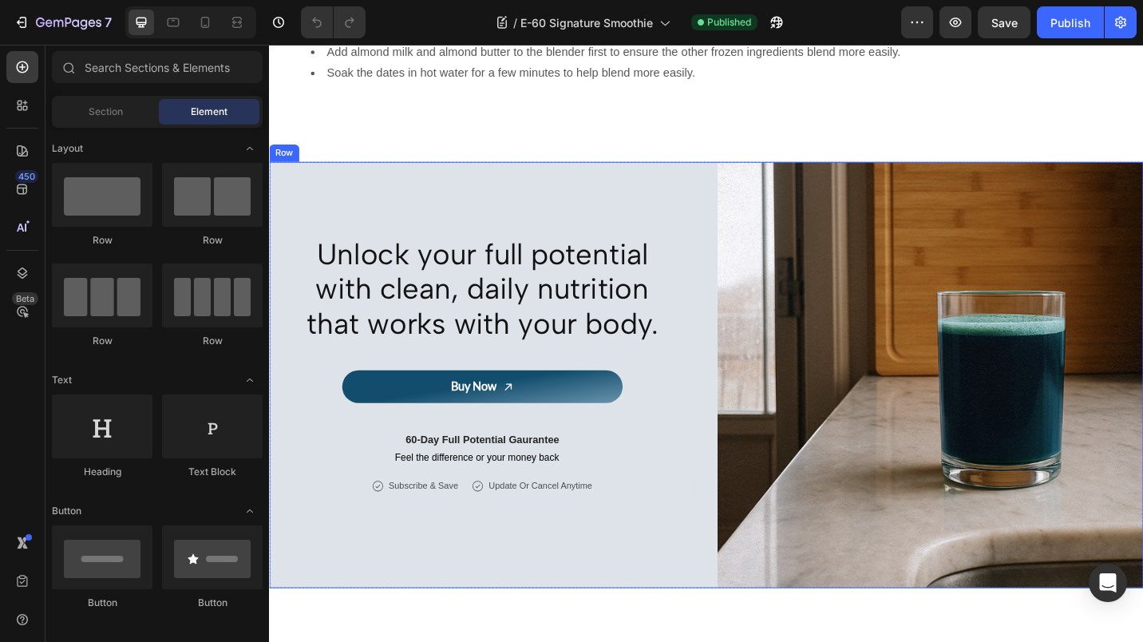
click at [714, 189] on div "Unlock your full potential with clean, daily nutrition that works with your bod…" at bounding box center [502, 406] width 467 height 467
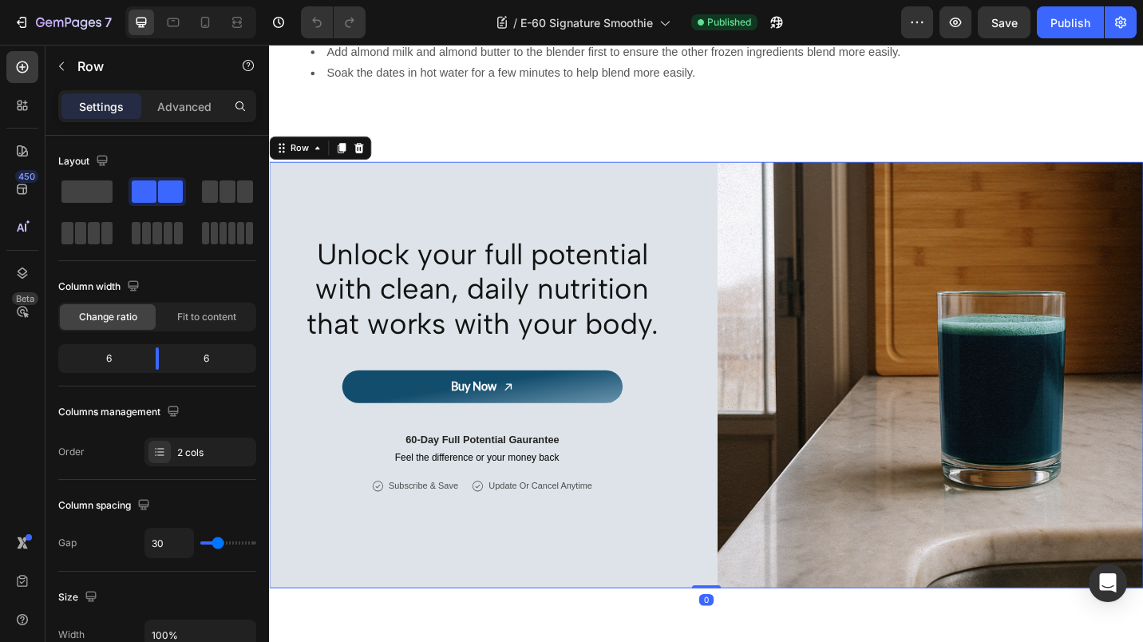
click at [364, 157] on div at bounding box center [367, 157] width 19 height 19
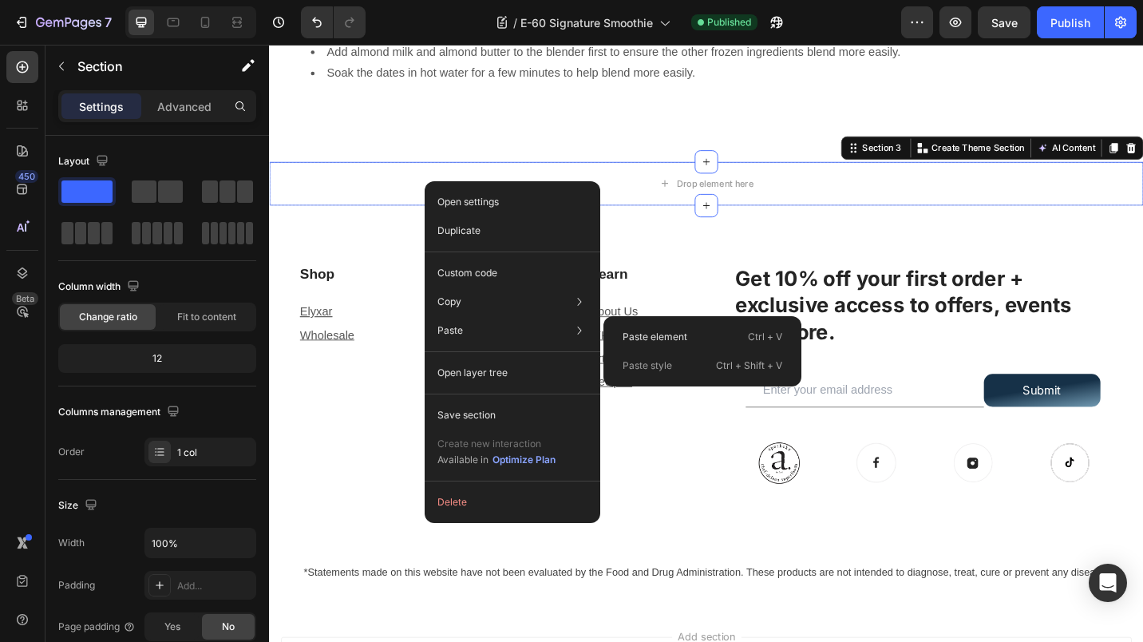
click at [629, 336] on p "Paste element" at bounding box center [655, 337] width 65 height 14
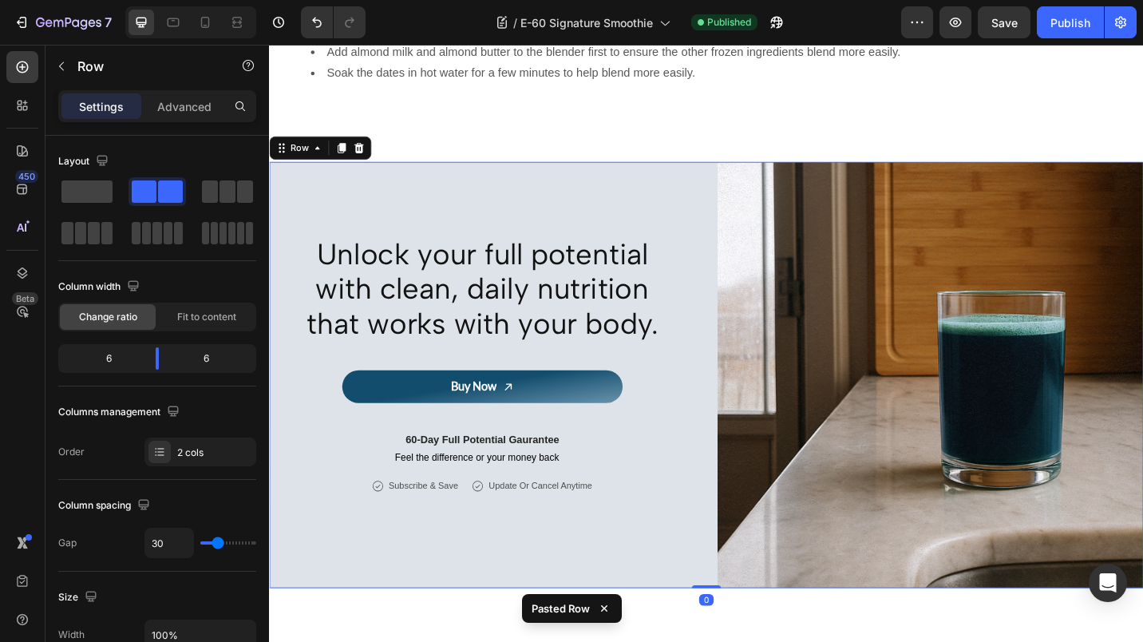
click at [1061, 13] on button "Publish" at bounding box center [1070, 22] width 67 height 32
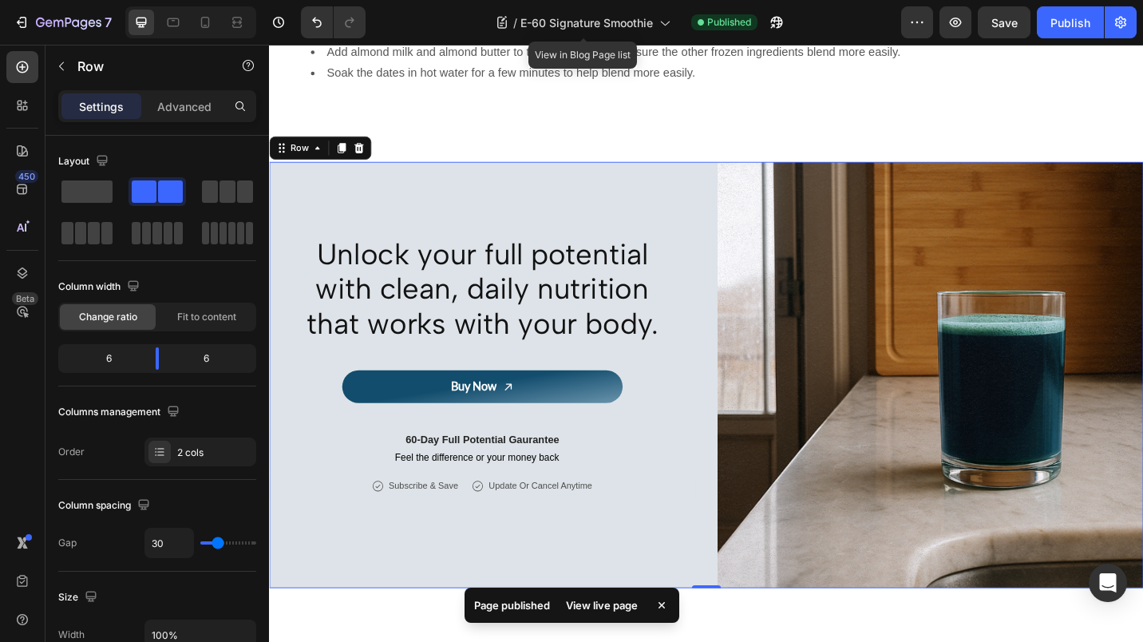
click at [655, 22] on div "/ E-60 Signature Smoothie" at bounding box center [583, 22] width 191 height 32
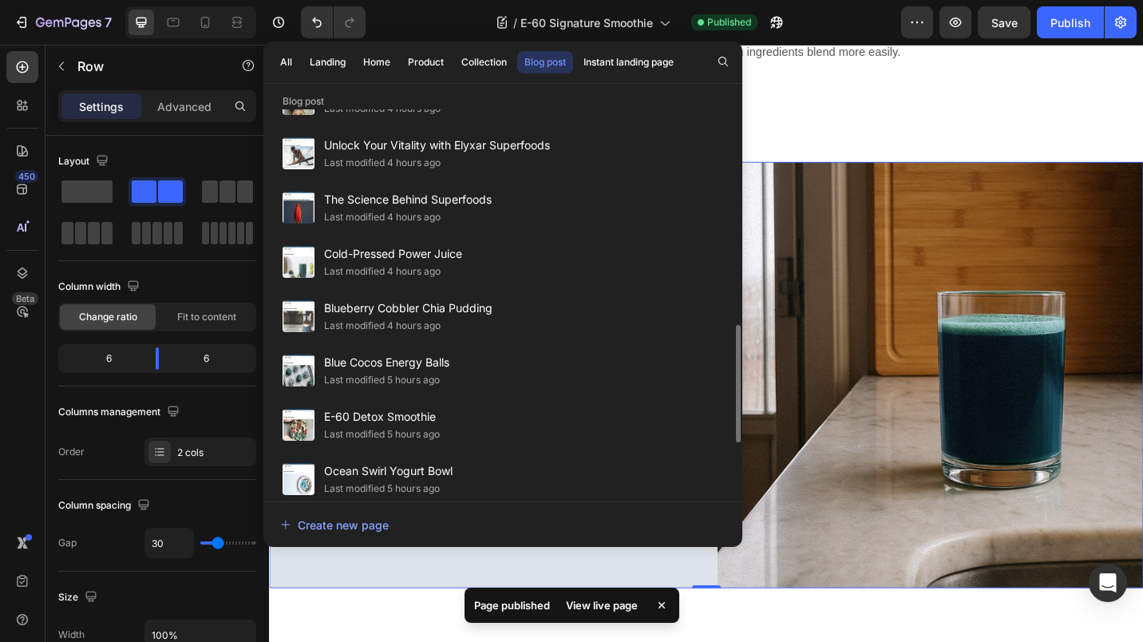
scroll to position [701, 0]
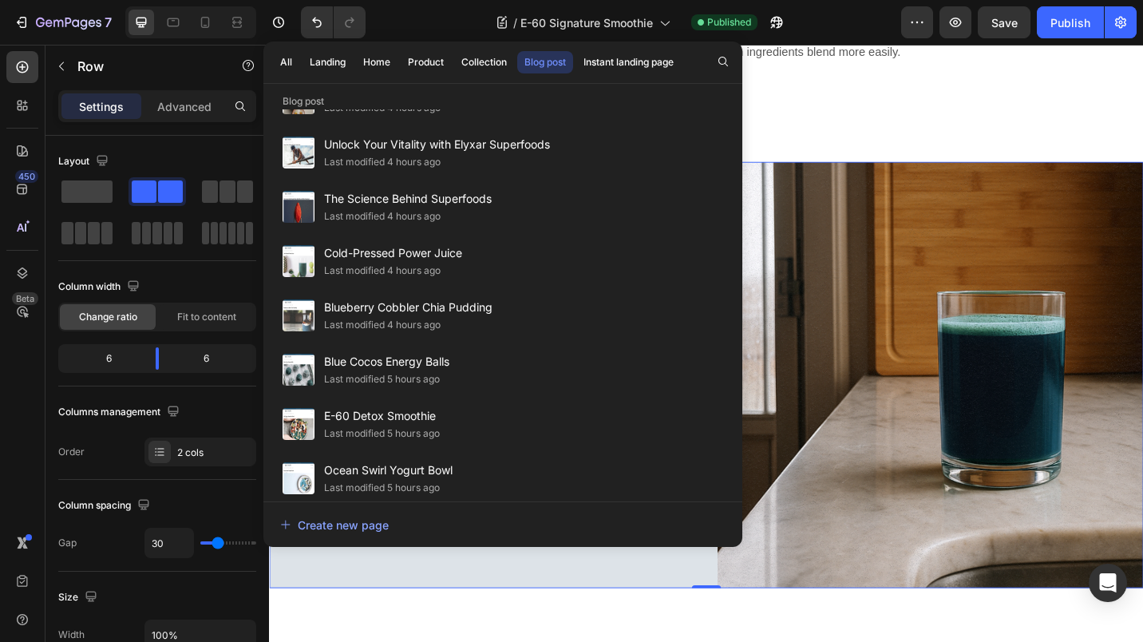
click at [394, 256] on span "Cold-Pressed Power Juice" at bounding box center [393, 252] width 138 height 19
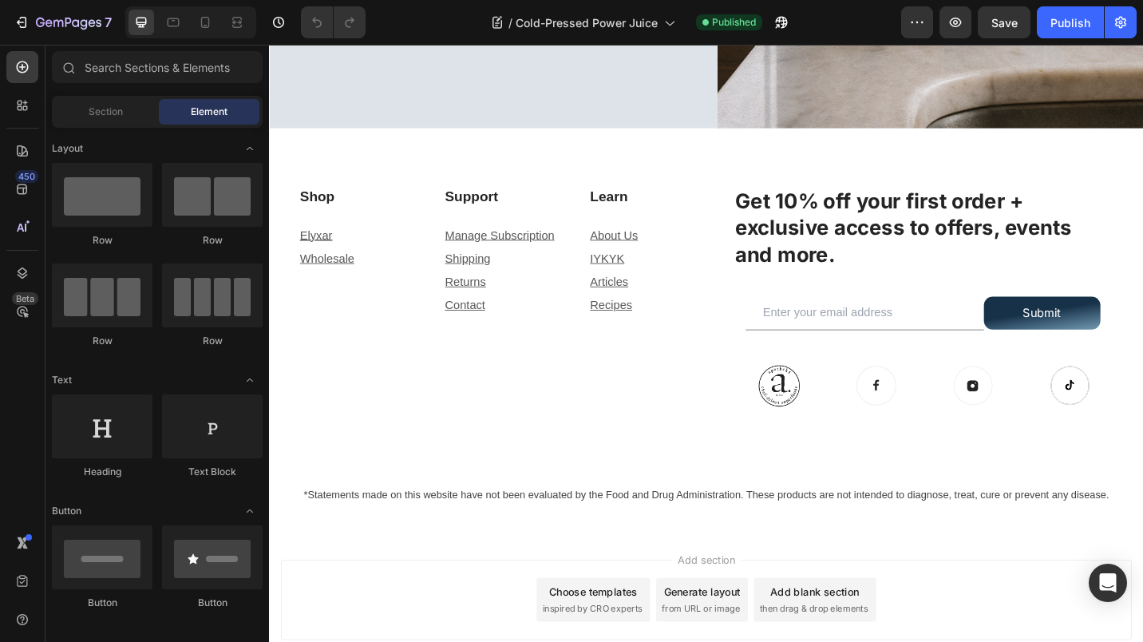
scroll to position [1513, 0]
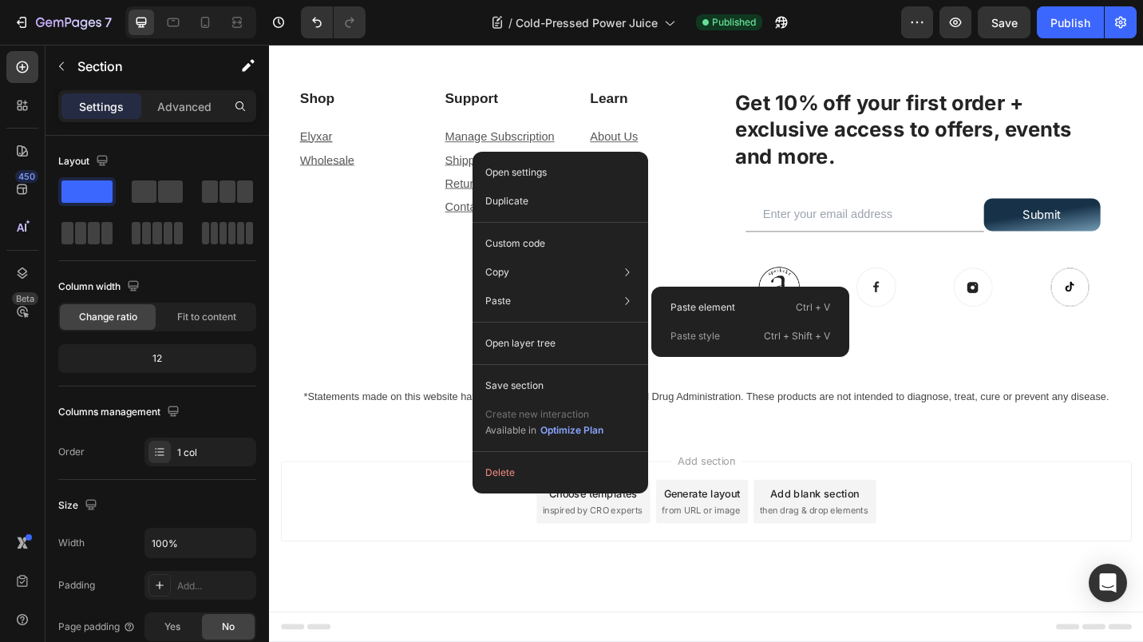
click at [682, 307] on p "Paste element" at bounding box center [702, 307] width 65 height 14
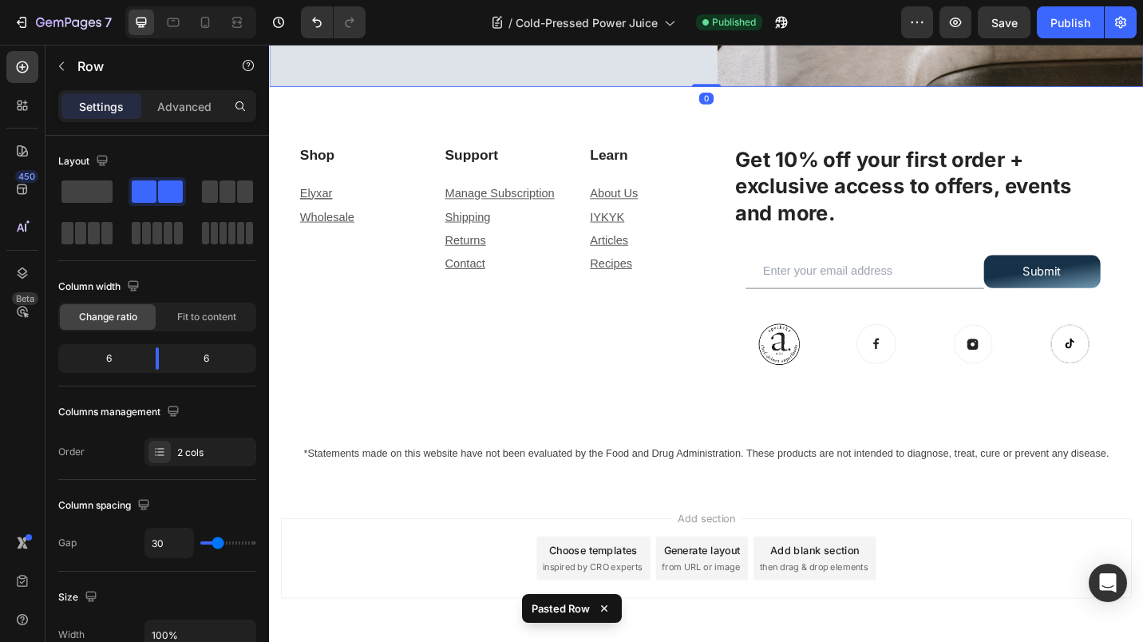
click at [1070, 12] on button "Publish" at bounding box center [1070, 22] width 67 height 32
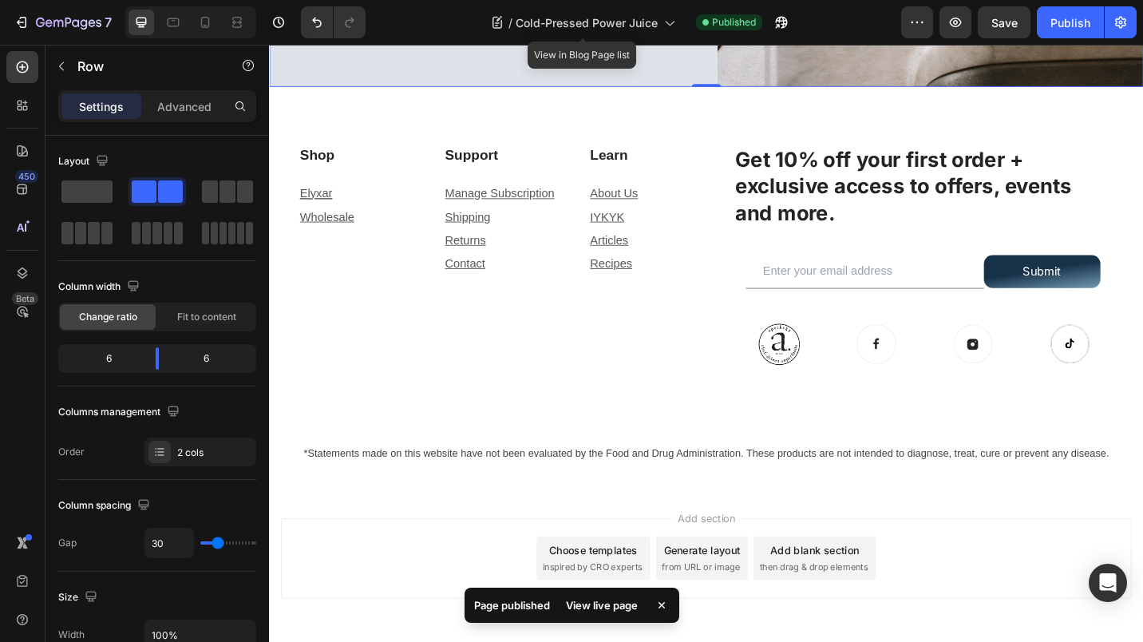
click at [667, 23] on icon at bounding box center [669, 24] width 9 height 5
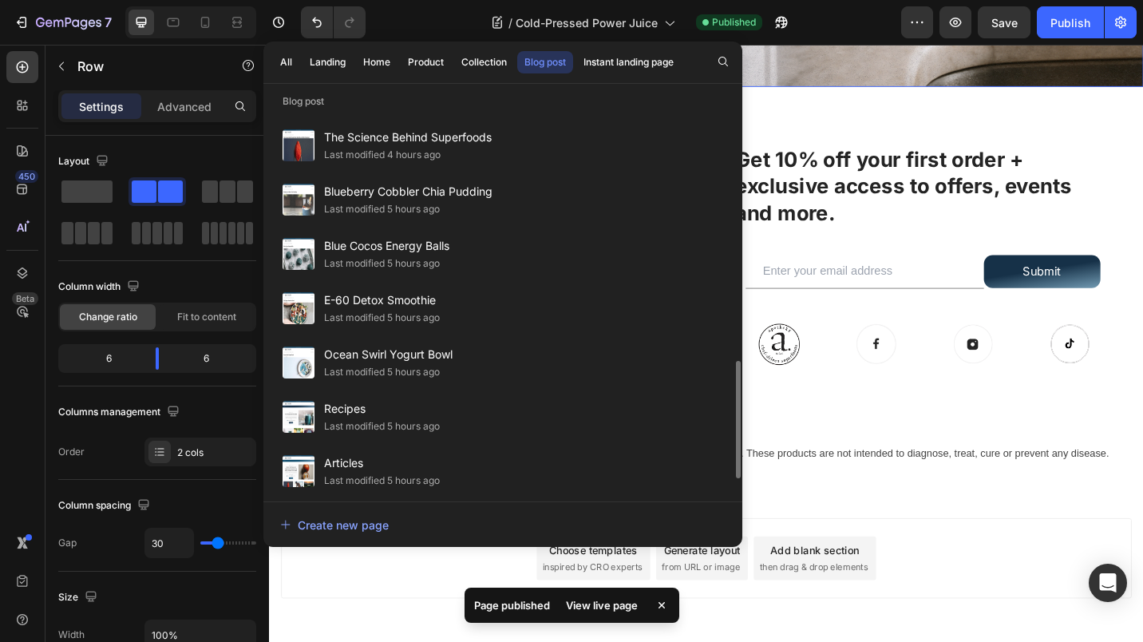
scroll to position [817, 0]
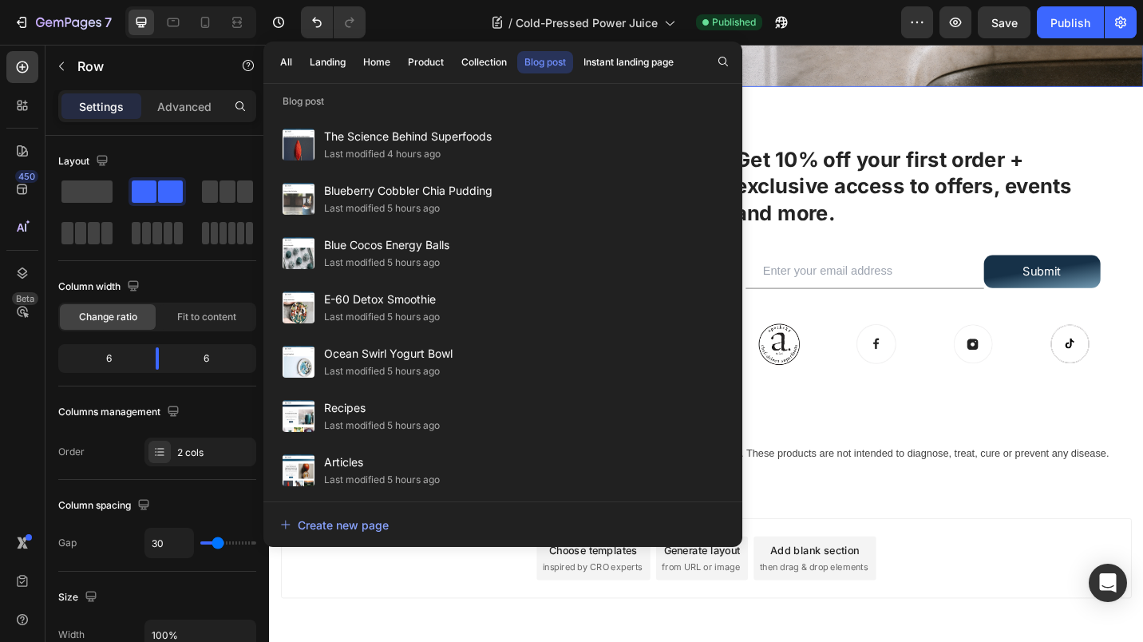
click at [390, 190] on span "Blueberry Cobbler Chia Pudding" at bounding box center [408, 190] width 168 height 19
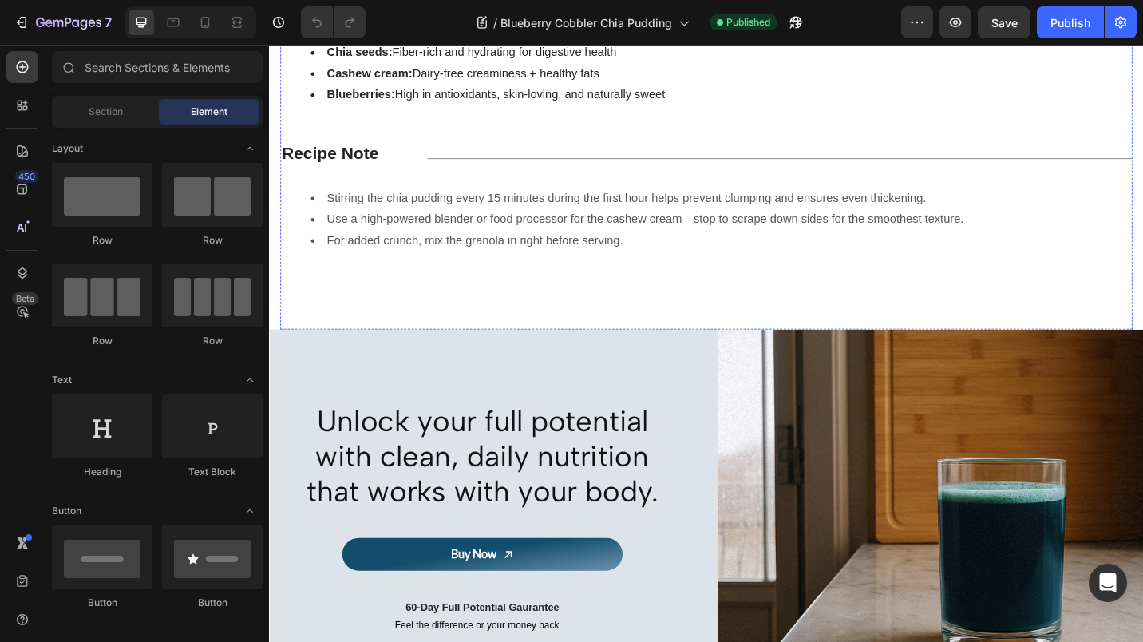
scroll to position [1654, 0]
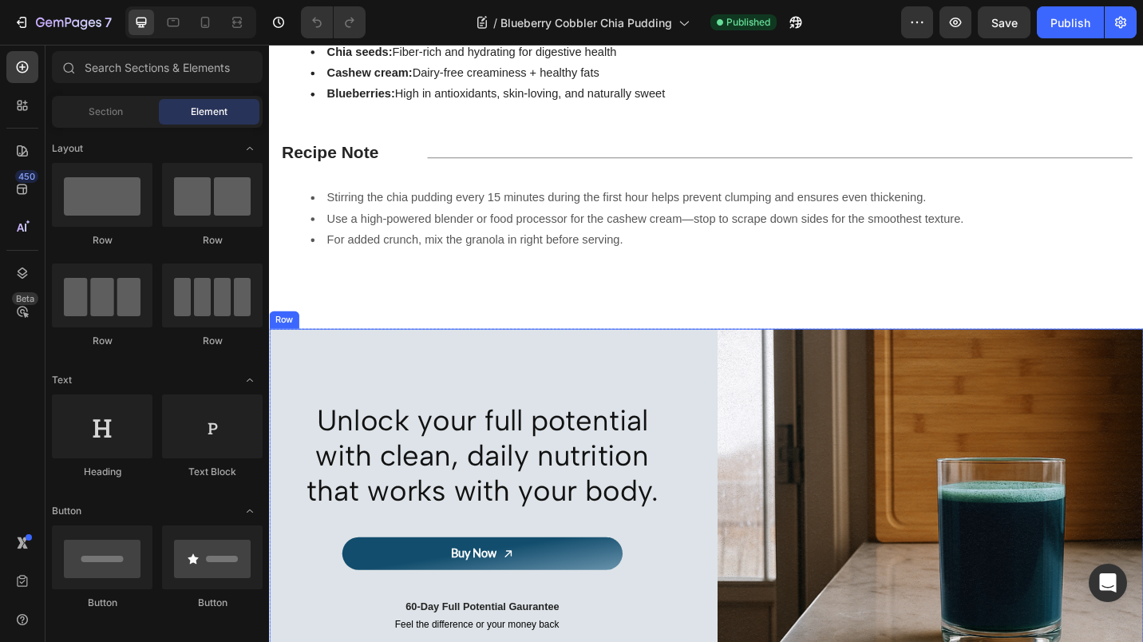
click at [736, 362] on div "Unlock your full potential with clean, daily nutrition that works with your bod…" at bounding box center [748, 589] width 958 height 467
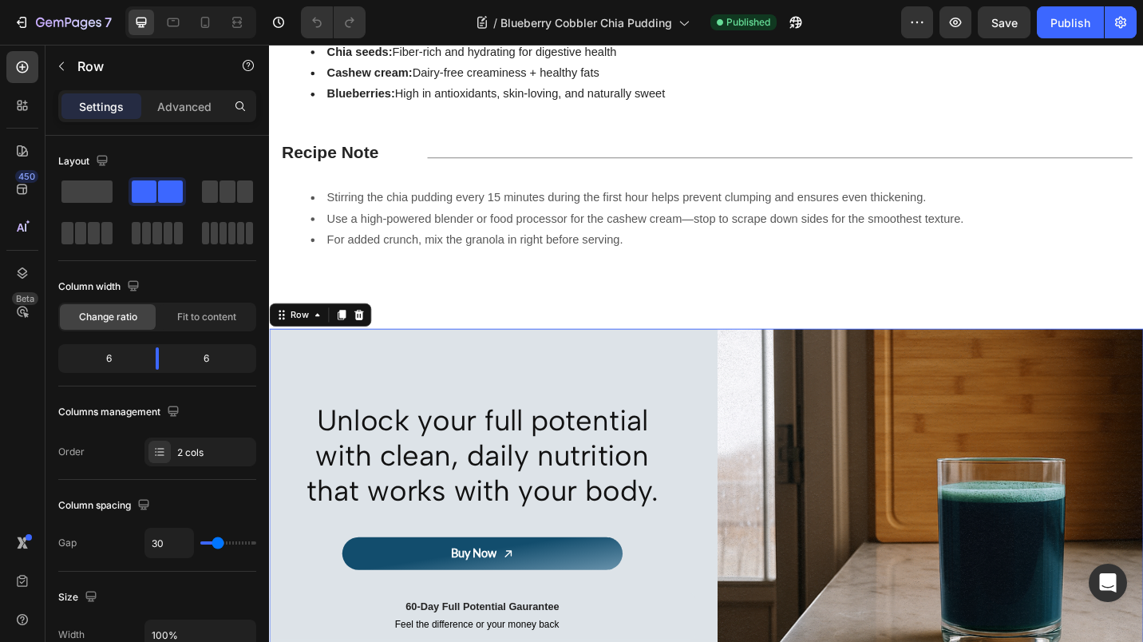
click at [374, 339] on div at bounding box center [367, 340] width 19 height 19
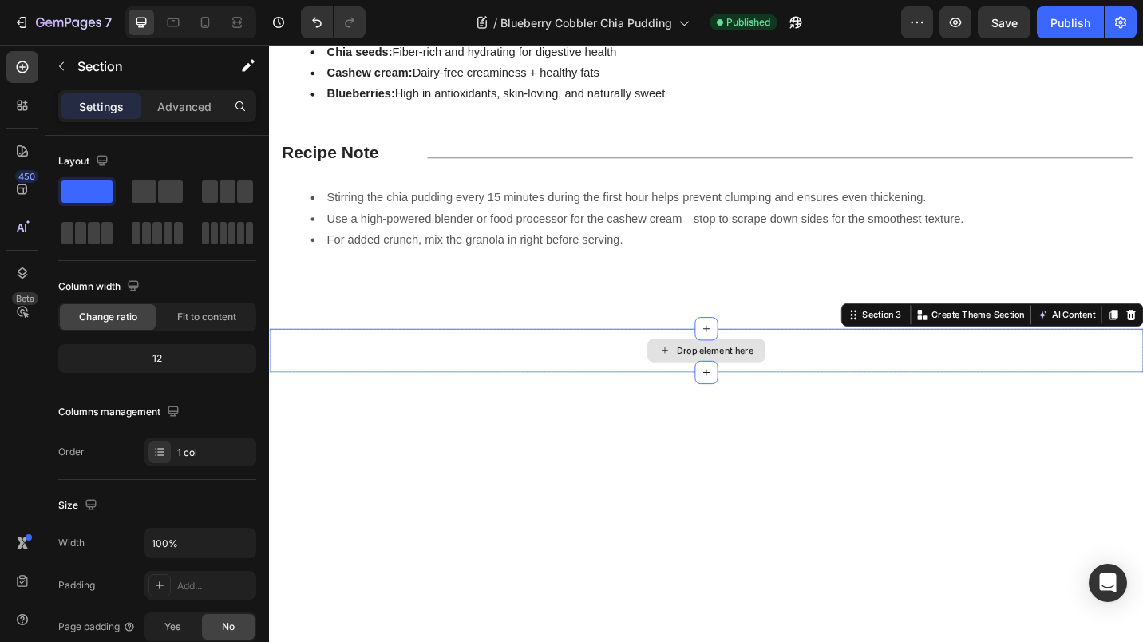
click at [560, 359] on div "Drop element here" at bounding box center [748, 380] width 958 height 48
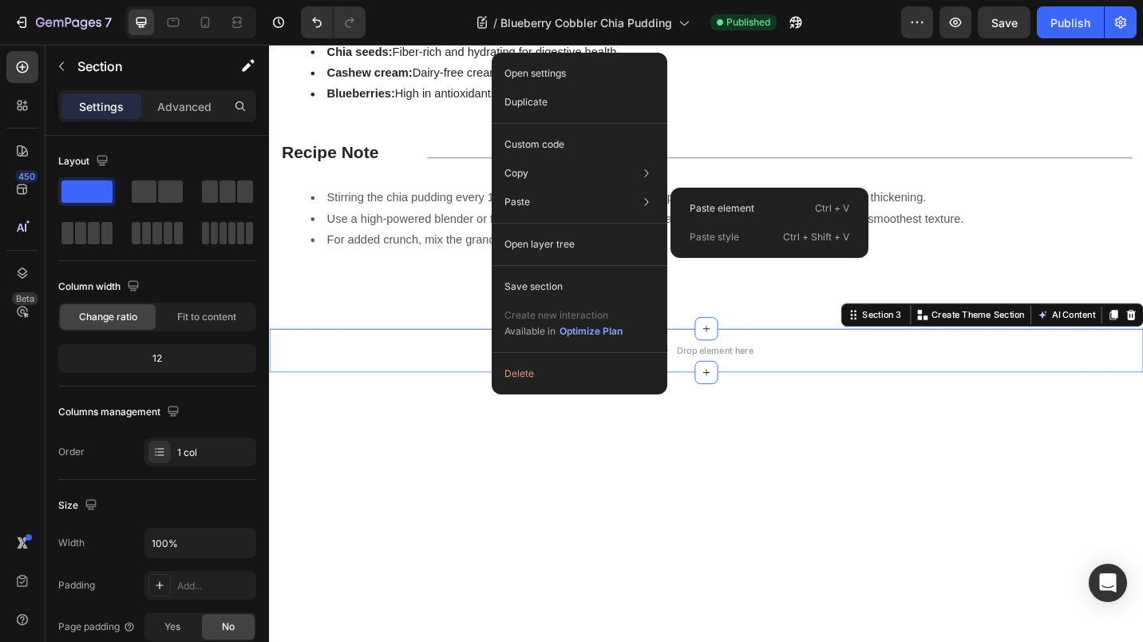
click at [720, 209] on p "Paste element" at bounding box center [722, 208] width 65 height 14
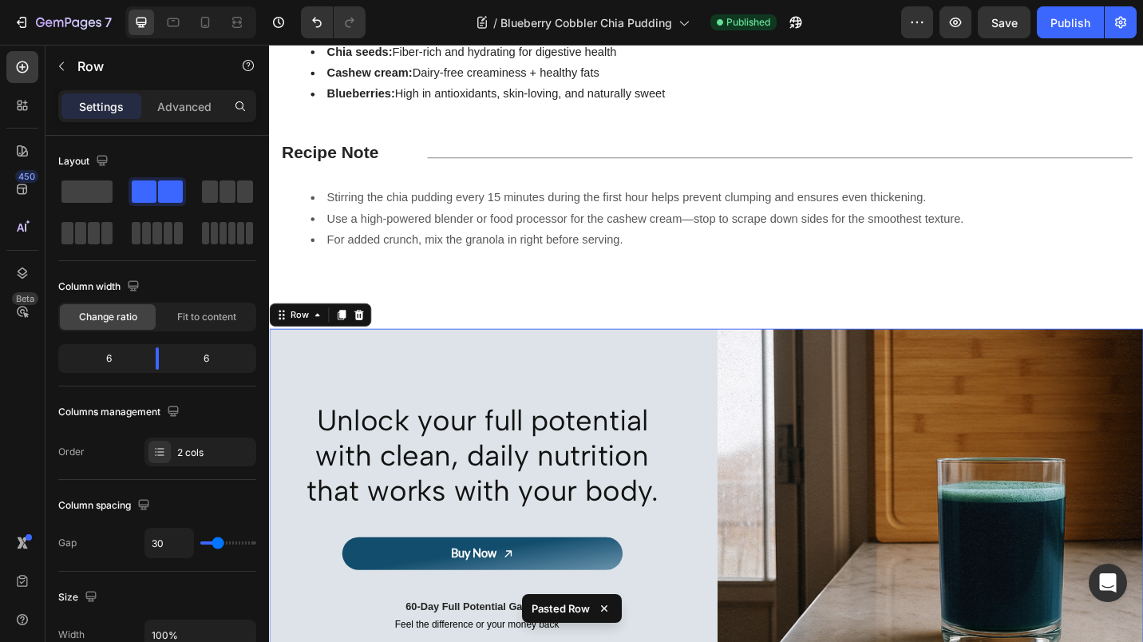
click at [1072, 11] on button "Publish" at bounding box center [1070, 22] width 67 height 32
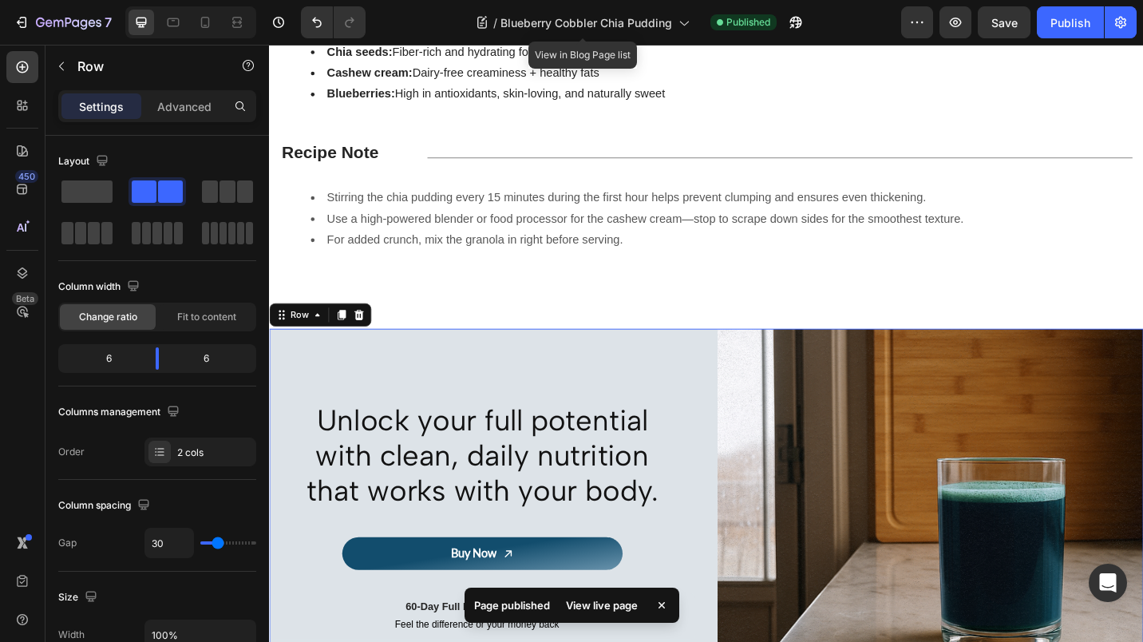
click at [686, 23] on icon at bounding box center [684, 24] width 9 height 5
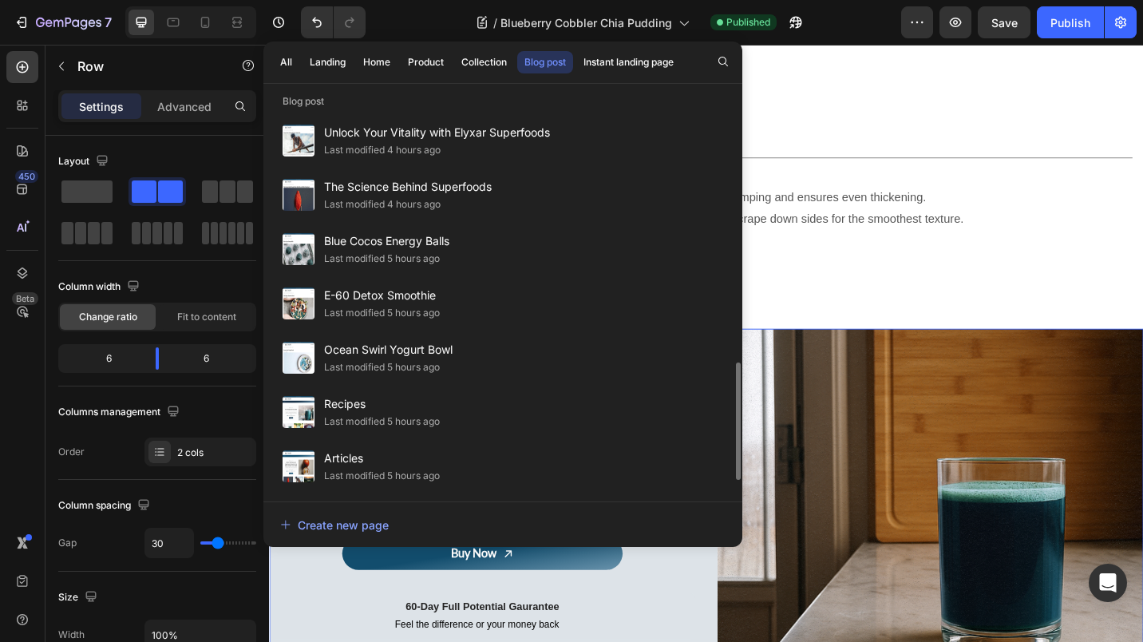
scroll to position [822, 0]
click at [378, 249] on span "Blue Cocos Energy Balls" at bounding box center [386, 240] width 125 height 19
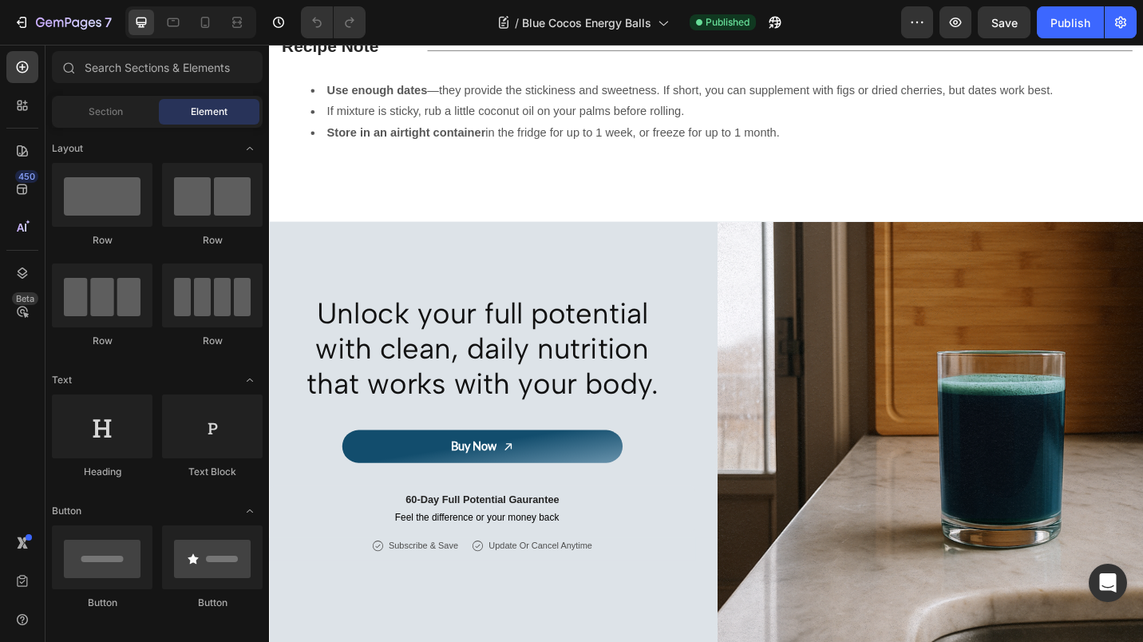
scroll to position [1624, 0]
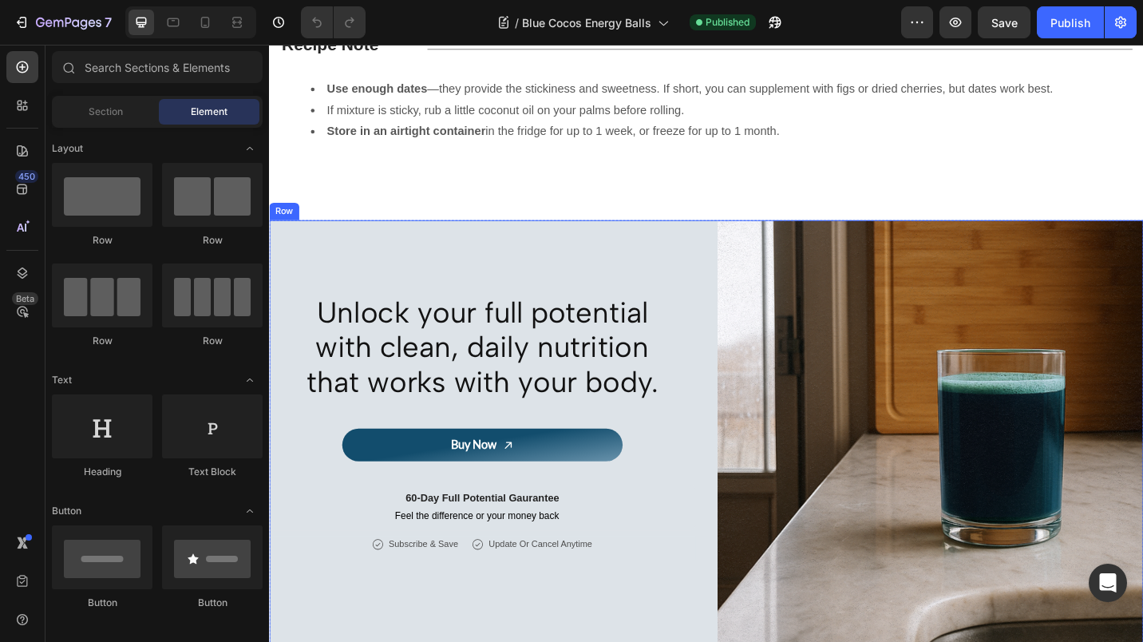
click at [725, 275] on div "Unlock your full potential with clean, daily nutrition that works with your bod…" at bounding box center [502, 470] width 467 height 467
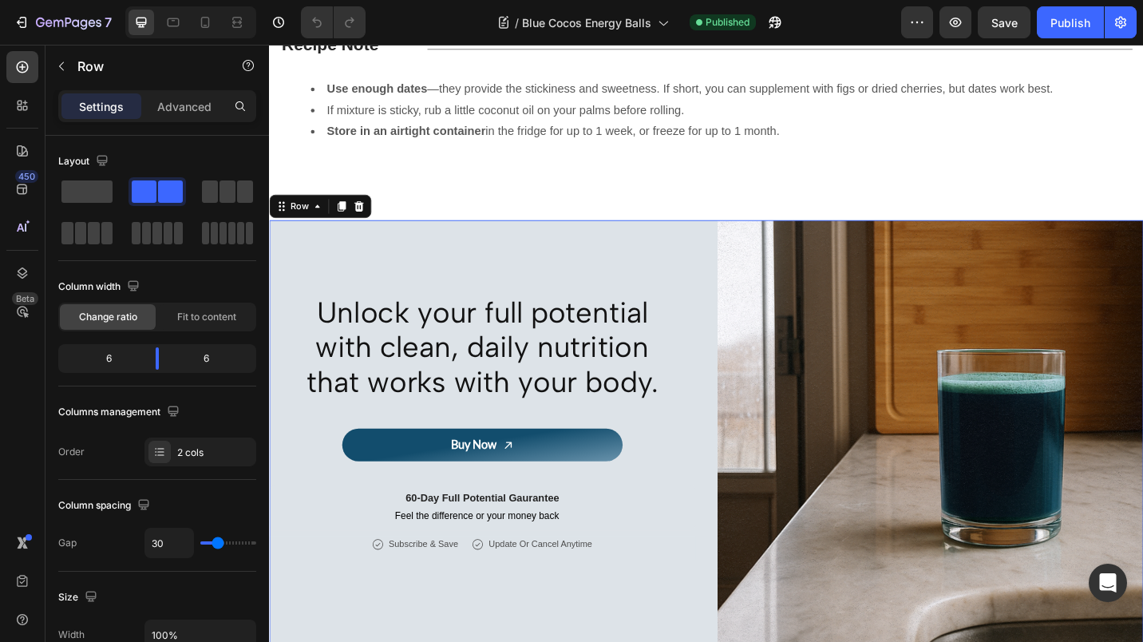
click at [373, 231] on div at bounding box center [367, 221] width 19 height 19
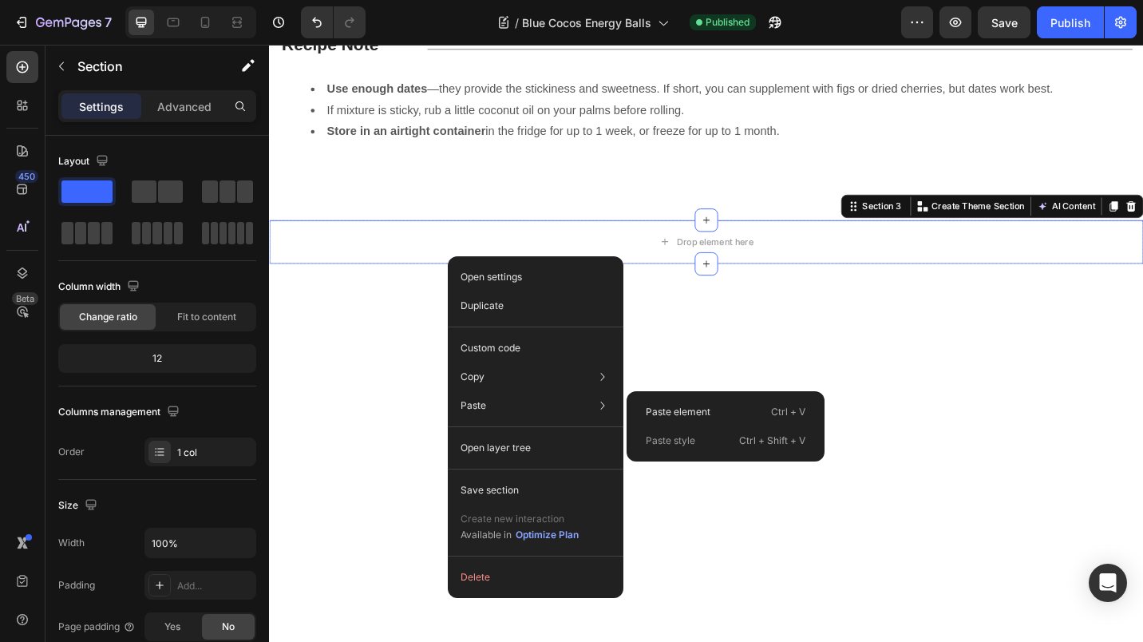
click at [662, 407] on p "Paste element" at bounding box center [678, 412] width 65 height 14
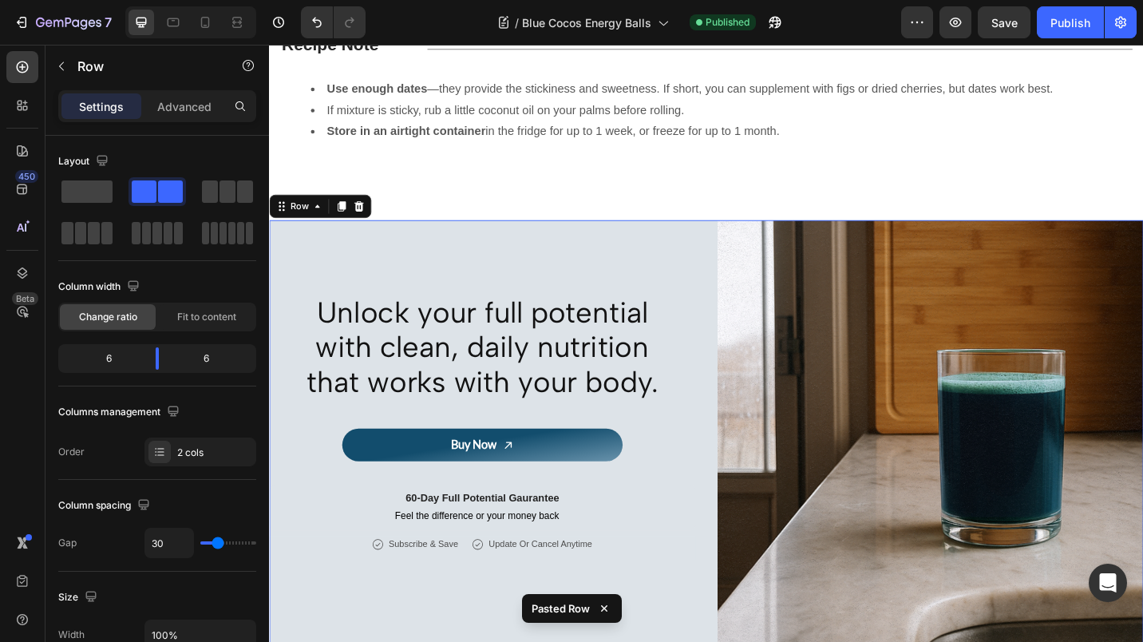
click at [1066, 17] on div "Publish" at bounding box center [1070, 22] width 40 height 17
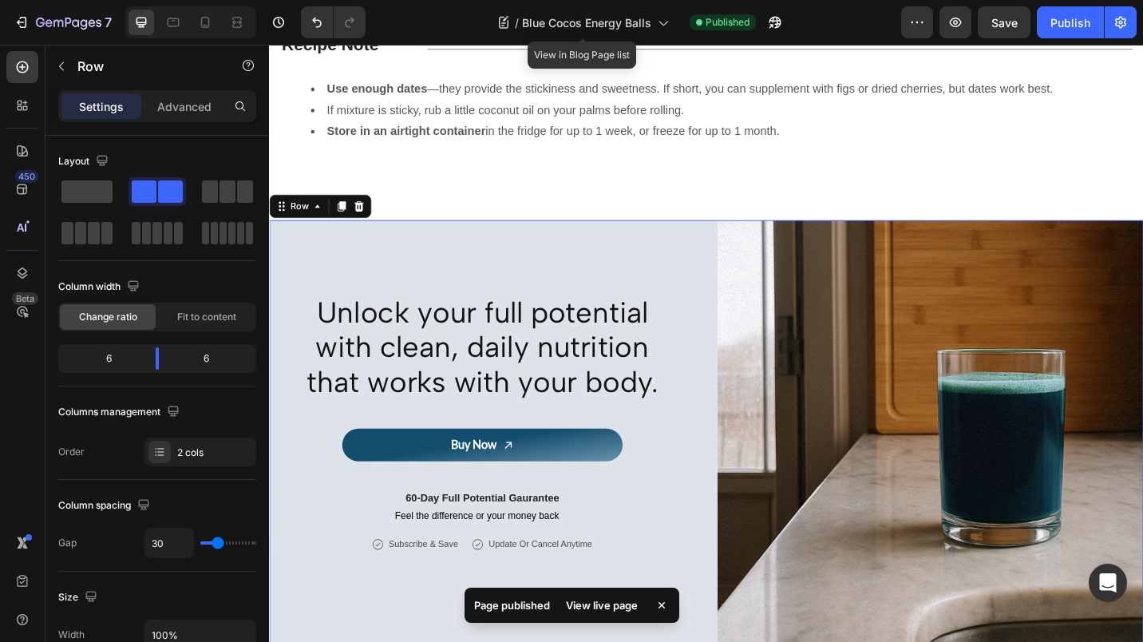
click at [655, 21] on icon at bounding box center [663, 22] width 16 height 16
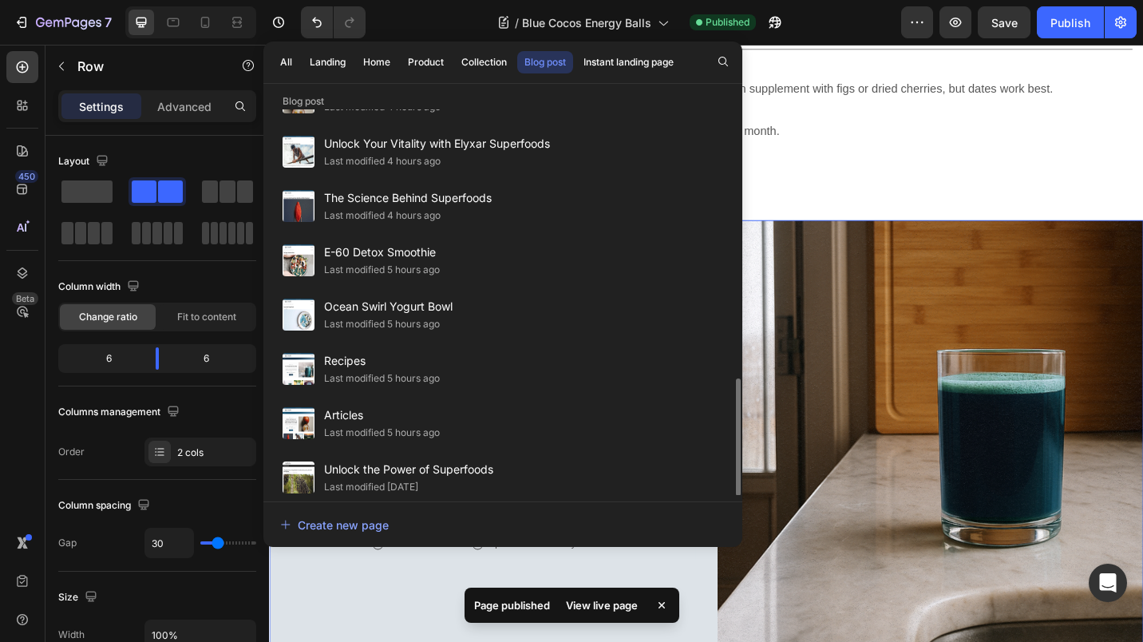
scroll to position [868, 0]
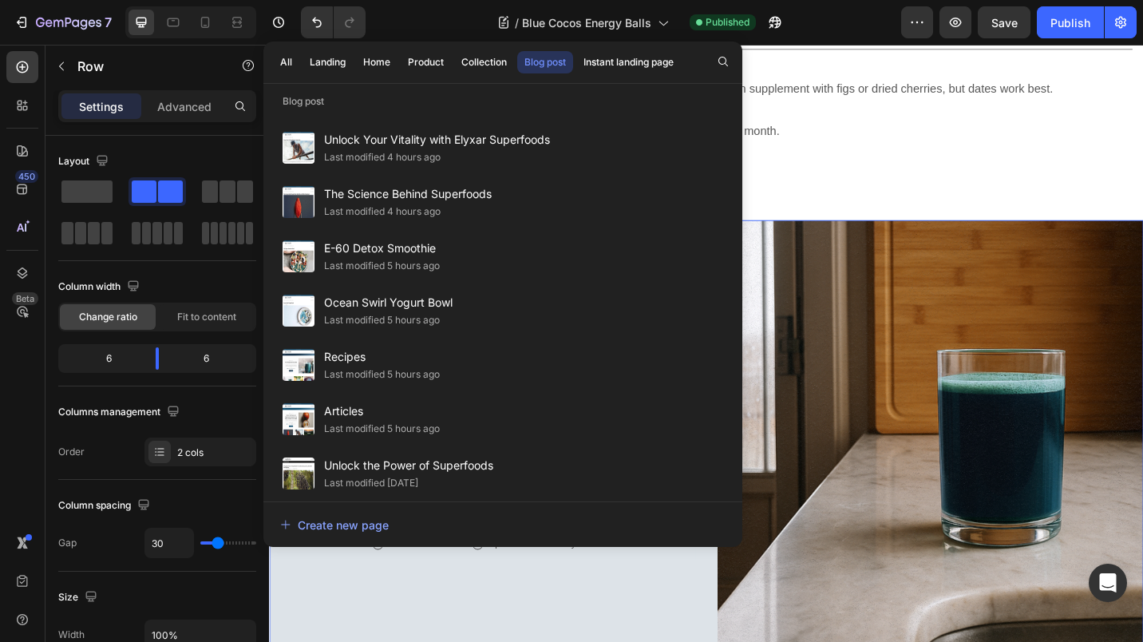
click at [400, 253] on span "E-60 Detox Smoothie" at bounding box center [382, 248] width 116 height 19
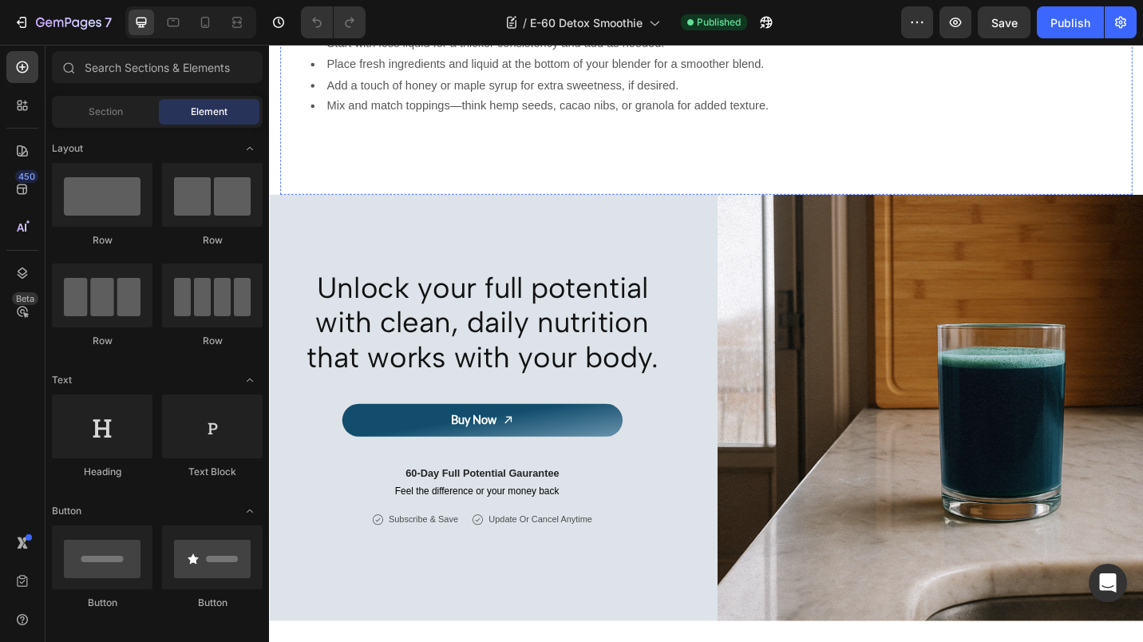
scroll to position [1671, 0]
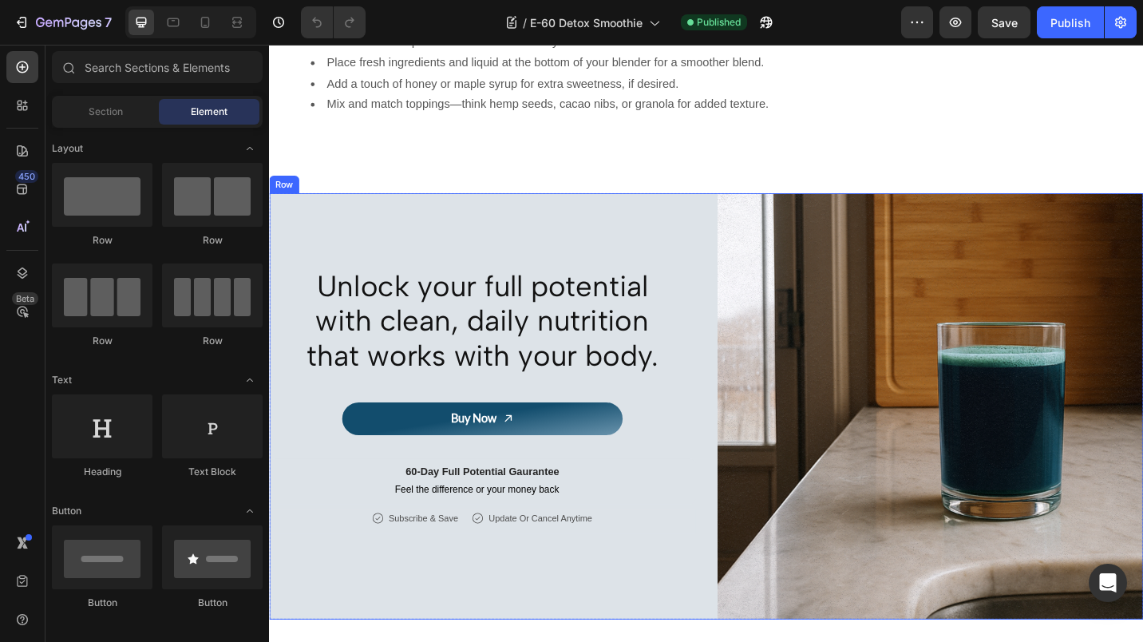
click at [721, 216] on div "Unlock your full potential with clean, daily nutrition that works with your bod…" at bounding box center [502, 441] width 467 height 467
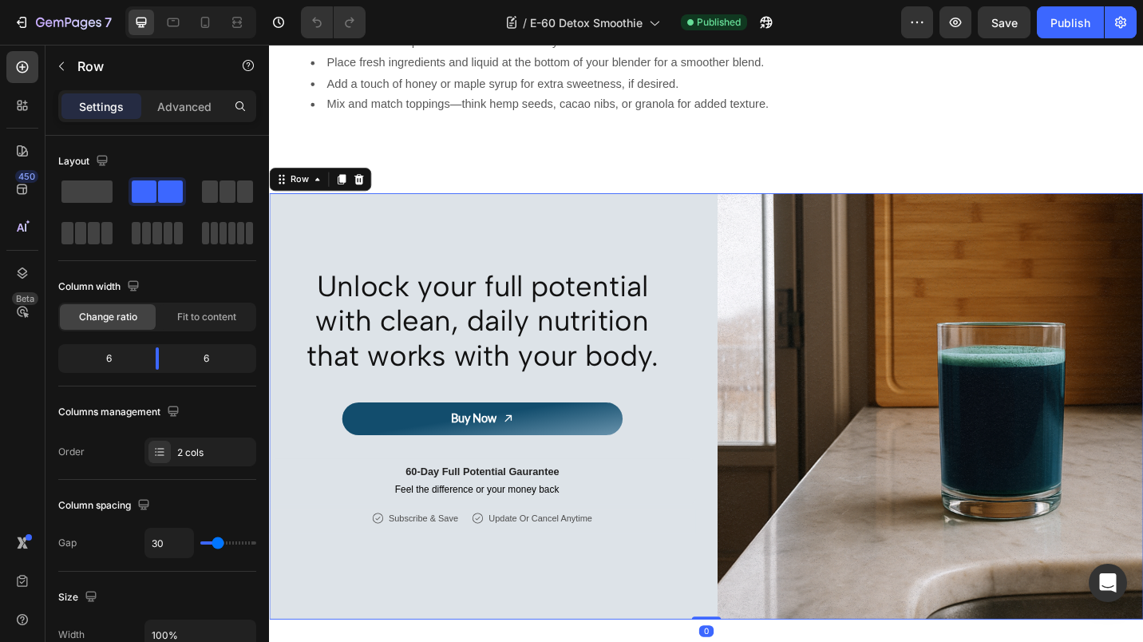
click at [370, 187] on icon at bounding box center [367, 192] width 10 height 11
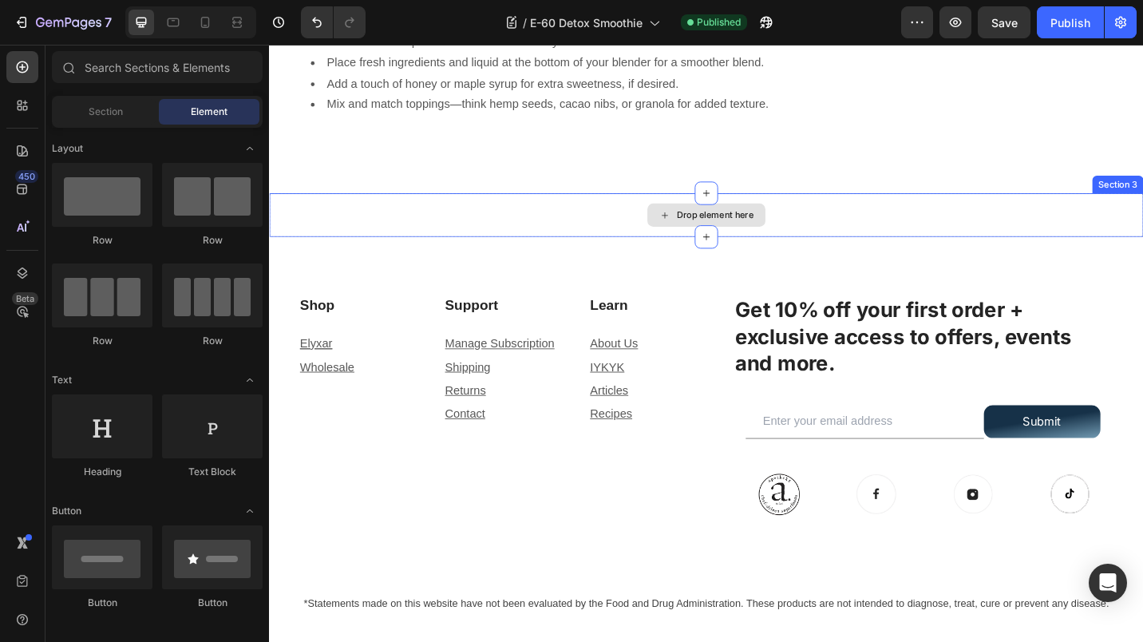
click at [568, 208] on div "Drop element here" at bounding box center [748, 232] width 958 height 48
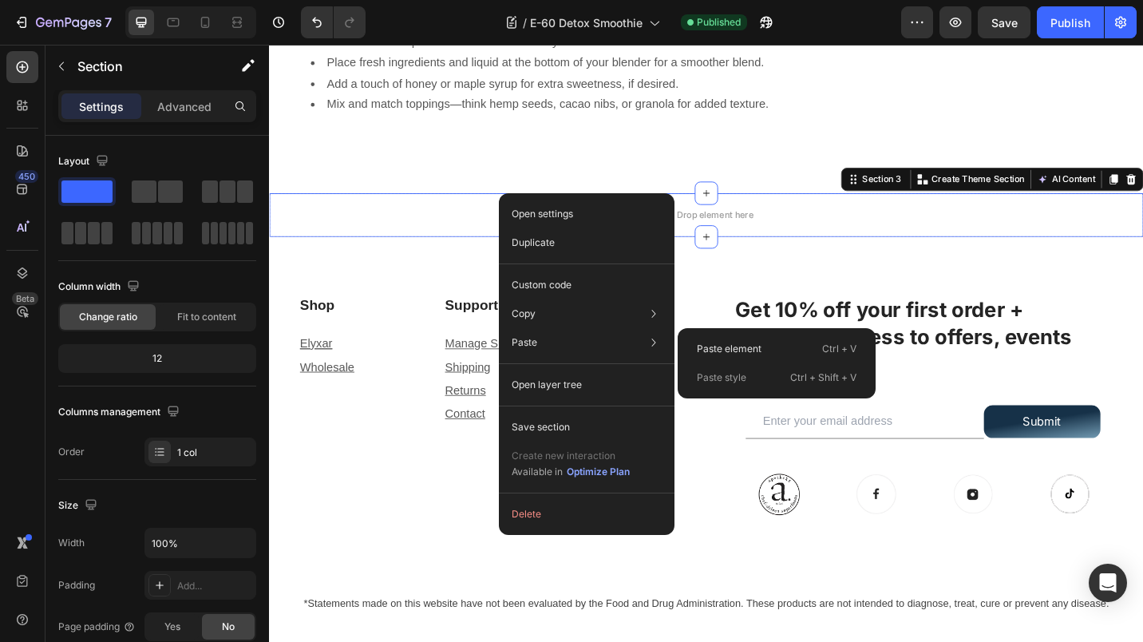
click at [700, 363] on div "Paste element Ctrl + V" at bounding box center [776, 377] width 185 height 29
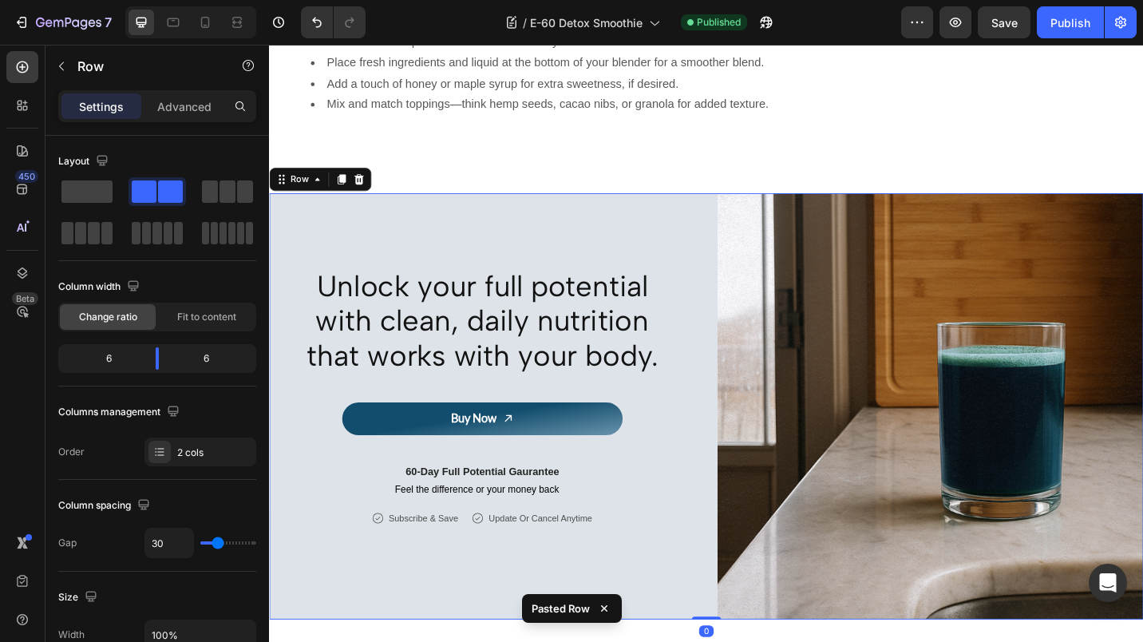
click at [1075, 21] on div "Publish" at bounding box center [1070, 22] width 40 height 17
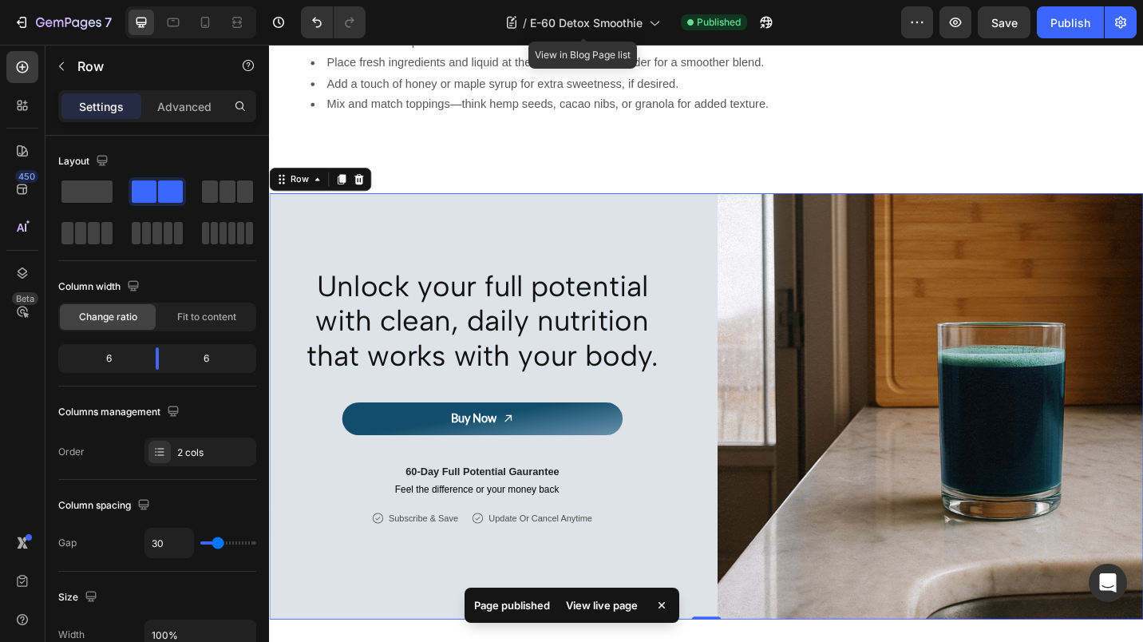
click at [659, 20] on icon at bounding box center [654, 22] width 16 height 16
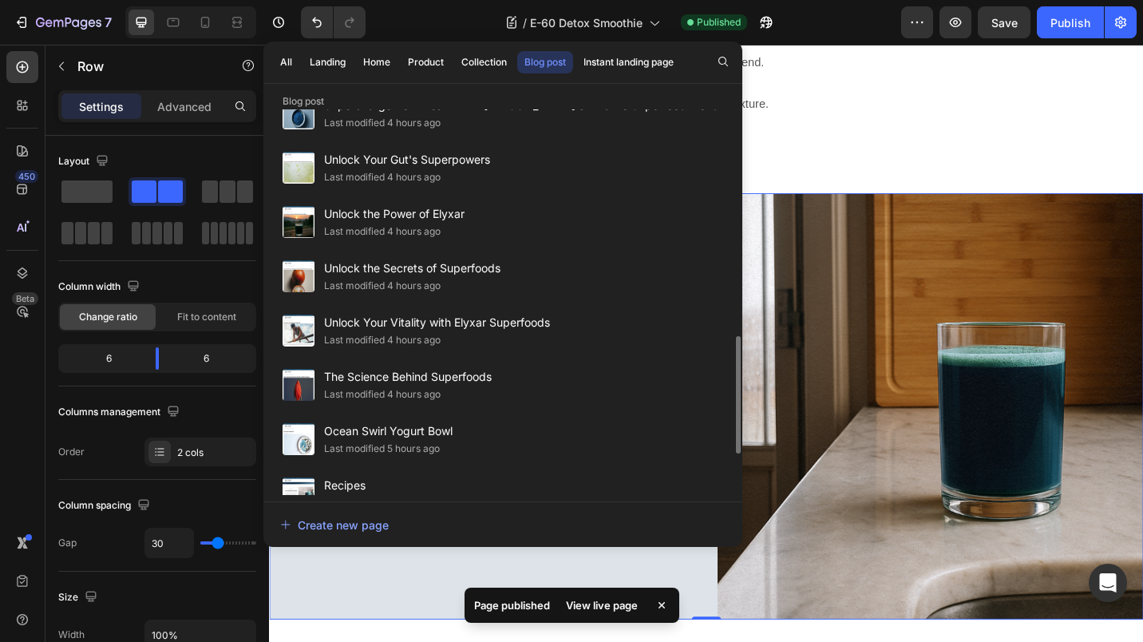
scroll to position [874, 0]
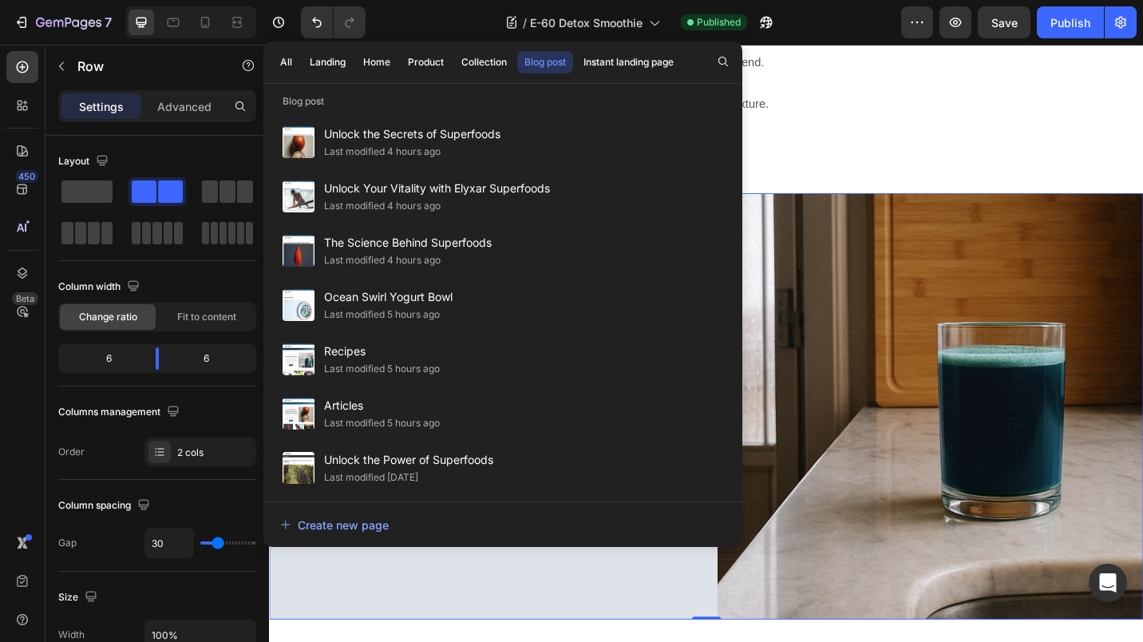
click at [374, 311] on div "Last modified 5 hours ago" at bounding box center [382, 315] width 116 height 16
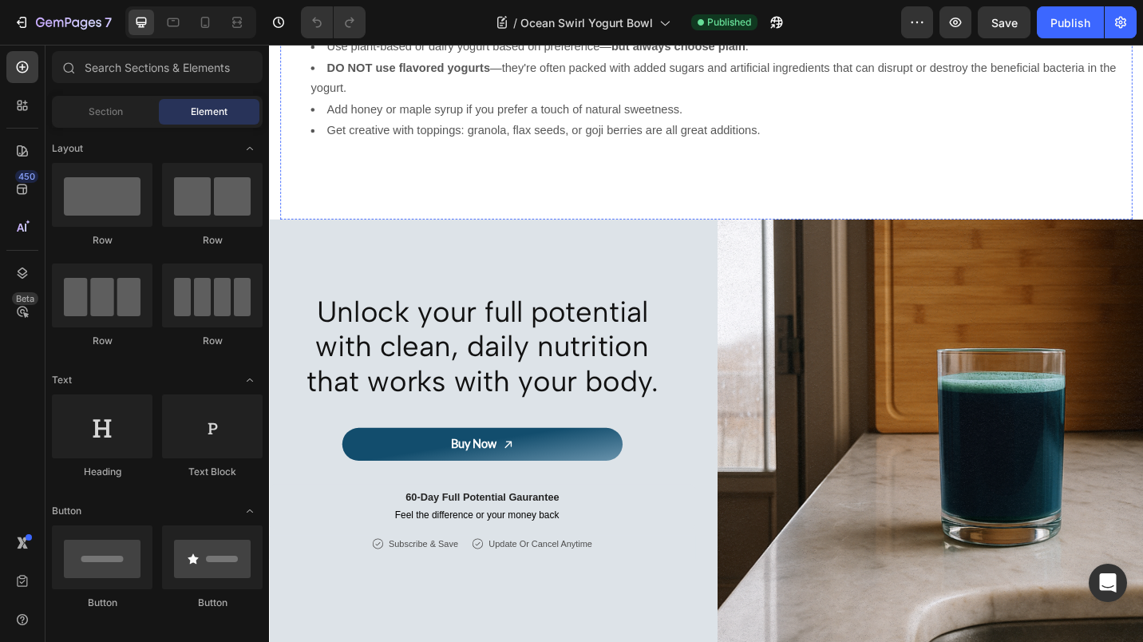
scroll to position [1492, 0]
click at [738, 275] on div "Unlock your full potential with clean, daily nutrition that works with your bod…" at bounding box center [748, 468] width 958 height 467
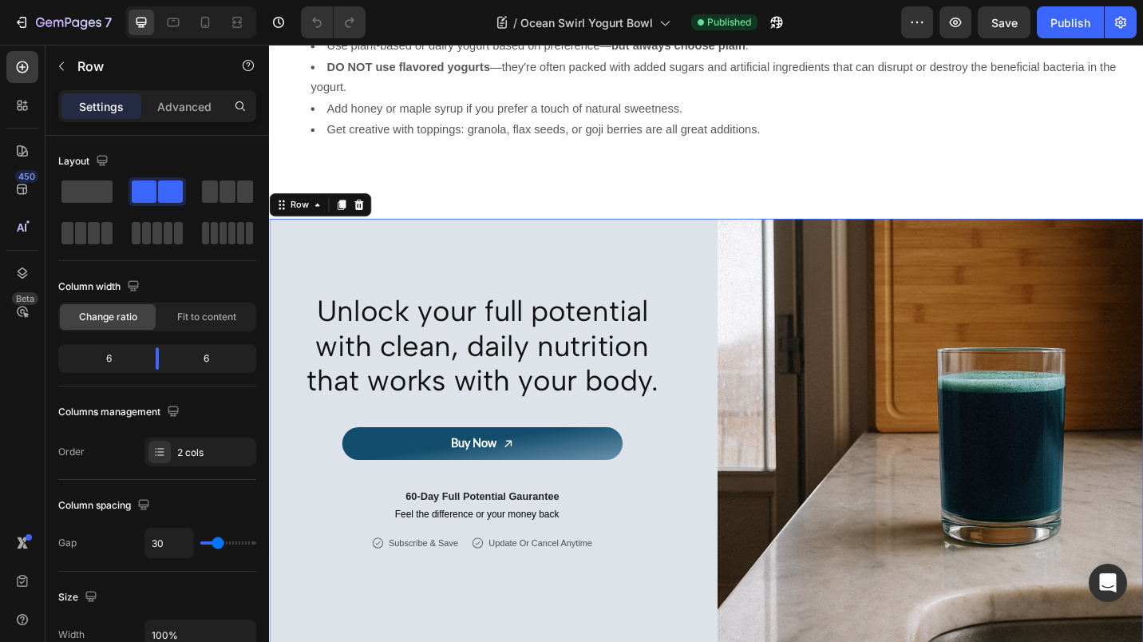
click at [367, 227] on icon at bounding box center [367, 220] width 13 height 13
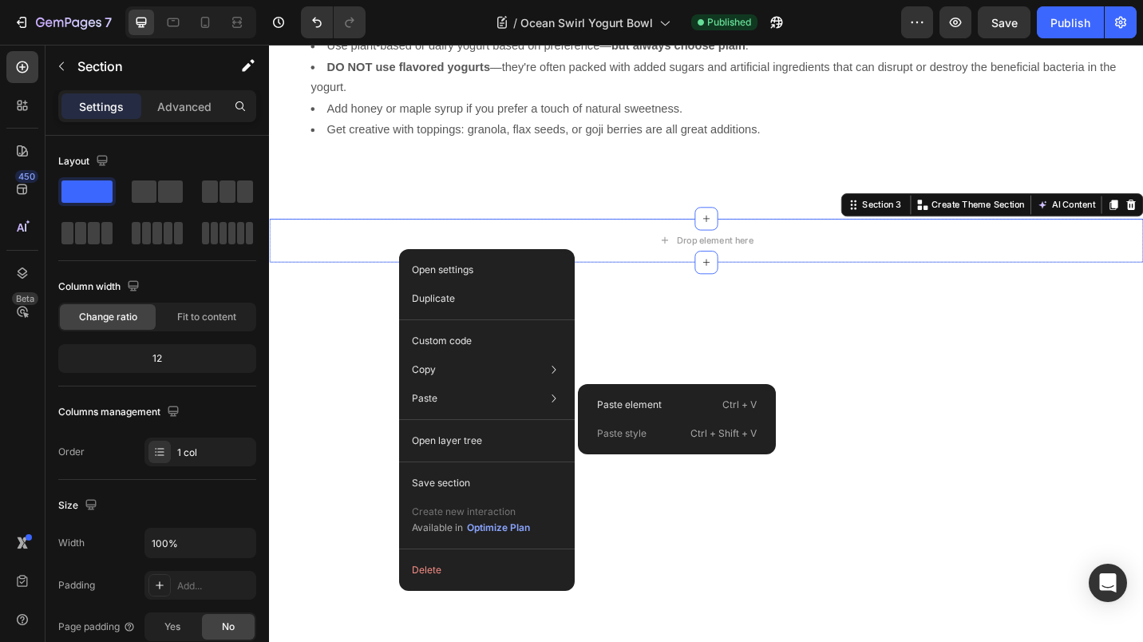
click at [615, 419] on div "Paste element Ctrl + V" at bounding box center [676, 433] width 185 height 29
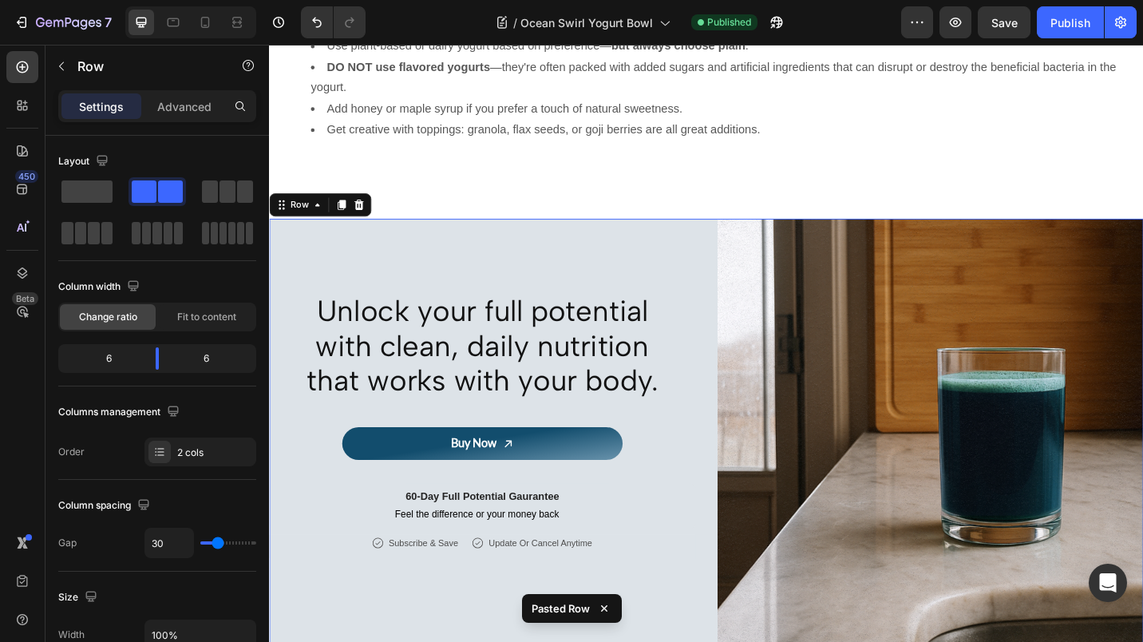
click at [1074, 21] on div "Publish" at bounding box center [1070, 22] width 40 height 17
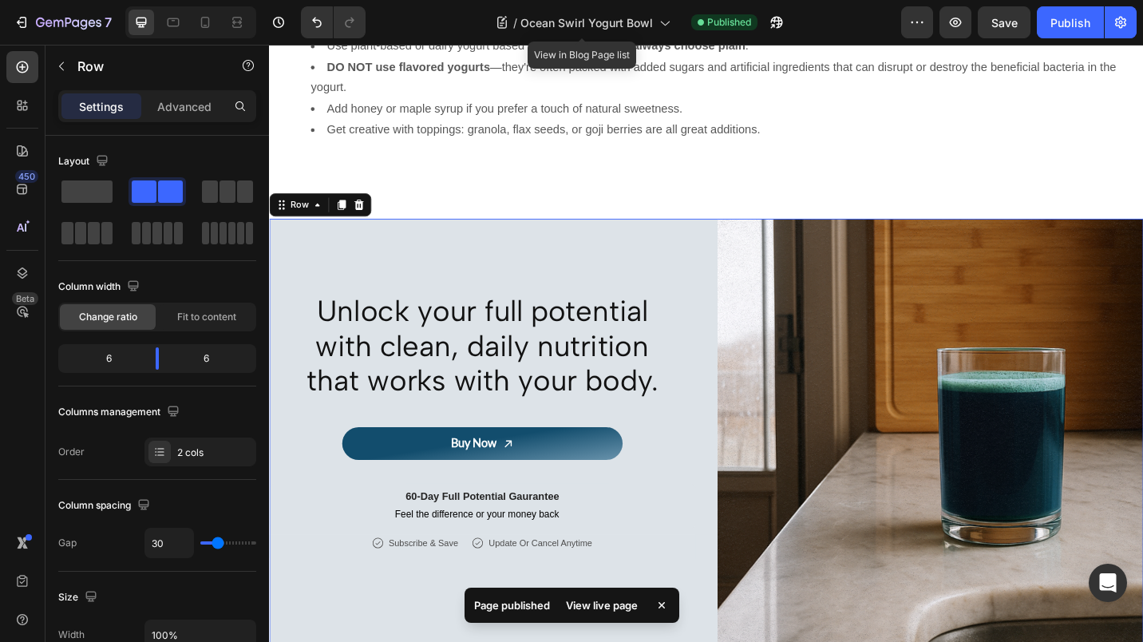
click at [663, 21] on icon at bounding box center [664, 22] width 16 height 16
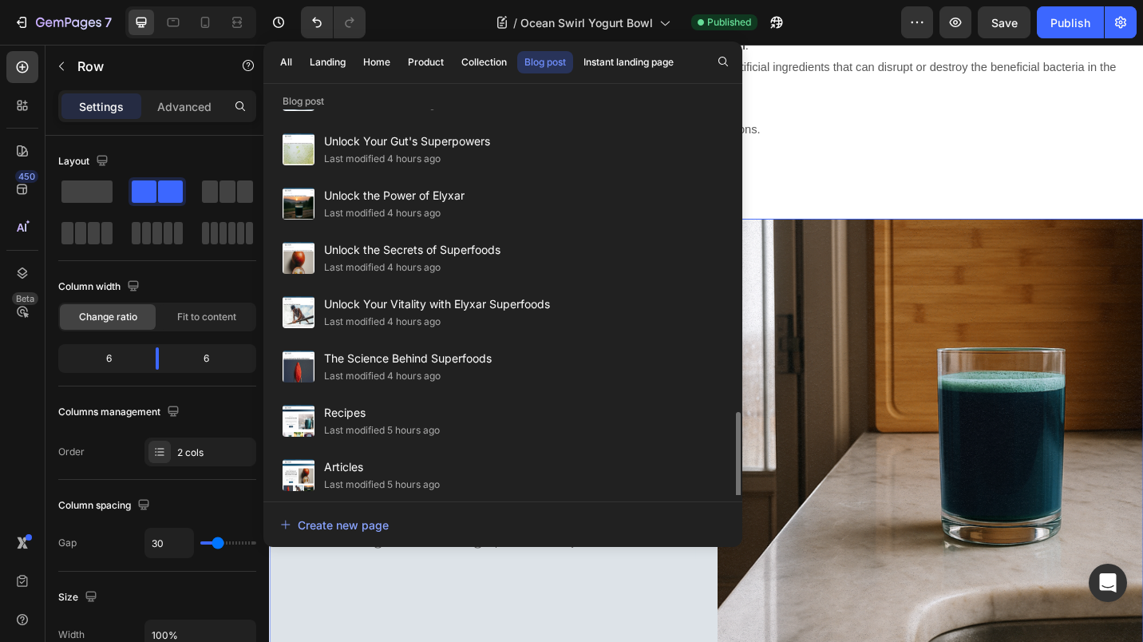
scroll to position [874, 0]
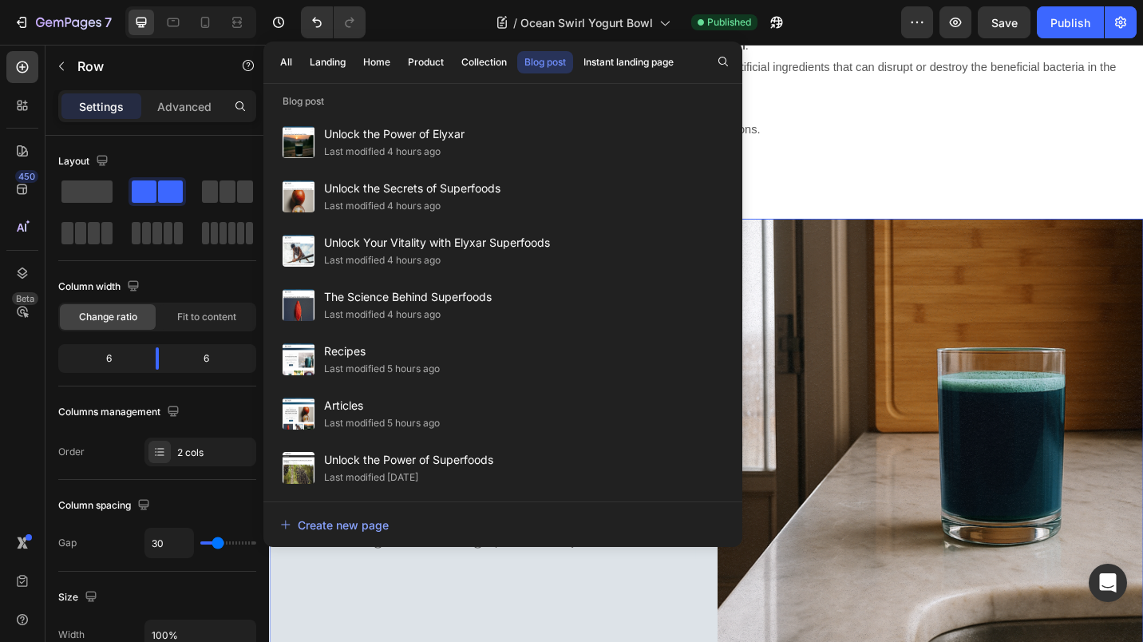
click at [362, 304] on span "The Science Behind Superfoods" at bounding box center [408, 296] width 168 height 19
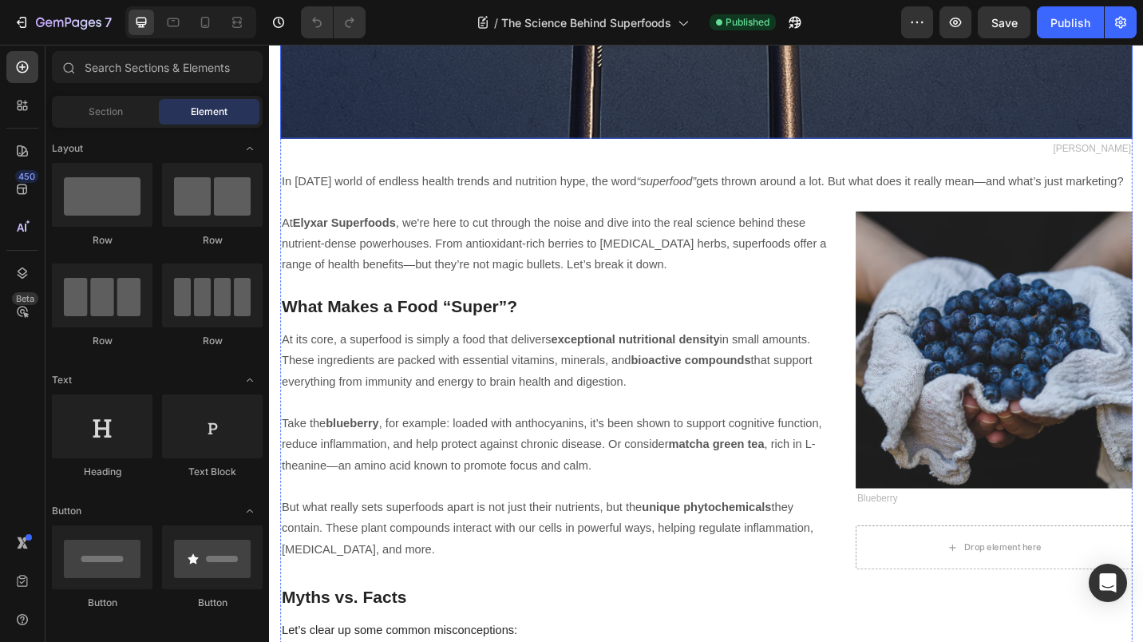
scroll to position [833, 0]
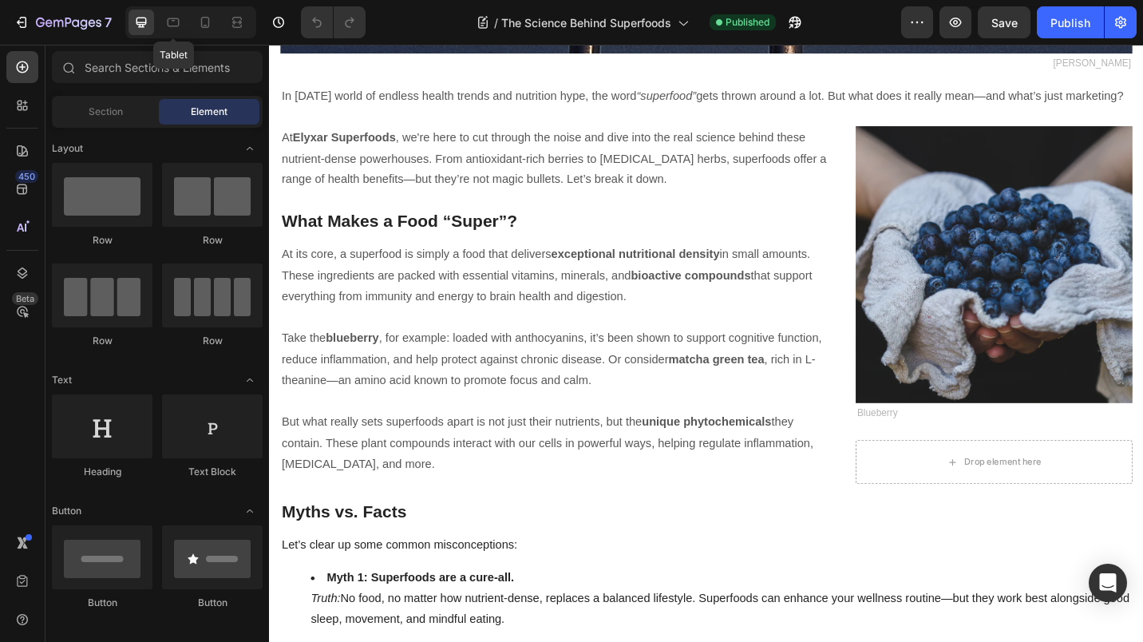
click at [180, 21] on icon at bounding box center [173, 22] width 16 height 16
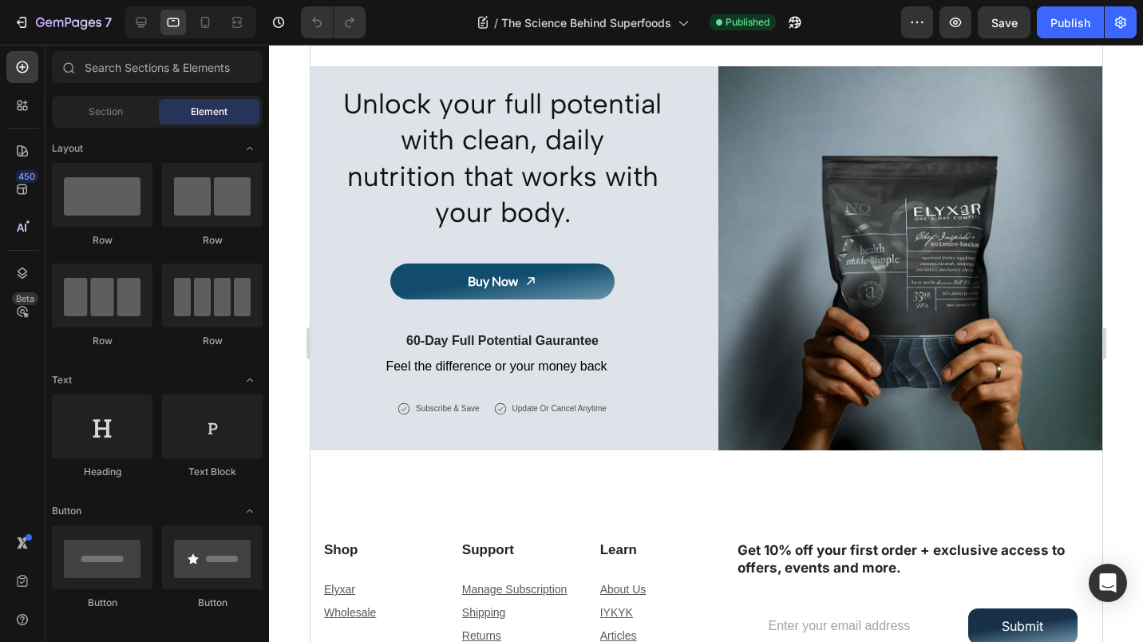
scroll to position [1974, 0]
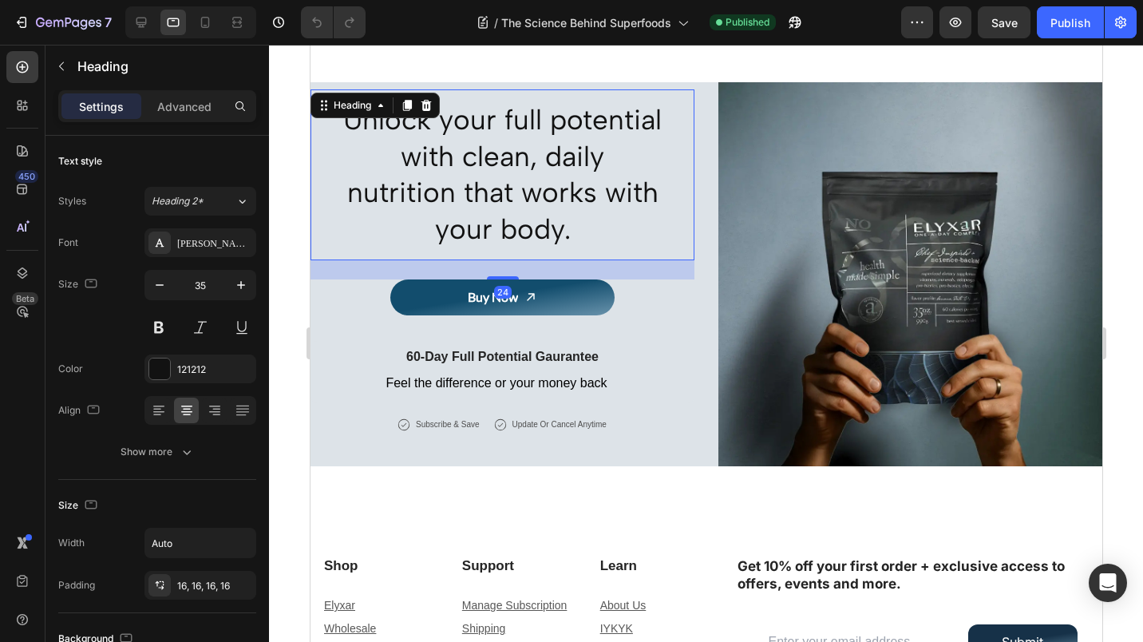
click at [192, 288] on input "35" at bounding box center [200, 285] width 53 height 29
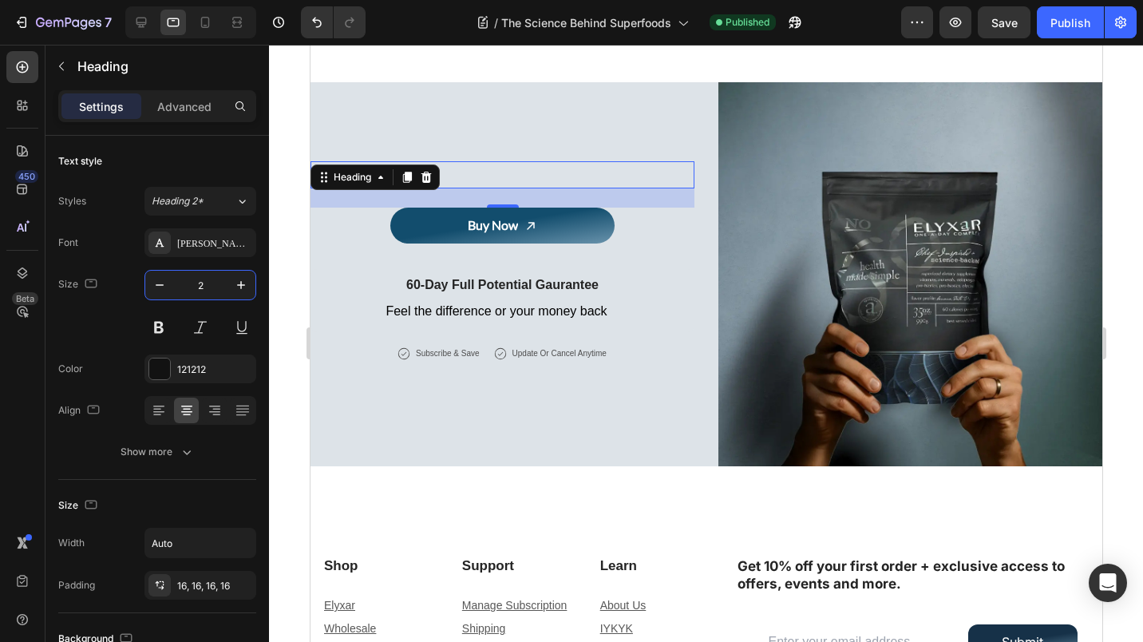
type input "20"
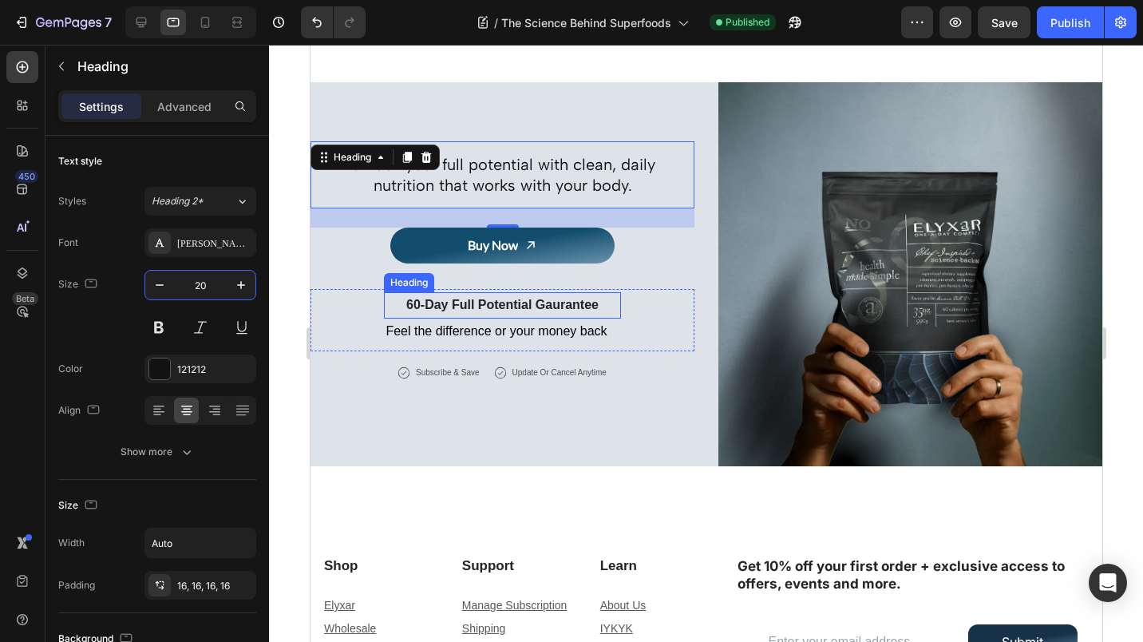
click at [458, 298] on strong "60-Day Full Potential Gaurantee" at bounding box center [501, 305] width 192 height 14
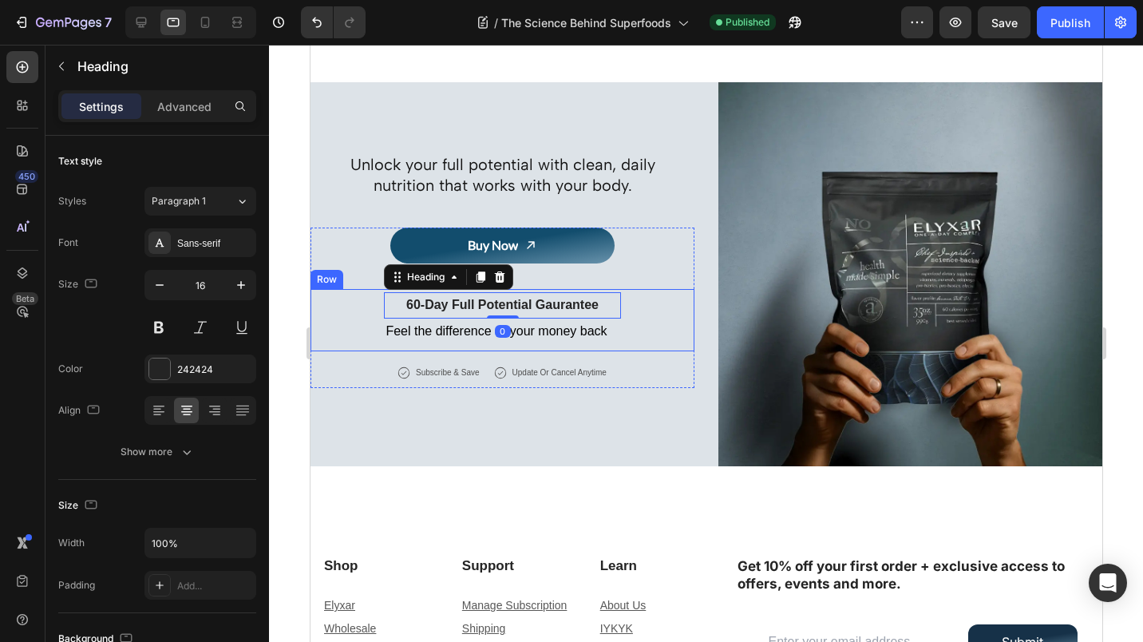
click at [161, 287] on icon "button" at bounding box center [160, 285] width 16 height 16
type input "14"
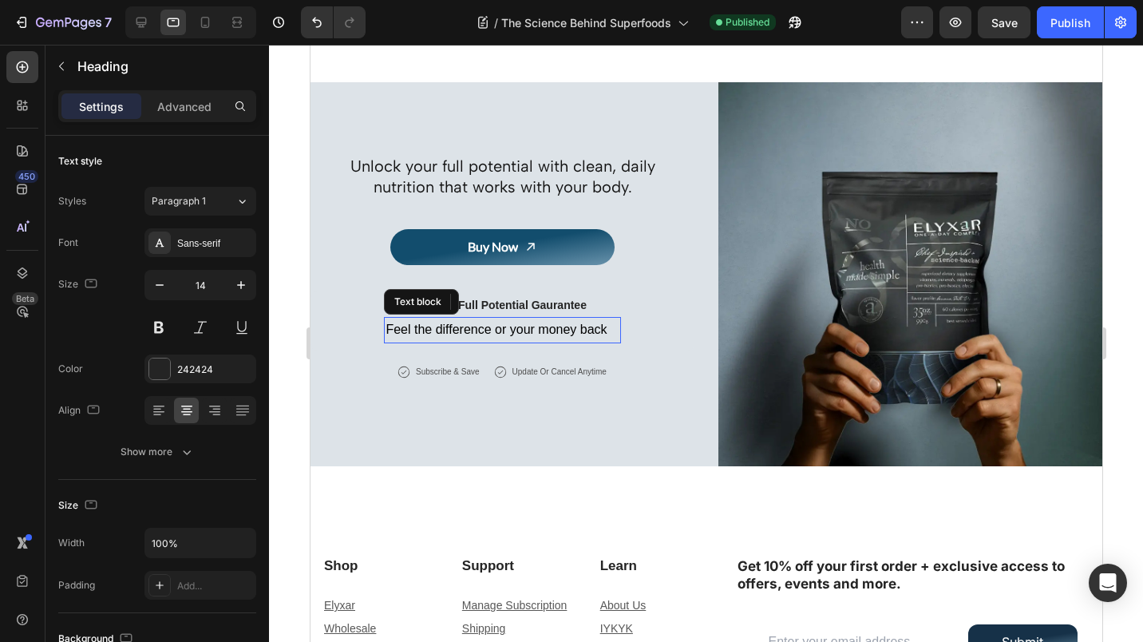
click at [418, 318] on p "Feel the difference or your money back" at bounding box center [495, 329] width 221 height 23
click at [161, 290] on icon "button" at bounding box center [160, 285] width 16 height 16
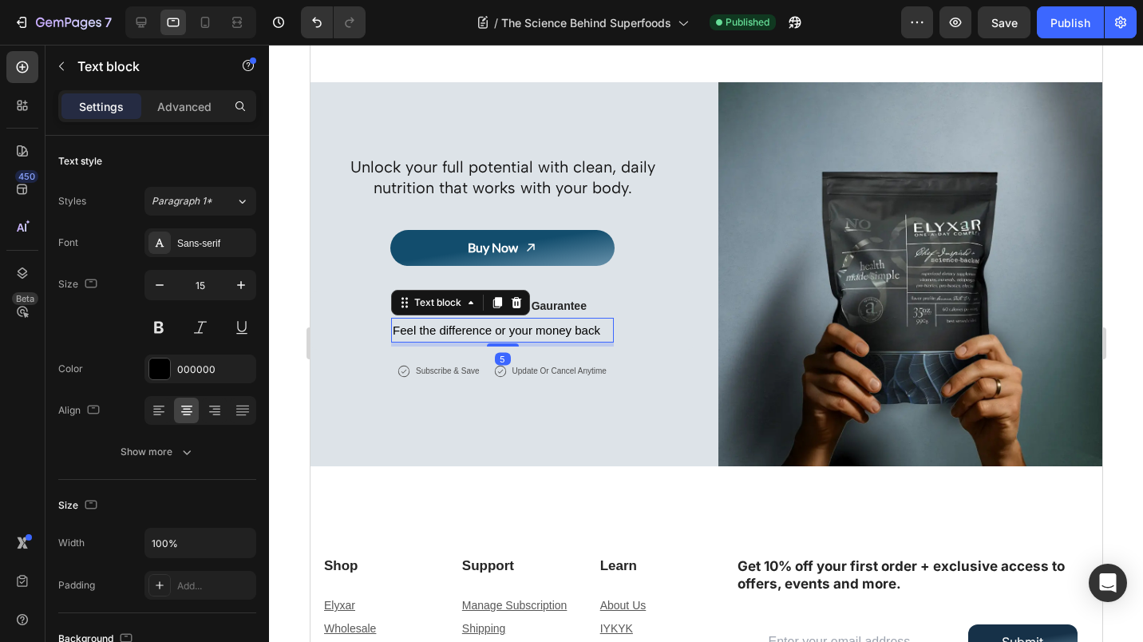
click at [157, 284] on icon "button" at bounding box center [160, 285] width 8 height 2
type input "14"
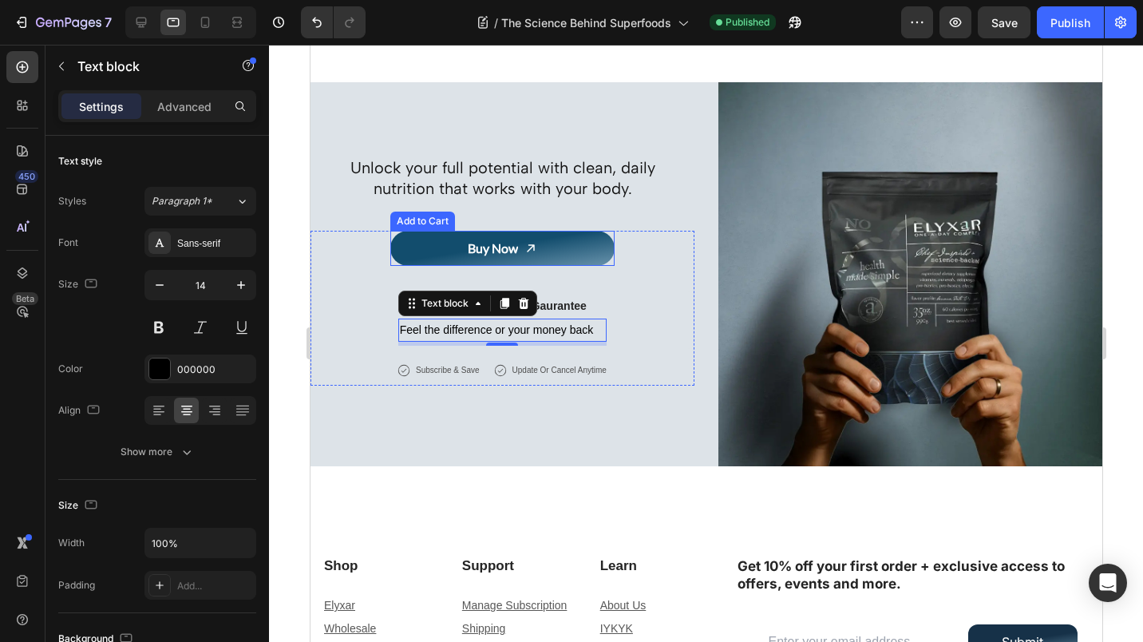
click at [494, 237] on div "Buy Now" at bounding box center [492, 248] width 50 height 23
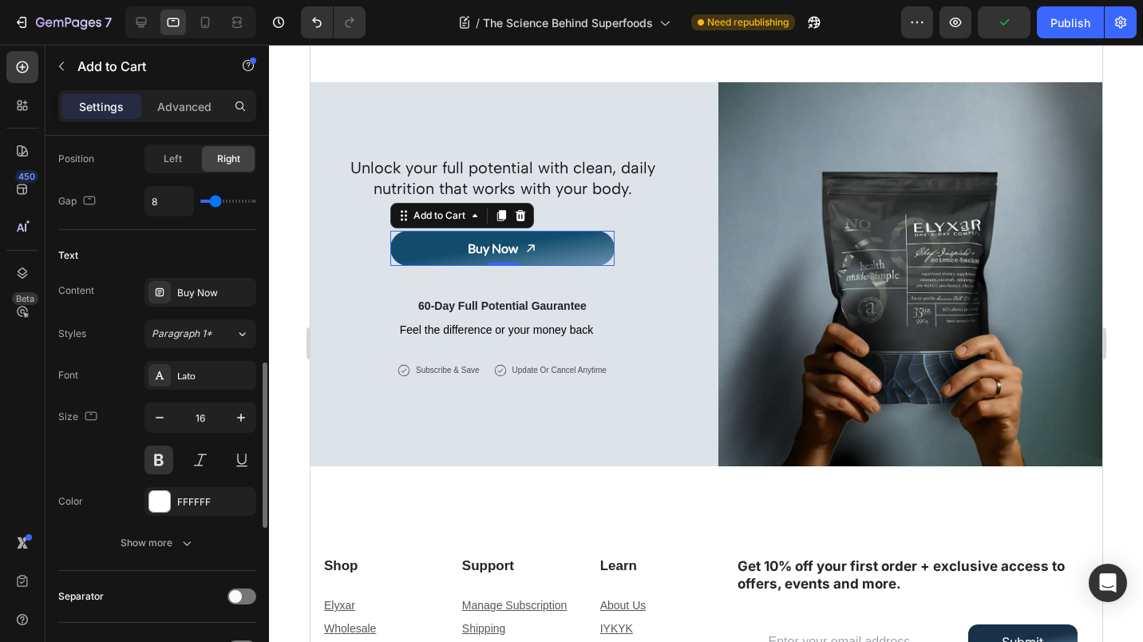
scroll to position [746, 0]
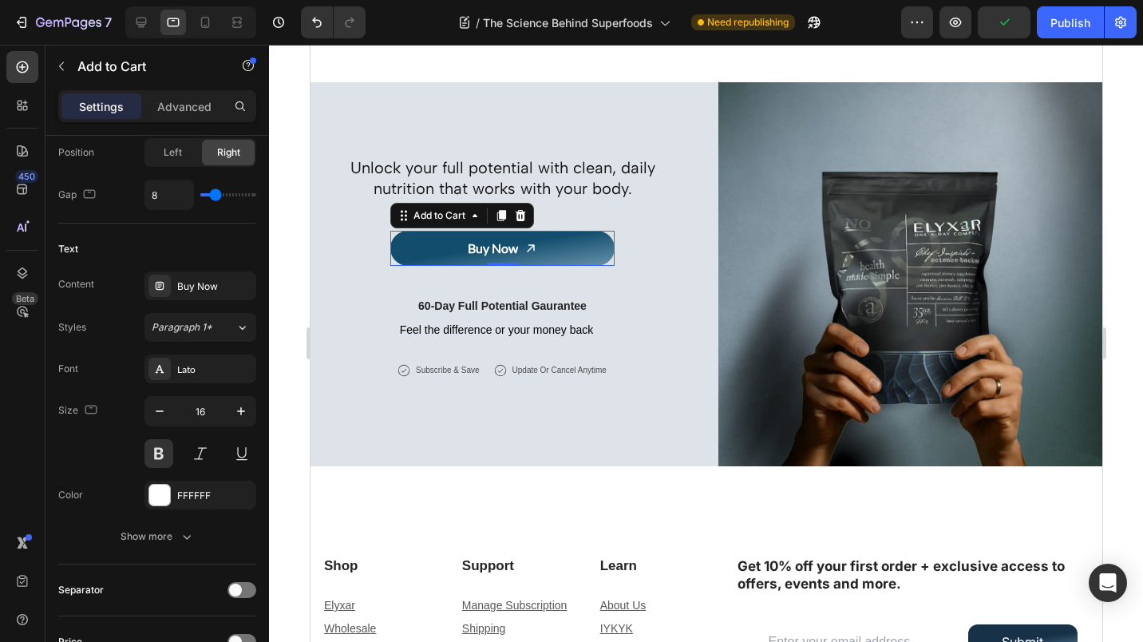
click at [162, 412] on icon "button" at bounding box center [160, 411] width 16 height 16
type input "14"
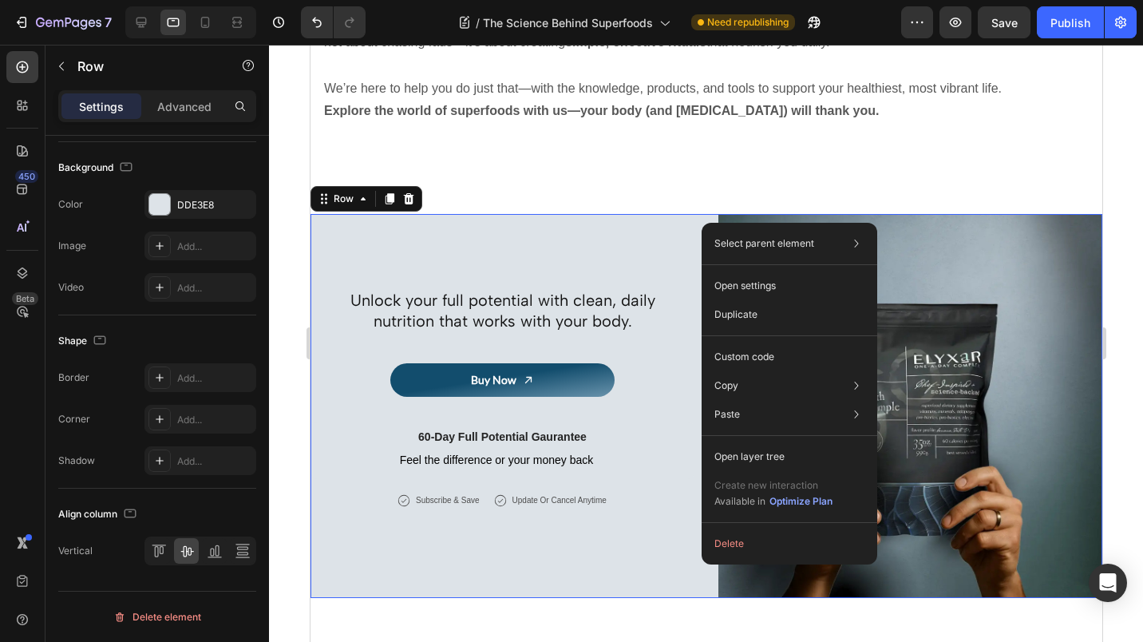
scroll to position [0, 0]
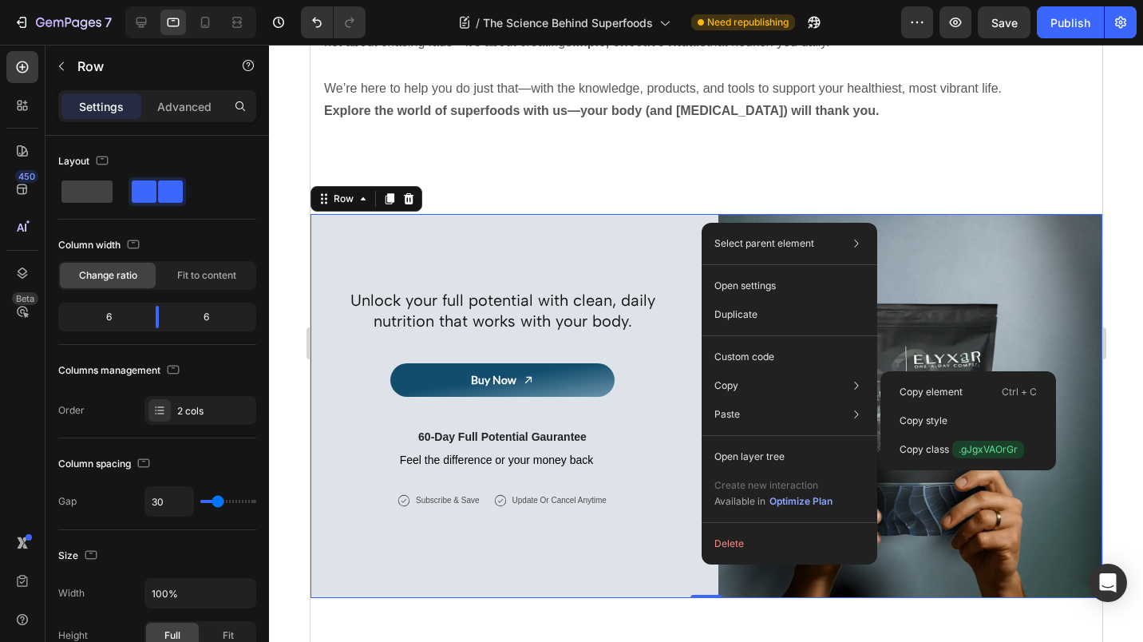
click at [908, 391] on p "Copy element" at bounding box center [931, 392] width 63 height 14
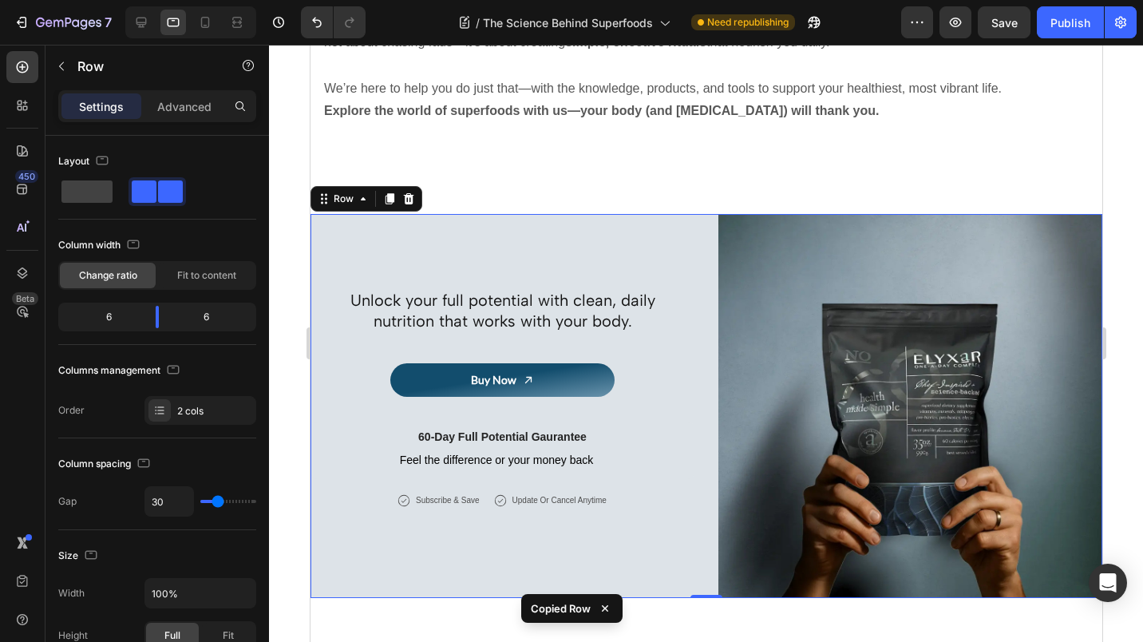
click at [1062, 21] on div "Publish" at bounding box center [1070, 22] width 40 height 17
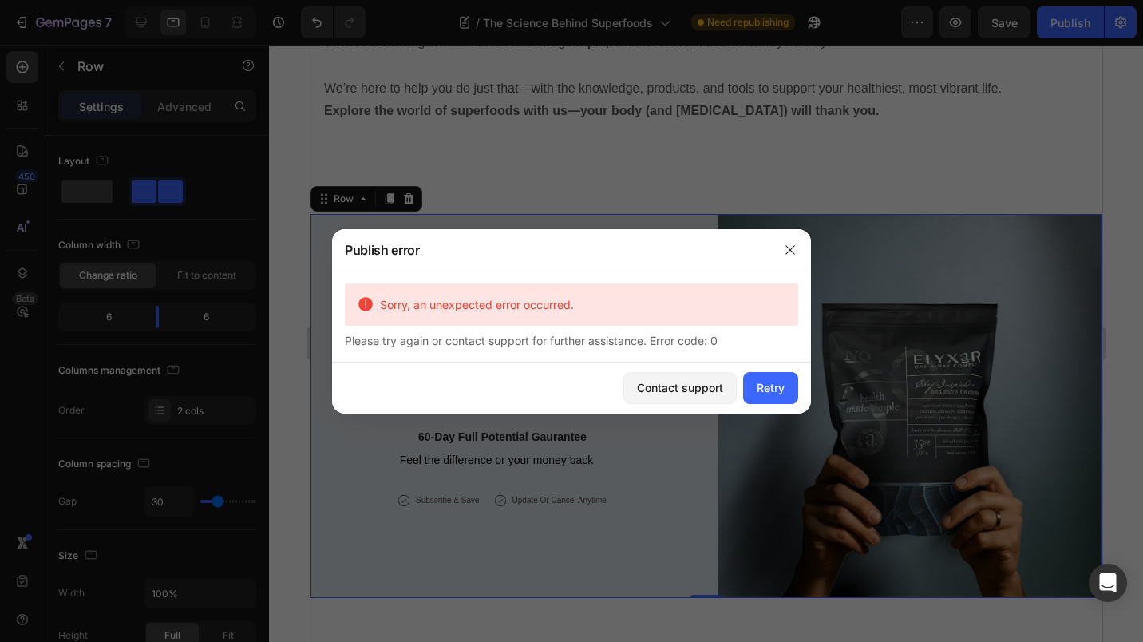
click at [777, 385] on div "Retry" at bounding box center [771, 387] width 28 height 17
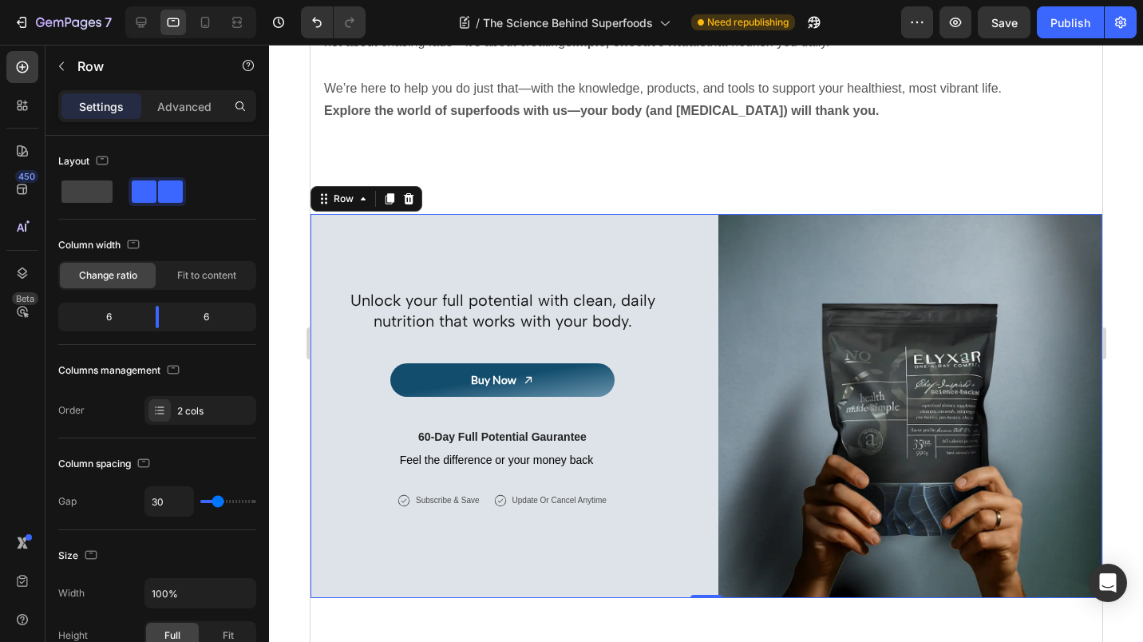
click at [1060, 26] on div "Publish" at bounding box center [1070, 22] width 40 height 17
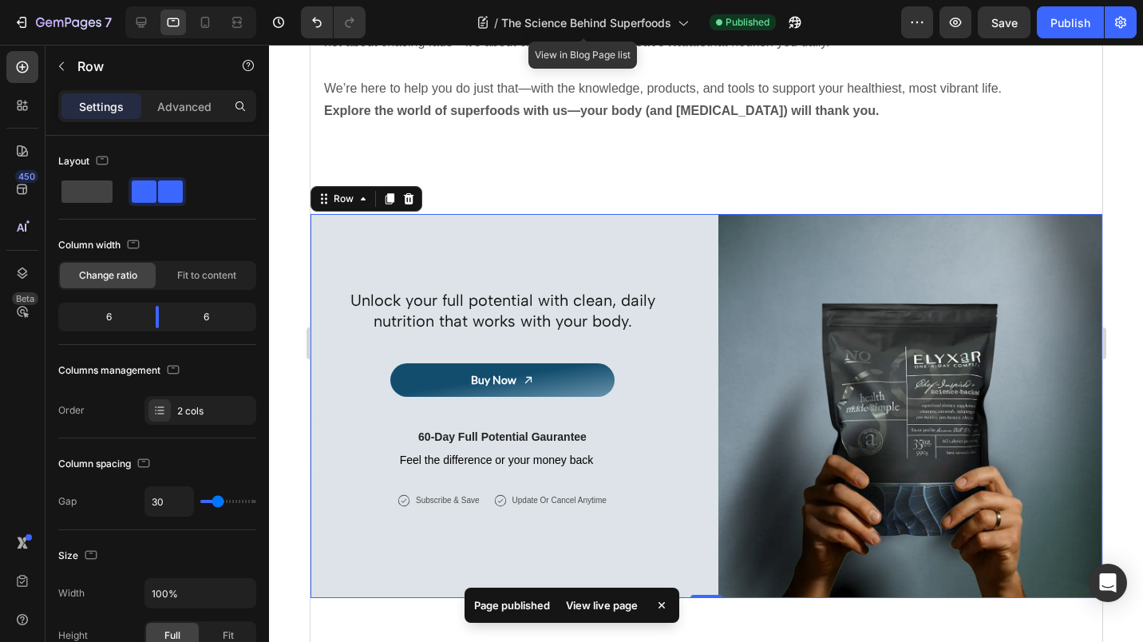
click at [668, 14] on span "The Science Behind Superfoods" at bounding box center [586, 22] width 170 height 17
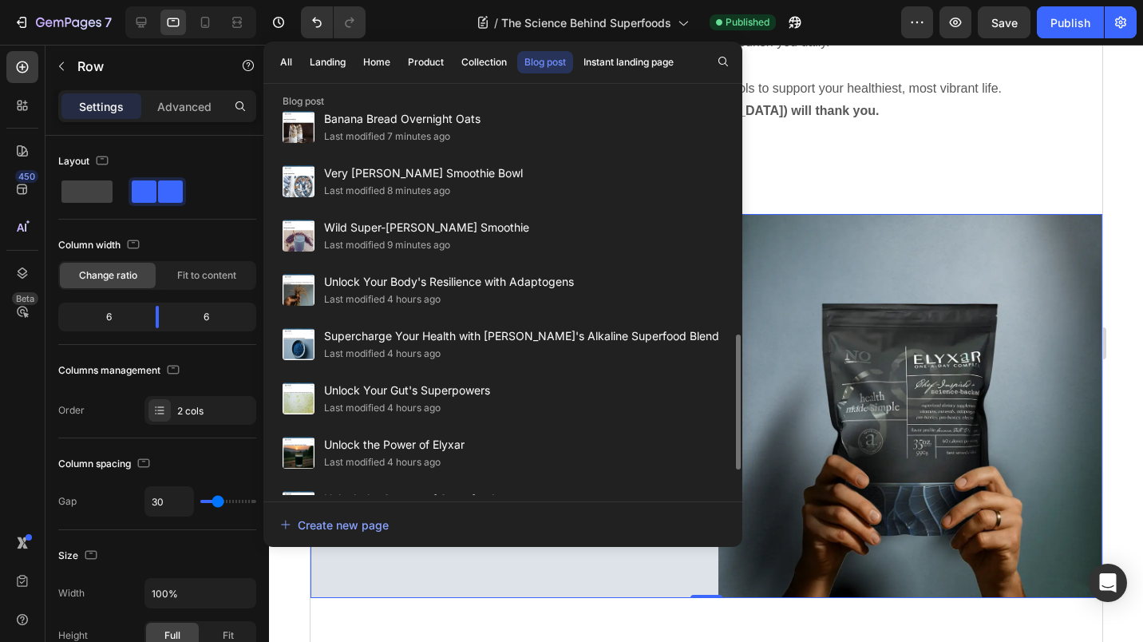
scroll to position [628, 0]
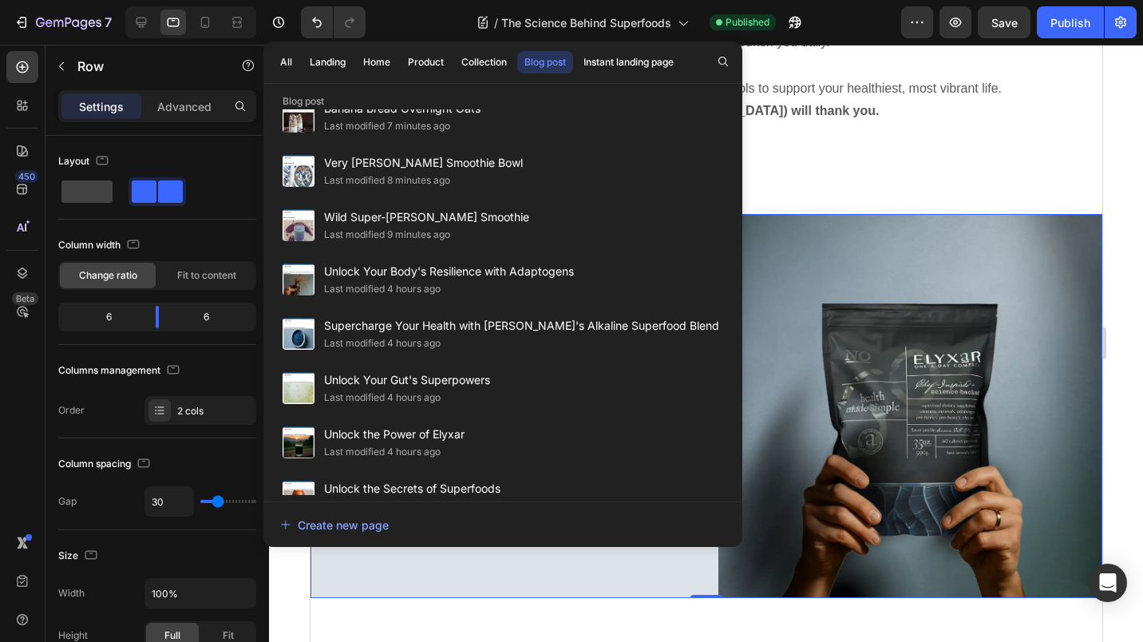
click at [382, 275] on span "Unlock Your Body's Resilience with Adaptogens" at bounding box center [449, 271] width 250 height 19
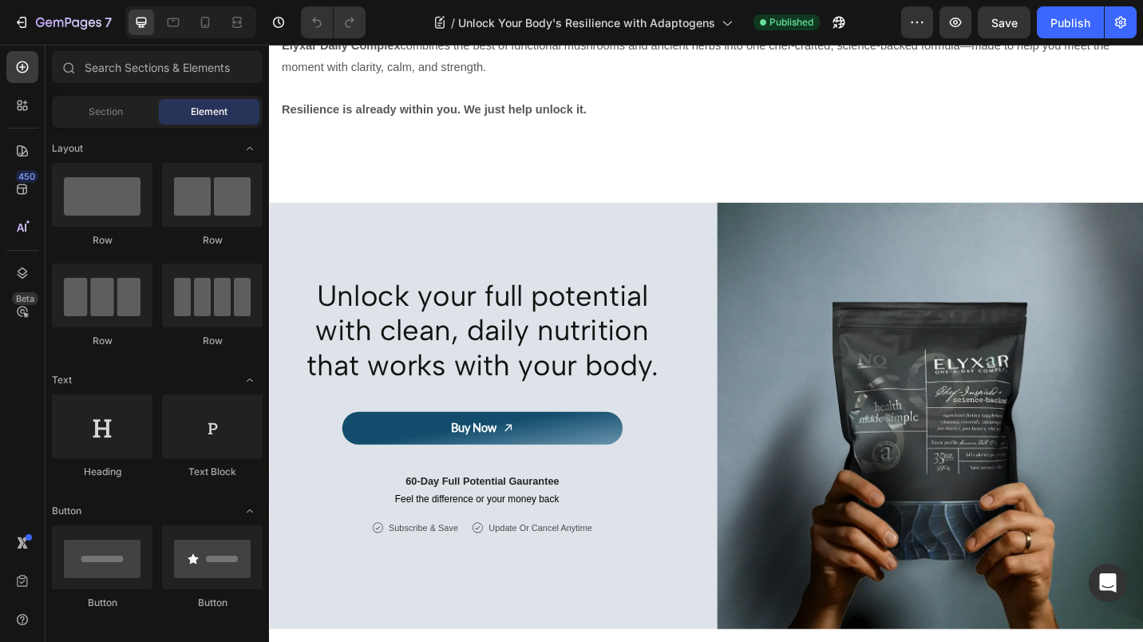
scroll to position [2107, 0]
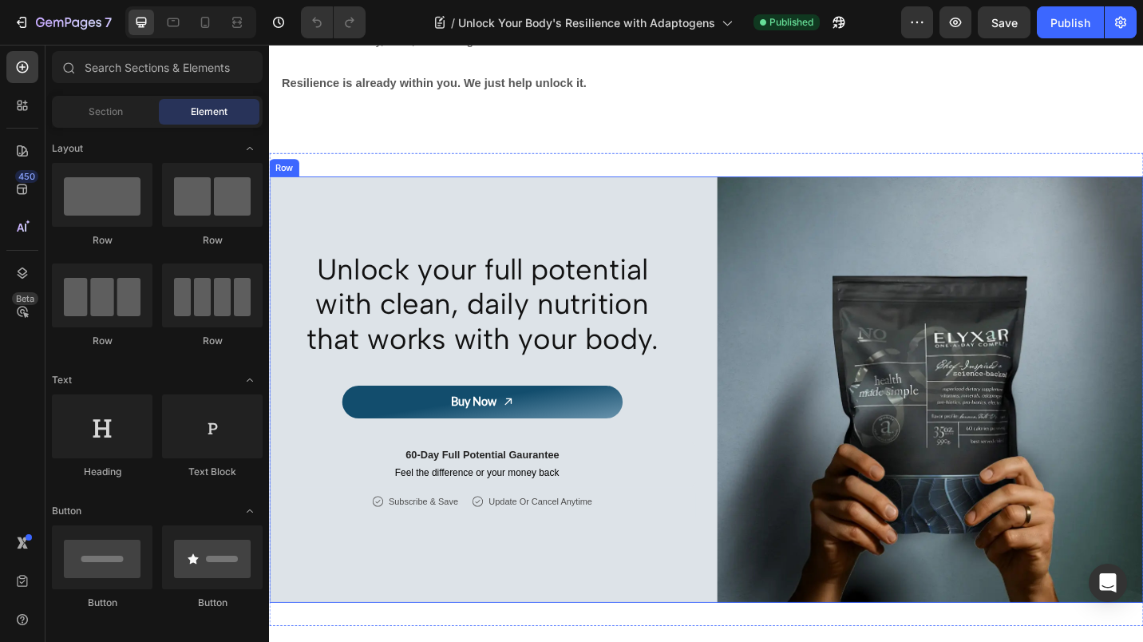
click at [722, 204] on div "Unlock your full potential with clean, daily nutrition that works with your bod…" at bounding box center [502, 422] width 467 height 467
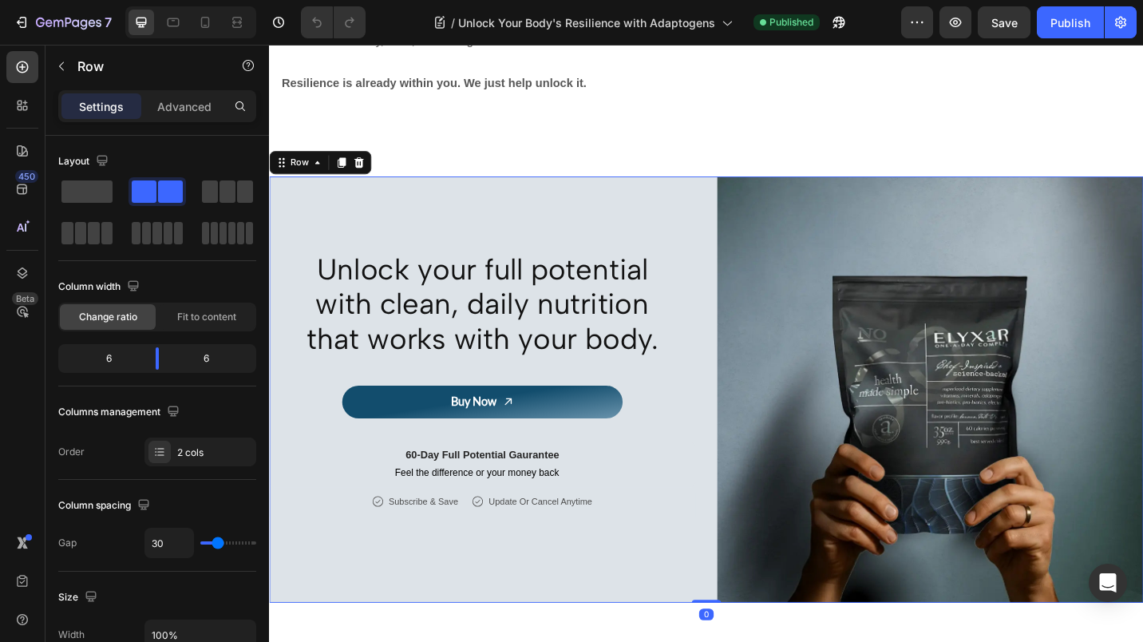
click at [368, 169] on icon at bounding box center [367, 173] width 10 height 11
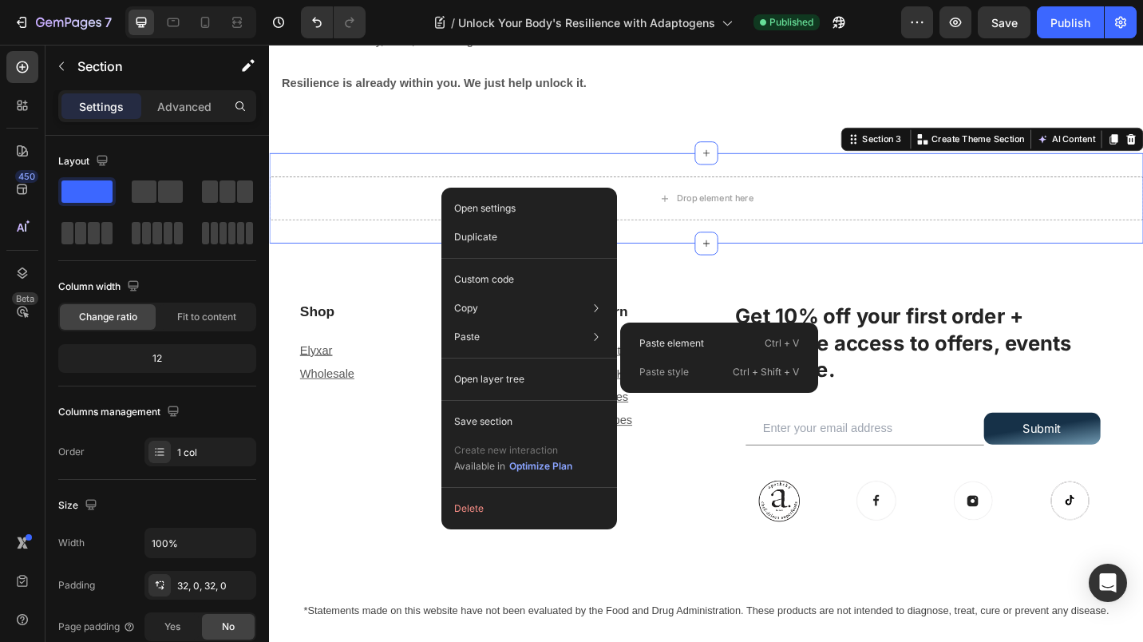
click at [643, 338] on p "Paste element" at bounding box center [671, 343] width 65 height 14
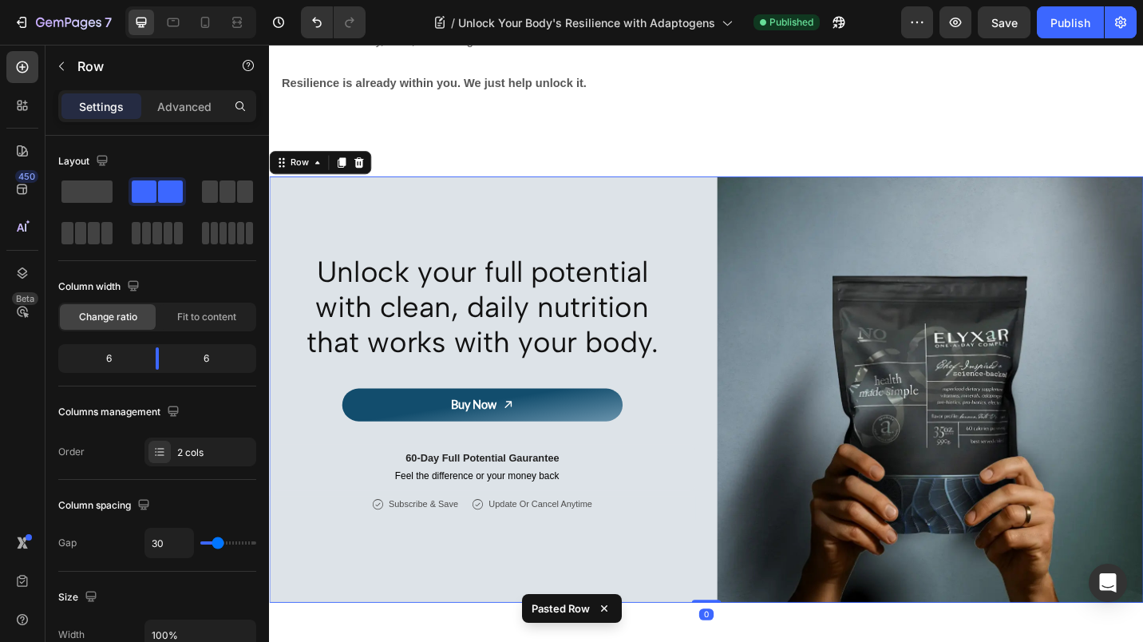
click at [1064, 30] on div "Publish" at bounding box center [1070, 22] width 40 height 17
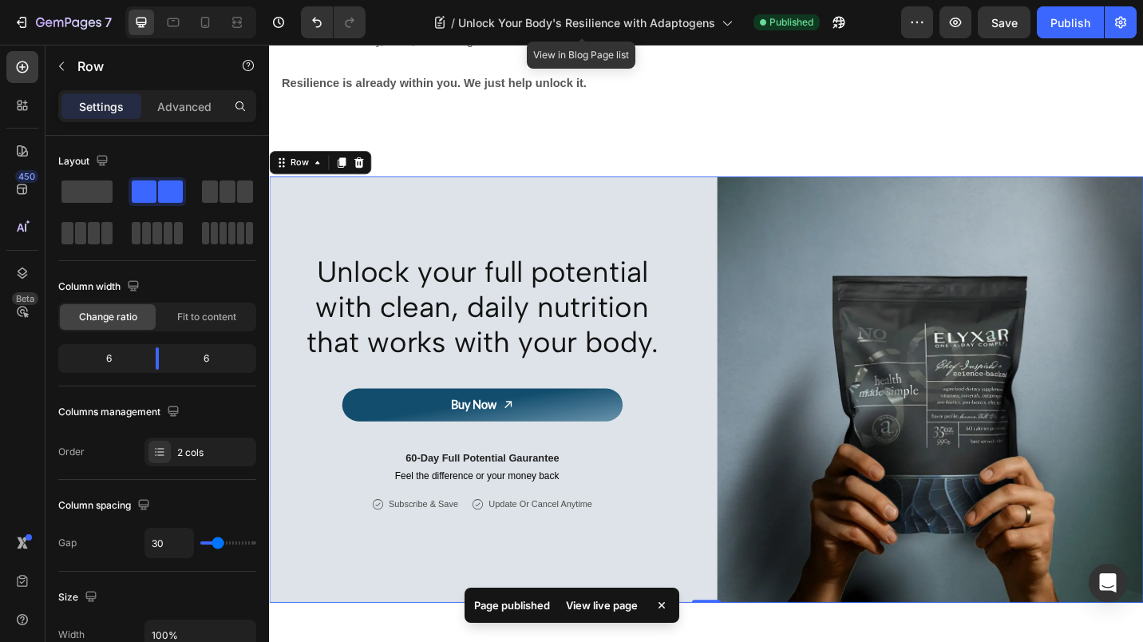
click at [718, 22] on icon at bounding box center [726, 22] width 16 height 16
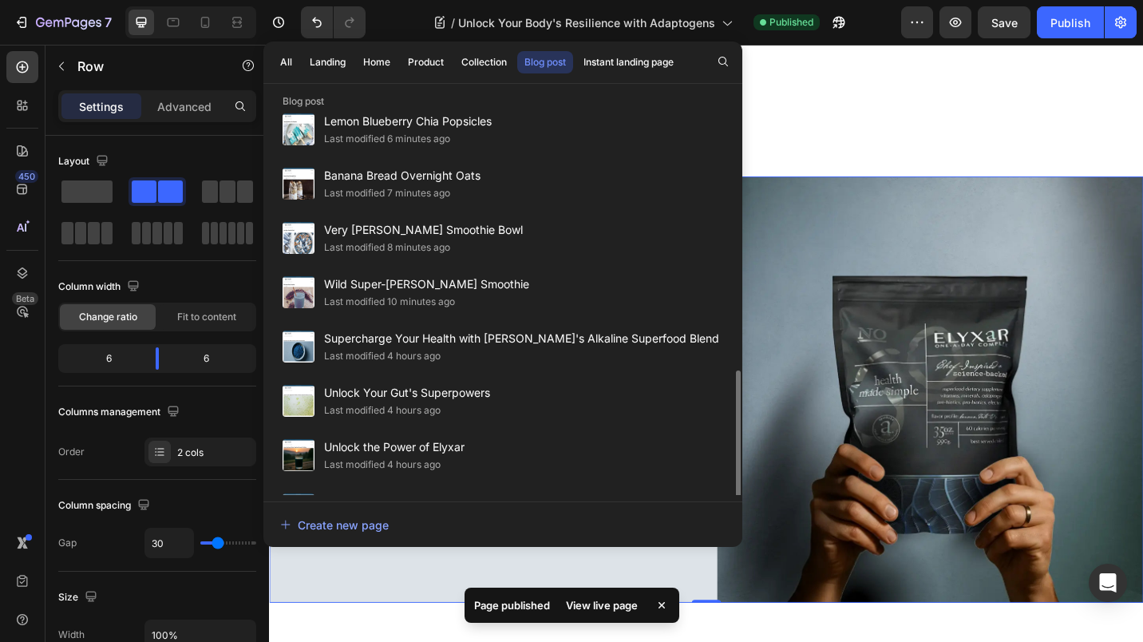
scroll to position [652, 0]
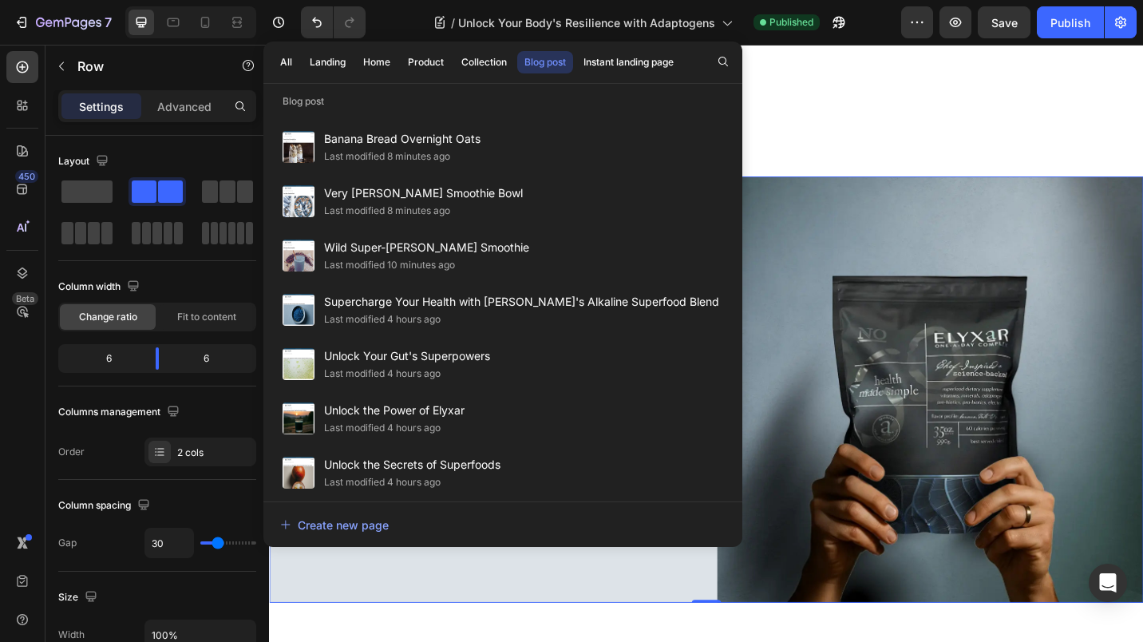
click at [386, 309] on span "Supercharge Your Health with [PERSON_NAME]'s Alkaline Superfood Blend" at bounding box center [521, 301] width 395 height 19
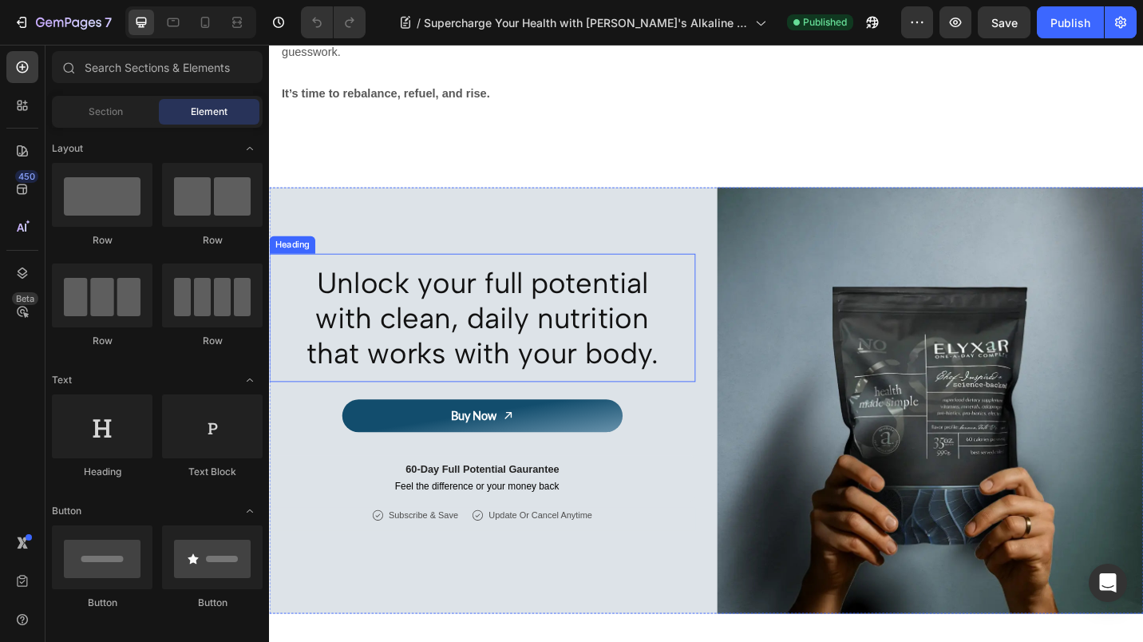
scroll to position [1632, 0]
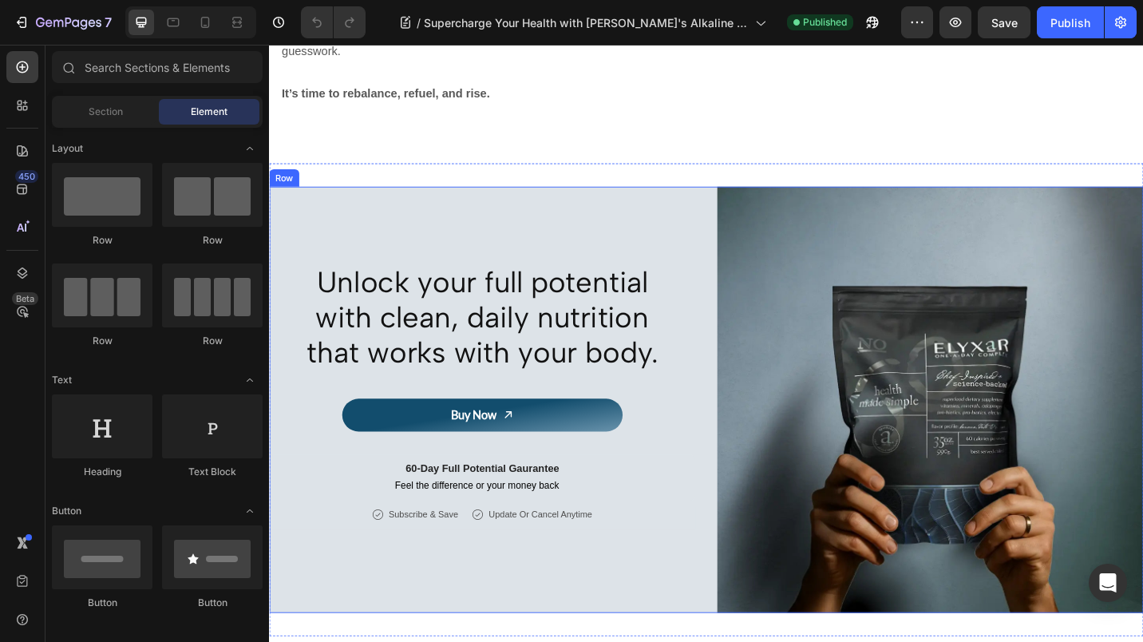
click at [687, 222] on div "Unlock your full potential with clean, daily nutrition that works with your bod…" at bounding box center [502, 433] width 467 height 467
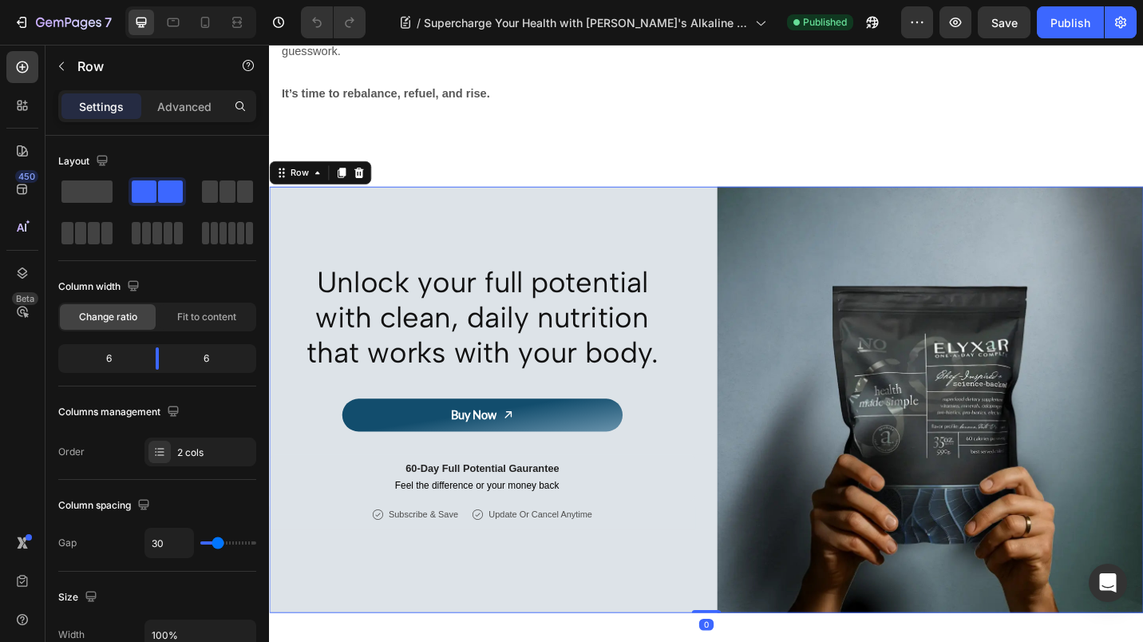
click at [374, 177] on div at bounding box center [367, 185] width 19 height 19
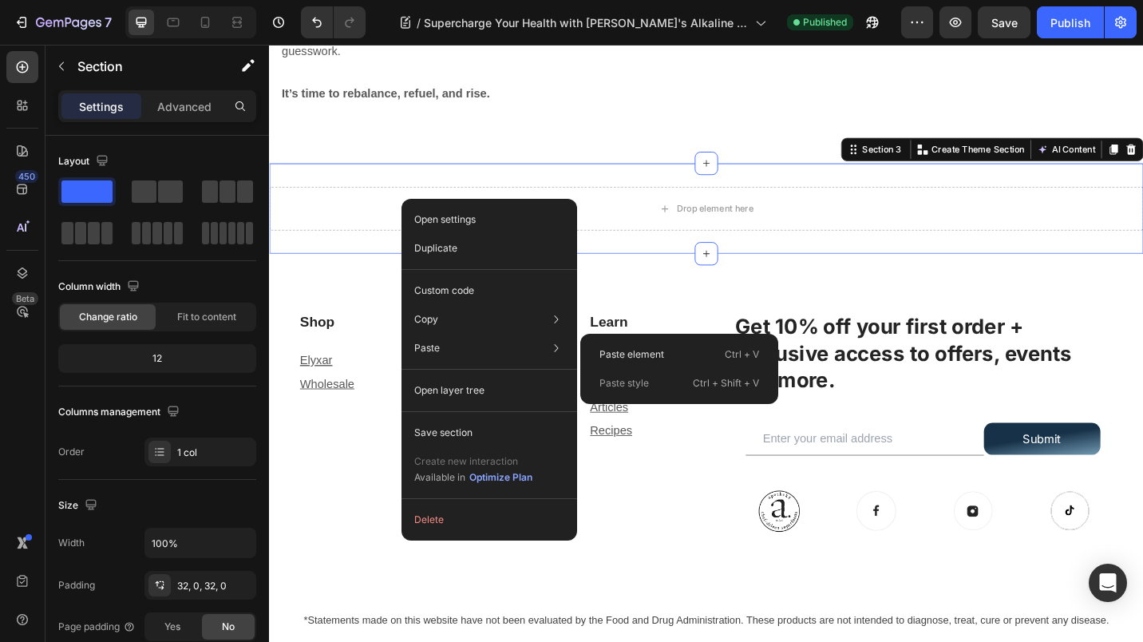
click at [628, 369] on div "Paste element Ctrl + V" at bounding box center [679, 383] width 185 height 29
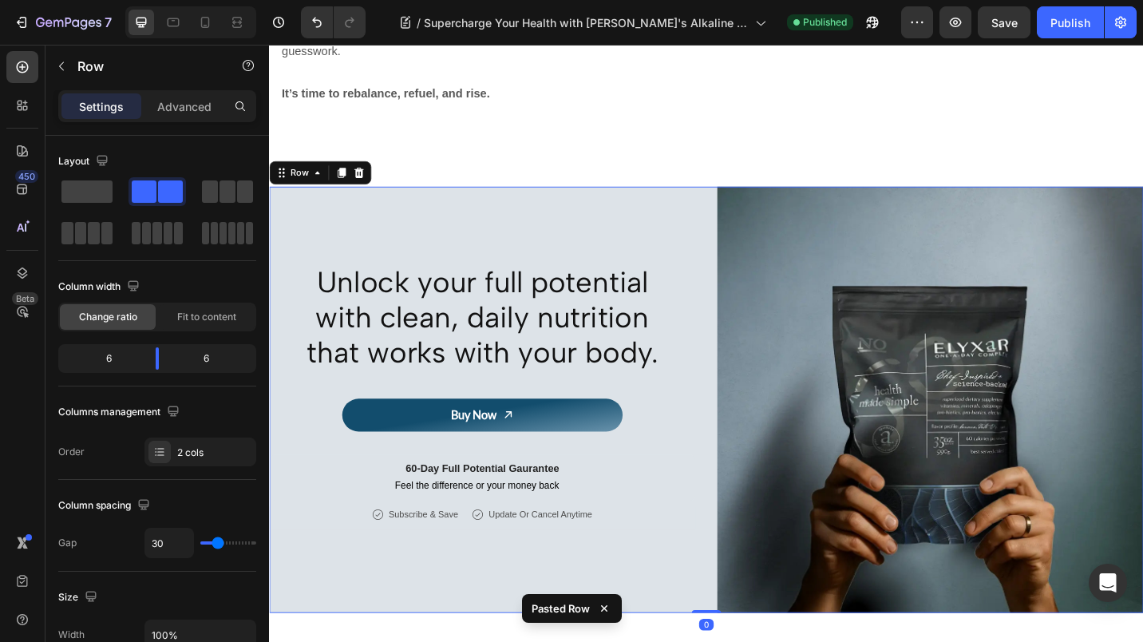
click at [1062, 27] on div "Publish" at bounding box center [1070, 22] width 40 height 17
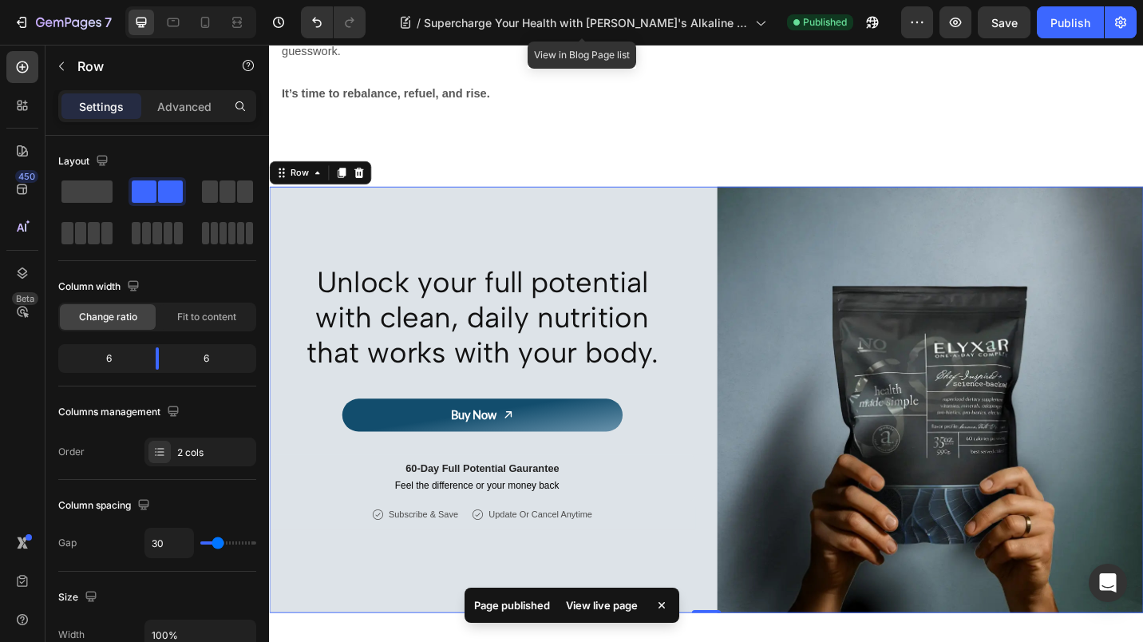
click at [749, 17] on div "/ Supercharge Your Health with [PERSON_NAME]'s Alkaline Superfood Blend" at bounding box center [582, 22] width 383 height 32
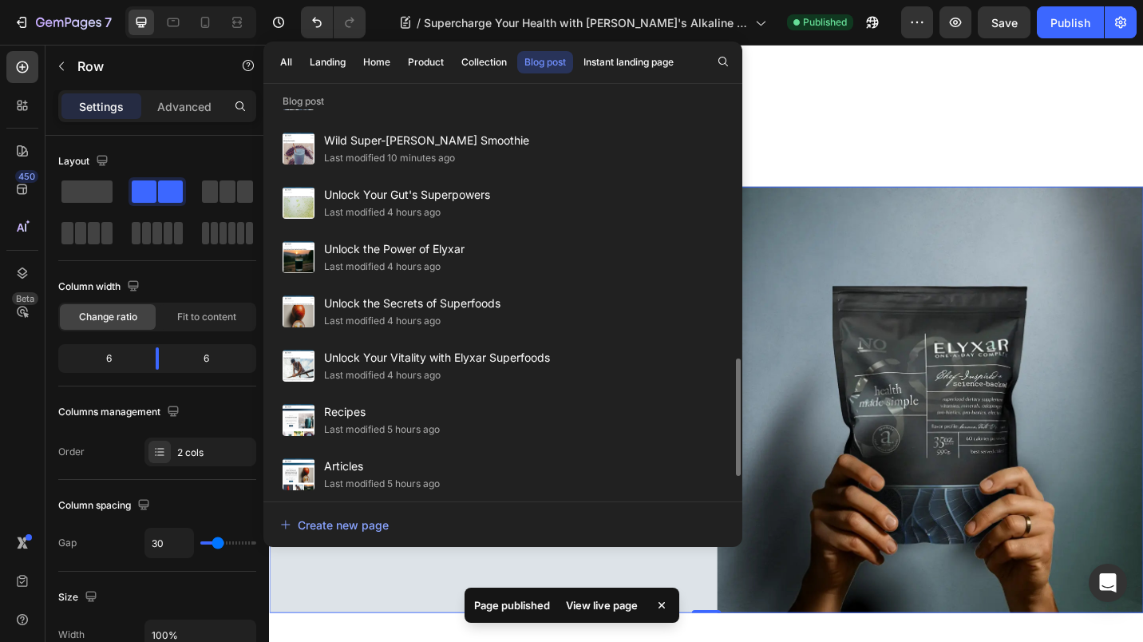
scroll to position [819, 0]
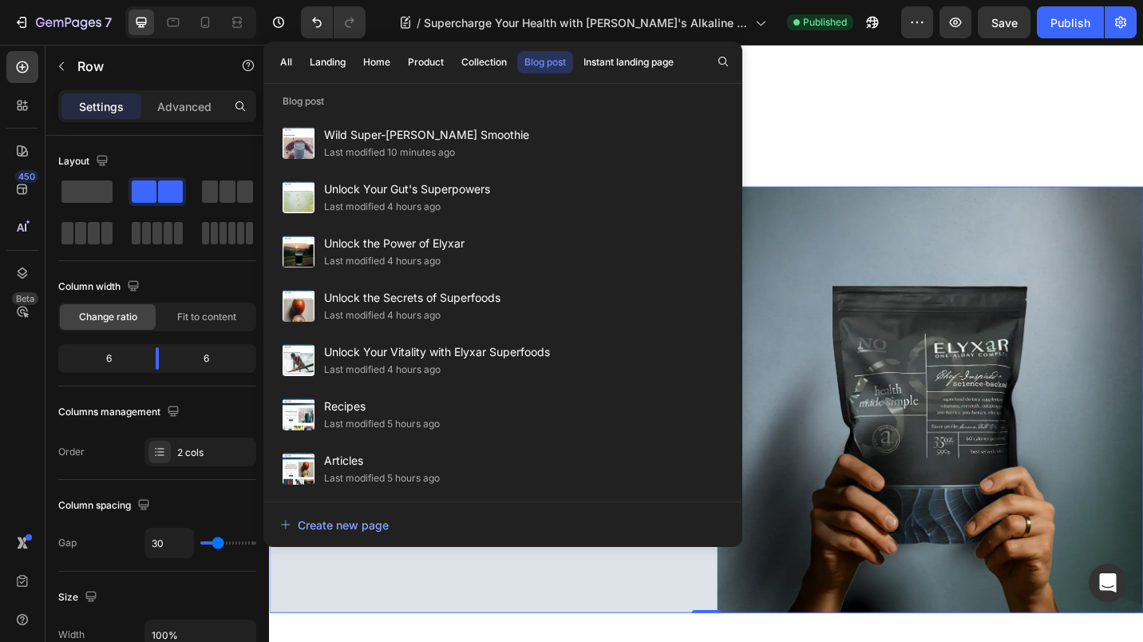
click at [381, 201] on div "Last modified 4 hours ago" at bounding box center [382, 207] width 117 height 16
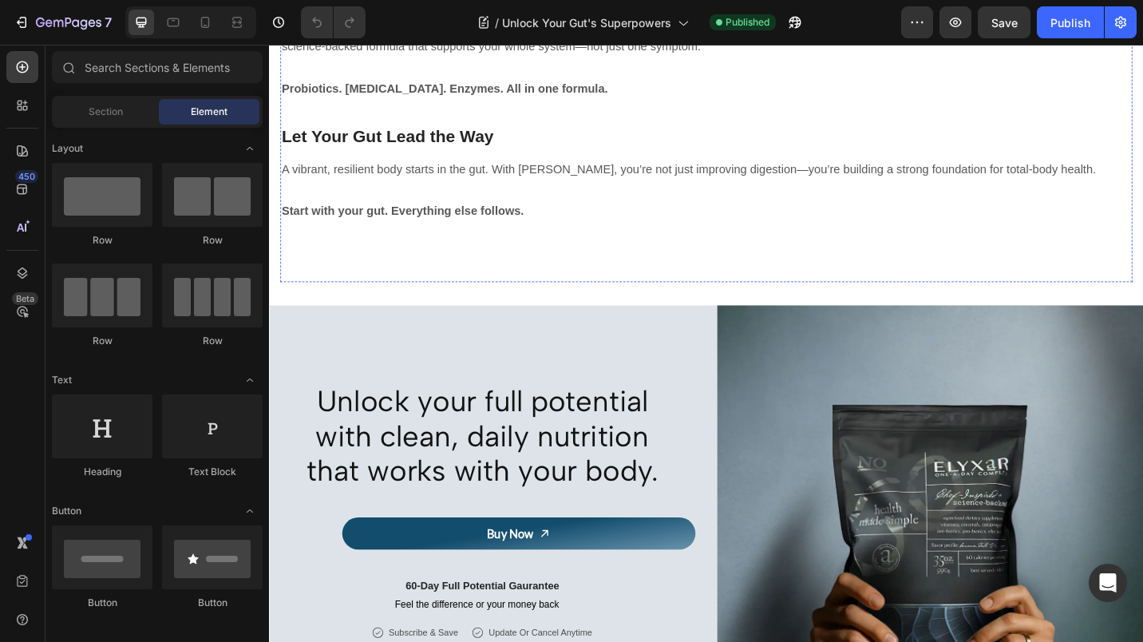
scroll to position [1979, 0]
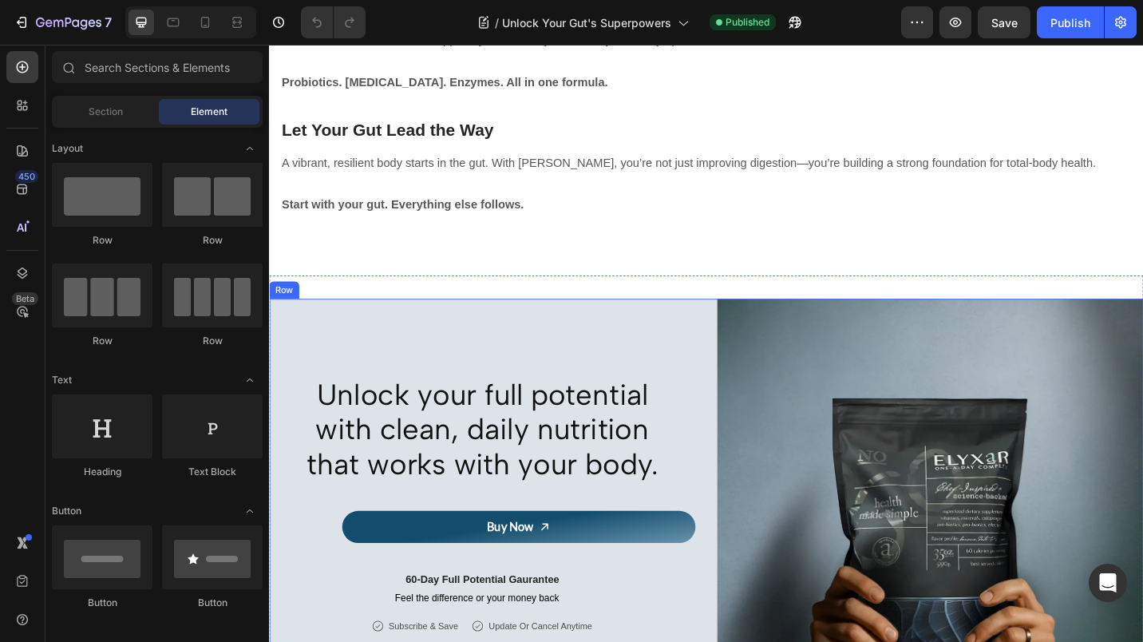
click at [616, 323] on div "Unlock your full potential with clean, daily nutrition that works with your bod…" at bounding box center [502, 556] width 467 height 467
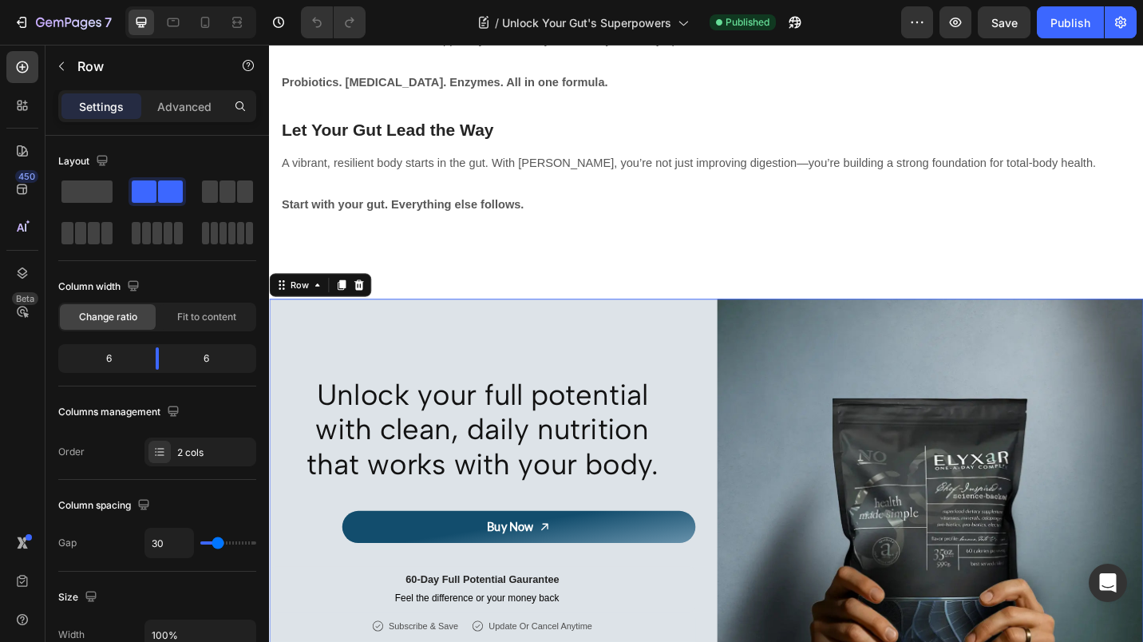
click at [373, 299] on div at bounding box center [367, 308] width 19 height 19
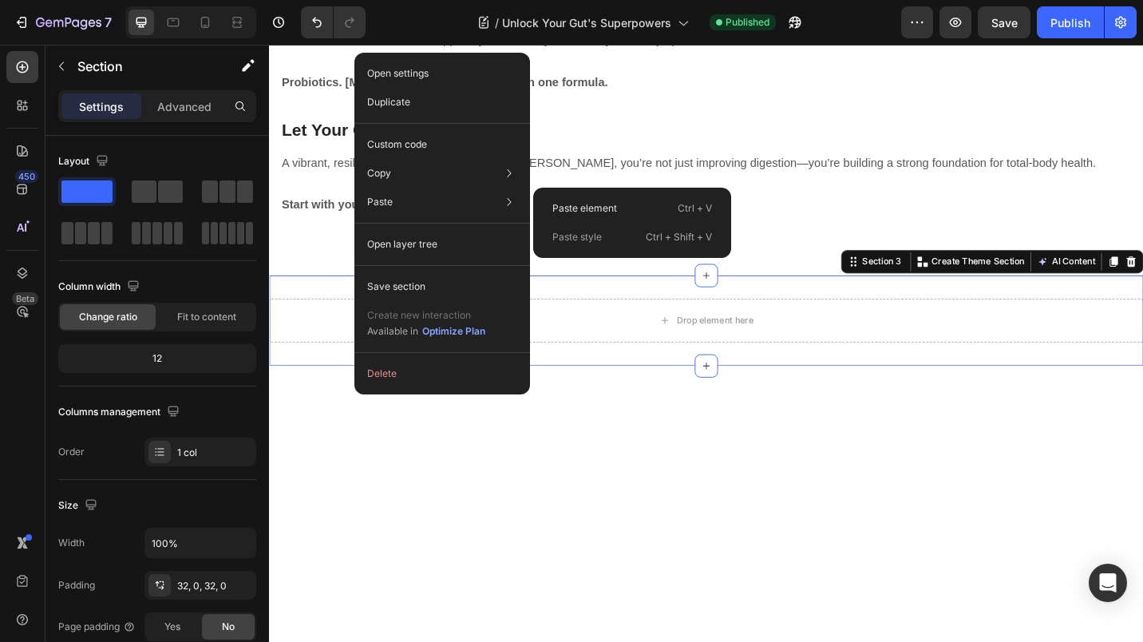
click at [570, 203] on p "Paste element" at bounding box center [584, 208] width 65 height 14
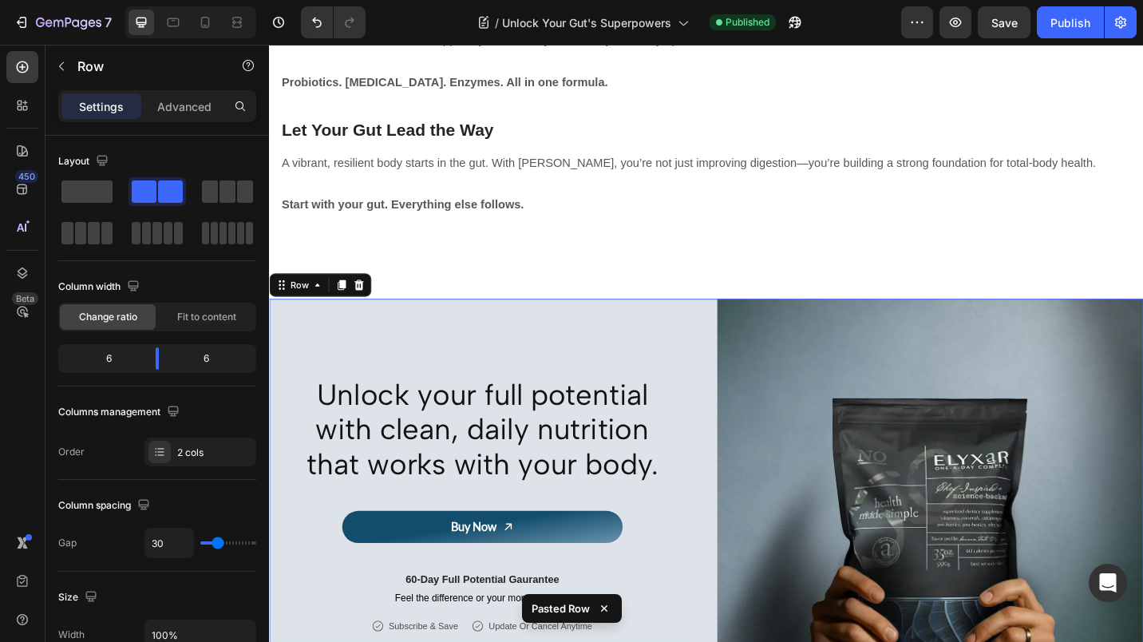
click at [1078, 17] on div "Publish" at bounding box center [1070, 22] width 40 height 17
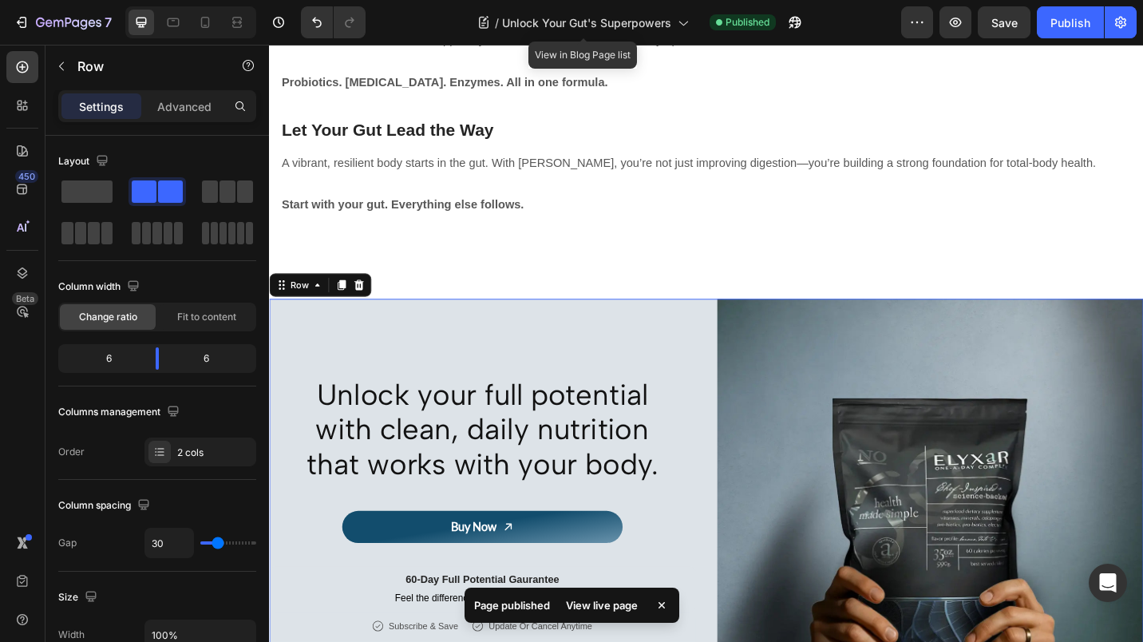
click at [687, 25] on icon at bounding box center [682, 22] width 16 height 16
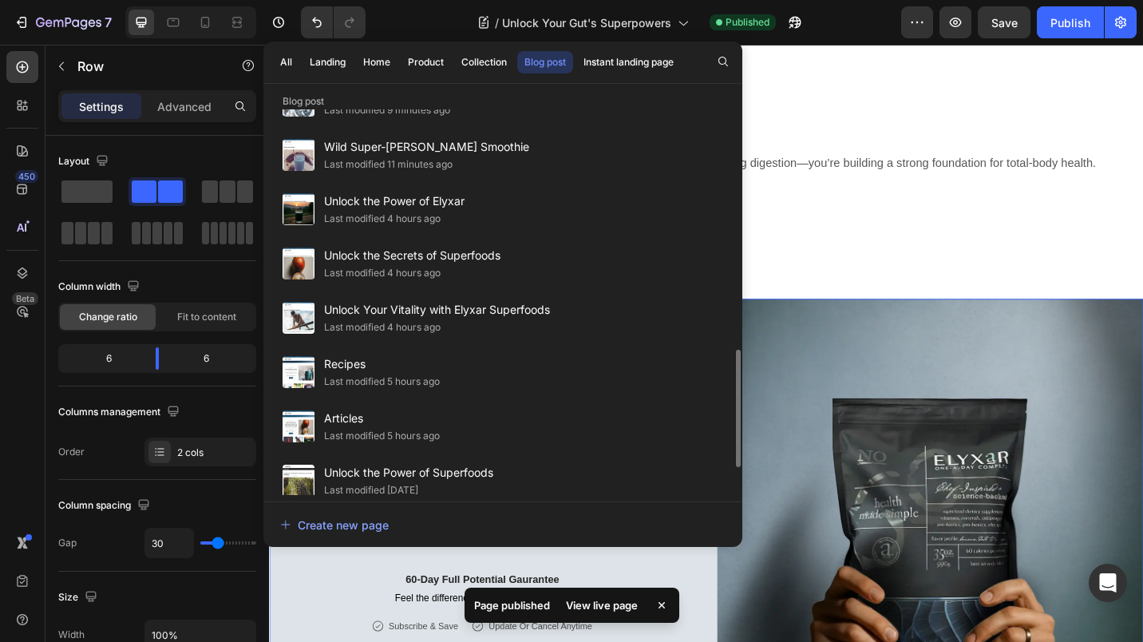
scroll to position [871, 0]
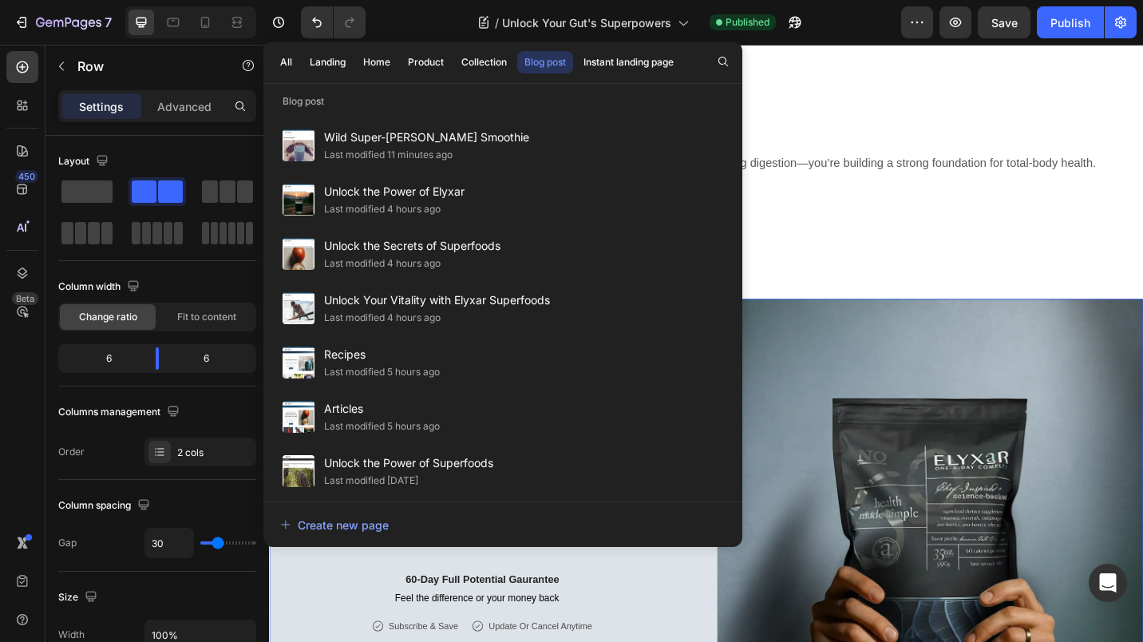
click at [365, 198] on span "Unlock the Power of Elyxar" at bounding box center [394, 191] width 140 height 19
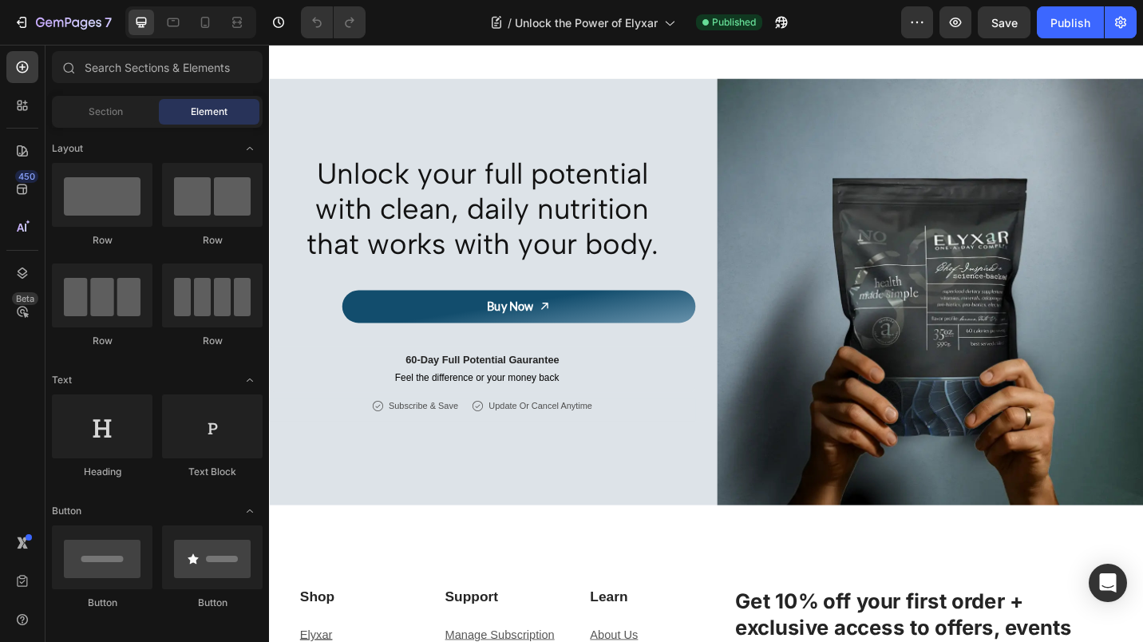
scroll to position [1602, 0]
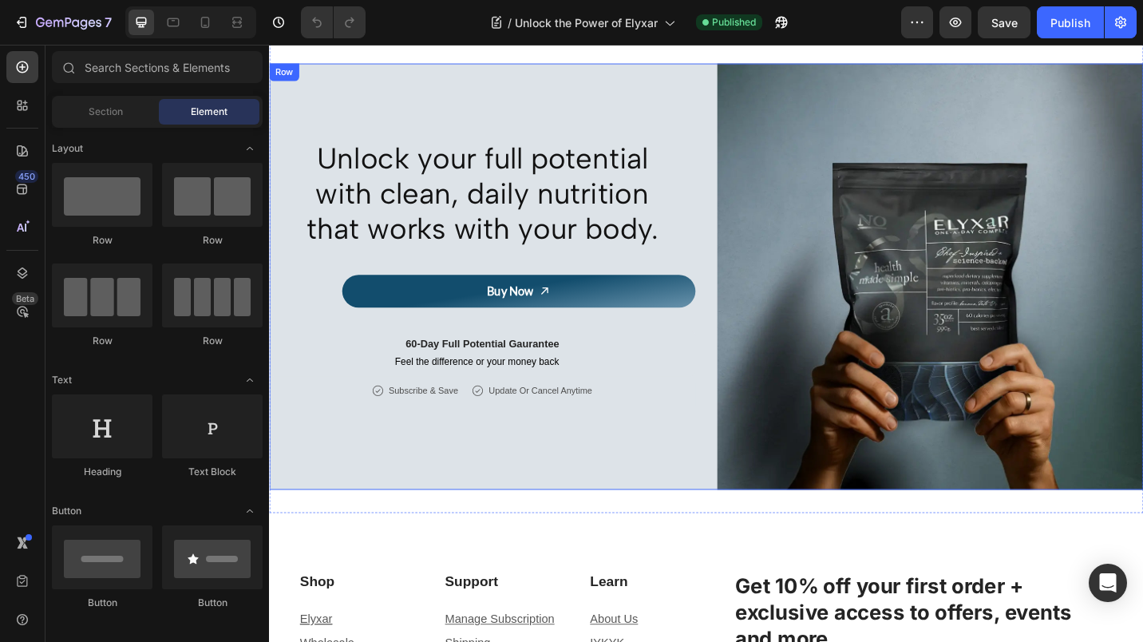
click at [582, 70] on div "Unlock your full potential with clean, daily nutrition that works with your bod…" at bounding box center [502, 298] width 467 height 467
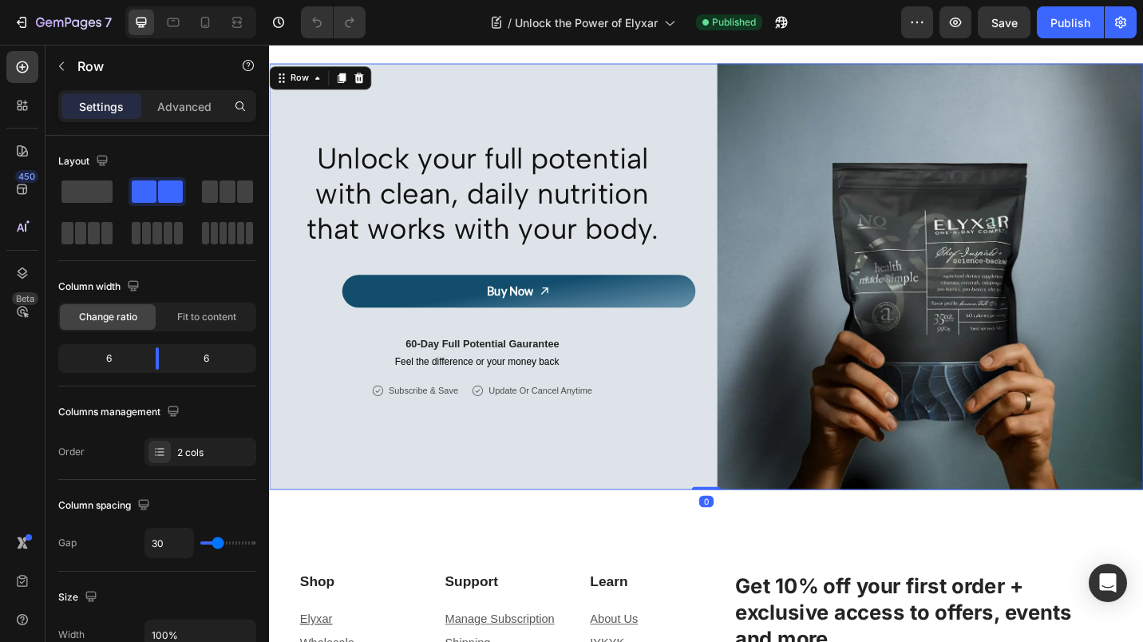
click at [361, 86] on icon at bounding box center [367, 81] width 13 height 13
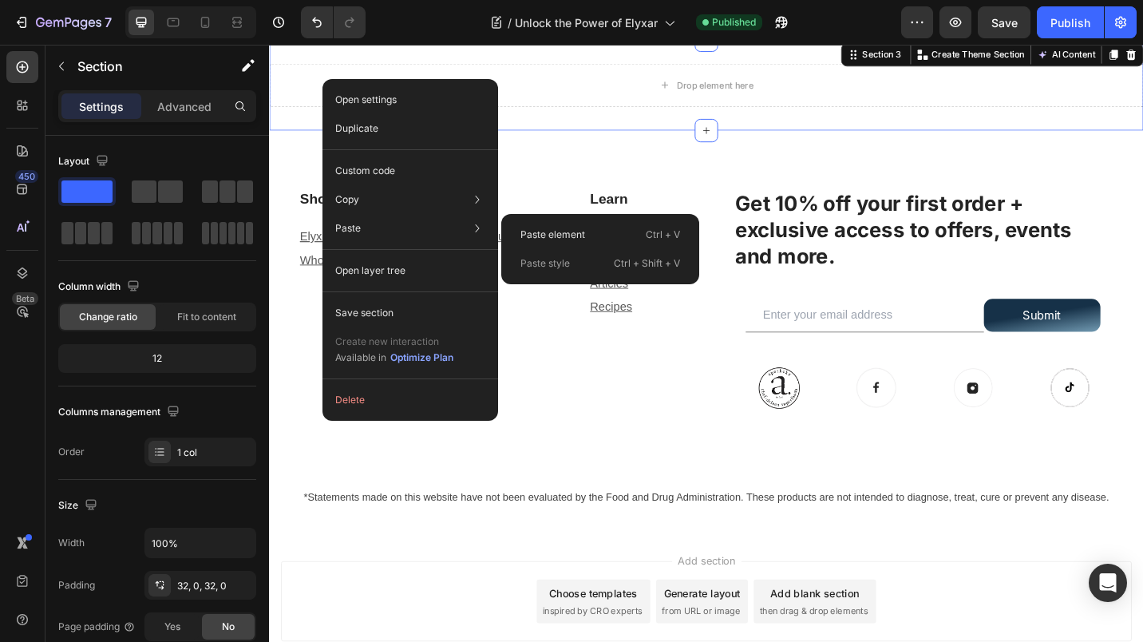
click at [536, 249] on div "Paste element Ctrl + V" at bounding box center [600, 263] width 185 height 29
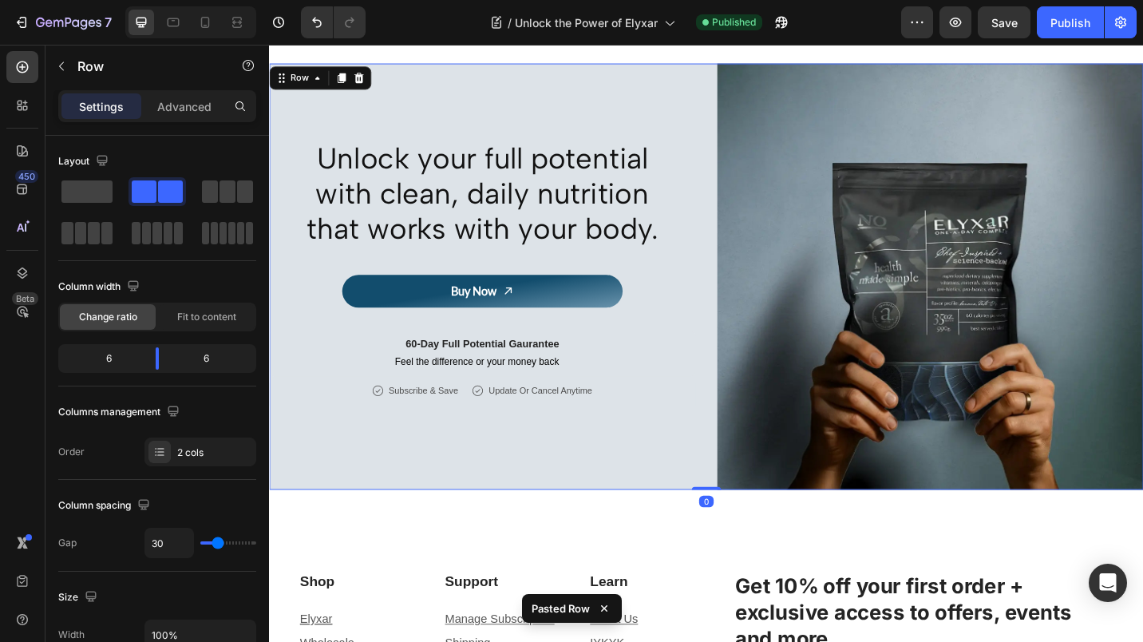
click at [1062, 31] on button "Publish" at bounding box center [1070, 22] width 67 height 32
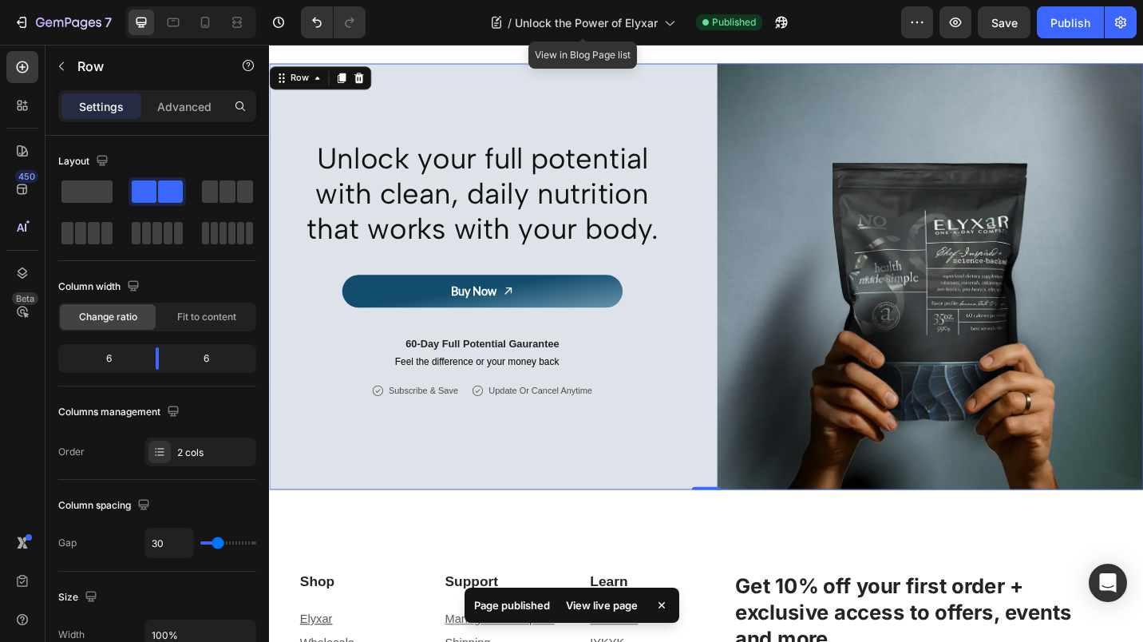
click at [667, 30] on div "/ Unlock the Power of Elyxar" at bounding box center [582, 22] width 201 height 32
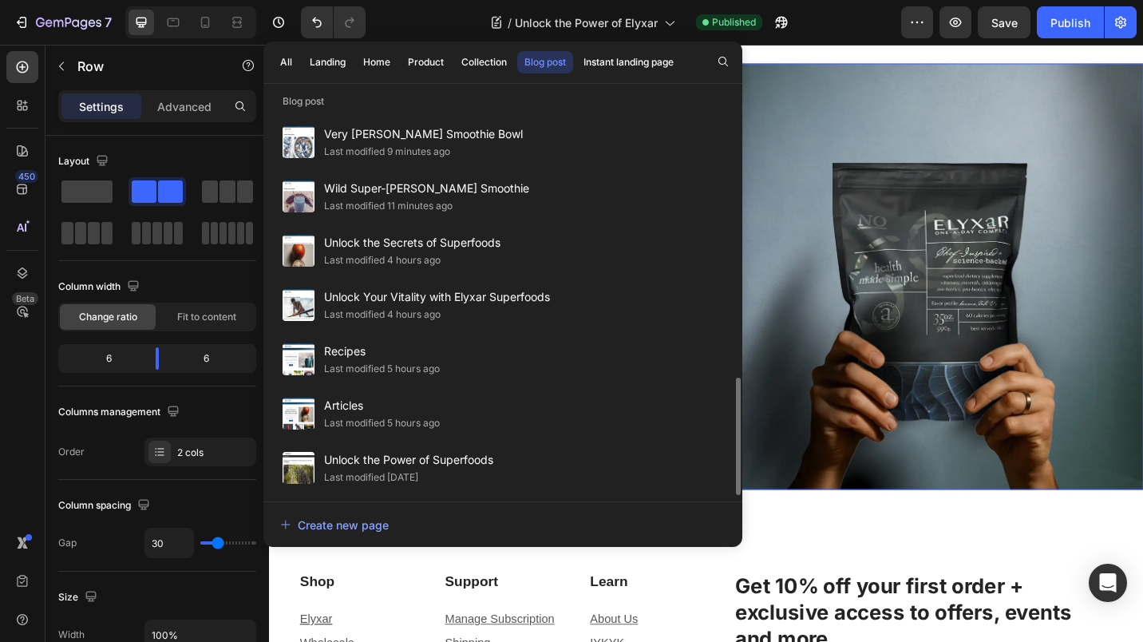
scroll to position [874, 0]
click at [363, 256] on div "Last modified 4 hours ago" at bounding box center [382, 260] width 117 height 16
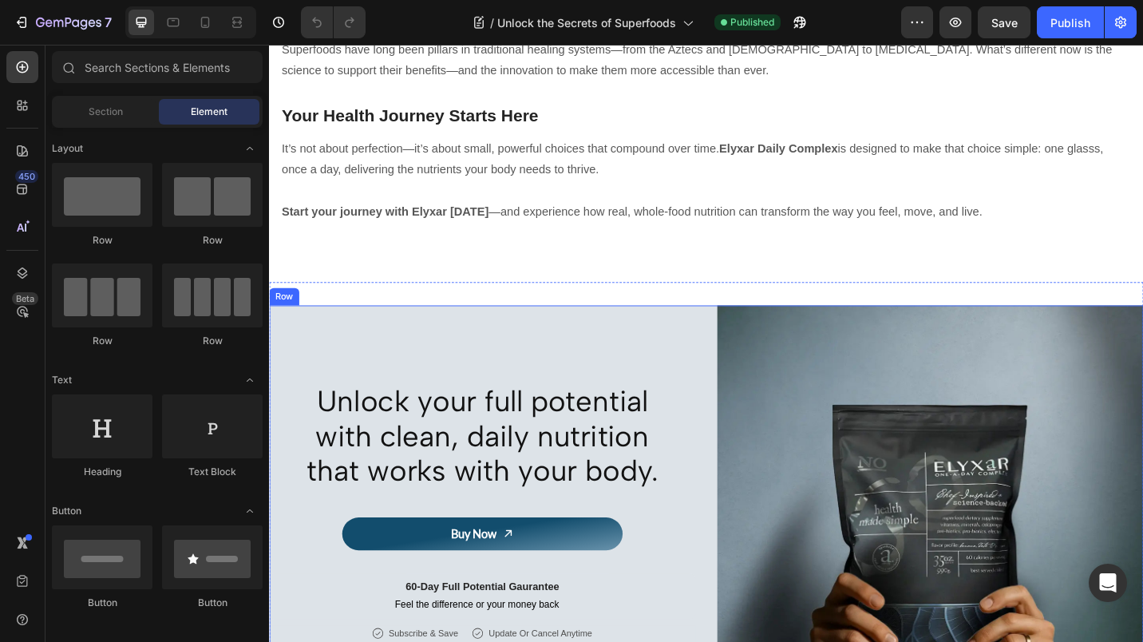
scroll to position [1943, 0]
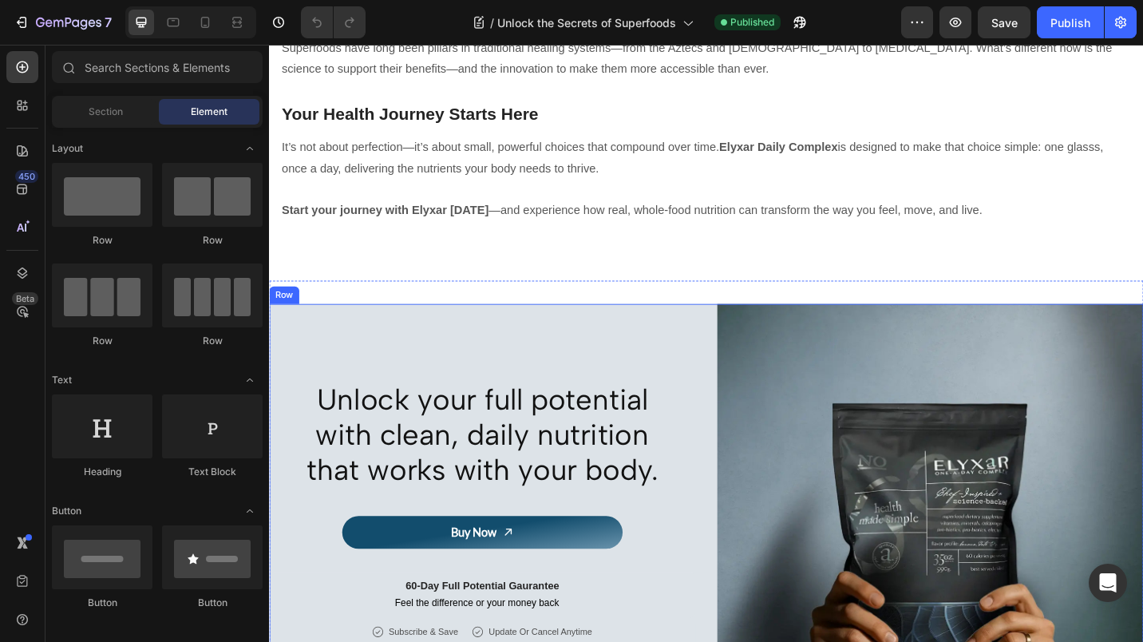
click at [490, 352] on div "Unlock your full potential with clean, daily nutrition that works with your bod…" at bounding box center [502, 562] width 467 height 467
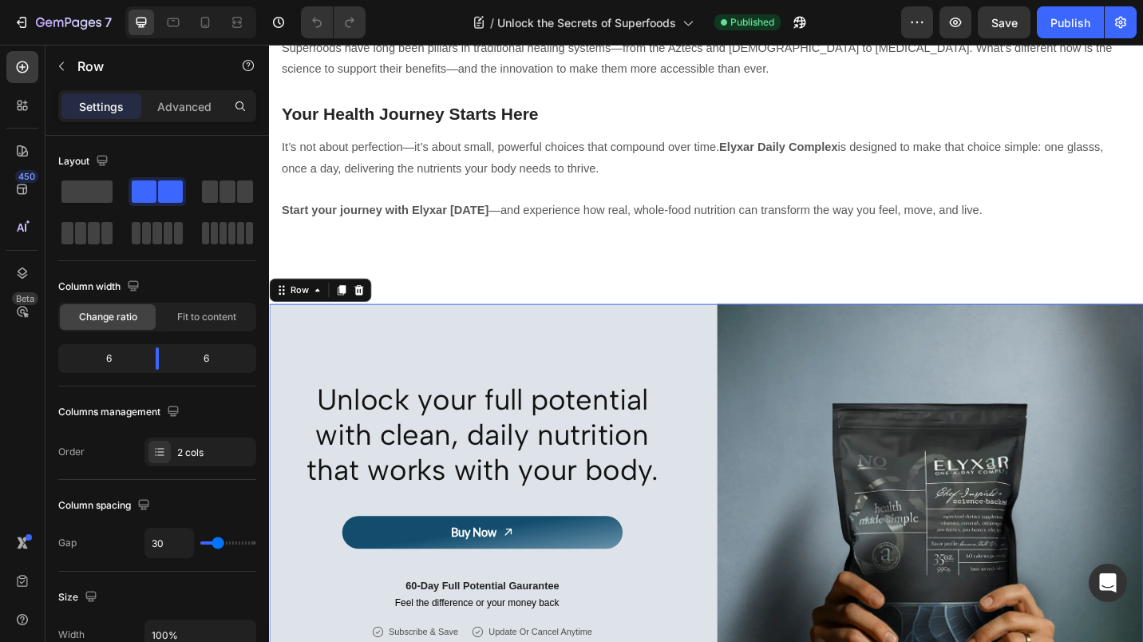
click at [361, 307] on icon at bounding box center [367, 313] width 13 height 13
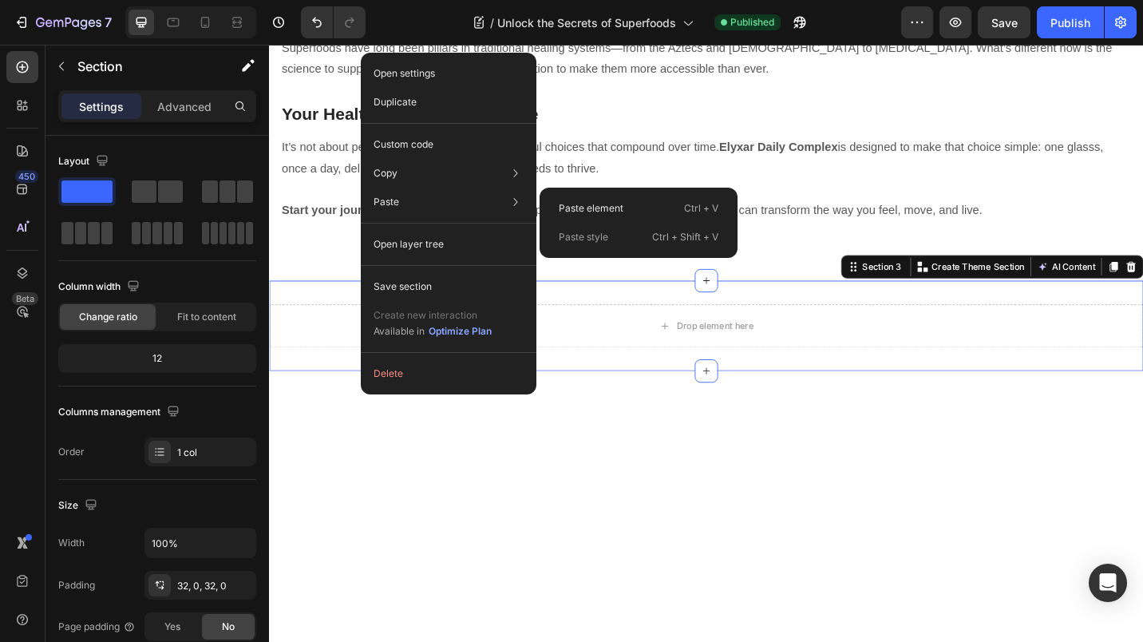
click at [557, 223] on div "Paste element Ctrl + V" at bounding box center [638, 237] width 185 height 29
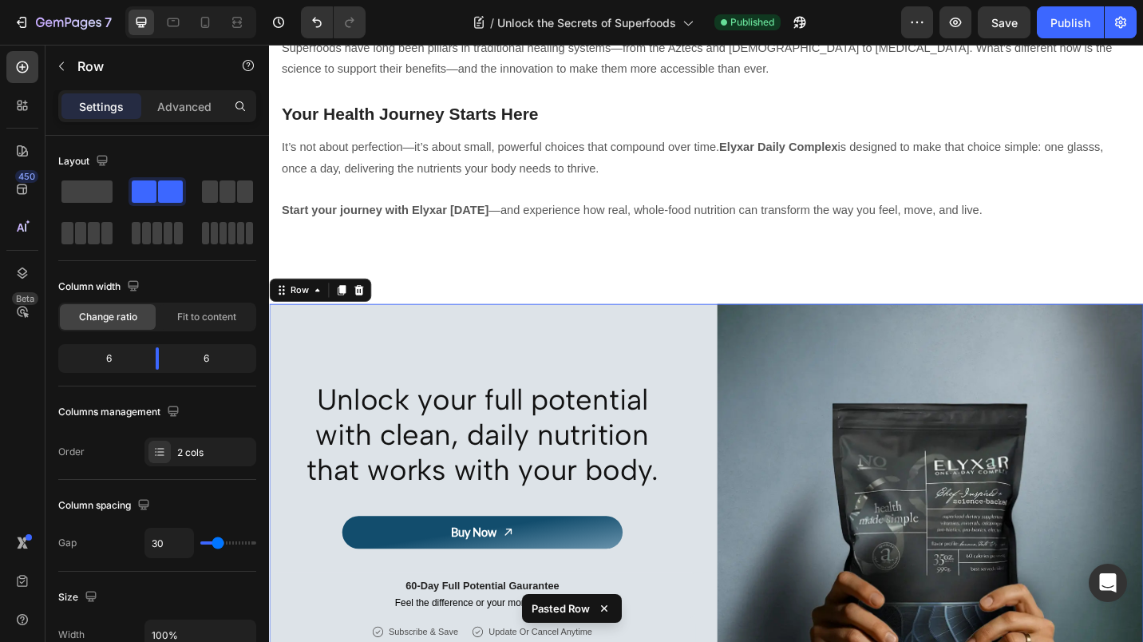
click at [1073, 12] on button "Publish" at bounding box center [1070, 22] width 67 height 32
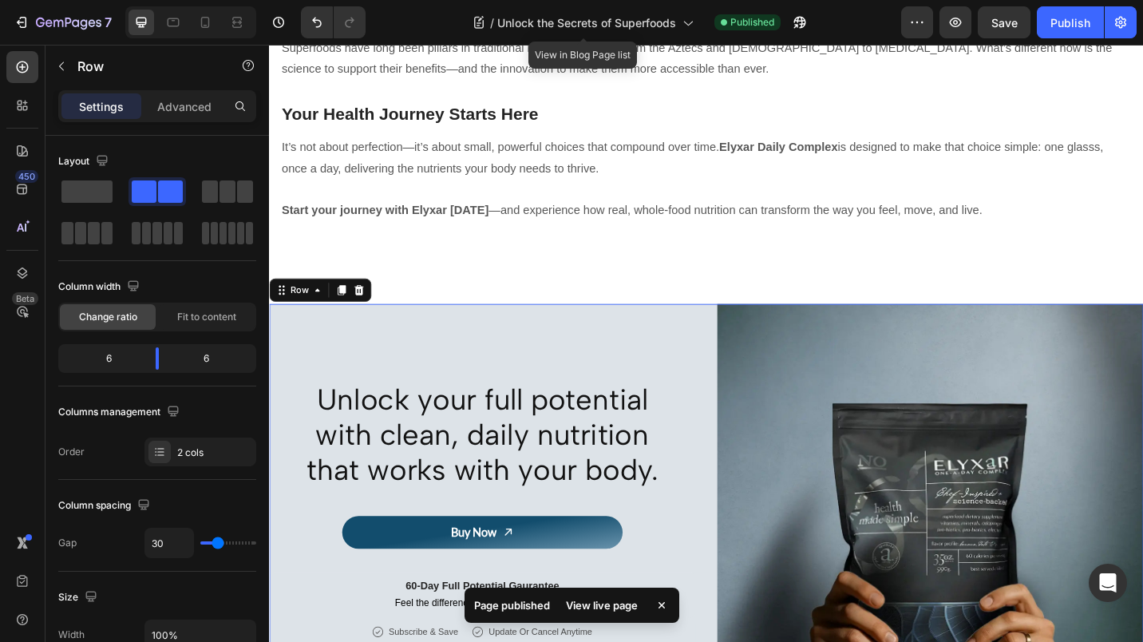
click at [682, 21] on icon at bounding box center [687, 22] width 16 height 16
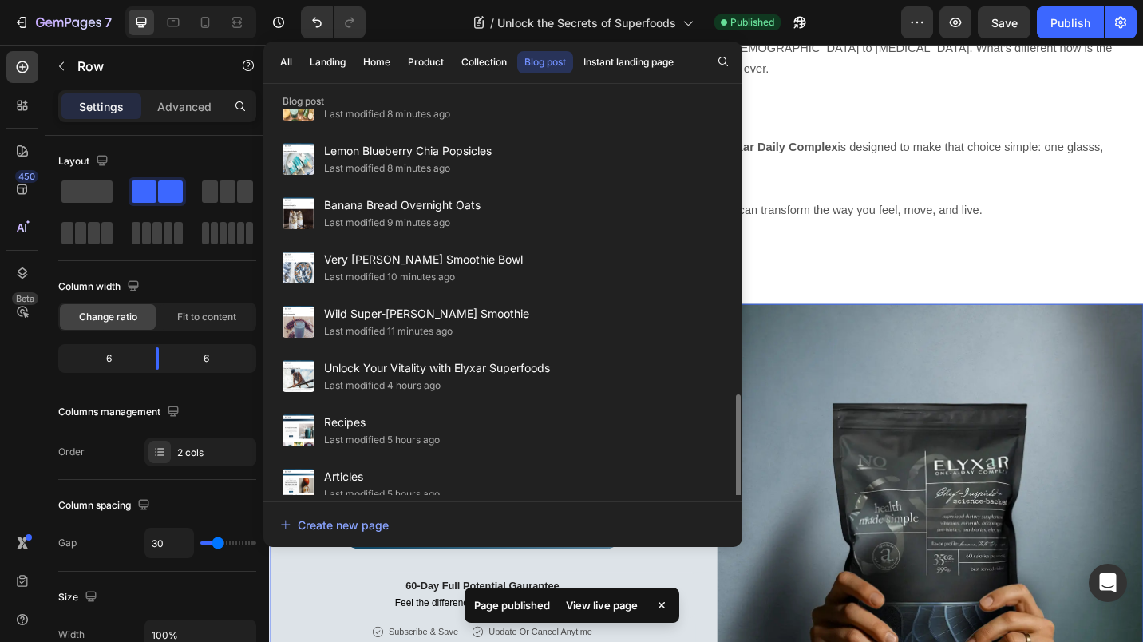
scroll to position [874, 0]
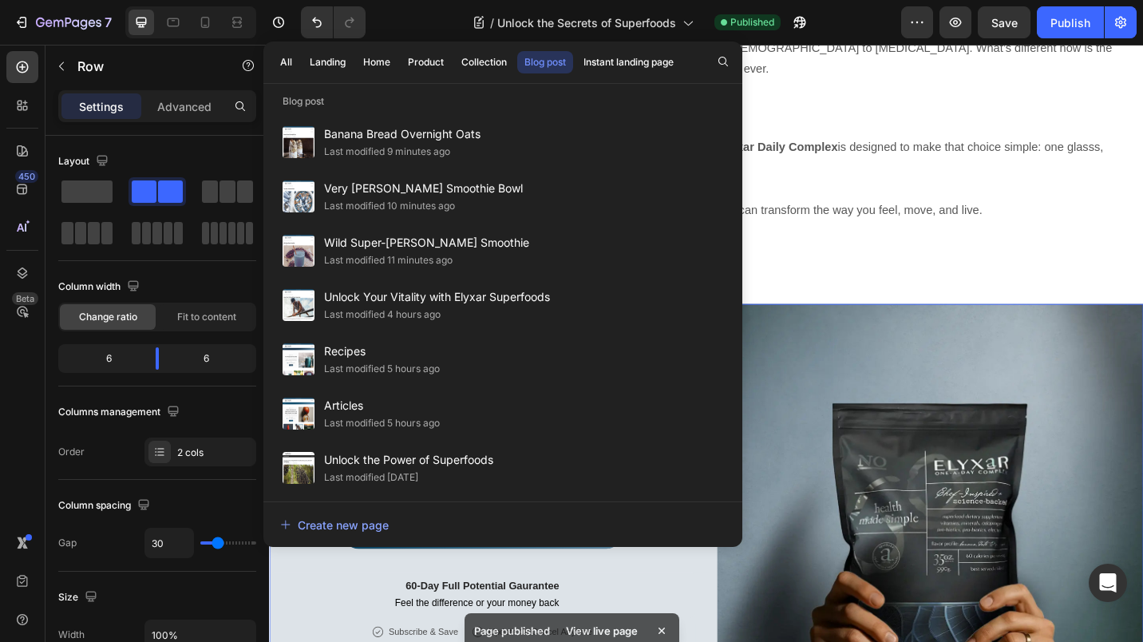
click at [353, 308] on div "Last modified 4 hours ago" at bounding box center [382, 315] width 117 height 16
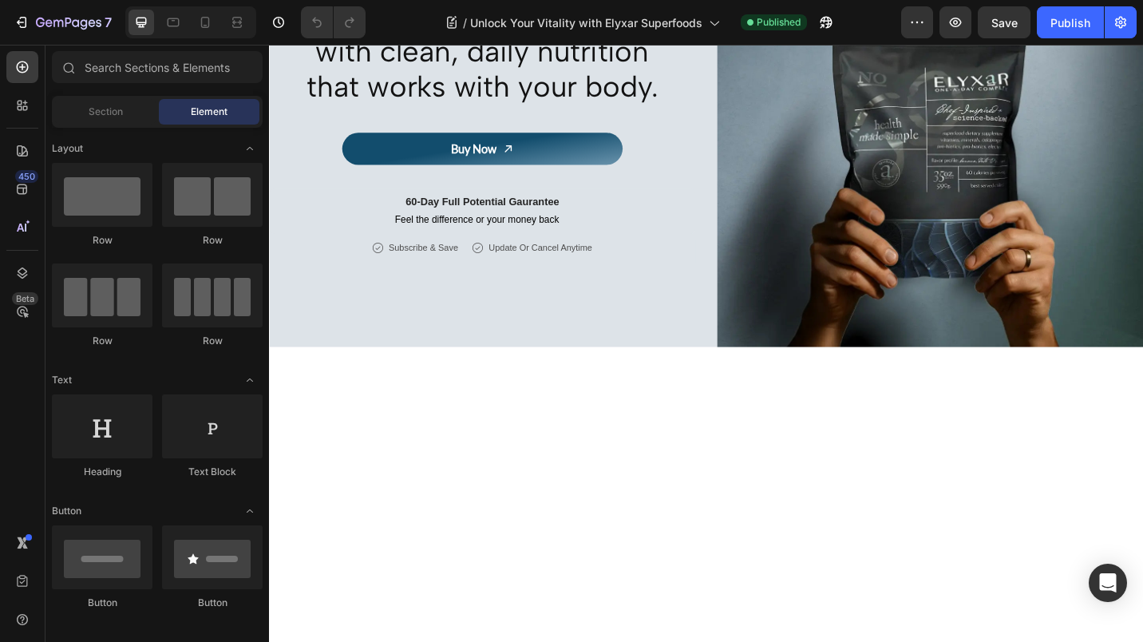
scroll to position [1401, 0]
click at [655, 370] on div "Unlock your full potential with clean, daily nutrition that works with your bod…" at bounding box center [502, 141] width 467 height 467
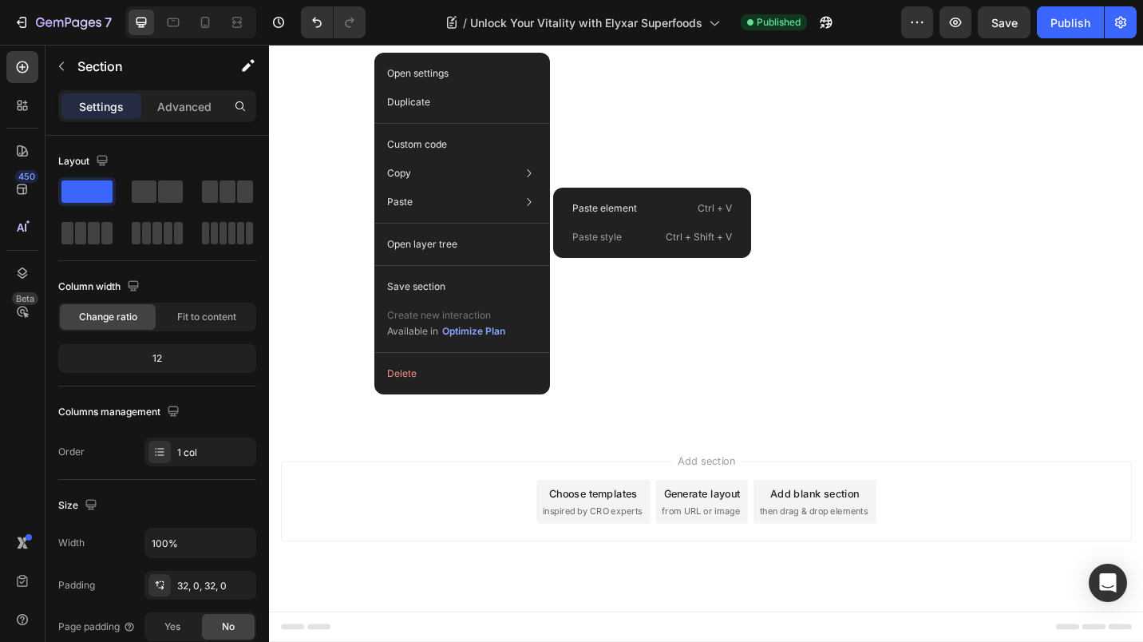
click at [592, 209] on p "Paste element" at bounding box center [604, 208] width 65 height 14
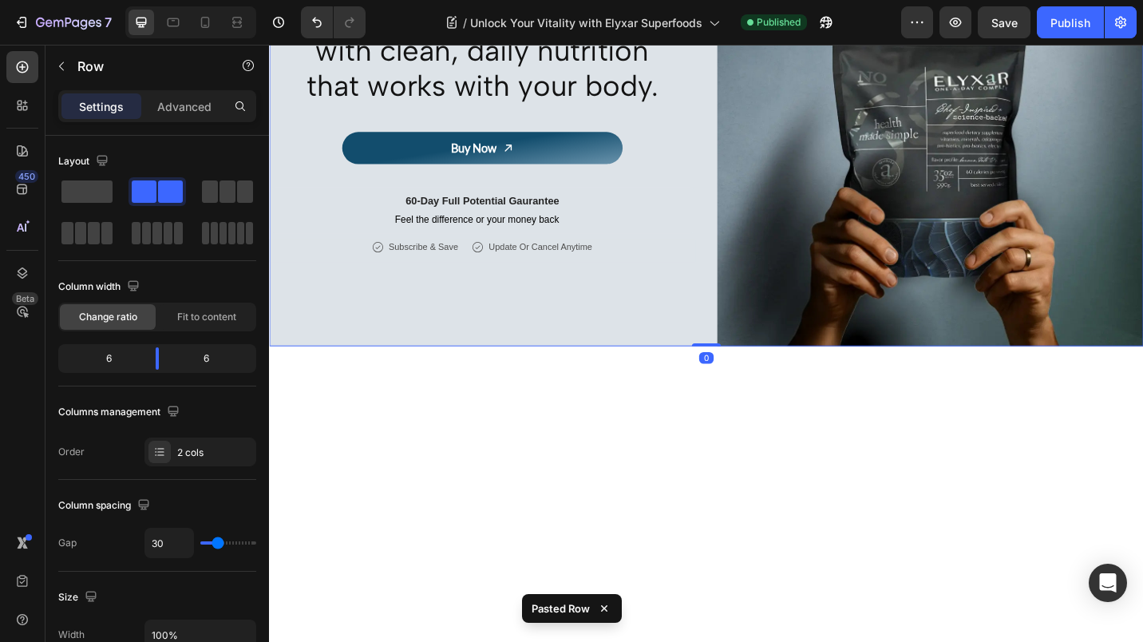
click at [1062, 15] on div "Publish" at bounding box center [1070, 22] width 40 height 17
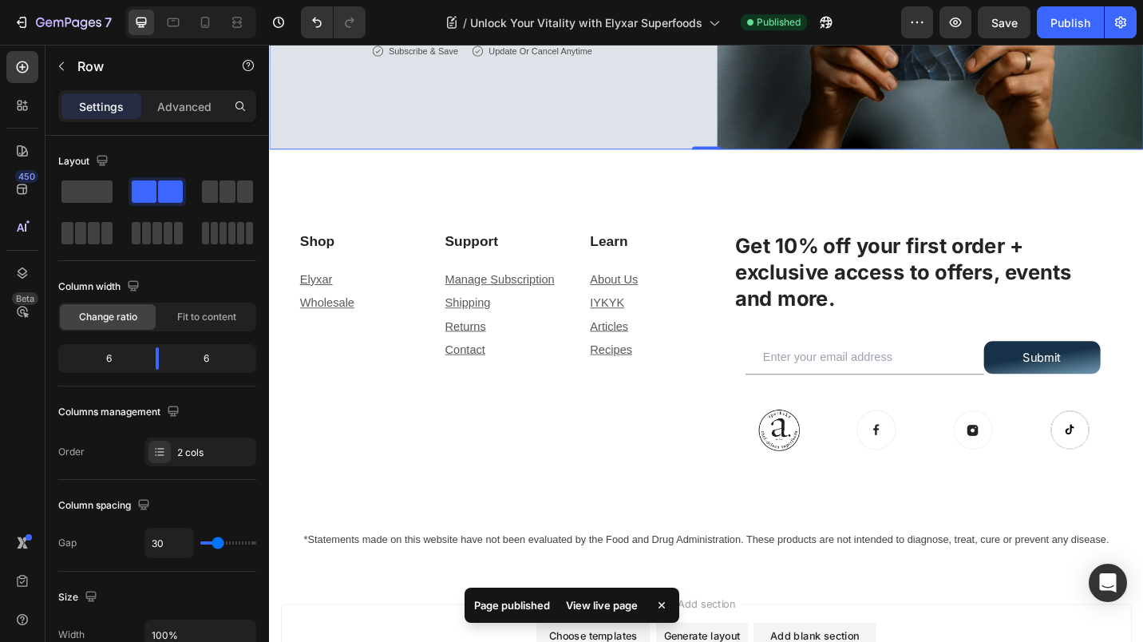
scroll to position [2059, 0]
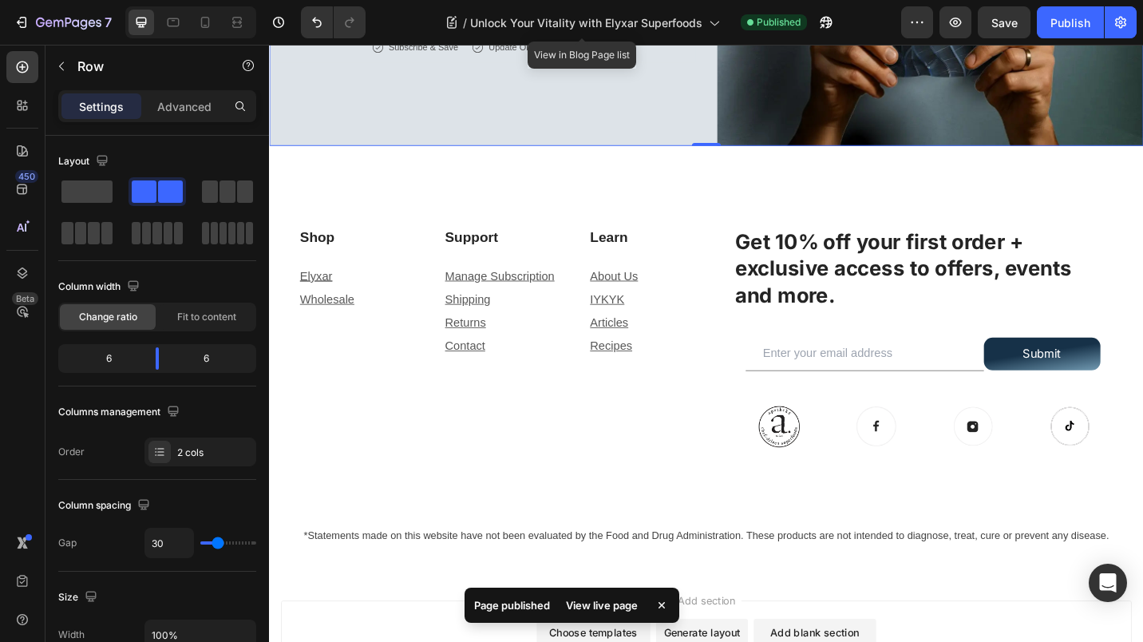
click at [704, 22] on div "/ Unlock Your Vitality with Elyxar Superfoods" at bounding box center [582, 22] width 291 height 32
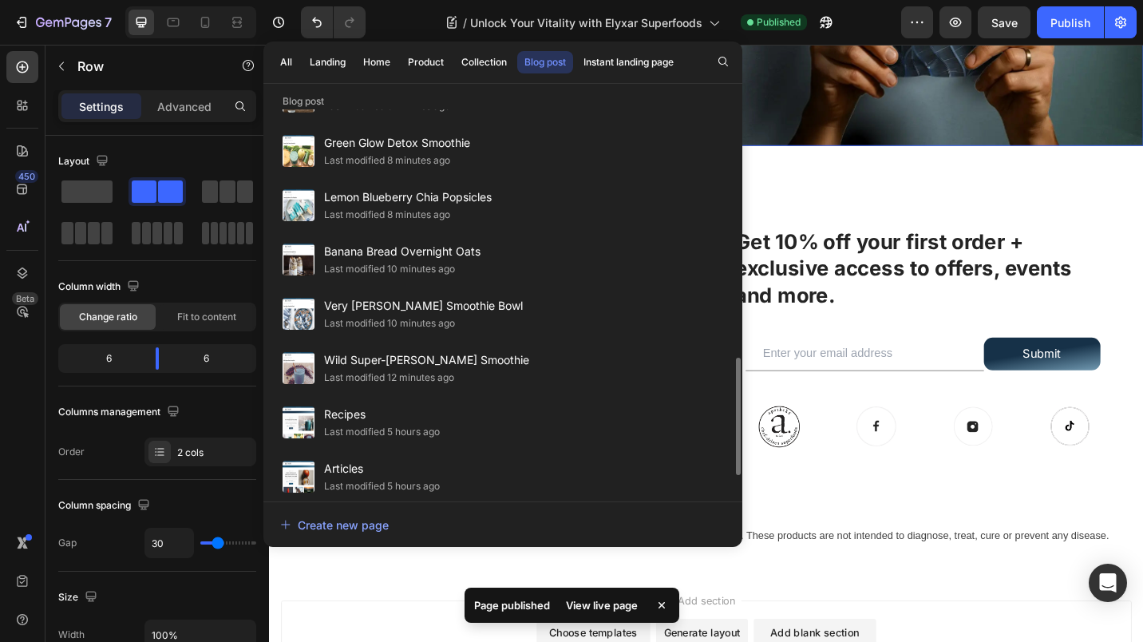
scroll to position [874, 0]
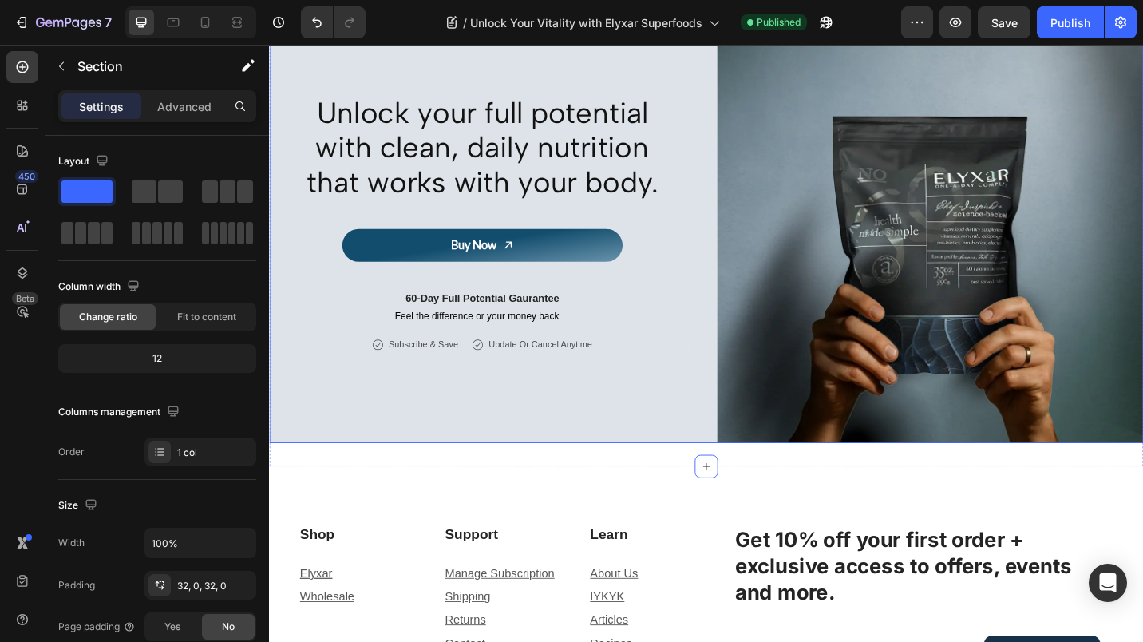
scroll to position [1288, 0]
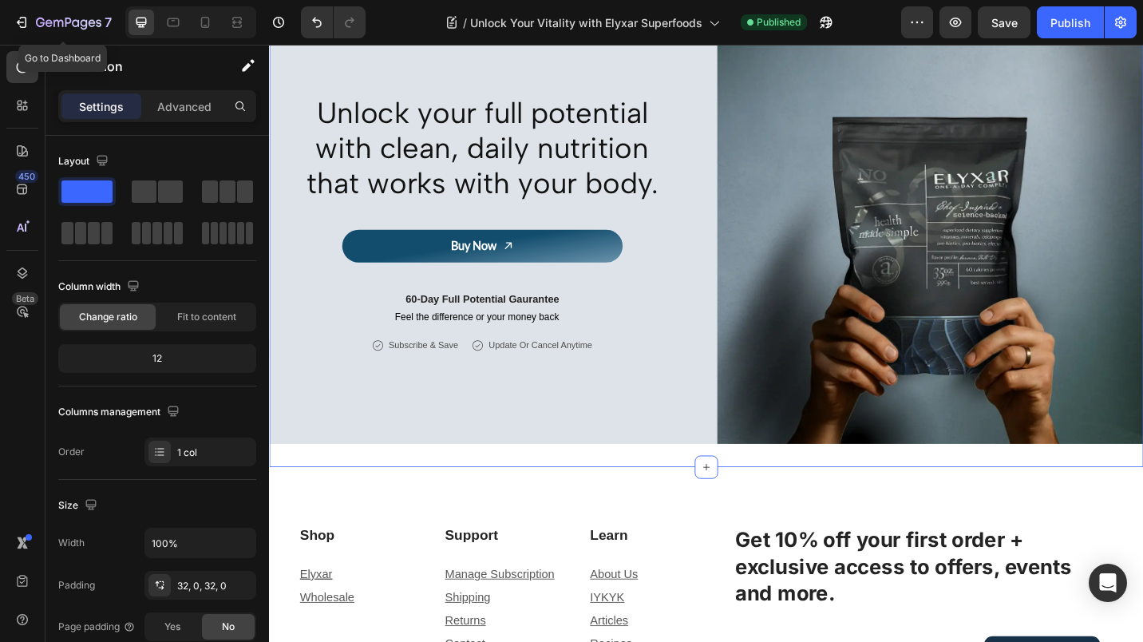
click at [65, 25] on icon "button" at bounding box center [68, 23] width 6 height 10
